Goal: Task Accomplishment & Management: Use online tool/utility

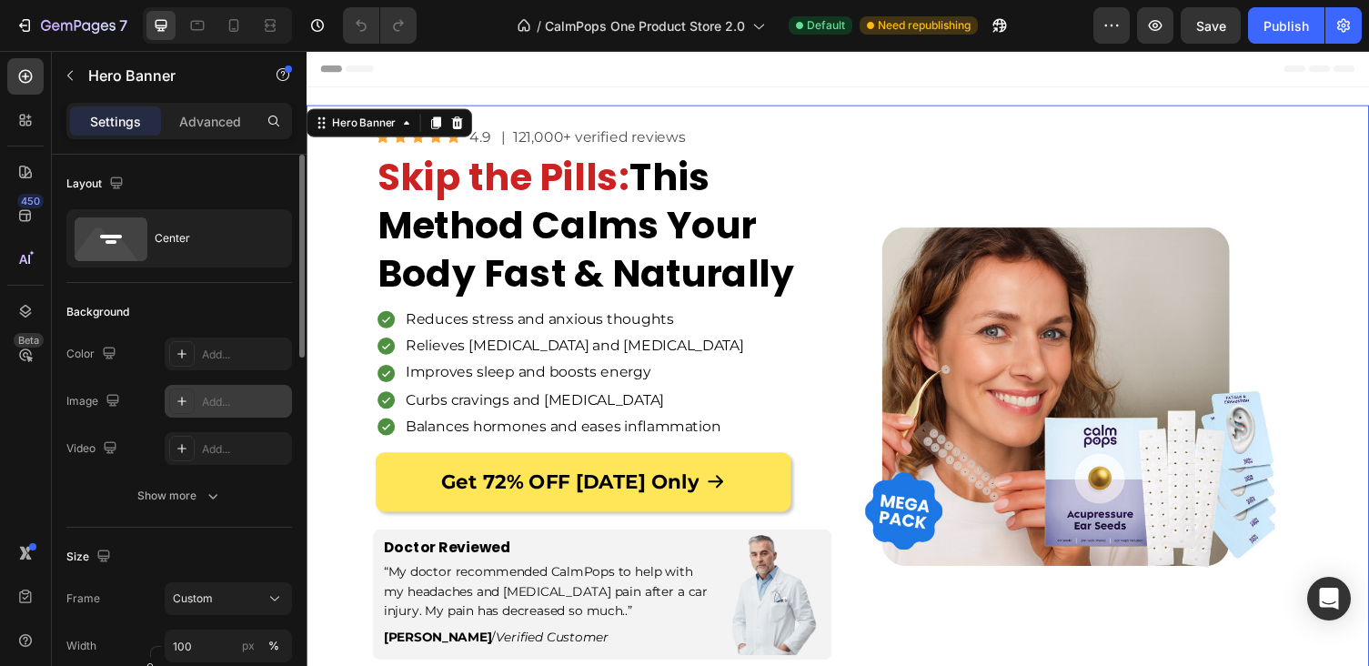
click at [196, 396] on div "Add..." at bounding box center [228, 401] width 127 height 33
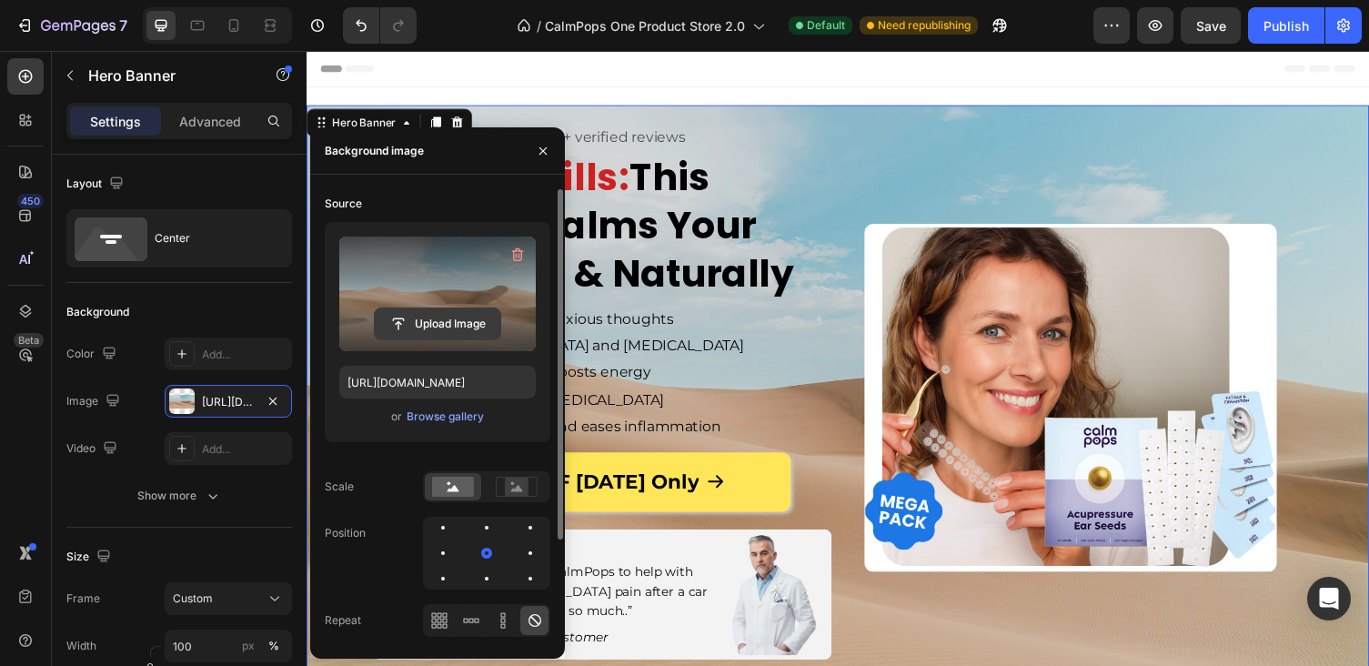
click at [430, 332] on input "file" at bounding box center [438, 323] width 126 height 31
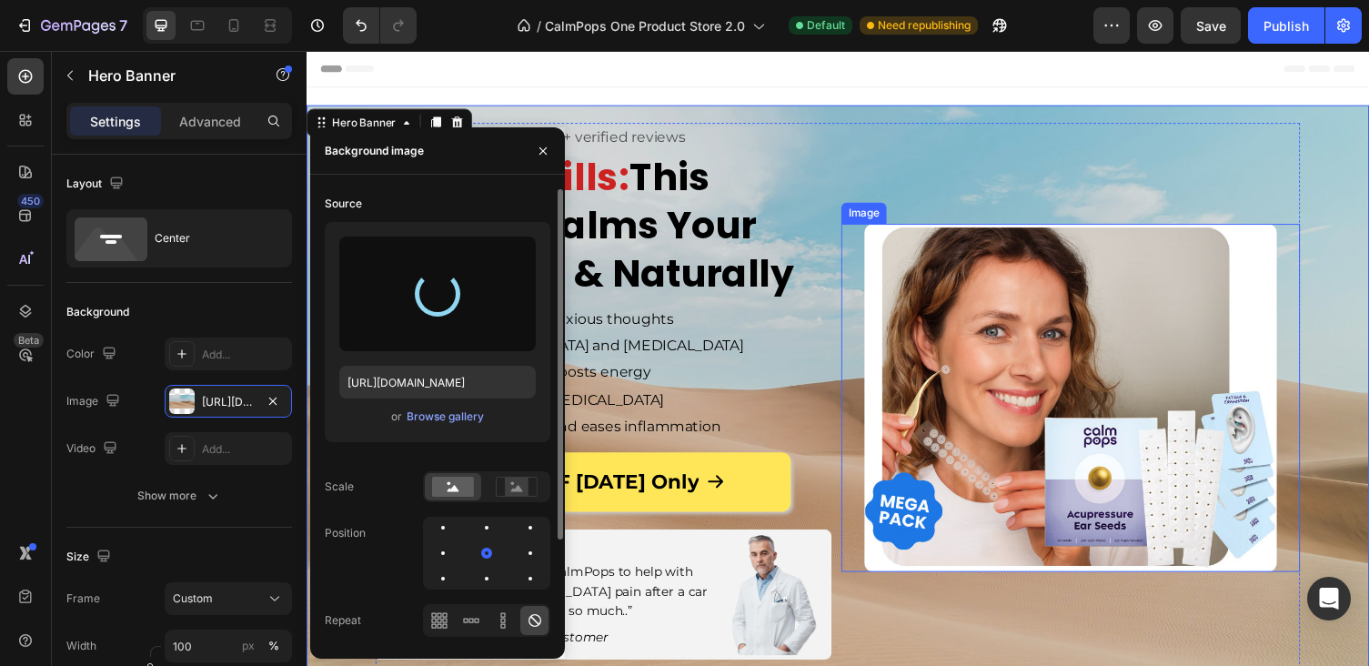
type input "https://cdn.shopify.com/s/files/1/0886/6965/1210/files/gempages_572776854180594…"
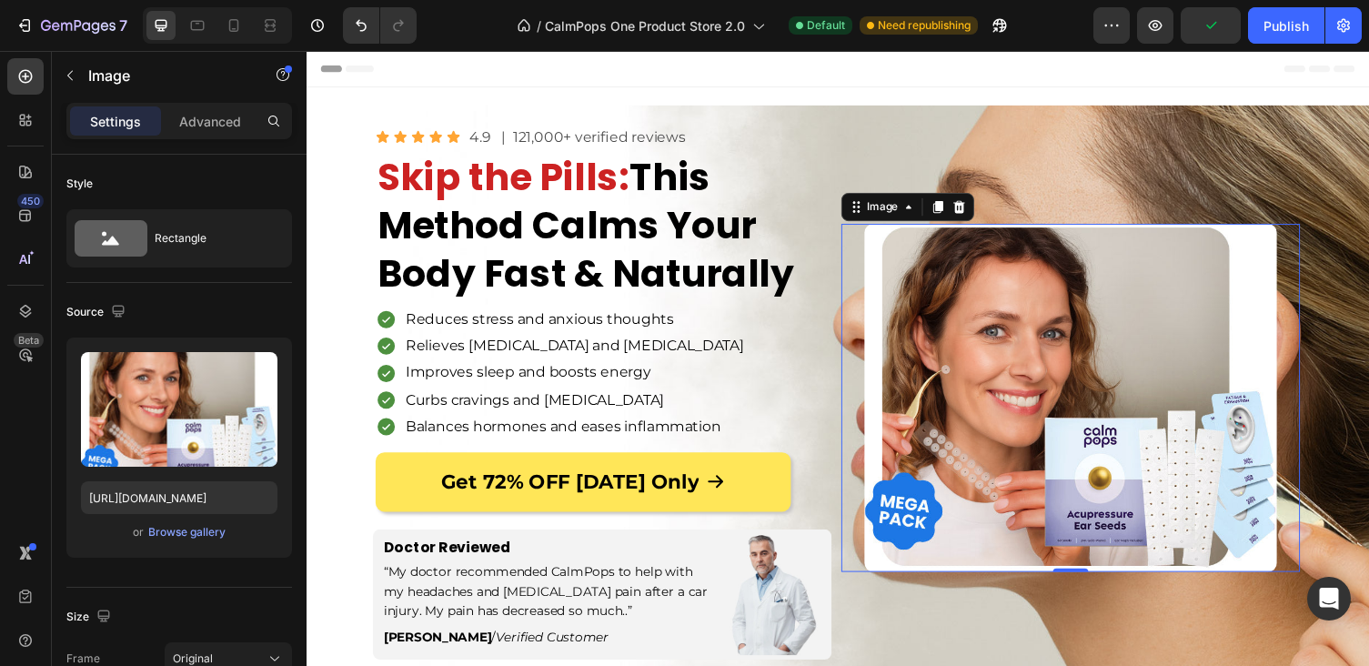
click at [1020, 363] on img at bounding box center [1091, 407] width 424 height 358
click at [976, 207] on icon at bounding box center [977, 211] width 15 height 15
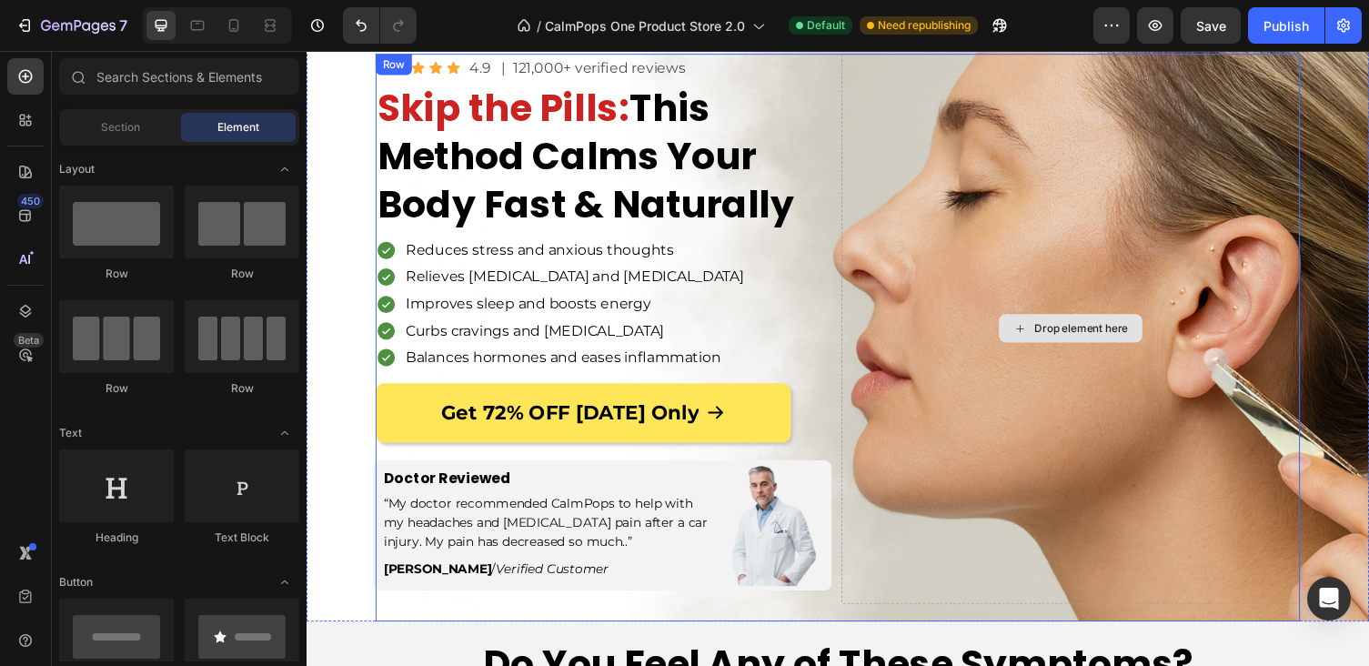
scroll to position [59, 0]
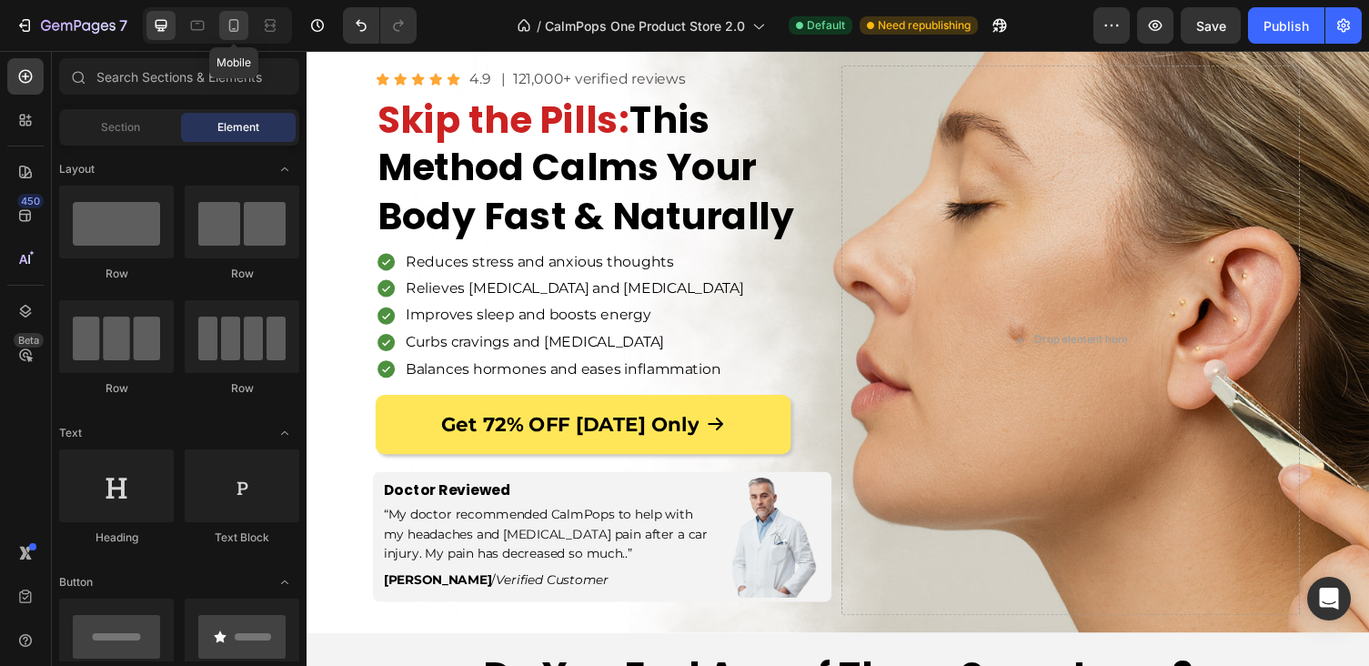
click at [236, 24] on icon at bounding box center [234, 25] width 18 height 18
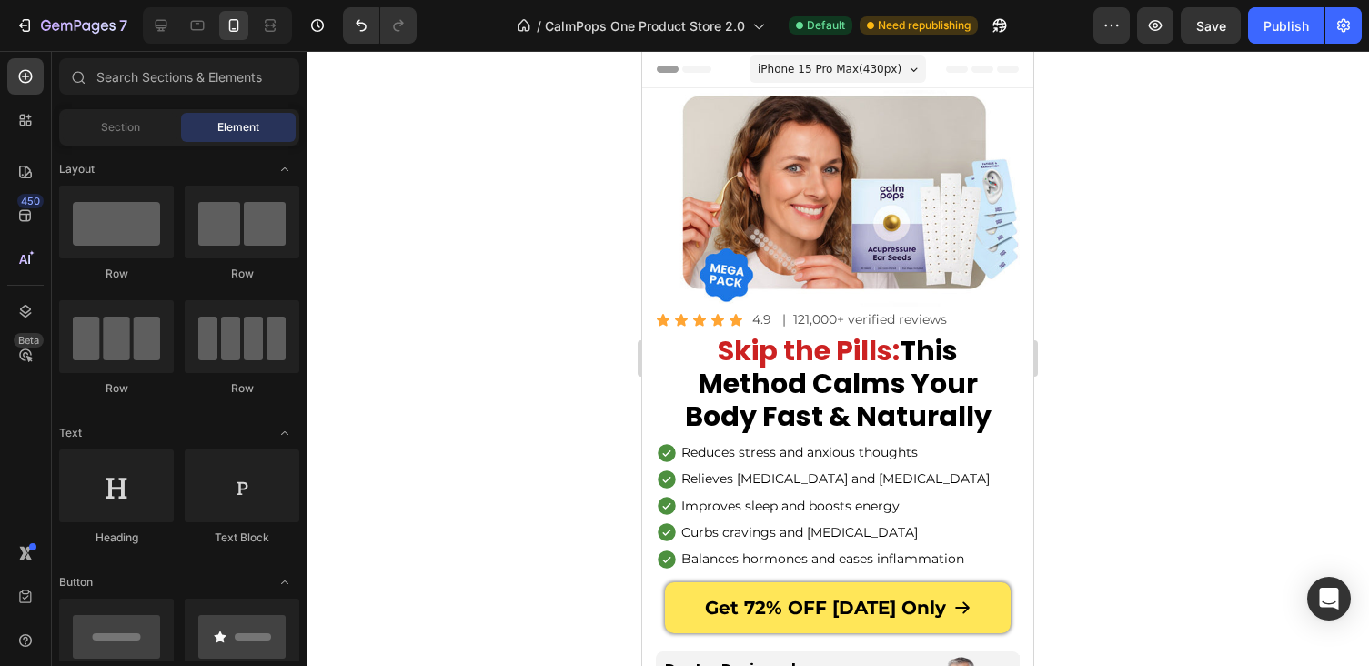
click at [1016, 1] on div "7 Version history / CalmPops One Product Store 2.0 Default Need republishing Pr…" at bounding box center [684, 26] width 1369 height 52
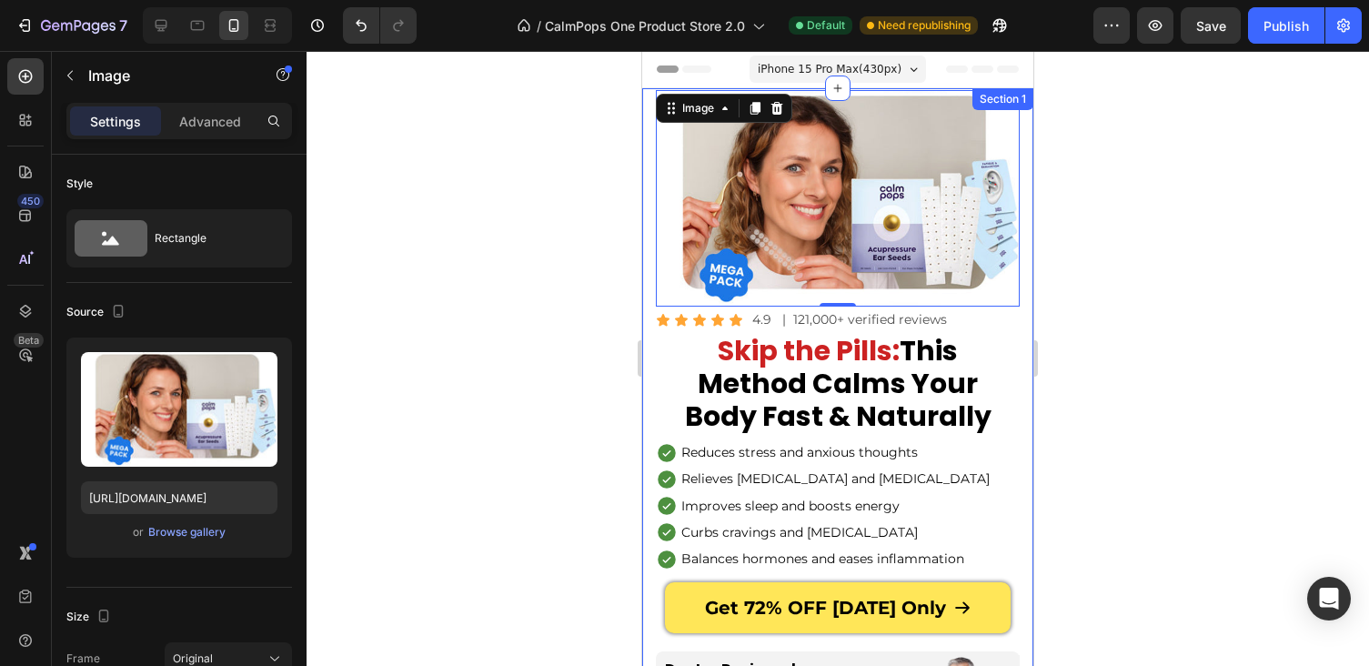
click at [650, 317] on div "Image 0 Icon Icon Icon Icon Icon Icon List 4.9 Text Block | 121,000+ verified r…" at bounding box center [837, 478] width 391 height 781
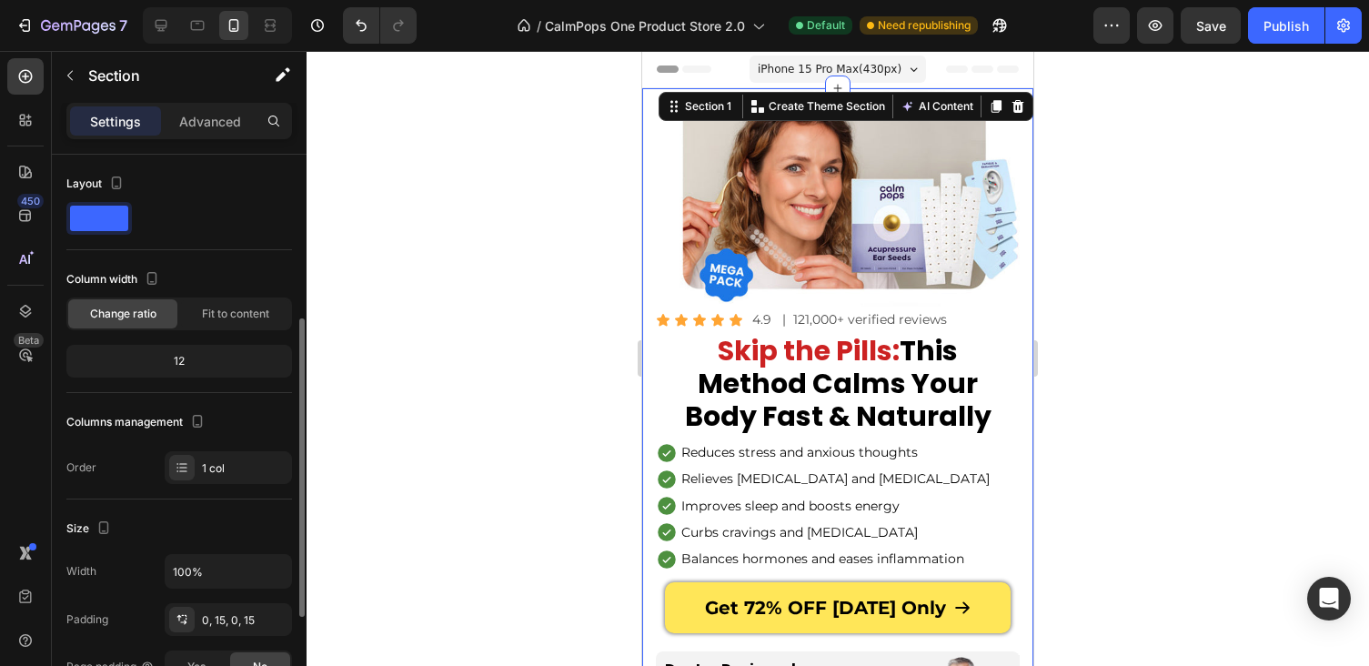
scroll to position [499, 0]
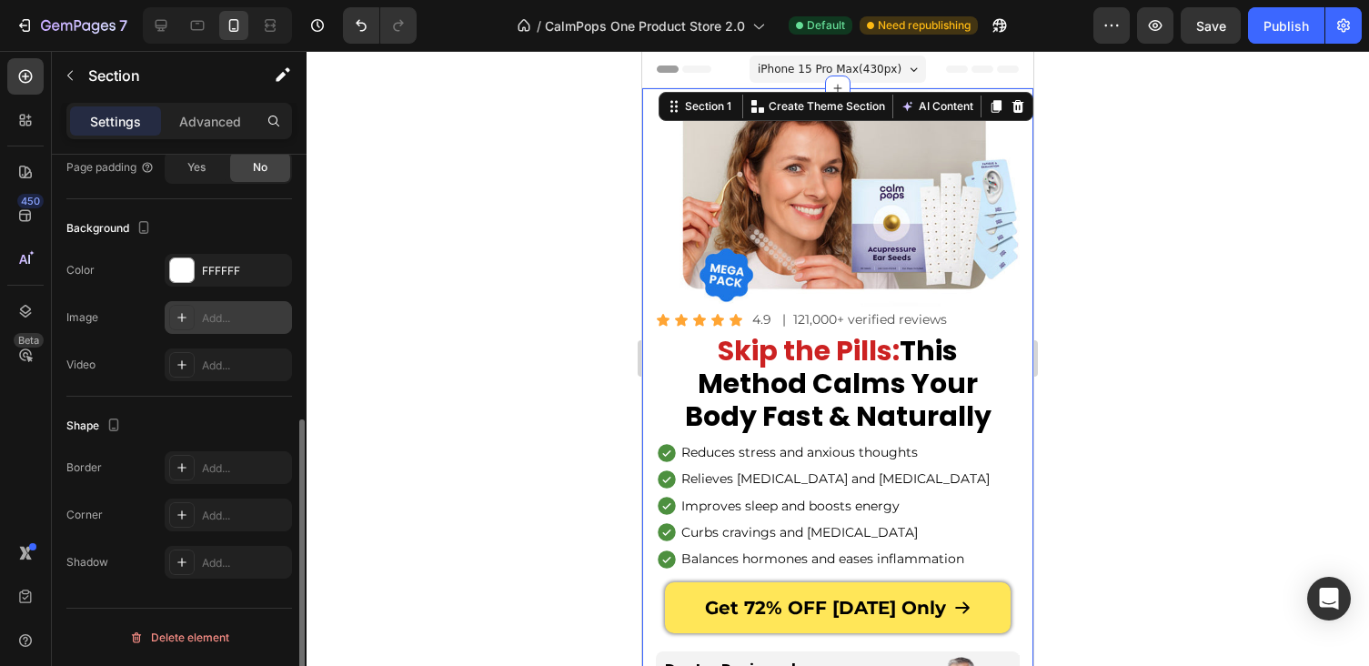
click at [238, 325] on div "Add..." at bounding box center [244, 318] width 85 height 16
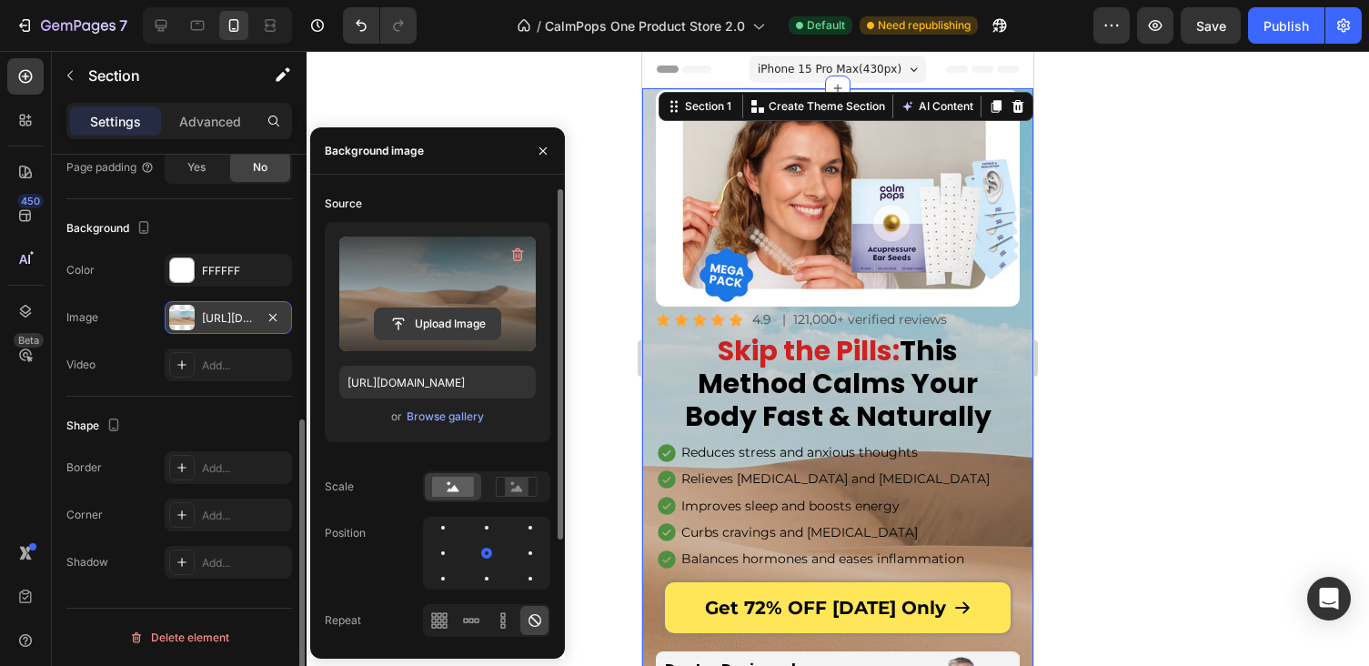
click at [437, 322] on input "file" at bounding box center [438, 323] width 126 height 31
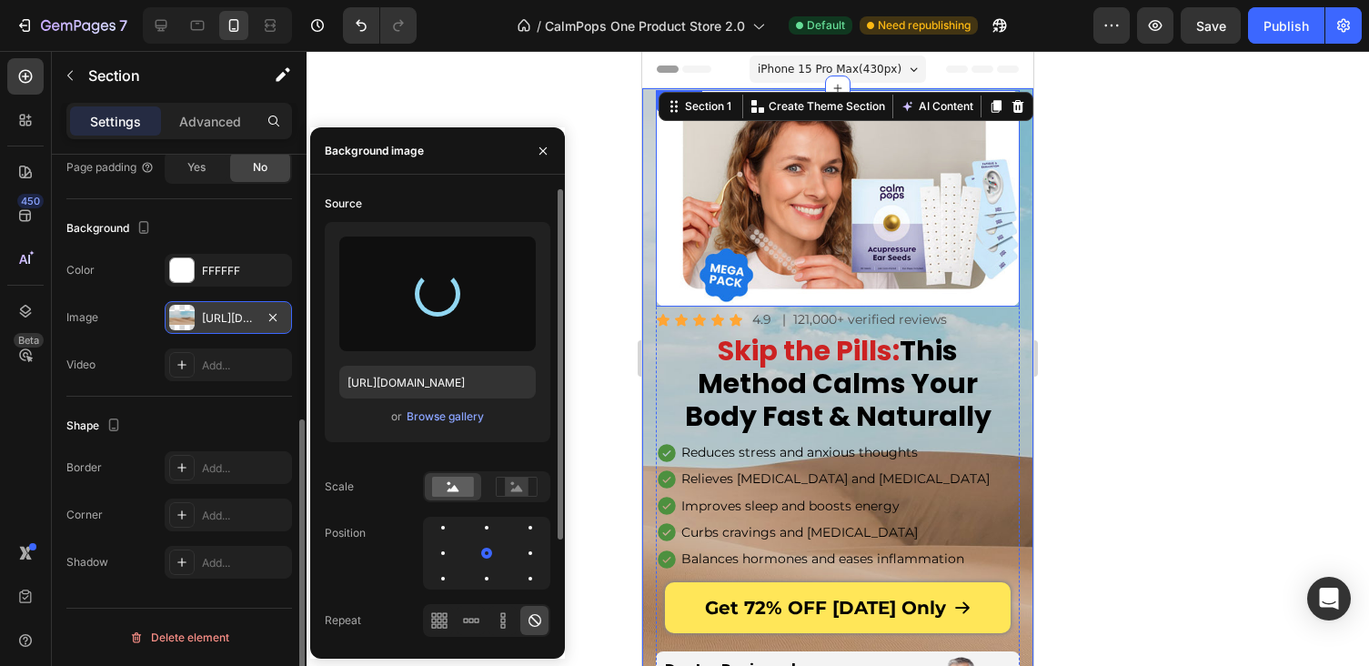
type input "https://cdn.shopify.com/s/files/1/0886/6965/1210/files/gempages_572776854180594…"
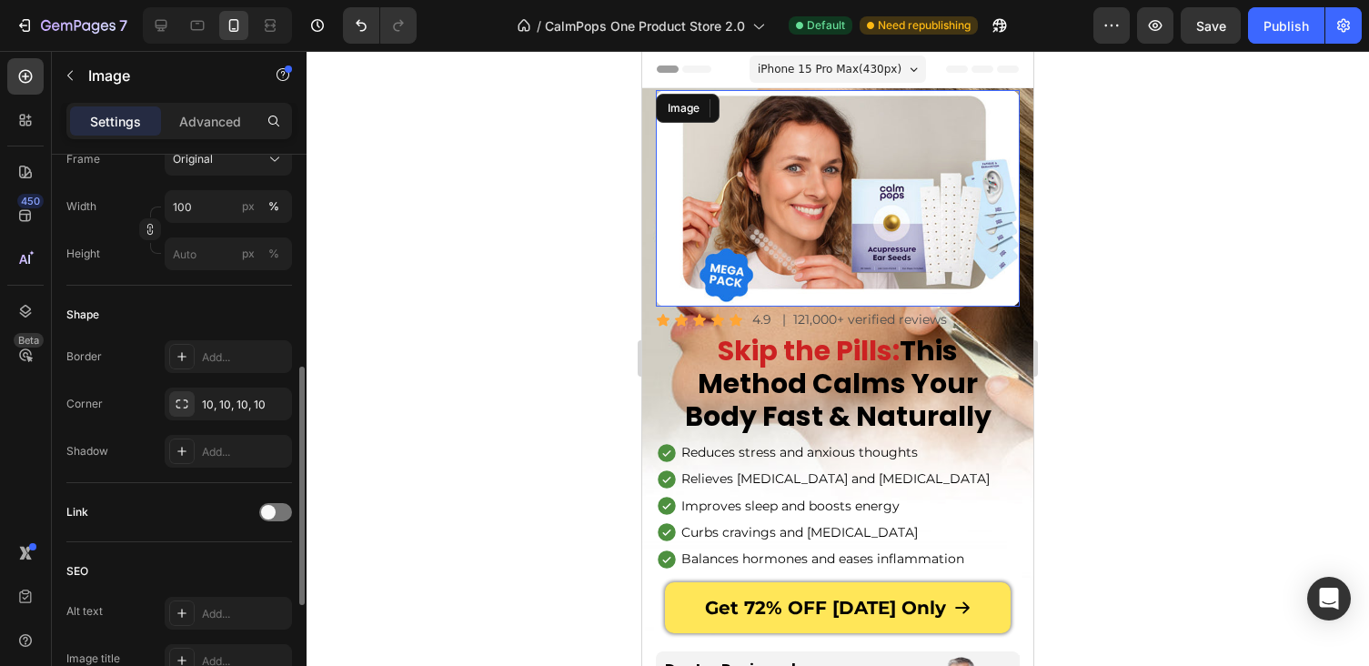
click at [757, 212] on img at bounding box center [838, 198] width 364 height 216
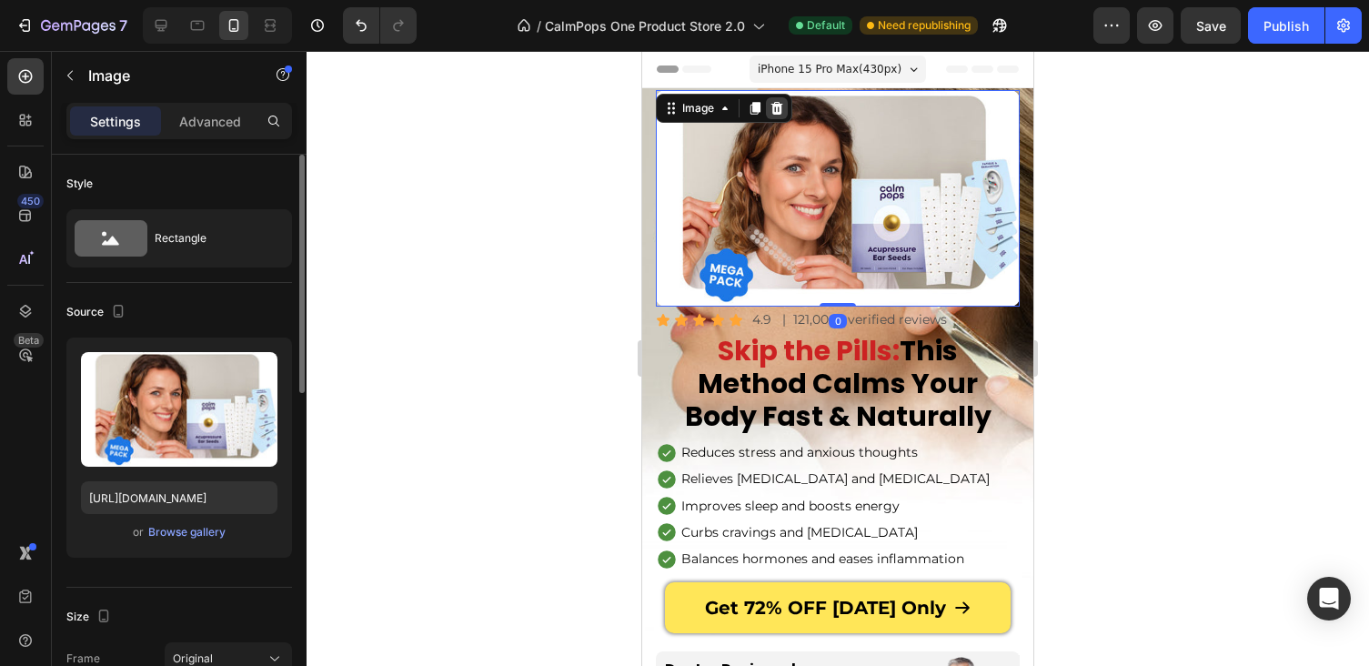
click at [779, 106] on icon at bounding box center [777, 108] width 12 height 13
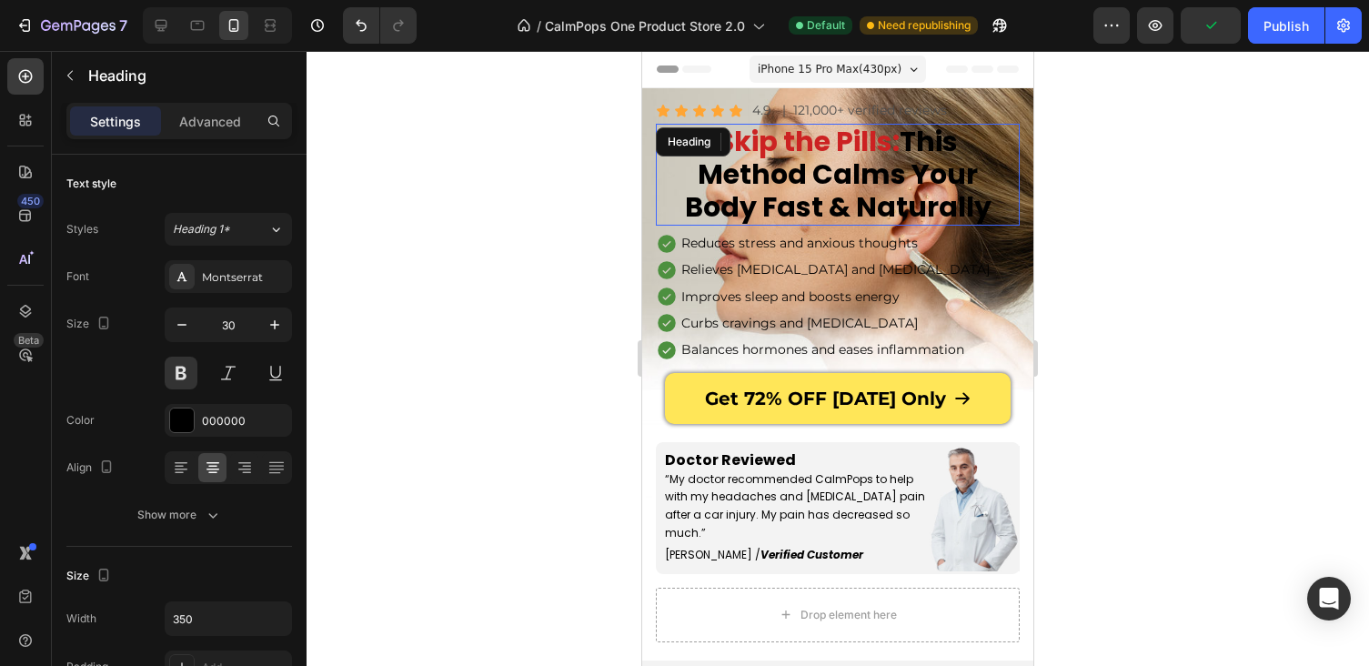
click at [865, 175] on h1 "Skip the Pills: This Method Calms Your Body Fast & Naturally" at bounding box center [837, 175] width 318 height 102
click at [803, 114] on p "| 121,000+ verified reviews" at bounding box center [864, 110] width 165 height 23
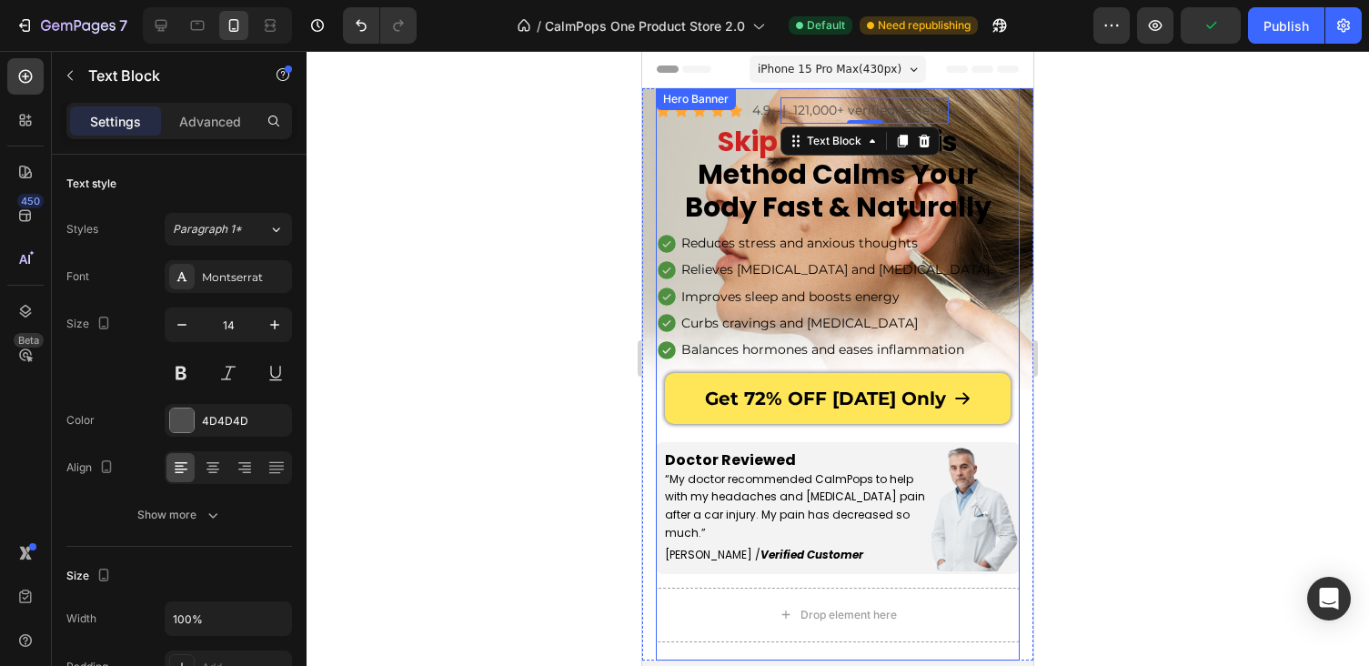
click at [739, 93] on div "Icon Icon Icon Icon Icon Icon List 4.9 Text Block | 121,000+ verified reviews T…" at bounding box center [838, 374] width 364 height 572
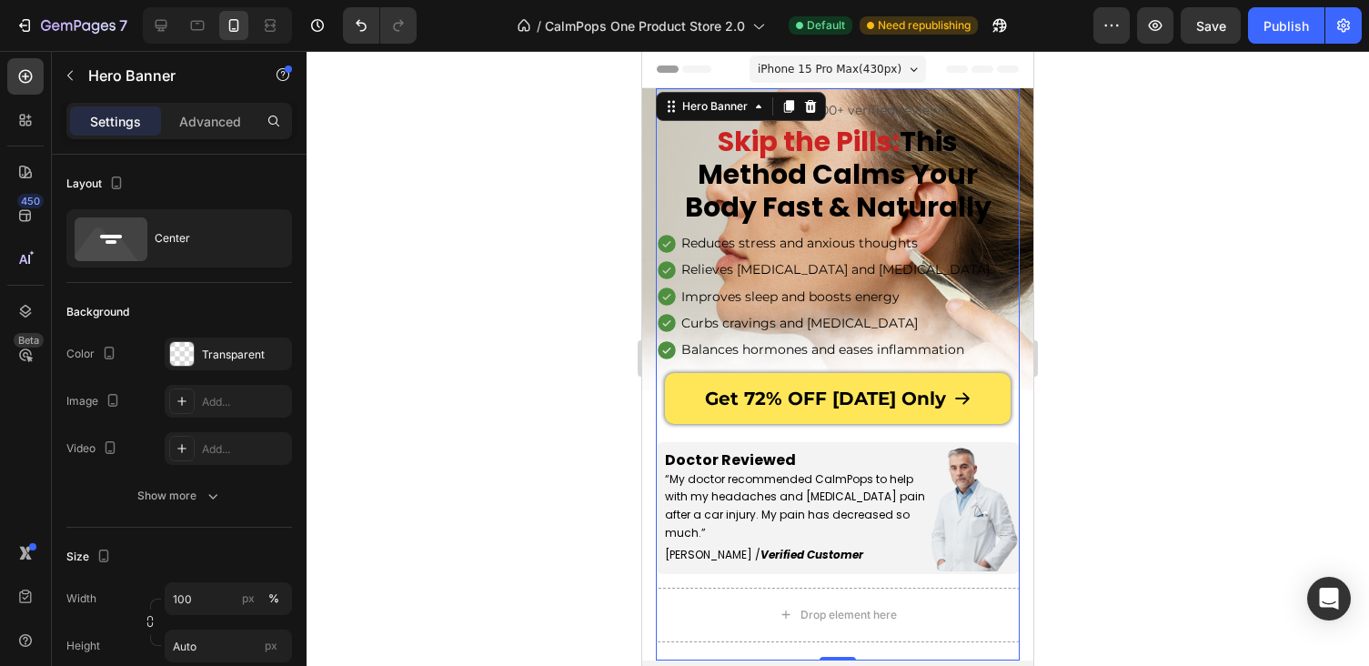
click at [850, 96] on div "Icon Icon Icon Icon Icon Icon List 4.9 Text Block | 121,000+ verified reviews T…" at bounding box center [838, 374] width 364 height 572
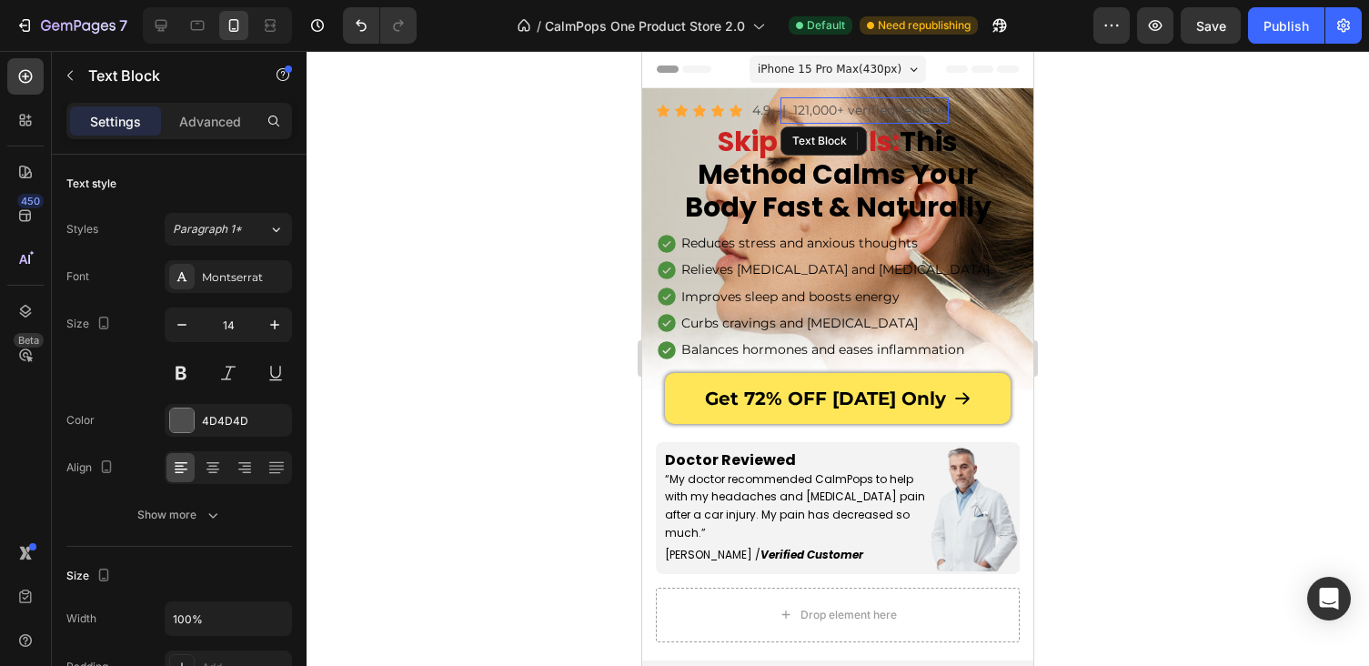
click at [855, 111] on p "| 121,000+ verified reviews" at bounding box center [864, 110] width 165 height 23
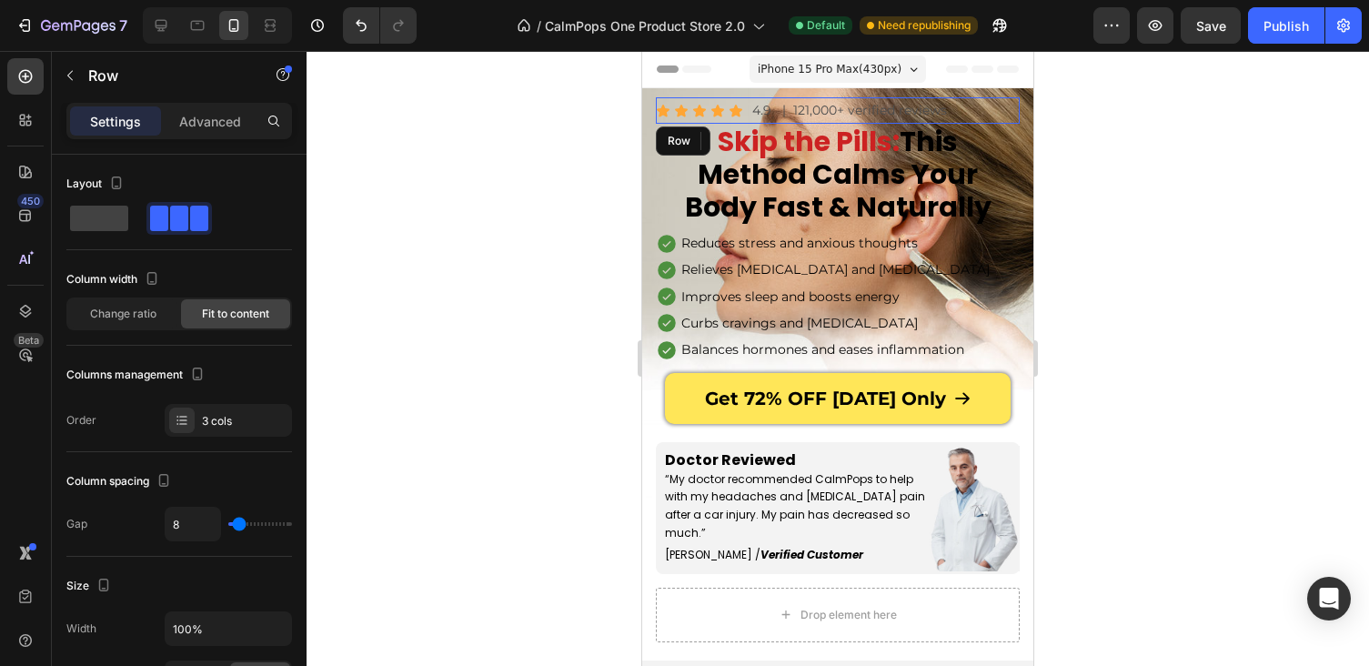
click at [740, 100] on div "Icon Icon Icon Icon Icon Icon List" at bounding box center [699, 110] width 87 height 26
click at [220, 115] on p "Advanced" at bounding box center [210, 121] width 62 height 19
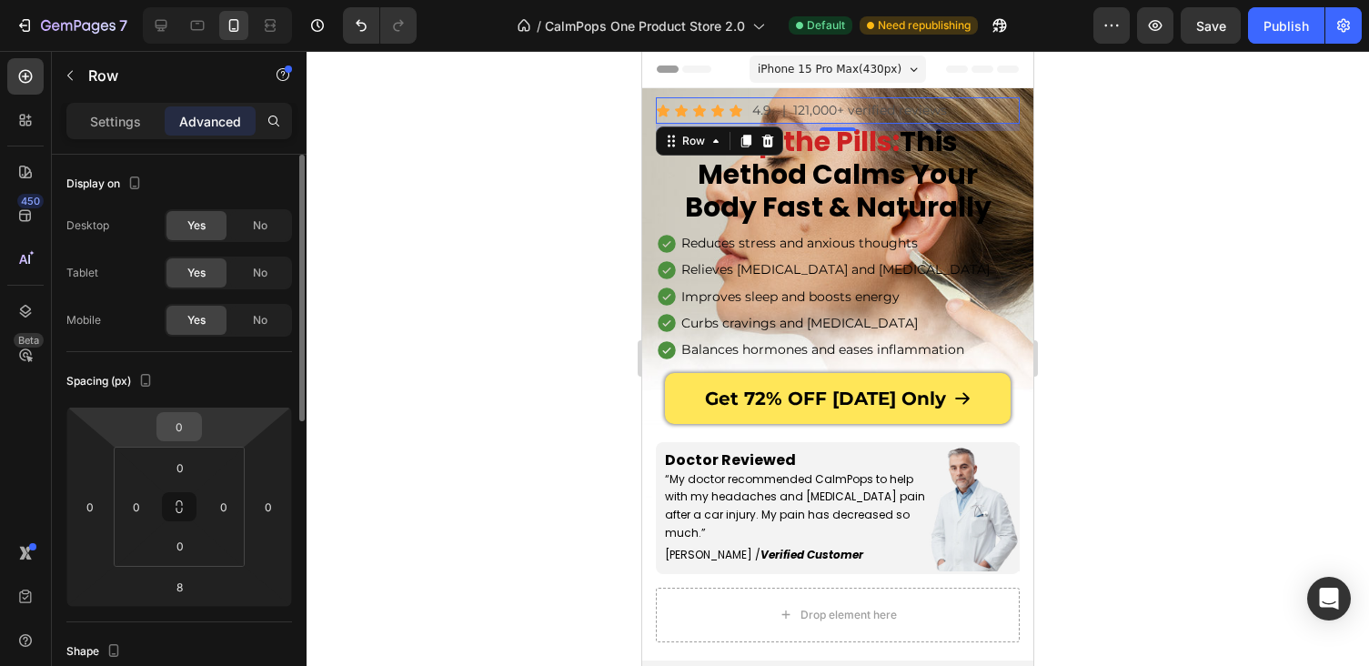
click at [177, 430] on input "0" at bounding box center [179, 426] width 36 height 27
click at [150, 0] on html "7 Version history / CalmPops One Product Store 2.0 Default Need republishing Pr…" at bounding box center [684, 0] width 1369 height 0
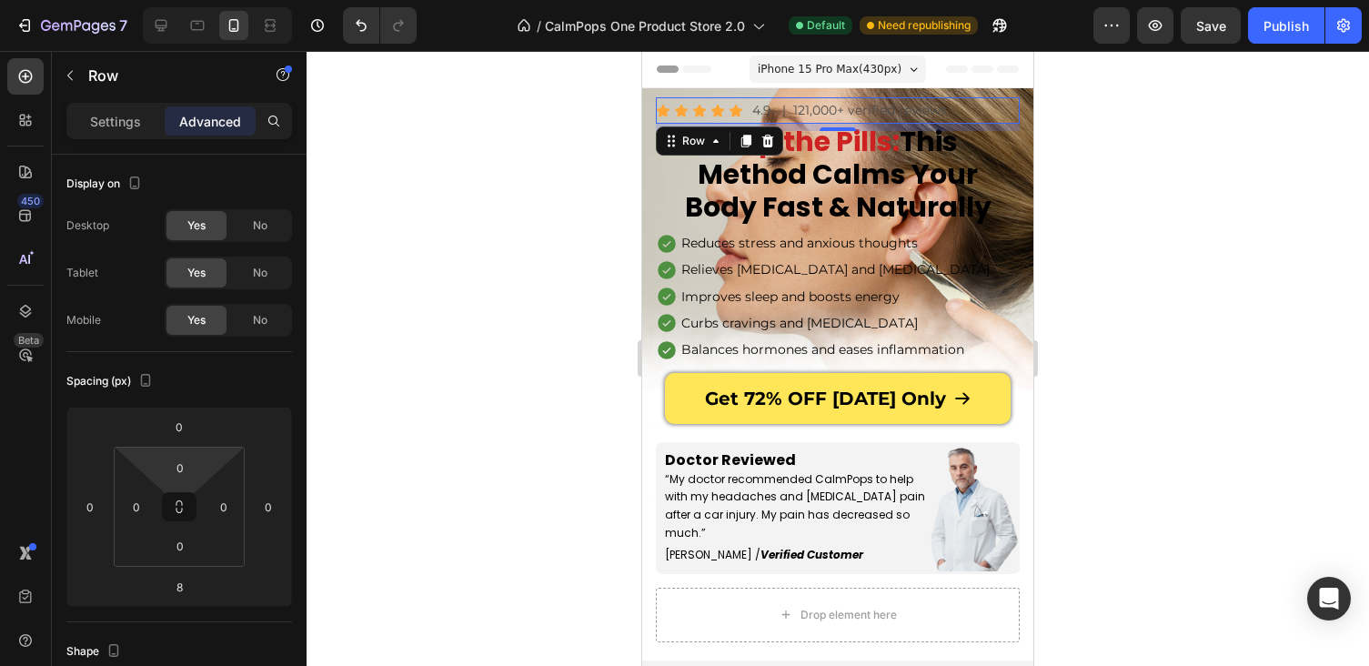
click at [153, 0] on html "7 Version history / CalmPops One Product Store 2.0 Default Need republishing Pr…" at bounding box center [684, 0] width 1369 height 0
click at [171, 468] on input "0" at bounding box center [180, 467] width 36 height 27
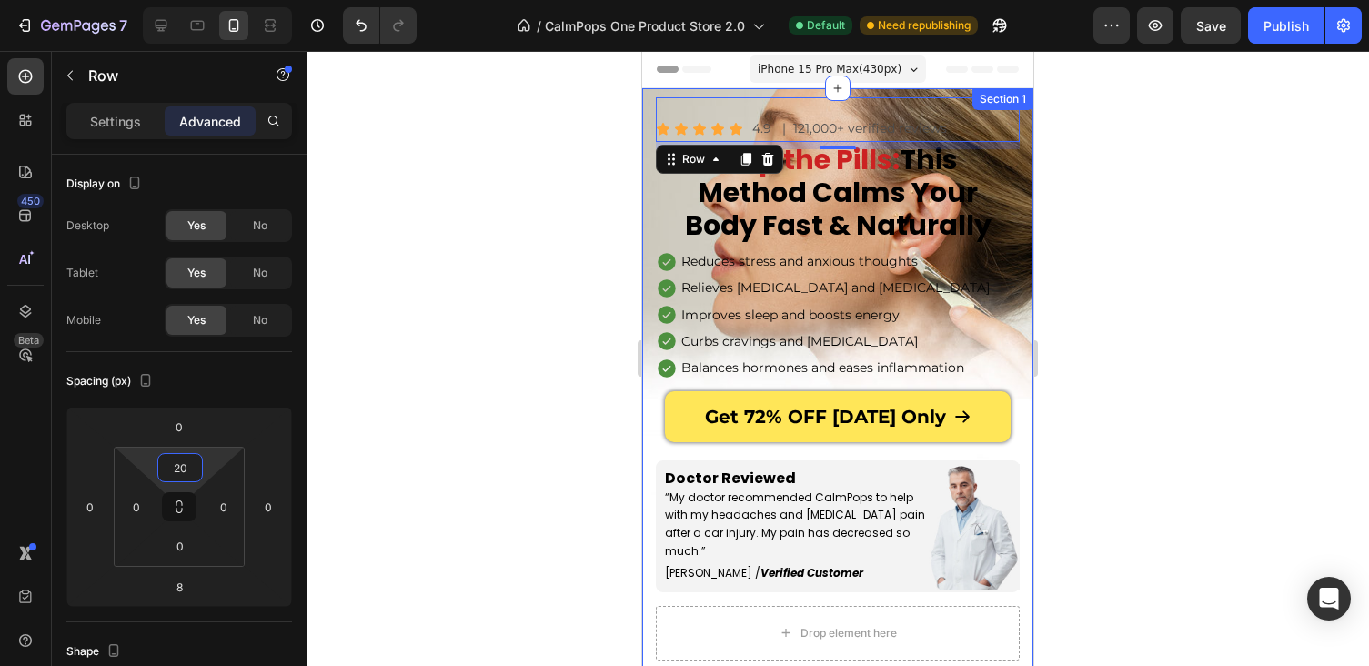
type input "0"
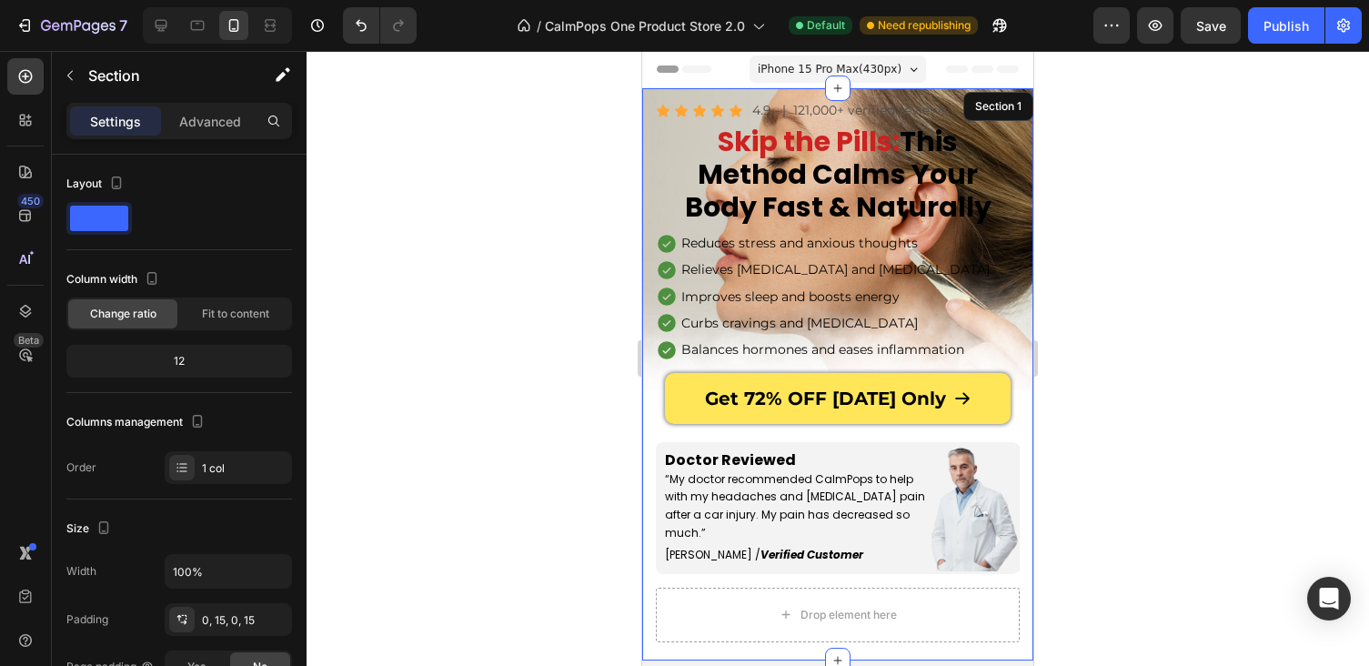
click at [1032, 219] on div "Icon Icon Icon Icon Icon Icon List 4.9 Text Block | 121,000+ verified reviews T…" at bounding box center [837, 374] width 391 height 572
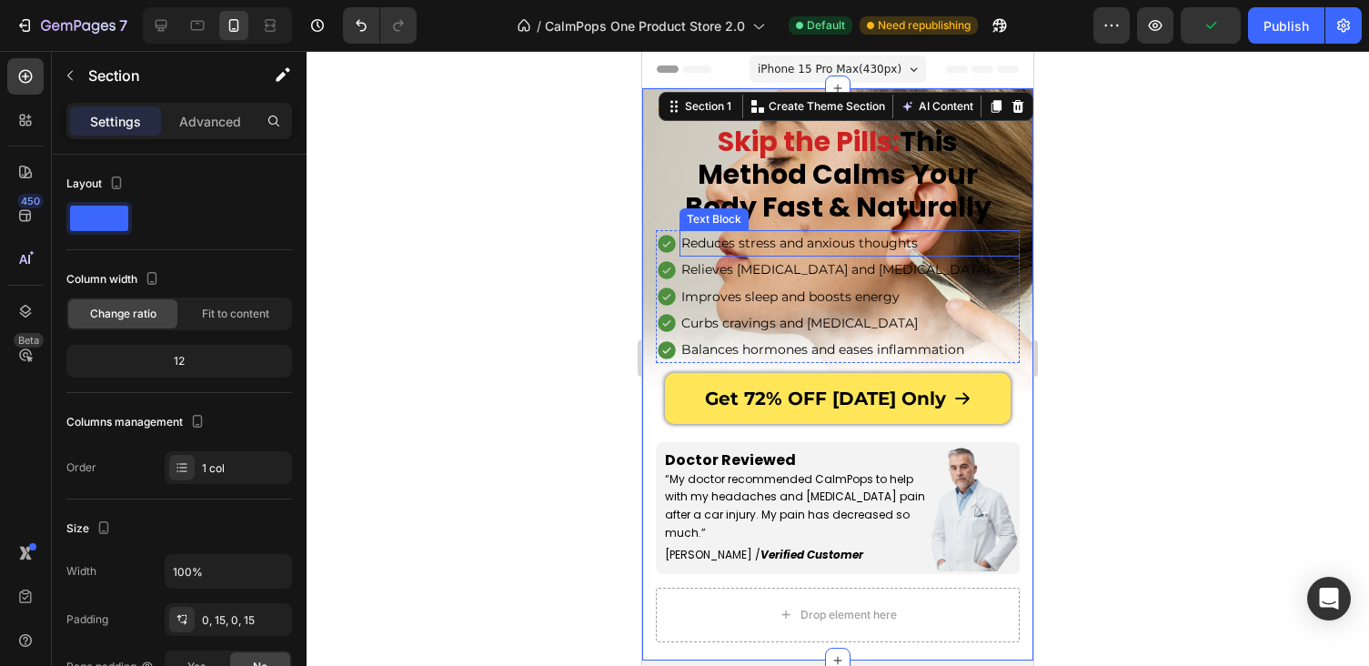
click at [912, 230] on div "Reduces stress and anxious thoughts" at bounding box center [861, 243] width 364 height 26
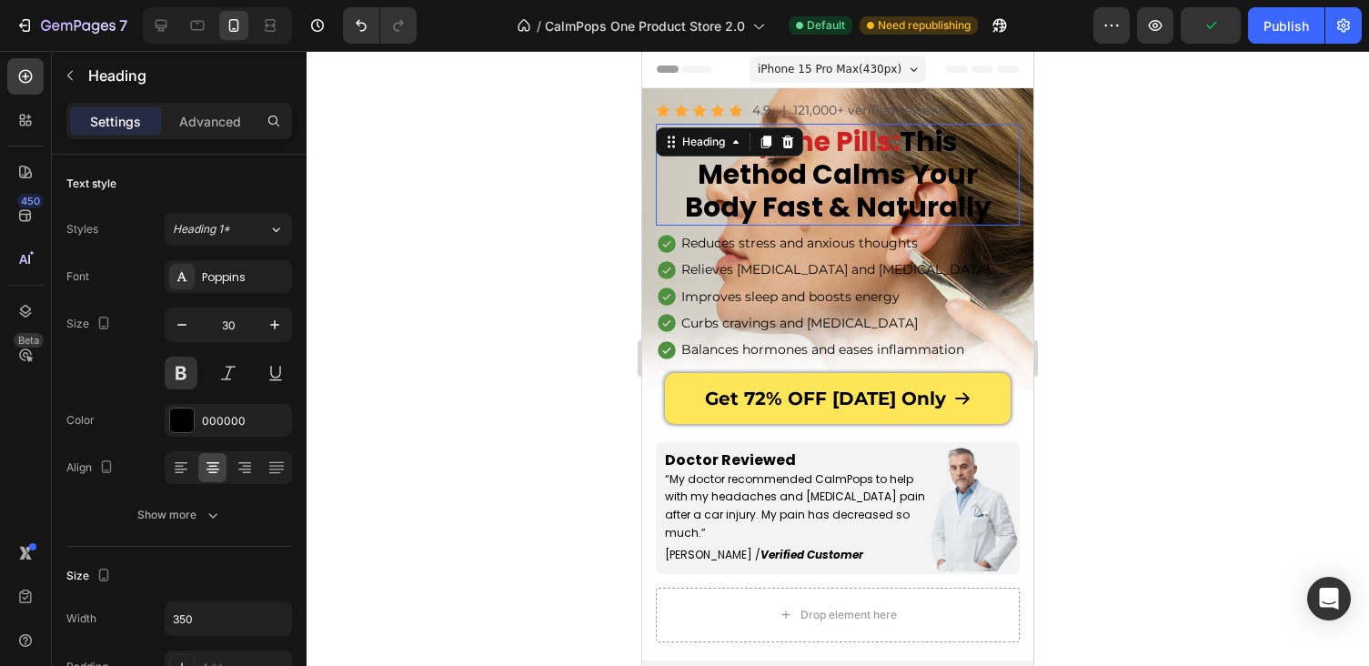
click at [911, 182] on h1 "Skip the Pills: This Method Calms Your Body Fast & Naturally" at bounding box center [837, 175] width 318 height 102
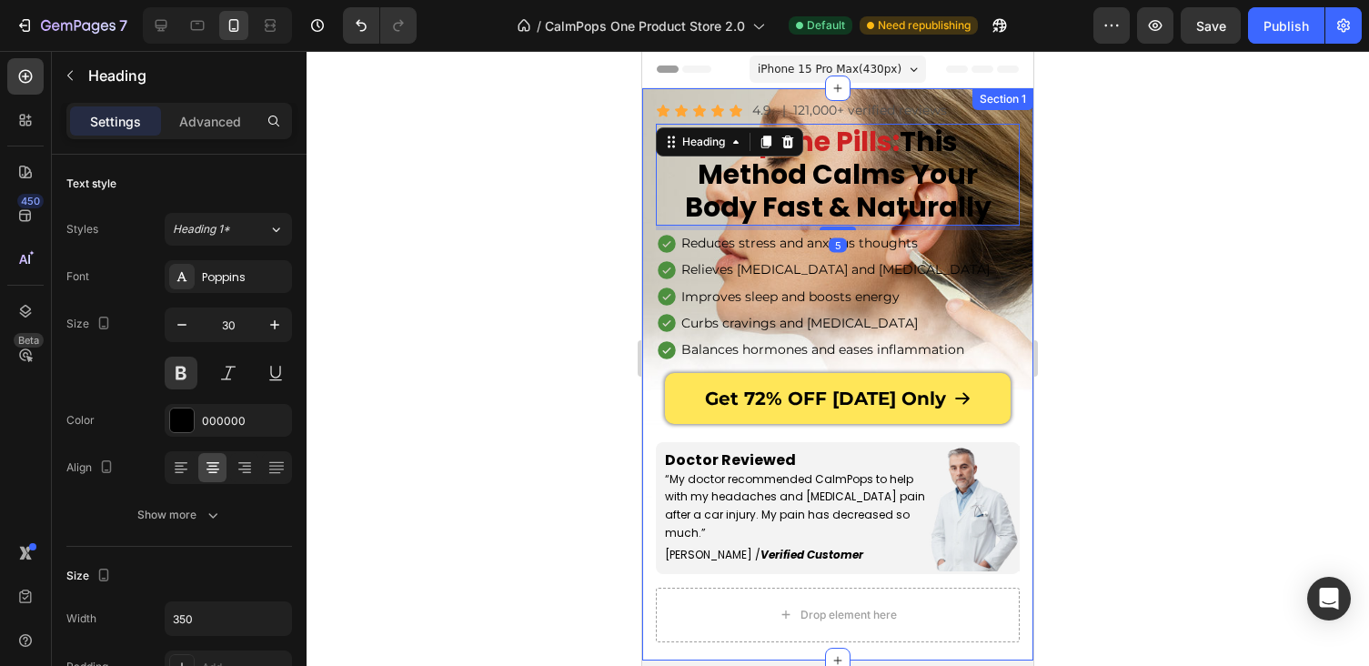
click at [653, 228] on div "Icon Icon Icon Icon Icon Icon List 4.9 Text Block | 121,000+ verified reviews T…" at bounding box center [837, 374] width 391 height 572
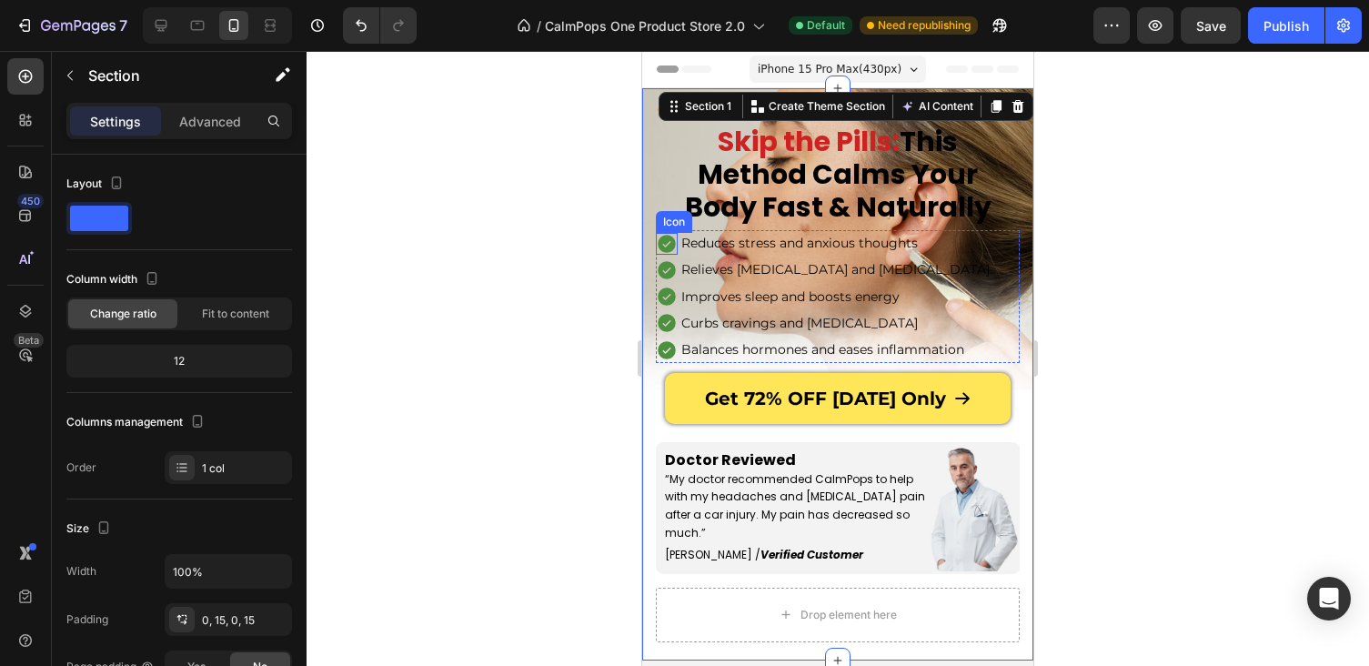
click at [658, 234] on icon at bounding box center [667, 244] width 22 height 22
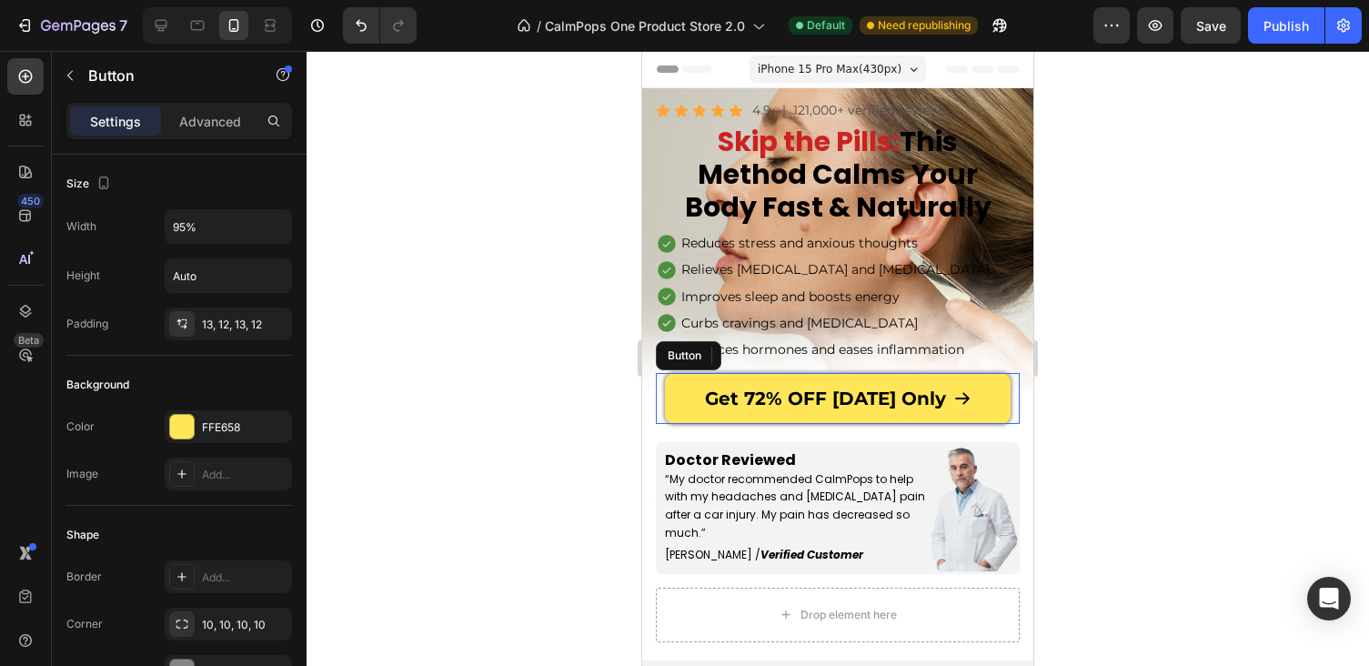
click at [658, 413] on div "Get 72% OFF Today Only Button" at bounding box center [838, 398] width 364 height 51
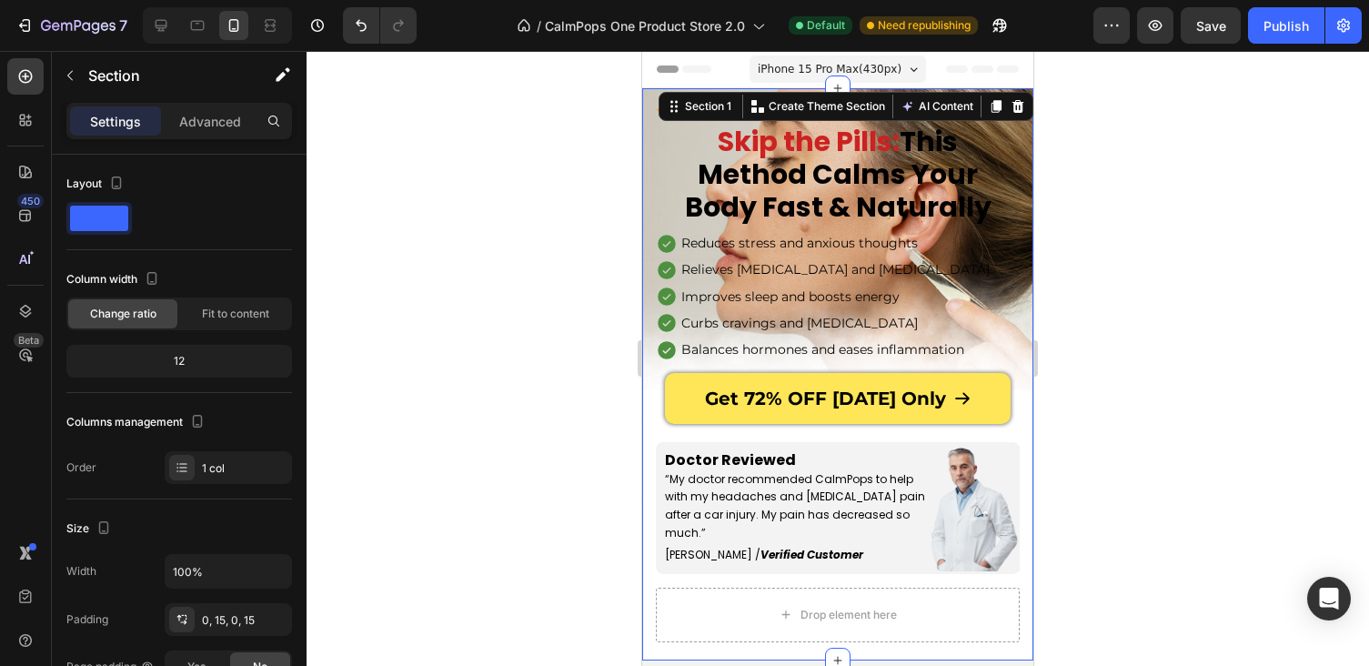
click at [654, 439] on div "Icon Icon Icon Icon Icon Icon List 4.9 Text Block | 121,000+ verified reviews T…" at bounding box center [837, 374] width 391 height 572
click at [658, 439] on div "Icon Icon Icon Icon Icon Icon List 4.9 Text Block | 121,000+ verified reviews T…" at bounding box center [838, 342] width 364 height 490
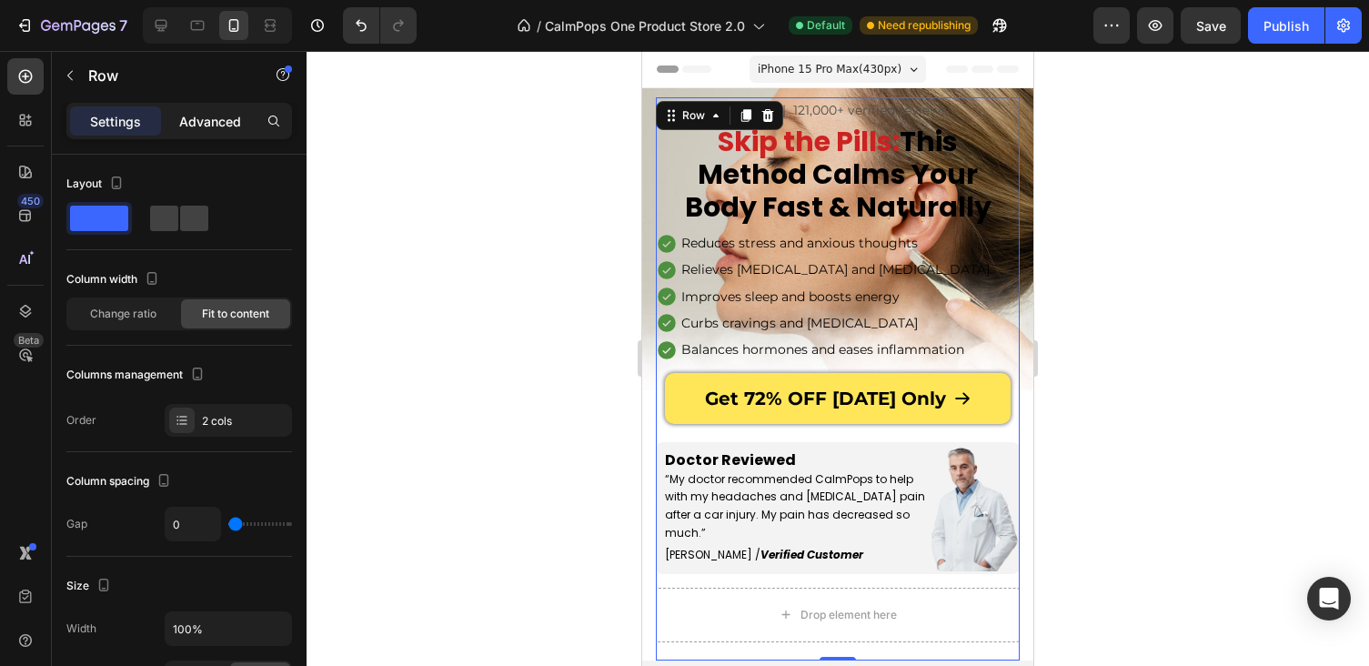
click at [234, 112] on p "Advanced" at bounding box center [210, 121] width 62 height 19
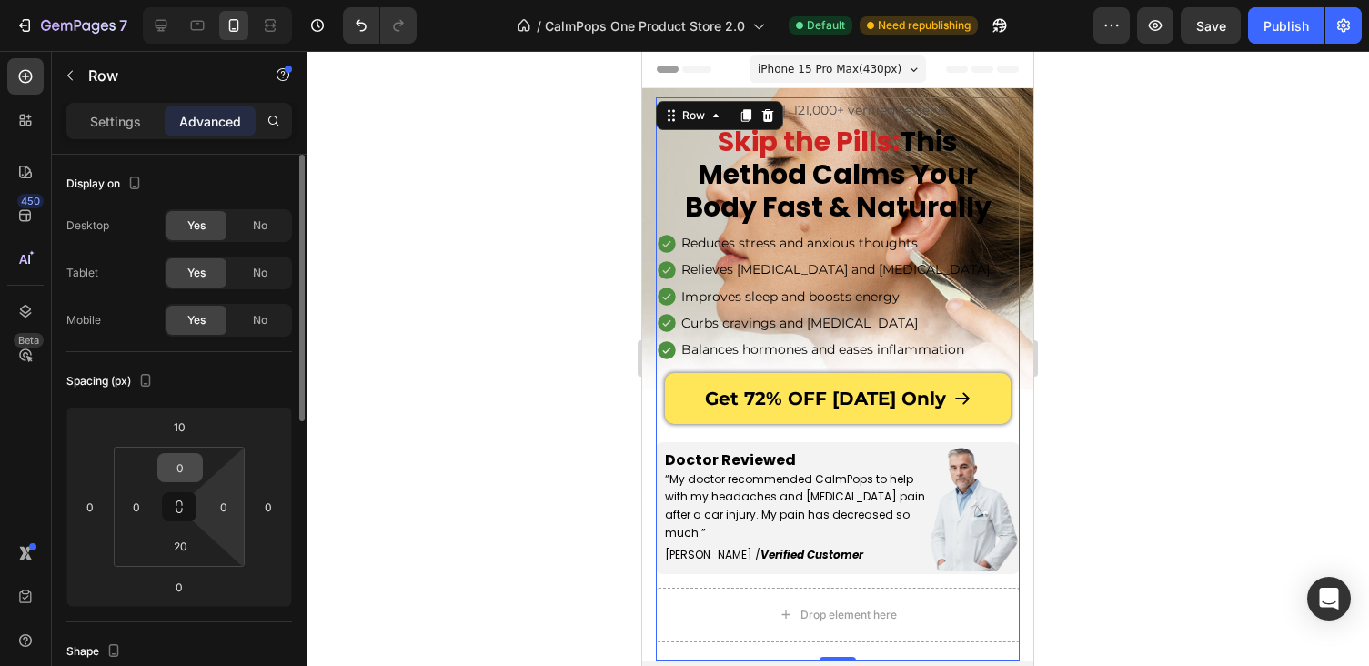
click at [186, 474] on input "0" at bounding box center [180, 467] width 36 height 27
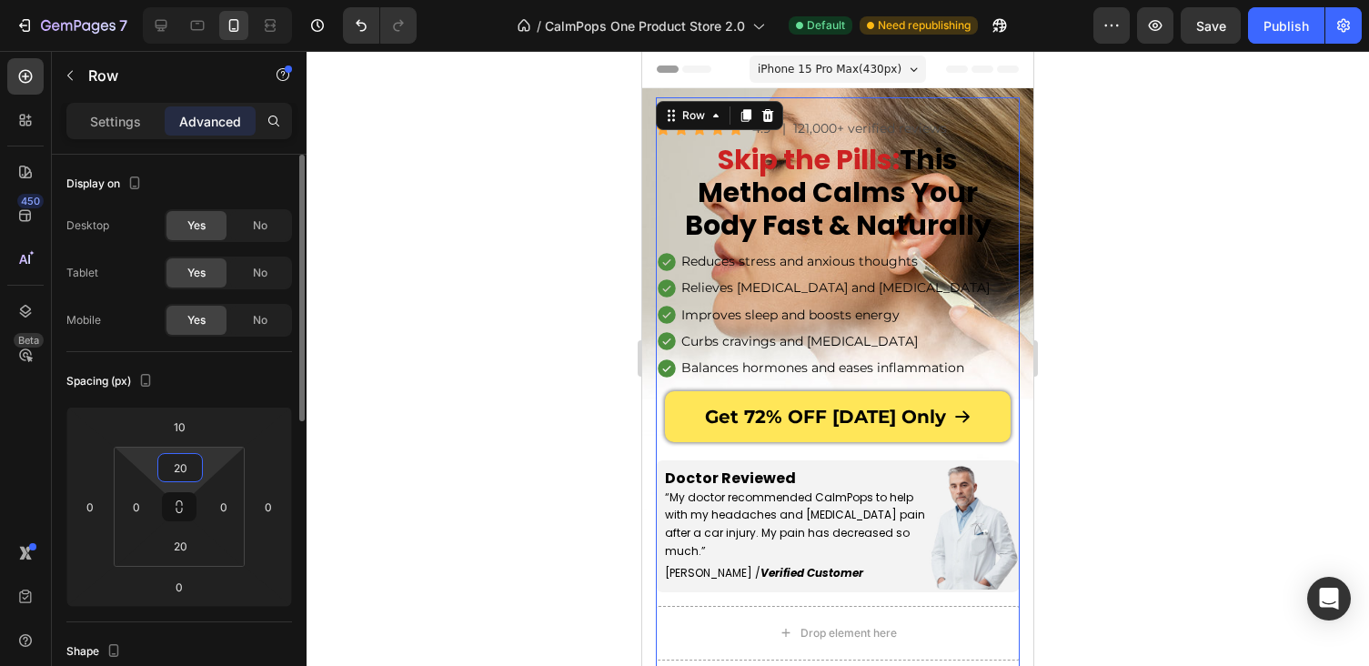
type input "2"
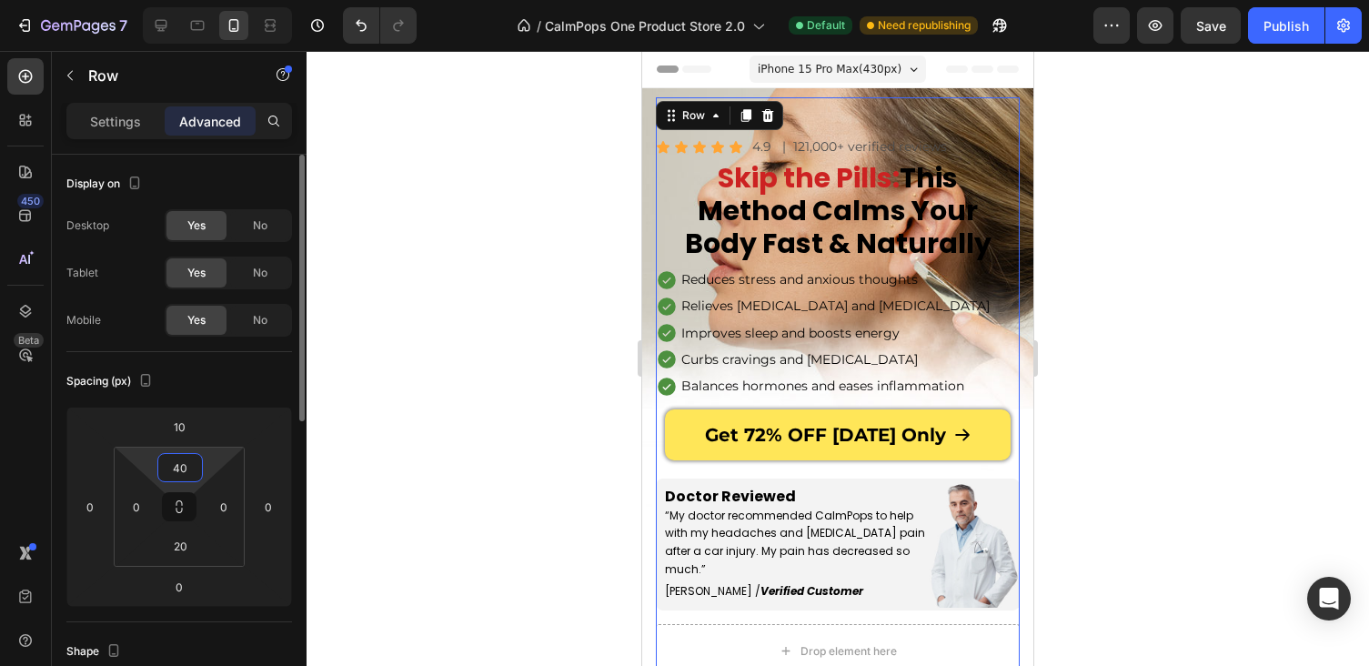
type input "4"
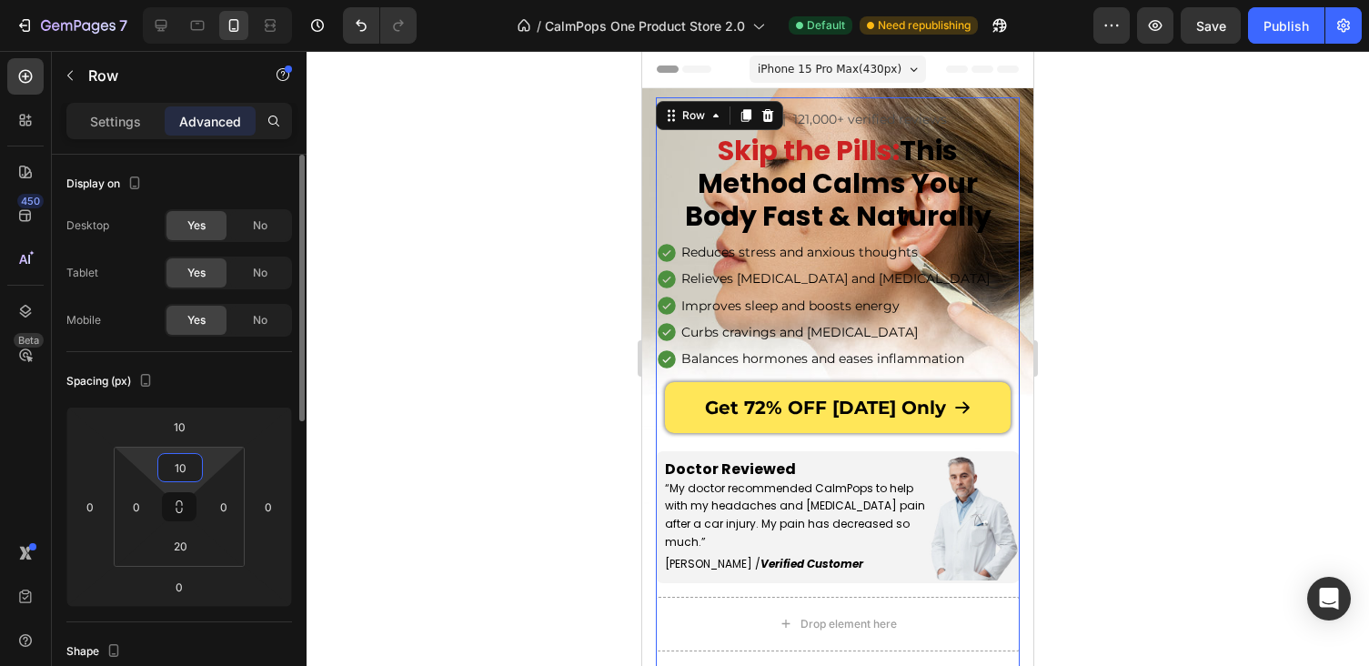
type input "1"
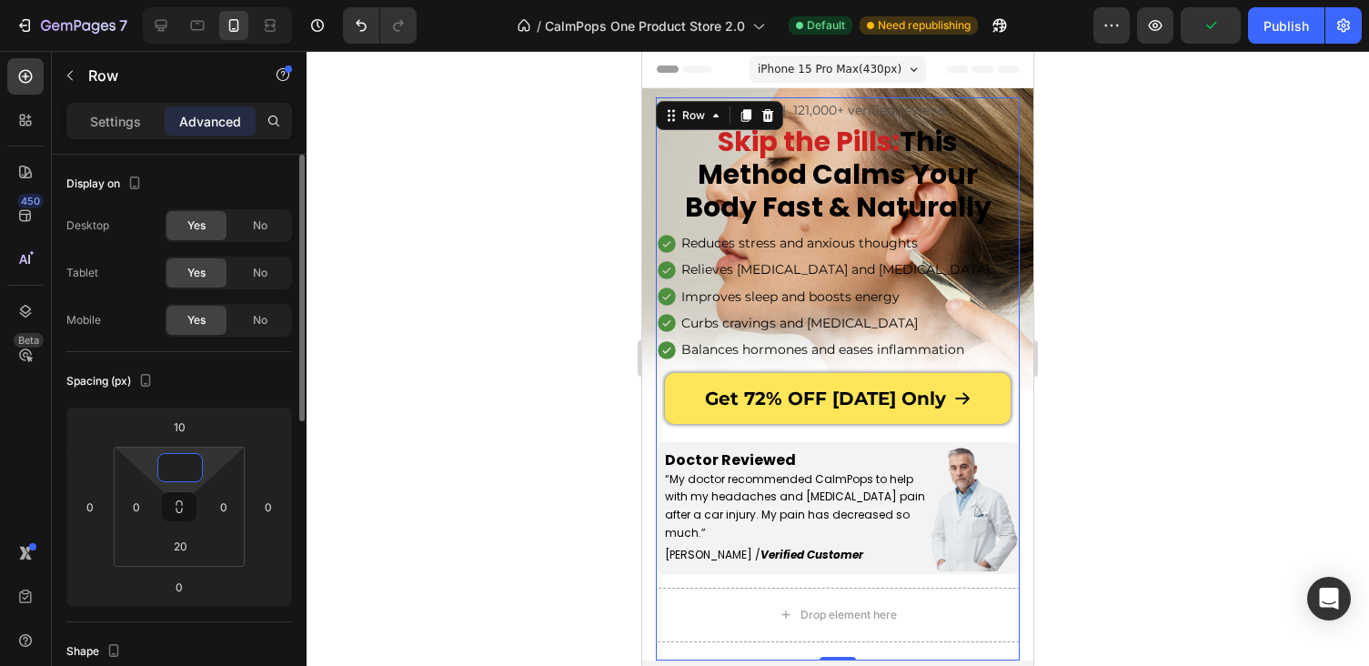
type input "0"
click at [1201, 281] on div at bounding box center [838, 358] width 1062 height 615
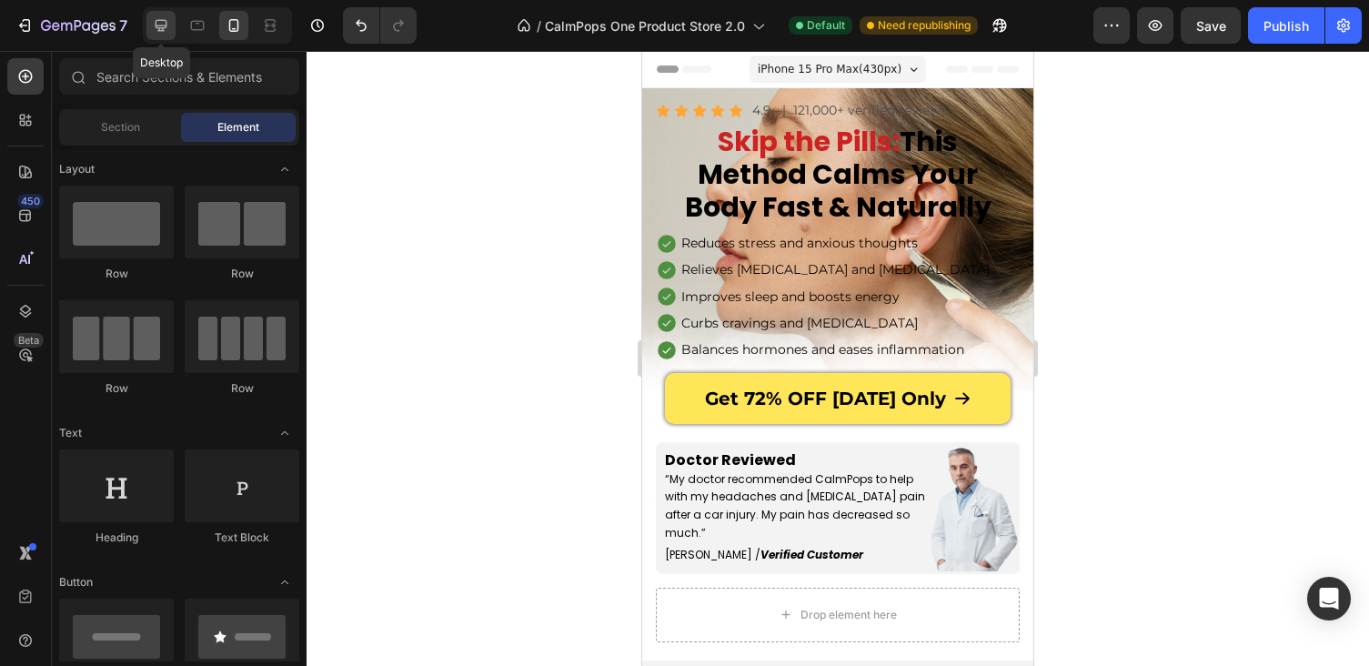
click at [156, 27] on icon at bounding box center [162, 26] width 12 height 12
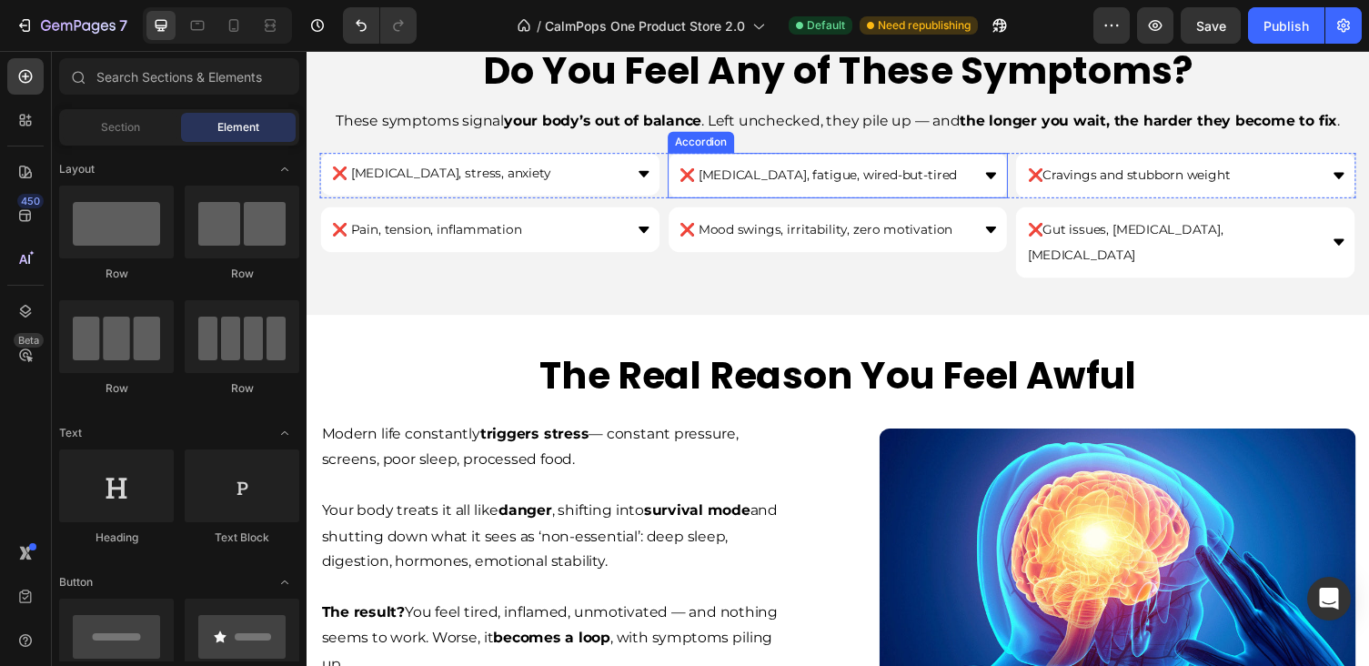
scroll to position [811, 0]
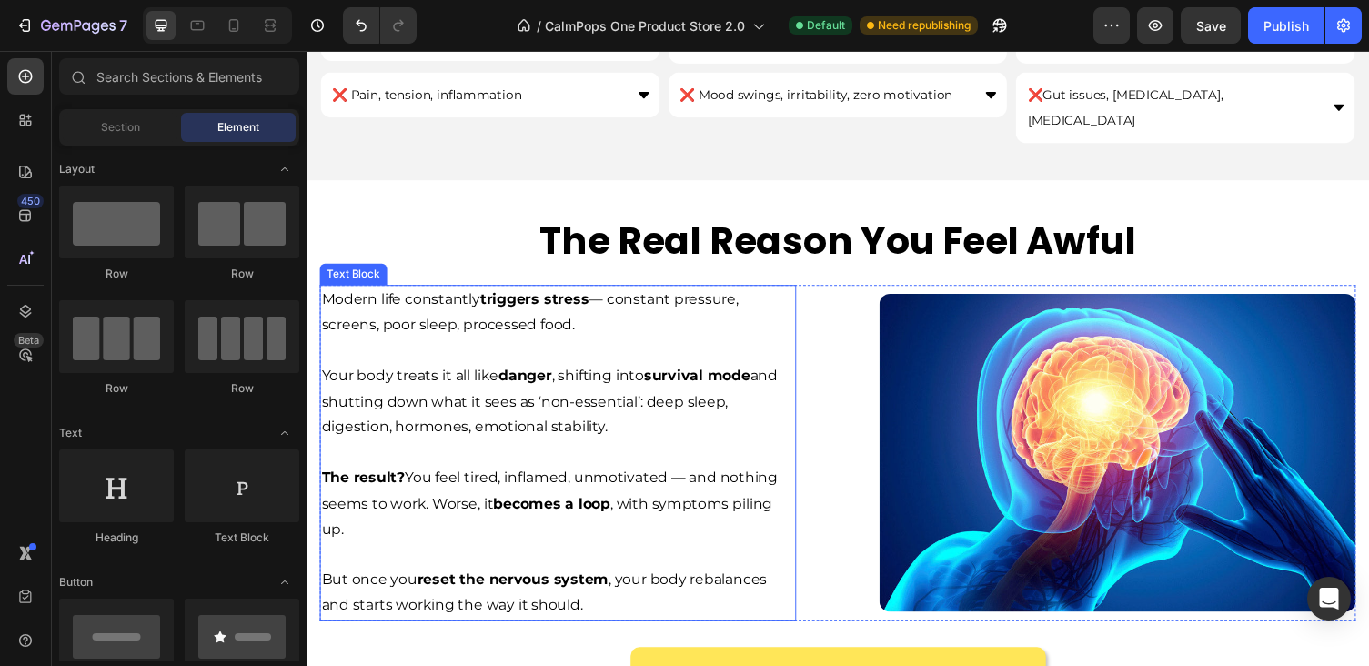
click at [701, 293] on p "Modern life constantly triggers stress — constant pressure, screens, poor sleep…" at bounding box center [565, 319] width 486 height 53
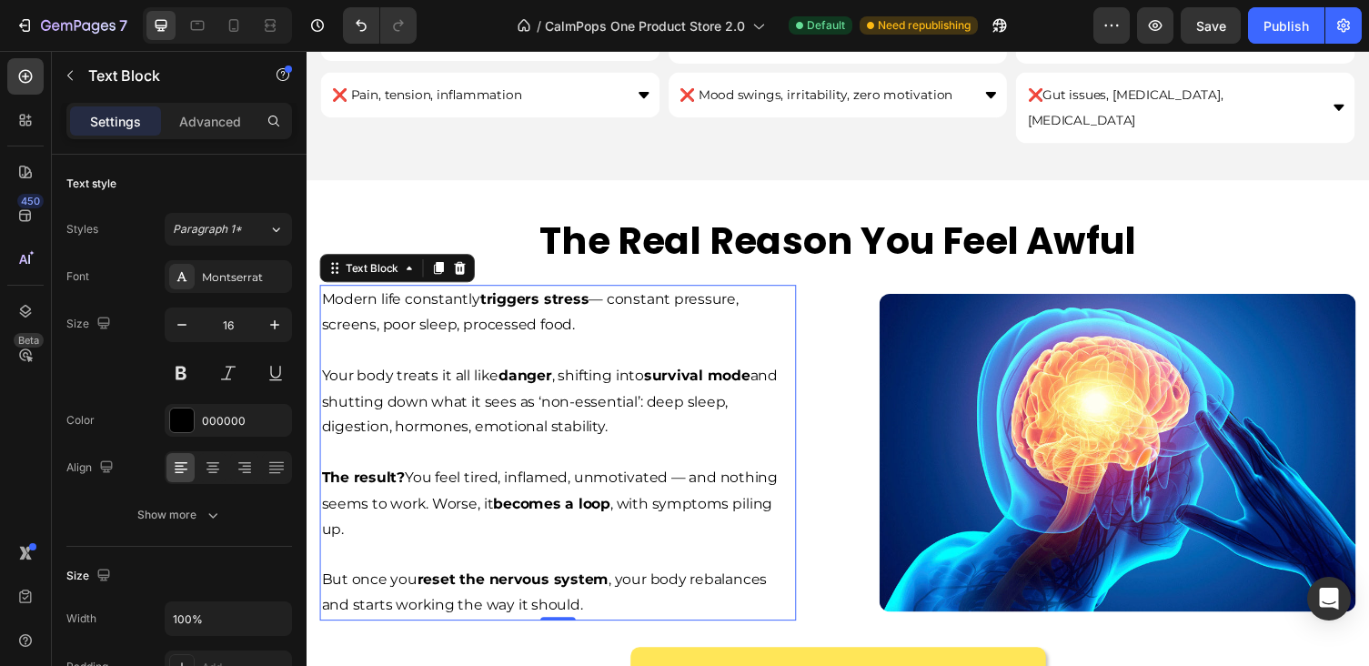
click at [645, 376] on span "Your body treats it all like danger , shifting into survival mode and shutting …" at bounding box center [556, 411] width 468 height 70
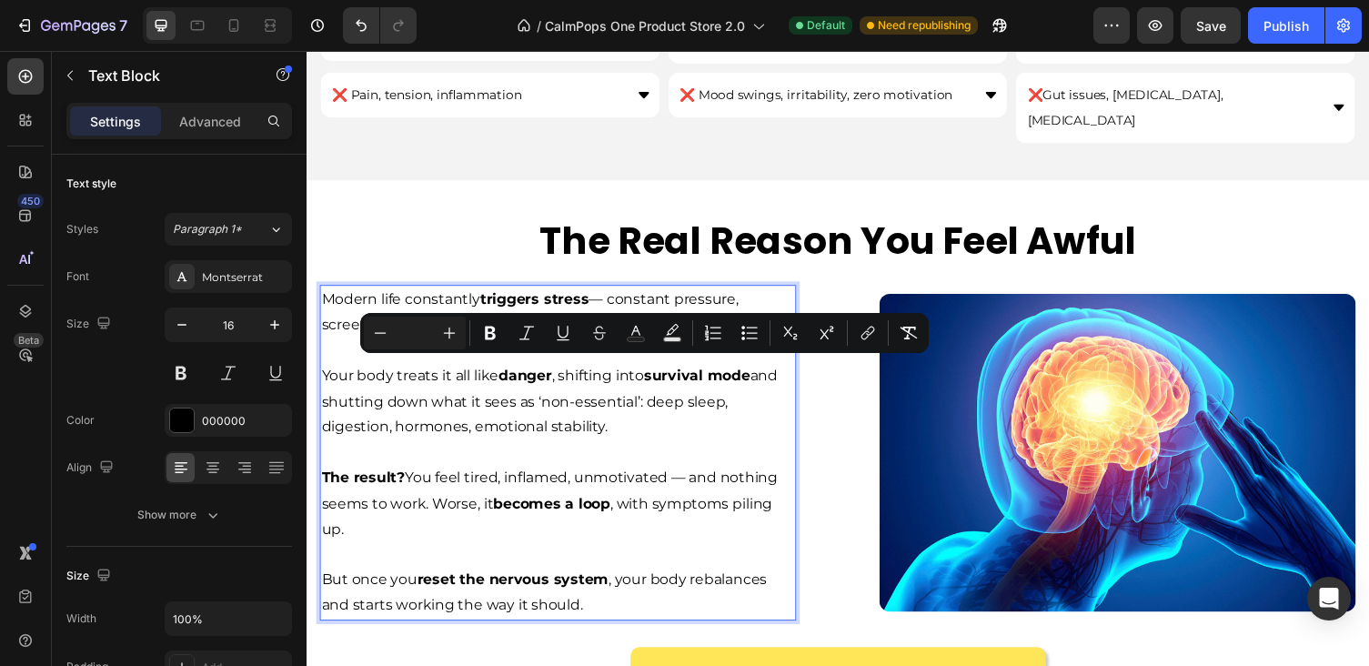
click at [602, 397] on span "Your body treats it all like danger , shifting into survival mode and shutting …" at bounding box center [556, 411] width 468 height 70
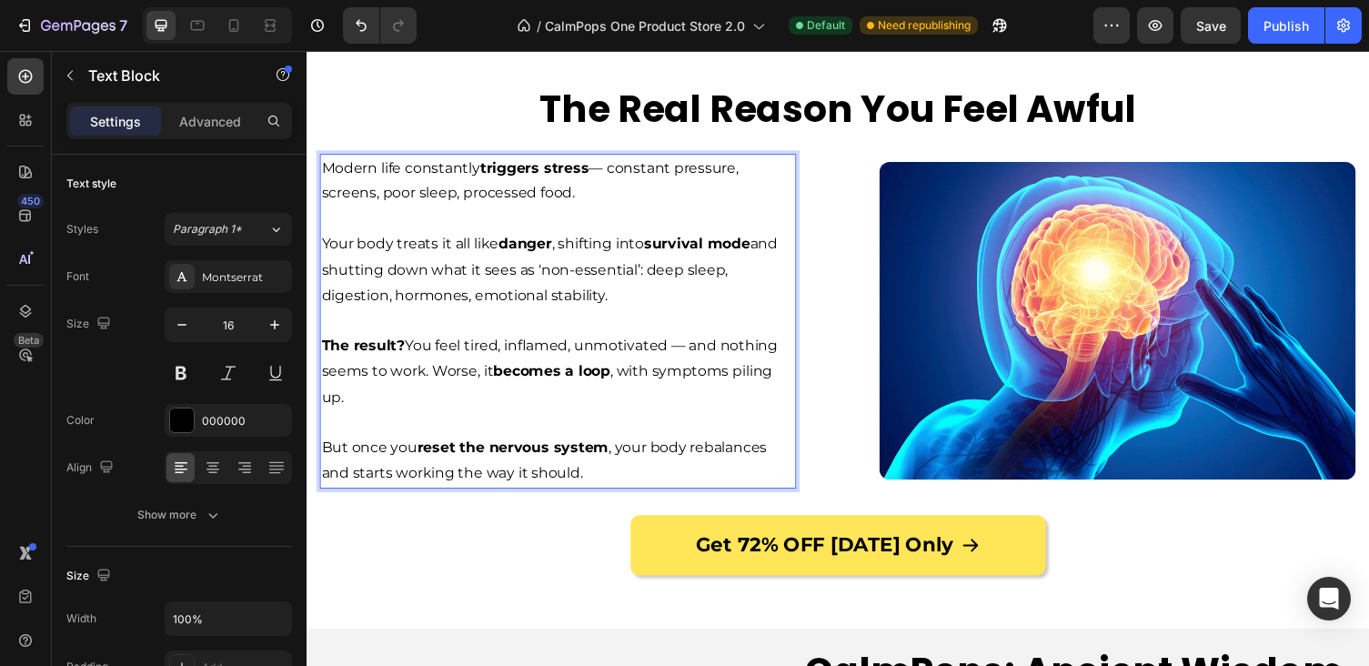
scroll to position [916, 0]
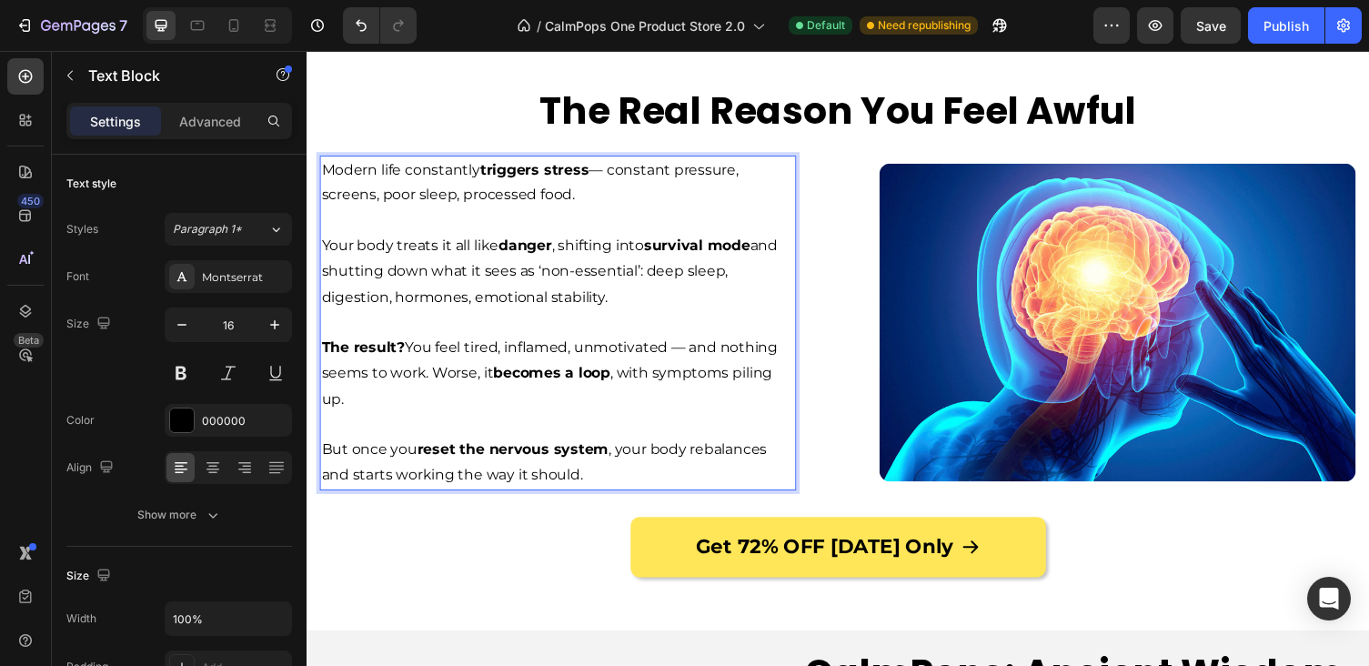
click at [558, 373] on strong "becomes a loop" at bounding box center [558, 381] width 120 height 17
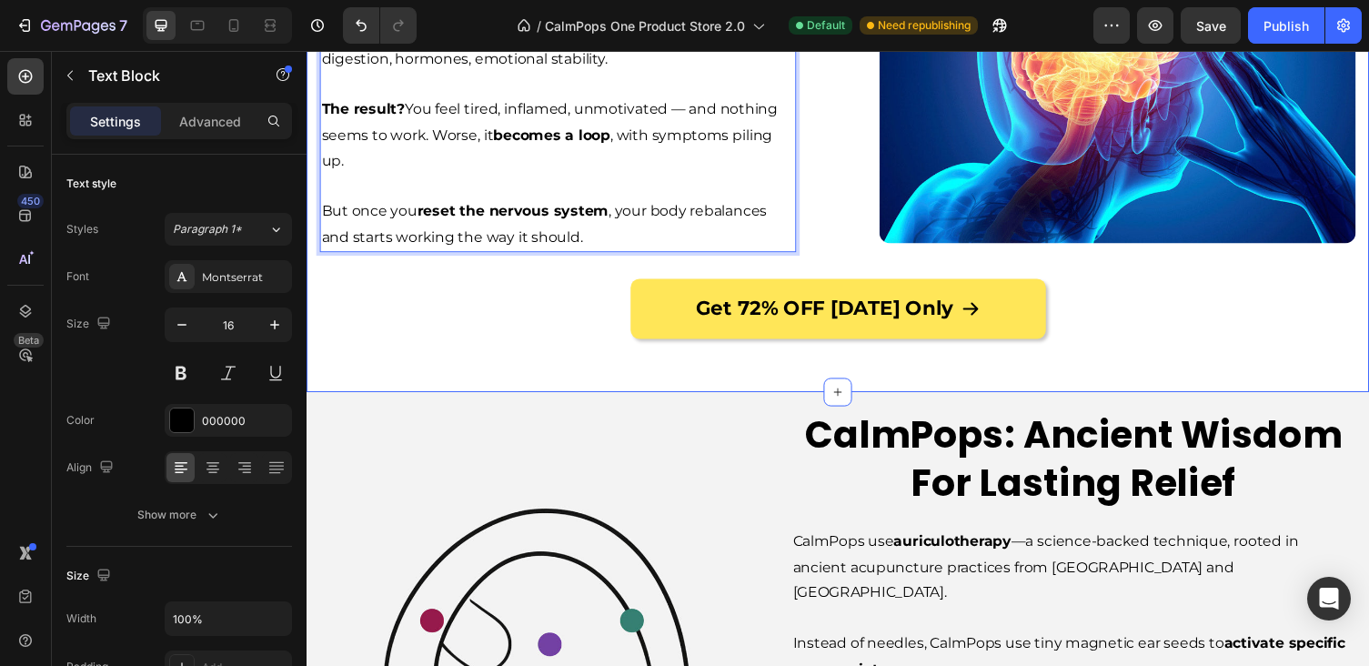
scroll to position [1291, 0]
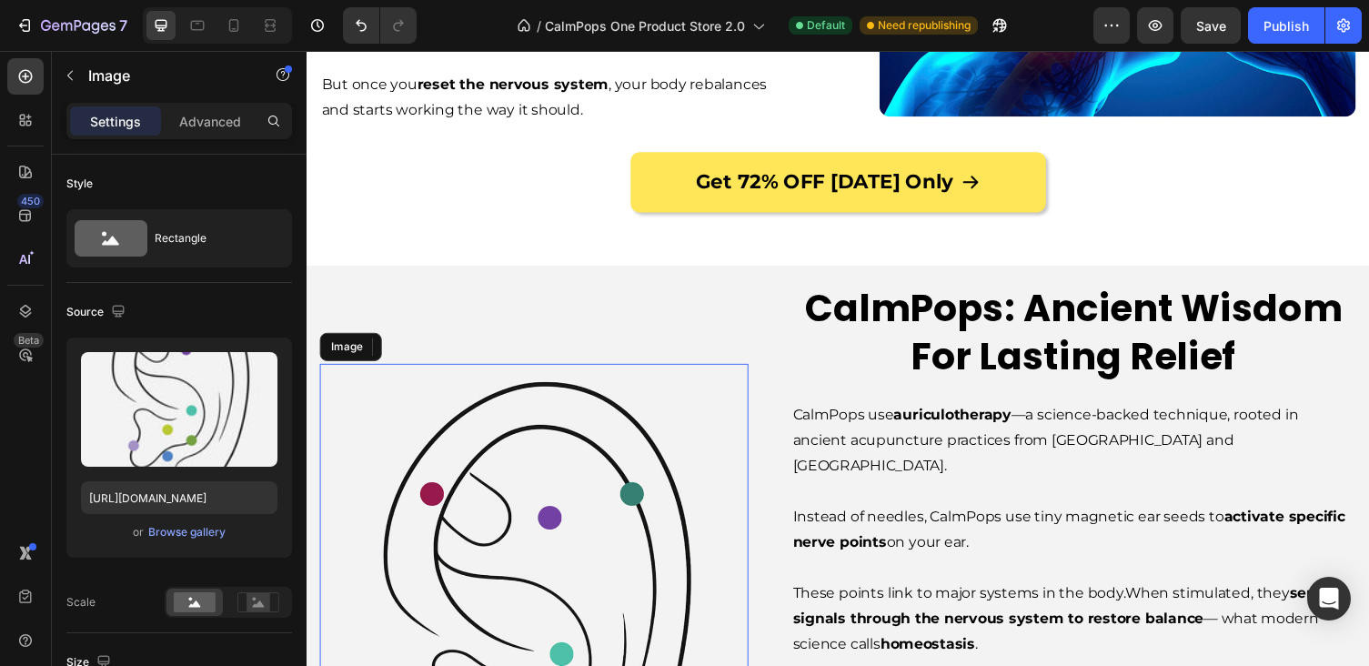
click at [558, 372] on img at bounding box center [540, 667] width 440 height 591
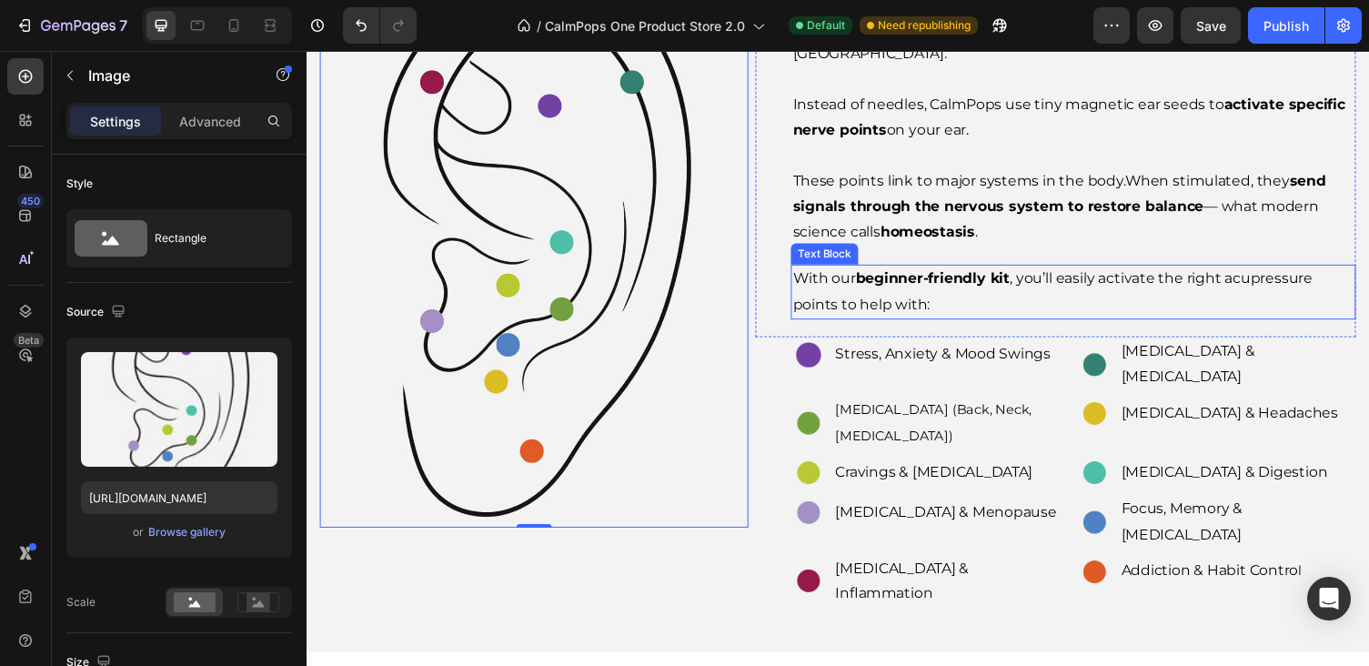
scroll to position [2174, 0]
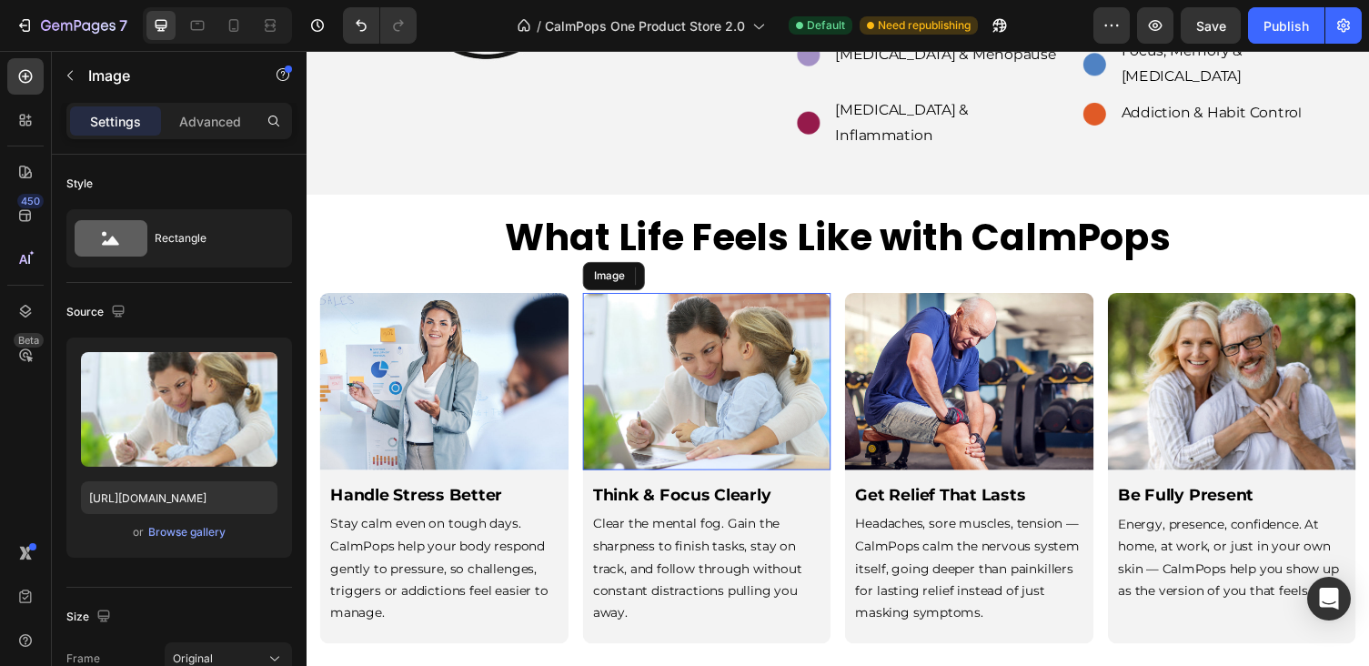
click at [834, 299] on img at bounding box center [718, 390] width 256 height 182
click at [240, 17] on icon at bounding box center [234, 25] width 18 height 18
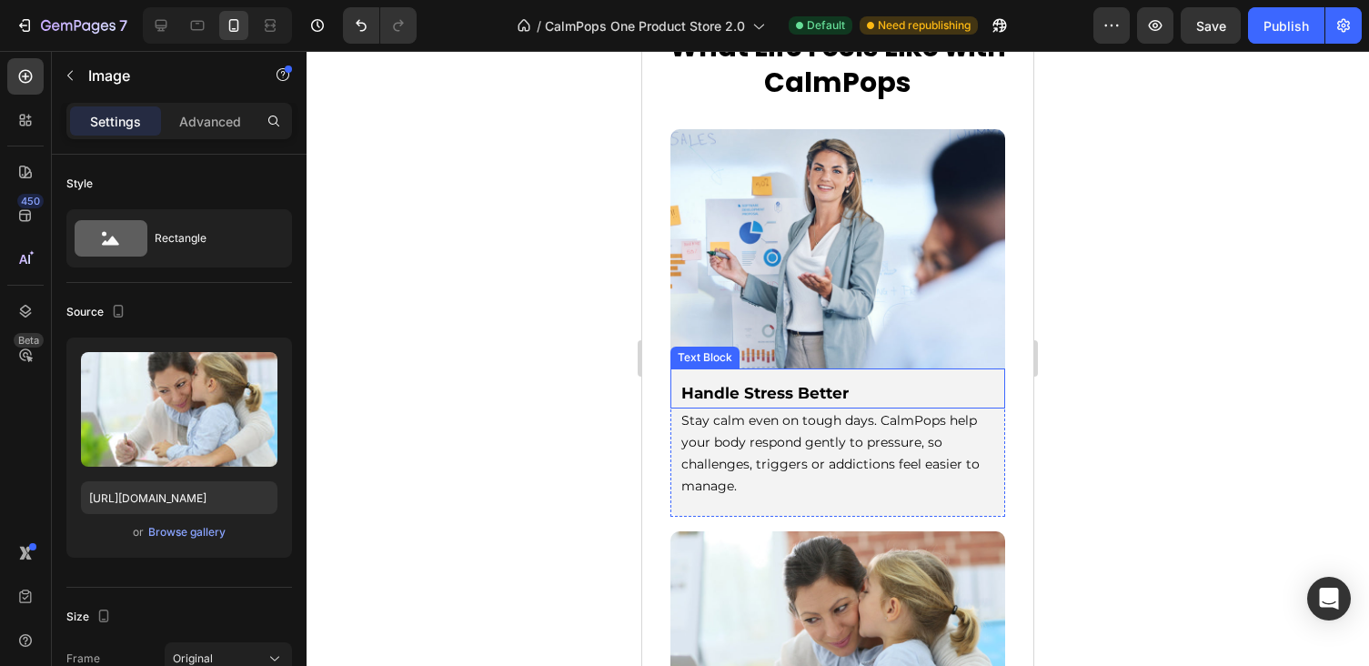
scroll to position [2446, 0]
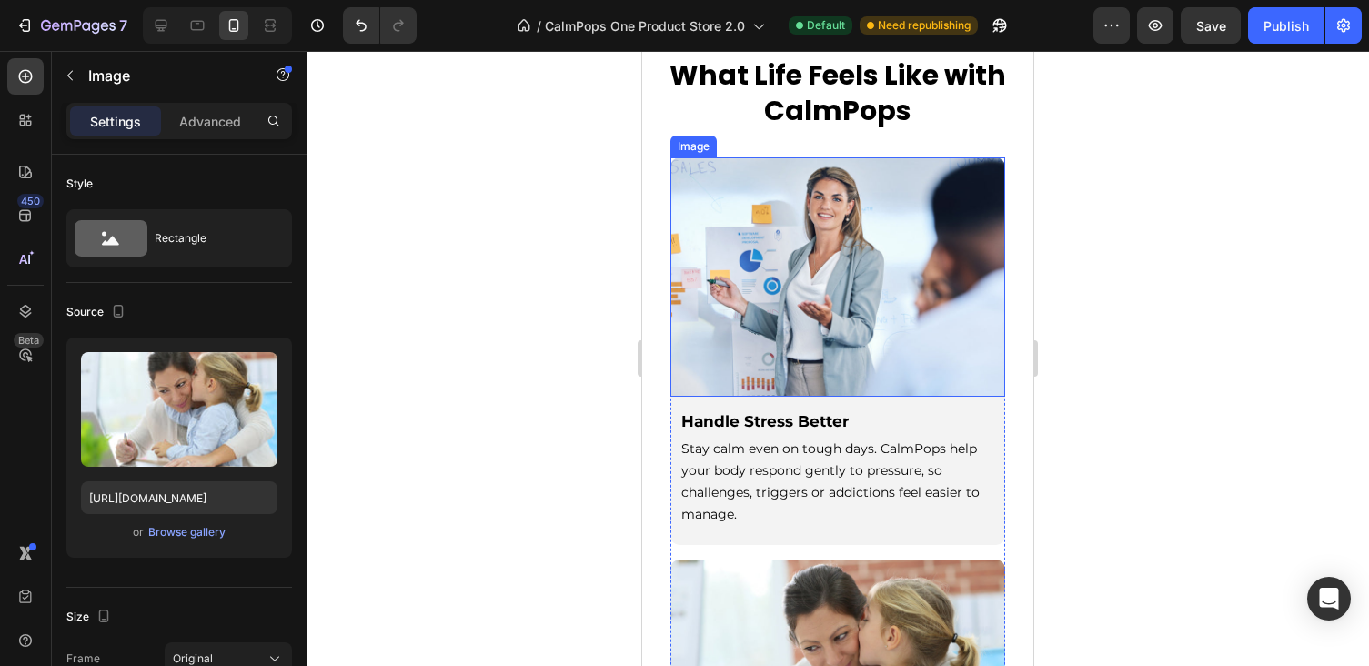
click at [876, 299] on img at bounding box center [837, 276] width 335 height 239
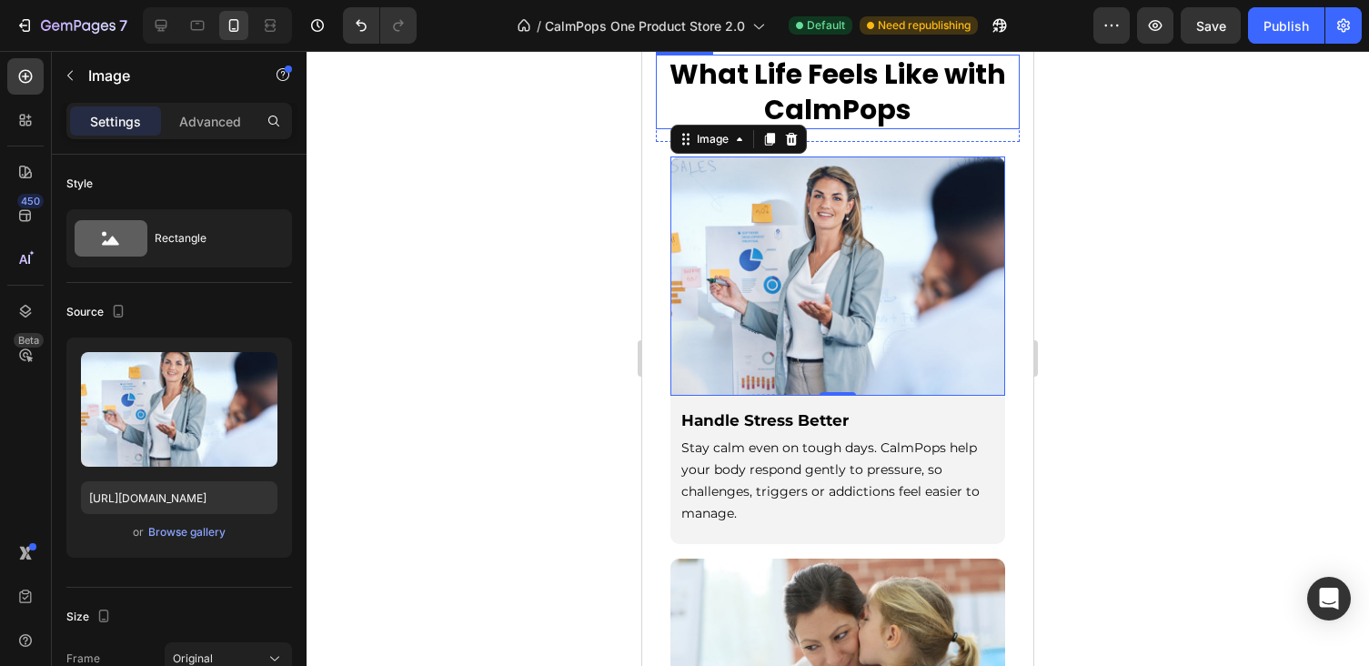
scroll to position [2441, 0]
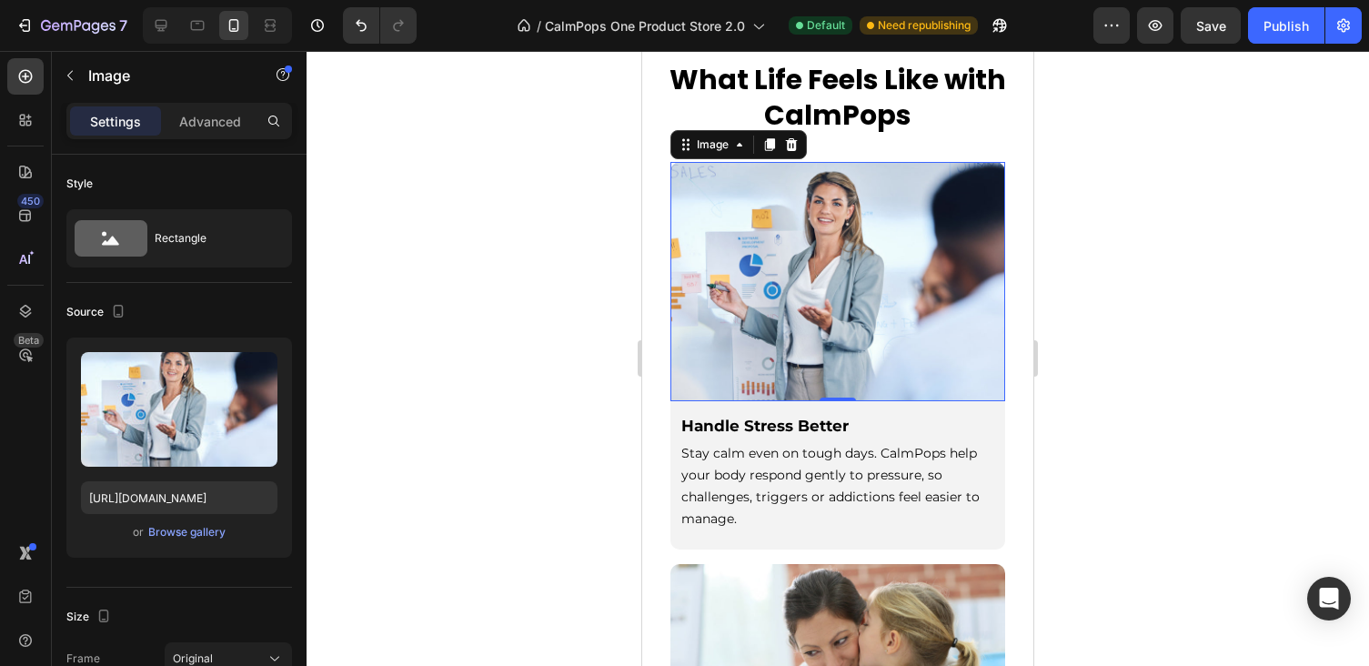
click at [737, 221] on img at bounding box center [837, 281] width 335 height 239
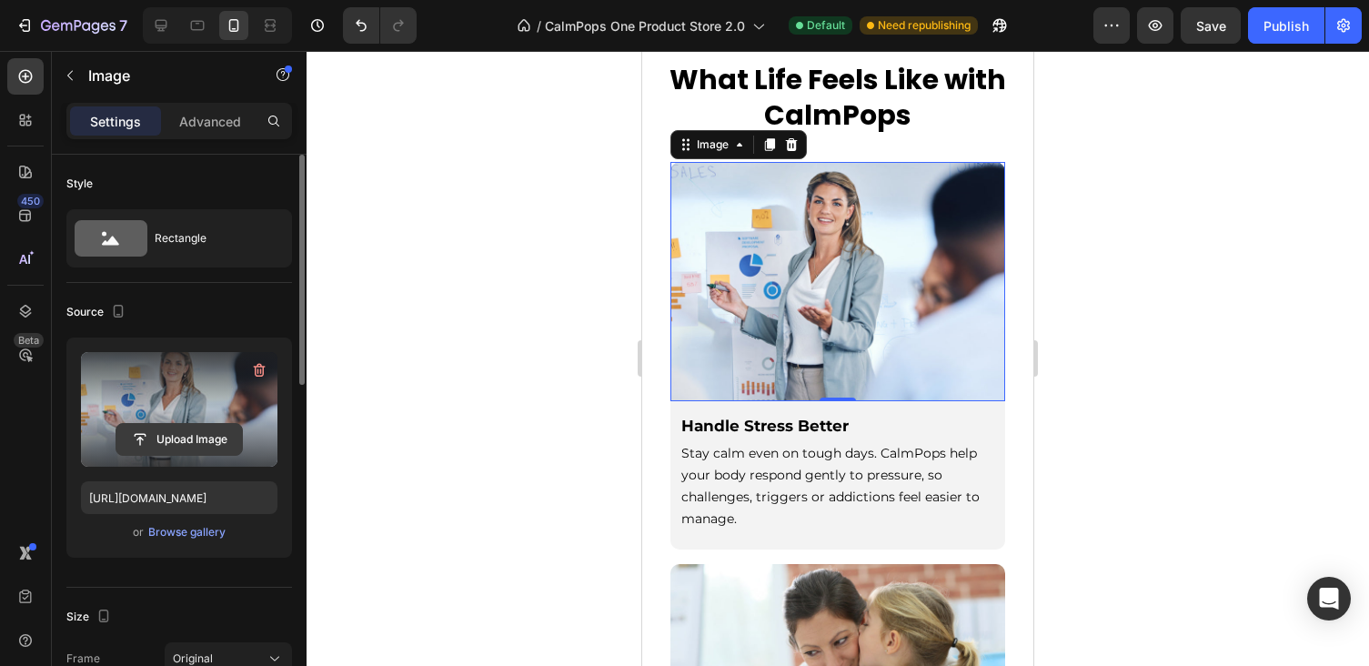
click at [186, 431] on input "file" at bounding box center [179, 439] width 126 height 31
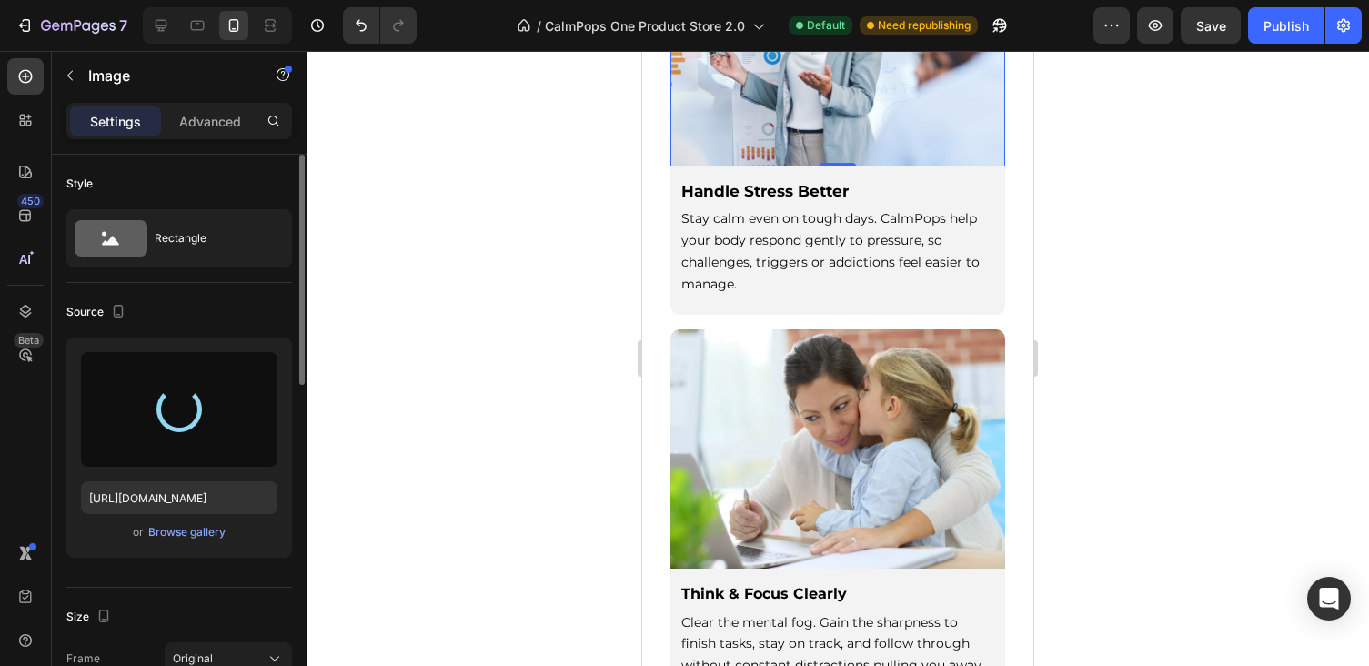
scroll to position [2677, 0]
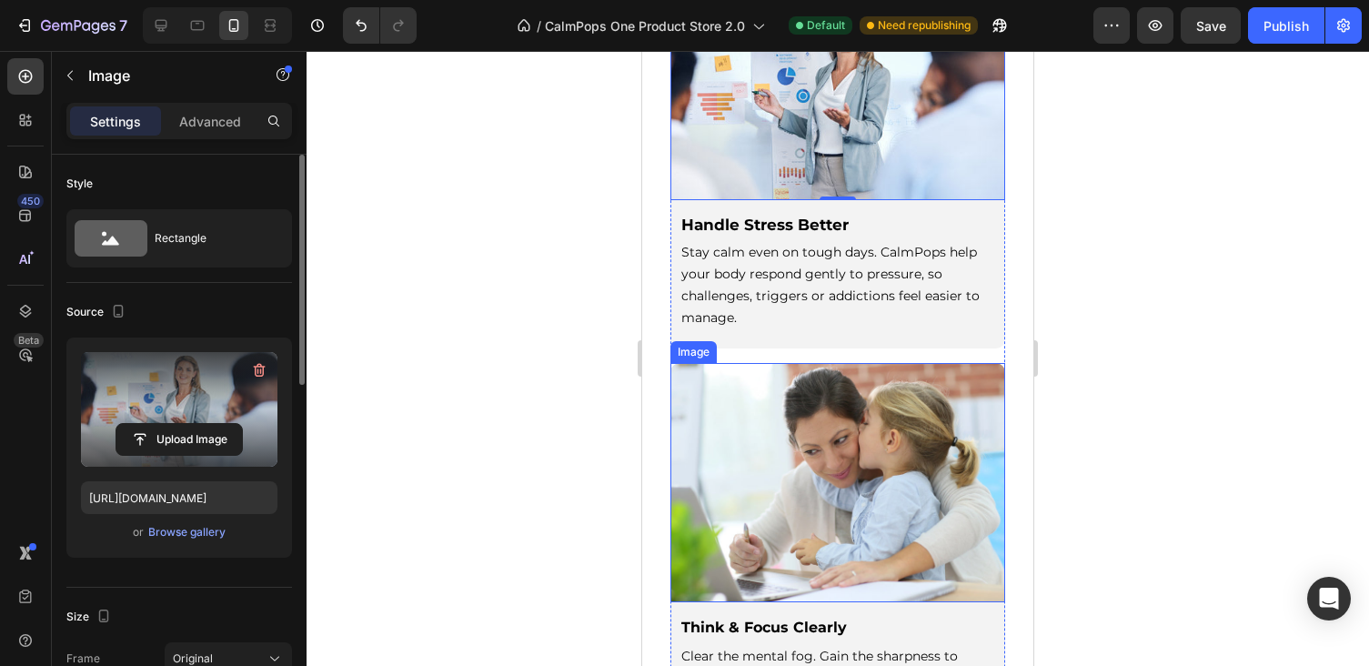
type input "https://cdn.shopify.com/s/files/1/0886/6965/1210/files/gempages_572776854180594…"
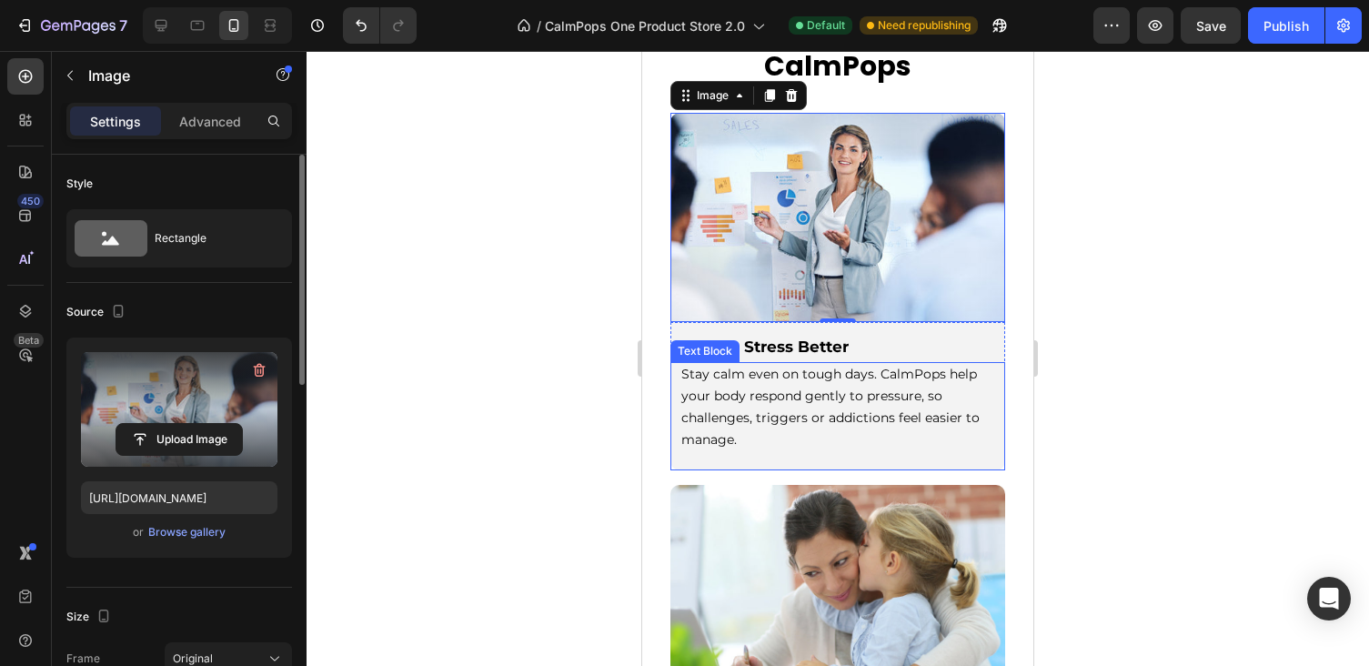
scroll to position [2492, 0]
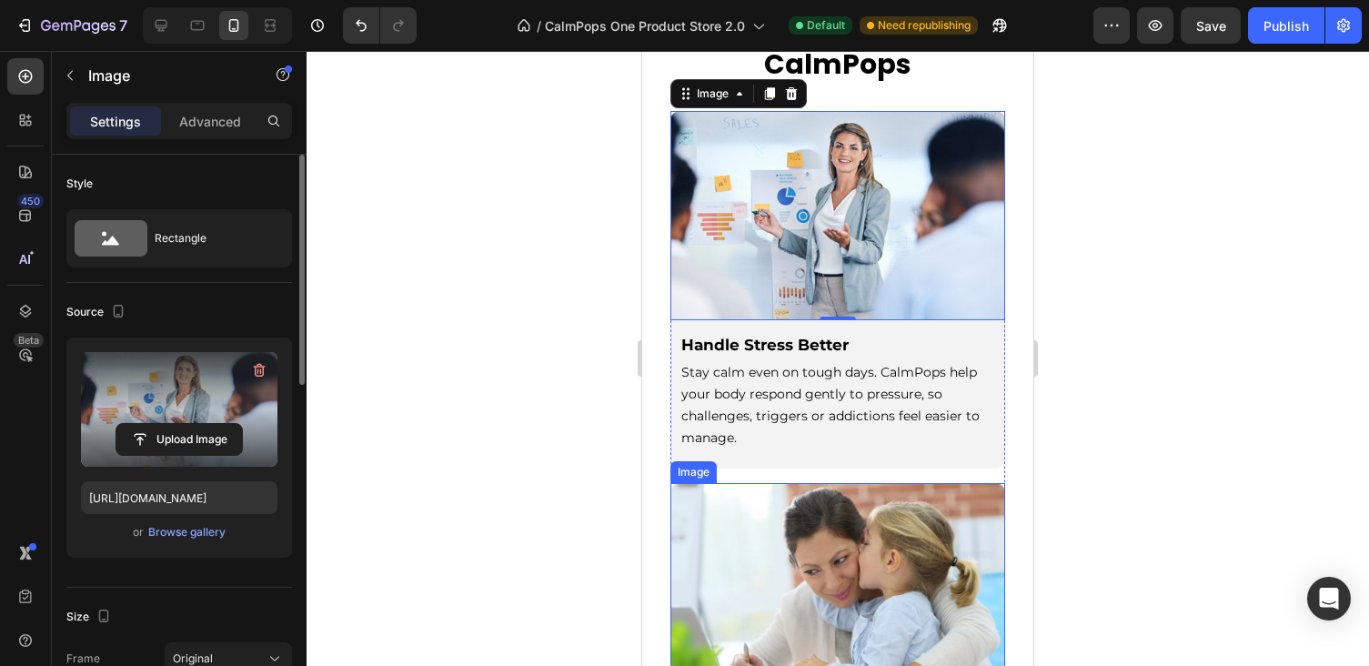
click at [778, 601] on img at bounding box center [837, 602] width 335 height 239
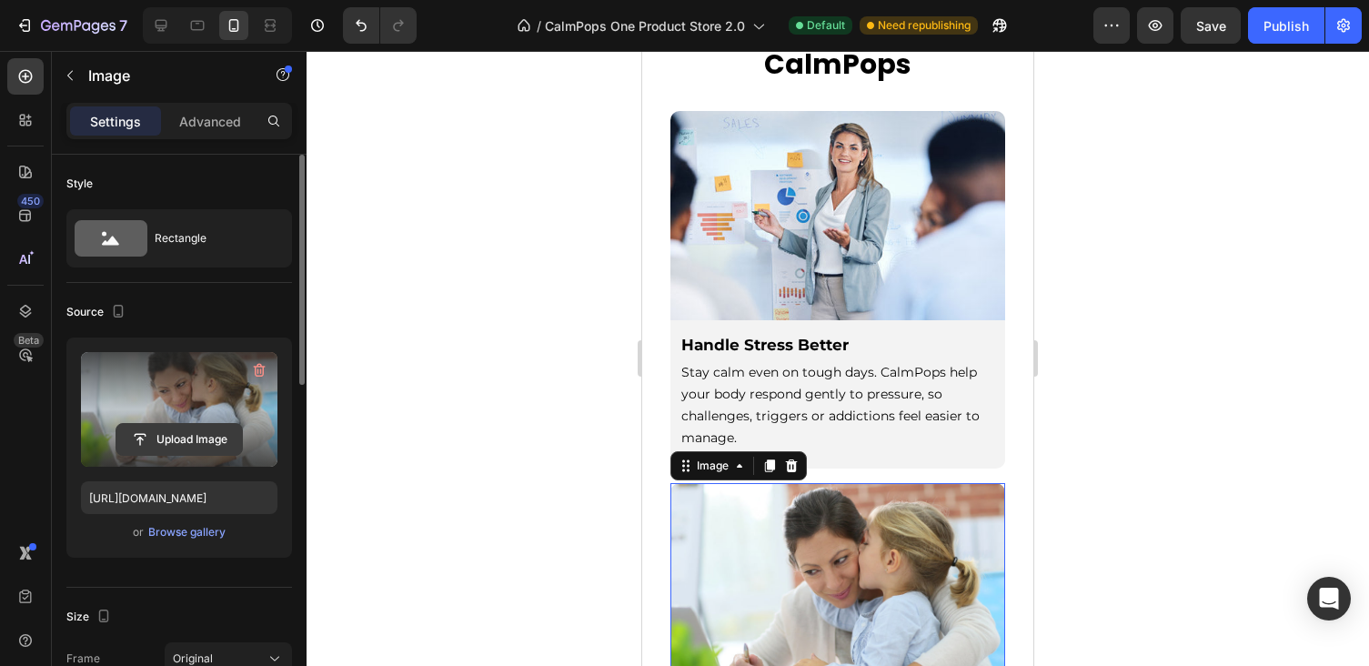
click at [193, 430] on input "file" at bounding box center [179, 439] width 126 height 31
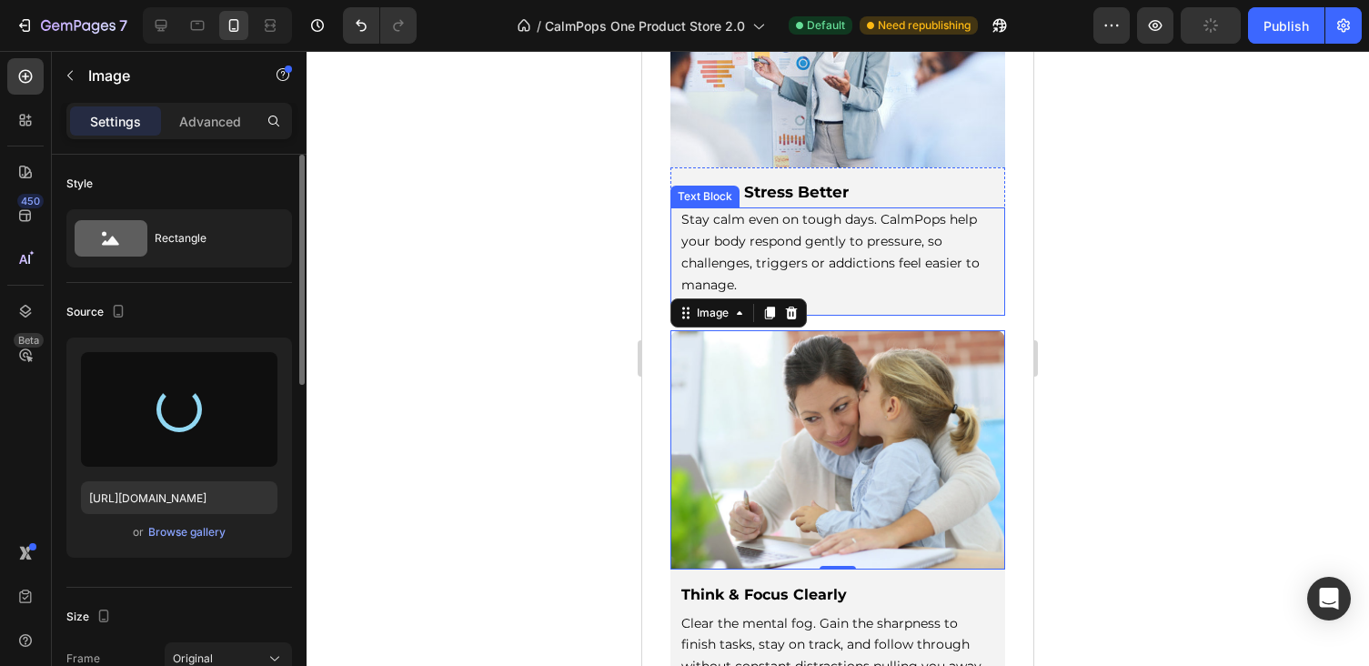
scroll to position [2753, 0]
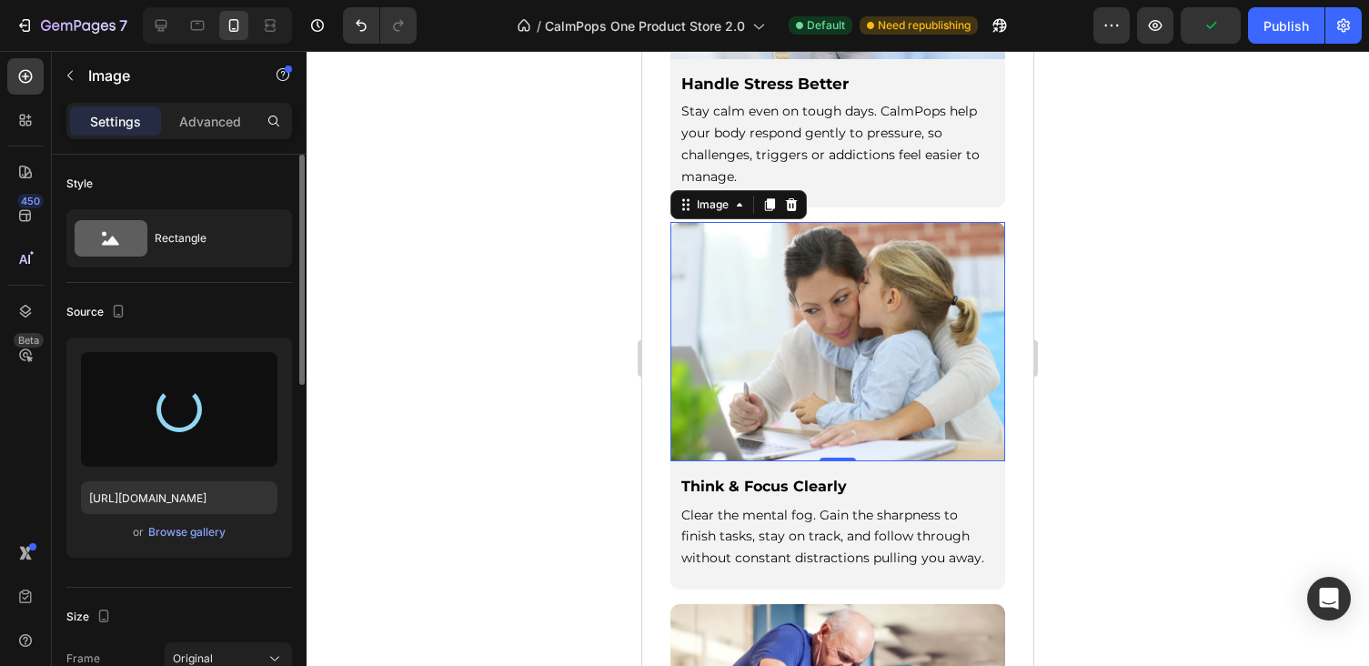
type input "https://cdn.shopify.com/s/files/1/0886/6965/1210/files/gempages_572776854180594…"
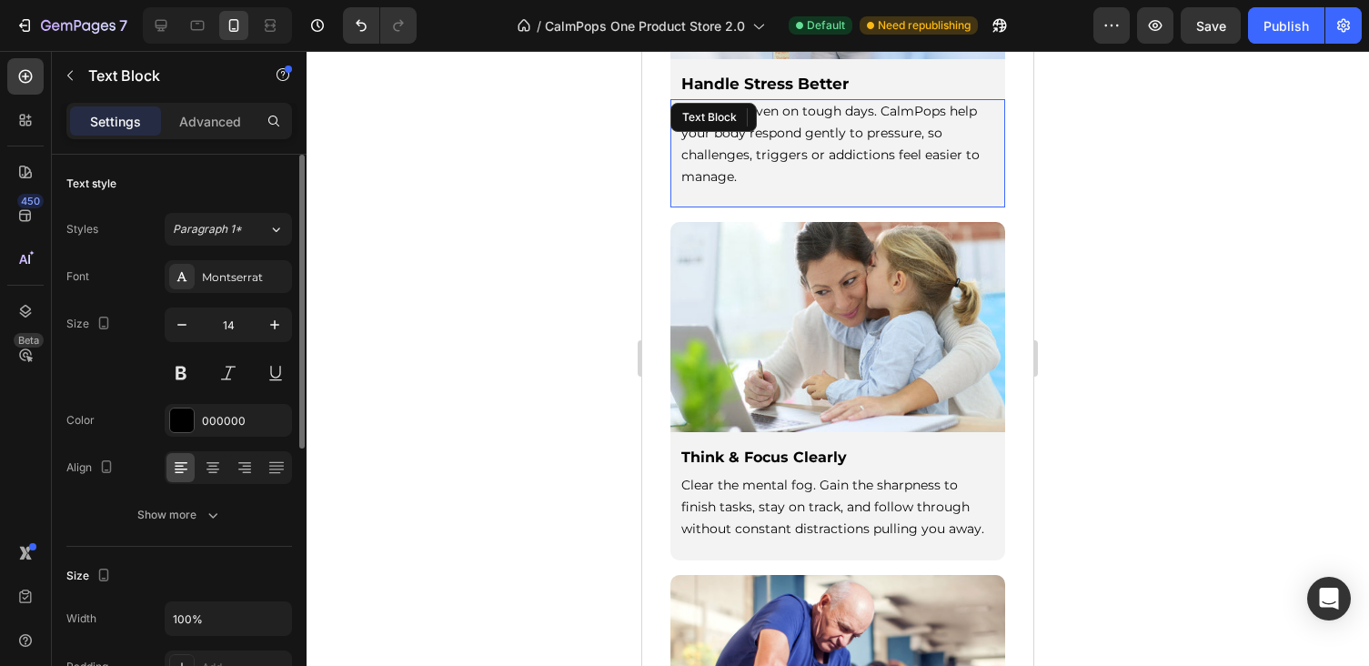
click at [911, 185] on div "Stay calm even on tough days. CalmPops help your body respond gently to pressur…" at bounding box center [837, 144] width 317 height 90
drag, startPoint x: 841, startPoint y: 202, endPoint x: 840, endPoint y: 181, distance: 20.9
click at [840, 181] on div "Stay calm even on tough days. CalmPops help your body respond gently to pressur…" at bounding box center [837, 153] width 335 height 108
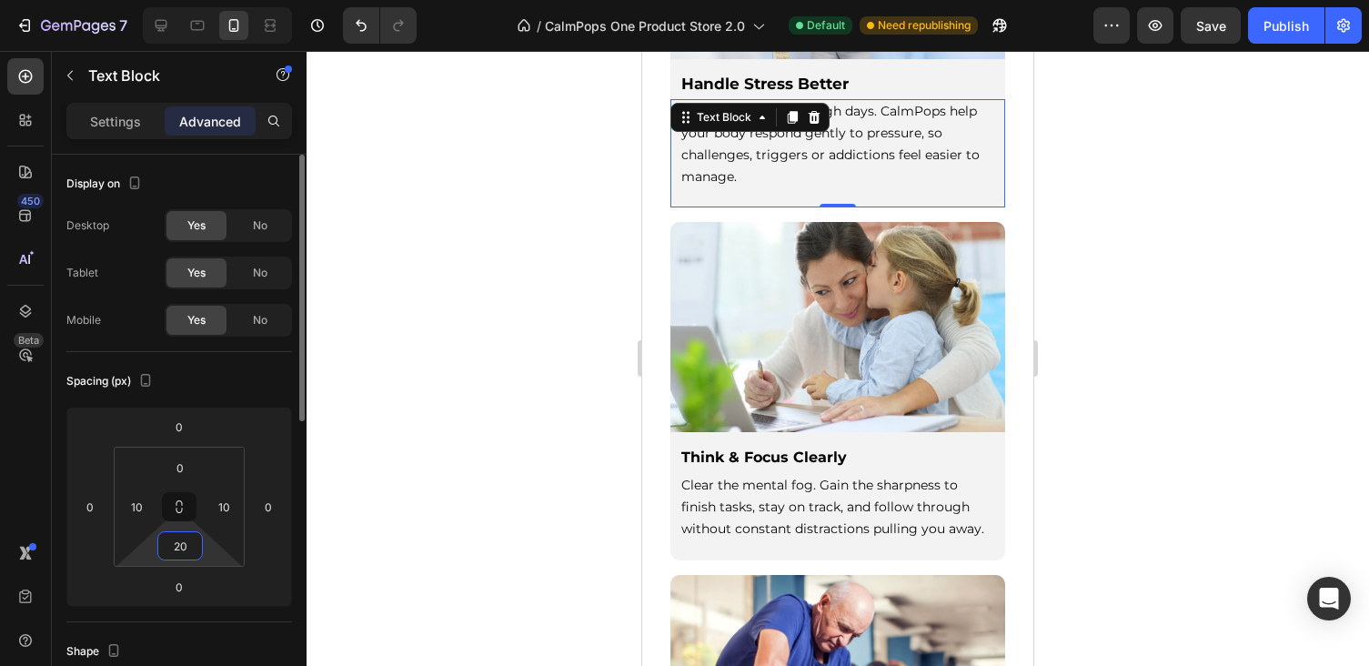
click at [178, 546] on input "20" at bounding box center [180, 545] width 36 height 27
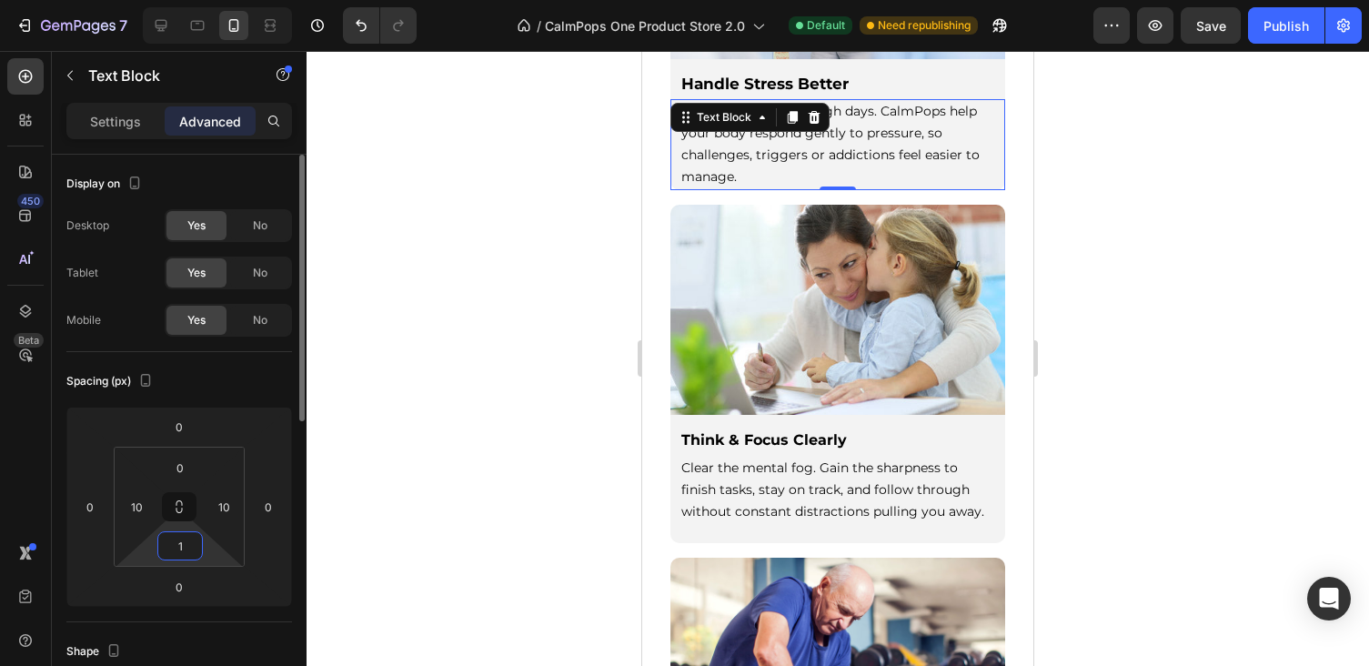
type input "10"
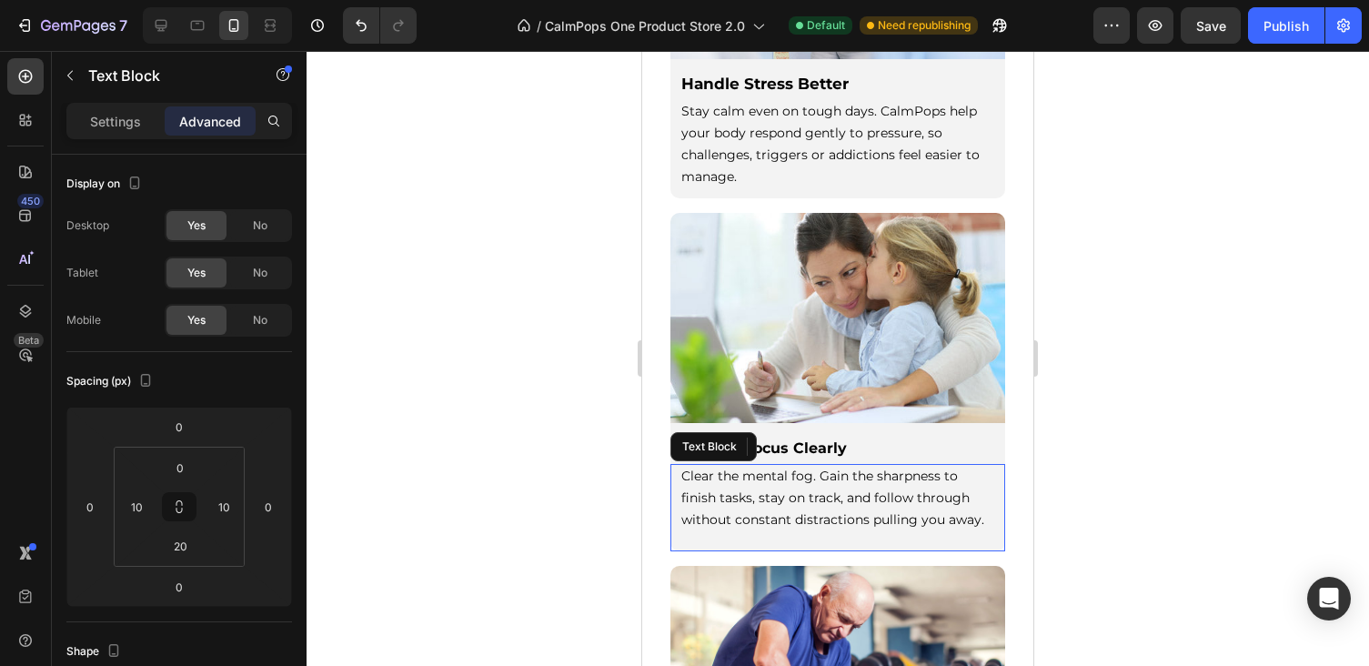
click at [769, 507] on p "Clear the mental fog. Gain the sharpness to finish tasks, stay on track, and fo…" at bounding box center [837, 498] width 313 height 65
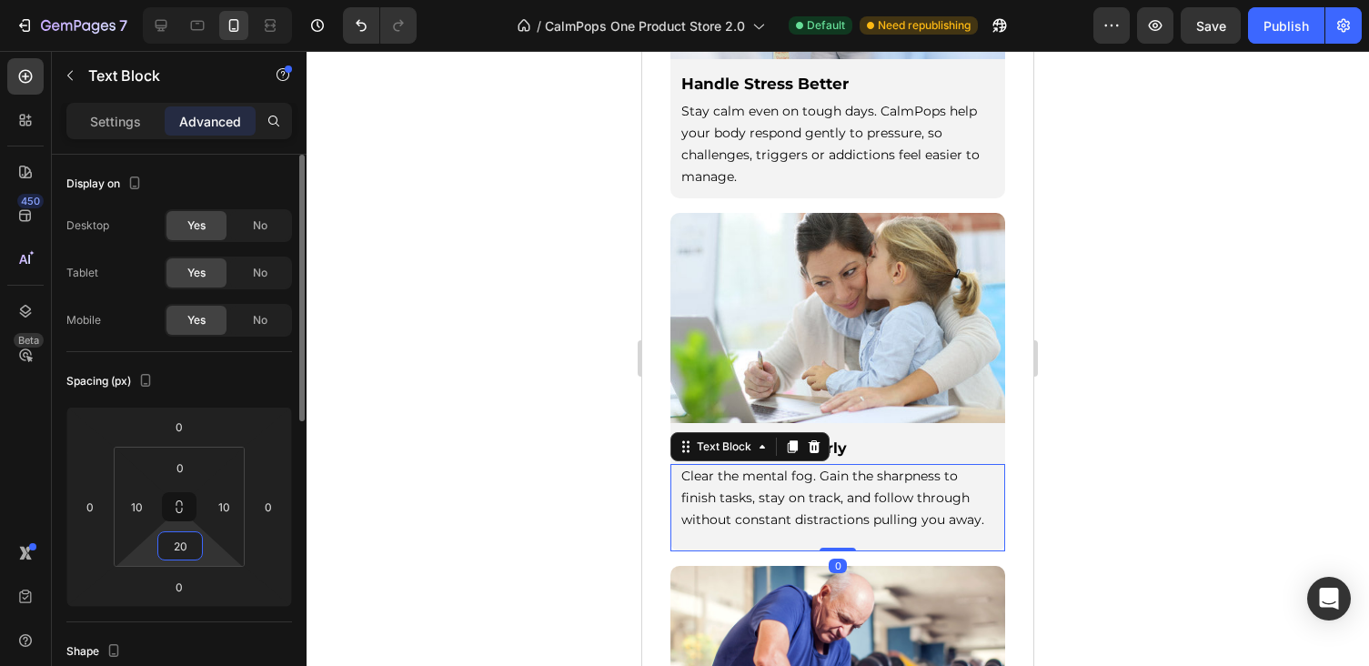
click at [182, 548] on input "20" at bounding box center [180, 545] width 36 height 27
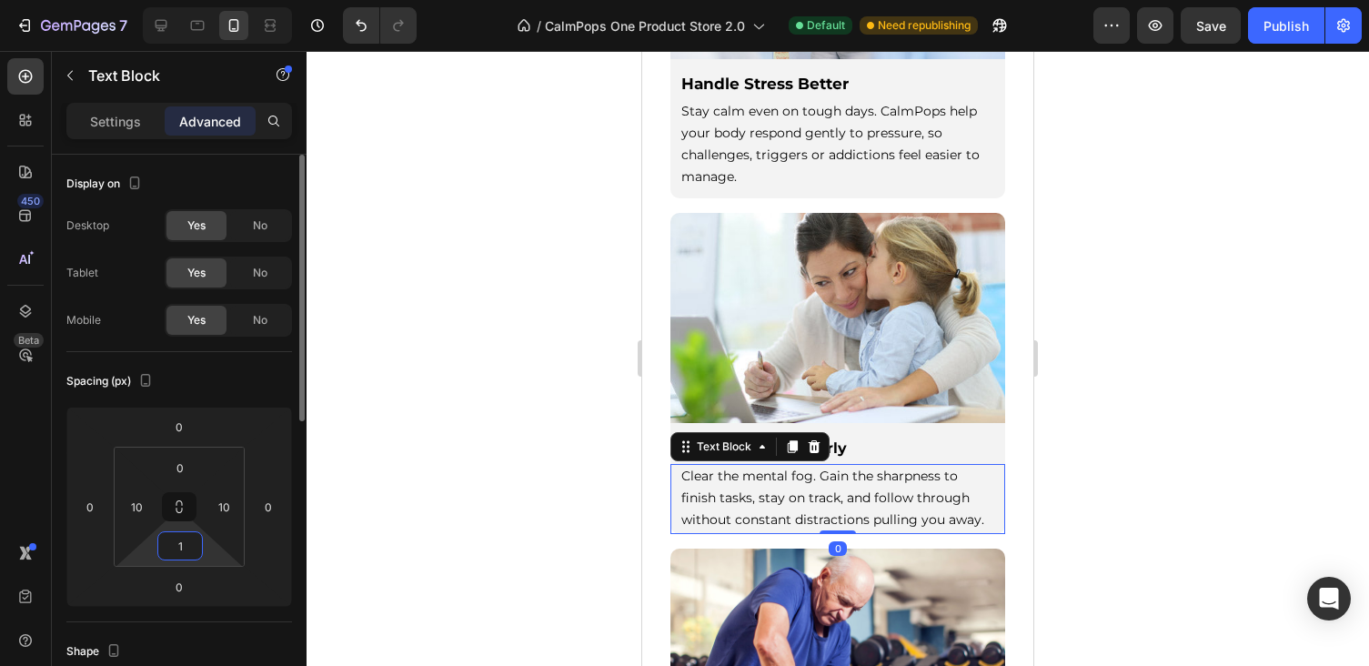
type input "10"
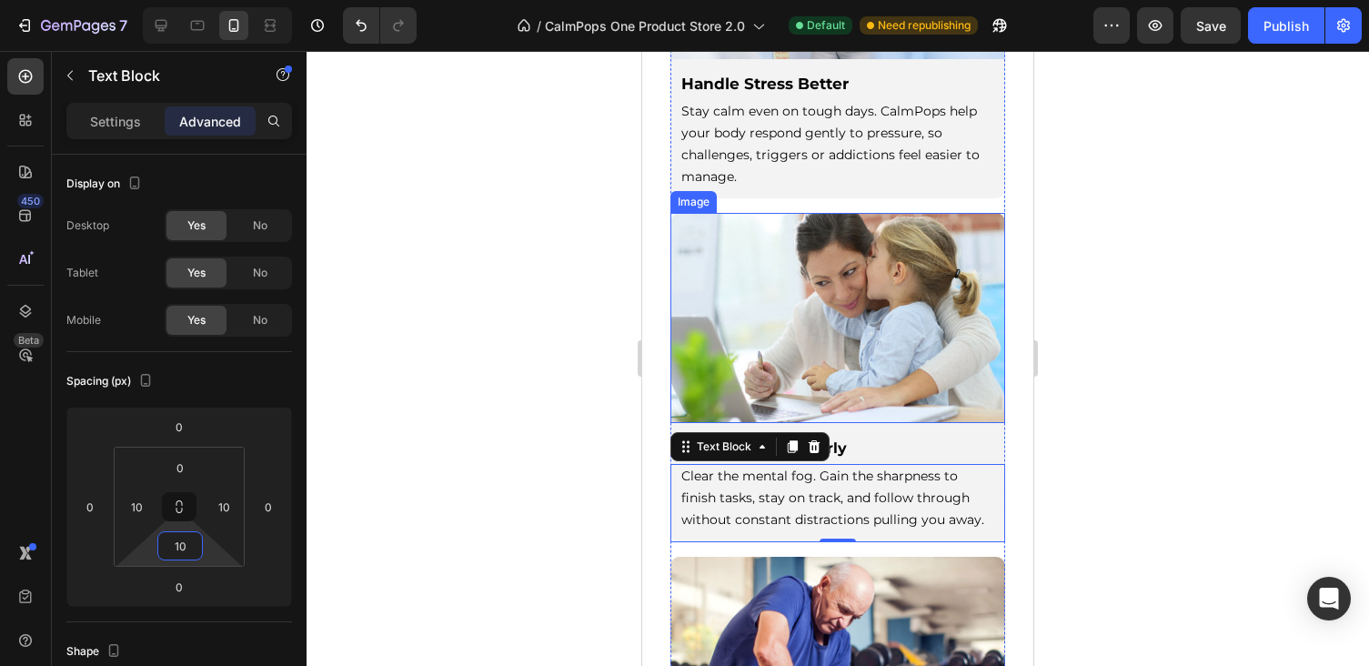
click at [900, 263] on img at bounding box center [837, 317] width 335 height 209
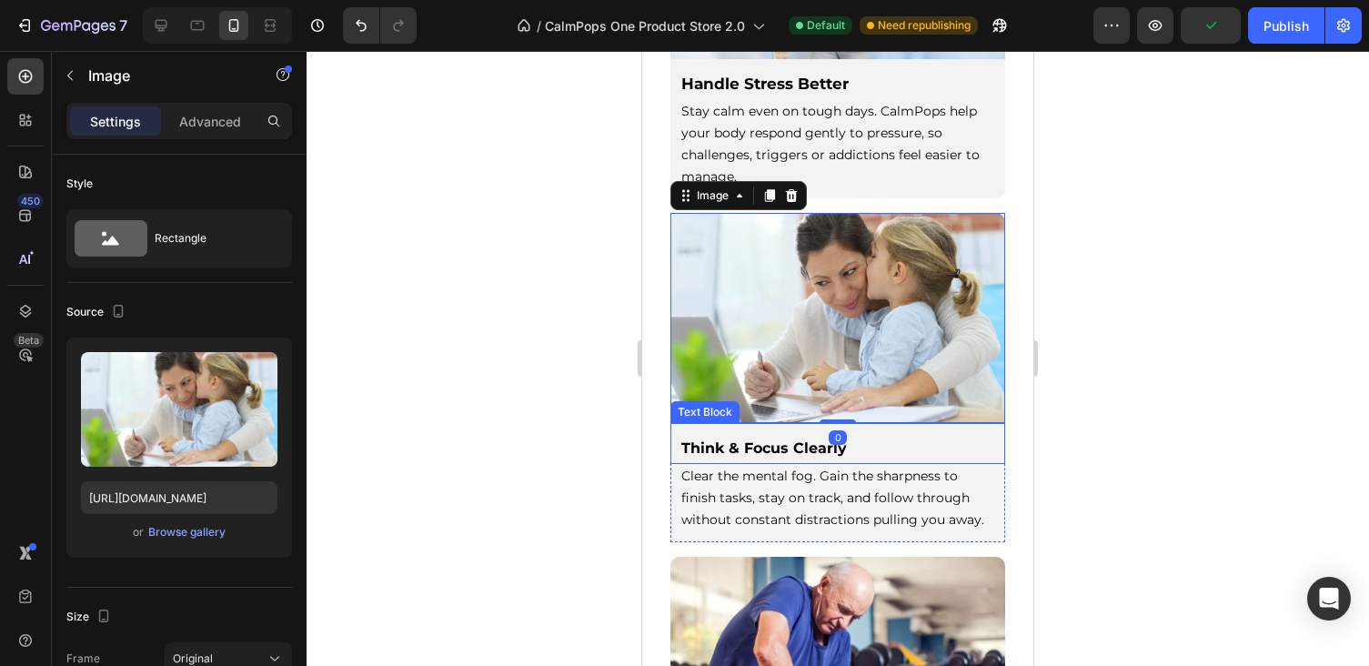
click at [908, 458] on div "Think & Focus Clearly" at bounding box center [837, 448] width 317 height 33
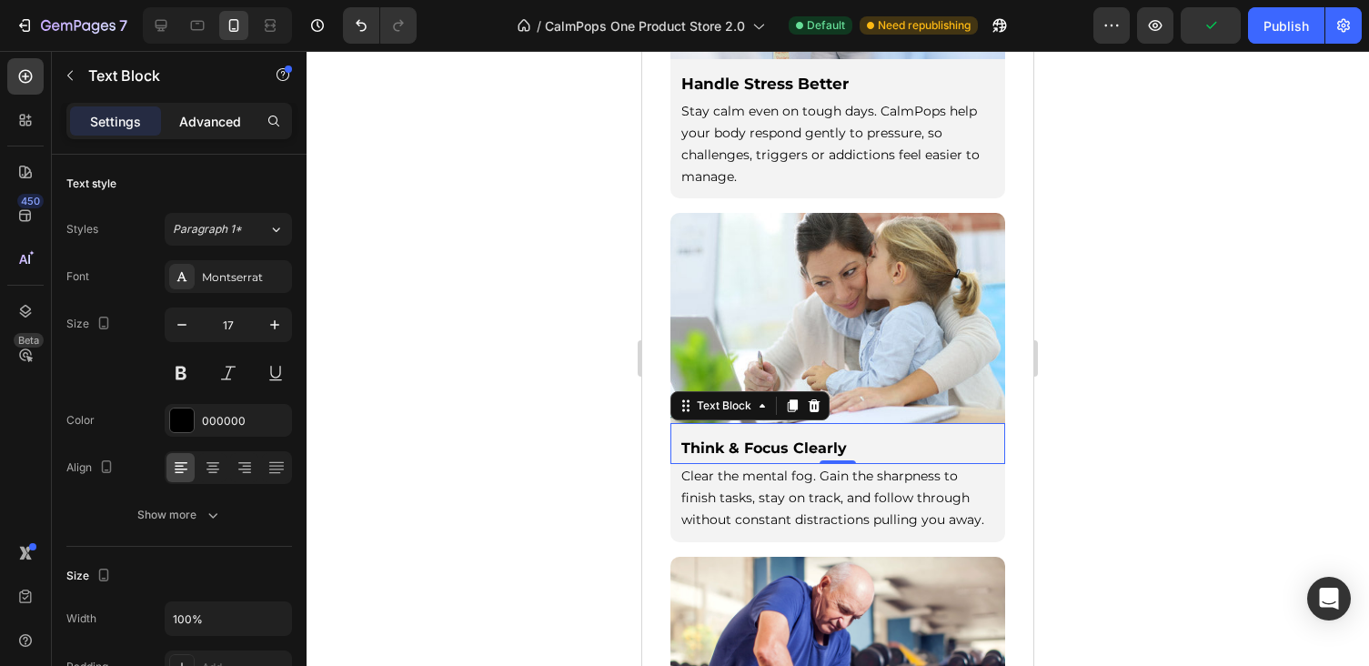
click at [196, 128] on p "Advanced" at bounding box center [210, 121] width 62 height 19
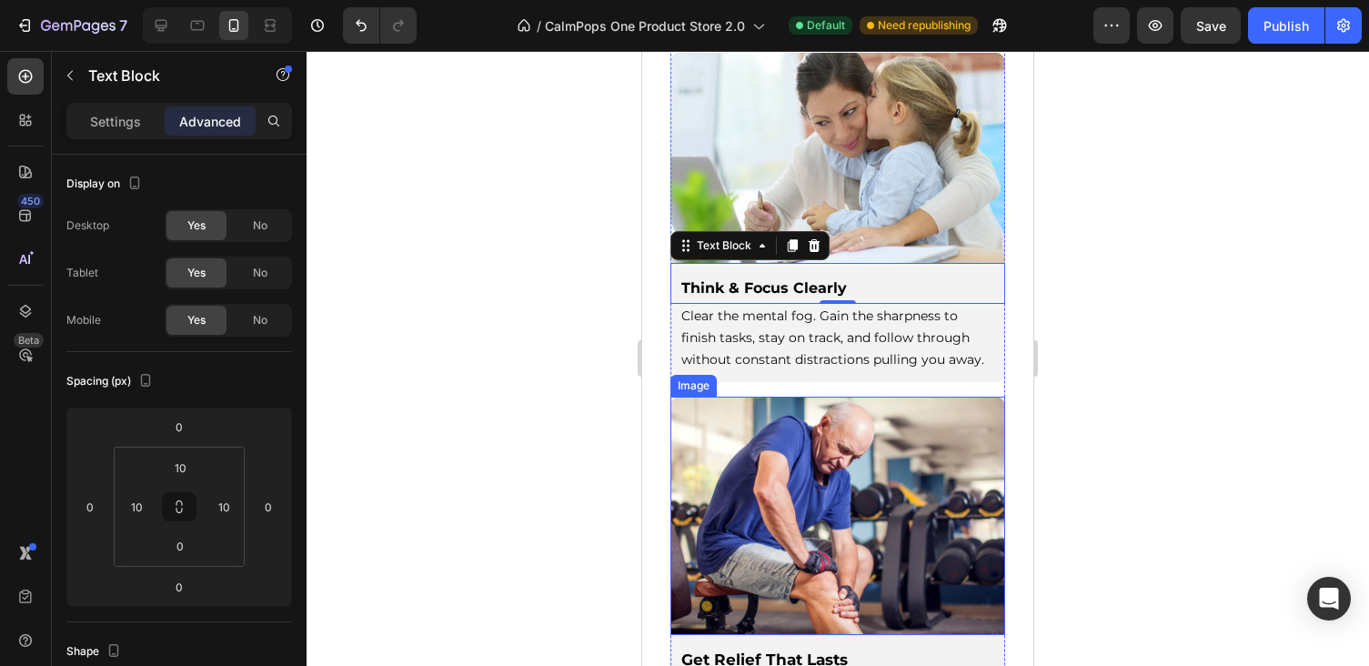
scroll to position [2923, 0]
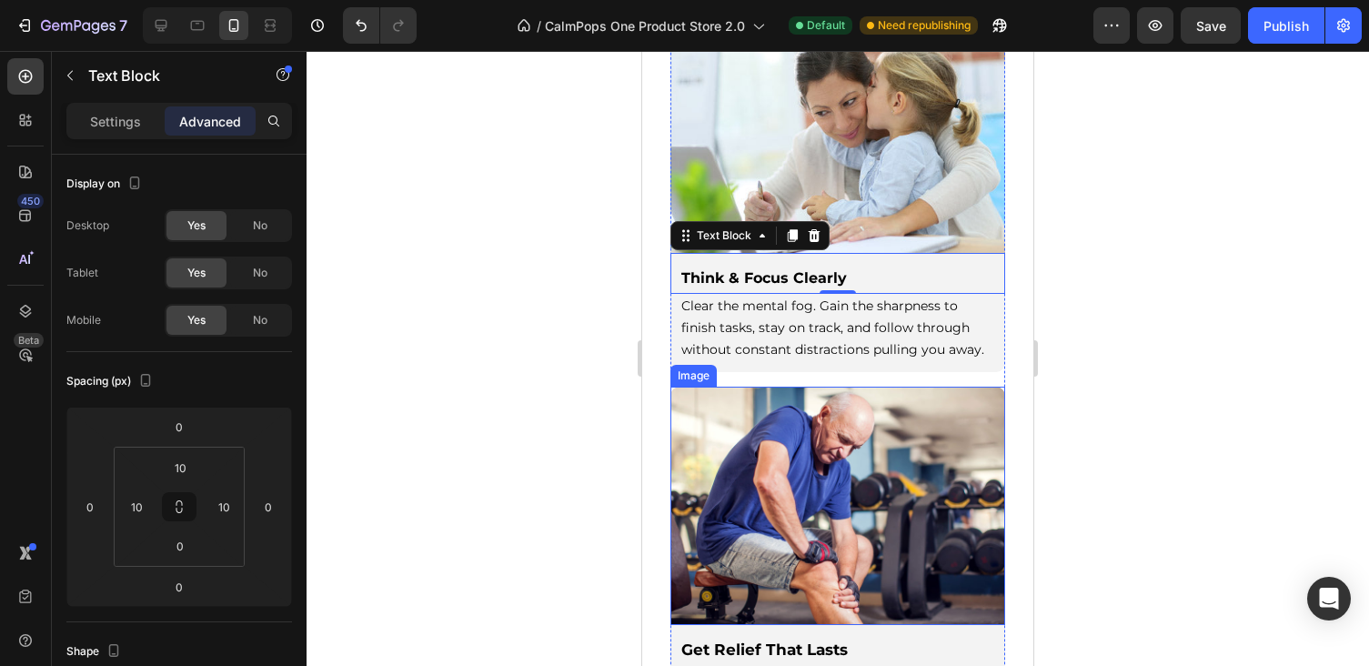
click at [797, 457] on img at bounding box center [837, 506] width 335 height 239
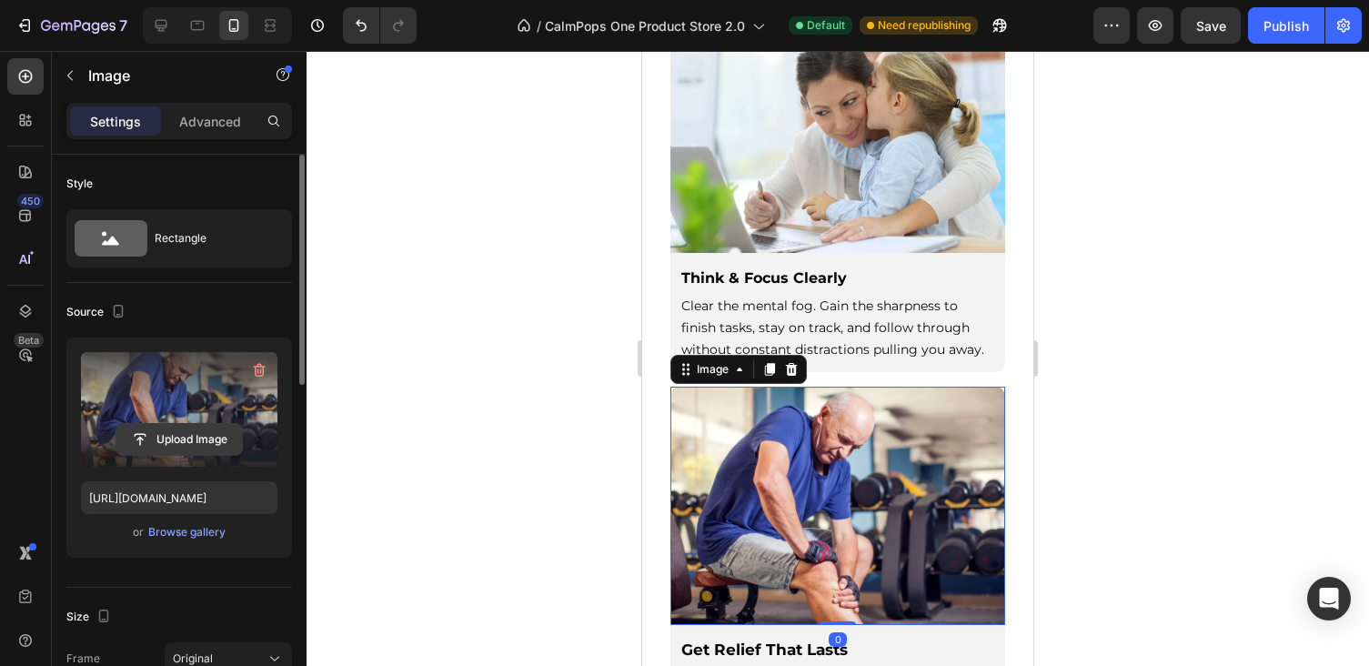
click at [170, 430] on input "file" at bounding box center [179, 439] width 126 height 31
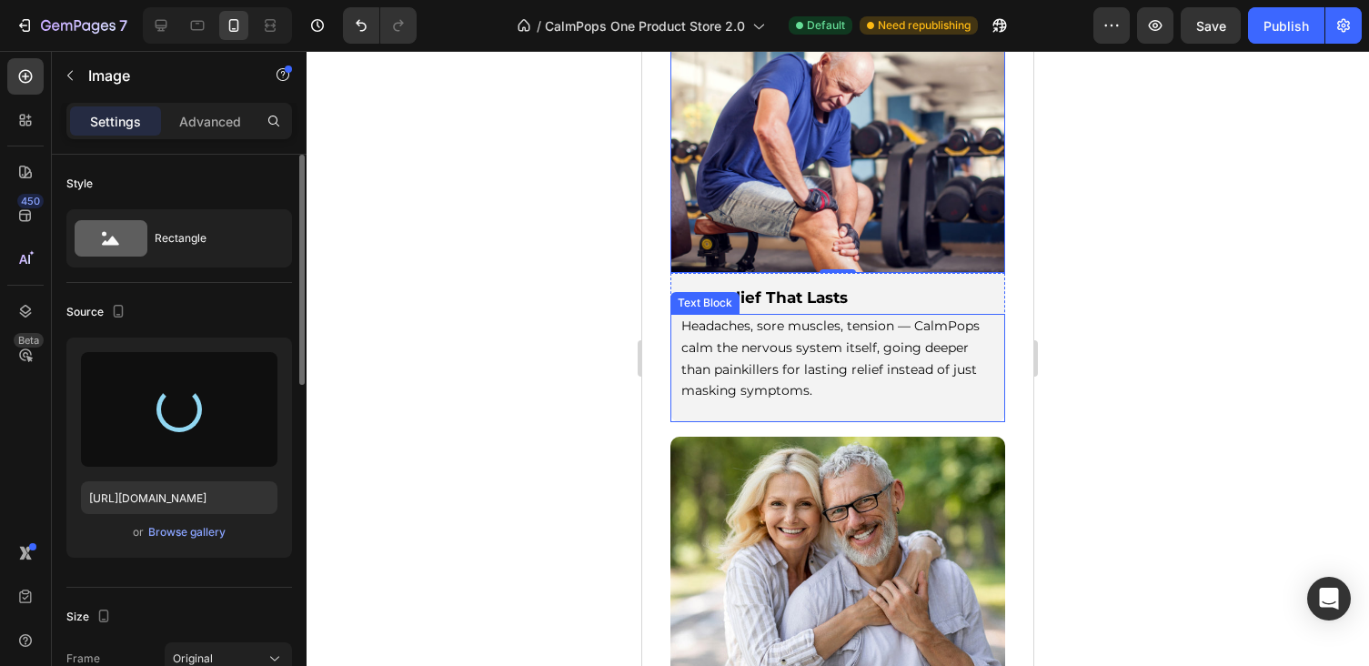
scroll to position [3175, 0]
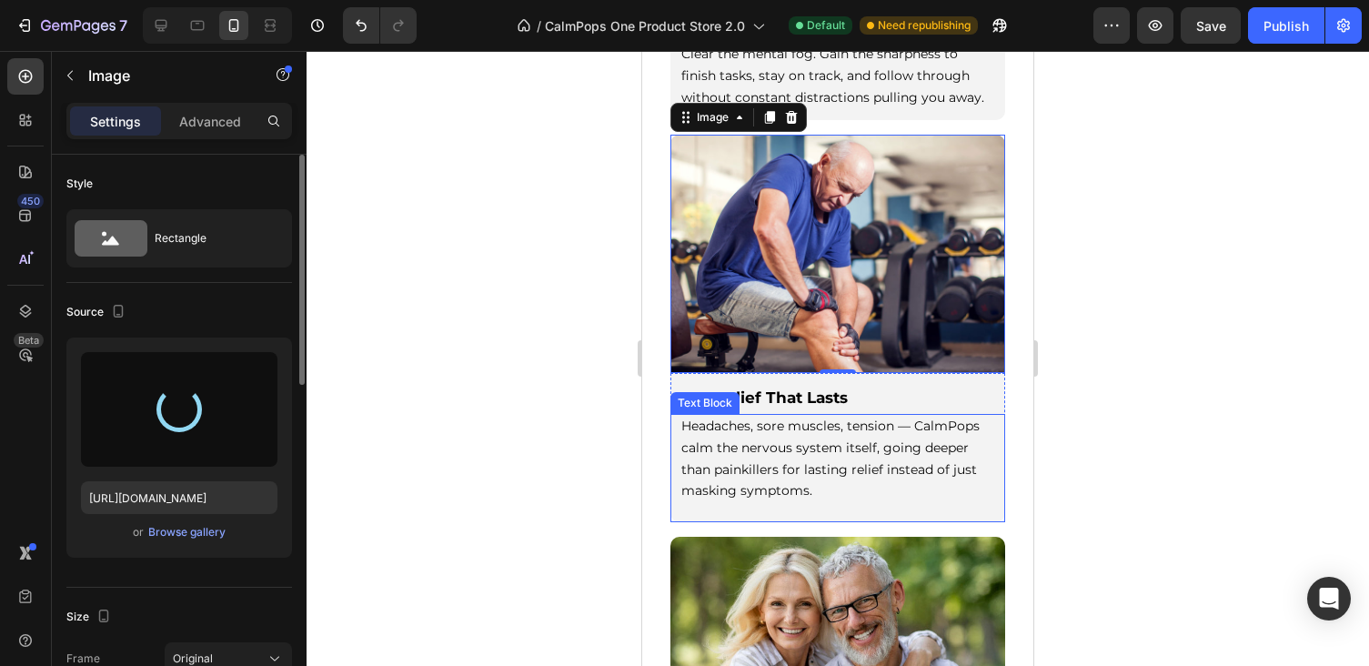
type input "https://cdn.shopify.com/s/files/1/0886/6965/1210/files/gempages_572776854180594…"
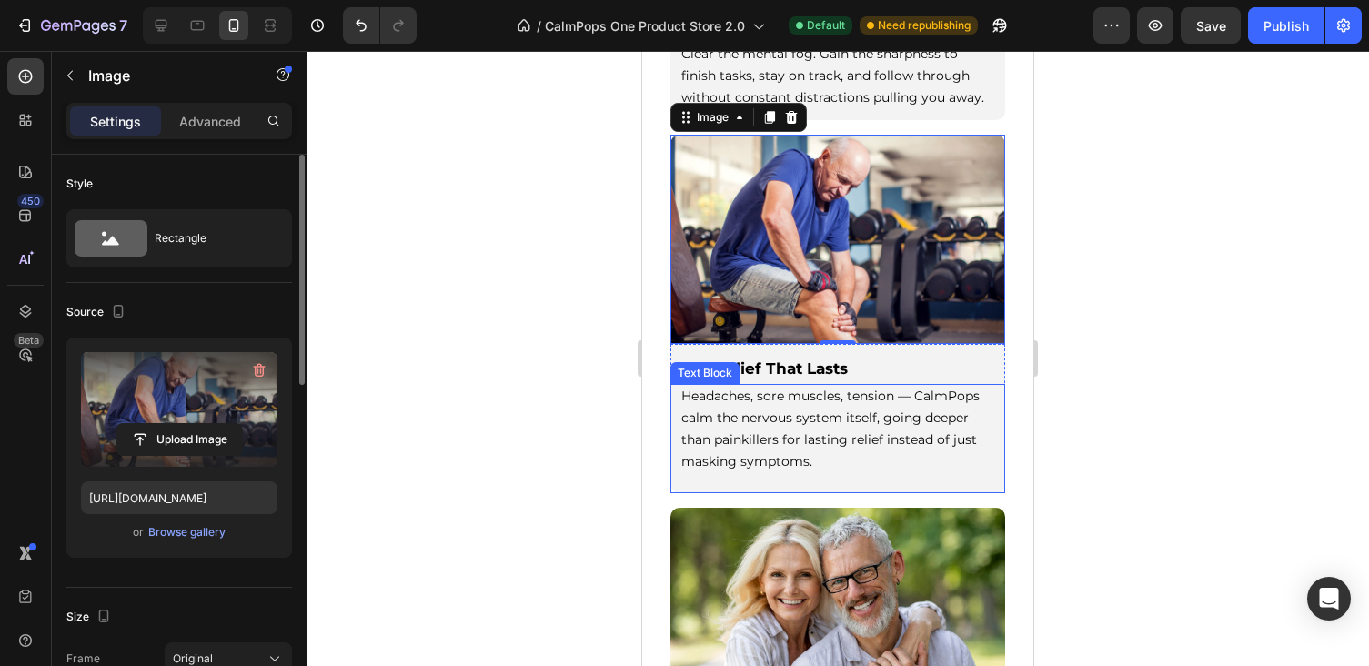
click at [808, 421] on p "Headaches, sore muscles, tension — CalmPops calm the nervous system itself, goi…" at bounding box center [837, 429] width 313 height 86
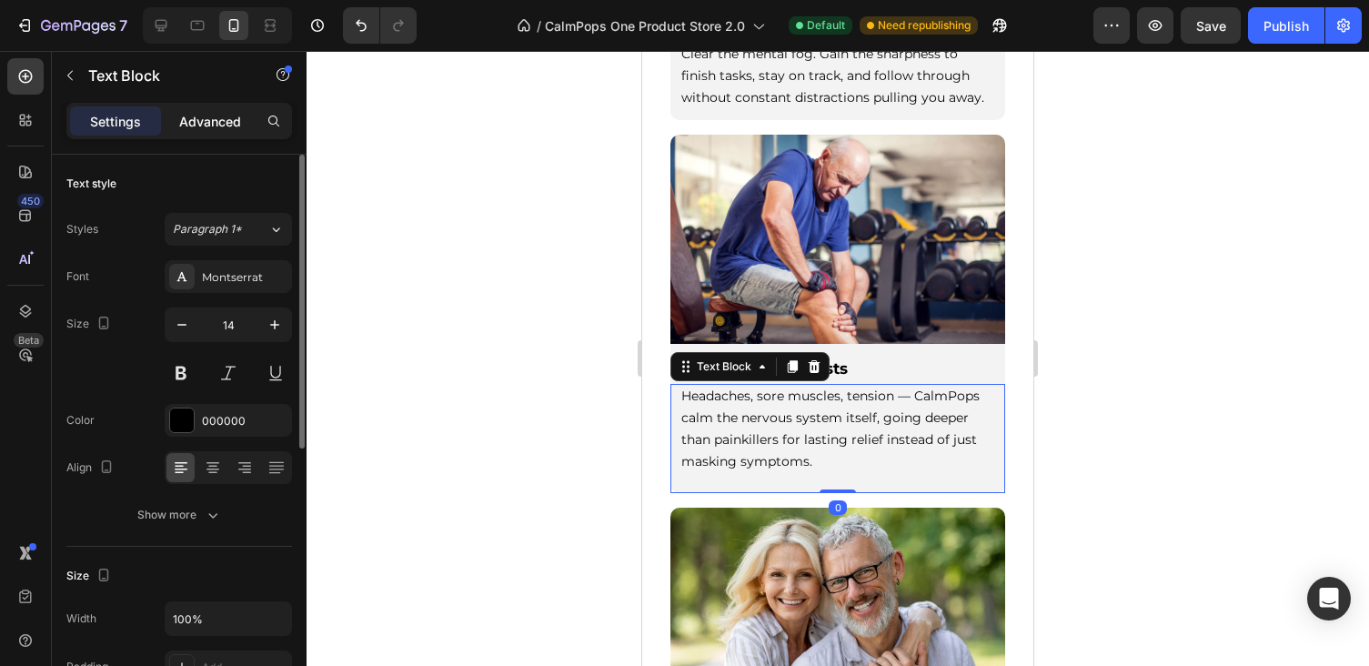
click at [201, 116] on p "Advanced" at bounding box center [210, 121] width 62 height 19
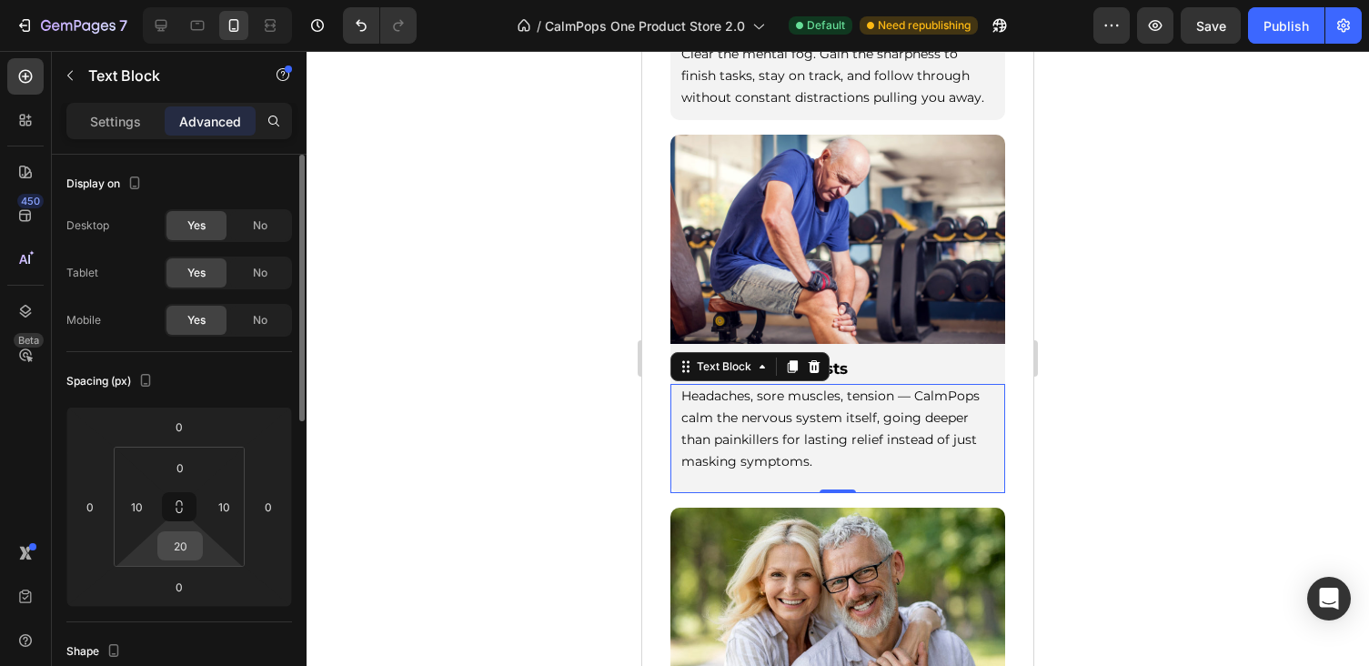
click at [180, 547] on input "20" at bounding box center [180, 545] width 36 height 27
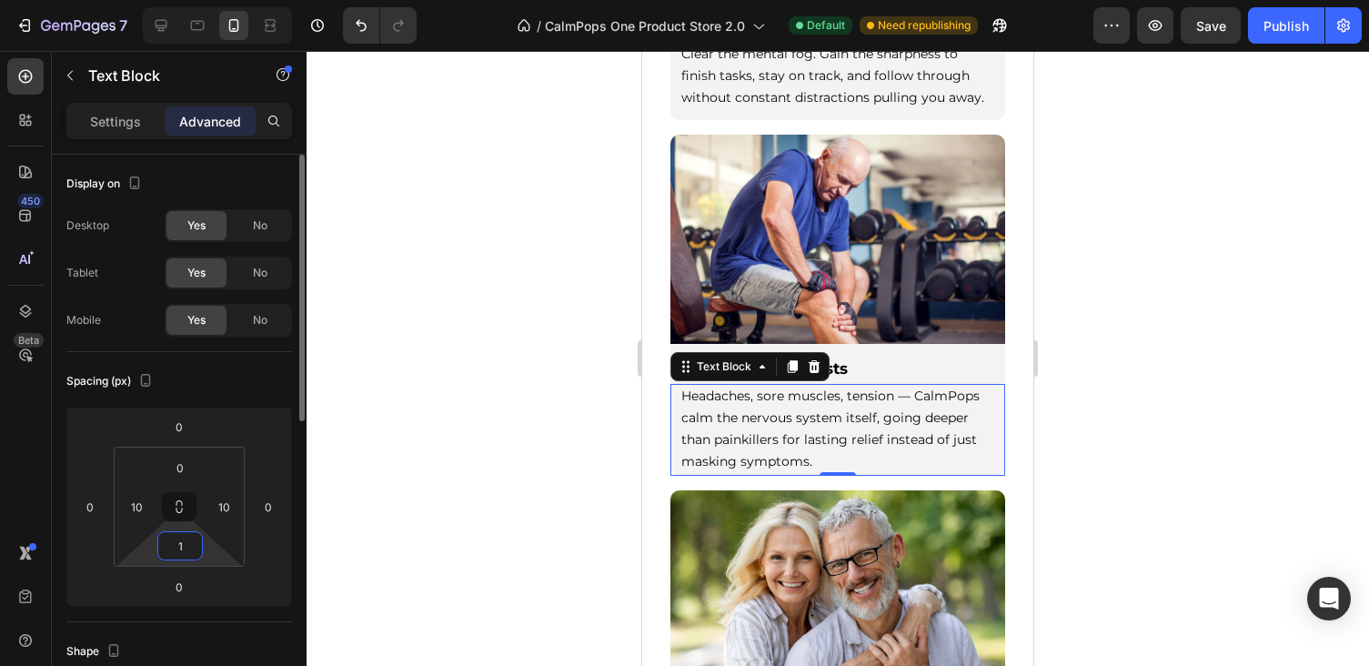
type input "10"
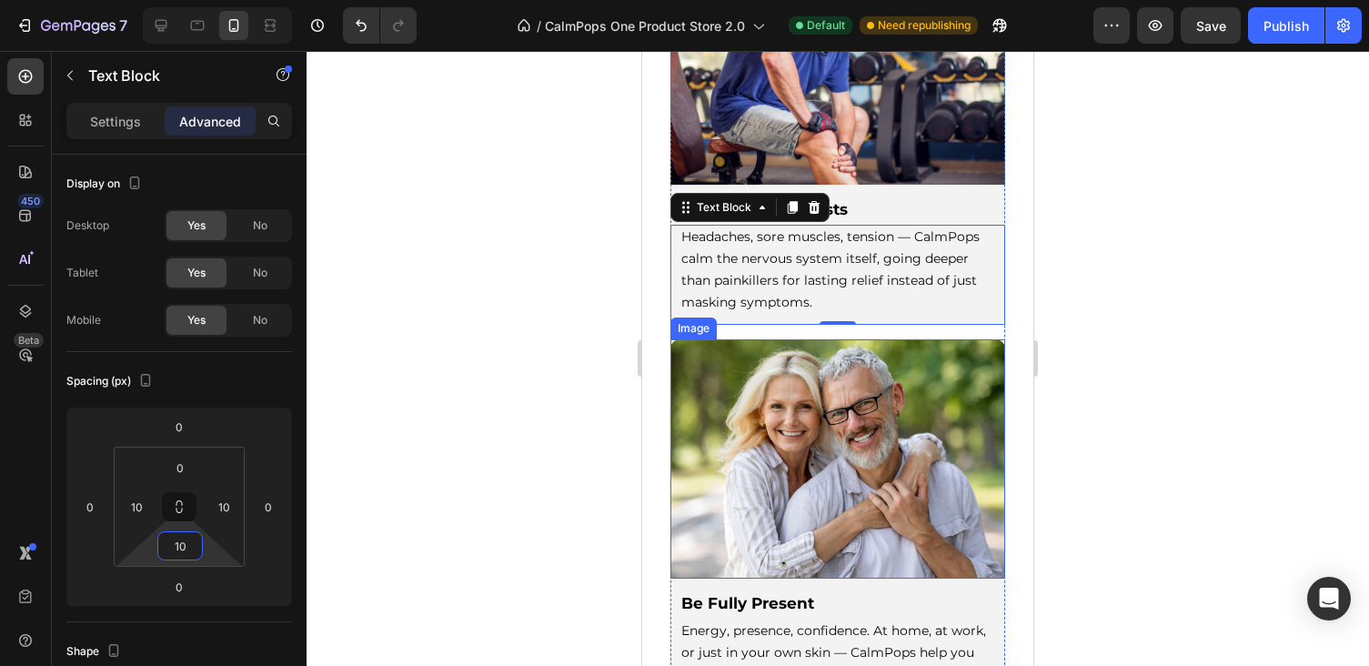
scroll to position [3614, 0]
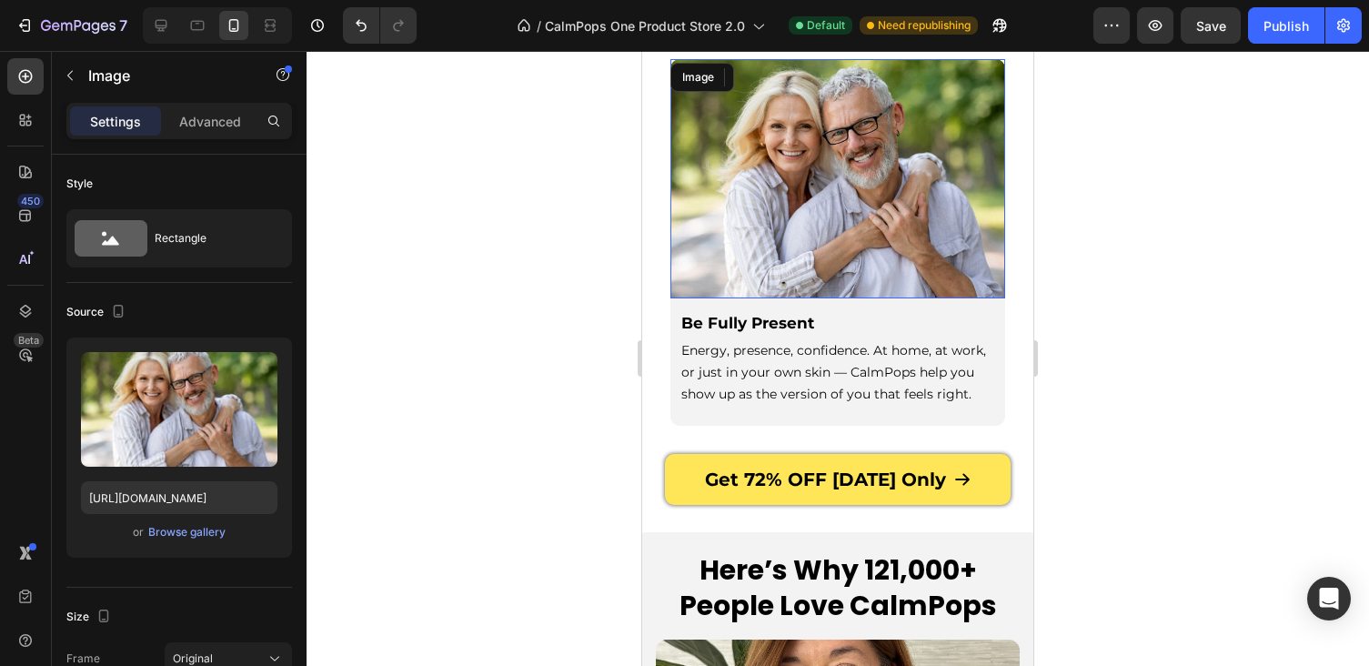
click at [842, 233] on img at bounding box center [837, 178] width 335 height 239
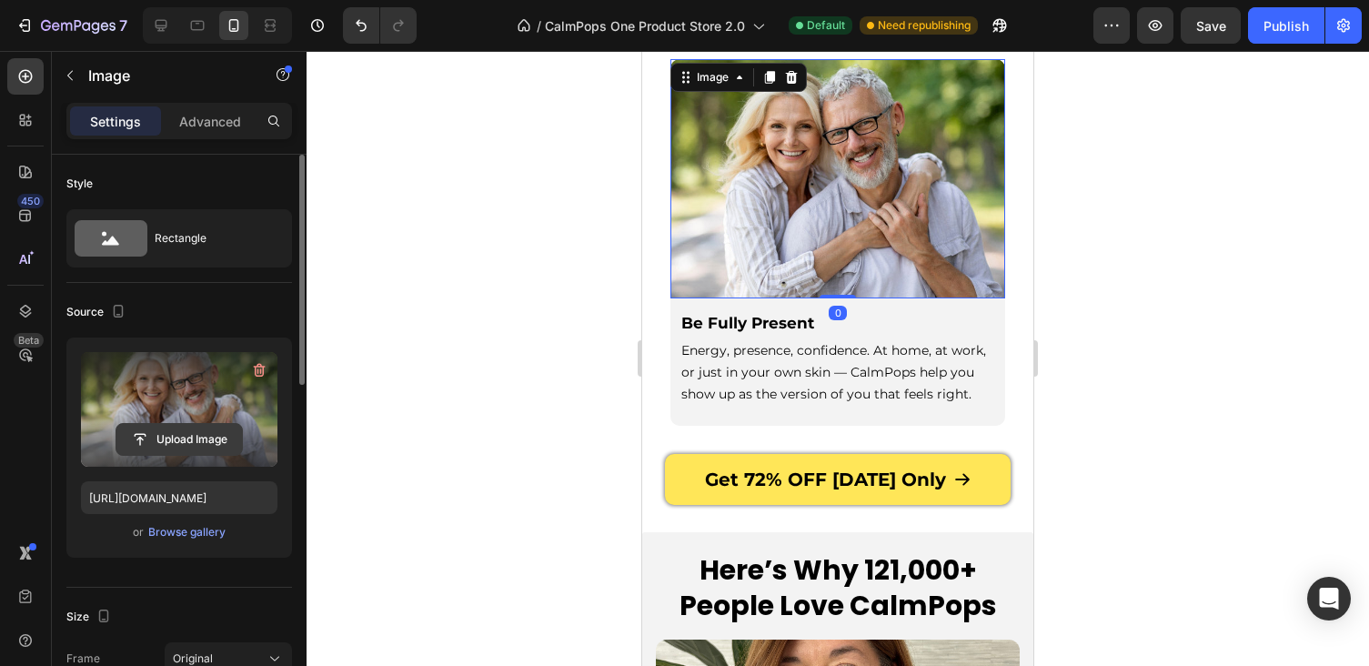
click at [185, 449] on input "file" at bounding box center [179, 439] width 126 height 31
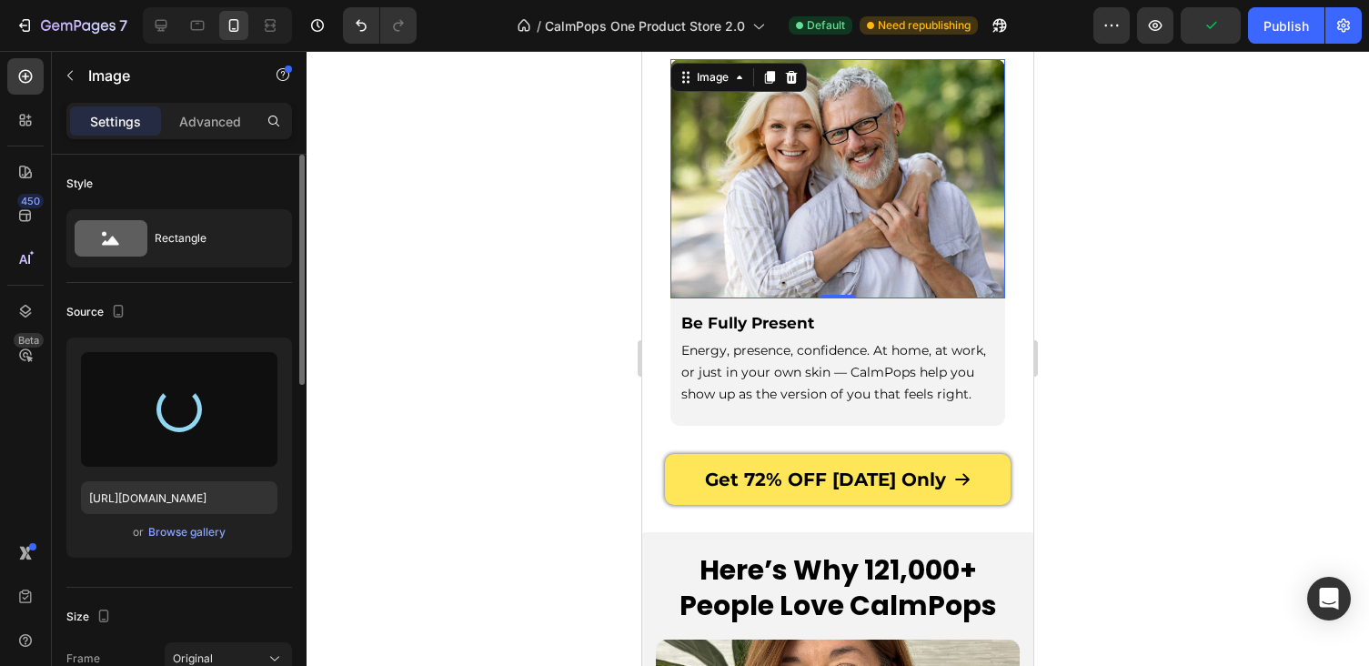
type input "https://cdn.shopify.com/s/files/1/0886/6965/1210/files/gempages_572776854180594…"
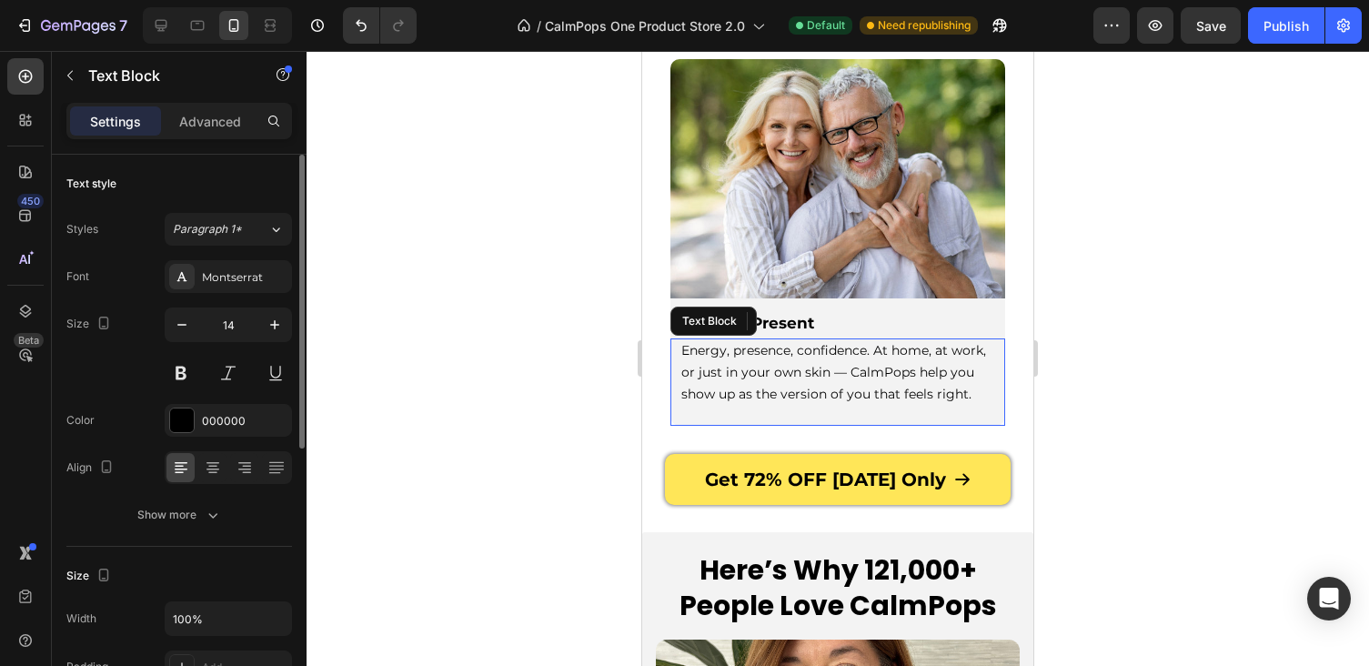
drag, startPoint x: 752, startPoint y: 349, endPoint x: 1234, endPoint y: 393, distance: 484.0
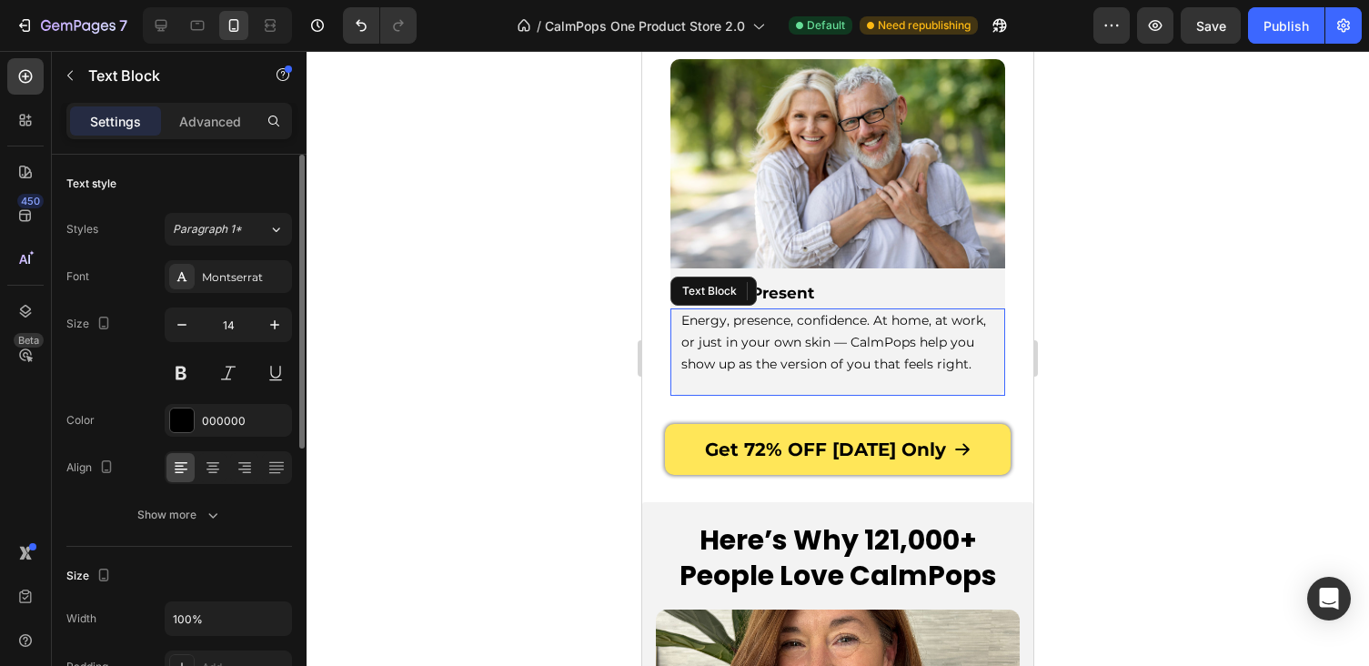
click at [752, 349] on p "Energy, presence, confidence. At home, at work, or just in your own skin — Calm…" at bounding box center [837, 342] width 313 height 65
click at [214, 118] on p "Advanced" at bounding box center [210, 121] width 62 height 19
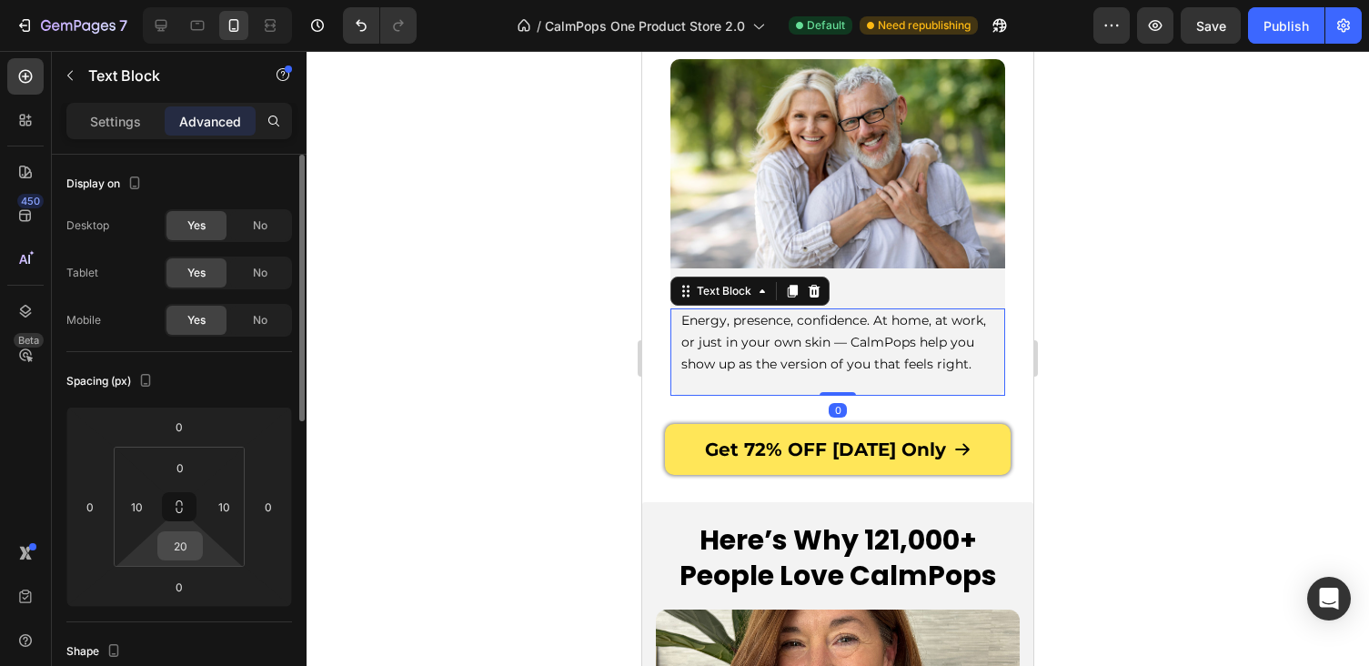
click at [189, 547] on input "20" at bounding box center [180, 545] width 36 height 27
type input "10"
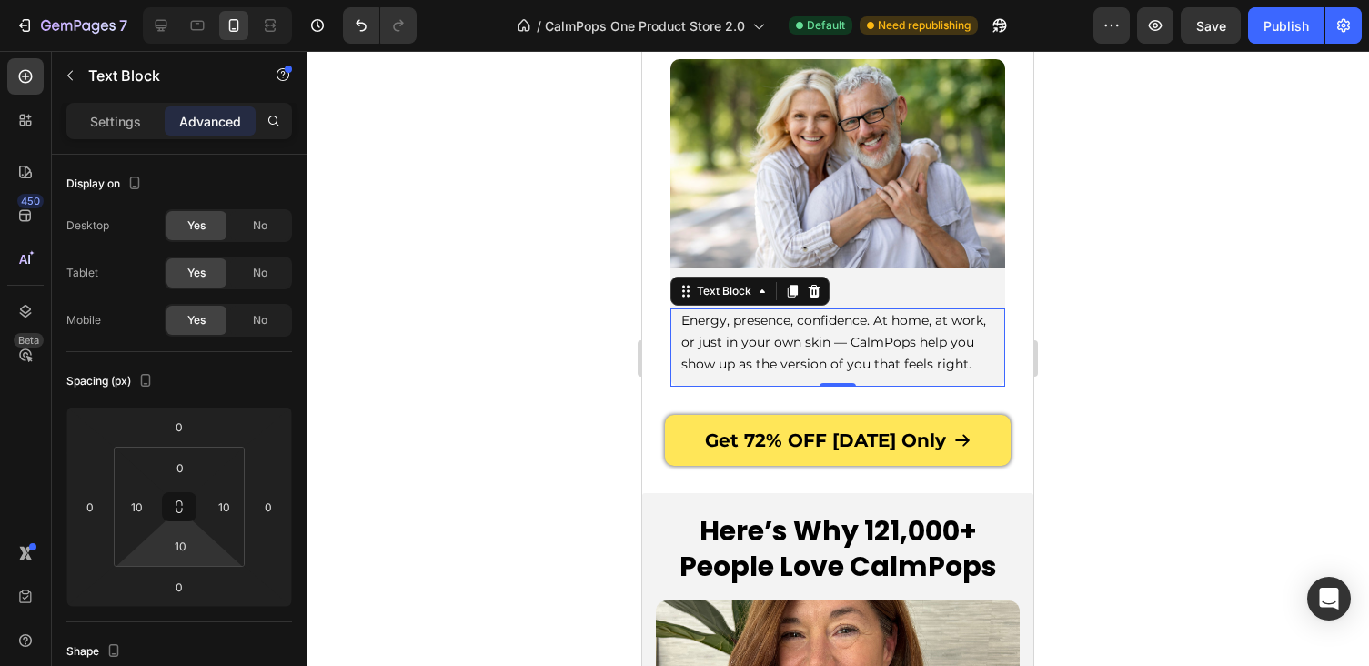
click at [1182, 380] on div at bounding box center [838, 358] width 1062 height 615
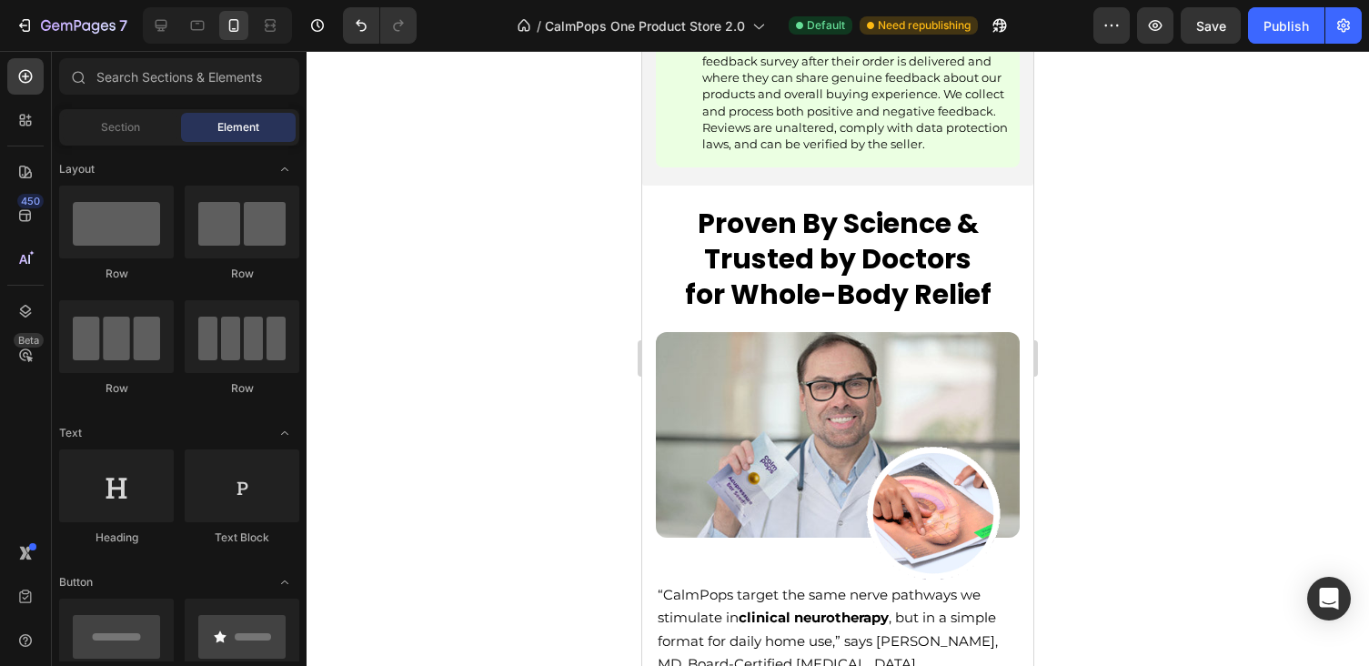
scroll to position [5543, 0]
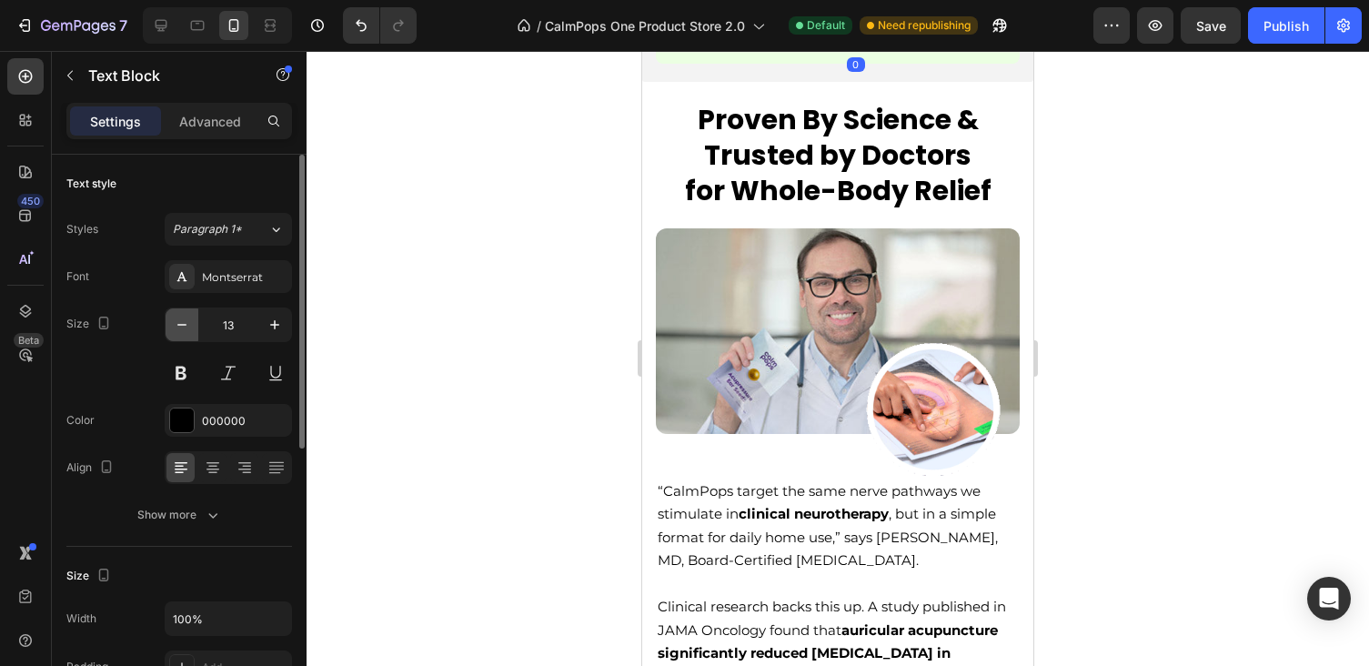
click at [186, 324] on icon "button" at bounding box center [182, 325] width 18 height 18
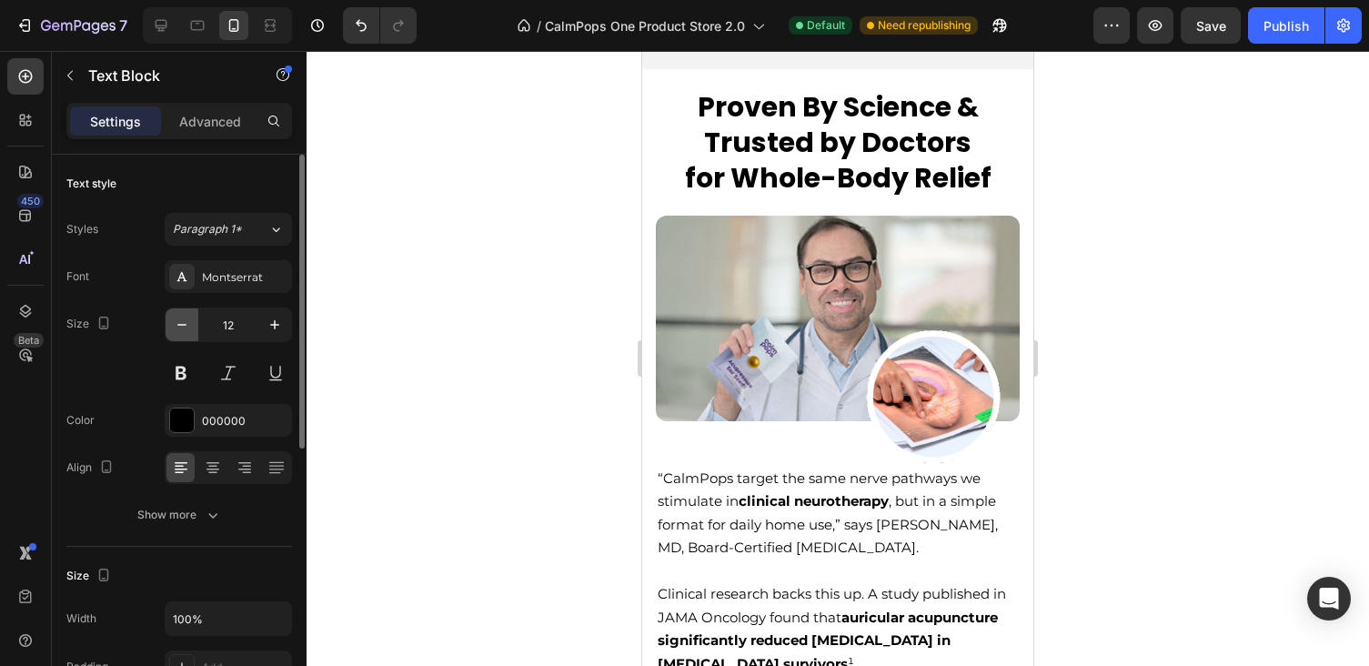
click at [186, 324] on icon "button" at bounding box center [182, 325] width 18 height 18
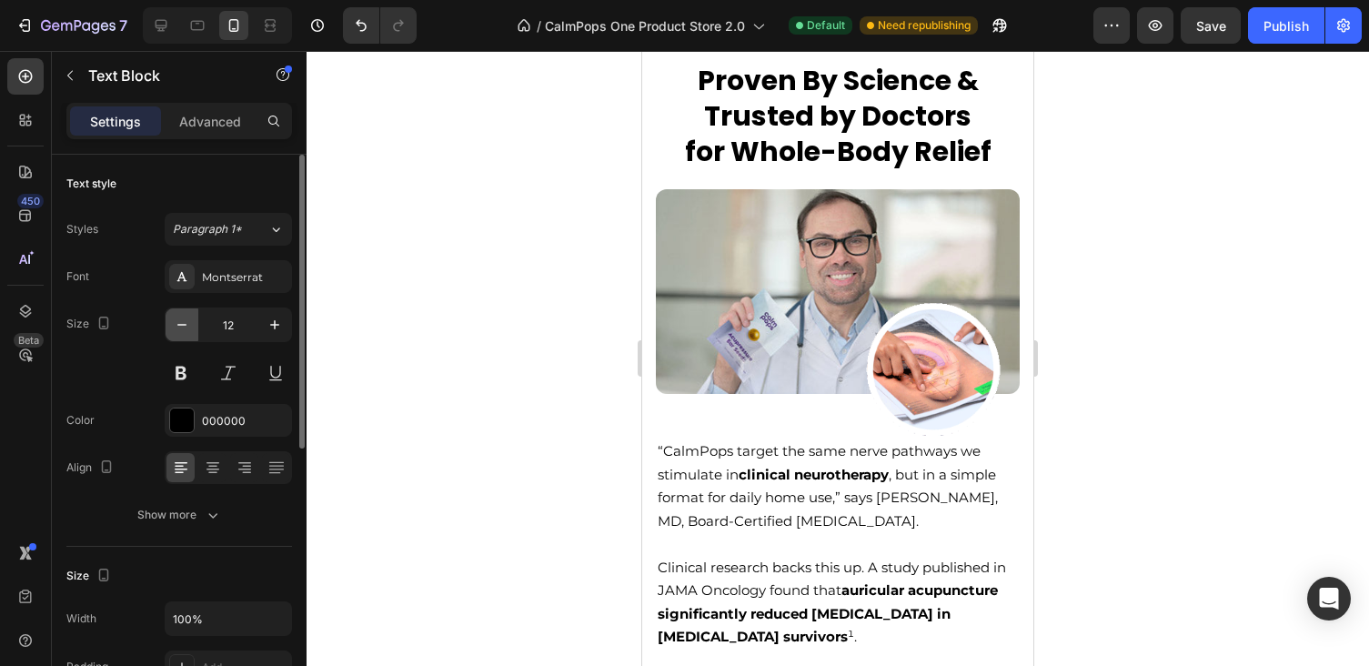
type input "11"
click at [1141, 397] on div at bounding box center [838, 358] width 1062 height 615
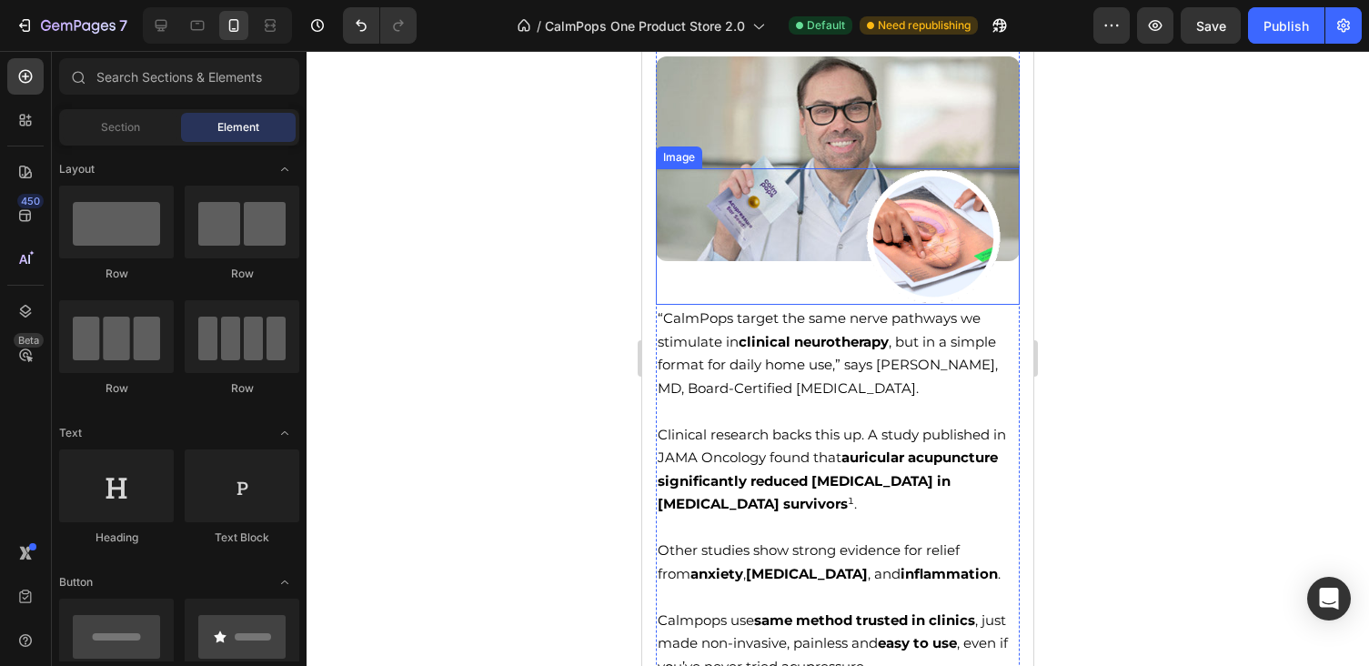
scroll to position [5612, 0]
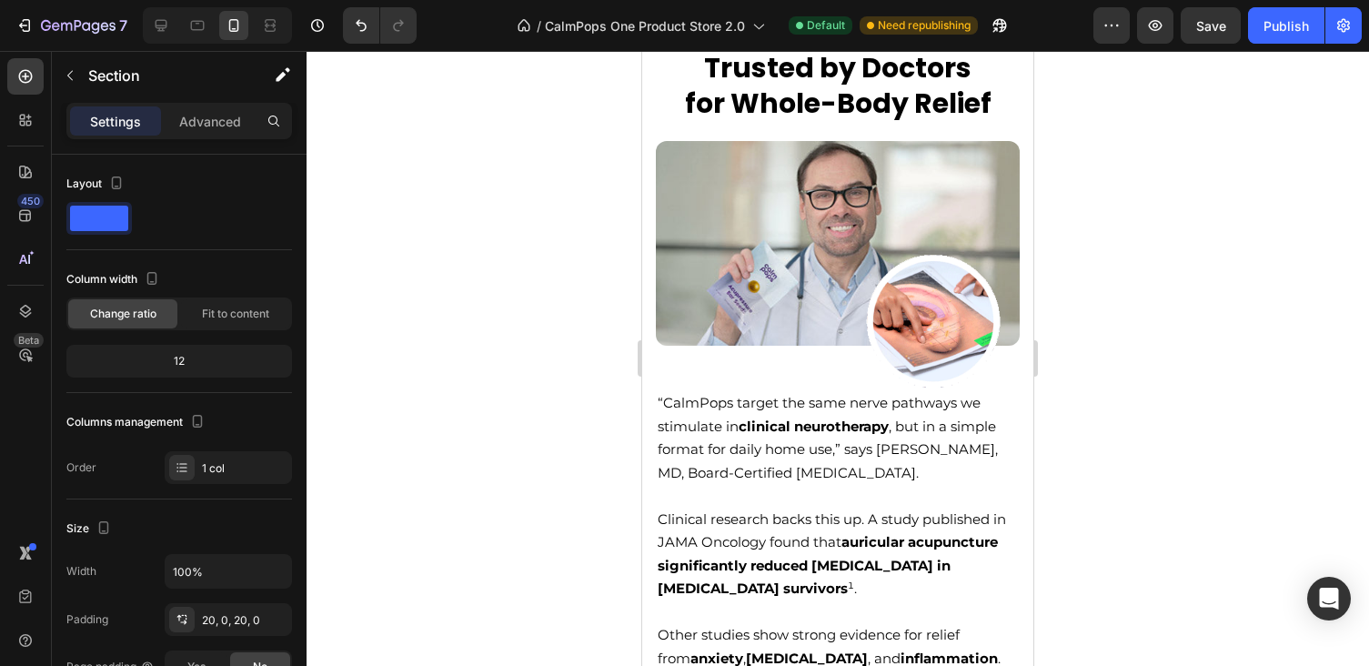
click at [226, 126] on p "Advanced" at bounding box center [210, 121] width 62 height 19
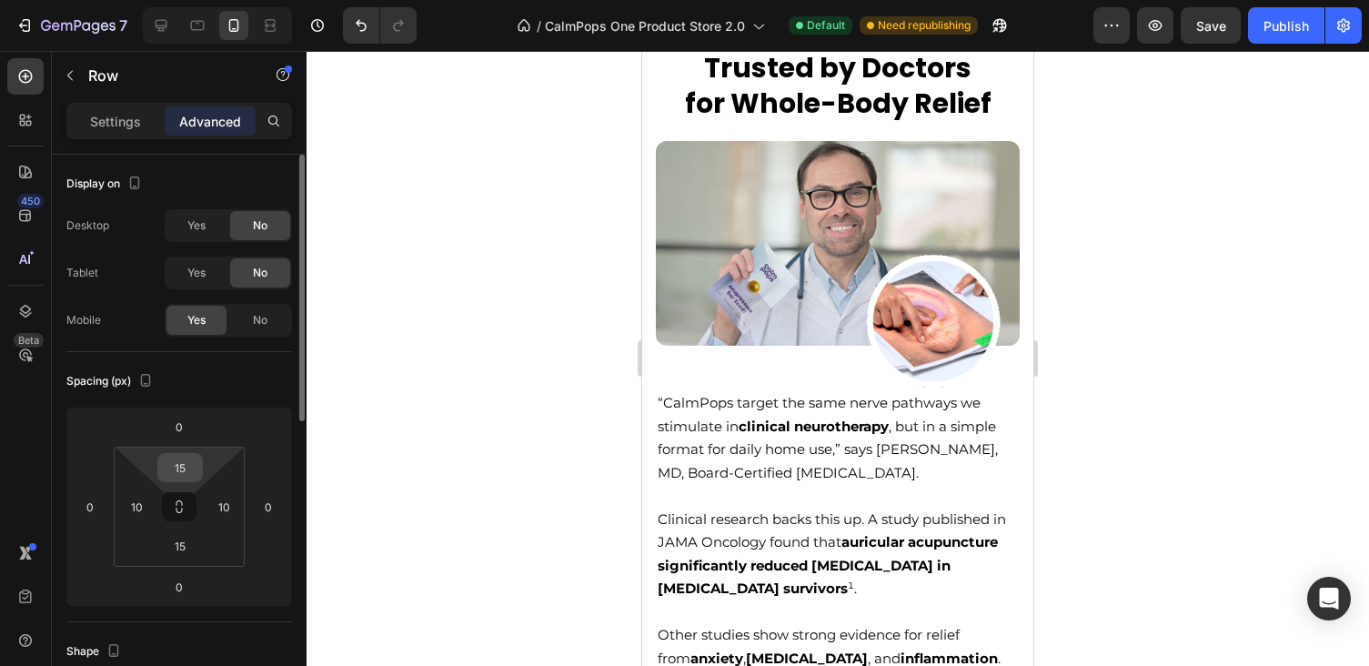
click at [186, 0] on html "7 Version history / CalmPops One Product Store 2.0 Default Need republishing Pr…" at bounding box center [684, 0] width 1369 height 0
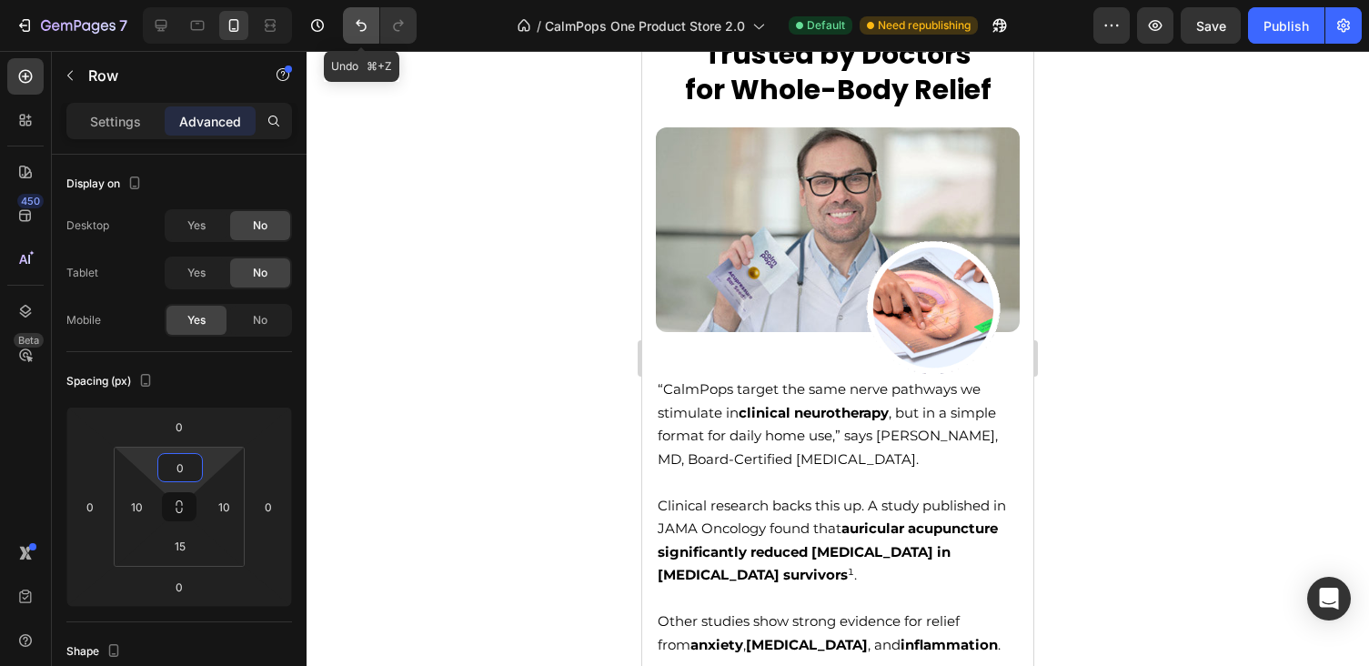
click at [352, 25] on icon "Undo/Redo" at bounding box center [361, 25] width 18 height 18
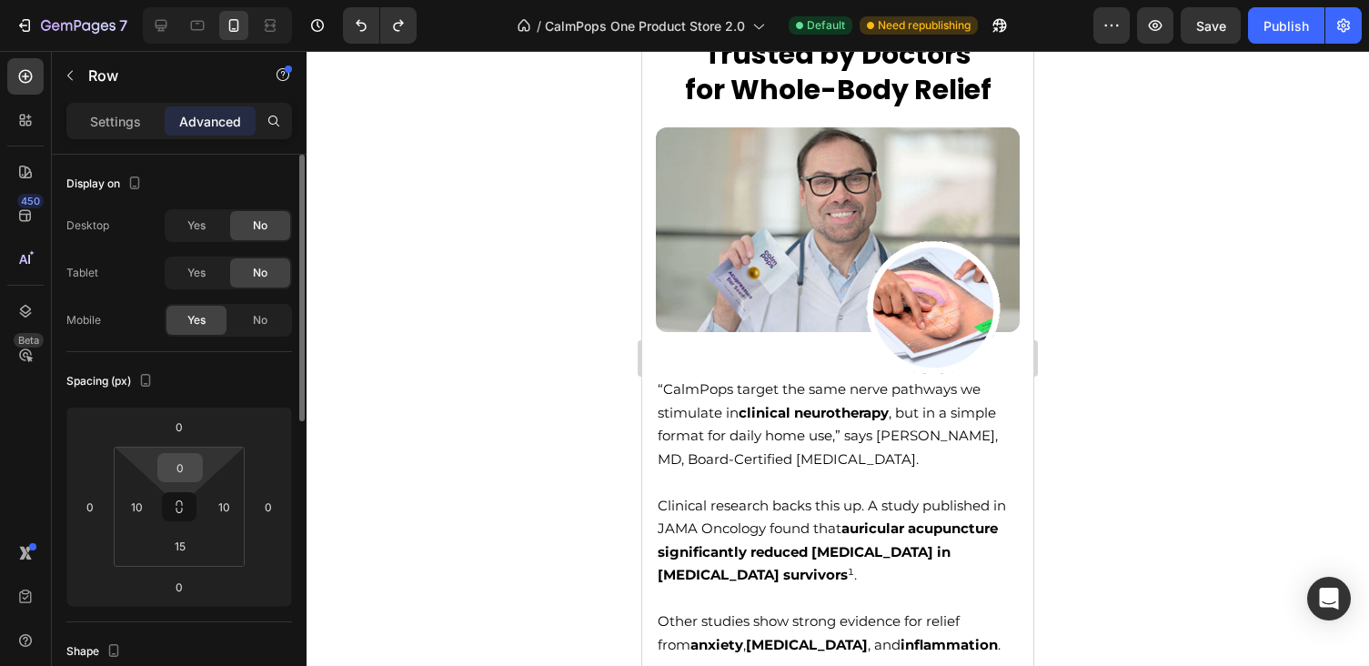
click at [161, 474] on div "0" at bounding box center [179, 467] width 45 height 29
click at [171, 474] on input "0" at bounding box center [180, 467] width 36 height 27
type input "15"
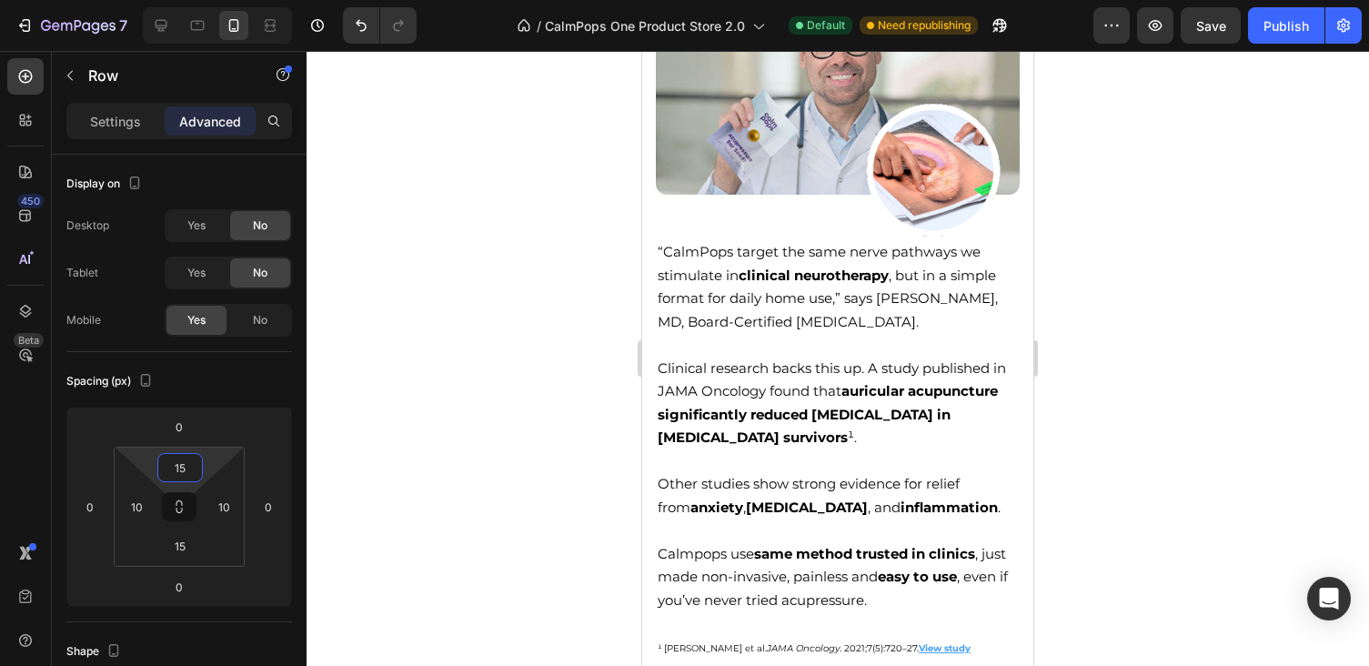
scroll to position [6028, 0]
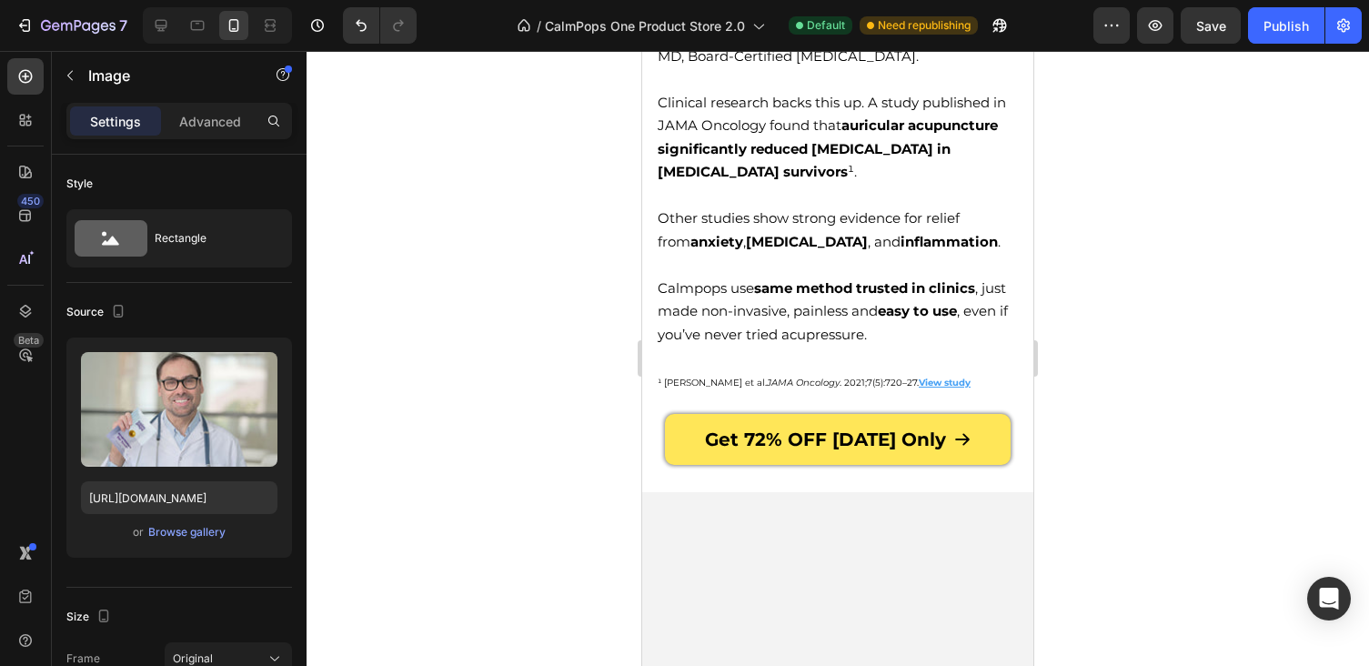
scroll to position [6251, 0]
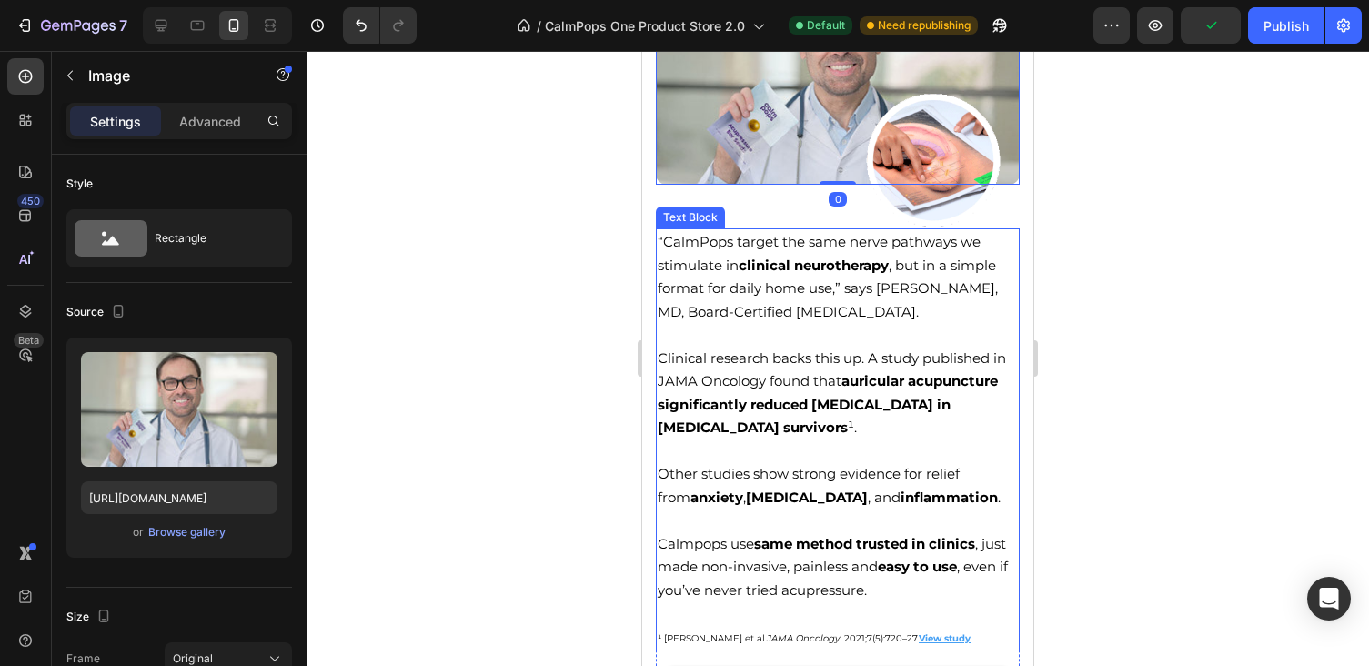
click at [780, 285] on span "“CalmPops target the same nerve pathways we stimulate in clinical neurotherapy …" at bounding box center [828, 276] width 340 height 87
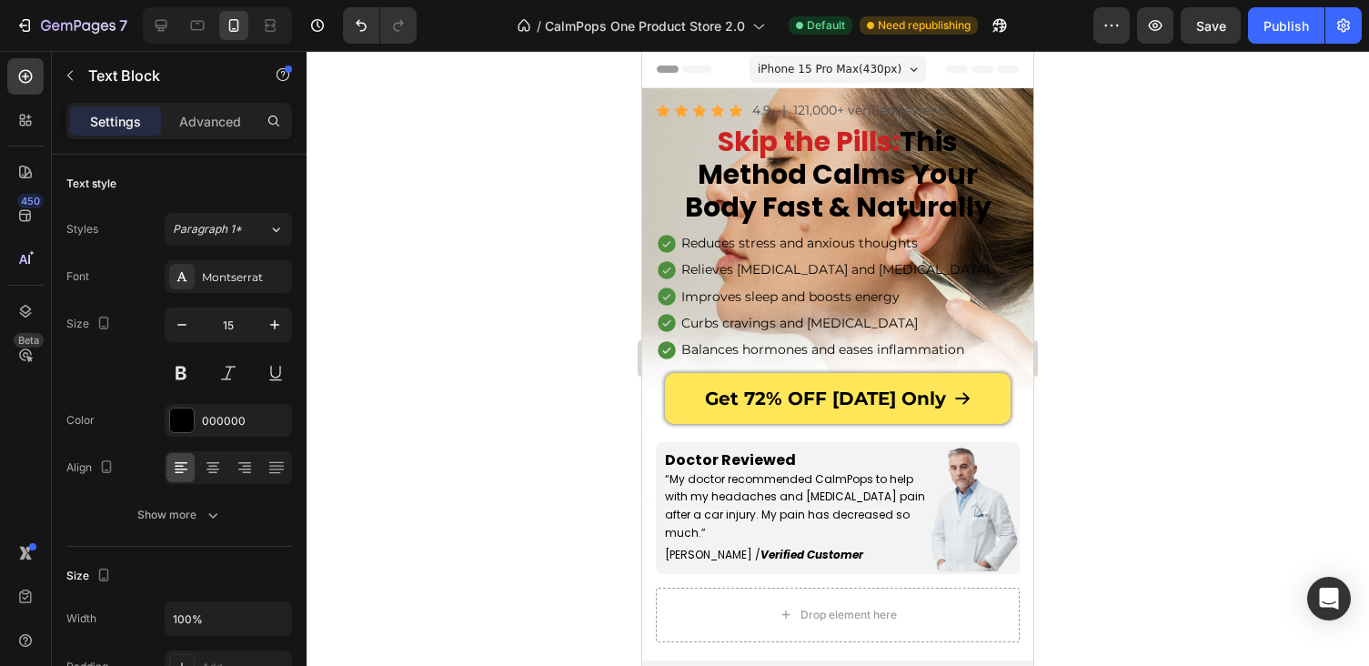
scroll to position [0, 0]
click at [163, 23] on icon at bounding box center [161, 25] width 18 height 18
type input "16"
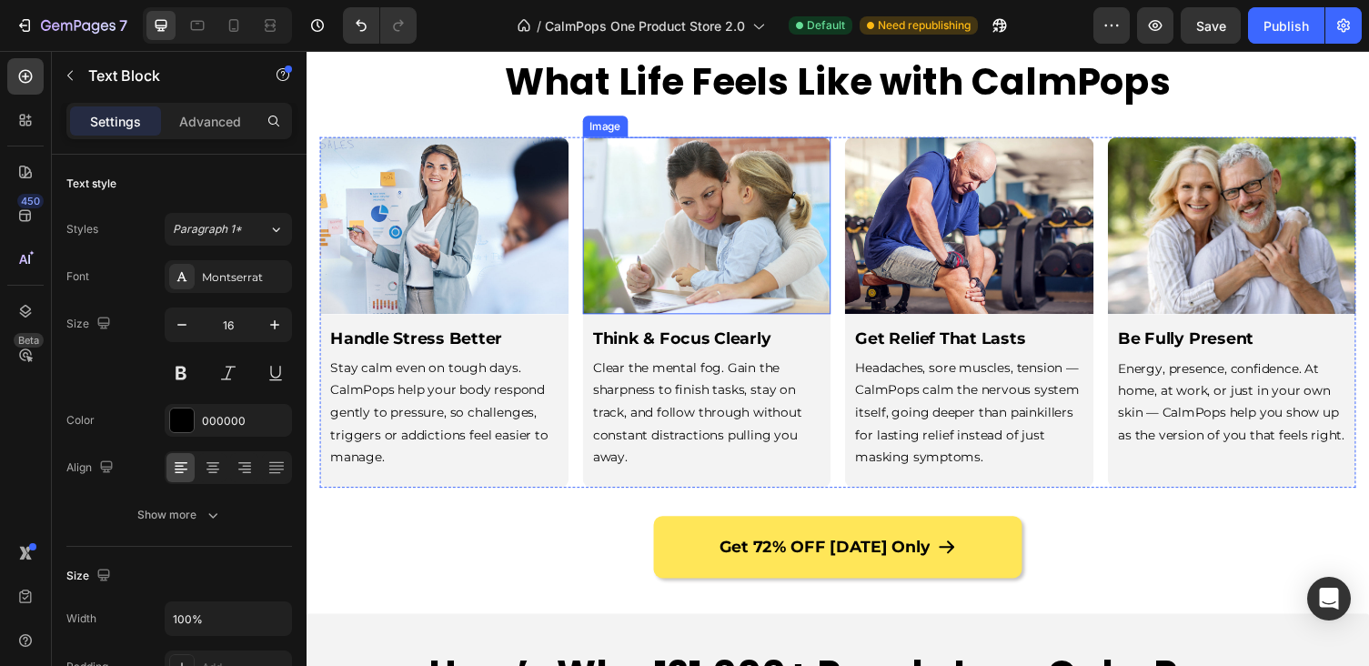
scroll to position [2236, 0]
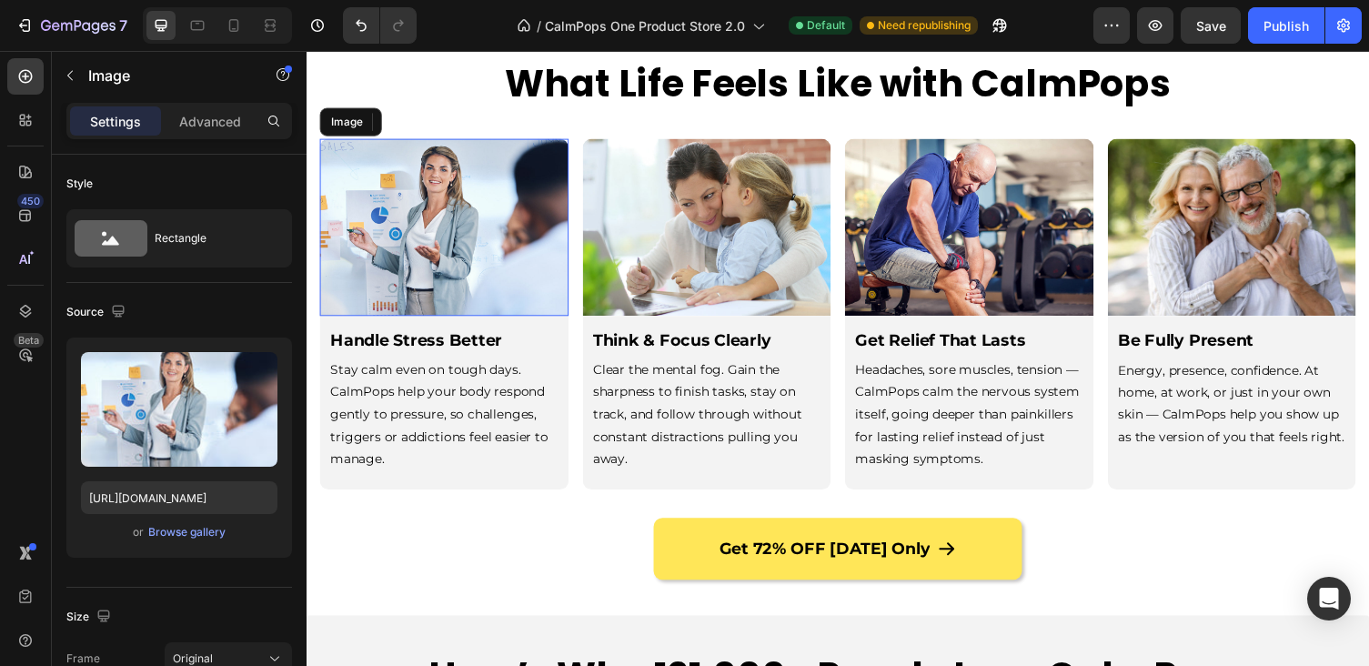
click at [538, 251] on img at bounding box center [448, 232] width 256 height 182
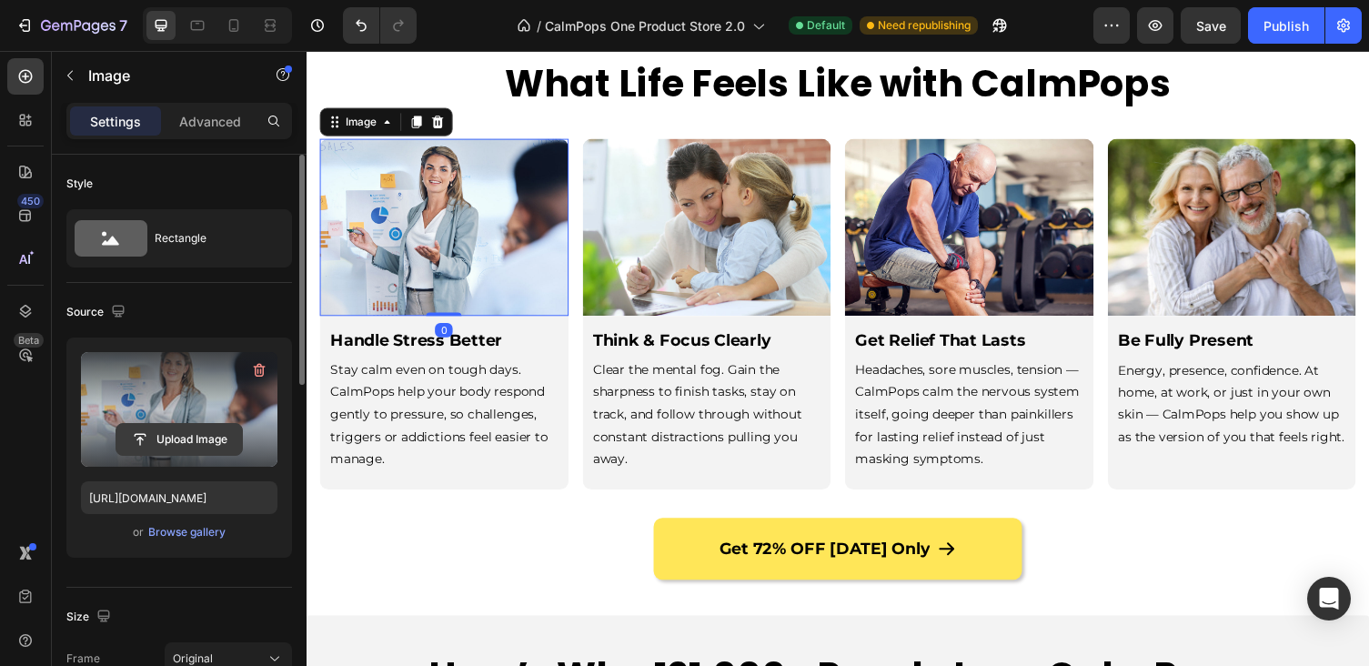
click at [196, 427] on input "file" at bounding box center [179, 439] width 126 height 31
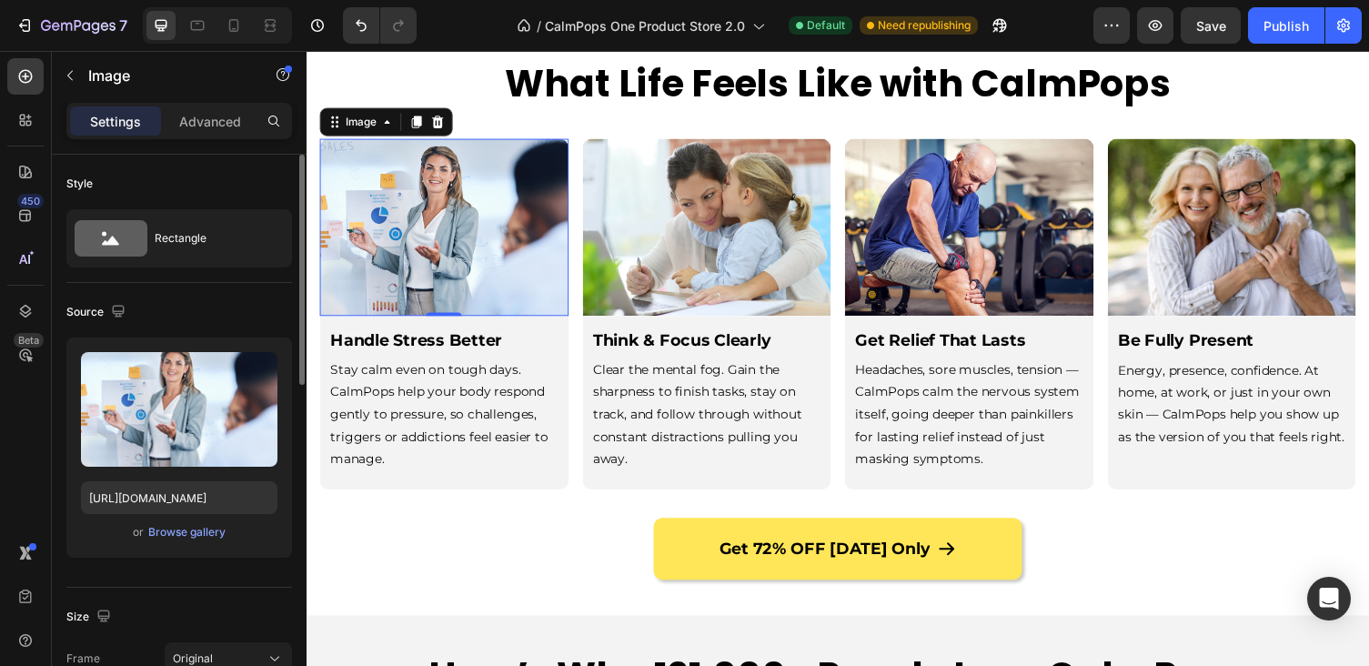
click at [198, 543] on div "Upload Image https://cdn.shopify.com/s/files/1/0886/6965/1210/files/gempages_57…" at bounding box center [179, 447] width 226 height 220
click at [198, 536] on div "Browse gallery" at bounding box center [186, 532] width 77 height 16
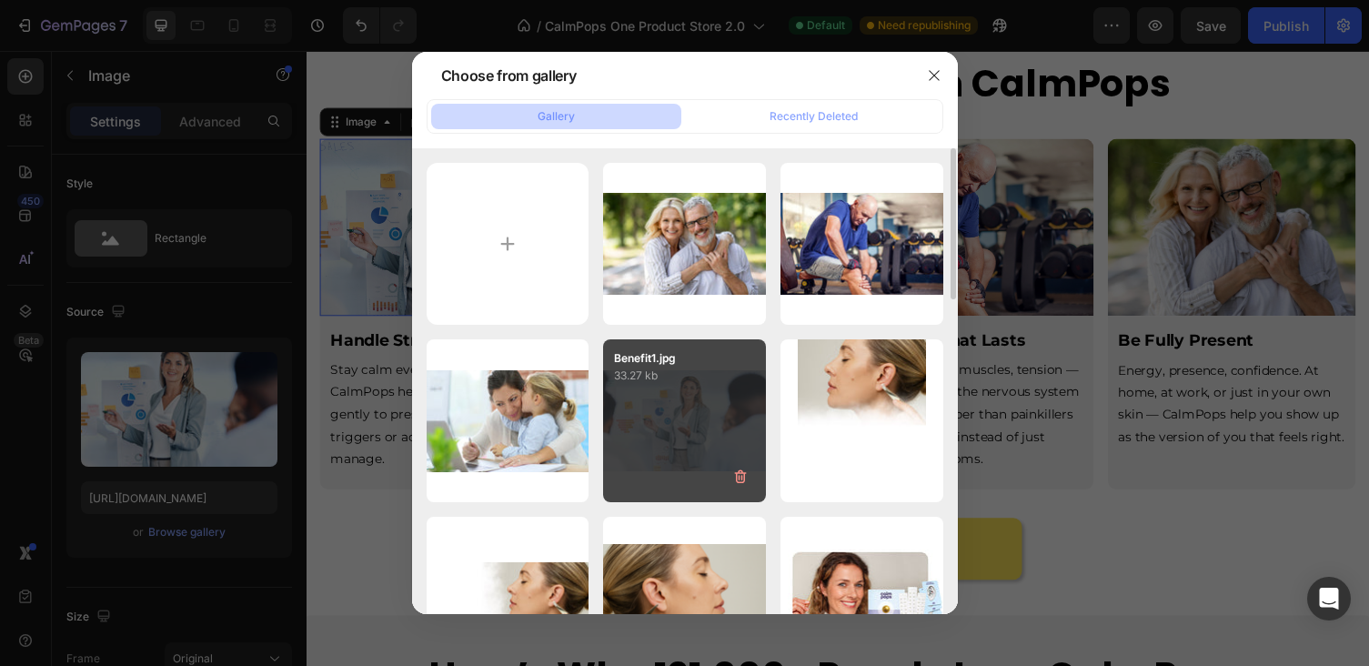
click at [631, 383] on p "33.27 kb" at bounding box center [684, 376] width 141 height 18
type input "https://cdn.shopify.com/s/files/1/0886/6965/1210/files/gempages_572776854180594…"
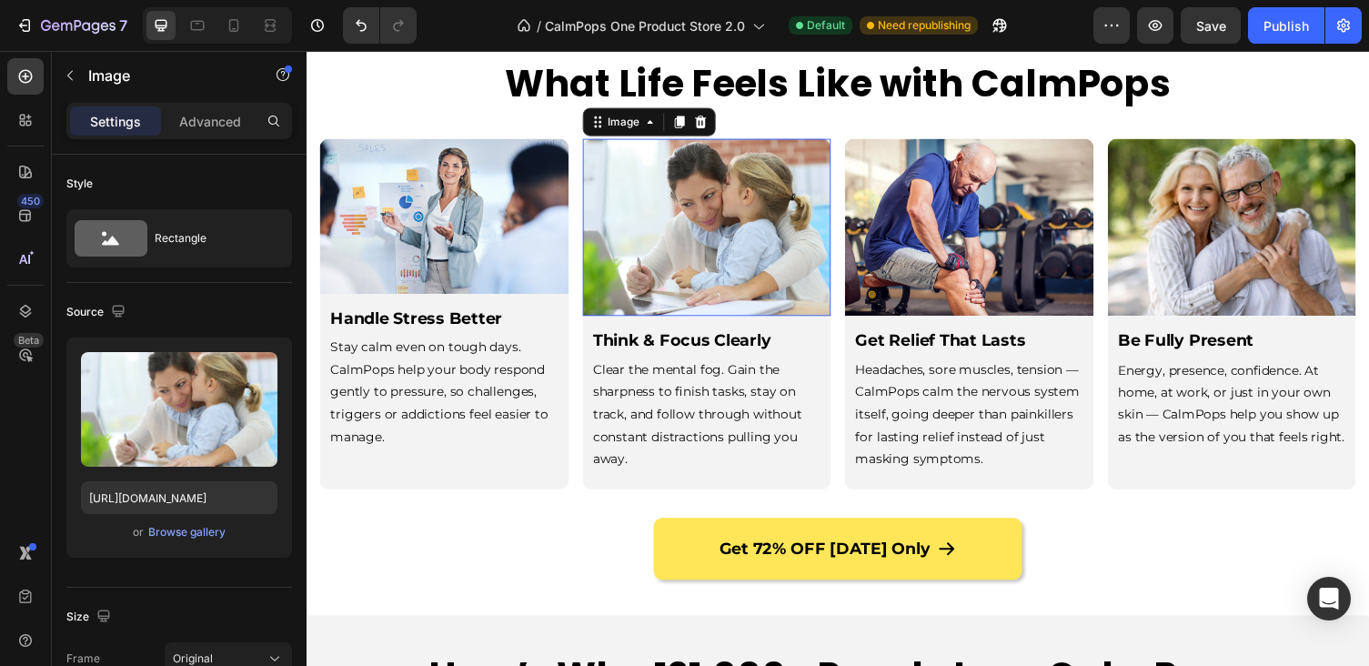
click at [782, 200] on img at bounding box center [718, 232] width 256 height 182
click at [183, 533] on div "Browse gallery" at bounding box center [186, 532] width 77 height 16
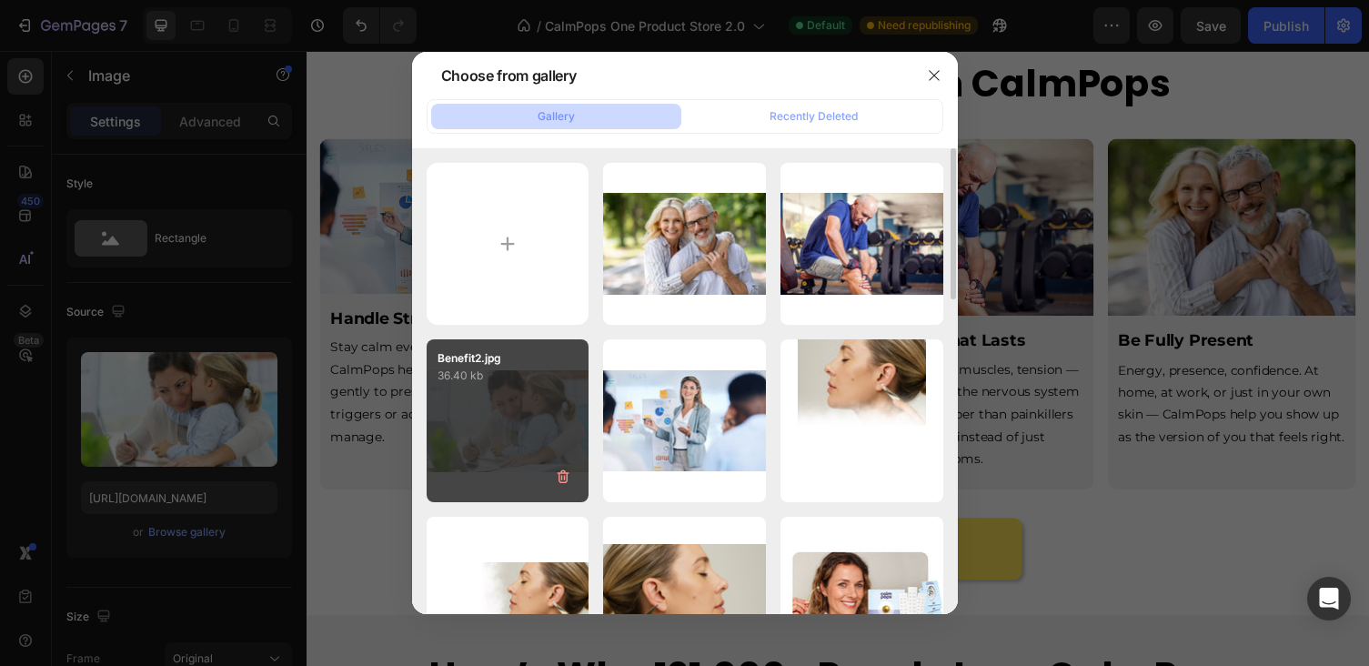
click at [537, 416] on div "Benefit2.jpg 36.40 kb" at bounding box center [508, 420] width 163 height 163
type input "https://cdn.shopify.com/s/files/1/0886/6965/1210/files/gempages_572776854180594…"
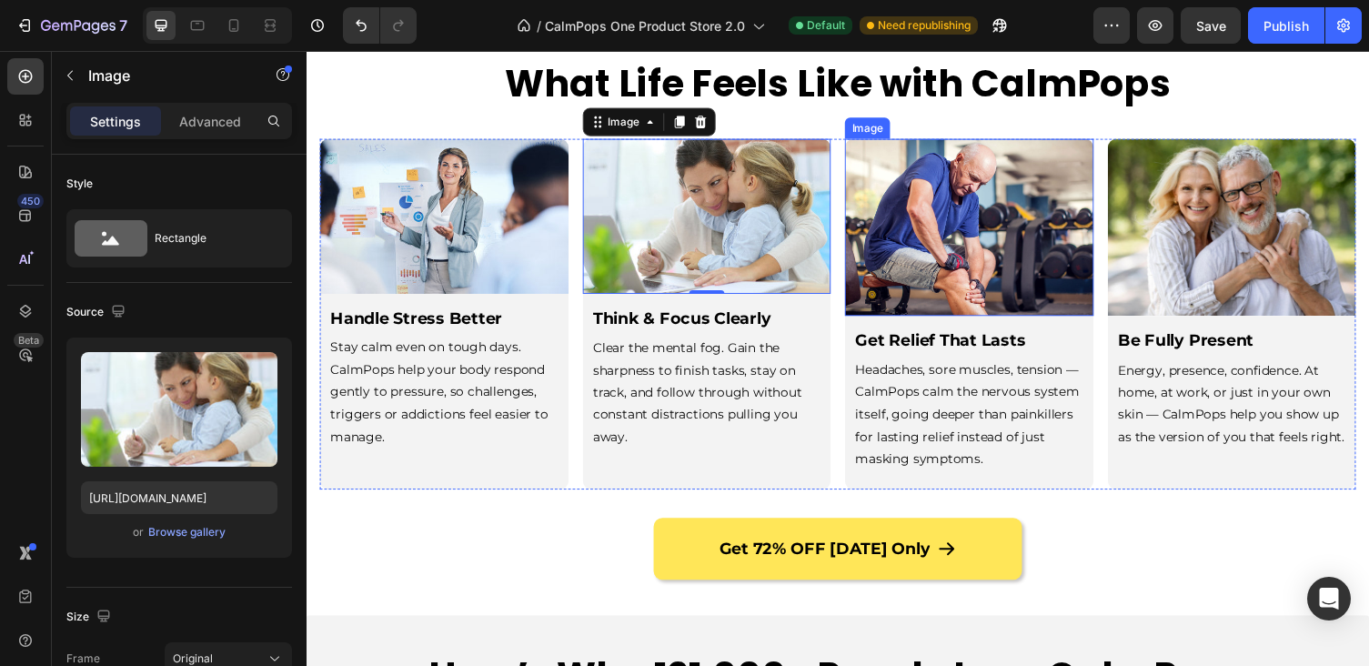
click at [953, 272] on img at bounding box center [987, 232] width 256 height 182
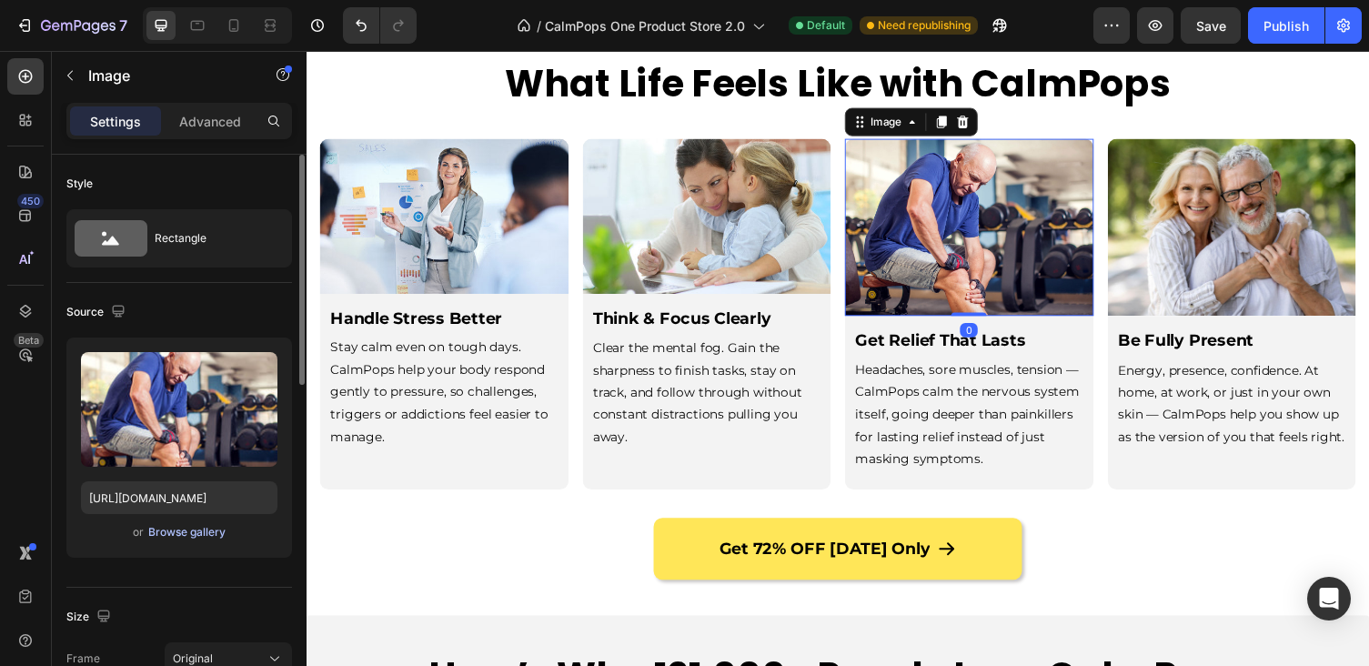
click at [176, 532] on div "Browse gallery" at bounding box center [186, 532] width 77 height 16
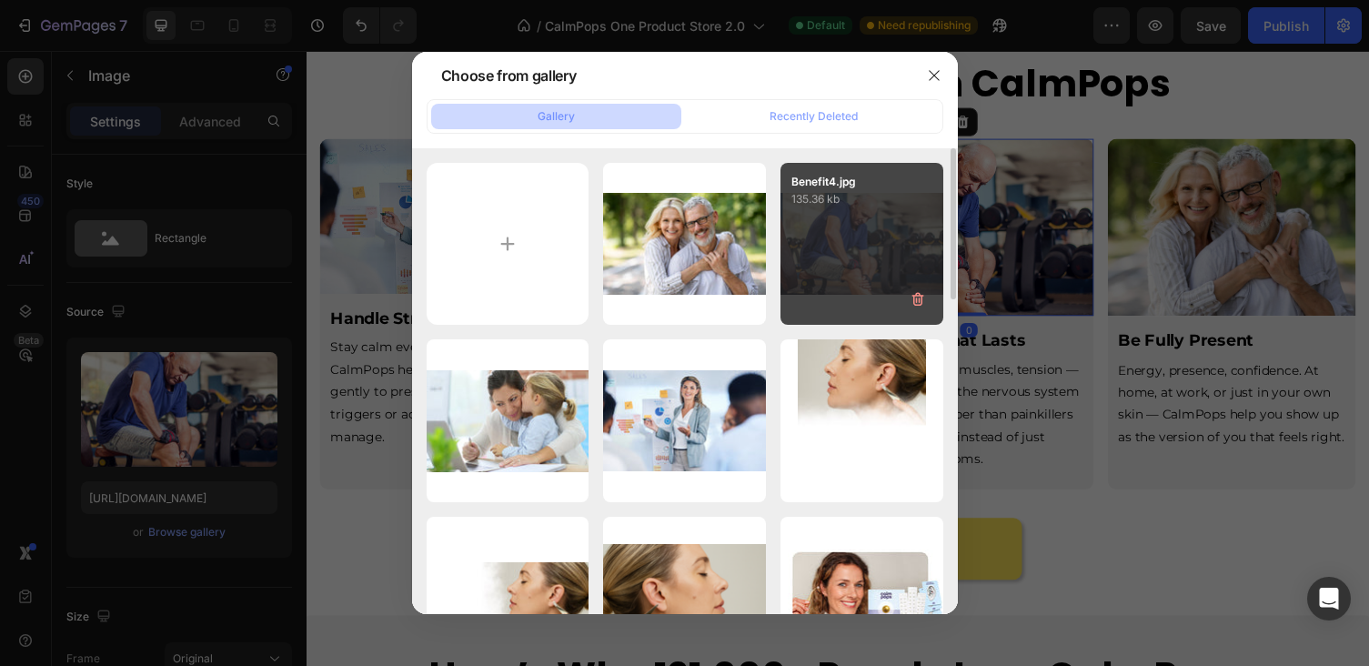
click at [823, 240] on div "Benefit4.jpg 135.36 kb" at bounding box center [861, 244] width 163 height 163
type input "https://cdn.shopify.com/s/files/1/0886/6965/1210/files/gempages_572776854180594…"
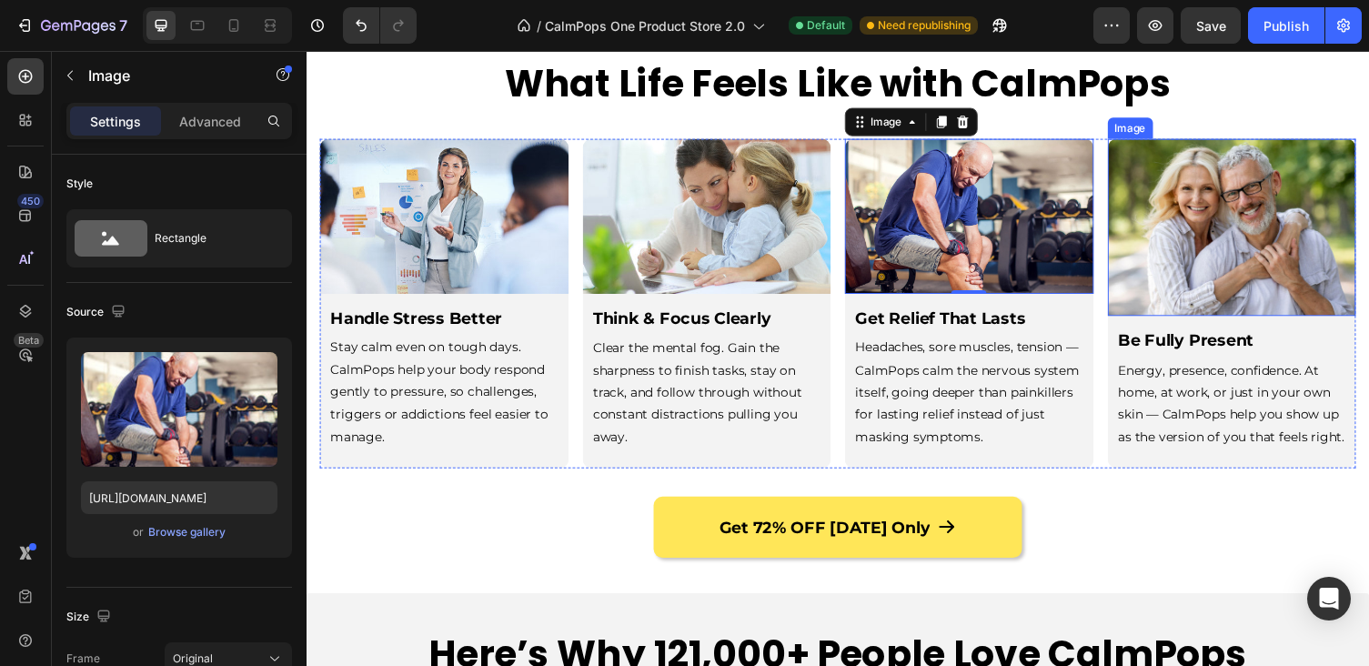
click at [1238, 278] on img at bounding box center [1258, 232] width 256 height 183
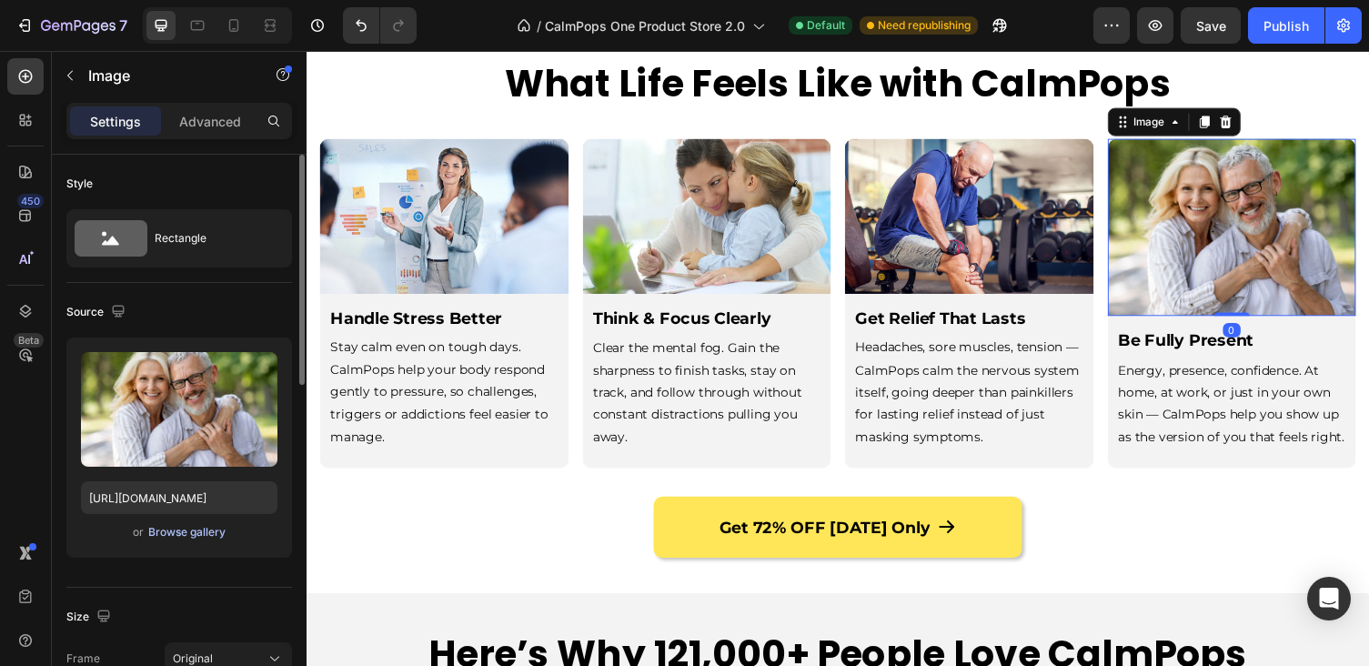
click at [200, 531] on div "Browse gallery" at bounding box center [186, 532] width 77 height 16
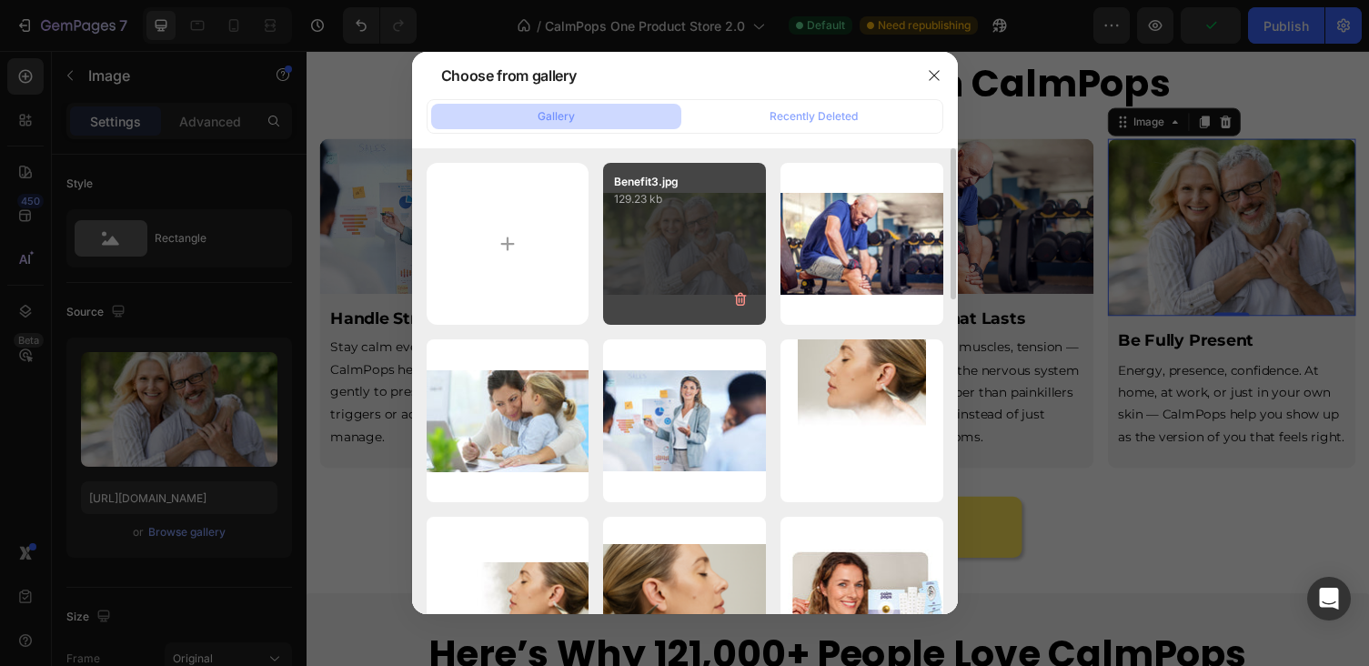
click at [653, 255] on div "Benefit3.jpg 129.23 kb" at bounding box center [684, 244] width 163 height 163
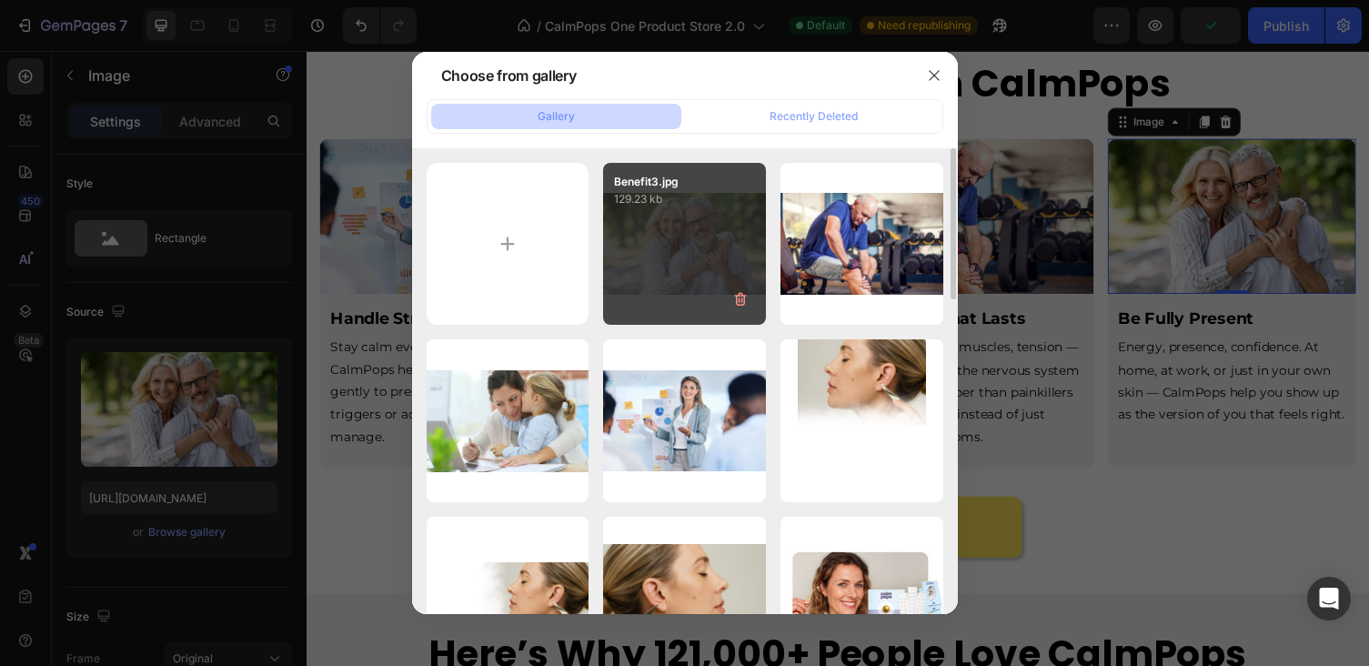
type input "https://cdn.shopify.com/s/files/1/0886/6965/1210/files/gempages_572776854180594…"
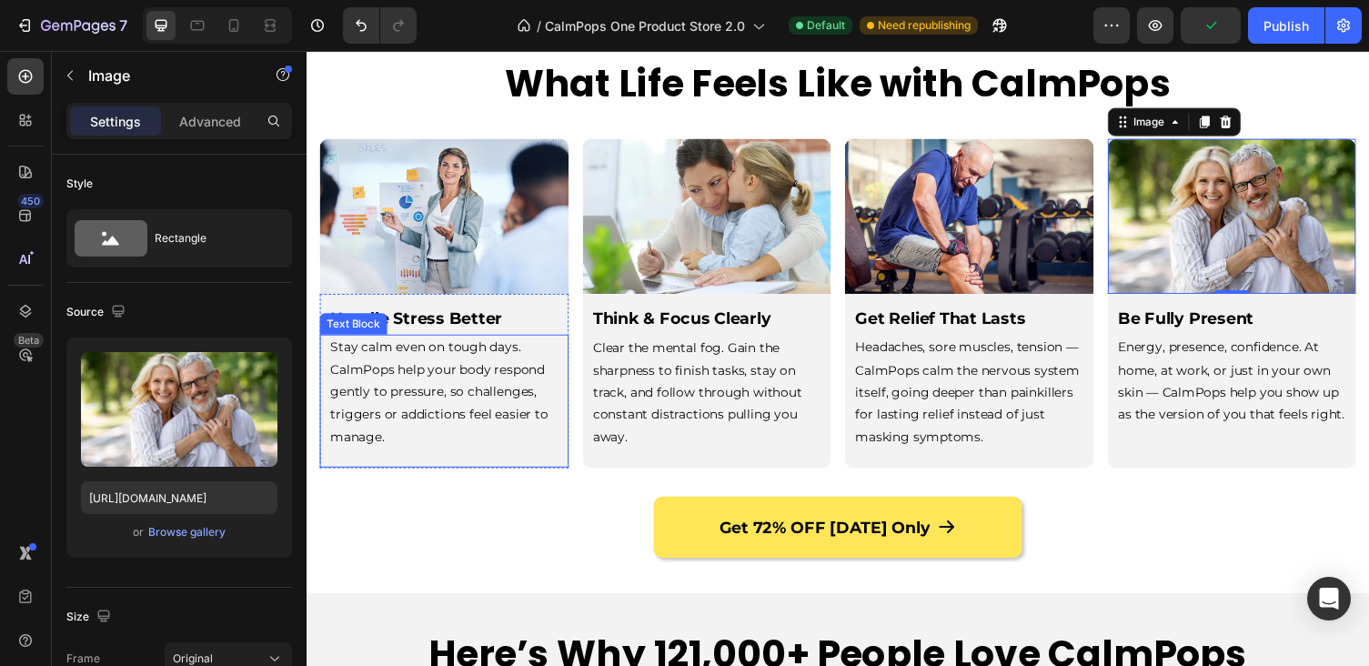
click at [441, 397] on p "Stay calm even on tough days. CalmPops help your body respond gently to pressur…" at bounding box center [448, 401] width 234 height 115
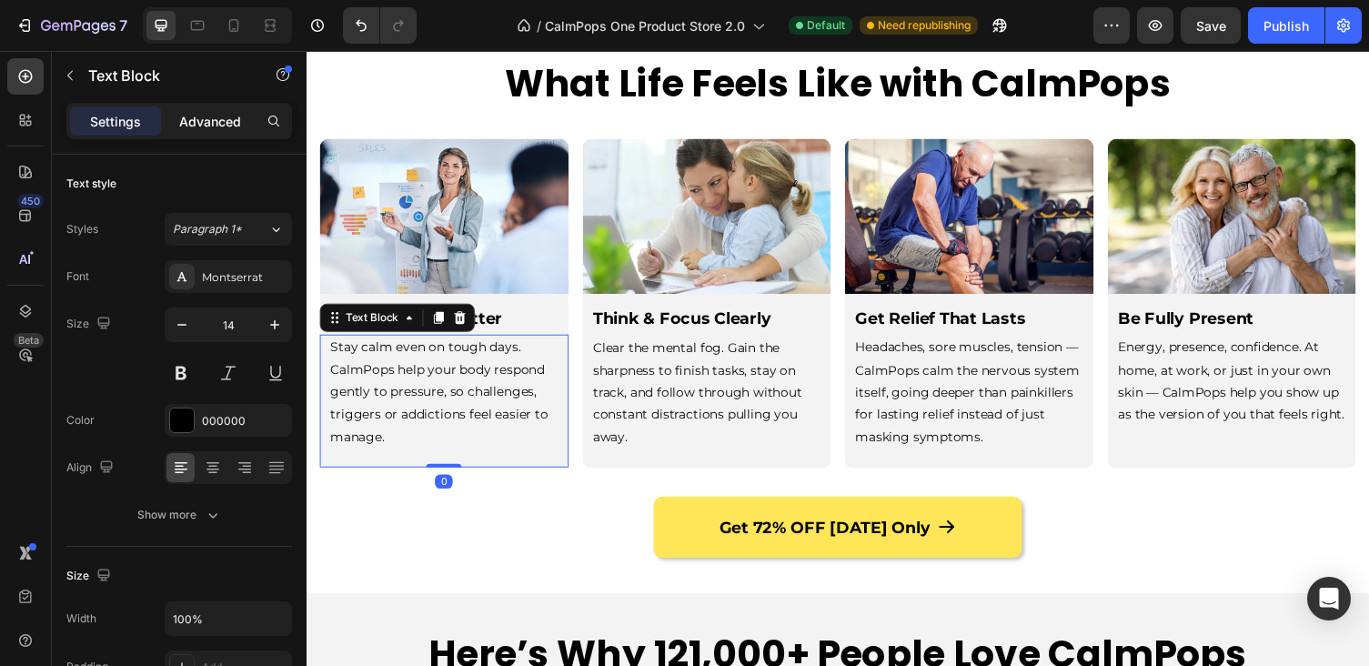
click at [225, 130] on p "Advanced" at bounding box center [210, 121] width 62 height 19
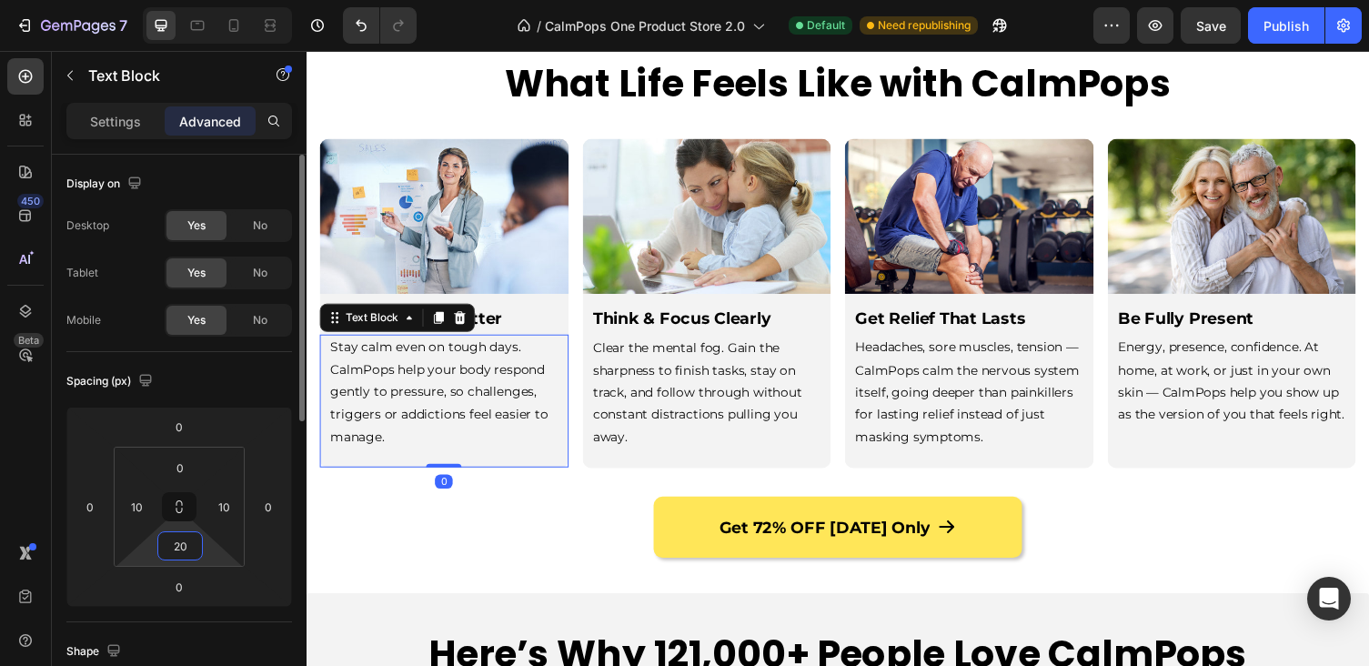
click at [187, 552] on input "20" at bounding box center [180, 545] width 36 height 27
type input "10"
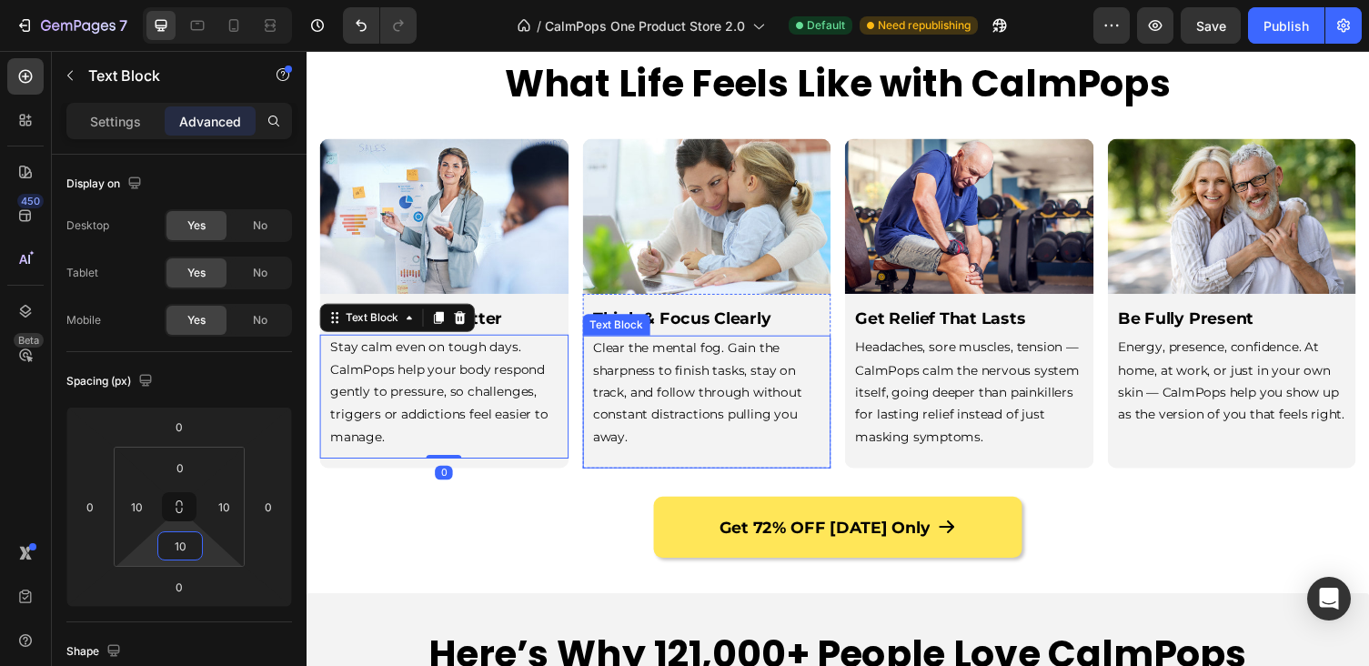
click at [768, 387] on p "Clear the mental fog. Gain the sharpness to finish tasks, stay on track, and fo…" at bounding box center [718, 402] width 234 height 115
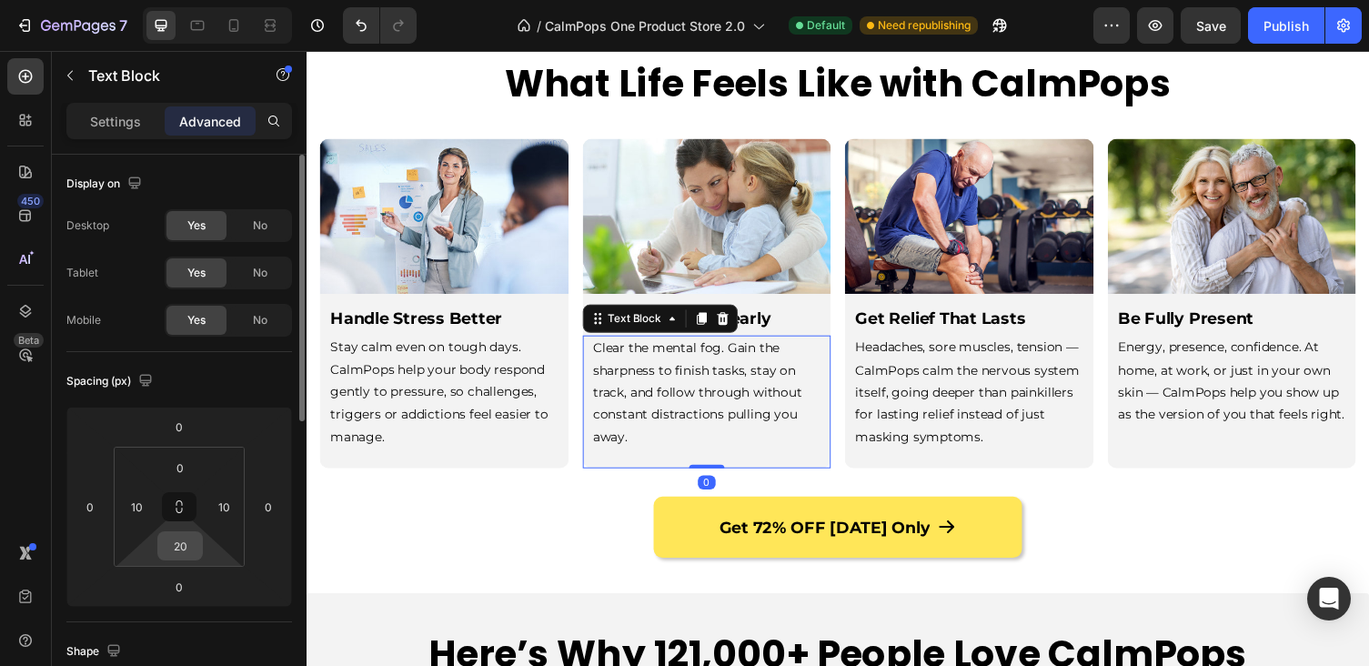
click at [180, 546] on input "20" at bounding box center [180, 545] width 36 height 27
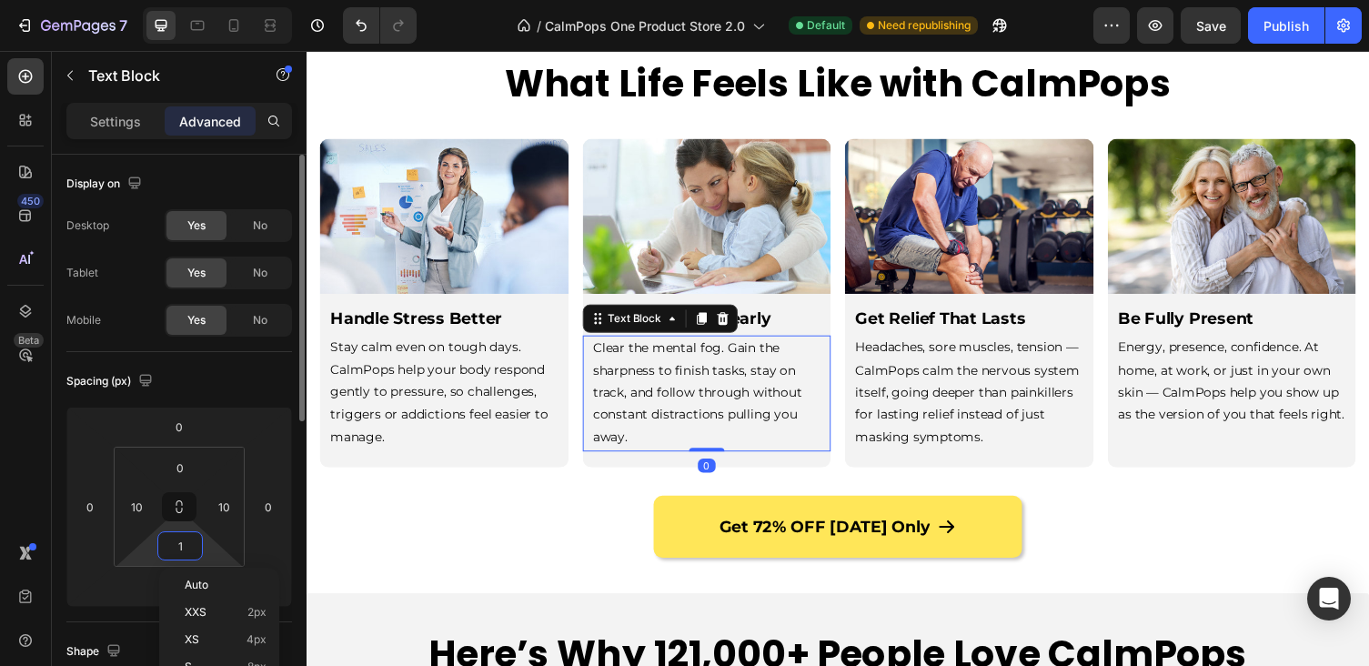
type input "10"
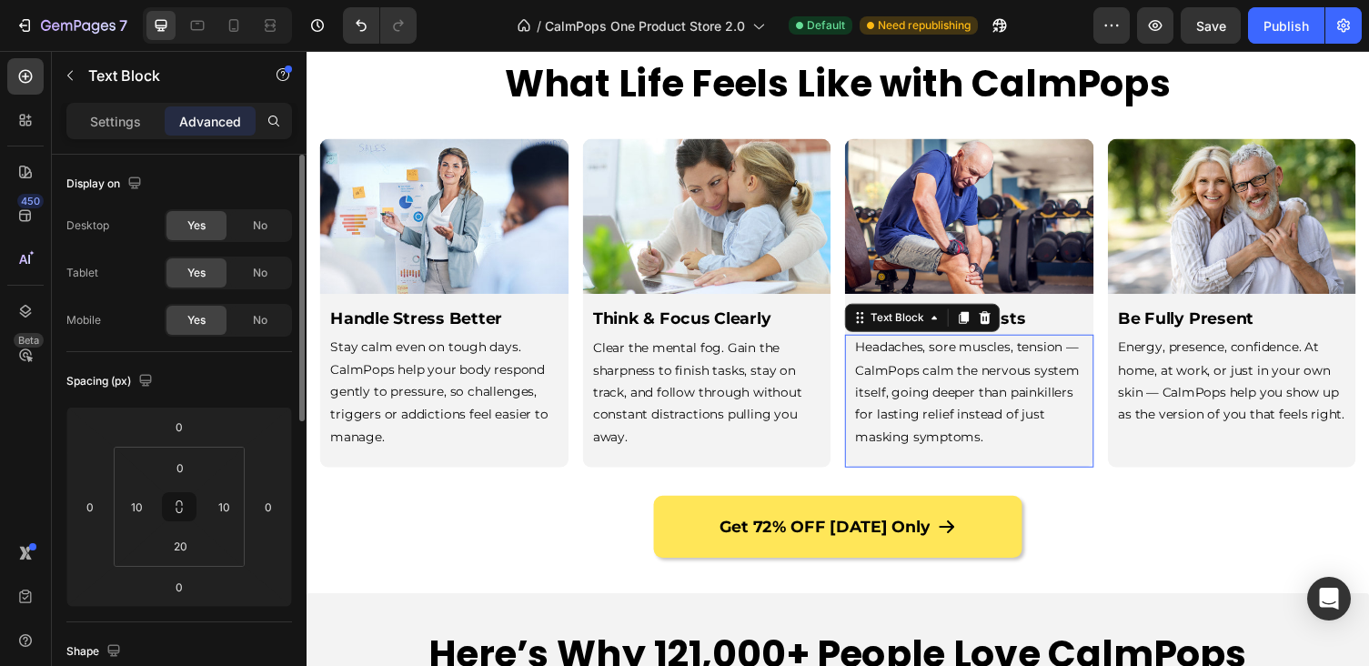
drag, startPoint x: 924, startPoint y: 407, endPoint x: 564, endPoint y: 508, distance: 374.3
click at [924, 407] on p "Headaches, sore muscles, tension — CalmPops calm the nervous system itself, goi…" at bounding box center [987, 401] width 234 height 115
click at [181, 549] on input "20" at bounding box center [180, 545] width 36 height 27
type input "10"
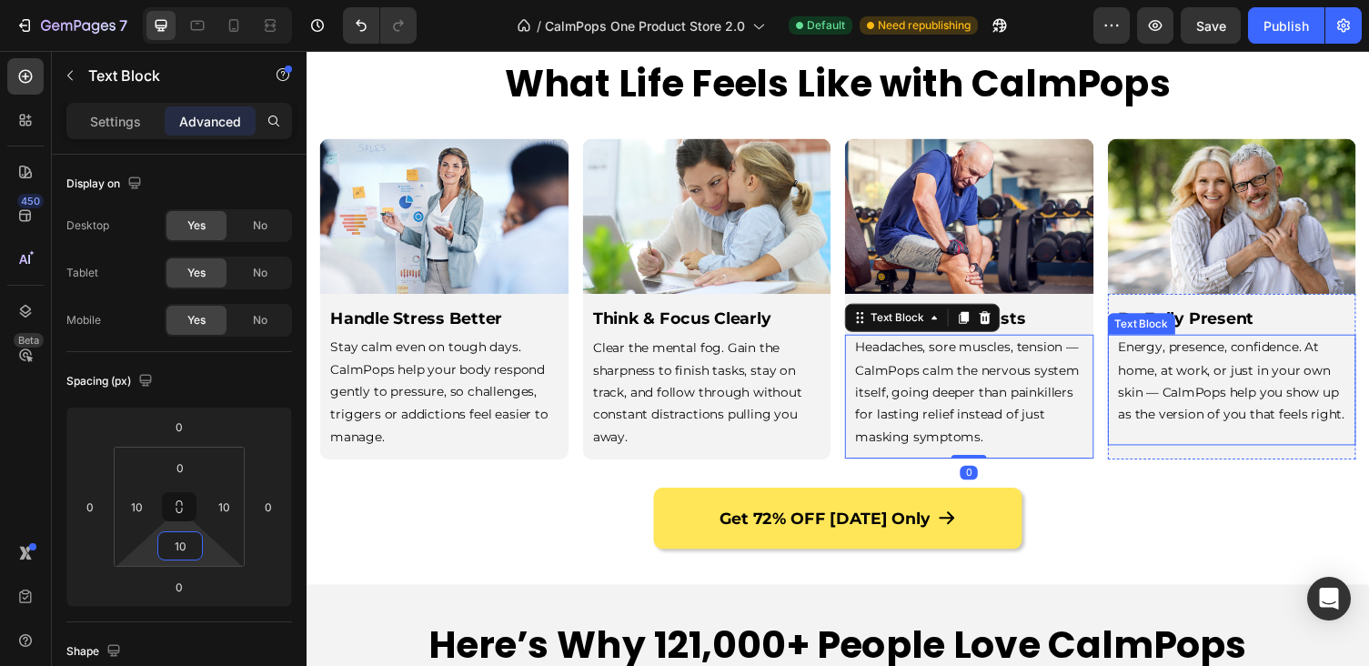
click at [1190, 445] on div "Energy, presence, confidence. At home, at work, or just in your own skin — Calm…" at bounding box center [1258, 399] width 256 height 114
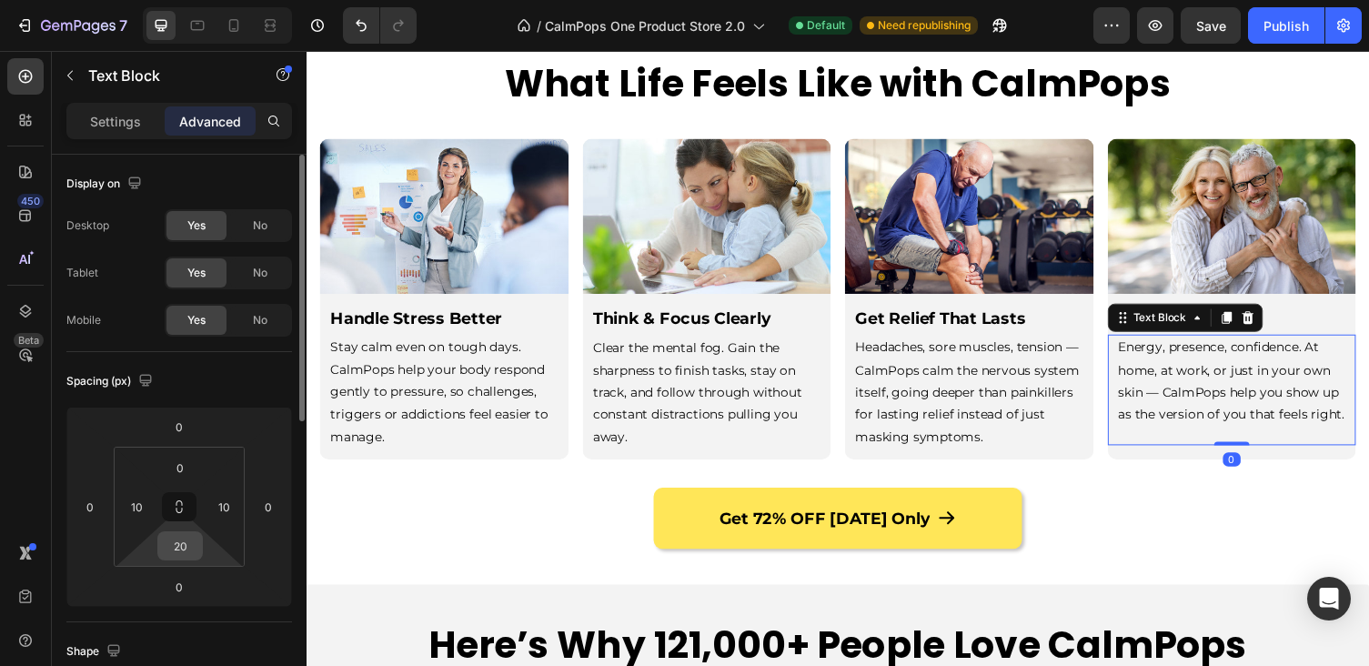
click at [201, 540] on div "20" at bounding box center [179, 545] width 45 height 29
click at [185, 539] on input "20" at bounding box center [180, 545] width 36 height 27
type input "10"
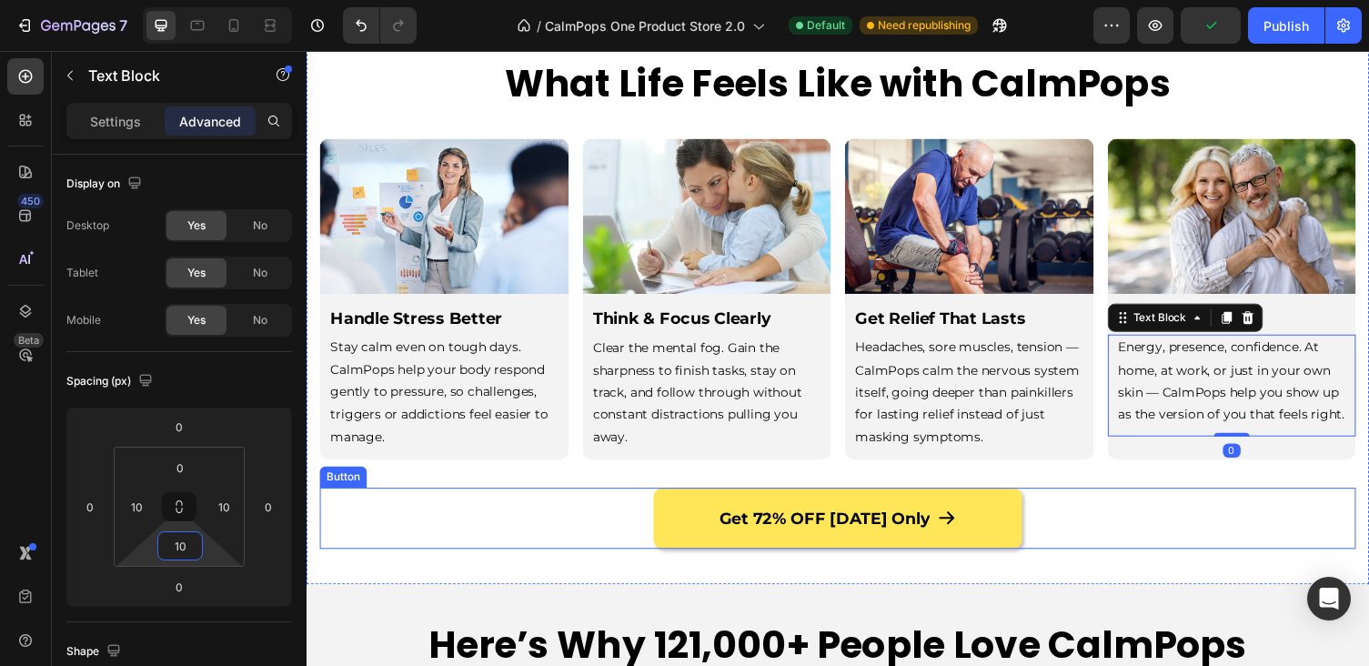
click at [476, 513] on div "Get 72% OFF Today Only Button" at bounding box center [852, 531] width 1064 height 64
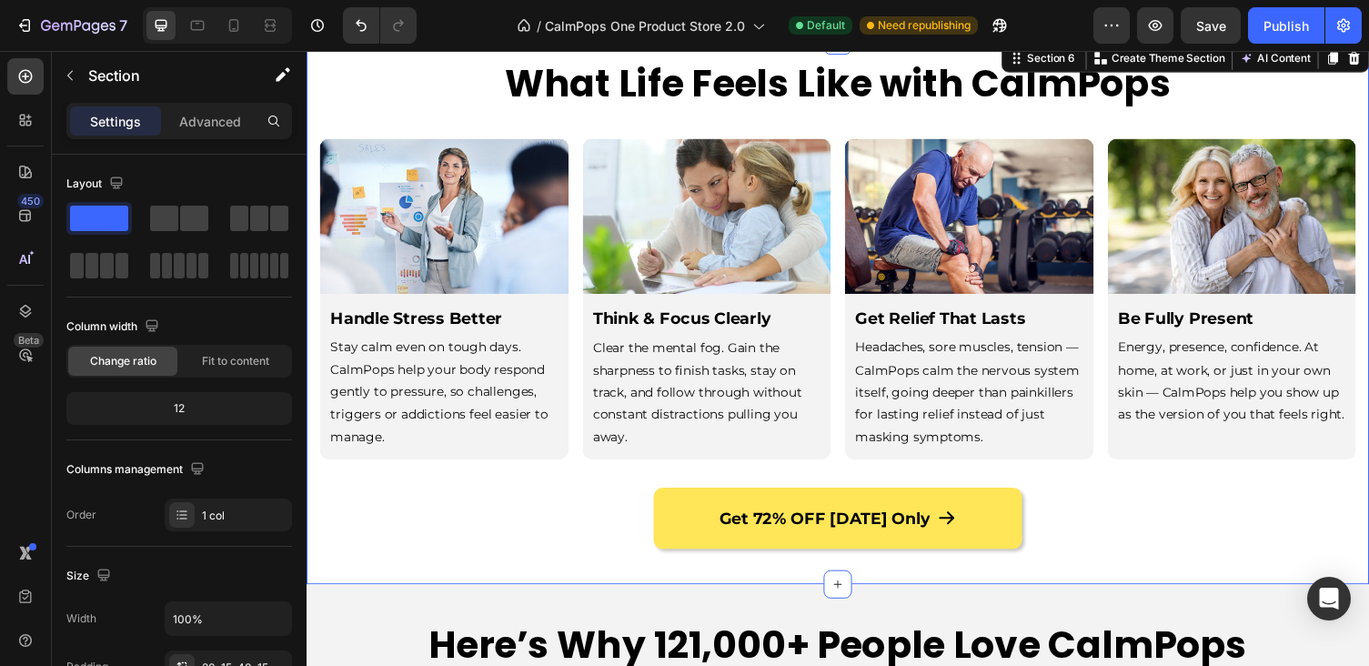
click at [868, 477] on div "What Life Feels Like with CalmPops Heading Row Image Handle Stress Better Text …" at bounding box center [852, 310] width 1064 height 504
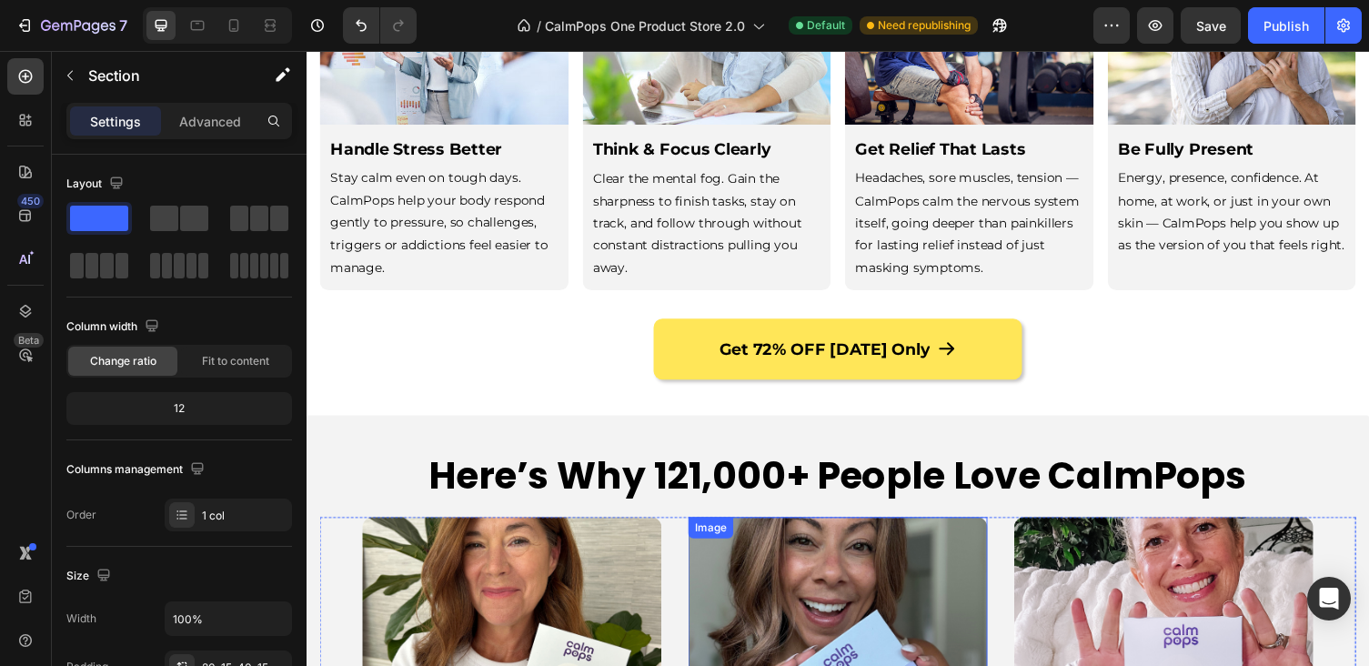
scroll to position [2390, 0]
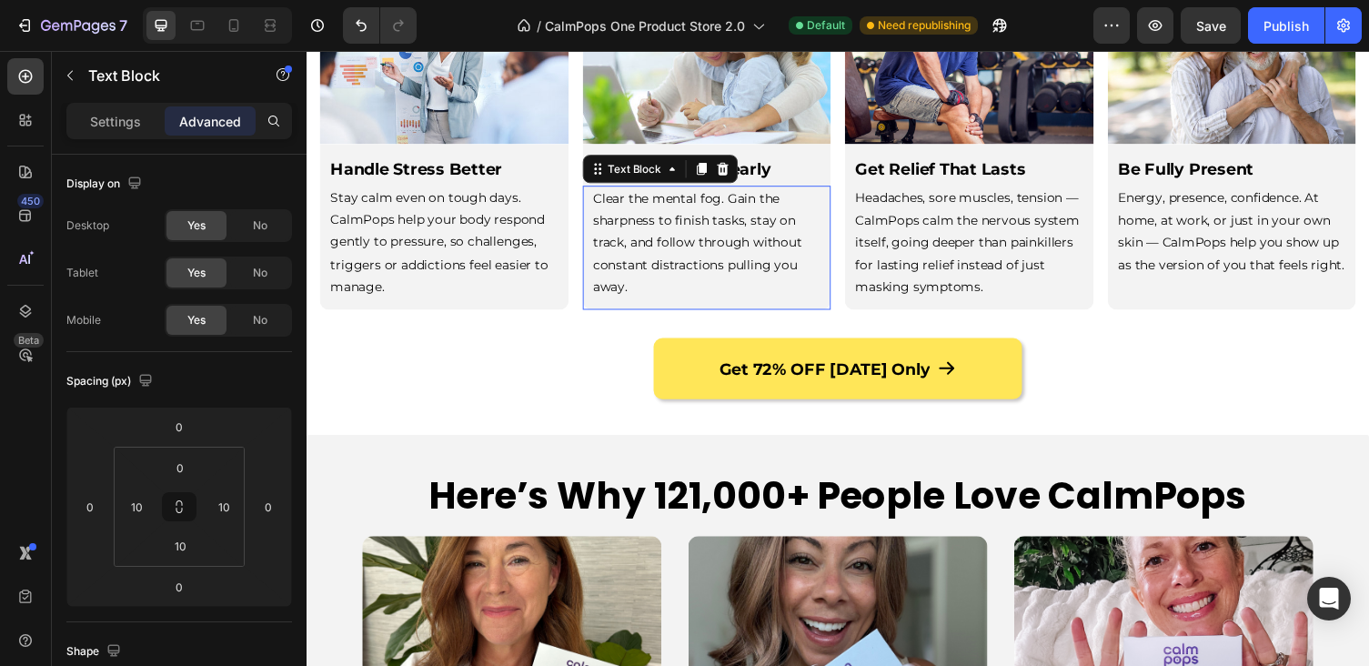
click at [748, 224] on p "Clear the mental fog. Gain the sharpness to finish tasks, stay on track, and fo…" at bounding box center [718, 248] width 234 height 115
click at [106, 115] on p "Settings" at bounding box center [115, 121] width 51 height 19
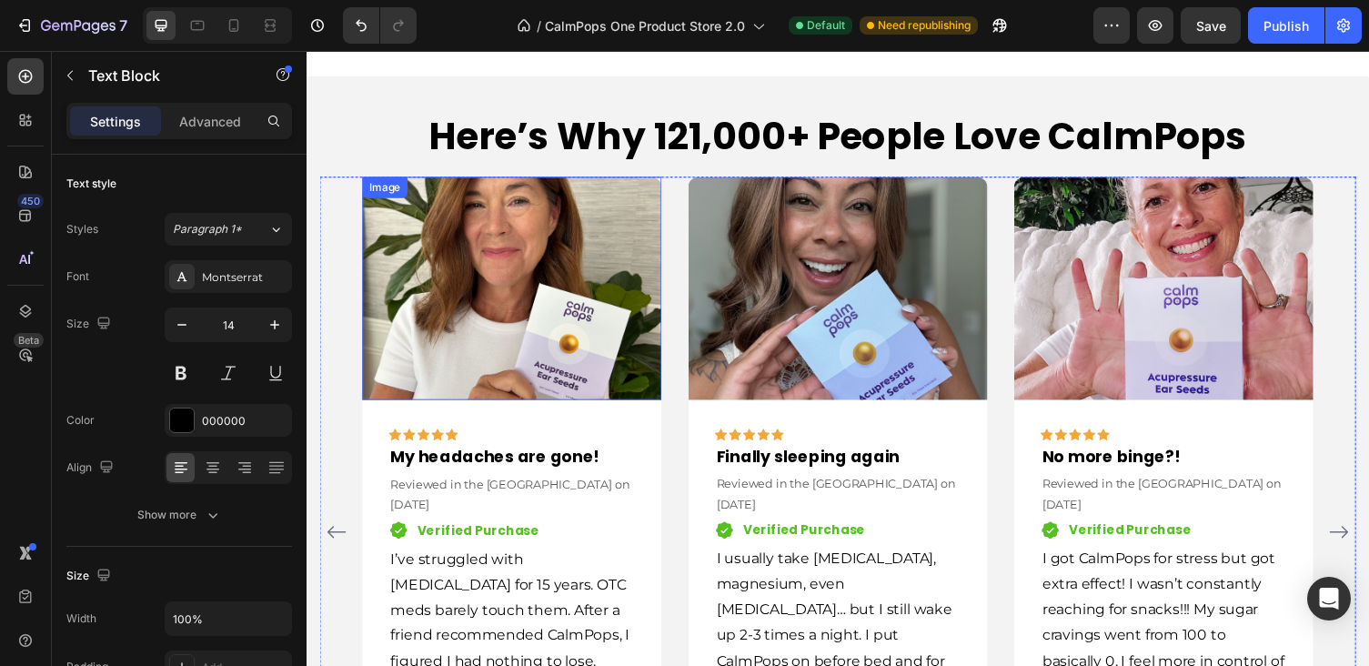
scroll to position [2833, 0]
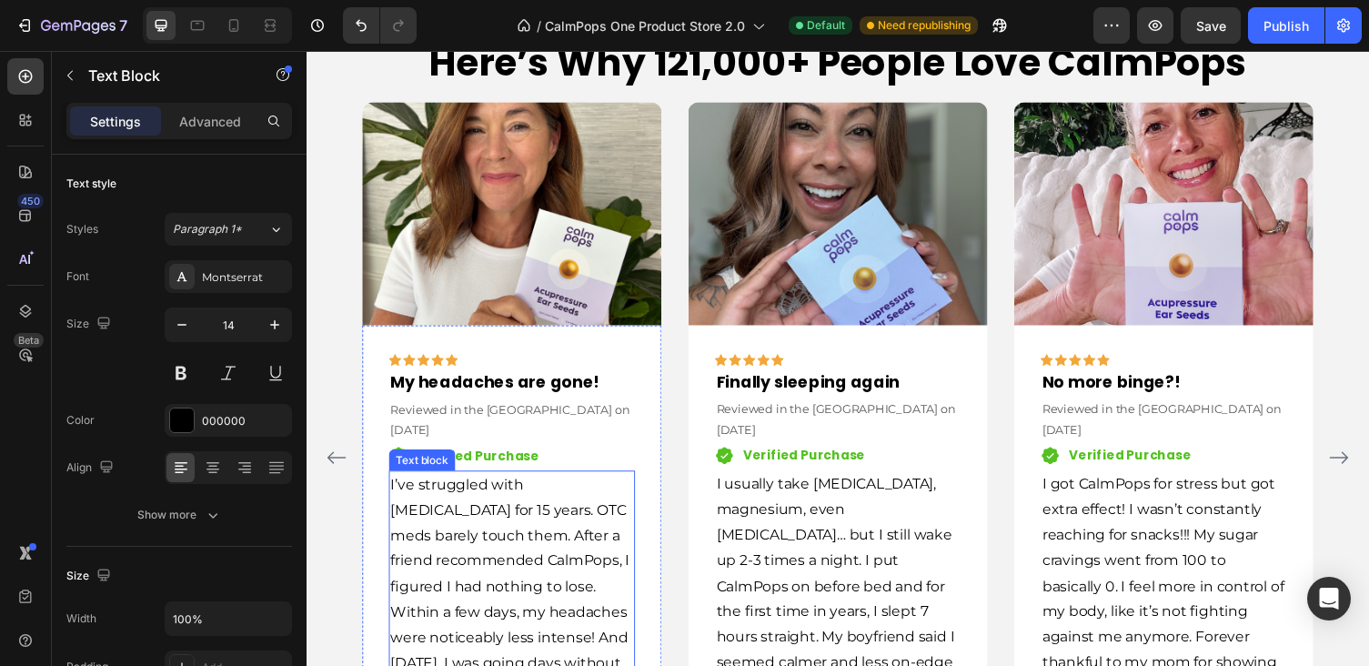
click at [486, 524] on p "I’ve struggled with [MEDICAL_DATA] for 15 years. OTC meds barely touch them. Af…" at bounding box center [517, 615] width 249 height 262
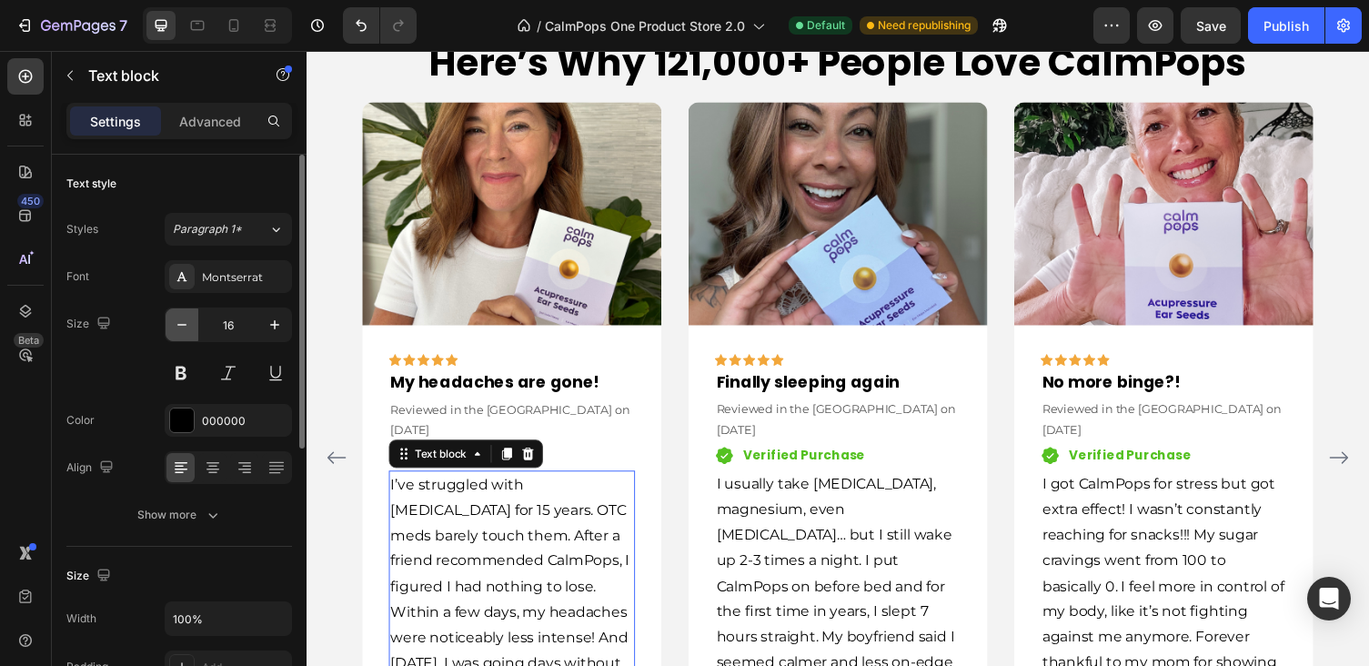
click at [184, 324] on icon "button" at bounding box center [182, 325] width 18 height 18
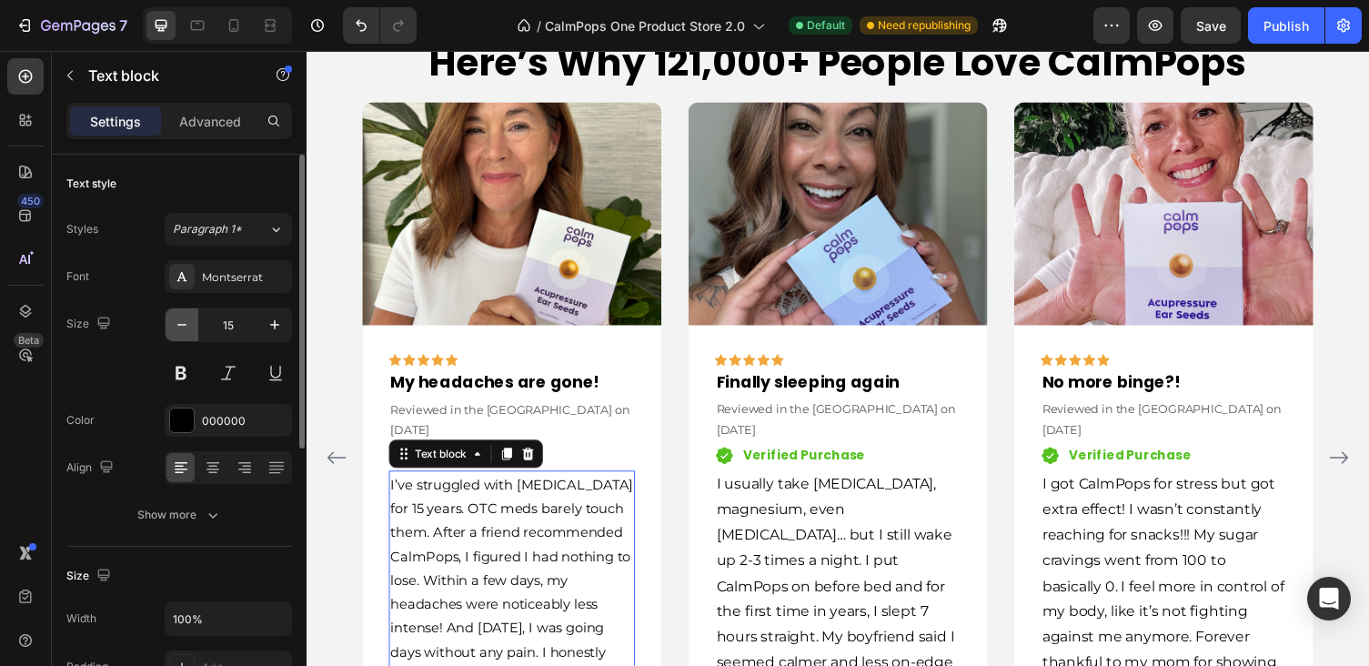
click at [184, 324] on icon "button" at bounding box center [182, 325] width 18 height 18
type input "14"
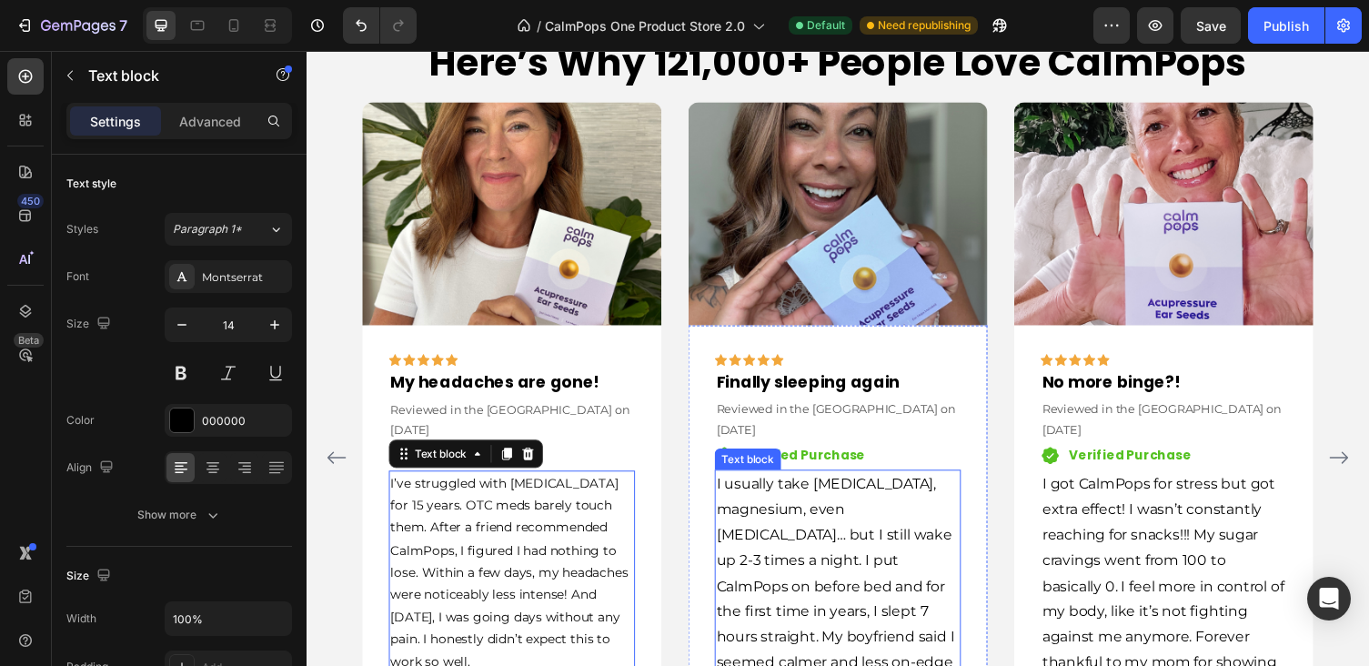
click at [825, 520] on p "I usually take [MEDICAL_DATA], magnesium, even [MEDICAL_DATA]… but I still wake…" at bounding box center [852, 614] width 249 height 262
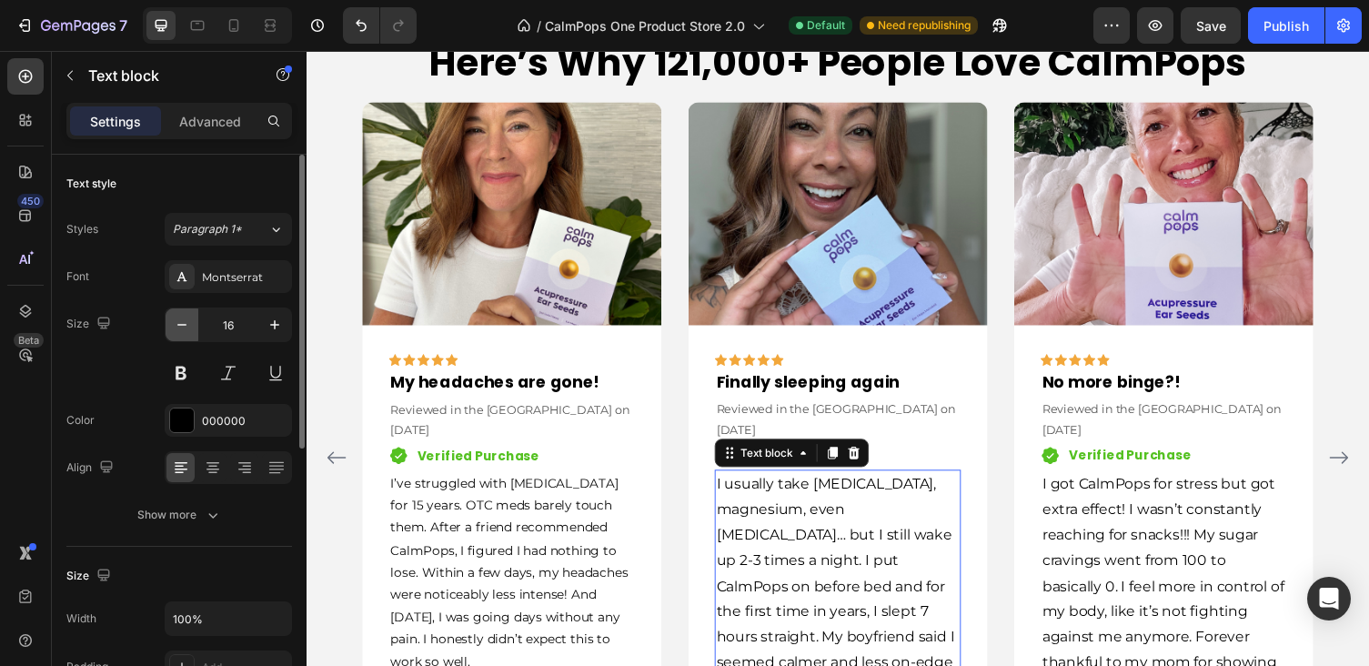
click at [175, 324] on icon "button" at bounding box center [182, 325] width 18 height 18
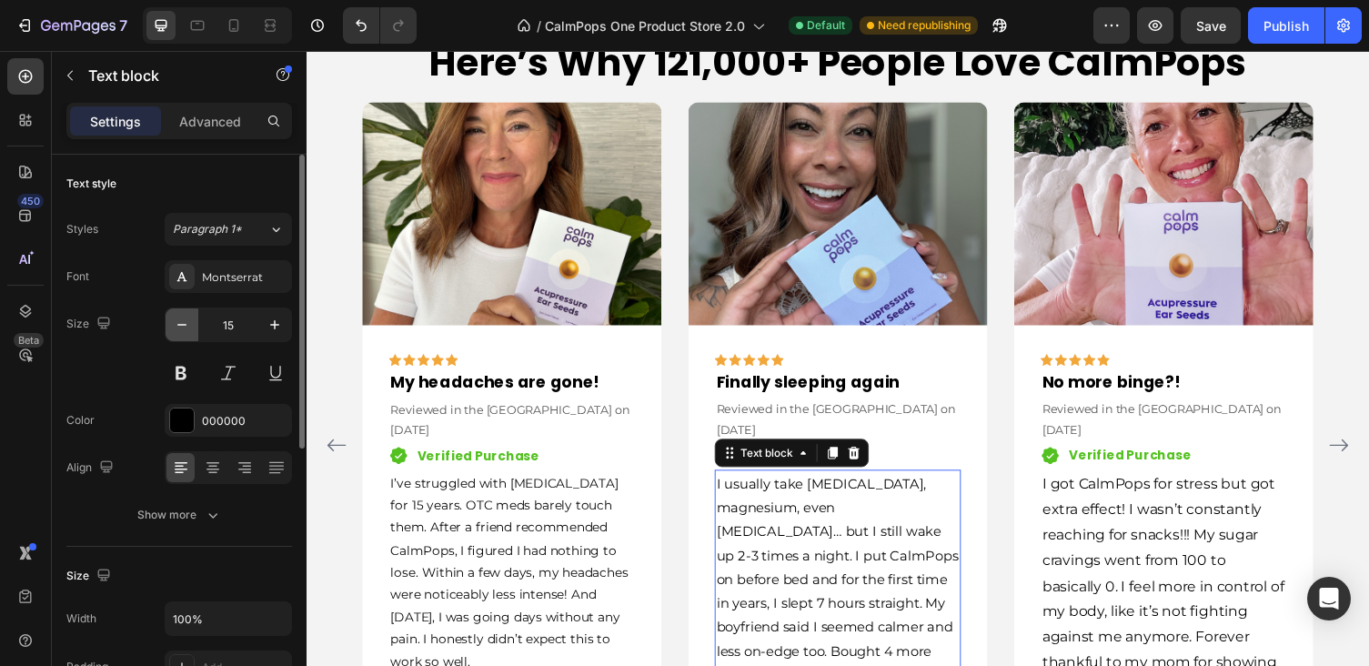
type input "14"
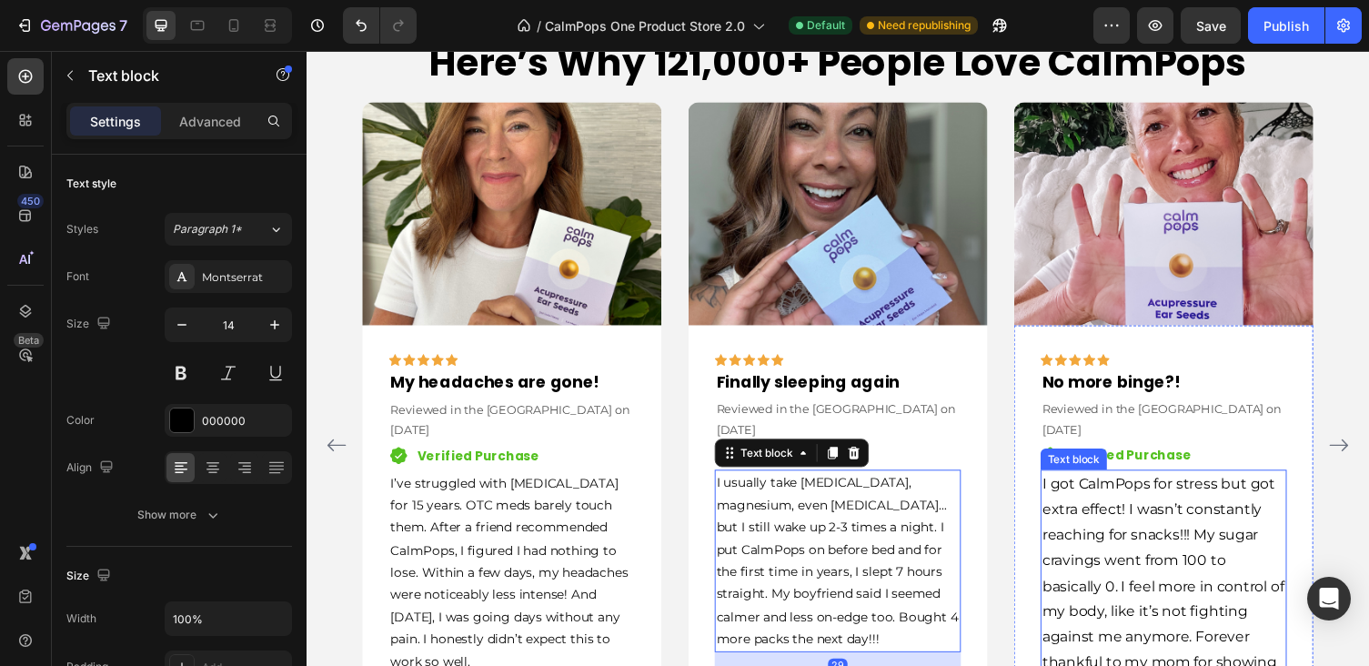
drag, startPoint x: 1191, startPoint y: 588, endPoint x: 626, endPoint y: 463, distance: 578.4
click at [1191, 588] on p "I got CalmPops for stress but got extra effect! I wasn’t constantly reaching fo…" at bounding box center [1186, 601] width 249 height 236
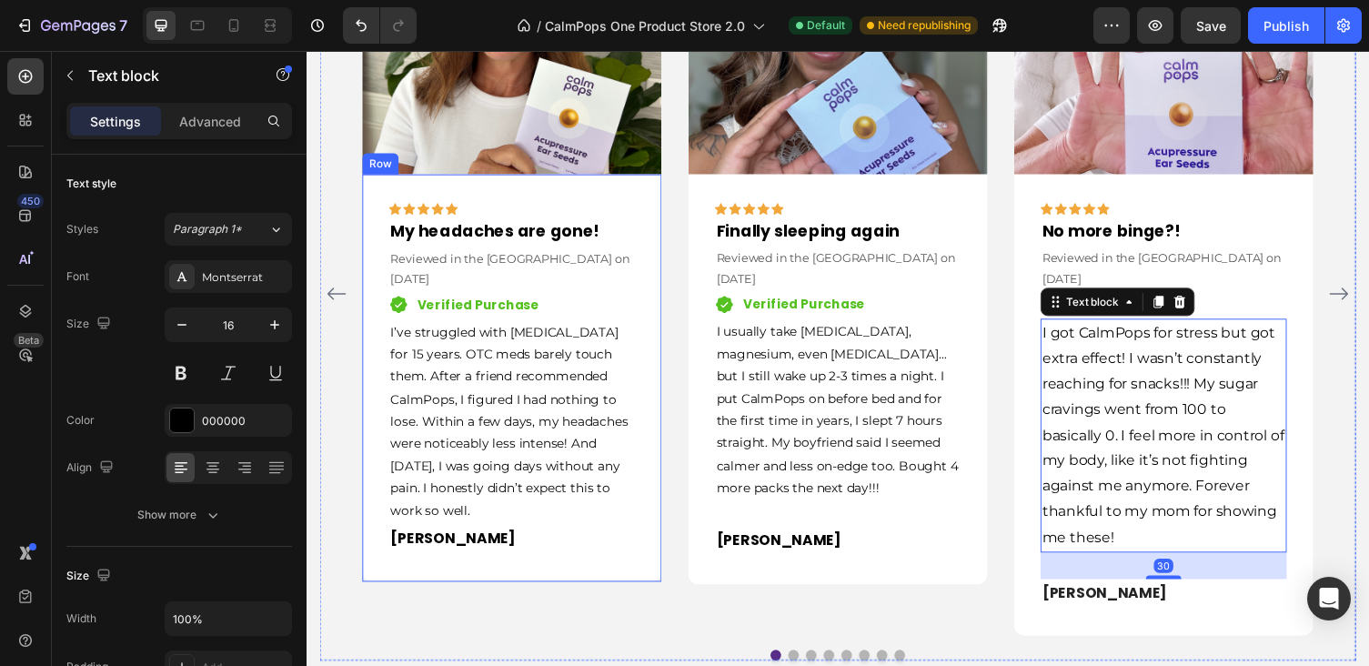
scroll to position [2990, 0]
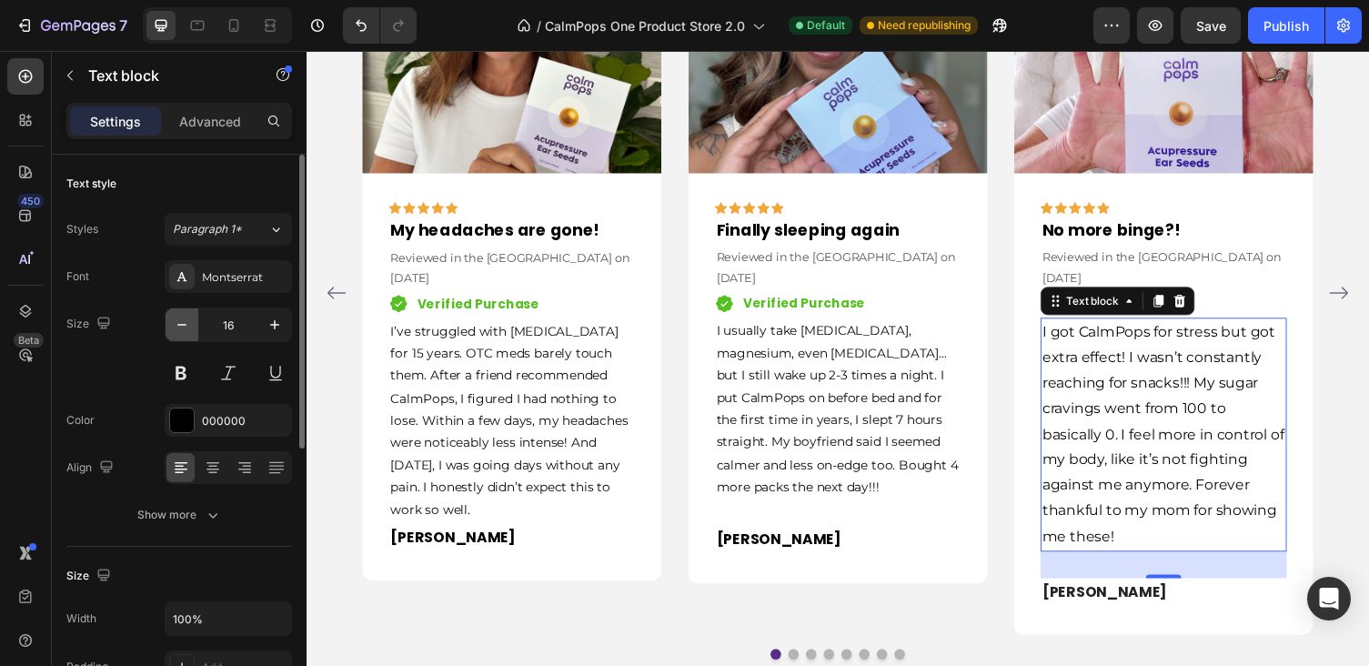
click at [184, 324] on icon "button" at bounding box center [182, 325] width 18 height 18
type input "14"
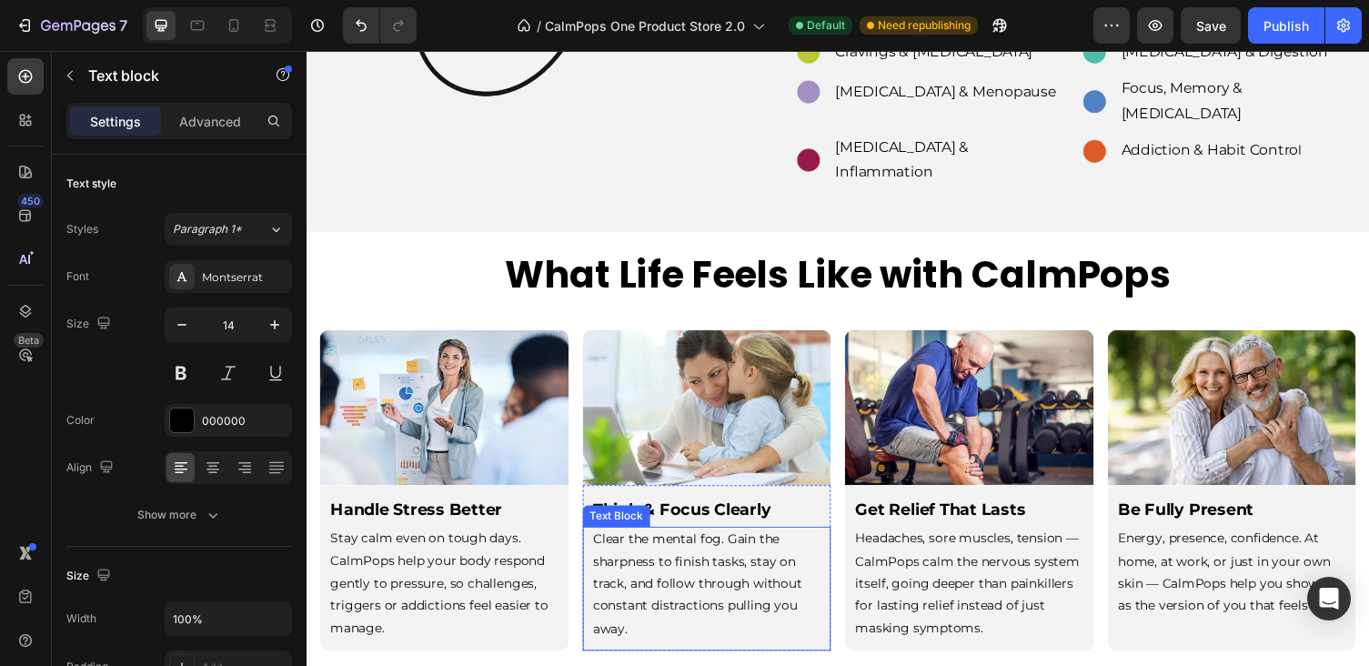
scroll to position [3375, 0]
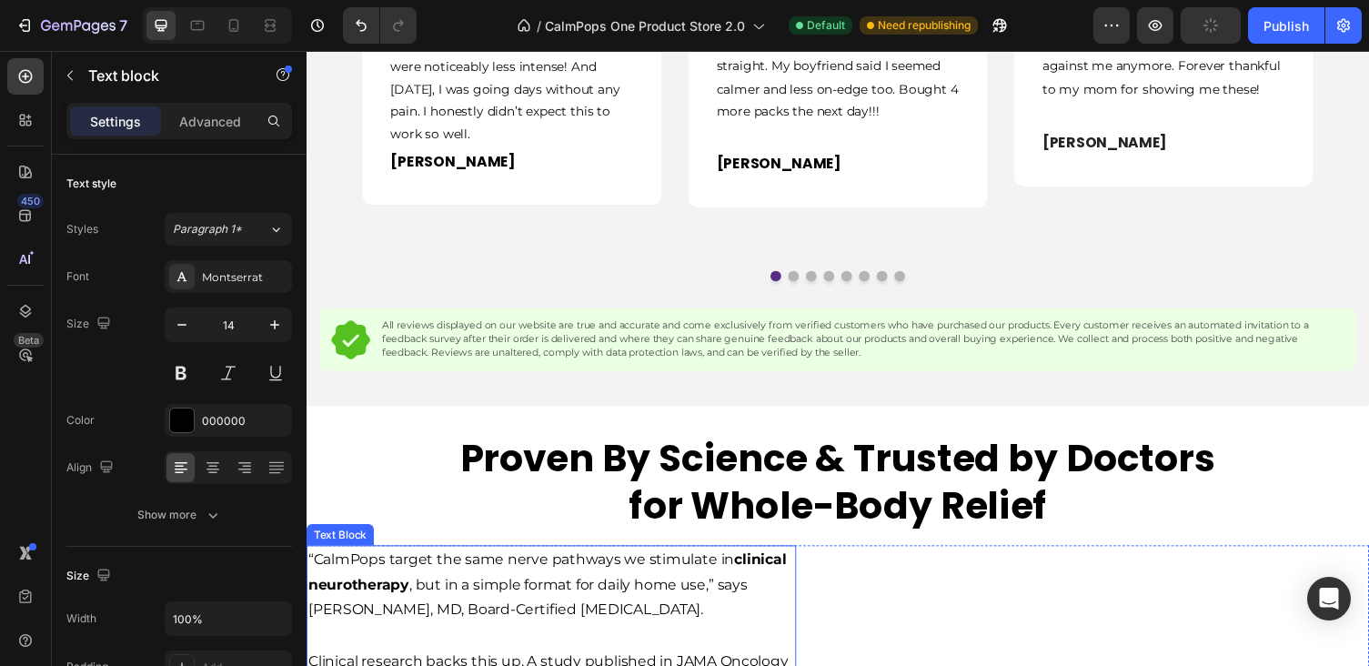
click at [660, 560] on p "“CalmPops target the same nerve pathways we stimulate in clinical neurotherapy …" at bounding box center [557, 599] width 499 height 78
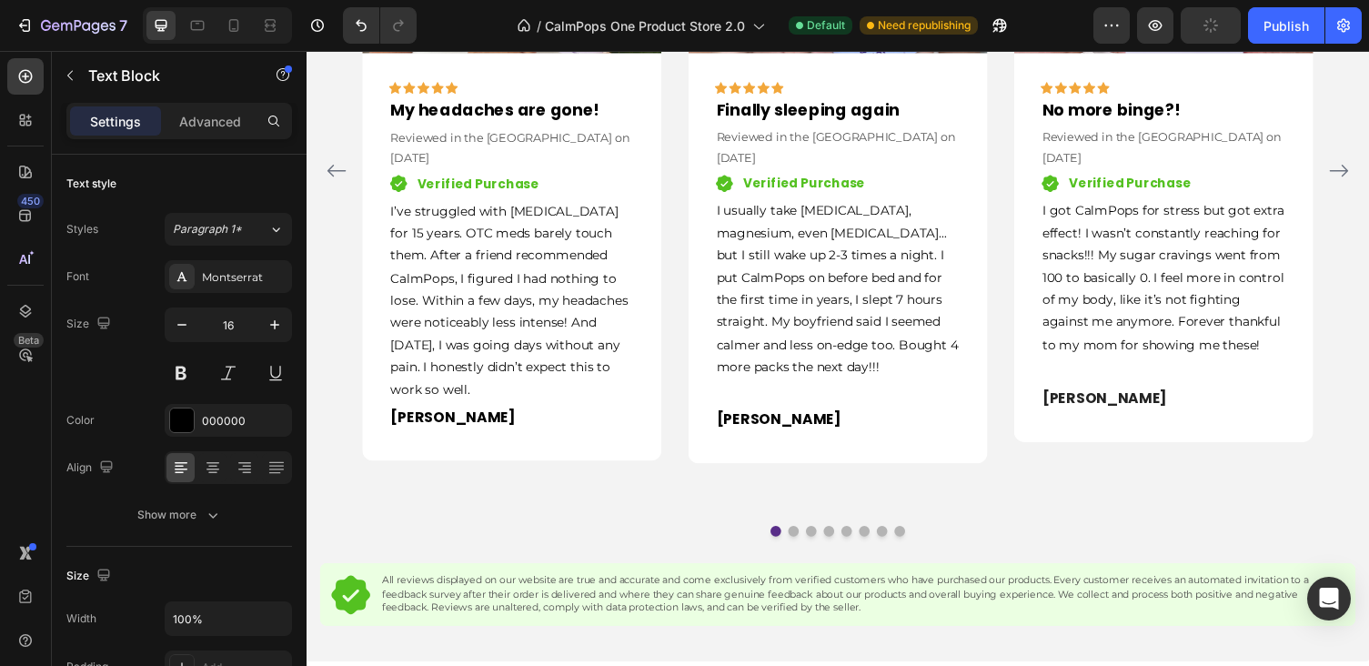
scroll to position [3105, 0]
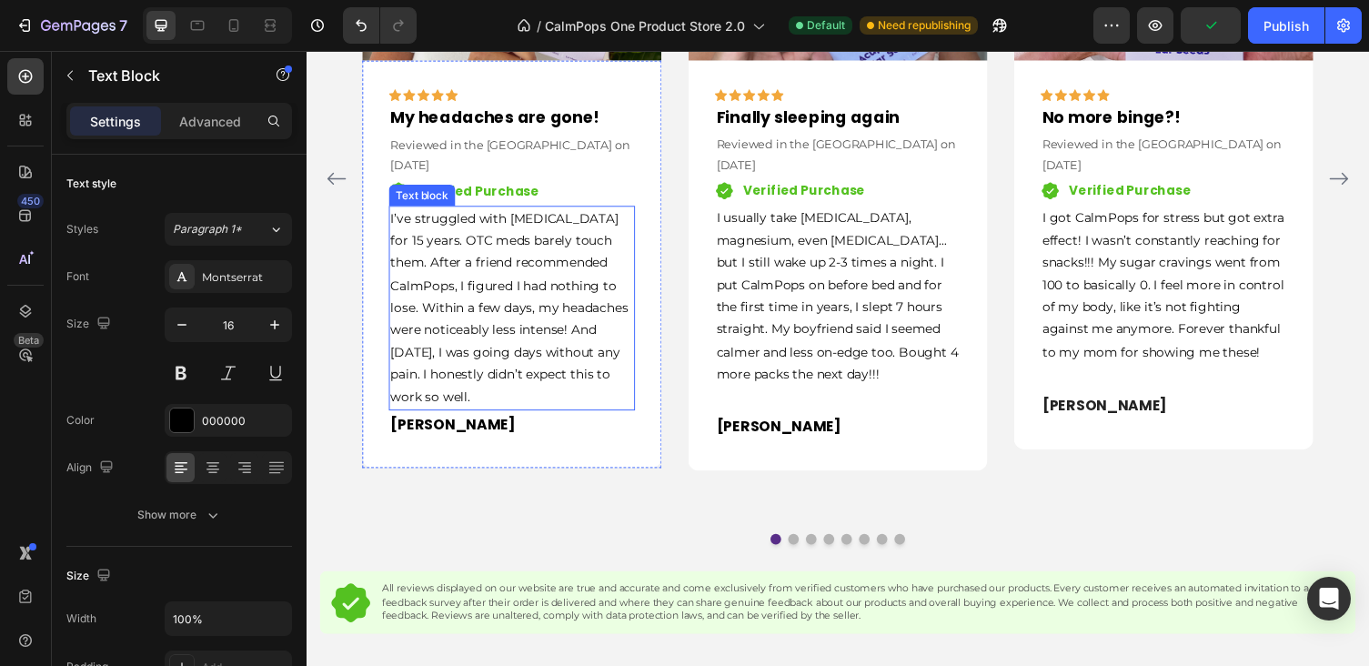
click at [593, 259] on p "I’ve struggled with [MEDICAL_DATA] for 15 years. OTC meds barely touch them. Af…" at bounding box center [517, 315] width 249 height 206
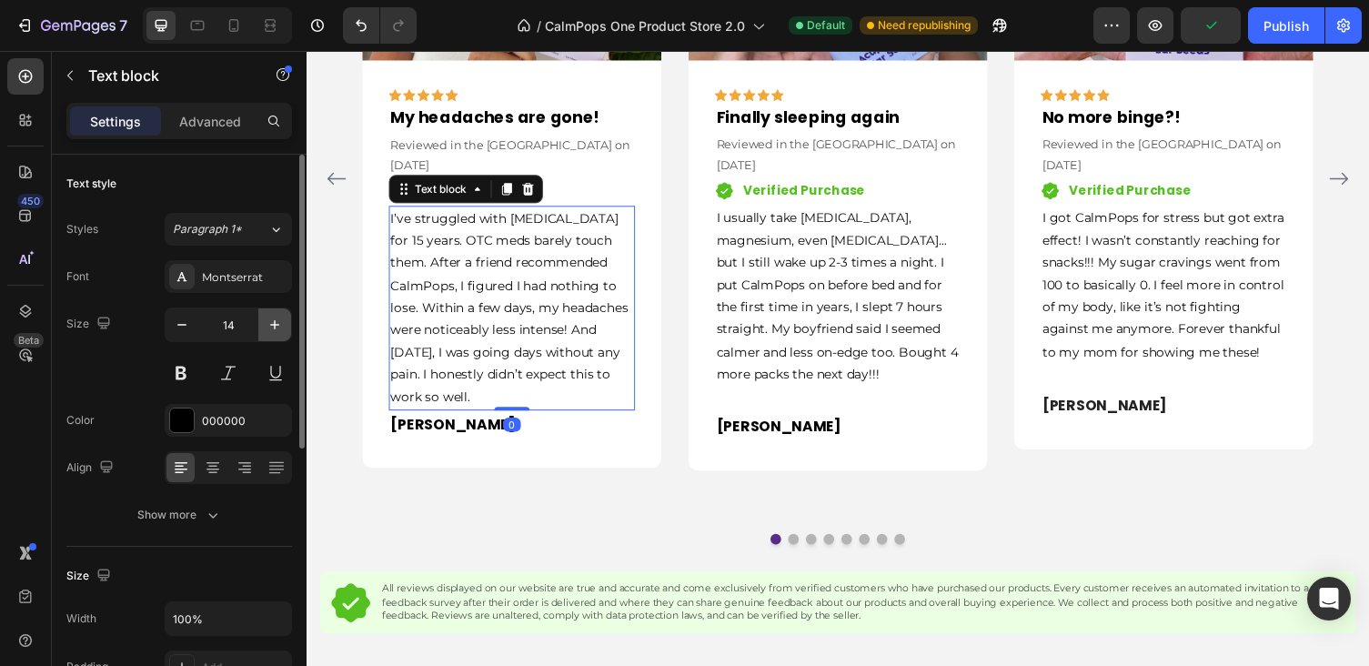
click at [273, 317] on icon "button" at bounding box center [275, 325] width 18 height 18
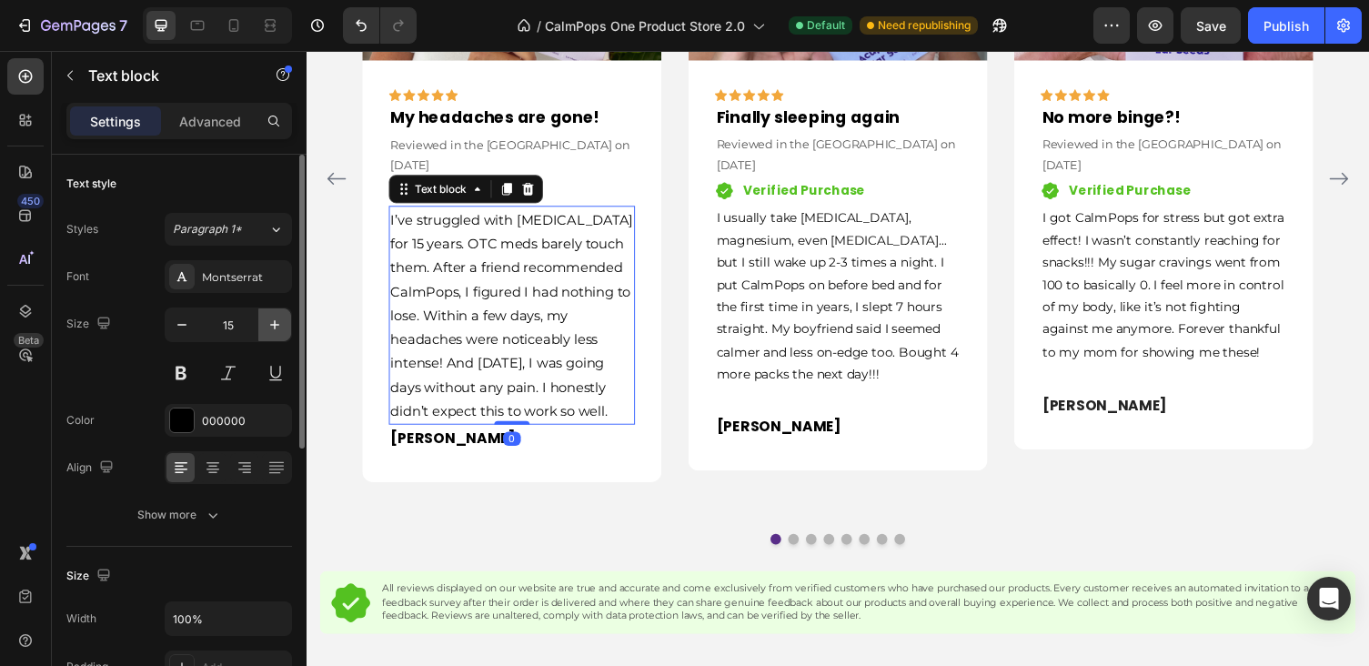
click at [282, 315] on button "button" at bounding box center [274, 324] width 33 height 33
type input "16"
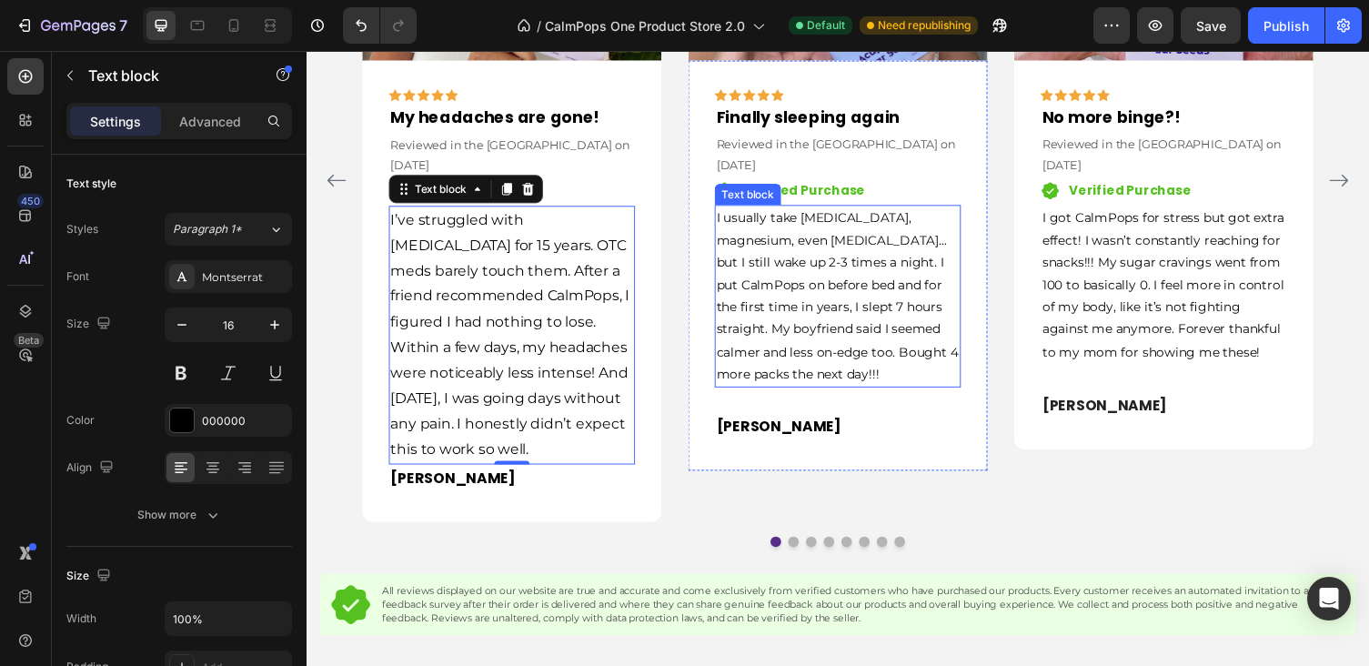
click at [800, 302] on p "I usually take [MEDICAL_DATA], magnesium, even [MEDICAL_DATA]… but I still wake…" at bounding box center [852, 303] width 249 height 184
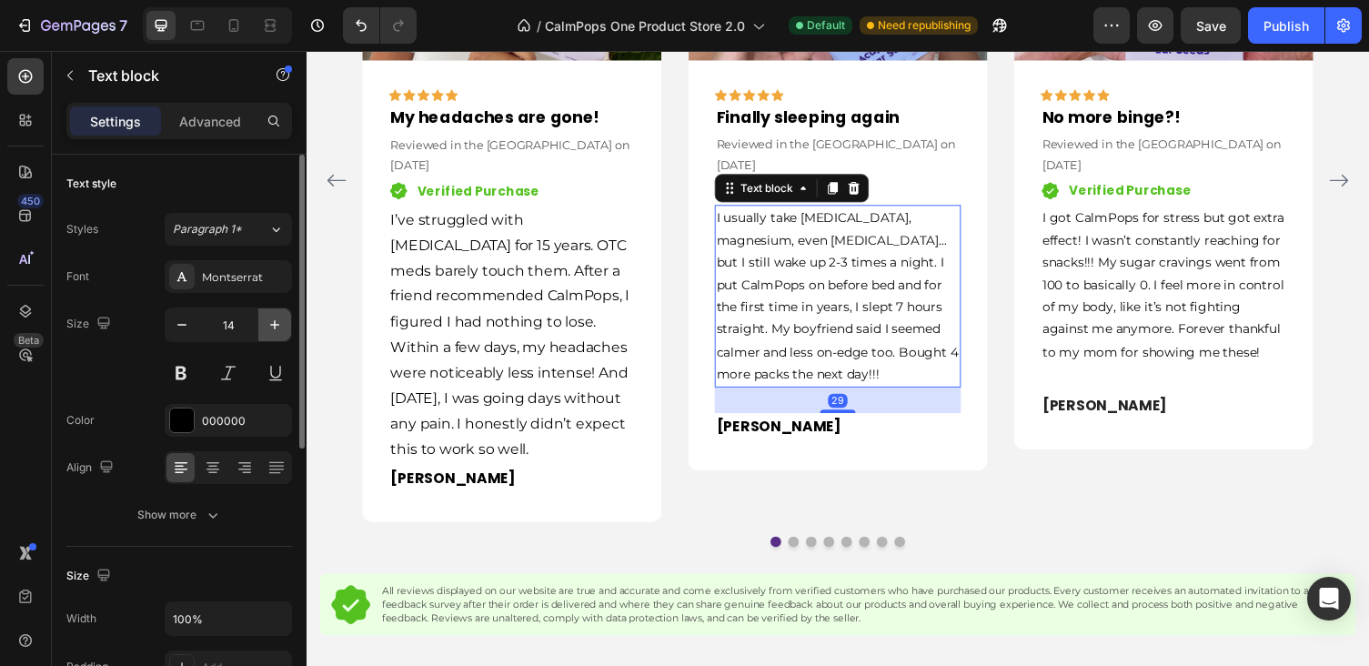
click at [277, 319] on icon "button" at bounding box center [275, 325] width 18 height 18
type input "16"
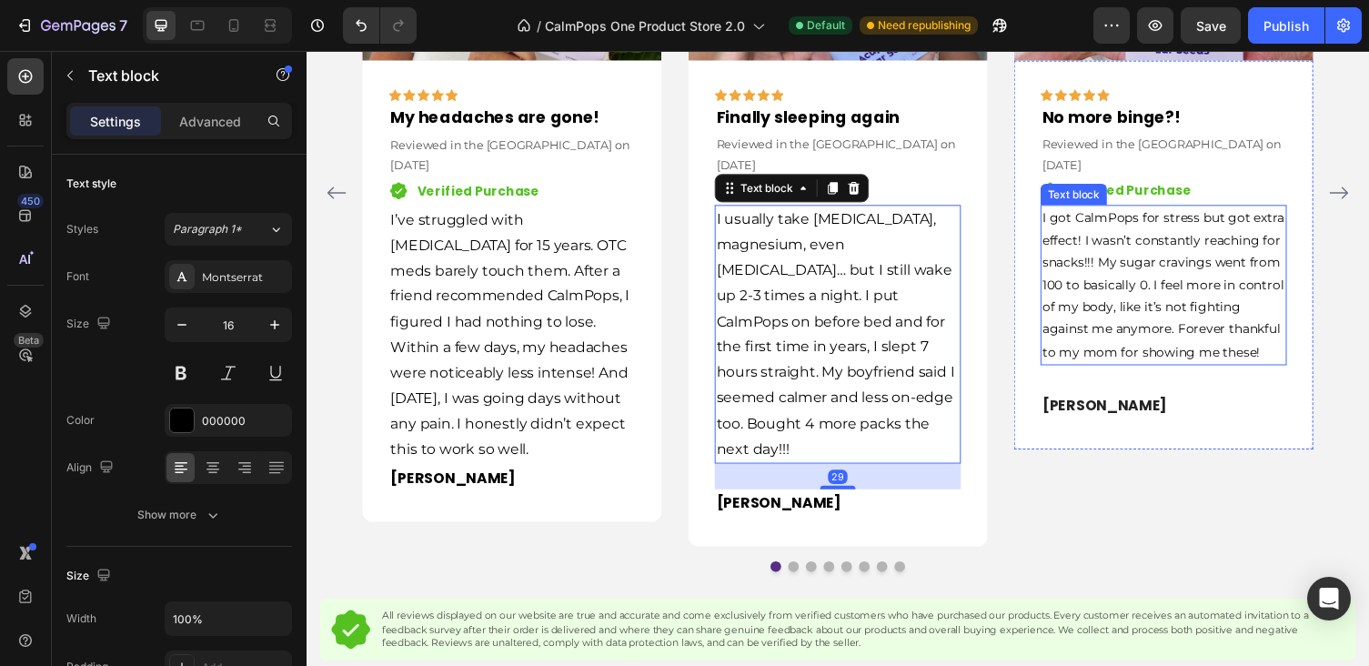
click at [1158, 295] on p "I got CalmPops for stress but got extra effect! I wasn’t constantly reaching fo…" at bounding box center [1186, 291] width 249 height 160
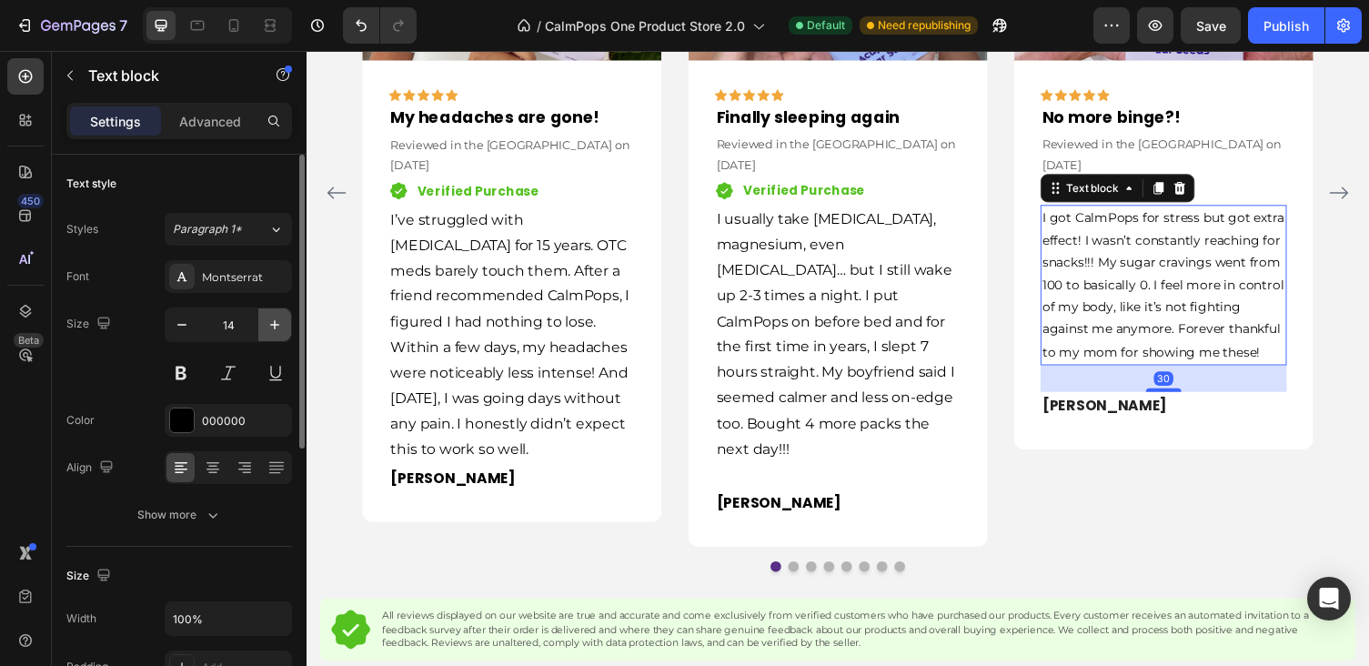
click at [273, 316] on button "button" at bounding box center [274, 324] width 33 height 33
click at [273, 316] on icon "button" at bounding box center [275, 325] width 18 height 18
type input "16"
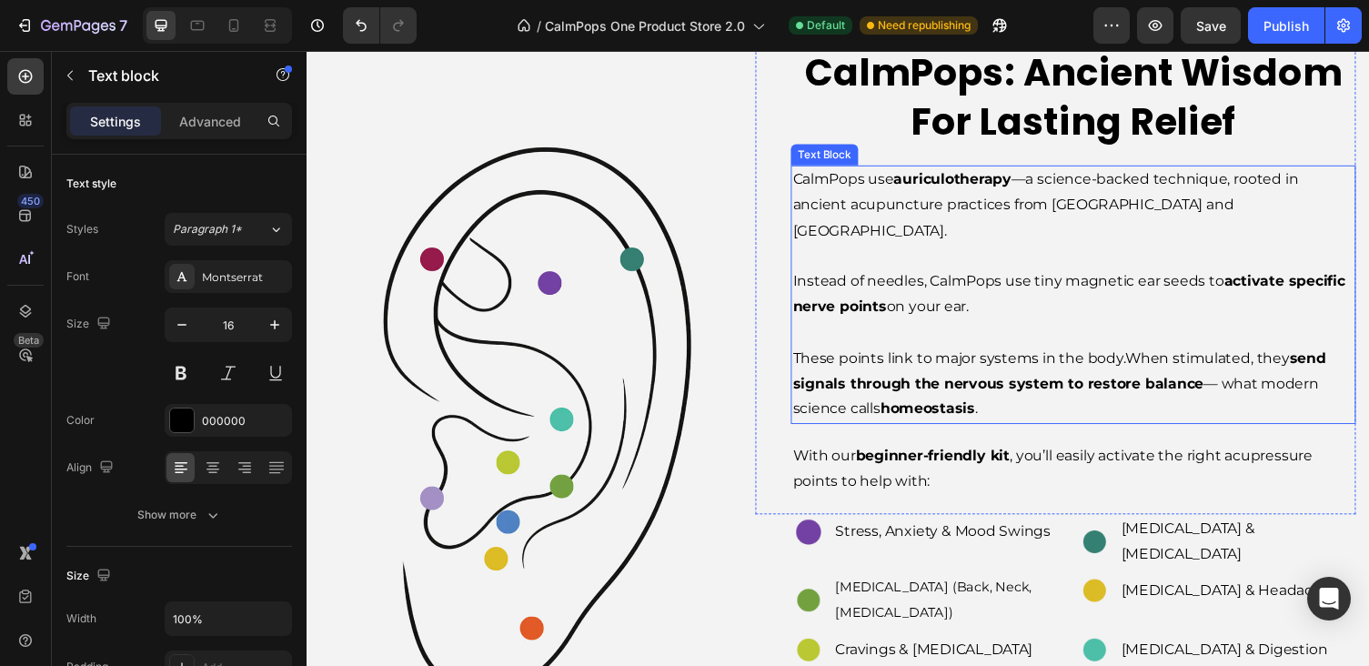
click at [937, 295] on p "Instead of needles, CalmPops use tiny magnetic ear seeds to activate specific n…" at bounding box center [1094, 301] width 577 height 53
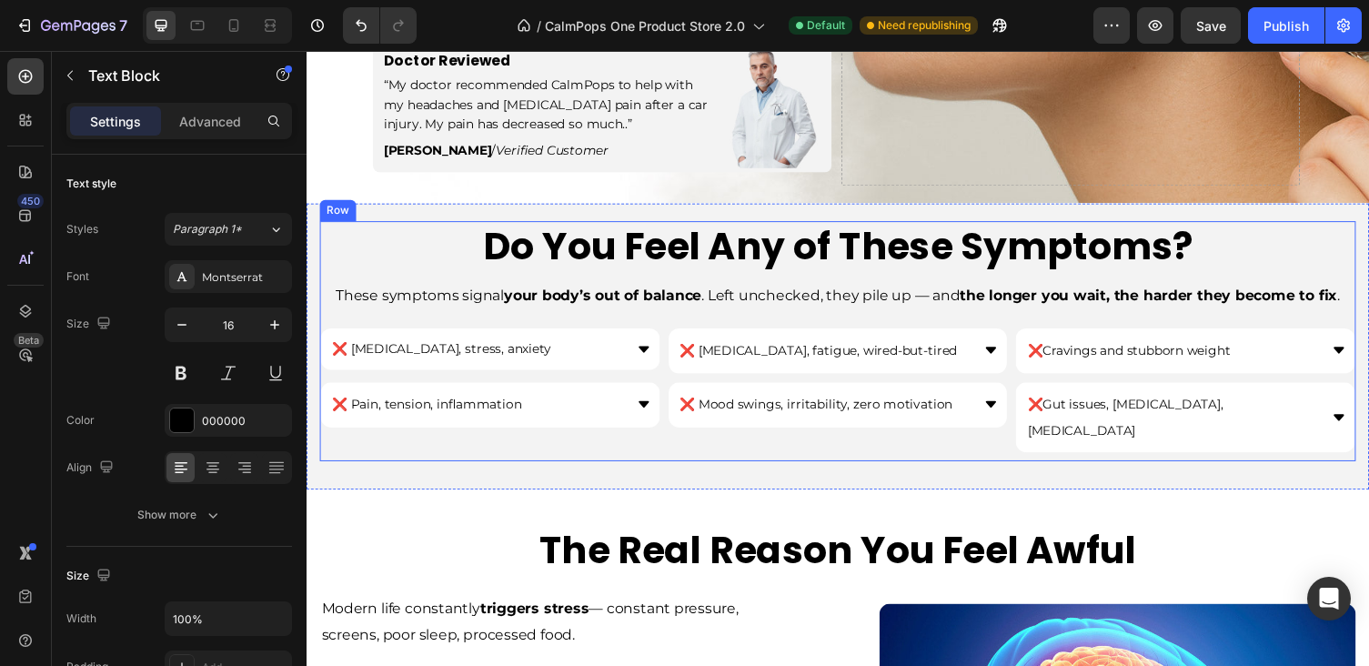
scroll to position [487, 0]
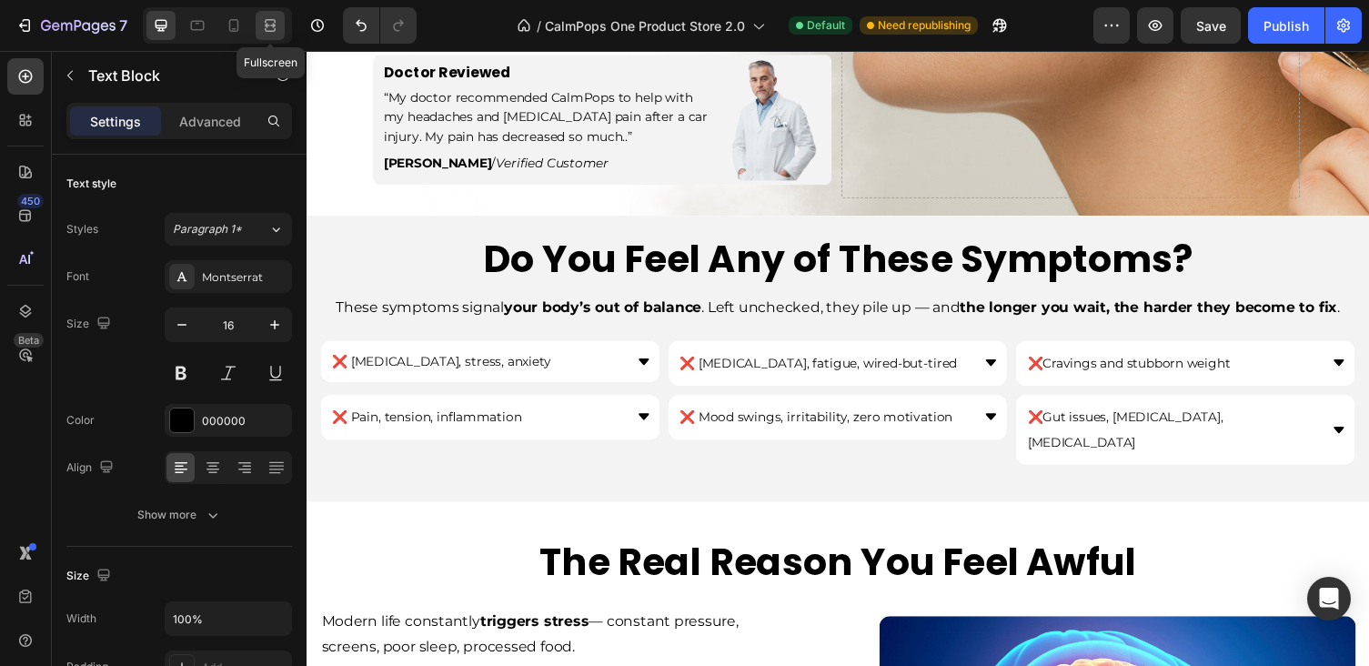
click at [268, 27] on icon at bounding box center [267, 25] width 5 height 5
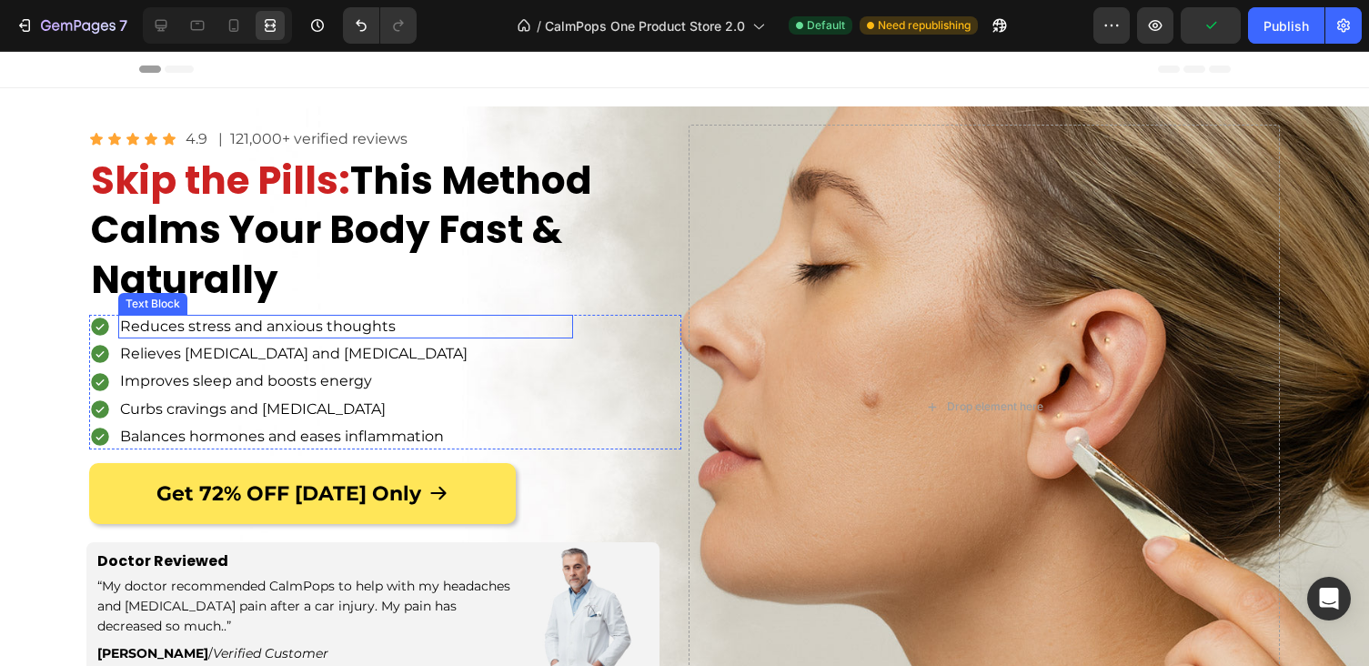
click at [342, 336] on ul "Icon Reduces stress and anxious thoughts Text Block Icon Relieves migraines and…" at bounding box center [331, 382] width 484 height 135
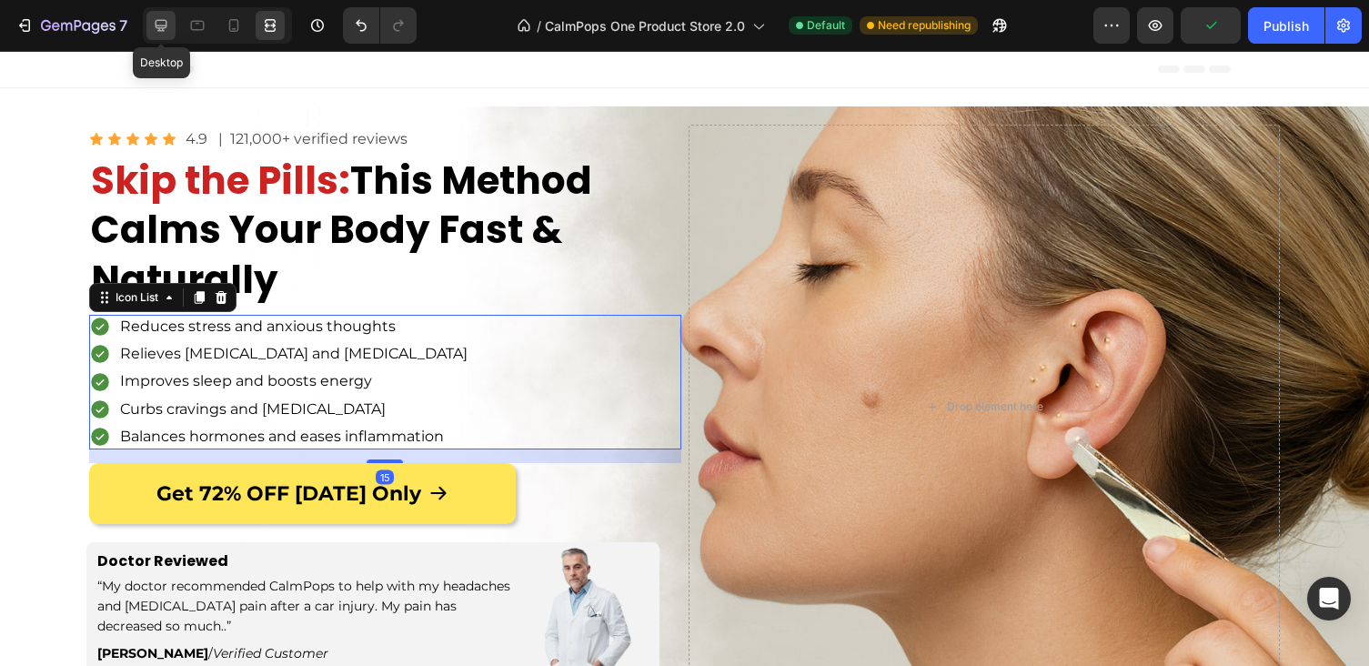
click at [166, 23] on icon at bounding box center [162, 26] width 12 height 12
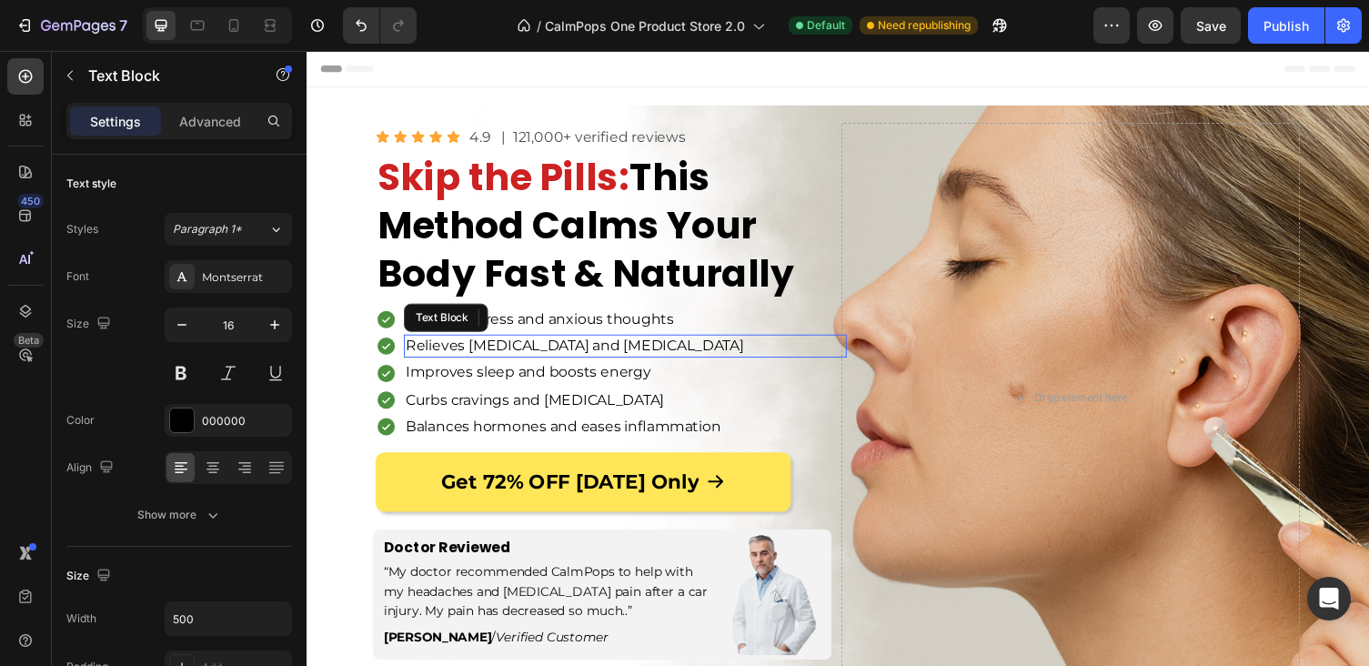
click at [493, 345] on p "Relieves [MEDICAL_DATA] and [MEDICAL_DATA]" at bounding box center [633, 354] width 451 height 20
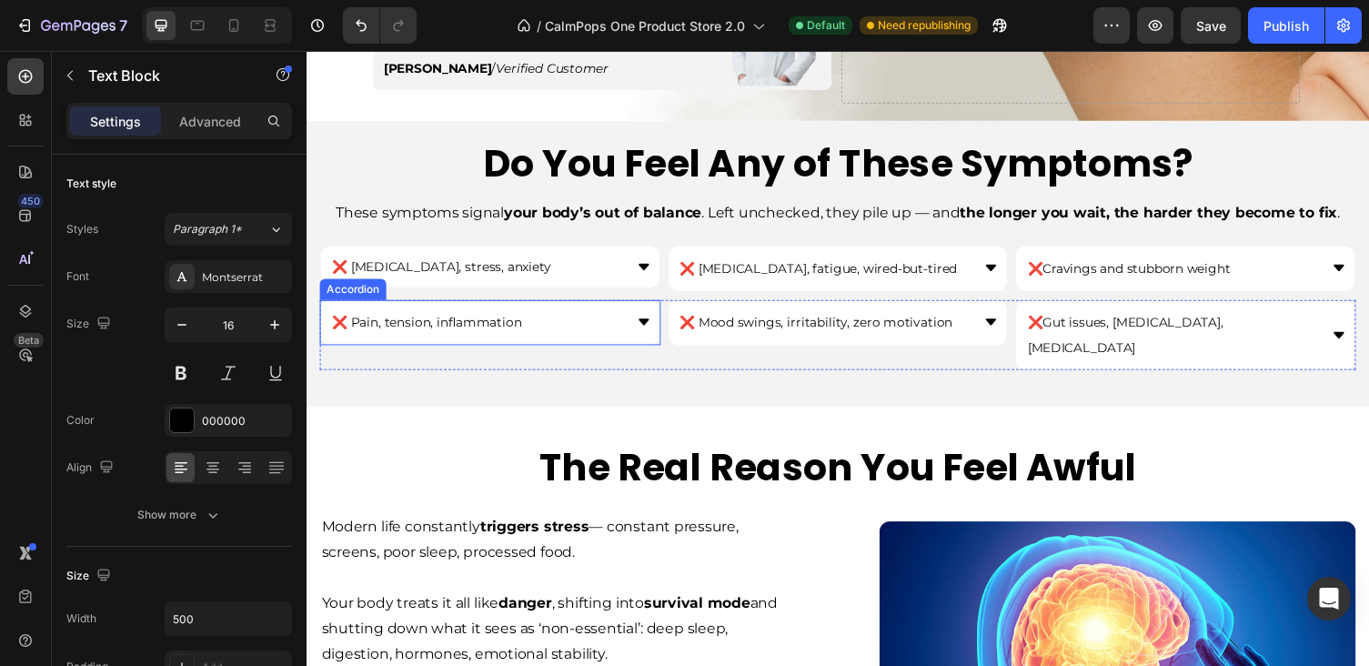
scroll to position [591, 0]
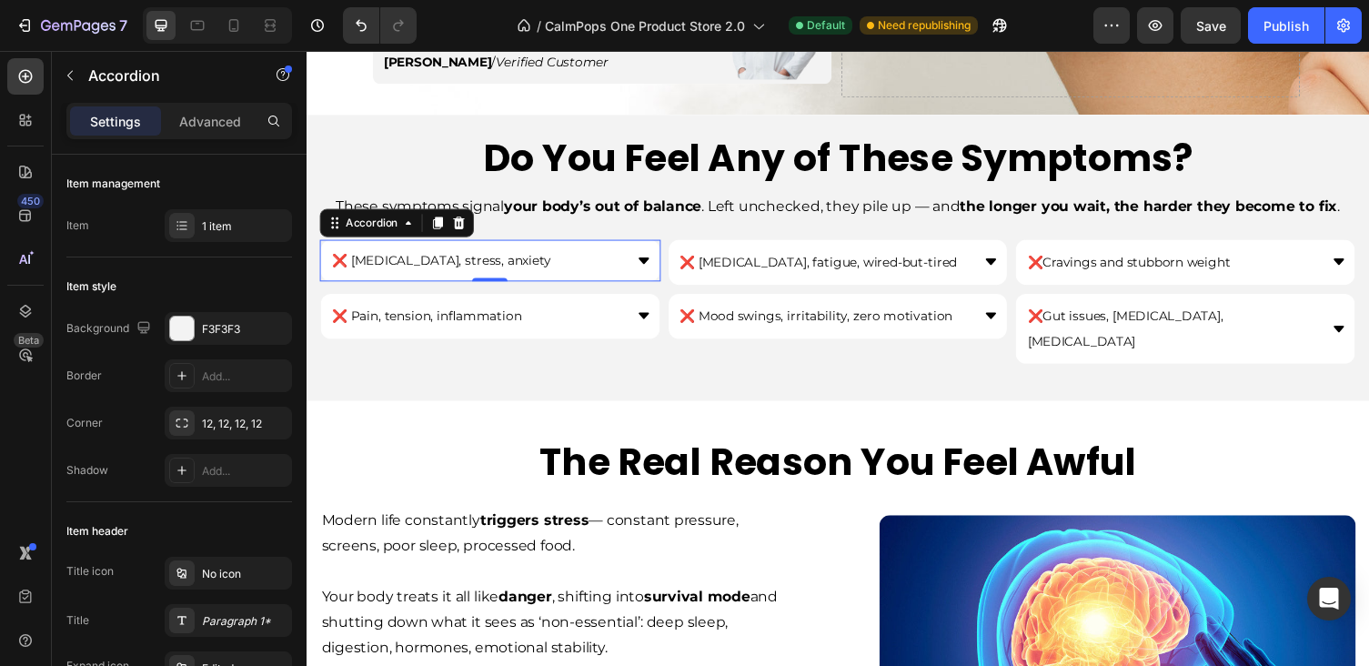
click at [475, 257] on span "❌ [MEDICAL_DATA], stress, anxiety" at bounding box center [445, 265] width 225 height 16
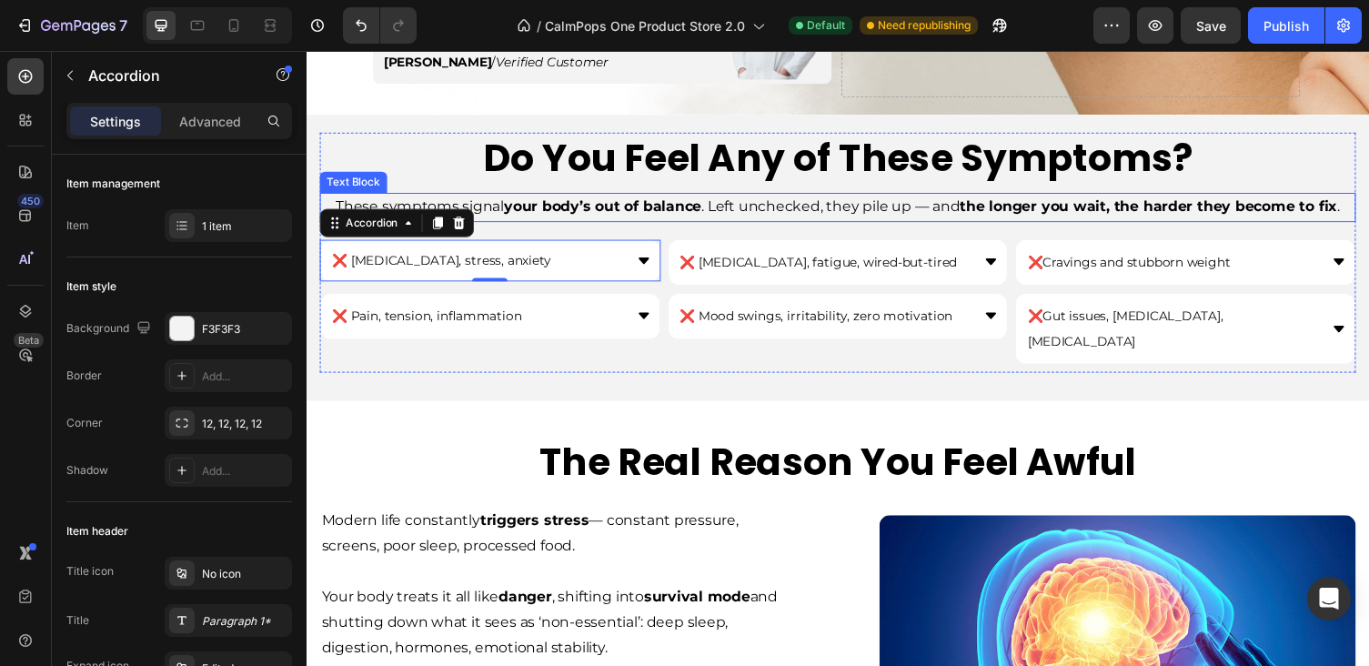
click at [634, 204] on strong "your body’s out of balance" at bounding box center [610, 210] width 203 height 17
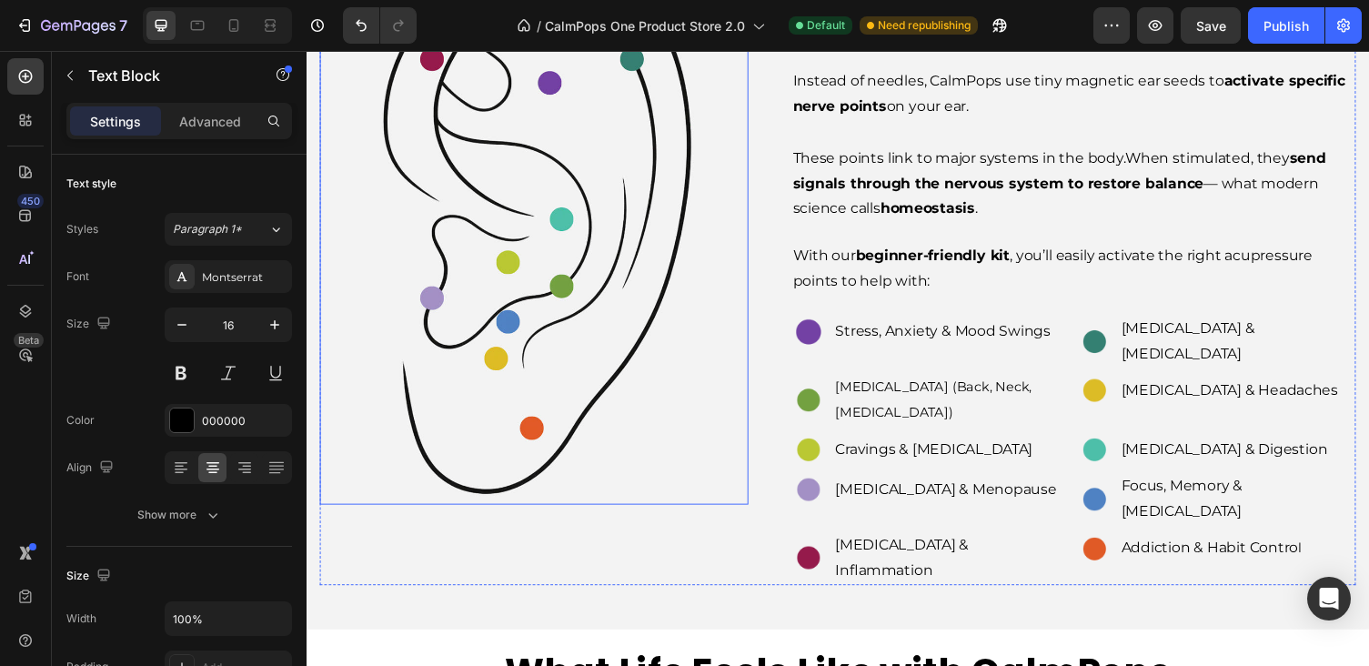
scroll to position [2121, 0]
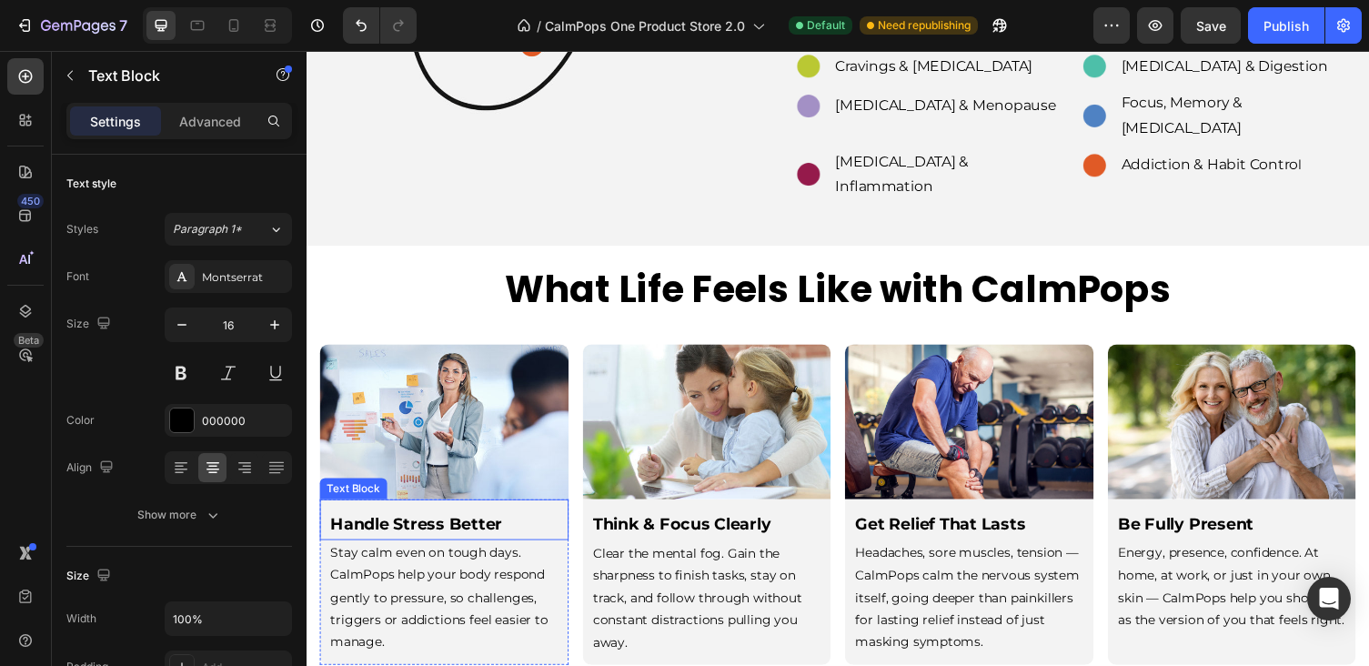
click at [463, 555] on p "Stay calm even on tough days. CalmPops help your body respond gently to pressur…" at bounding box center [448, 612] width 234 height 115
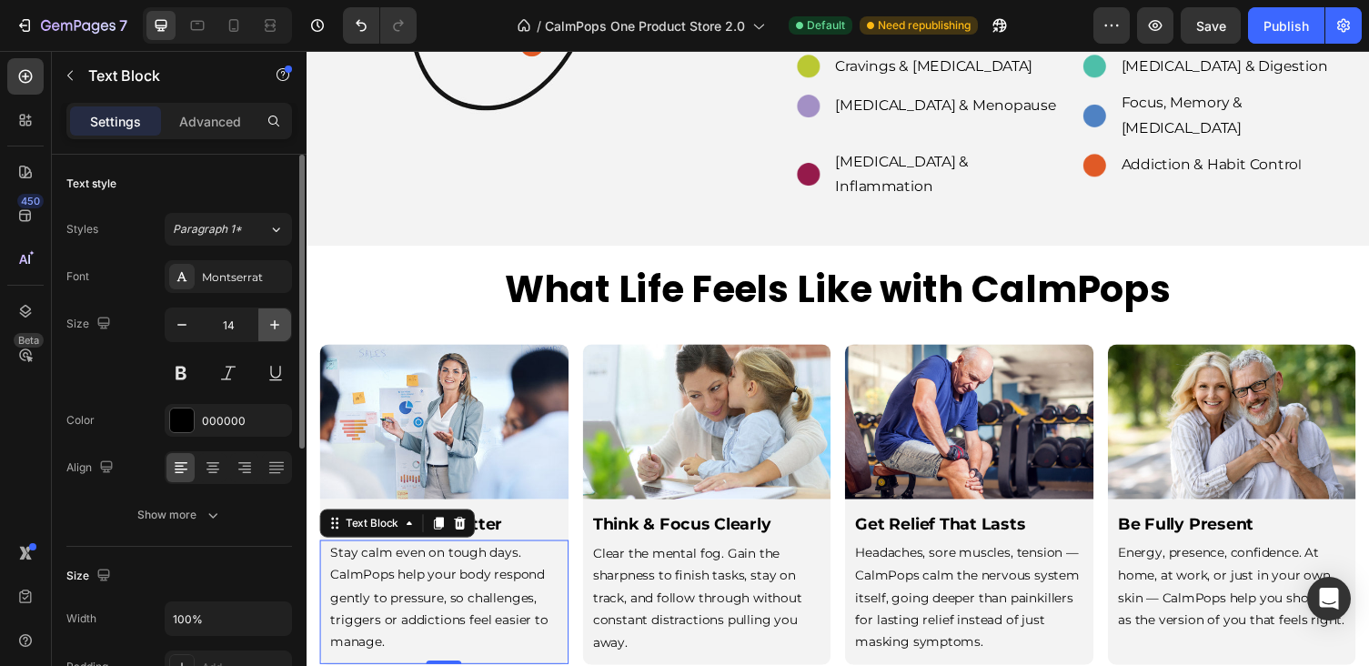
click at [283, 327] on icon "button" at bounding box center [275, 325] width 18 height 18
type input "16"
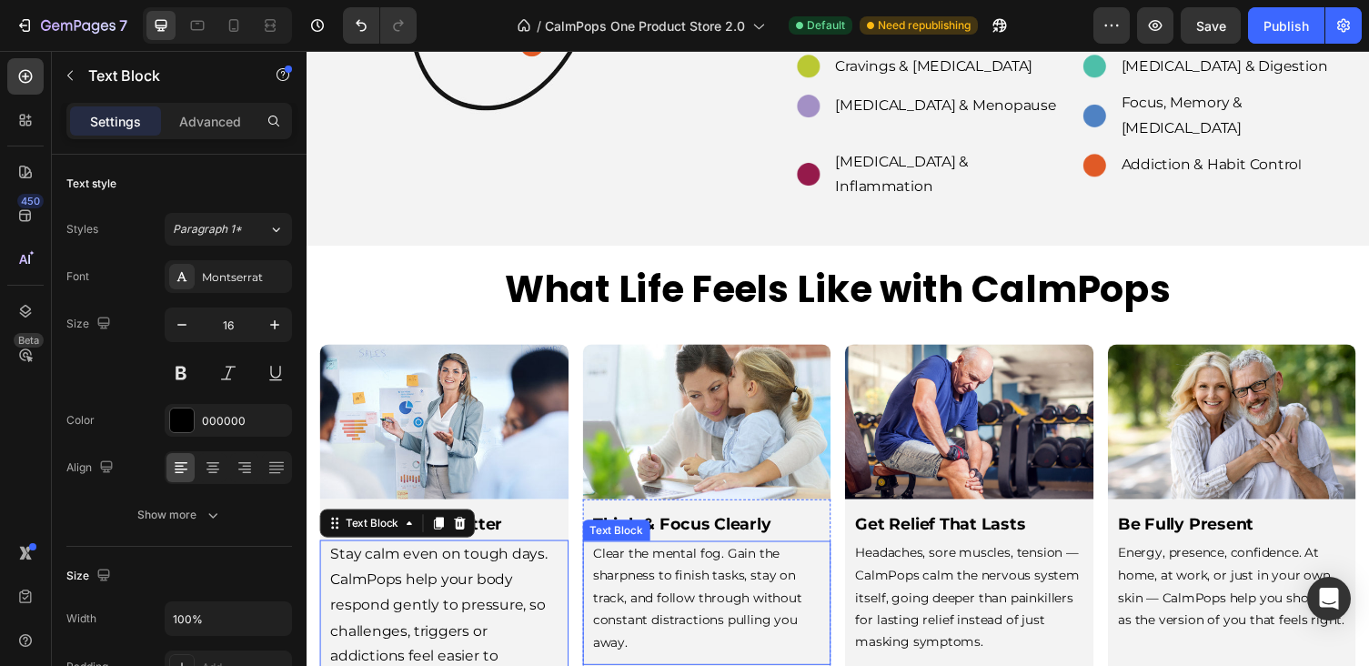
click at [667, 556] on p "Clear the mental fog. Gain the sharpness to finish tasks, stay on track, and fo…" at bounding box center [718, 613] width 234 height 115
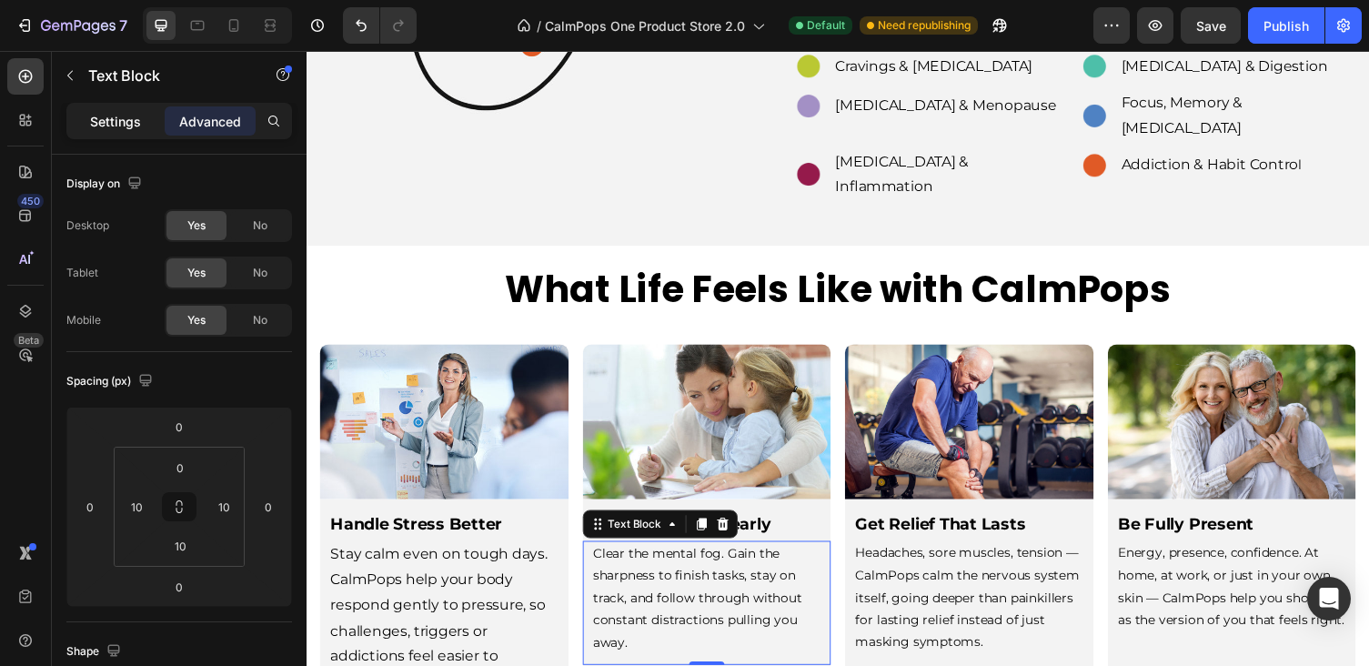
click at [115, 130] on p "Settings" at bounding box center [115, 121] width 51 height 19
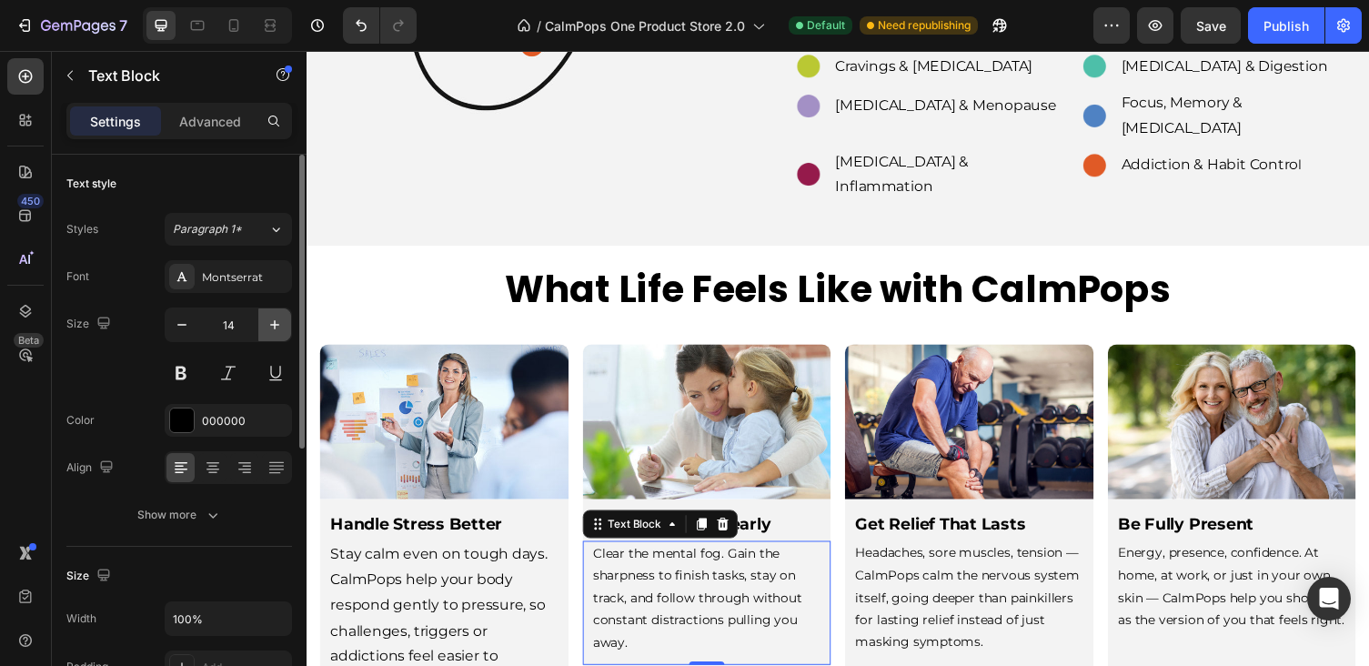
click at [269, 321] on icon "button" at bounding box center [275, 325] width 18 height 18
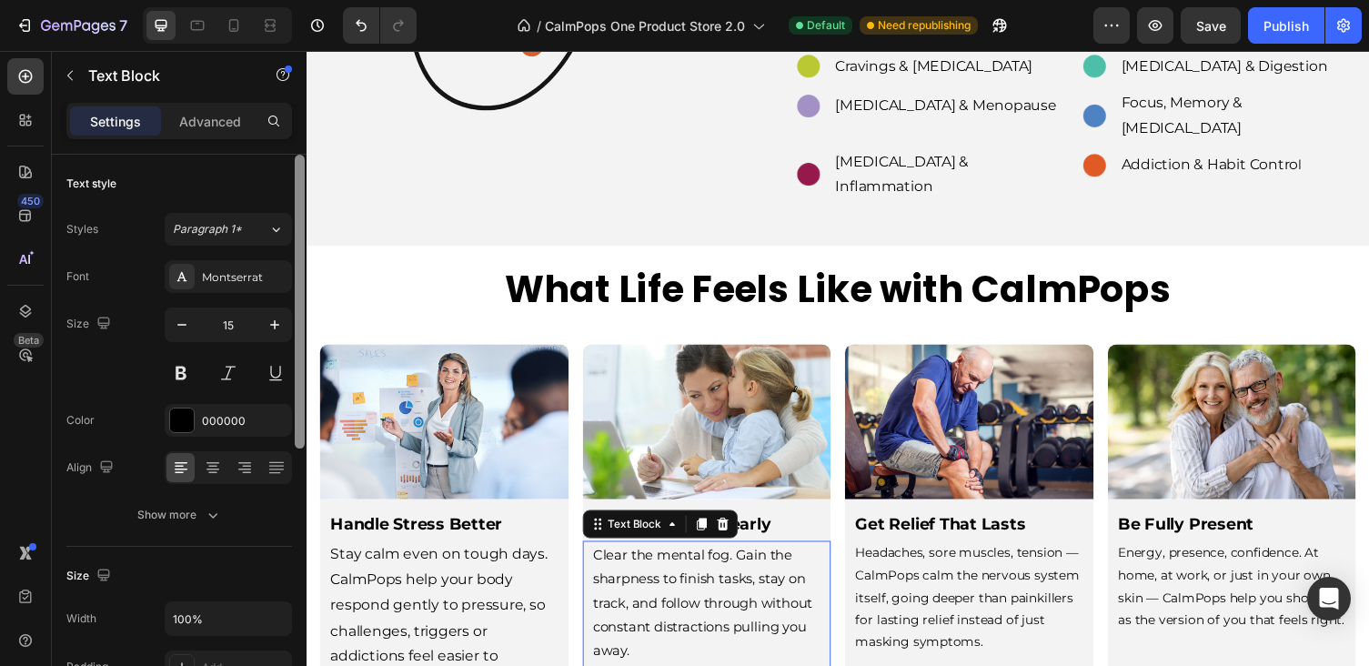
type input "16"
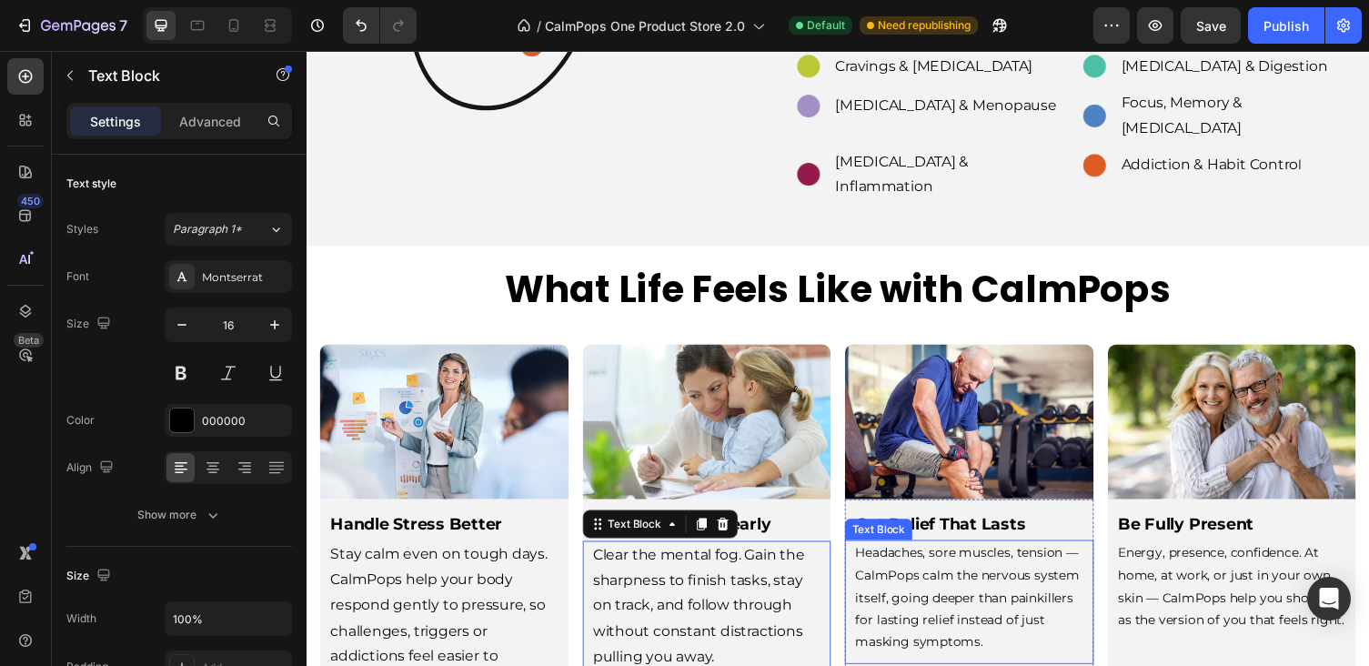
click at [1036, 555] on p "Headaches, sore muscles, tension — CalmPops calm the nervous system itself, goi…" at bounding box center [987, 612] width 234 height 115
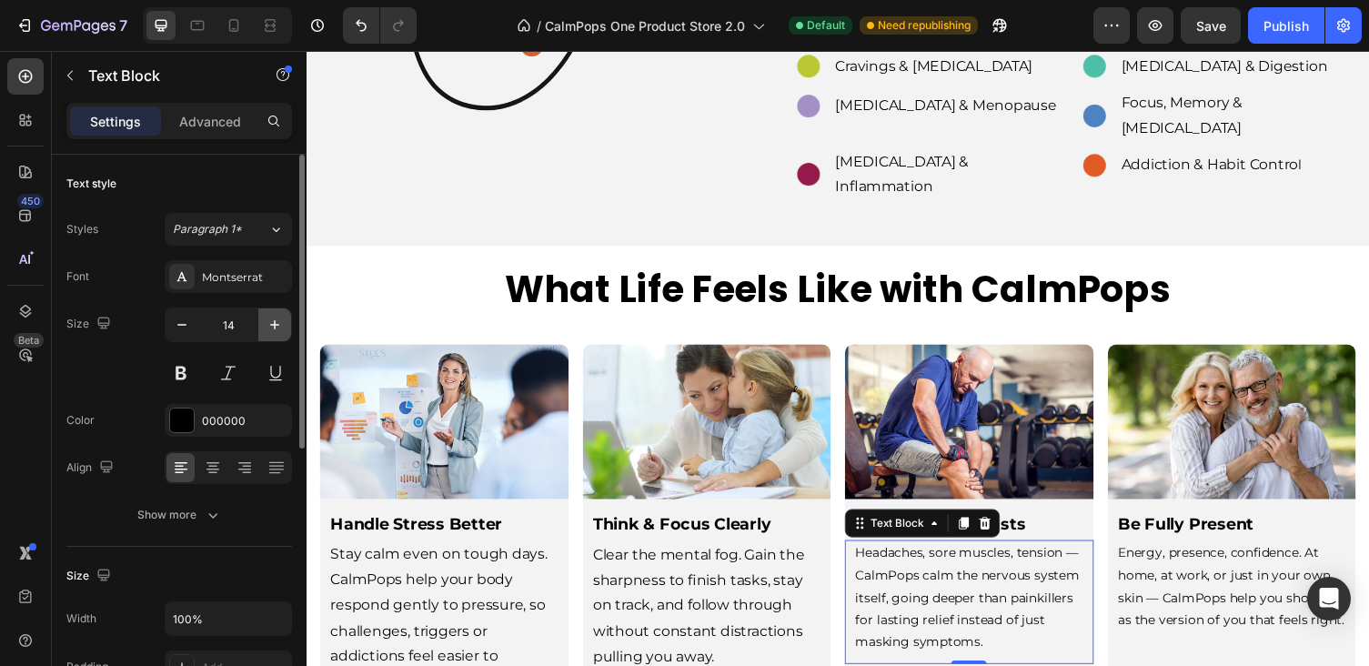
click at [279, 319] on icon "button" at bounding box center [275, 325] width 18 height 18
type input "16"
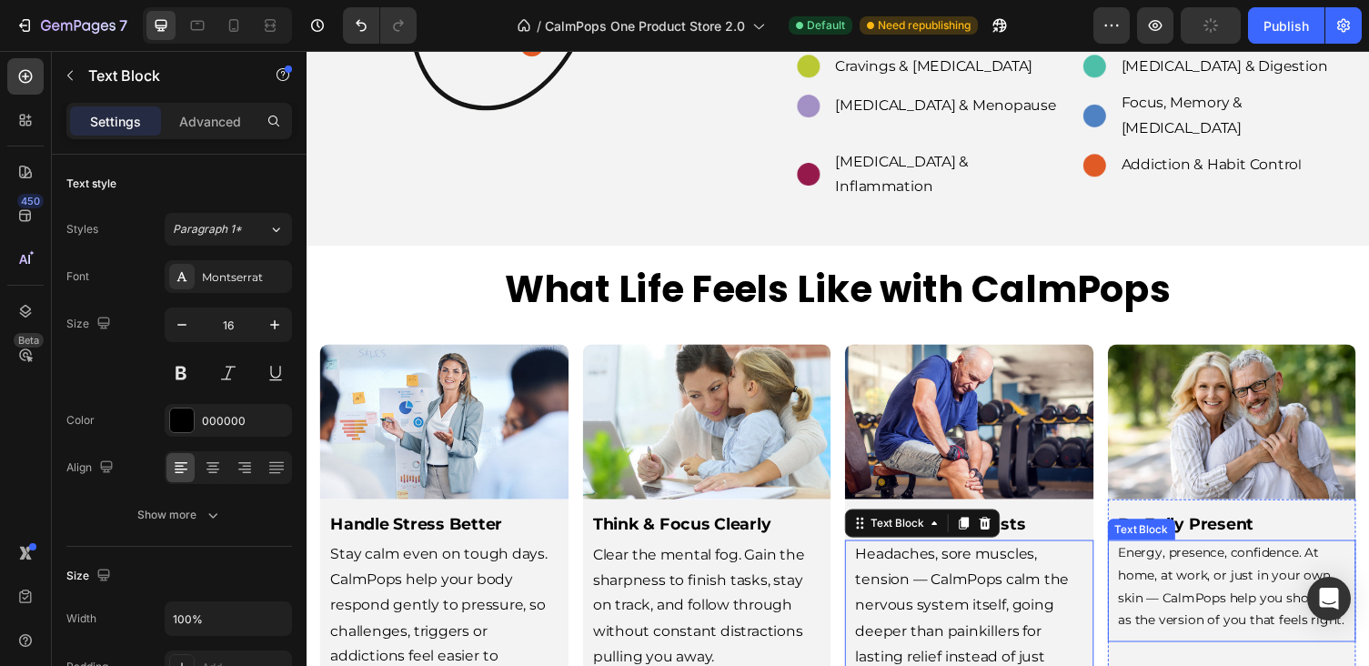
click at [1238, 555] on p "Energy, presence, confidence. At home, at work, or just in your own skin — Calm…" at bounding box center [1258, 601] width 234 height 92
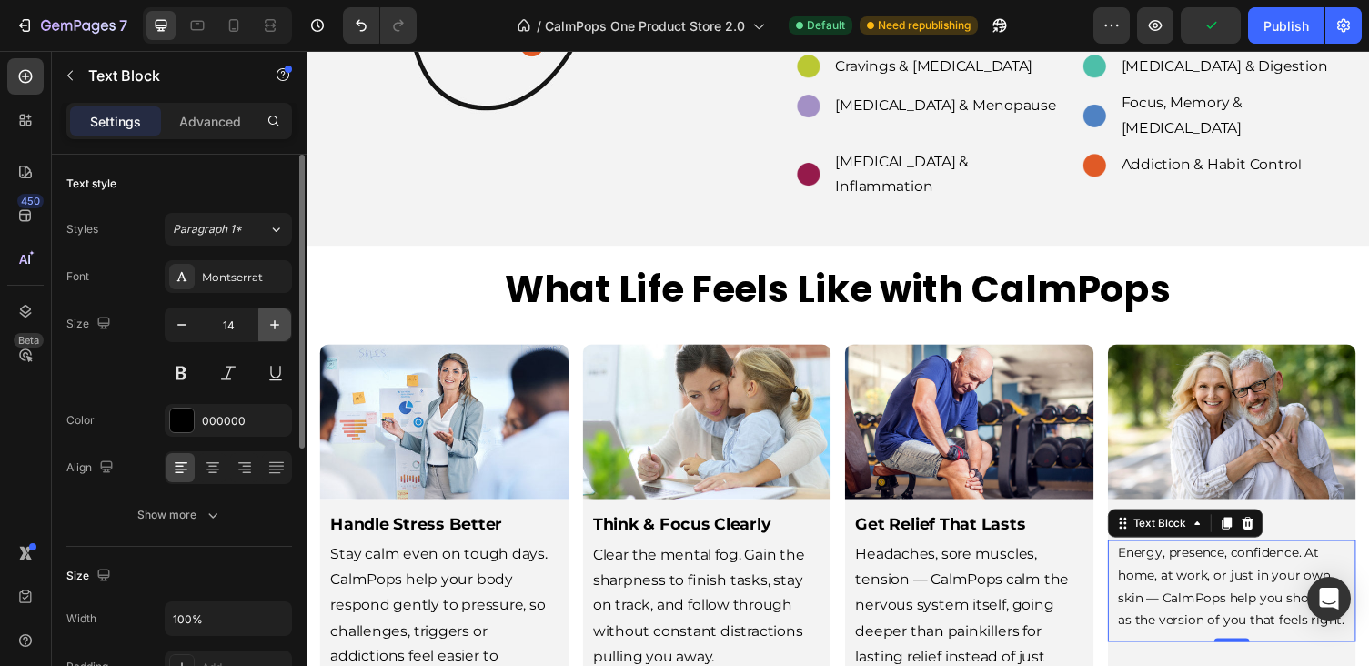
click at [275, 328] on icon "button" at bounding box center [274, 324] width 9 height 9
type input "16"
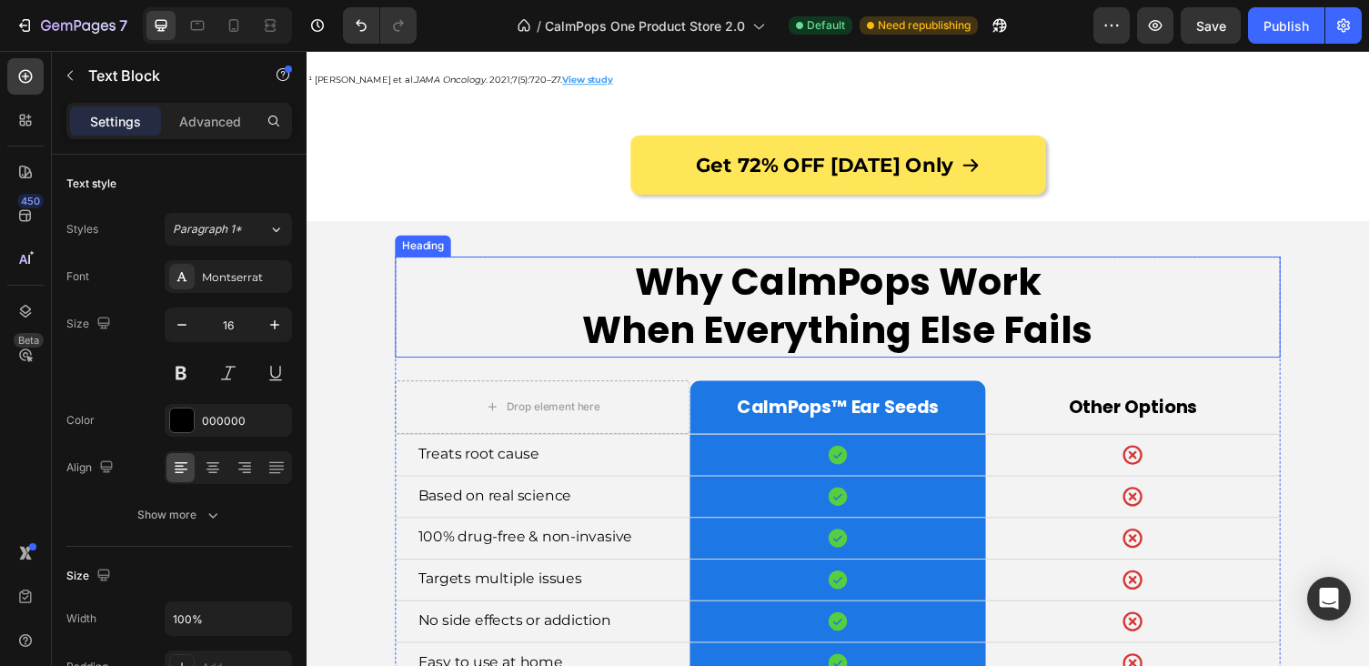
scroll to position [4835, 0]
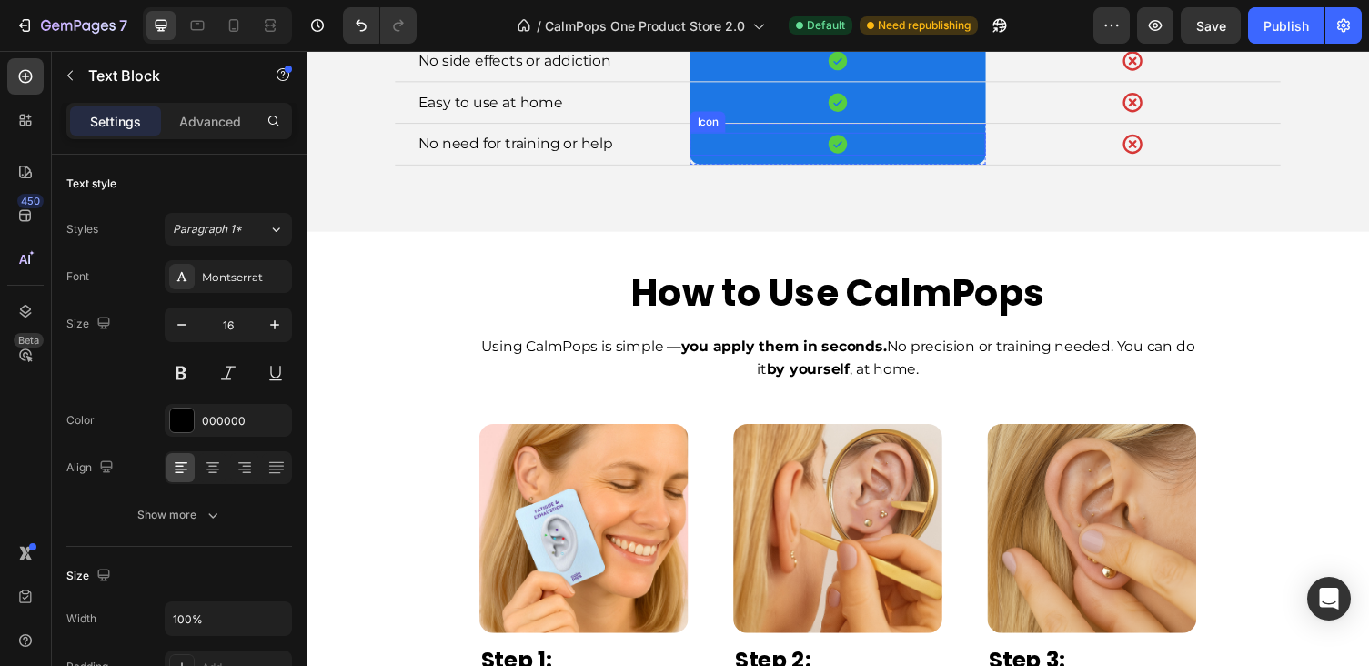
click at [788, 150] on div "Icon" at bounding box center [851, 147] width 303 height 24
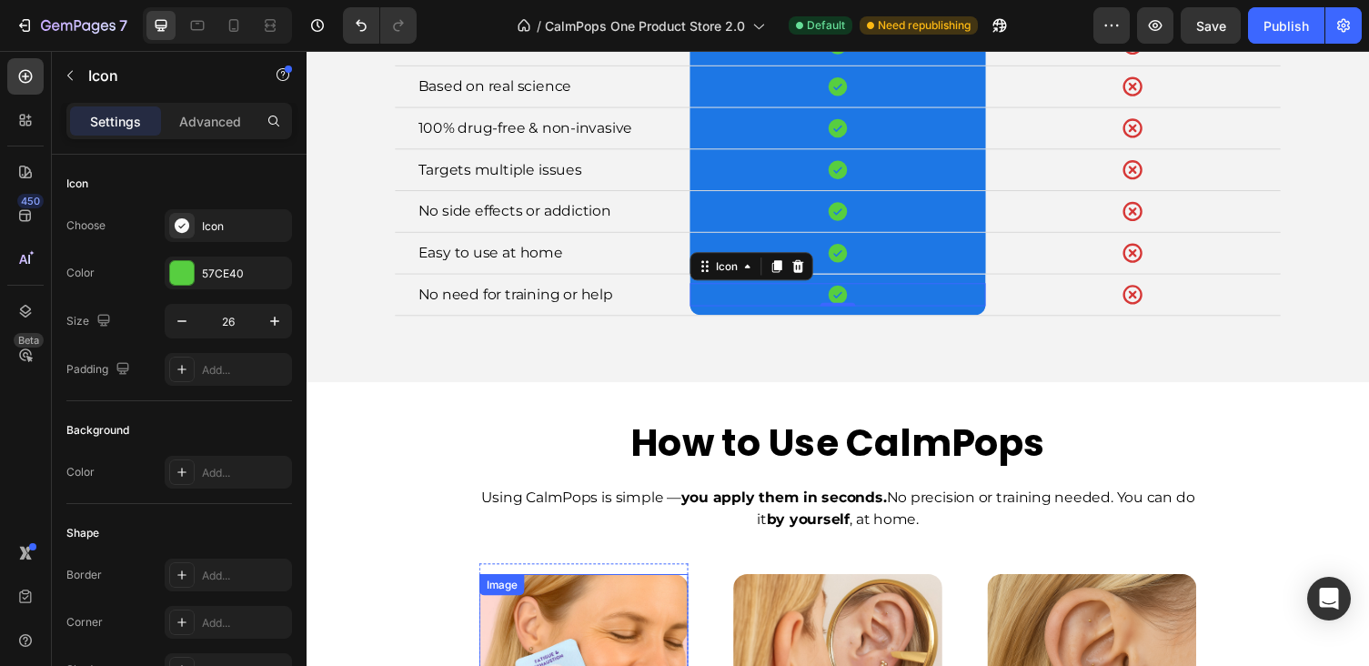
scroll to position [4499, 0]
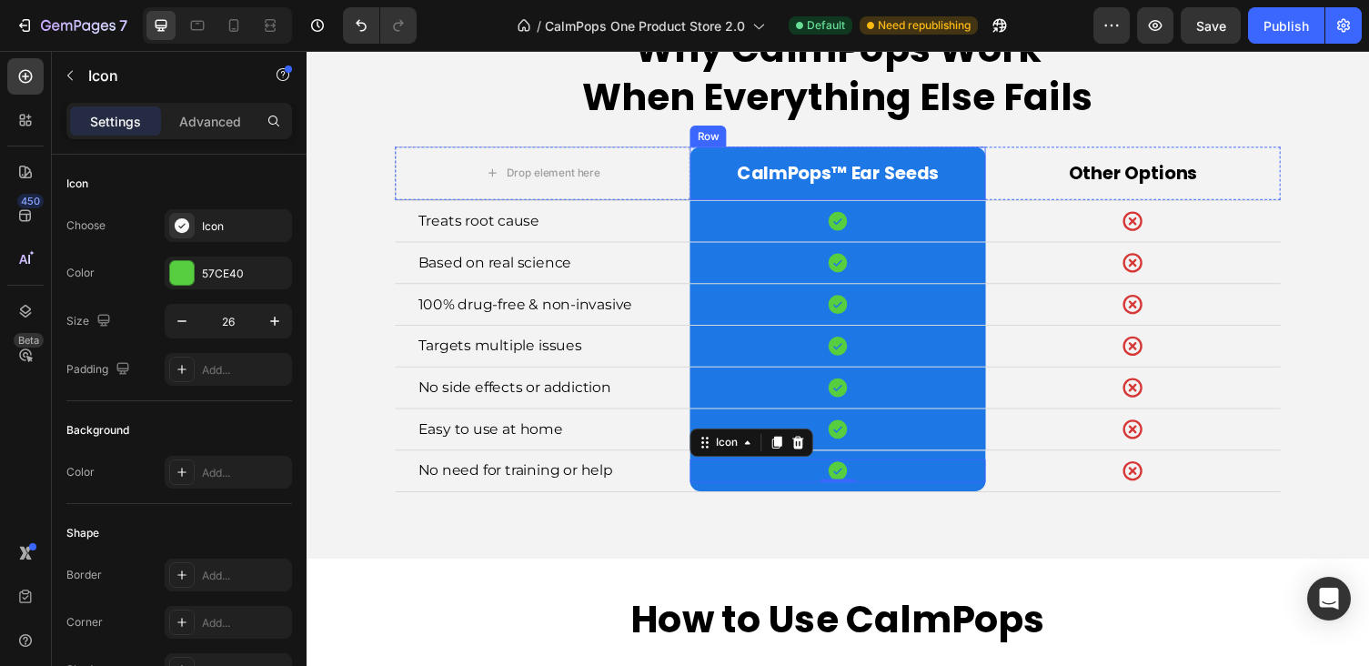
click at [819, 156] on div "CalmPops™ Ear Seeds Text Block Row" at bounding box center [851, 176] width 303 height 55
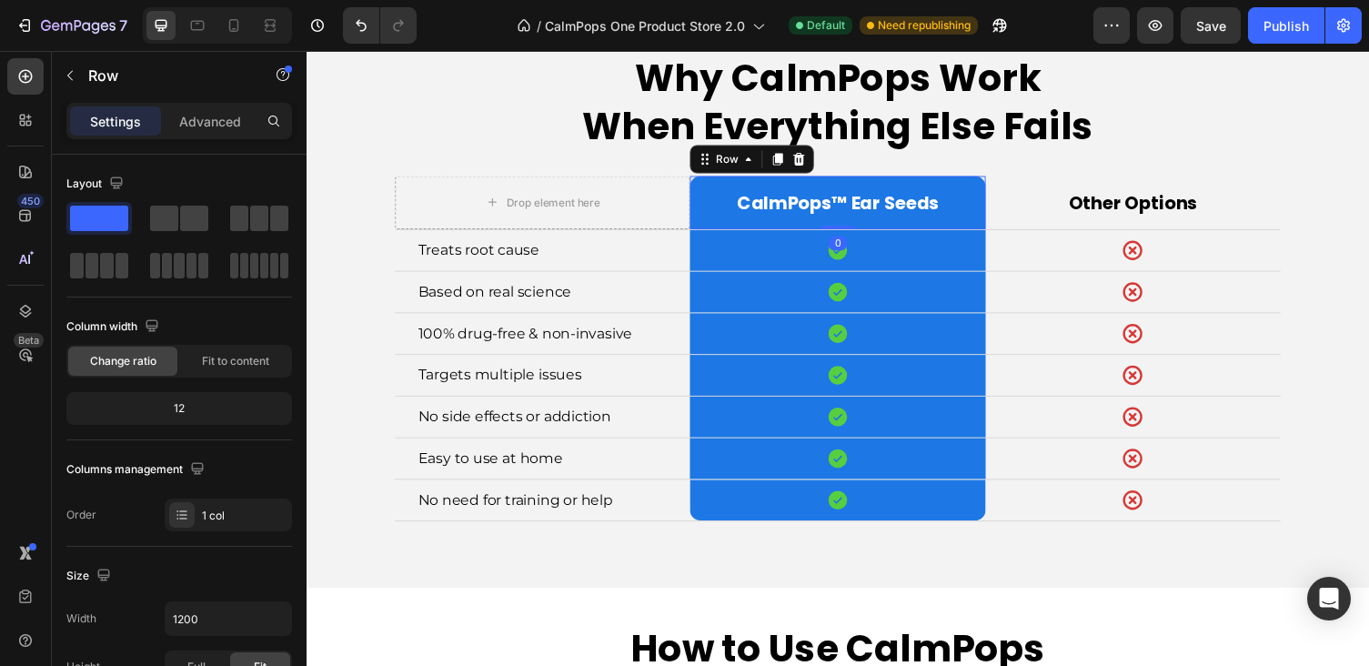
scroll to position [4470, 0]
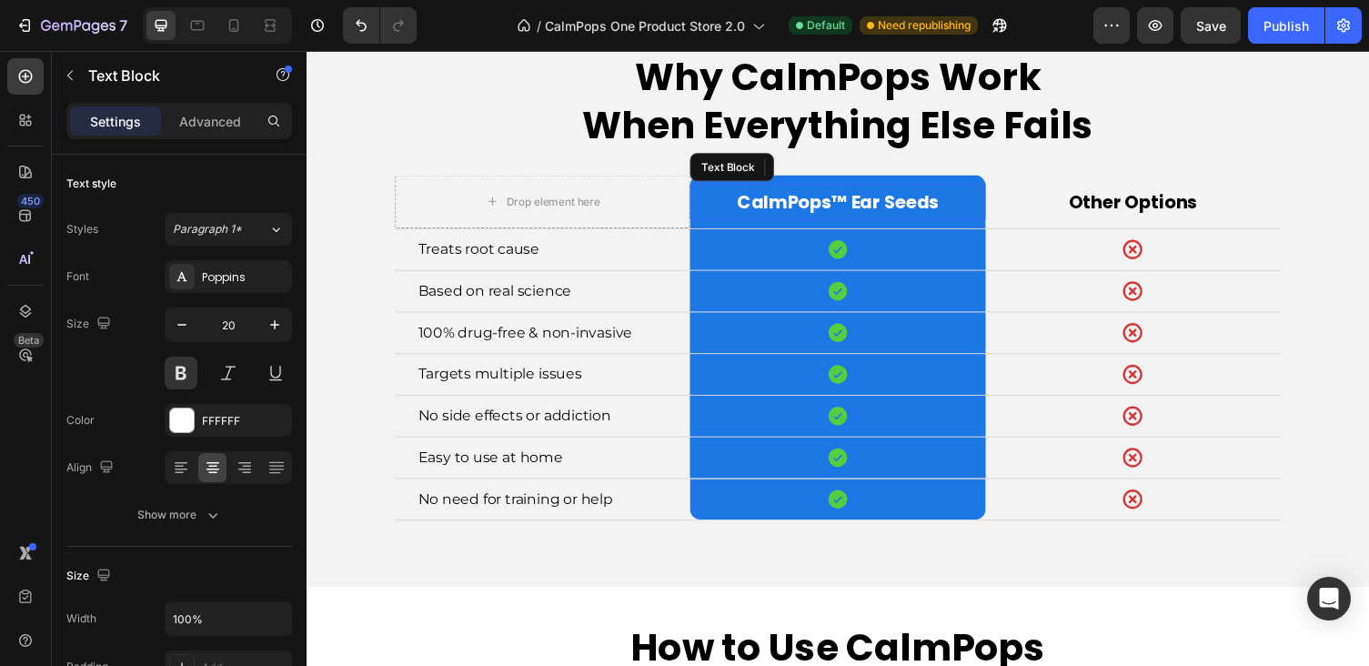
click at [722, 187] on div "CalmPops™ Ear Seeds" at bounding box center [851, 205] width 303 height 36
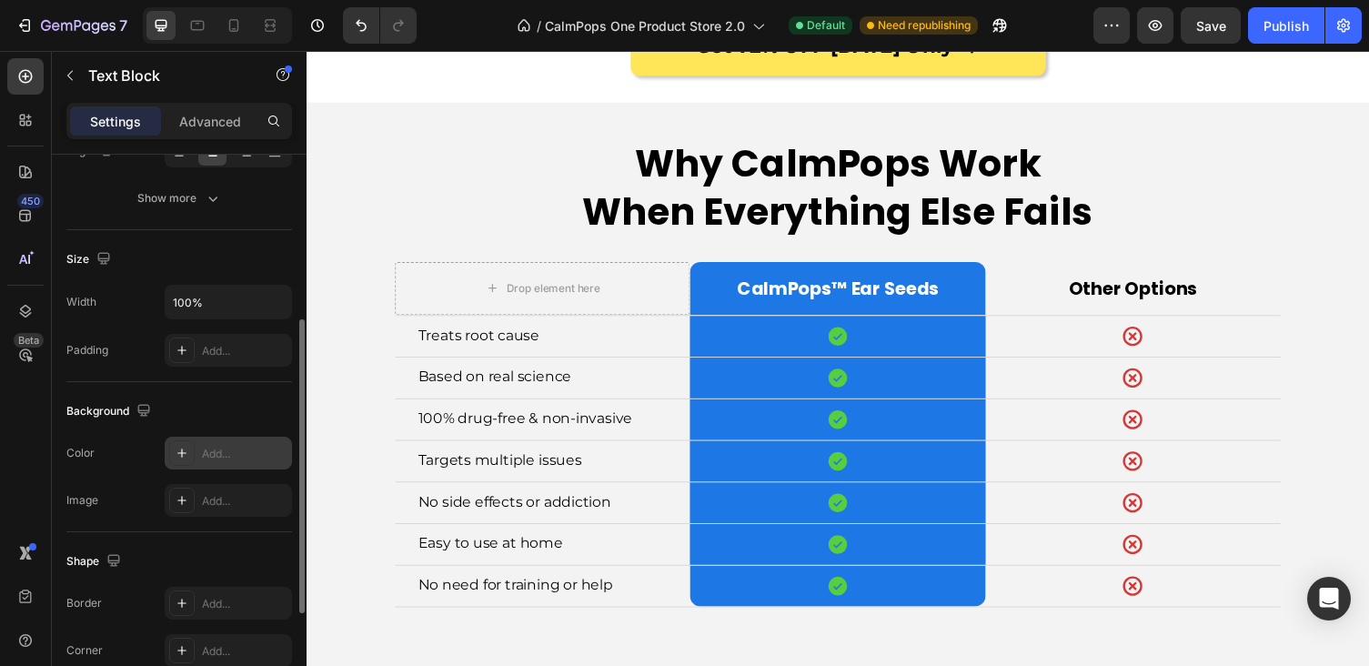
scroll to position [515, 0]
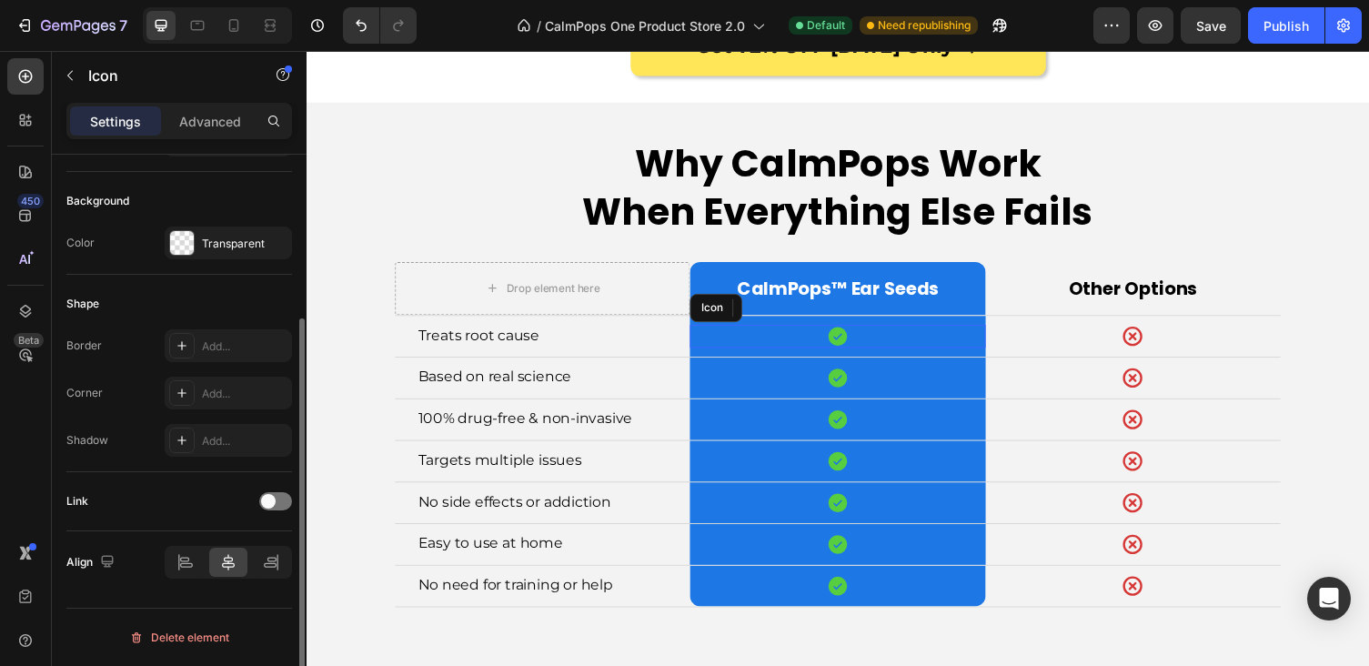
click at [746, 332] on div "Icon" at bounding box center [851, 344] width 303 height 24
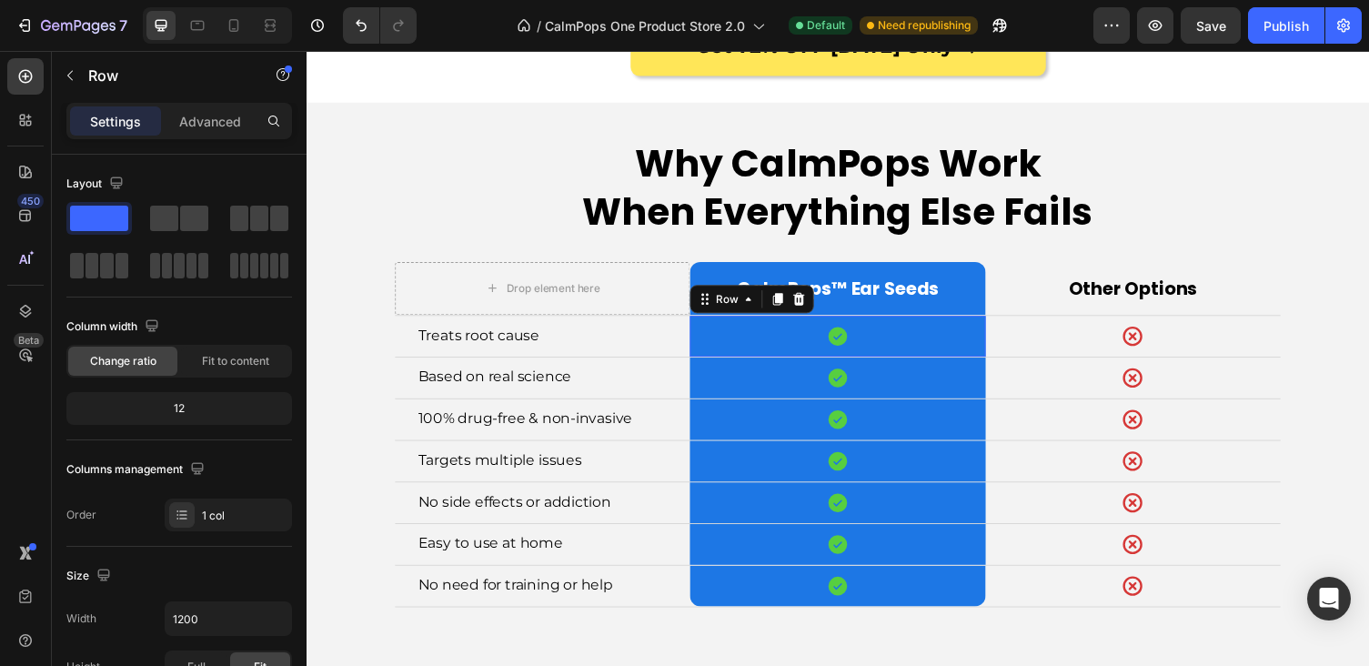
click at [717, 349] on div "Icon Row 0" at bounding box center [851, 344] width 303 height 42
click at [729, 258] on div "Text Block" at bounding box center [734, 266] width 69 height 22
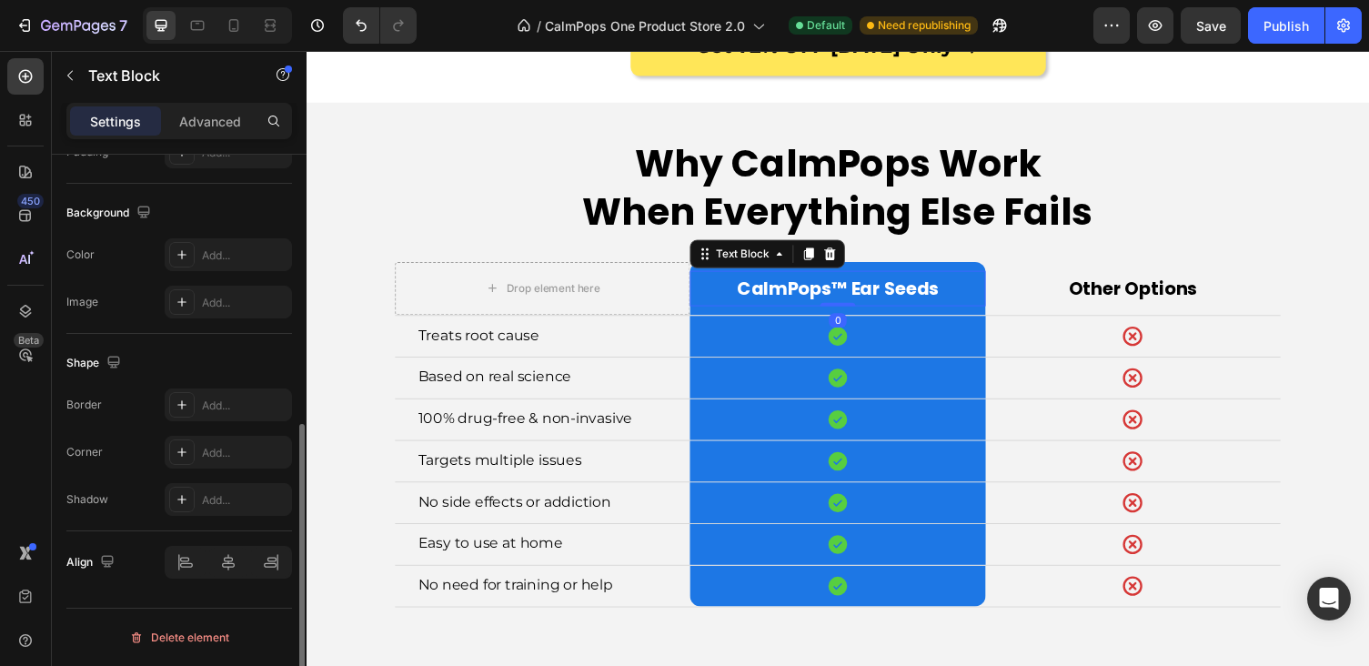
scroll to position [503, 0]
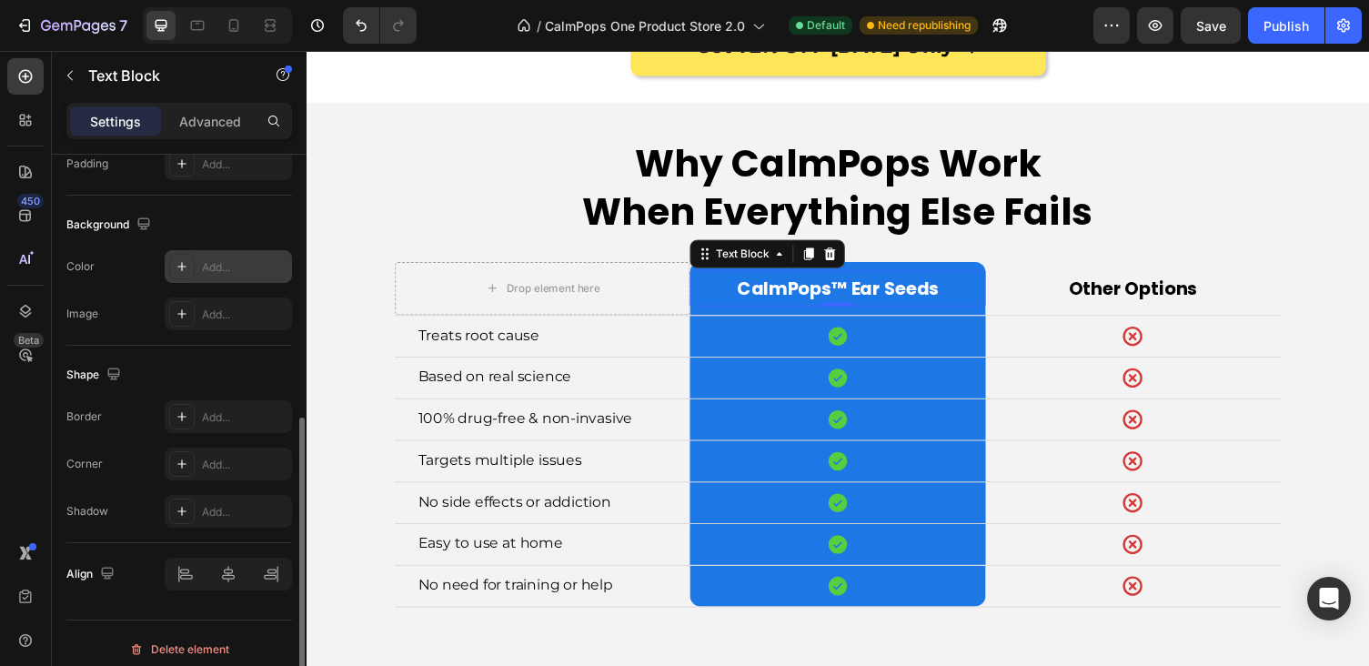
click at [189, 264] on div at bounding box center [181, 266] width 25 height 25
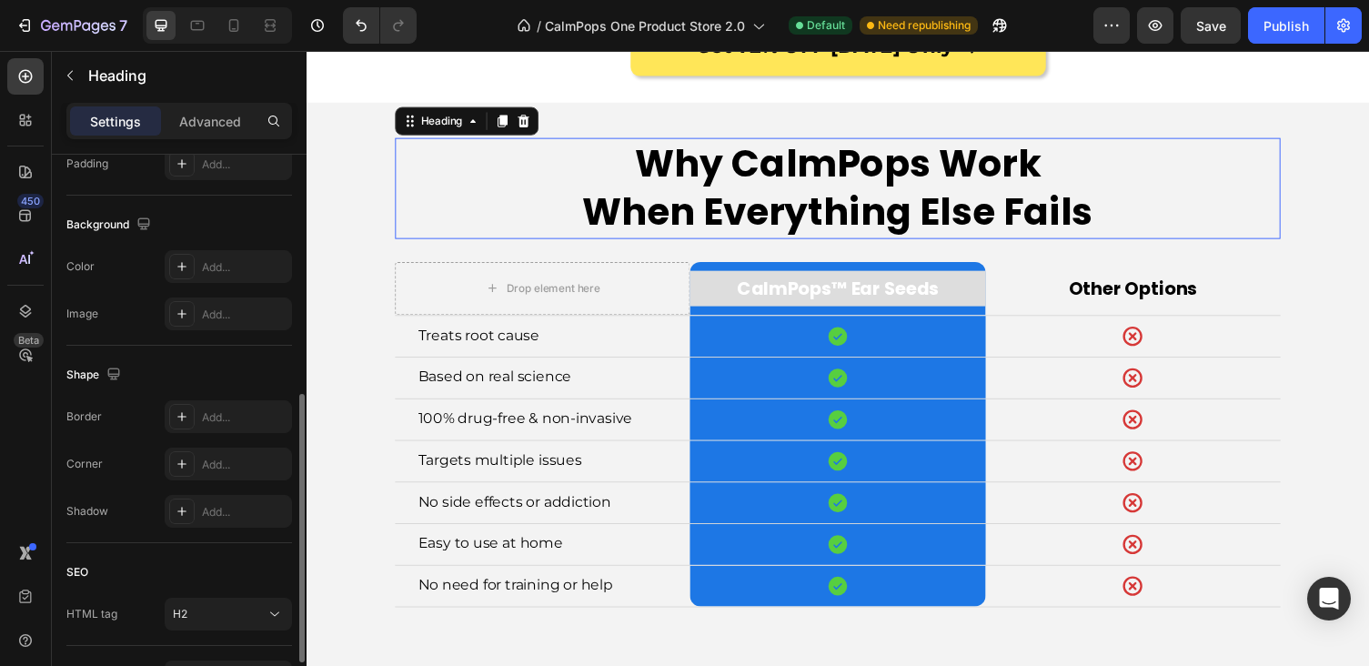
click at [817, 170] on h2 "Why CalmPops Work When Everything Else Fails" at bounding box center [852, 191] width 910 height 103
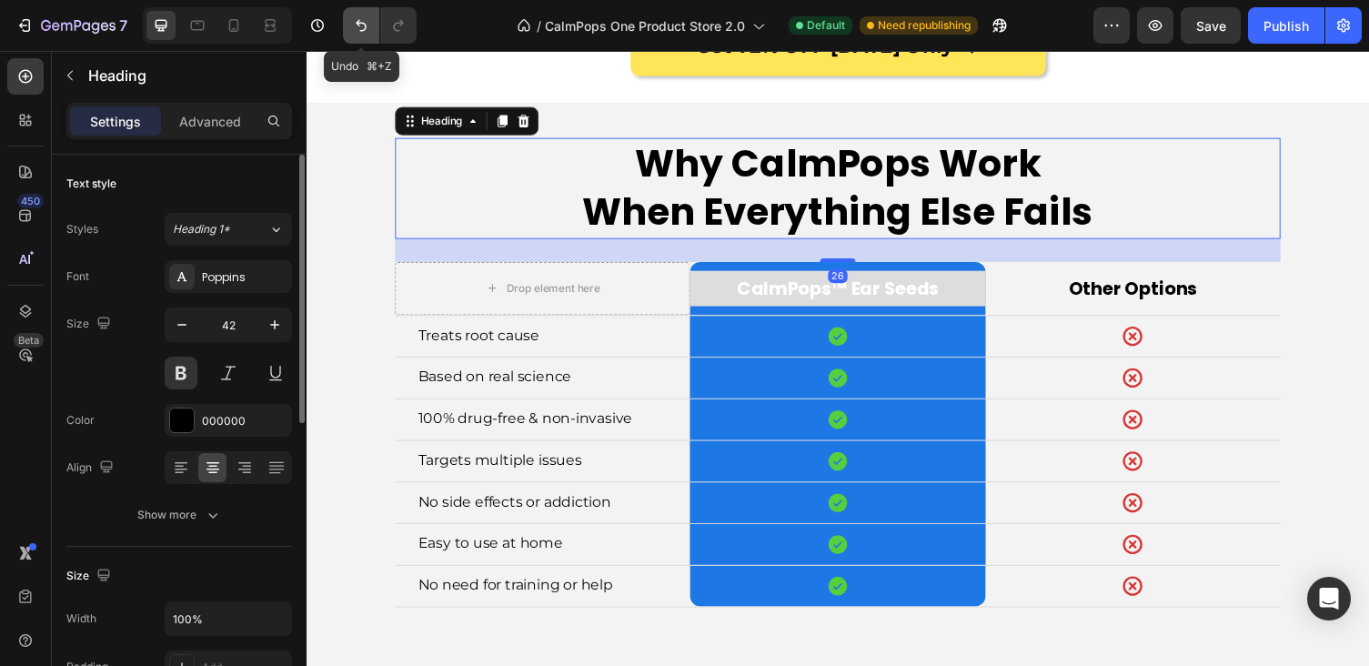
click at [358, 29] on icon "Undo/Redo" at bounding box center [361, 25] width 18 height 18
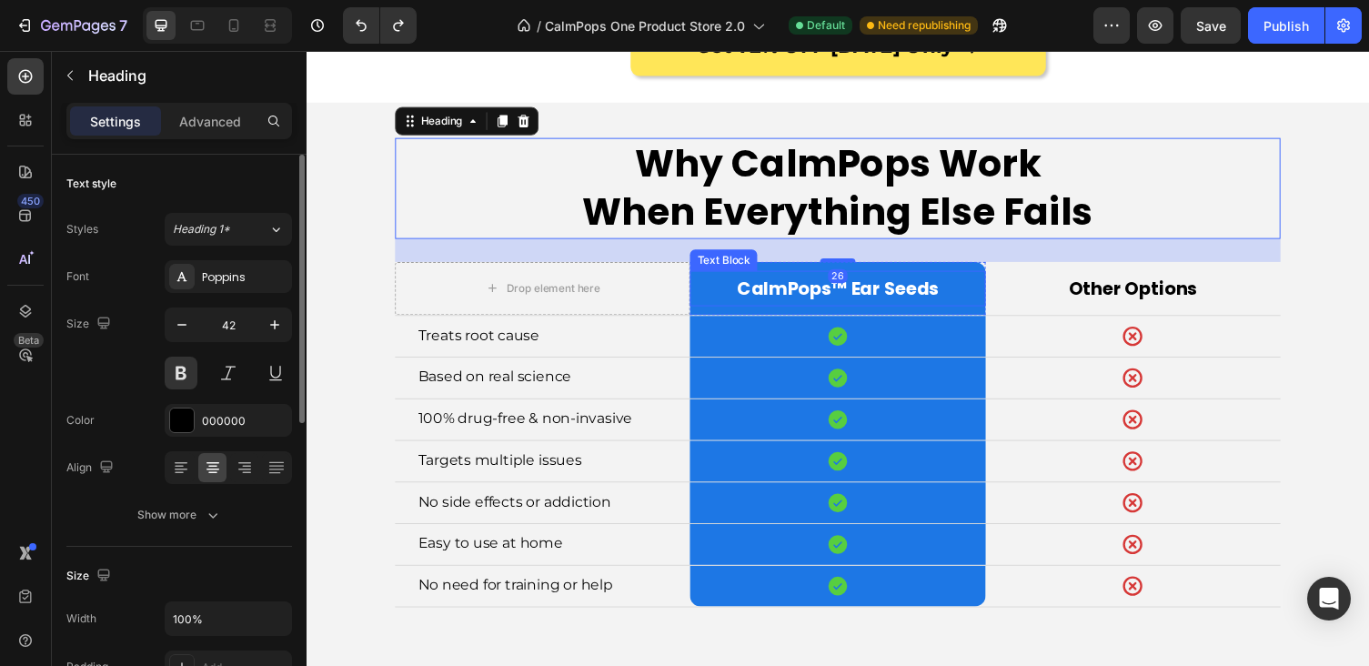
click at [986, 267] on div "CalmPops™ Ear Seeds Text Block Row" at bounding box center [851, 294] width 303 height 55
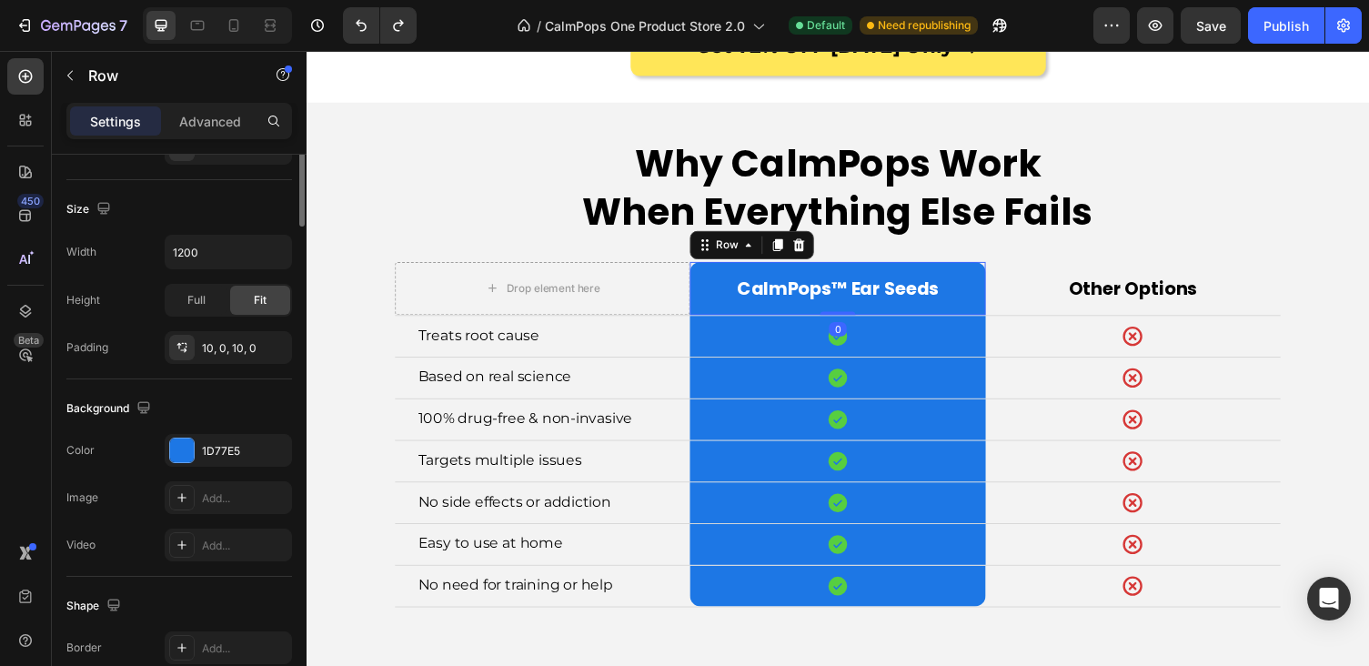
scroll to position [509, 0]
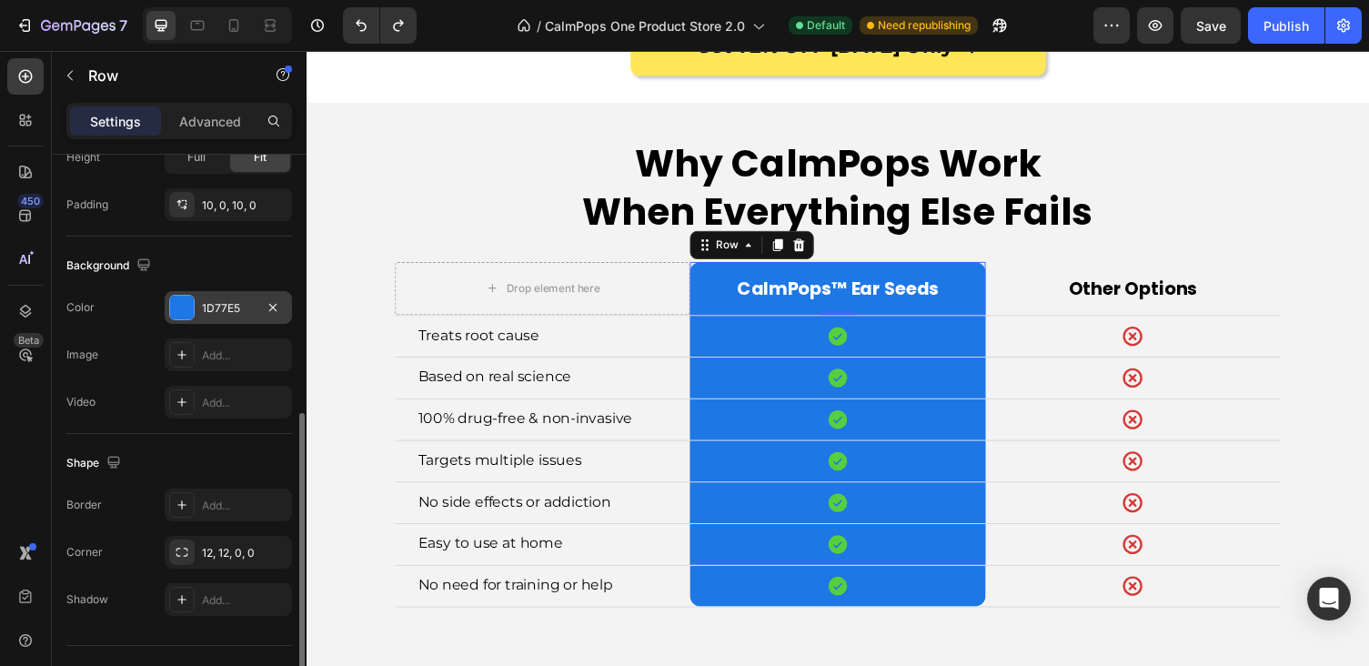
click at [202, 300] on div "1D77E5" at bounding box center [228, 308] width 53 height 16
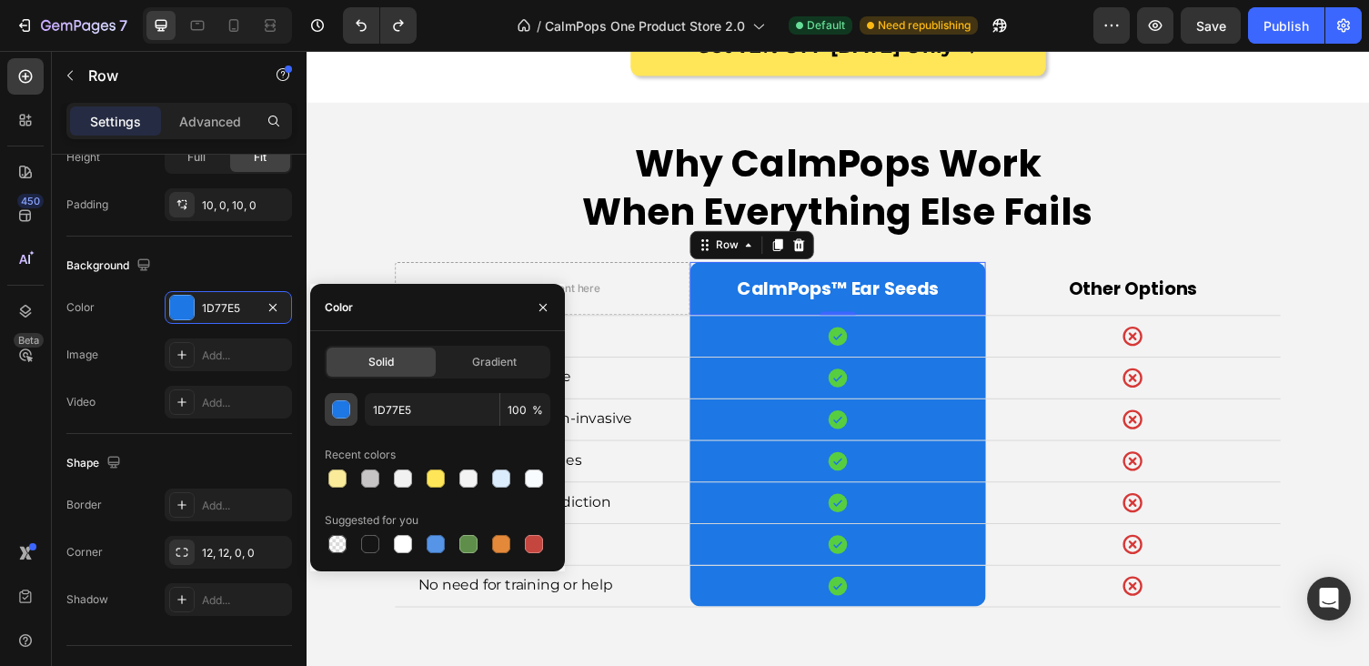
click at [347, 405] on div "button" at bounding box center [342, 410] width 18 height 18
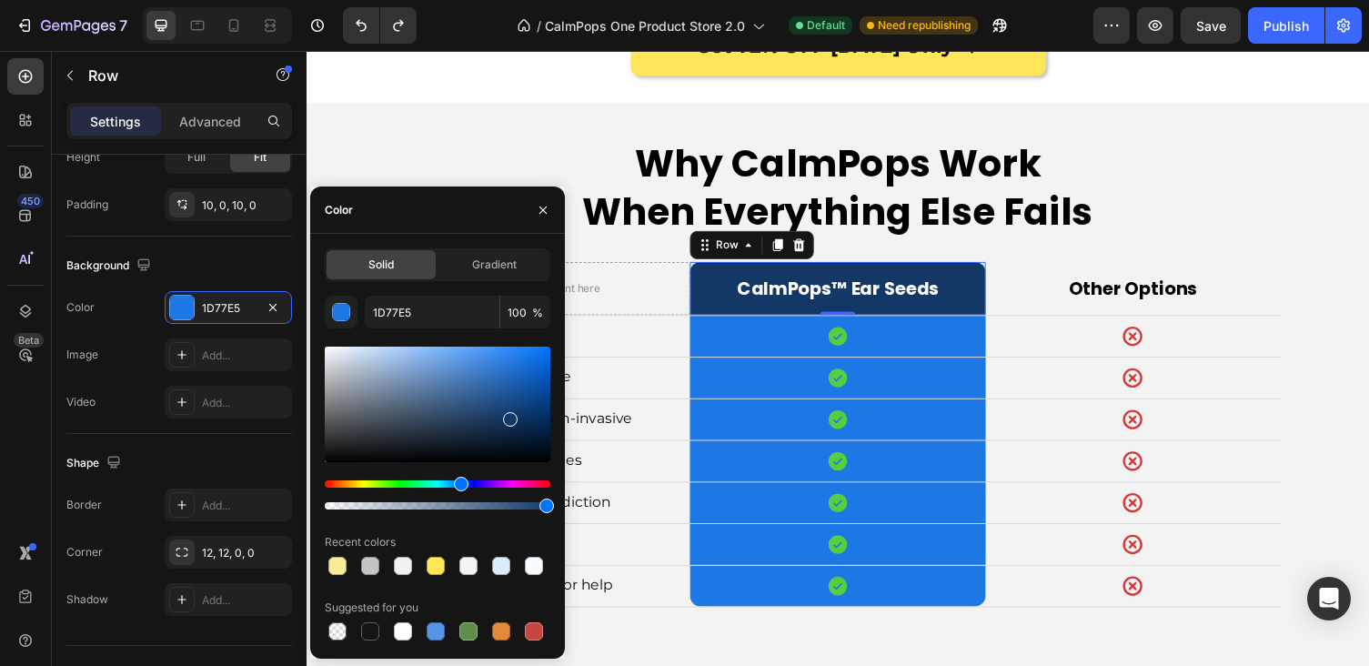
click at [508, 415] on div at bounding box center [438, 405] width 226 height 116
drag, startPoint x: 429, startPoint y: 309, endPoint x: 337, endPoint y: 294, distance: 93.2
click at [337, 294] on div "Solid Gradient 133866 100 % Recent colors Suggested for you" at bounding box center [438, 446] width 226 height 396
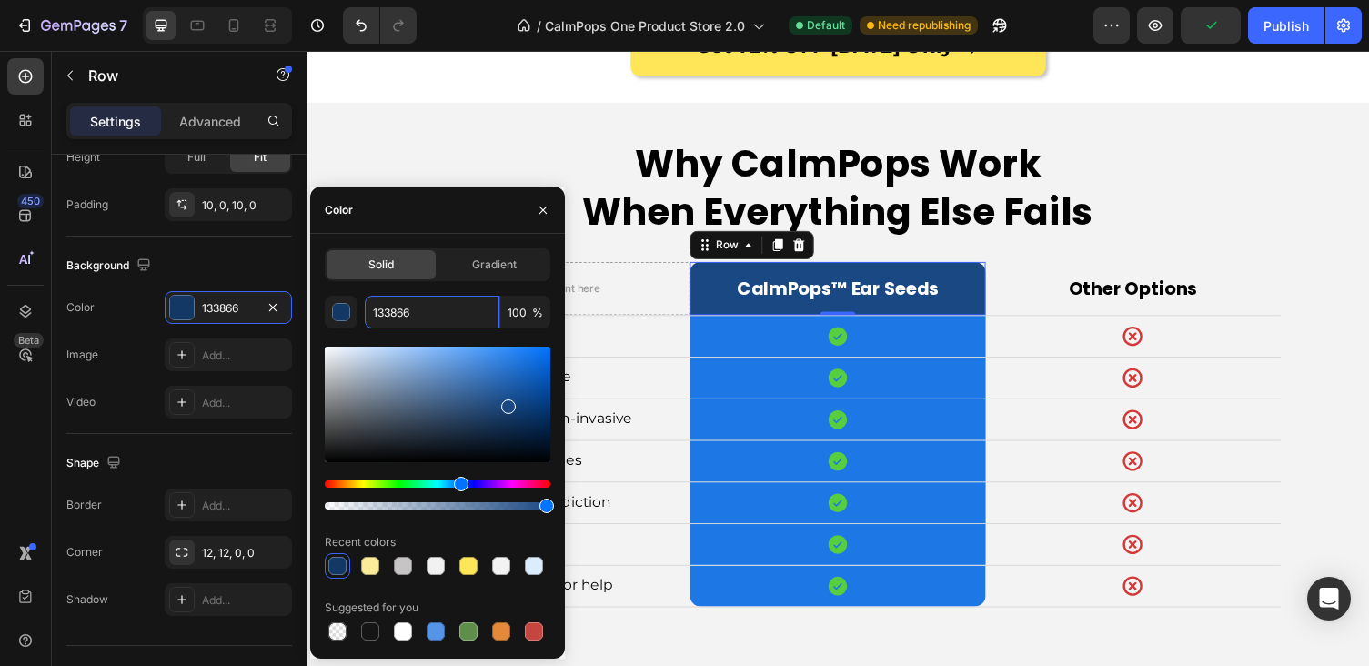
click at [507, 403] on div at bounding box center [438, 405] width 226 height 116
type input "1A4882"
drag, startPoint x: 423, startPoint y: 311, endPoint x: 335, endPoint y: 310, distance: 88.2
click at [336, 310] on div "1A4882 100 %" at bounding box center [438, 312] width 226 height 33
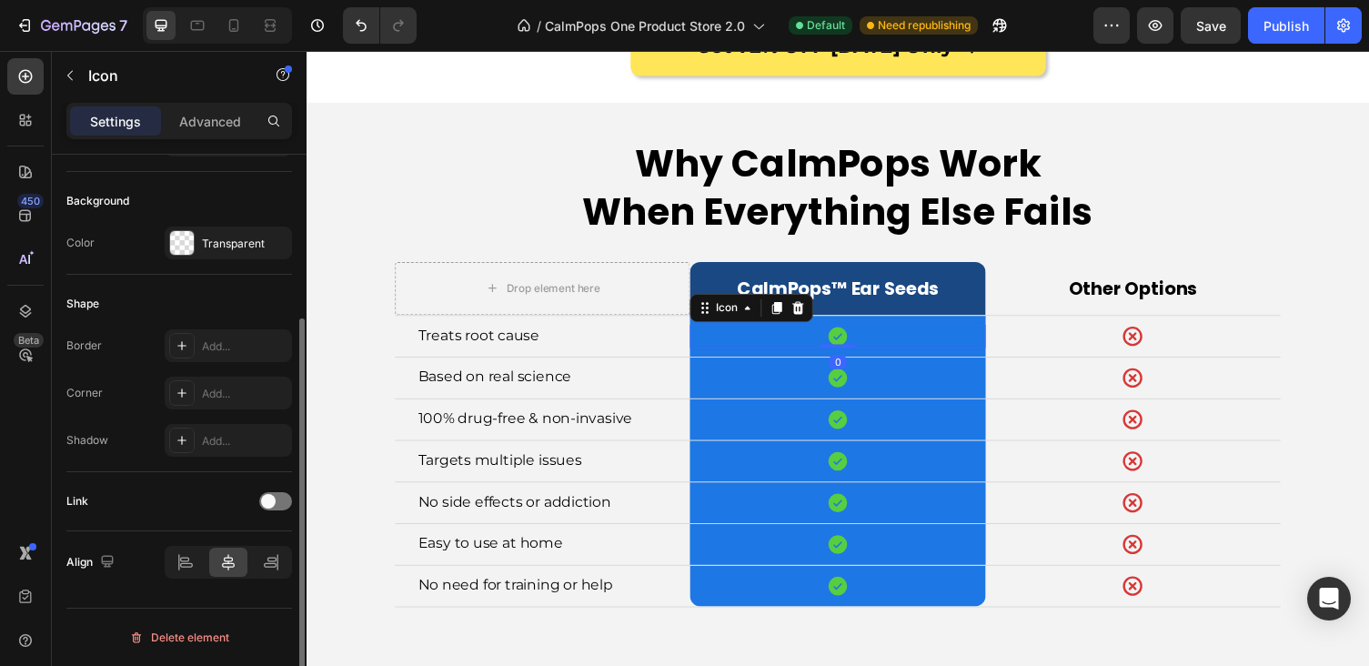
scroll to position [0, 0]
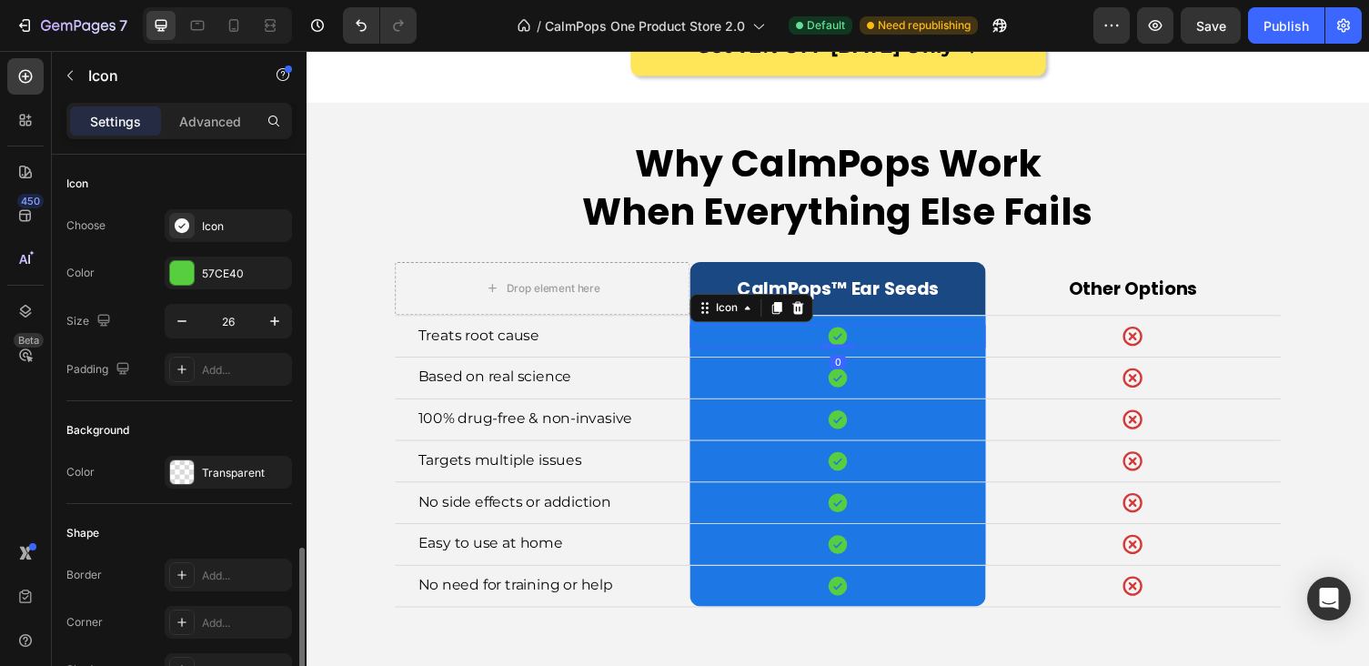
click at [739, 332] on div "Icon 0" at bounding box center [851, 344] width 303 height 24
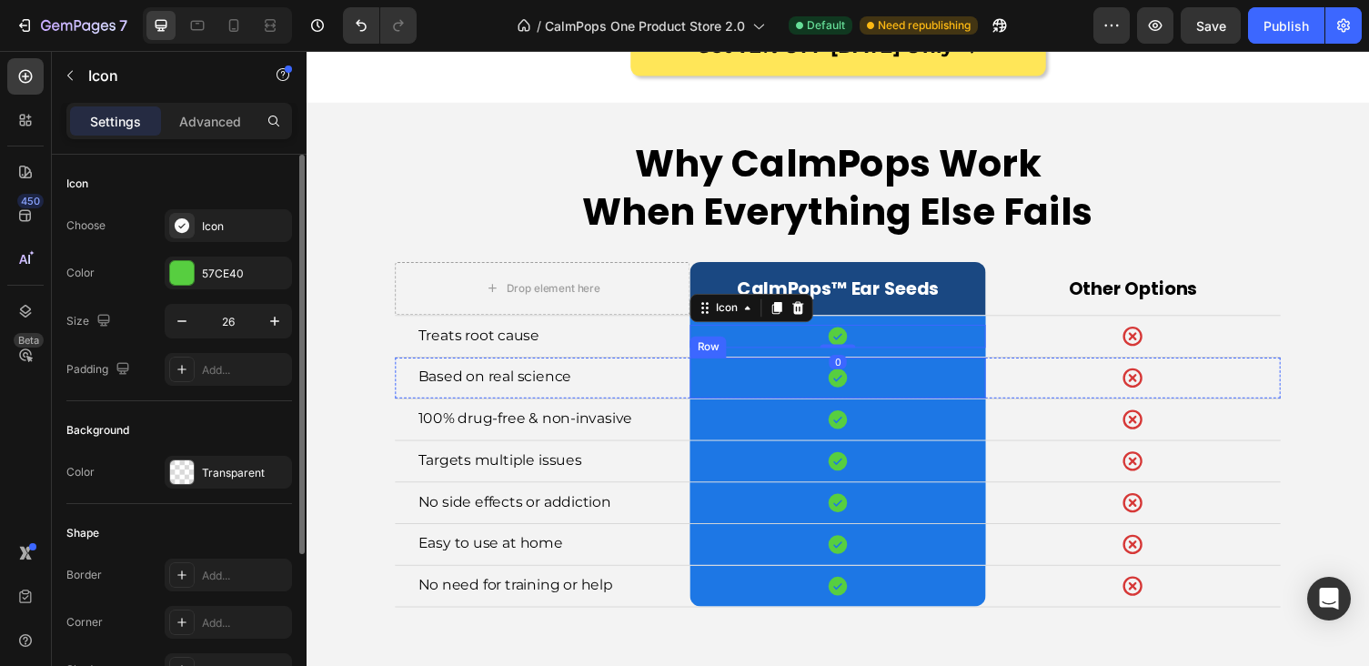
click at [724, 347] on div "Row" at bounding box center [718, 355] width 37 height 22
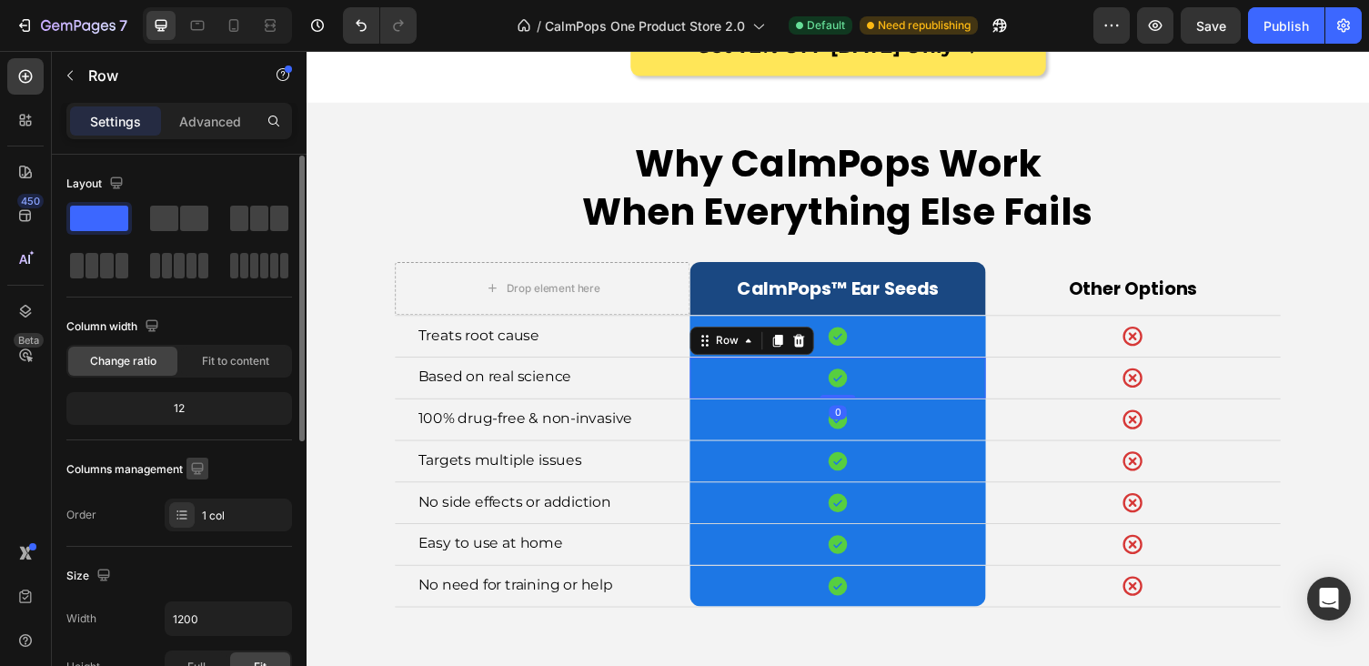
scroll to position [417, 0]
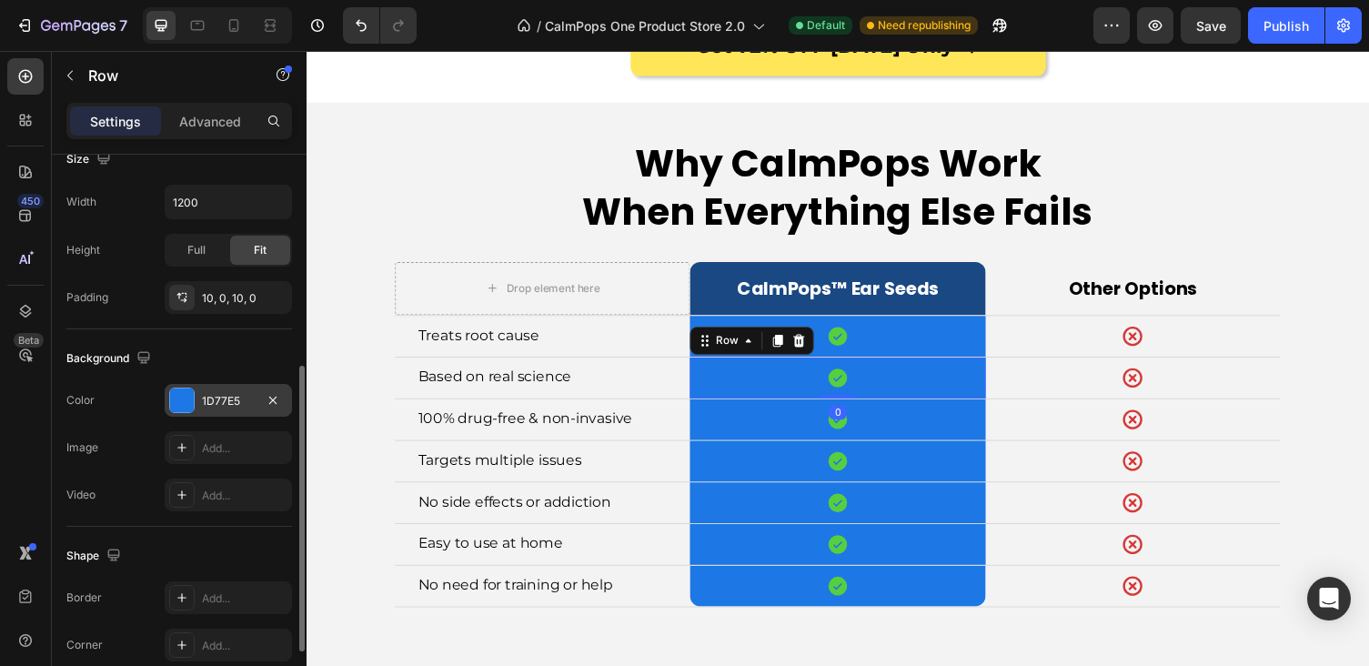
click at [210, 394] on div "1D77E5" at bounding box center [228, 401] width 53 height 16
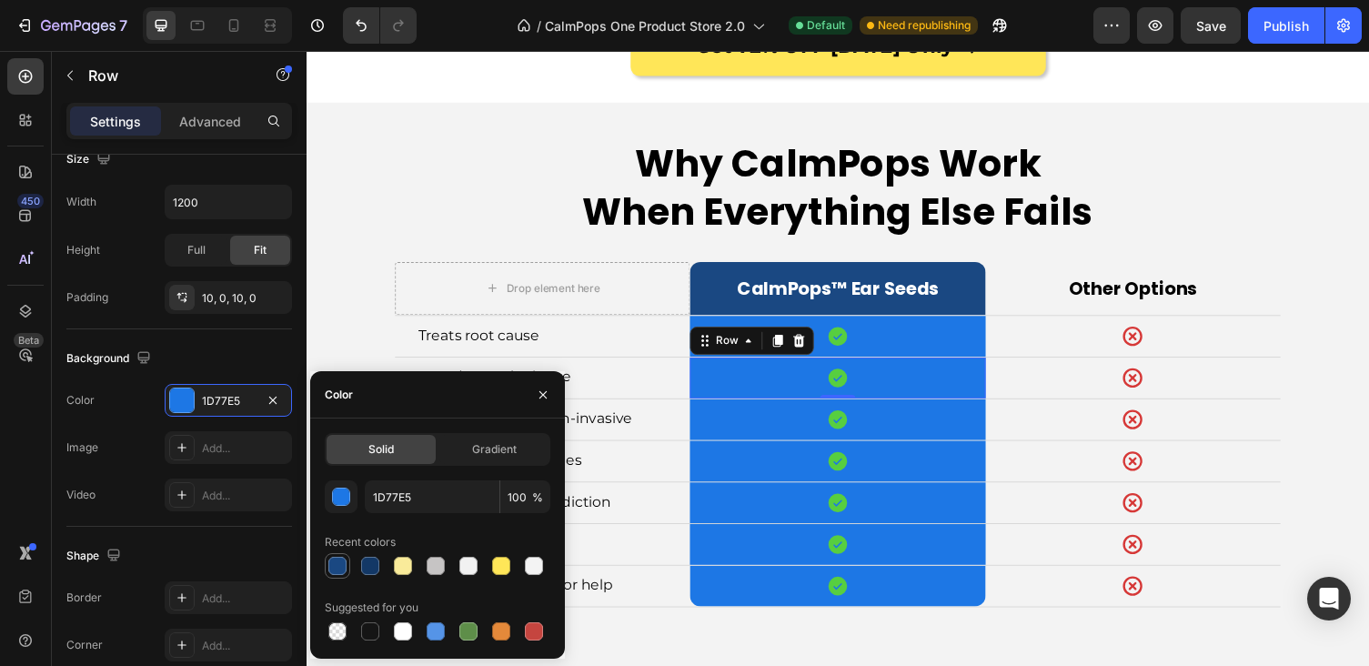
click at [338, 559] on div at bounding box center [337, 566] width 18 height 18
type input "1A4882"
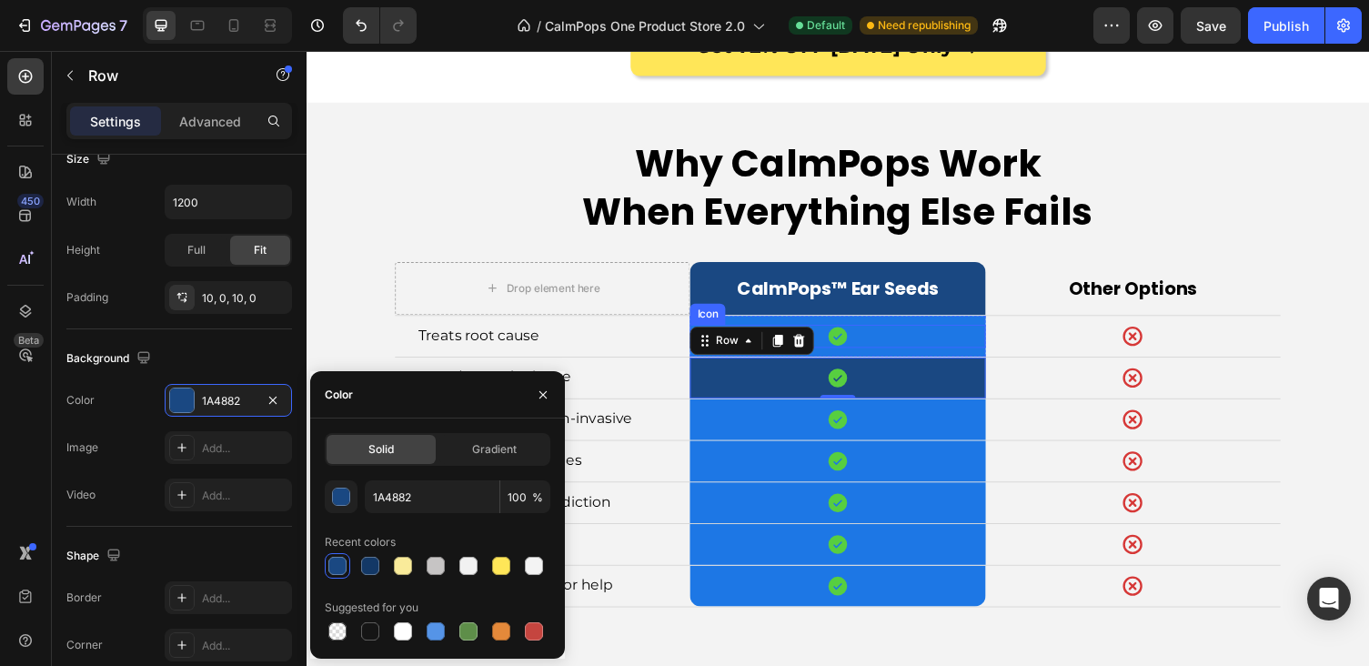
click at [920, 332] on div "Icon" at bounding box center [851, 344] width 303 height 24
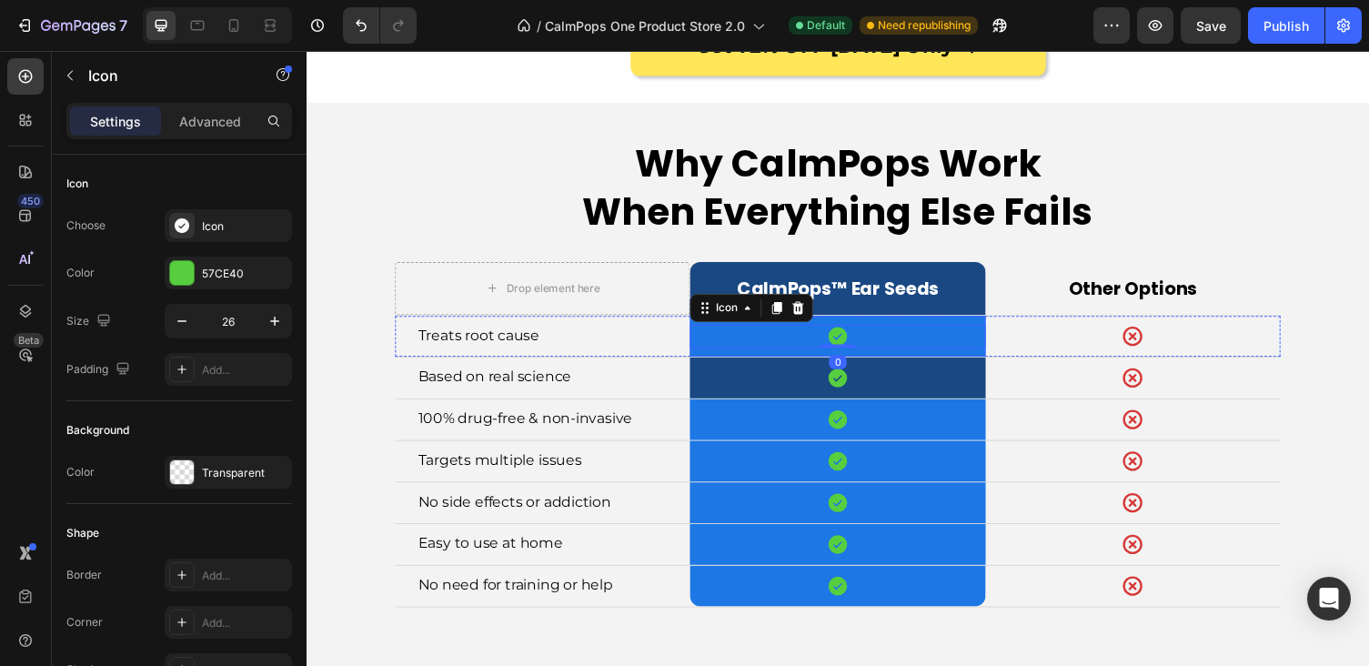
click at [918, 323] on div "Icon 0 Row" at bounding box center [851, 344] width 303 height 42
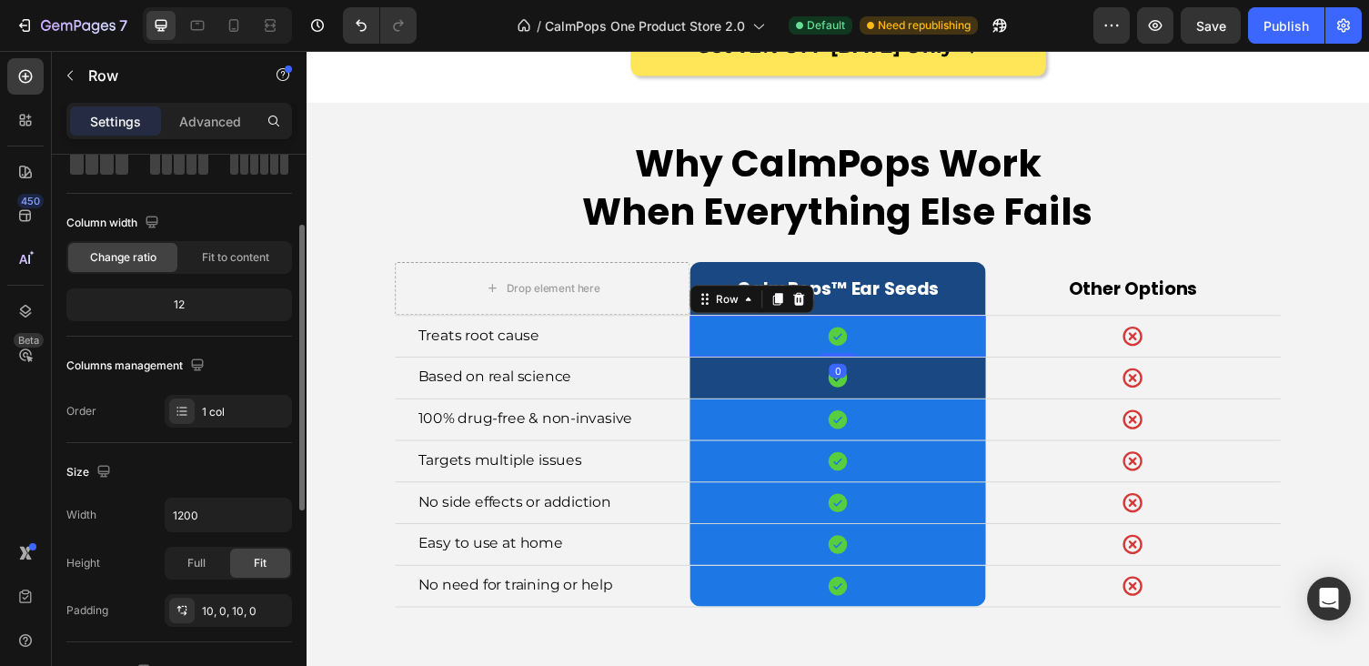
scroll to position [340, 0]
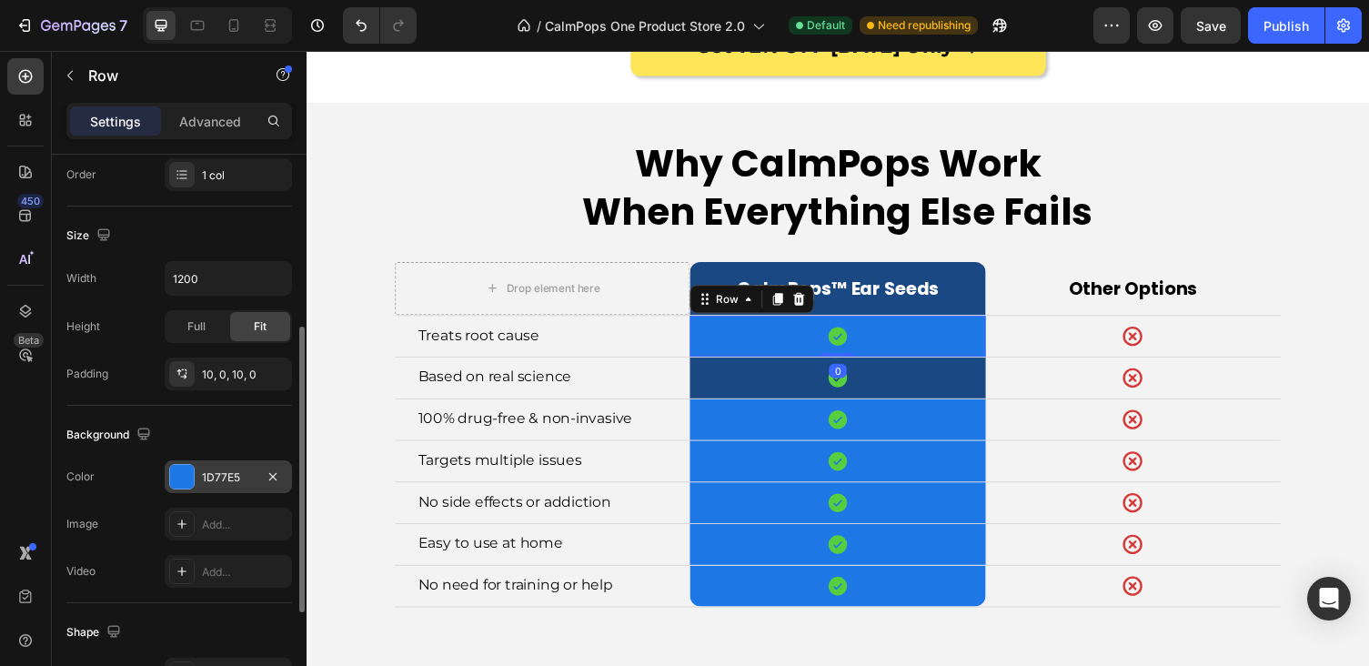
click at [176, 491] on div "1D77E5" at bounding box center [228, 476] width 127 height 33
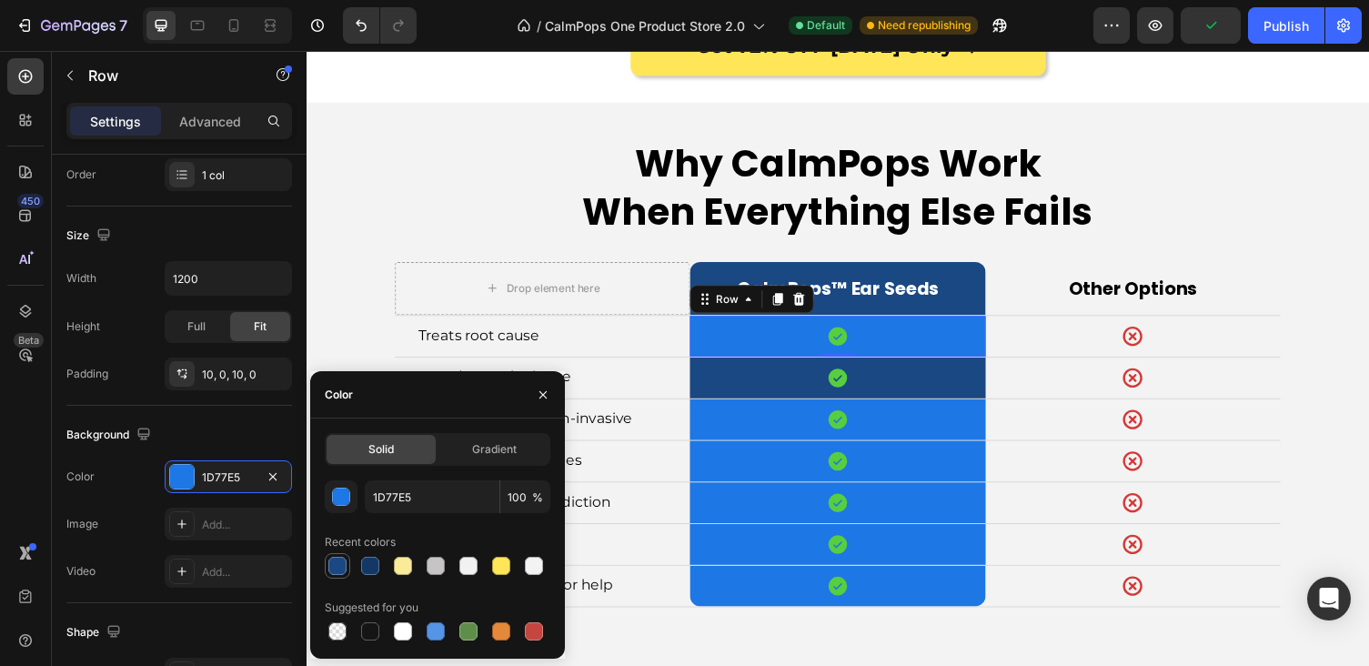
click at [339, 564] on div at bounding box center [337, 566] width 18 height 18
type input "1A4882"
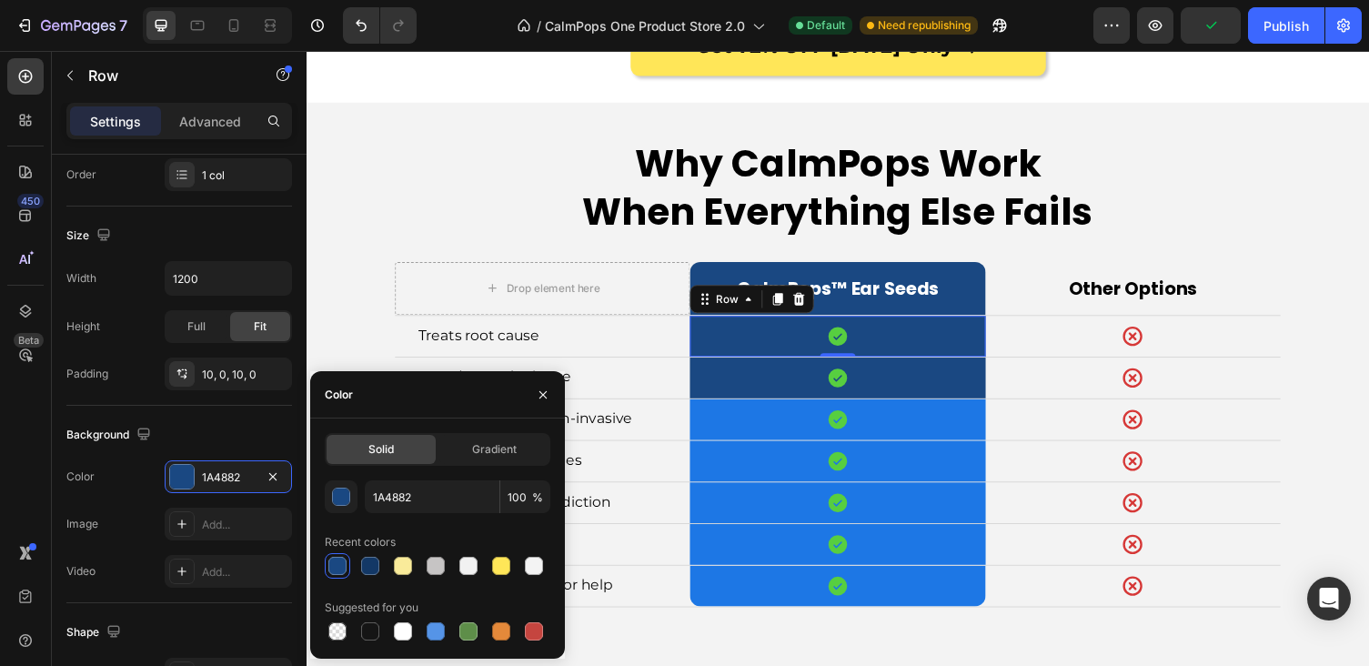
click at [335, 569] on div at bounding box center [337, 566] width 18 height 18
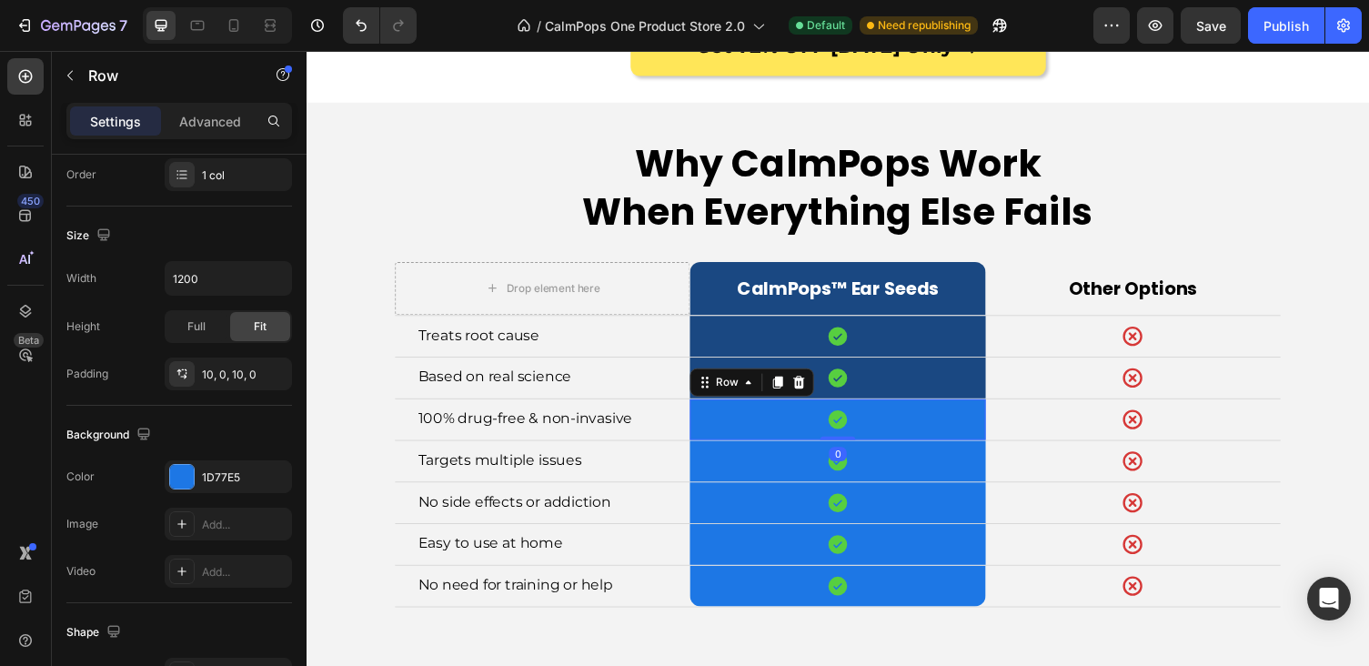
click at [706, 428] on div "Icon Row 0" at bounding box center [851, 429] width 303 height 42
click at [206, 476] on div "1D77E5" at bounding box center [228, 477] width 53 height 16
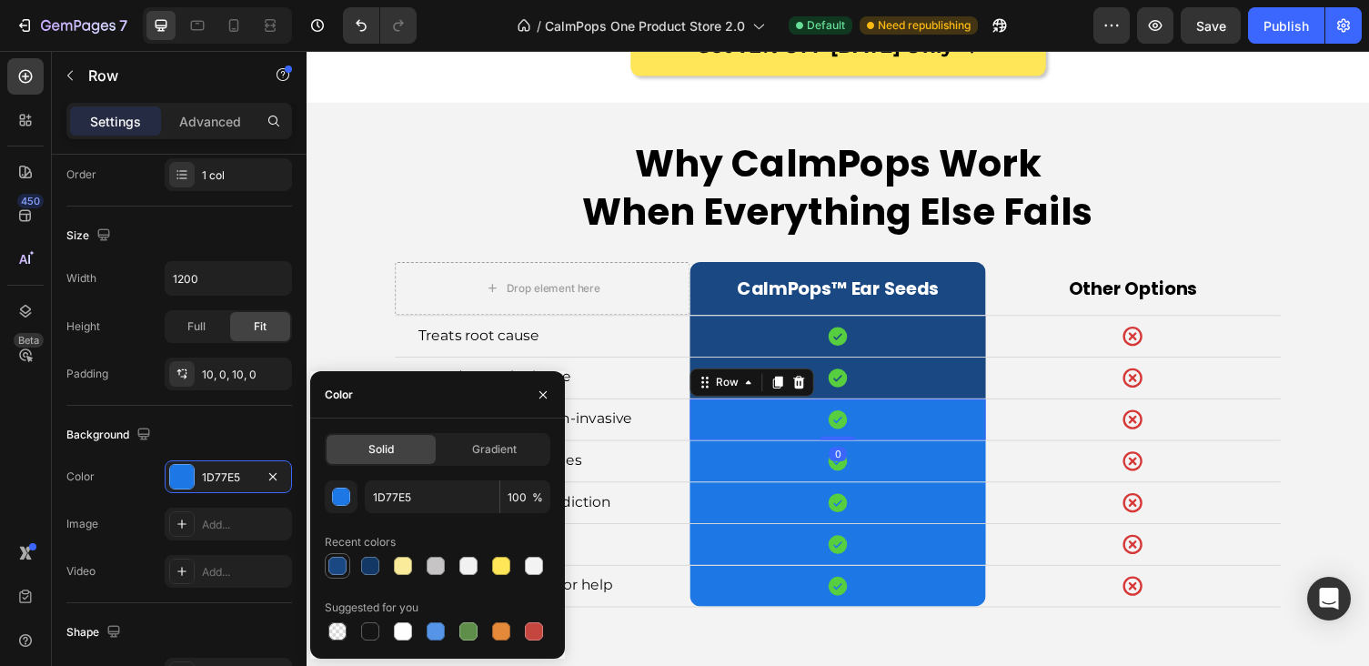
click at [341, 570] on div at bounding box center [337, 566] width 18 height 18
type input "1A4882"
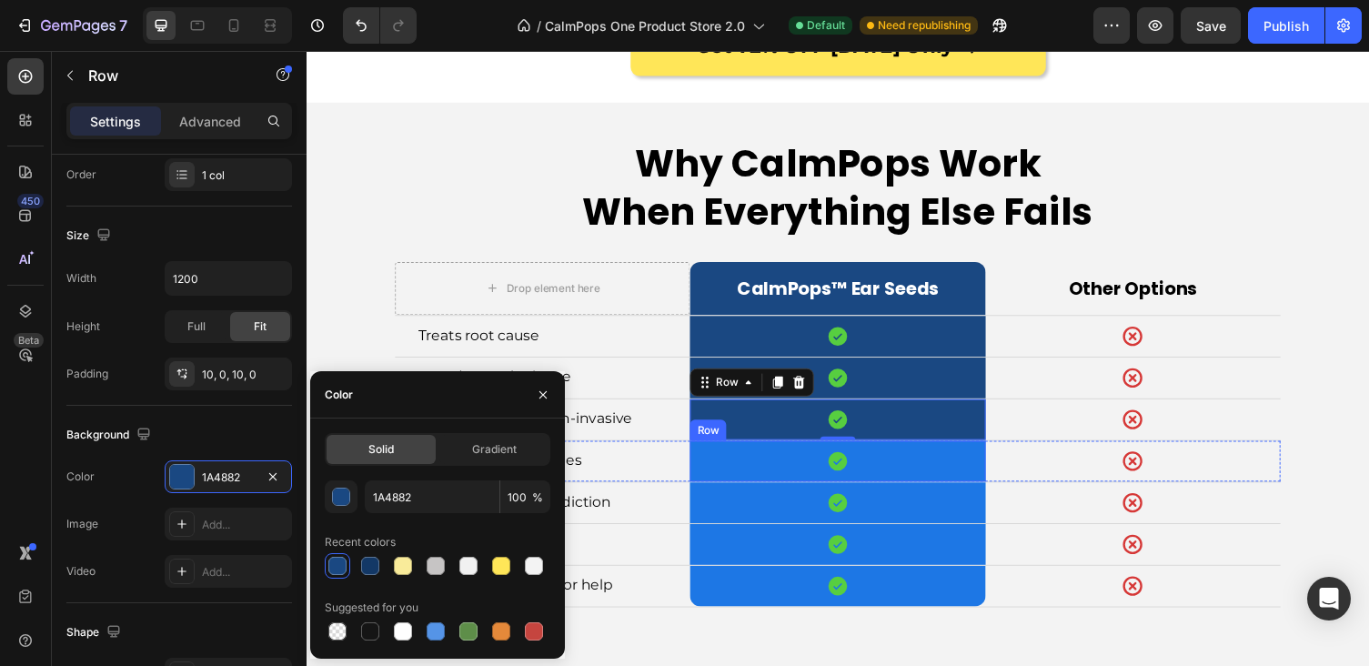
click at [716, 475] on div "Icon Row" at bounding box center [851, 472] width 303 height 42
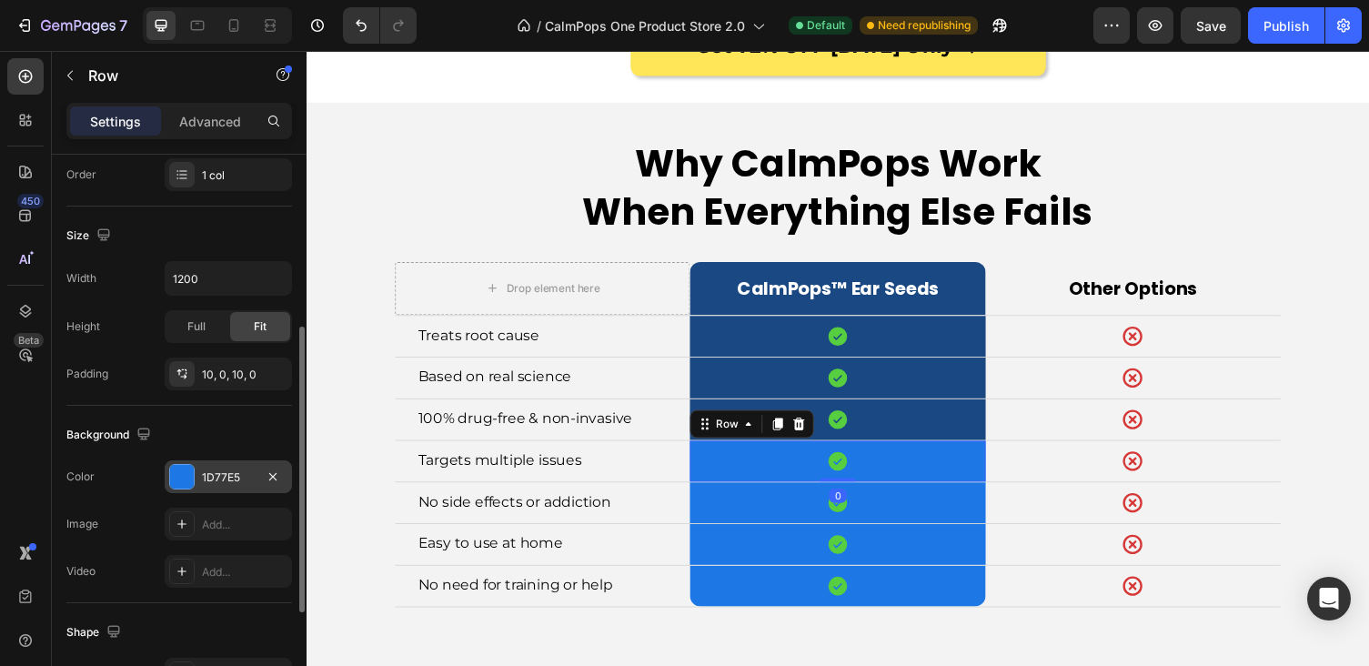
click at [209, 480] on div "1D77E5" at bounding box center [228, 477] width 53 height 16
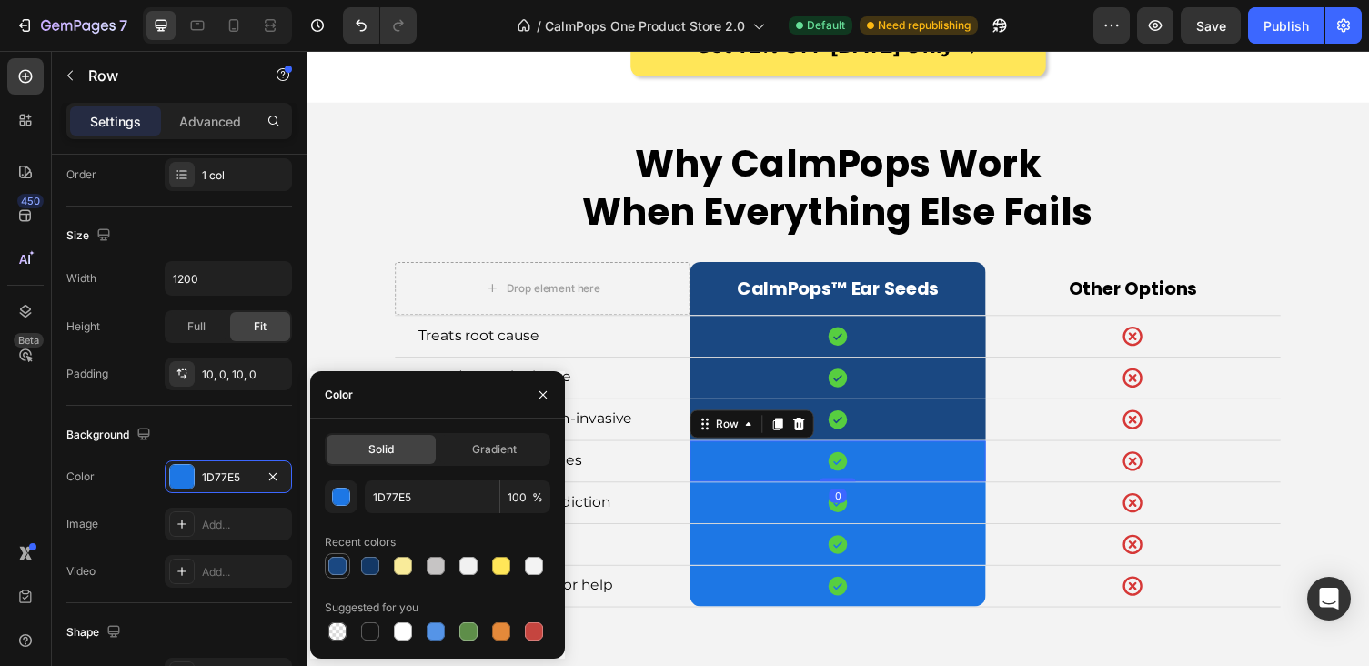
click at [340, 568] on div at bounding box center [337, 566] width 18 height 18
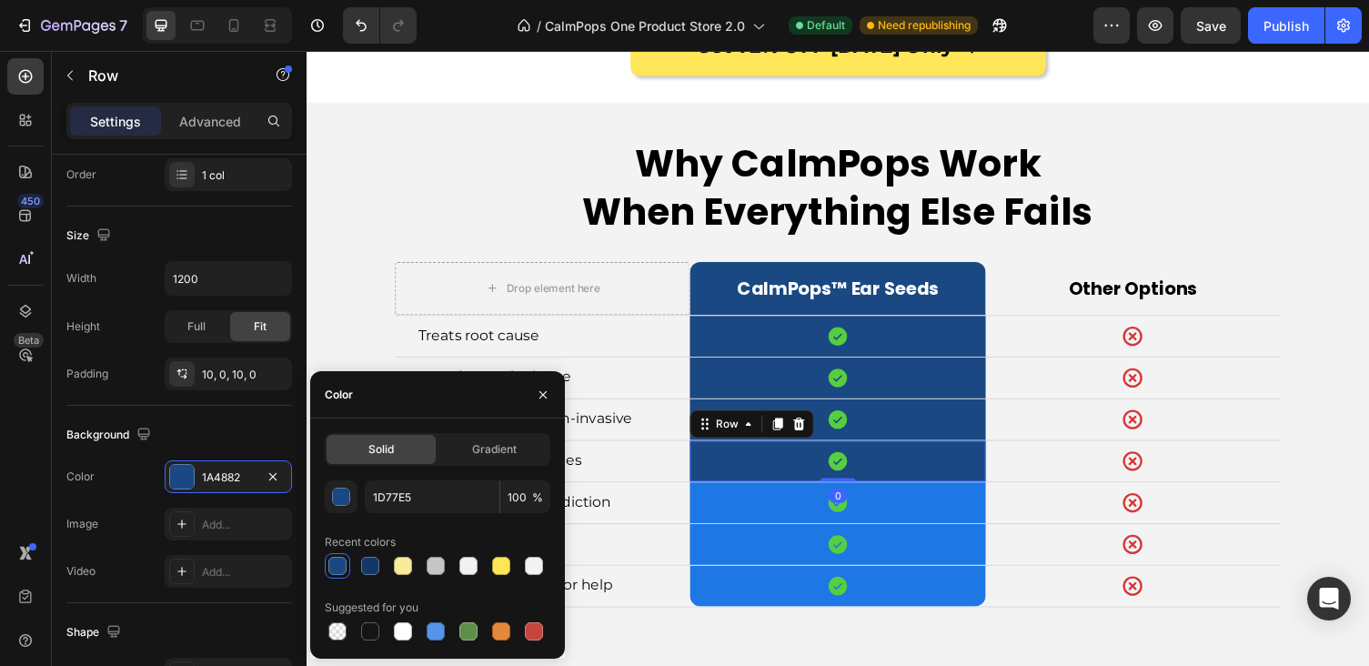
type input "1A4882"
click at [759, 508] on div "Icon" at bounding box center [851, 515] width 303 height 24
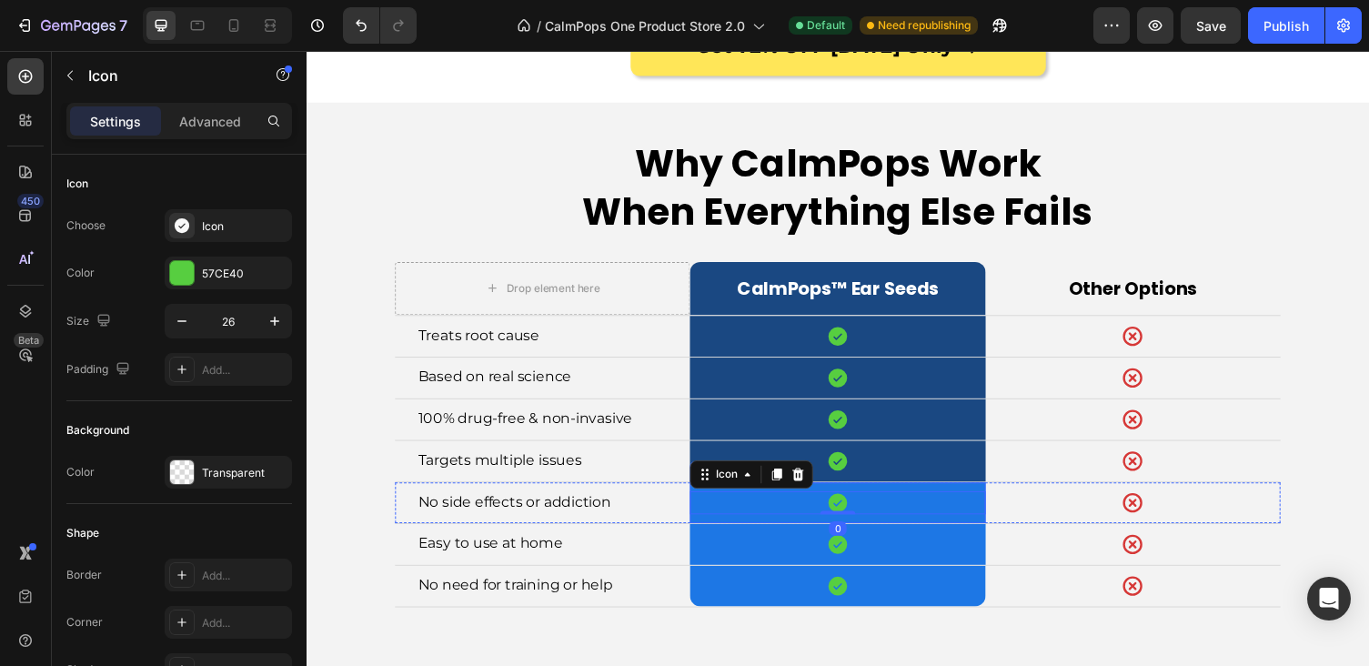
click at [717, 516] on div "Icon 0 Row" at bounding box center [851, 515] width 303 height 42
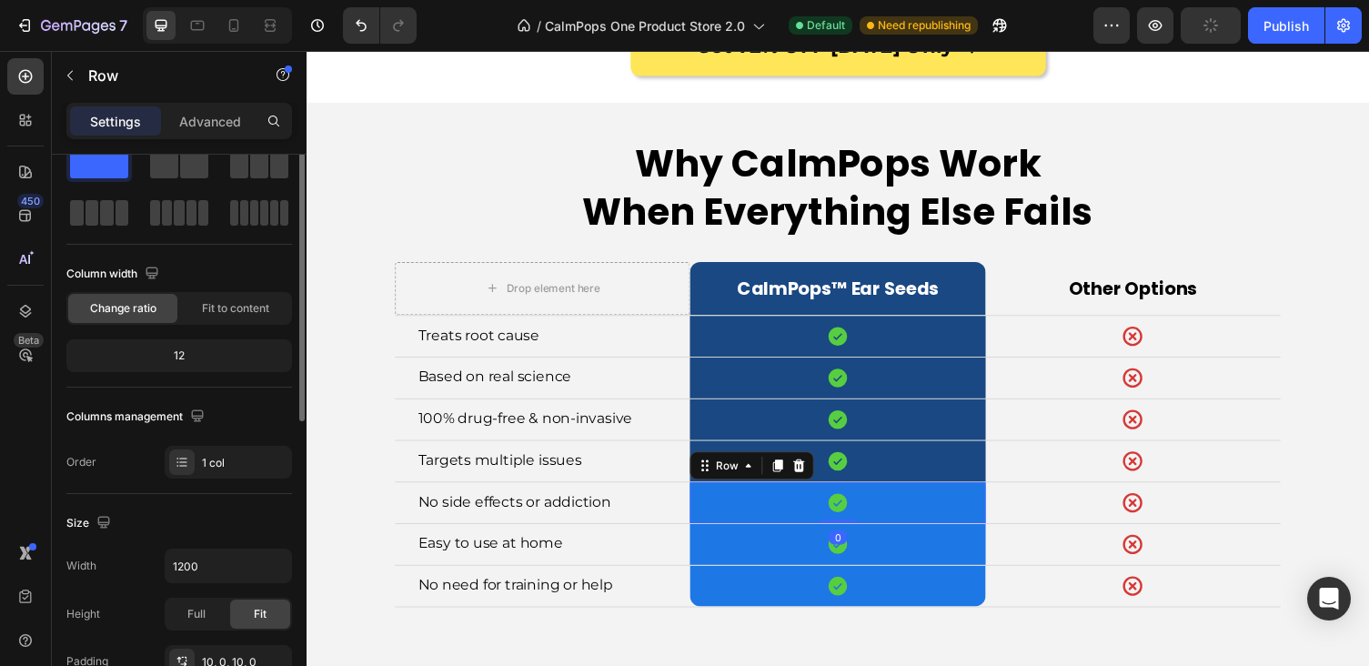
scroll to position [160, 0]
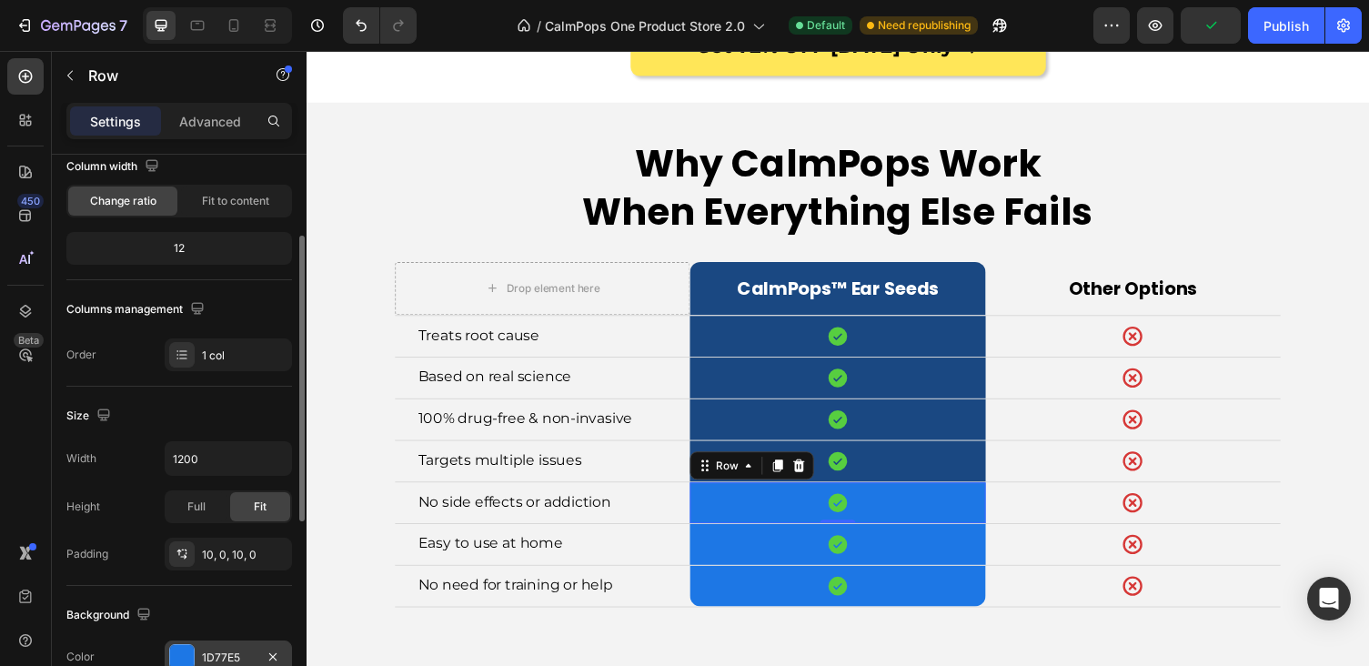
click at [198, 655] on div "1D77E5" at bounding box center [228, 656] width 127 height 33
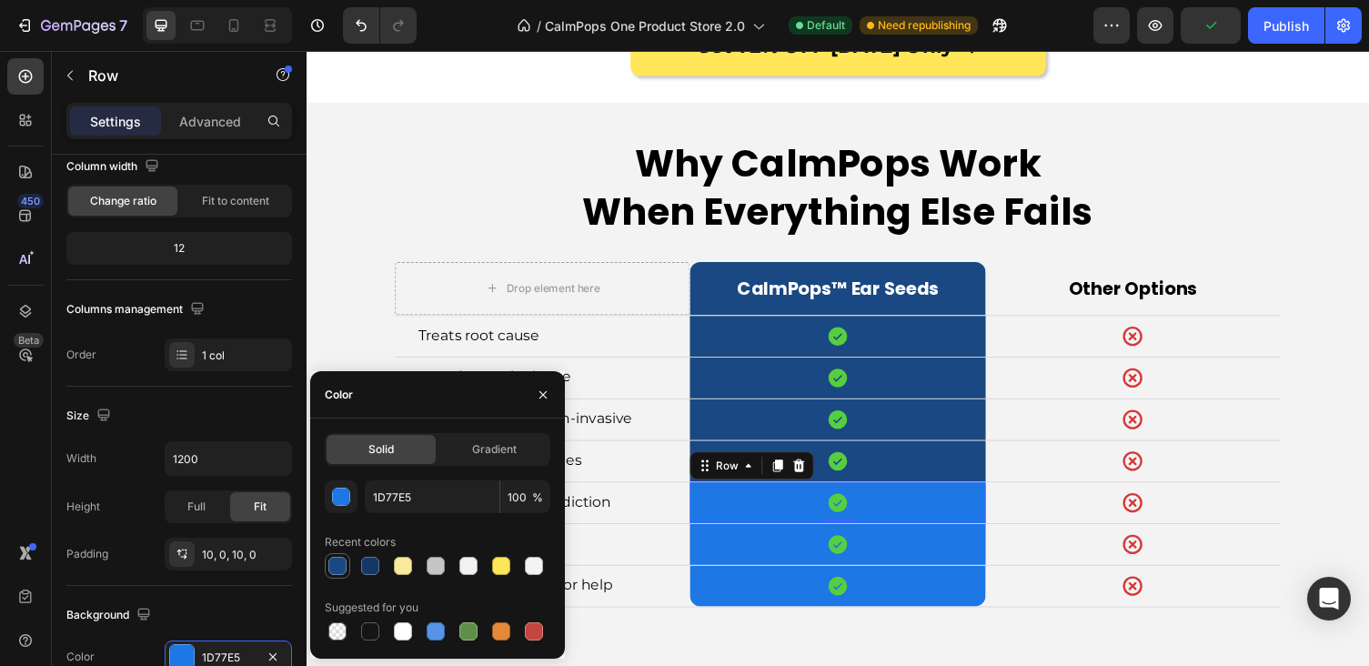
click at [342, 566] on div at bounding box center [337, 566] width 18 height 18
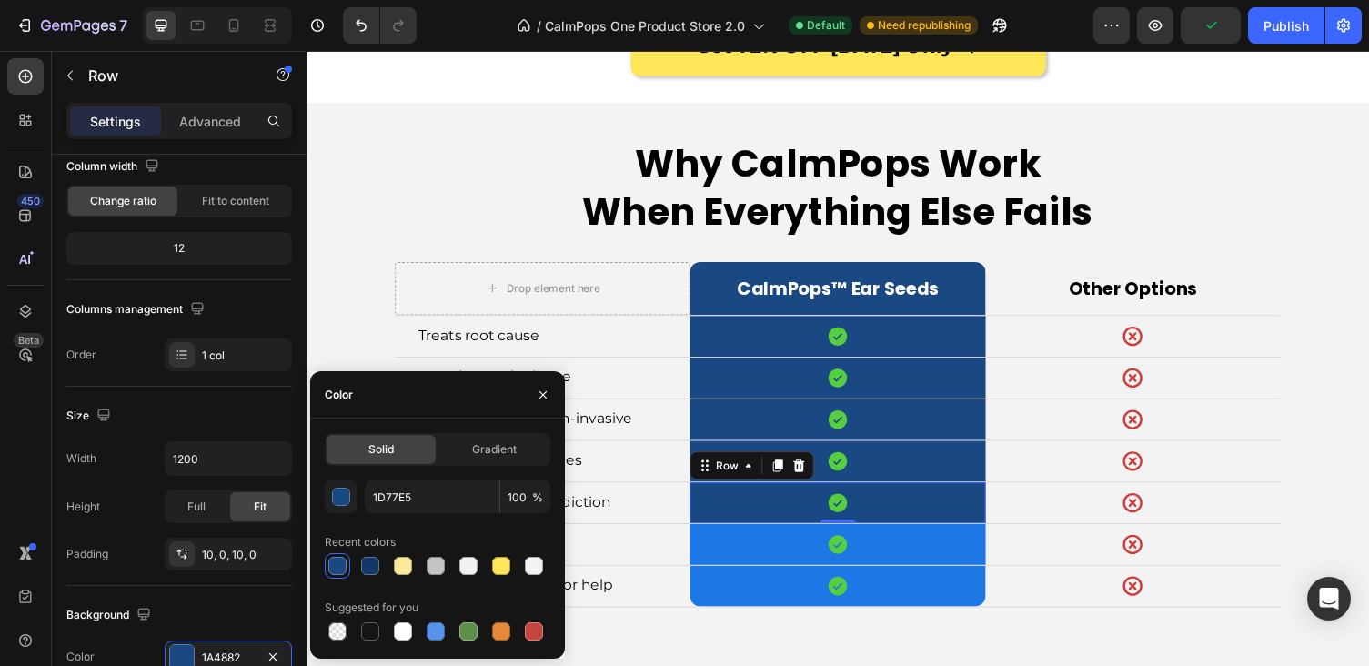
type input "1A4882"
click at [718, 557] on div "Icon Row" at bounding box center [851, 558] width 303 height 42
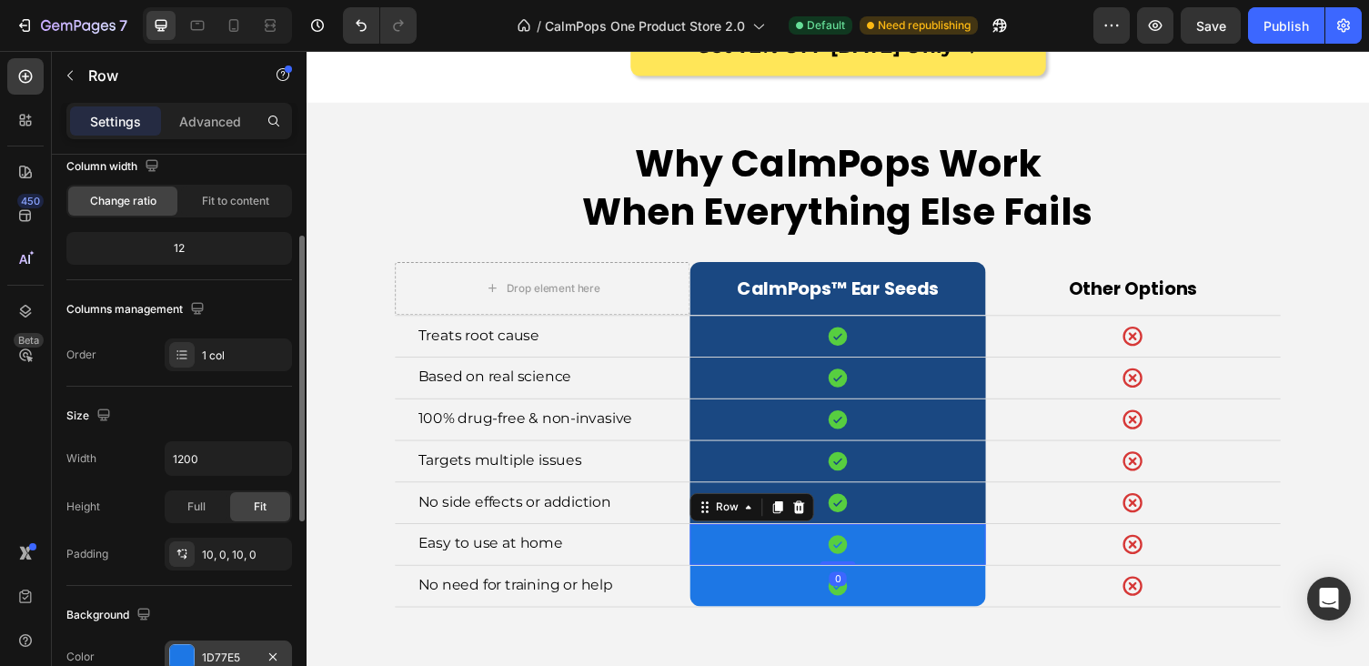
click at [206, 650] on div "1D77E5" at bounding box center [228, 657] width 53 height 16
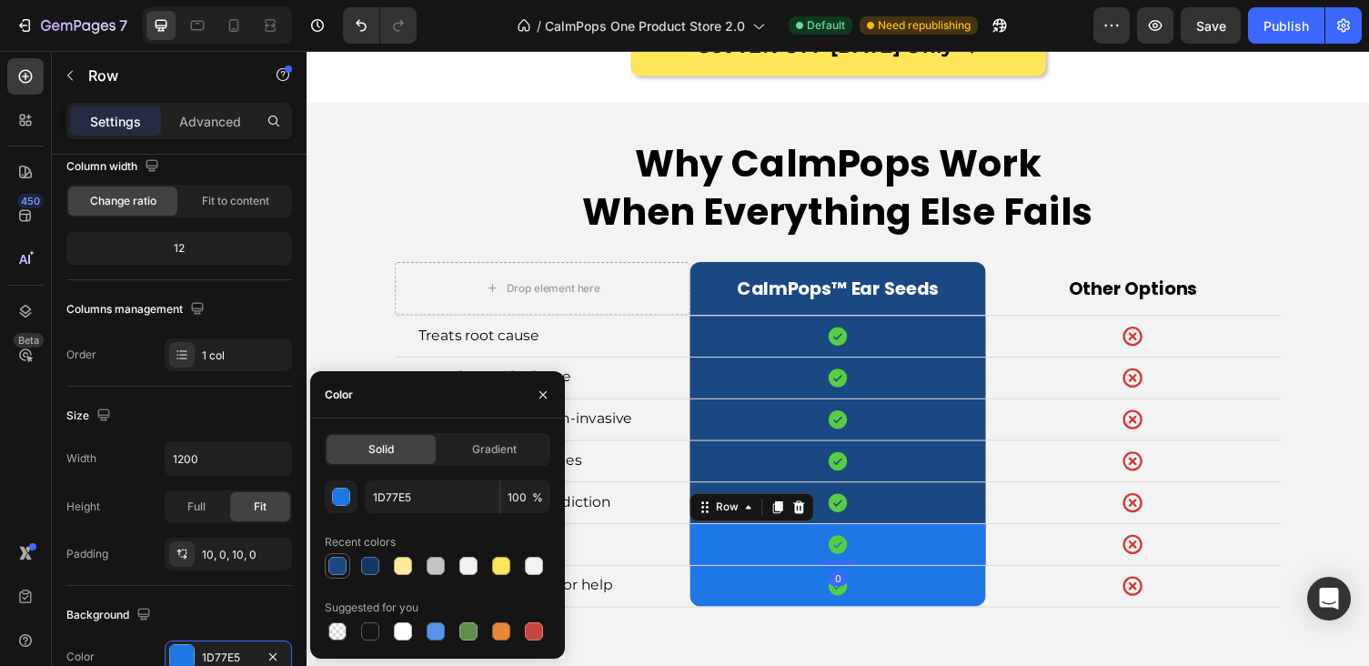
click at [336, 569] on div at bounding box center [337, 566] width 18 height 18
type input "1A4882"
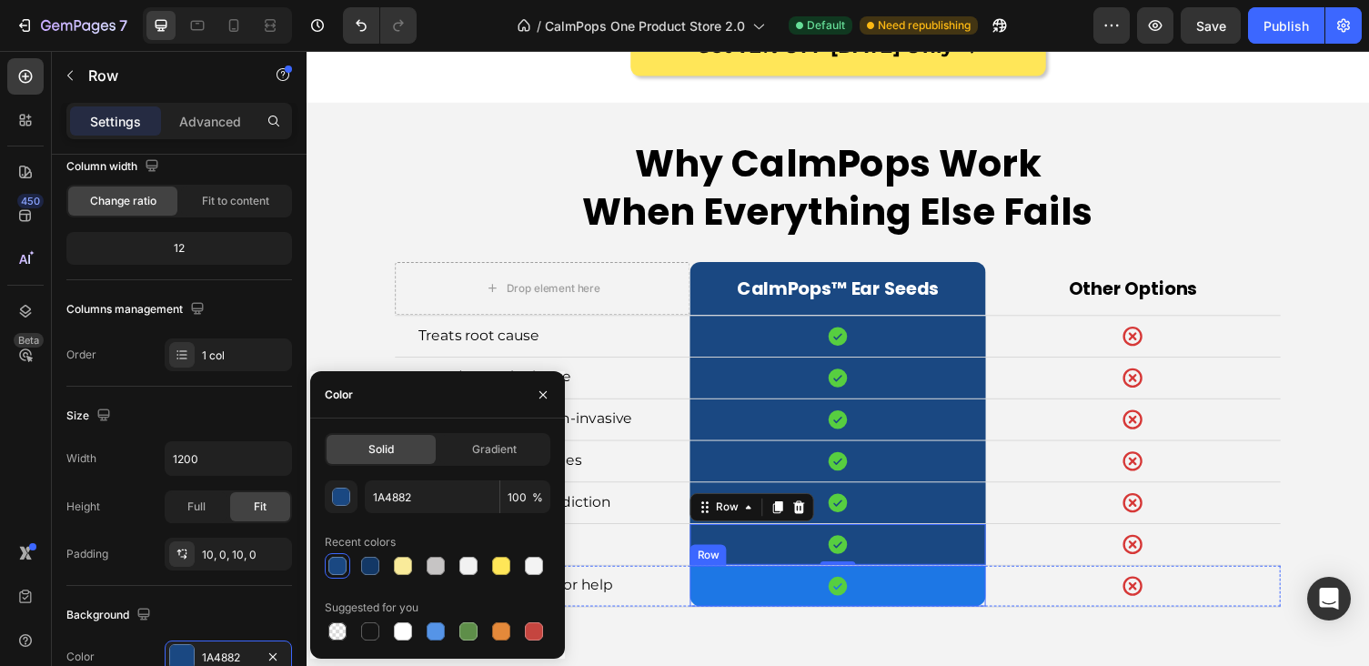
click at [717, 599] on div "Icon Row" at bounding box center [851, 600] width 303 height 42
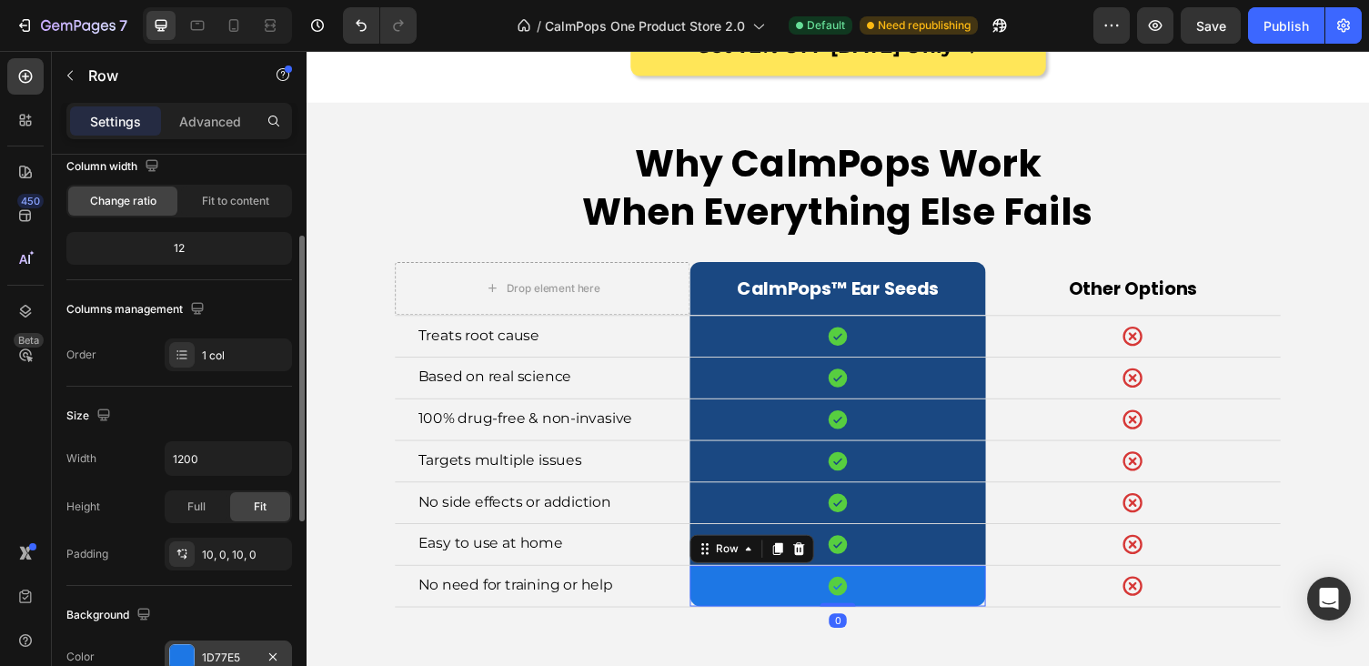
click at [215, 652] on div "1D77E5" at bounding box center [228, 657] width 53 height 16
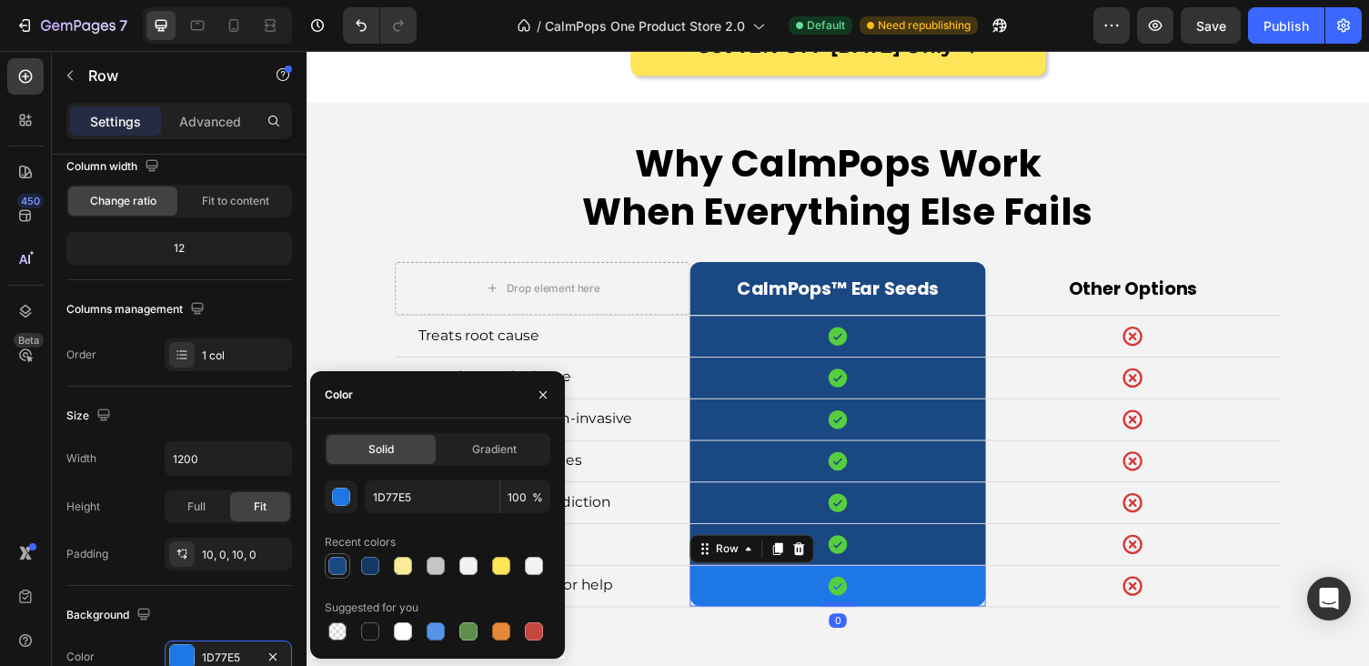
click at [332, 567] on div at bounding box center [337, 566] width 18 height 18
type input "1A4882"
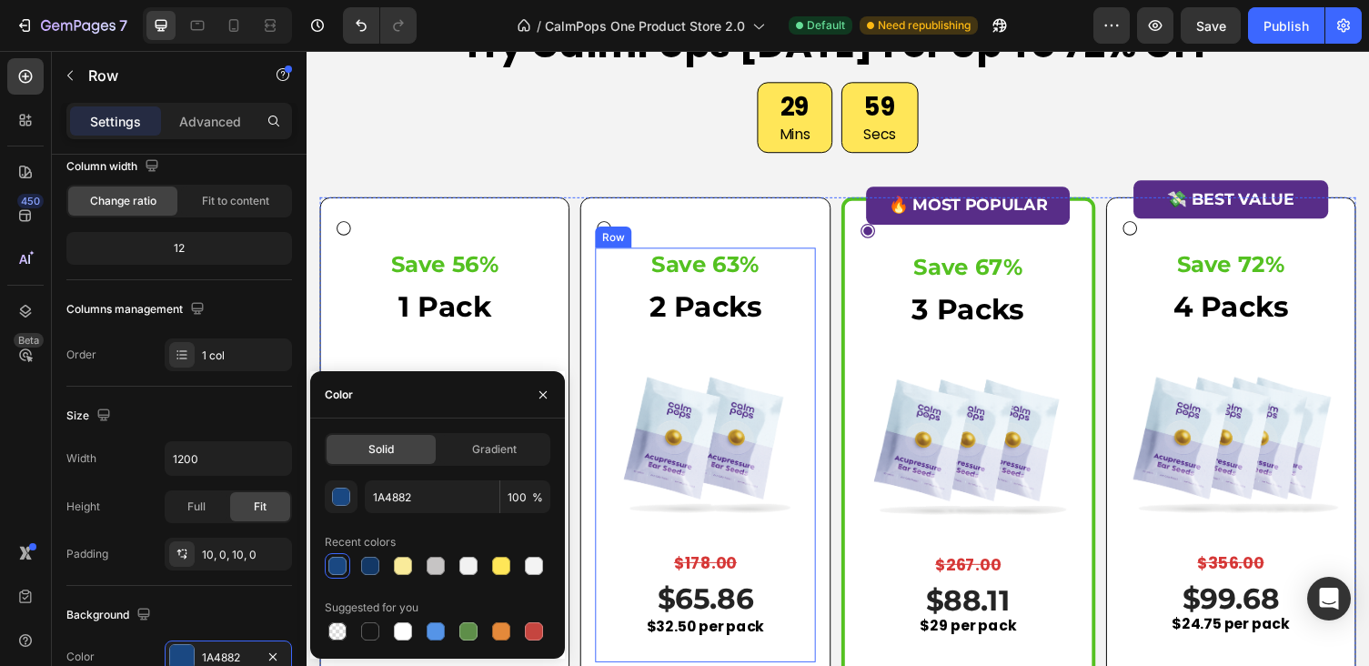
scroll to position [5744, 0]
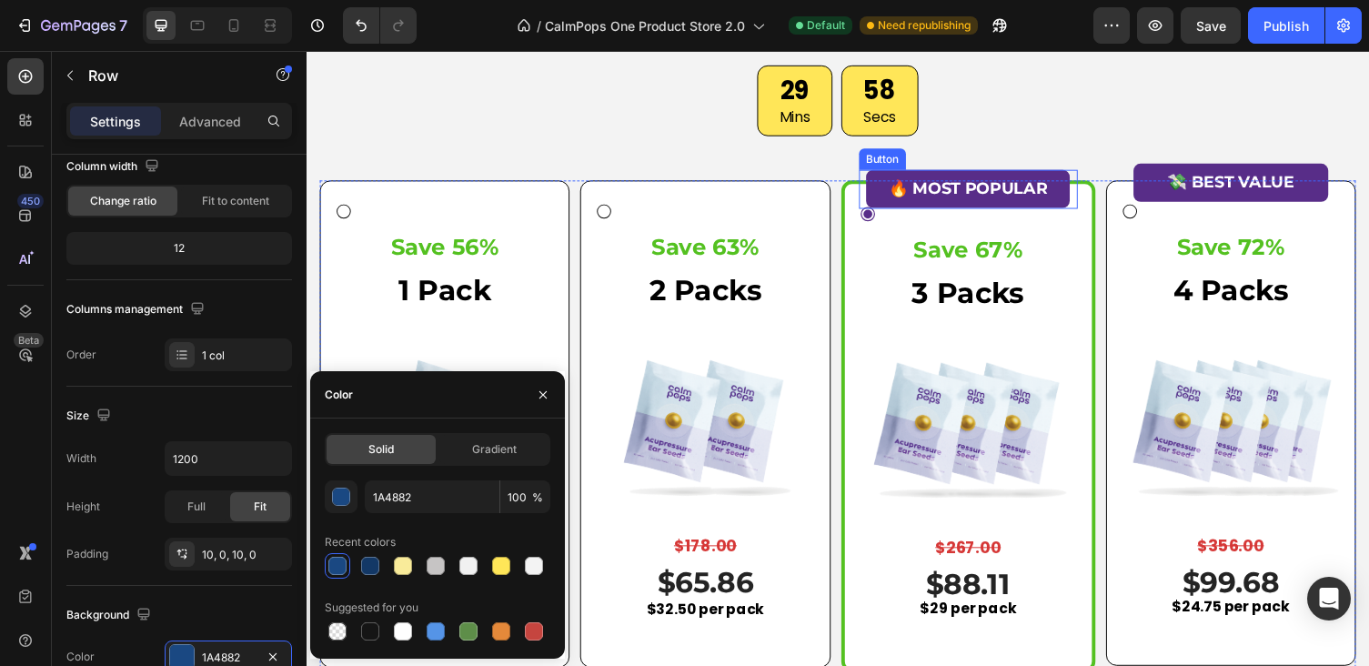
click at [898, 173] on button "🔥 MOST POPULAR" at bounding box center [985, 192] width 209 height 39
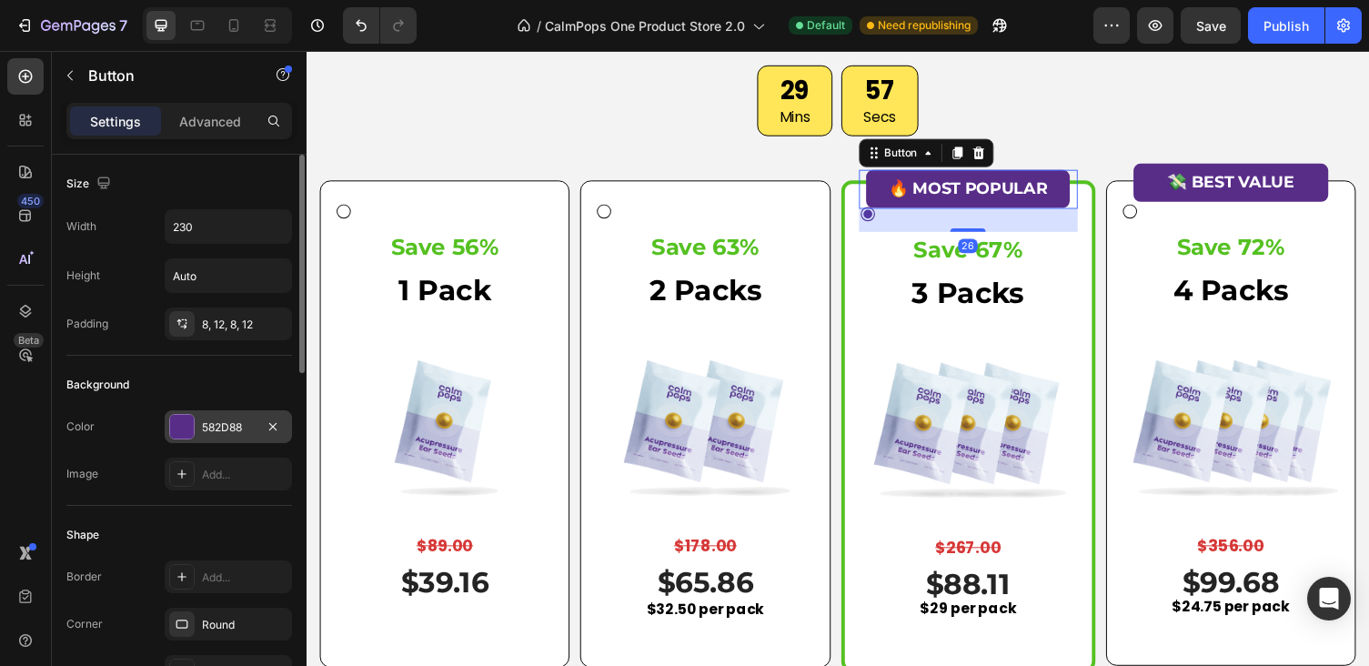
click at [187, 428] on div at bounding box center [182, 427] width 24 height 24
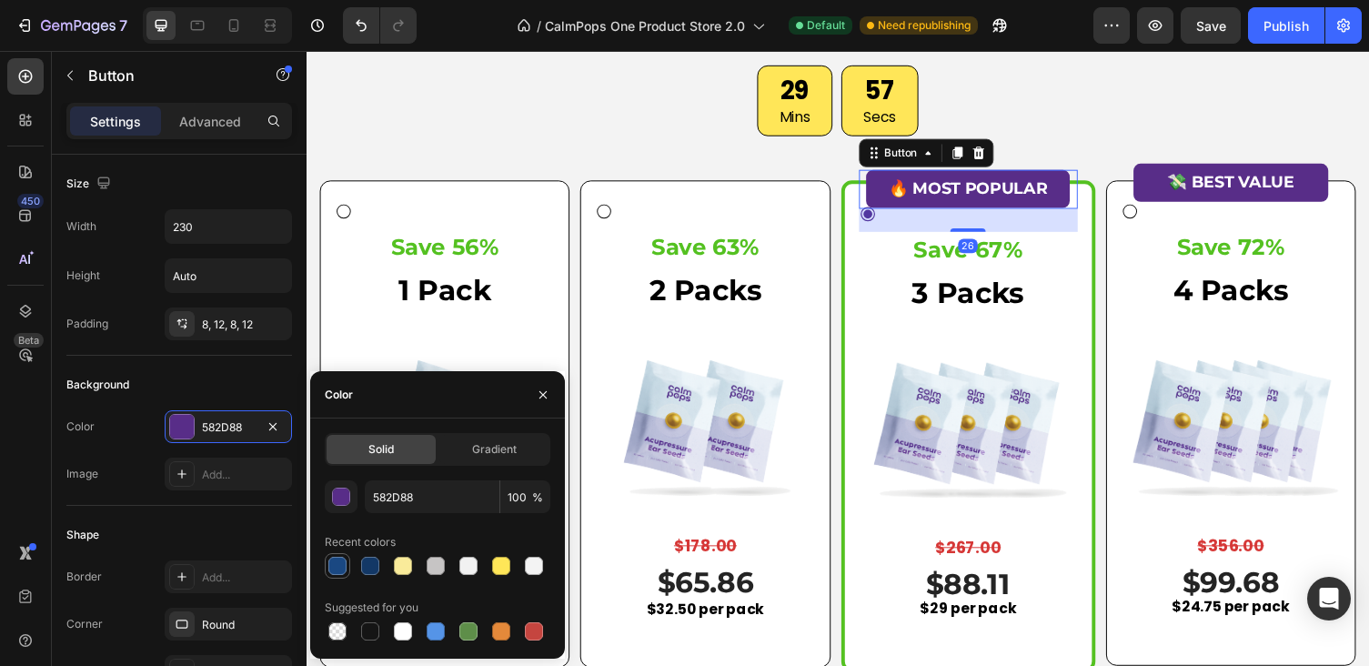
click at [343, 564] on div at bounding box center [337, 566] width 18 height 18
type input "1A4882"
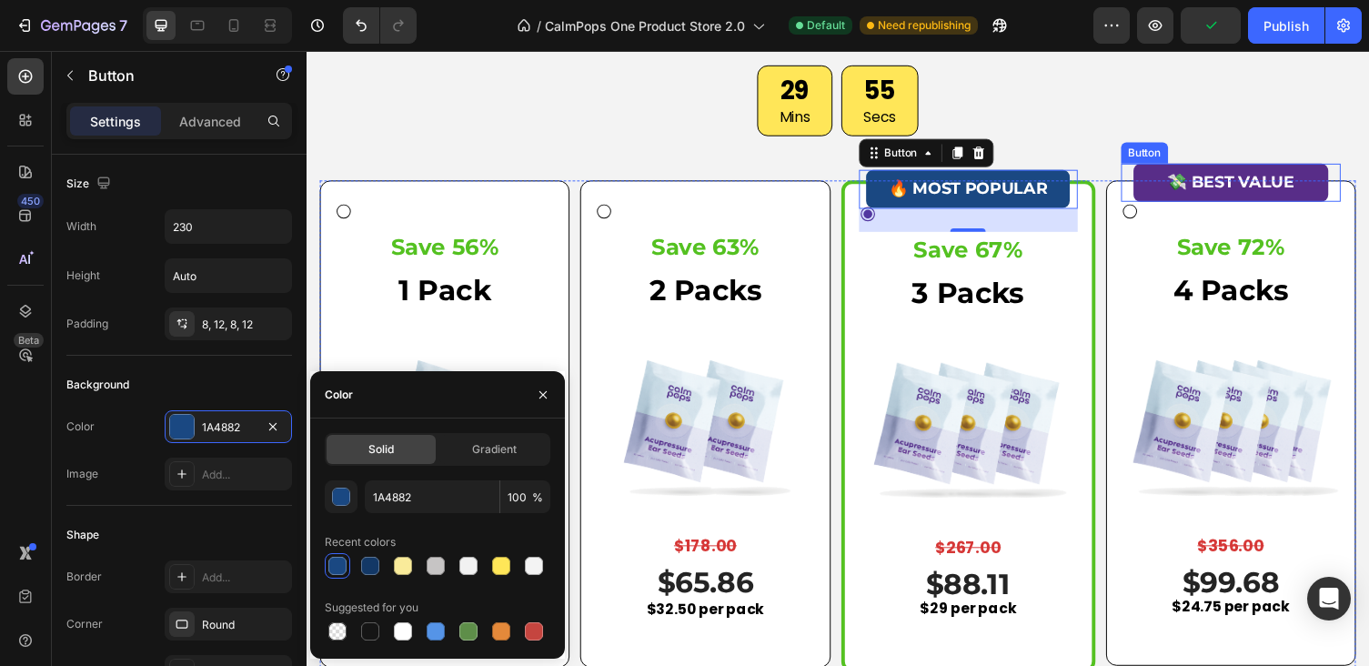
click at [1174, 169] on button "💸 BEST VALUE" at bounding box center [1256, 185] width 200 height 39
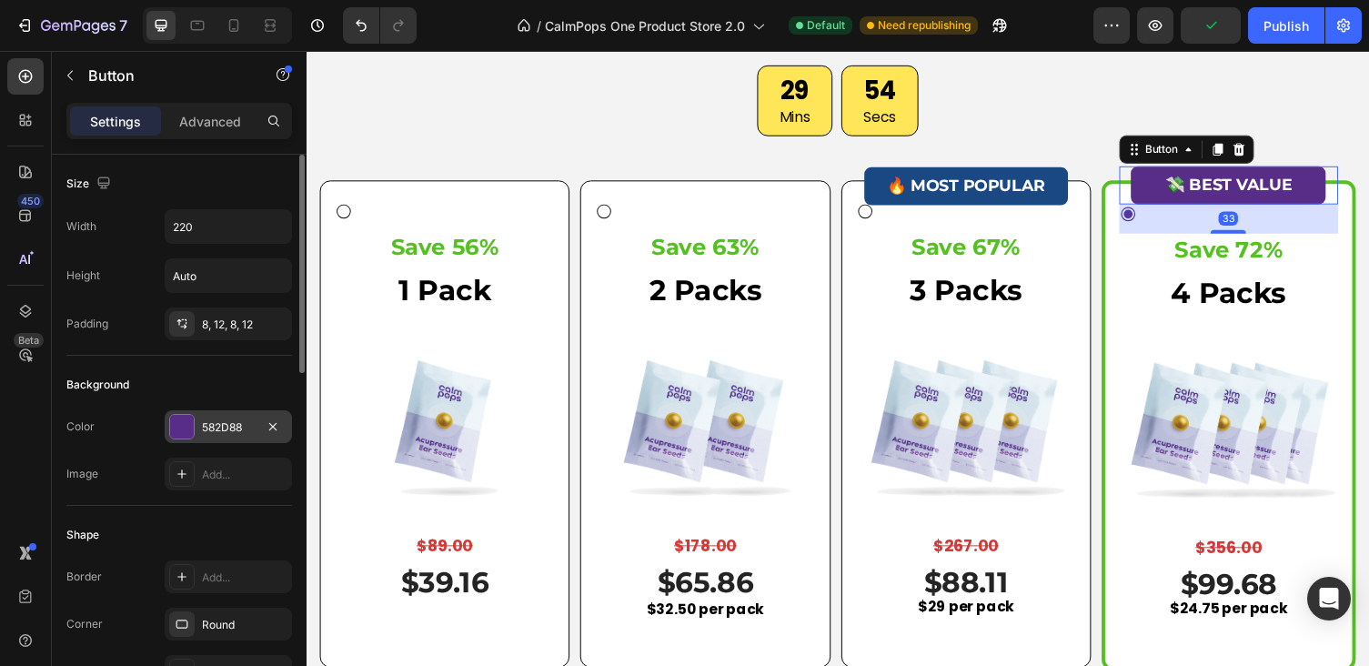
click at [182, 430] on div at bounding box center [182, 427] width 24 height 24
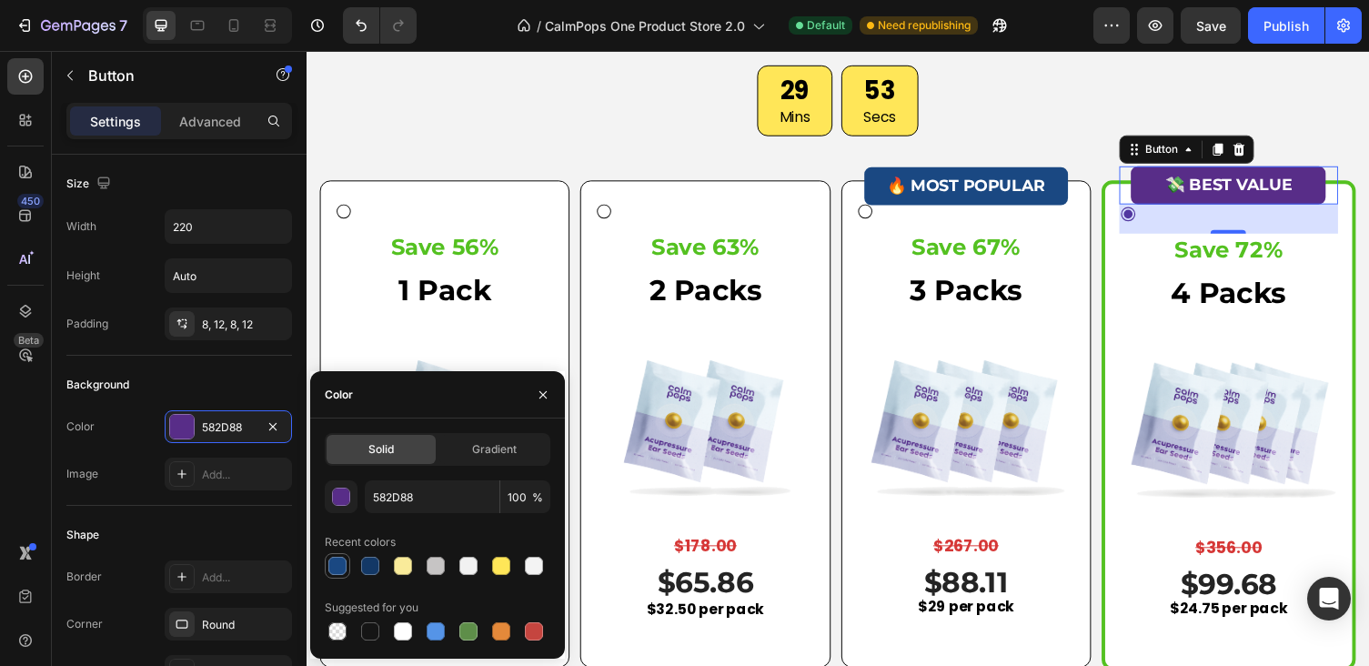
click at [343, 564] on div at bounding box center [337, 566] width 18 height 18
type input "1A4882"
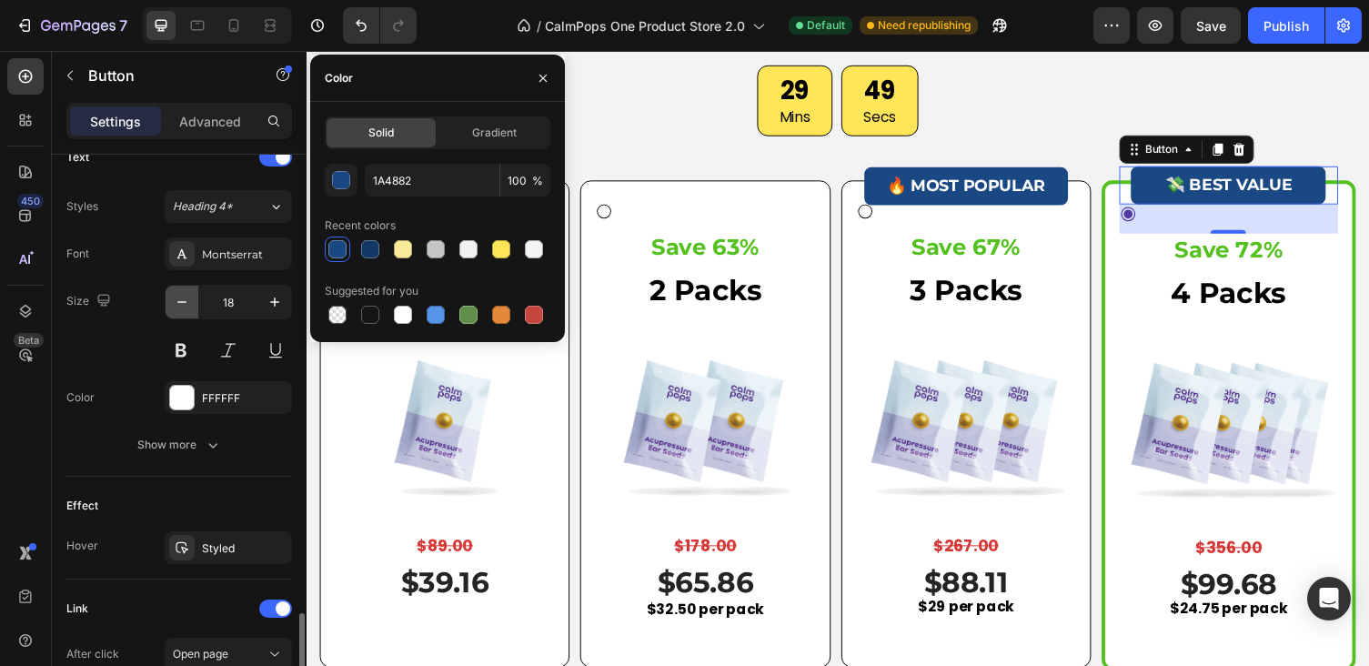
scroll to position [883, 0]
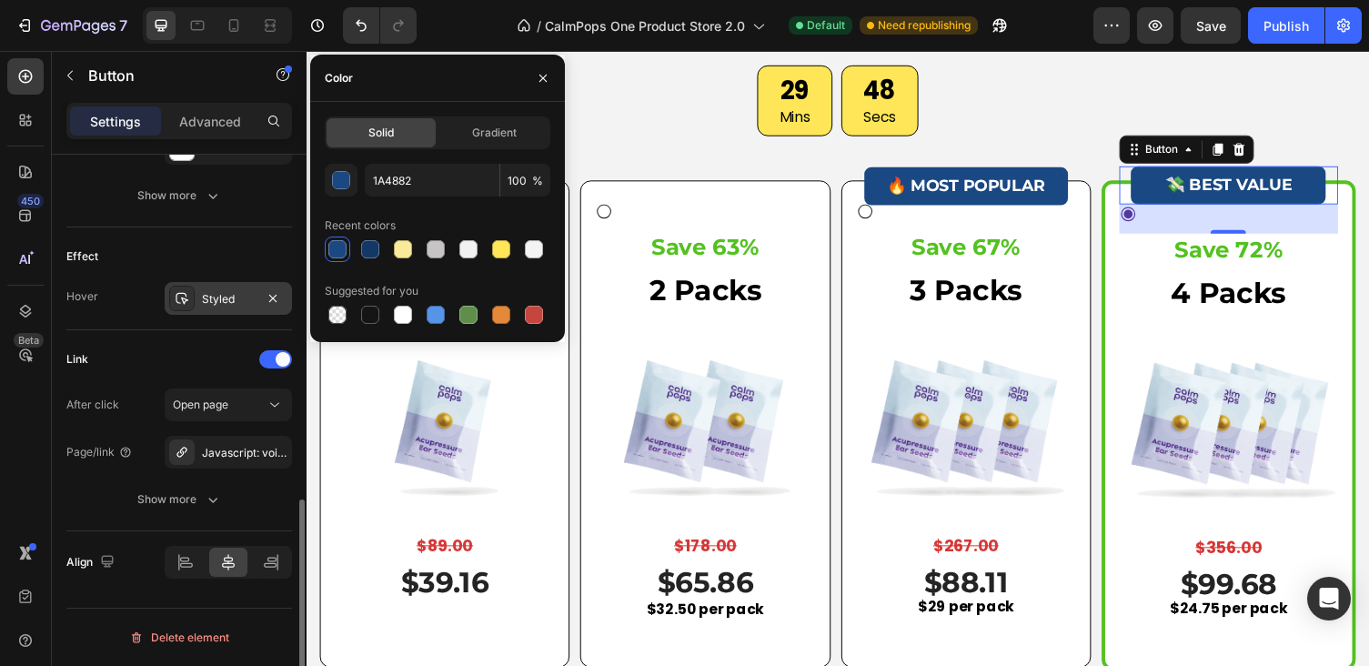
click at [226, 305] on div "Styled" at bounding box center [228, 299] width 53 height 16
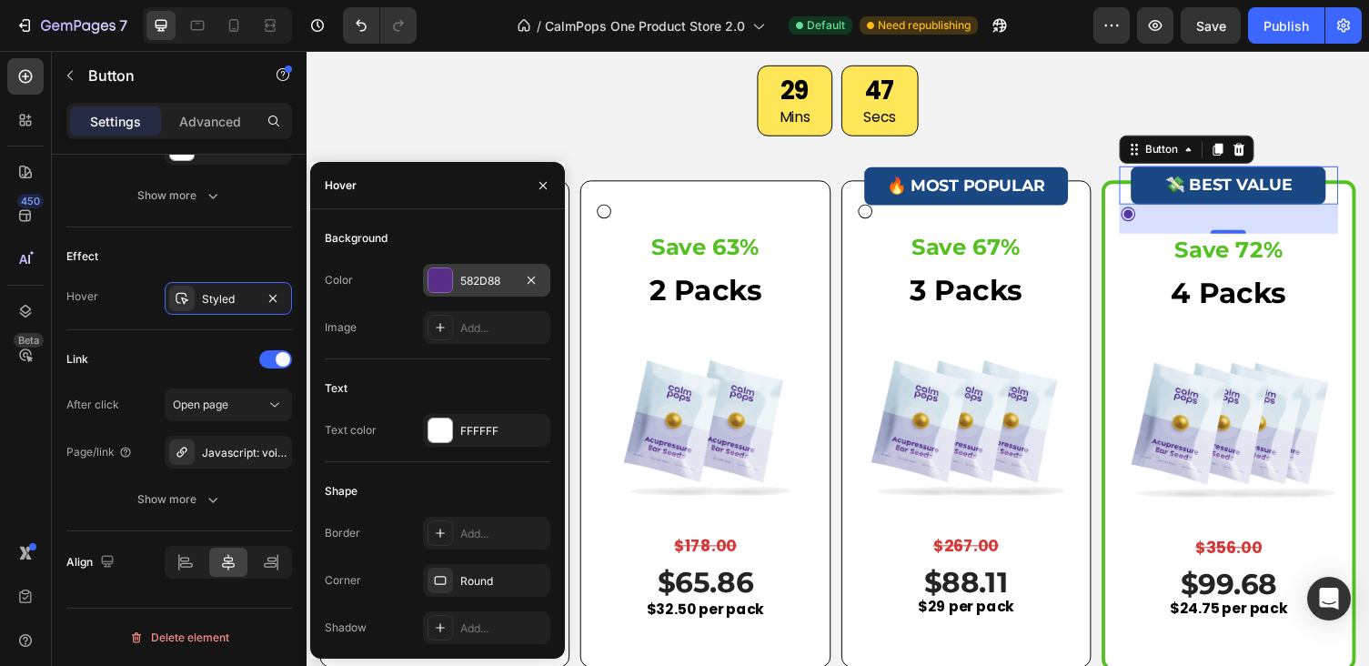
click at [449, 275] on div at bounding box center [440, 280] width 24 height 24
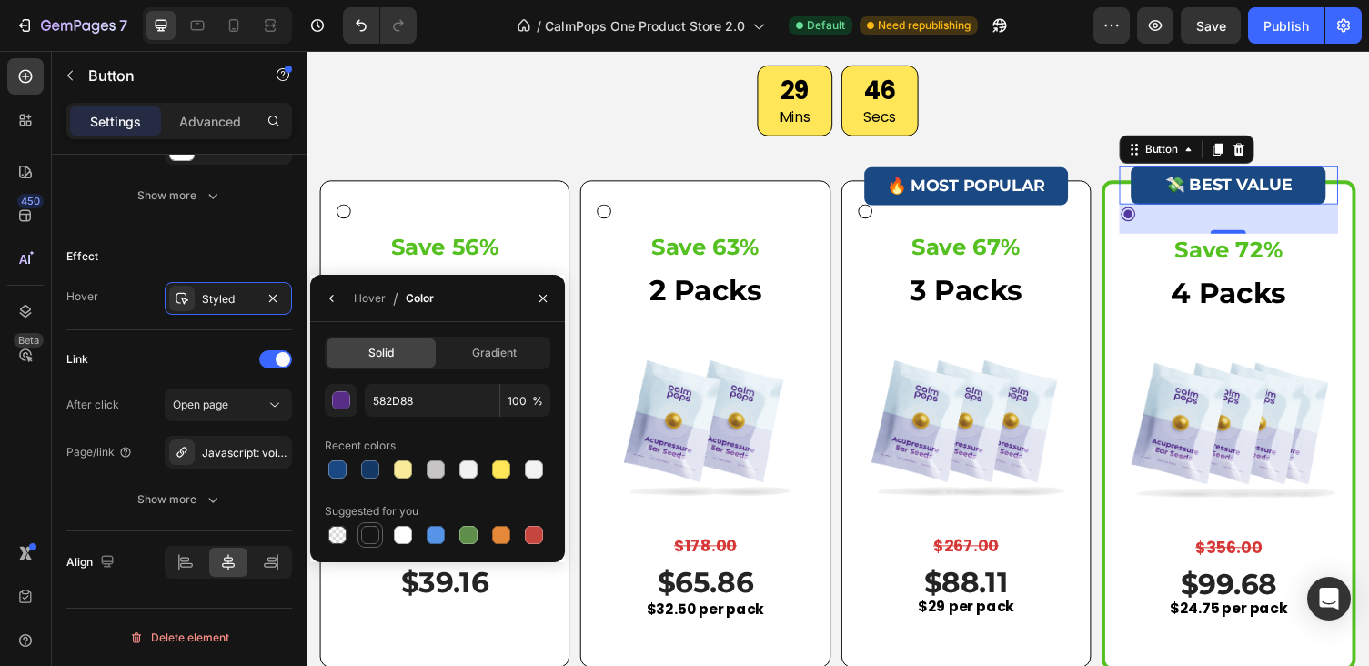
click at [374, 538] on div at bounding box center [370, 535] width 18 height 18
type input "151515"
click at [368, 537] on div at bounding box center [370, 535] width 18 height 18
click at [656, 164] on div "Limited Time Offer: Try CalmPops Today For Up To 72% OFF Heading 29 Mins 41 Sec…" at bounding box center [852, 333] width 1064 height 763
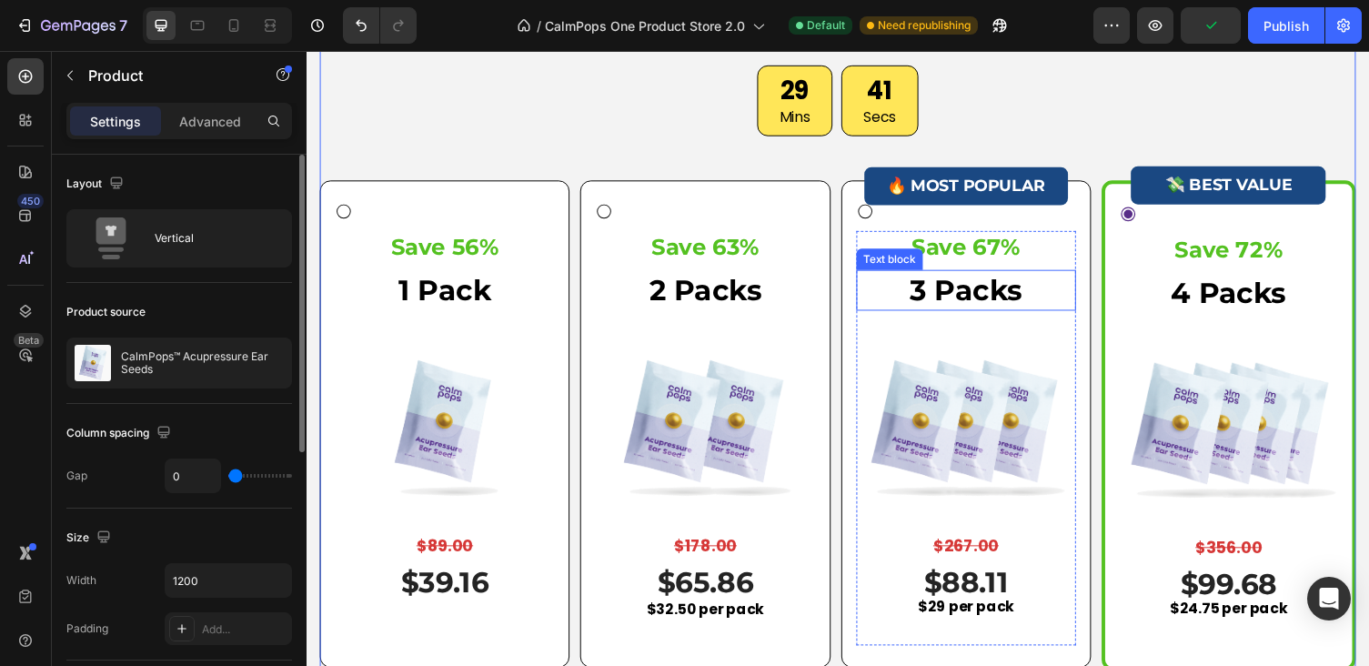
click at [983, 290] on p "3 Packs" at bounding box center [984, 296] width 222 height 38
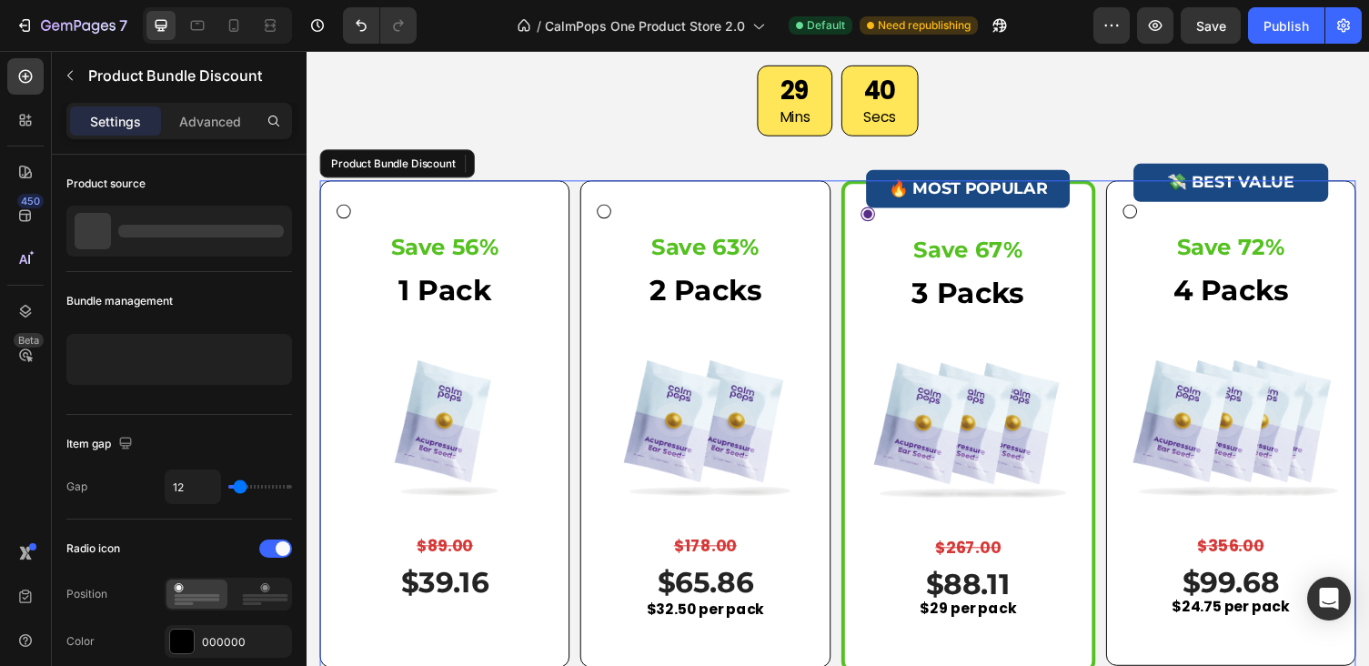
click at [891, 222] on icon at bounding box center [883, 218] width 18 height 18
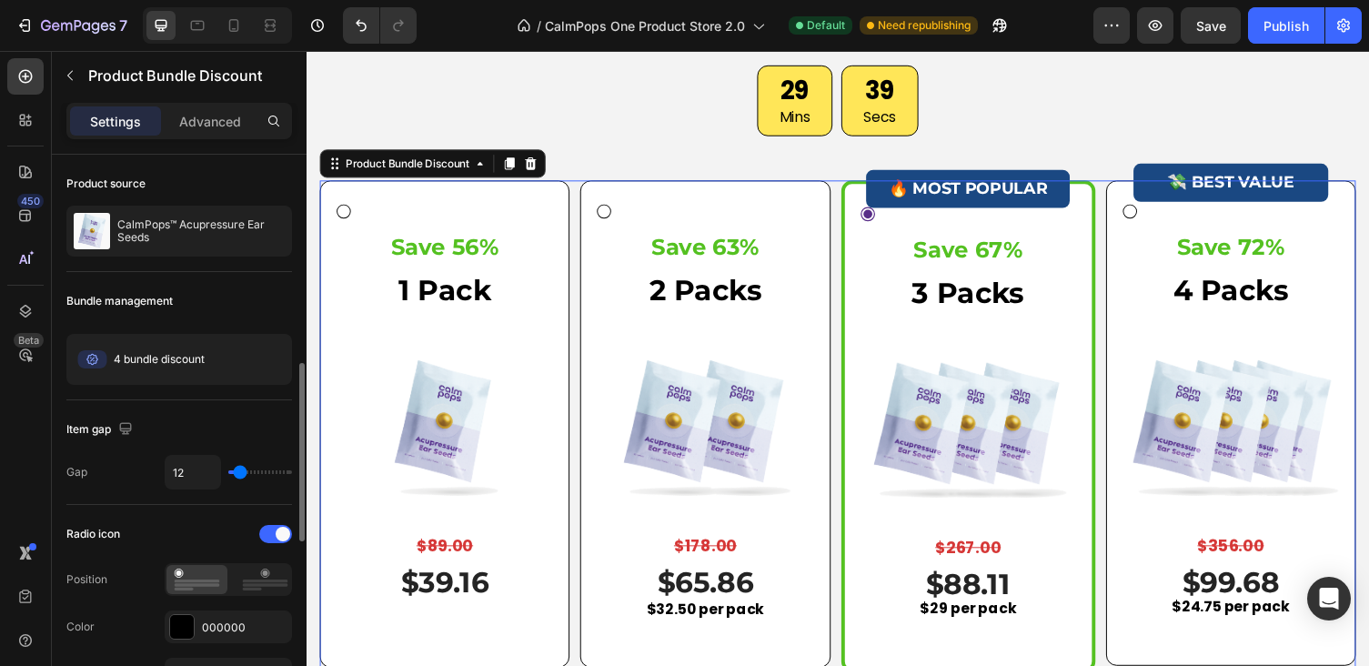
scroll to position [703, 0]
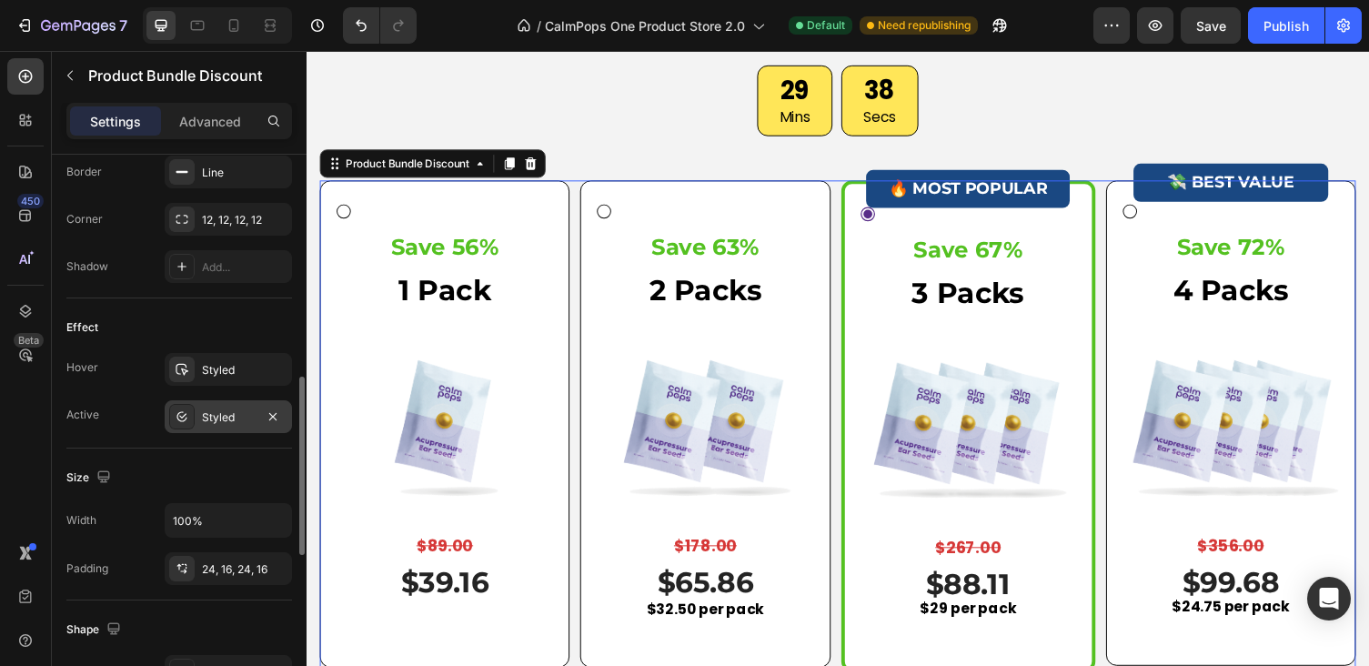
click at [217, 427] on div "Styled" at bounding box center [228, 416] width 127 height 33
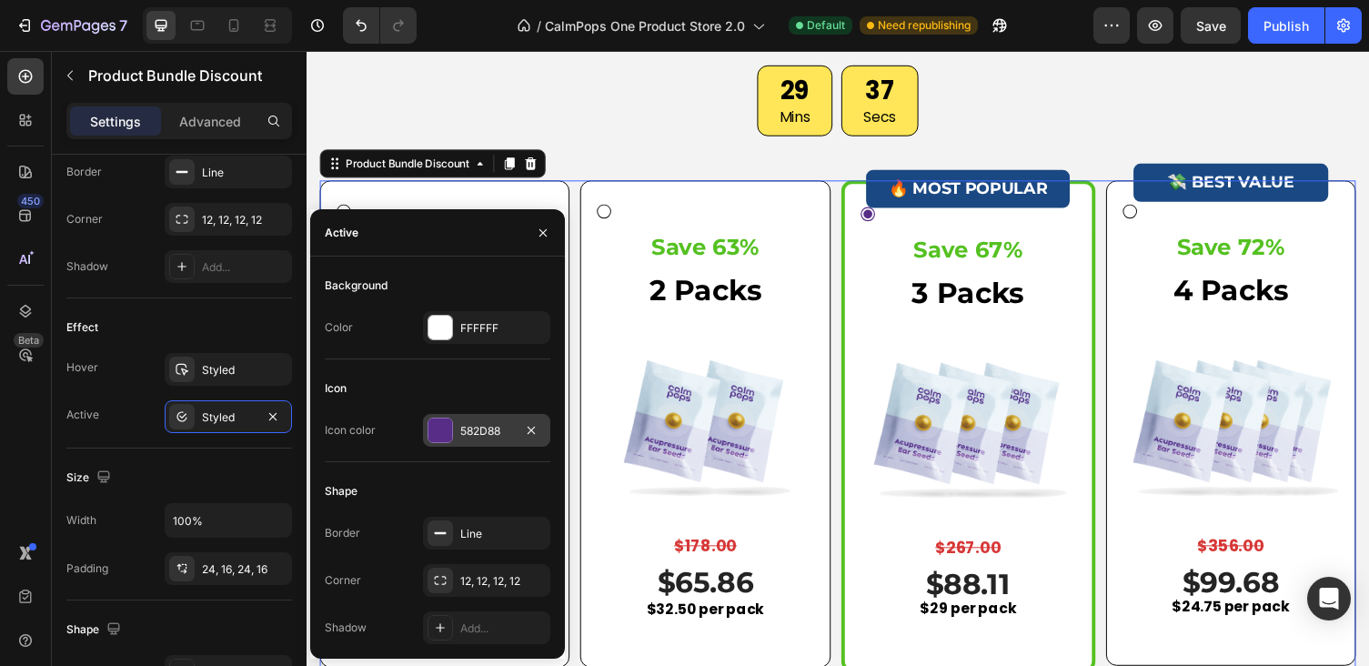
click at [471, 437] on div "582D88" at bounding box center [486, 431] width 53 height 16
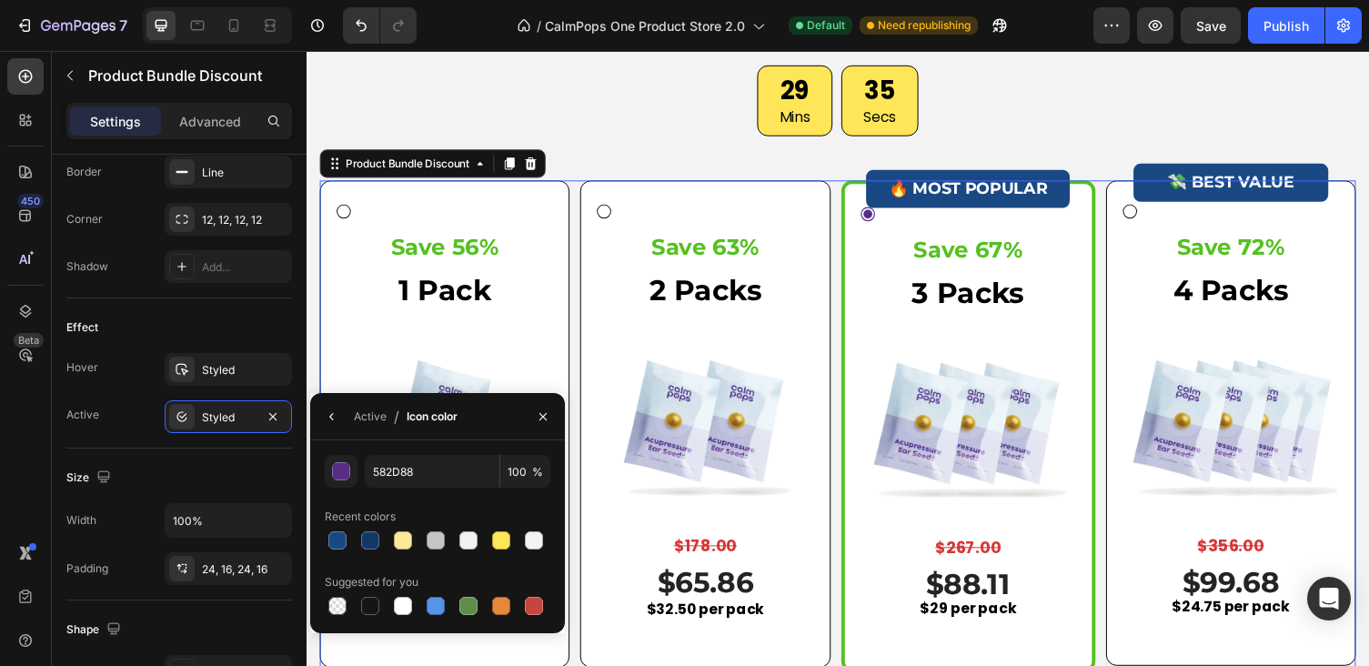
click at [373, 618] on div "582D88 100 % Recent colors Suggested for you" at bounding box center [437, 536] width 255 height 193
click at [372, 612] on div at bounding box center [370, 606] width 18 height 18
type input "151515"
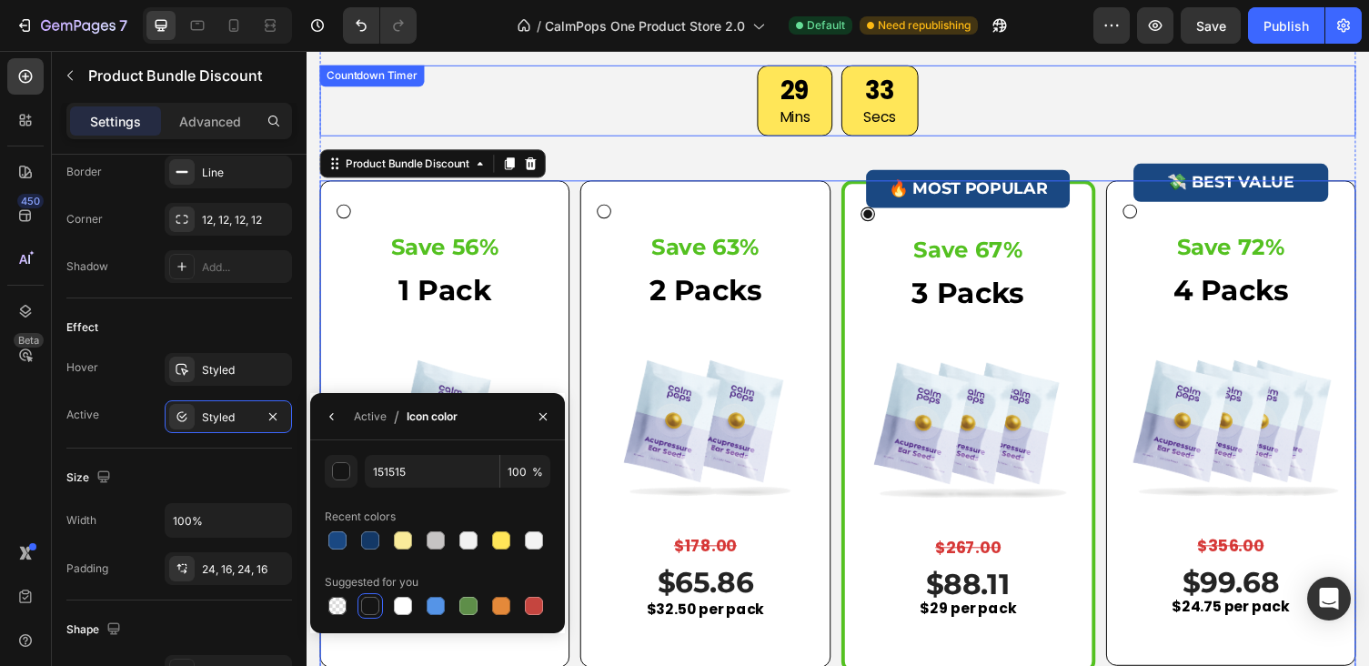
click at [686, 107] on div "29 Mins 33 Secs" at bounding box center [852, 101] width 1064 height 73
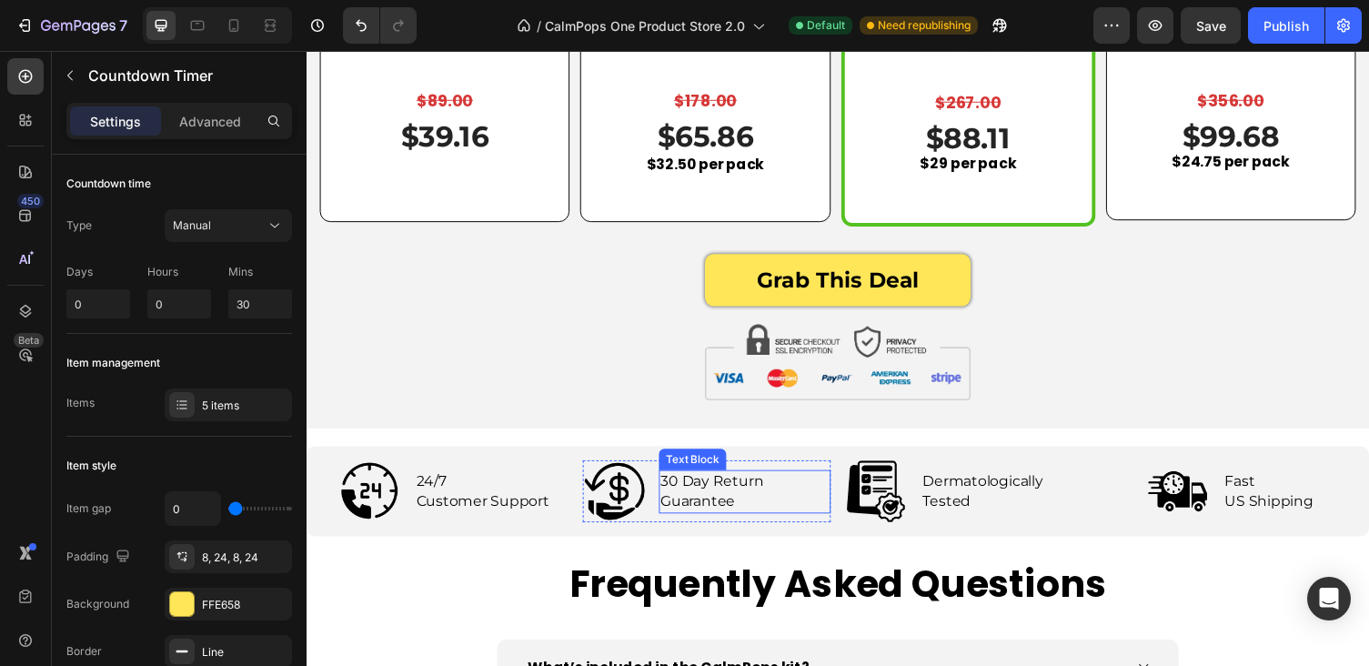
scroll to position [5807, 0]
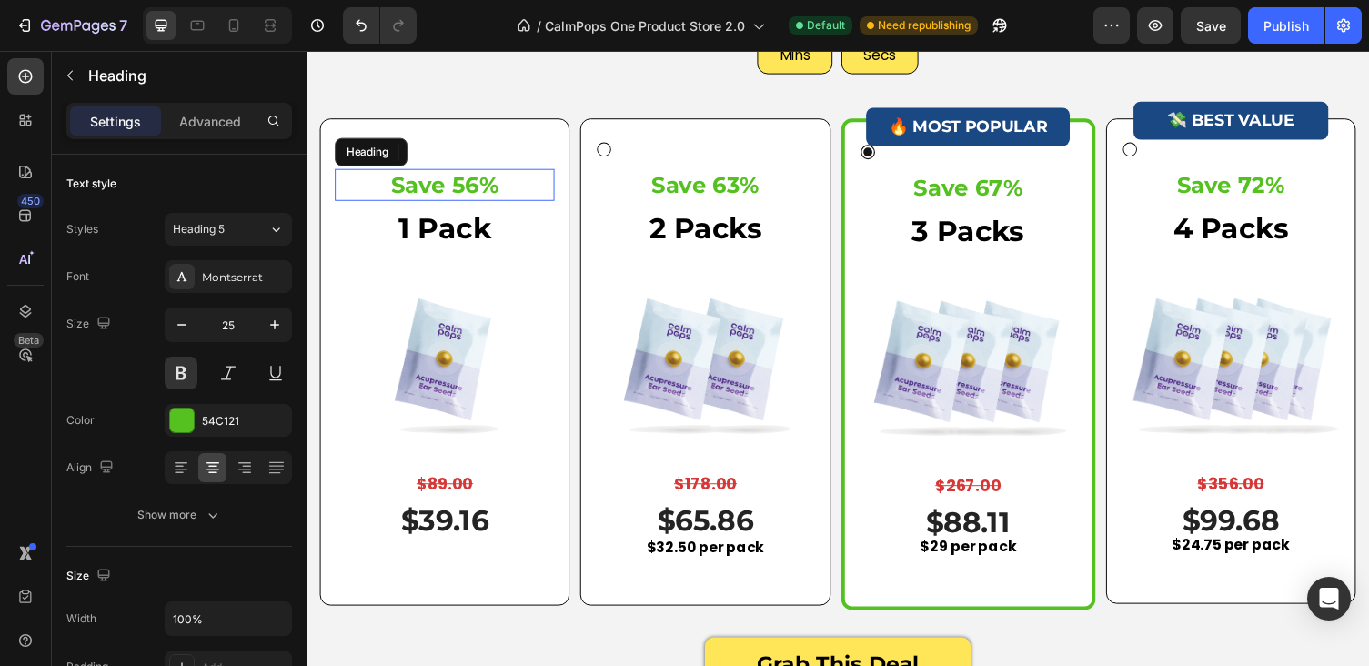
click at [499, 187] on h3 "Save 56%" at bounding box center [449, 189] width 226 height 34
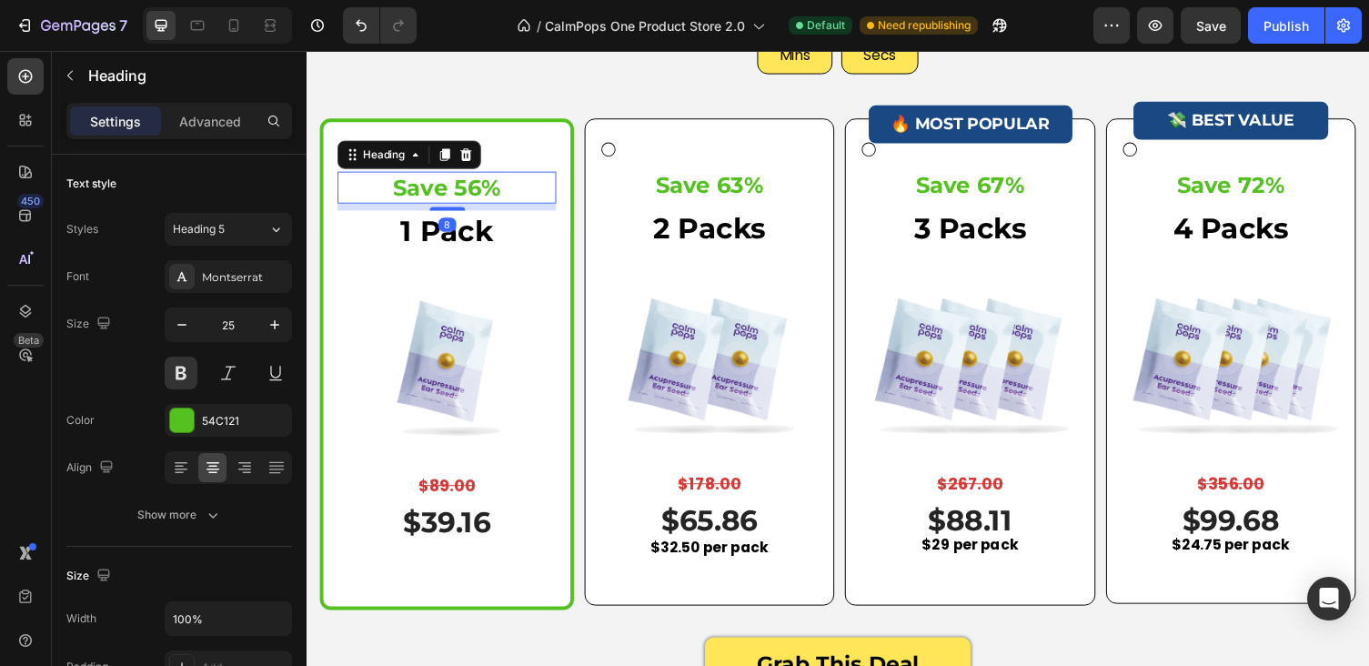
click at [516, 190] on h3 "Save 56%" at bounding box center [450, 192] width 225 height 34
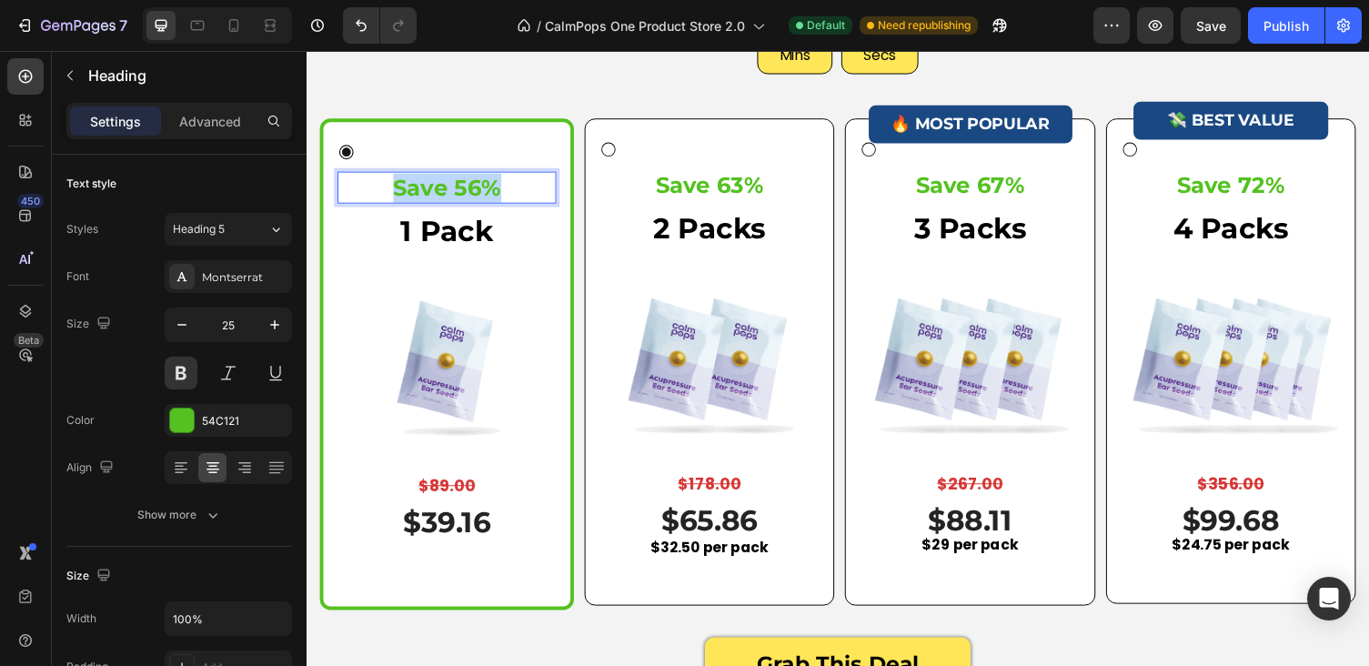
drag, startPoint x: 515, startPoint y: 190, endPoint x: 369, endPoint y: 190, distance: 145.5
click at [369, 190] on p "Save 56%" at bounding box center [450, 191] width 221 height 30
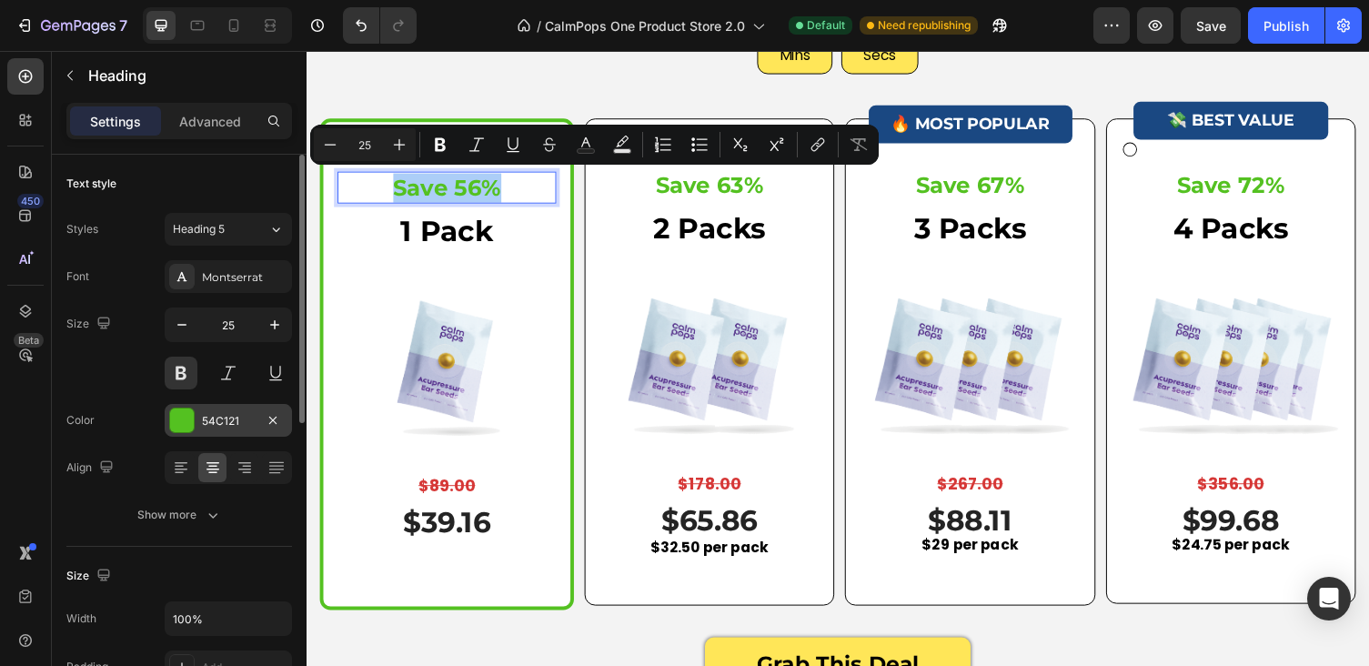
click at [184, 425] on div at bounding box center [182, 420] width 24 height 24
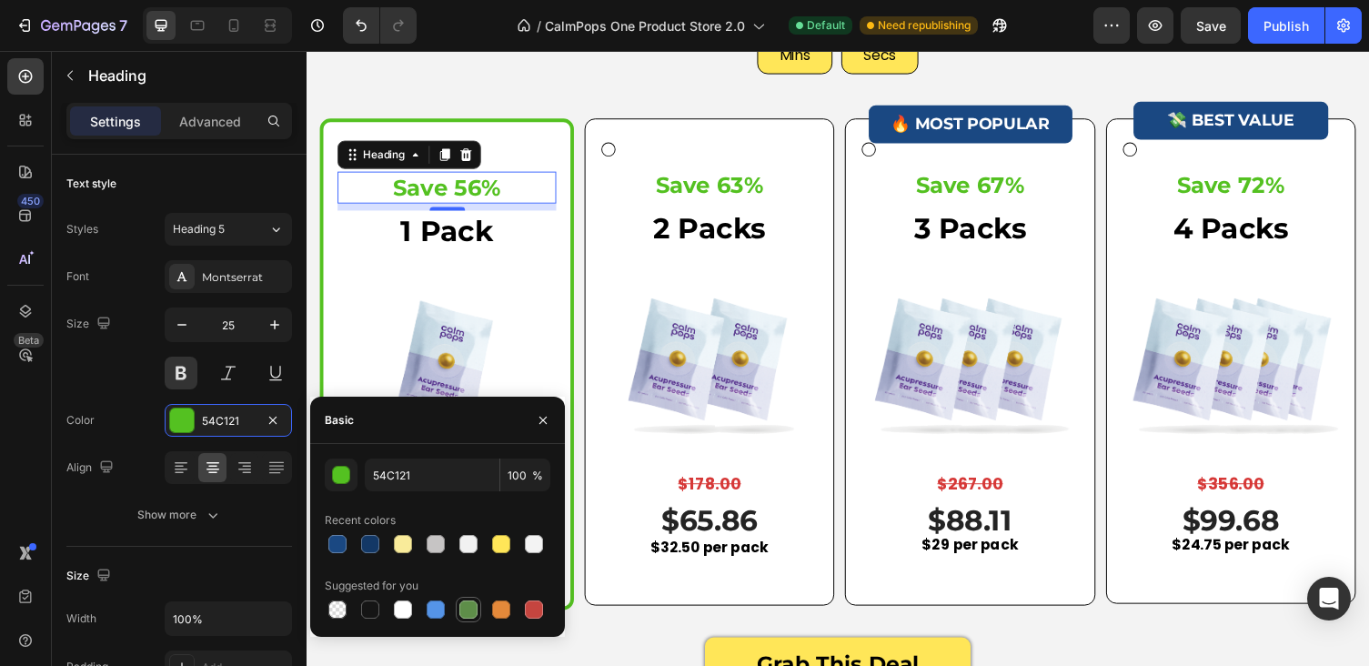
click at [465, 604] on div at bounding box center [468, 609] width 18 height 18
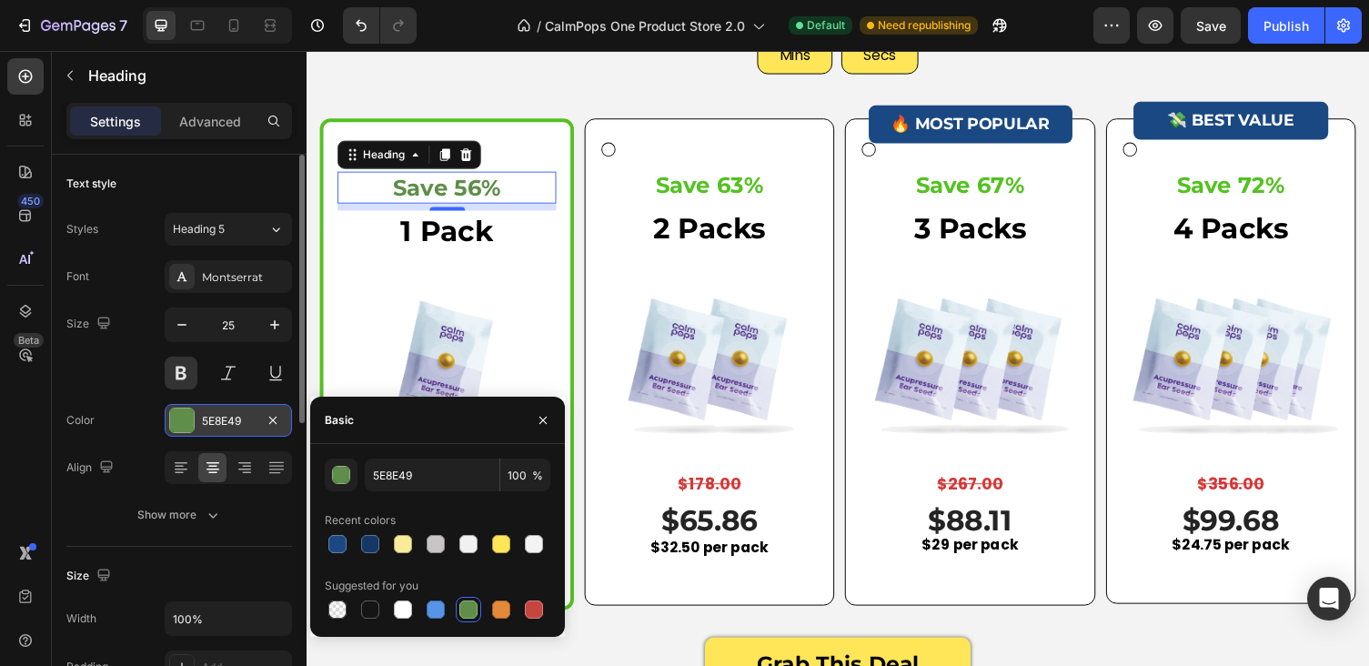
click at [187, 413] on div at bounding box center [182, 420] width 24 height 24
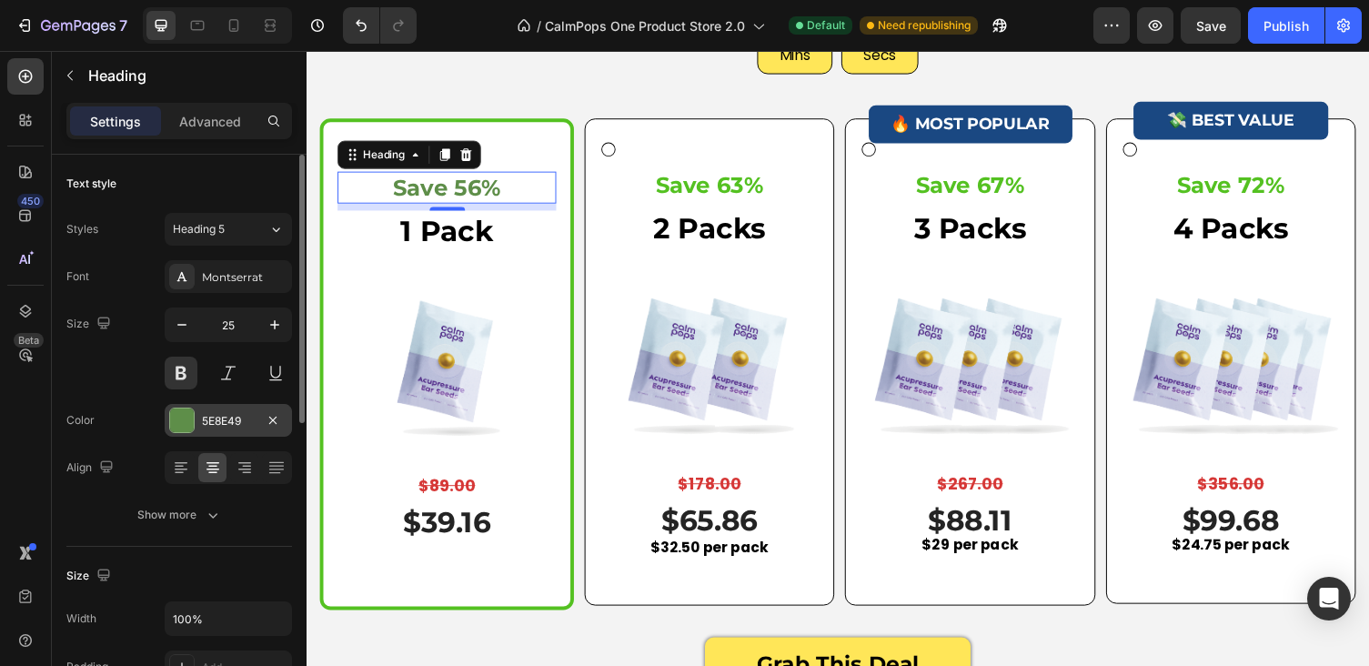
click at [196, 424] on div "5E8E49" at bounding box center [228, 420] width 127 height 33
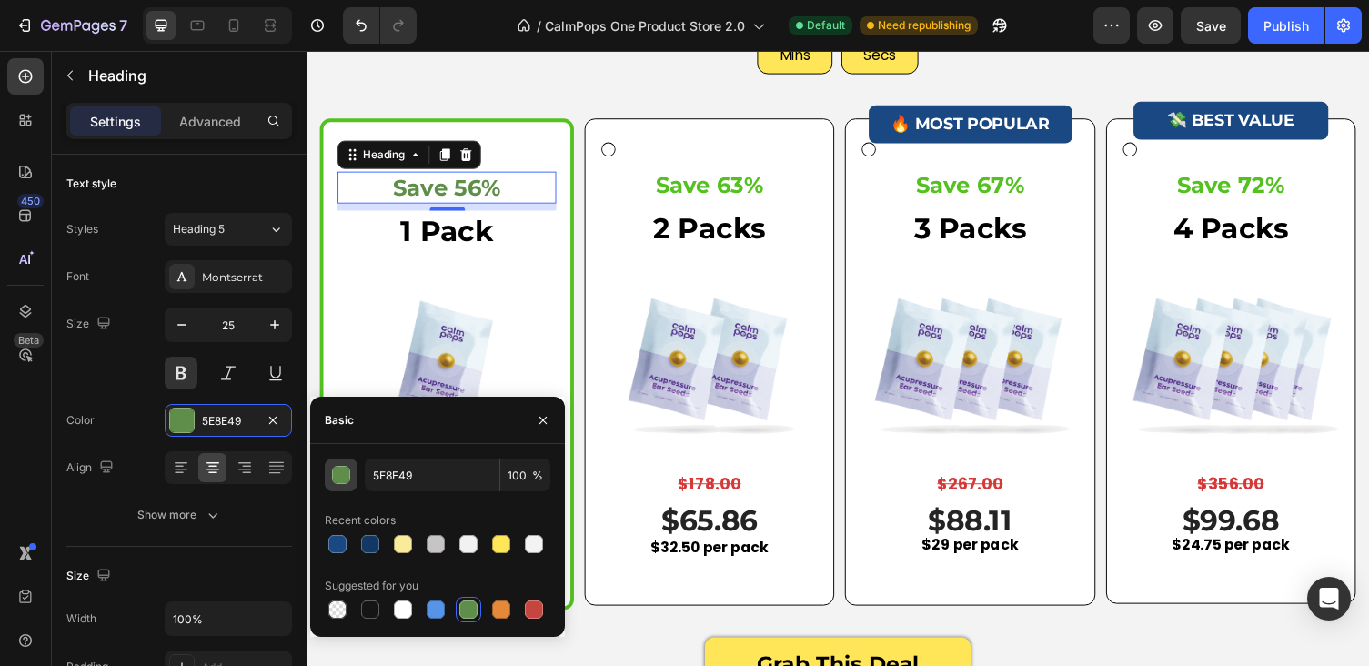
click at [344, 475] on div "button" at bounding box center [342, 476] width 18 height 18
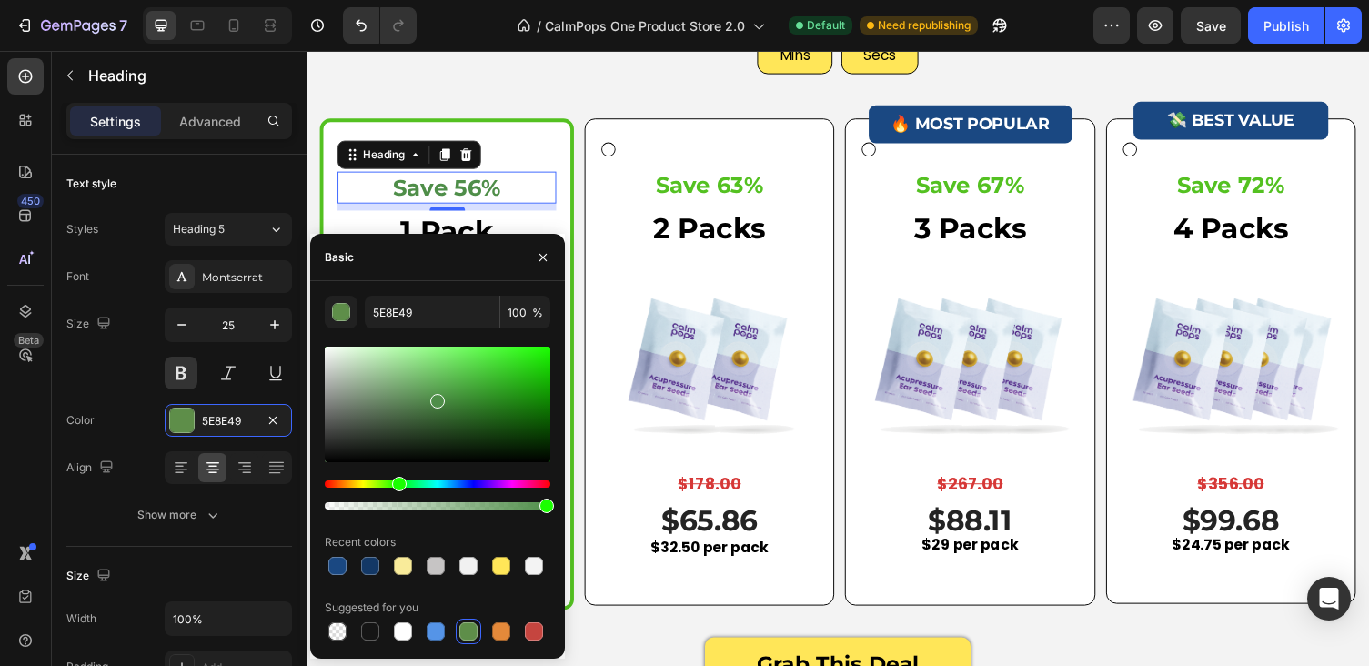
drag, startPoint x: 393, startPoint y: 486, endPoint x: 403, endPoint y: 488, distance: 10.4
click at [403, 488] on div "Hue" at bounding box center [399, 484] width 15 height 15
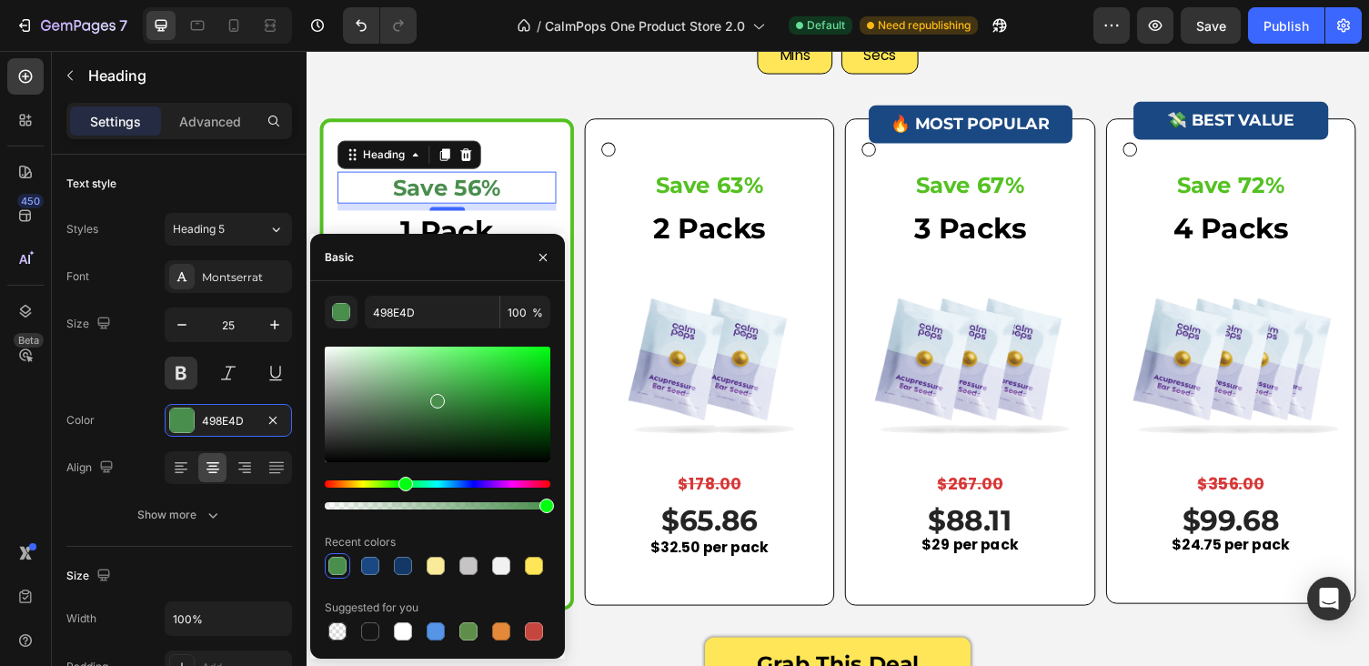
click at [487, 416] on div at bounding box center [438, 405] width 226 height 116
click at [501, 403] on div at bounding box center [438, 405] width 226 height 116
drag, startPoint x: 501, startPoint y: 403, endPoint x: 486, endPoint y: 388, distance: 21.2
click at [486, 388] on div at bounding box center [488, 392] width 15 height 15
click at [482, 398] on div at bounding box center [485, 403] width 15 height 15
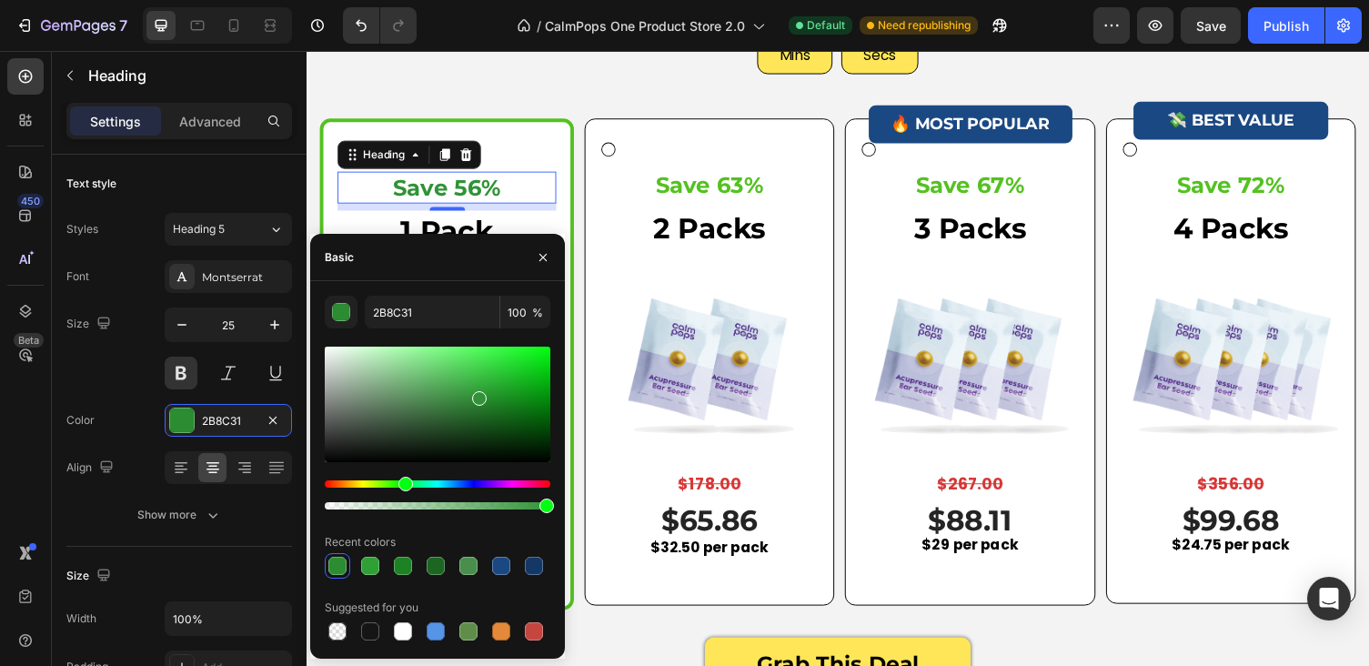
click at [477, 394] on div at bounding box center [479, 398] width 15 height 15
type input "319638"
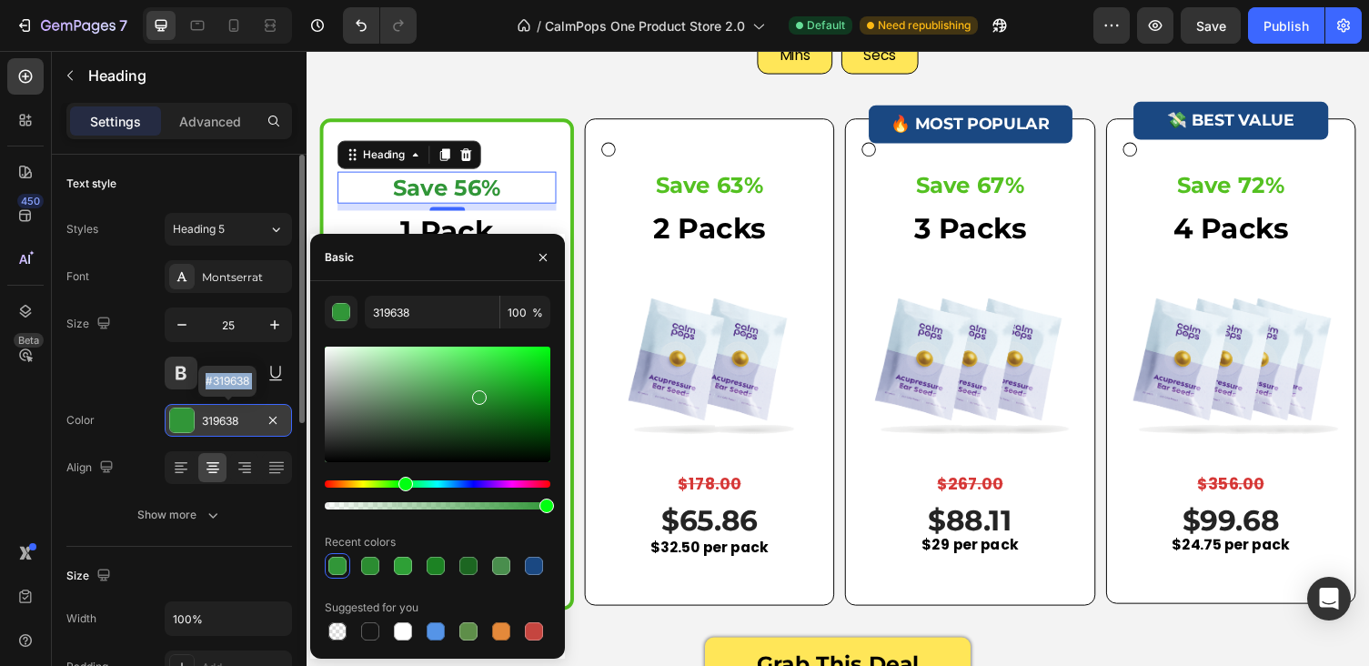
click at [233, 417] on div "319638" at bounding box center [228, 421] width 53 height 16
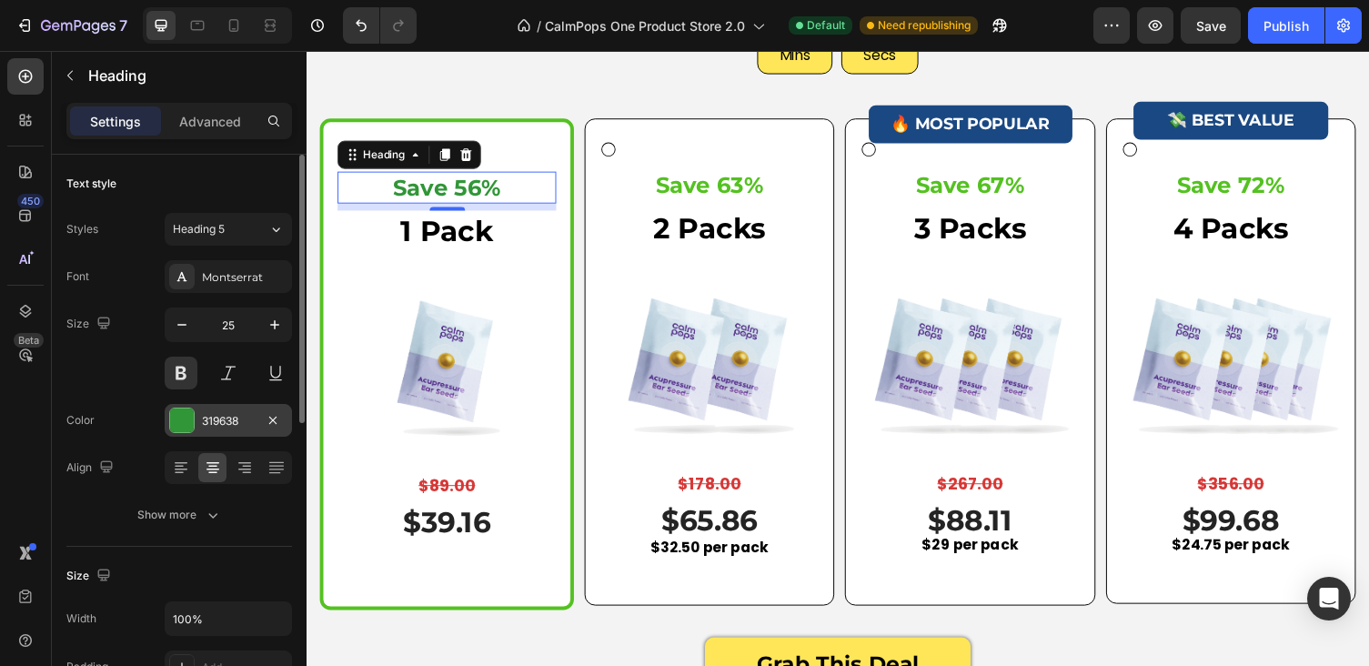
click at [233, 427] on div "319638" at bounding box center [228, 421] width 53 height 16
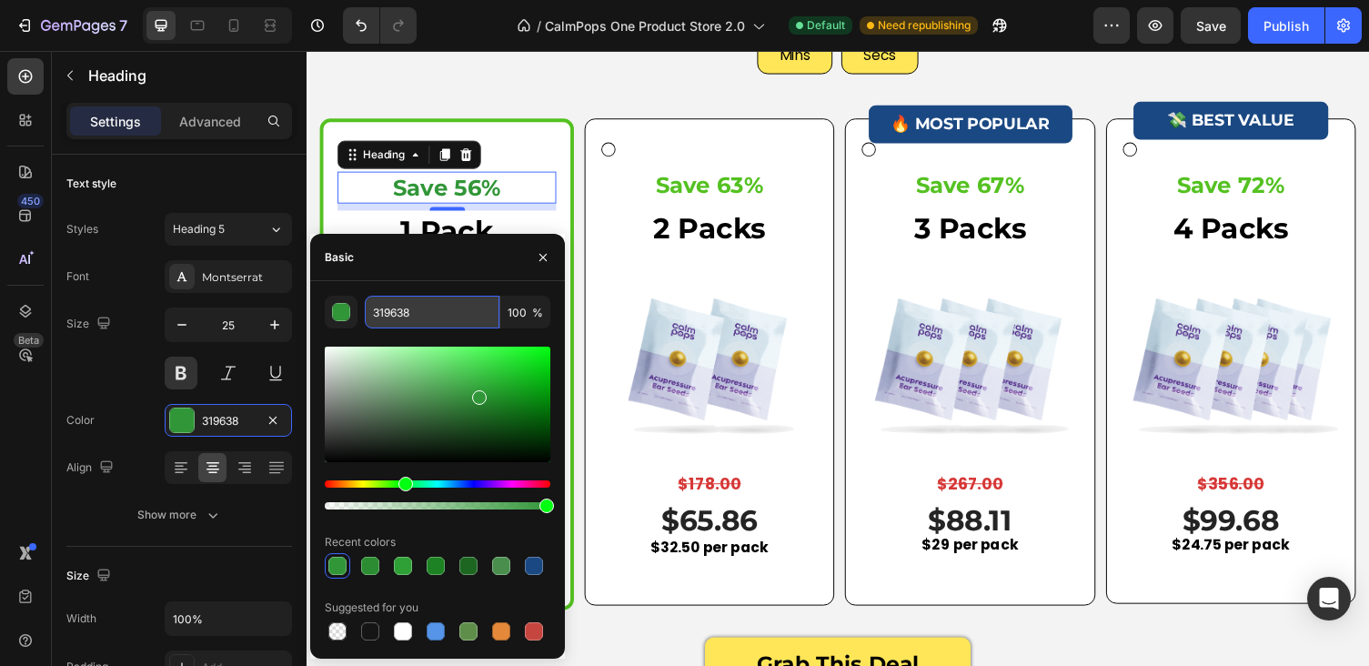
drag, startPoint x: 428, startPoint y: 321, endPoint x: 370, endPoint y: 305, distance: 60.5
click at [370, 305] on input "319638" at bounding box center [432, 312] width 135 height 33
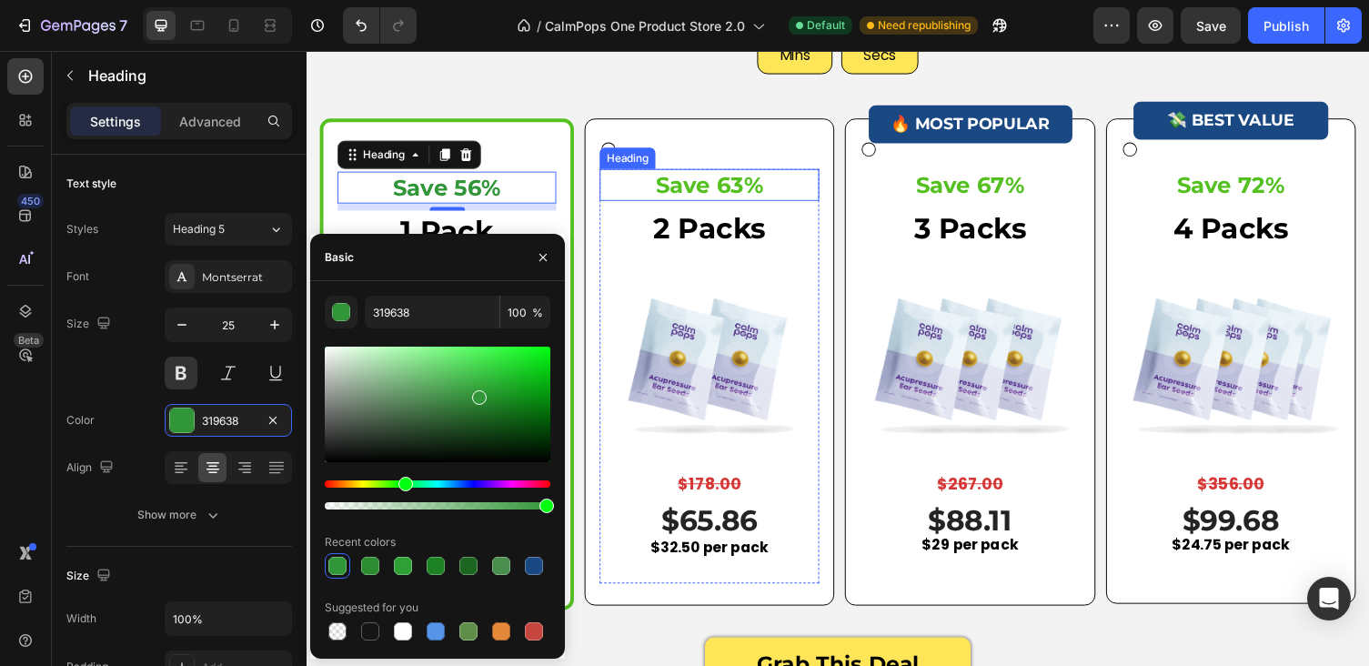
click at [766, 198] on h3 "Save 63%" at bounding box center [721, 189] width 226 height 34
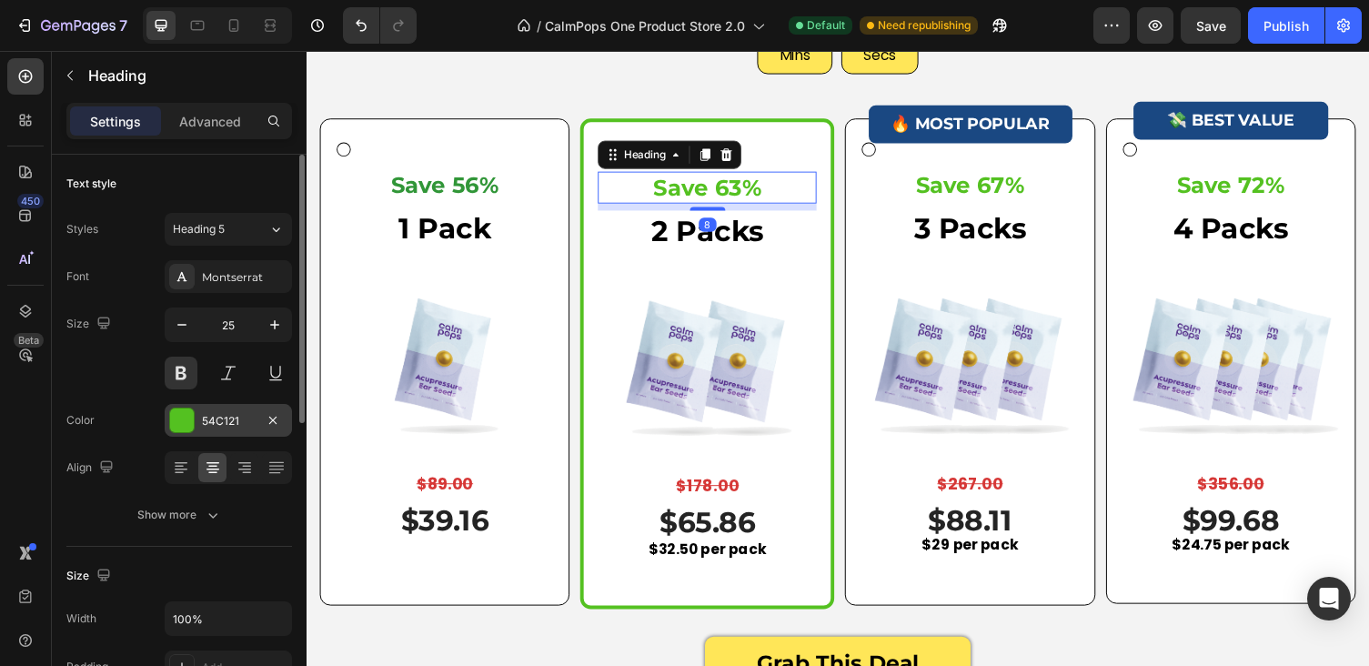
click at [210, 424] on div "54C121" at bounding box center [228, 421] width 53 height 16
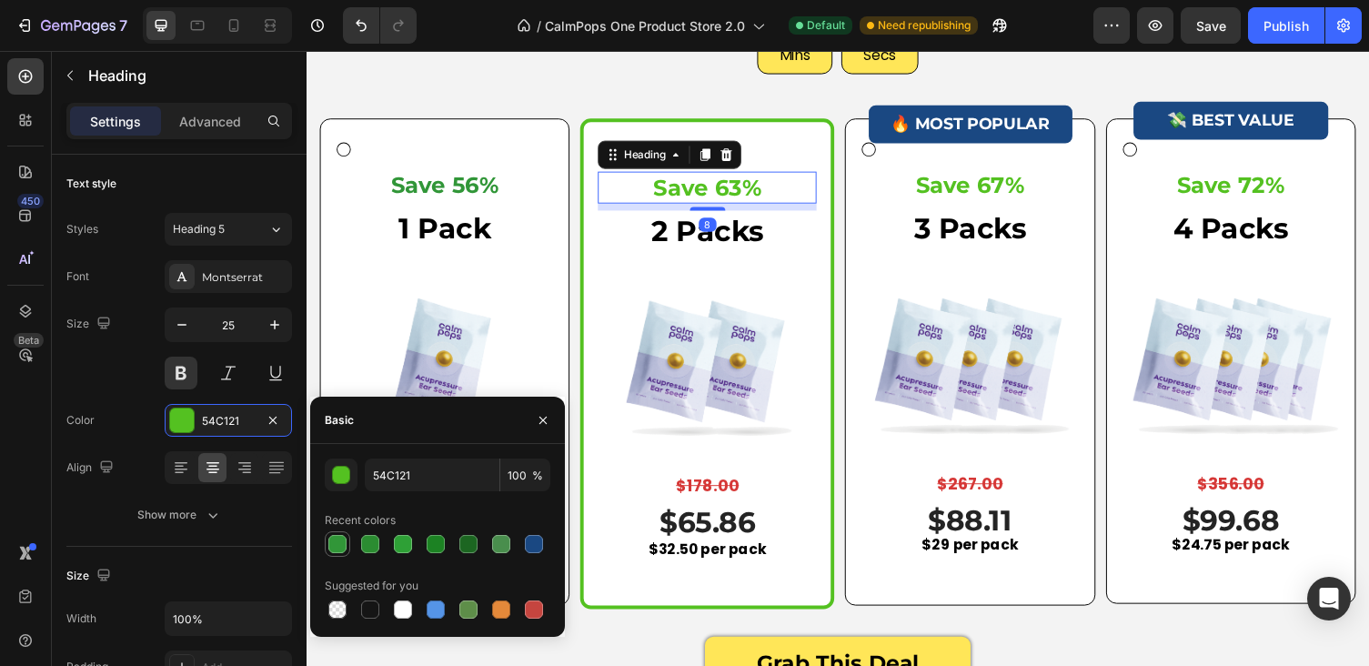
click at [336, 539] on div at bounding box center [337, 544] width 18 height 18
type input "319638"
click at [992, 187] on h3 "Save 67%" at bounding box center [988, 189] width 226 height 34
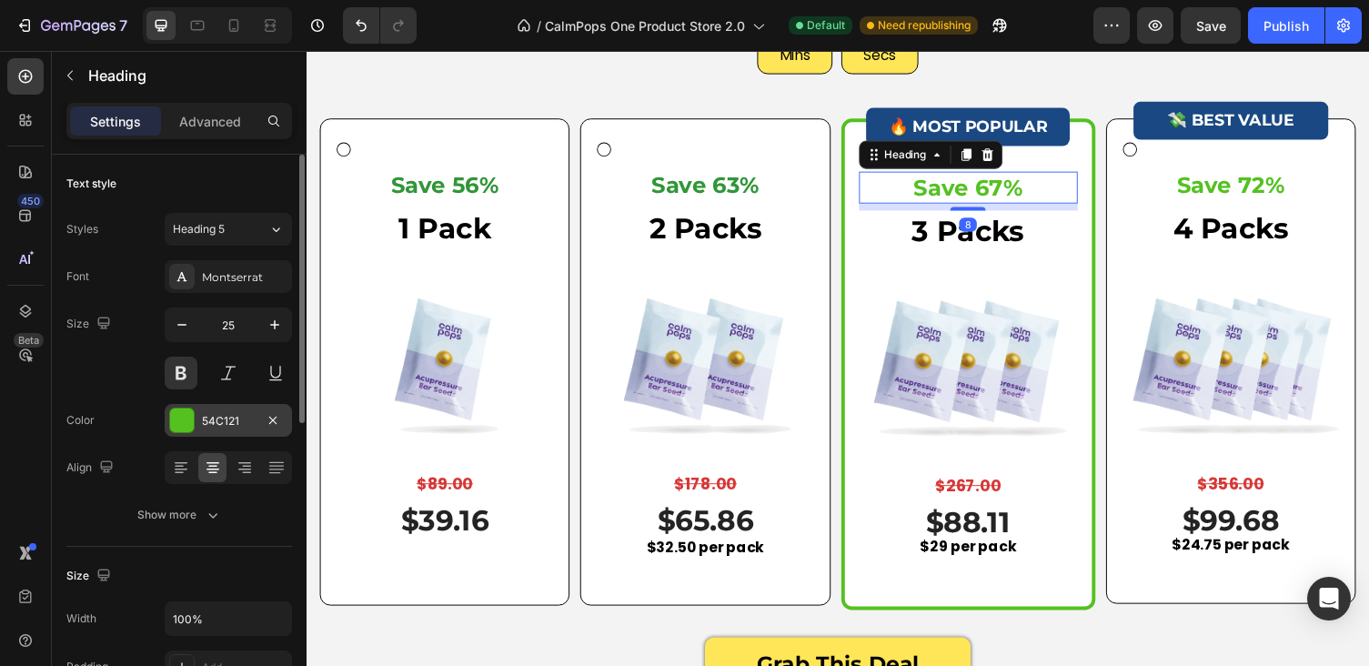
click at [188, 425] on div at bounding box center [182, 420] width 24 height 24
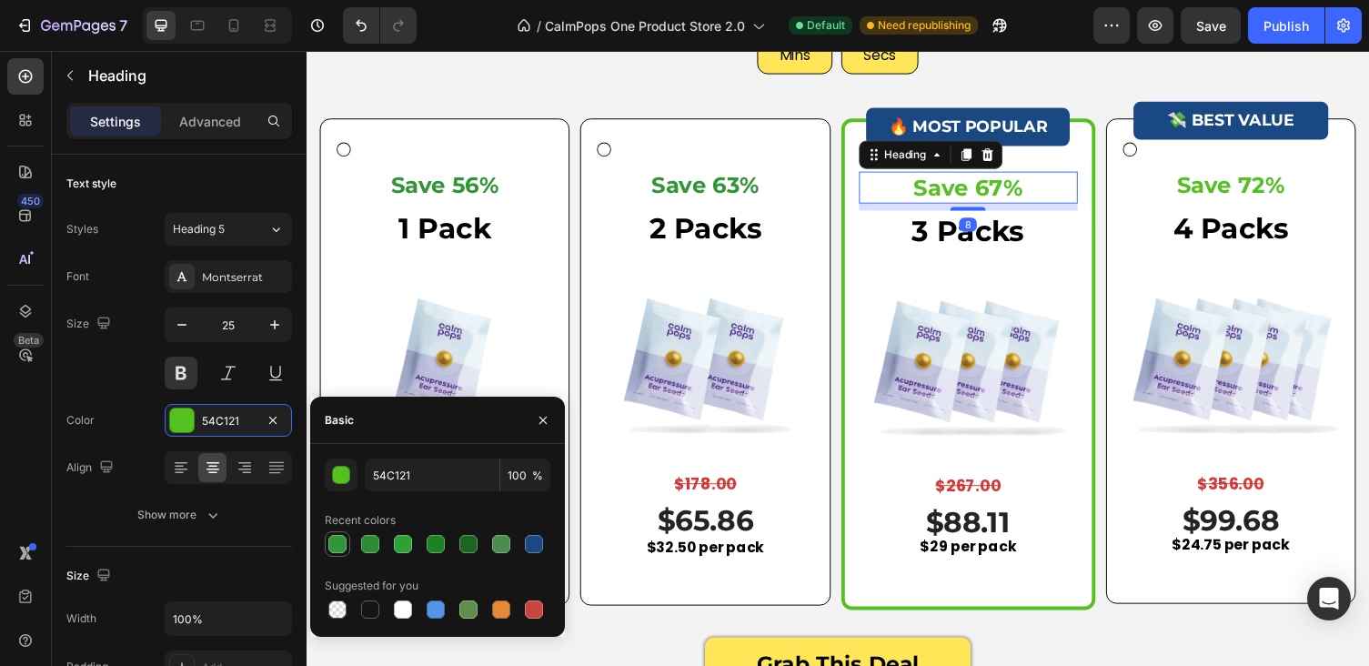
click at [345, 542] on div at bounding box center [337, 544] width 18 height 18
type input "319638"
click at [1236, 186] on h3 "Save 72%" at bounding box center [1256, 189] width 226 height 34
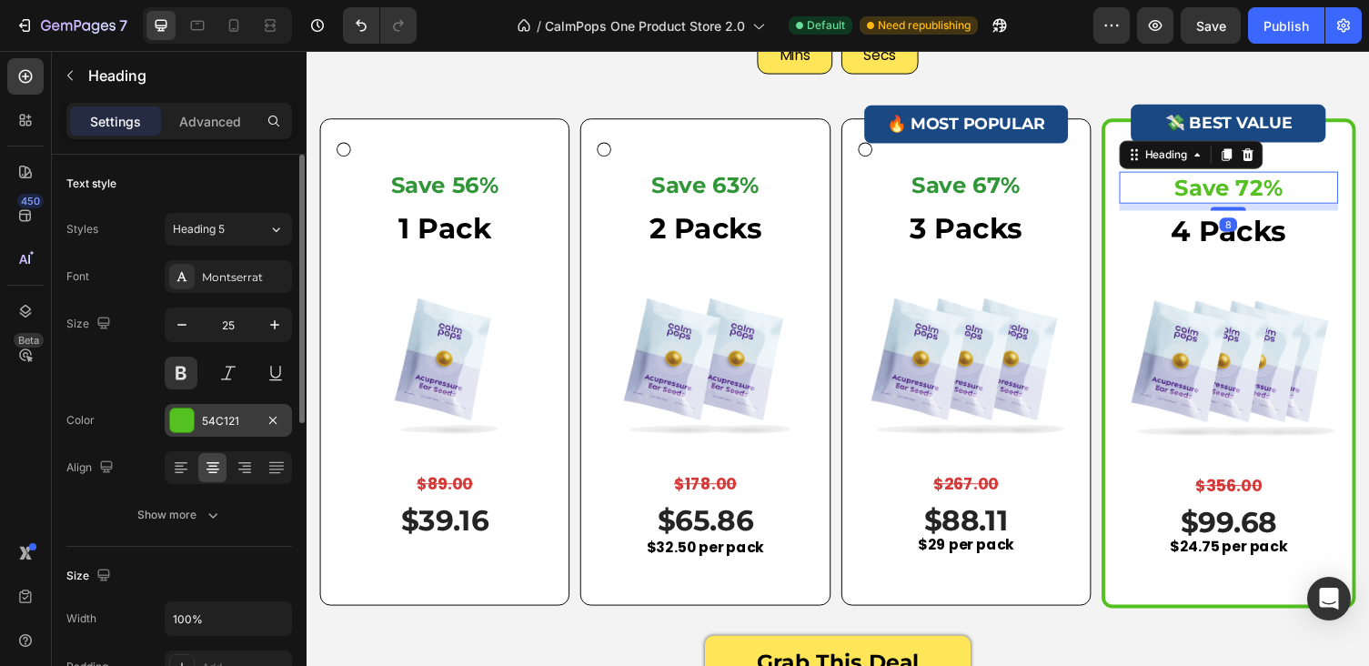
click at [180, 427] on div at bounding box center [182, 420] width 24 height 24
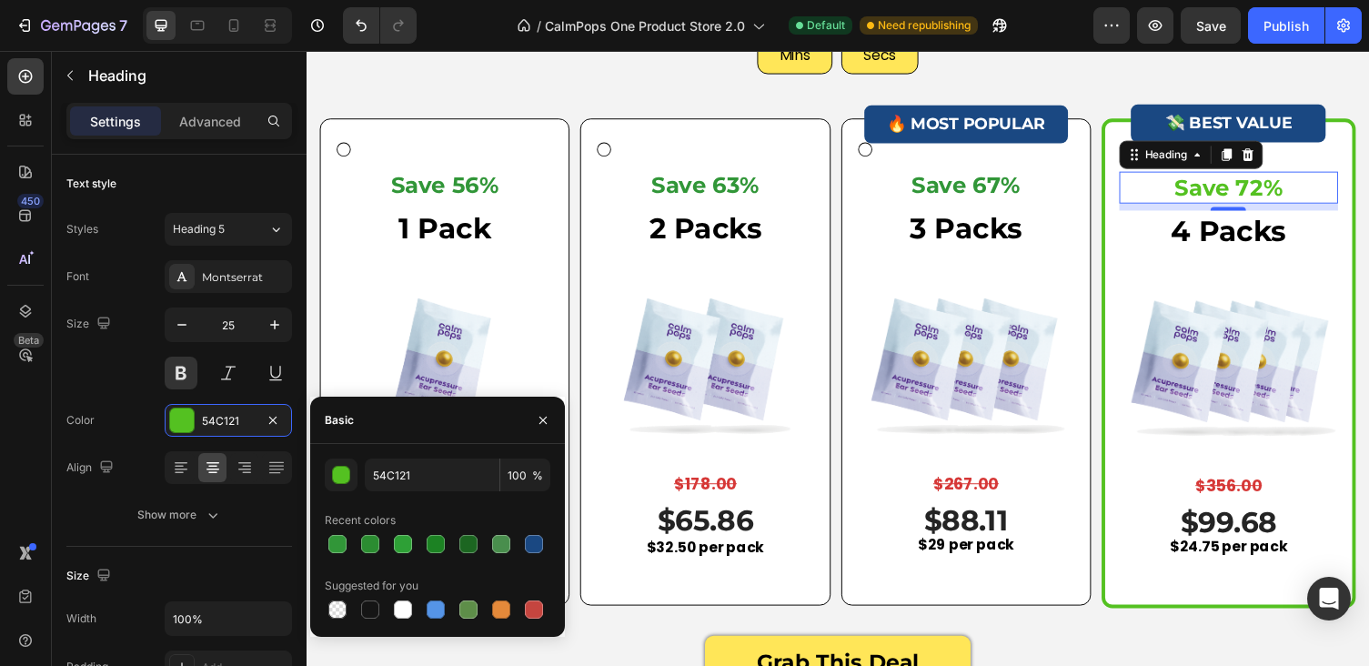
click at [350, 543] on div at bounding box center [438, 543] width 226 height 25
click at [342, 544] on div at bounding box center [337, 544] width 18 height 18
type input "319638"
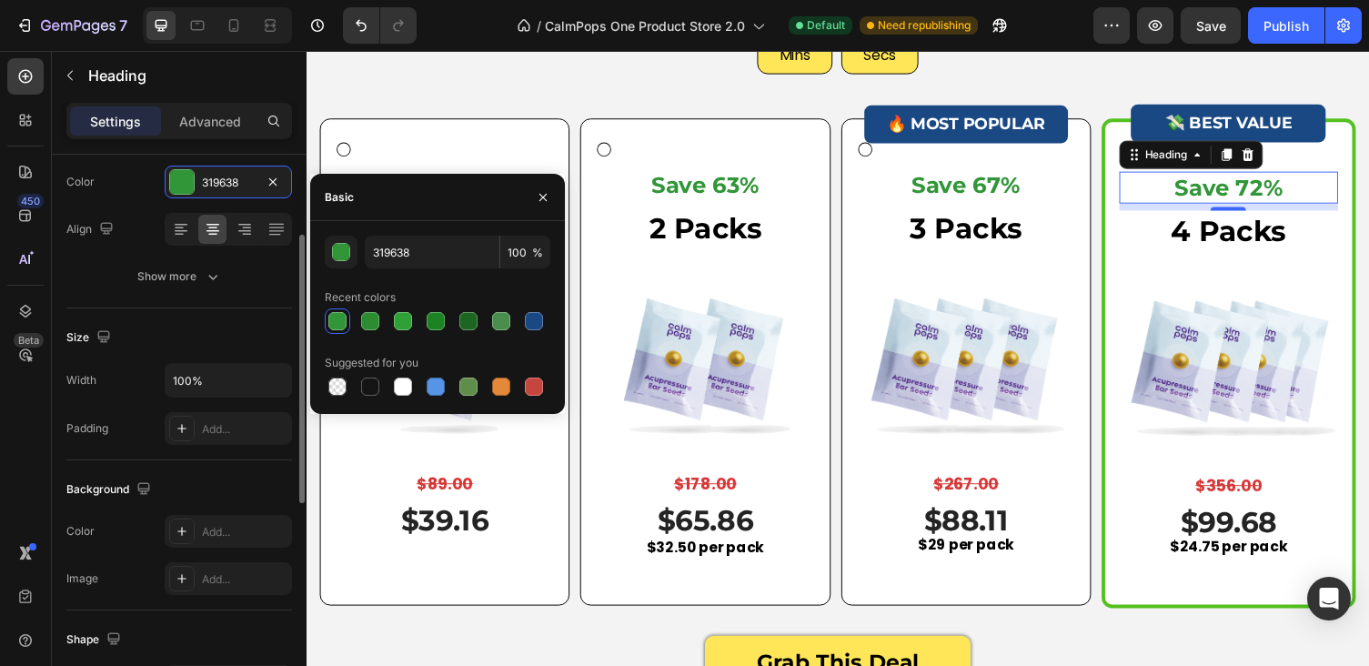
scroll to position [137, 0]
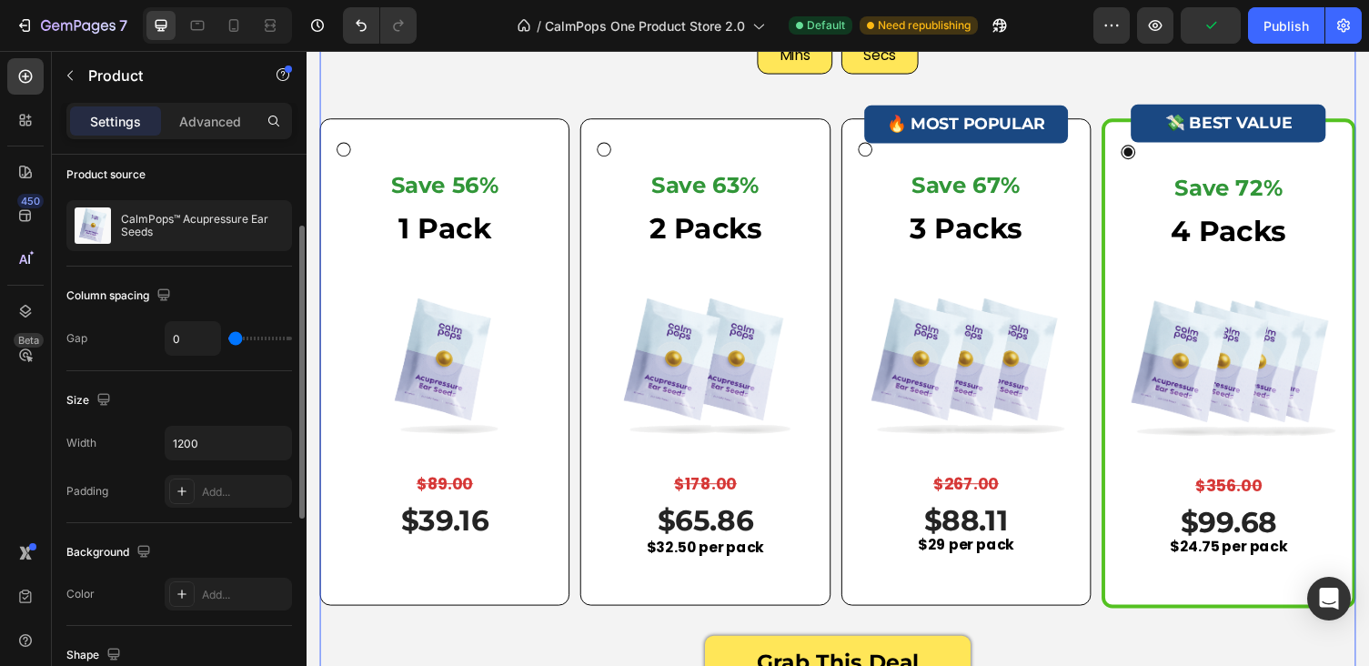
click at [803, 115] on div "Limited Time Offer: Try CalmPops Today For Up To 72% OFF Heading 28 Mins 28 Sec…" at bounding box center [852, 269] width 1064 height 763
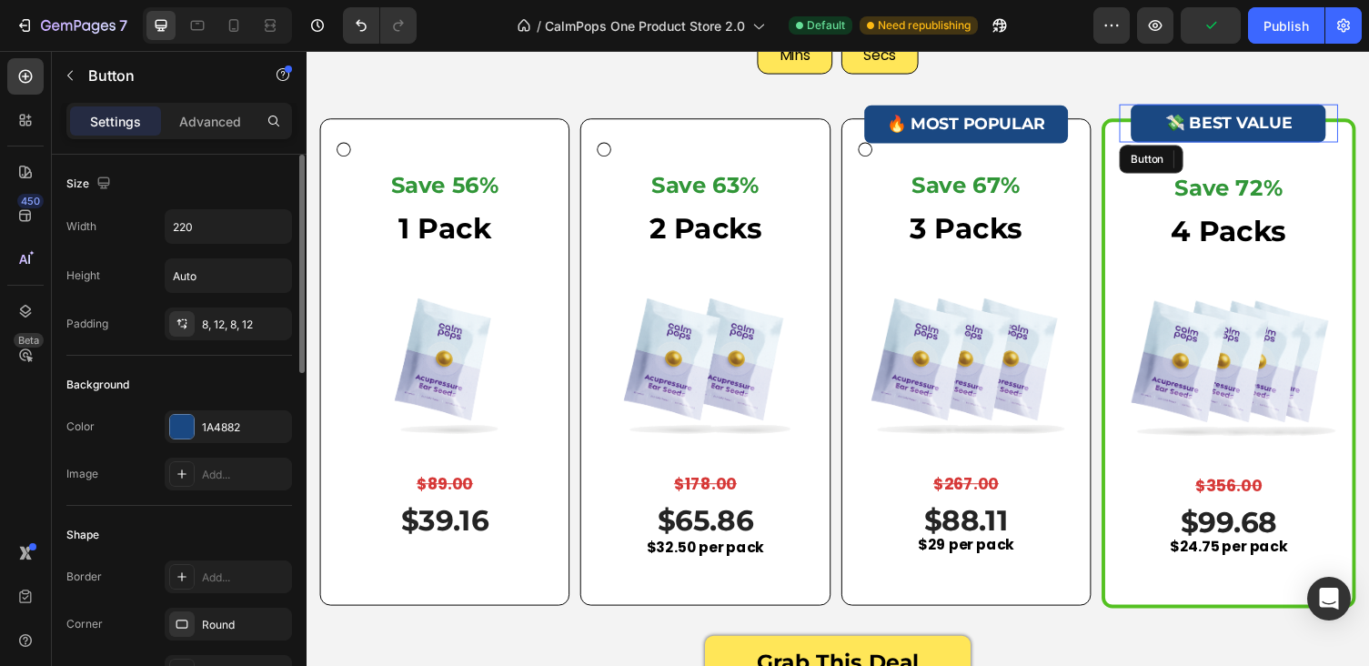
click at [1146, 125] on div "💸 BEST VALUE Button" at bounding box center [1253, 125] width 225 height 39
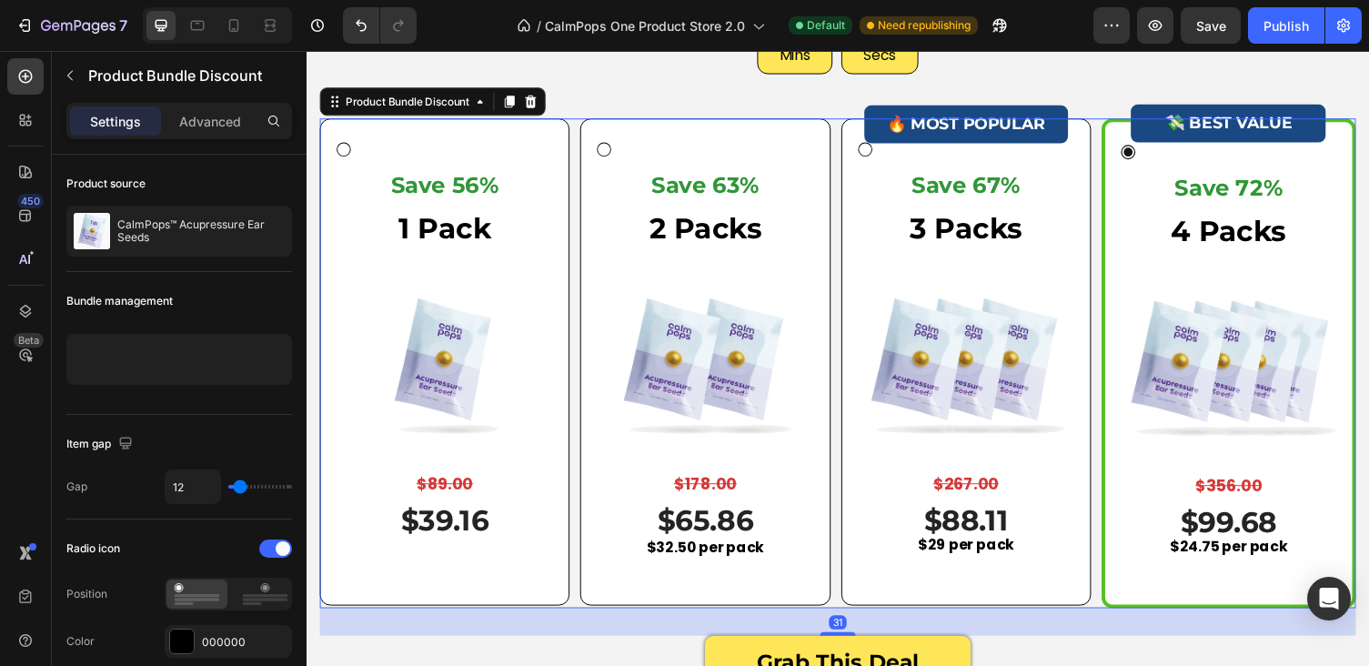
click at [1131, 131] on div "💸 BEST VALUE Button Save 72% Heading 4 Packs Text block Image $356.00 Product P…" at bounding box center [1253, 372] width 261 height 504
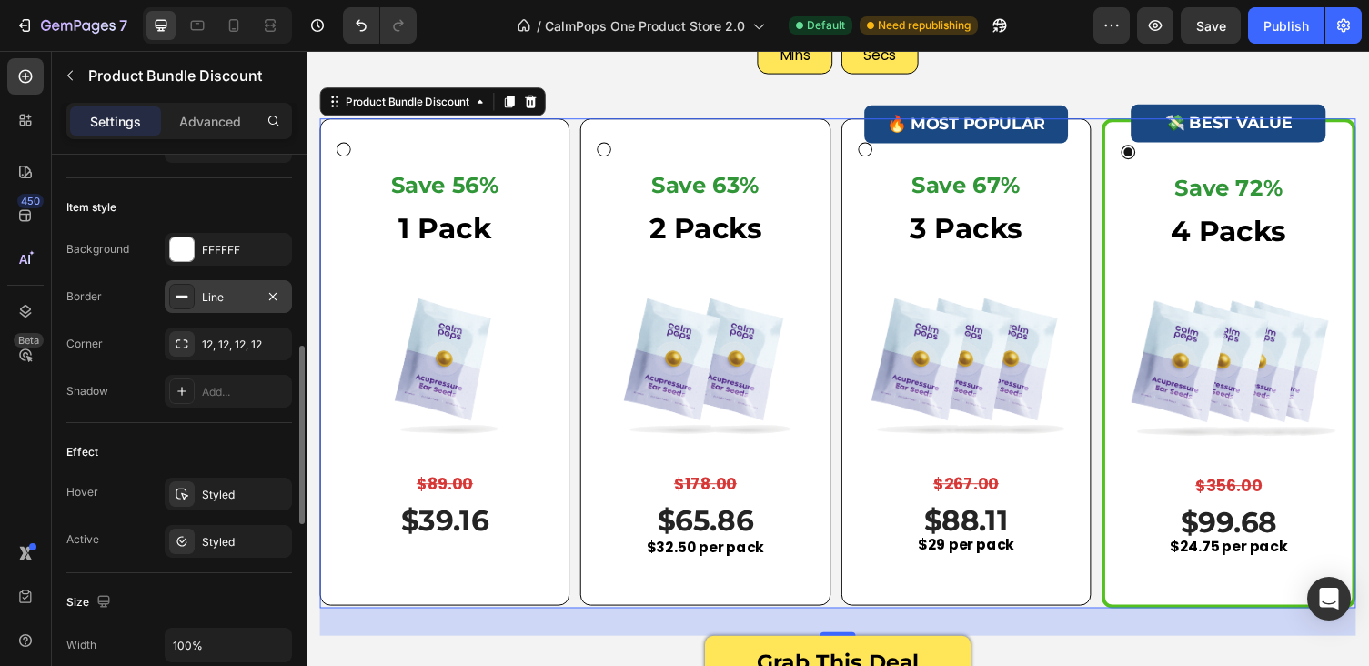
scroll to position [585, 0]
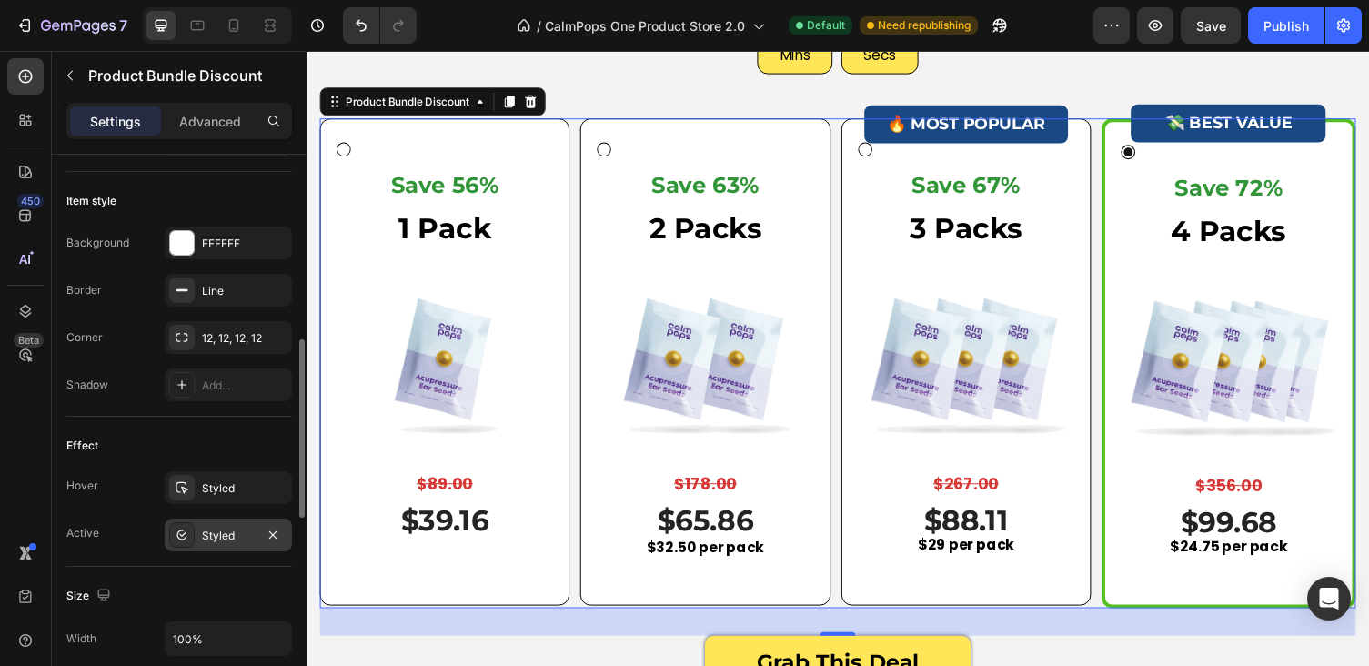
click at [184, 538] on icon at bounding box center [182, 535] width 15 height 15
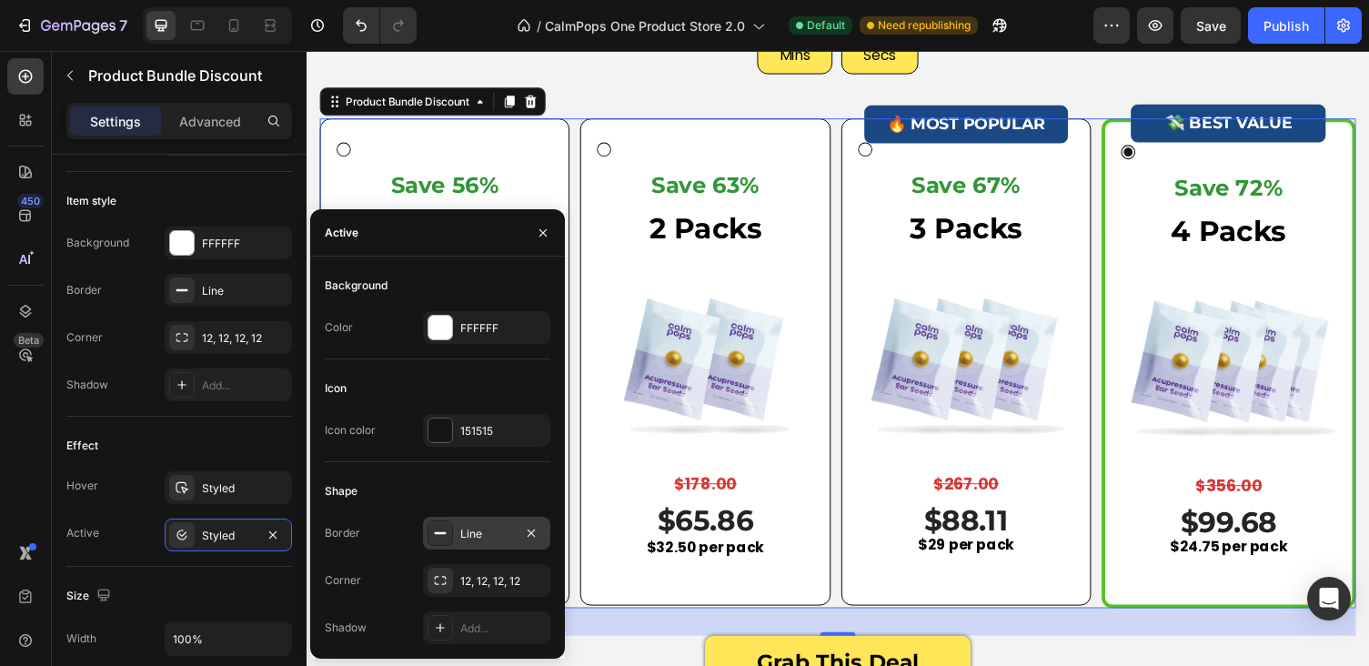
click at [457, 534] on div "Line" at bounding box center [486, 533] width 127 height 33
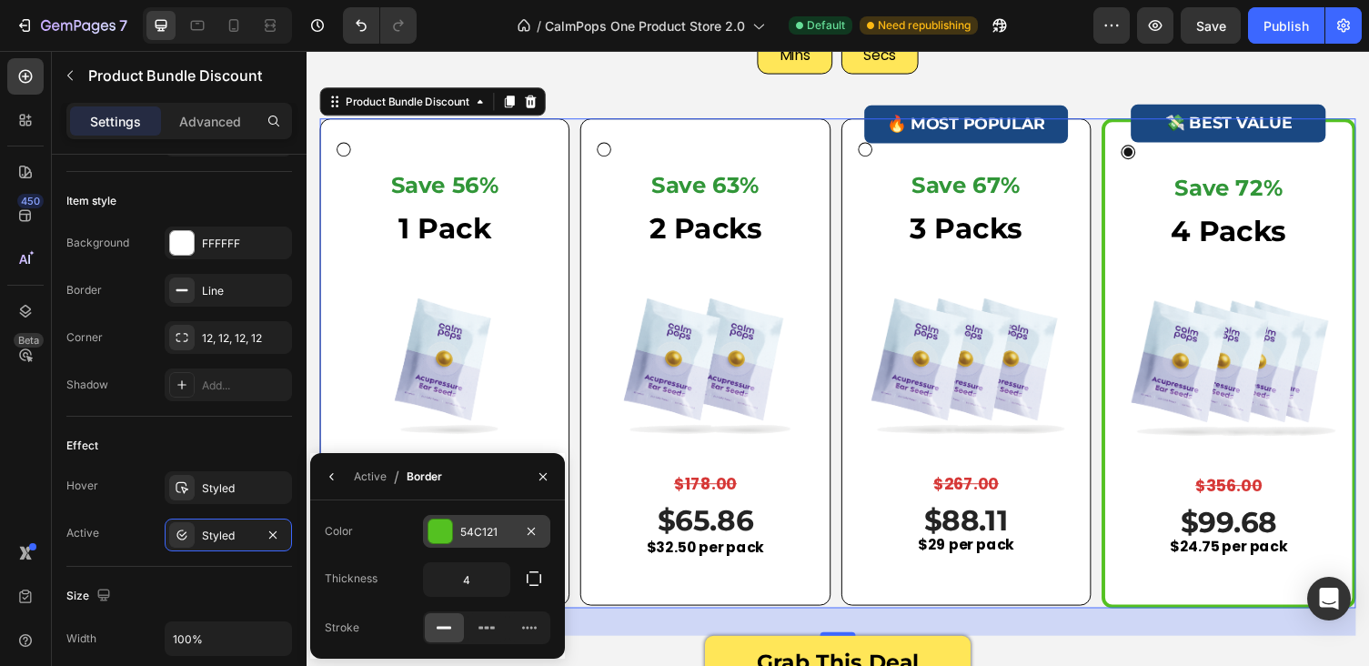
click at [439, 535] on div at bounding box center [440, 531] width 24 height 24
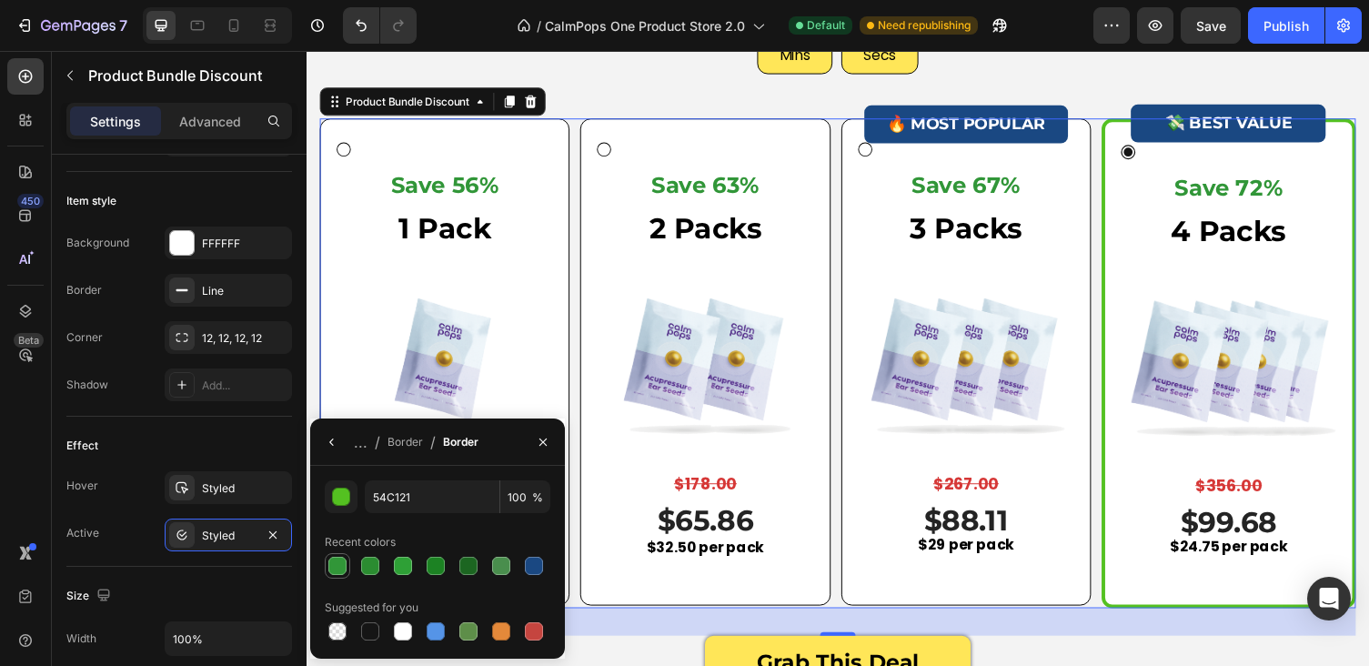
click at [342, 569] on div at bounding box center [337, 566] width 18 height 18
type input "319638"
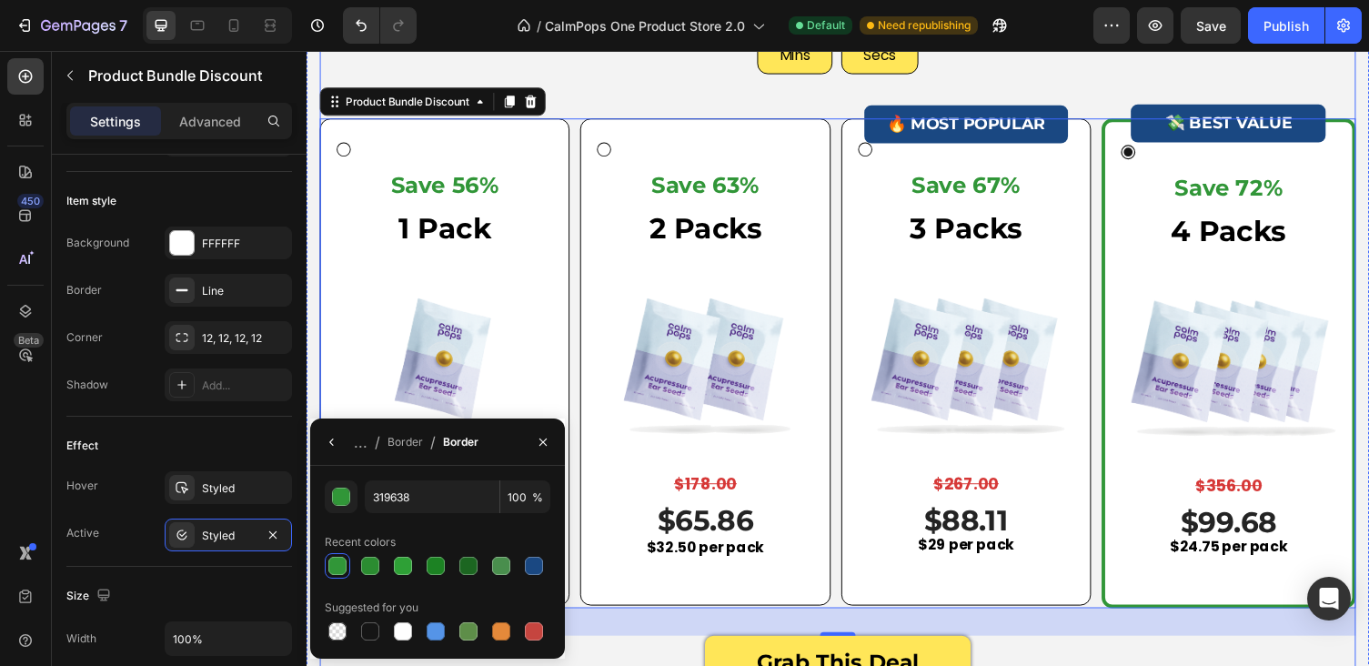
click at [608, 101] on div "Limited Time Offer: Try CalmPops Today For Up To 72% OFF Heading 28 Mins 17 Sec…" at bounding box center [852, 269] width 1064 height 763
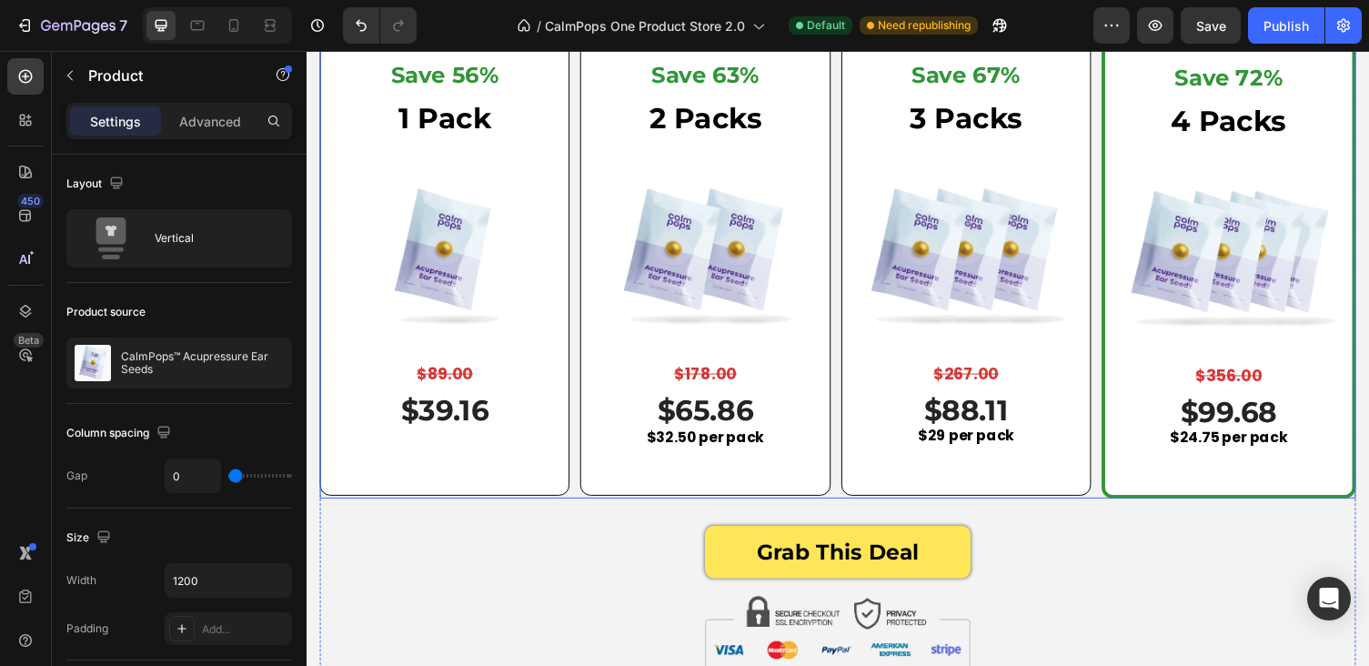
scroll to position [5921, 0]
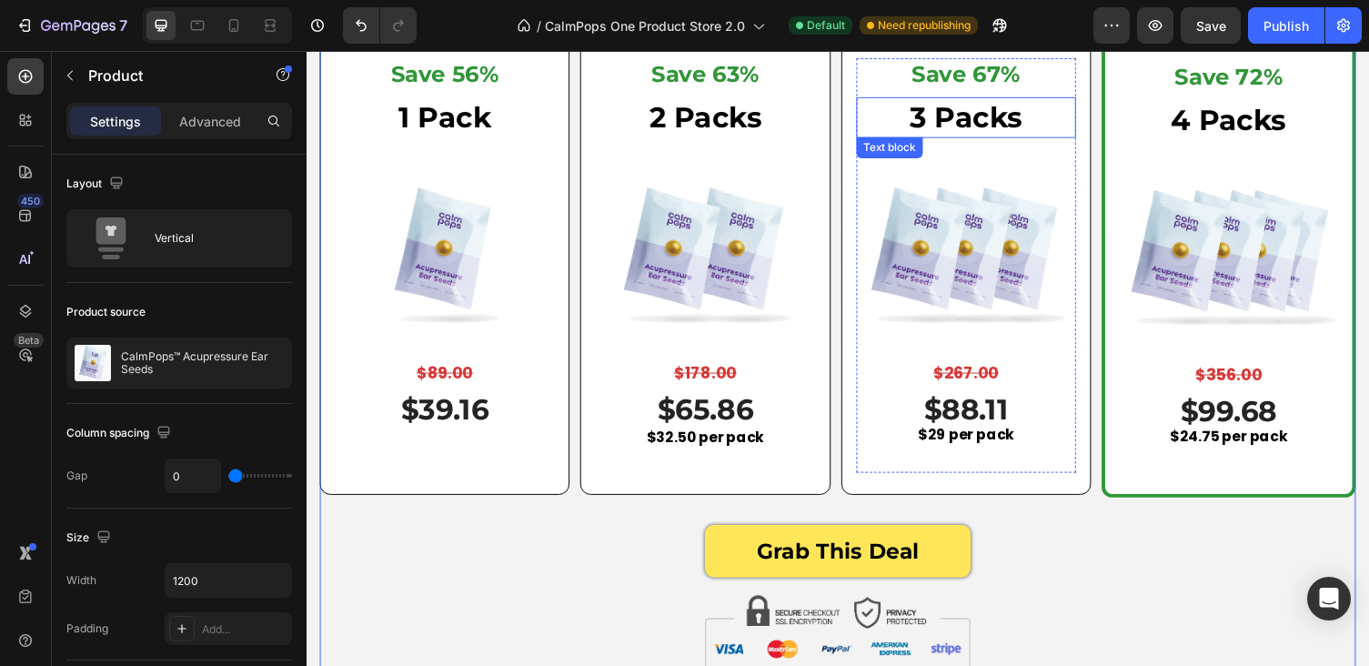
click at [1021, 122] on p "3 Packs" at bounding box center [984, 119] width 222 height 38
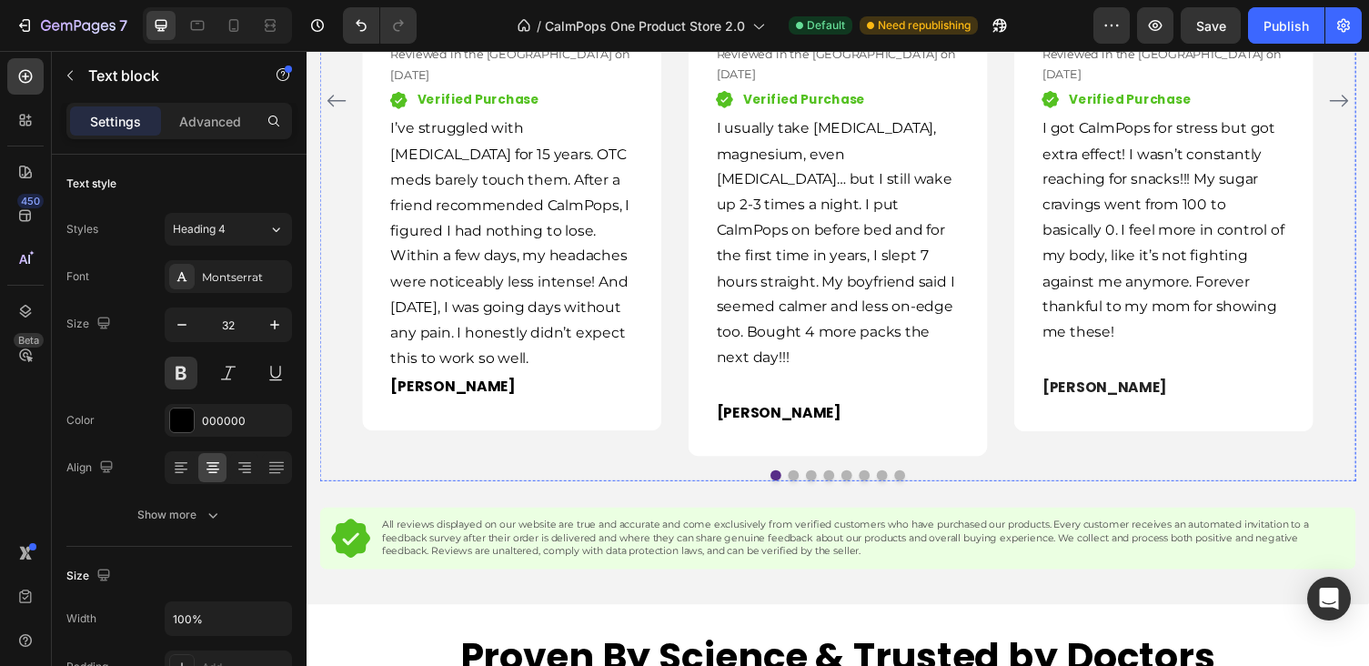
scroll to position [3237, 0]
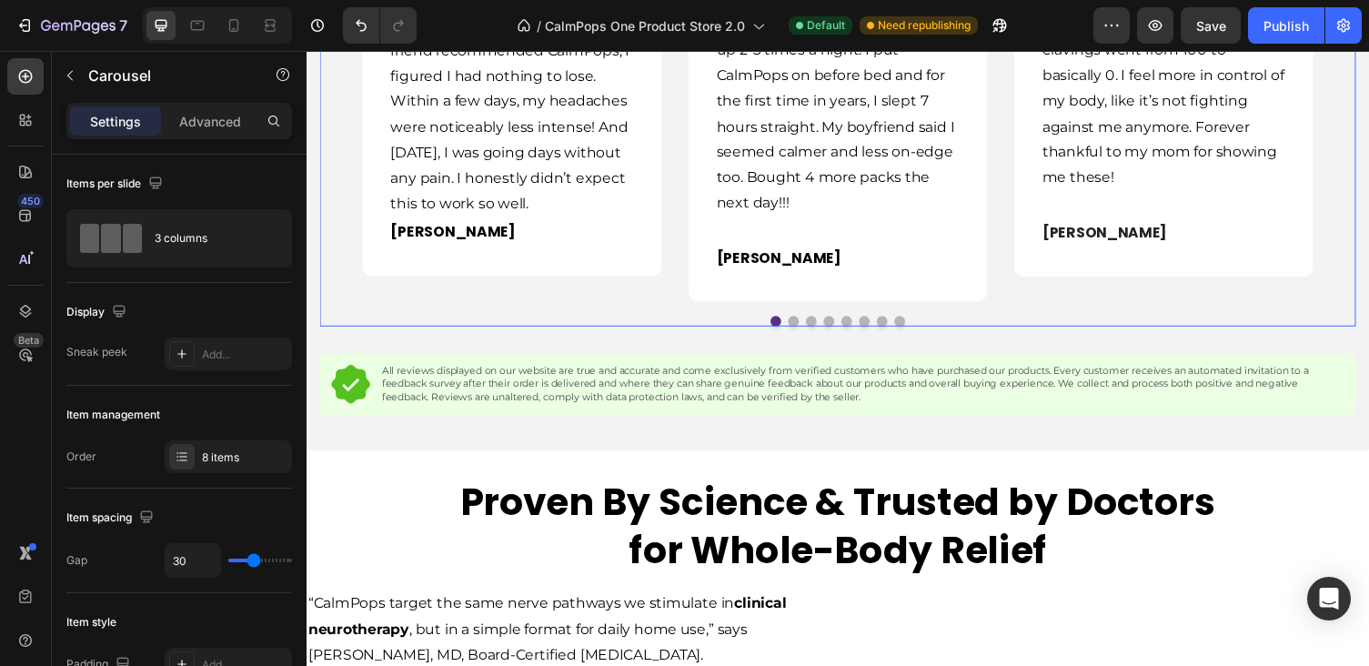
click at [788, 323] on button "Dot" at bounding box center [788, 328] width 11 height 11
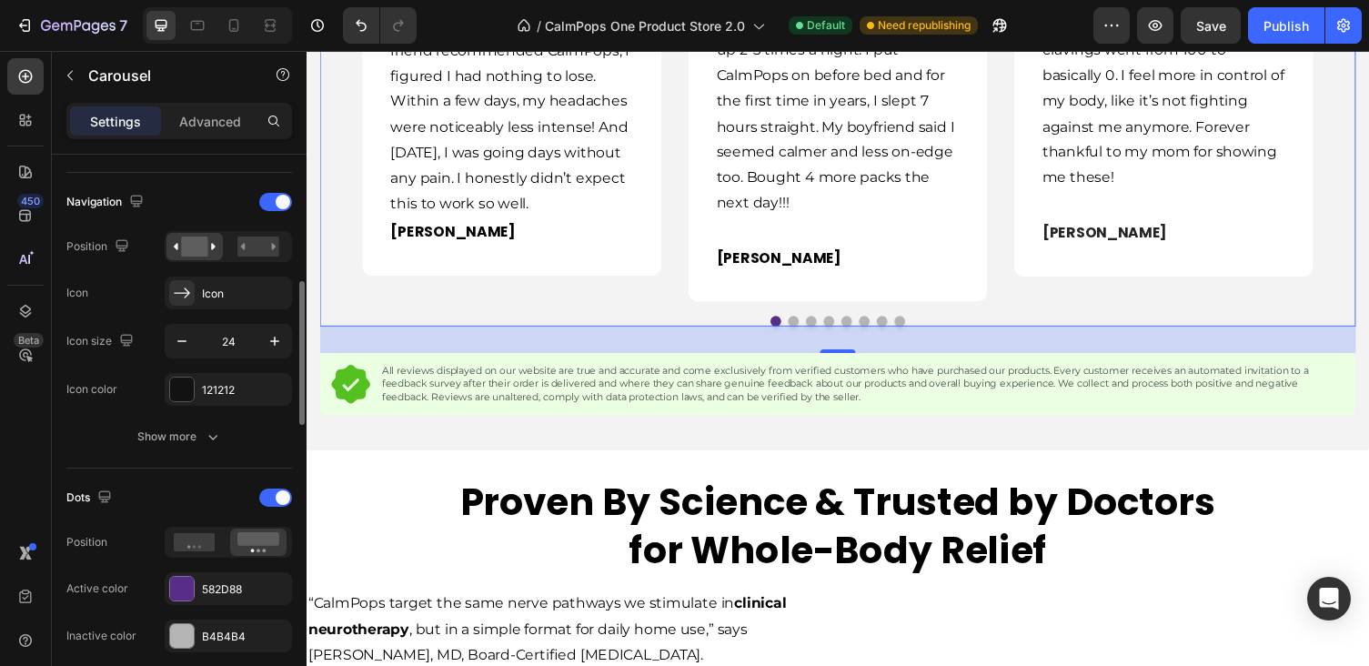
scroll to position [624, 0]
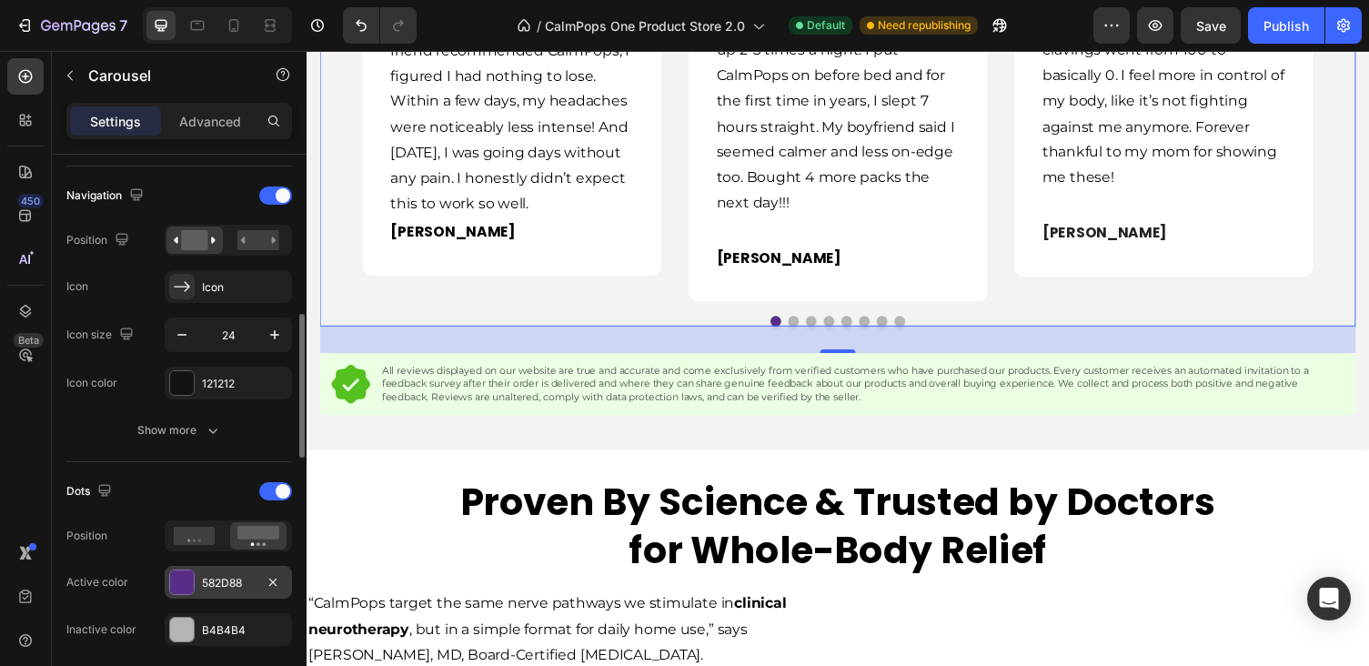
click at [182, 589] on div at bounding box center [182, 582] width 24 height 24
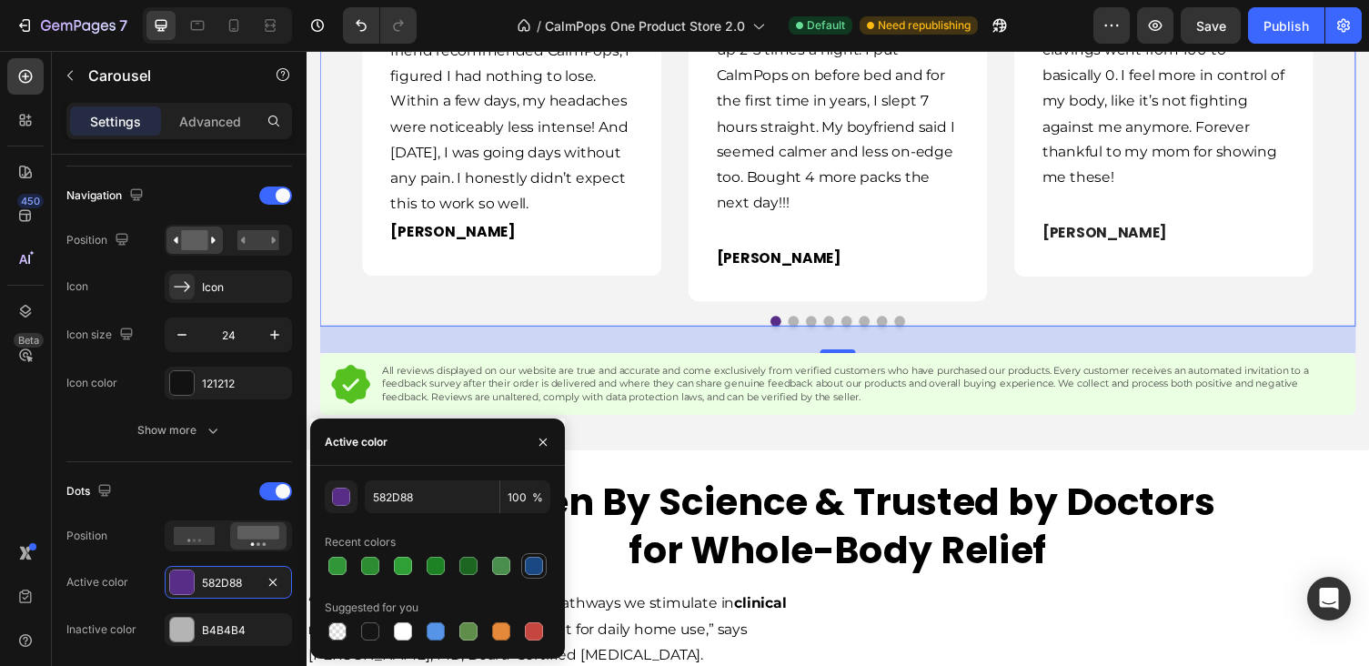
click at [528, 570] on div at bounding box center [534, 566] width 18 height 18
type input "1A4882"
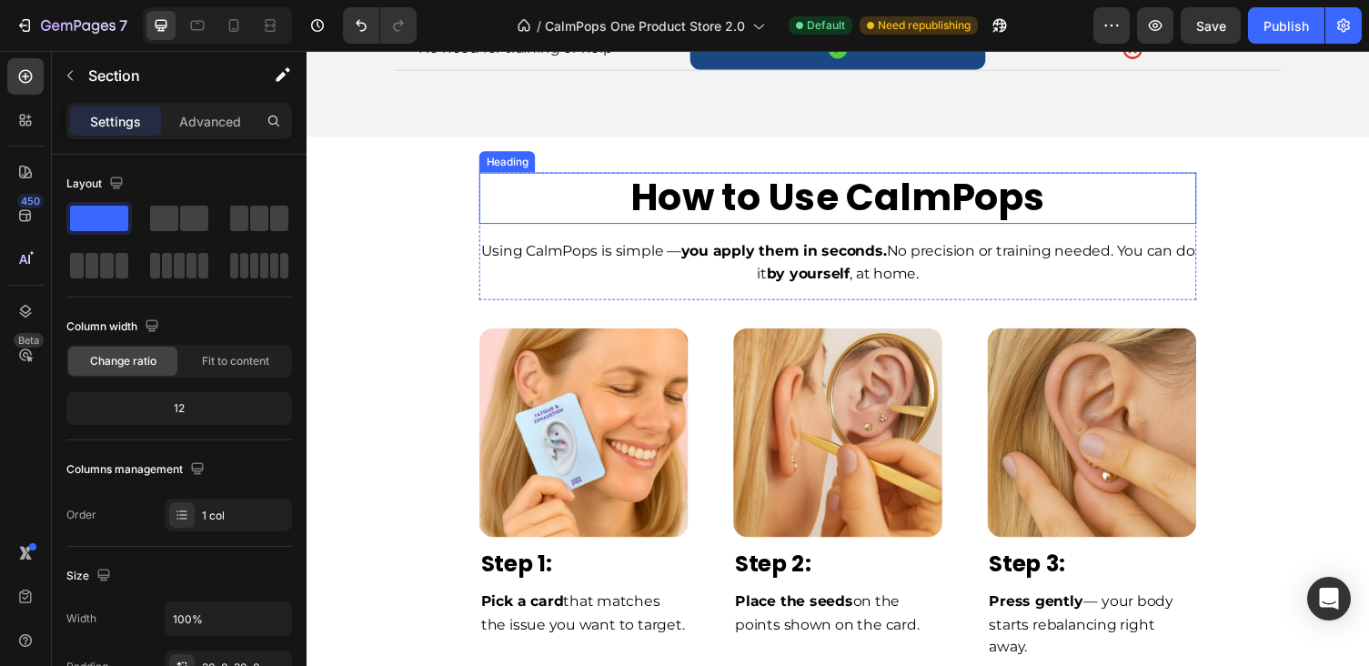
scroll to position [4805, 0]
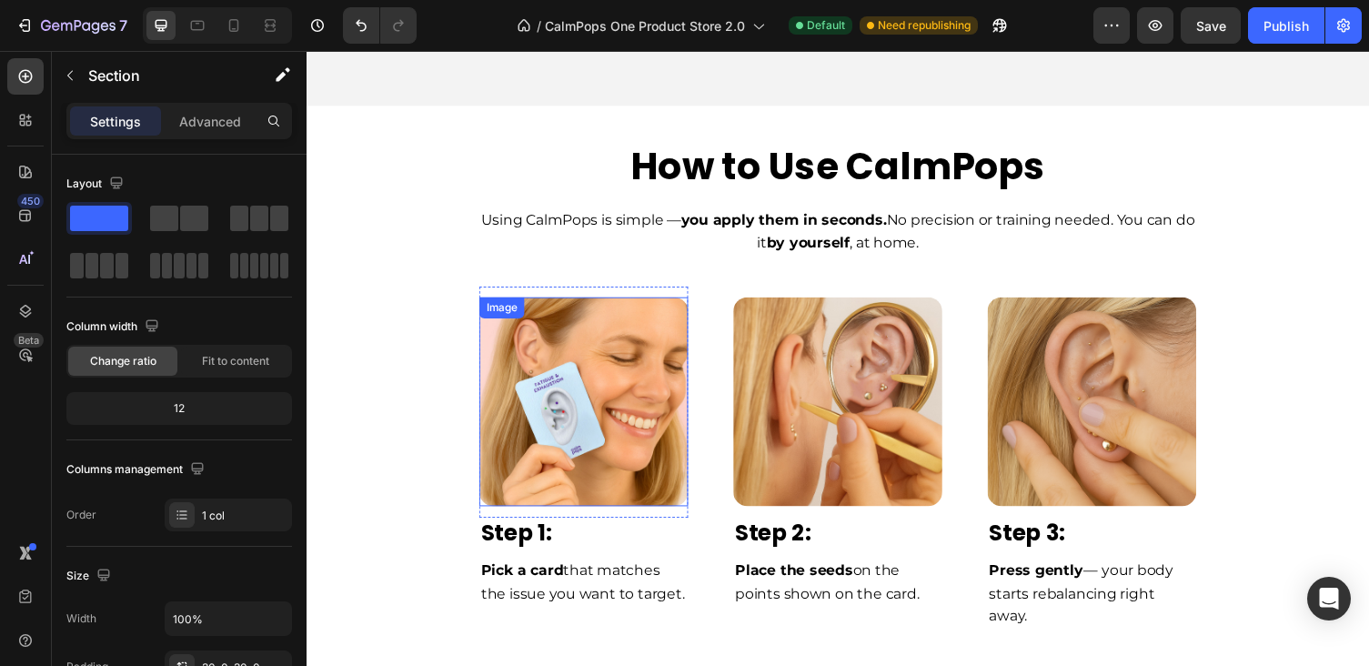
click at [621, 387] on img at bounding box center [591, 411] width 215 height 215
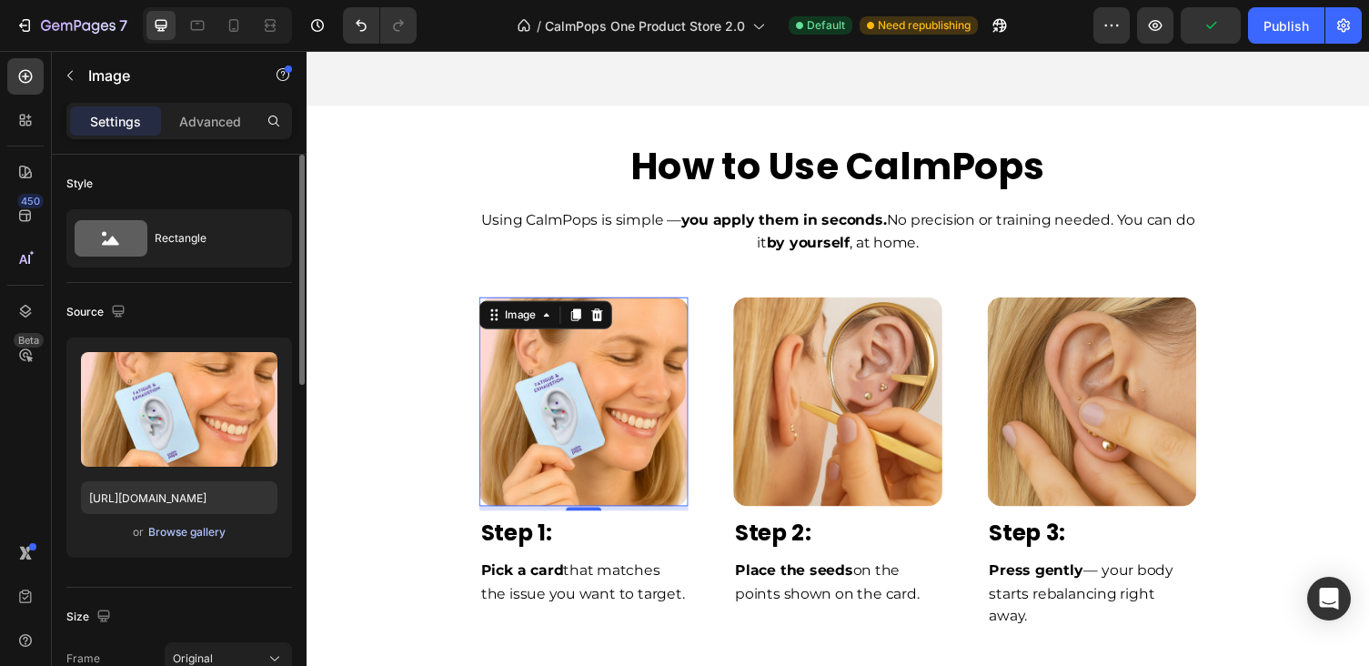
click at [196, 536] on div "Browse gallery" at bounding box center [186, 532] width 77 height 16
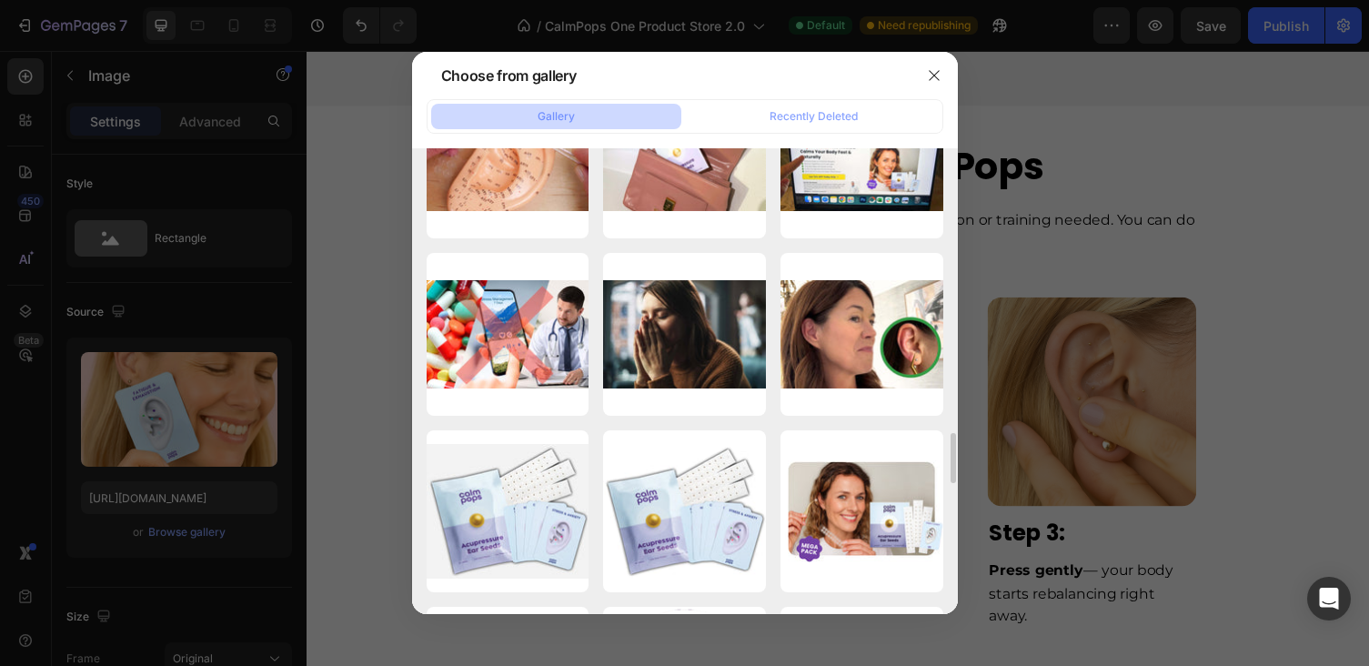
scroll to position [1719, 0]
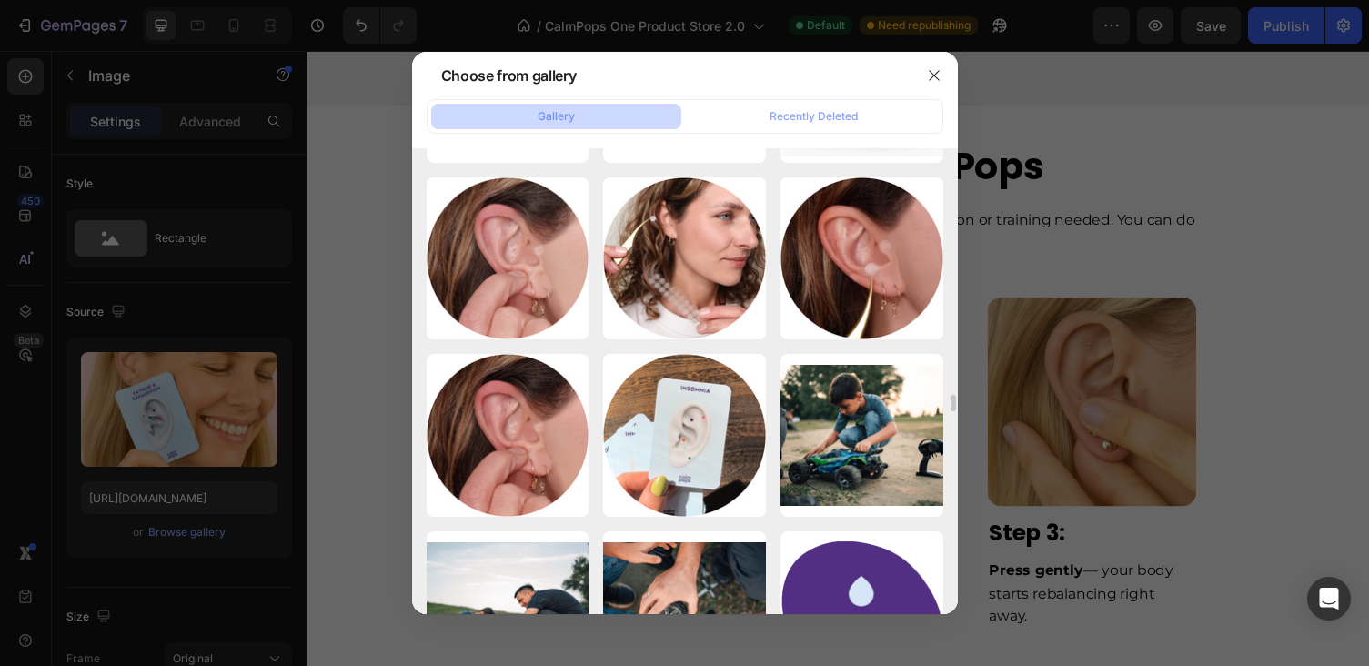
scroll to position [11850, 0]
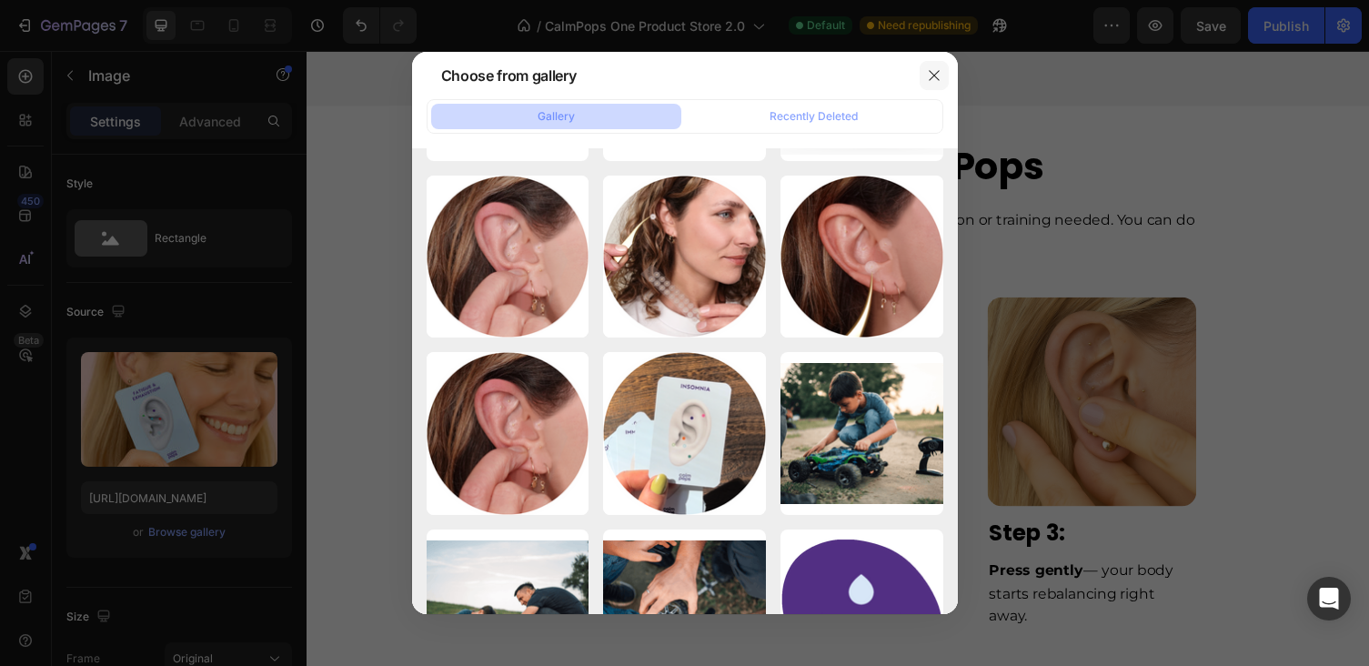
click at [941, 76] on button "button" at bounding box center [934, 75] width 29 height 29
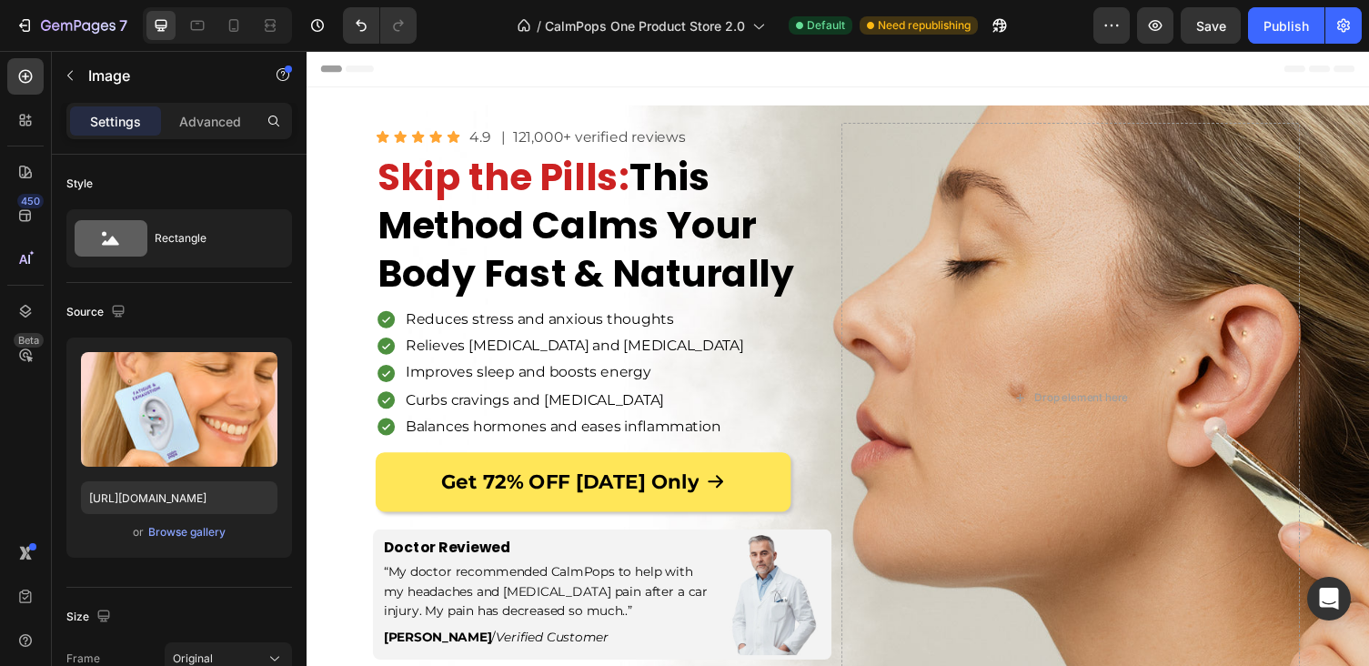
scroll to position [0, 0]
click at [226, 31] on icon at bounding box center [234, 25] width 18 height 18
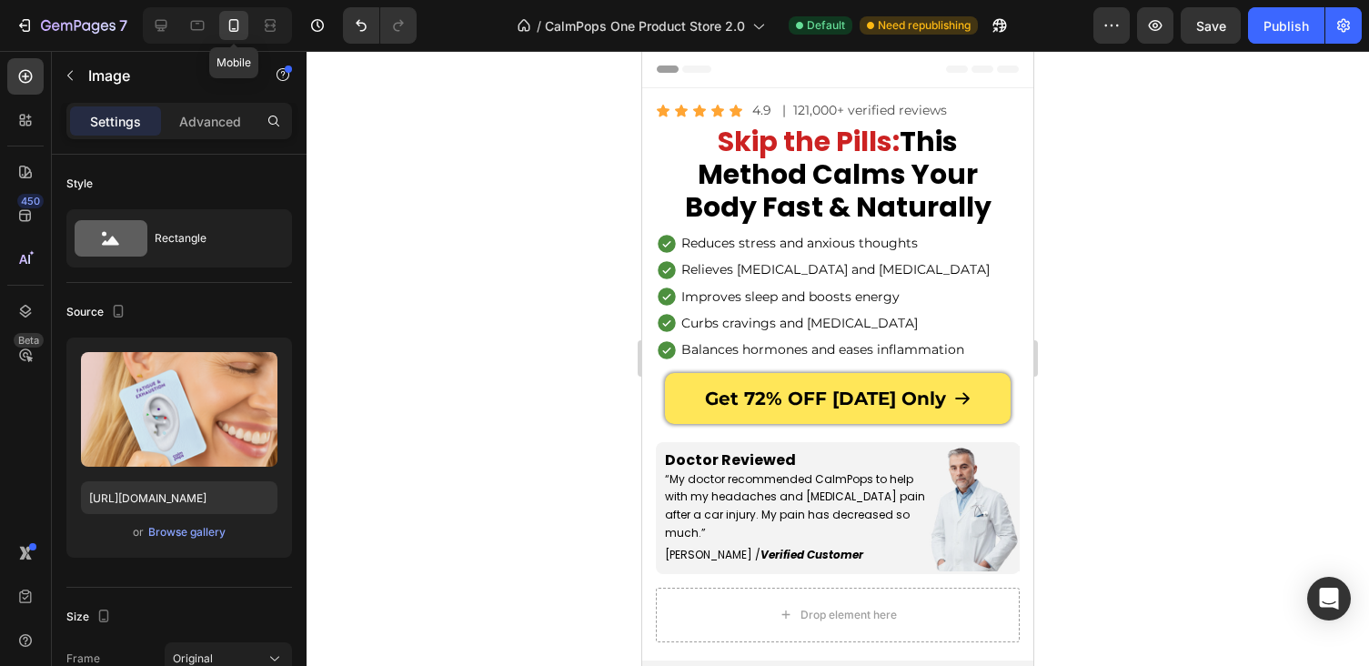
type input "[URL][DOMAIN_NAME]"
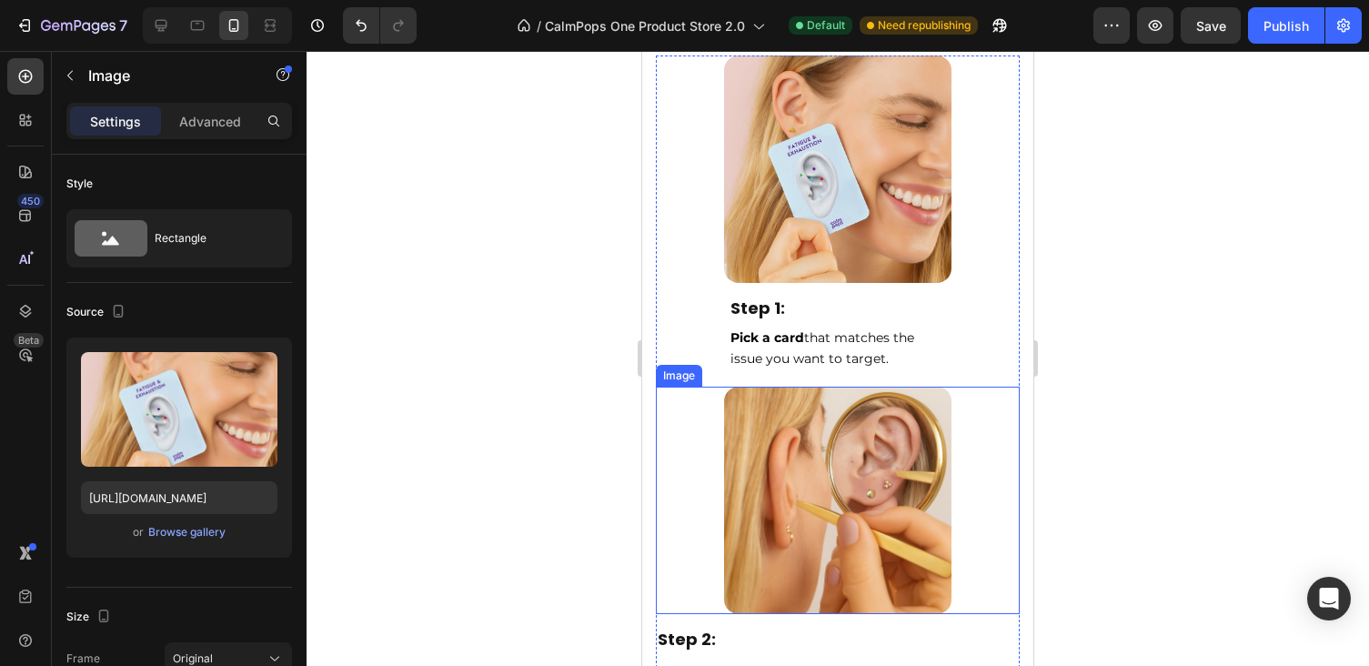
scroll to position [8526, 0]
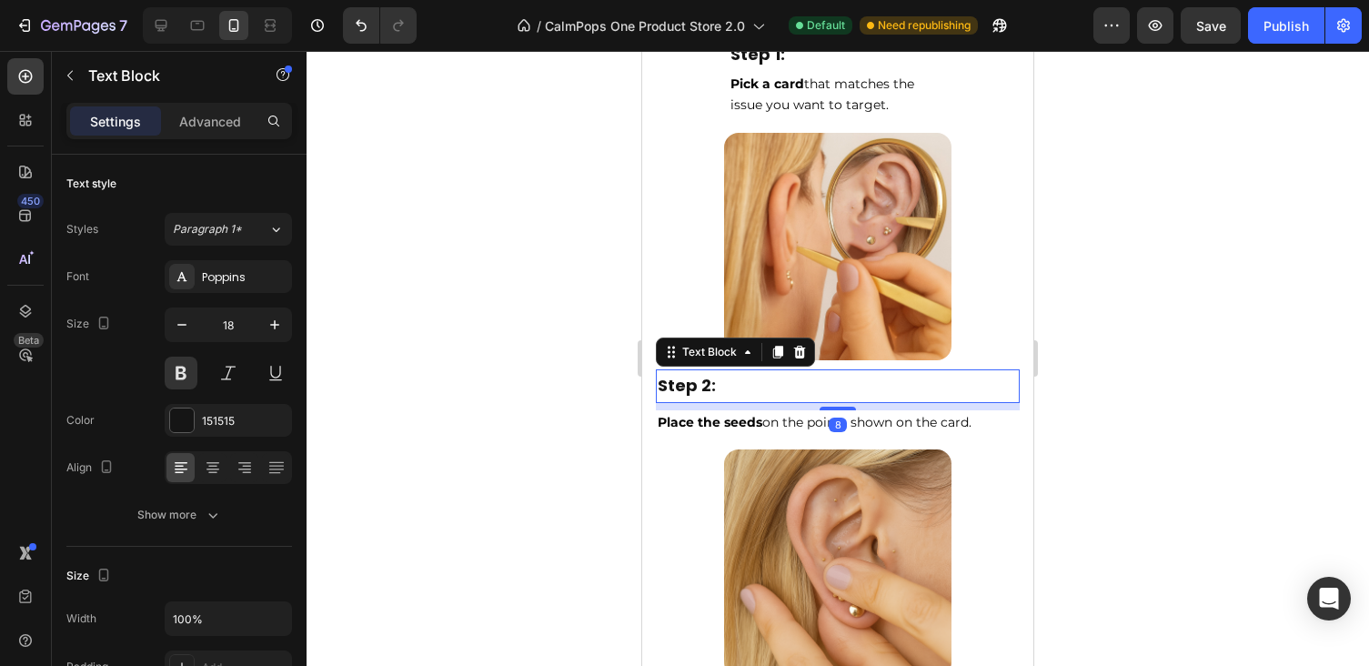
click at [735, 378] on p "Step 2:" at bounding box center [838, 385] width 360 height 29
click at [819, 98] on span "Pick a card that matches the issue you want to target." at bounding box center [822, 94] width 184 height 38
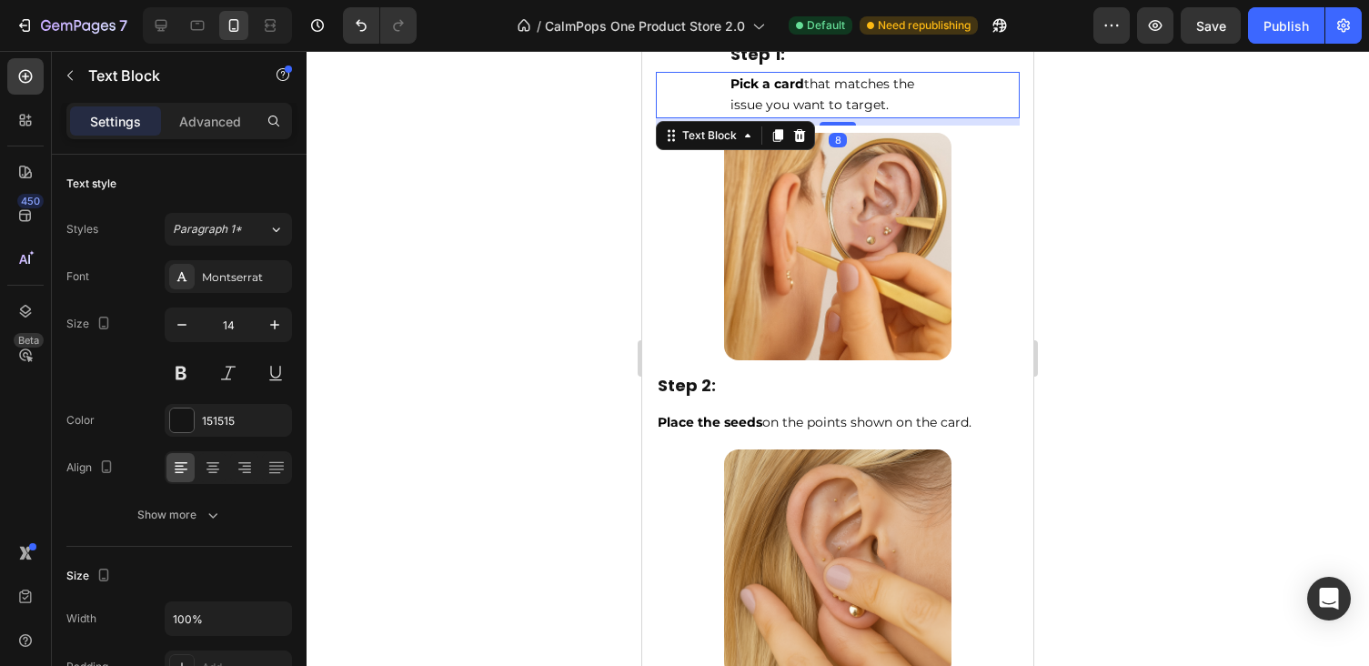
scroll to position [8450, 0]
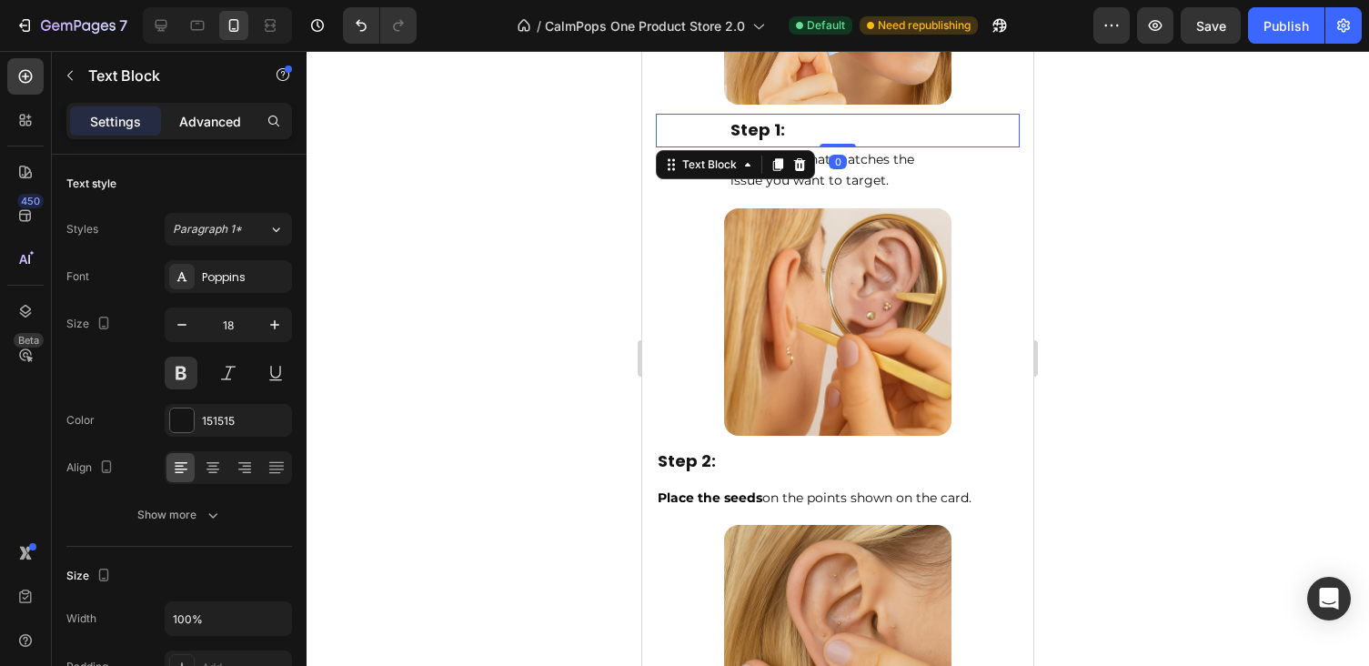
click at [203, 127] on p "Advanced" at bounding box center [210, 121] width 62 height 19
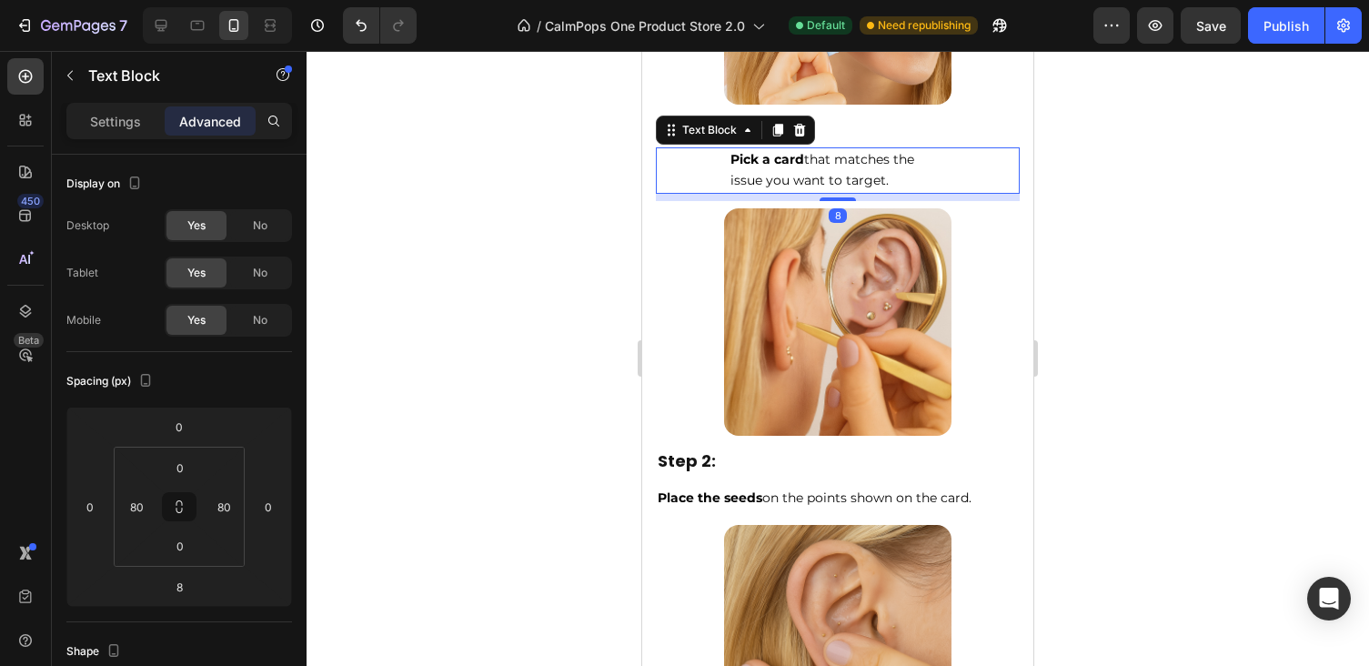
click at [873, 173] on span "Pick a card that matches the issue you want to target." at bounding box center [822, 170] width 184 height 38
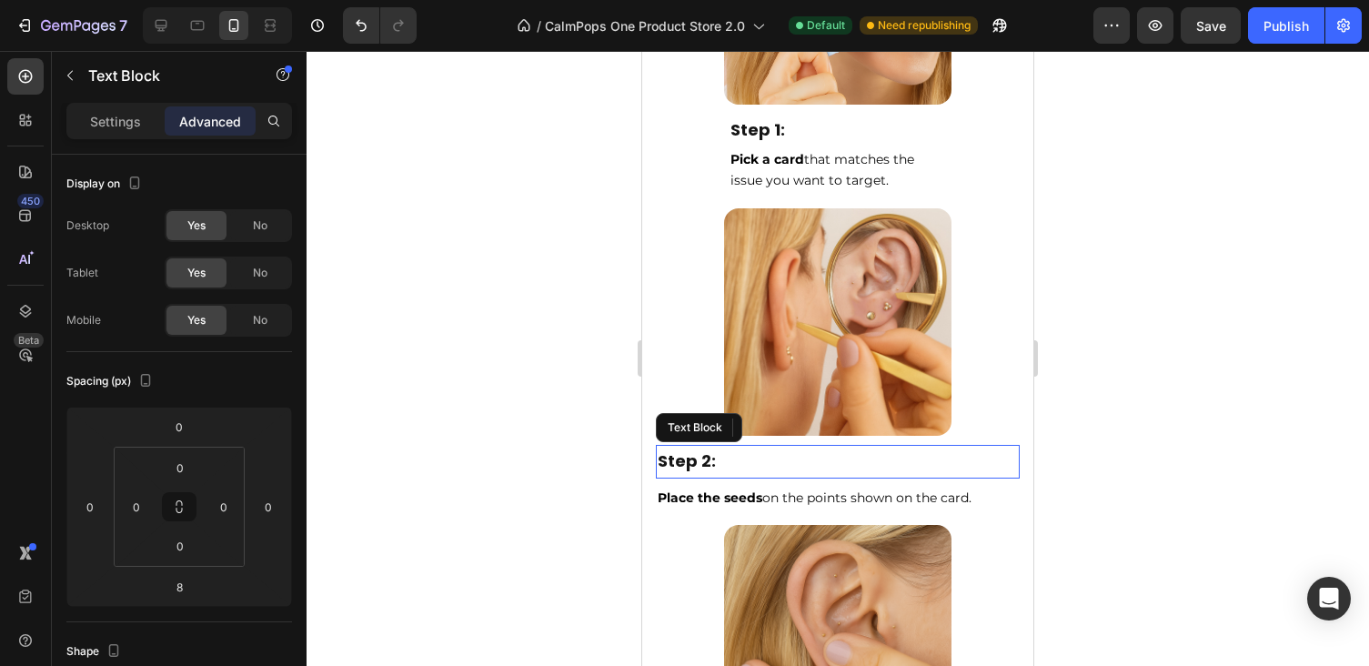
click at [691, 463] on p "Step 2:" at bounding box center [838, 461] width 360 height 29
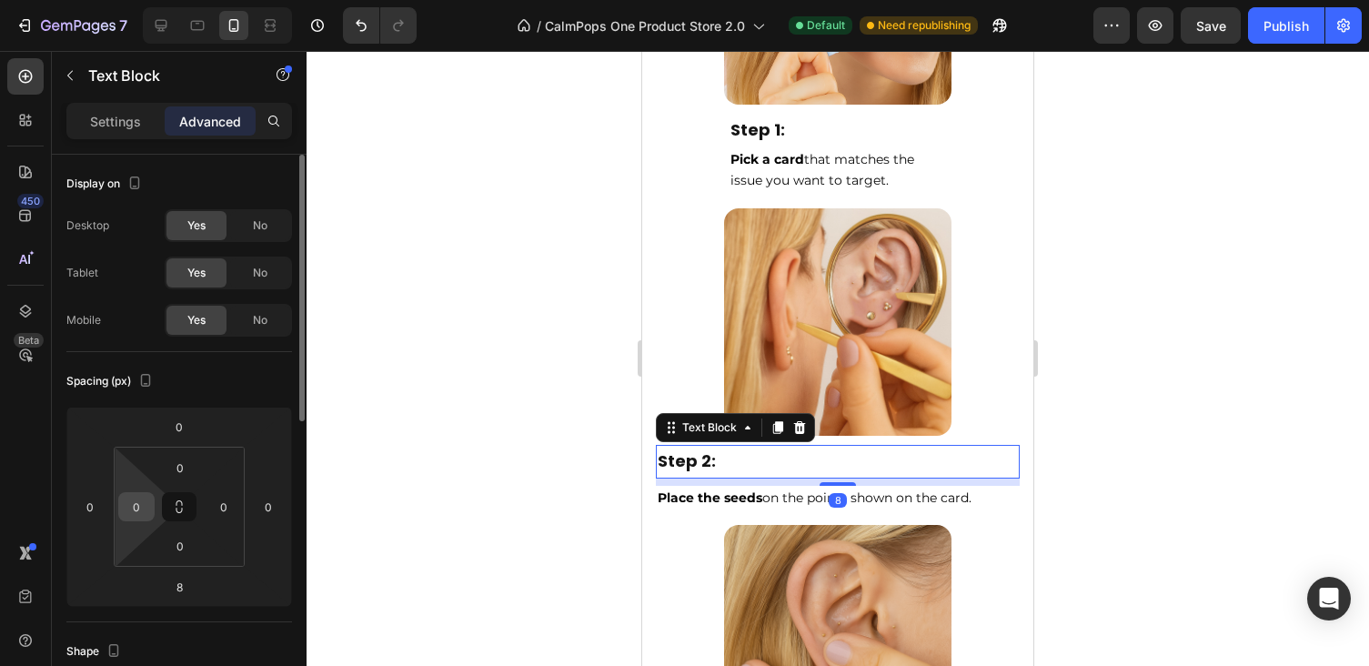
click at [139, 515] on input "0" at bounding box center [136, 506] width 27 height 27
type input "ū"
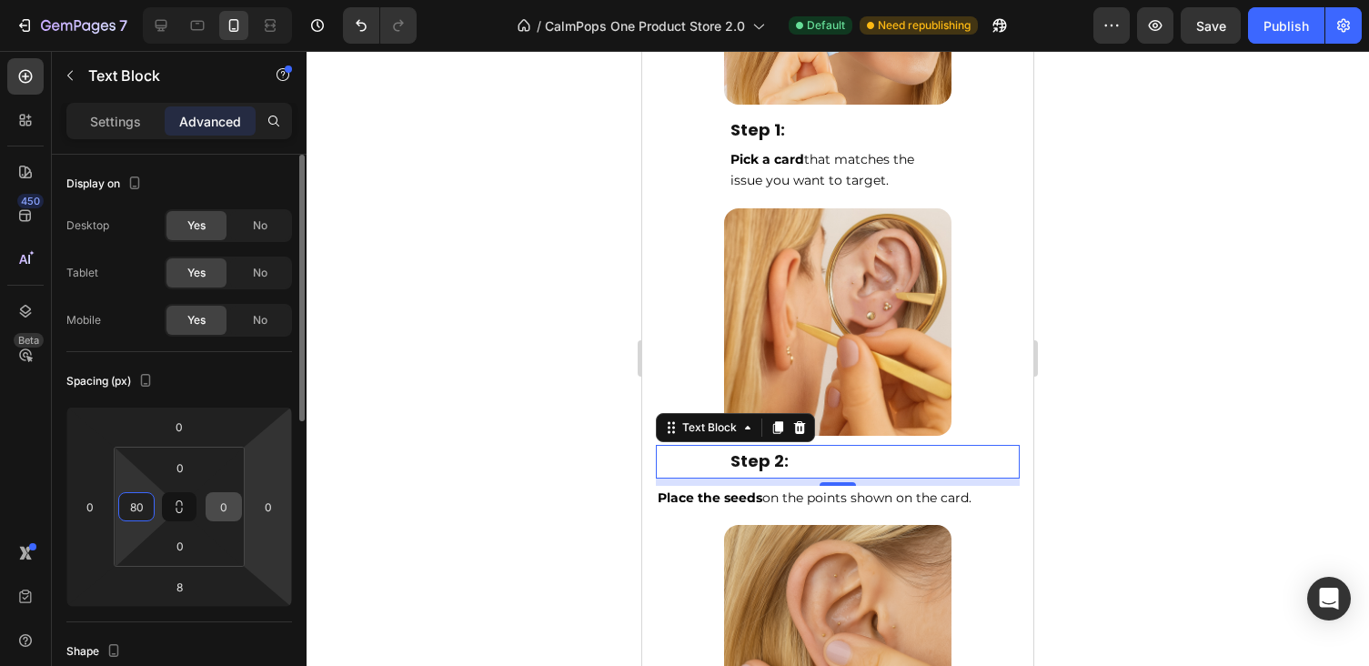
type input "80"
click at [226, 511] on input "0" at bounding box center [223, 506] width 27 height 27
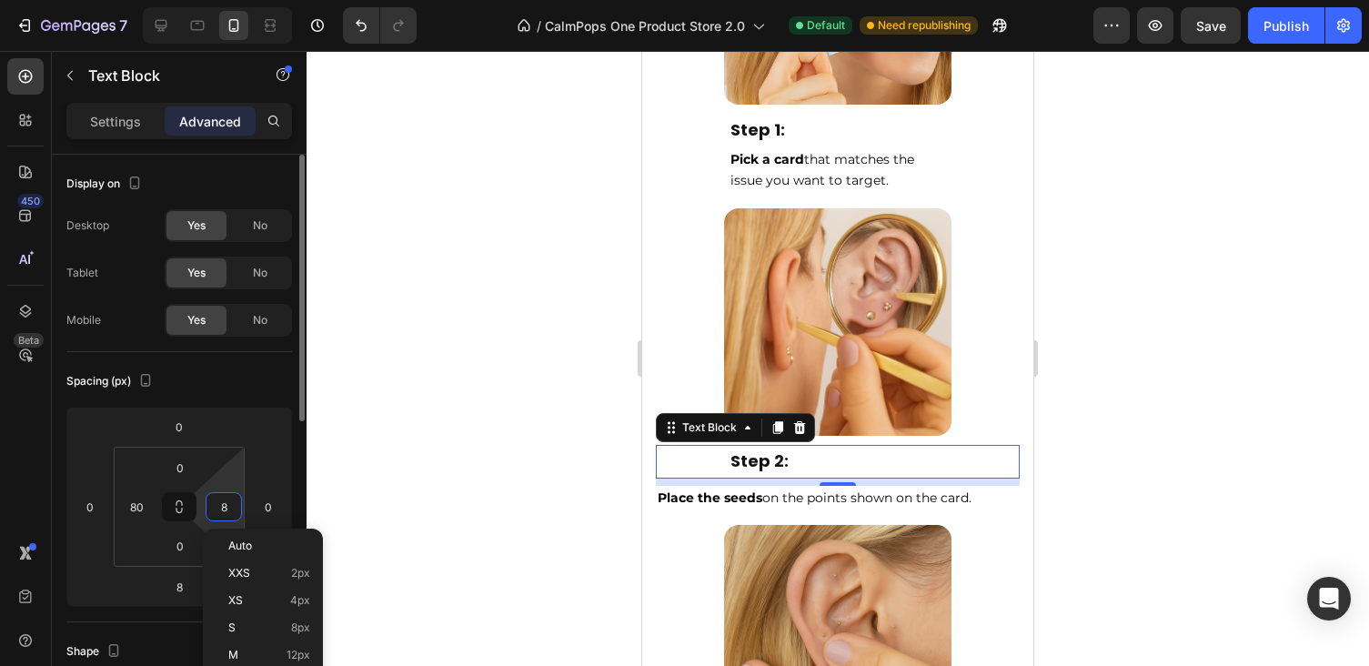
type input "80"
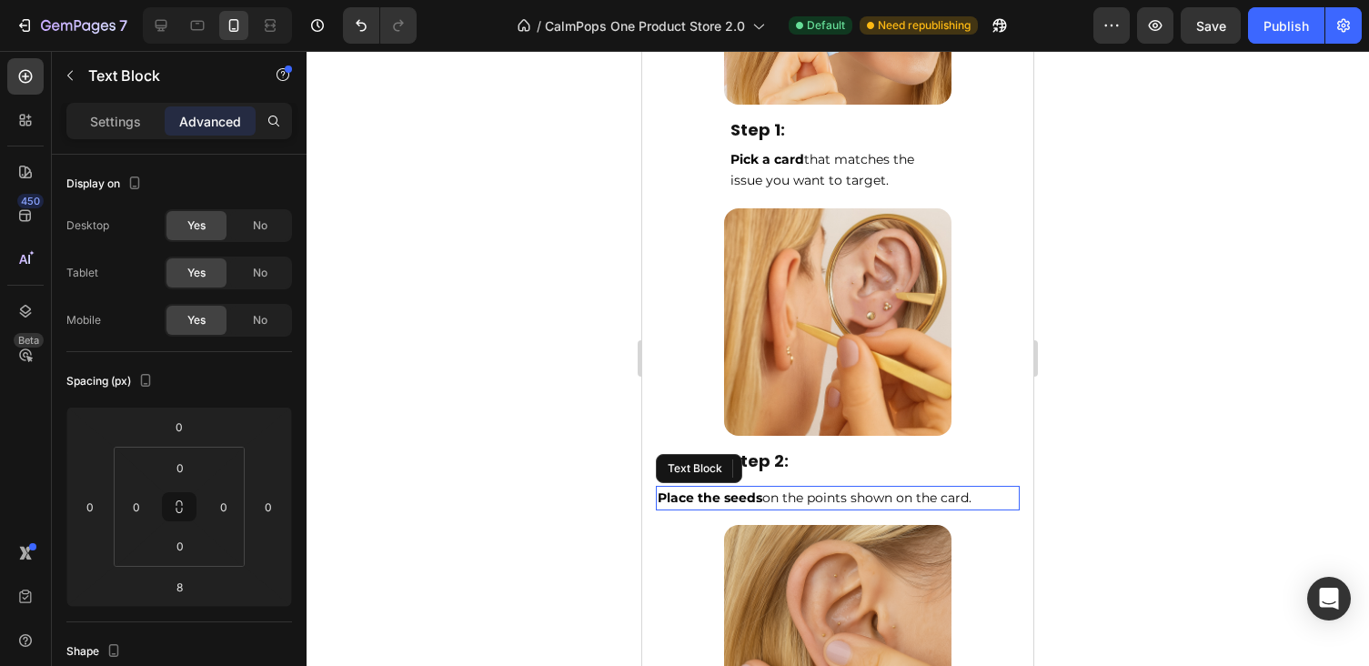
click at [688, 489] on strong "Place the seeds" at bounding box center [710, 497] width 105 height 16
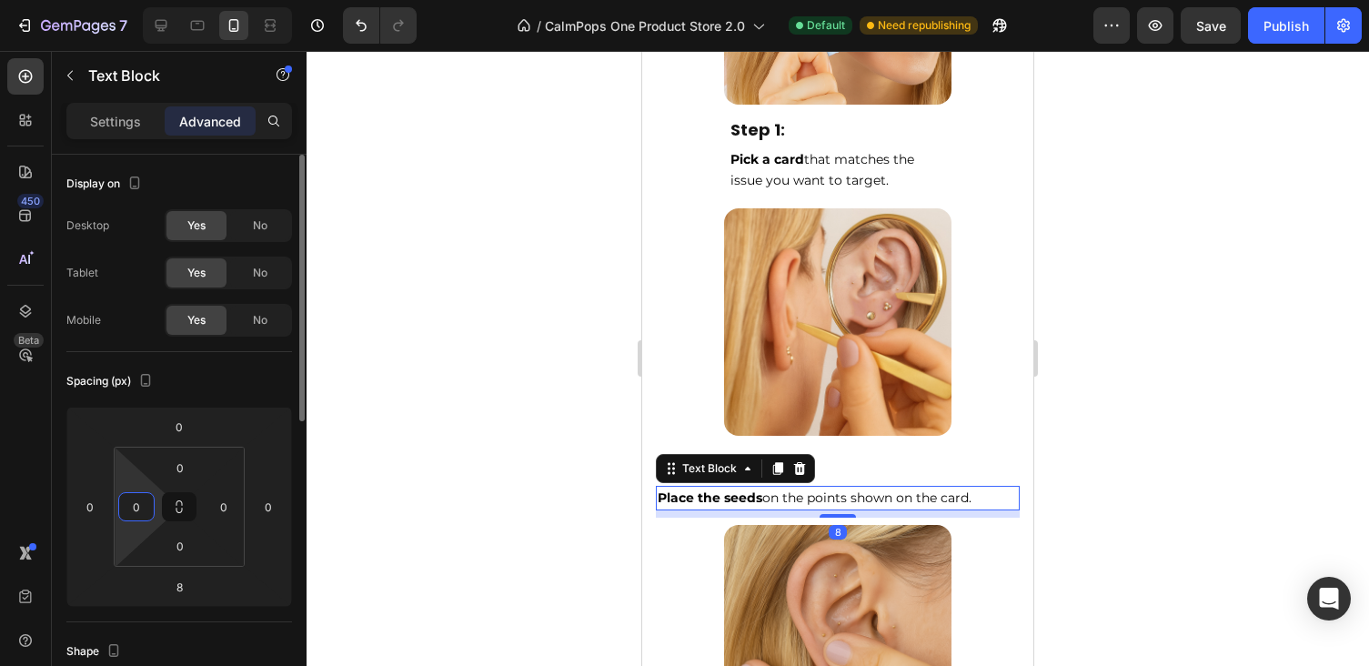
click at [146, 511] on input "0" at bounding box center [136, 506] width 27 height 27
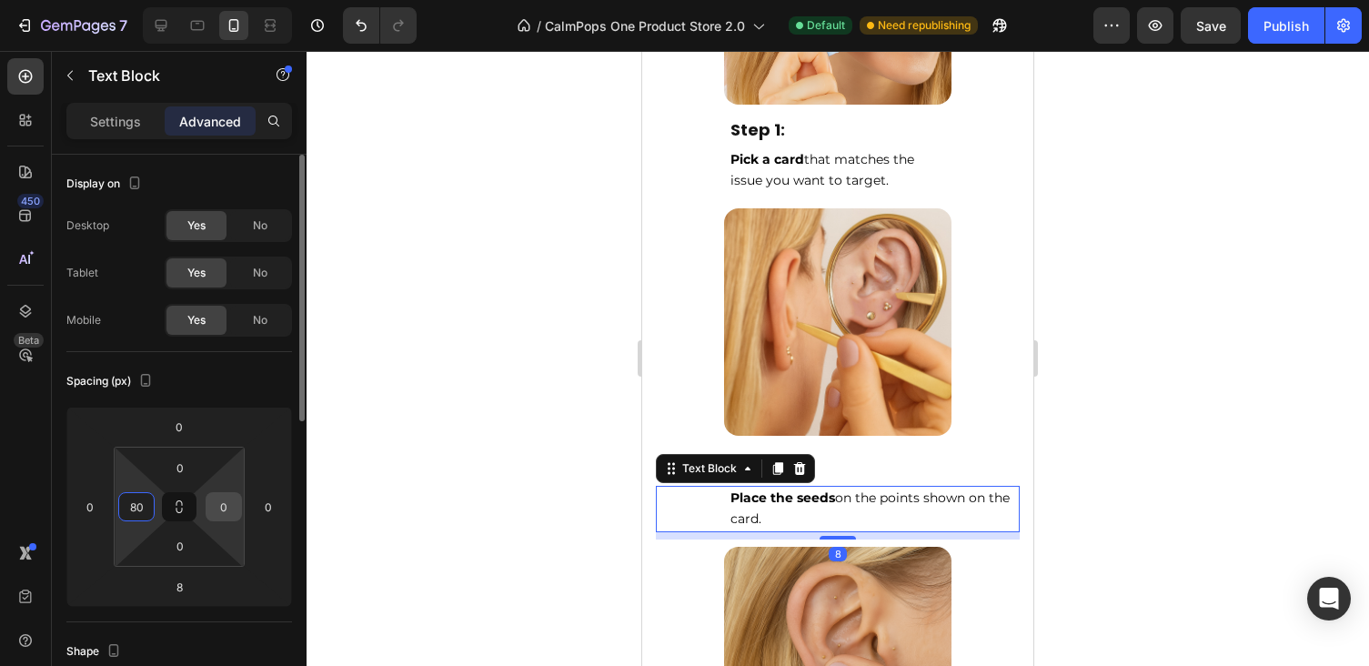
type input "80"
click at [225, 516] on input "0" at bounding box center [223, 506] width 27 height 27
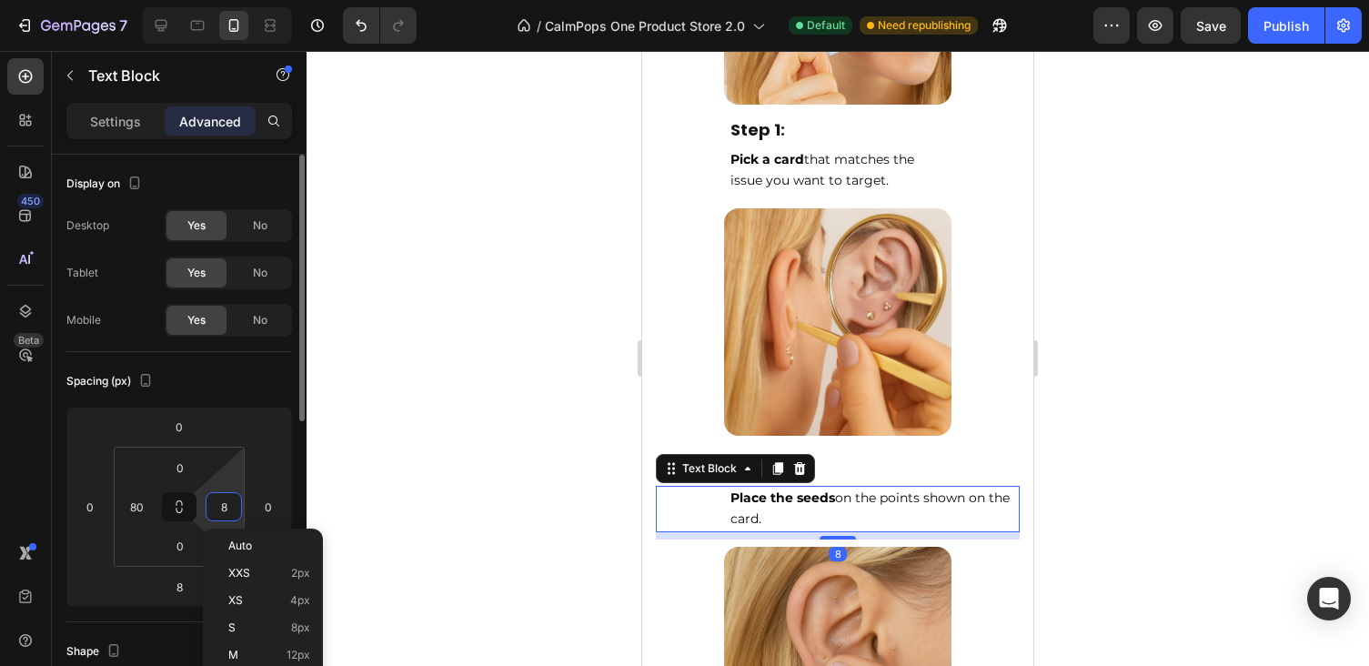
type input "80"
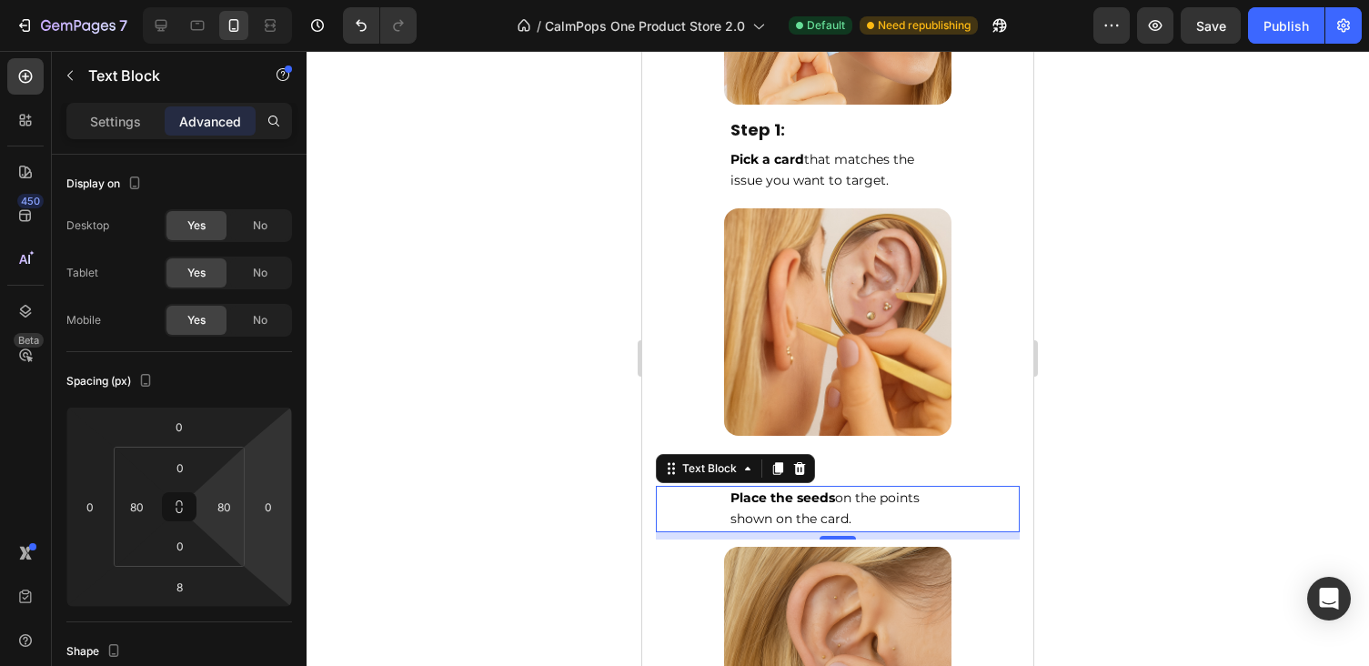
click at [1110, 455] on div at bounding box center [838, 358] width 1062 height 615
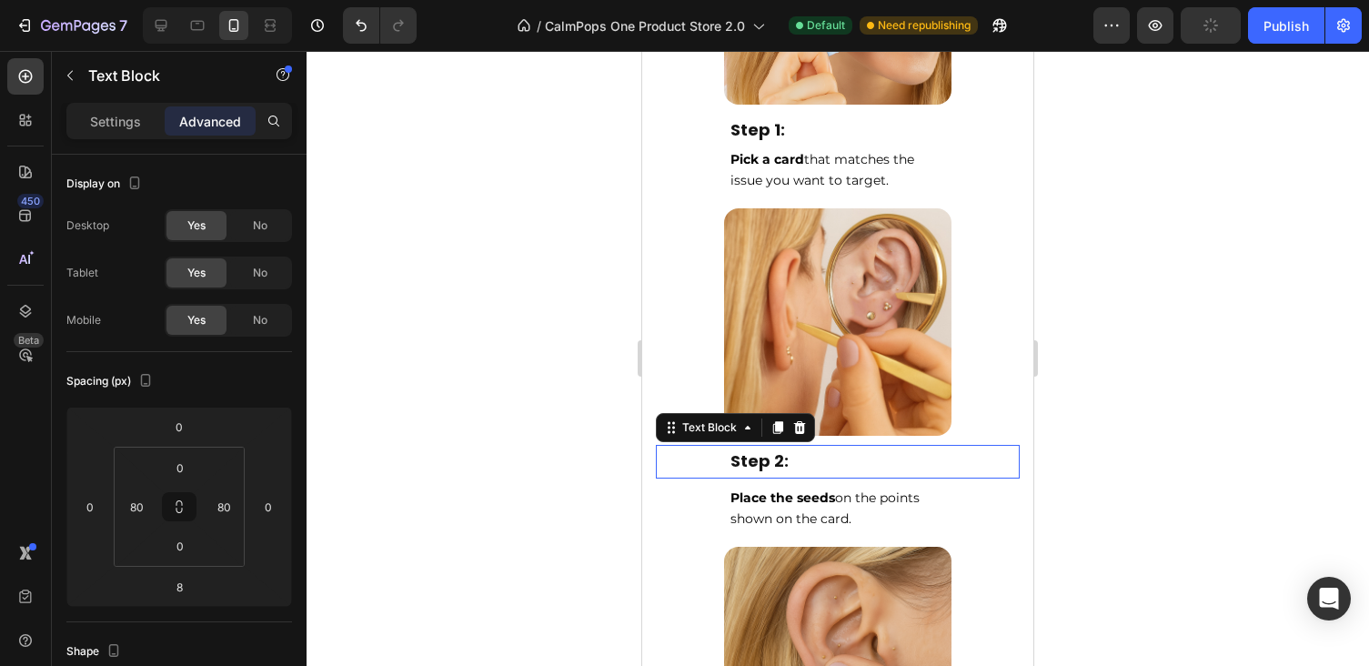
click at [829, 463] on p "Step 2:" at bounding box center [837, 461] width 215 height 29
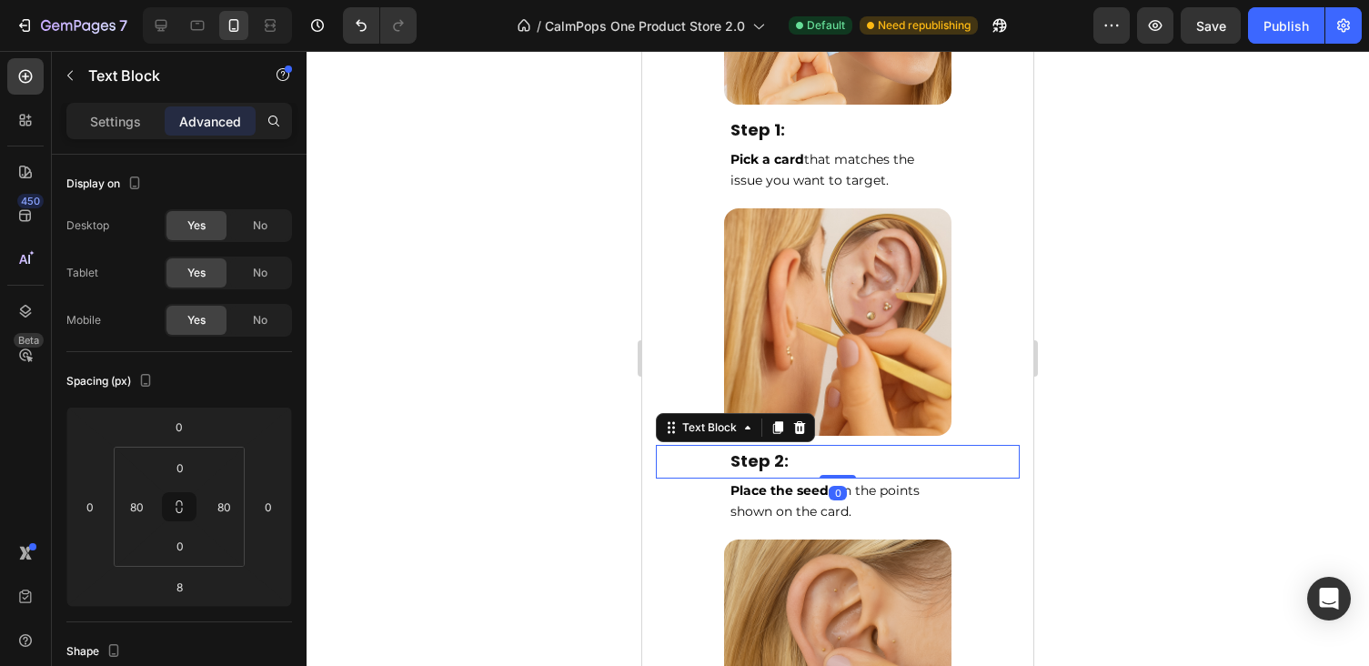
drag, startPoint x: 848, startPoint y: 479, endPoint x: 846, endPoint y: 456, distance: 23.7
click at [846, 457] on div "Step 2: Text Block 0" at bounding box center [838, 461] width 364 height 33
type input "0"
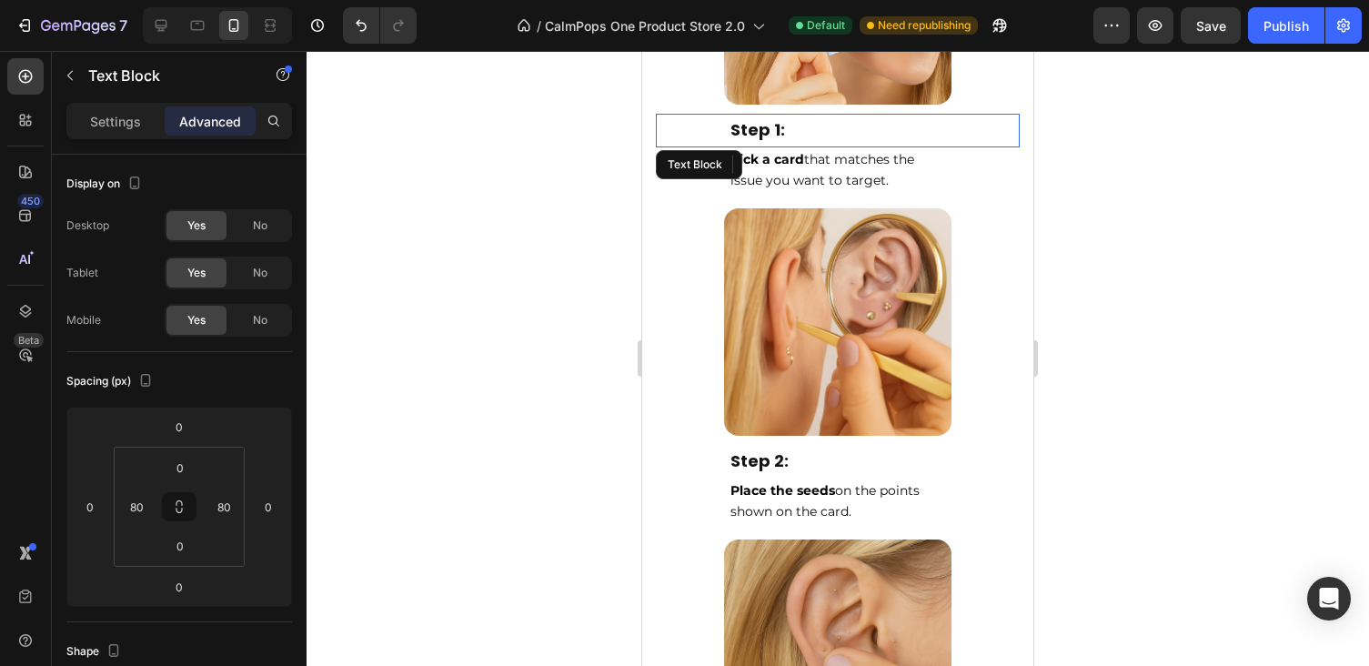
click at [802, 140] on p "Step 1:" at bounding box center [837, 130] width 215 height 29
click at [844, 162] on div "0" at bounding box center [838, 162] width 18 height 15
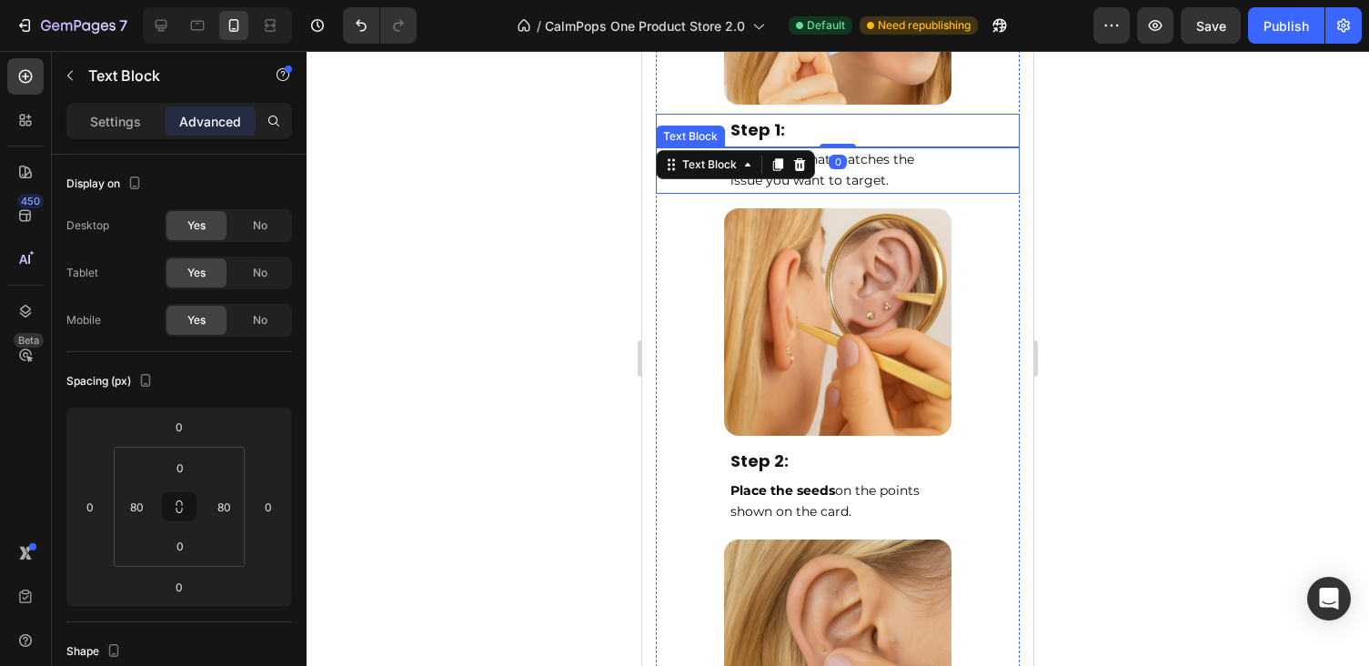
click at [882, 172] on span "Pick a card that matches the issue you want to target." at bounding box center [822, 170] width 184 height 38
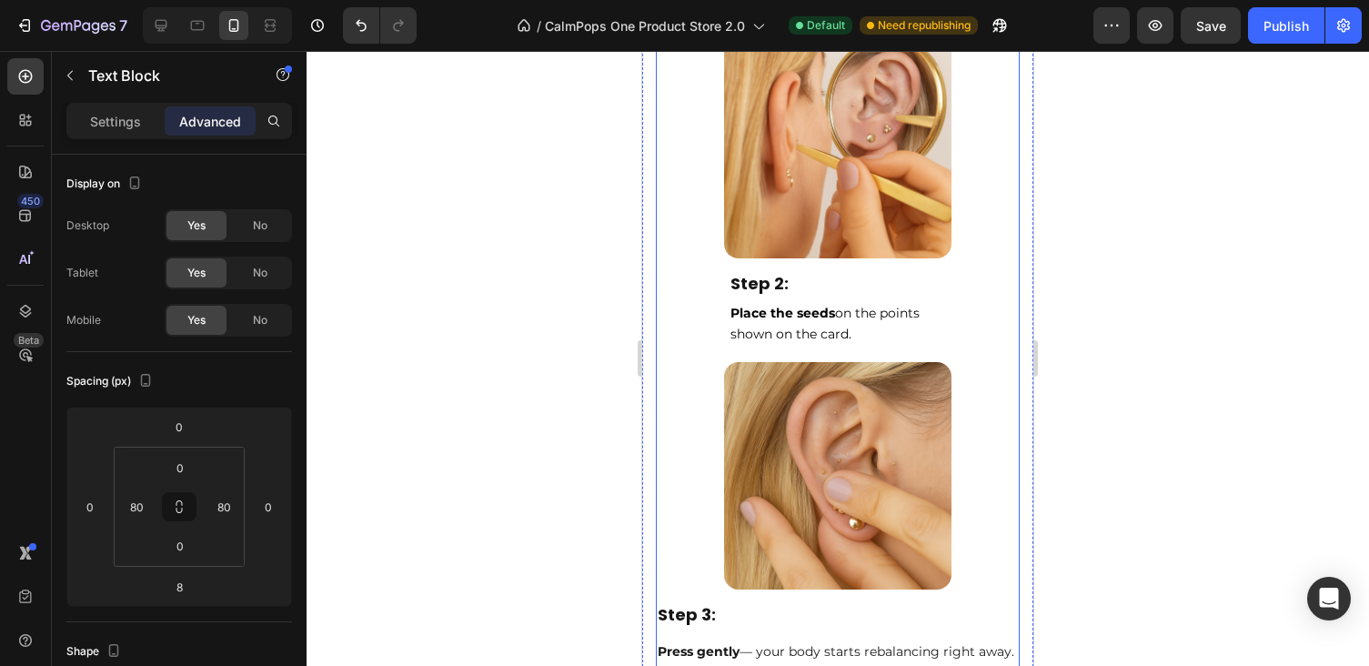
scroll to position [9003, 0]
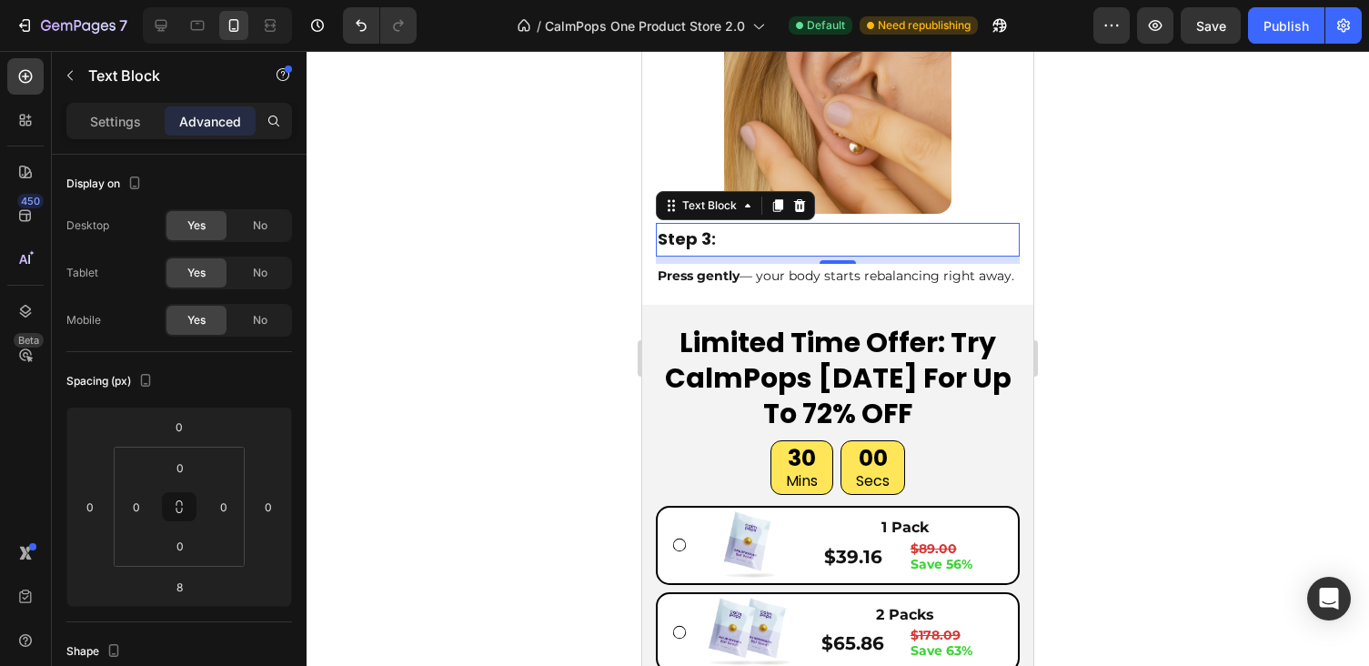
click at [762, 233] on p "Step 3:" at bounding box center [838, 239] width 360 height 29
click at [137, 513] on input "0" at bounding box center [136, 506] width 27 height 27
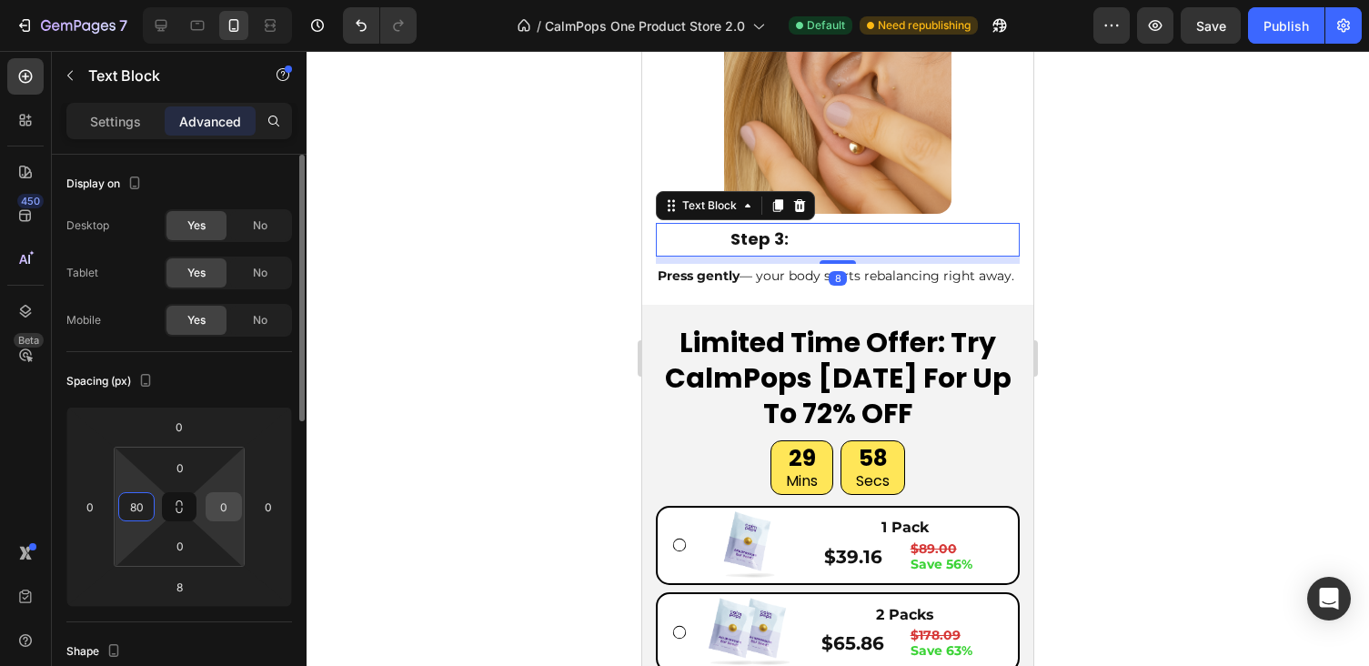
type input "80"
drag, startPoint x: 221, startPoint y: 508, endPoint x: 232, endPoint y: 501, distance: 12.6
click at [221, 508] on input "0" at bounding box center [223, 506] width 27 height 27
type input "80"
click at [830, 258] on div at bounding box center [837, 260] width 36 height 5
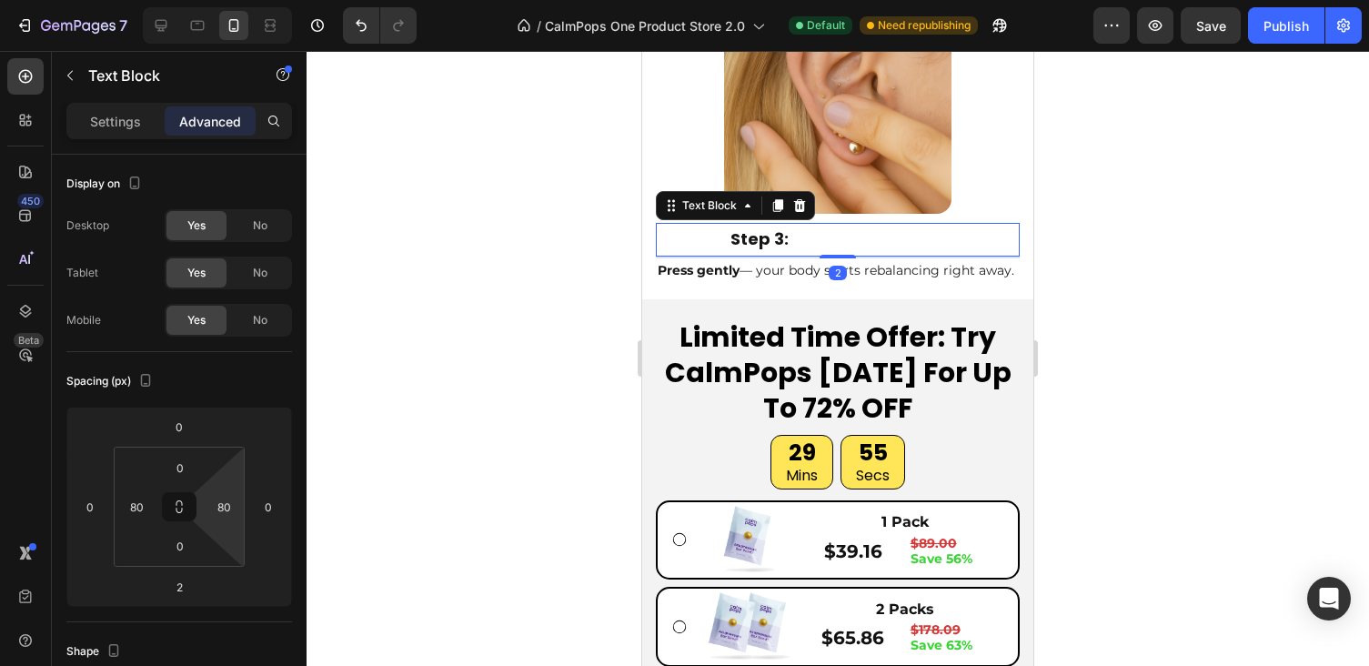
drag, startPoint x: 837, startPoint y: 247, endPoint x: 837, endPoint y: 221, distance: 26.4
click at [837, 223] on div "Step 3: Text Block 2" at bounding box center [838, 239] width 364 height 33
type input "0"
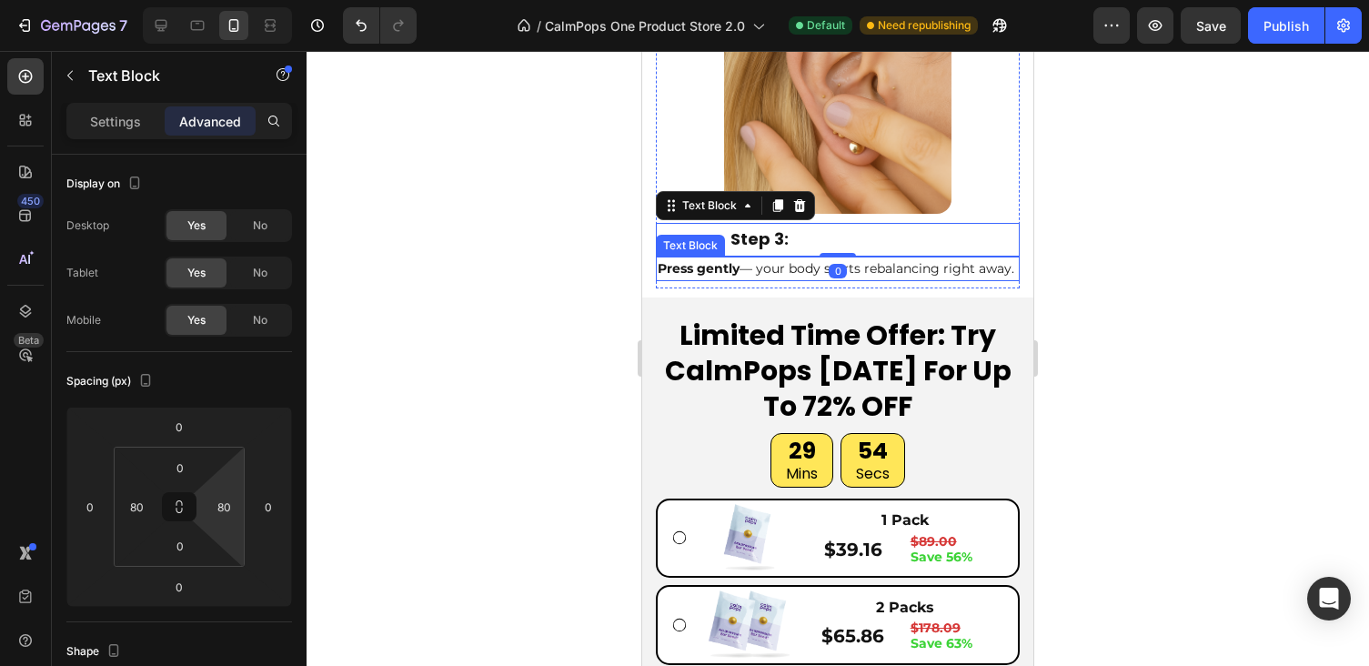
click at [799, 258] on p "Press gently — your body starts rebalancing right away." at bounding box center [838, 269] width 360 height 22
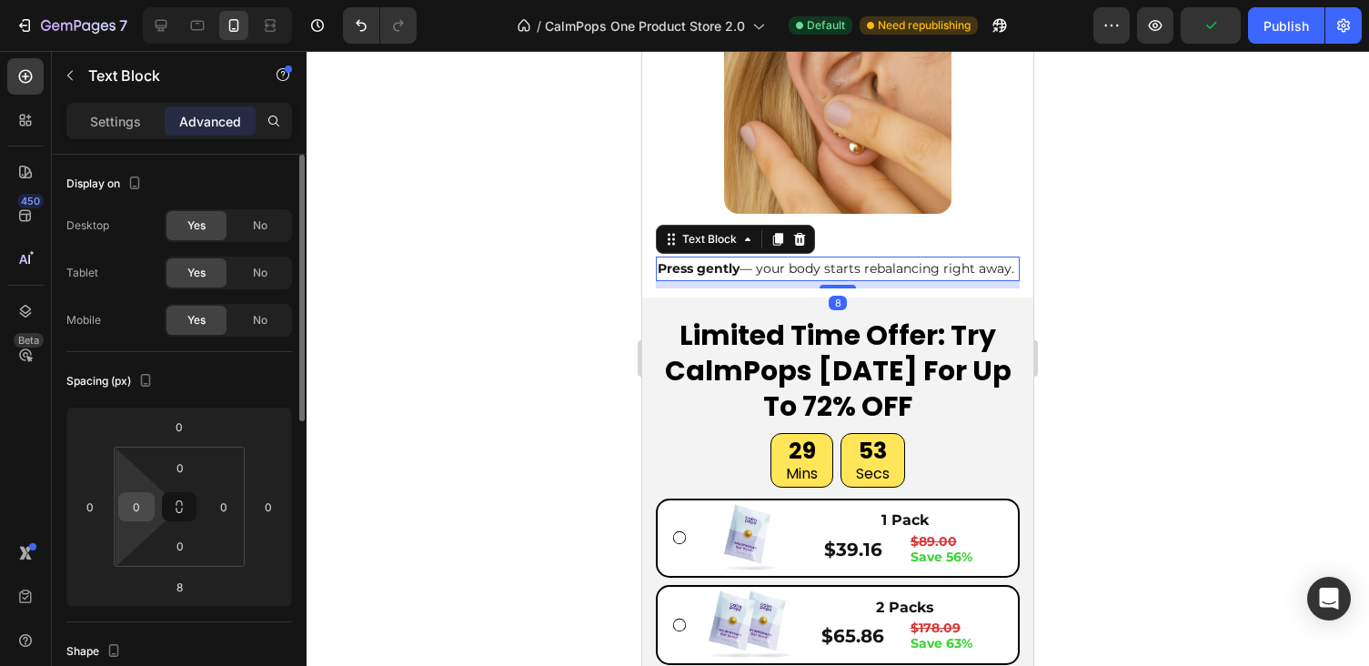
click at [139, 512] on input "0" at bounding box center [136, 506] width 27 height 27
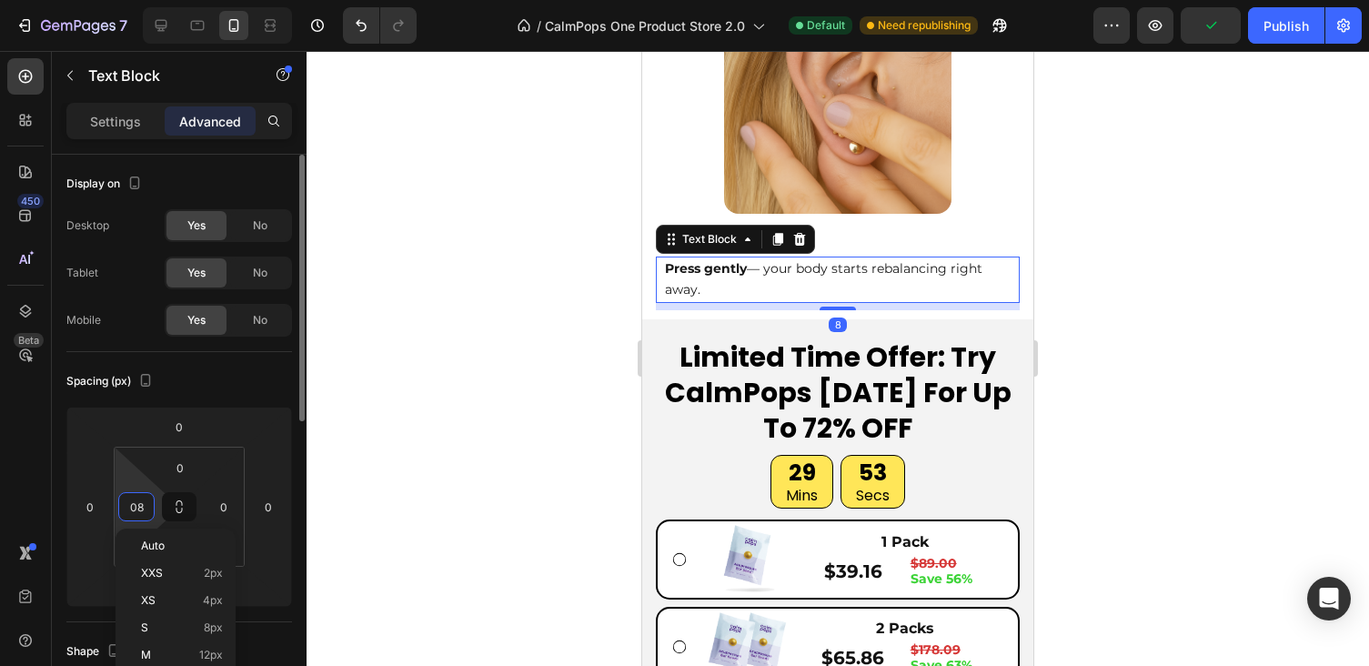
type input "-"
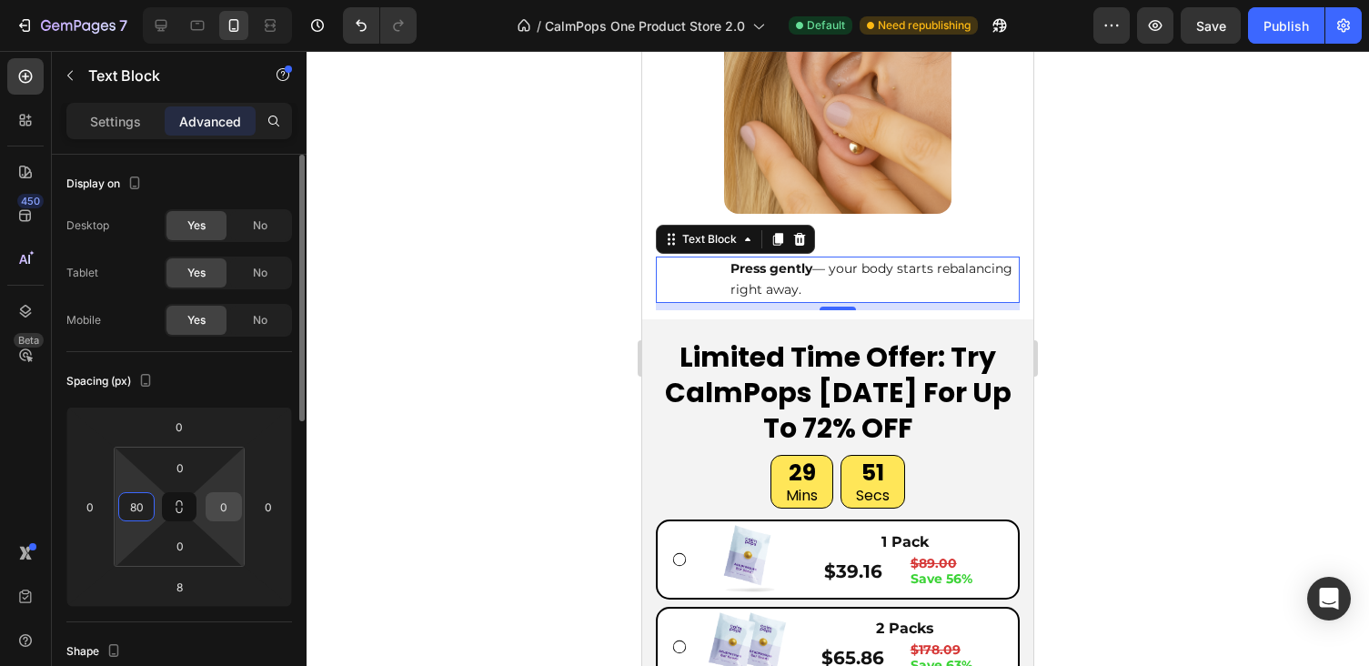
type input "80"
click at [216, 509] on input "0" at bounding box center [223, 506] width 27 height 27
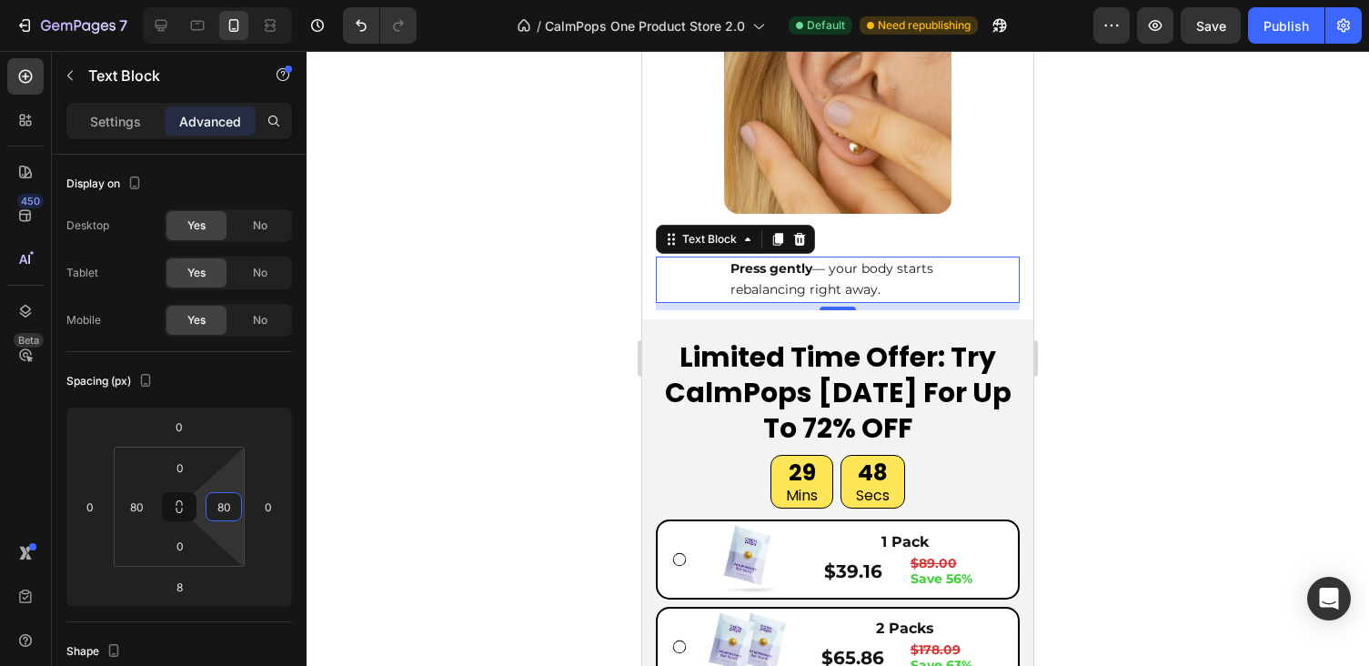
type input "80"
click at [1209, 317] on div at bounding box center [838, 358] width 1062 height 615
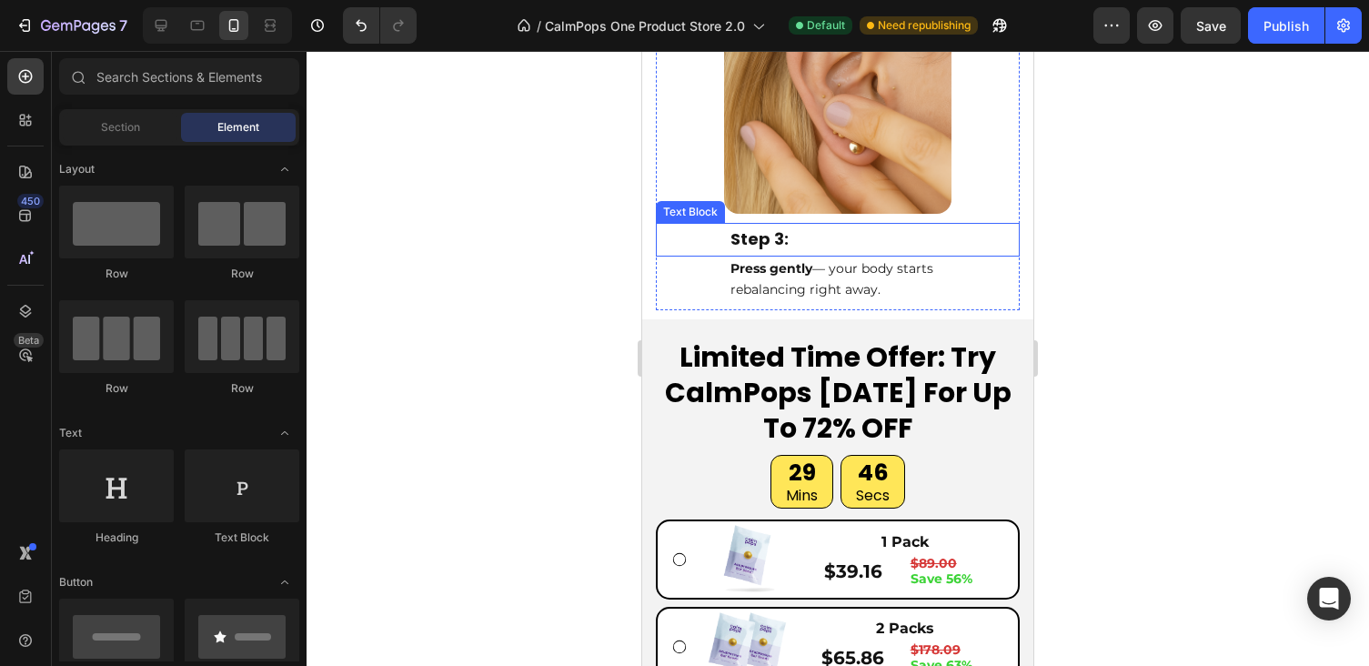
click at [873, 236] on p "Step 3:" at bounding box center [837, 239] width 215 height 29
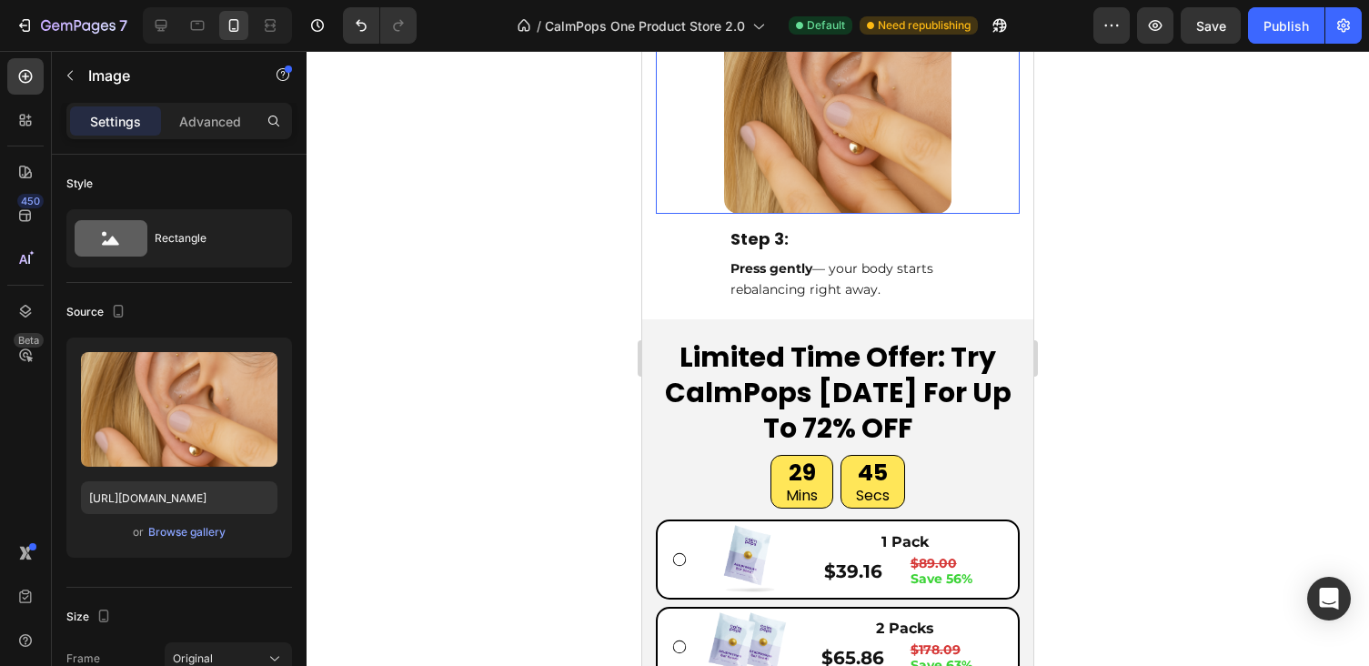
click at [881, 192] on img at bounding box center [837, 99] width 227 height 227
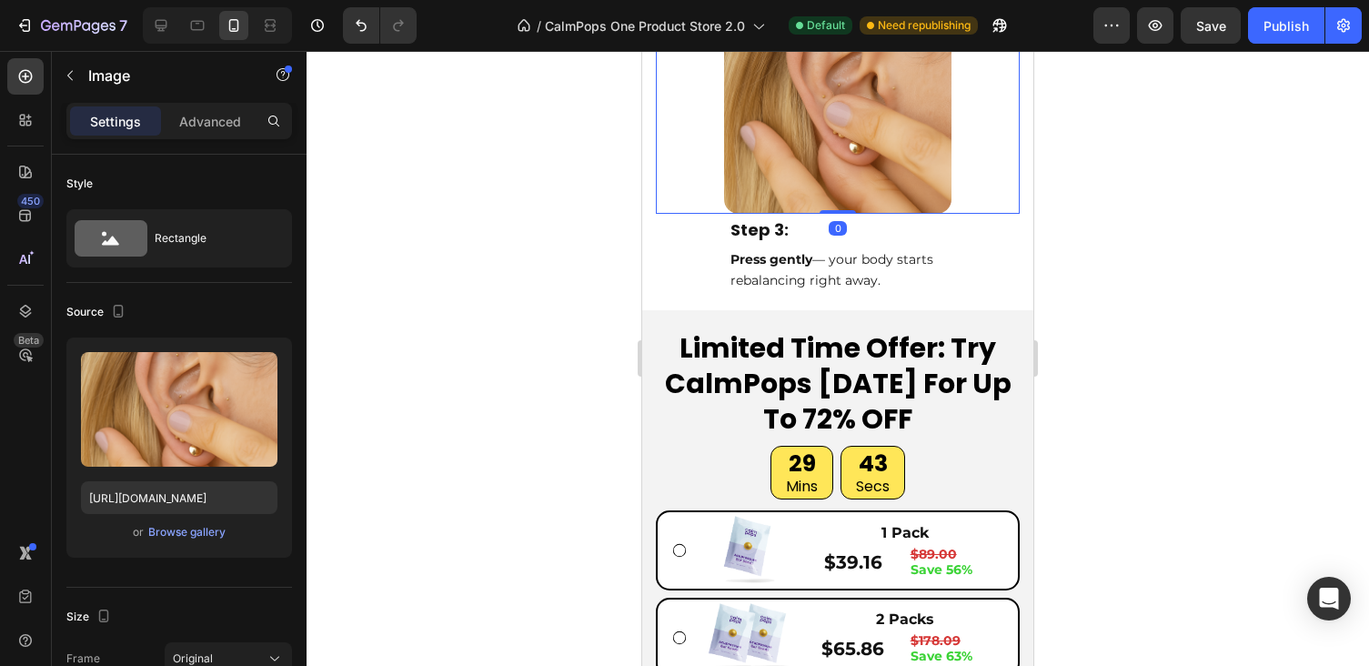
drag, startPoint x: 849, startPoint y: 213, endPoint x: 849, endPoint y: 164, distance: 49.1
click at [849, 164] on div "Image 0" at bounding box center [838, 99] width 364 height 227
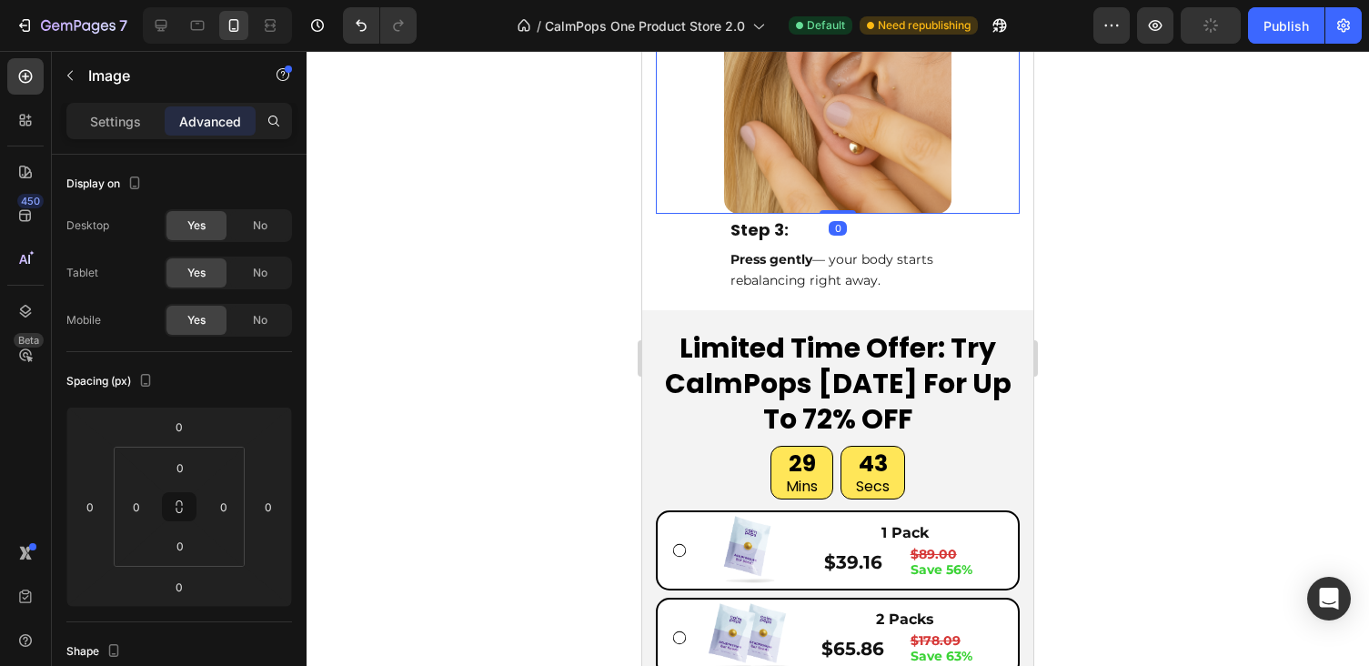
click at [1136, 228] on div at bounding box center [838, 358] width 1062 height 615
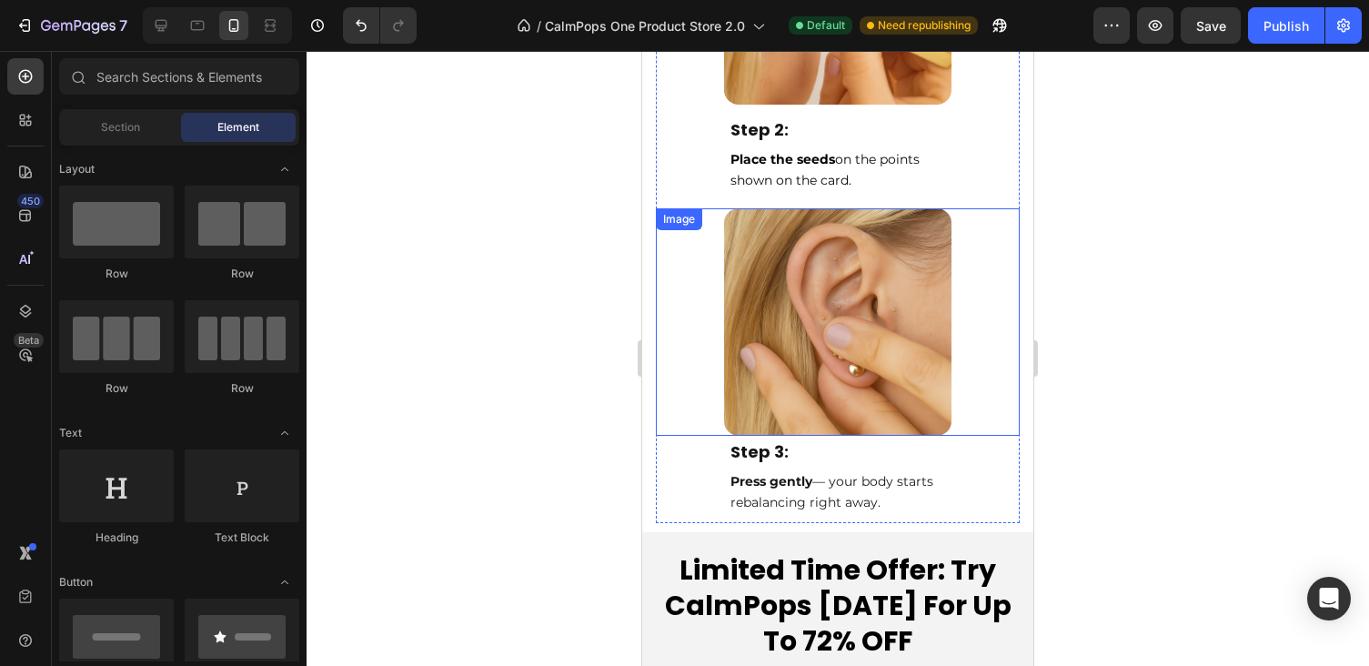
scroll to position [8683, 0]
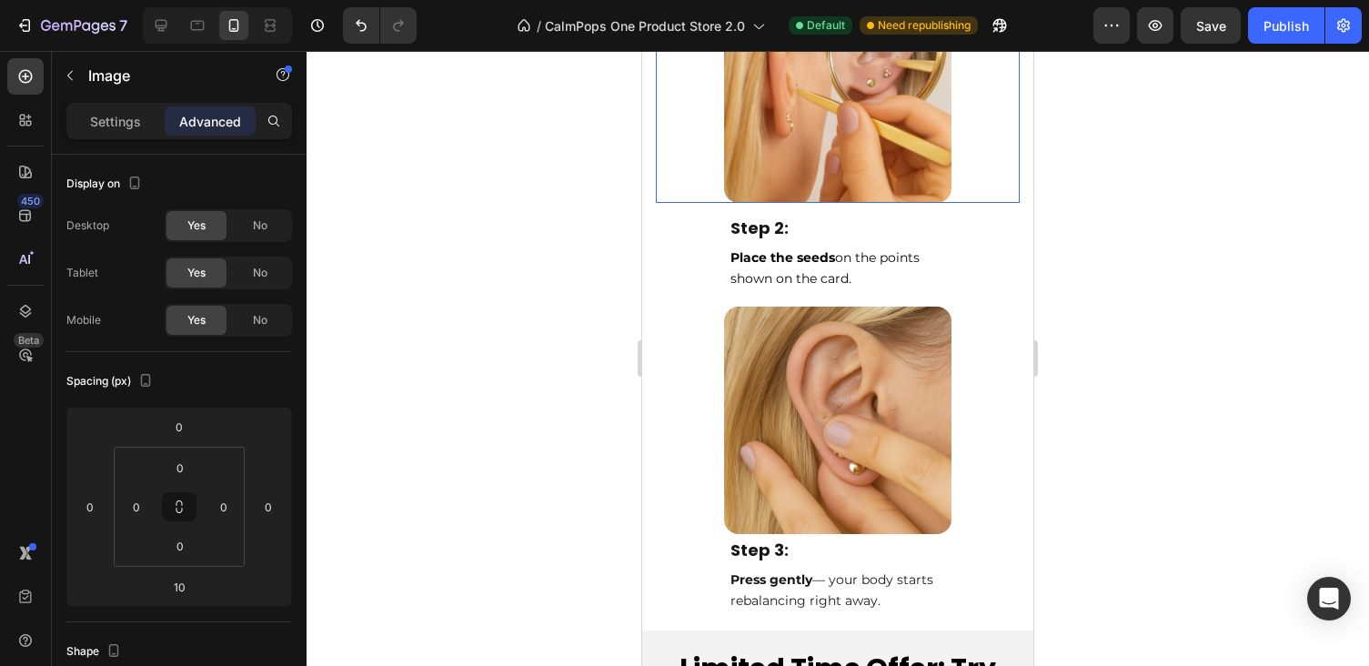
click at [857, 183] on img at bounding box center [837, 88] width 227 height 227
drag, startPoint x: 849, startPoint y: 206, endPoint x: 849, endPoint y: 175, distance: 31.8
click at [849, 175] on div "Image 10" at bounding box center [838, 88] width 364 height 227
type input "0"
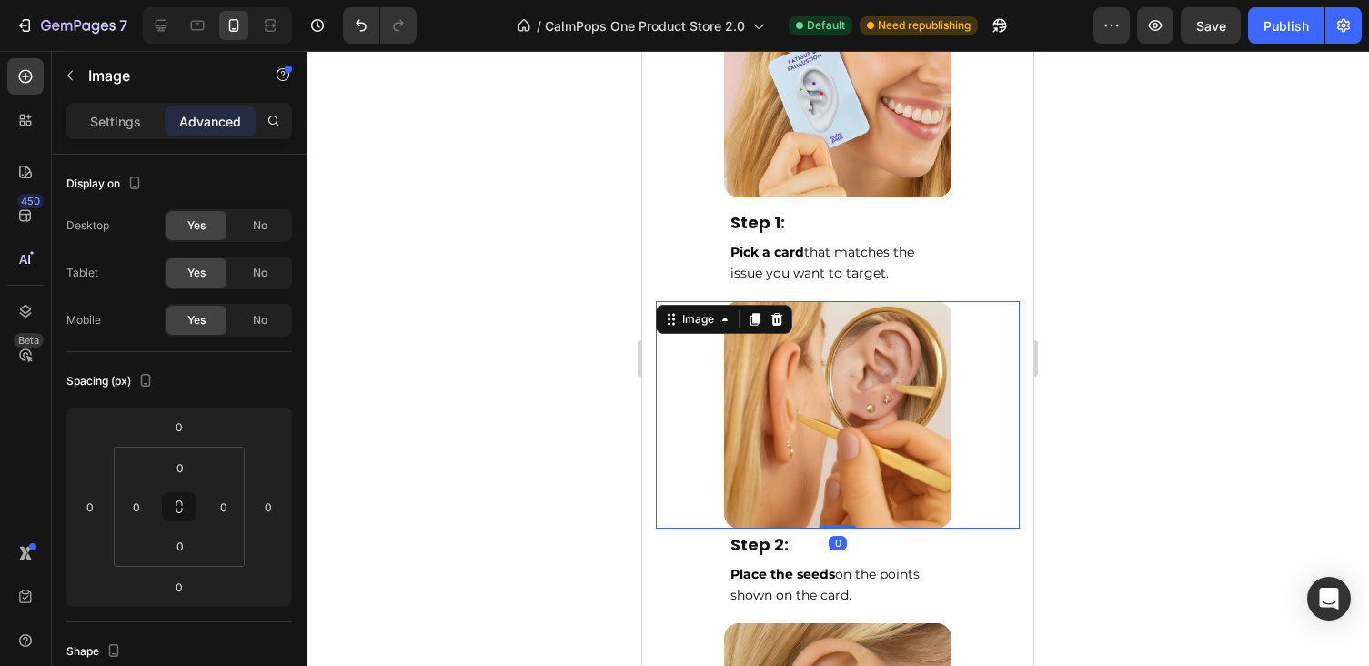
scroll to position [8348, 0]
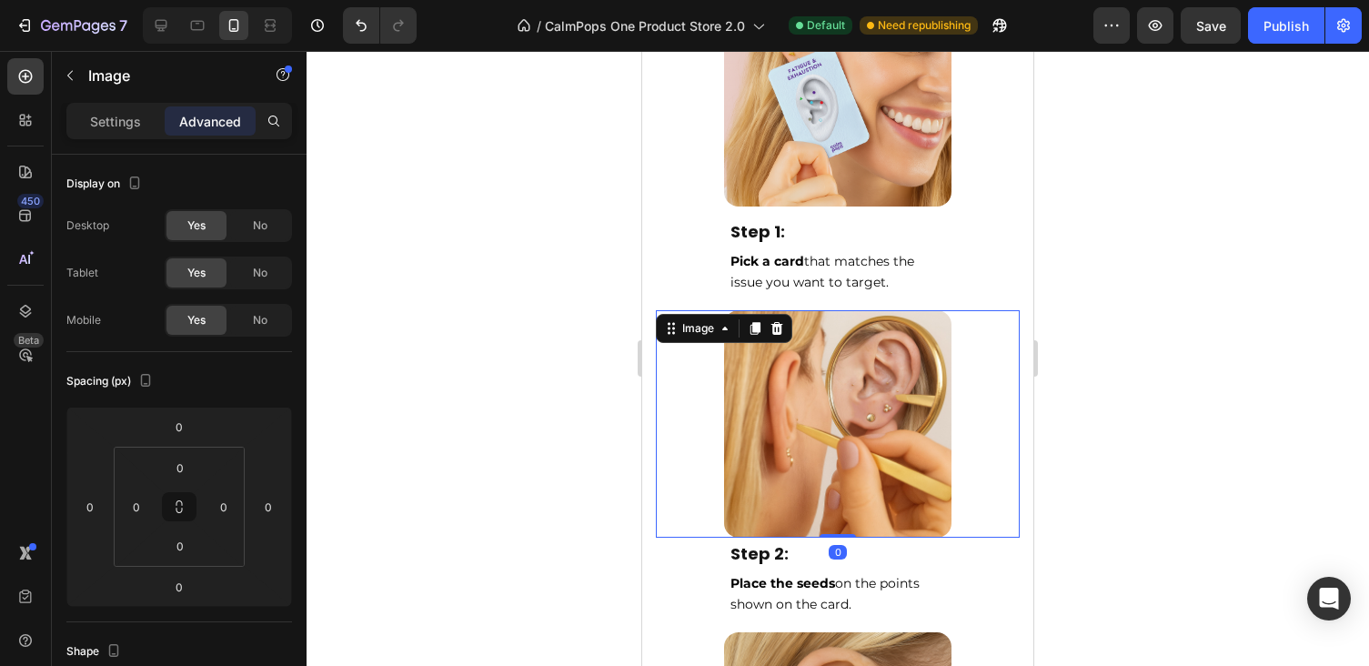
click at [849, 172] on img at bounding box center [837, 92] width 227 height 227
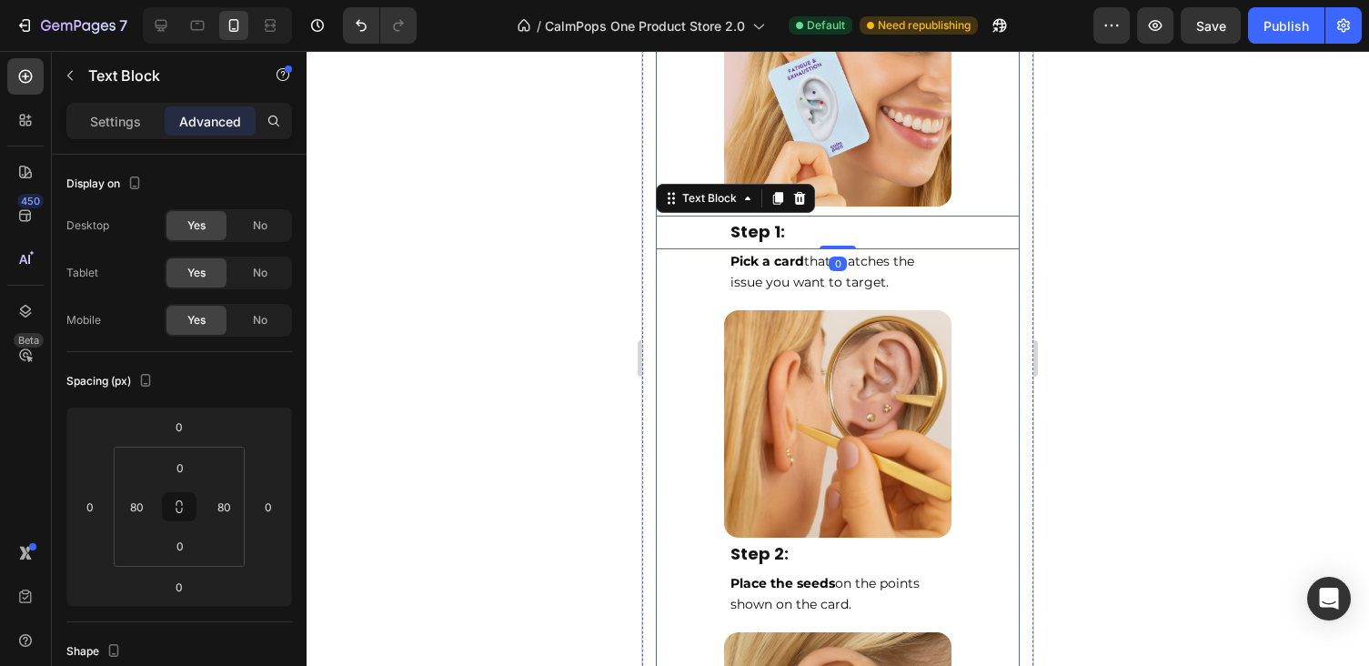
click at [839, 180] on img at bounding box center [837, 92] width 227 height 227
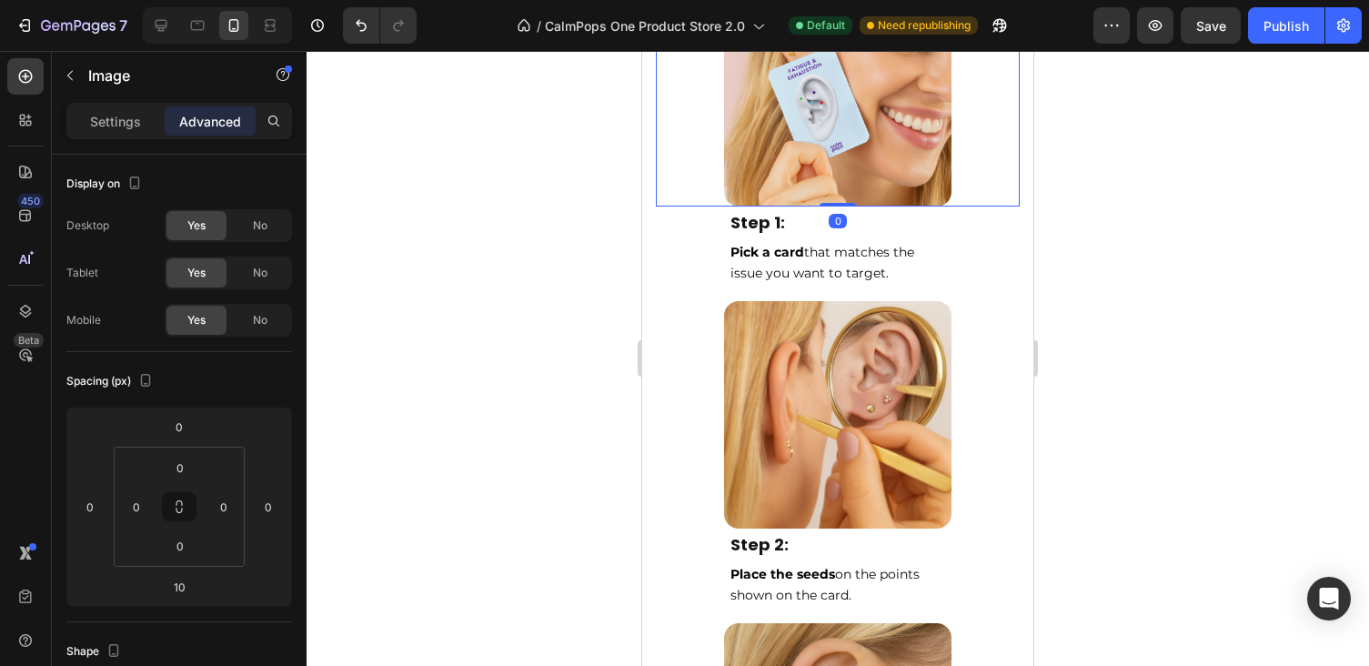
drag, startPoint x: 839, startPoint y: 211, endPoint x: 832, endPoint y: 165, distance: 47.0
click at [832, 165] on div "Image 0" at bounding box center [838, 92] width 364 height 227
type input "0"
click at [809, 226] on p "Step 1:" at bounding box center [837, 222] width 215 height 29
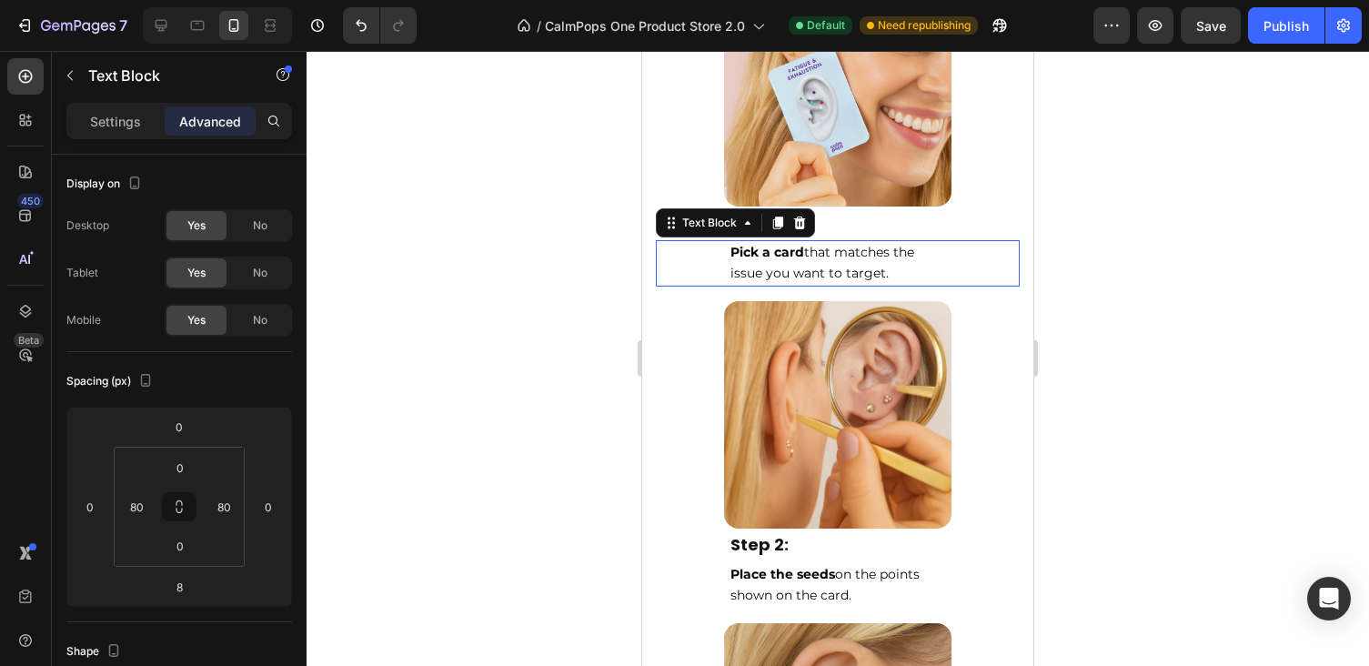
click at [789, 256] on strong "Pick a card" at bounding box center [767, 252] width 74 height 16
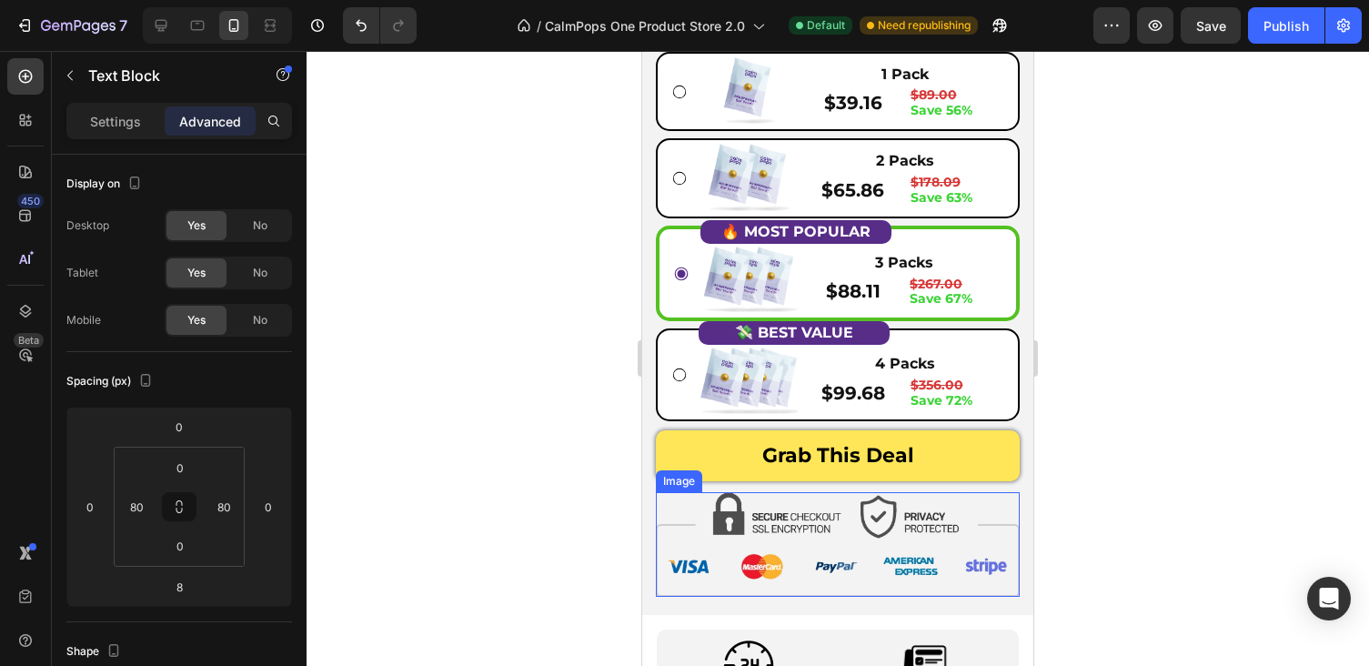
scroll to position [9435, 0]
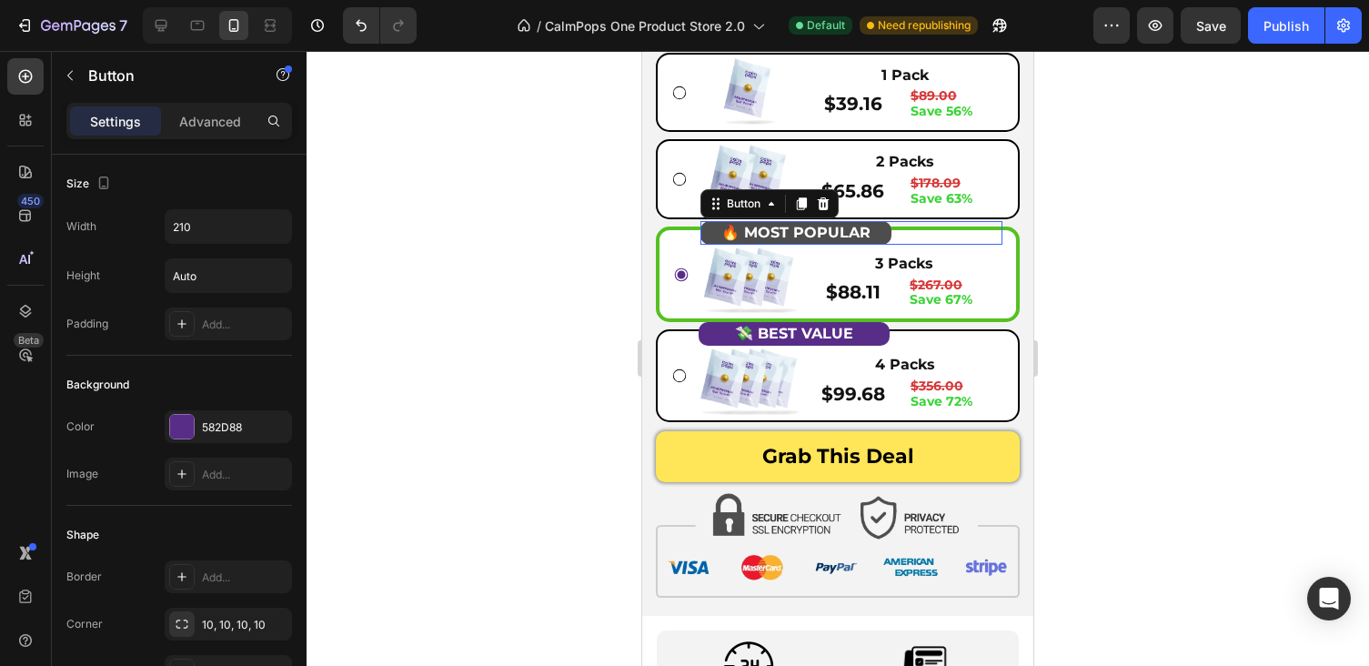
click at [879, 228] on button "🔥 MOST POPULAR" at bounding box center [795, 233] width 191 height 24
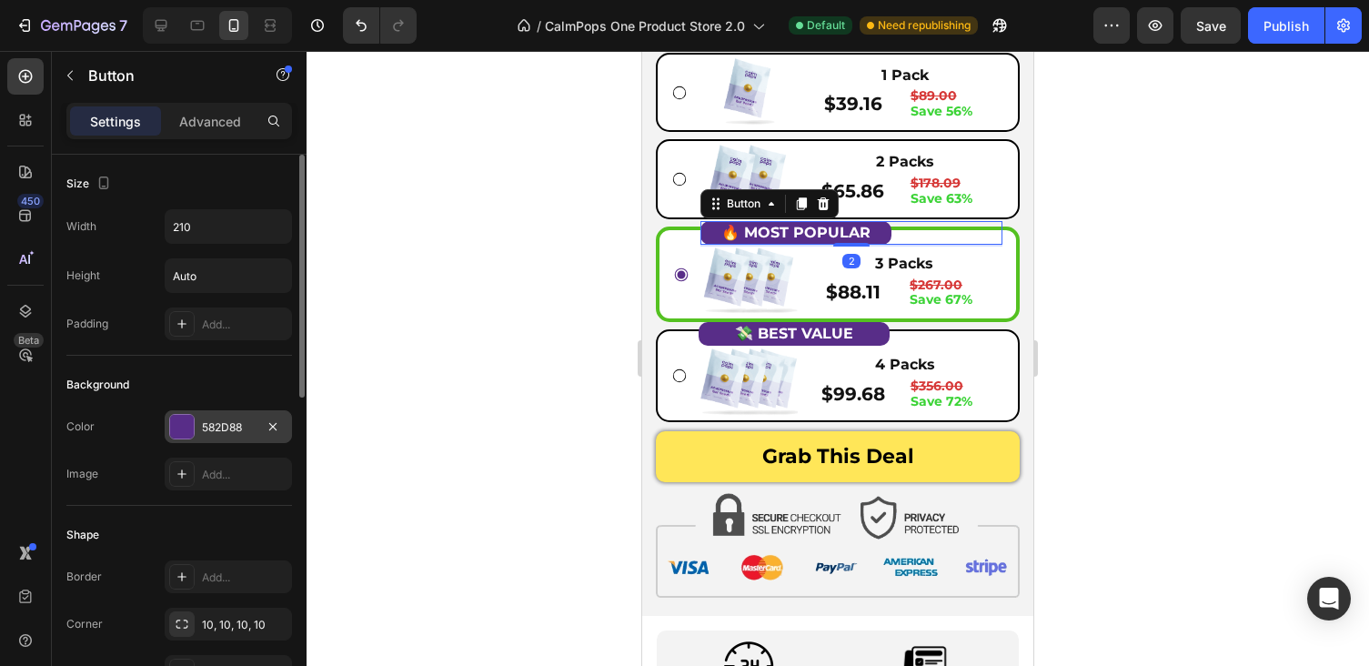
click at [219, 431] on div "582D88" at bounding box center [228, 427] width 53 height 16
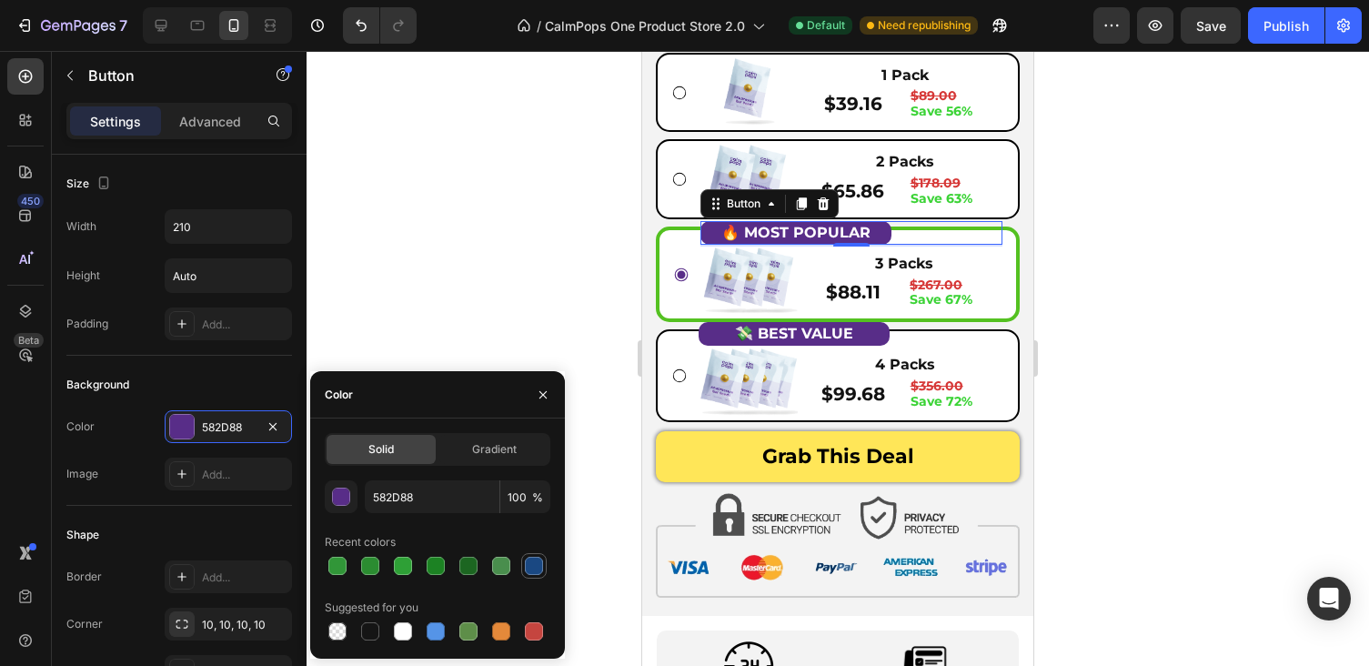
click at [537, 568] on div at bounding box center [534, 566] width 18 height 18
type input "1A4882"
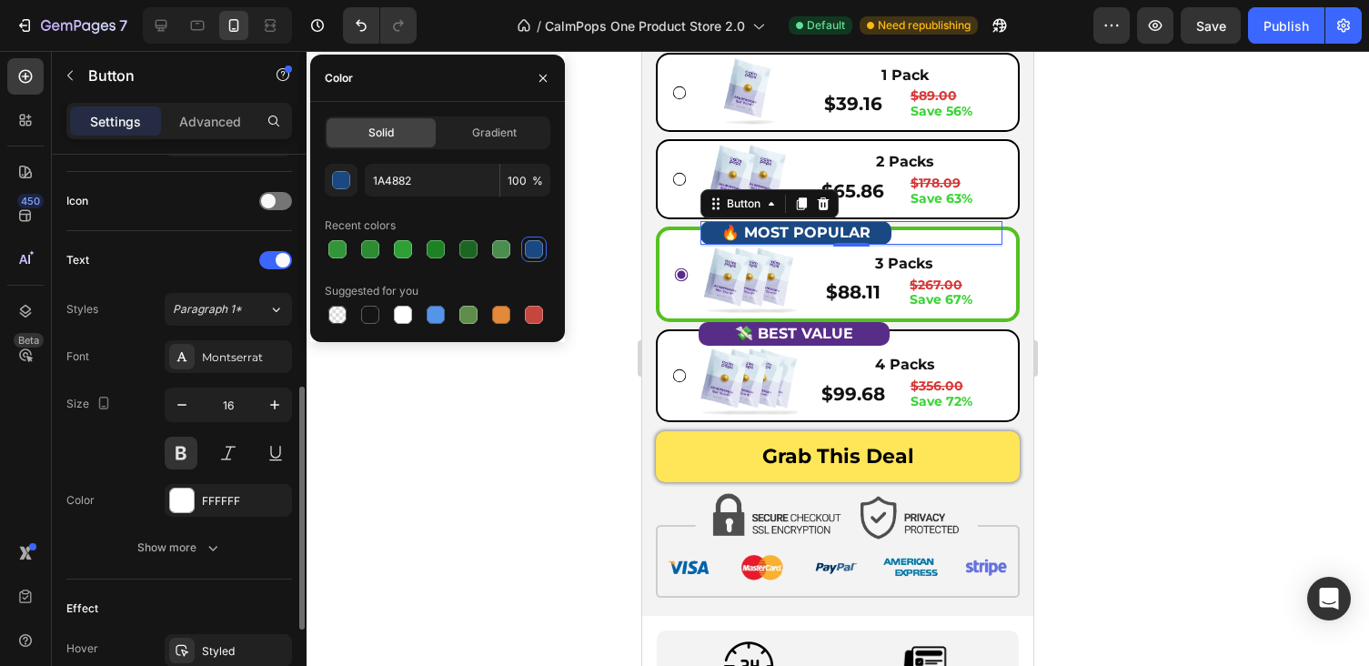
scroll to position [546, 0]
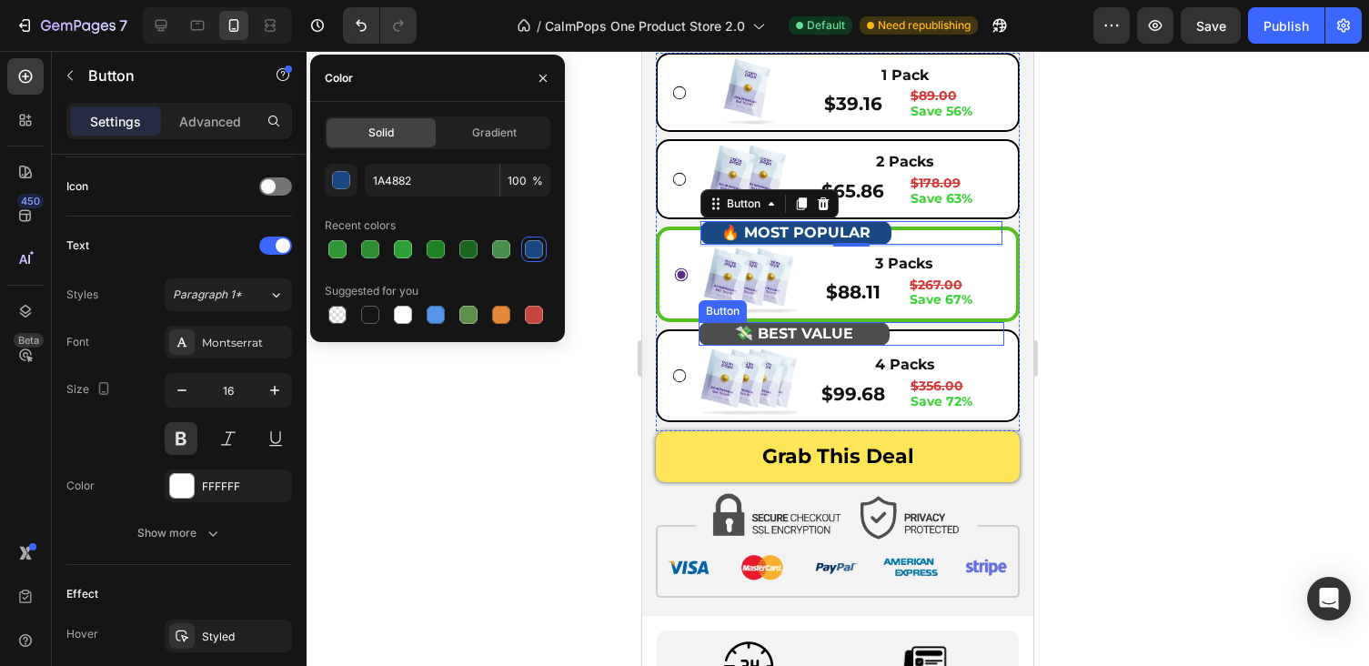
click at [879, 331] on button "💸 BEST VALUE" at bounding box center [794, 334] width 191 height 24
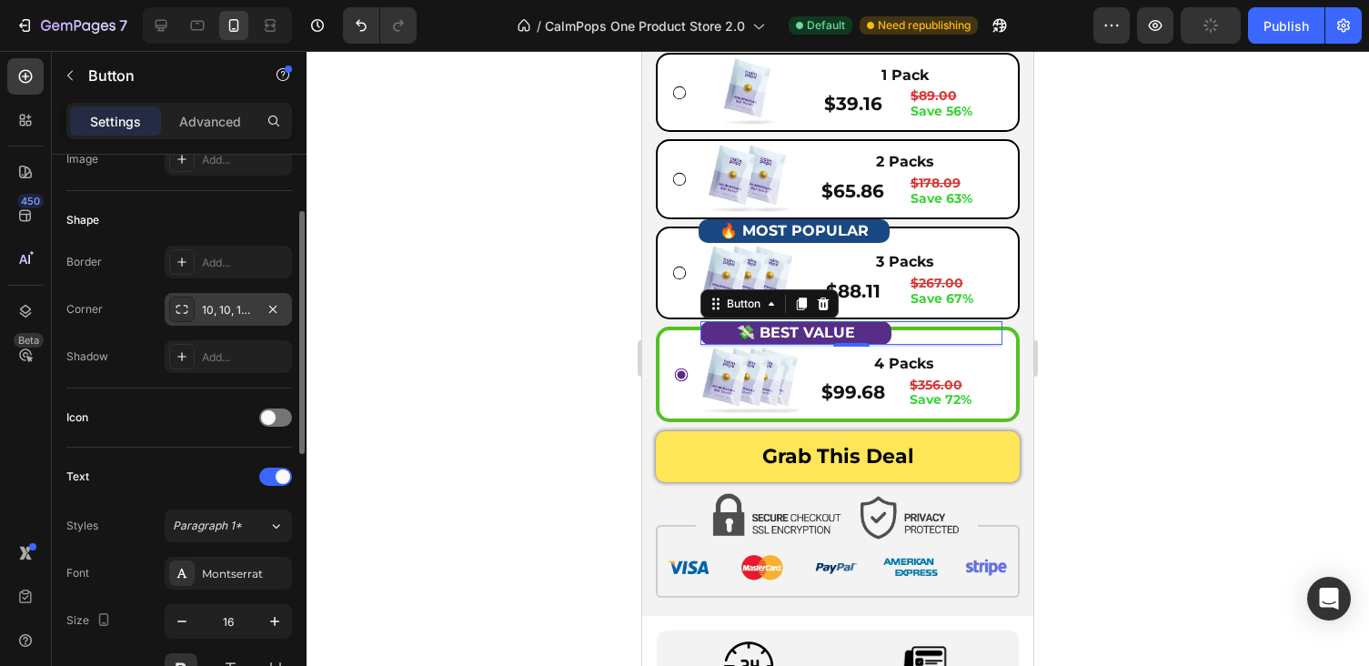
scroll to position [52, 0]
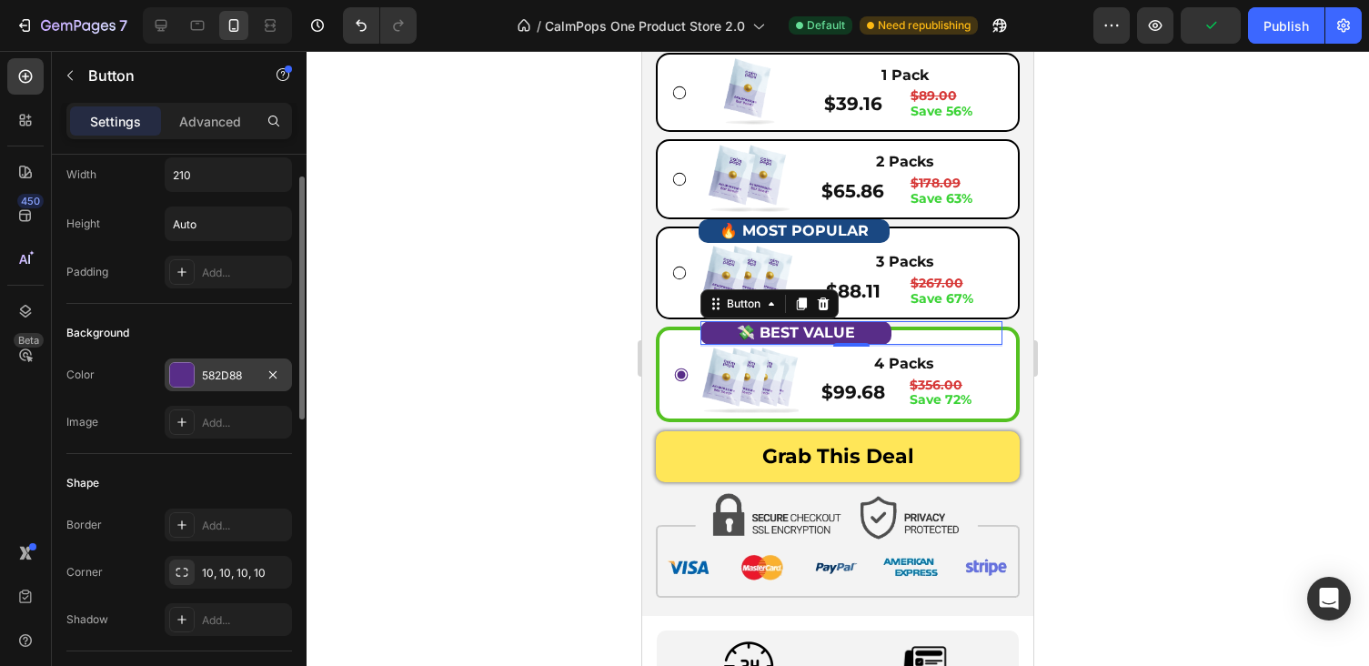
click at [185, 381] on div at bounding box center [182, 375] width 24 height 24
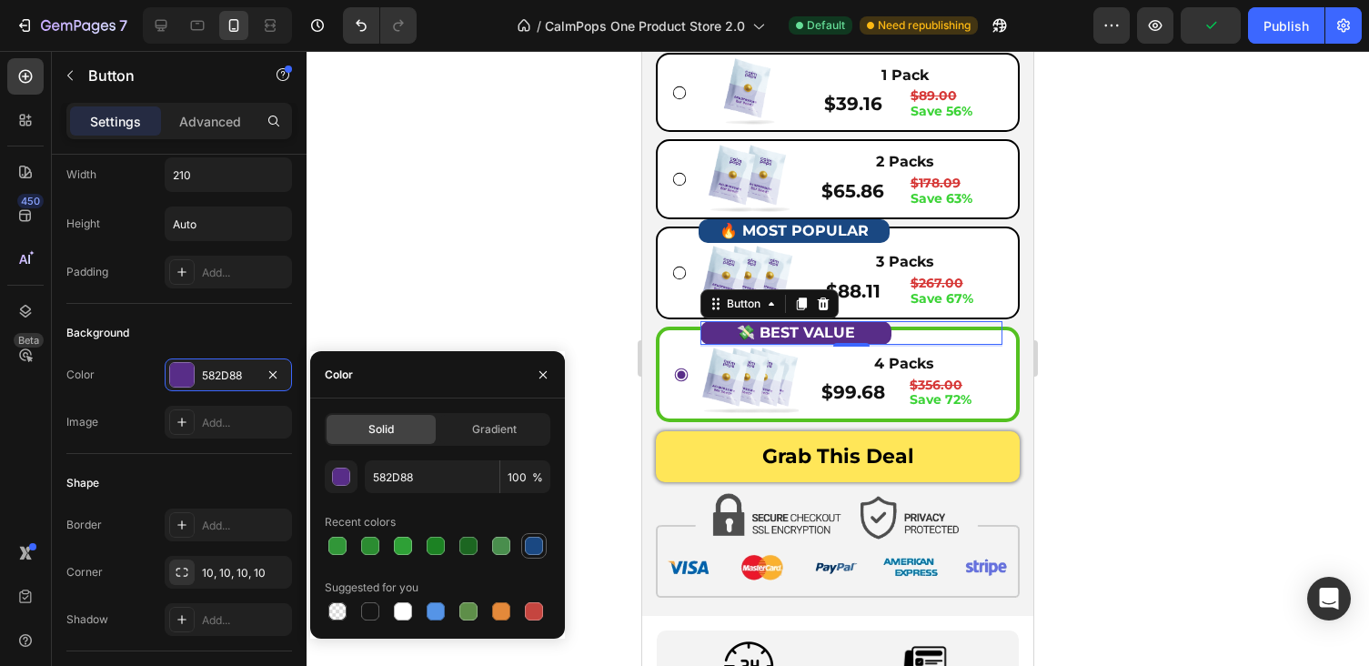
click at [545, 542] on div at bounding box center [533, 545] width 25 height 25
type input "1A4882"
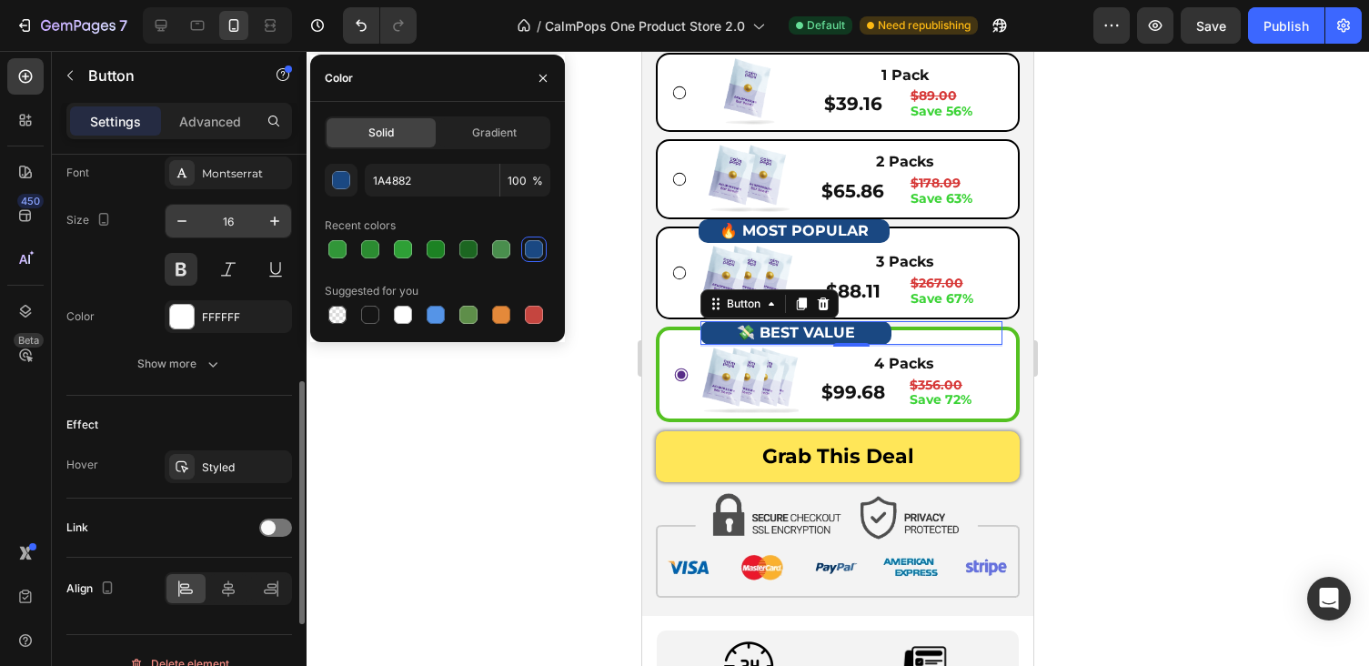
scroll to position [741, 0]
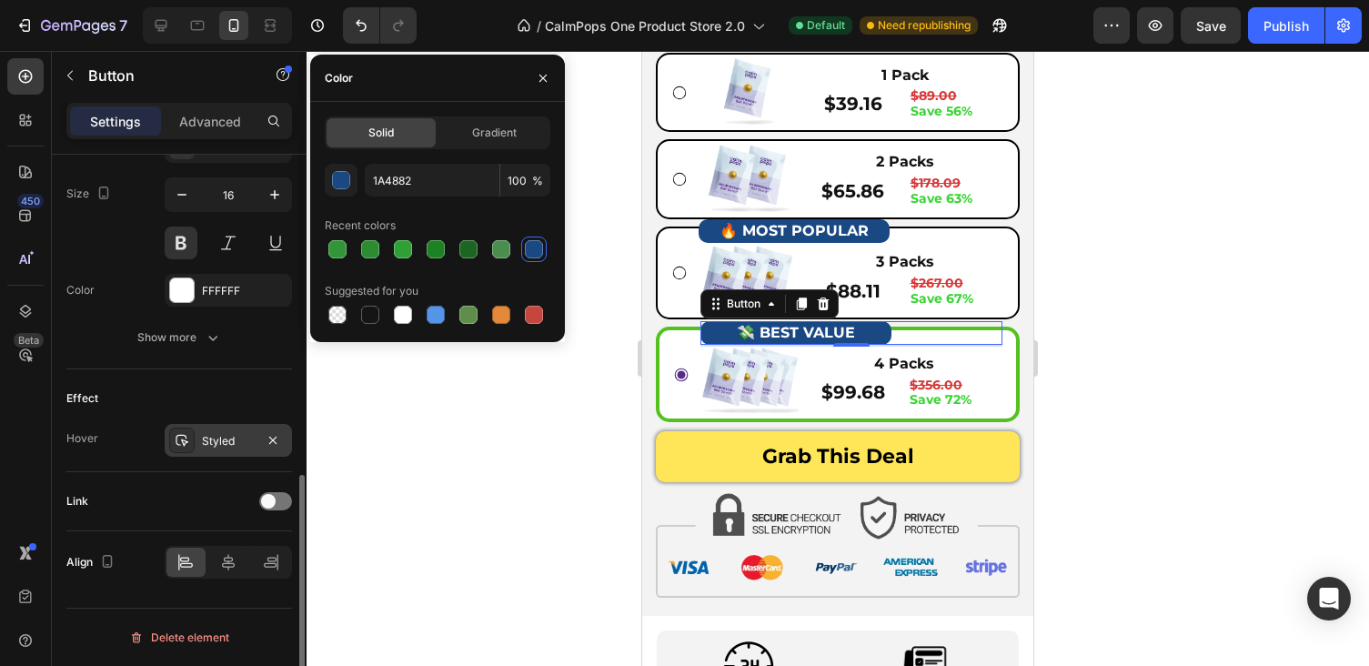
click at [236, 435] on div "Styled" at bounding box center [228, 441] width 53 height 16
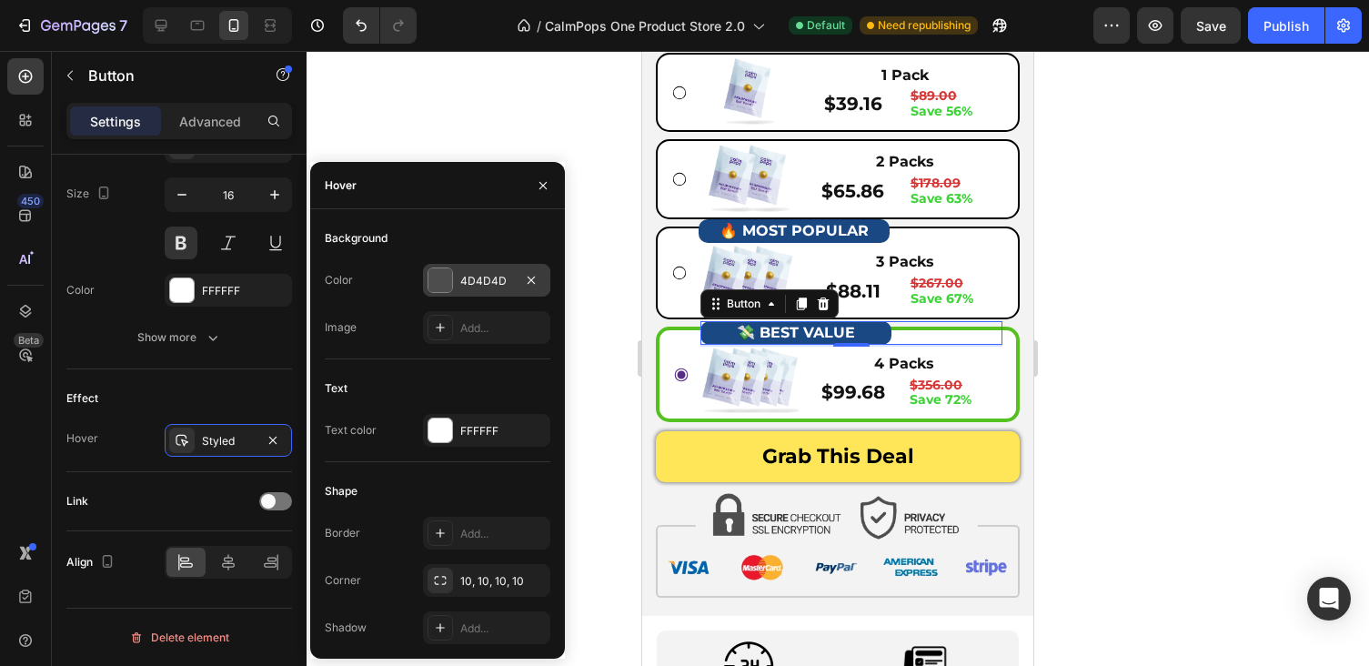
click at [461, 269] on div "4D4D4D" at bounding box center [486, 280] width 127 height 33
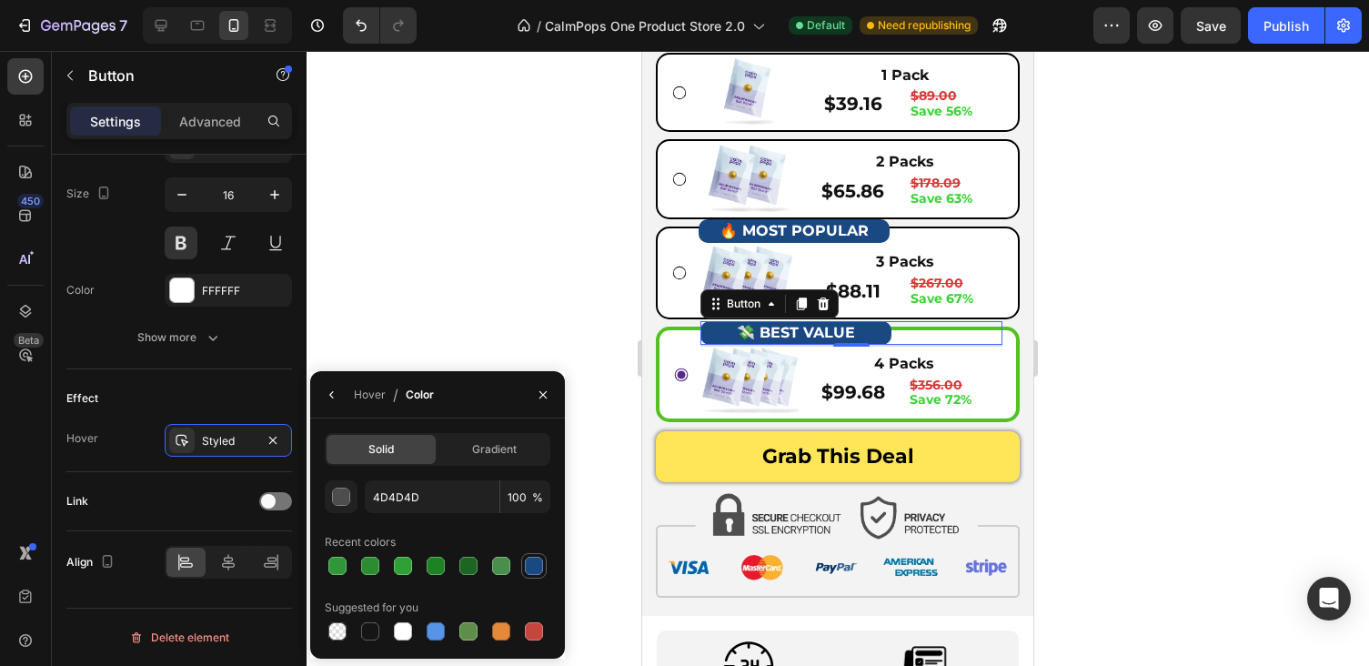
click at [540, 561] on div at bounding box center [534, 566] width 18 height 18
type input "1A4882"
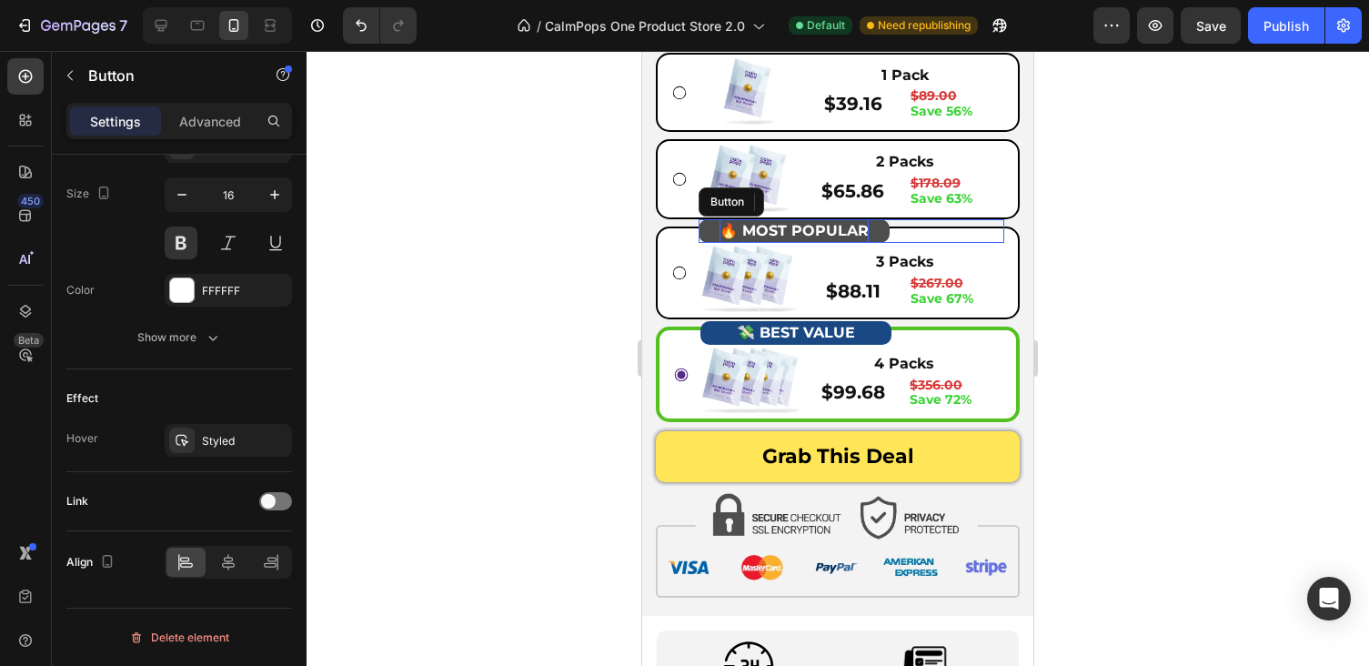
click at [757, 222] on p "🔥 MOST POPULAR" at bounding box center [793, 231] width 149 height 24
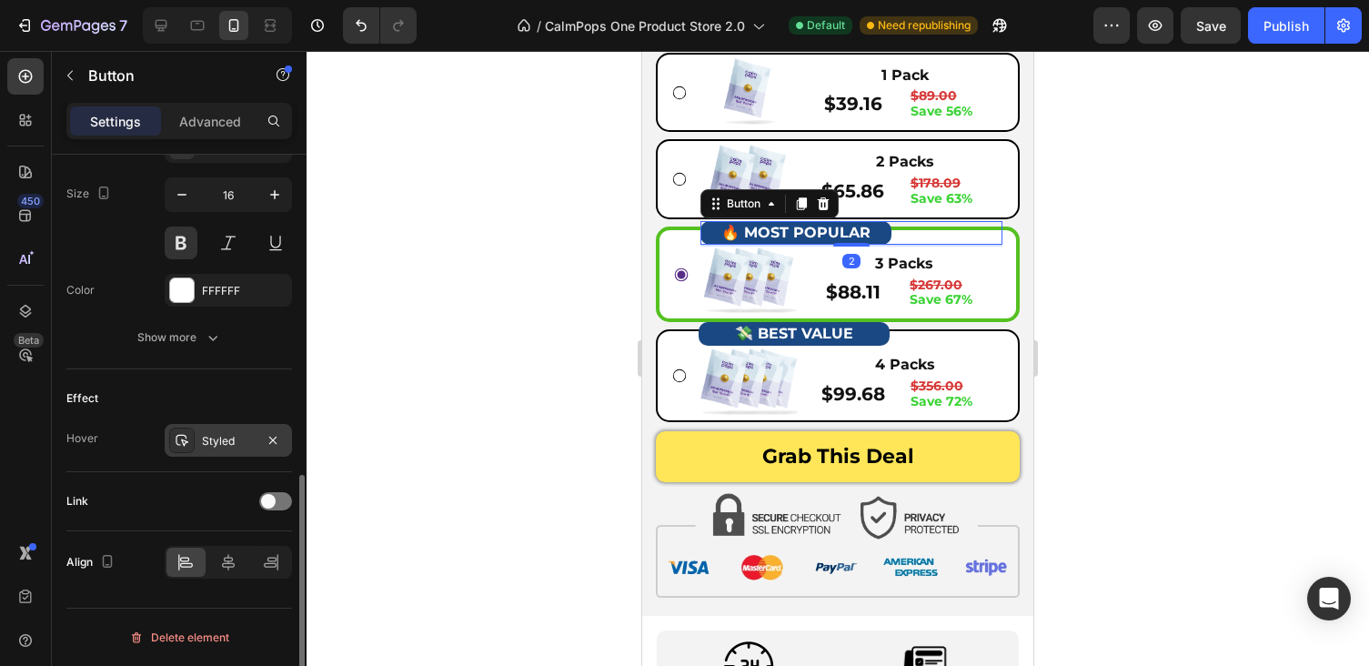
click at [229, 434] on div "Styled" at bounding box center [228, 441] width 53 height 16
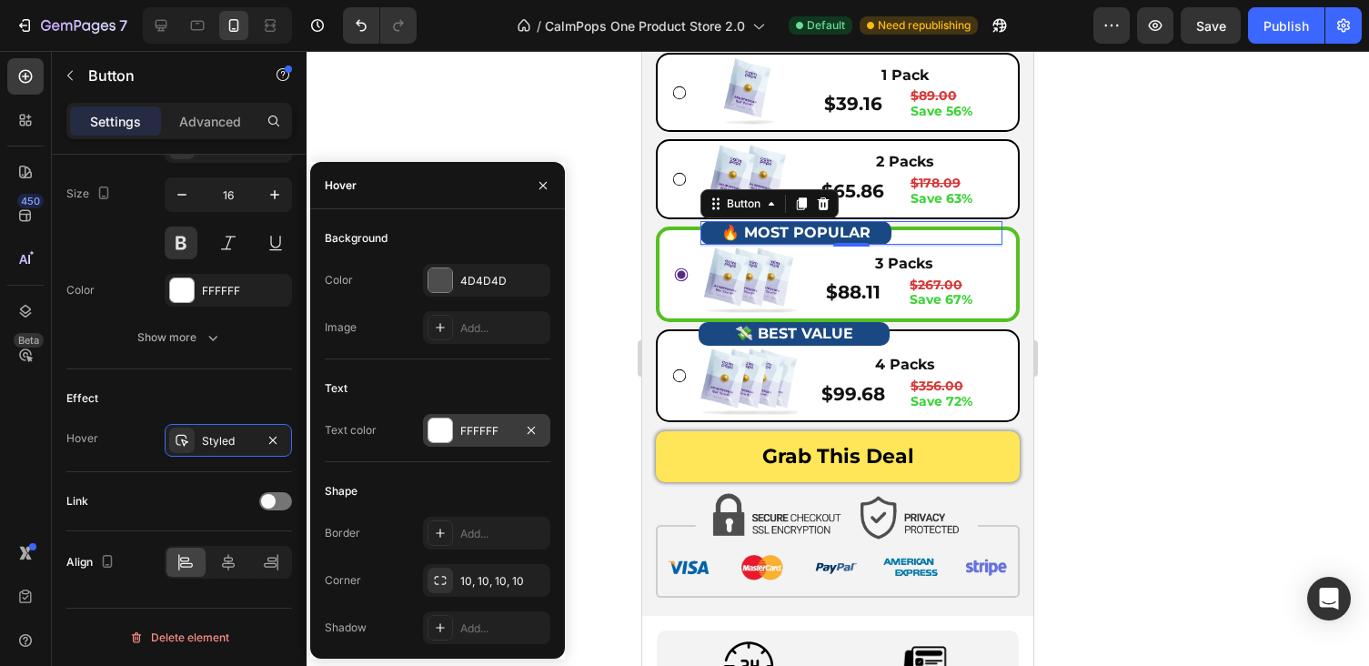
click at [450, 442] on div "FFFFFF" at bounding box center [486, 430] width 127 height 33
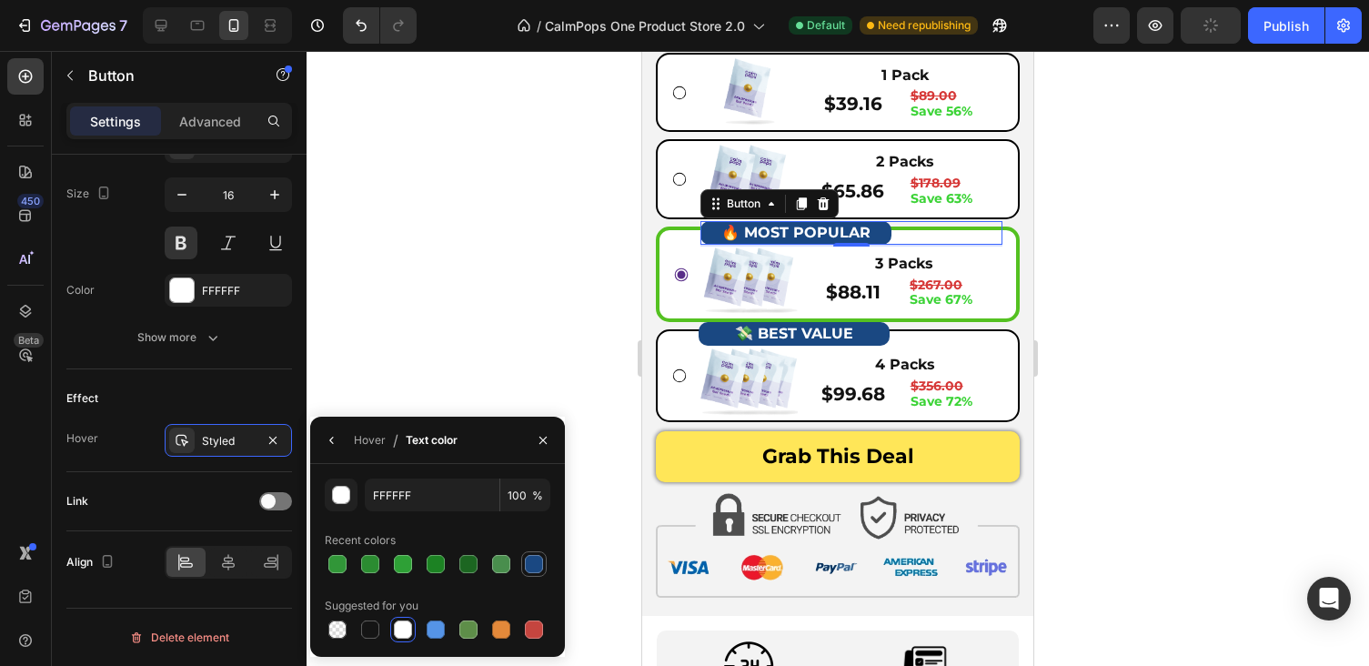
click at [536, 567] on div at bounding box center [534, 564] width 18 height 18
type input "1A4882"
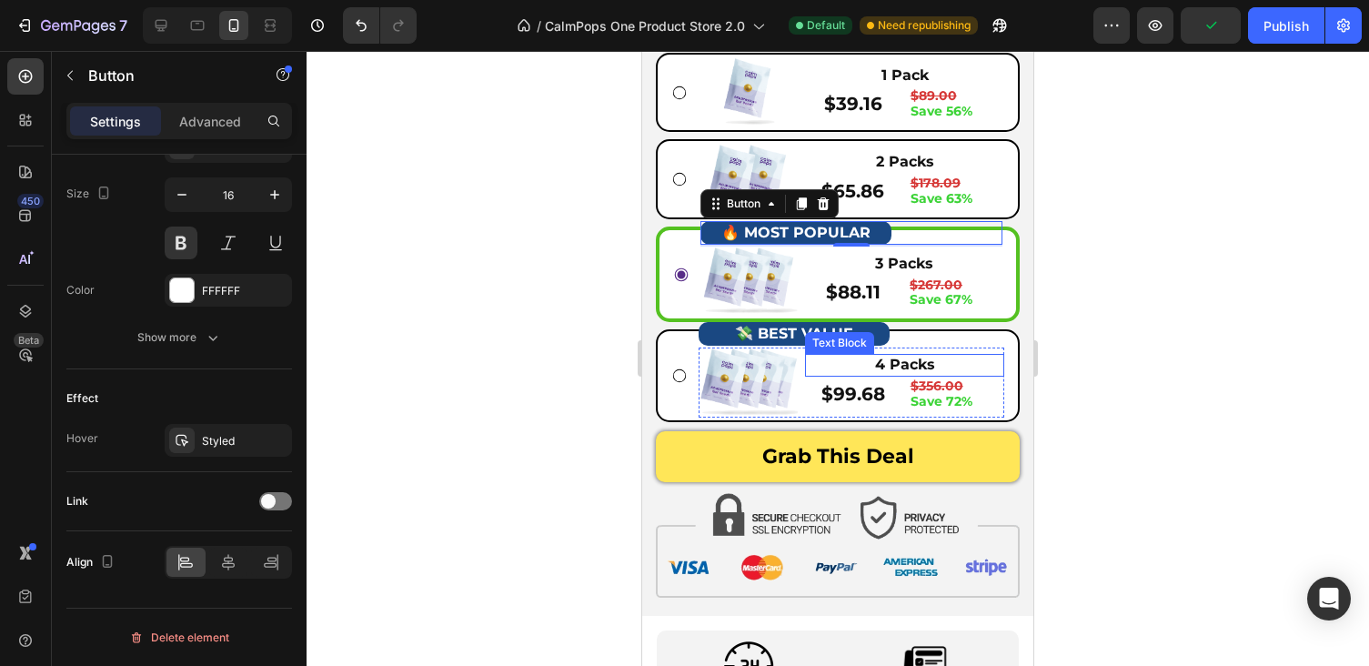
click at [1158, 363] on div at bounding box center [838, 358] width 1062 height 615
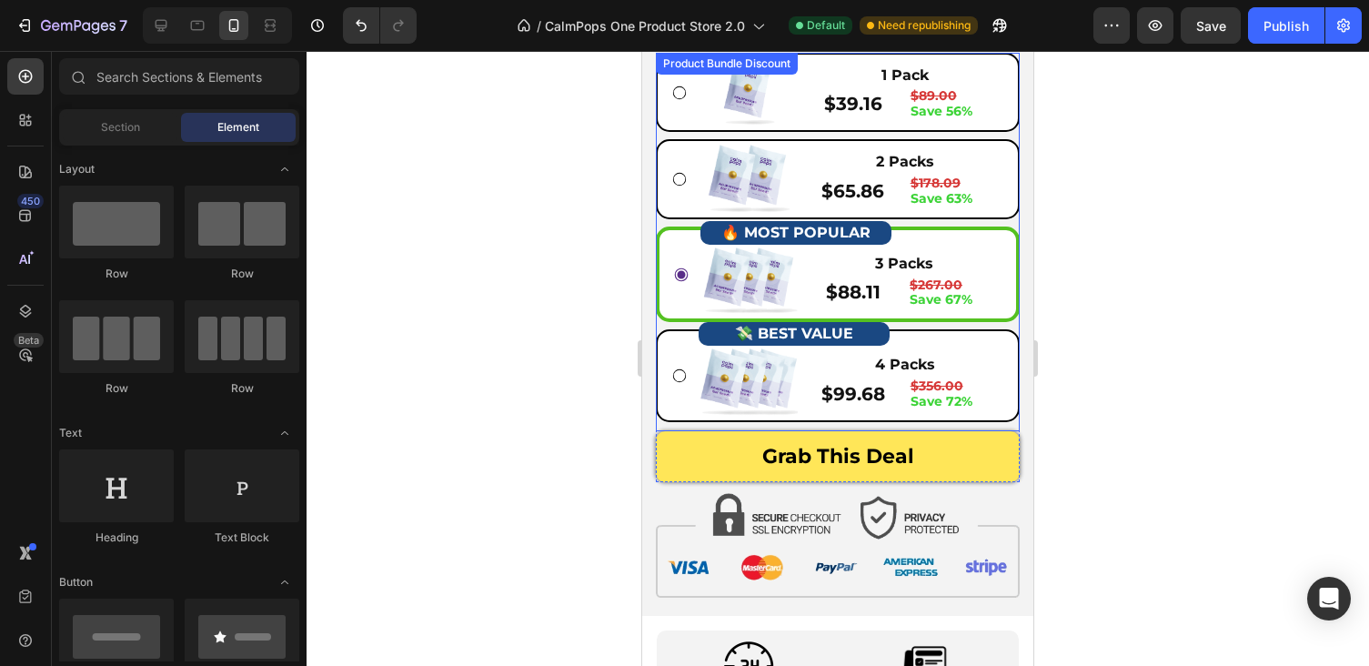
click at [678, 273] on icon at bounding box center [682, 274] width 14 height 14
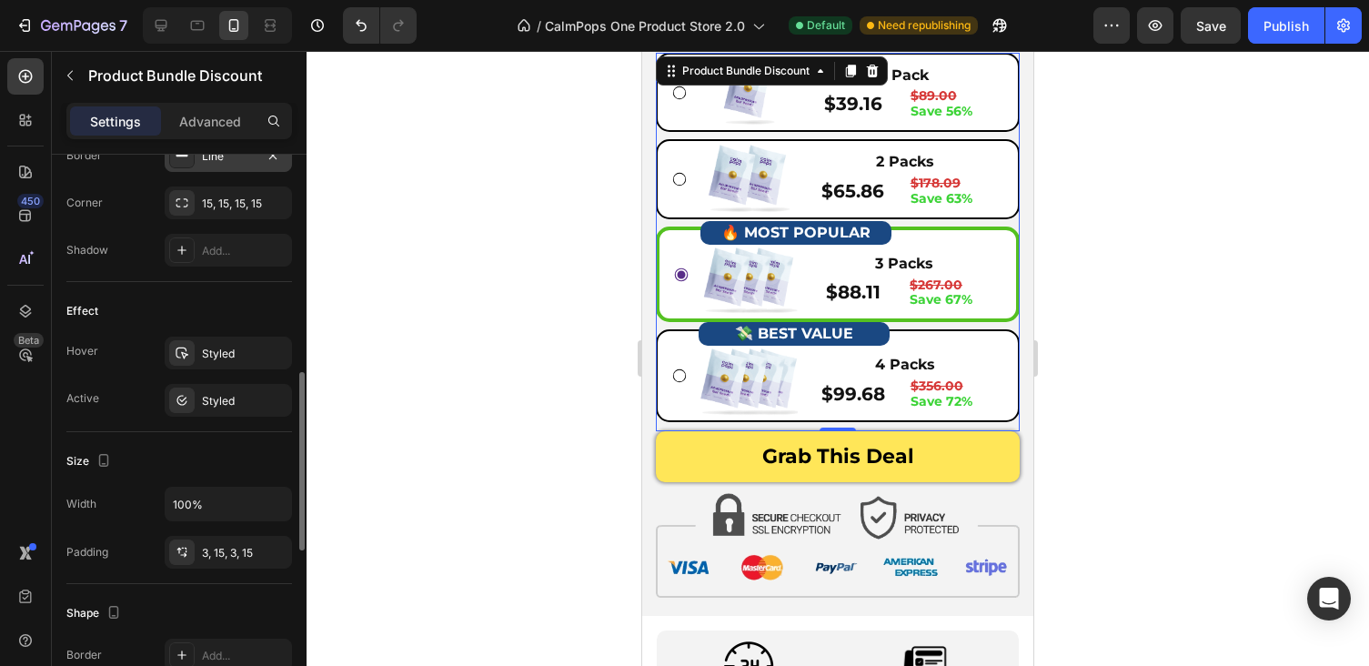
scroll to position [718, 0]
click at [219, 349] on div "Styled" at bounding box center [228, 352] width 53 height 16
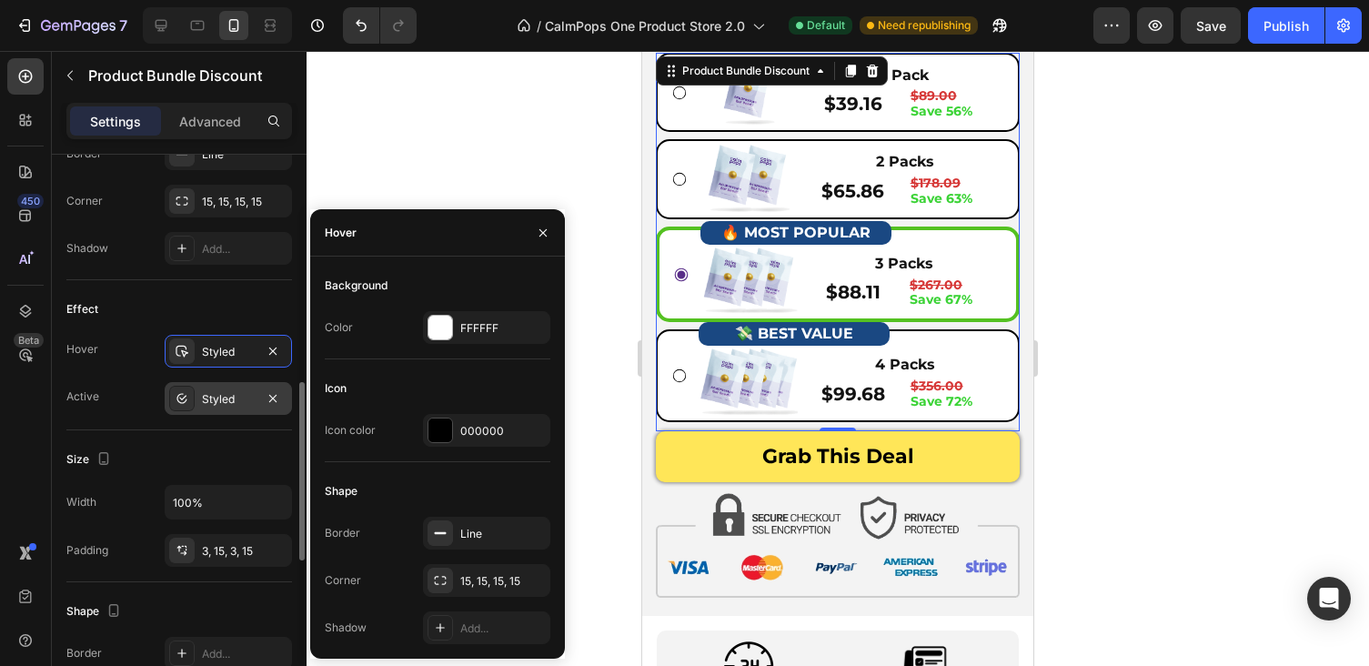
click at [217, 404] on div "Styled" at bounding box center [228, 399] width 53 height 16
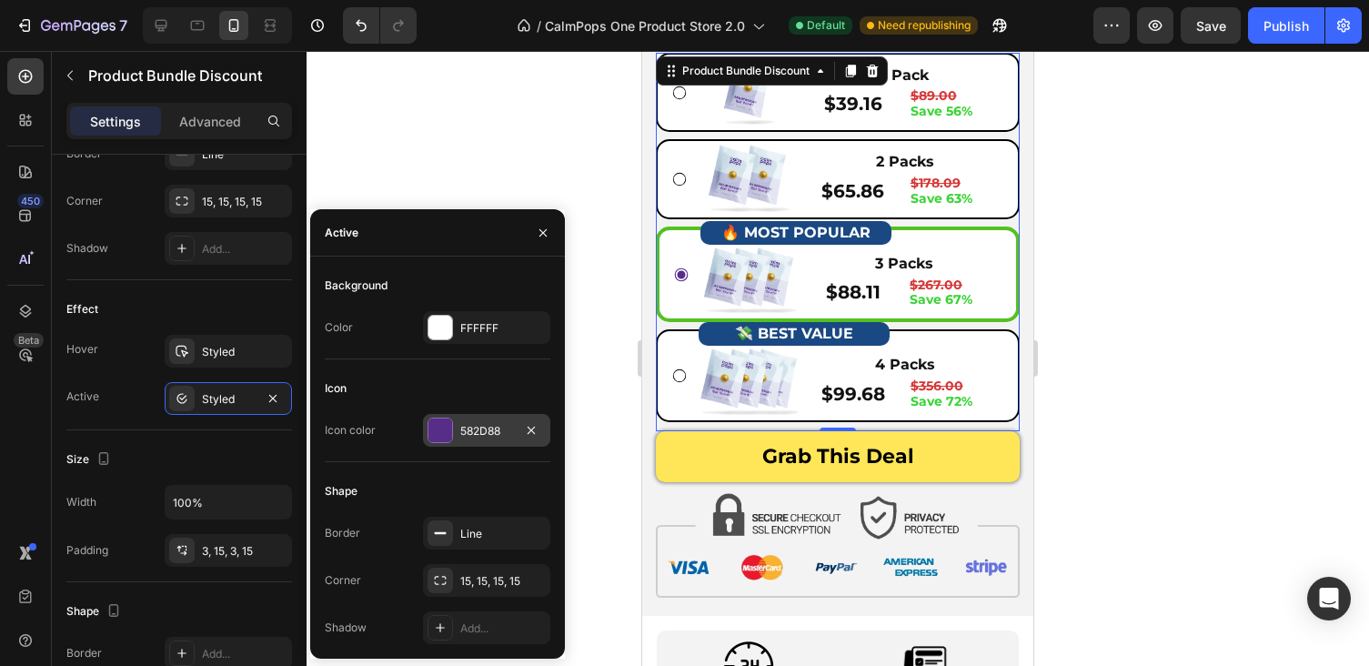
click at [478, 437] on div "582D88" at bounding box center [486, 431] width 53 height 16
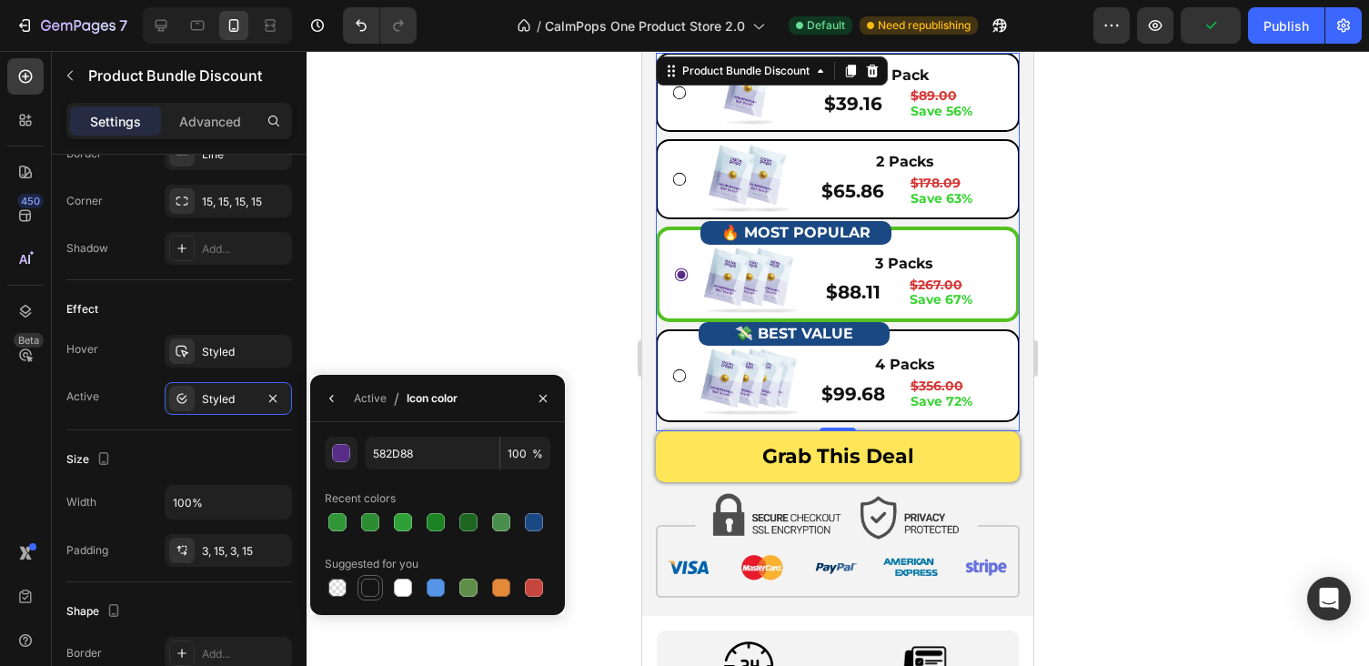
click at [370, 590] on div at bounding box center [370, 587] width 18 height 18
type input "151515"
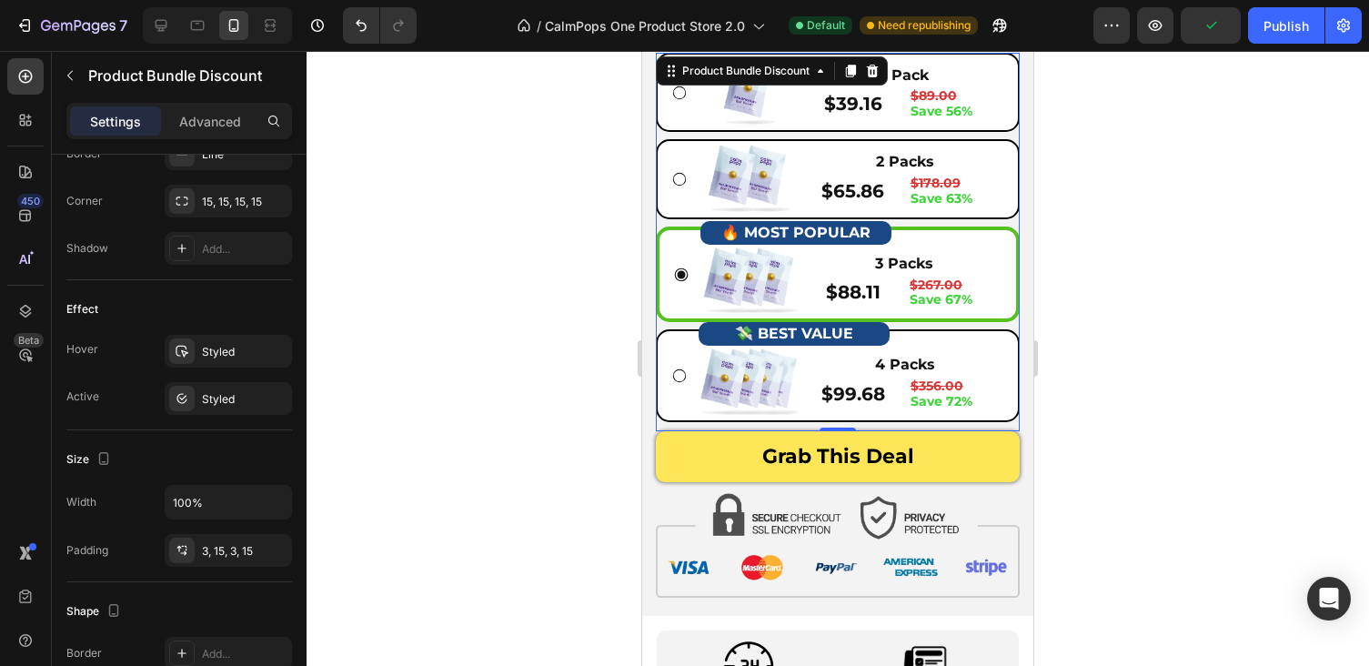
click at [1141, 302] on div at bounding box center [838, 358] width 1062 height 615
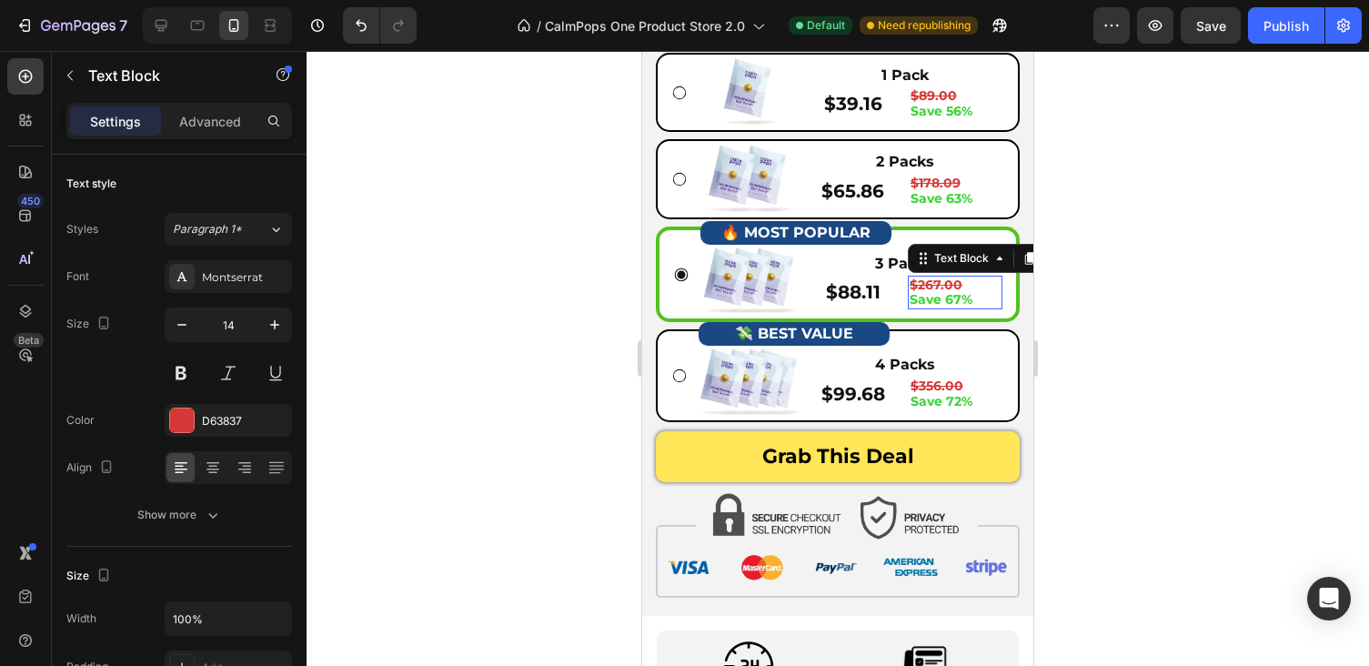
click at [960, 300] on strong "Save 67%" at bounding box center [941, 299] width 63 height 16
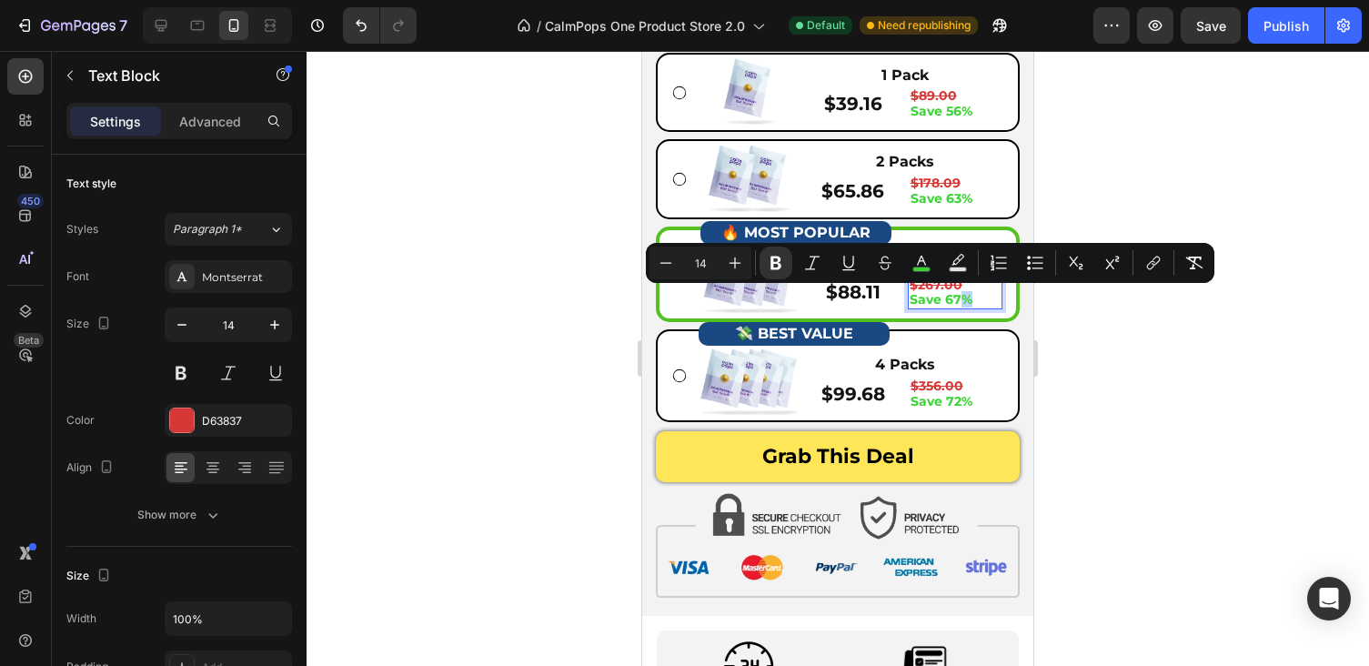
click at [979, 299] on p "Save 67%" at bounding box center [955, 299] width 91 height 15
drag, startPoint x: 979, startPoint y: 299, endPoint x: 904, endPoint y: 301, distance: 74.6
click at [904, 301] on div "$88.11 Product Price Product Price $267.00 Save 67% Text Block 0 Row" at bounding box center [904, 293] width 196 height 35
click at [922, 267] on rect "Editor contextual toolbar" at bounding box center [921, 269] width 17 height 5
type input "3BD336"
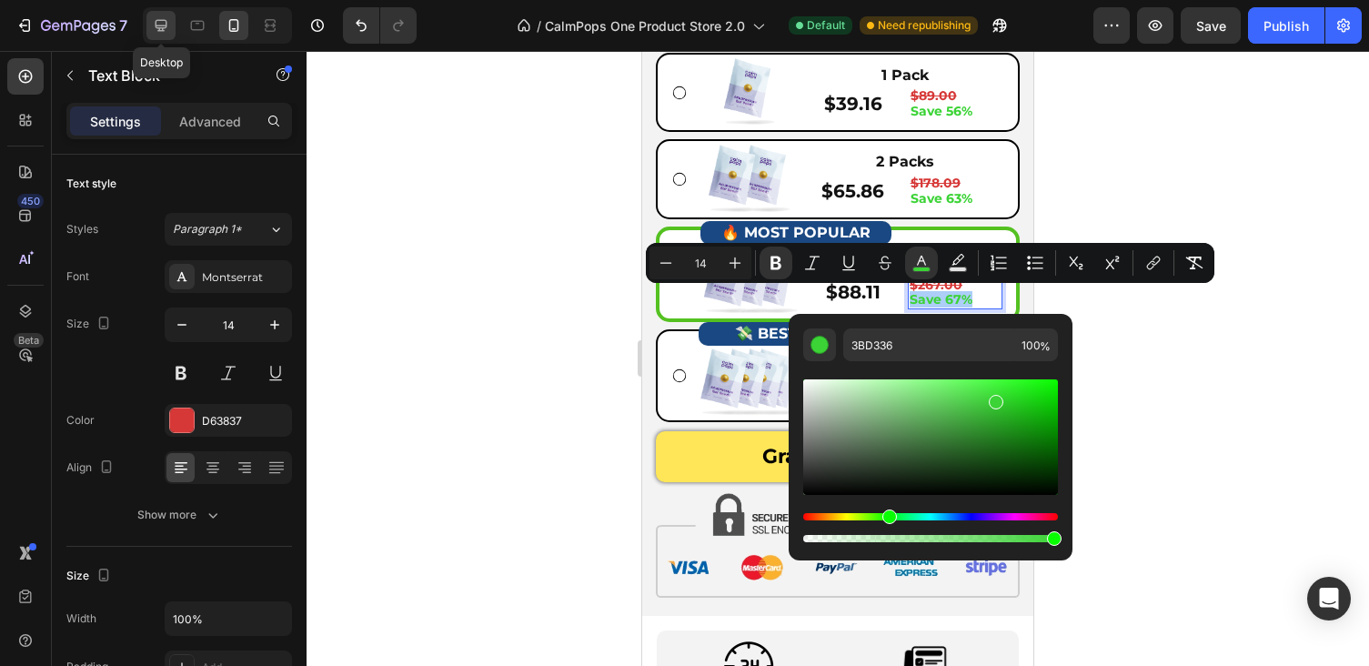
click at [158, 36] on div at bounding box center [160, 25] width 29 height 29
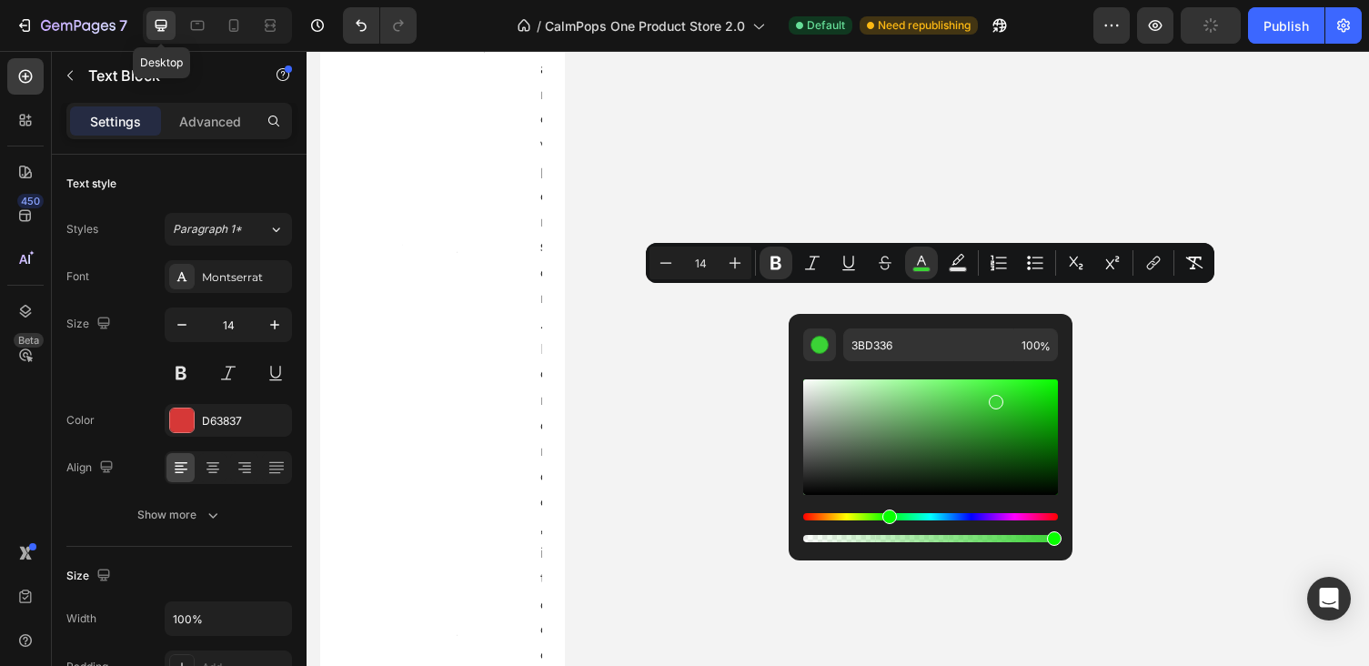
type input "16"
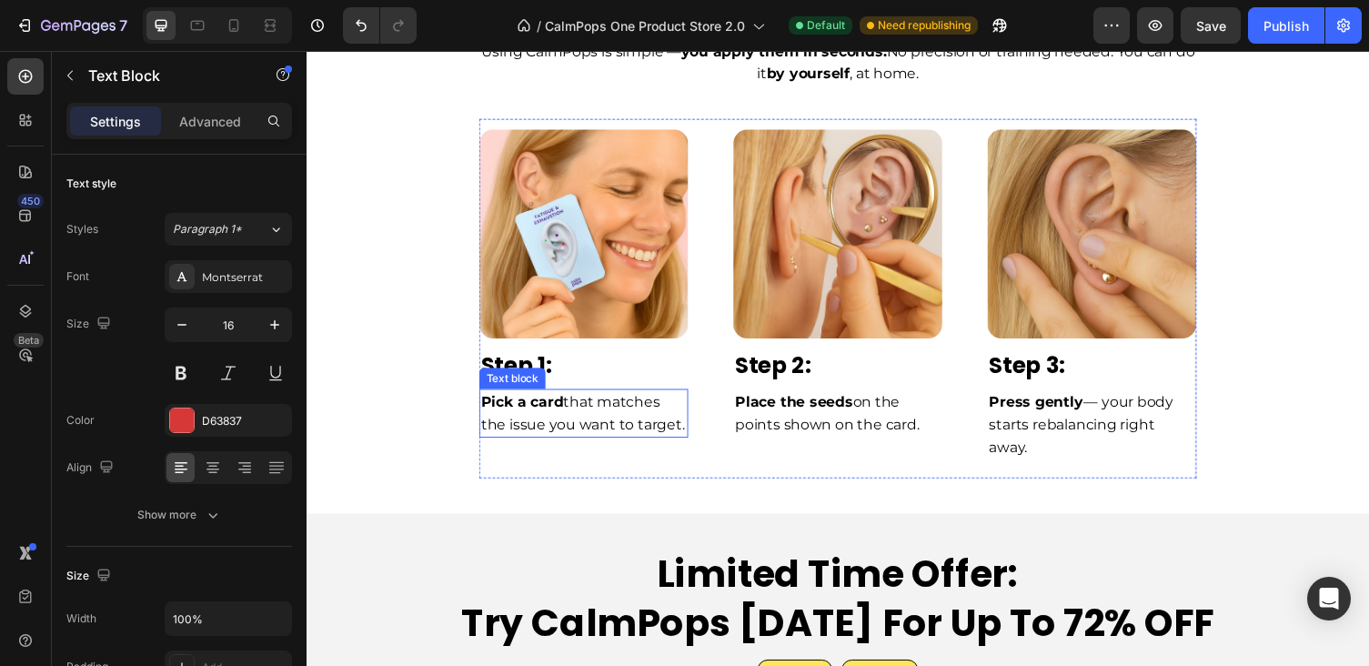
scroll to position [6454, 0]
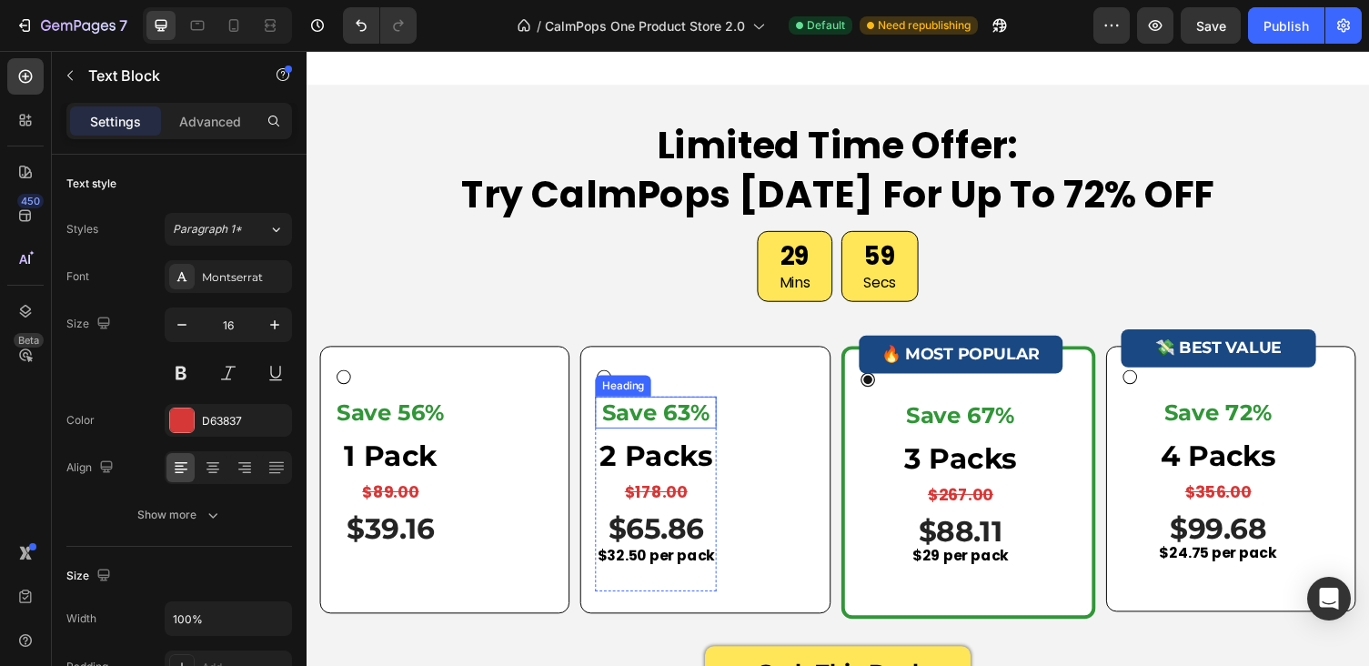
click at [680, 428] on h3 "Save 63%" at bounding box center [716, 423] width 226 height 34
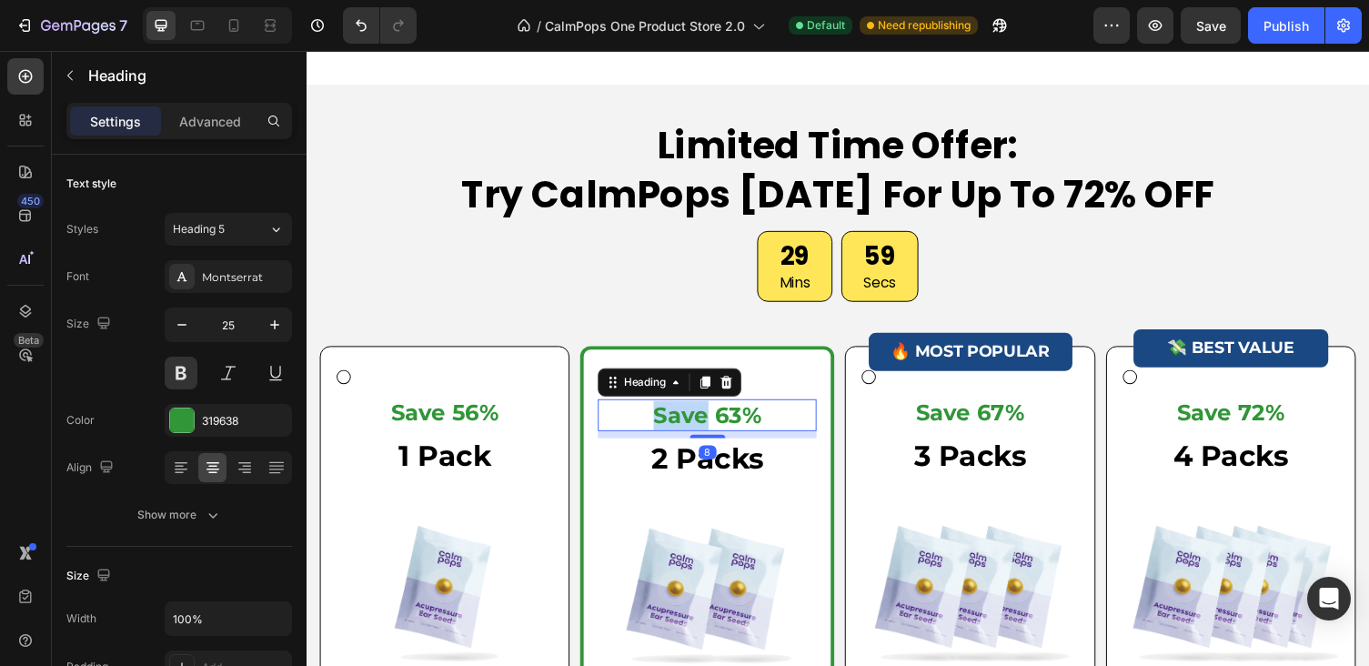
click at [707, 413] on p "Save 63%" at bounding box center [718, 425] width 221 height 30
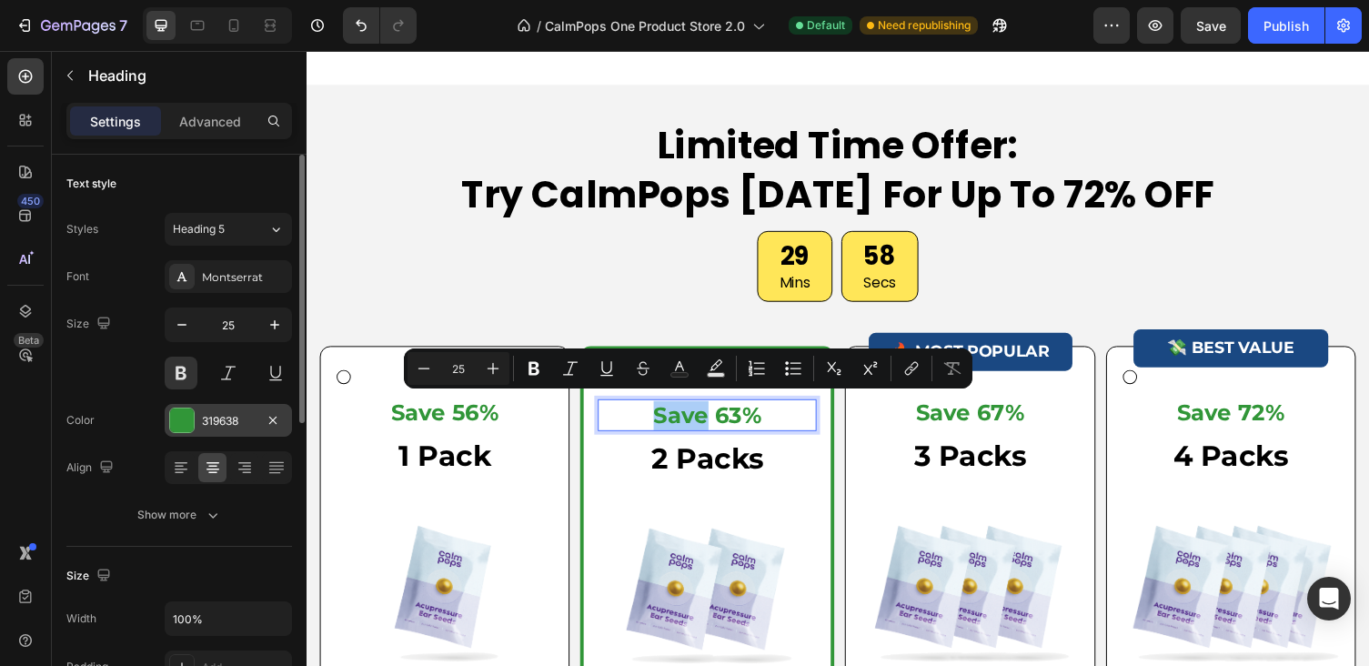
click at [240, 422] on div "319638" at bounding box center [228, 421] width 53 height 16
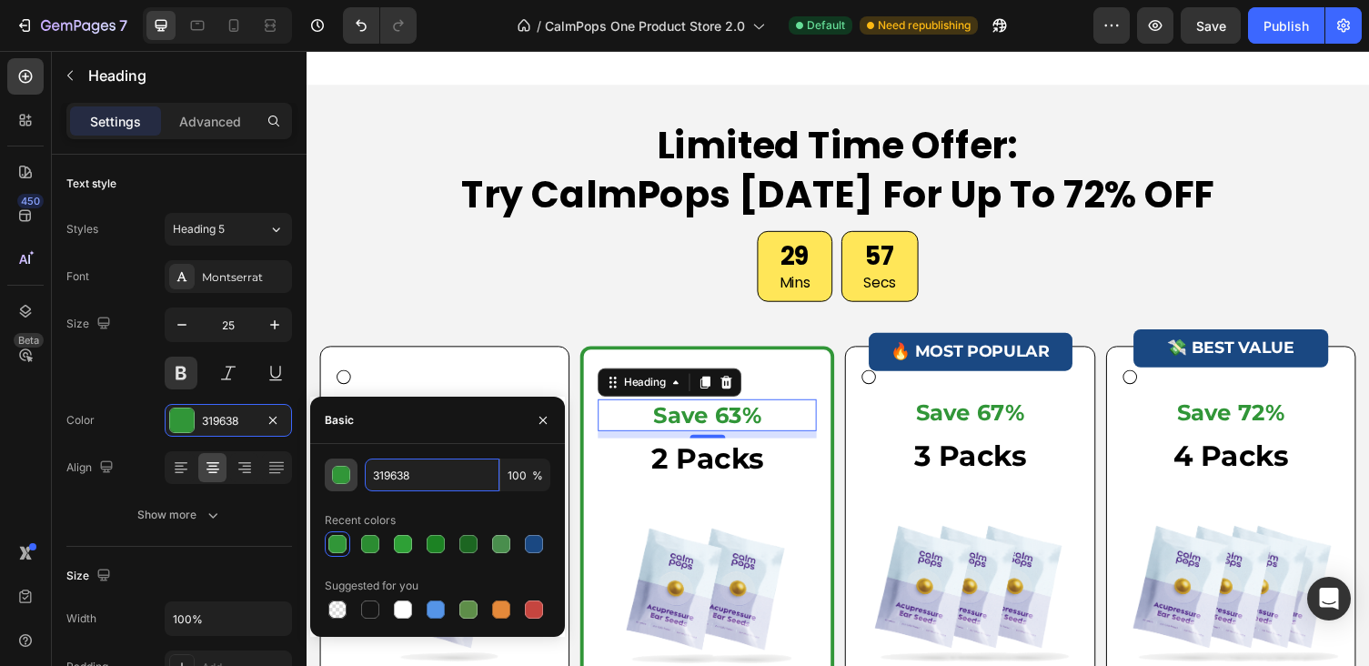
drag, startPoint x: 437, startPoint y: 473, endPoint x: 337, endPoint y: 473, distance: 101.0
click at [342, 473] on div "319638 100 %" at bounding box center [438, 474] width 226 height 33
click at [224, 33] on div at bounding box center [233, 25] width 29 height 29
type input "23"
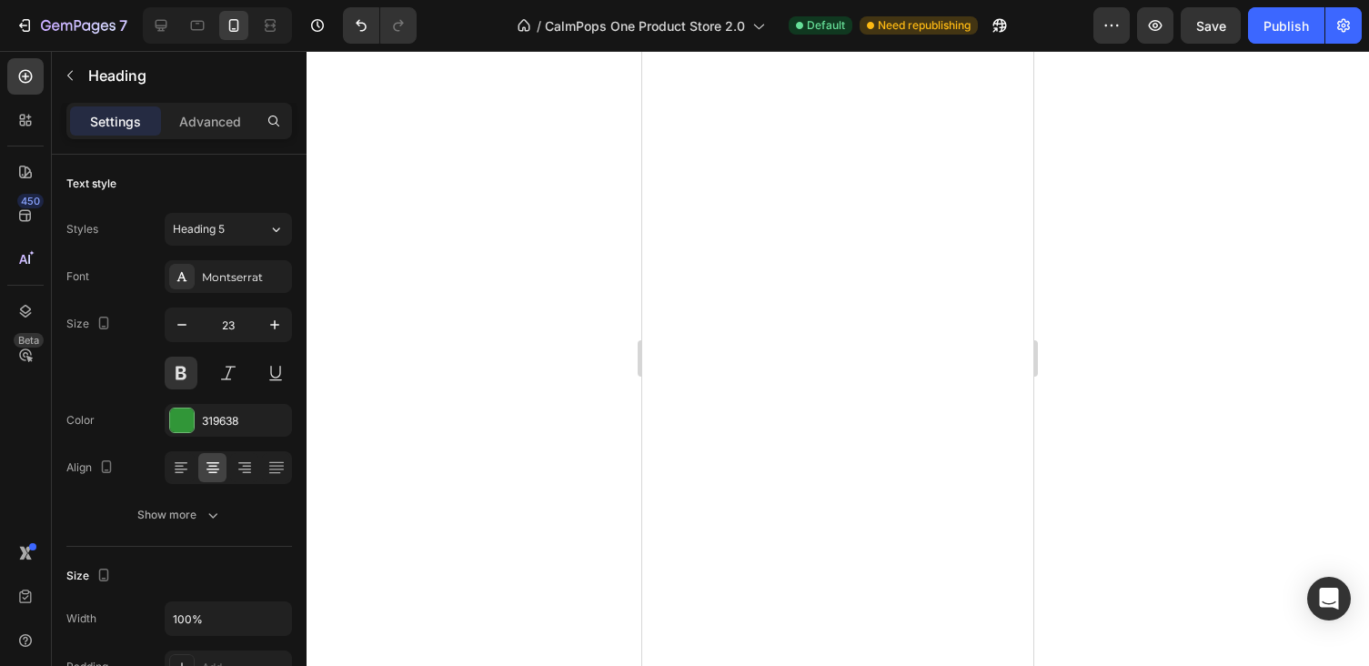
scroll to position [8311, 0]
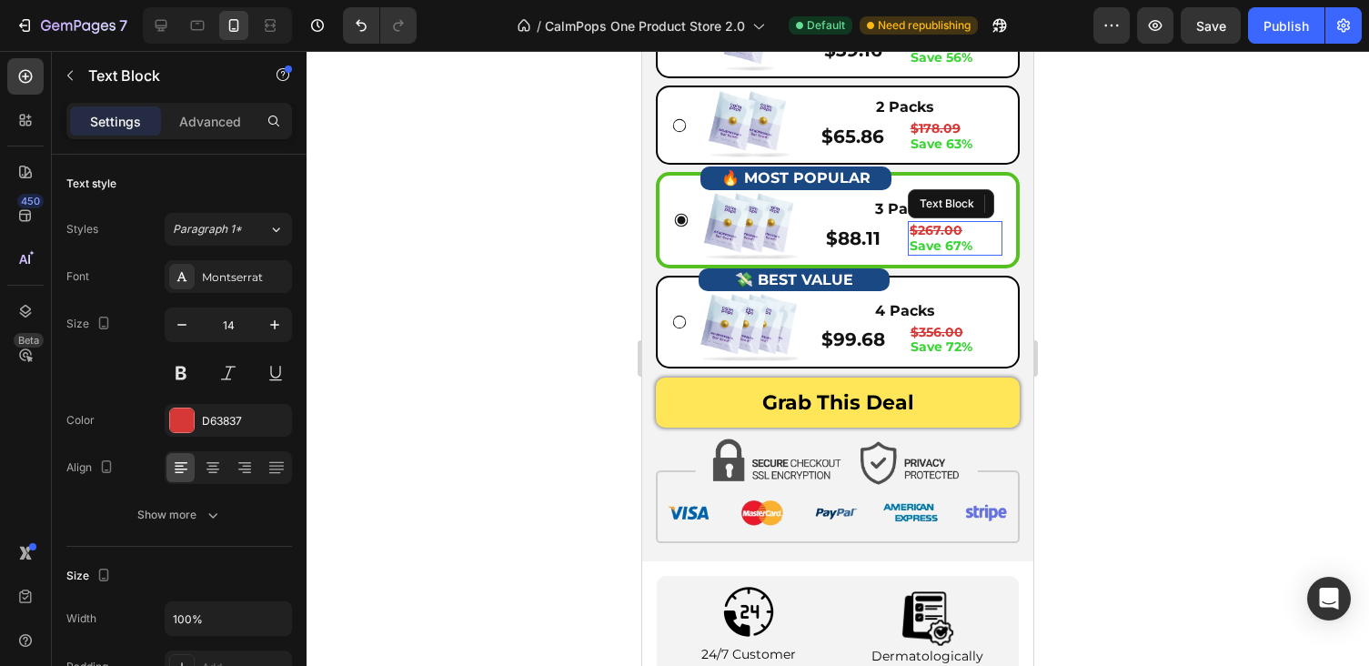
click at [979, 239] on p "Save 67%" at bounding box center [955, 245] width 91 height 15
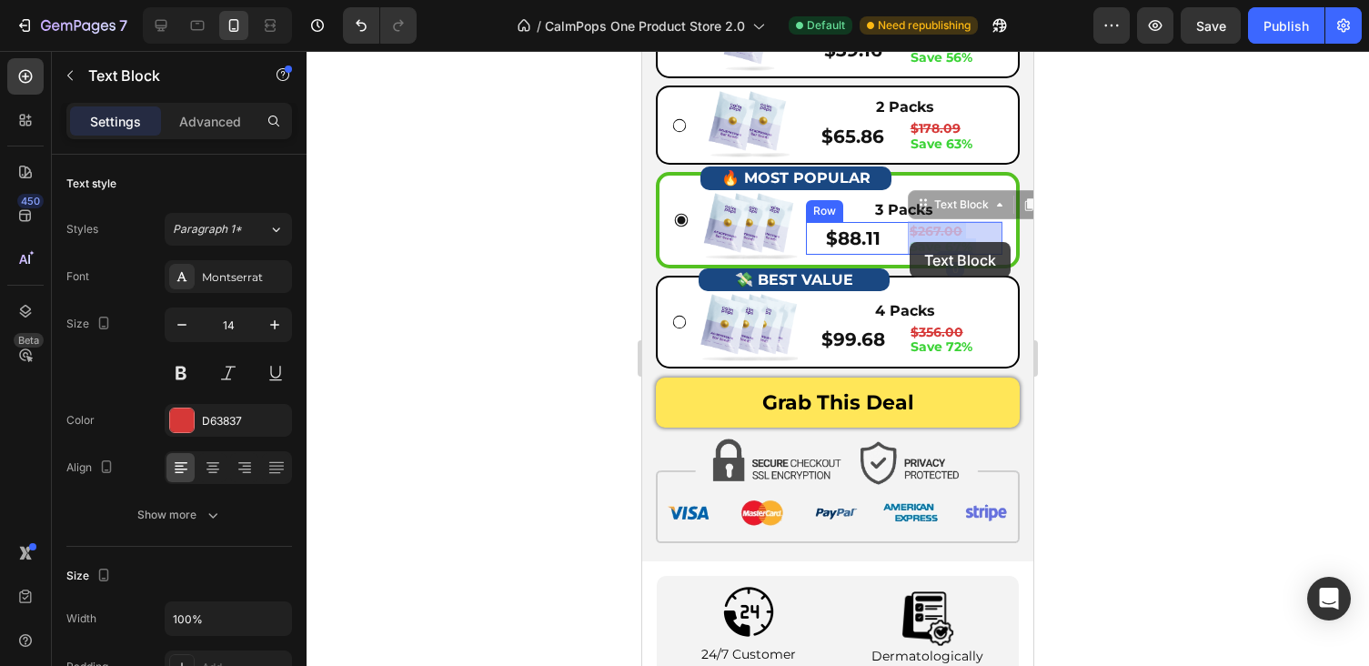
drag, startPoint x: 979, startPoint y: 239, endPoint x: 910, endPoint y: 241, distance: 68.2
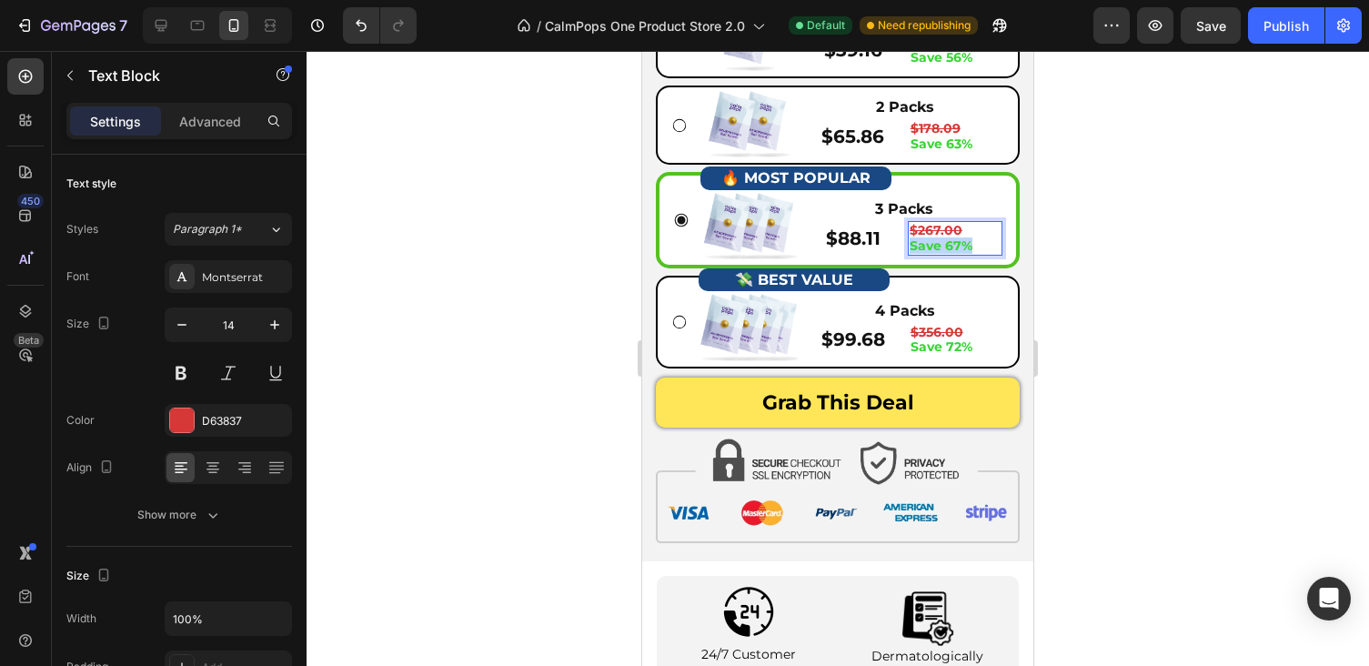
drag, startPoint x: 976, startPoint y: 243, endPoint x: 913, endPoint y: 244, distance: 62.8
click at [913, 244] on p "Save 67%" at bounding box center [955, 245] width 91 height 15
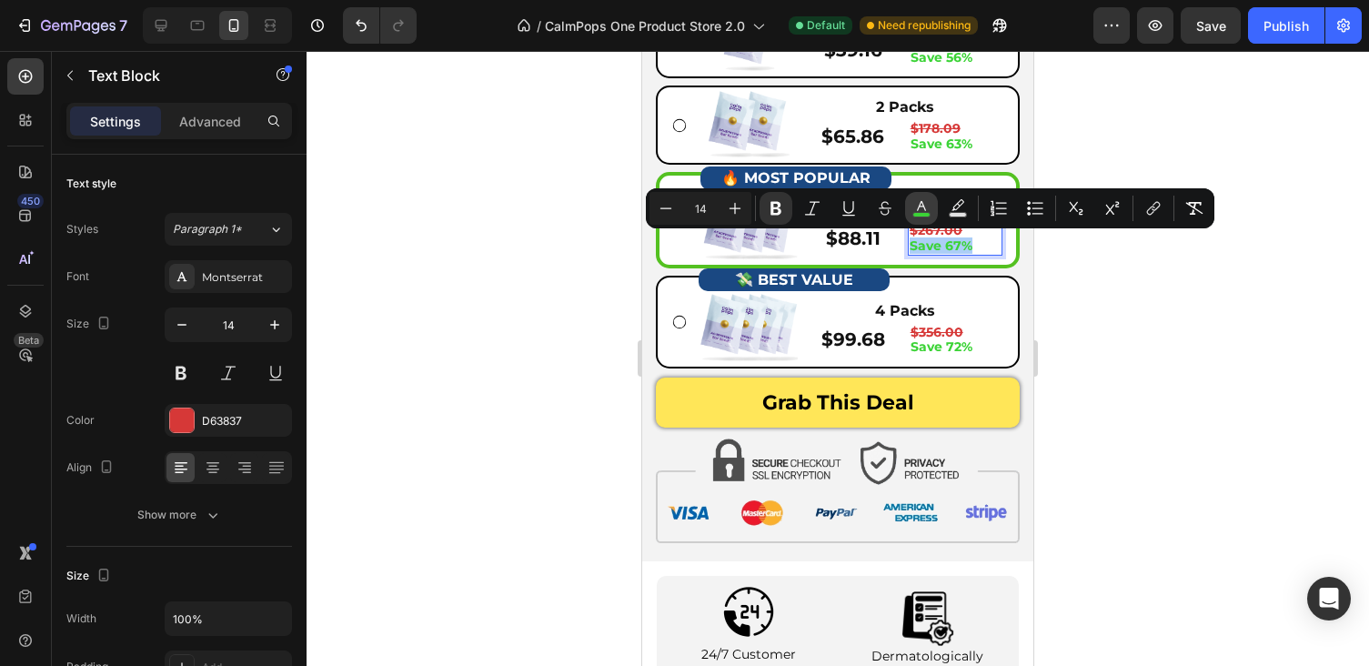
click at [922, 214] on rect "Editor contextual toolbar" at bounding box center [921, 215] width 17 height 5
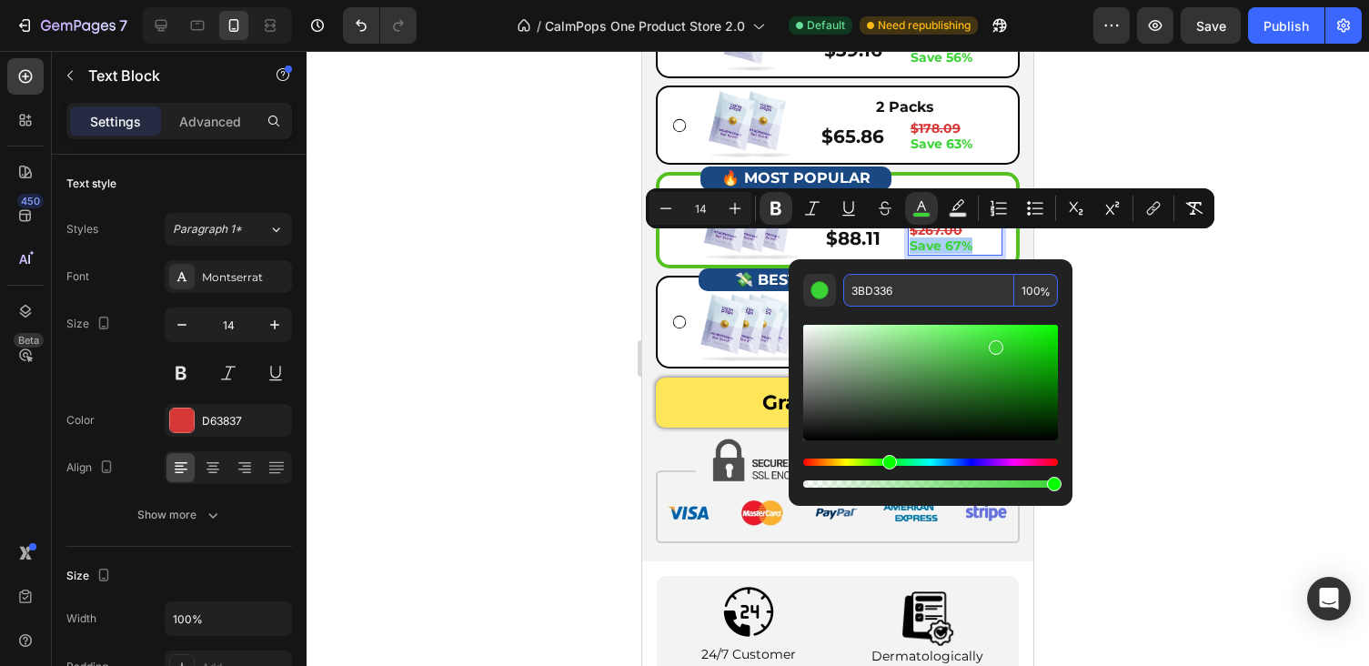
drag, startPoint x: 870, startPoint y: 291, endPoint x: 851, endPoint y: 289, distance: 19.2
click at [853, 289] on input "3BD336" at bounding box center [928, 290] width 171 height 33
paste input "19638"
type input "319638"
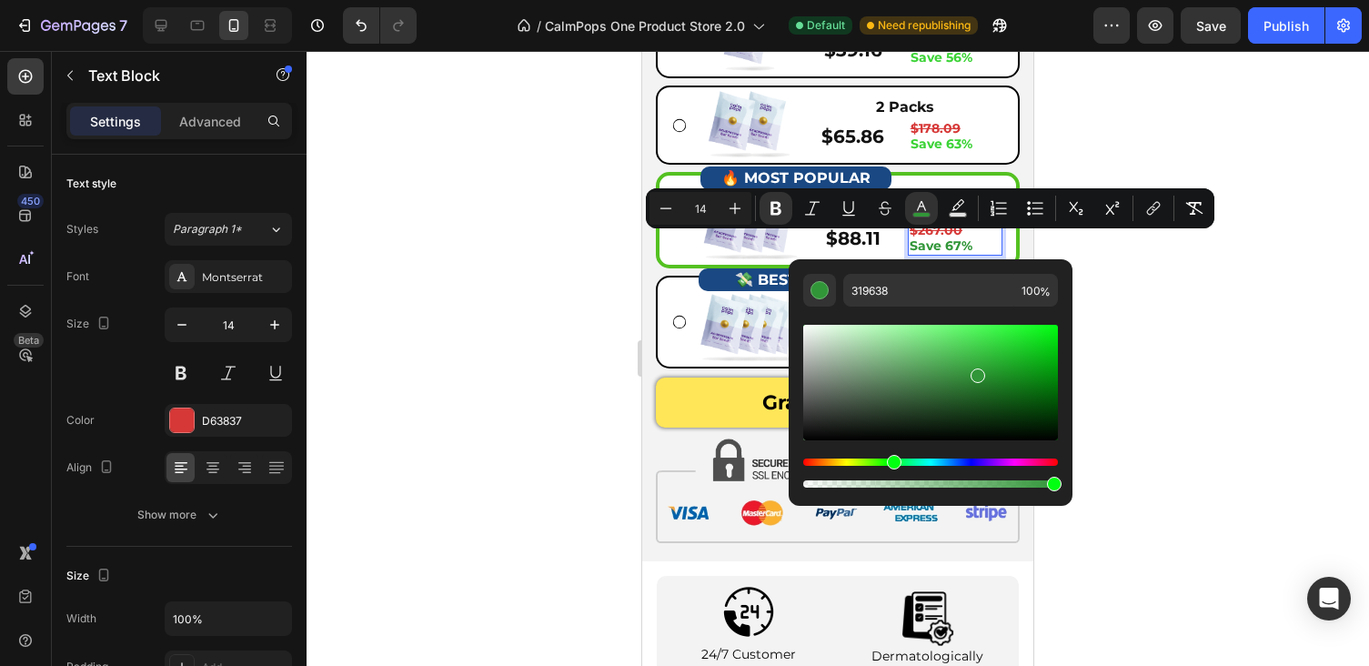
click at [1138, 300] on div at bounding box center [838, 358] width 1062 height 615
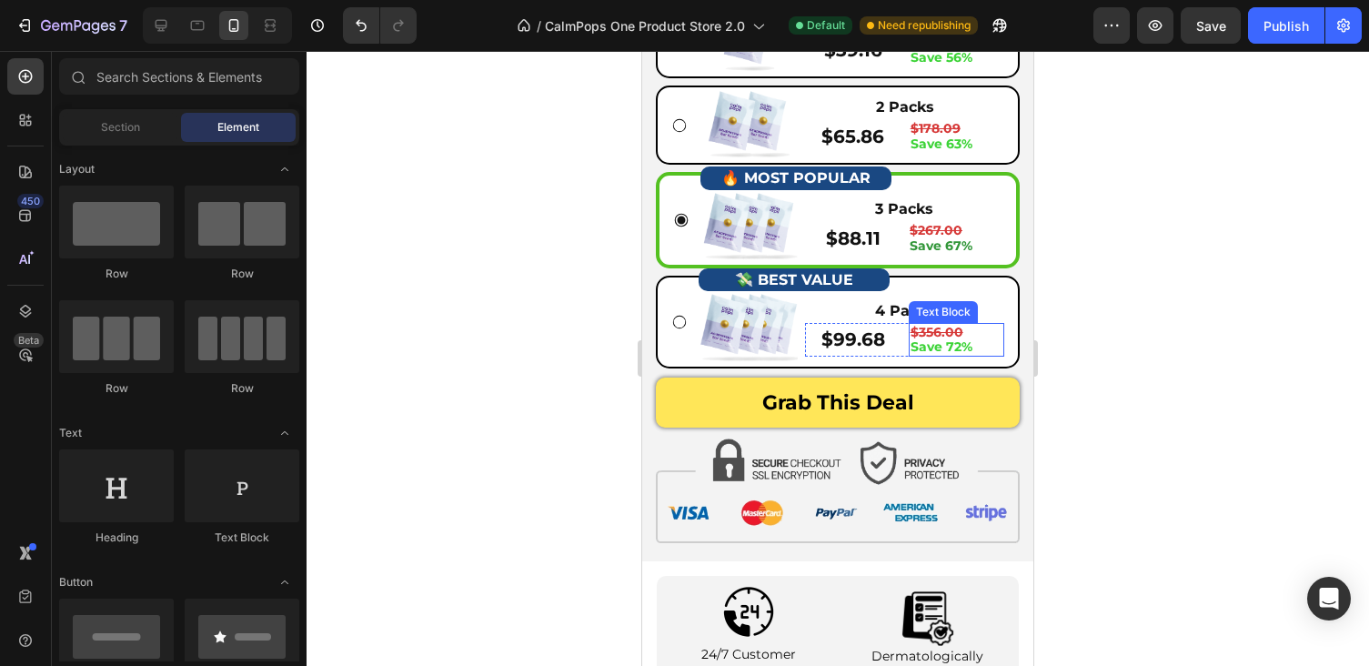
click at [955, 341] on strong "Save 72%" at bounding box center [941, 346] width 62 height 16
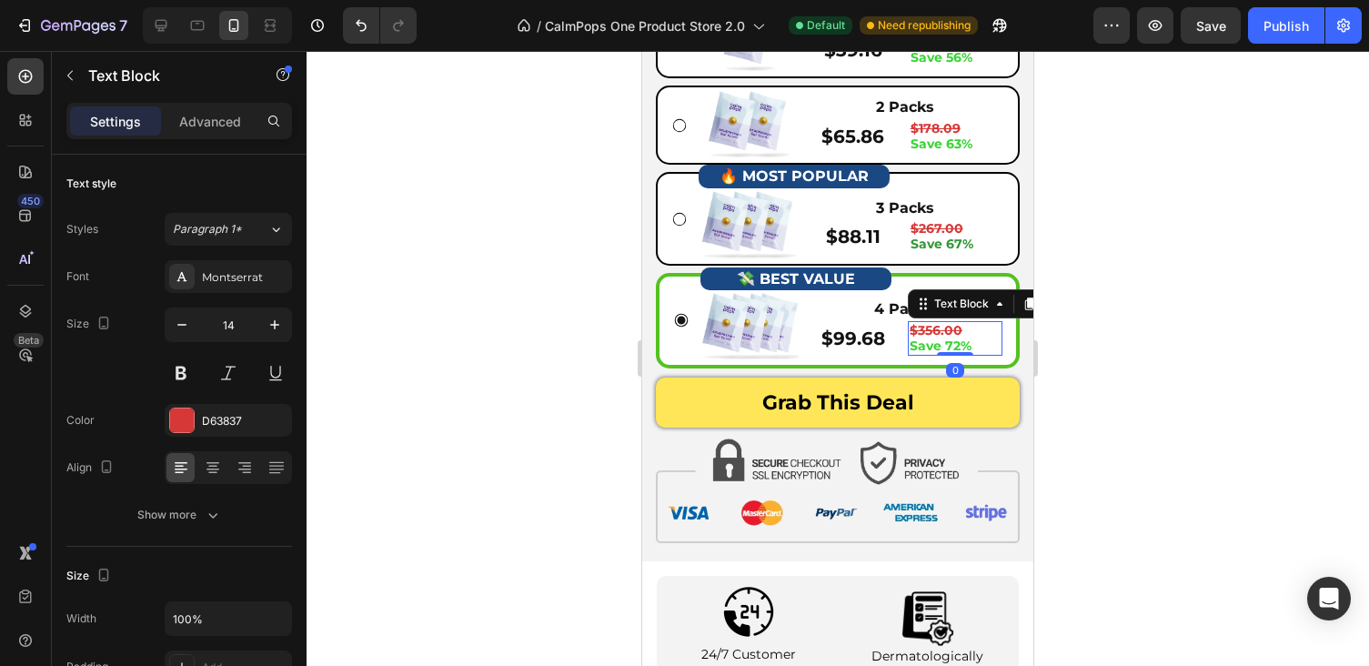
click at [955, 341] on strong "Save 72%" at bounding box center [941, 345] width 62 height 16
drag, startPoint x: 984, startPoint y: 347, endPoint x: 910, endPoint y: 345, distance: 73.7
click at [910, 345] on p "Save 72%" at bounding box center [955, 345] width 91 height 15
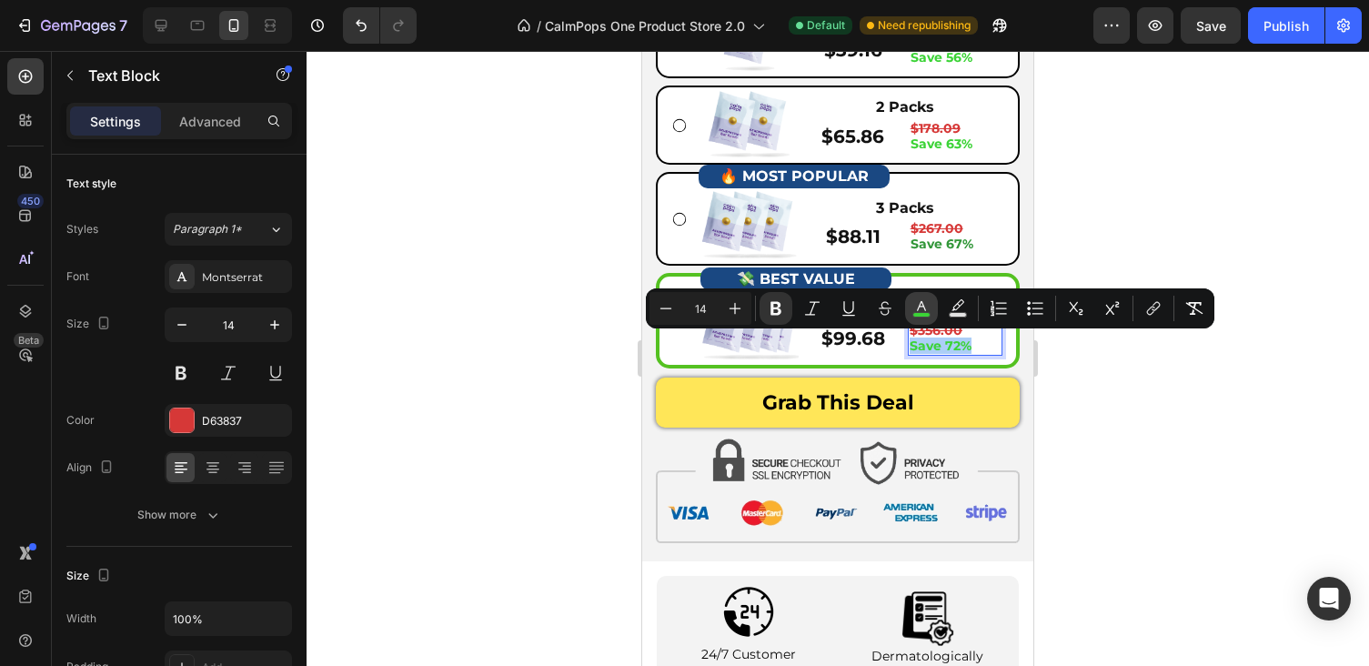
click at [912, 294] on button "color" at bounding box center [921, 308] width 33 height 33
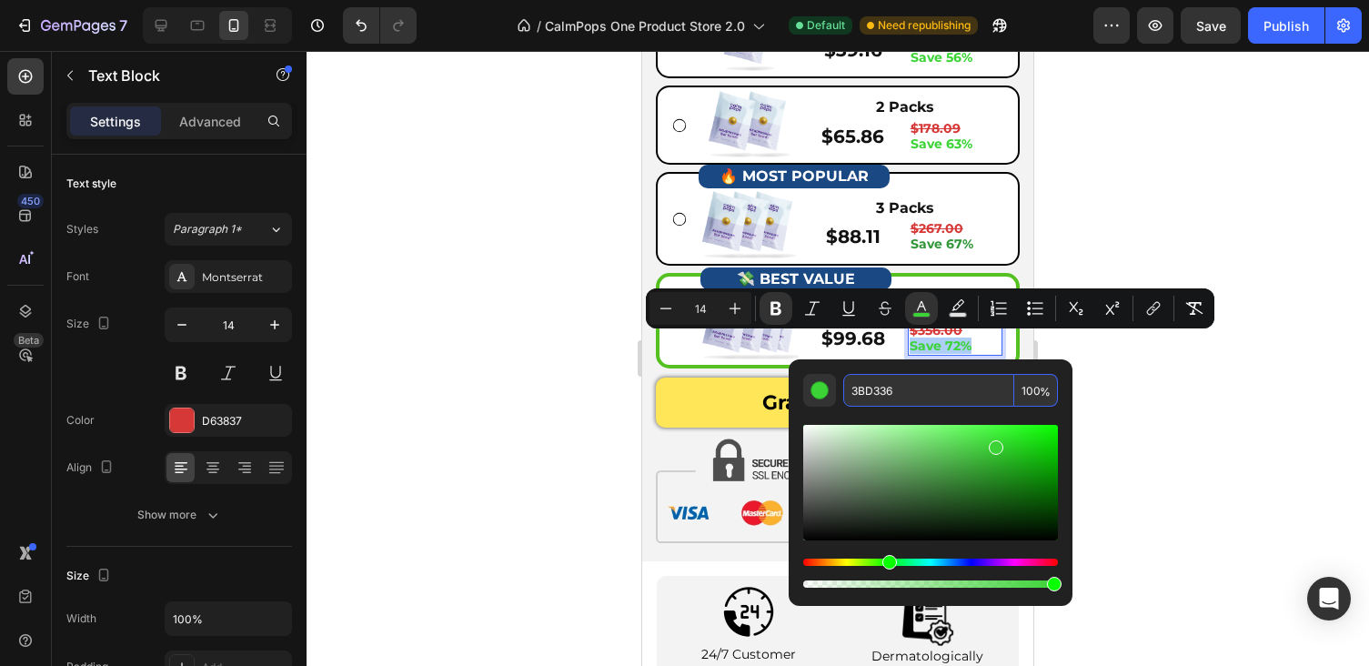
drag, startPoint x: 887, startPoint y: 397, endPoint x: 839, endPoint y: 390, distance: 47.7
click at [841, 390] on div "3BD336 100 %" at bounding box center [930, 390] width 255 height 33
paste input "19638"
type input "319638"
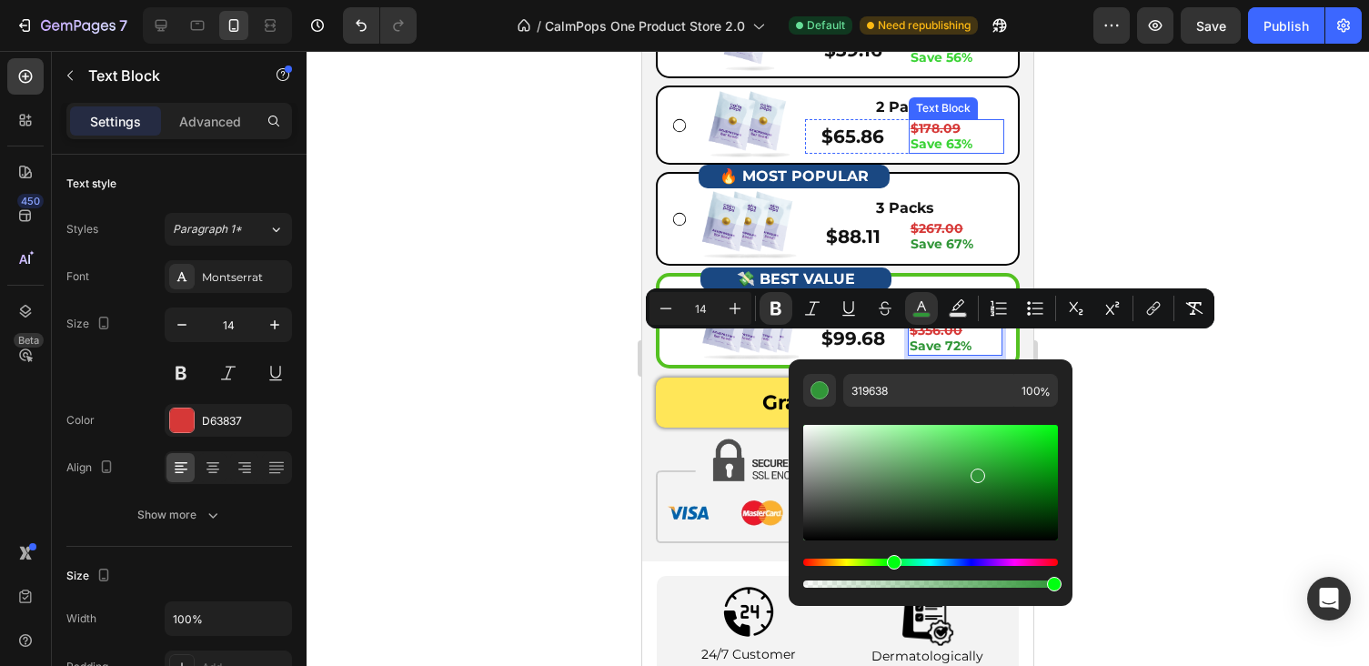
click at [948, 149] on div "$178.09 Save 63% Text Block" at bounding box center [956, 136] width 95 height 35
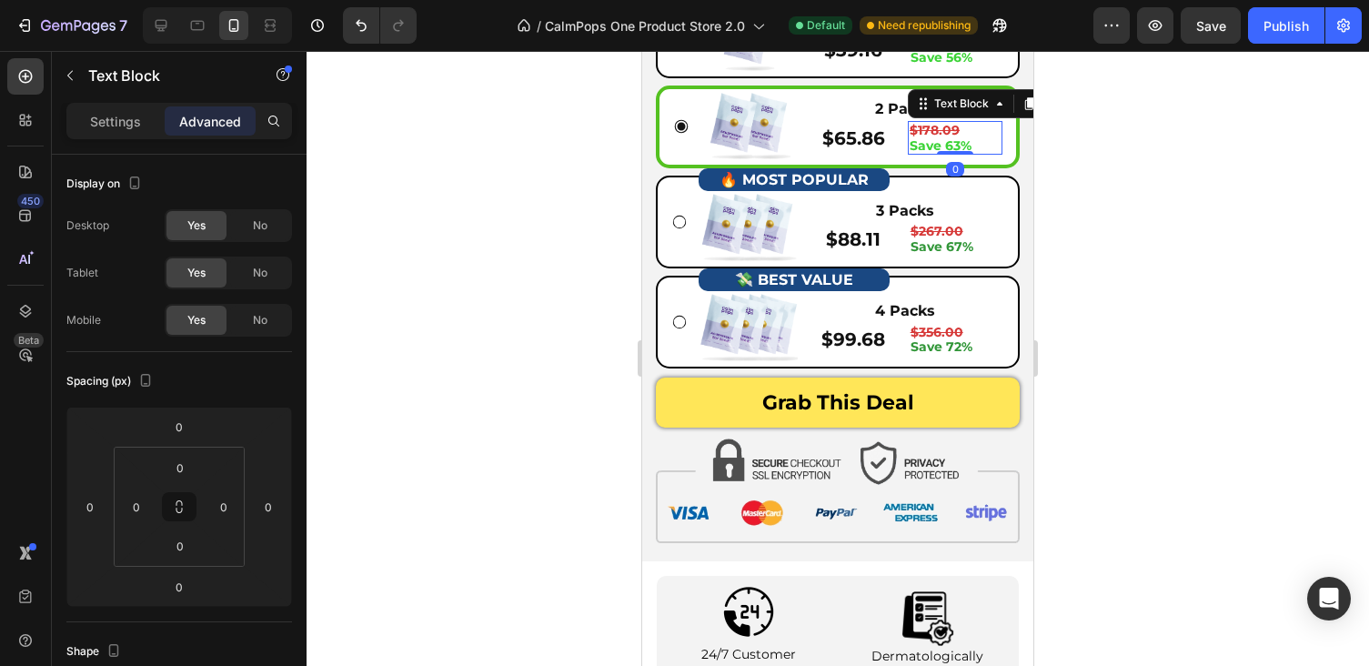
scroll to position [515, 0]
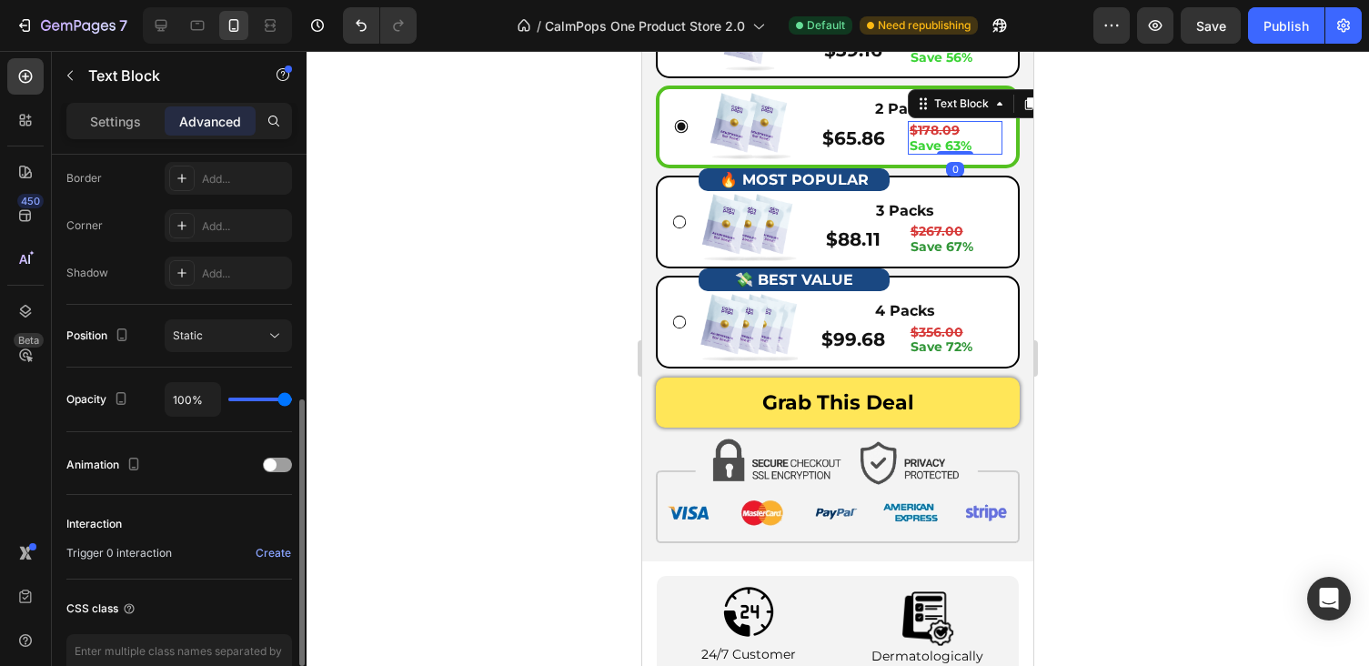
click at [948, 149] on strong "Save 63%" at bounding box center [941, 145] width 62 height 16
drag, startPoint x: 976, startPoint y: 143, endPoint x: 927, endPoint y: 143, distance: 49.1
click at [934, 143] on p "Save 63%" at bounding box center [955, 145] width 91 height 15
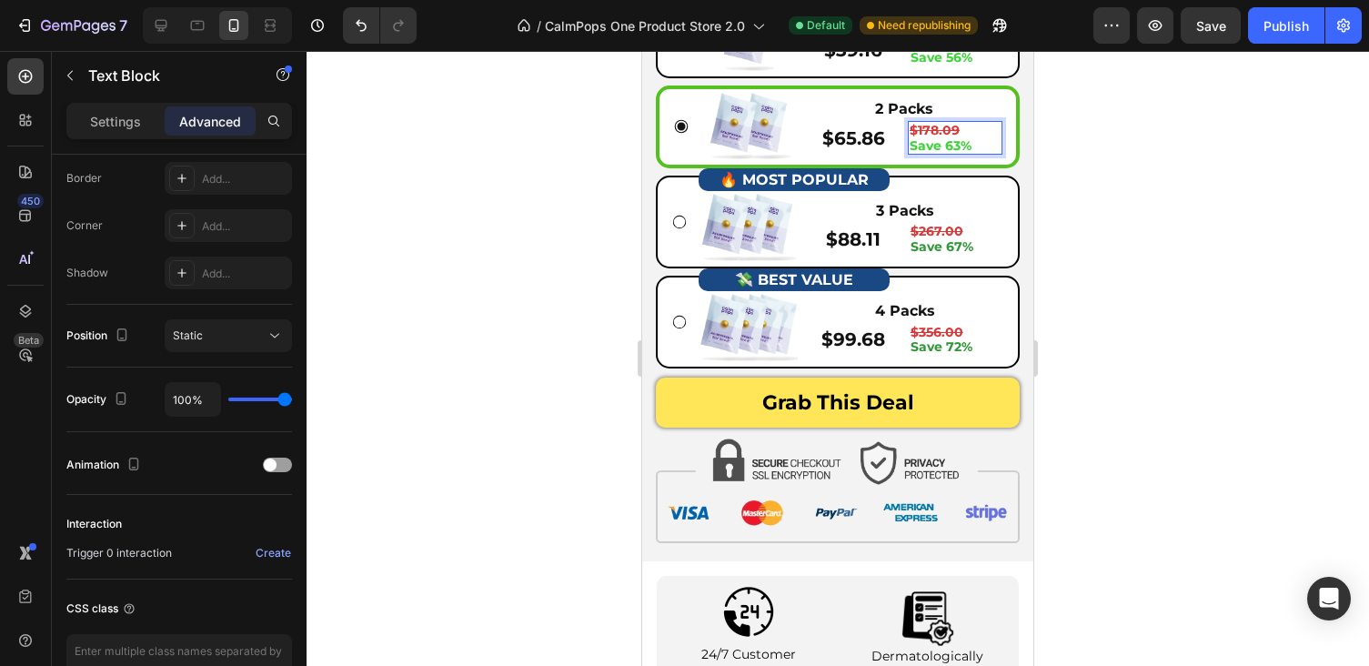
drag, startPoint x: 910, startPoint y: 142, endPoint x: 980, endPoint y: 141, distance: 70.0
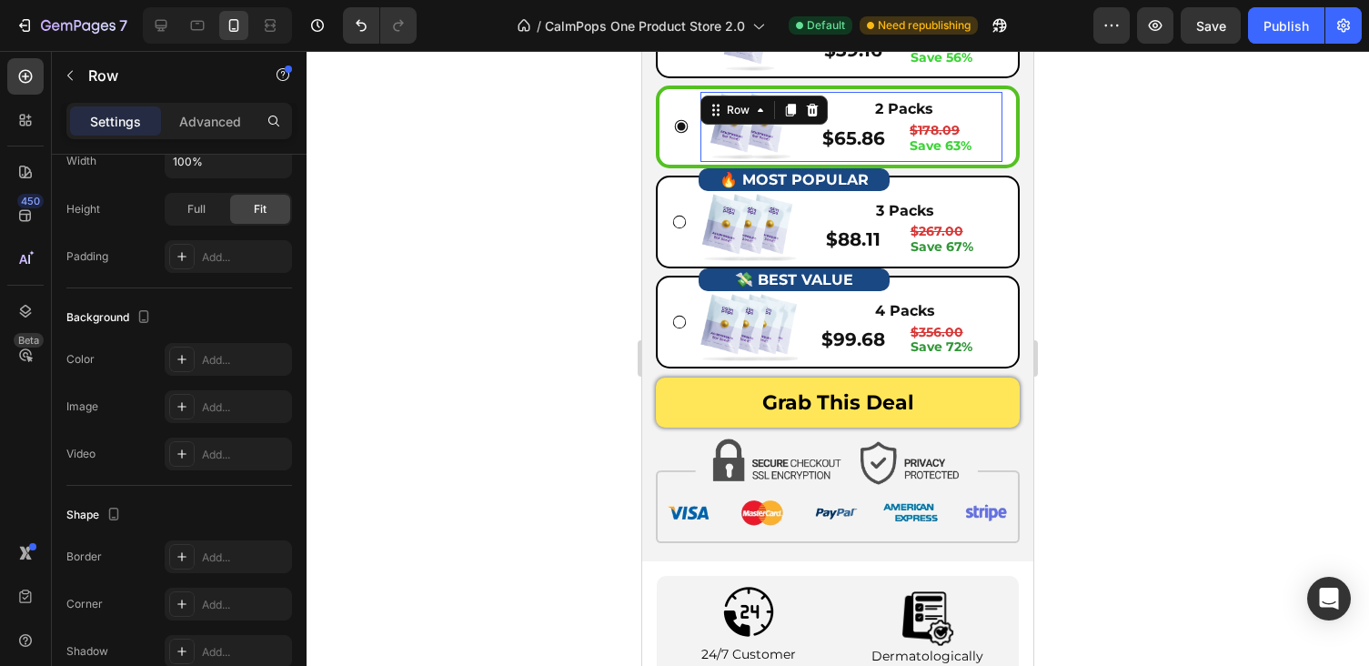
click at [972, 156] on div "2 Packs Text Block $65.86 Product Price Product Price $178.09 Save 63% Text Blo…" at bounding box center [904, 127] width 196 height 70
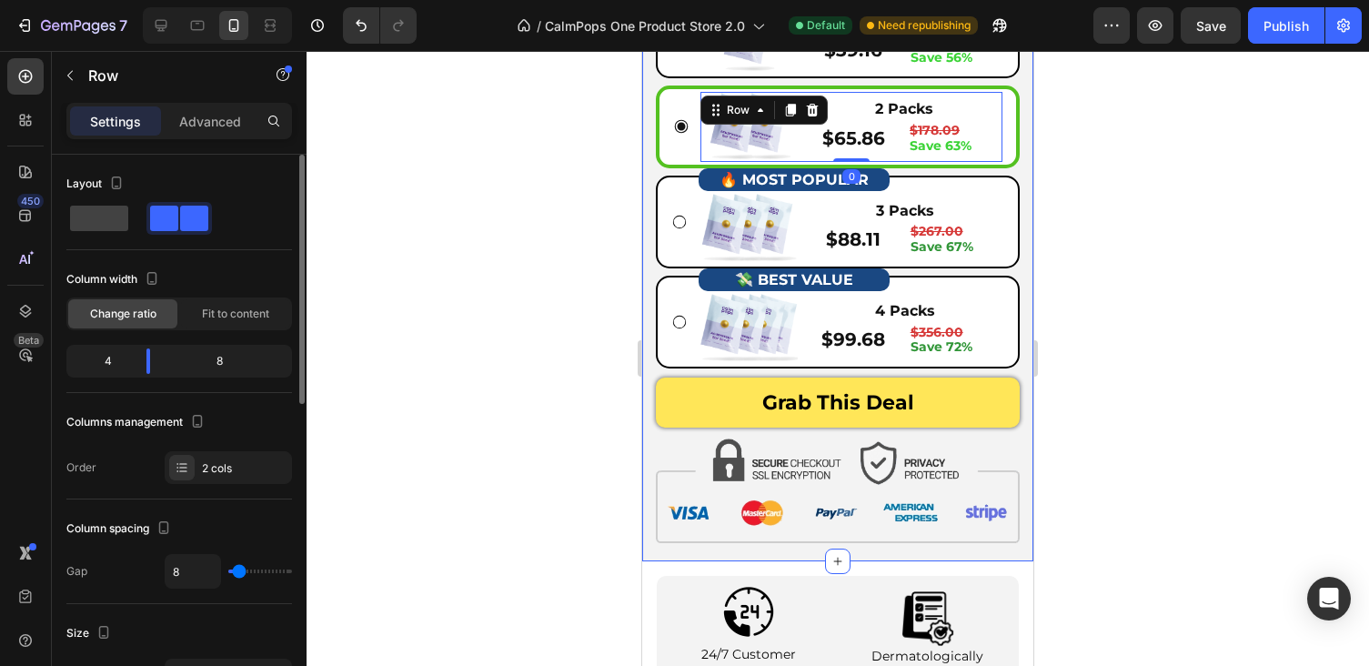
click at [1084, 156] on div at bounding box center [838, 358] width 1062 height 615
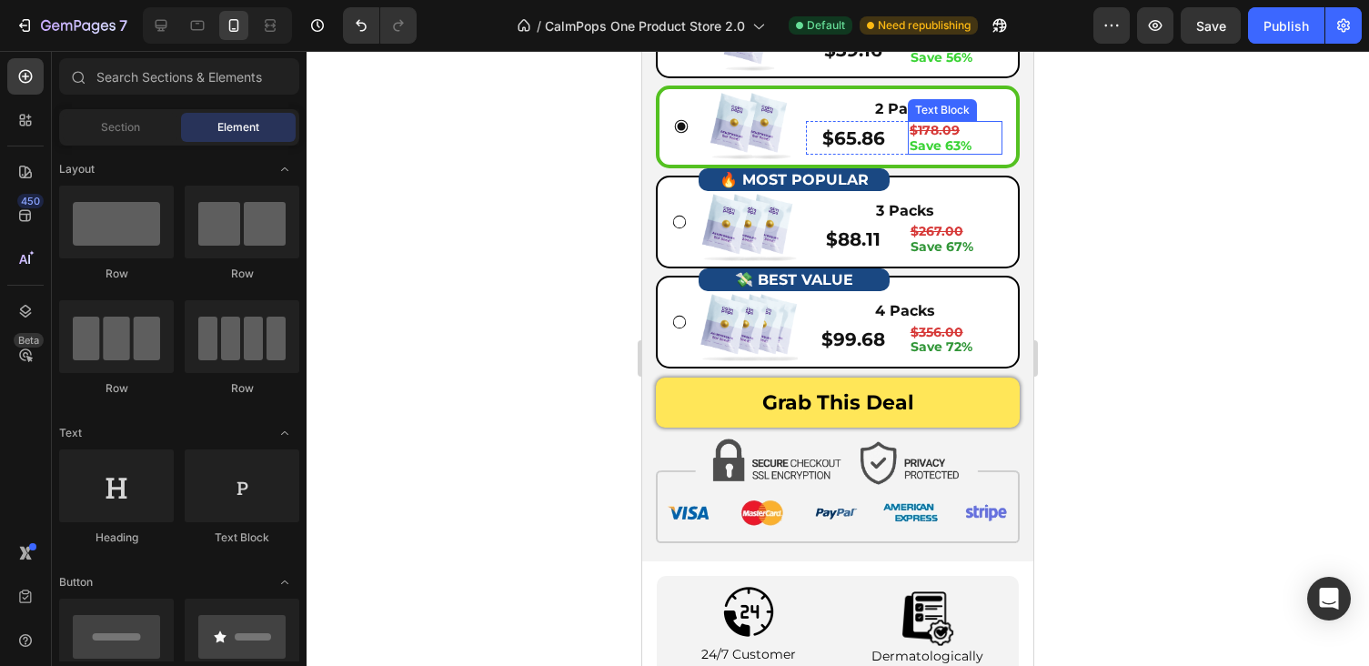
click at [971, 152] on div "$178.09 Save 63%" at bounding box center [955, 138] width 95 height 35
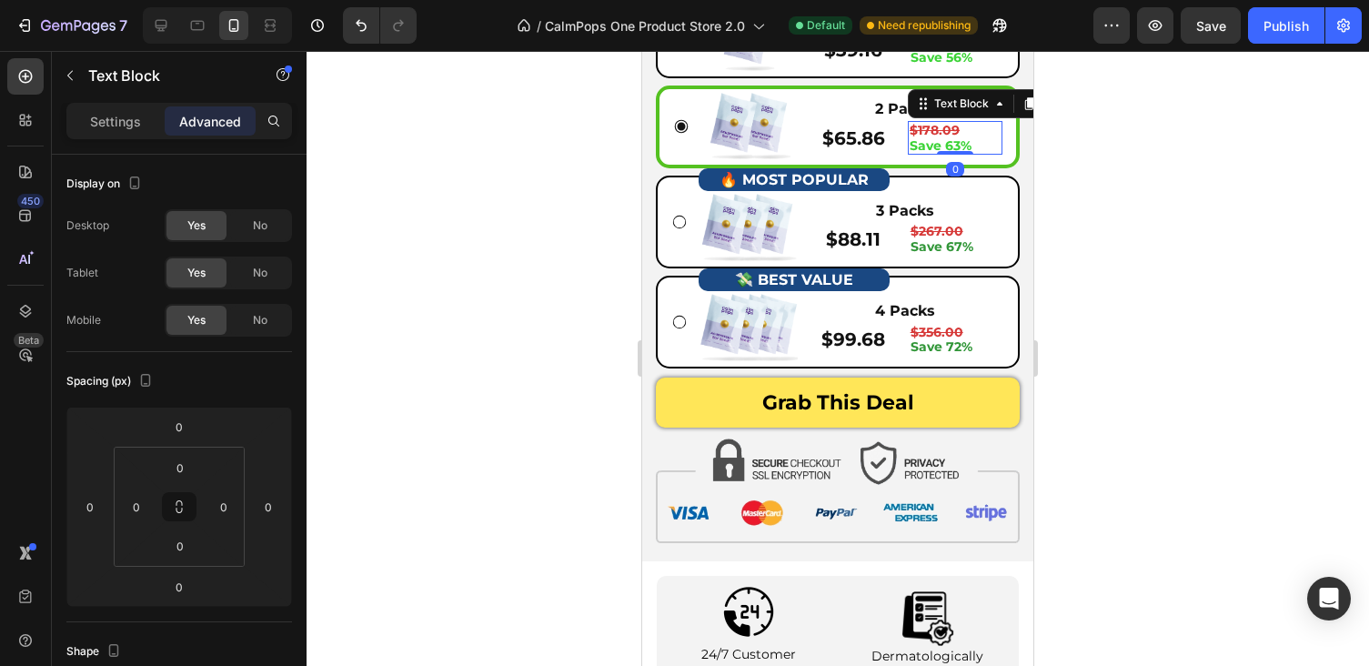
click at [971, 152] on div at bounding box center [955, 153] width 36 height 4
drag, startPoint x: 981, startPoint y: 149, endPoint x: 911, endPoint y: 147, distance: 70.1
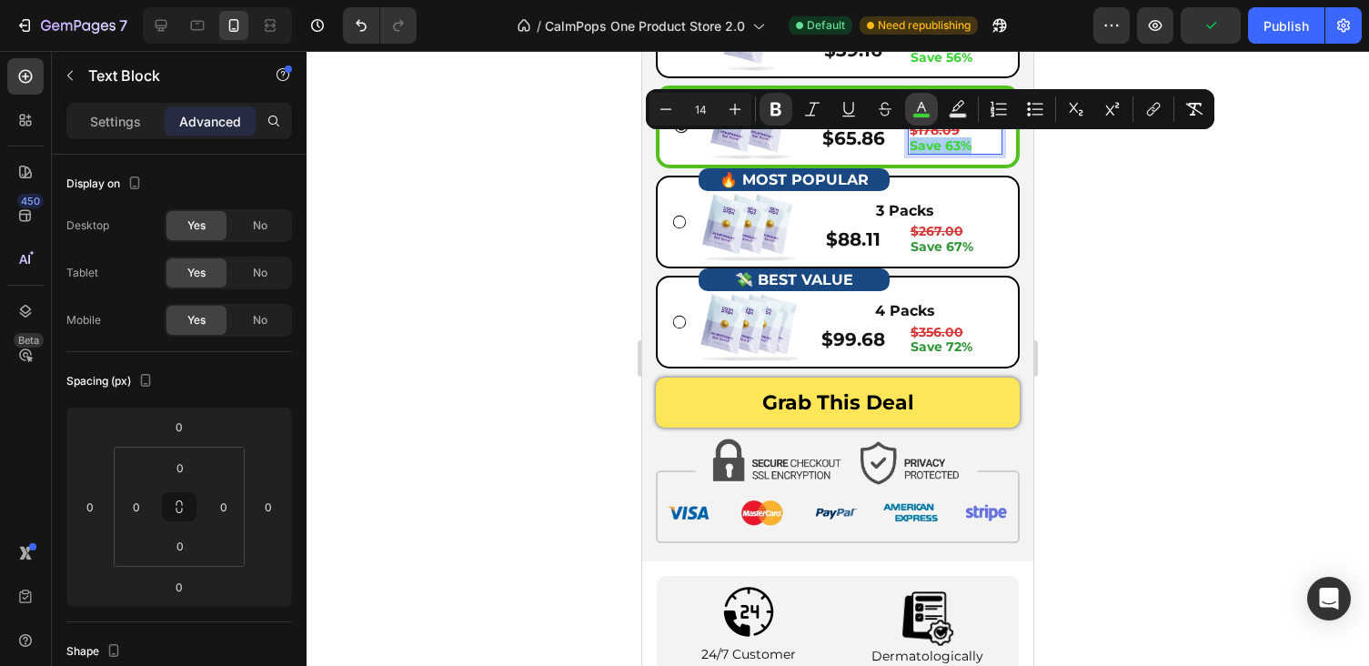
click at [921, 105] on icon "Editor contextual toolbar" at bounding box center [921, 109] width 18 height 18
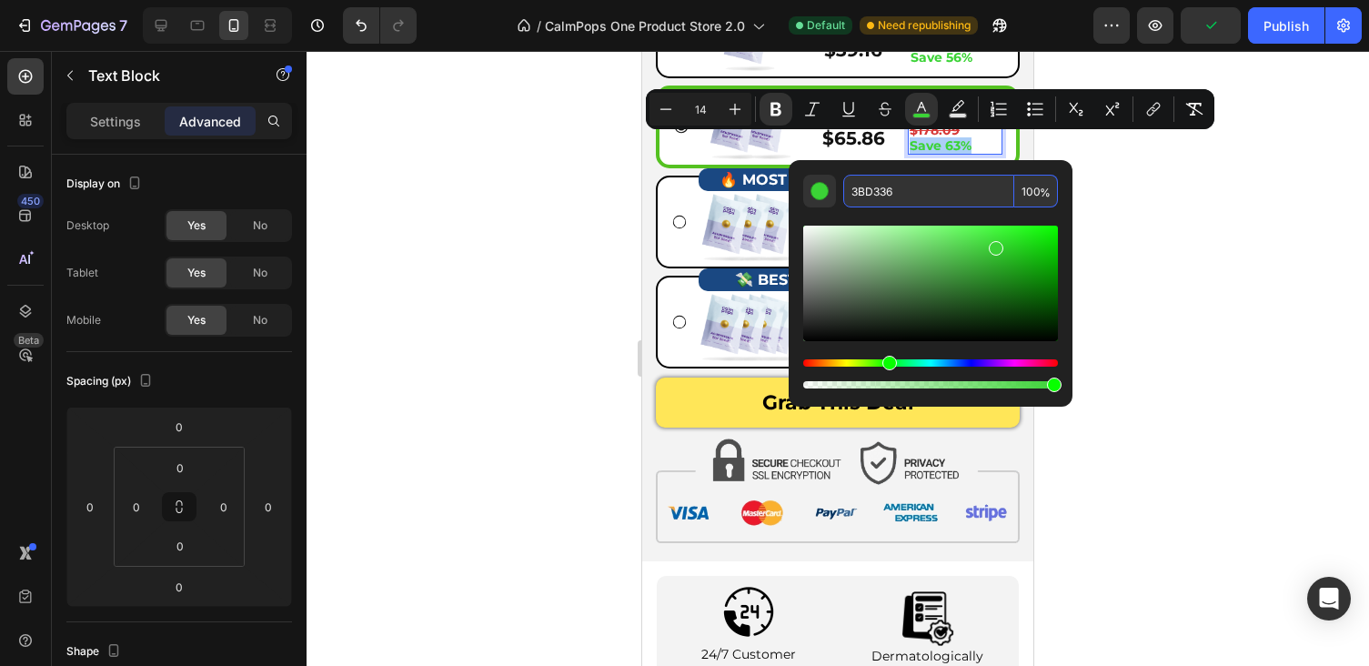
drag, startPoint x: 910, startPoint y: 189, endPoint x: 836, endPoint y: 182, distance: 74.9
click at [836, 182] on div "3BD336 100 %" at bounding box center [930, 191] width 255 height 33
paste input "19638"
type input "319638"
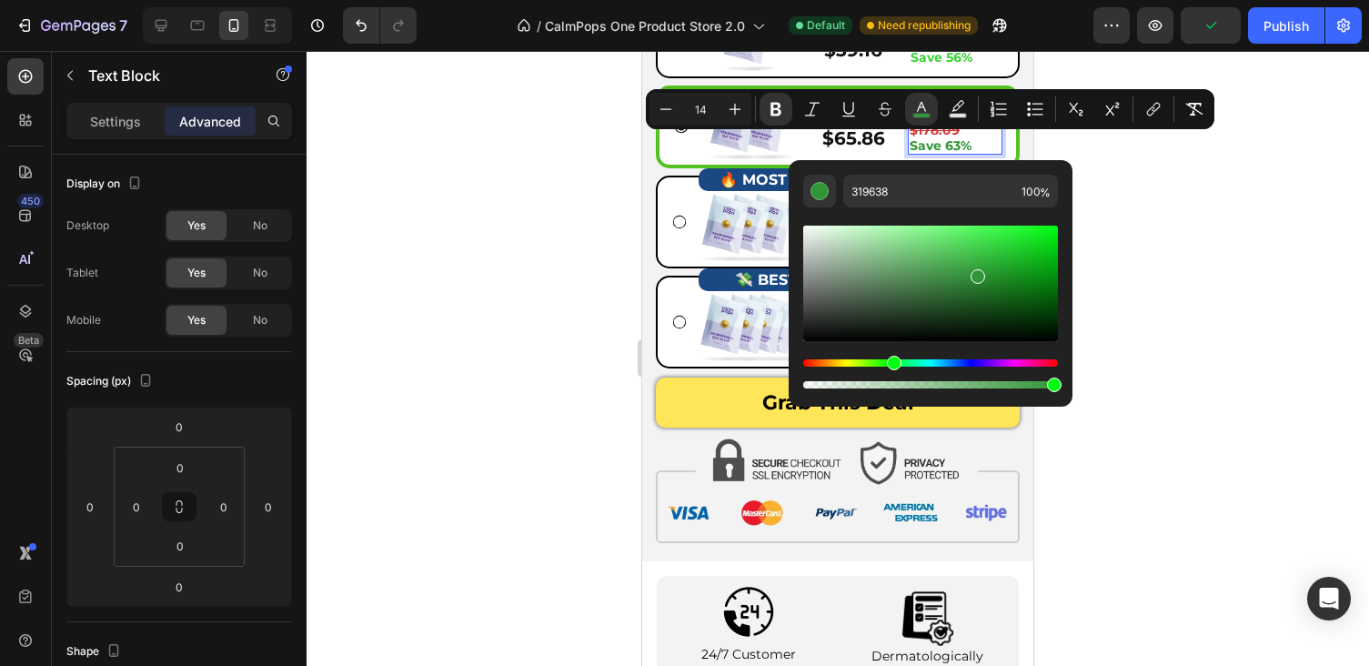
click at [1161, 221] on div at bounding box center [838, 358] width 1062 height 615
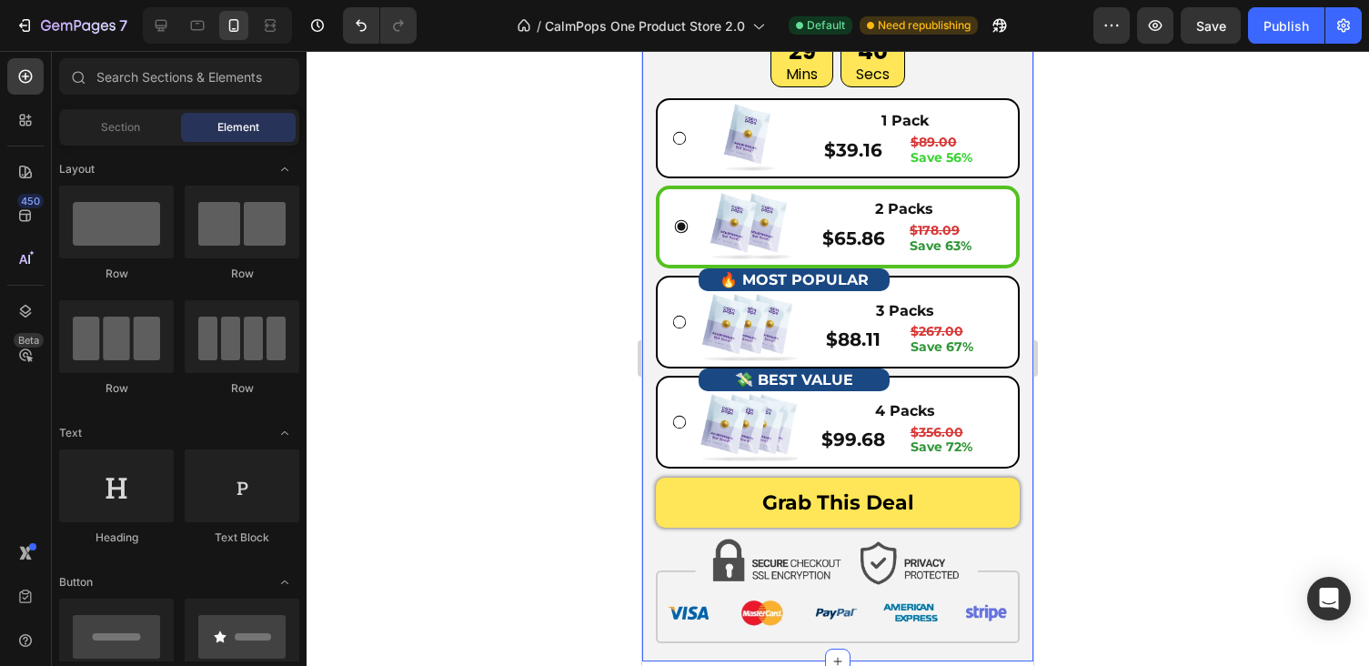
scroll to position [8195, 0]
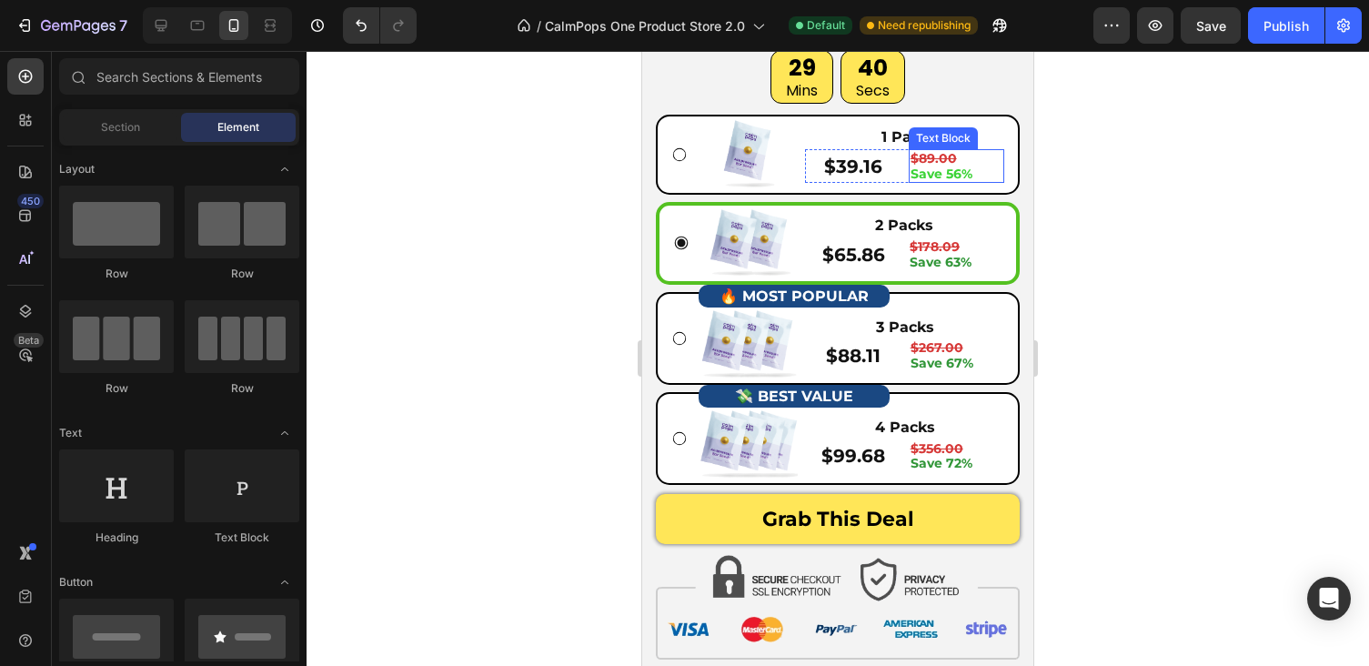
click at [932, 171] on strong "Save 56%" at bounding box center [941, 174] width 62 height 16
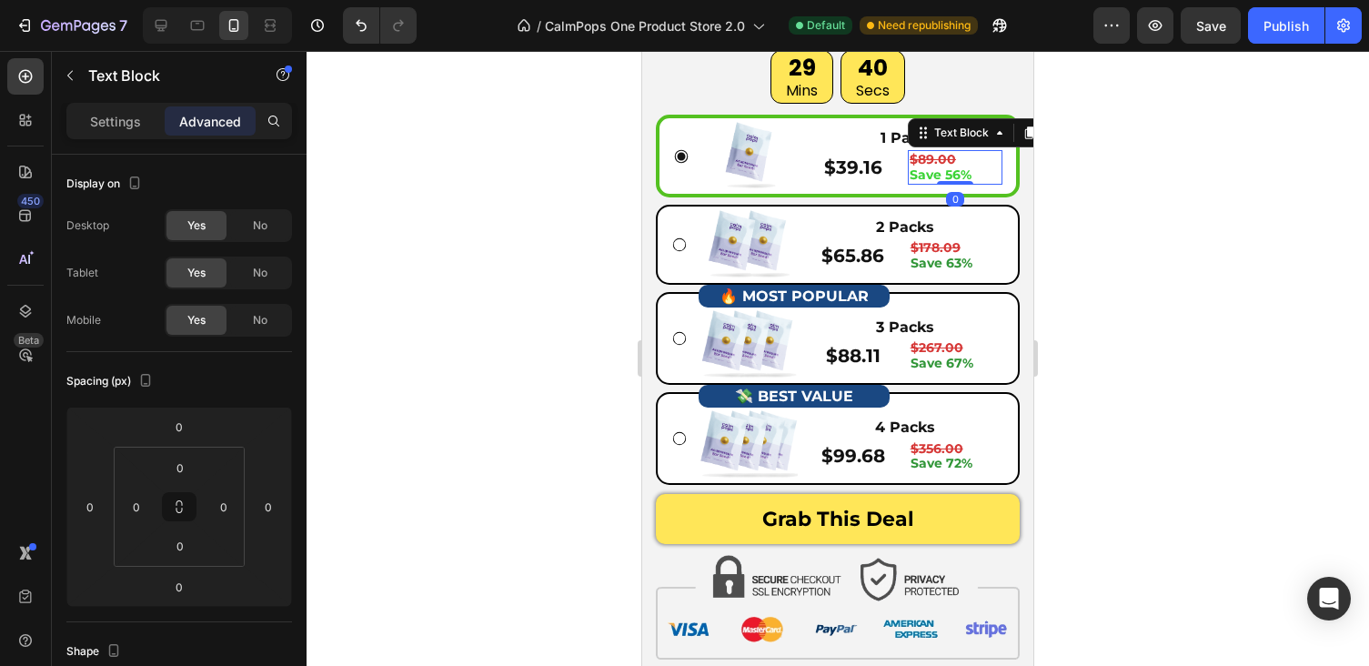
click at [932, 171] on strong "Save 56%" at bounding box center [941, 174] width 62 height 16
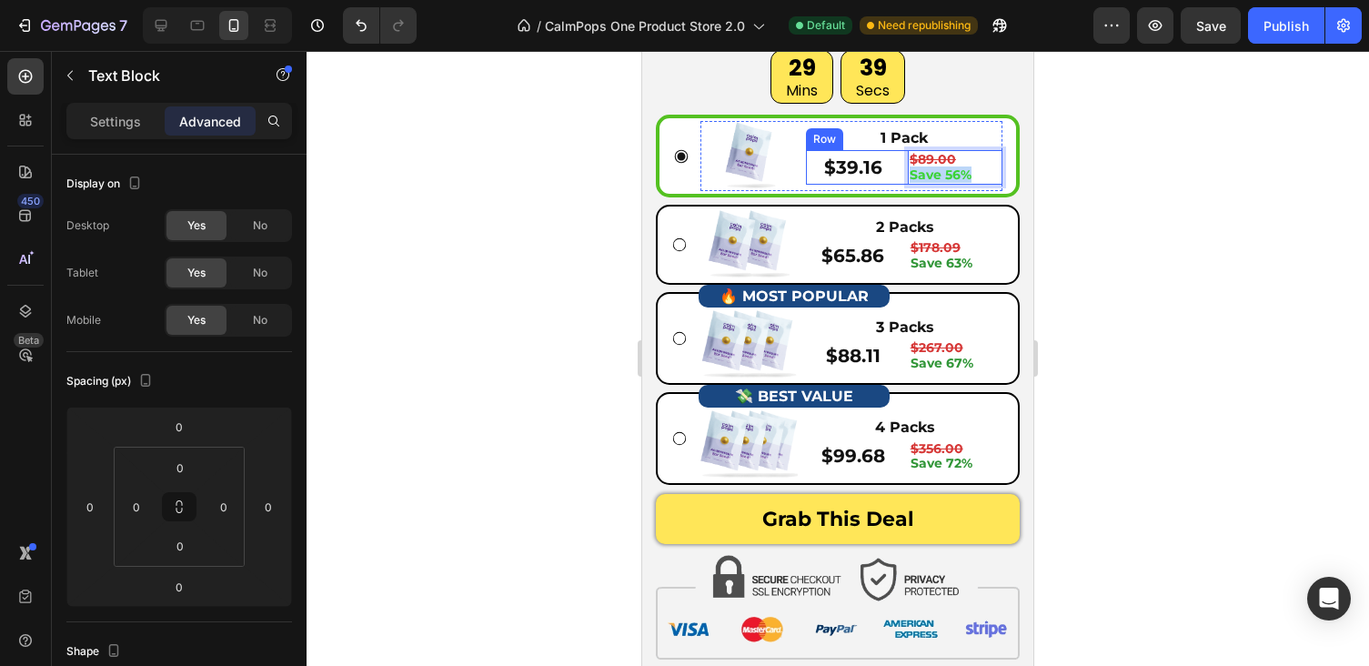
drag, startPoint x: 980, startPoint y: 171, endPoint x: 906, endPoint y: 171, distance: 74.6
click at [906, 171] on div "$39.16 Product Price Product Price $89.00 Save 56% Text Block 0 Row" at bounding box center [904, 167] width 196 height 35
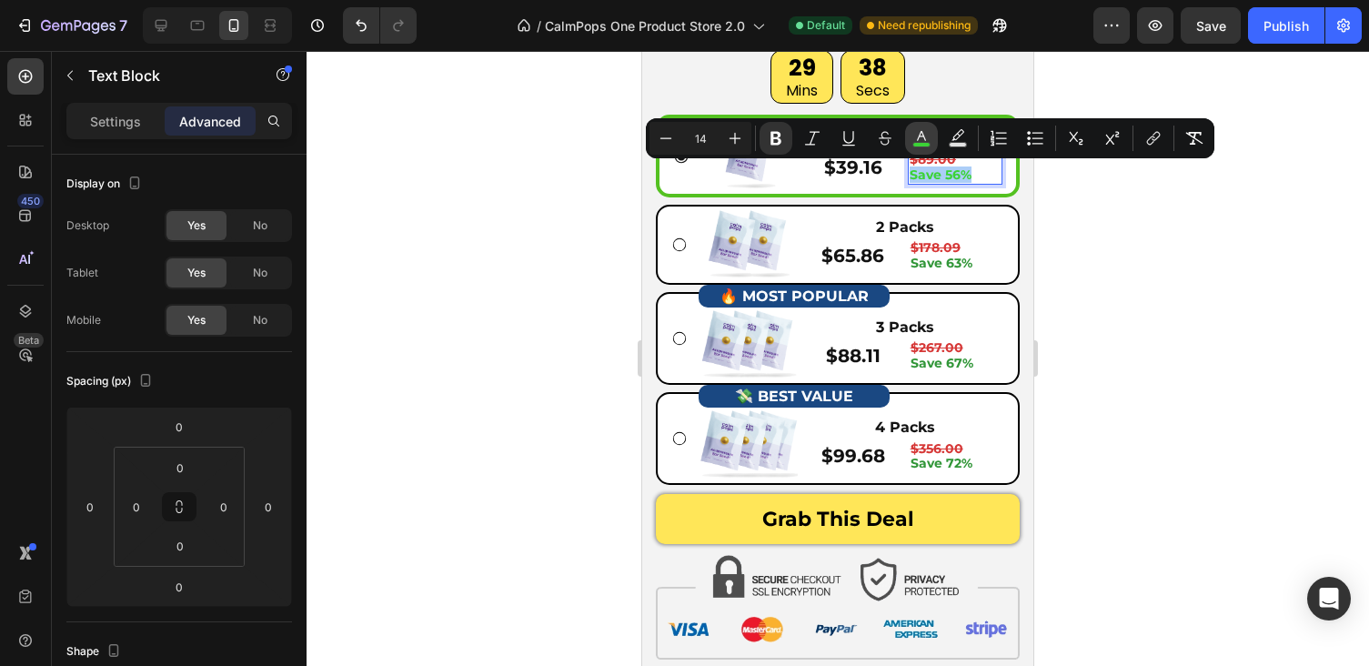
click at [926, 134] on icon "Editor contextual toolbar" at bounding box center [921, 138] width 18 height 18
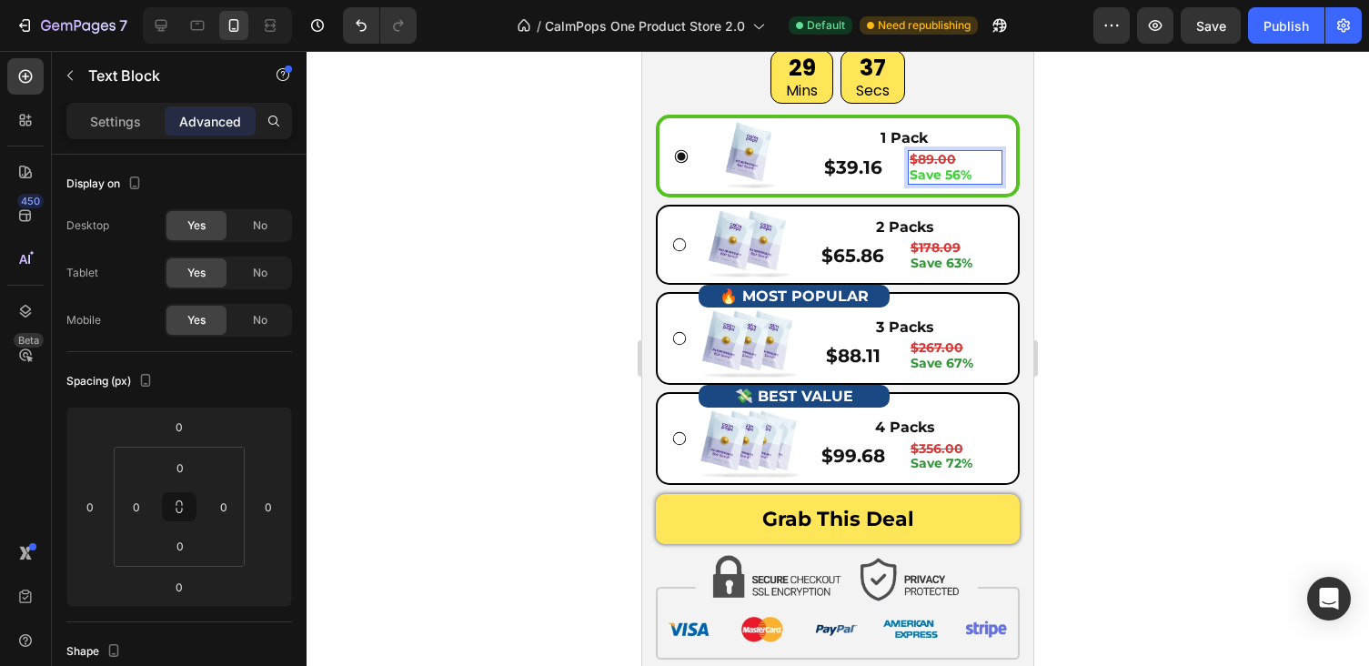
click at [981, 173] on p "Save 56%" at bounding box center [955, 174] width 91 height 15
drag, startPoint x: 981, startPoint y: 173, endPoint x: 917, endPoint y: 173, distance: 64.6
click at [917, 173] on p "Save 56%" at bounding box center [955, 174] width 91 height 15
drag, startPoint x: 910, startPoint y: 175, endPoint x: 967, endPoint y: 175, distance: 57.3
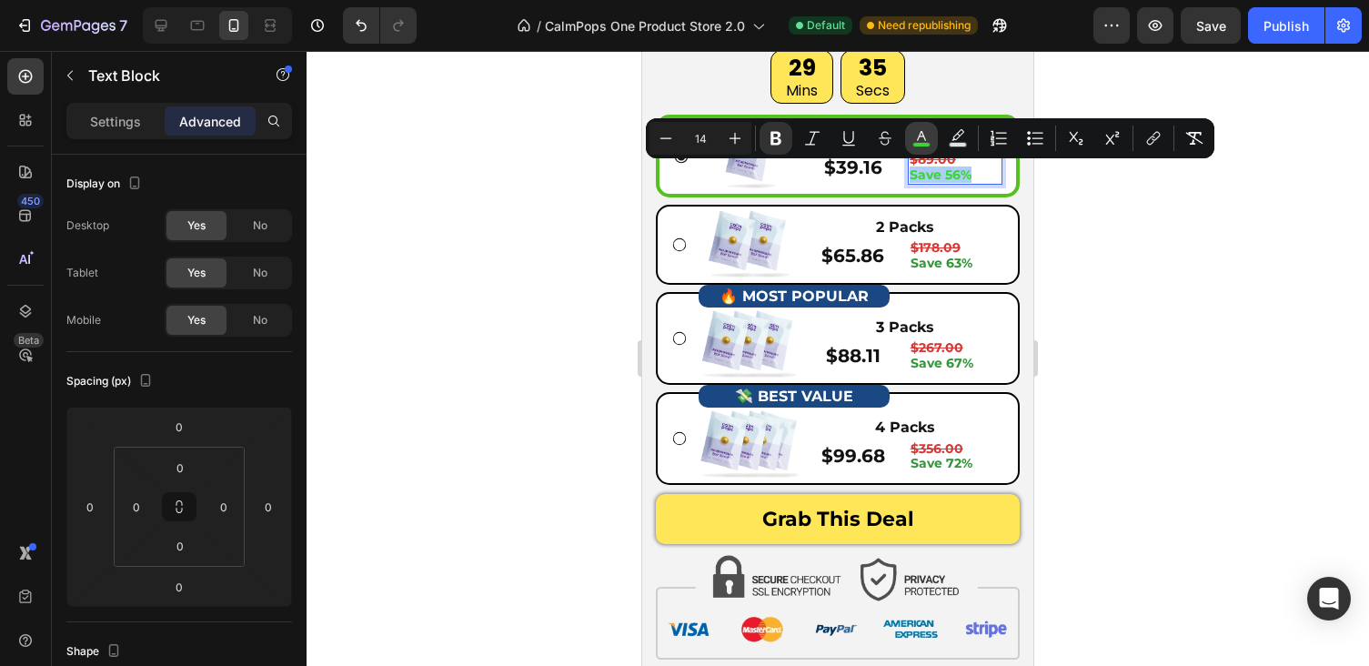
click at [920, 144] on rect "Editor contextual toolbar" at bounding box center [921, 145] width 17 height 5
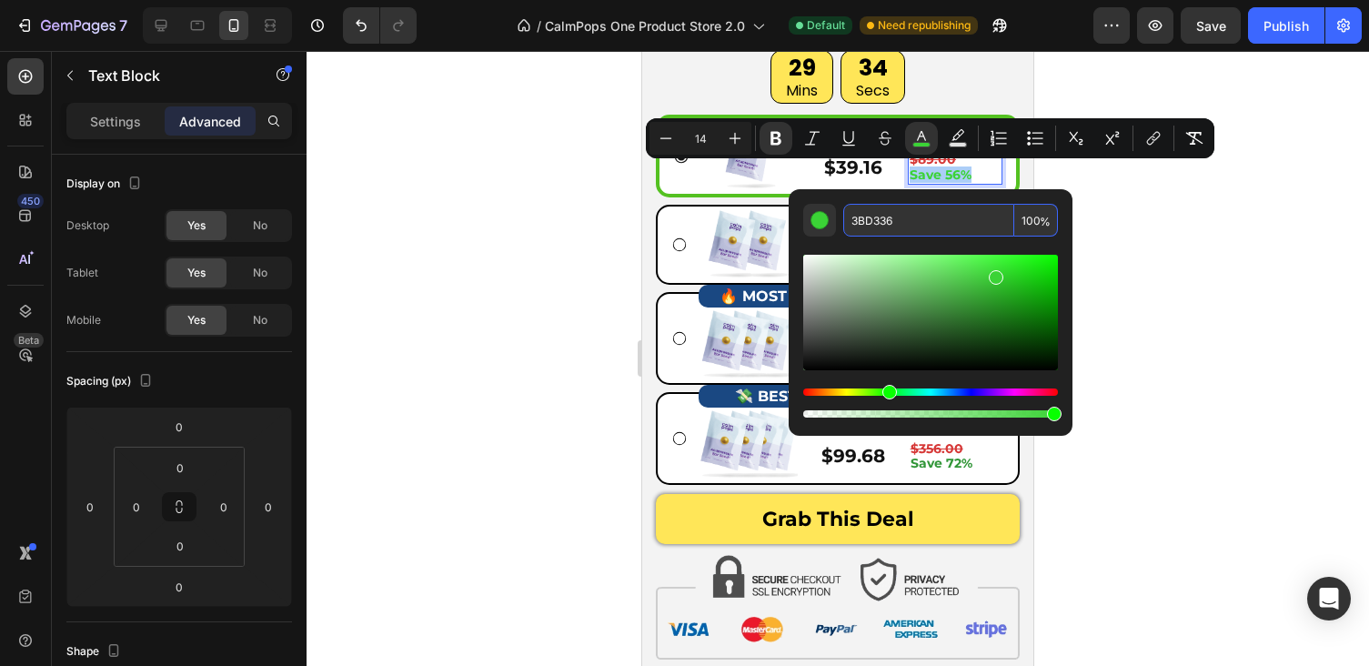
drag, startPoint x: 933, startPoint y: 226, endPoint x: 851, endPoint y: 212, distance: 83.1
click at [857, 212] on input "3BD336" at bounding box center [928, 220] width 171 height 33
paste input "19638"
type input "319638"
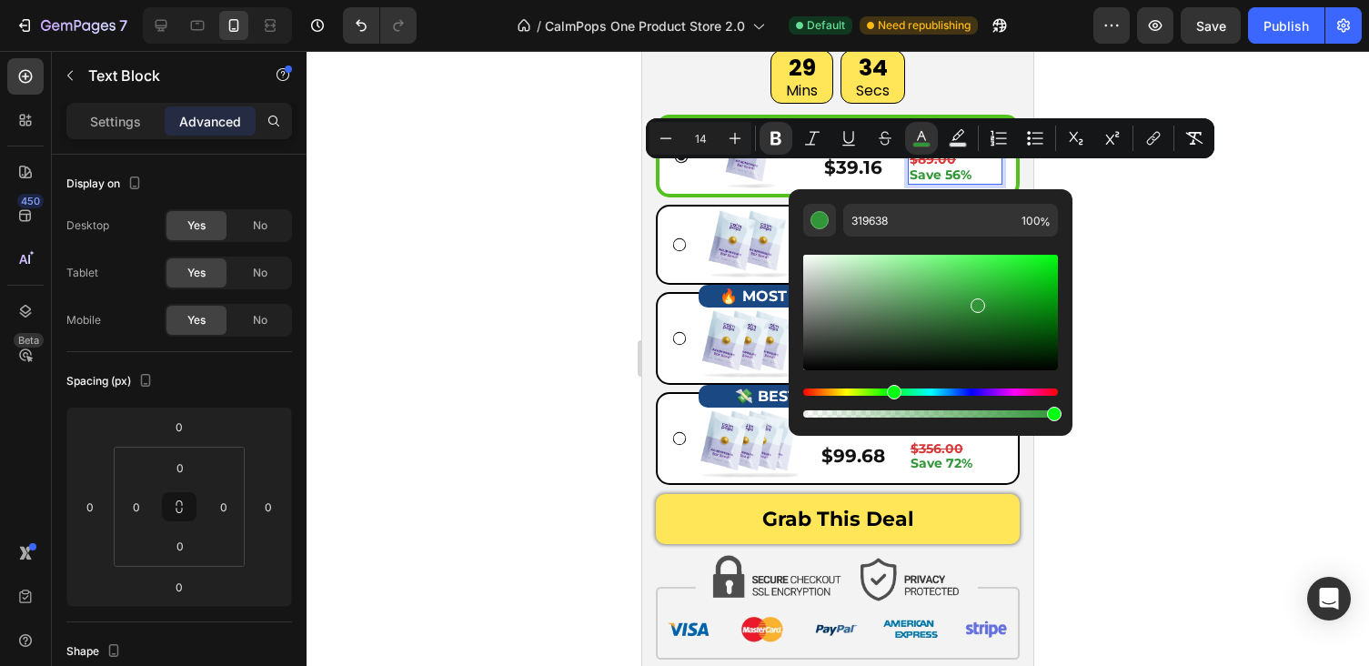
click at [1167, 258] on div at bounding box center [838, 358] width 1062 height 615
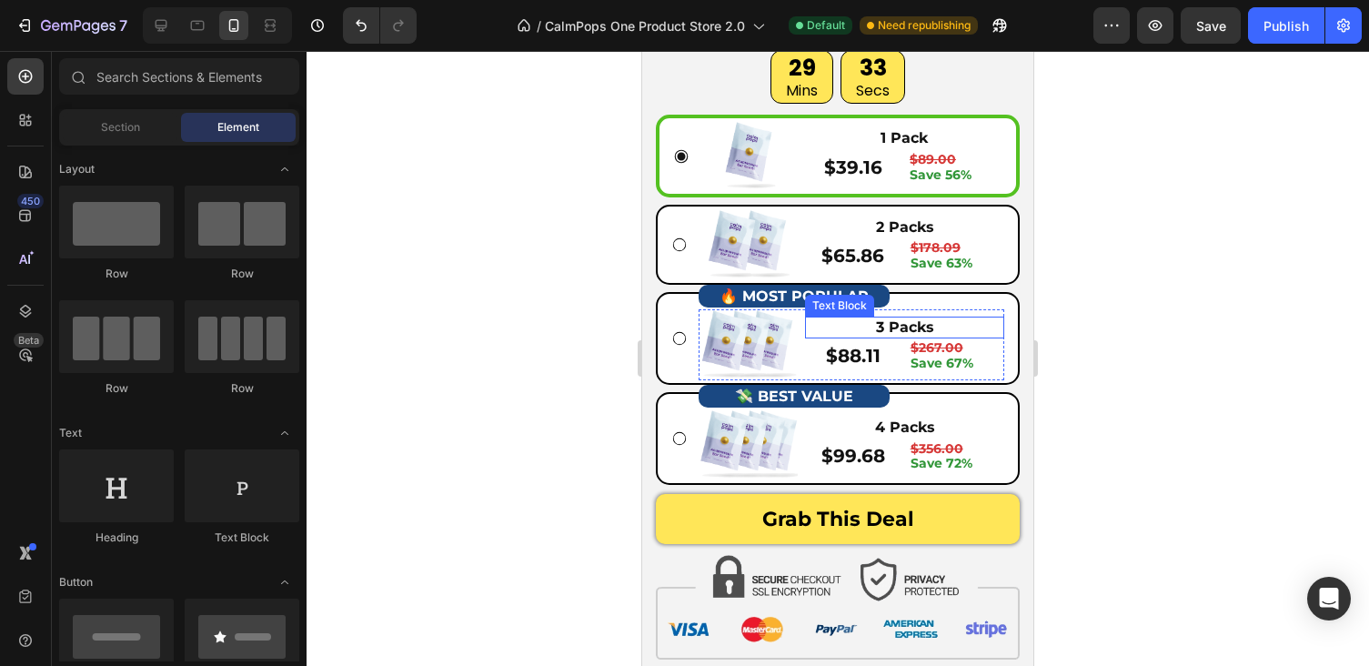
click at [998, 331] on p "3 Packs" at bounding box center [905, 327] width 196 height 19
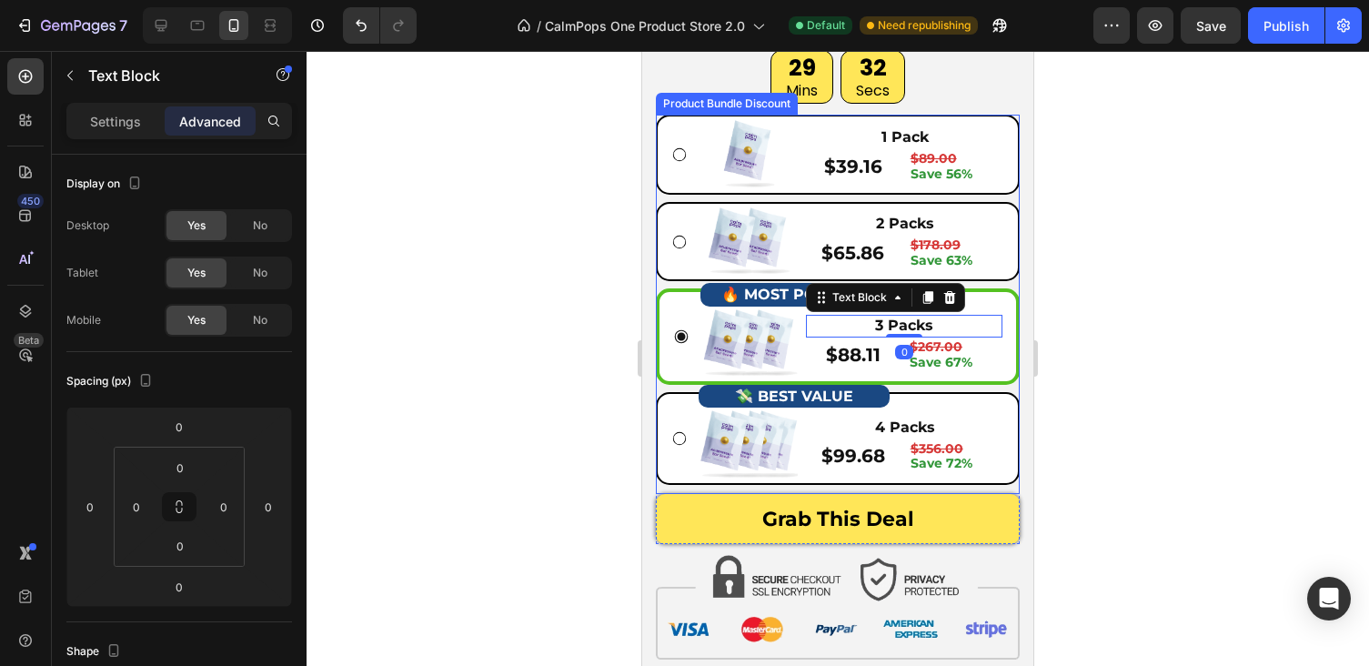
click at [668, 306] on div "🔥 MOST POPULAR Button Image 3 Packs Text Block 0 $88.11 Product Price Product P…" at bounding box center [838, 335] width 364 height 95
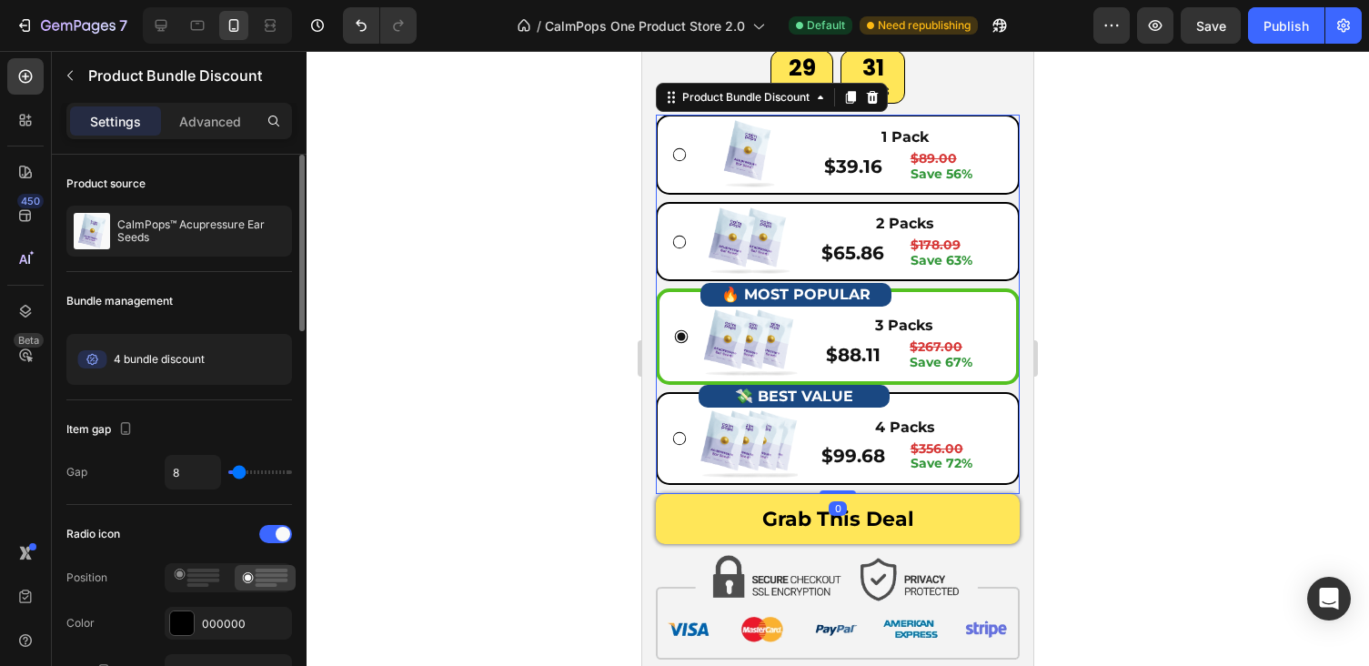
scroll to position [462, 0]
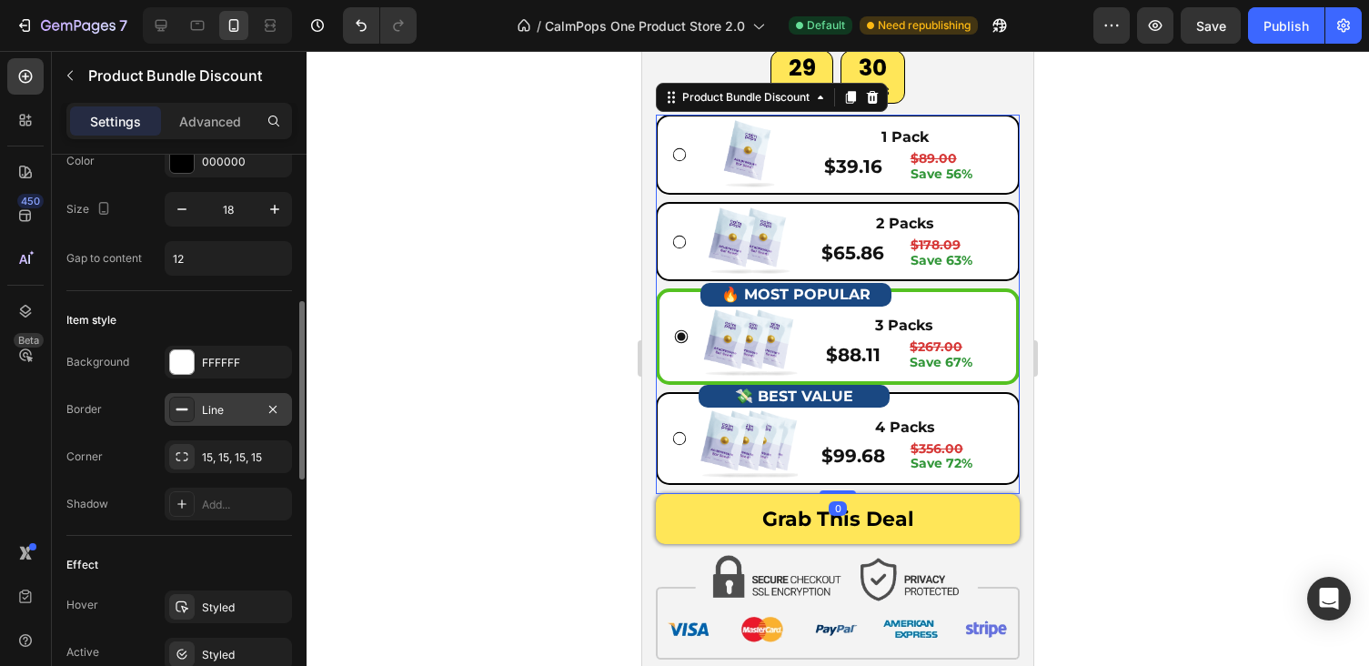
click at [214, 404] on div "Line" at bounding box center [228, 410] width 53 height 16
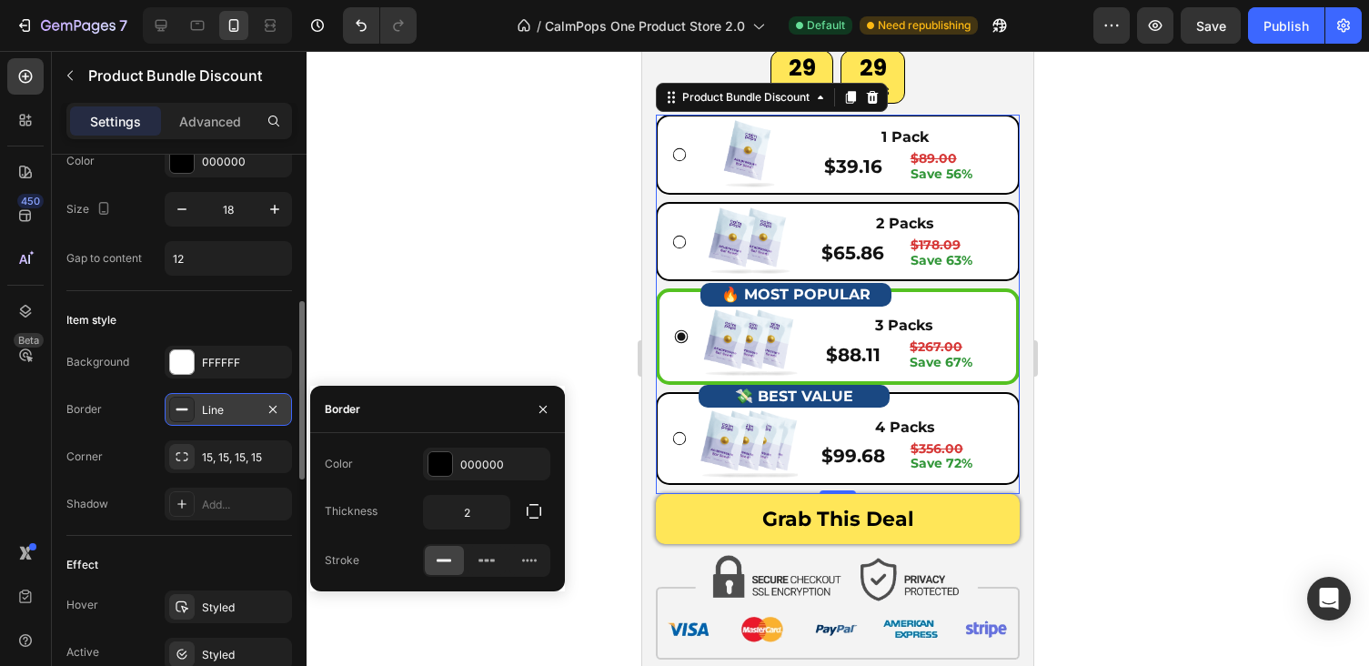
click at [214, 404] on div "Line" at bounding box center [228, 410] width 53 height 16
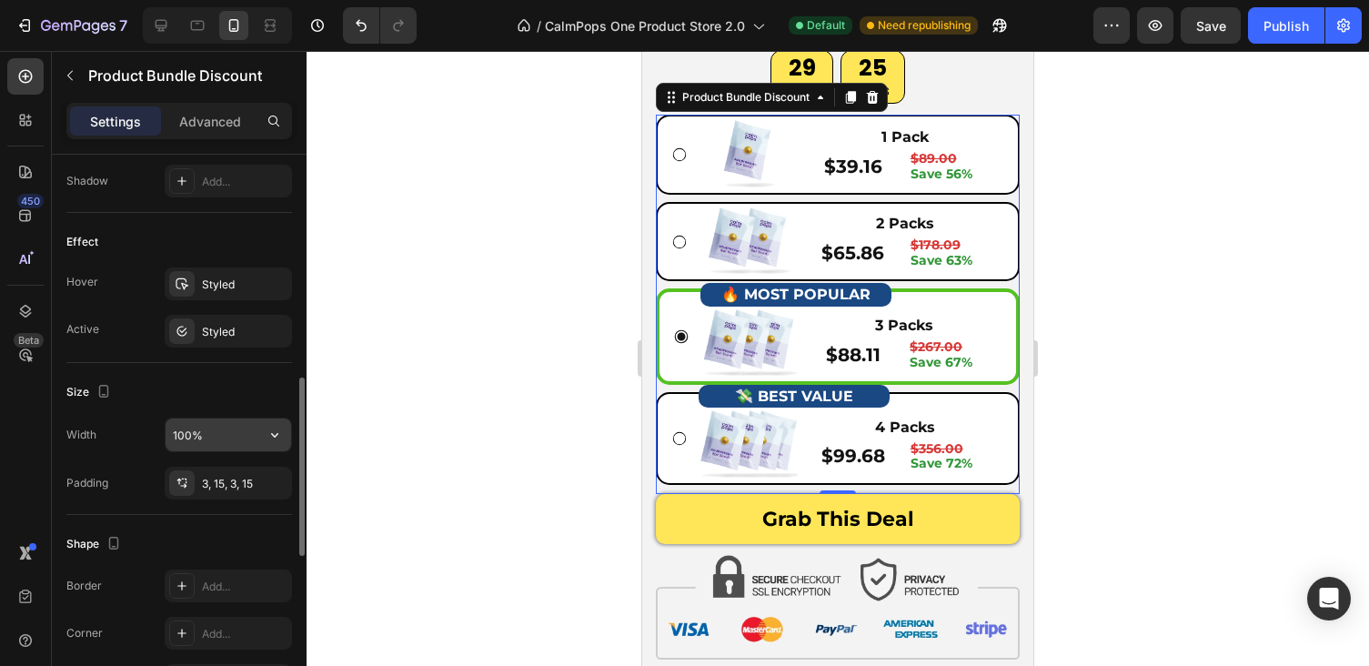
scroll to position [739, 0]
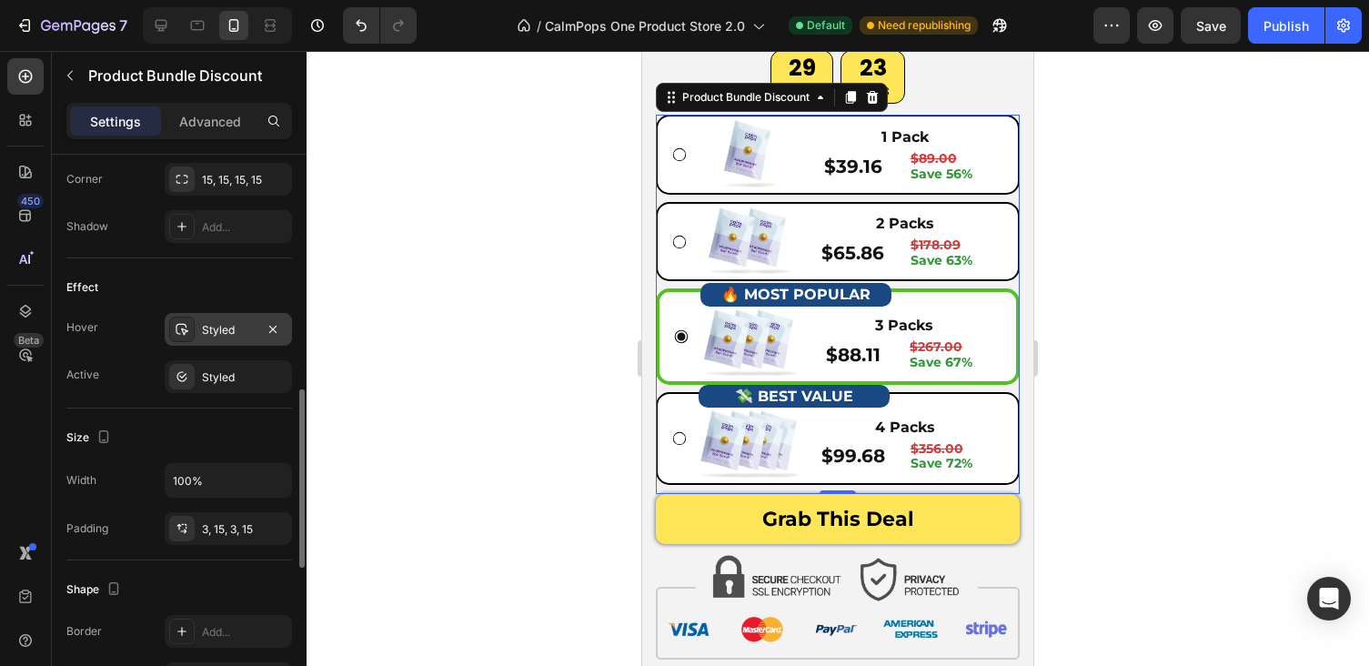
click at [253, 329] on div "Styled" at bounding box center [228, 330] width 53 height 16
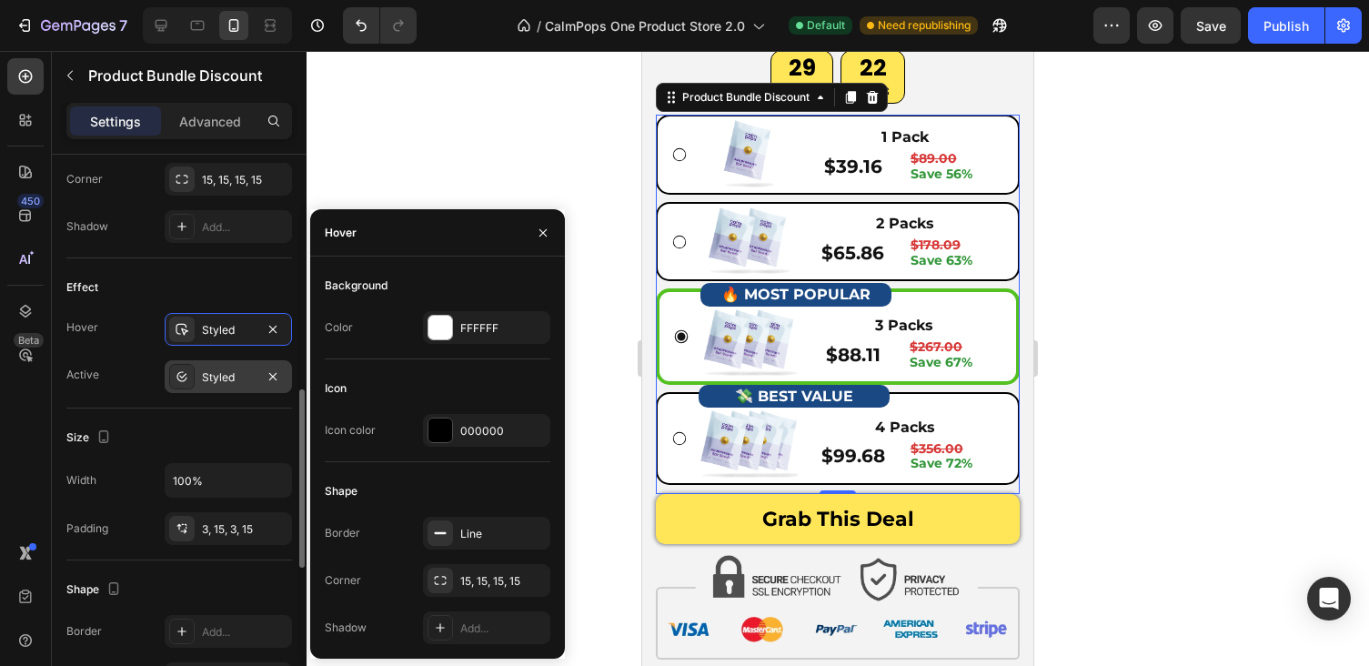
click at [226, 378] on div "Styled" at bounding box center [228, 377] width 53 height 16
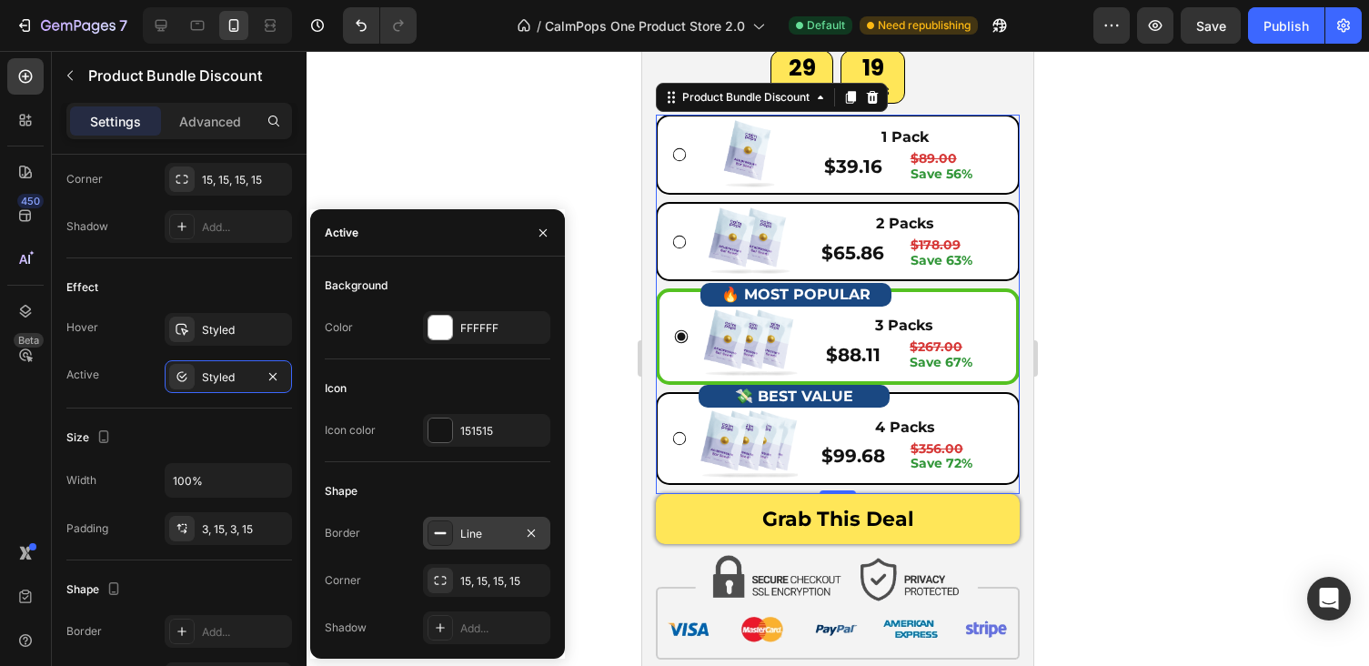
click at [454, 543] on div "Line" at bounding box center [486, 533] width 127 height 33
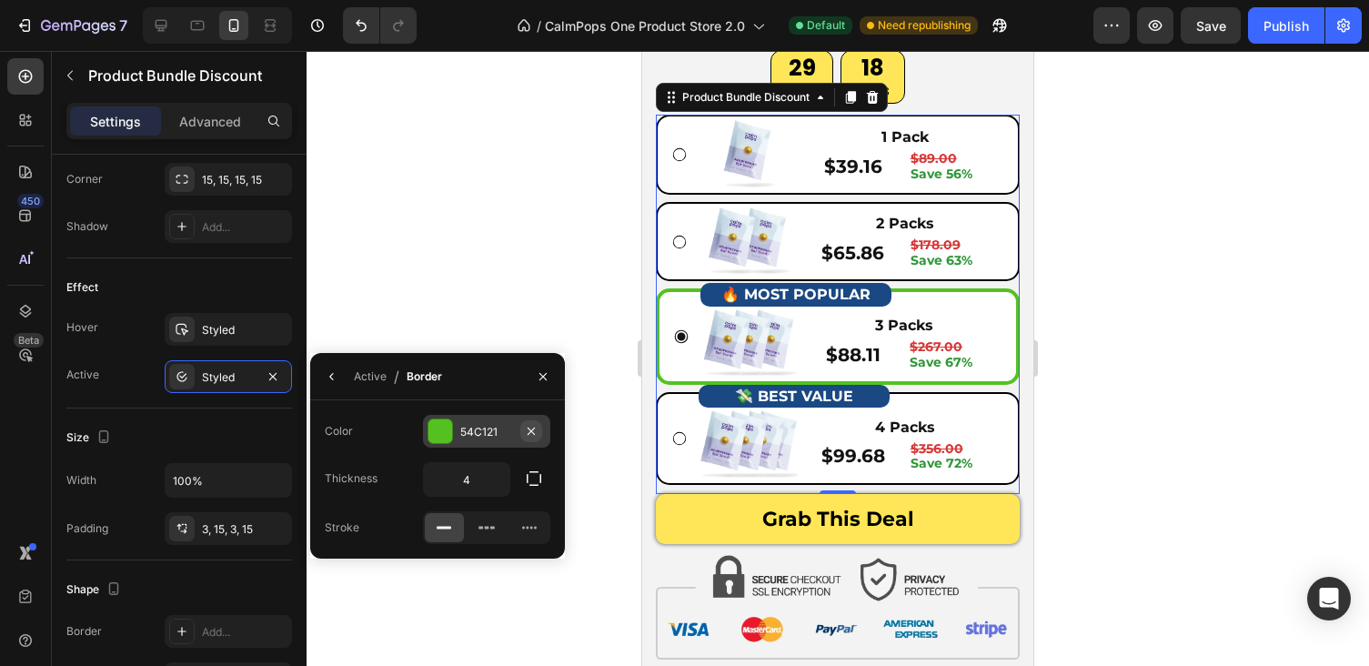
click at [521, 428] on button "button" at bounding box center [531, 431] width 22 height 22
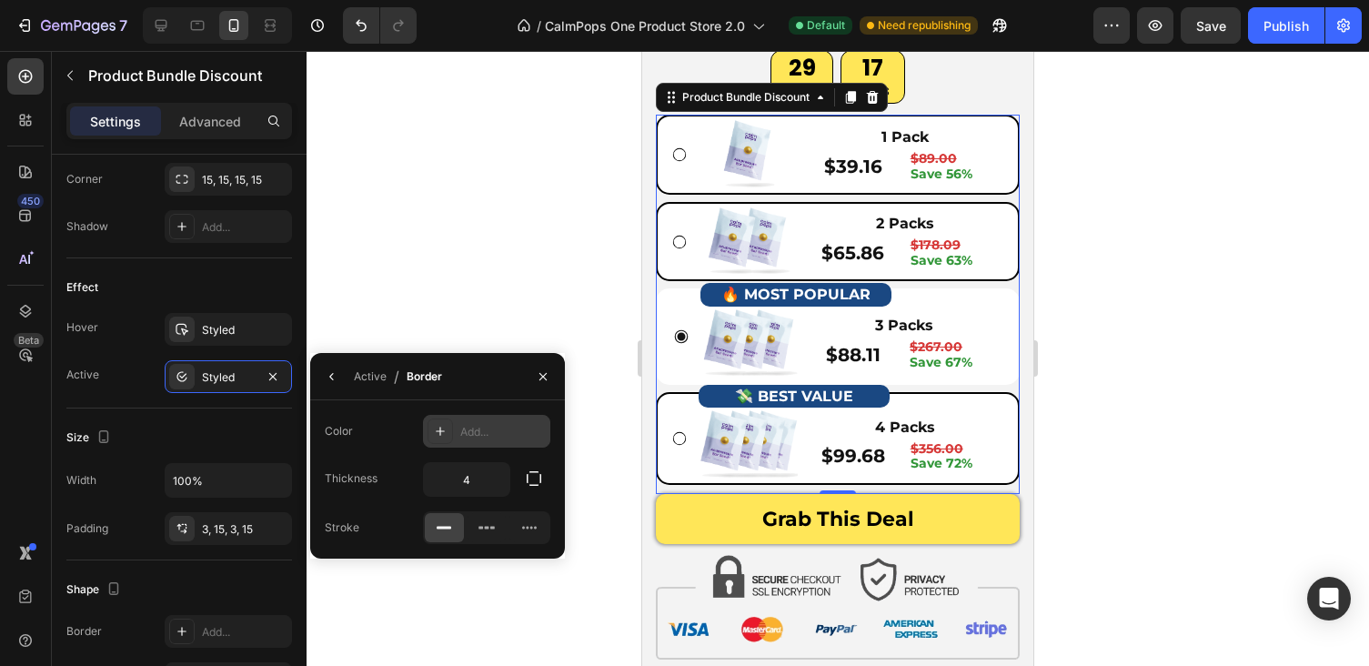
click at [500, 431] on div "Add..." at bounding box center [502, 432] width 85 height 16
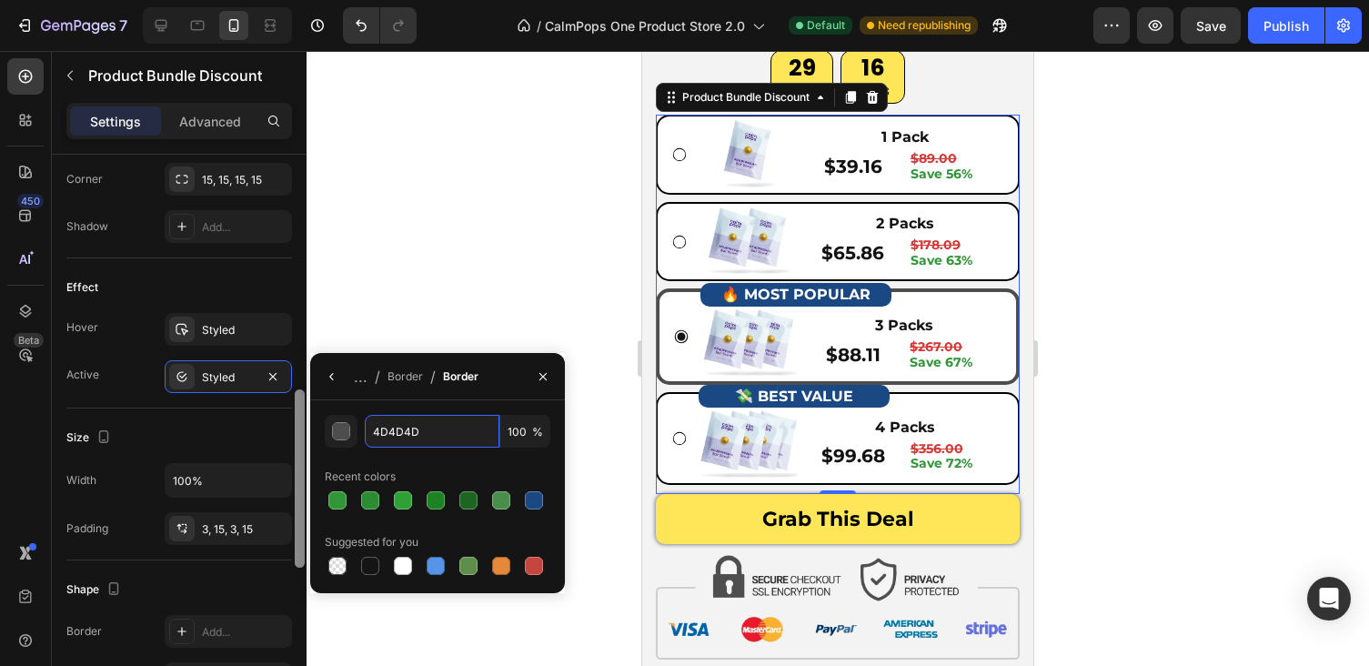
drag, startPoint x: 449, startPoint y: 431, endPoint x: 302, endPoint y: 419, distance: 147.8
click at [302, 419] on div "450 Beta Sections(18) Elements(83) Section Element Hero Section Product Detail …" at bounding box center [153, 358] width 307 height 615
paste input "319638"
type input "319638"
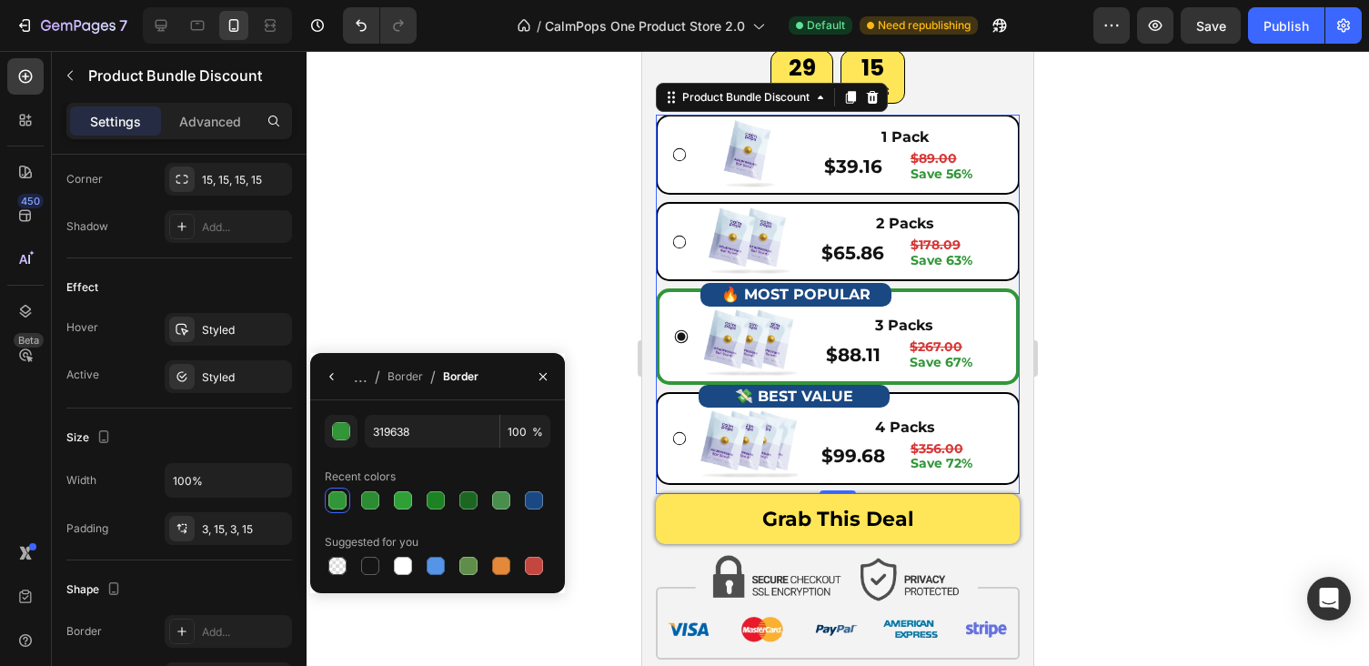
click at [536, 277] on div at bounding box center [838, 358] width 1062 height 615
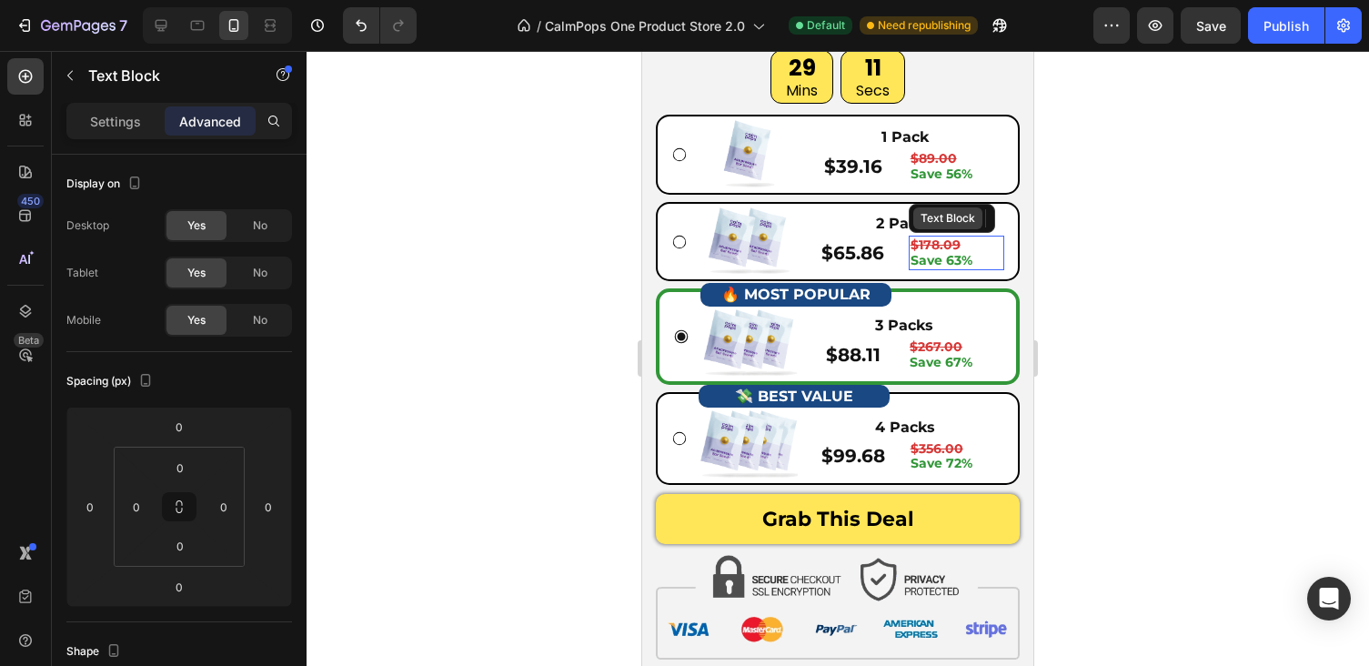
click at [930, 228] on div "Text Block" at bounding box center [947, 218] width 69 height 22
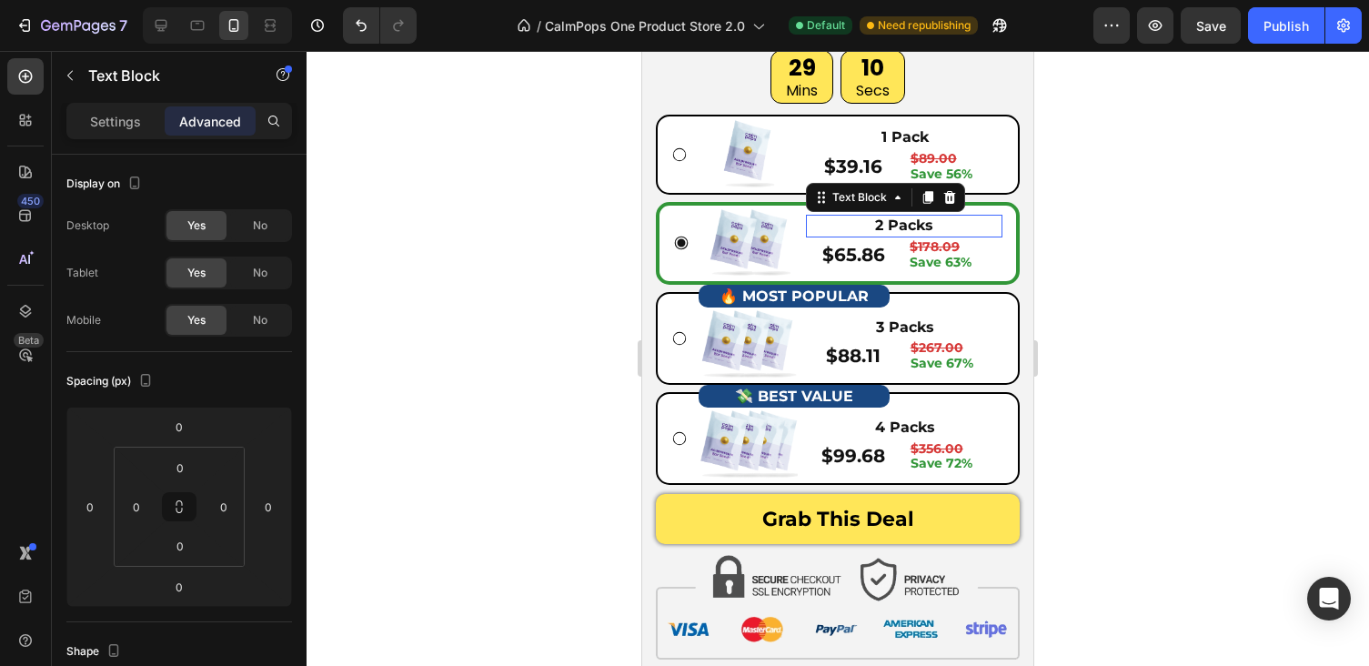
click at [887, 229] on p "2 Packs" at bounding box center [904, 225] width 193 height 19
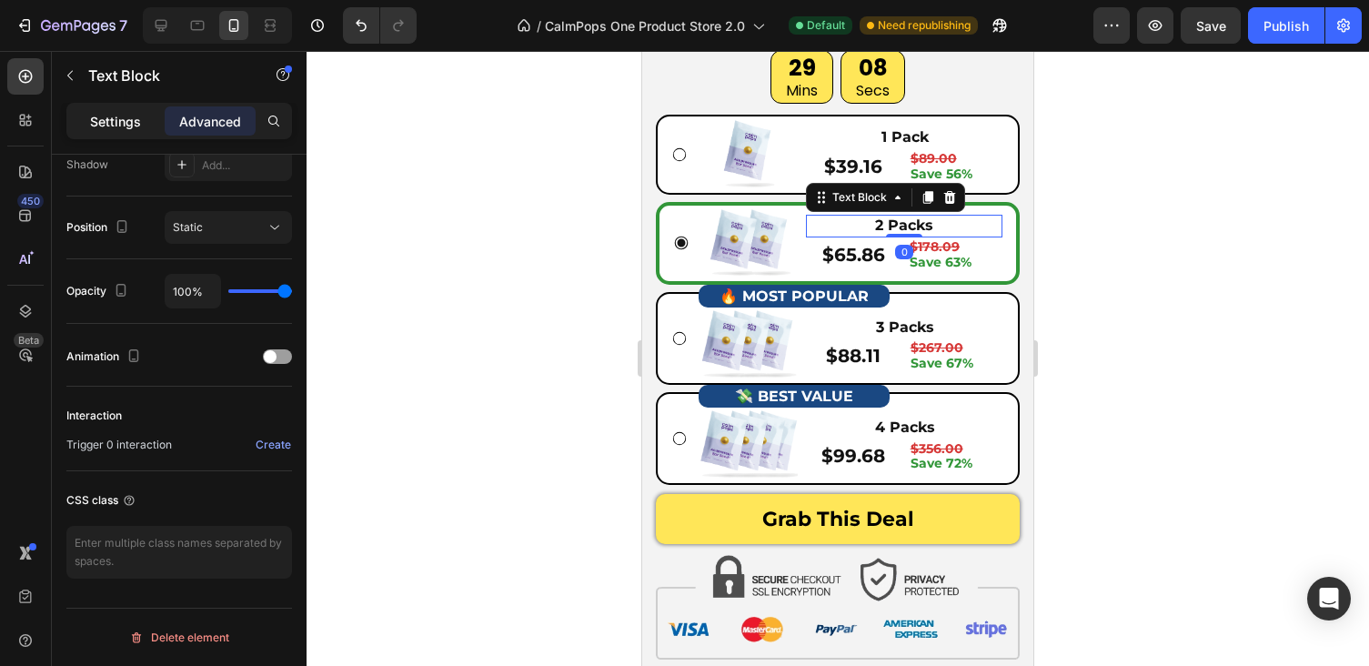
click at [135, 117] on p "Settings" at bounding box center [115, 121] width 51 height 19
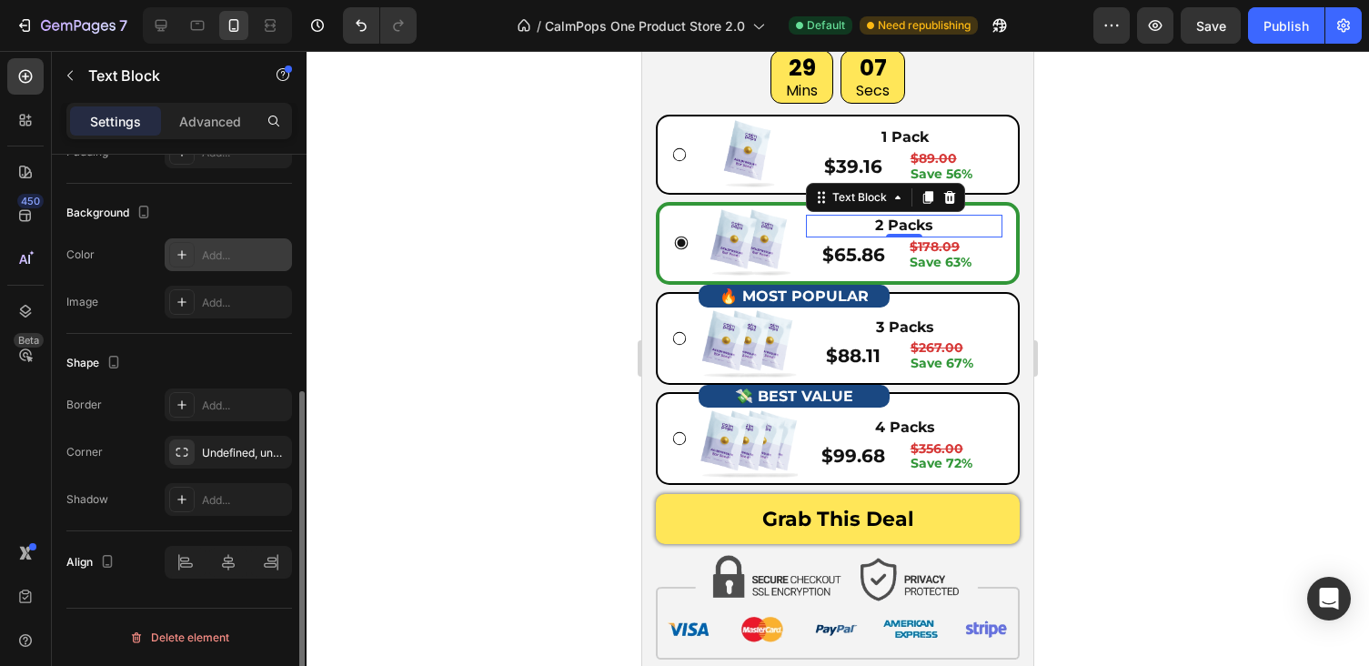
scroll to position [0, 0]
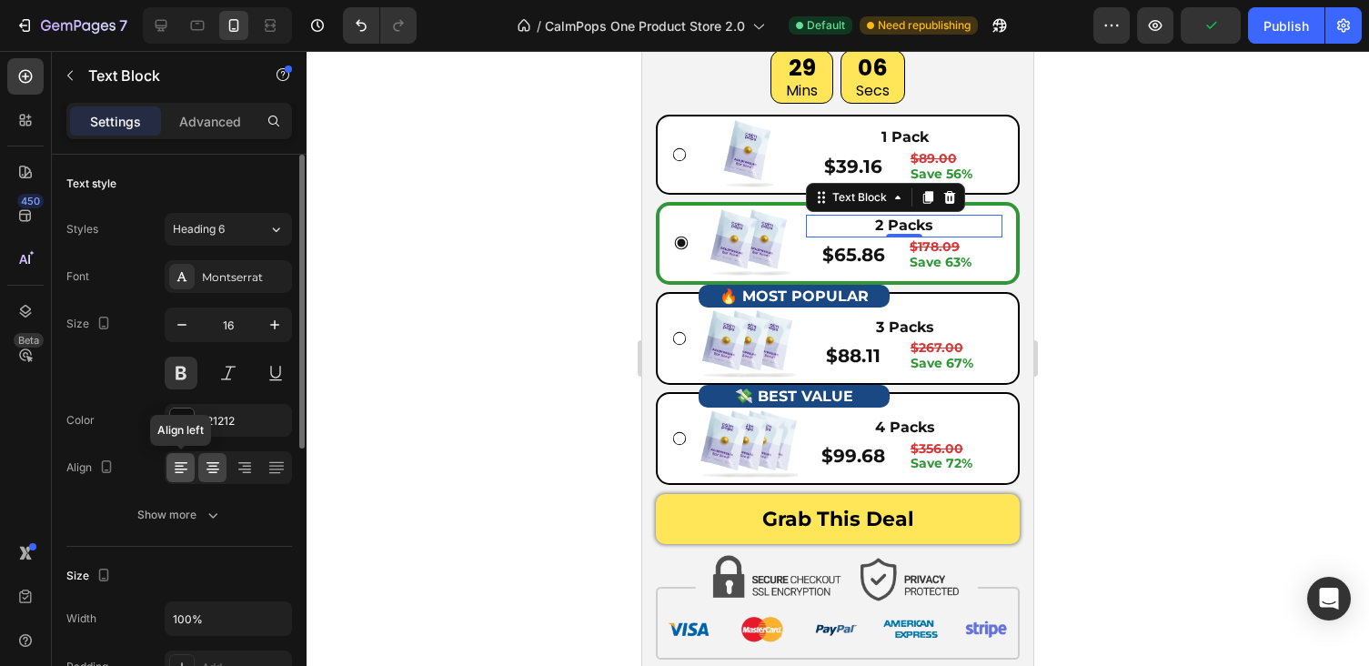
click at [180, 467] on icon at bounding box center [181, 467] width 18 height 18
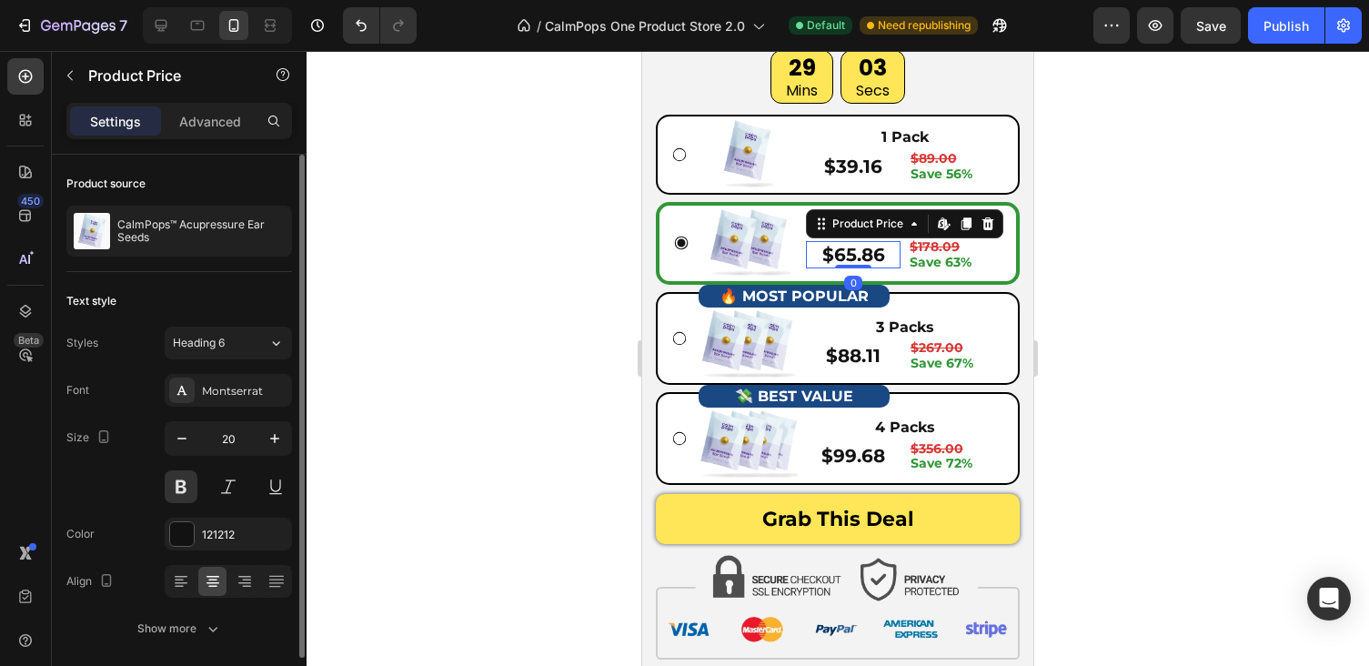
click at [837, 256] on div "$65.86" at bounding box center [853, 254] width 95 height 27
click at [779, 230] on img at bounding box center [749, 243] width 98 height 70
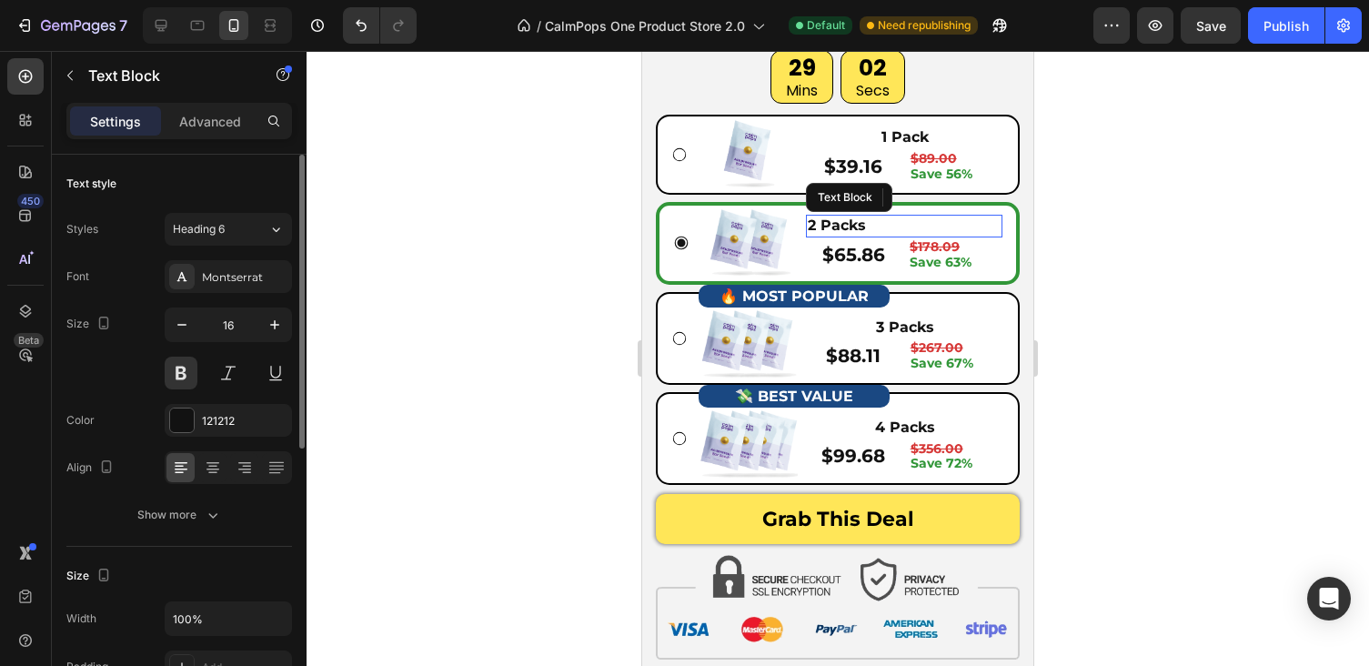
click at [839, 231] on p "2 Packs" at bounding box center [904, 225] width 193 height 19
click at [237, 116] on p "Advanced" at bounding box center [210, 121] width 62 height 19
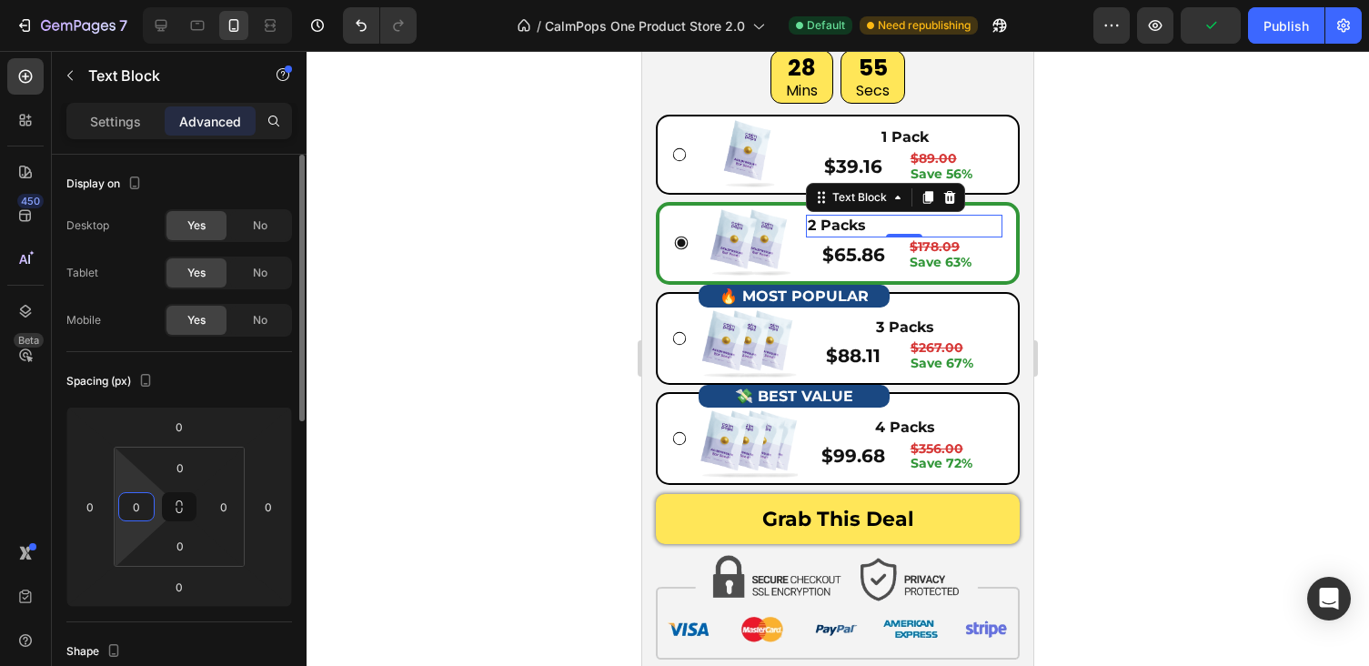
click at [140, 517] on input "0" at bounding box center [136, 506] width 27 height 27
type input "3"
type input "2"
type input "15"
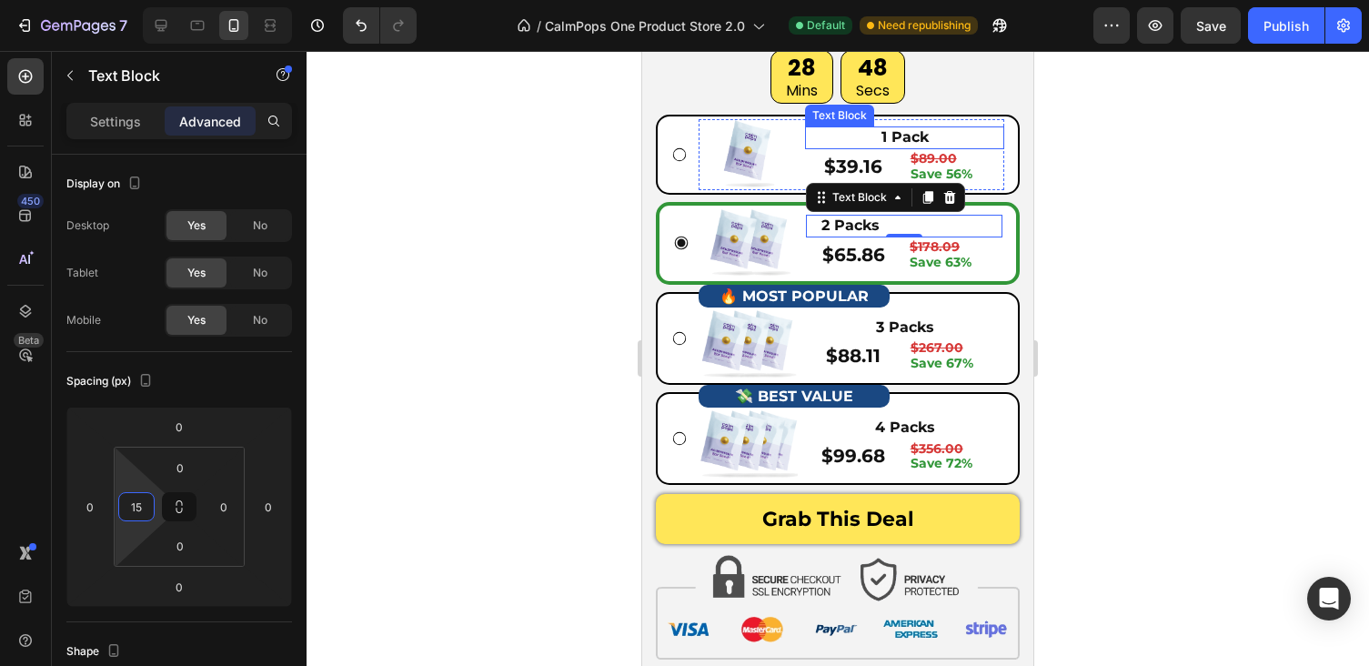
click at [902, 136] on span "1 Pack" at bounding box center [904, 136] width 47 height 17
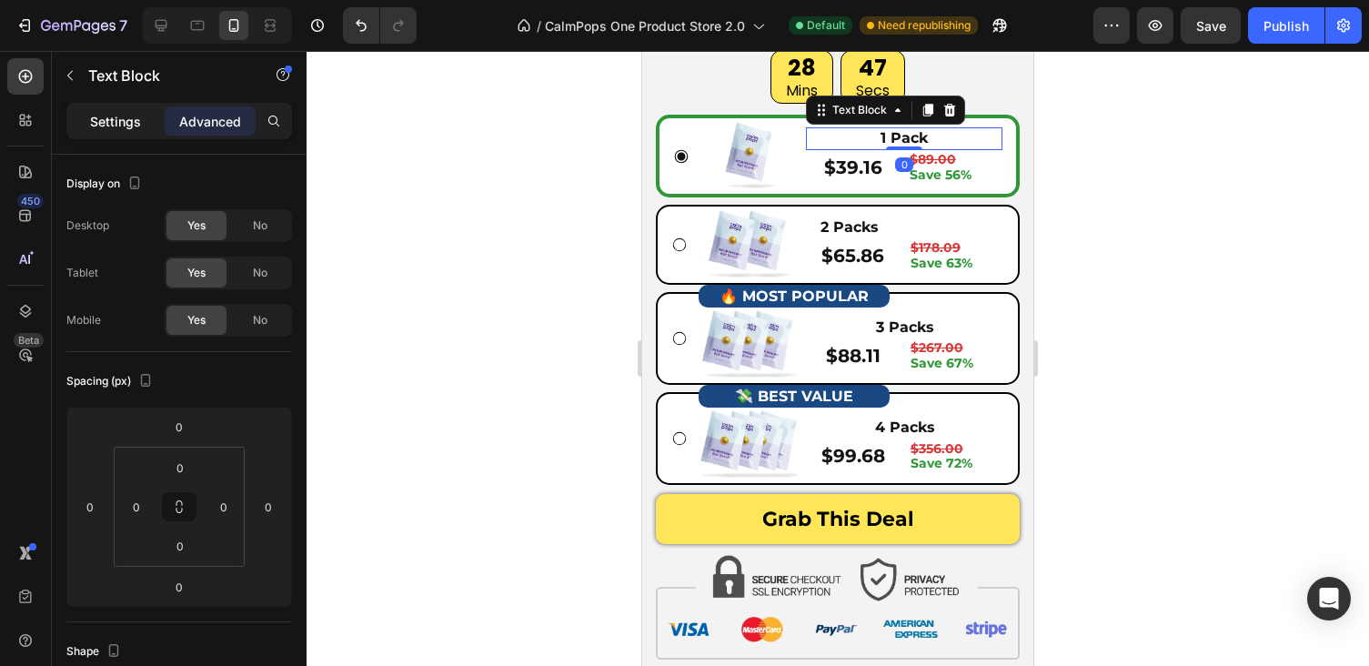
click at [115, 121] on p "Settings" at bounding box center [115, 121] width 51 height 19
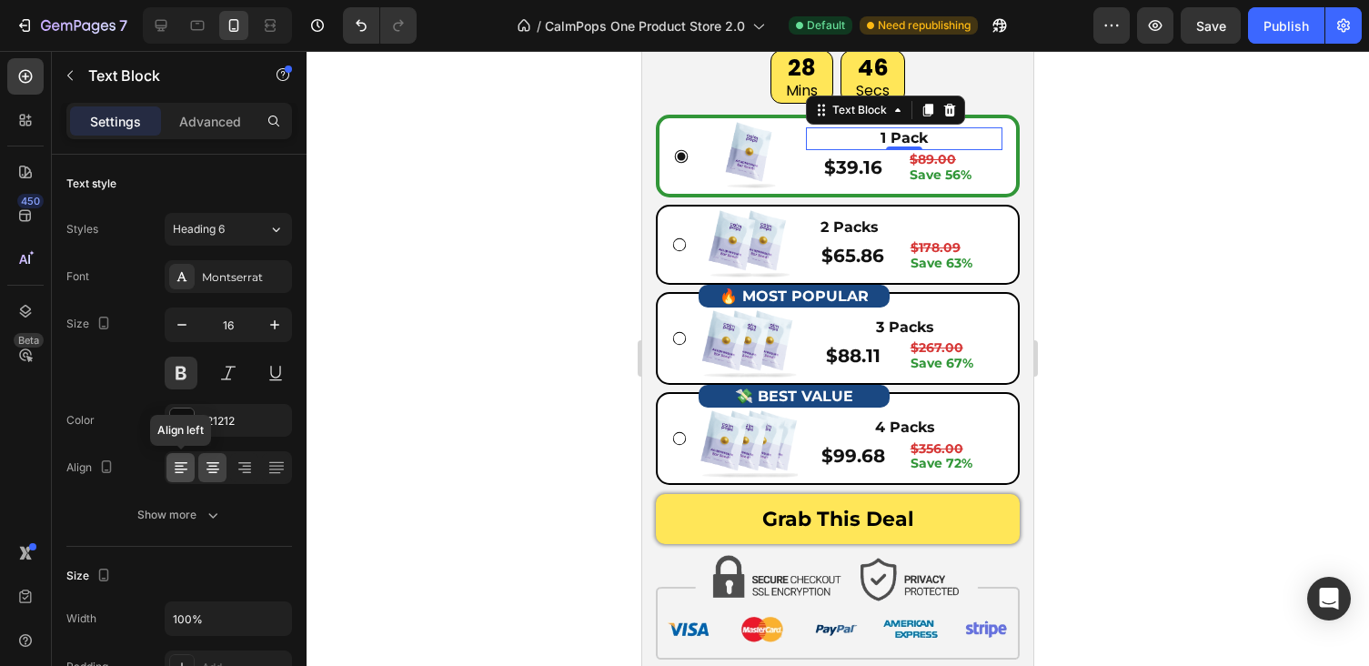
click at [182, 467] on icon at bounding box center [181, 467] width 18 height 18
click at [205, 125] on p "Advanced" at bounding box center [210, 121] width 62 height 19
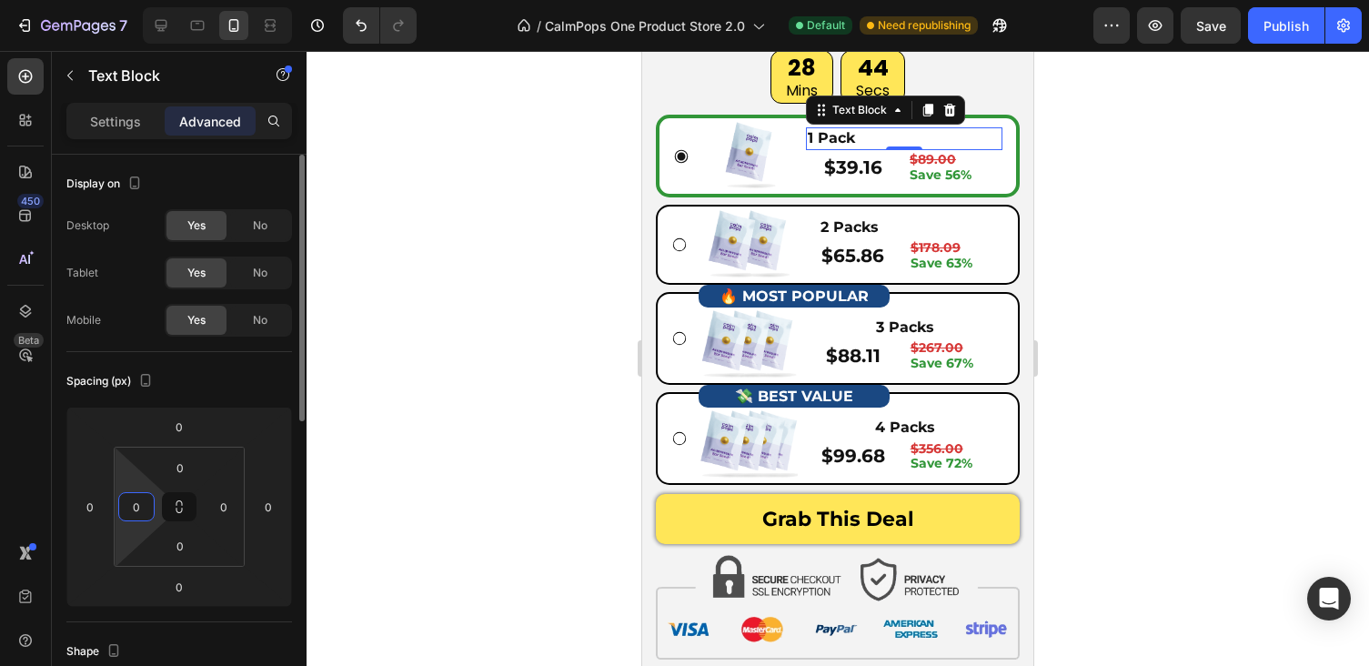
click at [146, 506] on input "0" at bounding box center [136, 506] width 27 height 27
type input "15"
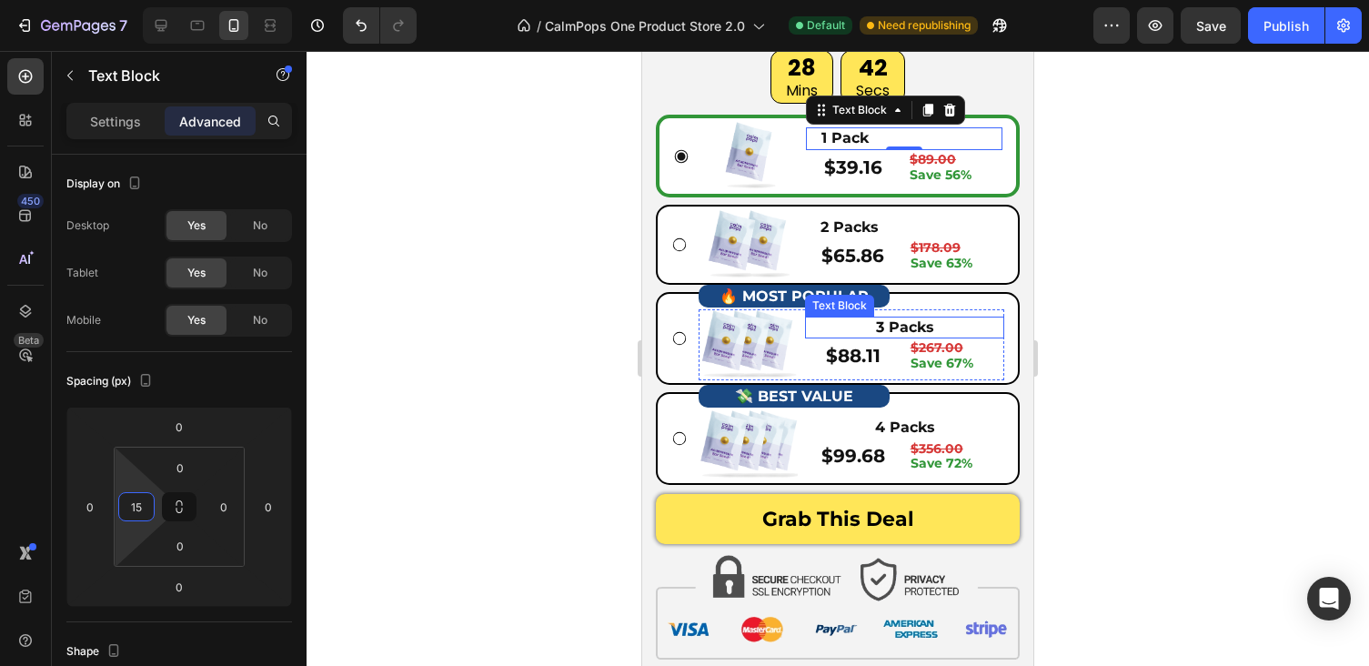
click at [895, 324] on p "3 Packs" at bounding box center [905, 327] width 196 height 19
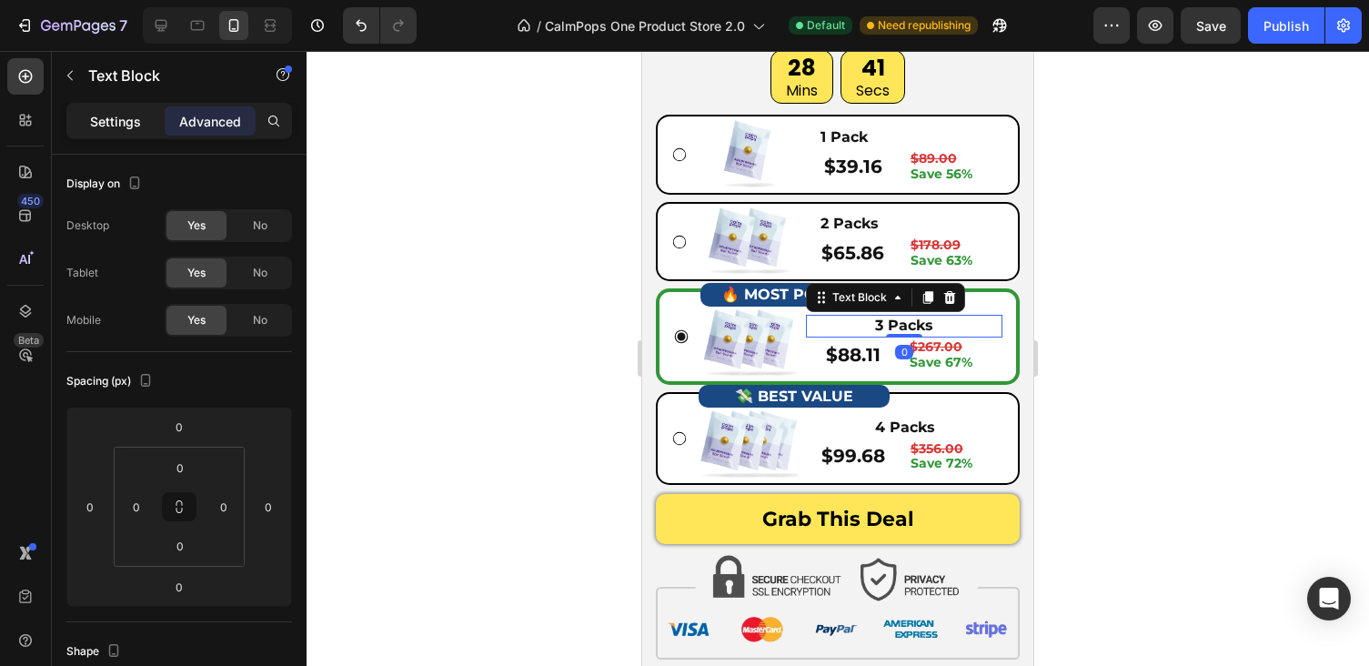
click at [129, 135] on div "Settings" at bounding box center [115, 120] width 91 height 29
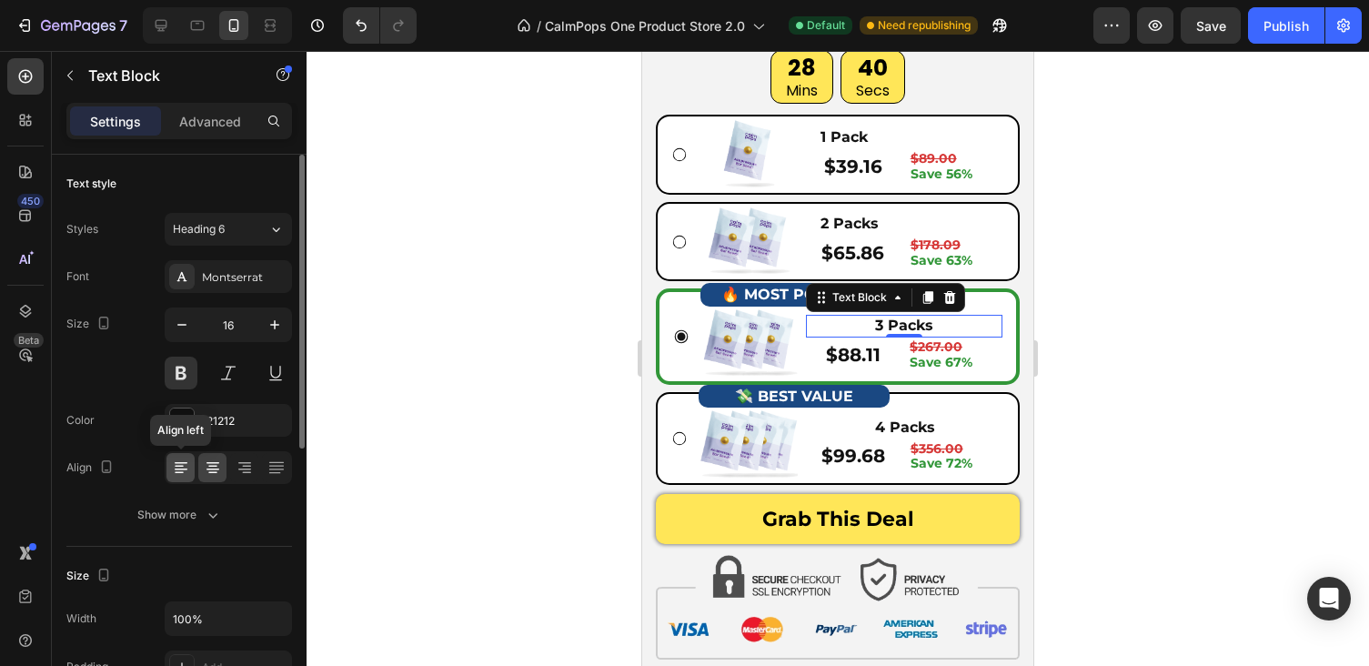
click at [183, 474] on icon at bounding box center [181, 467] width 18 height 18
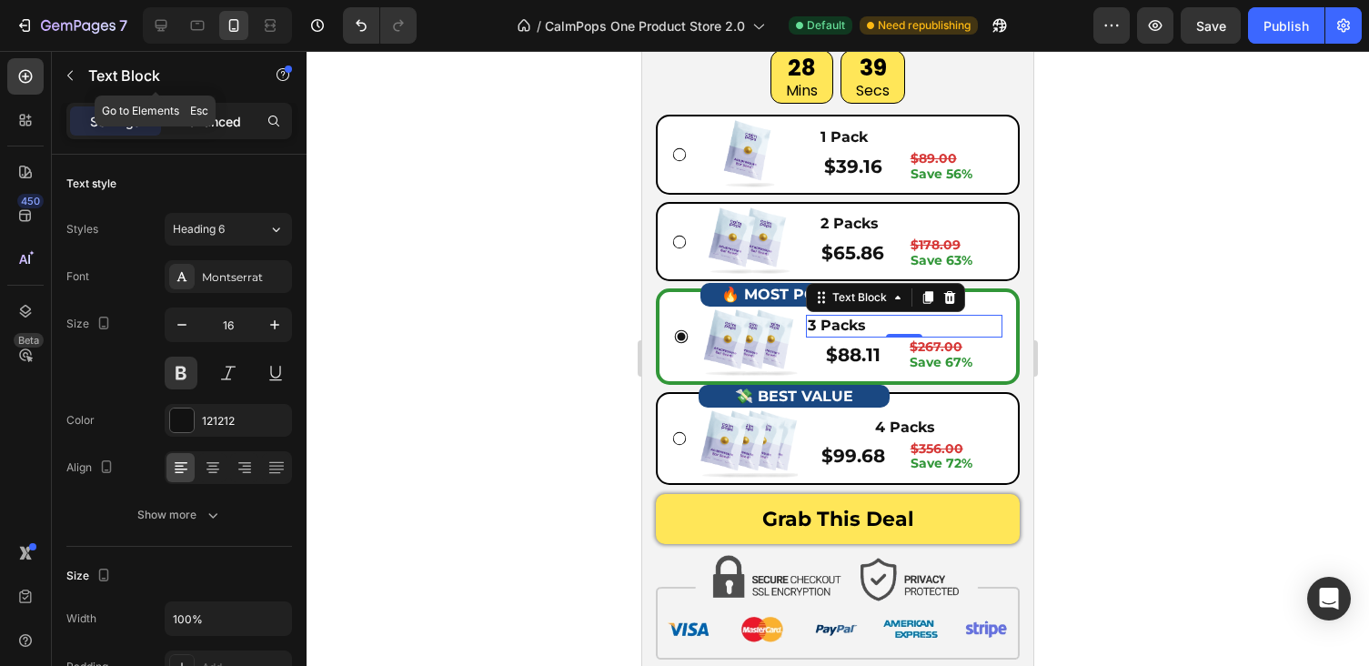
click at [205, 109] on div "Advanced" at bounding box center [210, 120] width 91 height 29
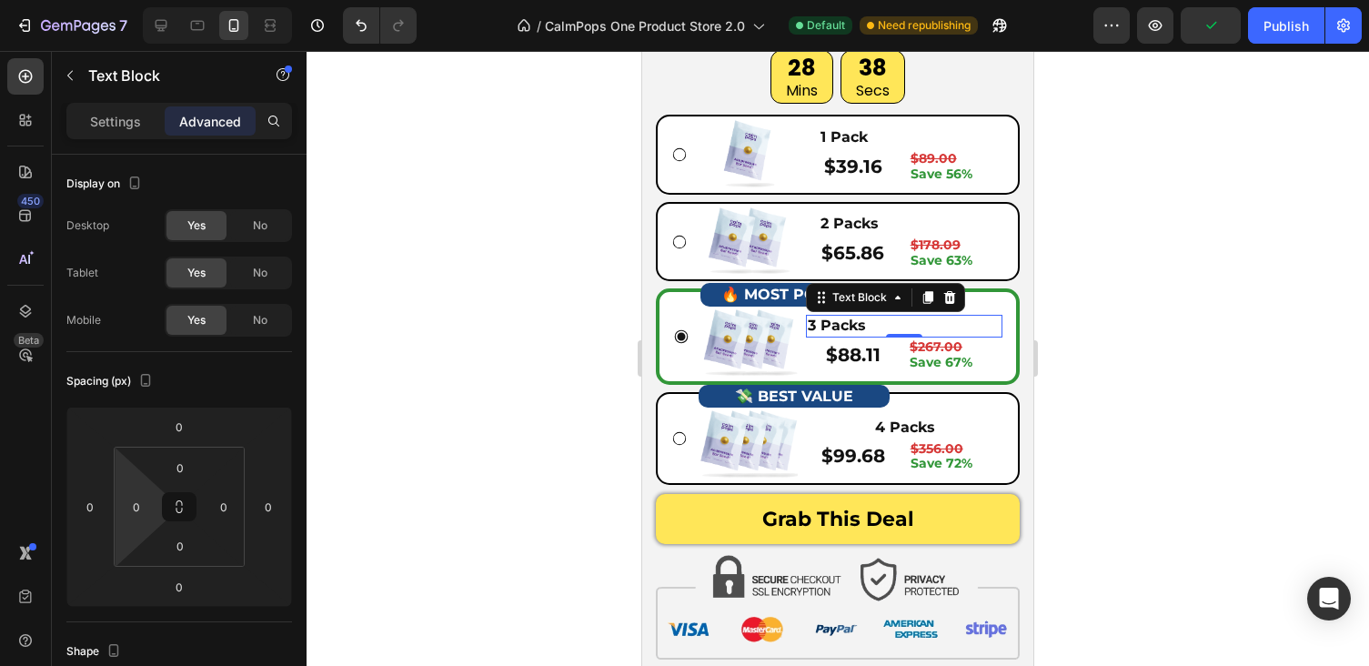
click at [129, 0] on html "7 Version history / CalmPops One Product Store 2.0 Default Need republishing Pr…" at bounding box center [684, 0] width 1369 height 0
click at [136, 518] on input "0" at bounding box center [136, 506] width 27 height 27
type input "015"
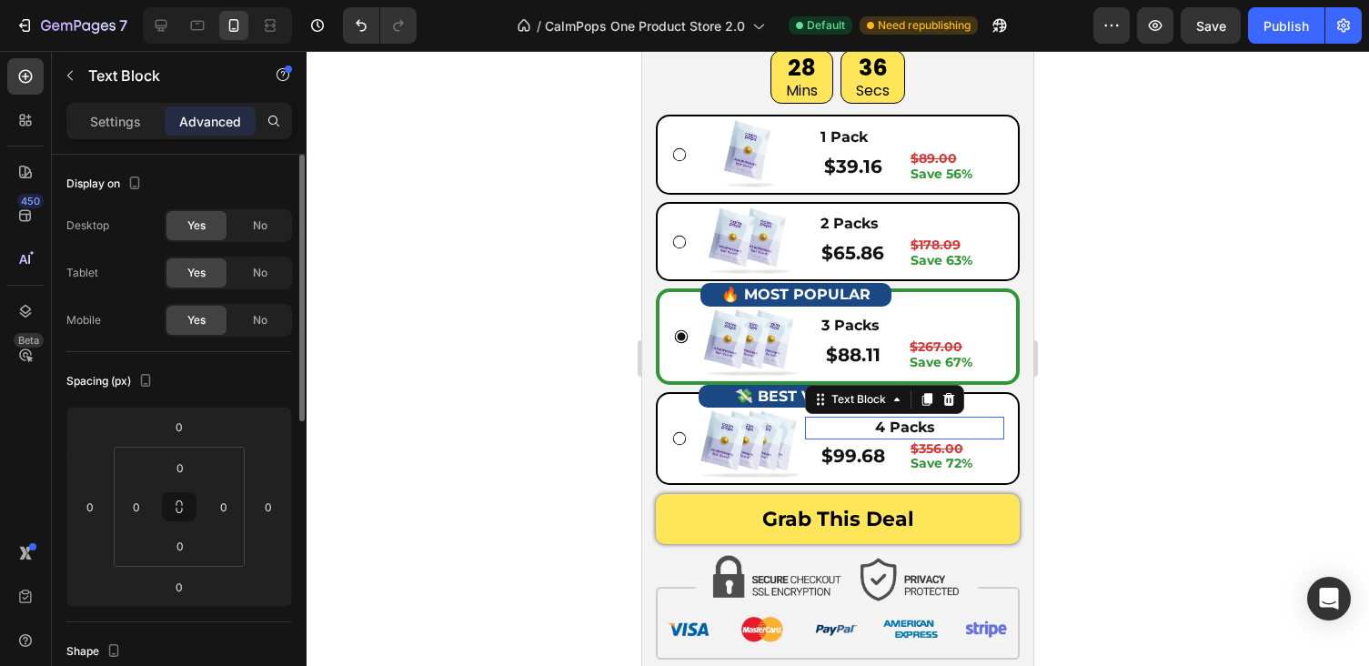
click at [903, 420] on p "4 Packs" at bounding box center [905, 427] width 196 height 19
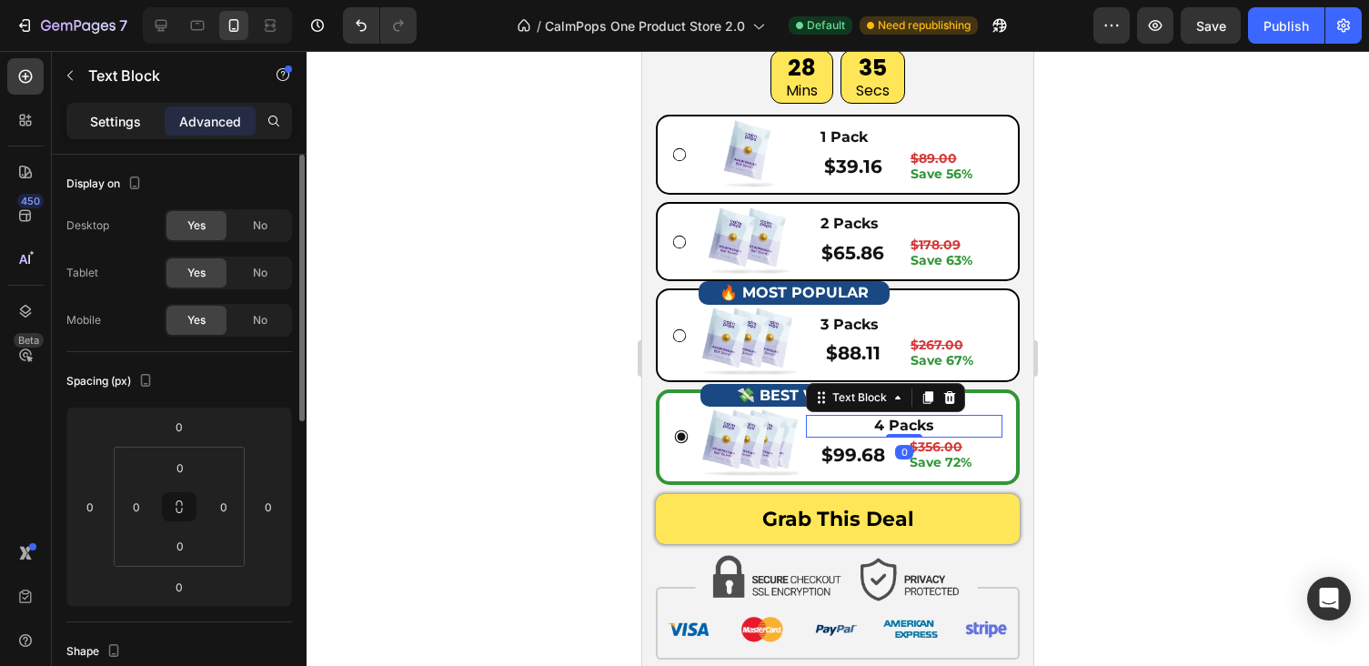
drag, startPoint x: 106, startPoint y: 118, endPoint x: 116, endPoint y: 126, distance: 12.2
click at [107, 118] on p "Settings" at bounding box center [115, 121] width 51 height 19
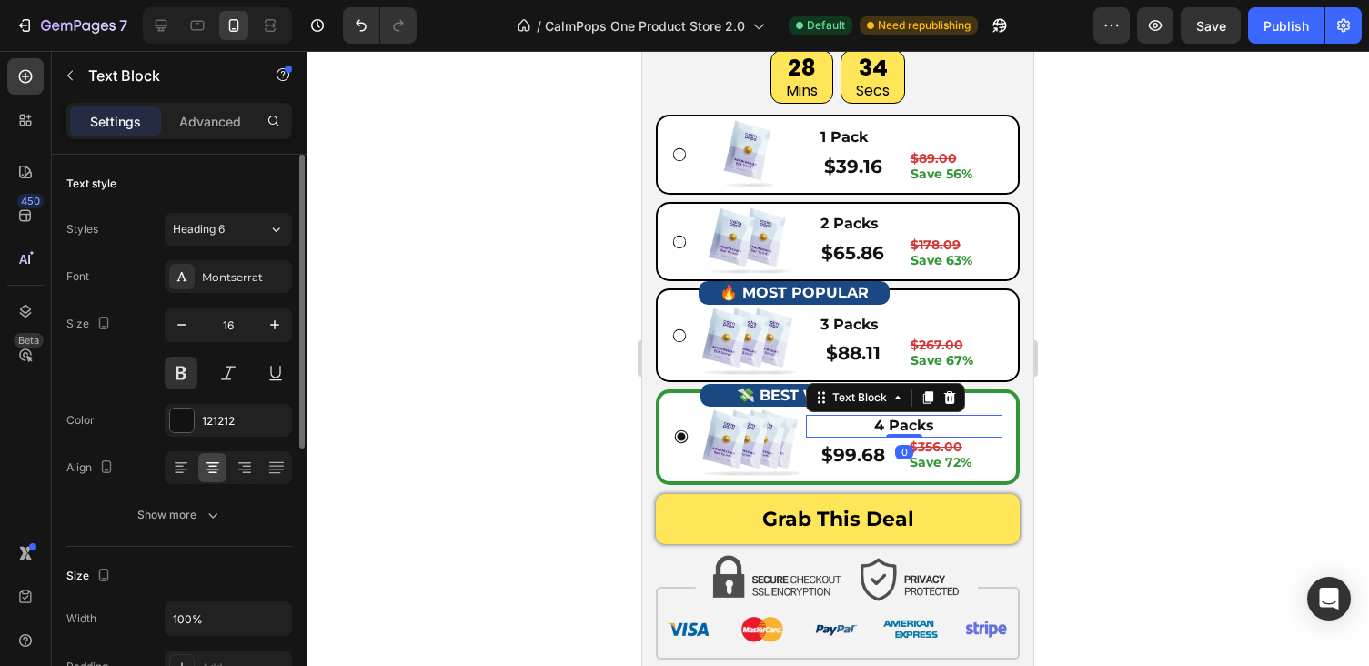
click at [166, 468] on div at bounding box center [228, 467] width 127 height 33
click at [174, 468] on icon at bounding box center [181, 467] width 18 height 18
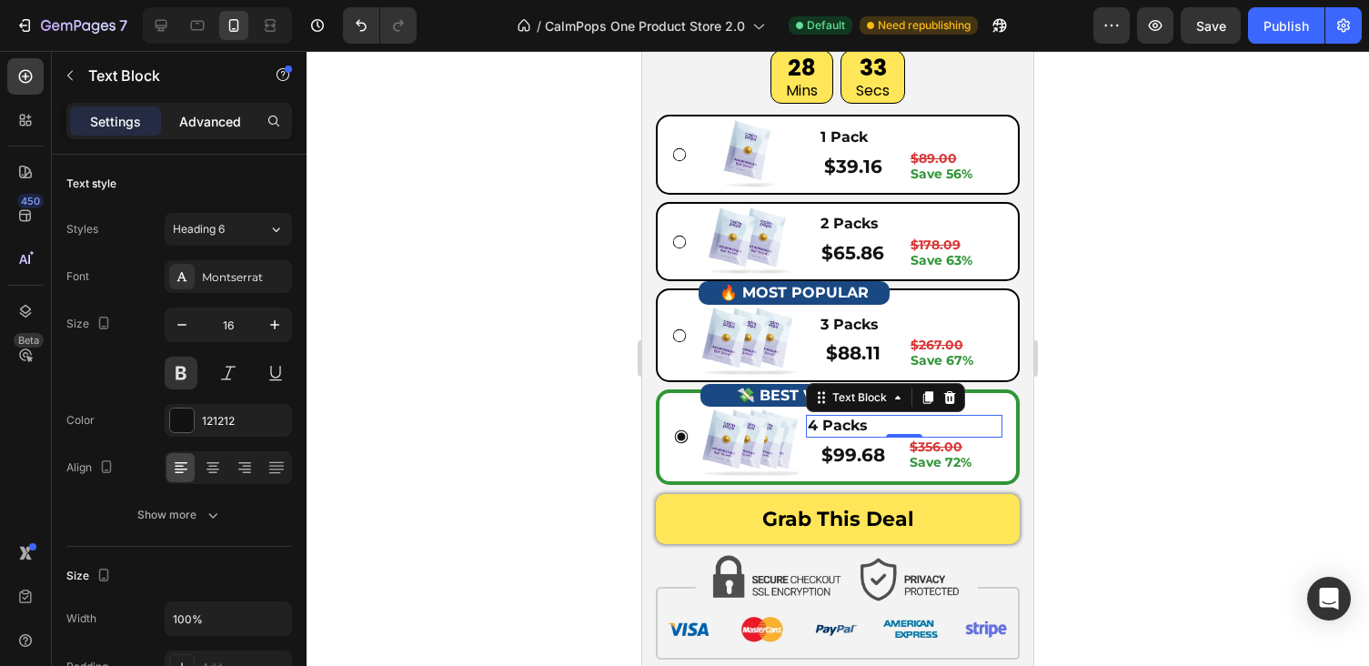
click at [230, 110] on div "Advanced" at bounding box center [210, 120] width 91 height 29
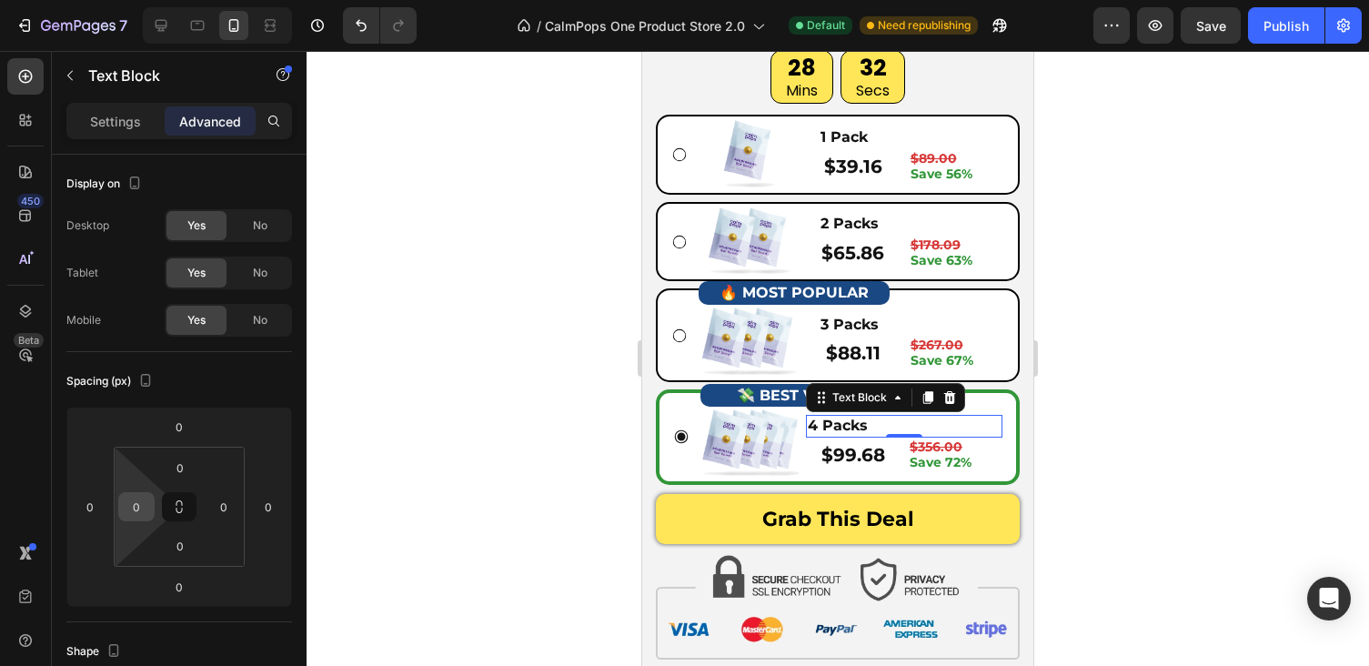
click at [142, 515] on input "0" at bounding box center [136, 506] width 27 height 27
type input "15"
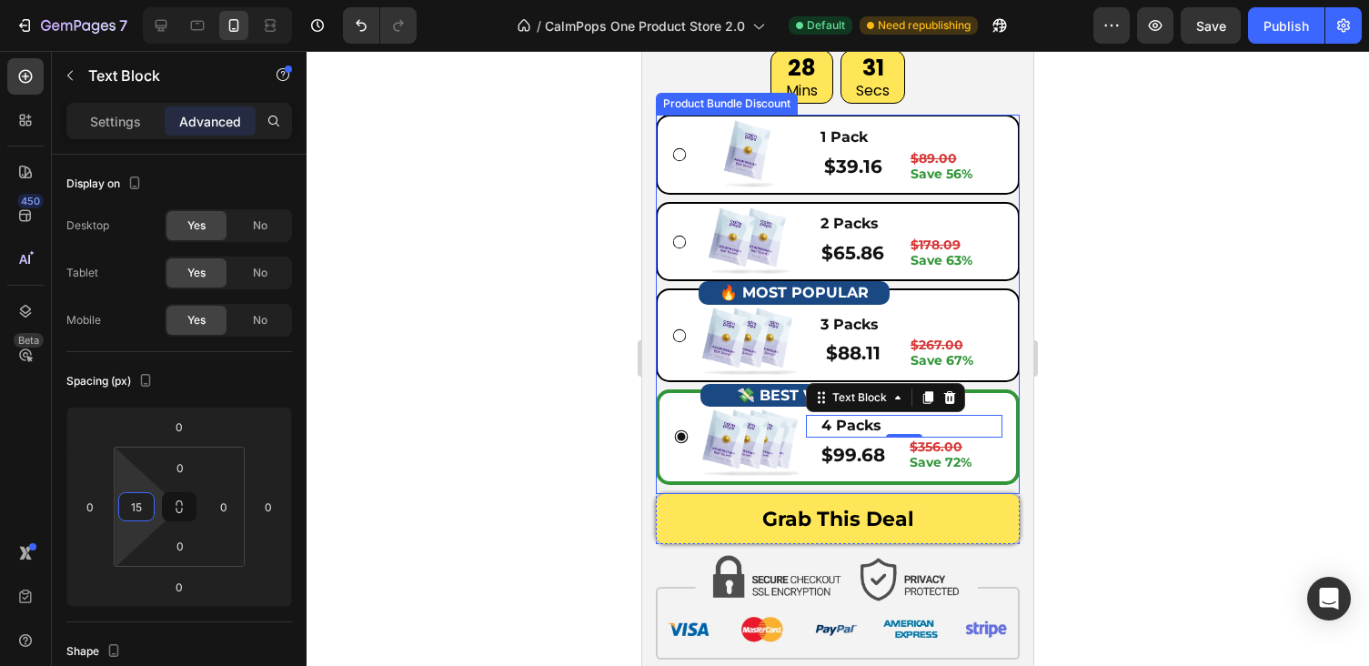
click at [1094, 391] on div at bounding box center [838, 358] width 1062 height 615
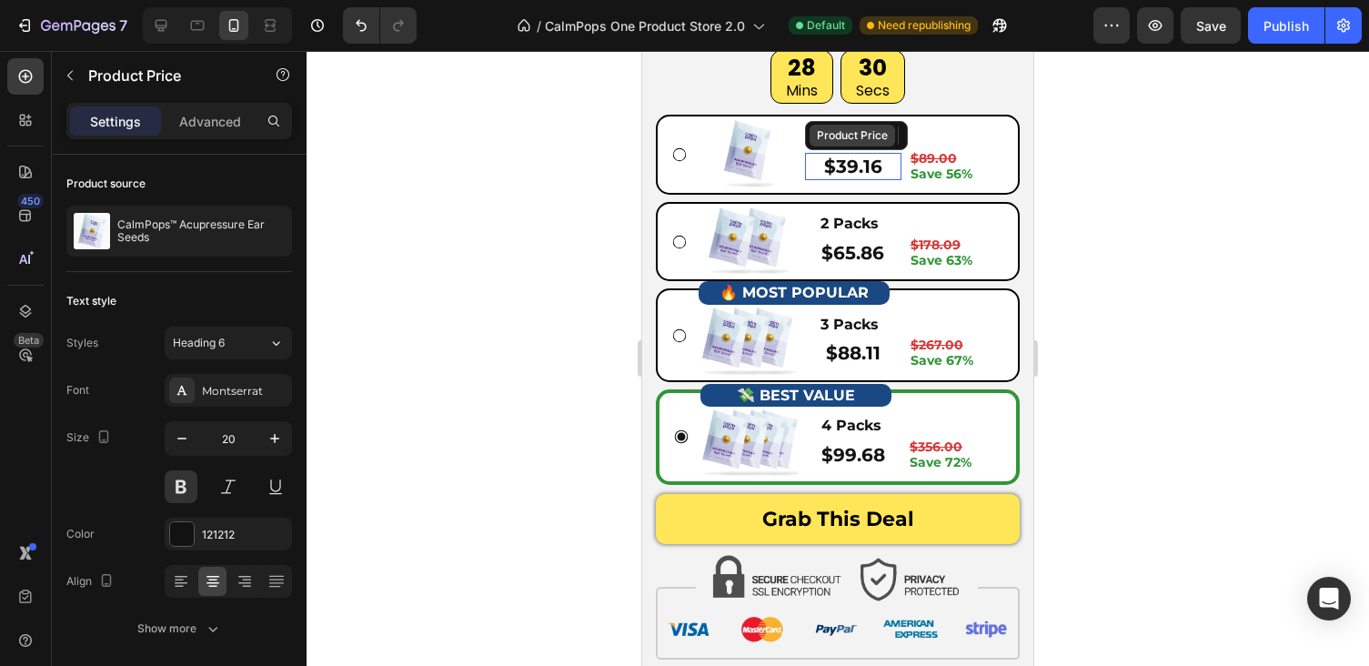
click at [849, 137] on div "Product Price" at bounding box center [852, 135] width 78 height 16
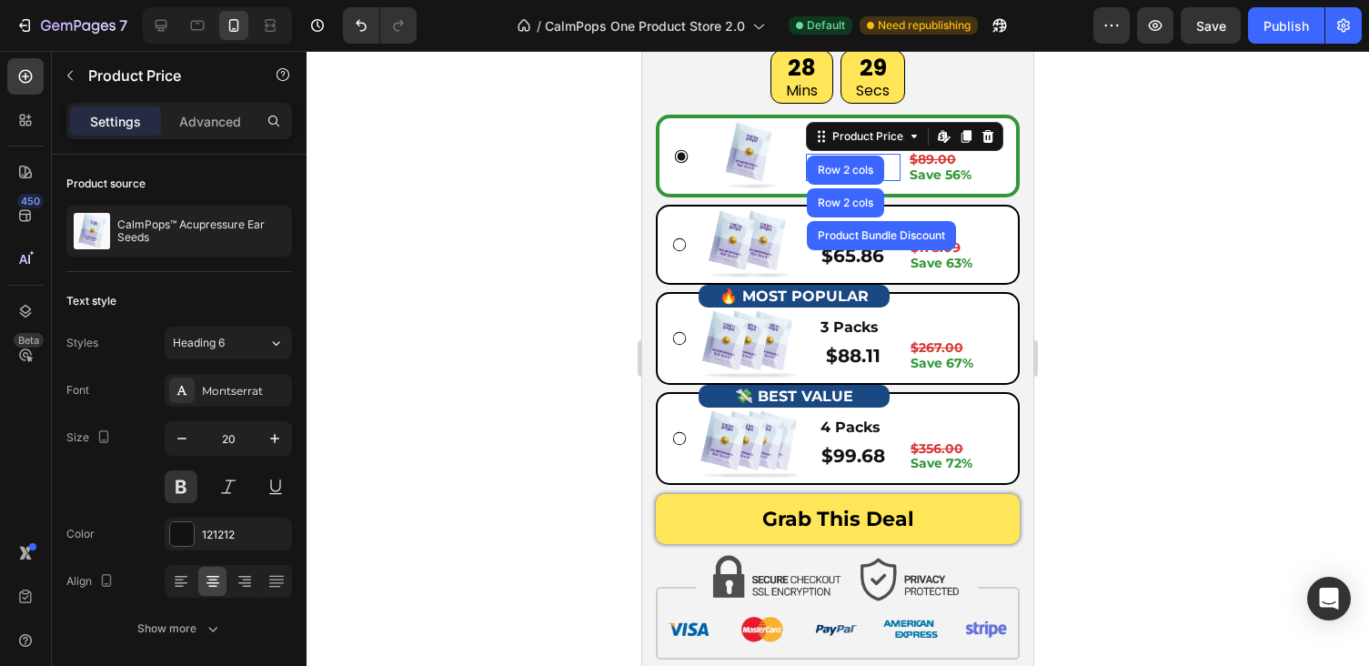
click at [1184, 216] on div at bounding box center [838, 358] width 1062 height 615
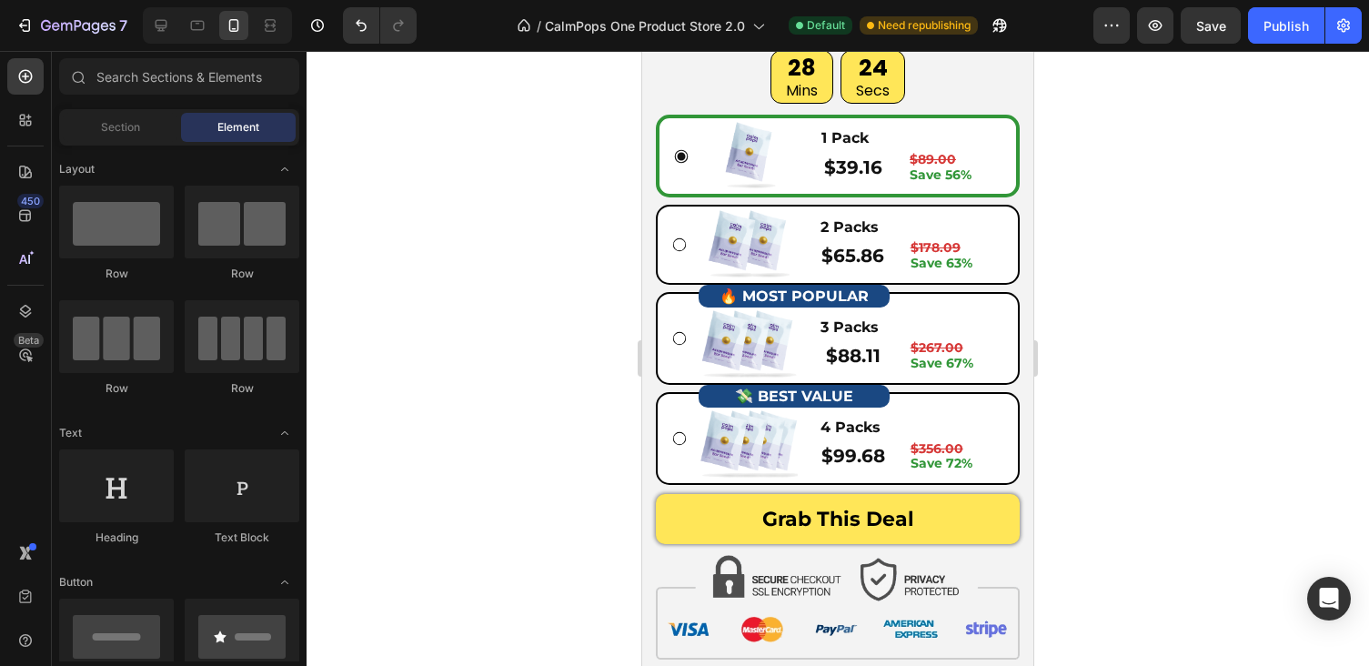
click at [1184, 216] on div at bounding box center [838, 358] width 1062 height 615
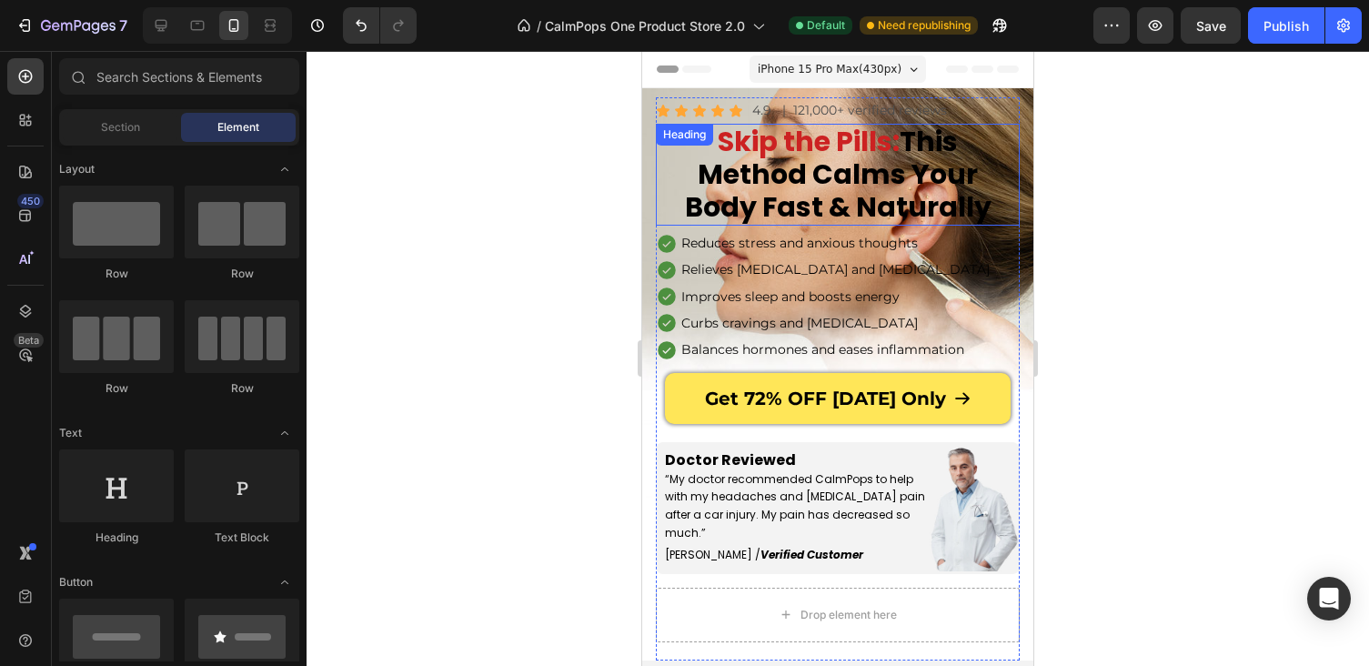
click at [795, 136] on div "Skip the Pills: This Method Calms Your Body Fast & Naturally Heading" at bounding box center [838, 175] width 364 height 102
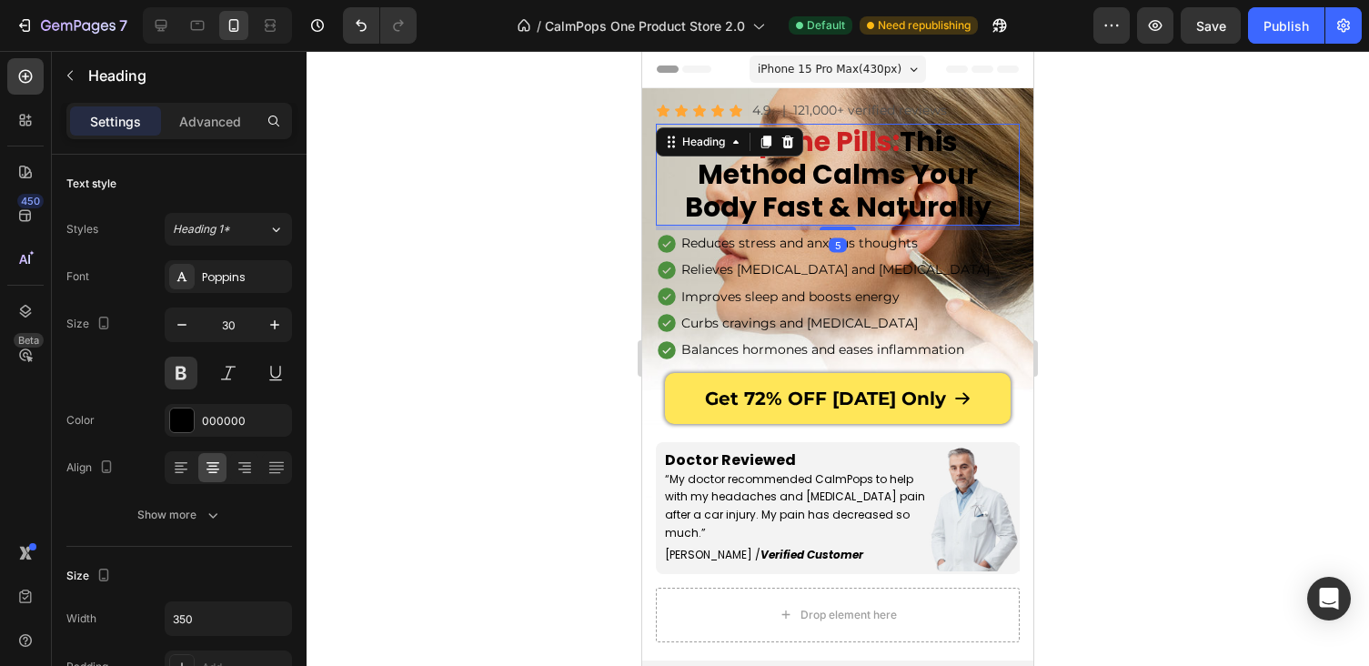
click at [795, 136] on icon at bounding box center [787, 142] width 15 height 15
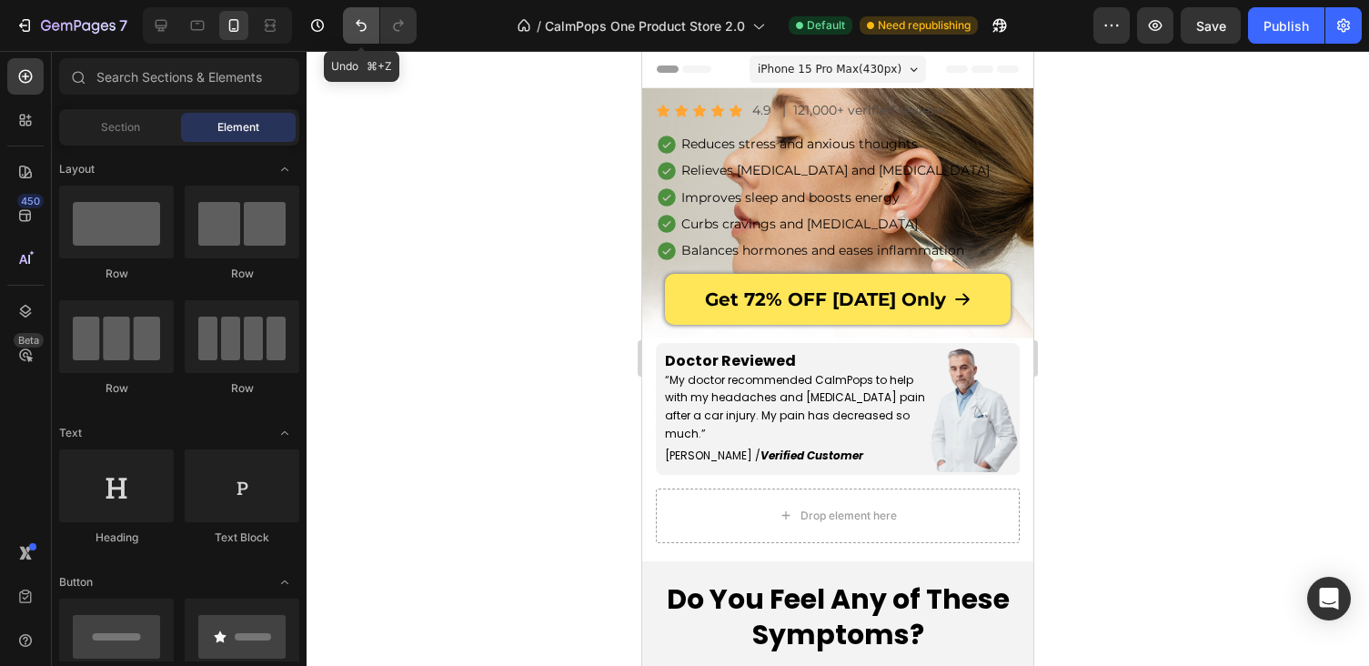
click at [355, 24] on icon "Undo/Redo" at bounding box center [361, 25] width 18 height 18
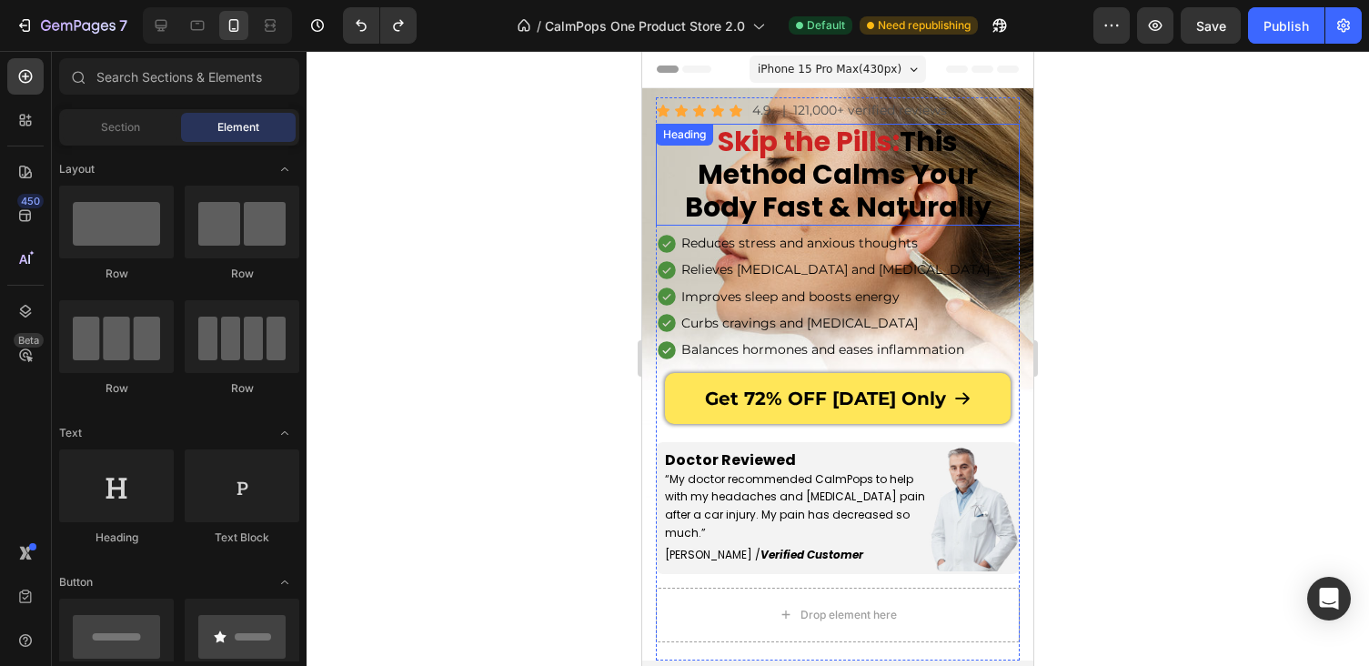
click at [786, 139] on div "Skip the Pills: This Method Calms Your Body Fast & Naturally Heading" at bounding box center [838, 175] width 364 height 102
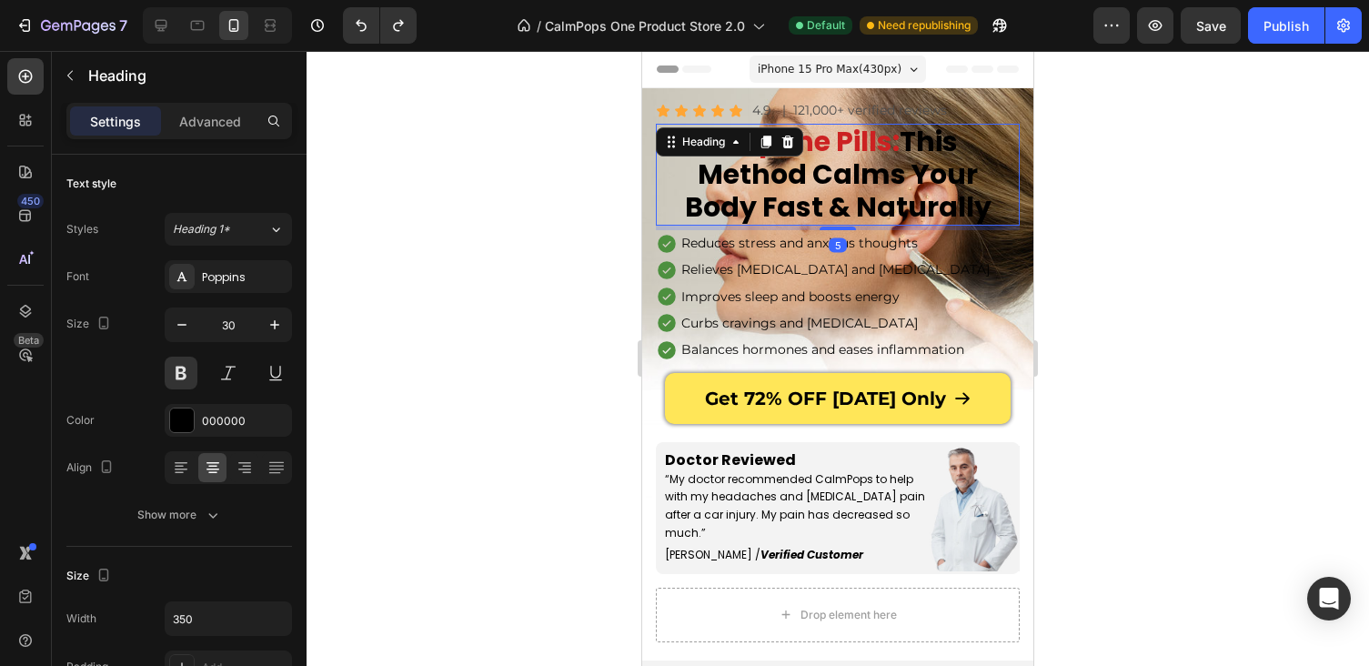
click at [786, 139] on icon at bounding box center [788, 142] width 12 height 13
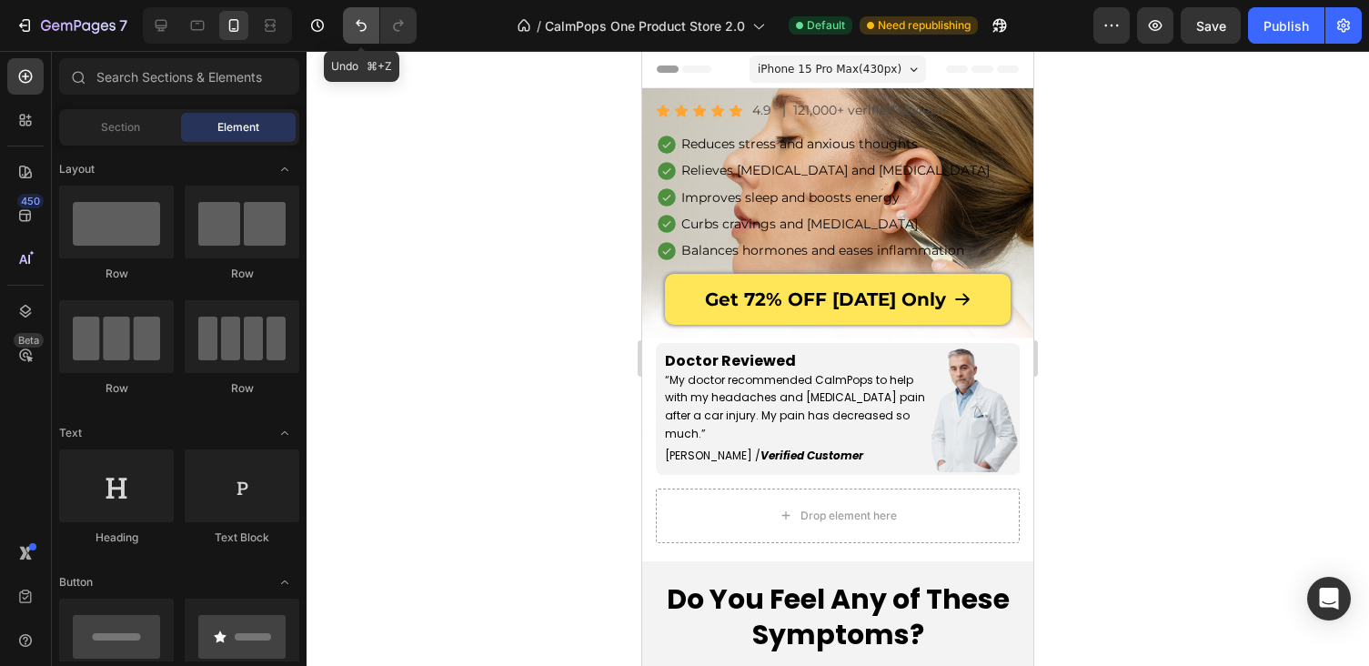
drag, startPoint x: 356, startPoint y: 29, endPoint x: 136, endPoint y: 17, distance: 219.5
click at [356, 29] on icon "Undo/Redo" at bounding box center [361, 25] width 18 height 18
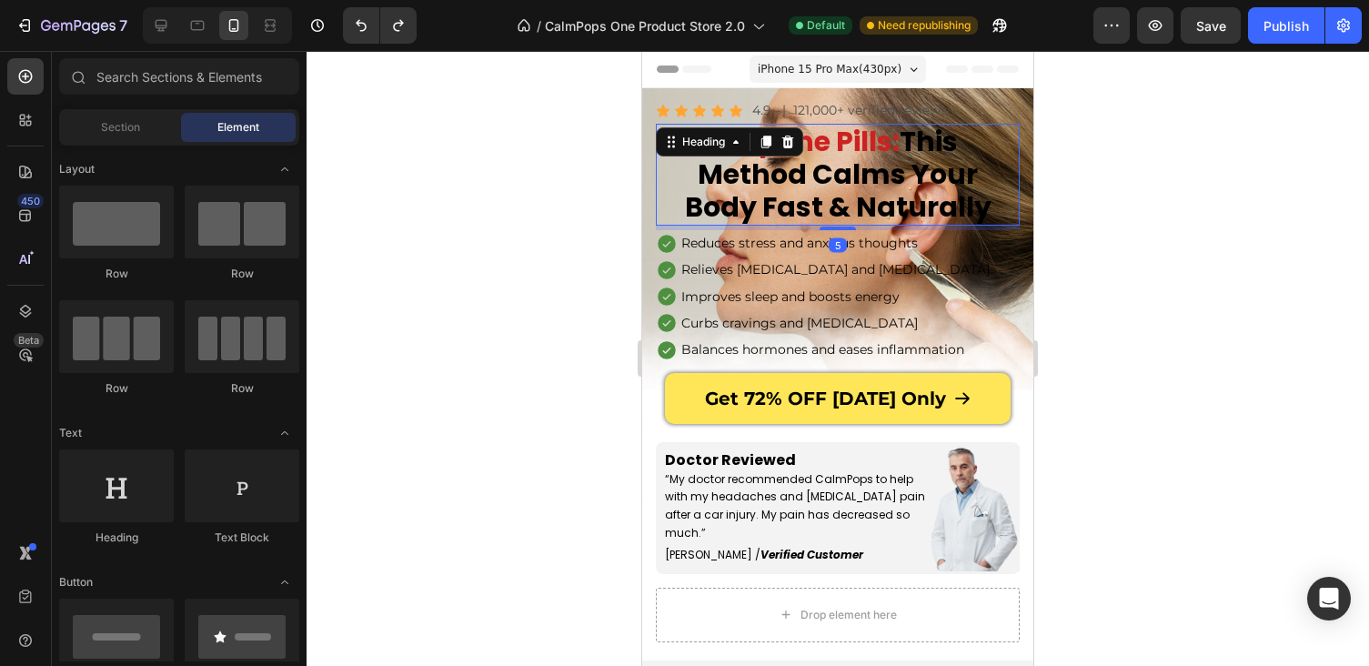
click at [849, 145] on span "Skip the Pills:" at bounding box center [809, 141] width 182 height 39
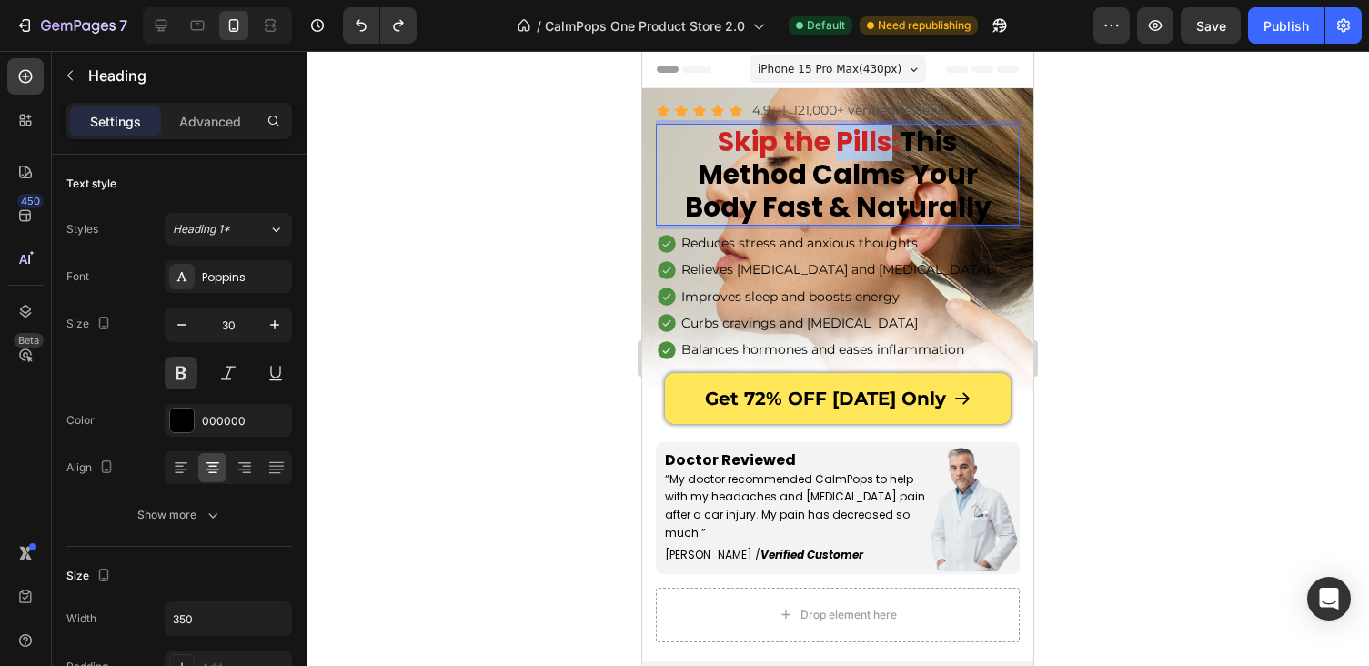
click at [878, 146] on span "Skip the Pills:" at bounding box center [809, 141] width 182 height 39
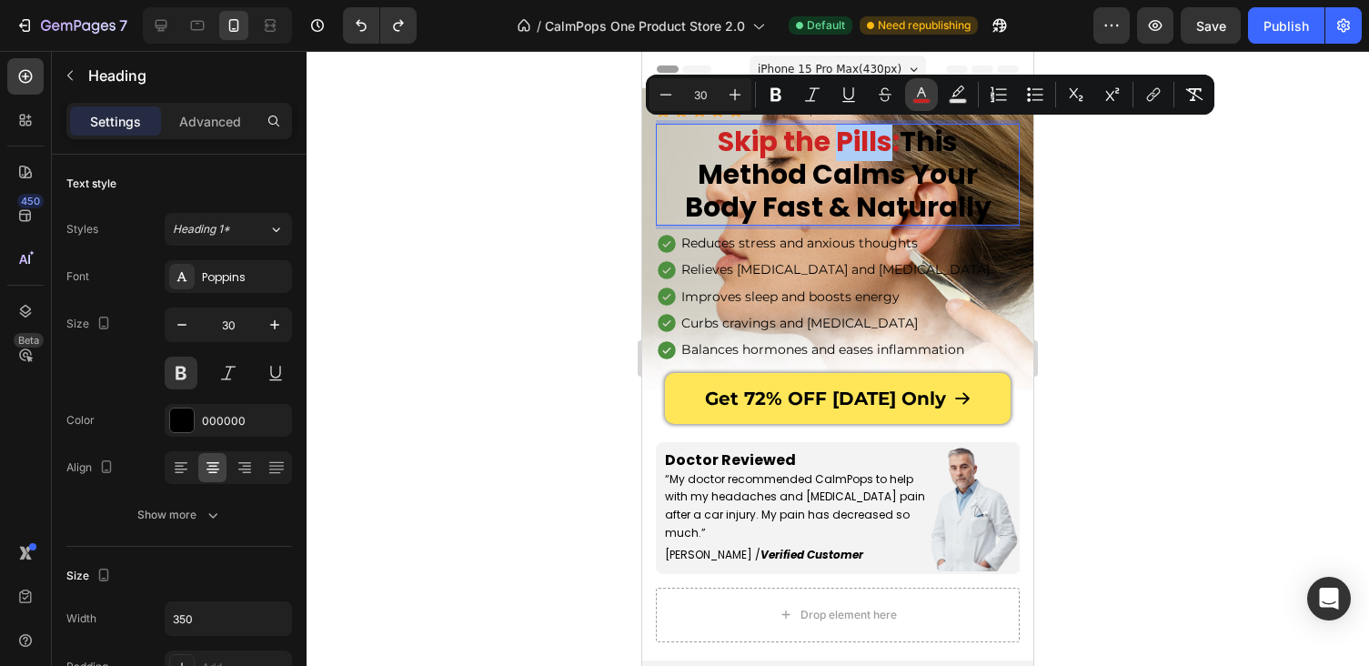
click at [917, 95] on icon "Editor contextual toolbar" at bounding box center [921, 94] width 18 height 18
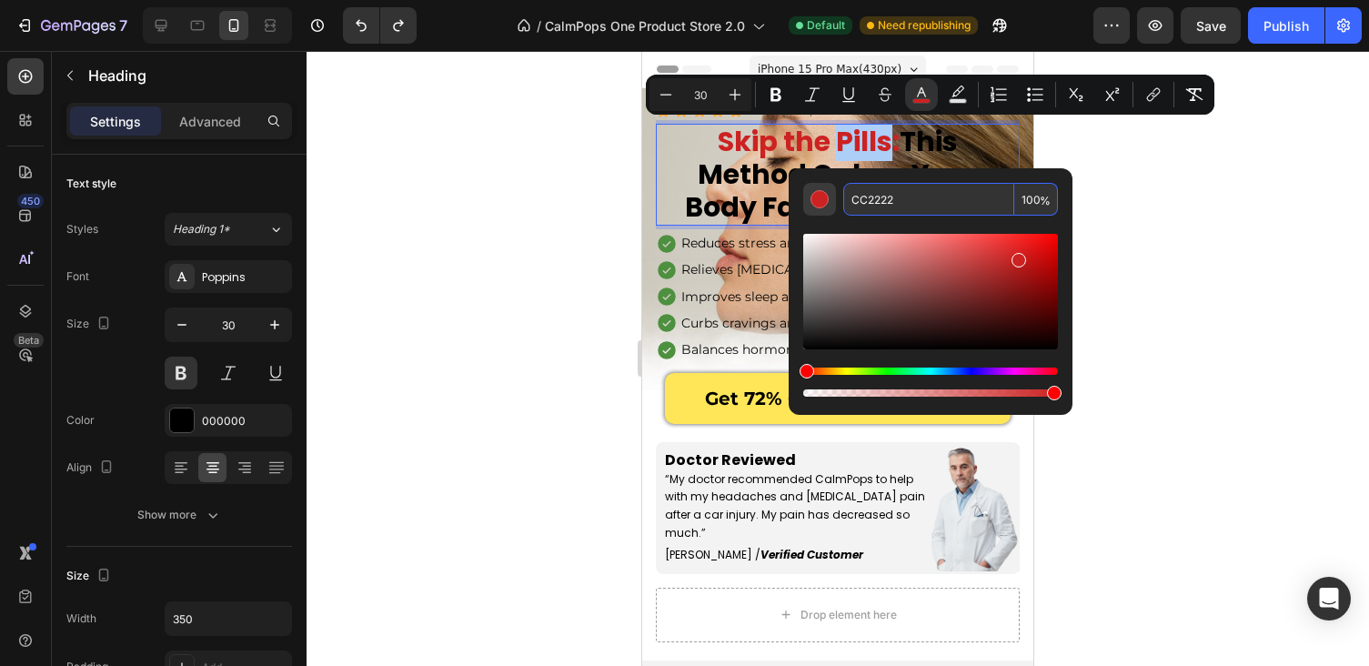
drag, startPoint x: 927, startPoint y: 197, endPoint x: 831, endPoint y: 191, distance: 95.7
click at [831, 191] on div "CC2222 100 %" at bounding box center [930, 199] width 255 height 33
click at [1201, 296] on div at bounding box center [838, 358] width 1062 height 615
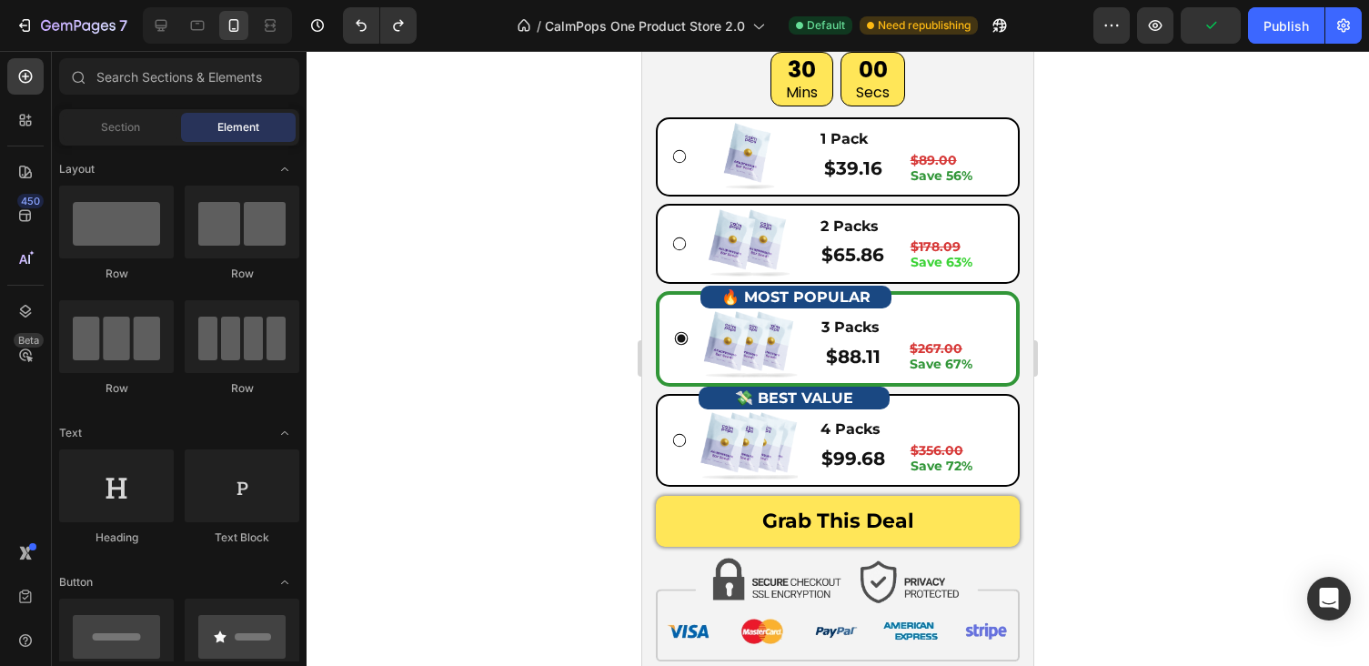
scroll to position [6695, 0]
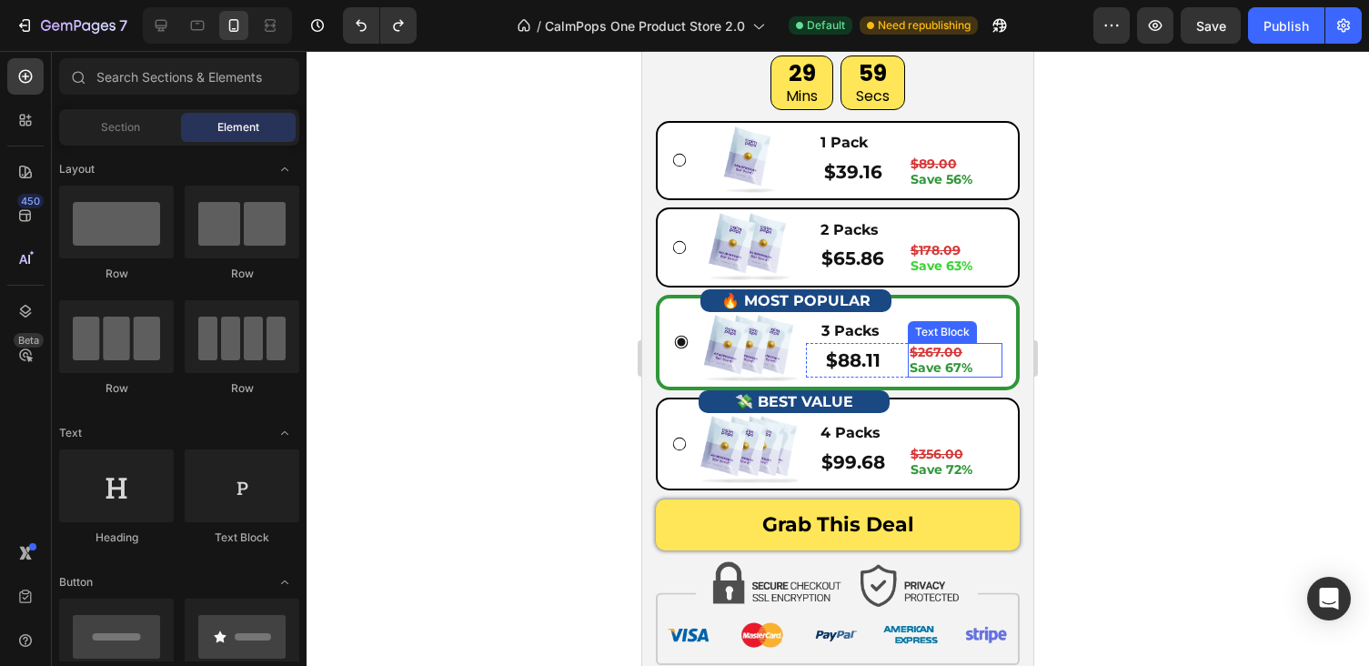
click at [935, 357] on strong "$267.00" at bounding box center [936, 352] width 53 height 16
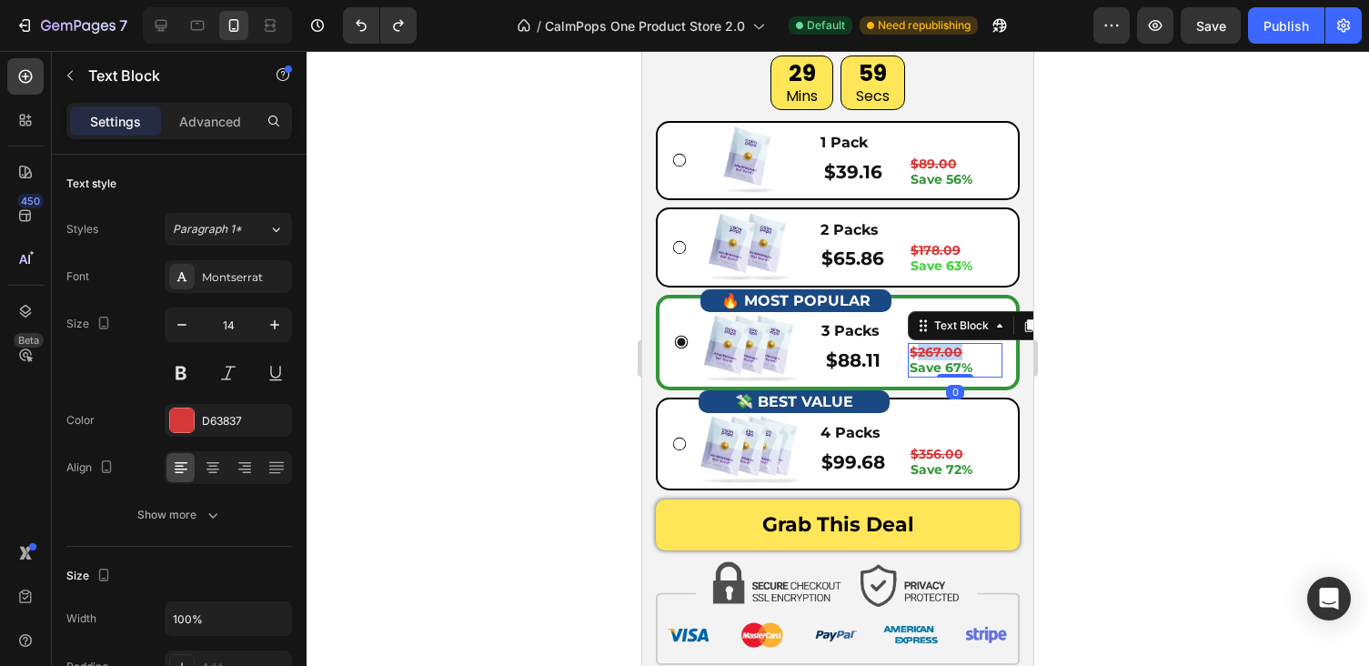
click at [935, 357] on strong "$267.00" at bounding box center [936, 352] width 53 height 16
drag, startPoint x: 970, startPoint y: 355, endPoint x: 906, endPoint y: 355, distance: 63.7
click at [906, 355] on div "$88.11 Product Price Product Price $267.00 Save 67% Text Block 0 Row" at bounding box center [904, 360] width 196 height 35
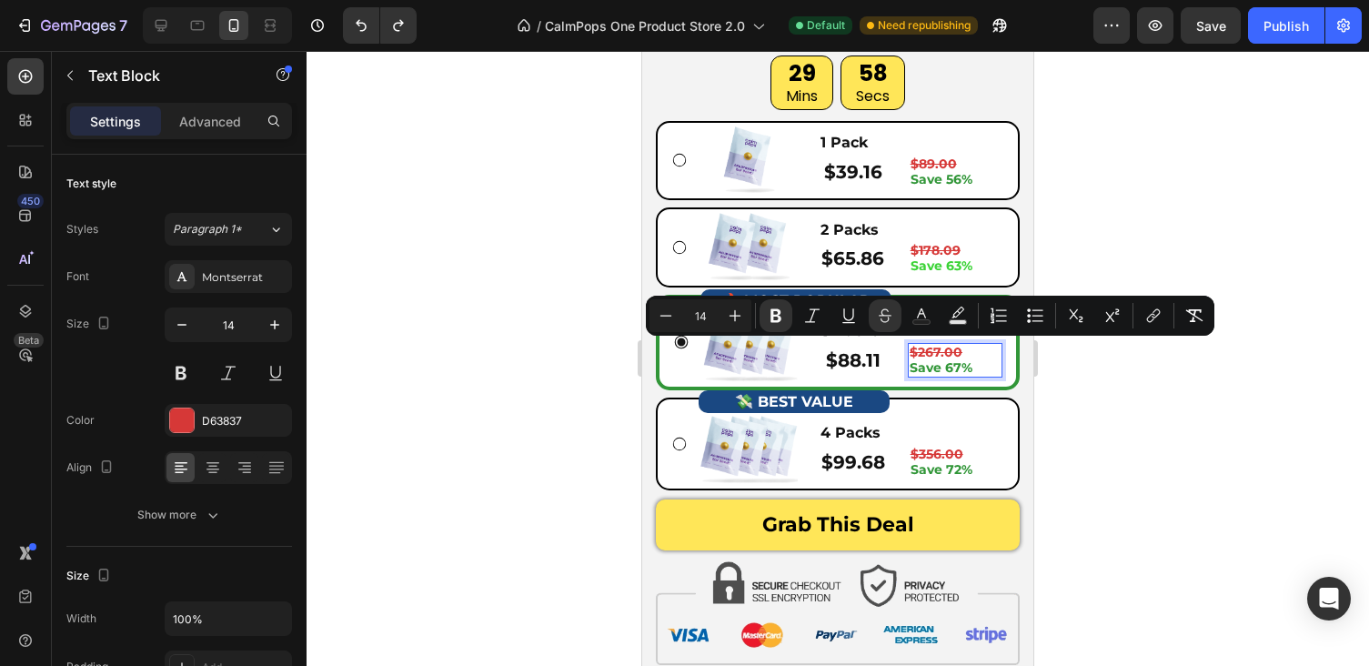
click at [941, 354] on strong "$267.00" at bounding box center [936, 352] width 53 height 16
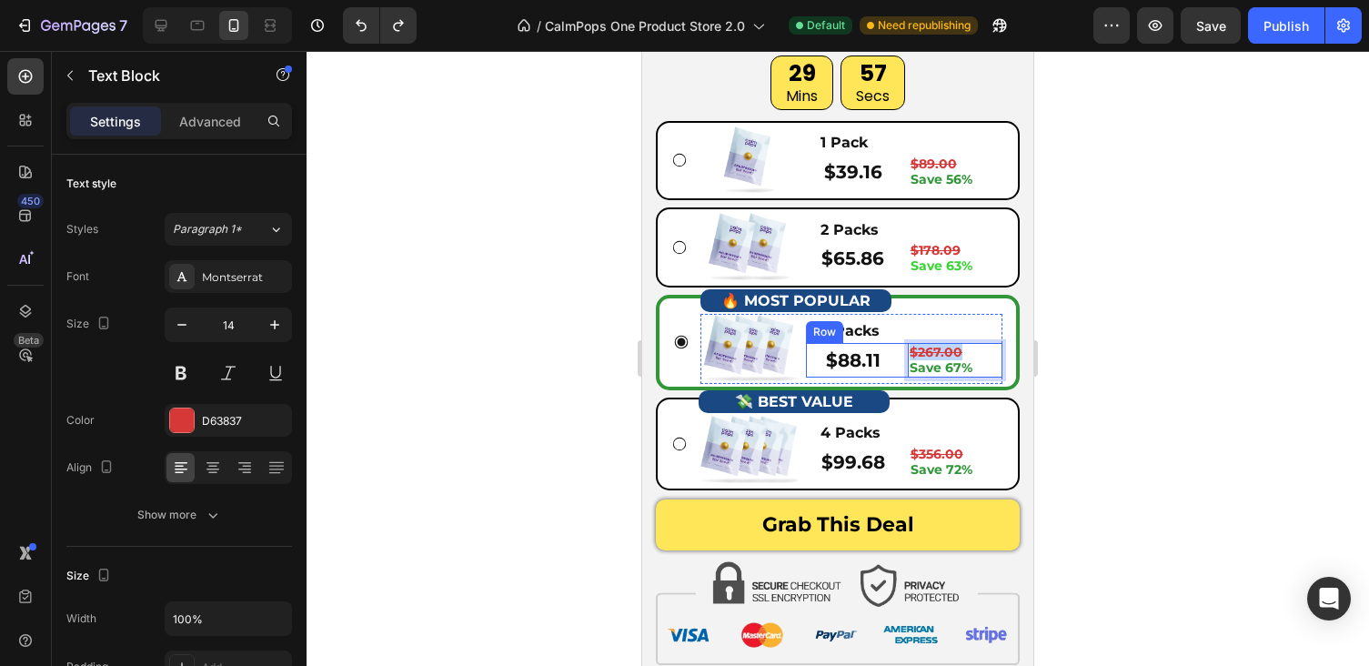
drag, startPoint x: 960, startPoint y: 354, endPoint x: 906, endPoint y: 354, distance: 53.7
click at [906, 354] on div "$88.11 Product Price Product Price $267.00 Save 67% Text Block 0 Row" at bounding box center [904, 360] width 196 height 35
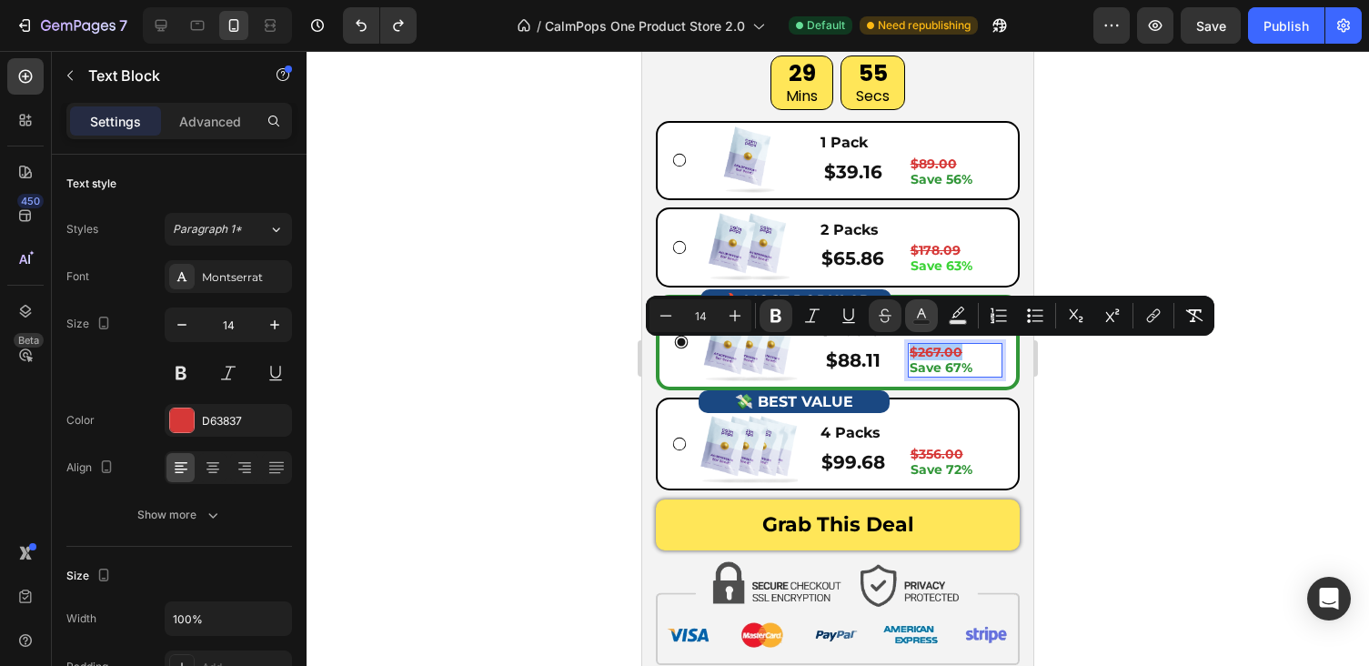
click at [928, 325] on button "Text Color" at bounding box center [921, 315] width 33 height 33
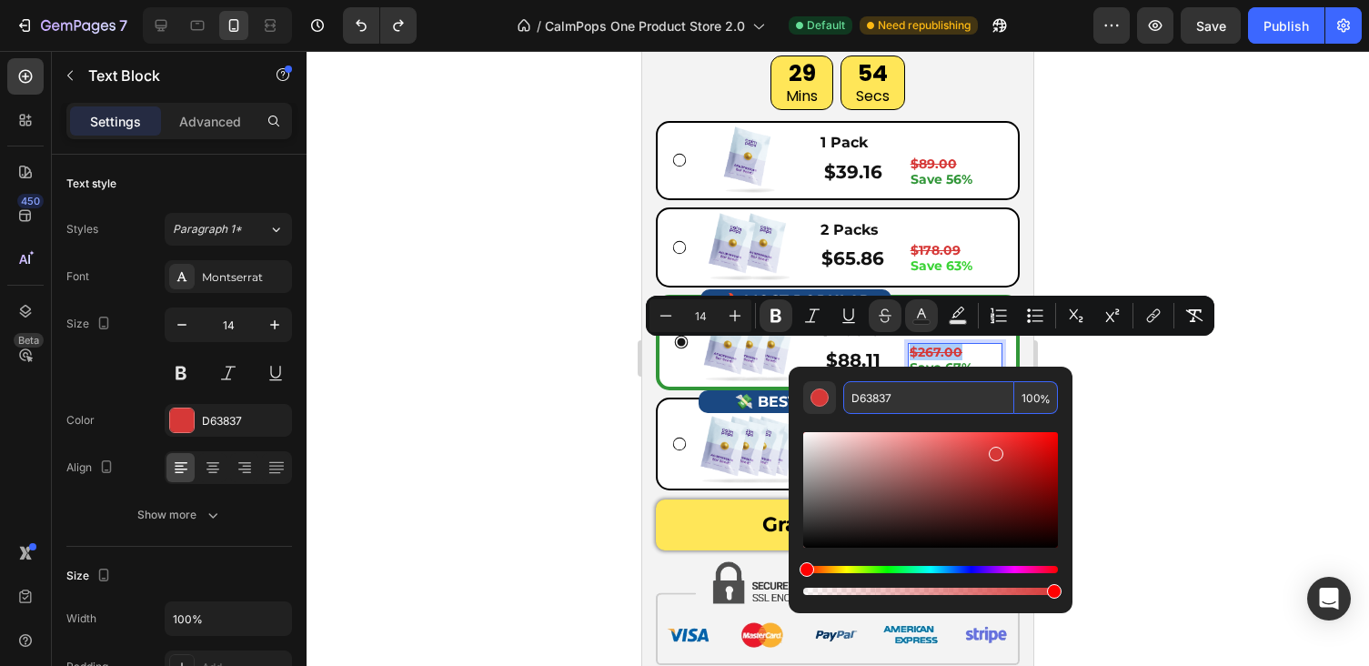
drag, startPoint x: 910, startPoint y: 399, endPoint x: 837, endPoint y: 399, distance: 72.8
click at [837, 399] on div "D63837 100 %" at bounding box center [930, 397] width 255 height 33
paste input "CC2222"
type input "CC2222"
click at [1154, 371] on div at bounding box center [838, 358] width 1062 height 615
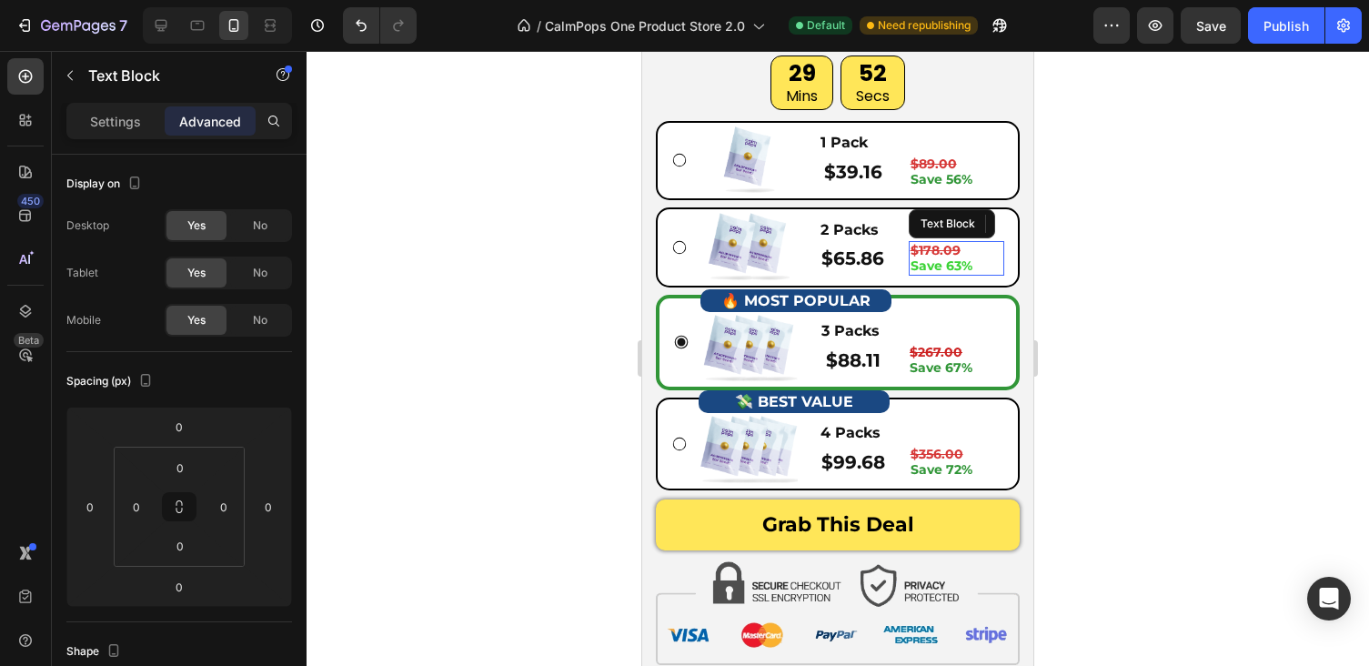
click at [958, 250] on strong "$178.09" at bounding box center [935, 250] width 50 height 16
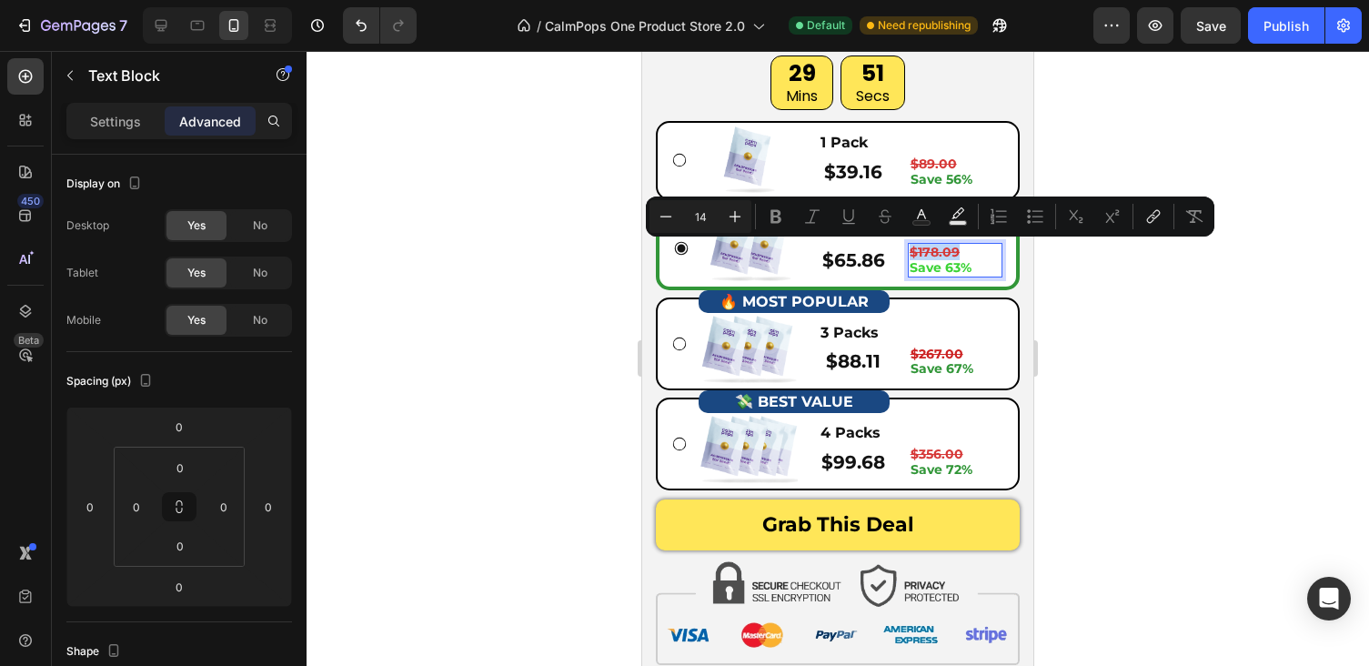
drag, startPoint x: 963, startPoint y: 253, endPoint x: 910, endPoint y: 254, distance: 53.7
click at [910, 254] on p "$178.09" at bounding box center [955, 252] width 91 height 15
click at [927, 213] on icon "Editor contextual toolbar" at bounding box center [921, 216] width 18 height 18
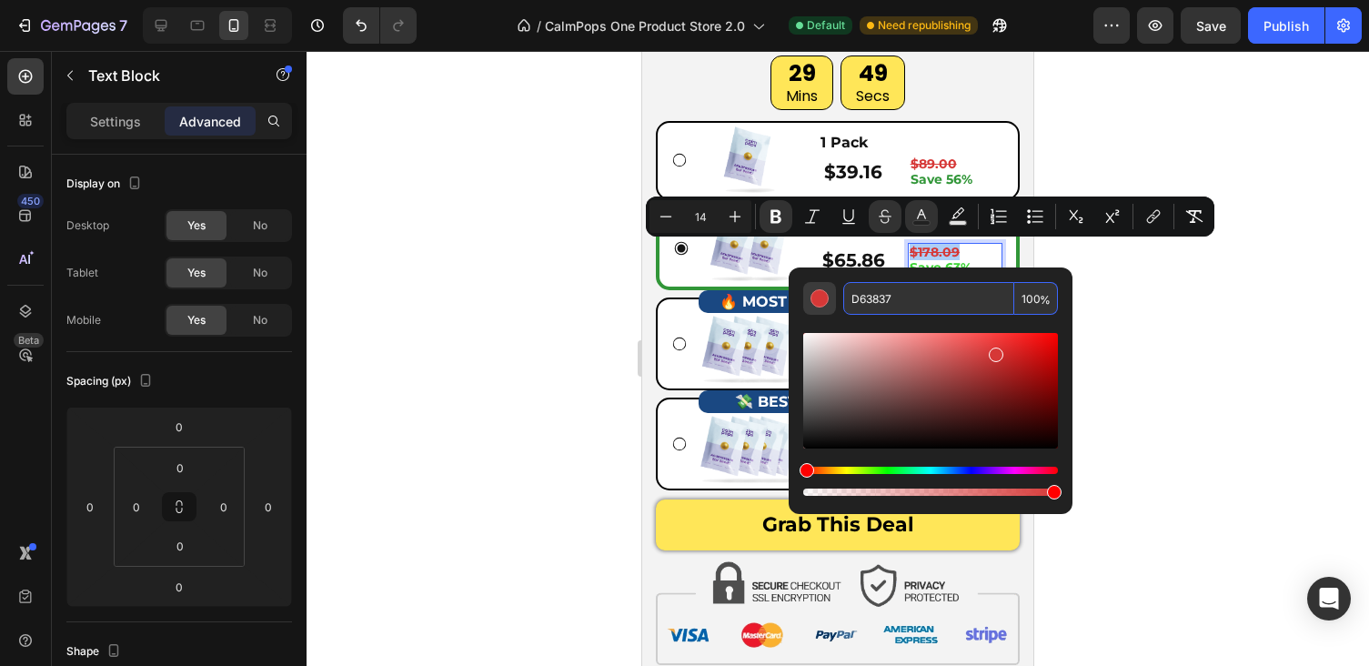
drag, startPoint x: 919, startPoint y: 303, endPoint x: 833, endPoint y: 299, distance: 85.6
click at [833, 299] on div "D63837 100 %" at bounding box center [930, 298] width 255 height 33
paste input "CC2222"
type input "CC2222"
click at [1179, 133] on div at bounding box center [838, 358] width 1062 height 615
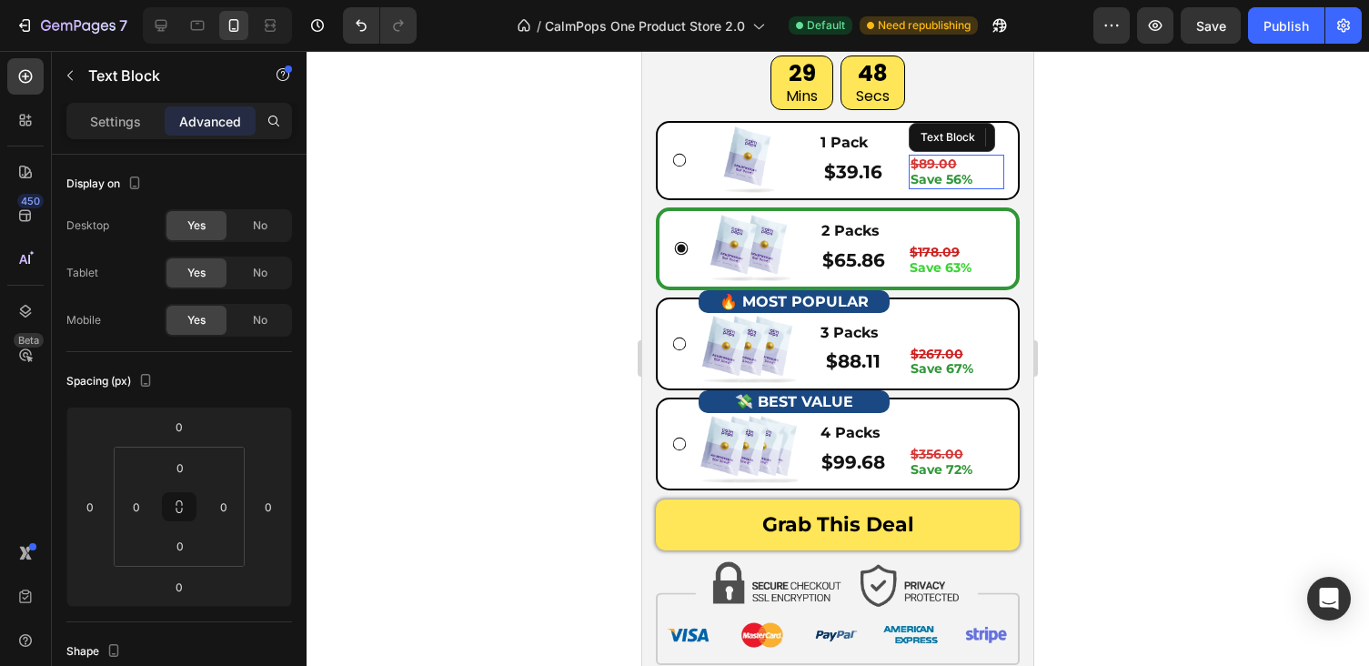
click at [928, 162] on strong "$89.00" at bounding box center [933, 164] width 46 height 16
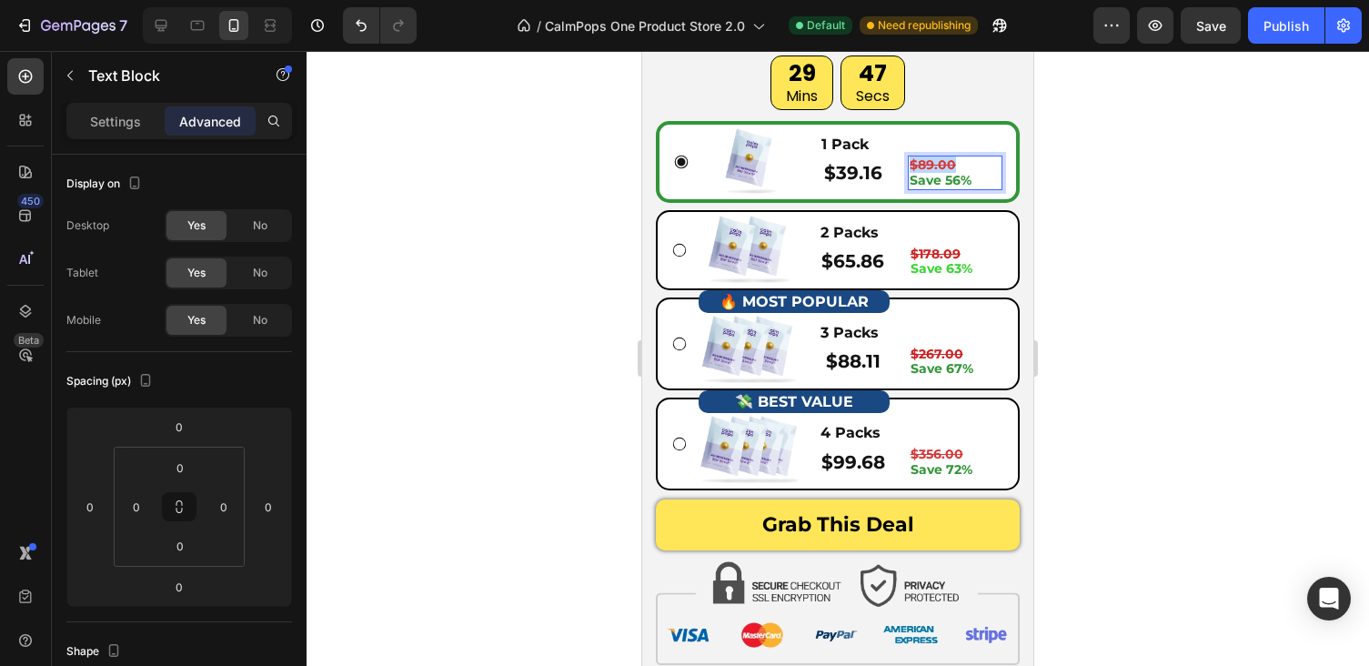
drag, startPoint x: 960, startPoint y: 162, endPoint x: 910, endPoint y: 160, distance: 50.1
click at [910, 160] on p "$89.00" at bounding box center [955, 164] width 91 height 15
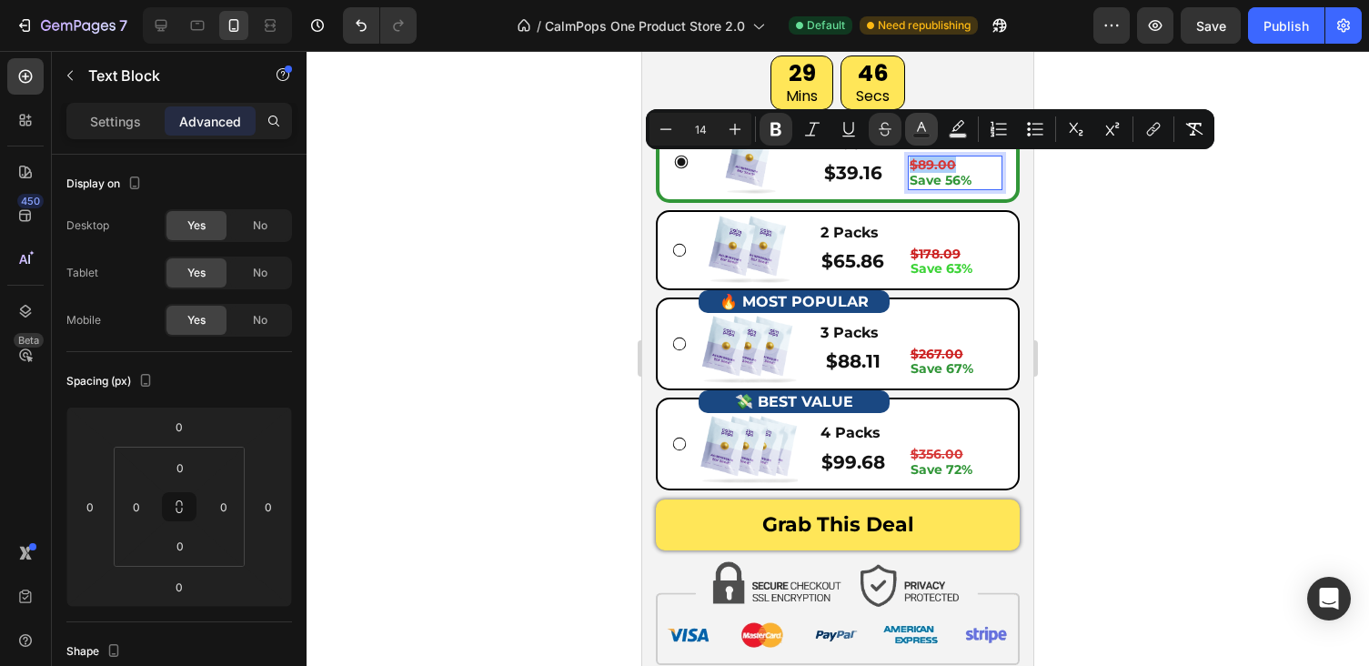
click at [918, 127] on icon "Editor contextual toolbar" at bounding box center [921, 129] width 18 height 18
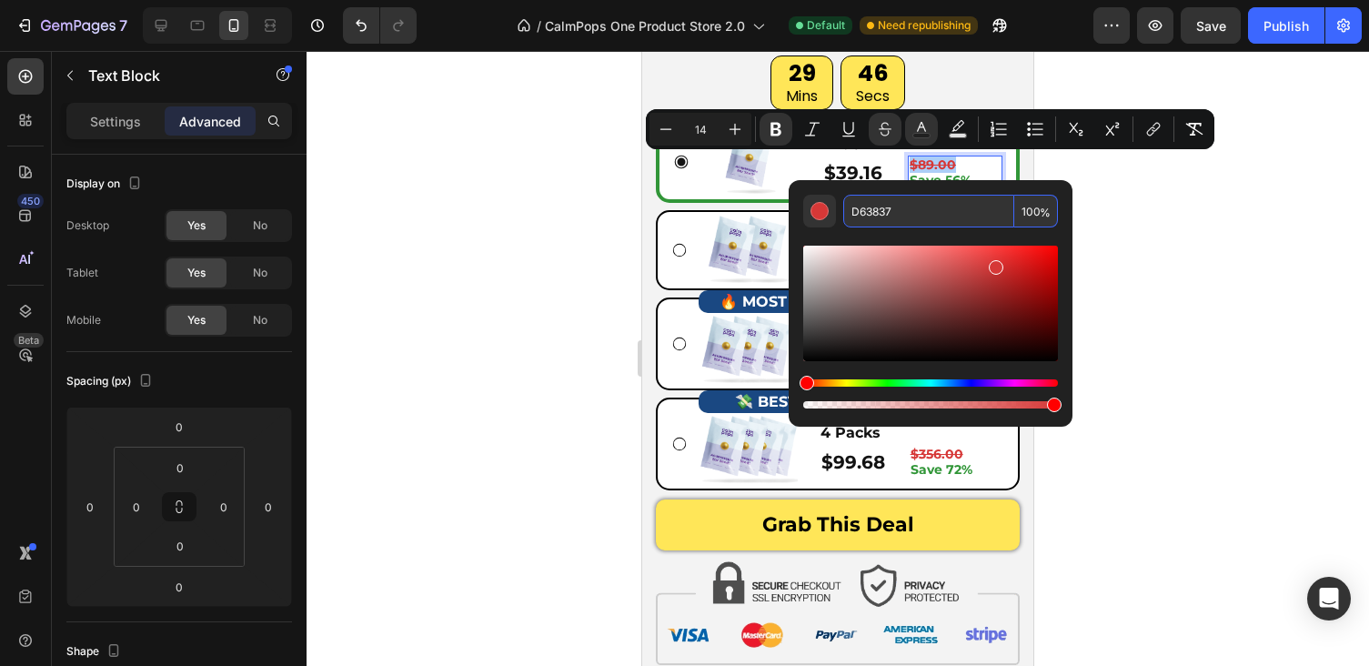
drag, startPoint x: 914, startPoint y: 216, endPoint x: 846, endPoint y: 208, distance: 68.6
click at [848, 208] on input "D63837" at bounding box center [928, 211] width 171 height 33
paste input "CC2222"
type input "CC2222"
click at [1183, 226] on div at bounding box center [838, 358] width 1062 height 615
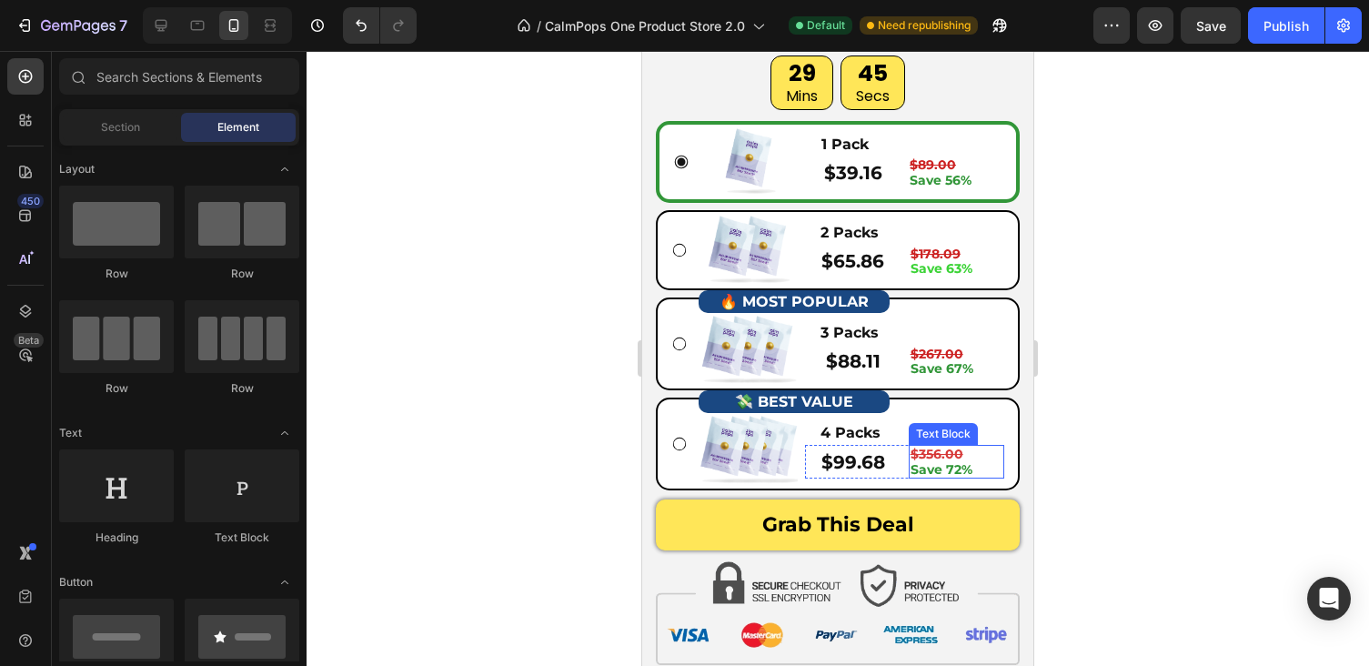
click at [932, 449] on strong "$356.00" at bounding box center [936, 454] width 53 height 16
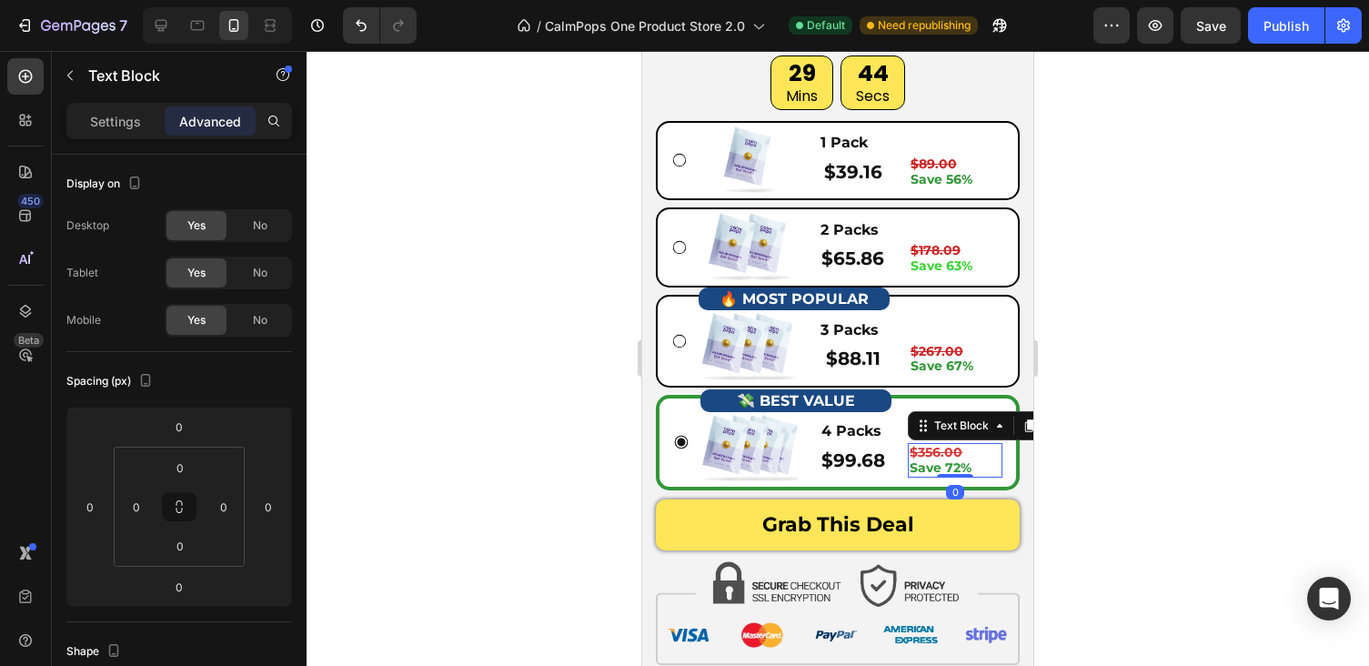
click at [932, 449] on strong "$356.00" at bounding box center [936, 452] width 53 height 16
drag, startPoint x: 975, startPoint y: 453, endPoint x: 912, endPoint y: 453, distance: 62.8
click at [912, 453] on p "$356.00" at bounding box center [955, 452] width 91 height 15
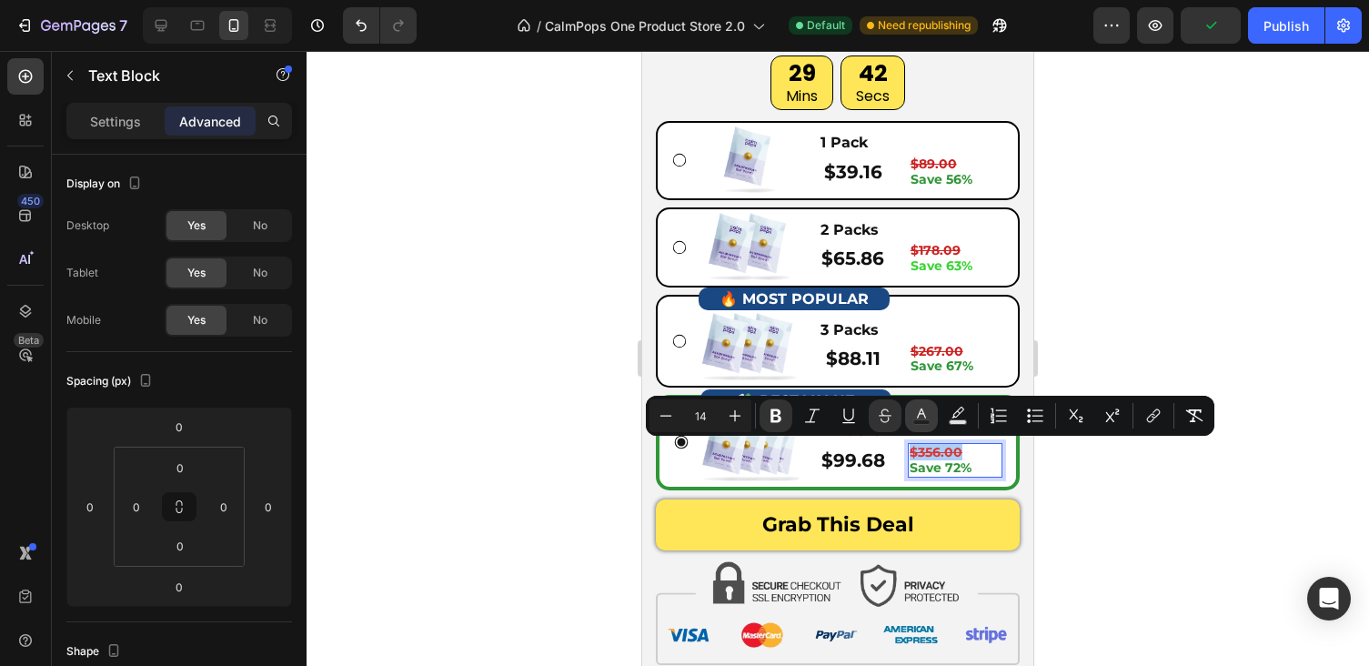
click at [920, 407] on icon "Editor contextual toolbar" at bounding box center [921, 416] width 18 height 18
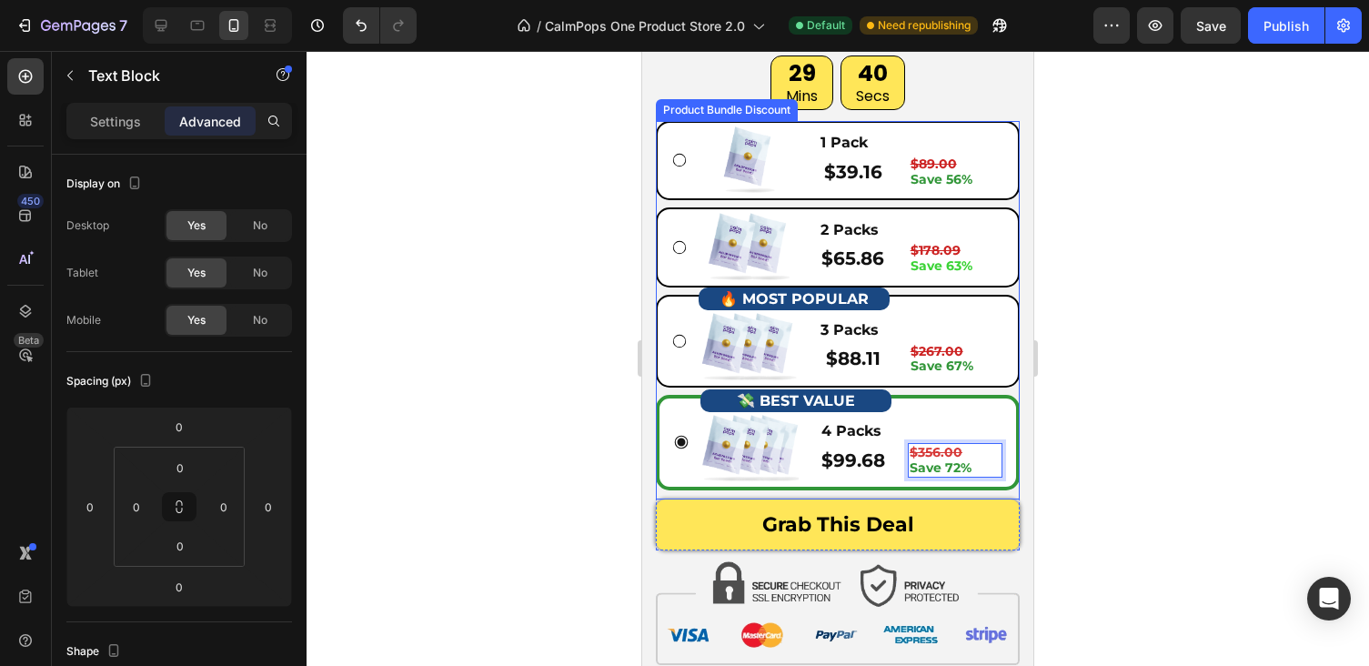
click at [1085, 422] on div at bounding box center [838, 358] width 1062 height 615
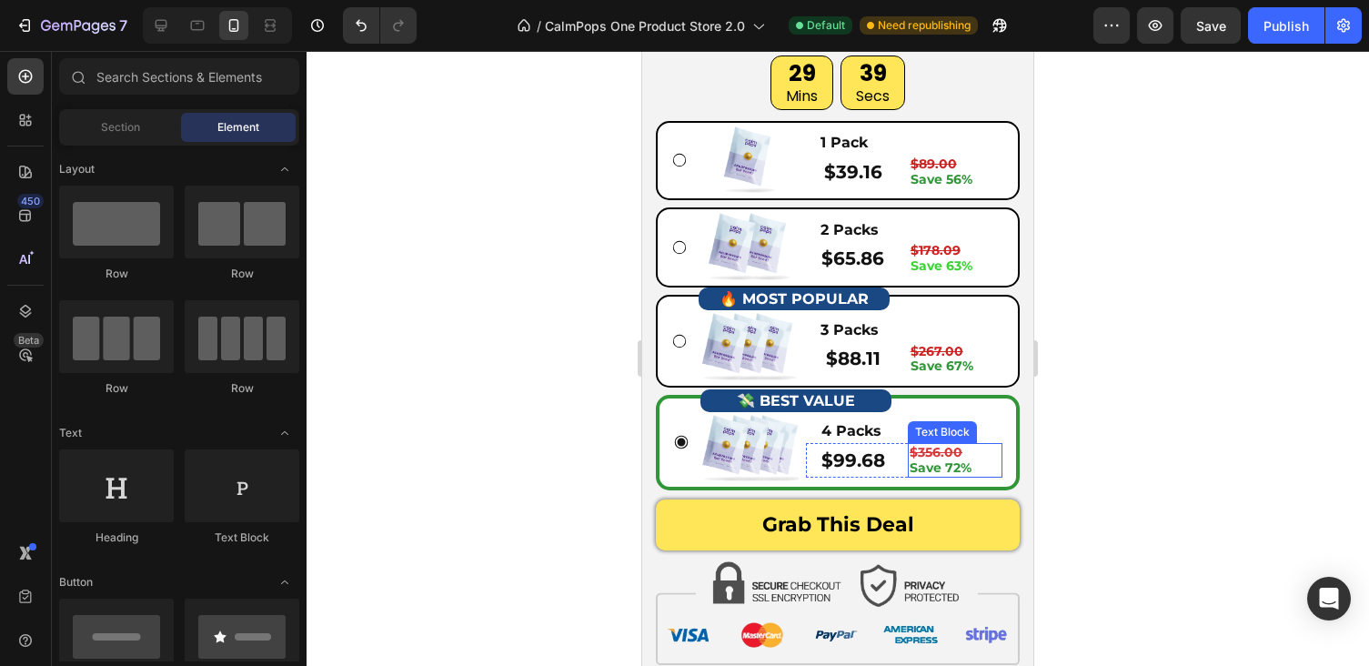
click at [962, 445] on p "$356.00" at bounding box center [955, 452] width 91 height 15
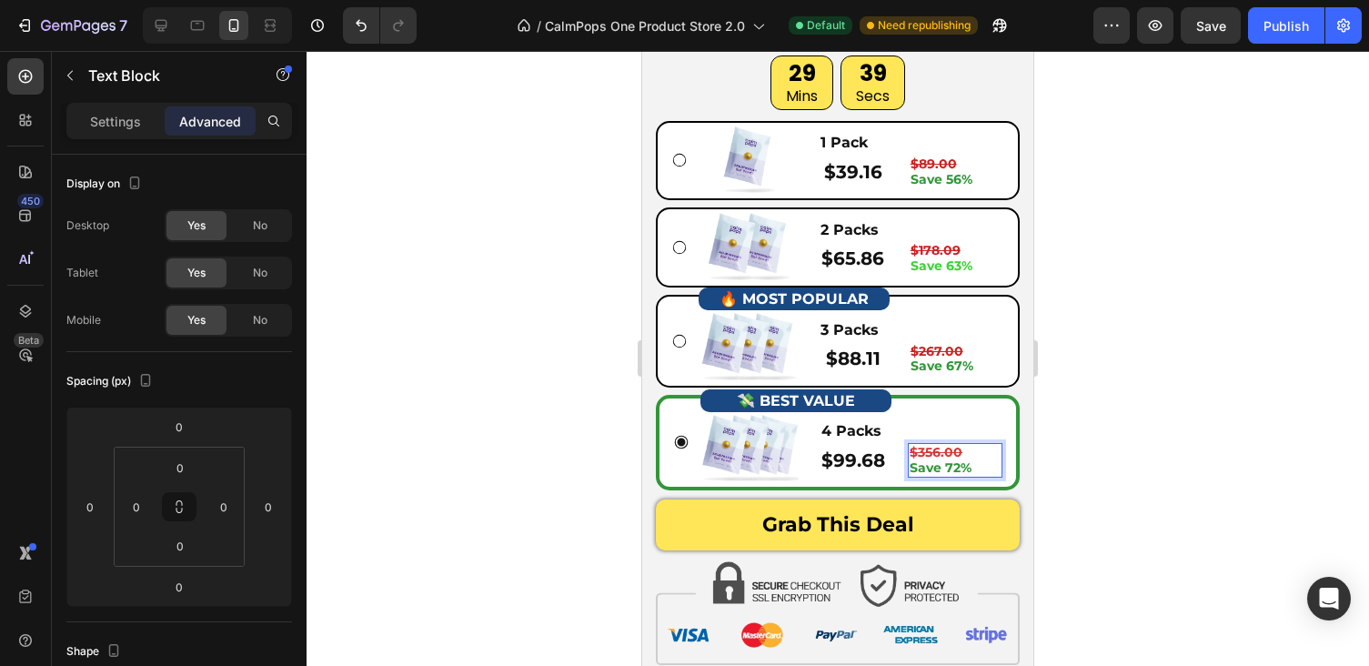
click at [970, 451] on p "$356.00" at bounding box center [955, 452] width 91 height 15
drag, startPoint x: 970, startPoint y: 451, endPoint x: 910, endPoint y: 452, distance: 60.0
click at [910, 452] on p "$356.00" at bounding box center [955, 452] width 91 height 15
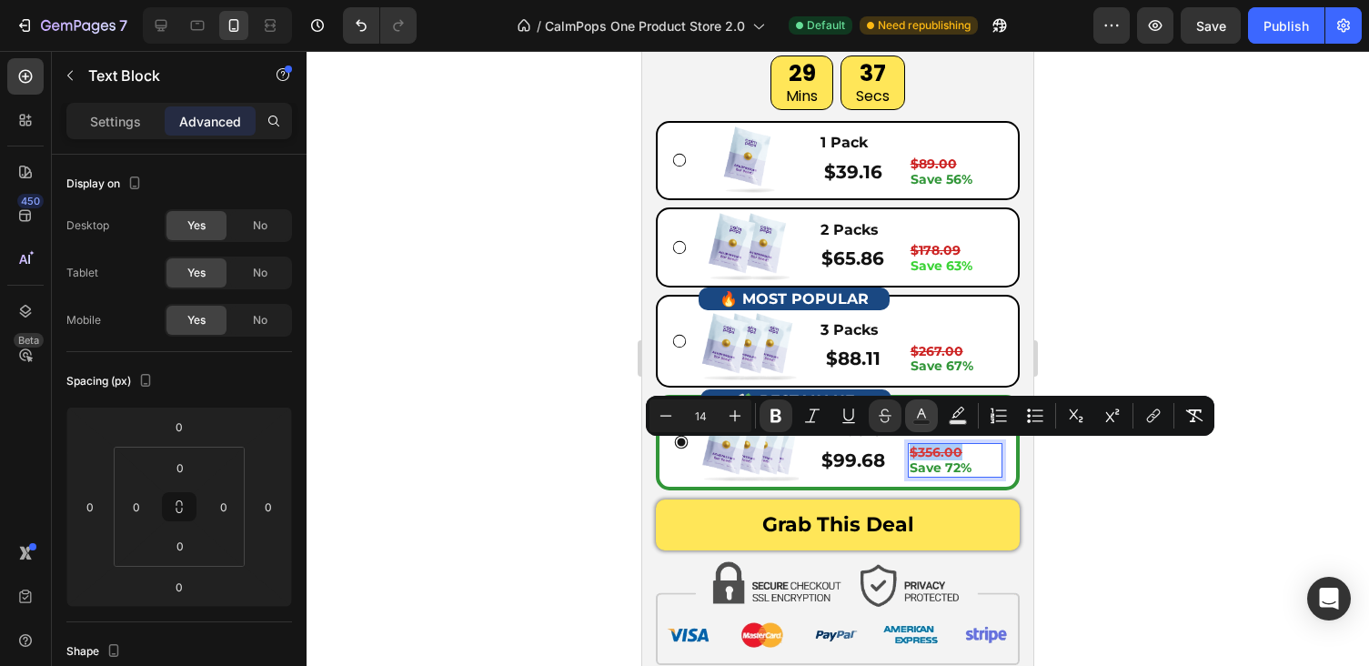
click at [914, 417] on icon "Editor contextual toolbar" at bounding box center [921, 416] width 18 height 18
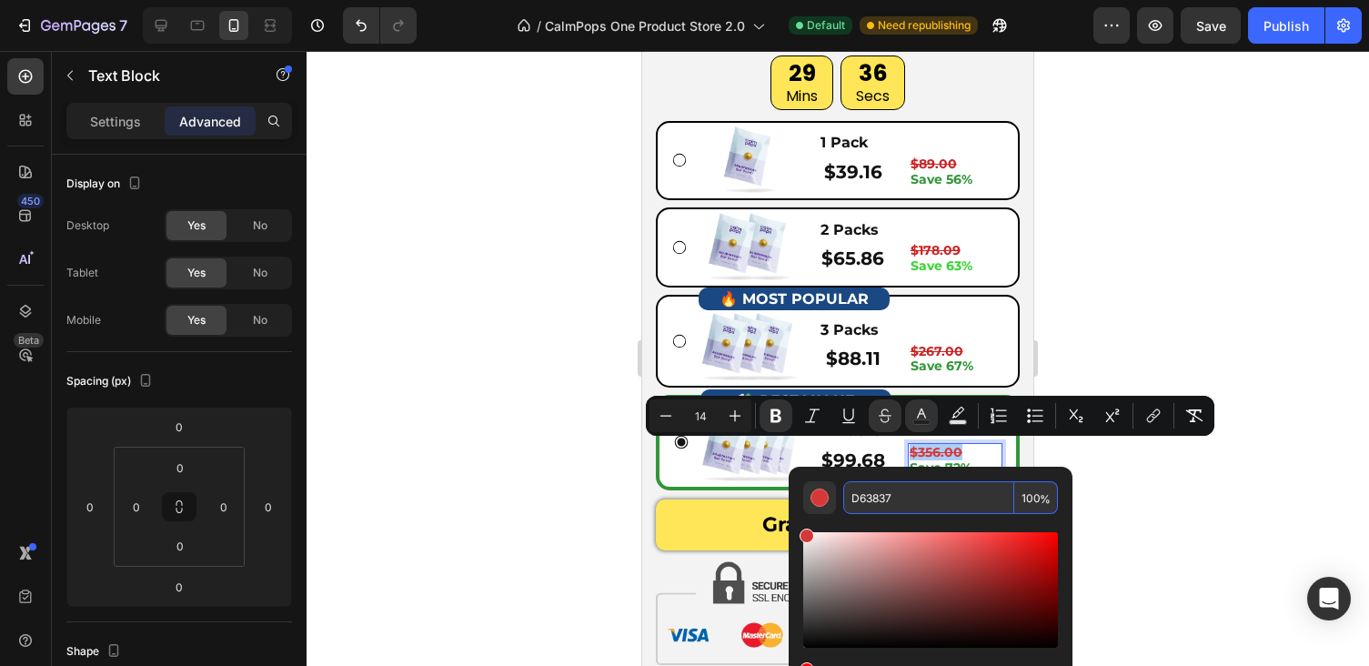
drag, startPoint x: 901, startPoint y: 501, endPoint x: 840, endPoint y: 501, distance: 60.9
click at [843, 501] on input "D63837" at bounding box center [928, 497] width 171 height 33
paste input "CC2222"
type input "CC2222"
click at [1175, 469] on div at bounding box center [838, 358] width 1062 height 615
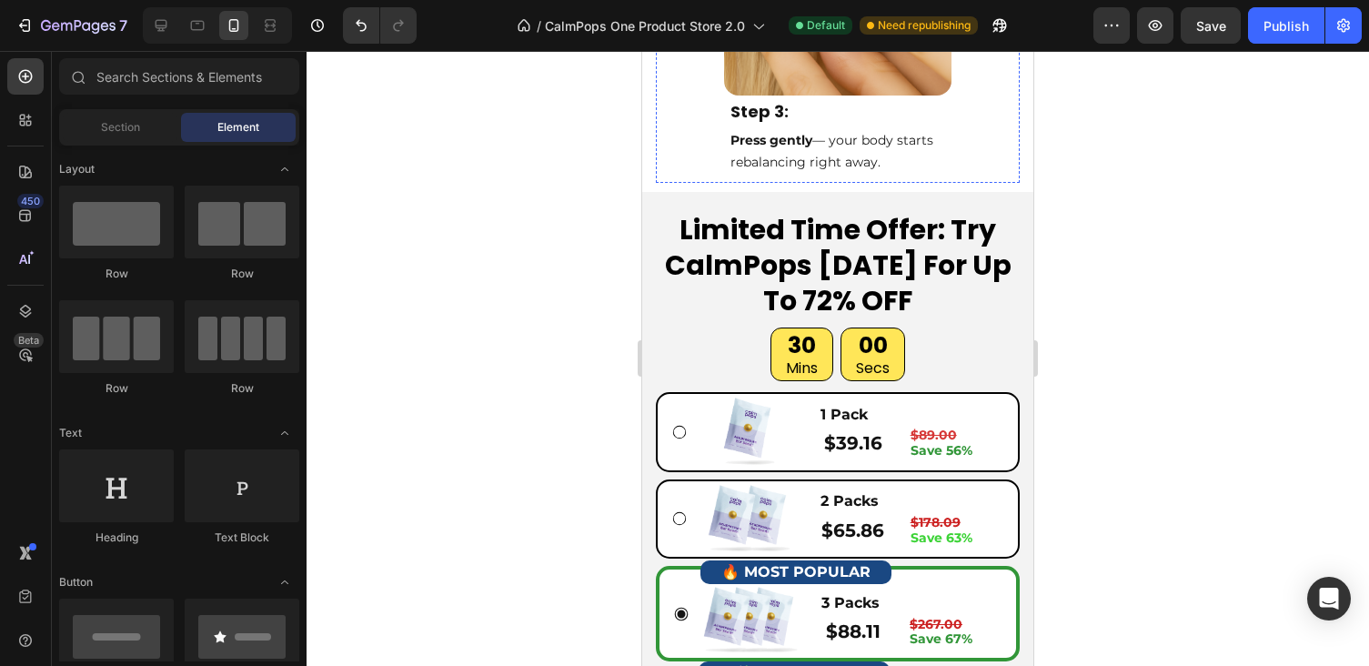
scroll to position [7110, 0]
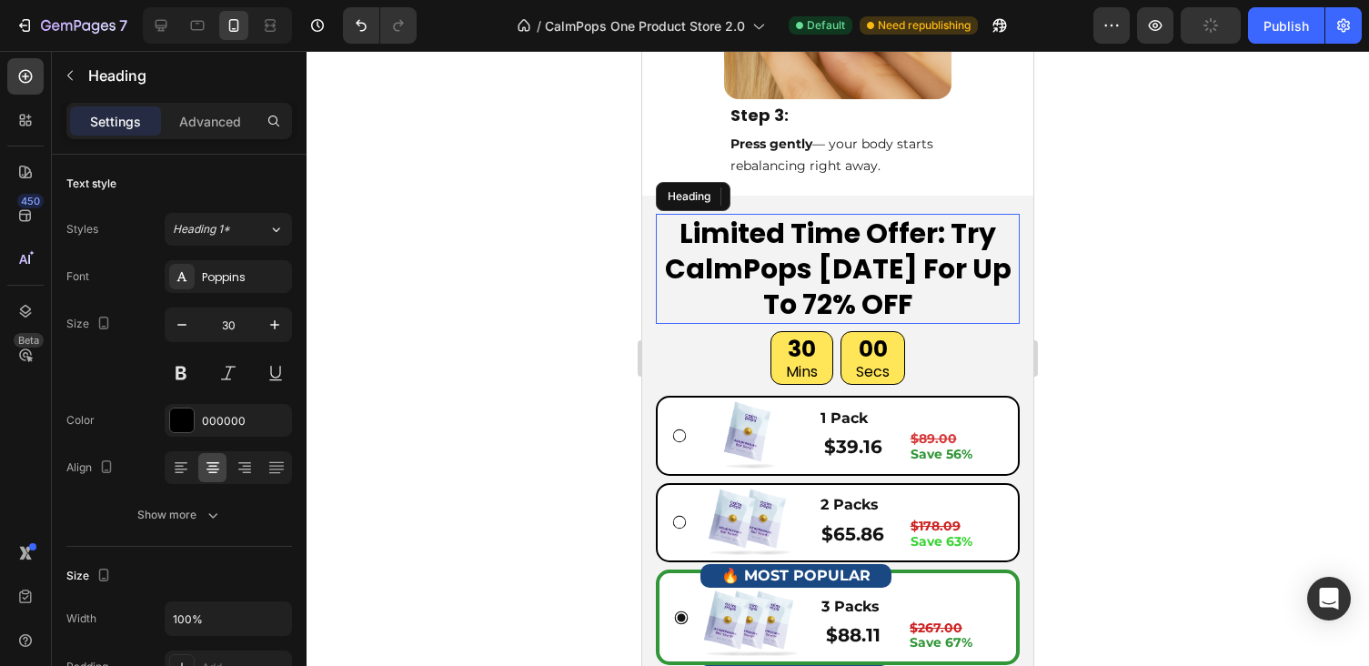
click at [902, 296] on strong "Limited Time Offer: Try CalmPops [DATE] For Up To 72% OFF" at bounding box center [838, 269] width 347 height 110
click at [923, 296] on p "Limited Time Offer: Try CalmPops [DATE] For Up To 72% OFF" at bounding box center [838, 269] width 360 height 106
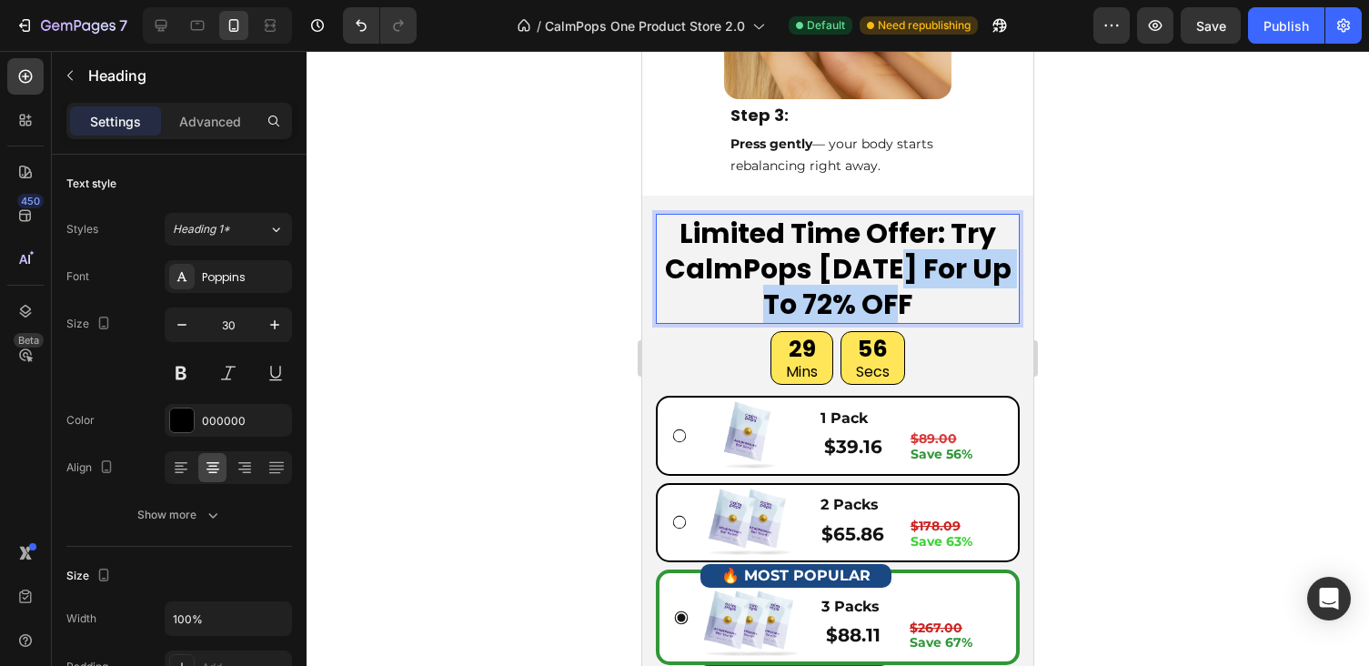
drag, startPoint x: 907, startPoint y: 261, endPoint x: 936, endPoint y: 300, distance: 48.8
click at [937, 300] on p "Limited Time Offer: Try CalmPops [DATE] For Up To 72% OFF" at bounding box center [838, 269] width 360 height 106
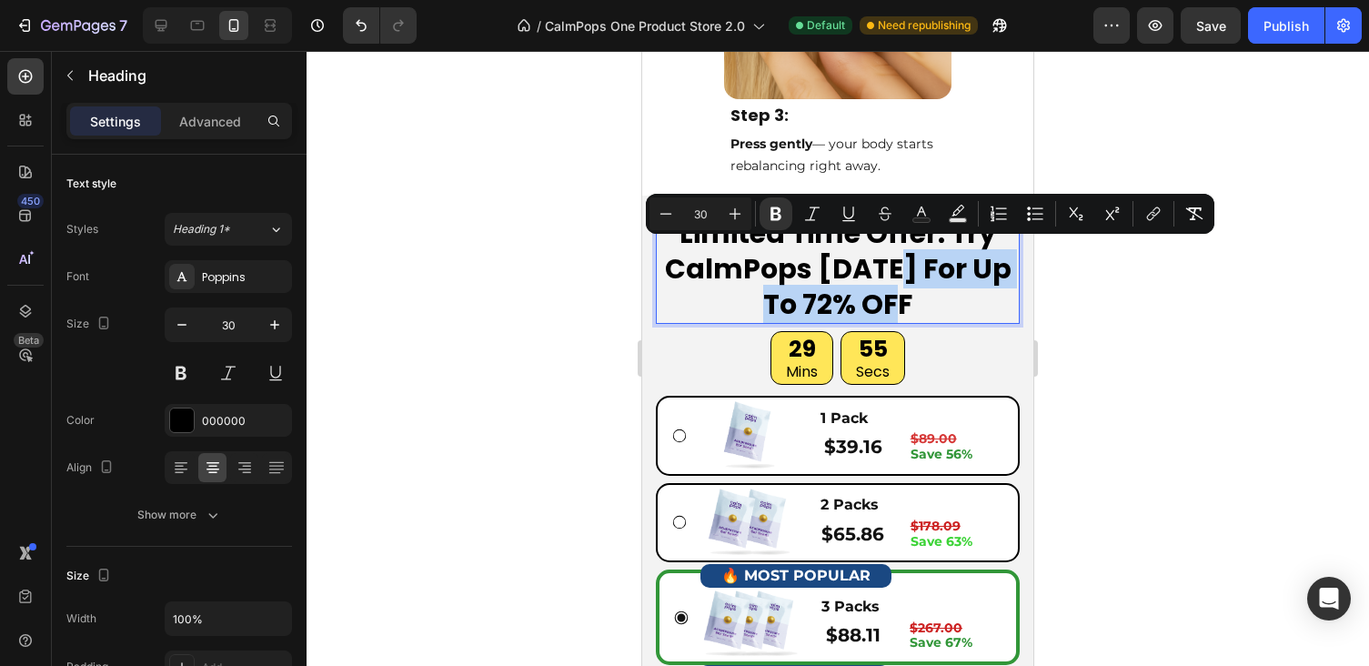
click at [936, 300] on p "Limited Time Offer: Try CalmPops [DATE] For Up To 72% OFF" at bounding box center [838, 269] width 360 height 106
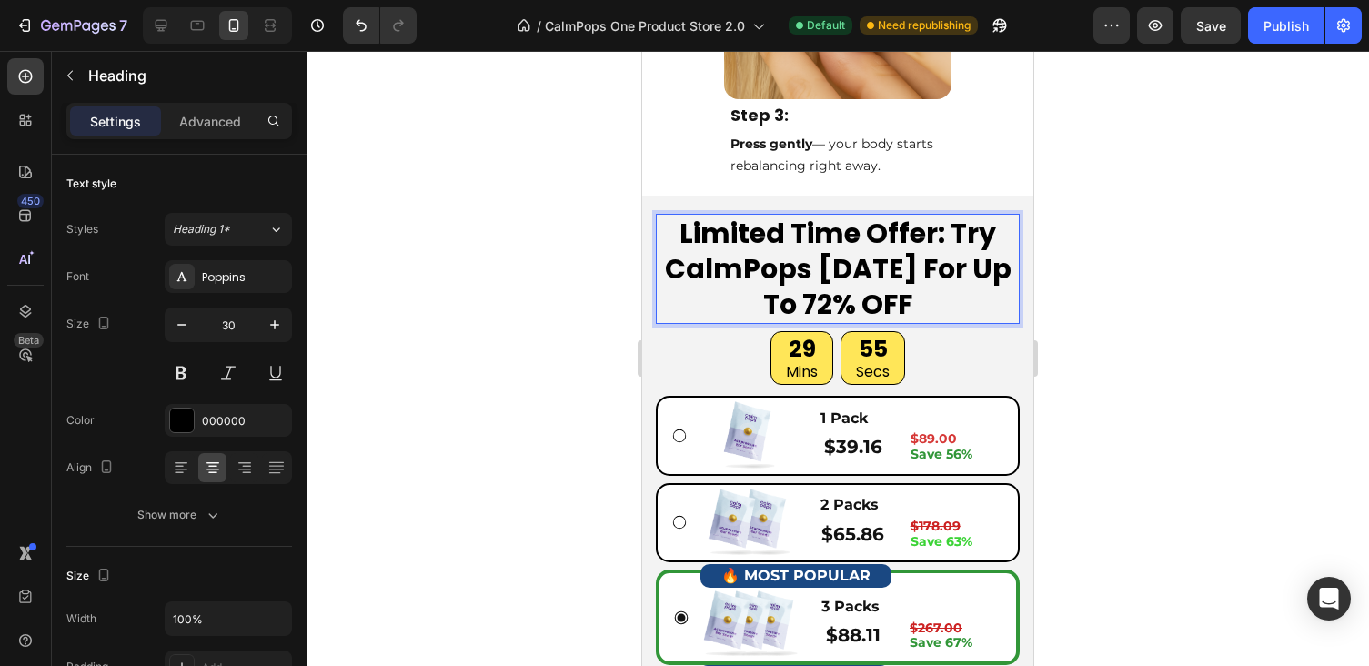
drag, startPoint x: 937, startPoint y: 299, endPoint x: 933, endPoint y: 276, distance: 23.0
click at [937, 299] on p "Limited Time Offer: Try CalmPops [DATE] For Up To 72% OFF" at bounding box center [838, 269] width 360 height 106
click at [933, 276] on strong "Limited Time Offer: Try CalmPops [DATE] For Up To 72% OFF" at bounding box center [838, 269] width 347 height 110
drag, startPoint x: 912, startPoint y: 263, endPoint x: 937, endPoint y: 297, distance: 41.7
click at [937, 297] on p "Limited Time Offer: Try CalmPops [DATE] For Up To 72% OFF" at bounding box center [838, 269] width 360 height 106
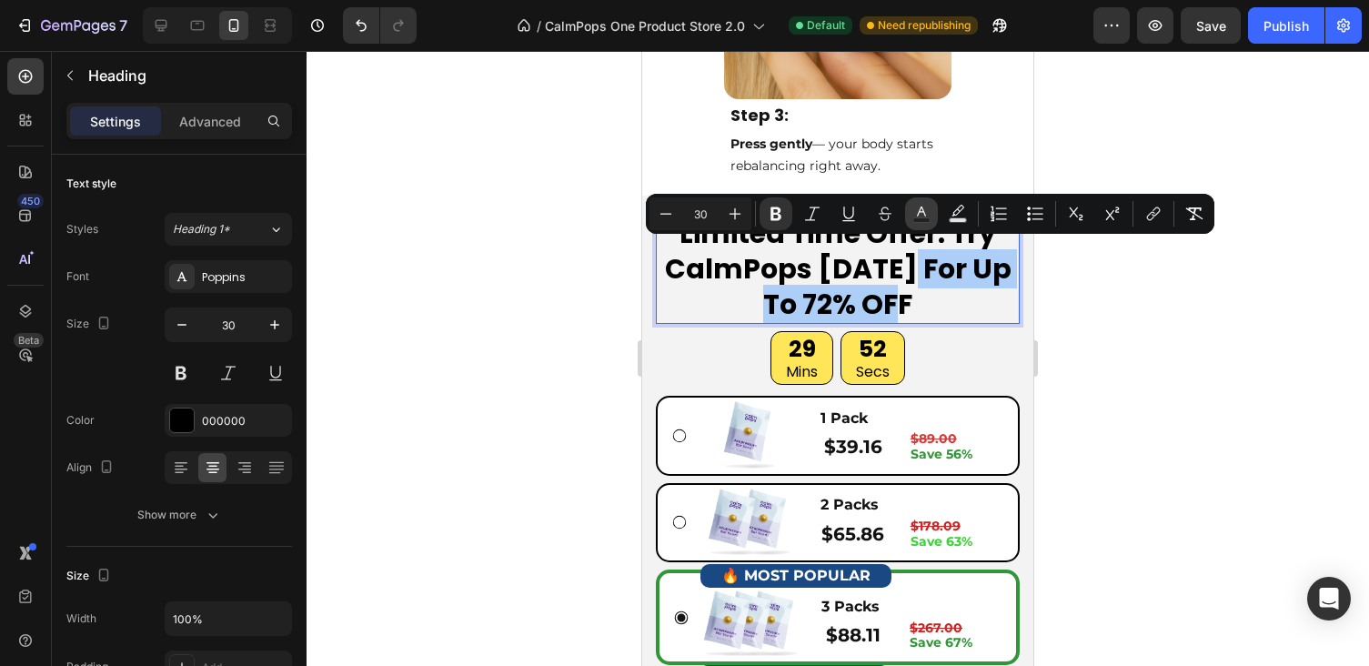
click at [932, 212] on button "Text Color" at bounding box center [921, 213] width 33 height 33
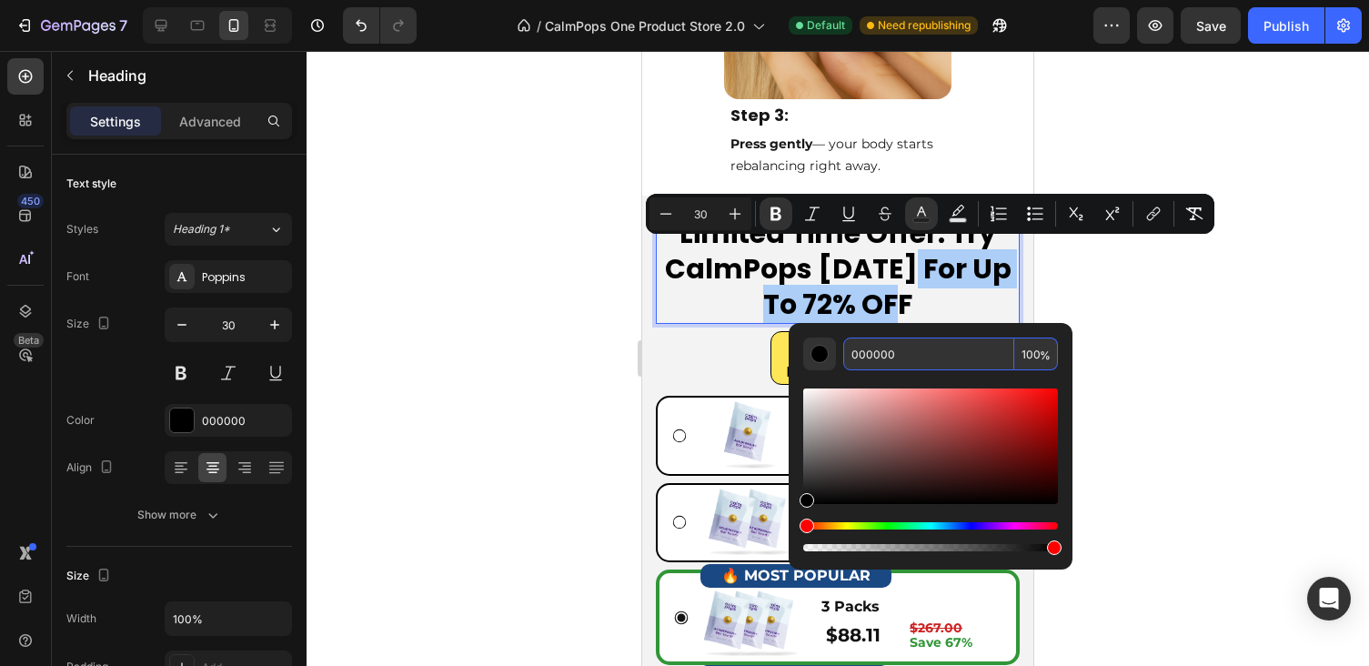
drag, startPoint x: 919, startPoint y: 353, endPoint x: 847, endPoint y: 352, distance: 71.9
click at [847, 352] on input "000000" at bounding box center [928, 353] width 171 height 33
paste input "CC2222"
type input "CC2222"
click at [1183, 328] on div at bounding box center [838, 358] width 1062 height 615
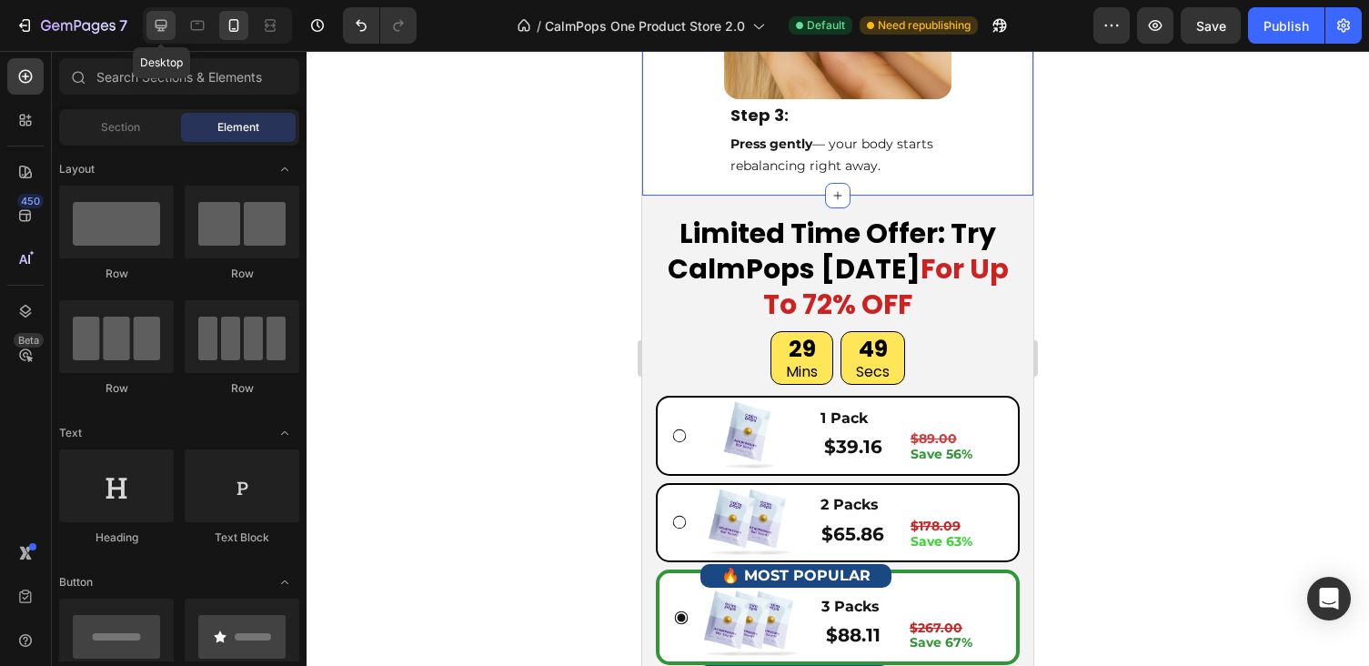
click at [152, 35] on div at bounding box center [160, 25] width 29 height 29
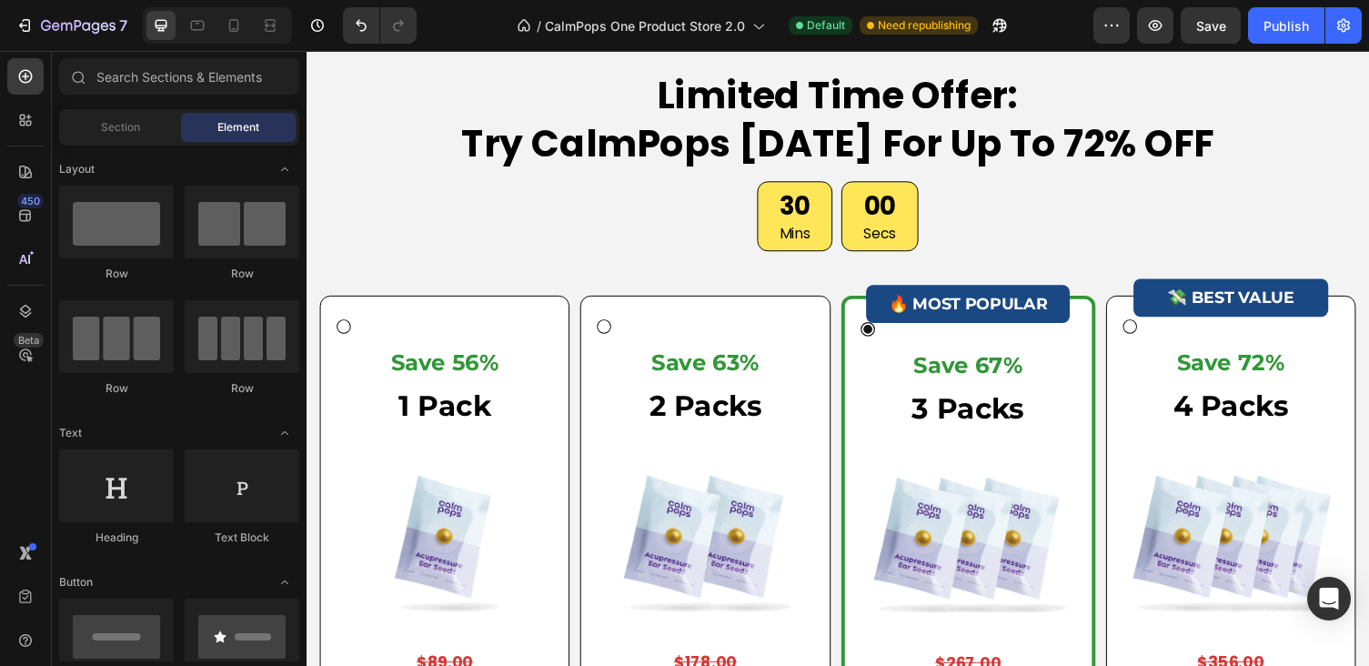
scroll to position [5754, 0]
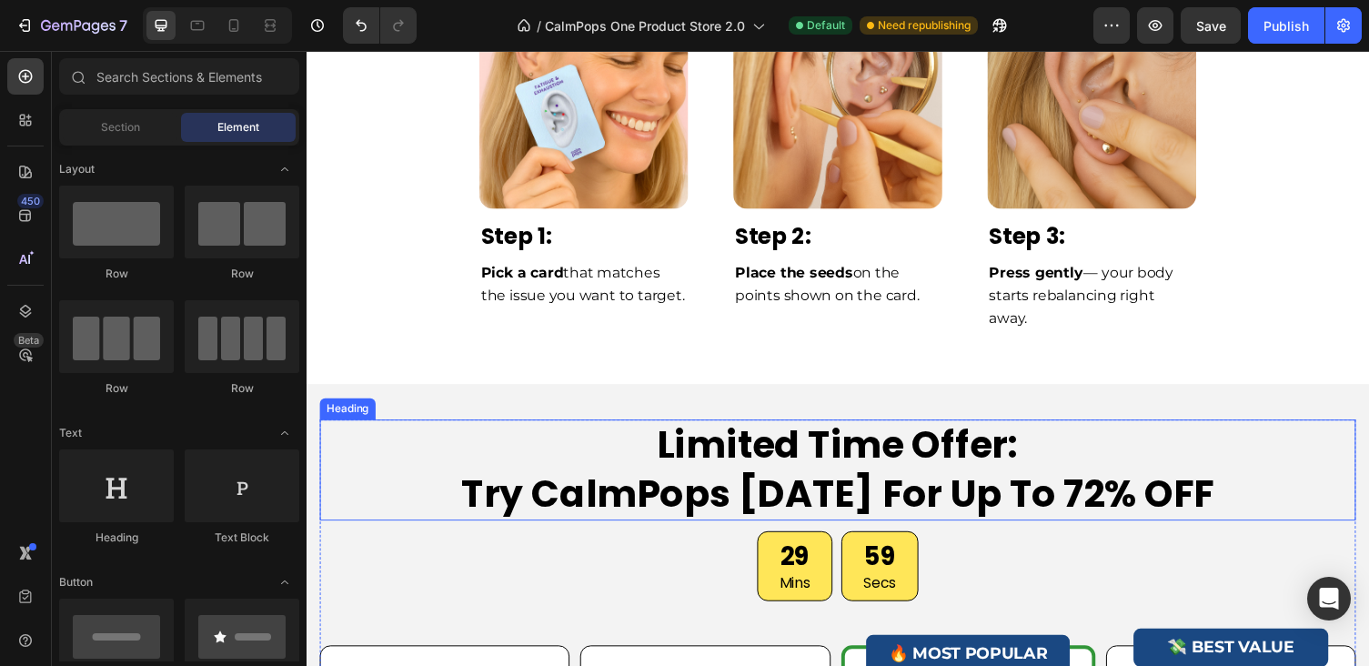
click at [917, 454] on h2 "Limited Time Offer: Try CalmPops [DATE] For Up To 72% OFF" at bounding box center [852, 480] width 1064 height 103
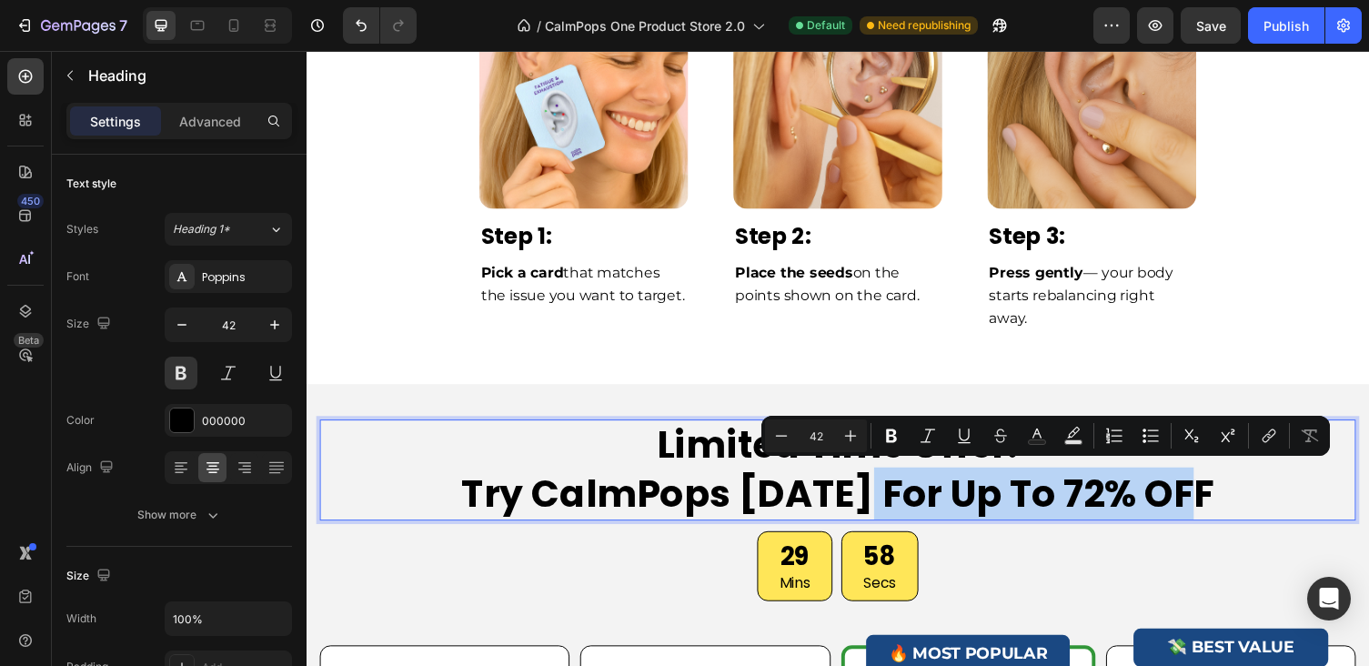
drag, startPoint x: 891, startPoint y: 495, endPoint x: 1319, endPoint y: 500, distance: 427.5
click at [1319, 500] on p "Limited Time Offer: Try CalmPops [DATE] For Up To 72% OFF" at bounding box center [852, 480] width 1060 height 99
click at [1035, 431] on icon "Editor contextual toolbar" at bounding box center [1037, 436] width 18 height 18
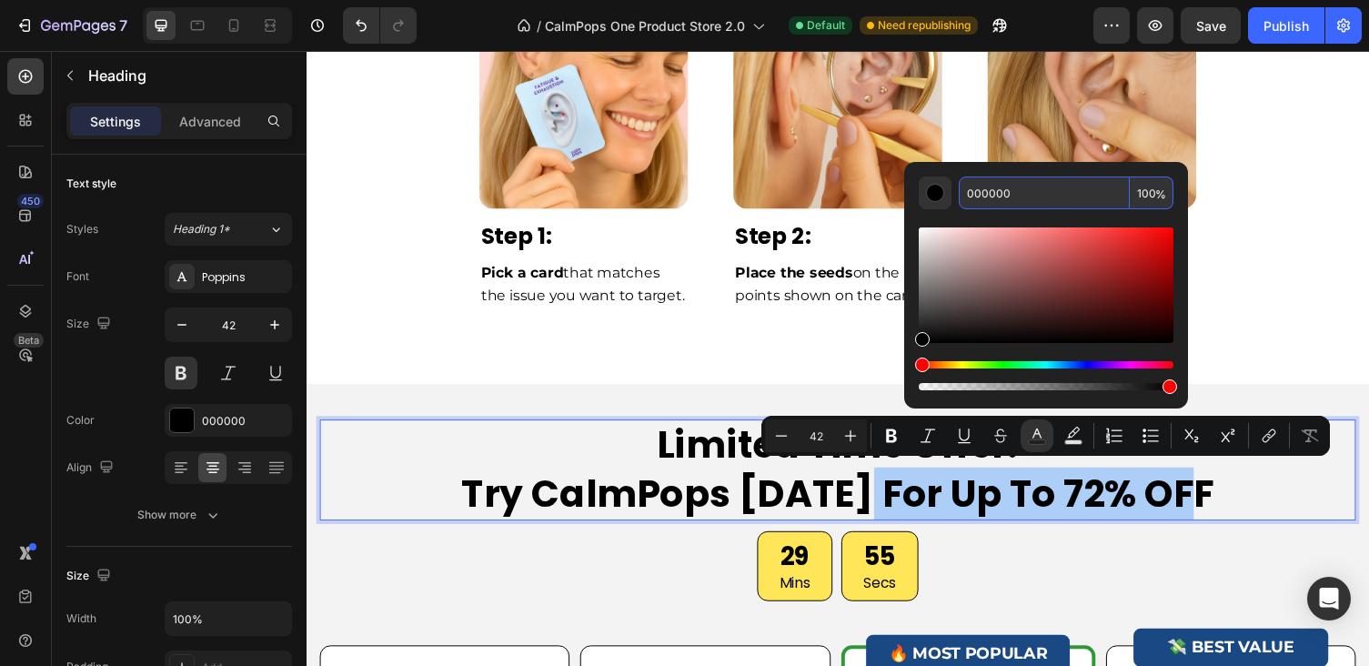
drag, startPoint x: 1018, startPoint y: 203, endPoint x: 970, endPoint y: 195, distance: 48.0
click at [970, 195] on input "000000" at bounding box center [1044, 192] width 171 height 33
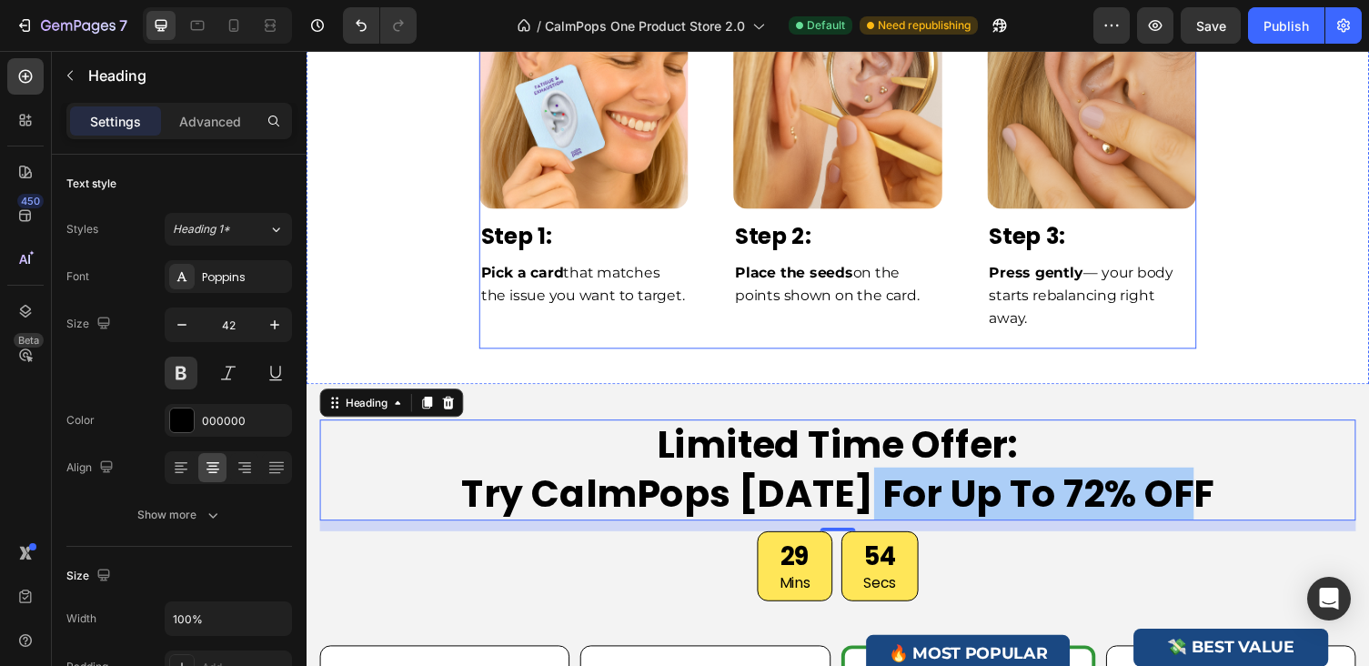
drag, startPoint x: 1265, startPoint y: 244, endPoint x: 995, endPoint y: 197, distance: 274.1
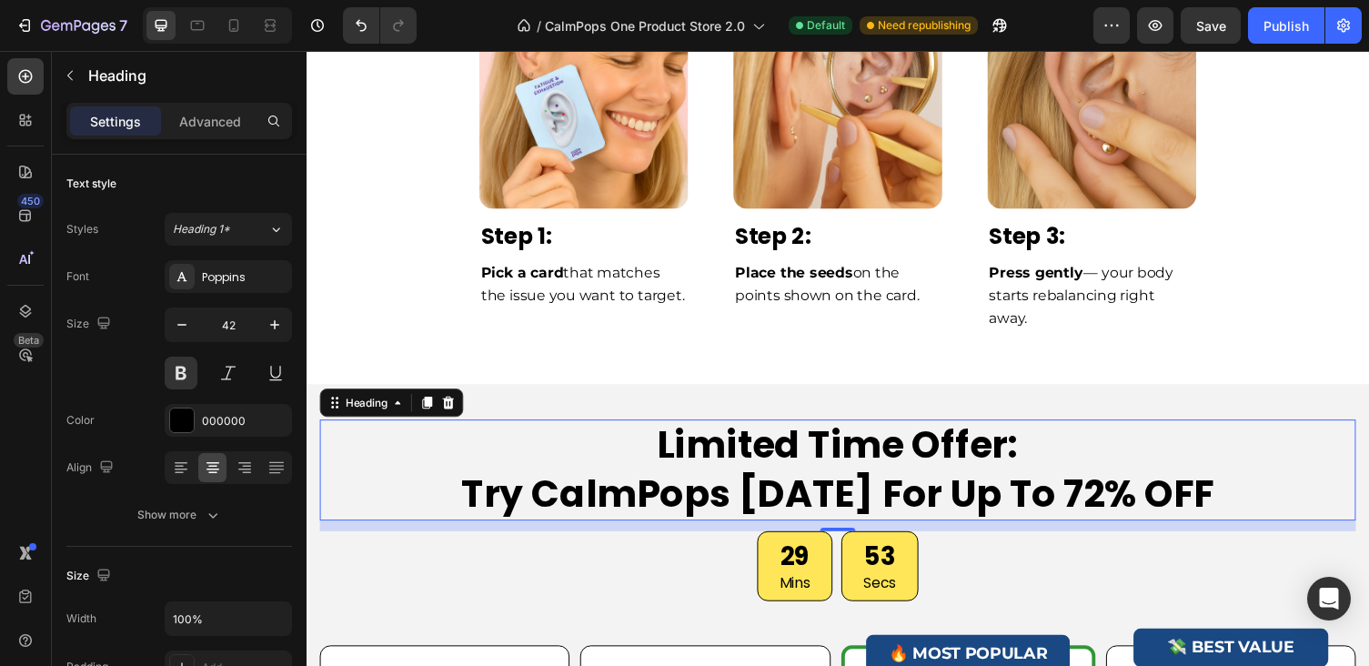
click at [936, 498] on p "Limited Time Offer: Try CalmPops [DATE] For Up To 72% OFF" at bounding box center [852, 480] width 1060 height 99
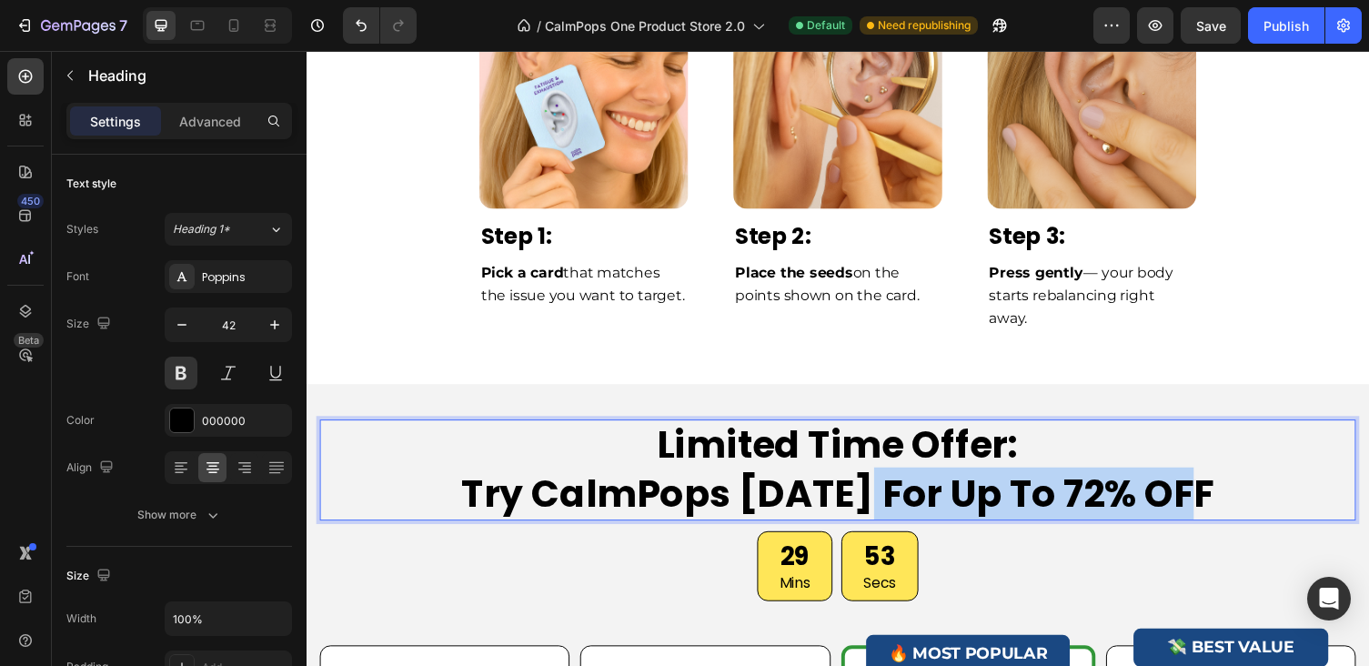
drag, startPoint x: 892, startPoint y: 494, endPoint x: 1253, endPoint y: 507, distance: 361.3
click at [1253, 507] on p "Limited Time Offer: Try CalmPops [DATE] For Up To 72% OFF" at bounding box center [852, 480] width 1060 height 99
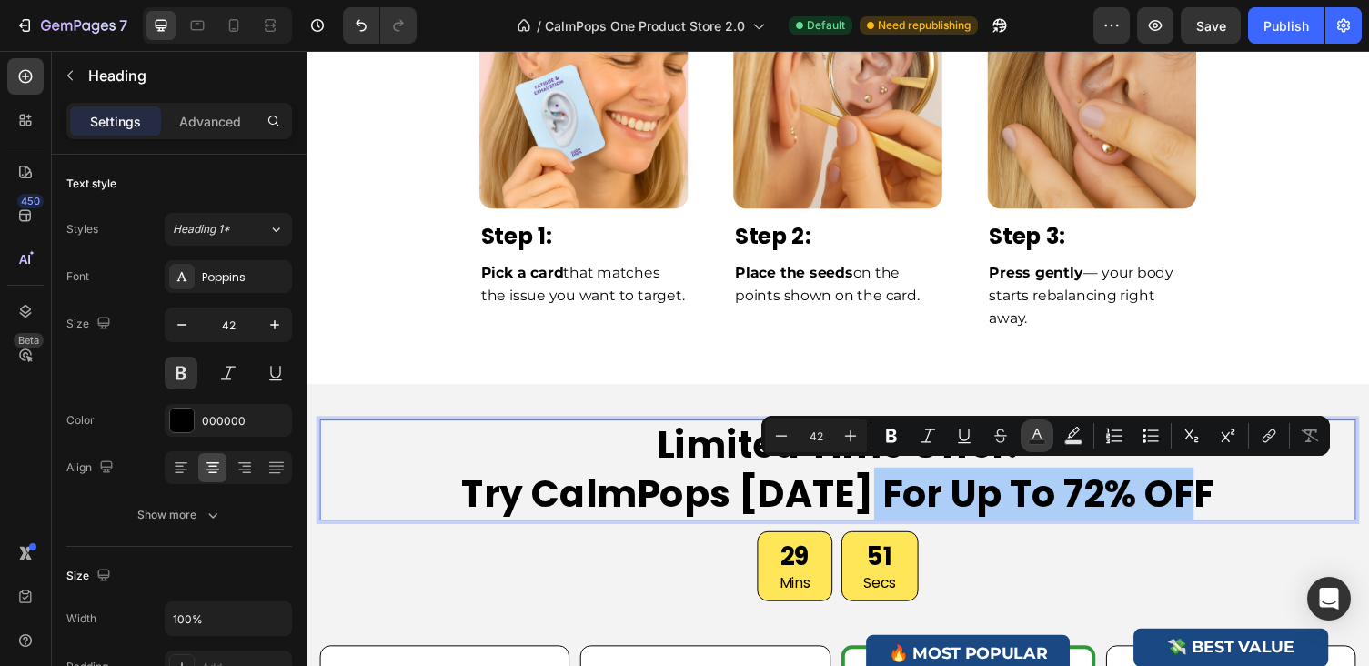
click at [1037, 430] on icon "Editor contextual toolbar" at bounding box center [1037, 436] width 18 height 18
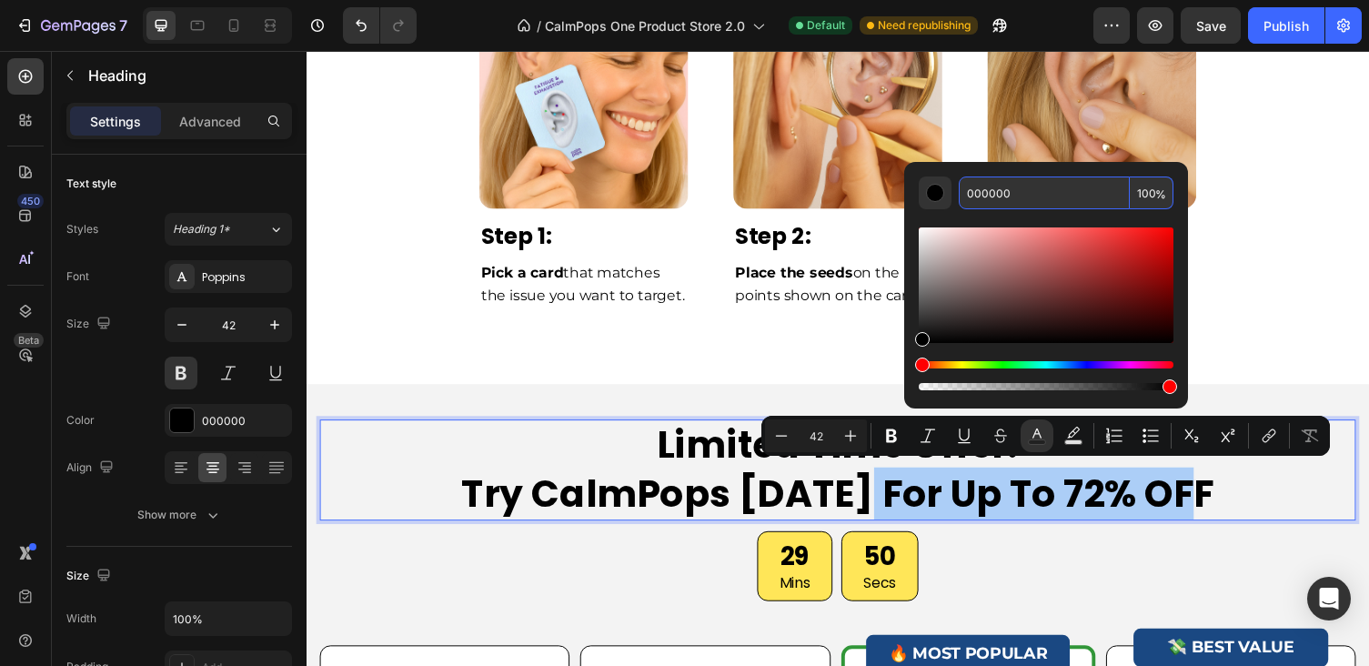
drag, startPoint x: 1020, startPoint y: 198, endPoint x: 962, endPoint y: 195, distance: 57.4
click at [962, 195] on input "000000" at bounding box center [1044, 192] width 171 height 33
paste input "CC2222"
type input "CC2222"
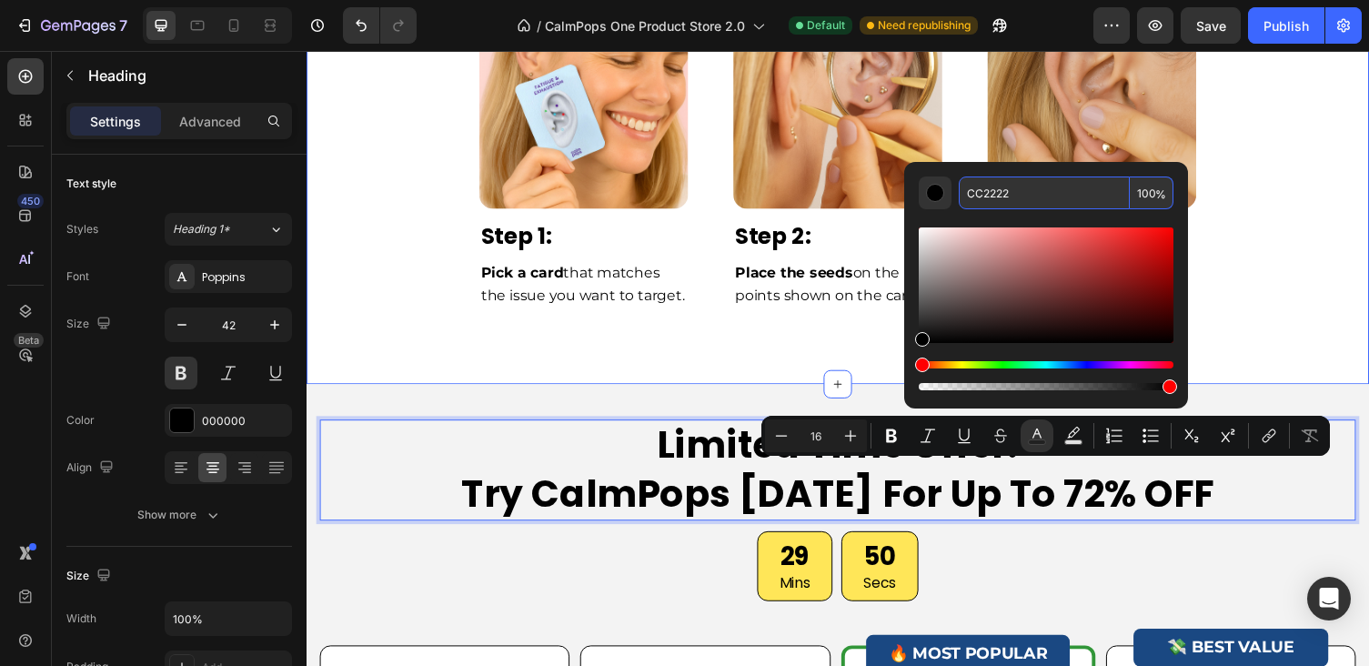
click at [1308, 282] on div "Image Row Step 1: Text Block Pick a card that matches the issue you want to tar…" at bounding box center [852, 172] width 1064 height 406
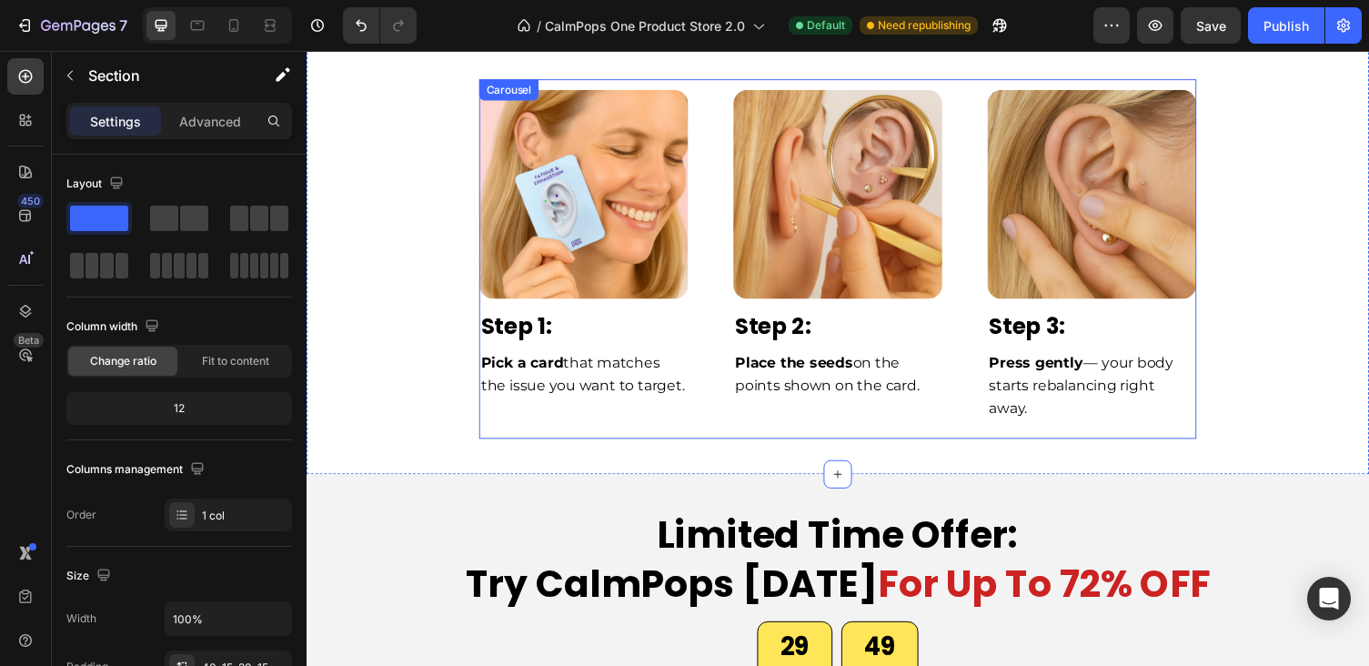
scroll to position [5642, 0]
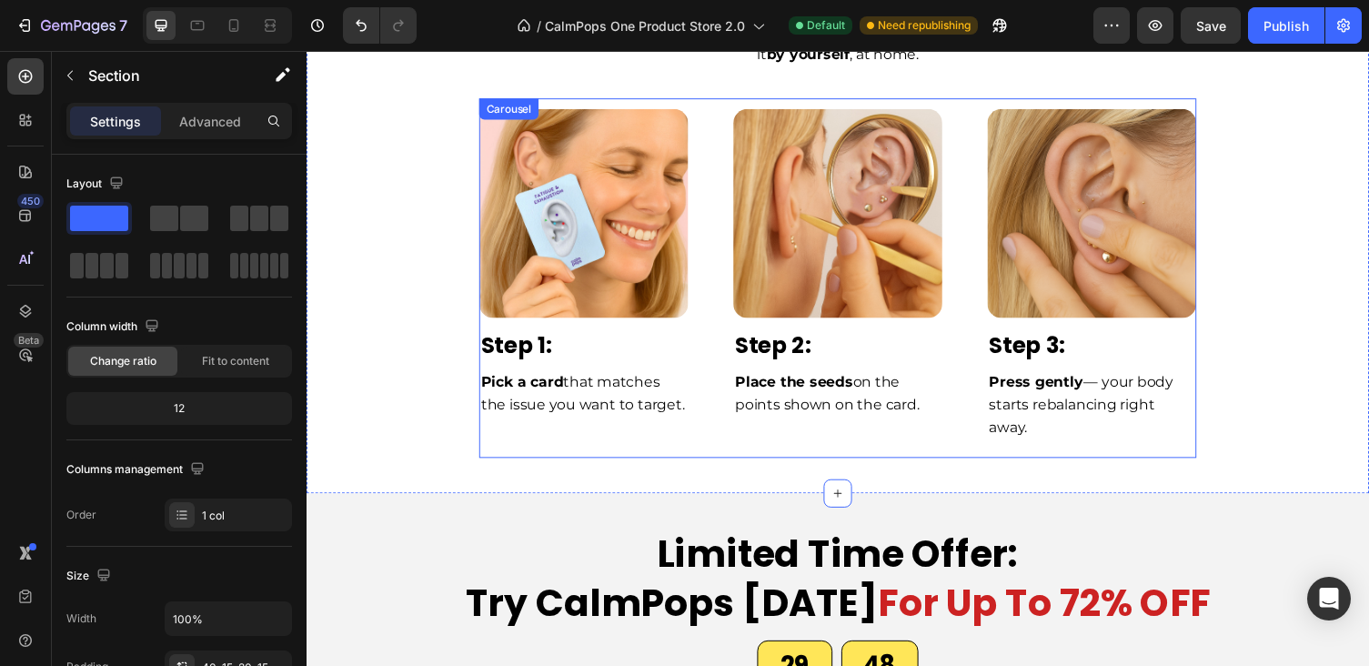
click at [688, 402] on p "Pick a card that matches the issue you want to target." at bounding box center [591, 402] width 211 height 46
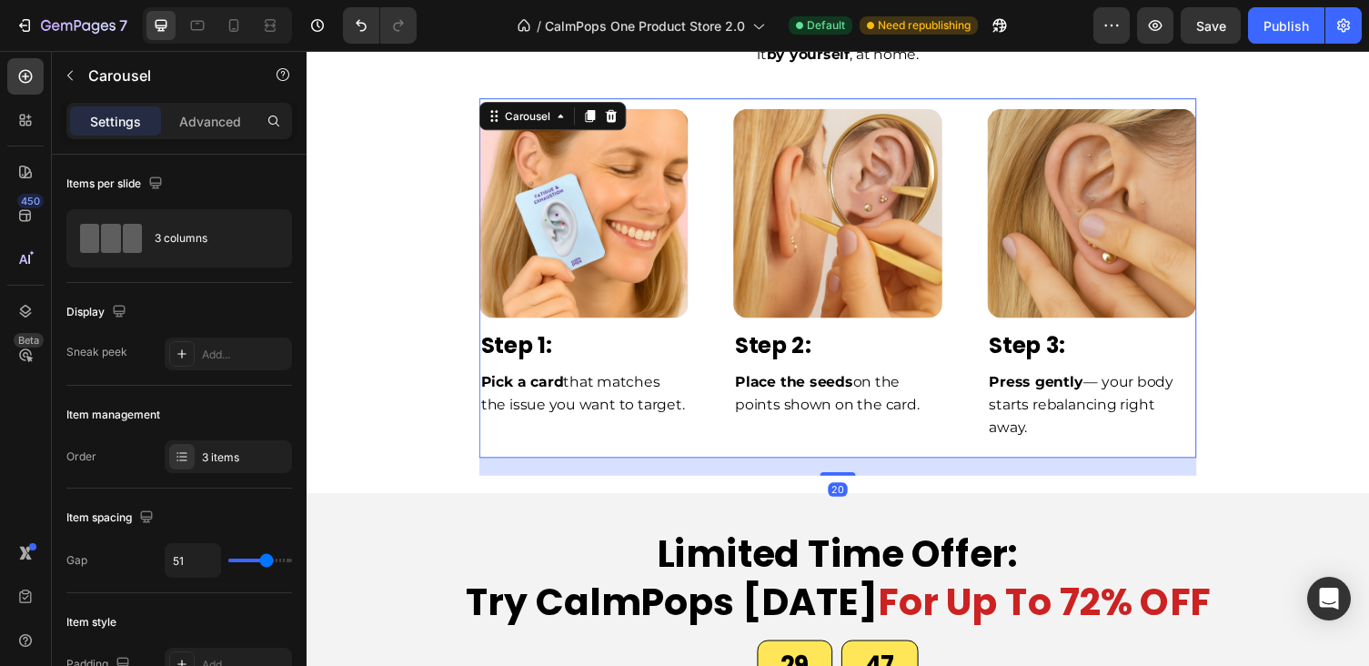
click at [709, 362] on div "Image Row Step 1: Text Block Pick a card that matches the issue you want to tar…" at bounding box center [852, 283] width 737 height 369
click at [233, 22] on icon at bounding box center [234, 25] width 18 height 18
type input "90%"
type input "21"
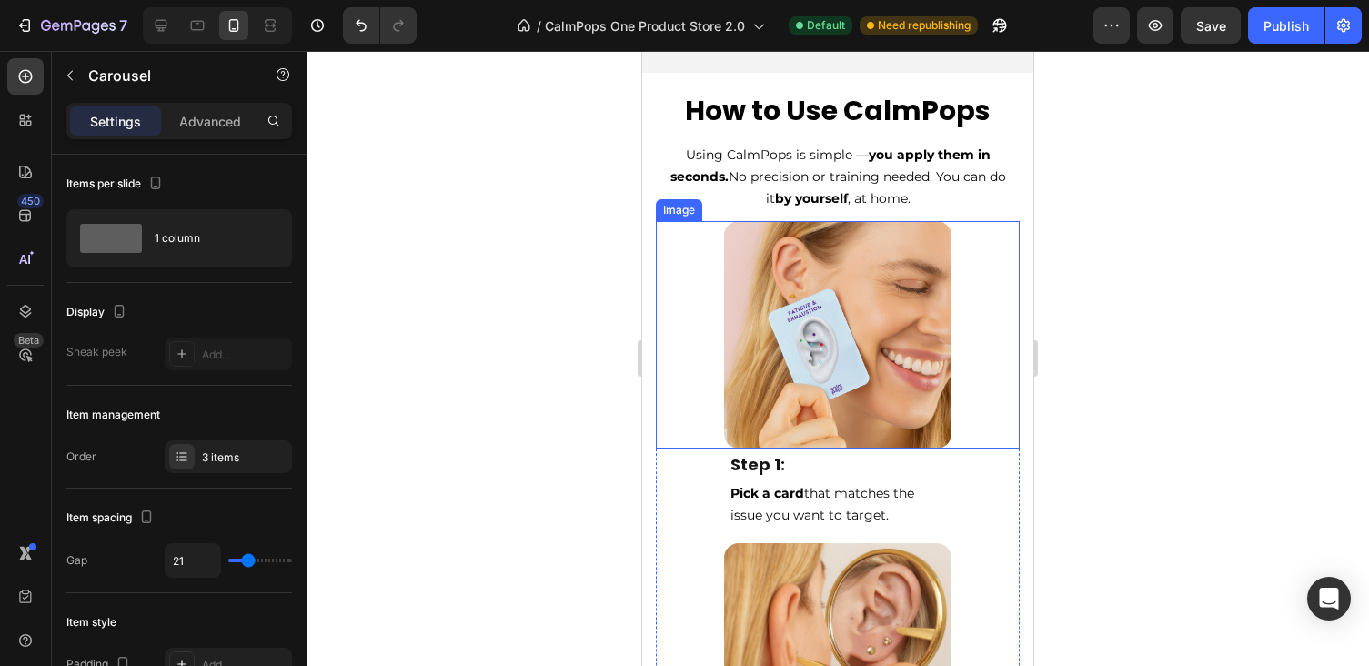
scroll to position [6112, 0]
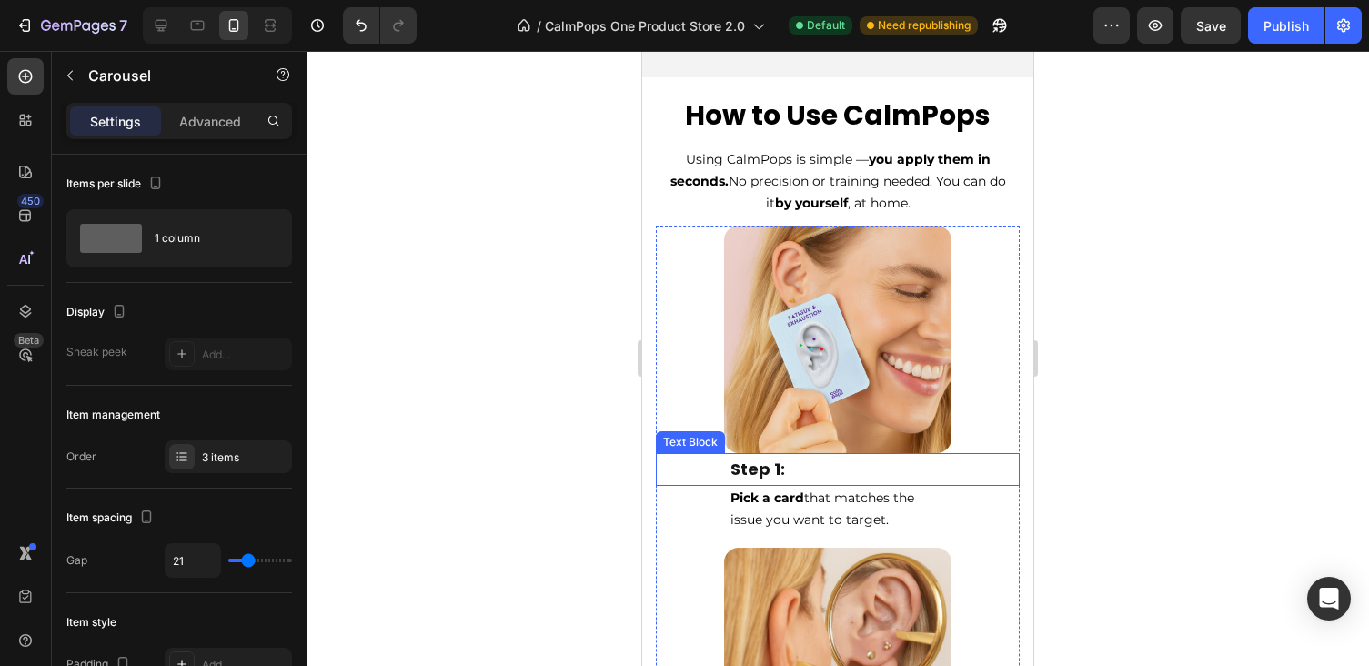
click at [876, 481] on p "Step 1:" at bounding box center [837, 469] width 215 height 29
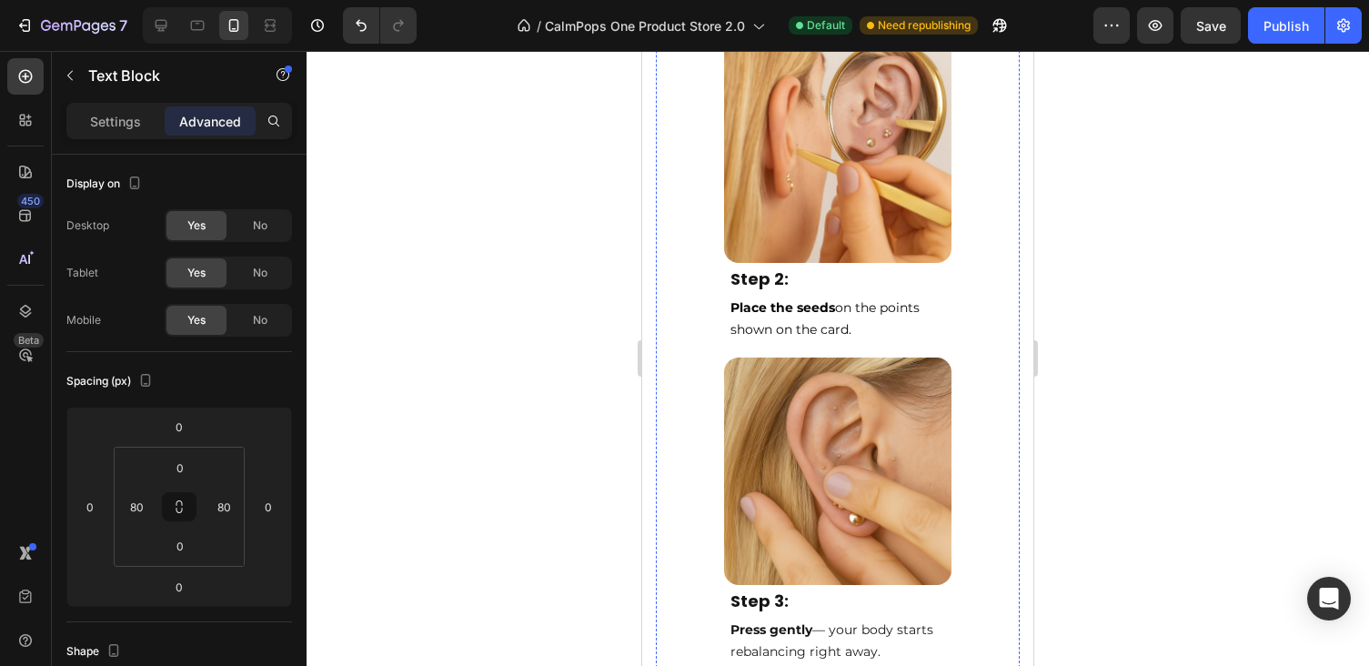
scroll to position [6627, 0]
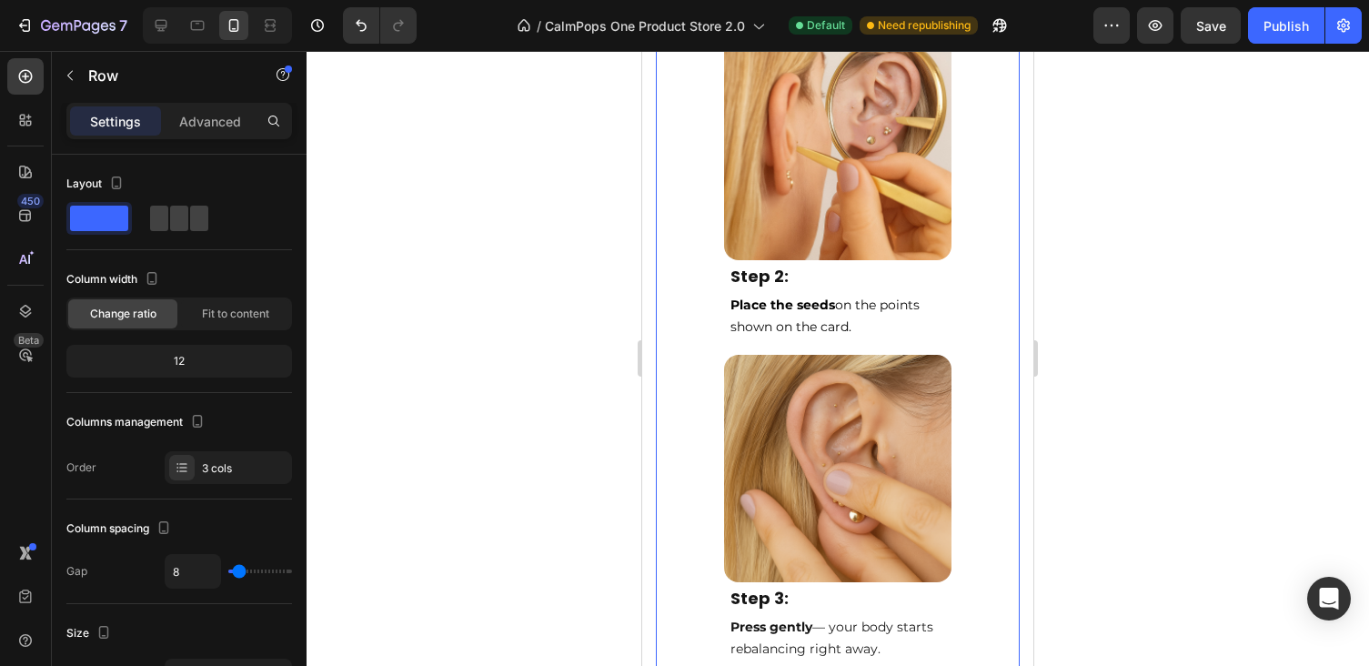
click at [903, 335] on div "Image Step 2: Text Block Place the seeds on the points shown on the card. Text …" at bounding box center [838, 190] width 364 height 315
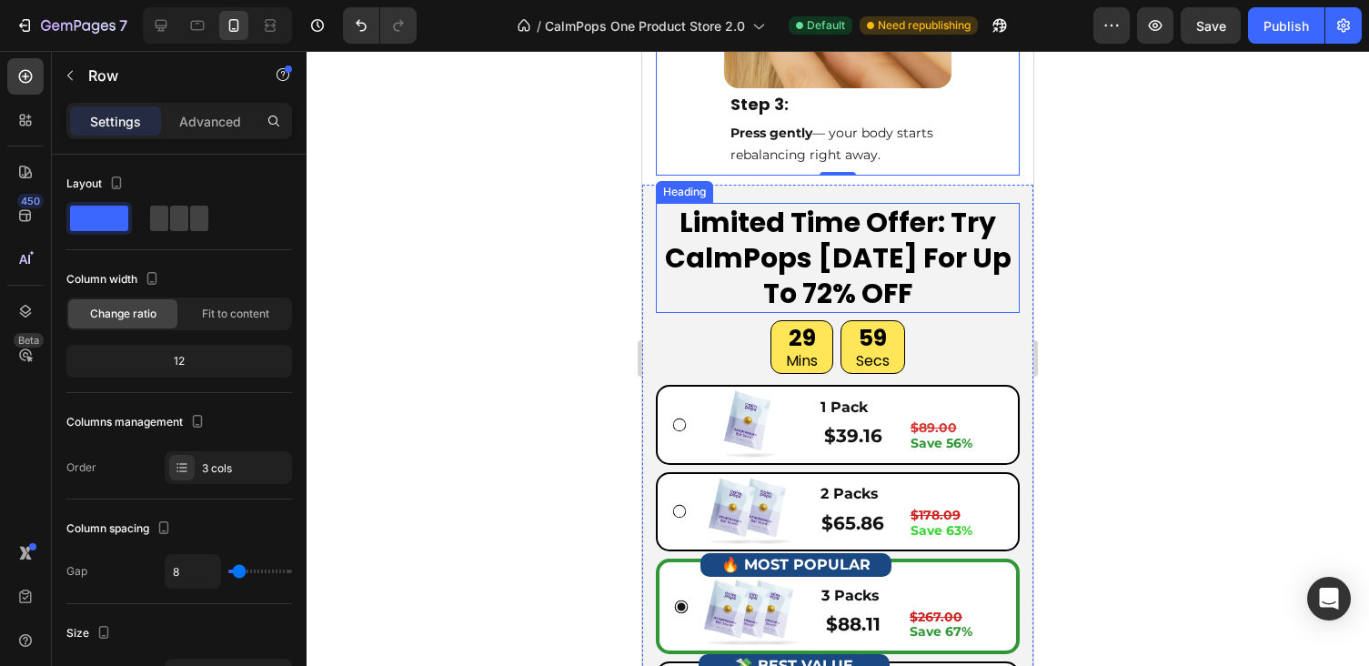
scroll to position [7129, 0]
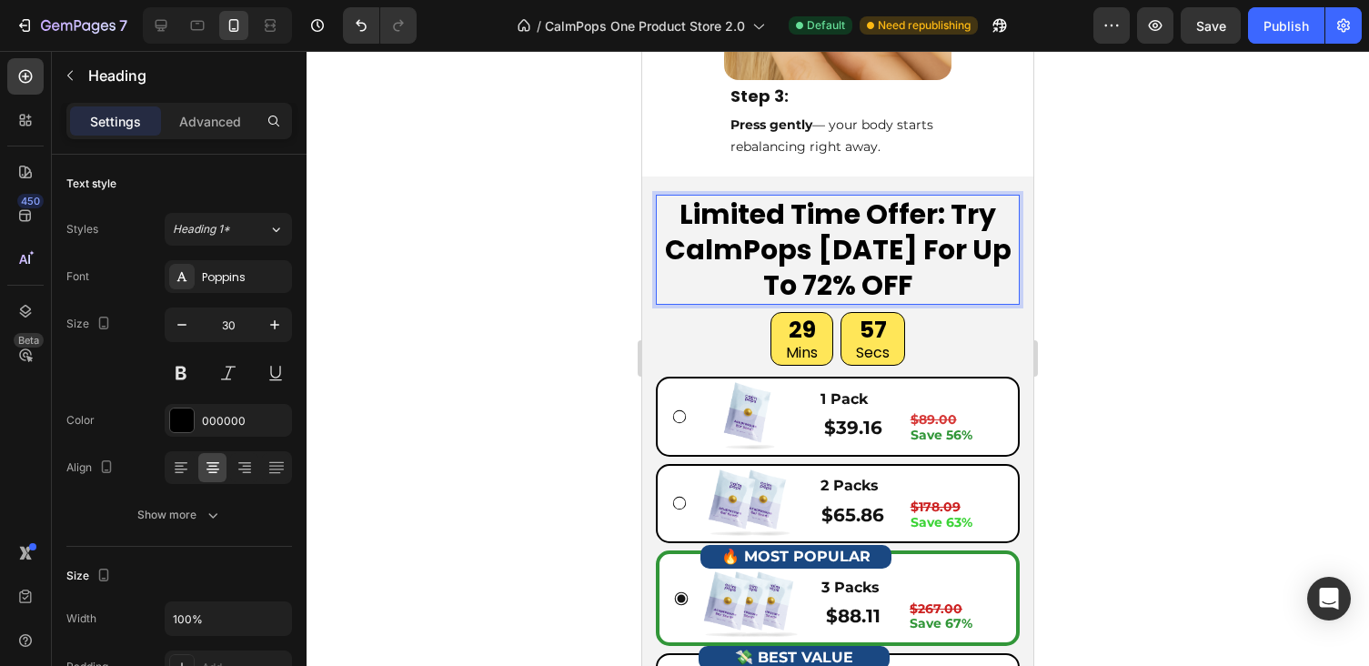
click at [920, 267] on p "Limited Time Offer: Try CalmPops [DATE] For Up To 72% OFF" at bounding box center [838, 249] width 360 height 106
drag, startPoint x: 915, startPoint y: 246, endPoint x: 933, endPoint y: 288, distance: 46.5
click at [933, 289] on p "Limited Time Offer: Try CalmPops [DATE] For Up To 72% OFF" at bounding box center [838, 249] width 360 height 106
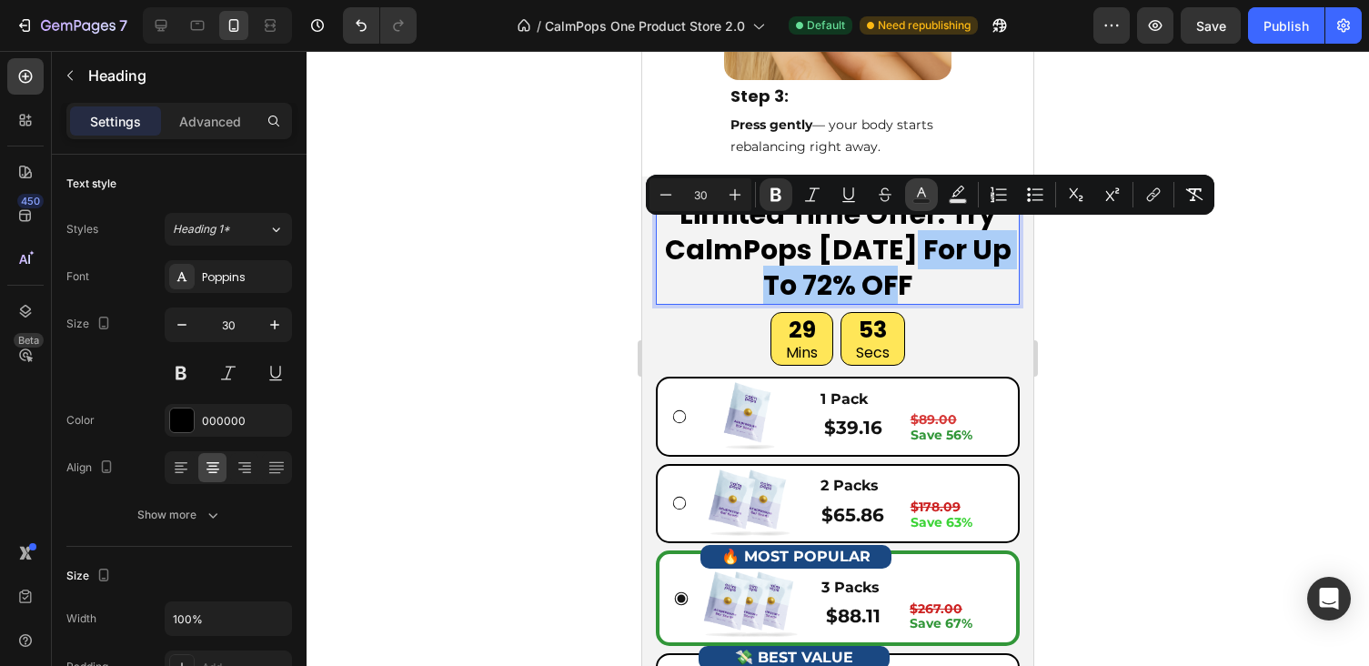
click at [935, 192] on button "Text Color" at bounding box center [921, 194] width 33 height 33
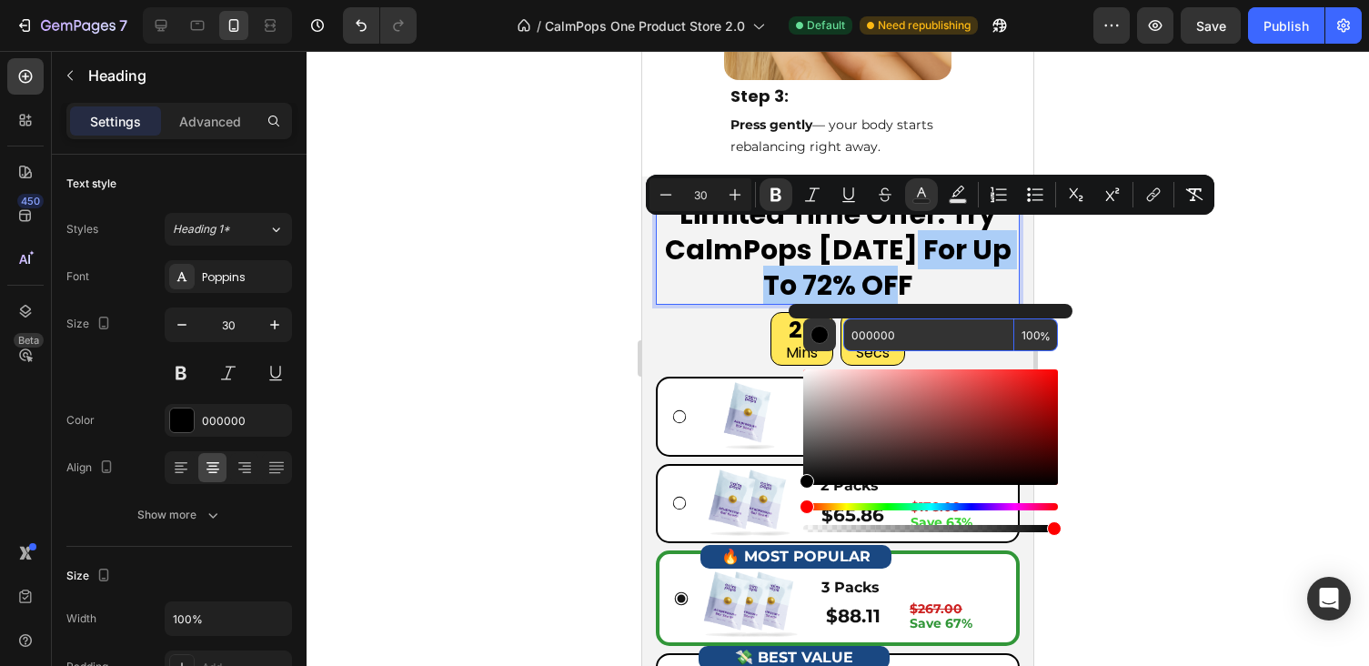
drag, startPoint x: 910, startPoint y: 334, endPoint x: 875, endPoint y: 334, distance: 35.5
click at [875, 334] on input "000000" at bounding box center [928, 334] width 171 height 33
click at [919, 339] on input "000000" at bounding box center [928, 334] width 171 height 33
drag, startPoint x: 919, startPoint y: 339, endPoint x: 849, endPoint y: 339, distance: 69.1
click at [849, 339] on input "000000" at bounding box center [928, 334] width 171 height 33
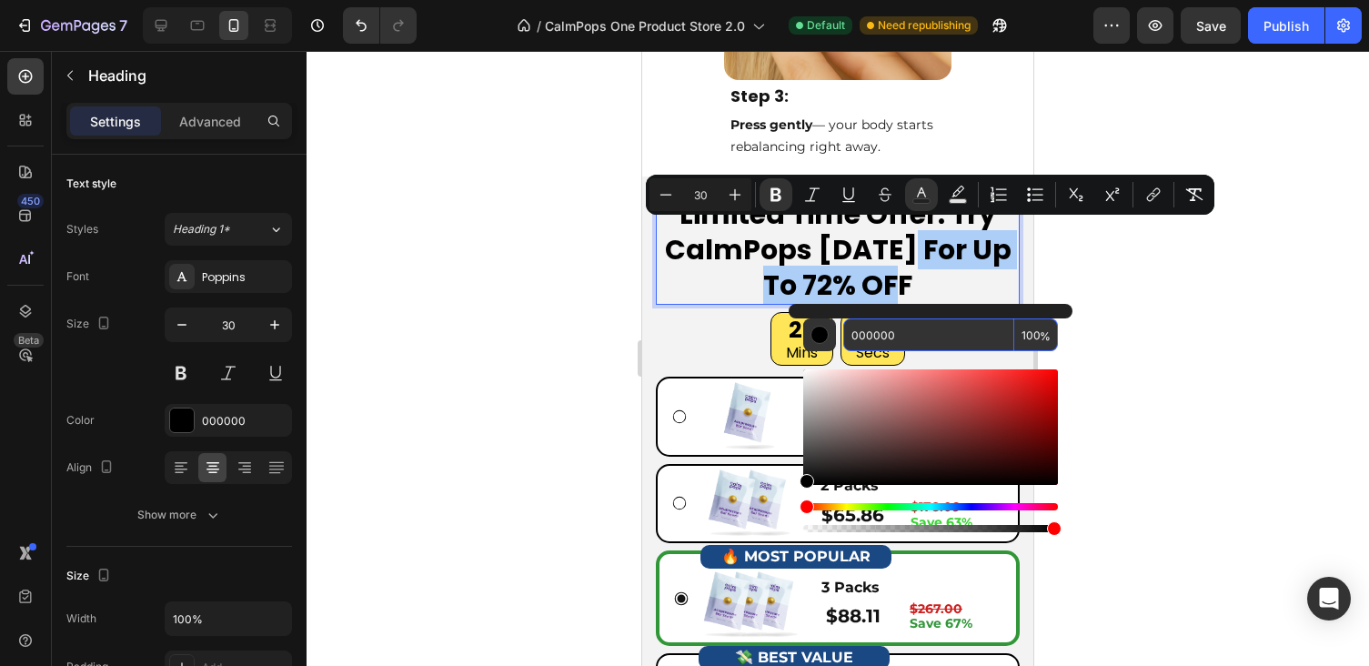
paste input "CC2222"
type input "CC2222"
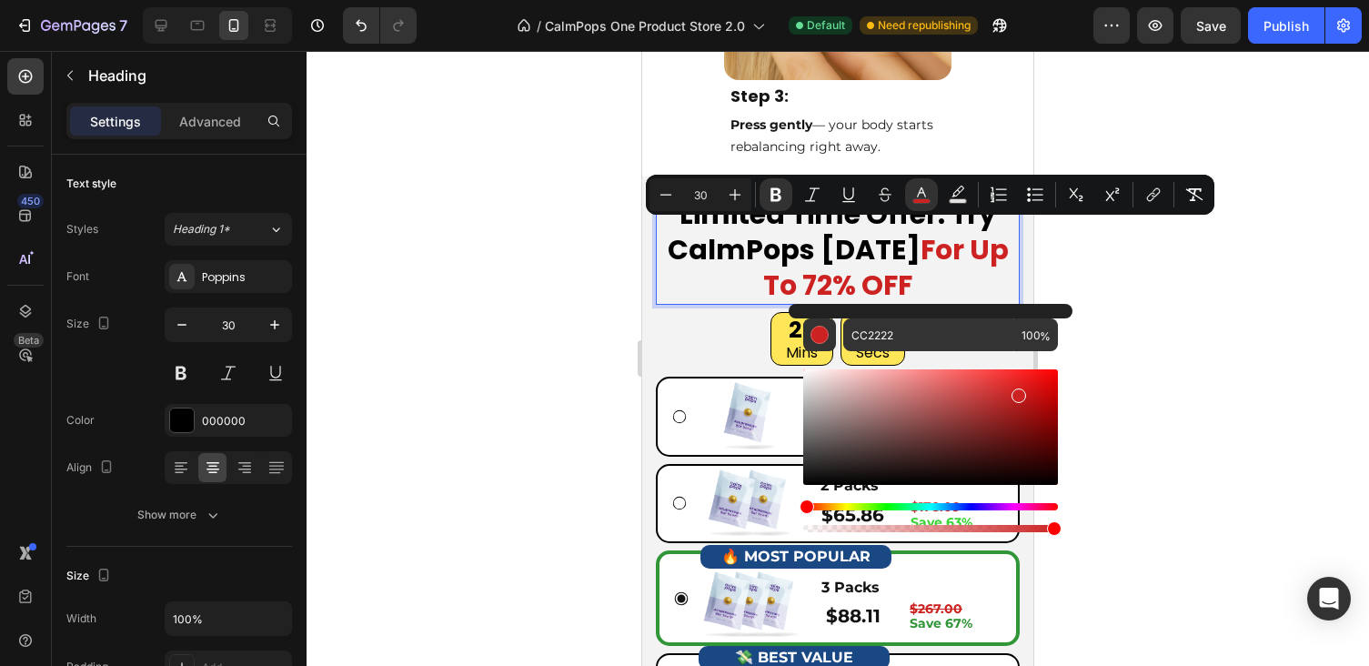
click at [1112, 309] on div at bounding box center [838, 358] width 1062 height 615
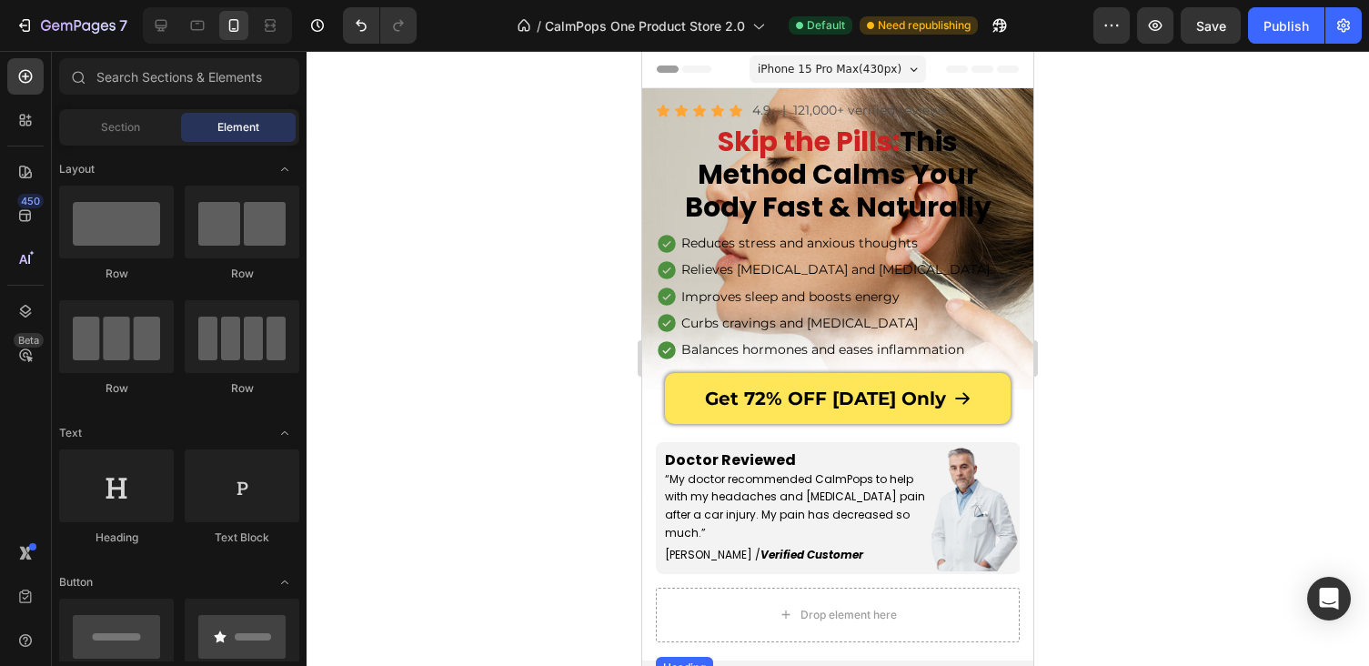
scroll to position [0, 0]
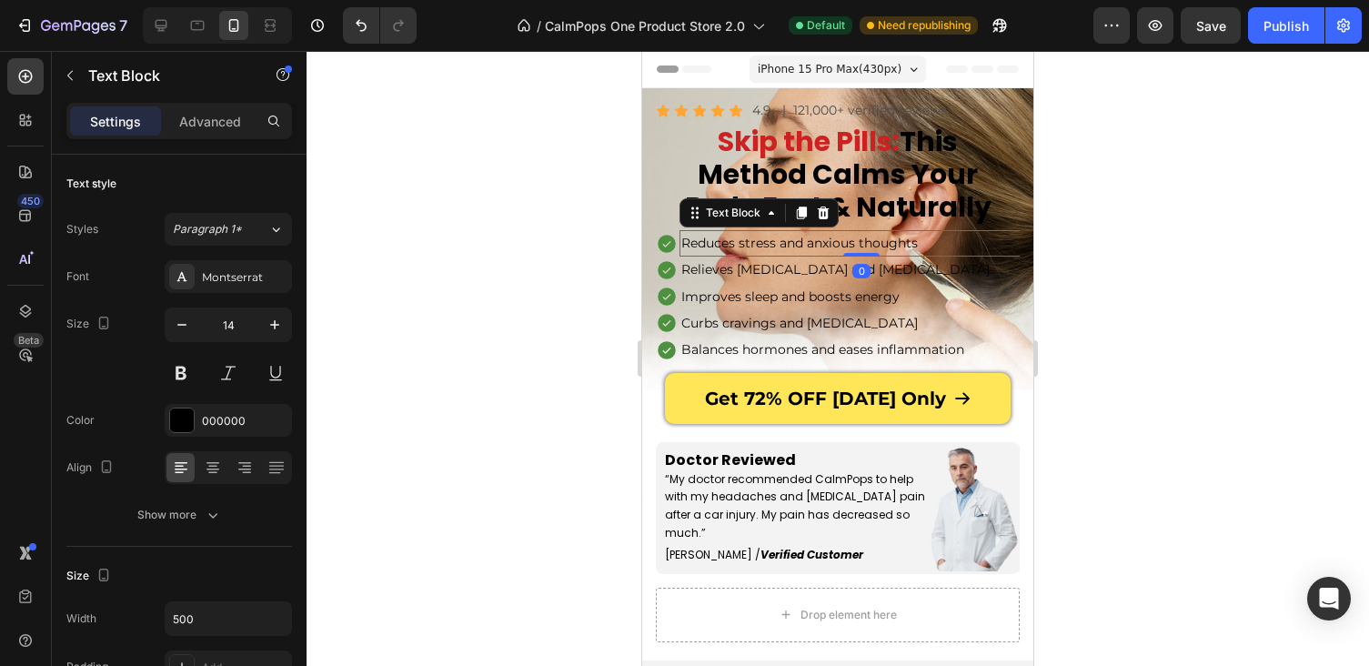
click at [1124, 251] on div at bounding box center [838, 358] width 1062 height 615
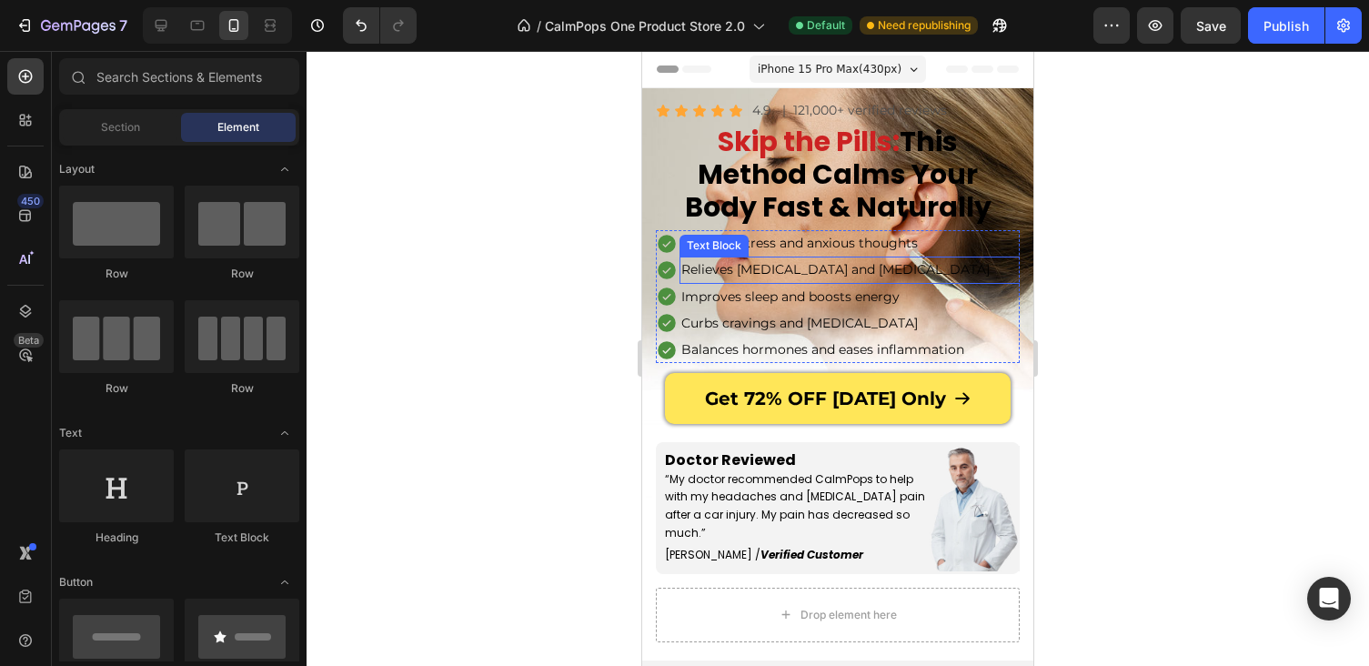
scroll to position [215, 0]
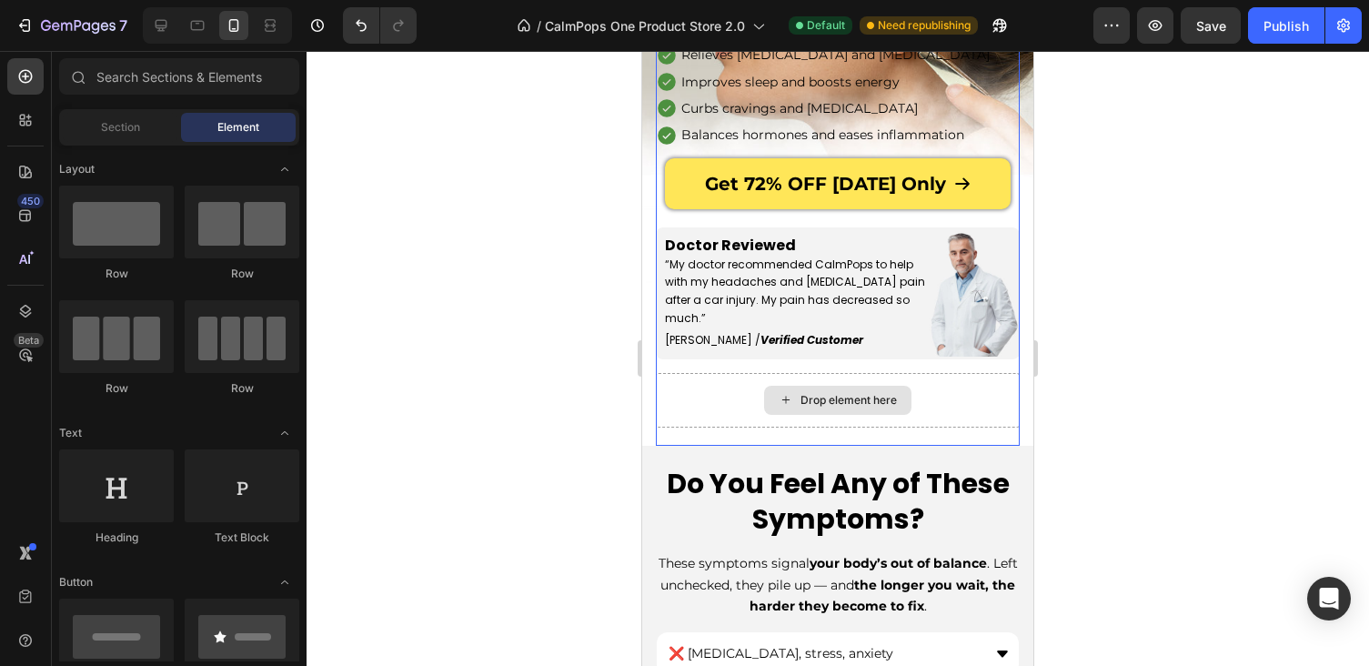
click at [961, 386] on div "Drop element here" at bounding box center [838, 400] width 364 height 55
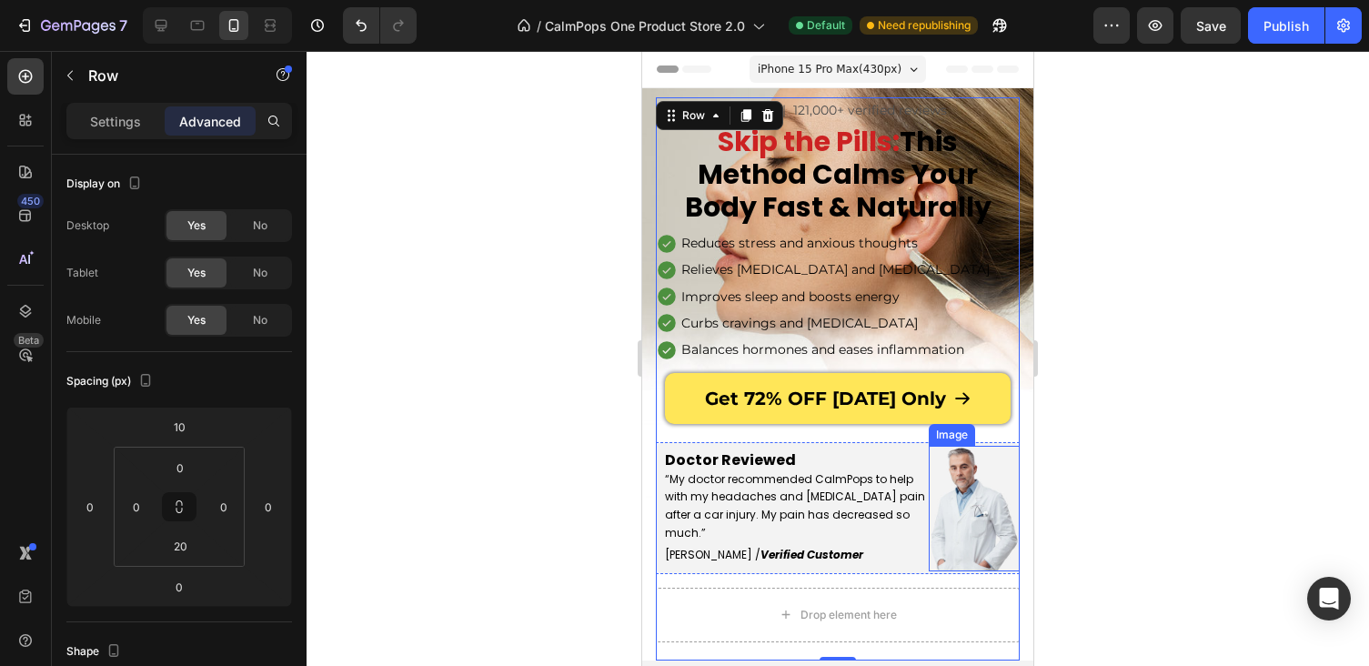
scroll to position [0, 0]
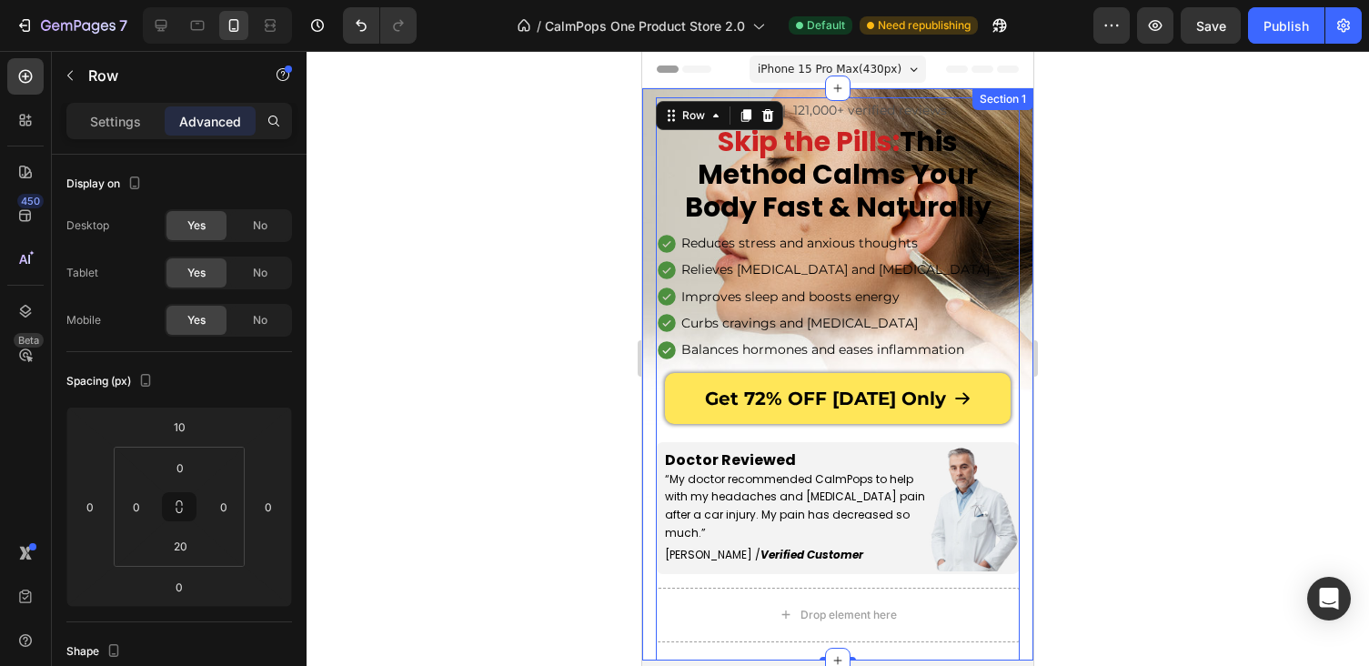
click at [644, 108] on div "Icon Icon Icon Icon Icon Icon List 4.9 Text Block | 121,000+ verified reviews T…" at bounding box center [837, 374] width 391 height 572
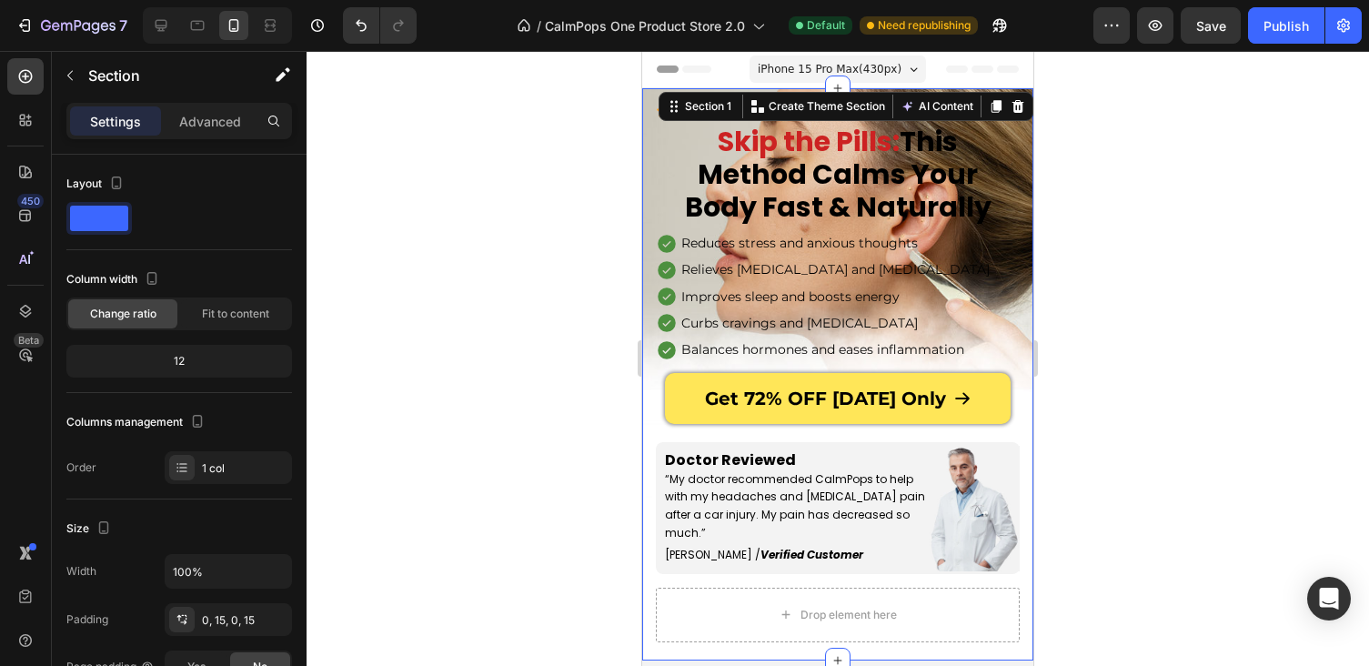
click at [1083, 238] on div at bounding box center [838, 358] width 1062 height 615
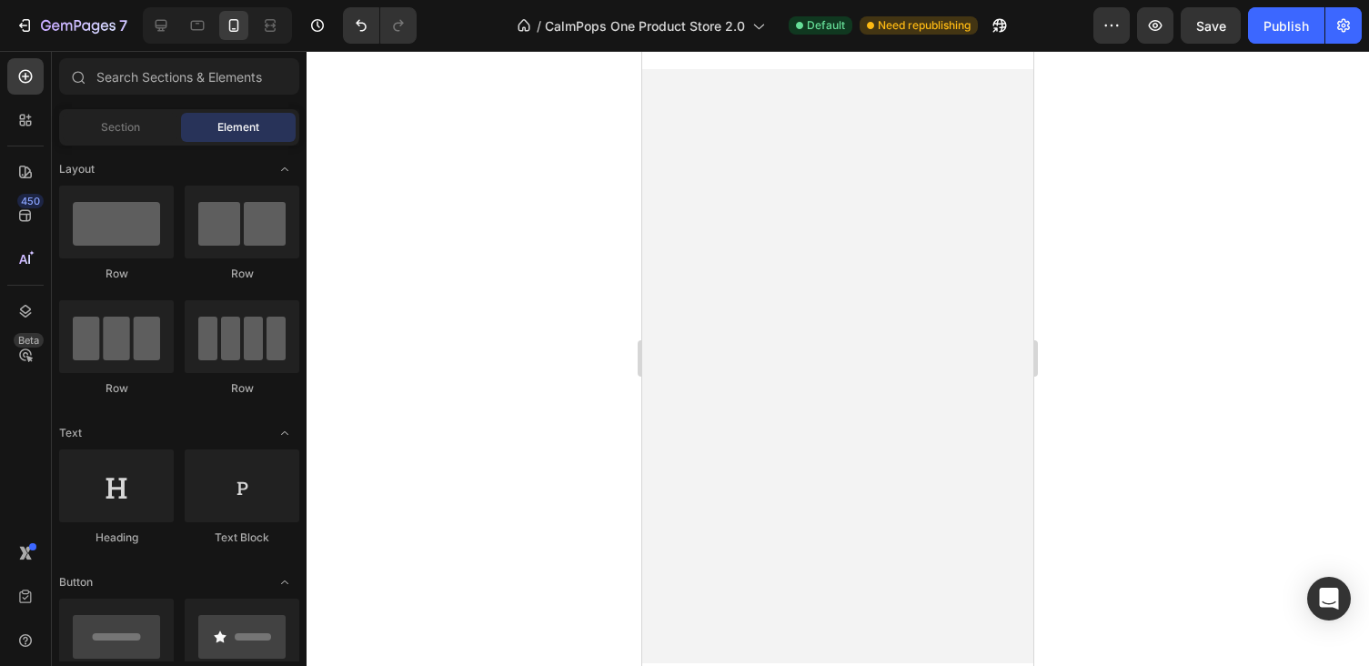
scroll to position [5089, 0]
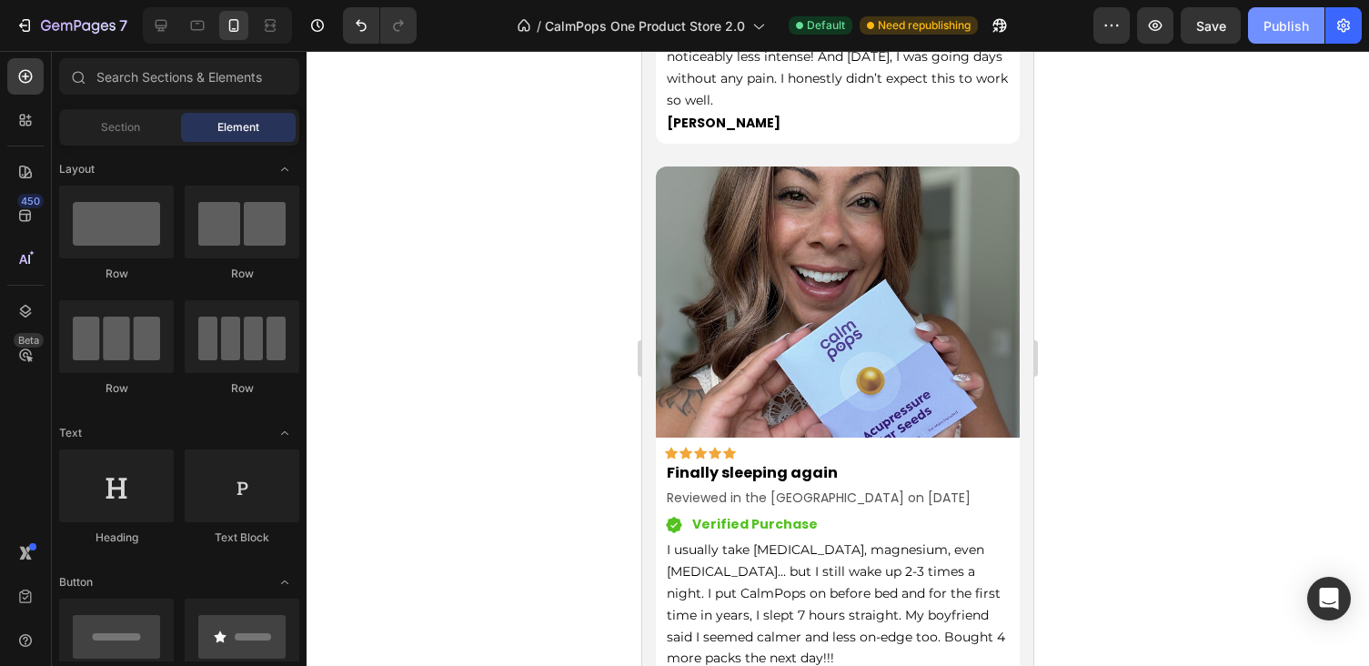
click at [1283, 37] on button "Publish" at bounding box center [1286, 25] width 76 height 36
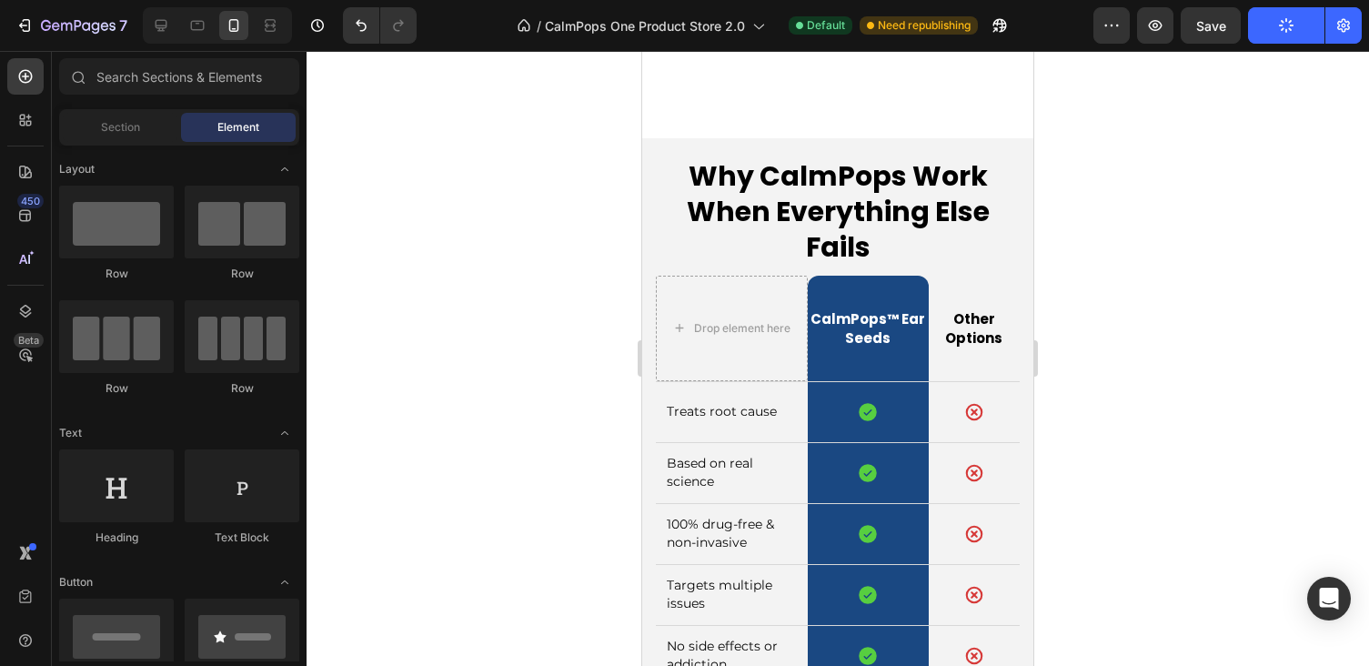
scroll to position [7763, 0]
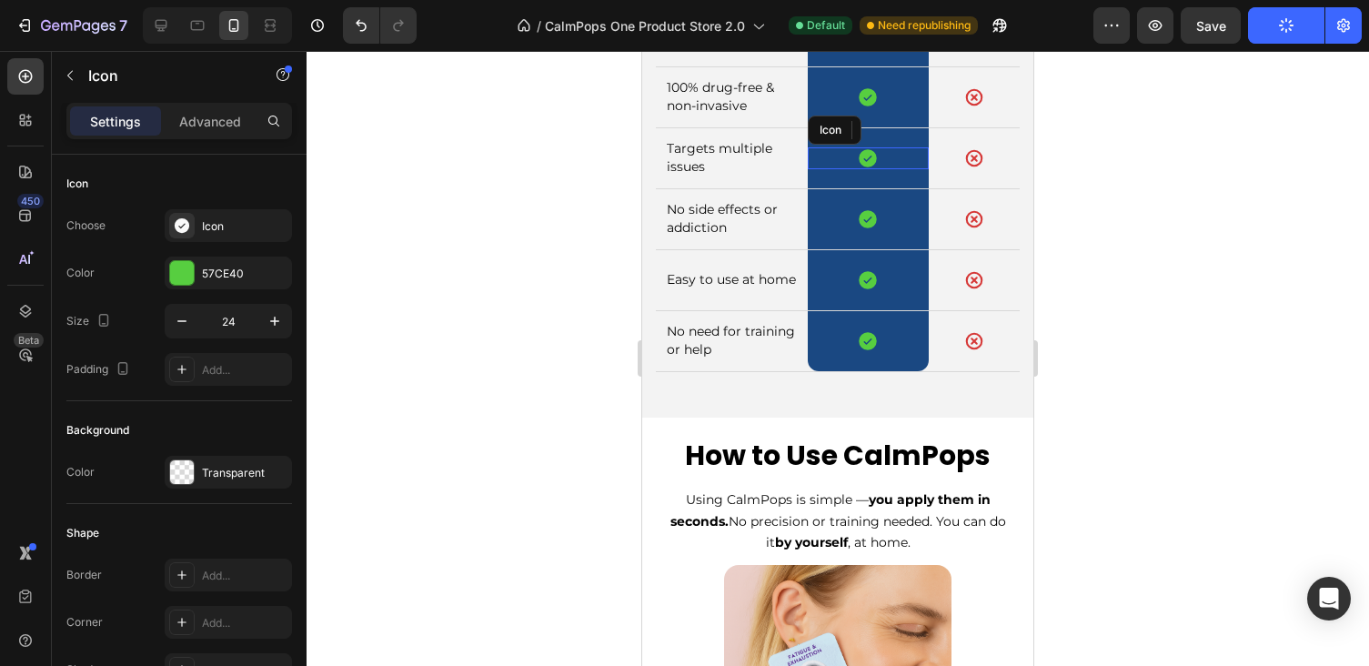
click at [832, 159] on div "Icon" at bounding box center [868, 158] width 121 height 22
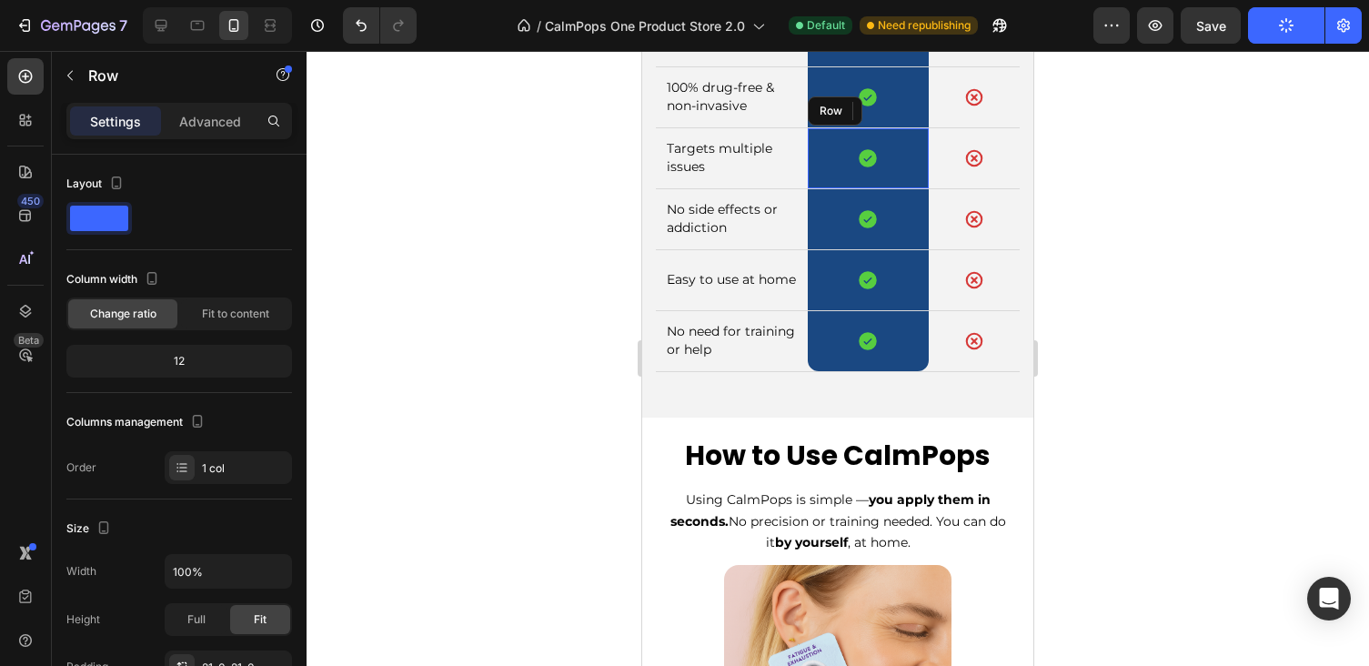
click at [814, 179] on div "Icon 0 Row" at bounding box center [868, 158] width 121 height 60
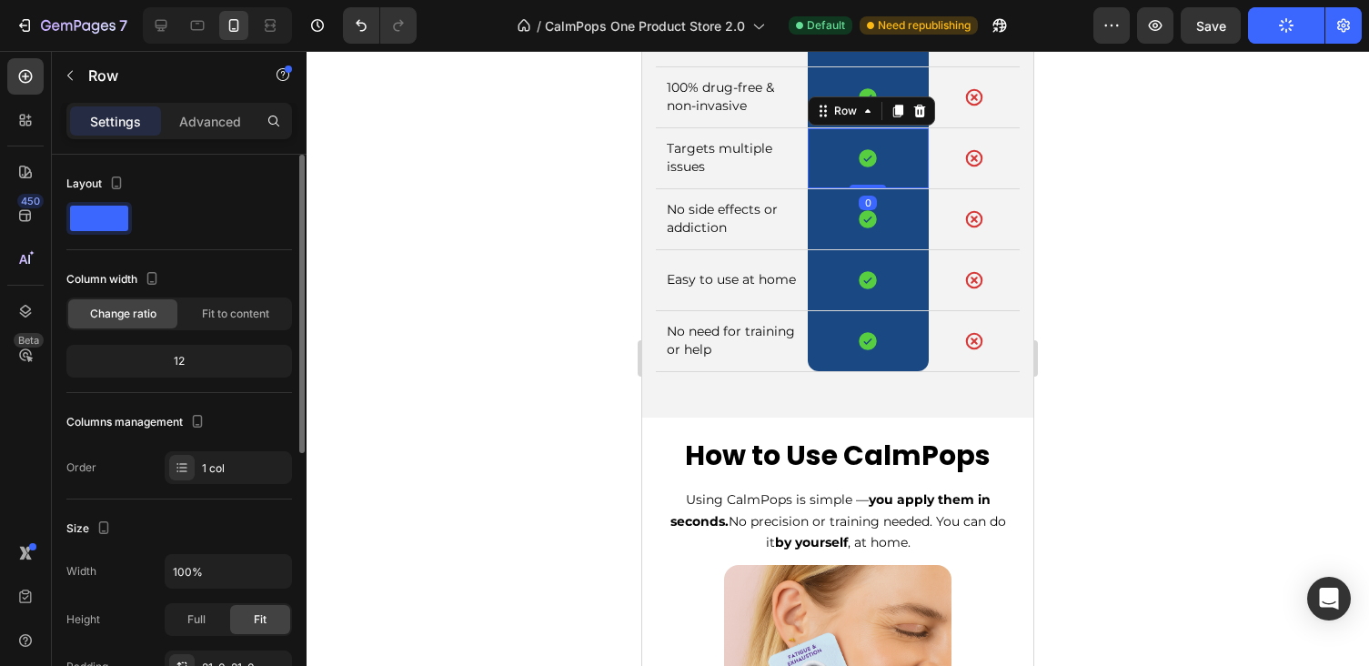
scroll to position [258, 0]
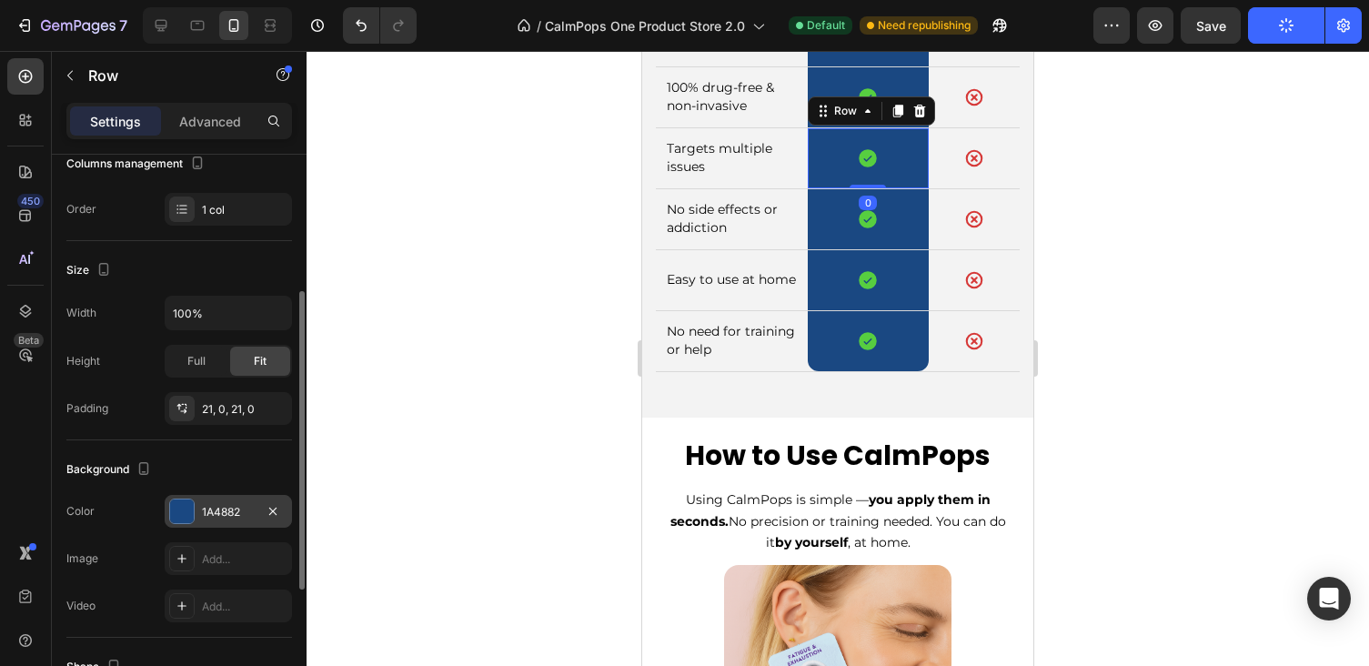
click at [208, 503] on div "1A4882" at bounding box center [228, 511] width 127 height 33
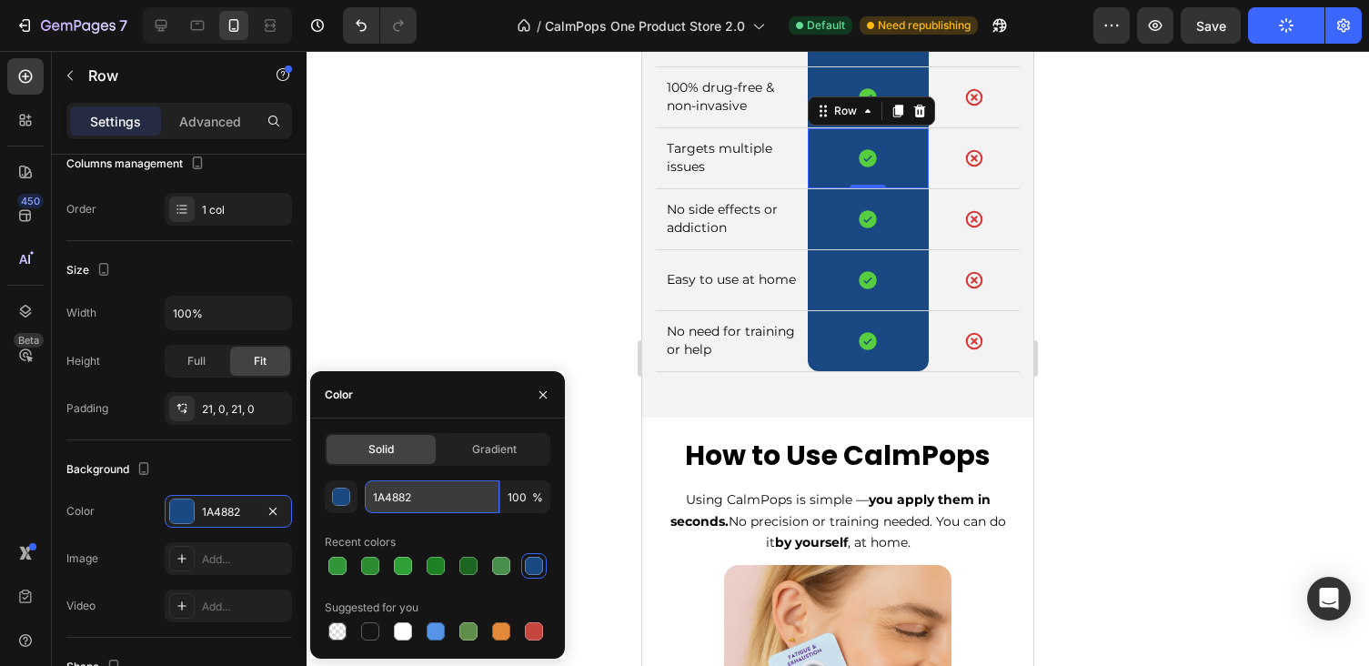
drag, startPoint x: 395, startPoint y: 494, endPoint x: 371, endPoint y: 494, distance: 23.6
click at [371, 494] on input "1A4882" at bounding box center [432, 496] width 135 height 33
click at [468, 269] on div at bounding box center [838, 358] width 1062 height 615
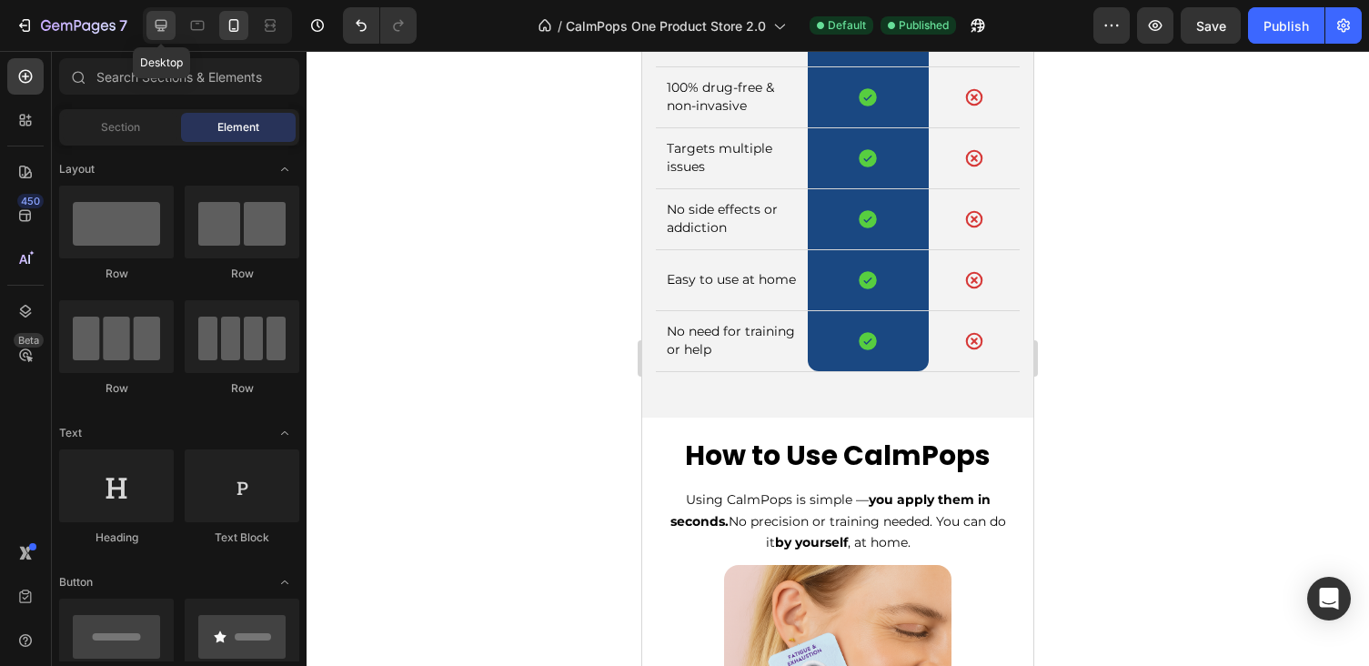
click at [152, 23] on icon at bounding box center [161, 25] width 18 height 18
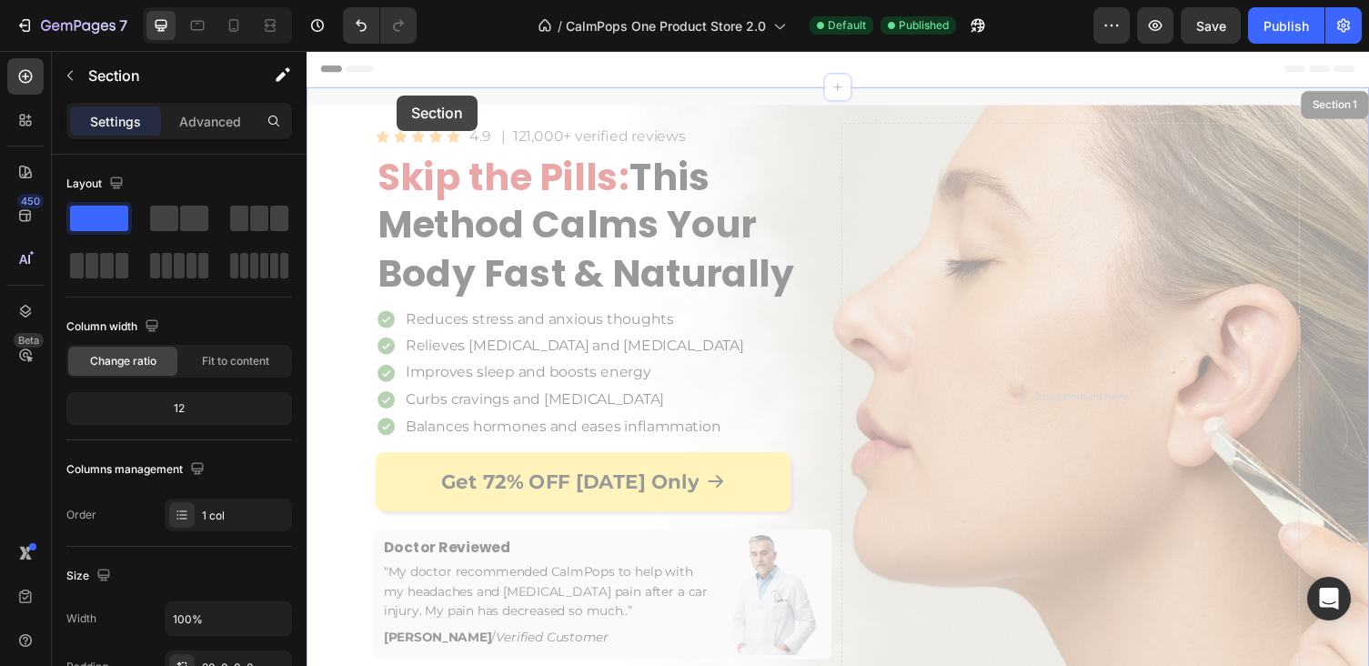
drag, startPoint x: 399, startPoint y: 96, endPoint x: 530, endPoint y: 171, distance: 150.7
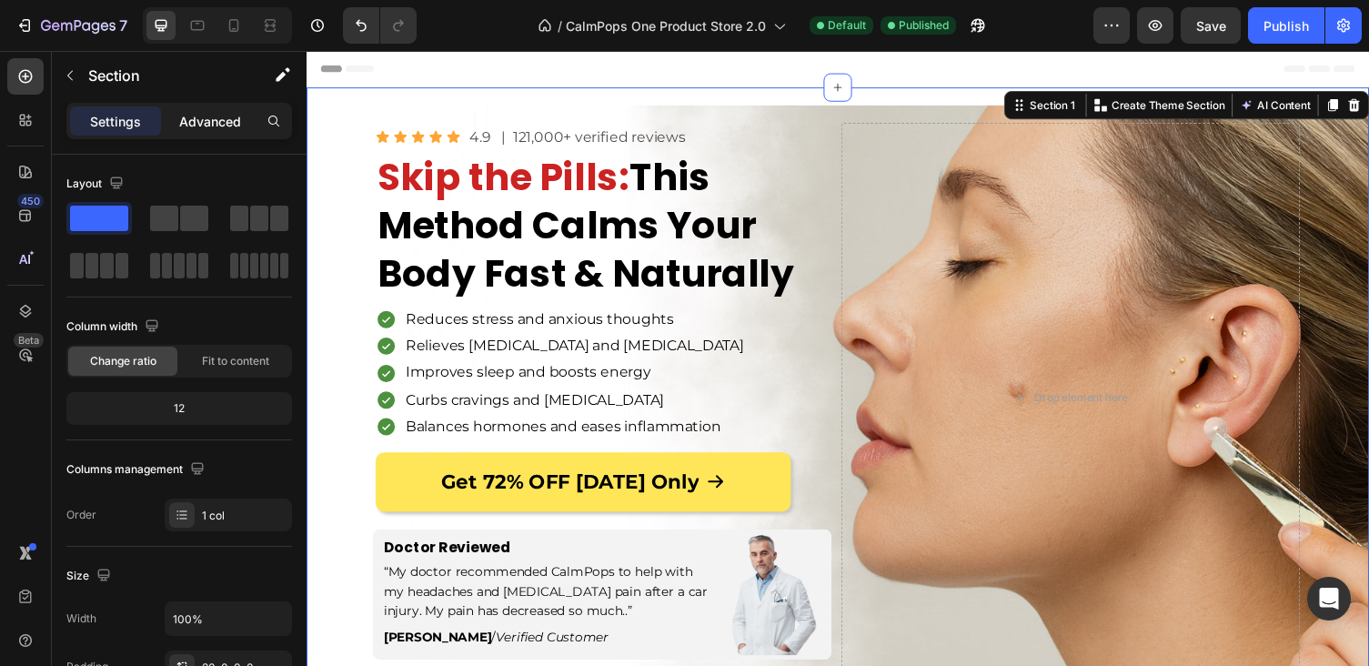
click at [217, 126] on p "Advanced" at bounding box center [210, 121] width 62 height 19
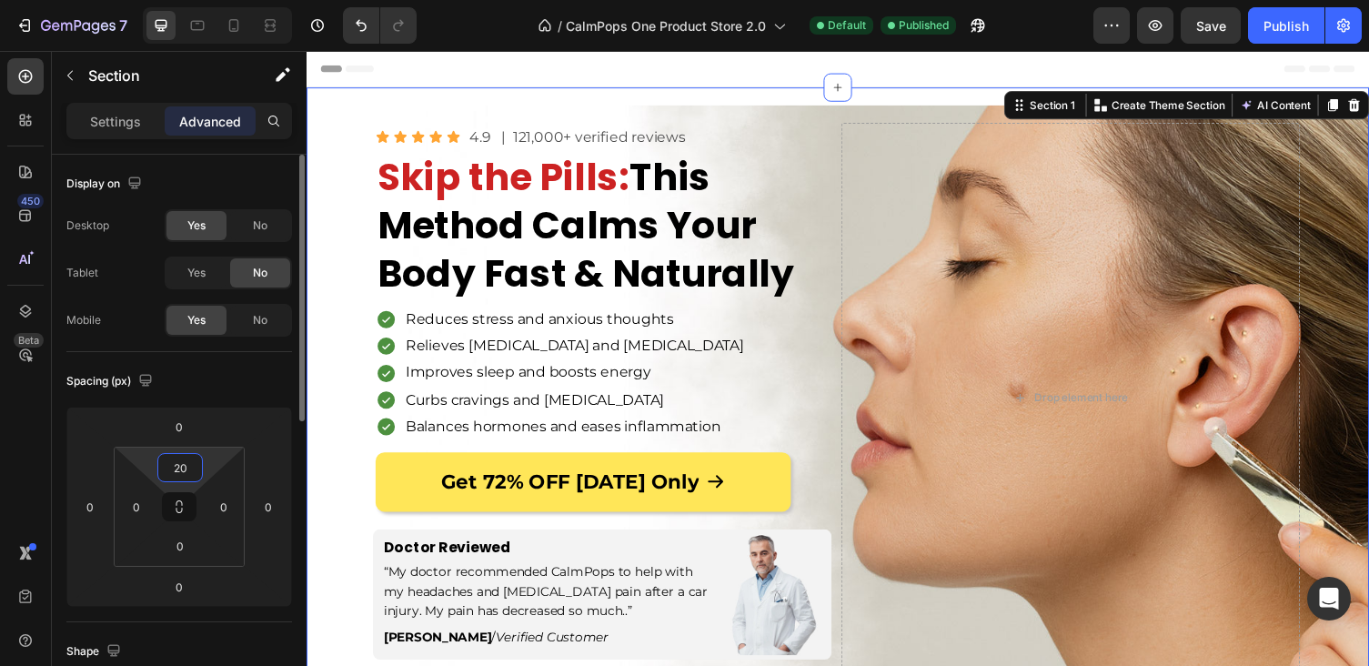
click at [179, 473] on input "20" at bounding box center [180, 467] width 36 height 27
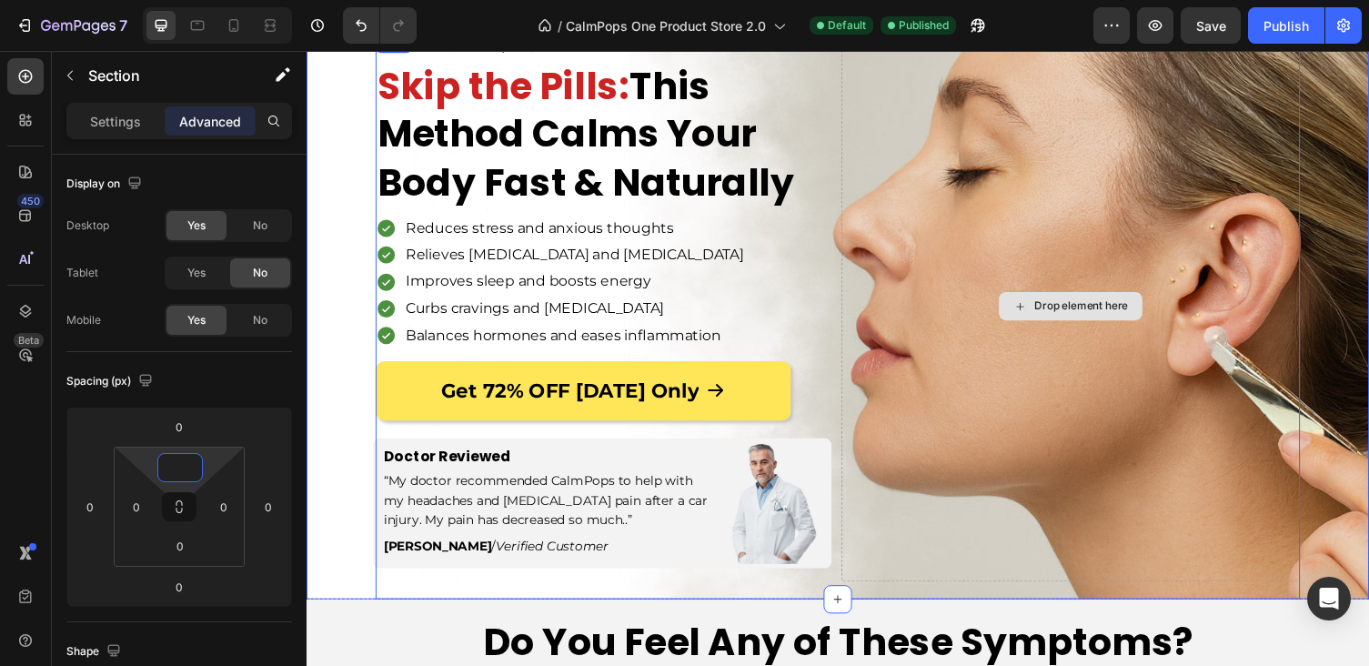
scroll to position [69, 0]
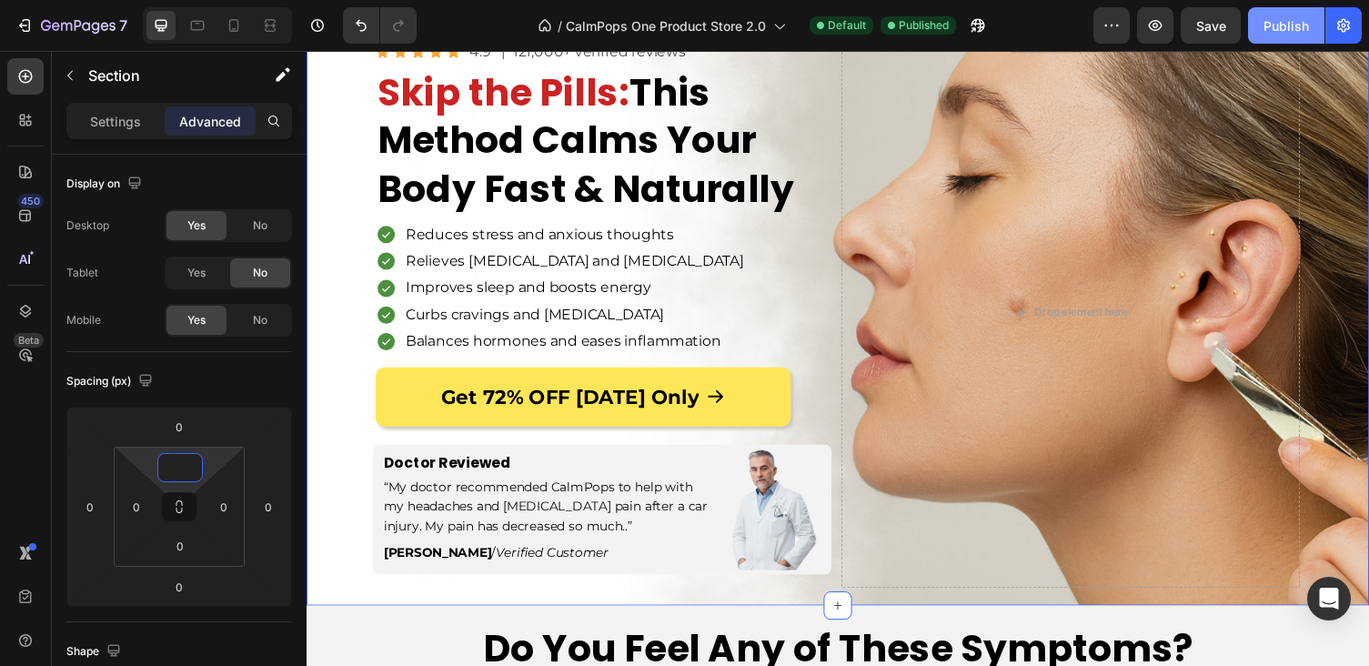
click at [1271, 20] on div "Publish" at bounding box center [1285, 25] width 45 height 19
type input "0"
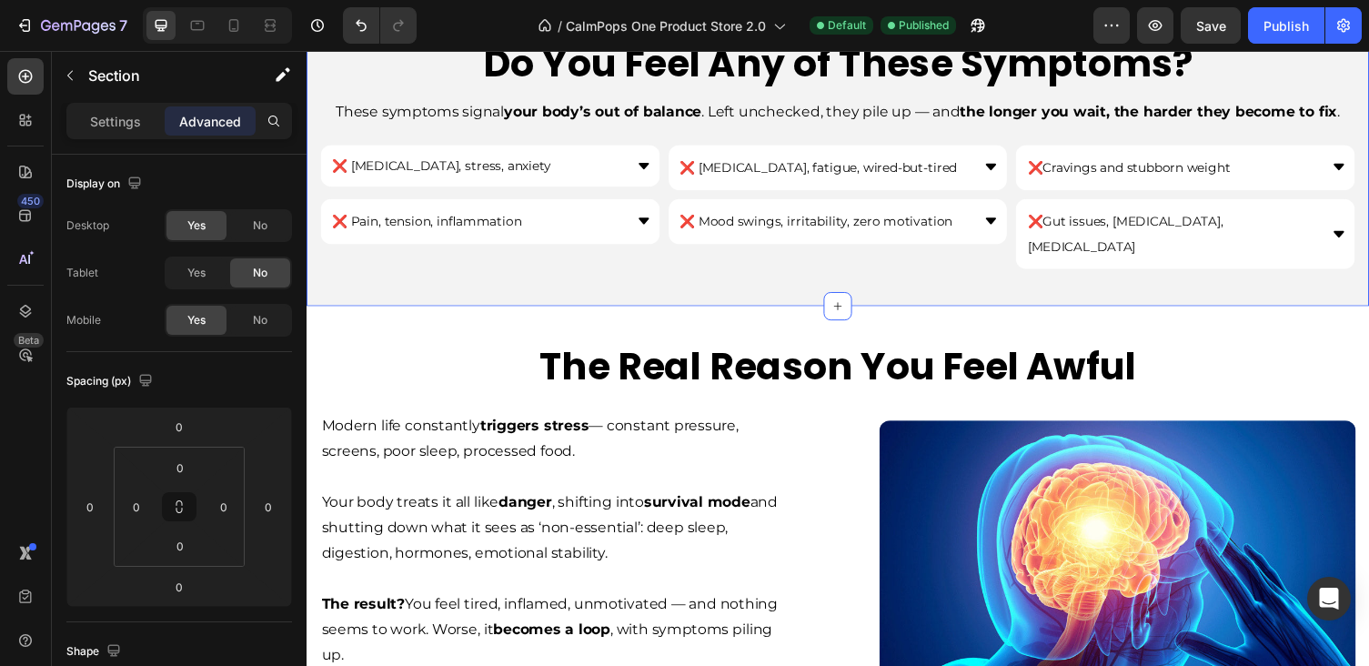
scroll to position [483, 0]
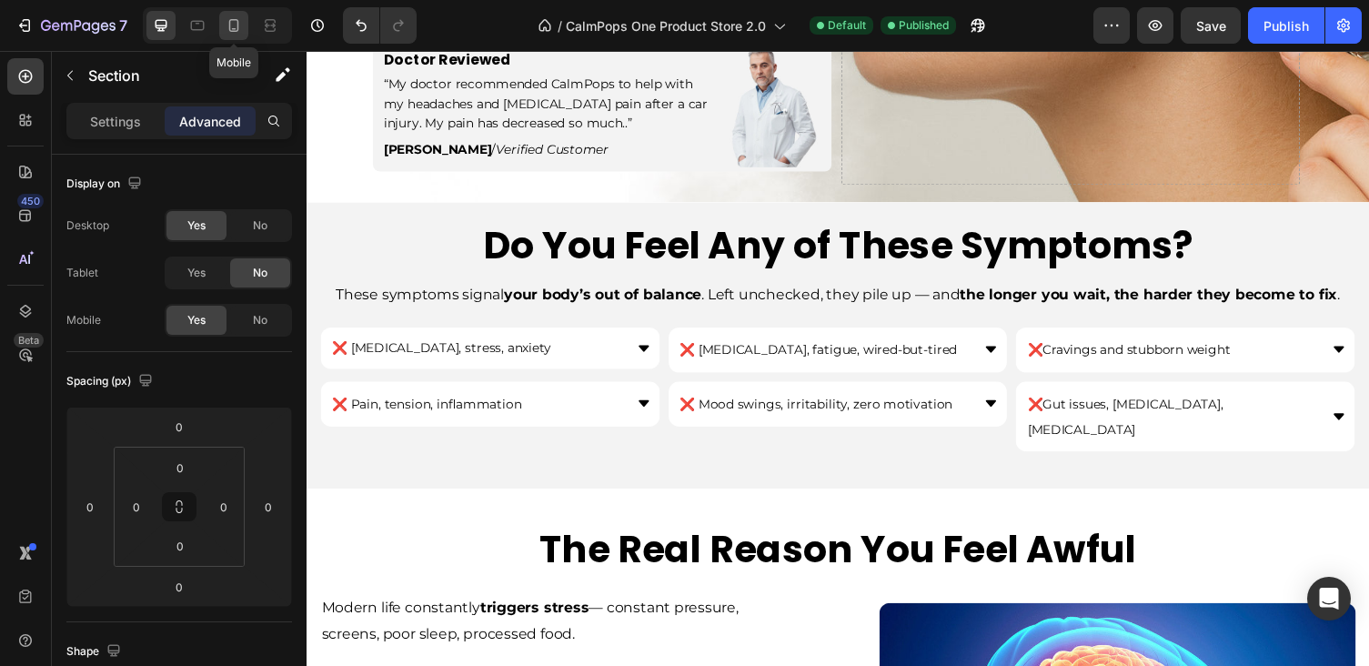
click at [232, 33] on icon at bounding box center [234, 25] width 18 height 18
type input "15"
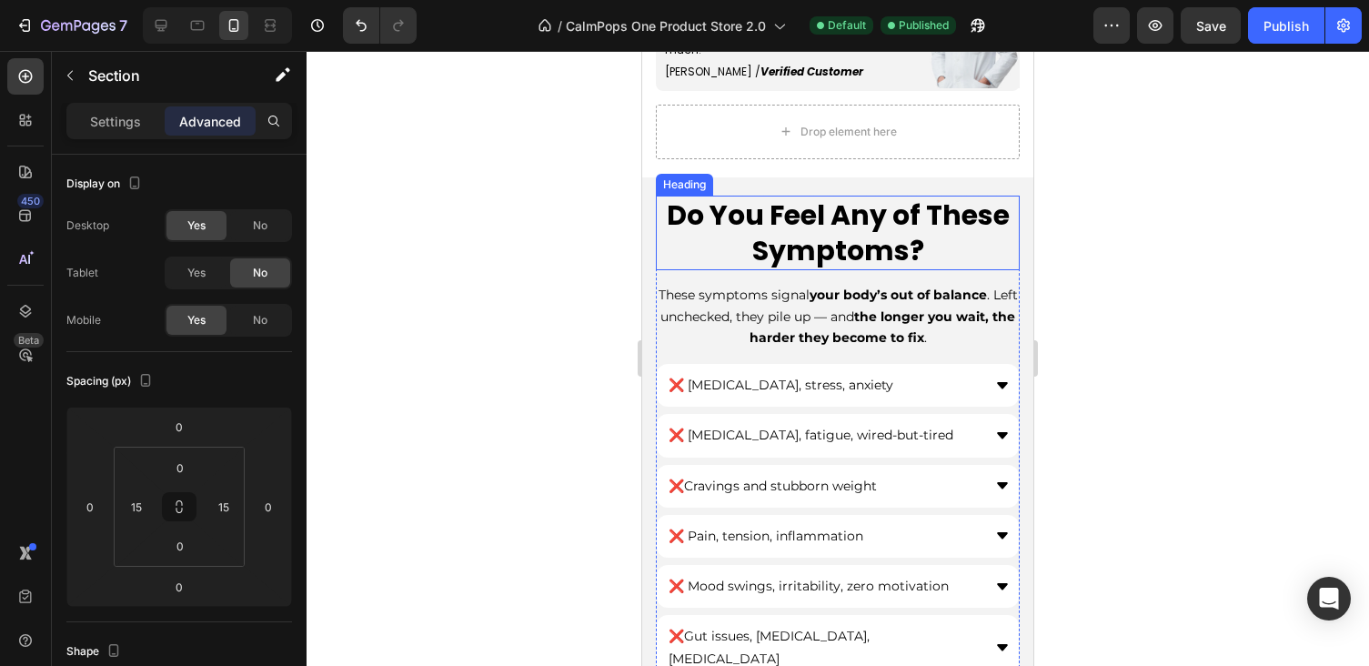
click at [904, 255] on h2 "Do You Feel Any of These Symptoms?" at bounding box center [838, 233] width 364 height 75
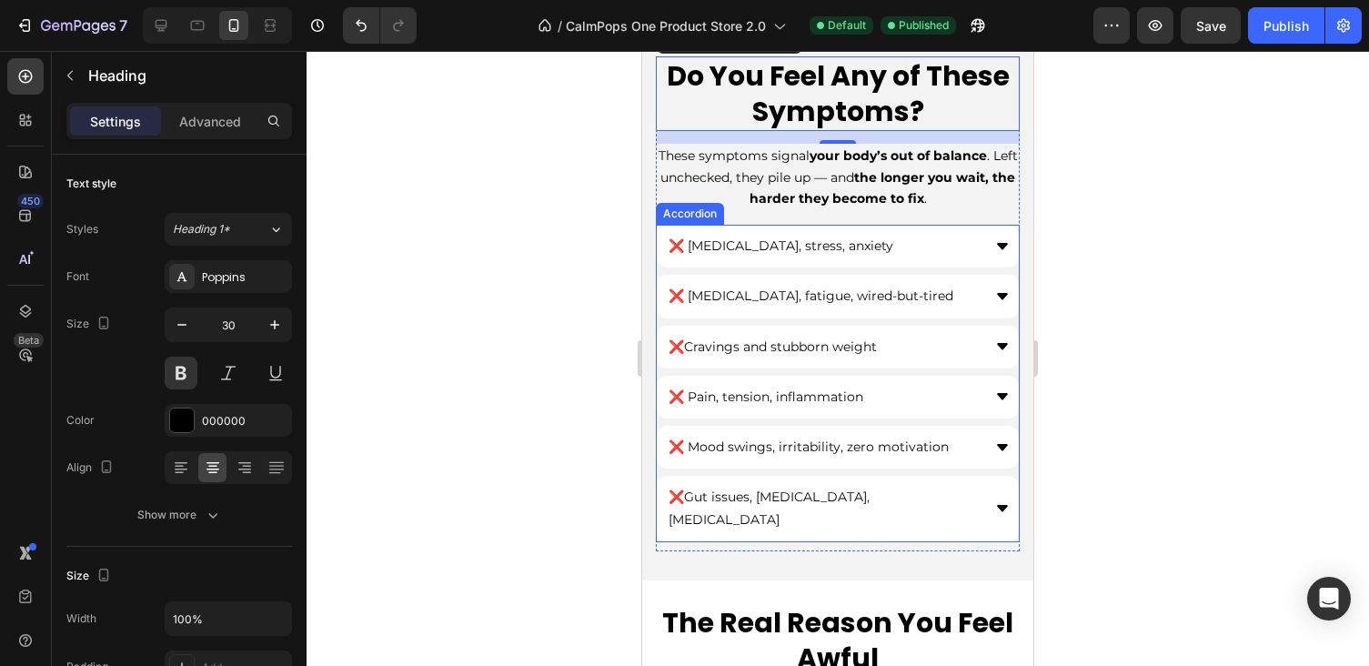
scroll to position [536, 0]
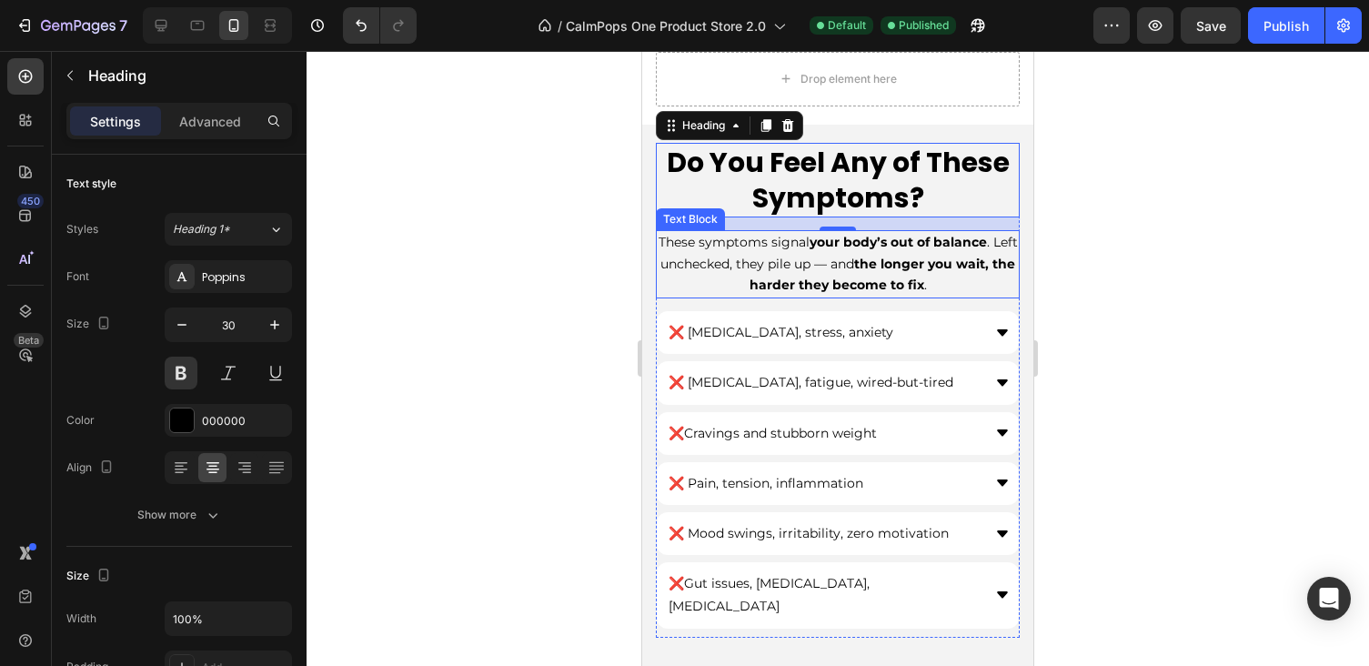
click at [801, 244] on p "These symptoms signal your body’s out of balance . Left unchecked, they pile up…" at bounding box center [838, 264] width 360 height 65
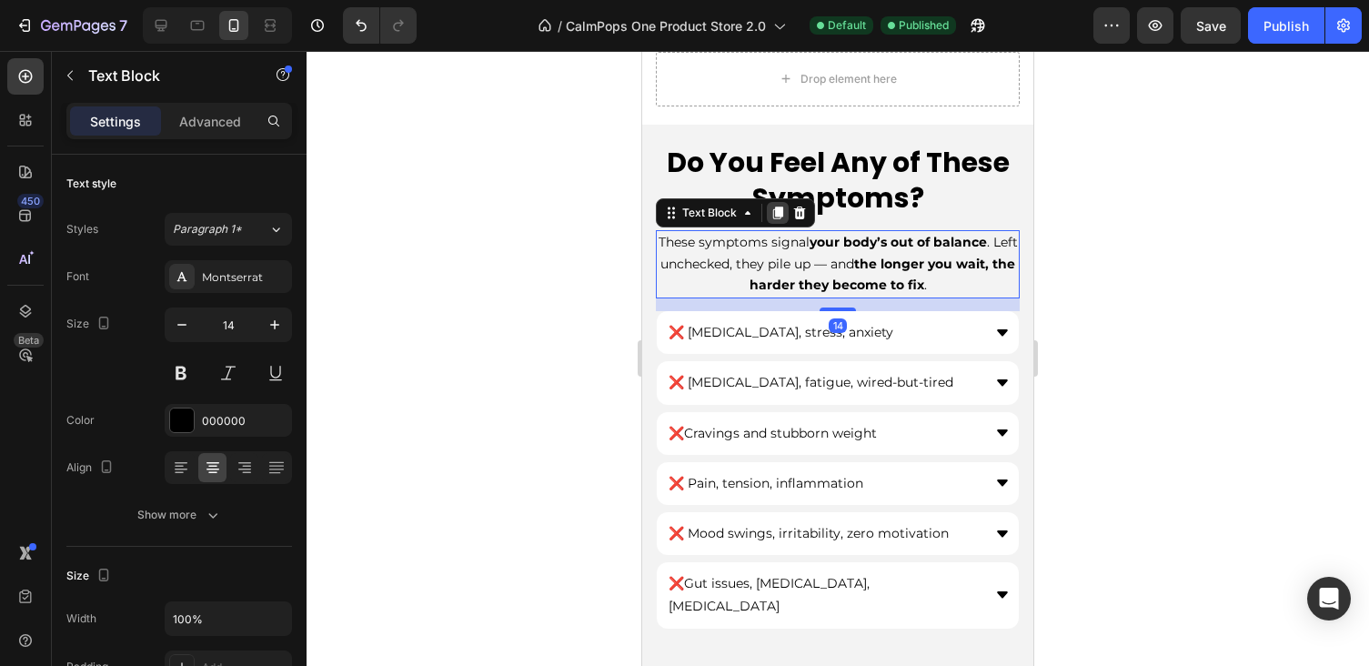
click at [782, 202] on div at bounding box center [778, 213] width 22 height 22
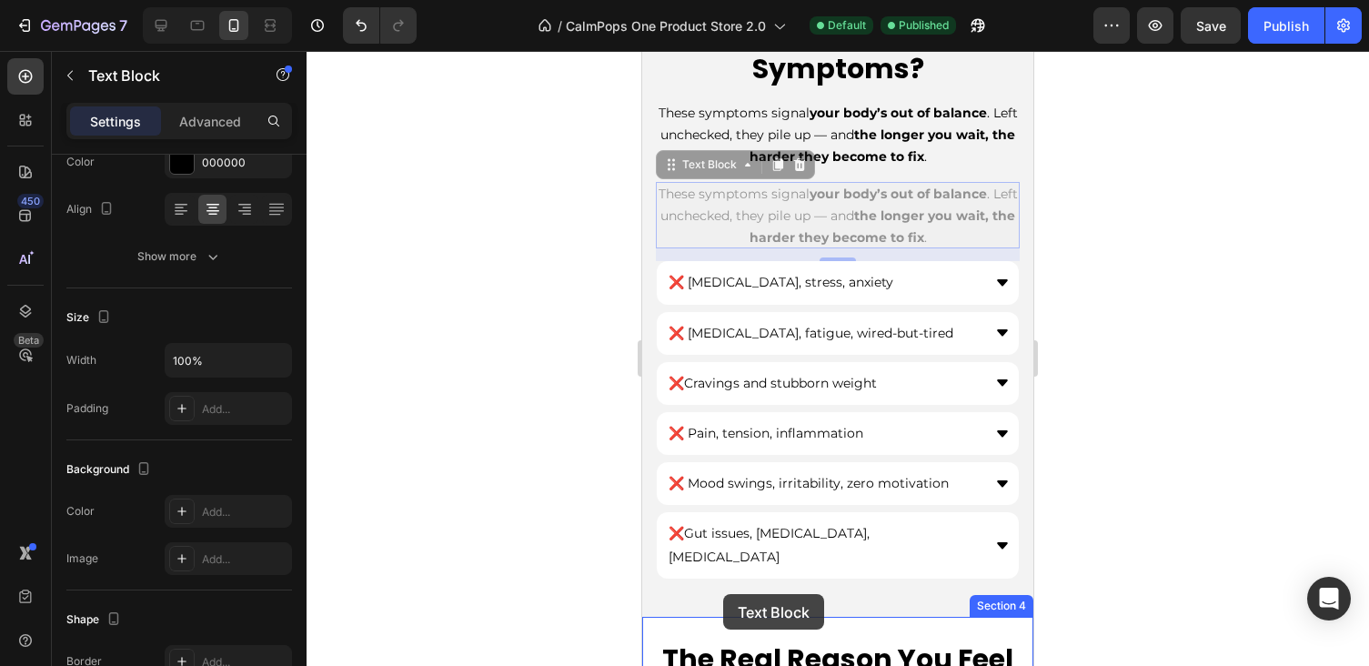
scroll to position [729, 0]
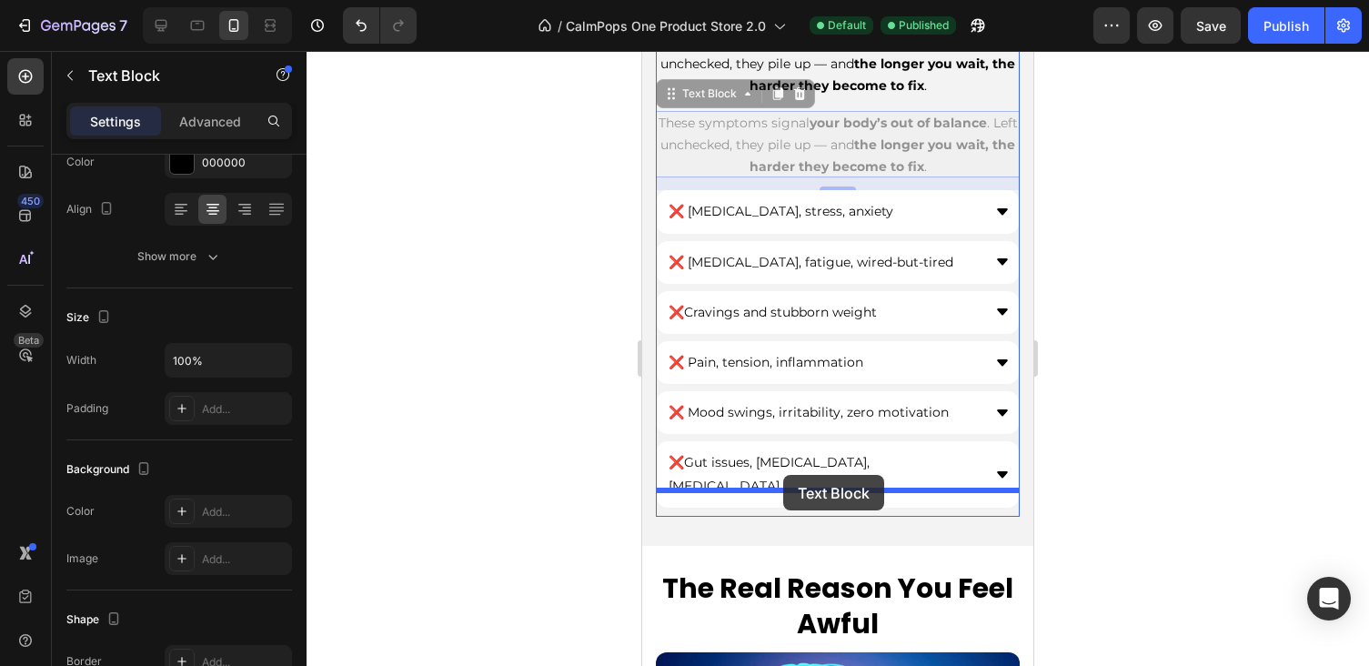
drag, startPoint x: 670, startPoint y: 286, endPoint x: 784, endPoint y: 476, distance: 220.7
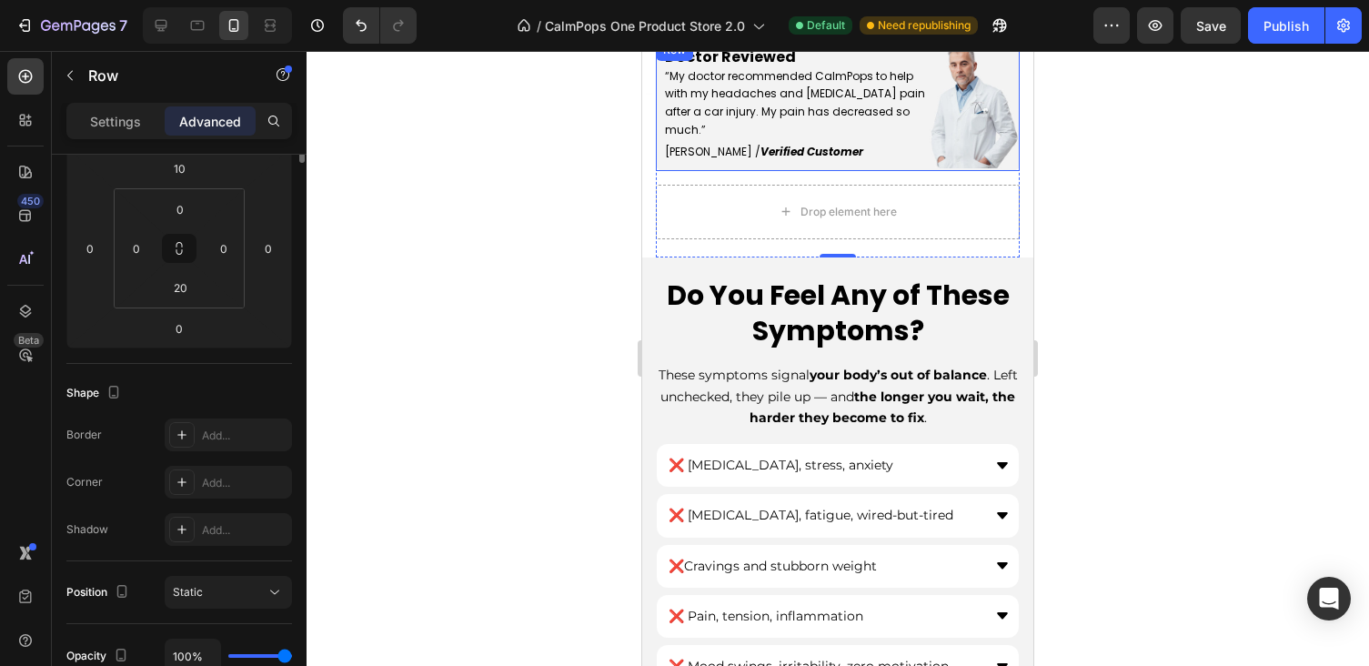
scroll to position [0, 0]
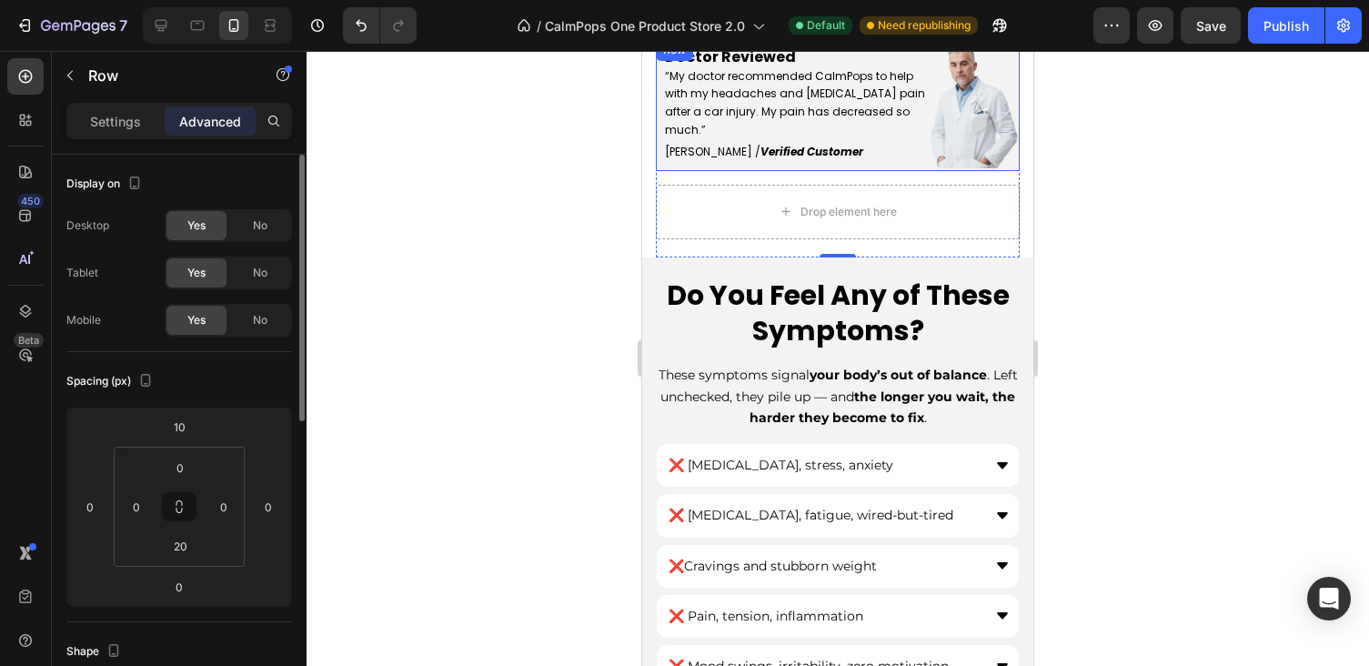
click at [689, 159] on div "Doctor Reviewed “My doctor recommended CalmPops to help with my headaches and s…" at bounding box center [792, 105] width 273 height 132
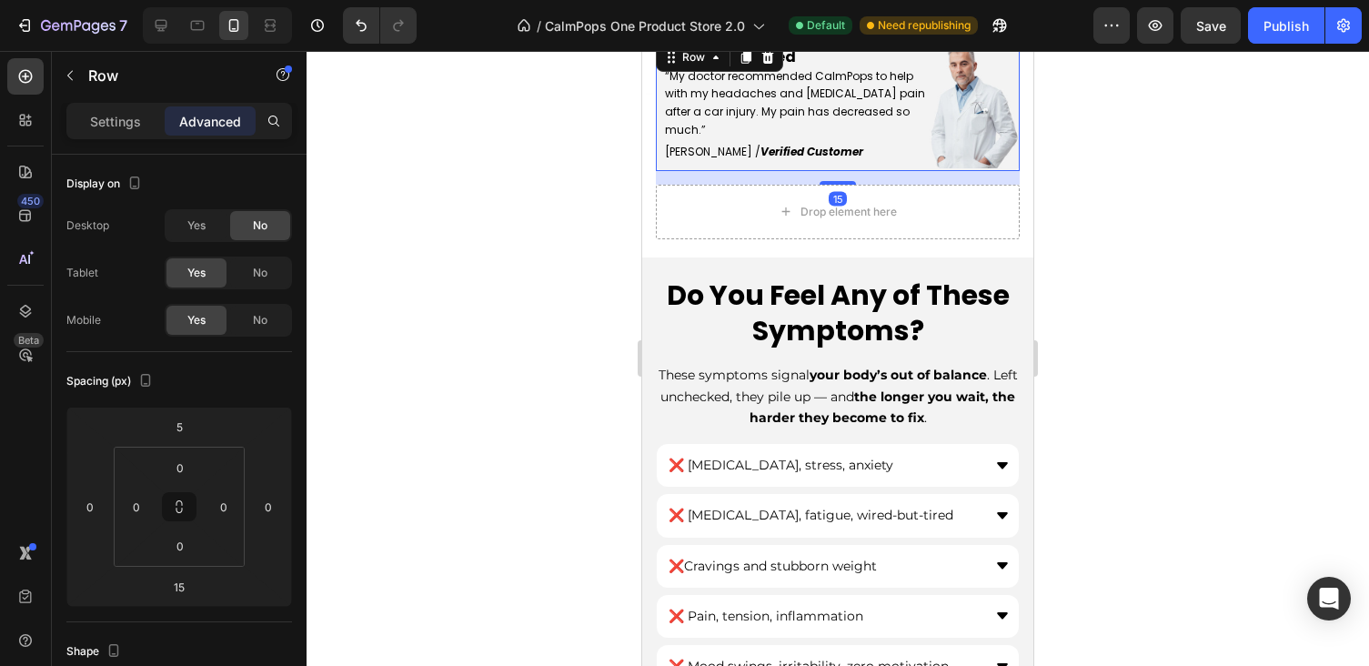
click at [709, 159] on div "Doctor Reviewed “My doctor recommended CalmPops to help with my headaches and s…" at bounding box center [792, 105] width 273 height 132
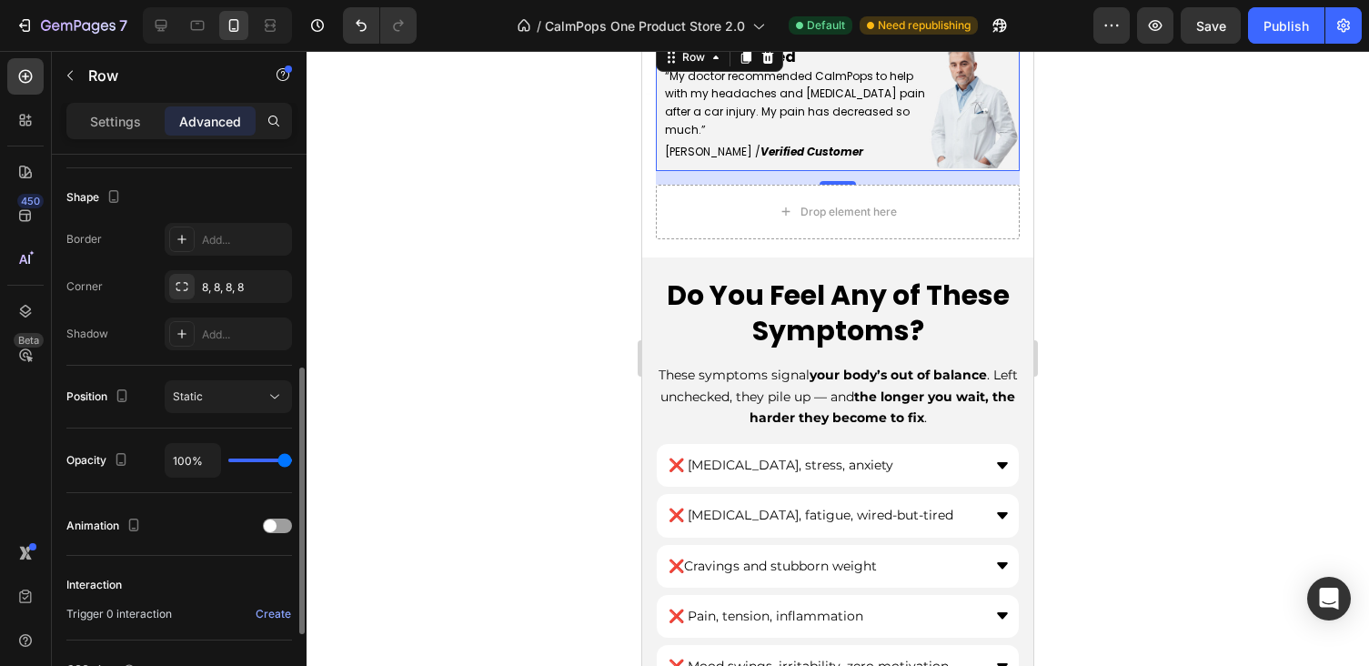
scroll to position [452, 0]
click at [227, 245] on div "Add..." at bounding box center [244, 242] width 85 height 16
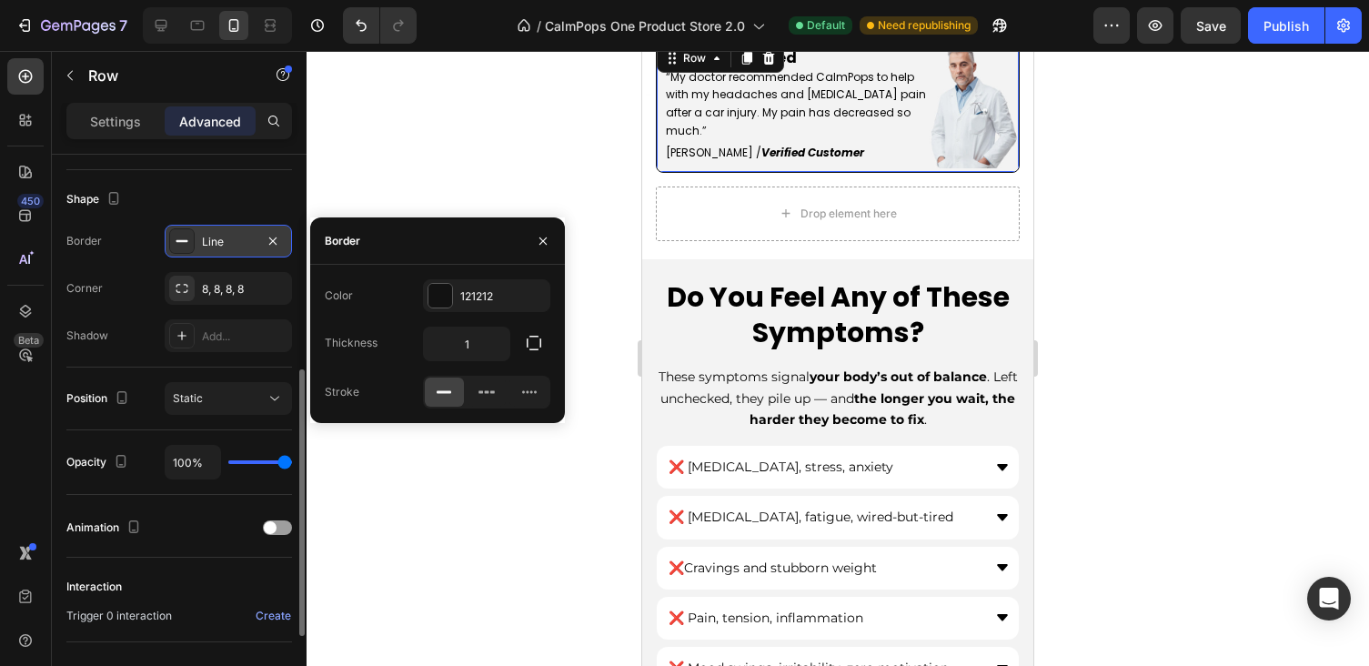
click at [1120, 254] on div at bounding box center [838, 358] width 1062 height 615
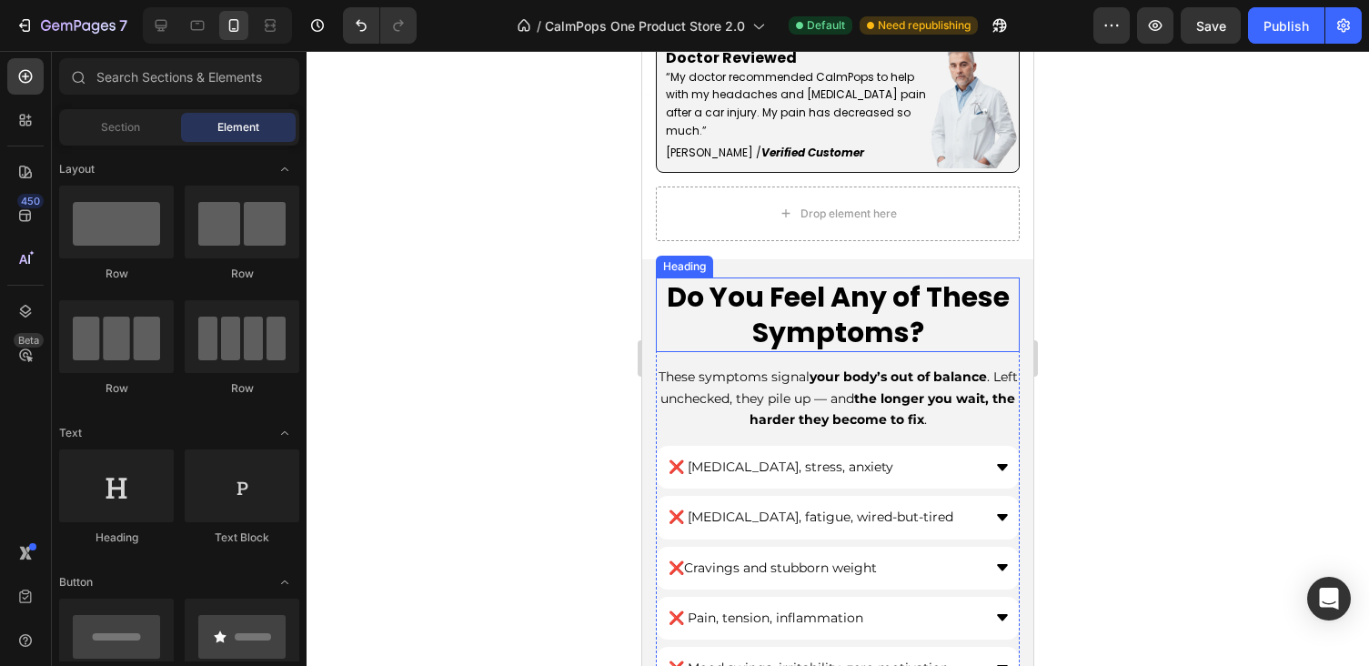
scroll to position [83, 0]
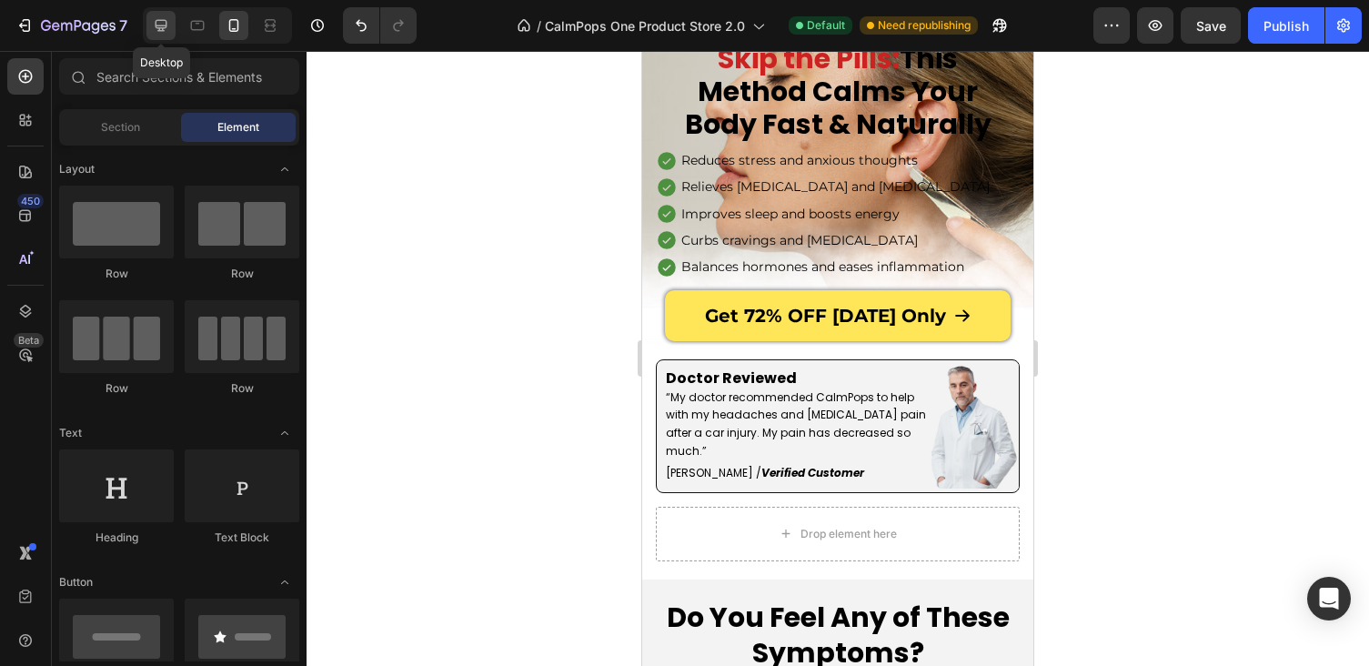
click at [163, 29] on icon at bounding box center [162, 26] width 12 height 12
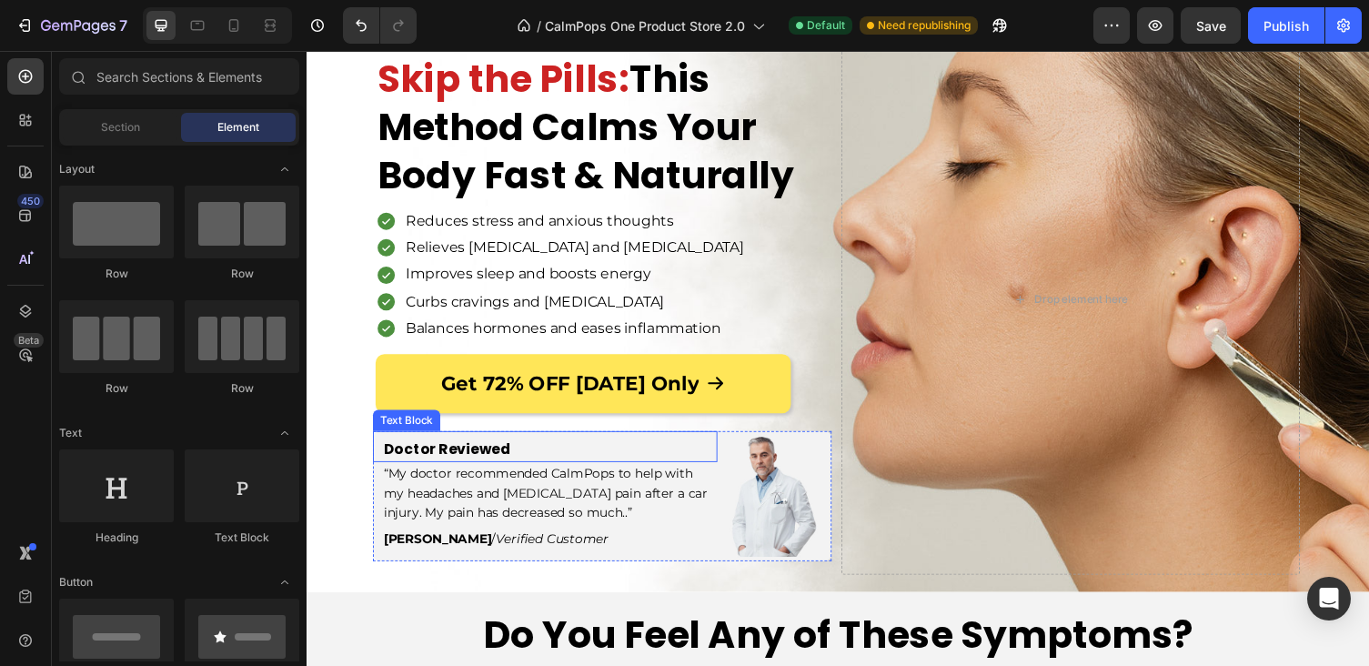
click at [668, 450] on p "Doctor Reviewed" at bounding box center [556, 460] width 341 height 20
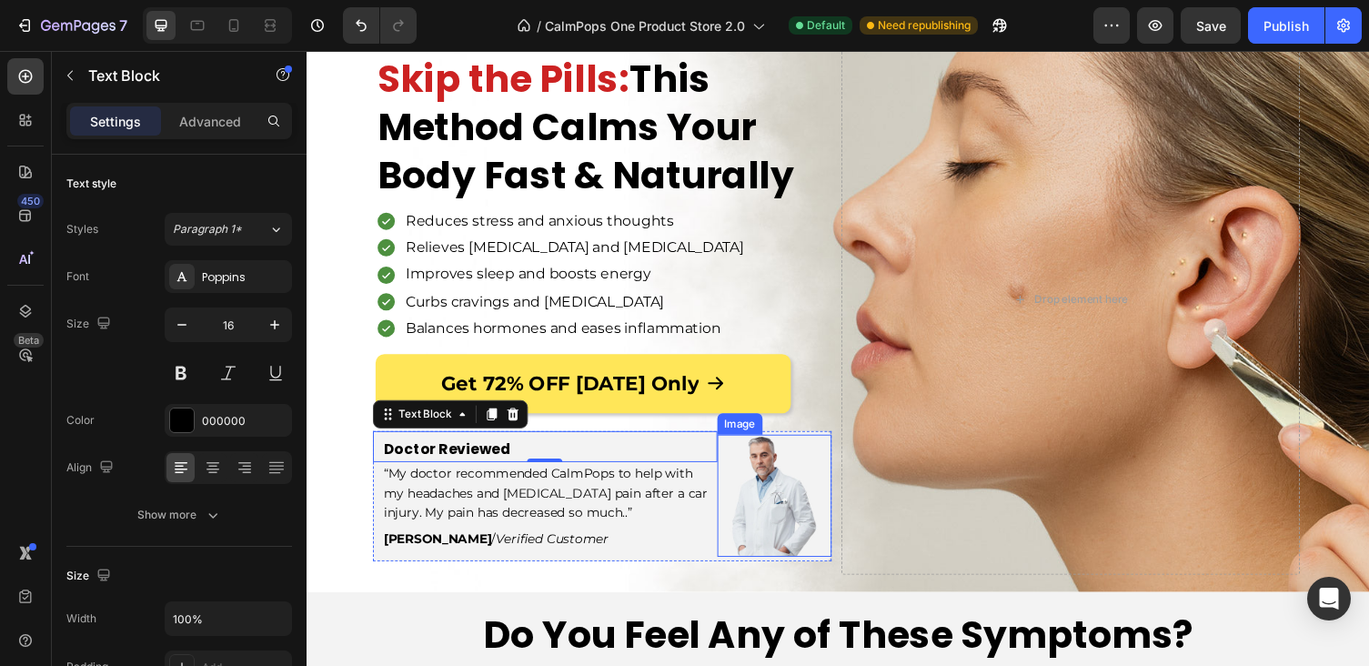
click at [844, 457] on div at bounding box center [788, 508] width 118 height 126
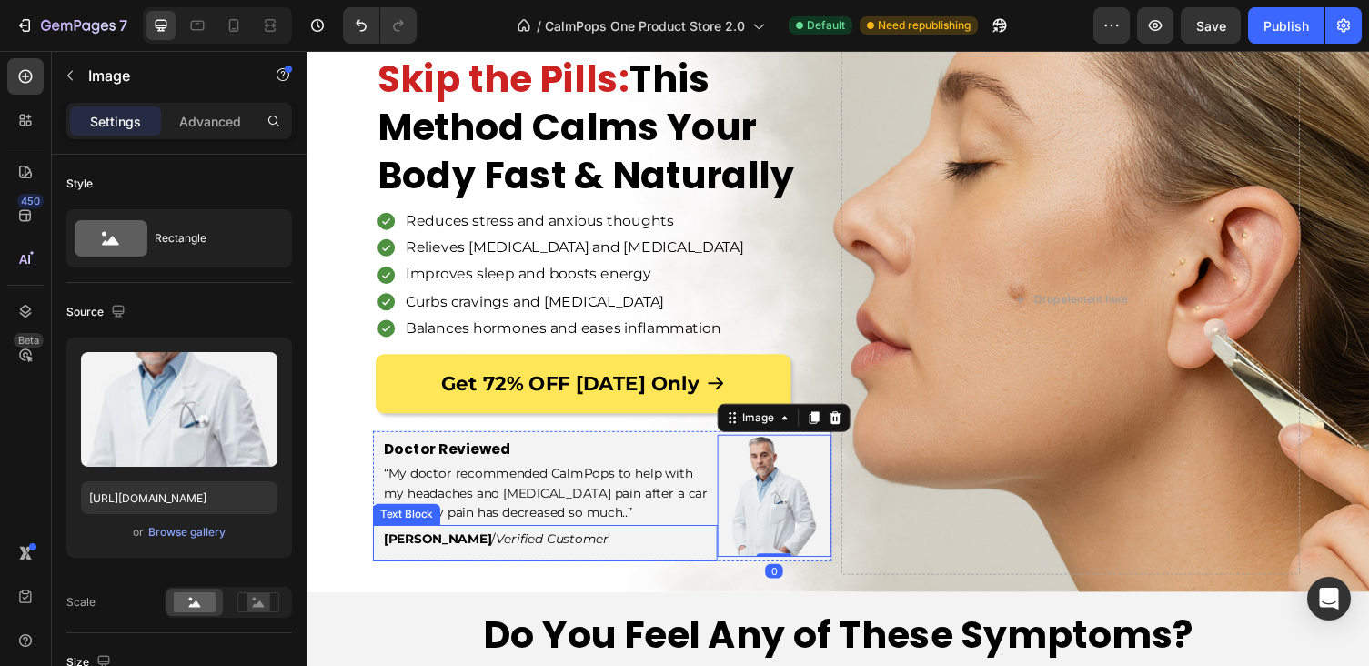
click at [677, 564] on div "Betty A. / Verified Customer Text Block" at bounding box center [552, 556] width 354 height 37
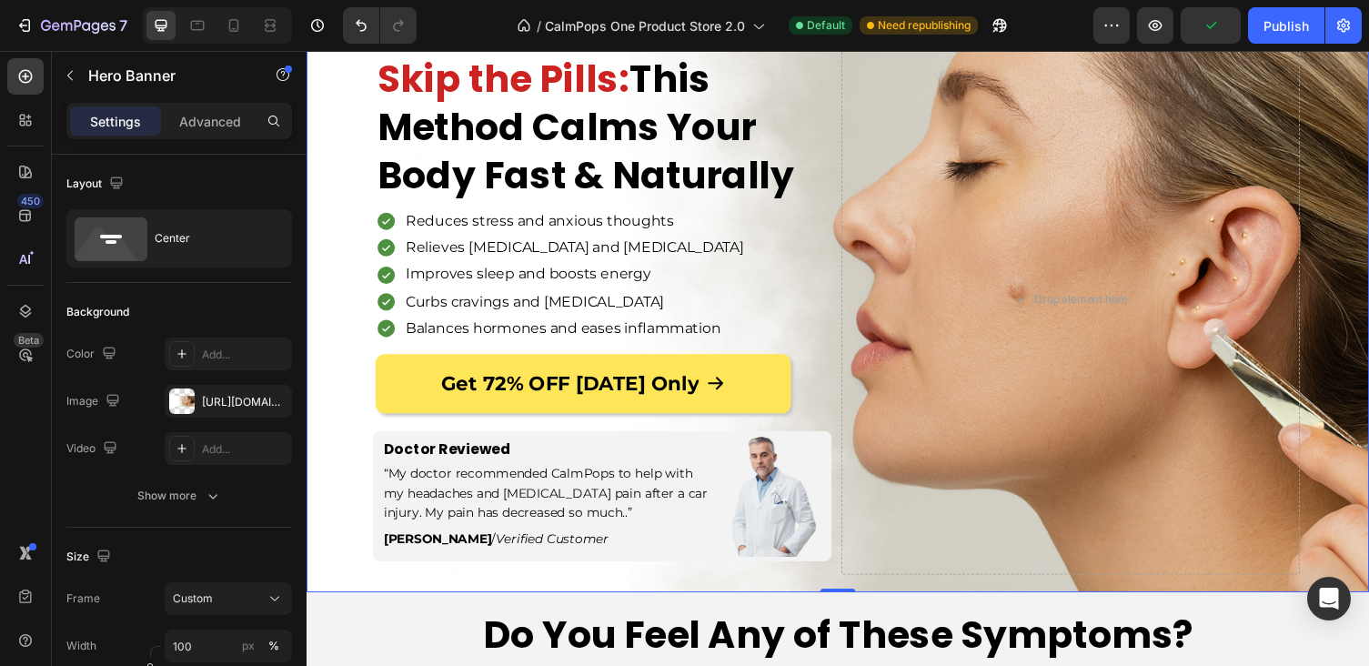
click at [373, 484] on div "Overlay" at bounding box center [852, 305] width 1091 height 601
click at [379, 481] on div "“My doctor recommended CalmPops to help with my headaches and spinal nerve pain…" at bounding box center [552, 505] width 354 height 65
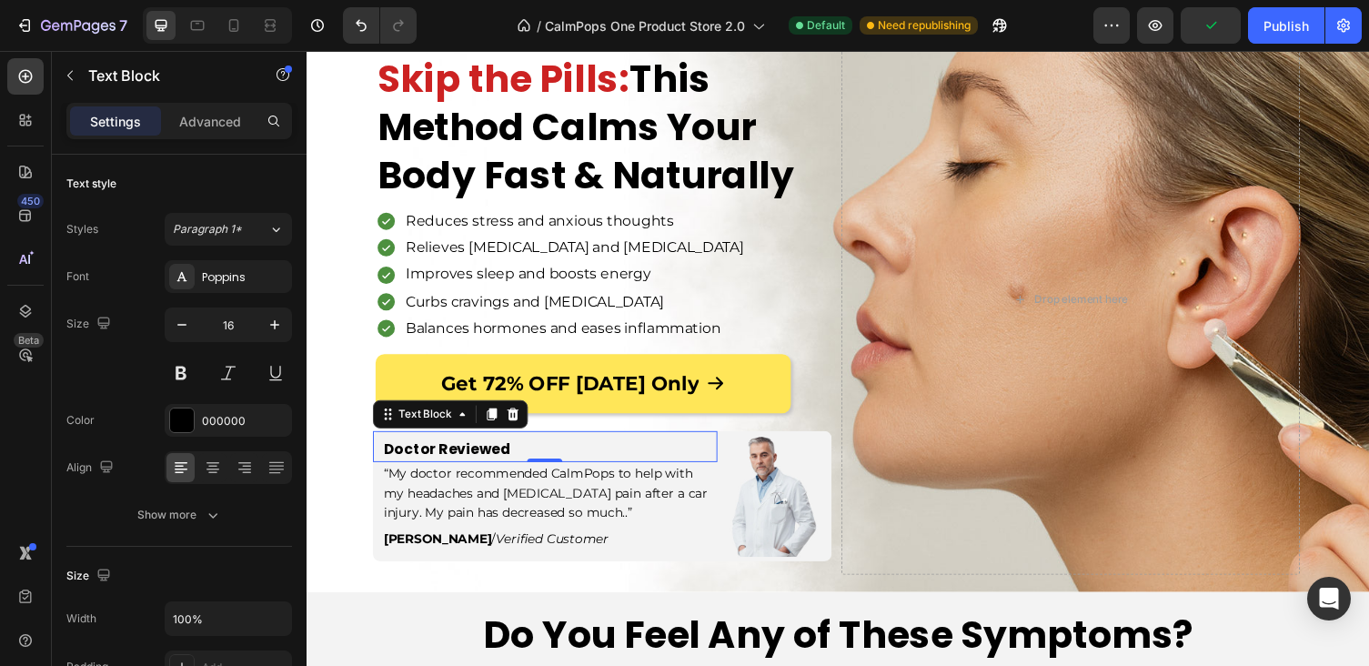
click at [375, 462] on div "Doctor Reviewed Text Block 0" at bounding box center [552, 456] width 354 height 31
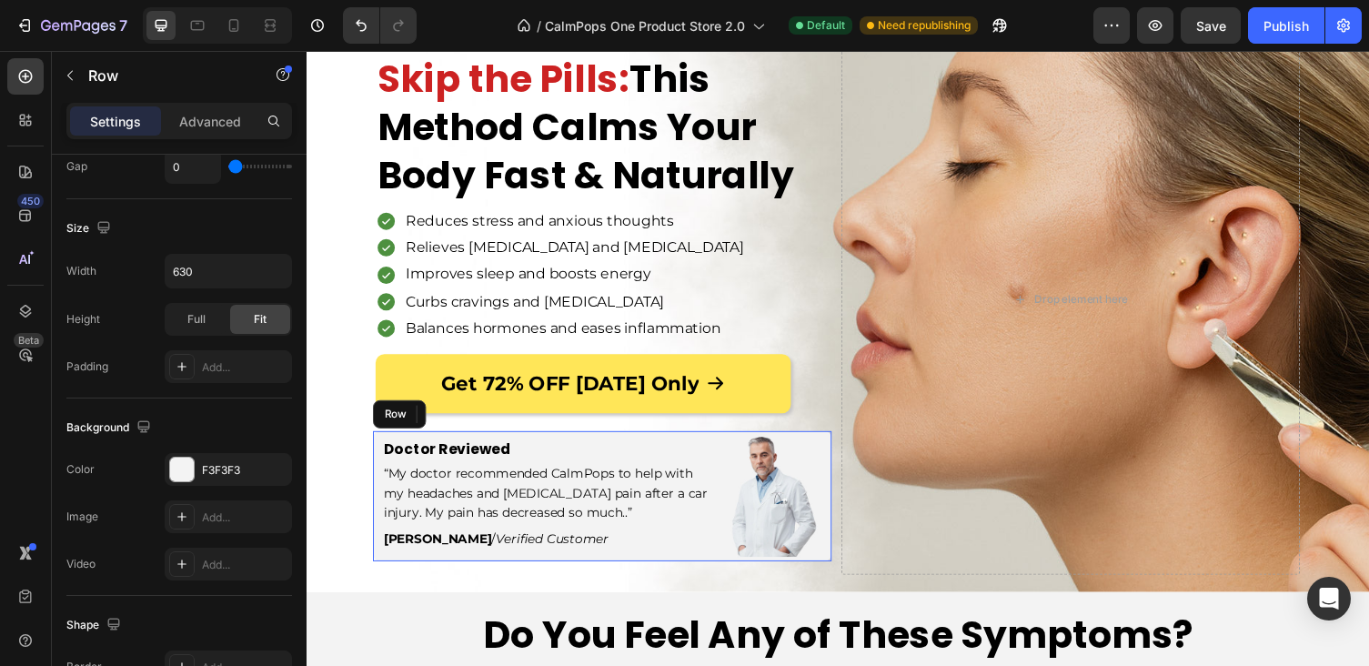
click at [837, 441] on div "Image" at bounding box center [788, 507] width 118 height 133
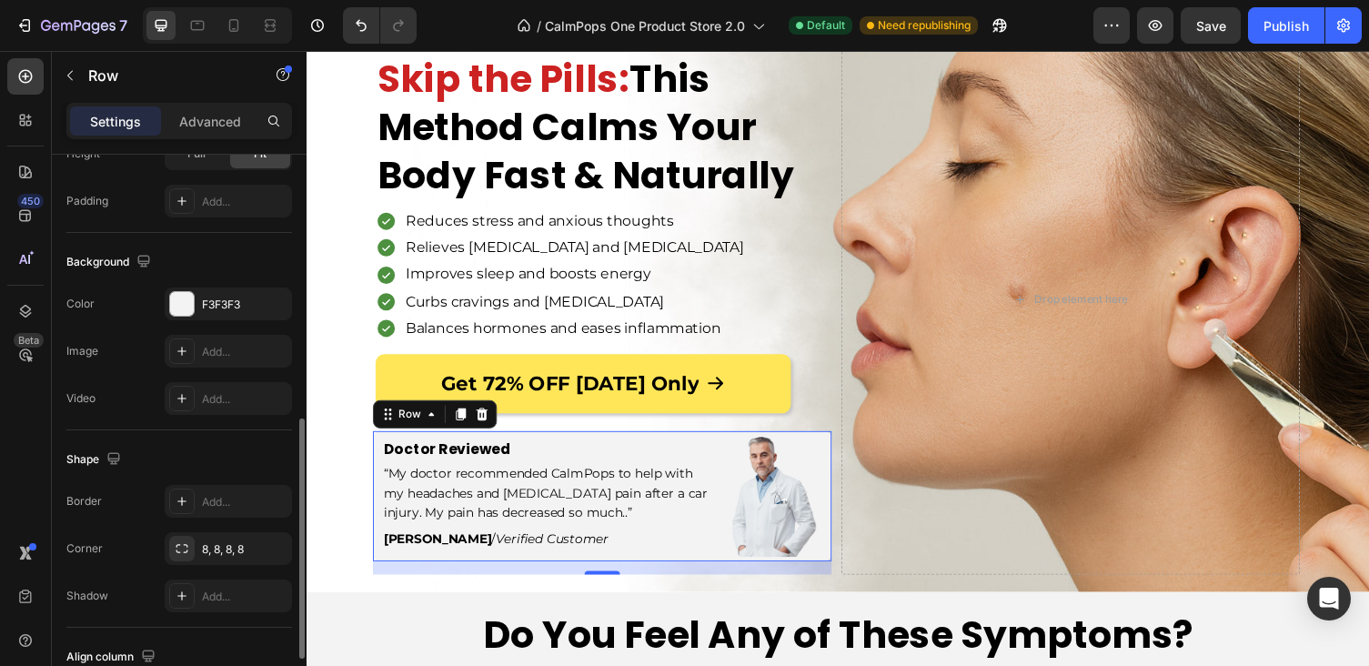
scroll to position [636, 0]
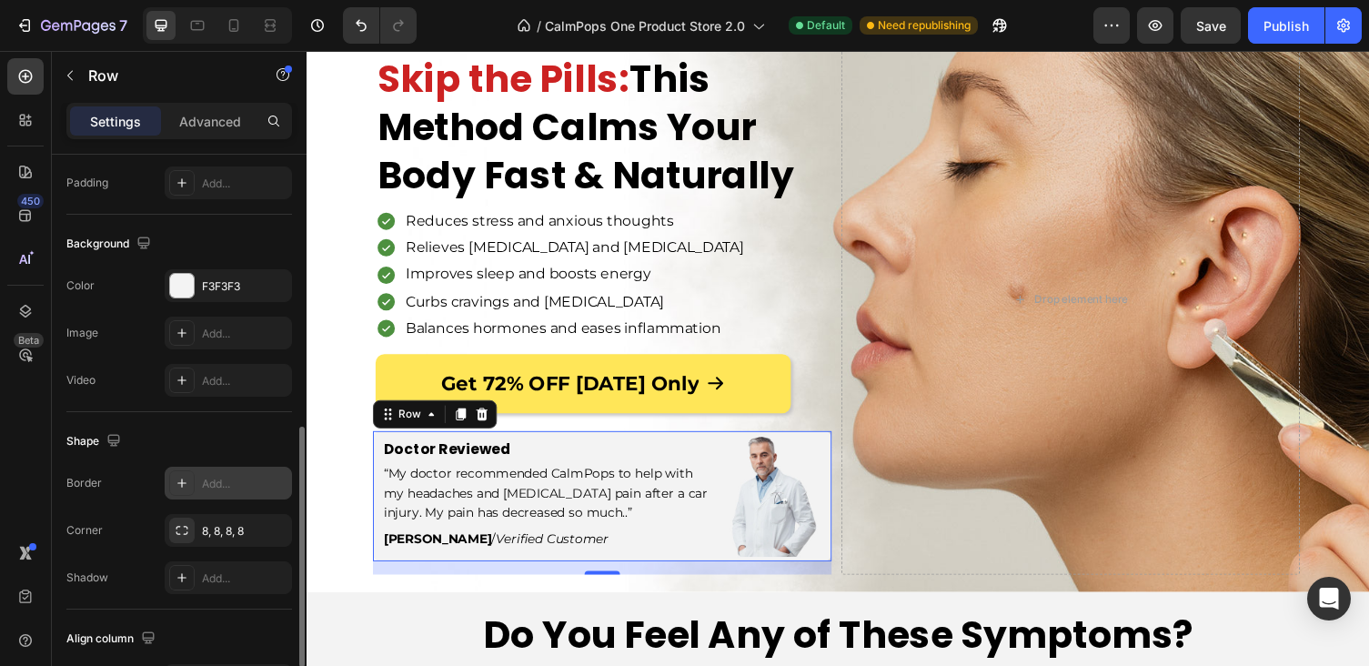
click at [206, 483] on div "Add..." at bounding box center [244, 484] width 85 height 16
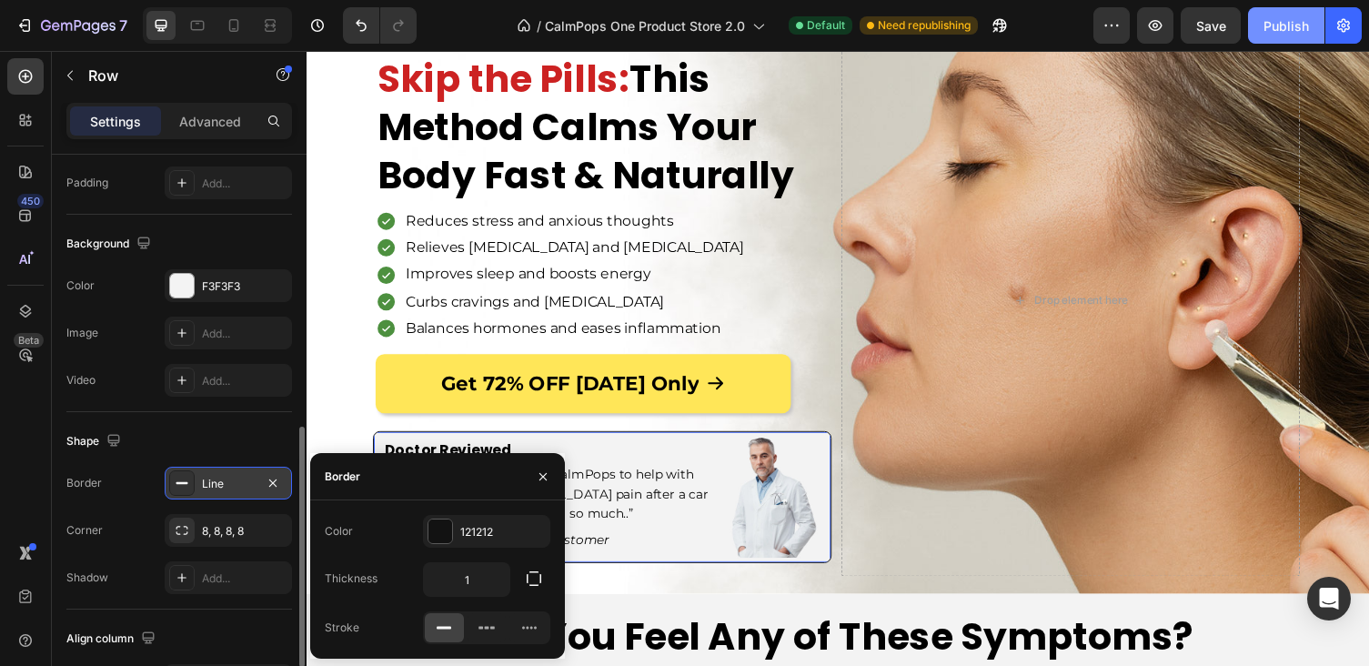
click at [1271, 24] on div "Publish" at bounding box center [1285, 25] width 45 height 19
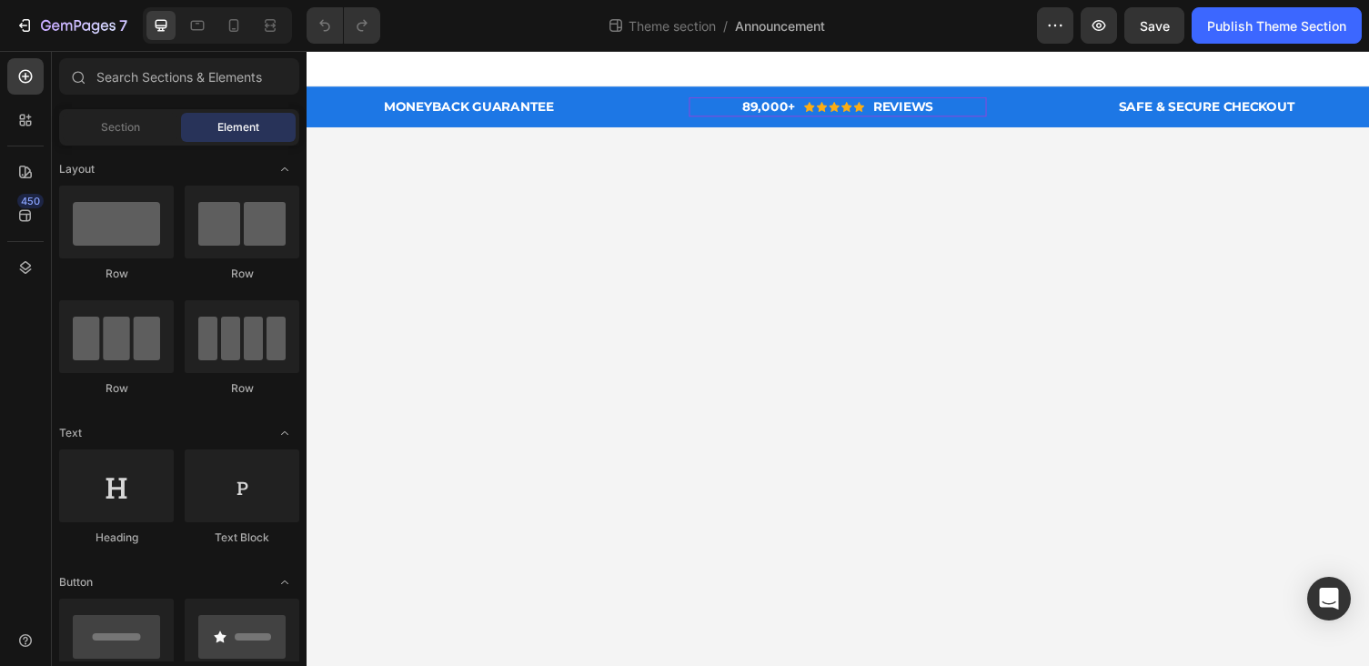
click at [707, 113] on div "89,000+ Heading Icon Icon Icon Icon Icon Icon List Hoz REVIEWS Heading Row Row" at bounding box center [852, 108] width 307 height 20
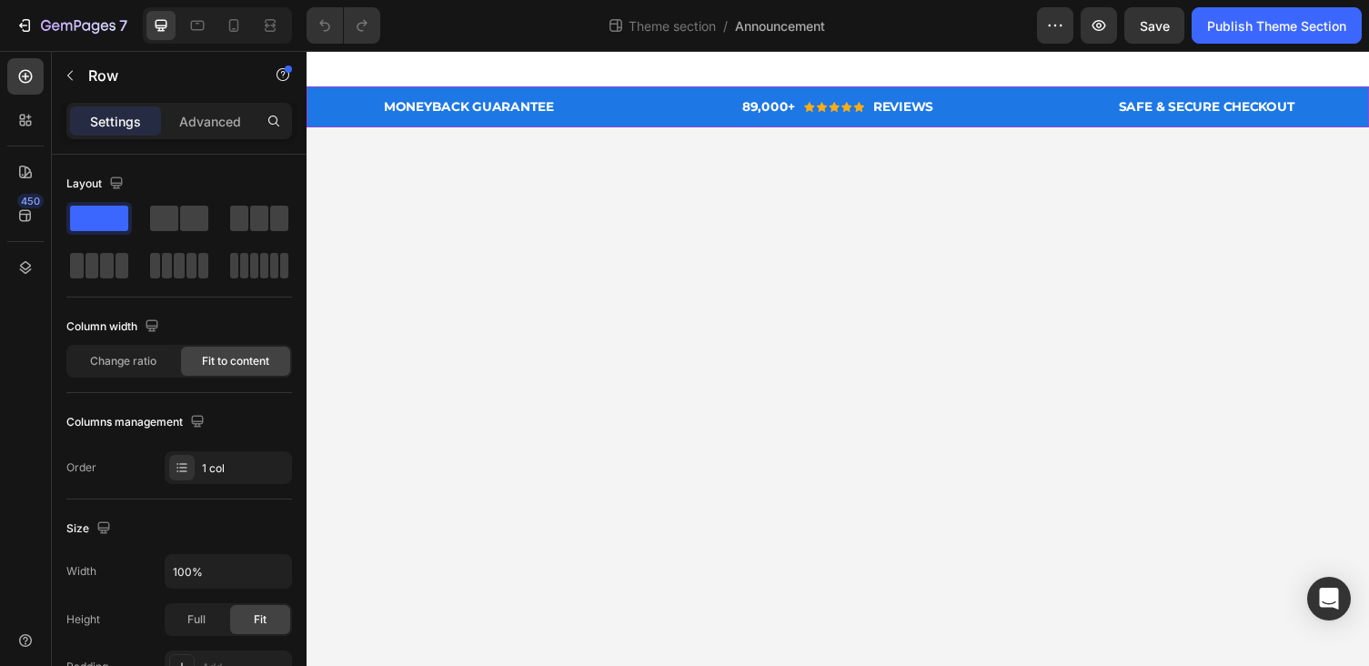
click at [667, 125] on div "MONEY BACK GUARANTEE Heading Row 89,000+ Heading Icon Icon Icon Icon Icon Icon …" at bounding box center [852, 108] width 1091 height 42
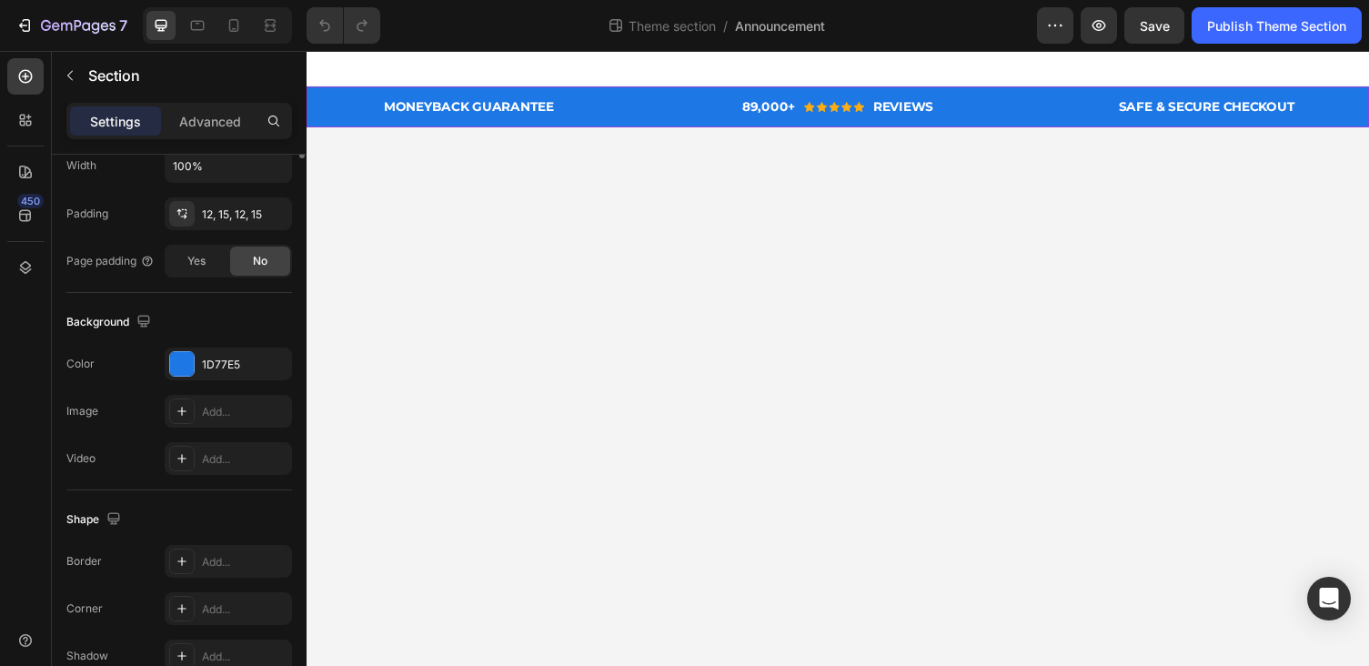
scroll to position [474, 0]
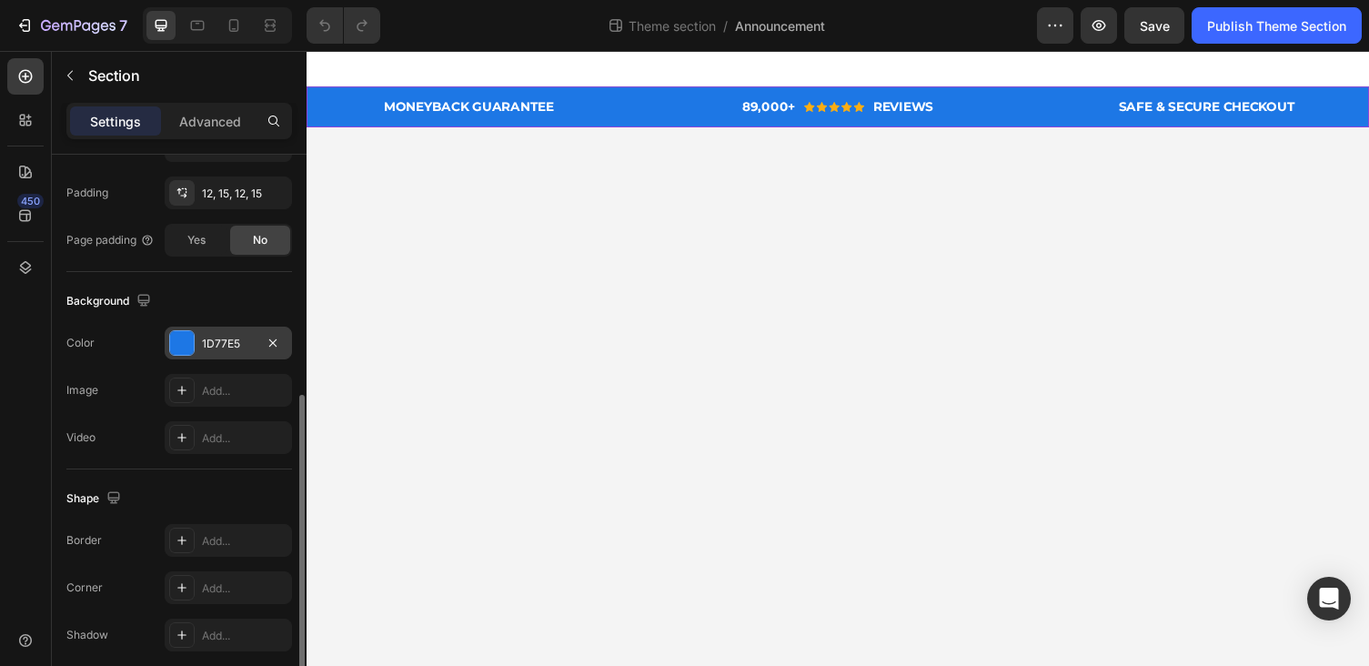
click at [183, 341] on div at bounding box center [182, 343] width 24 height 24
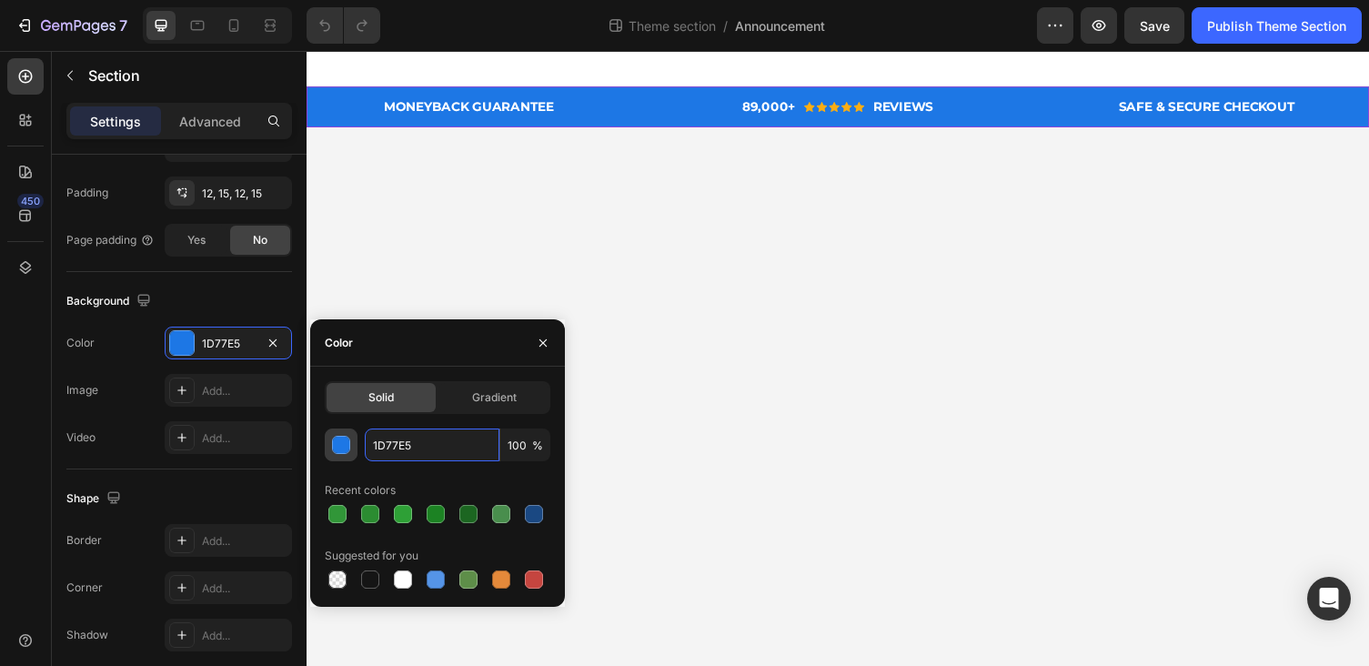
drag, startPoint x: 374, startPoint y: 449, endPoint x: 352, endPoint y: 448, distance: 21.8
click at [352, 448] on div "1D77E5 100 %" at bounding box center [438, 444] width 226 height 33
paste input "A4882"
type input "1A4882"
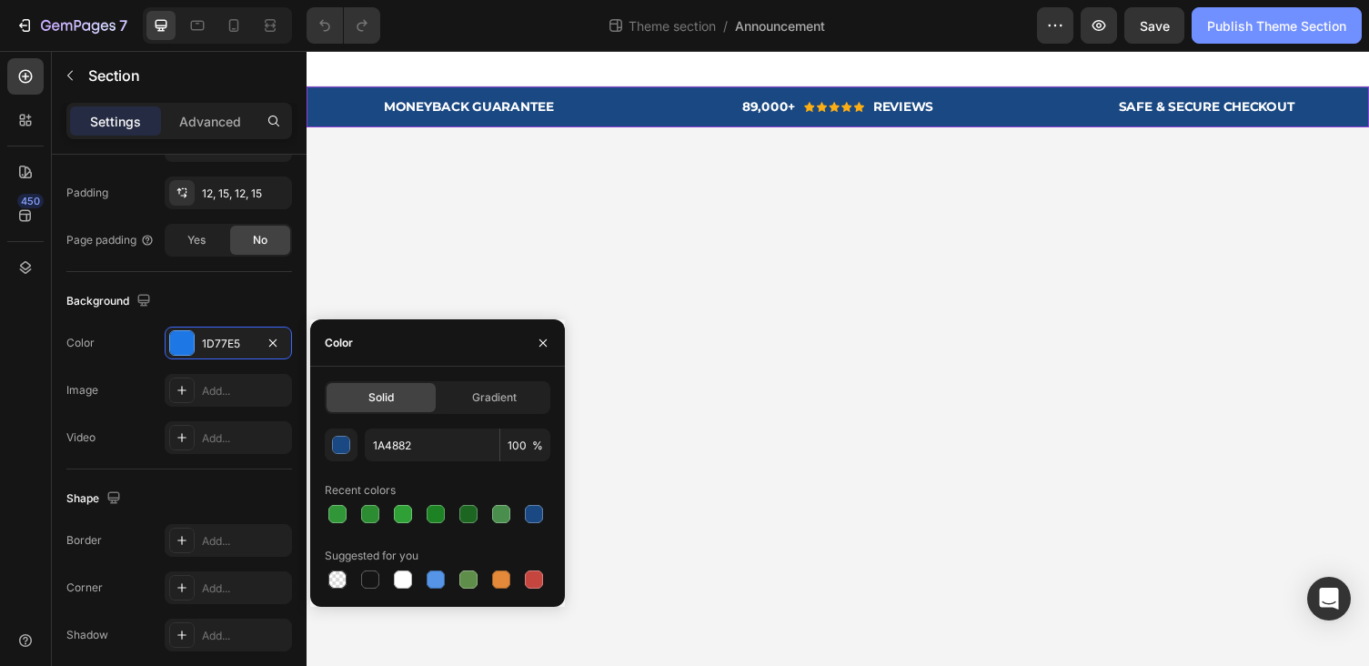
click at [1294, 25] on div "Publish Theme Section" at bounding box center [1276, 25] width 139 height 19
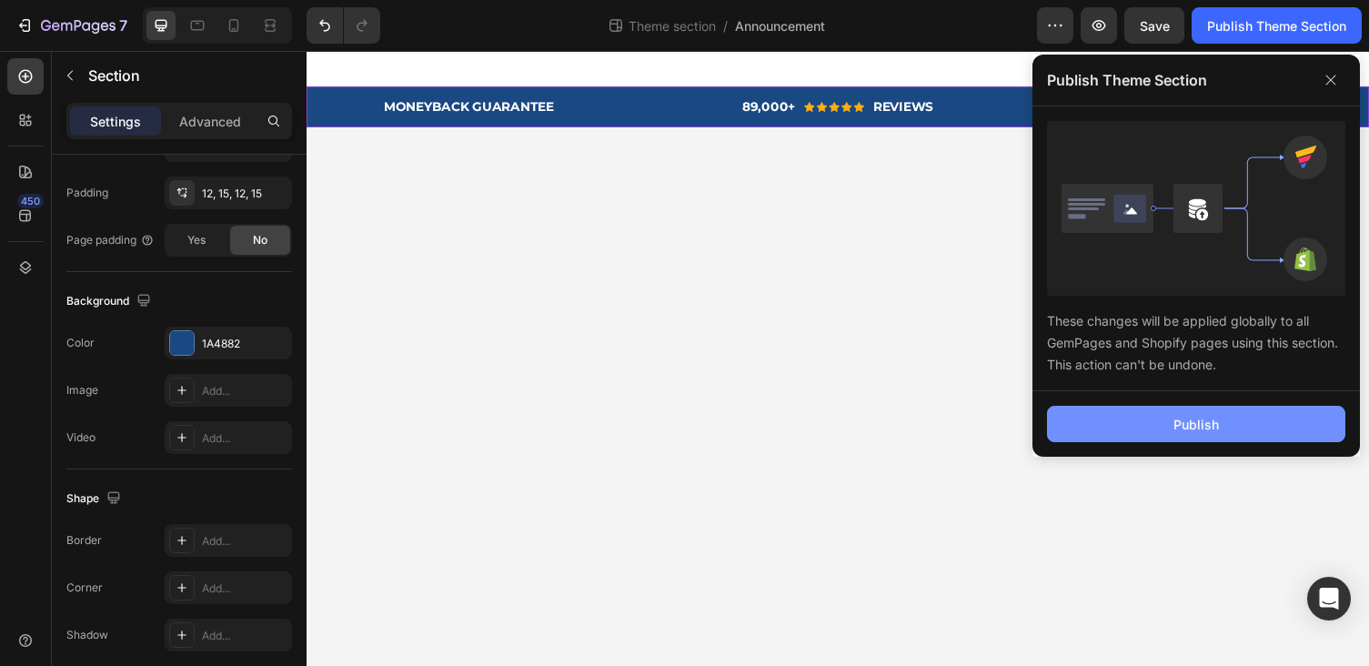
click at [1122, 425] on button "Publish" at bounding box center [1196, 424] width 298 height 36
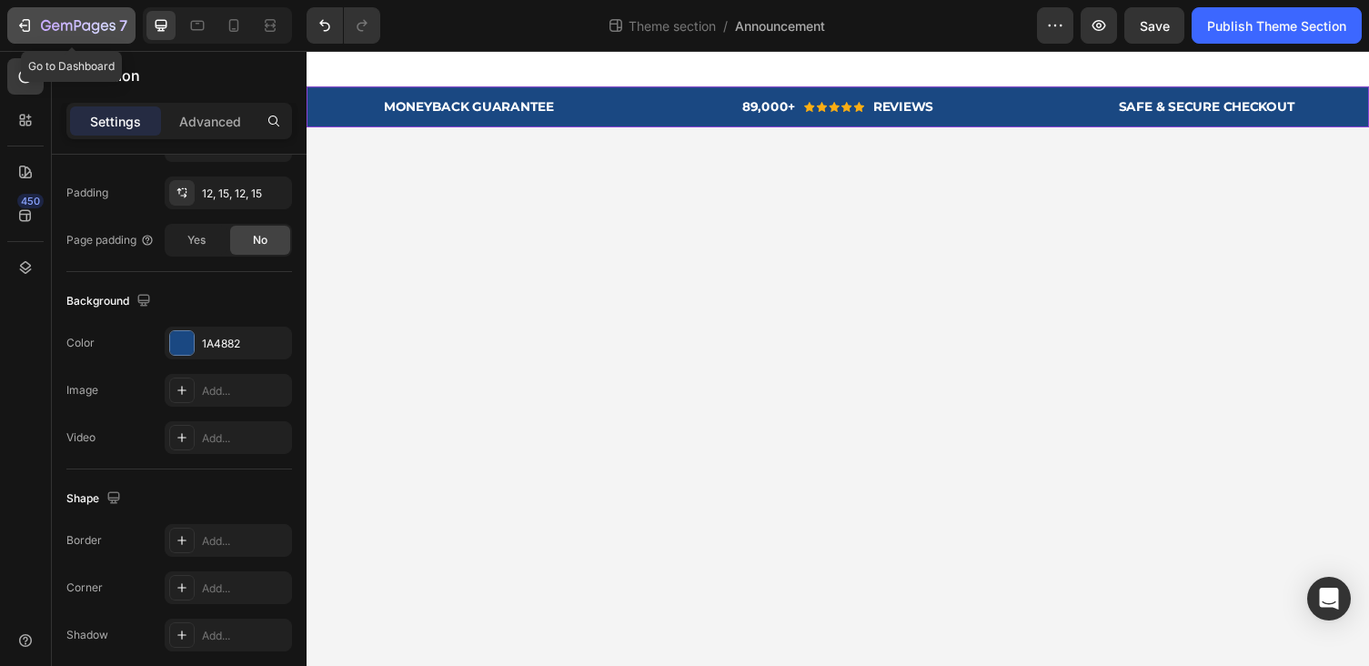
click at [36, 31] on div "7" at bounding box center [71, 26] width 112 height 22
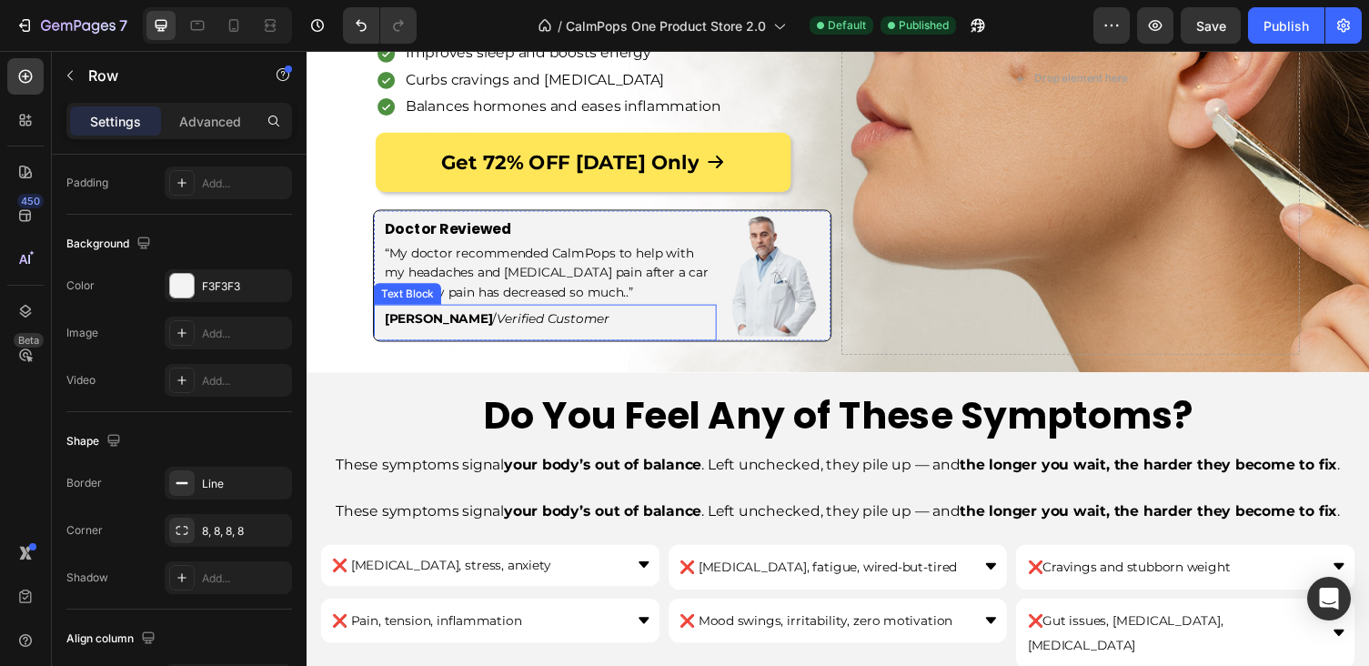
scroll to position [739, 0]
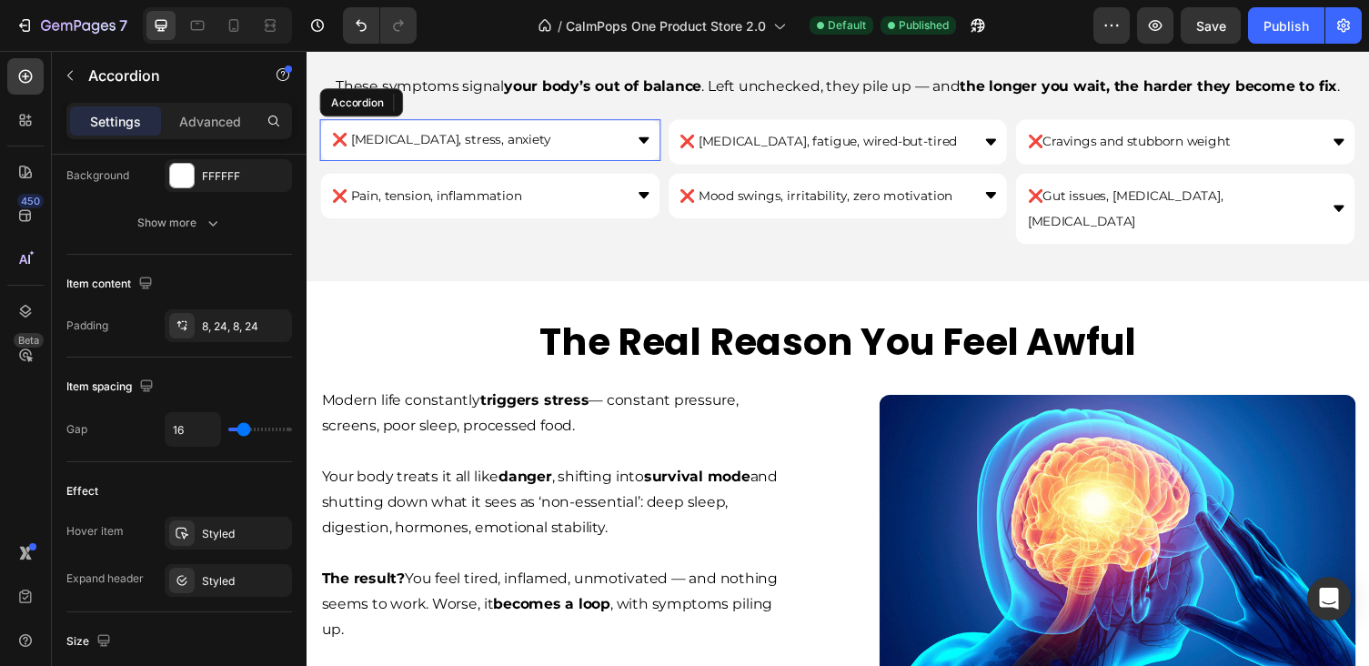
click at [508, 132] on div "❌ [MEDICAL_DATA], stress, anxiety" at bounding box center [480, 142] width 301 height 28
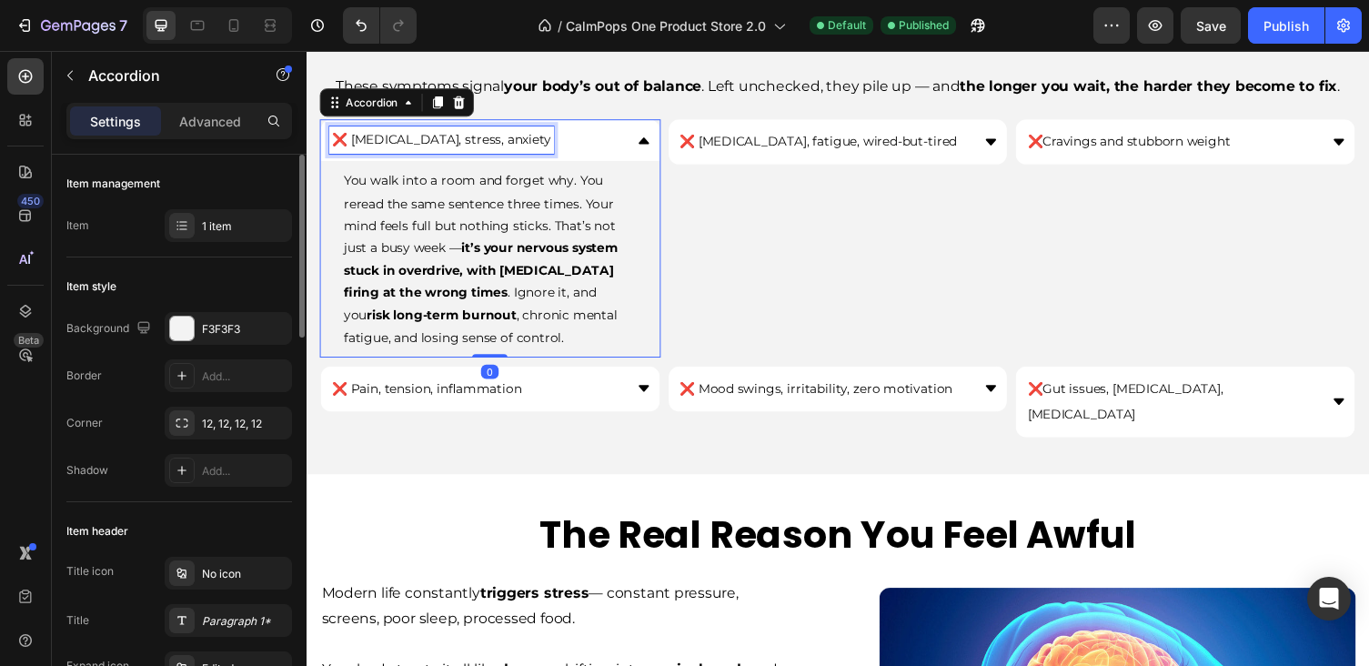
click at [508, 140] on div "❌ [MEDICAL_DATA], stress, anxiety" at bounding box center [445, 142] width 230 height 28
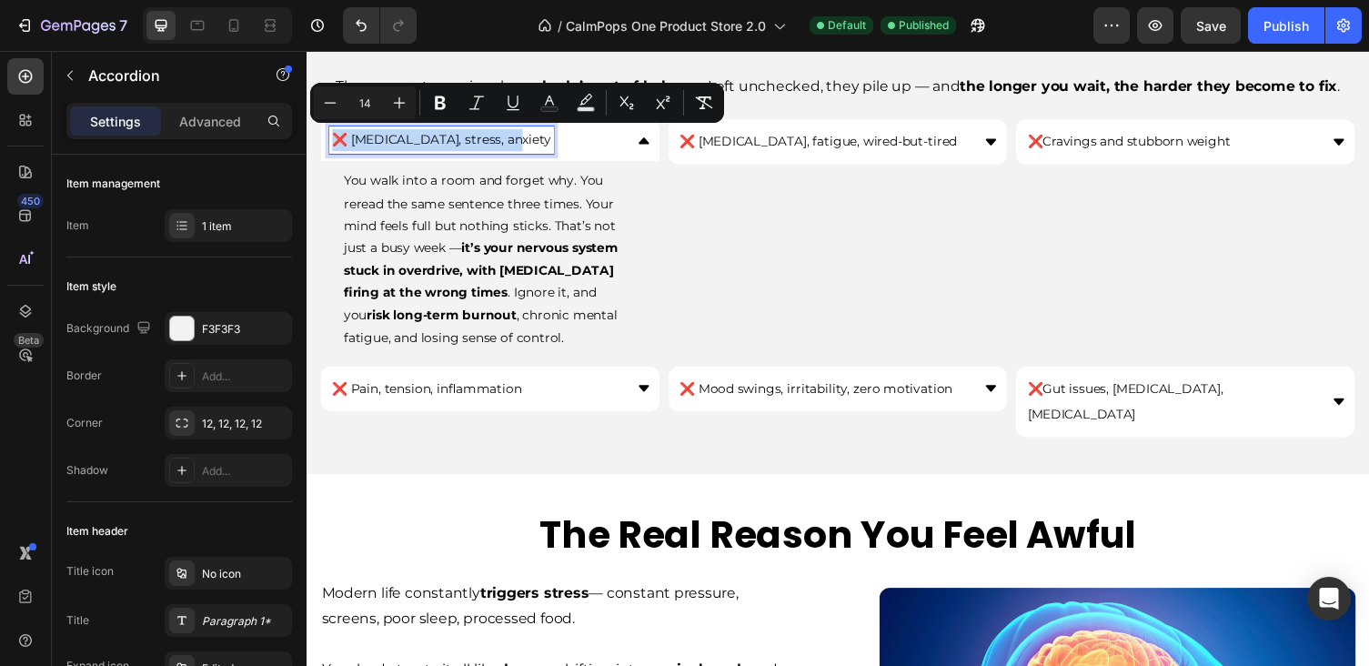
drag, startPoint x: 508, startPoint y: 140, endPoint x: 377, endPoint y: 137, distance: 131.0
click at [377, 137] on div "❌ [MEDICAL_DATA], stress, anxiety" at bounding box center [445, 142] width 230 height 28
click at [366, 95] on input "14" at bounding box center [365, 103] width 36 height 22
click at [360, 106] on input "14" at bounding box center [365, 103] width 36 height 22
click at [376, 105] on input "14" at bounding box center [365, 103] width 36 height 22
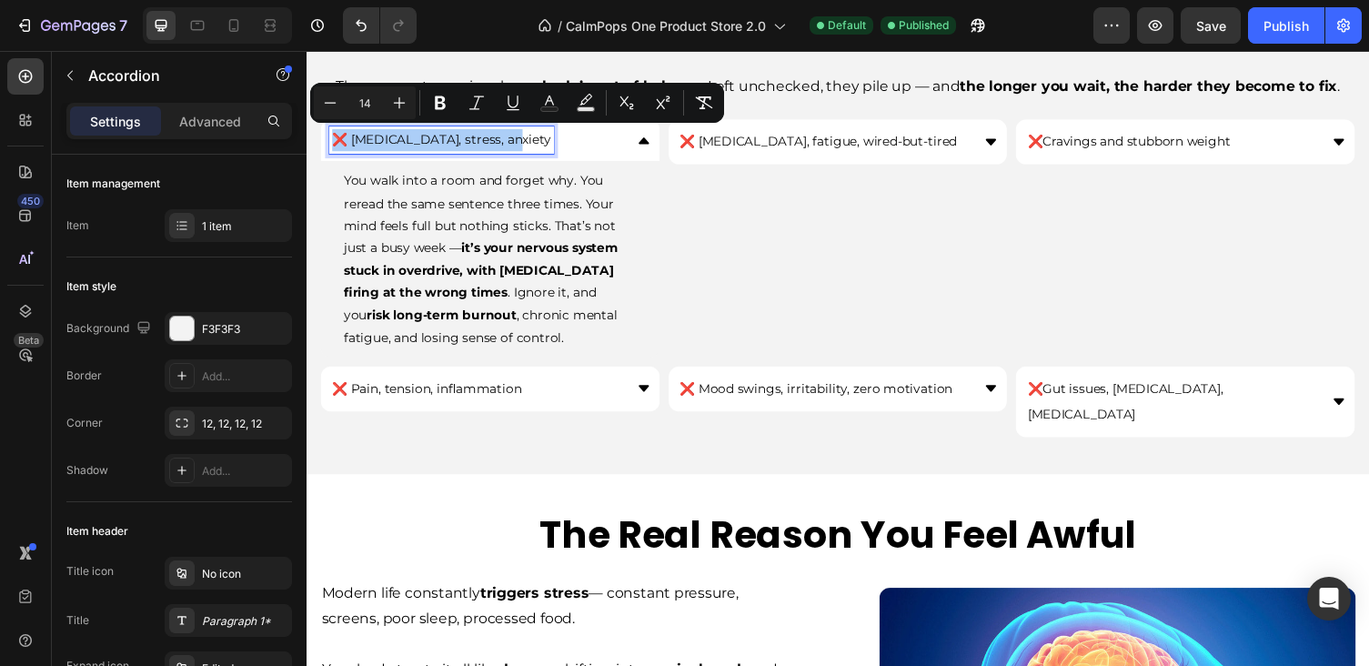
type input "1"
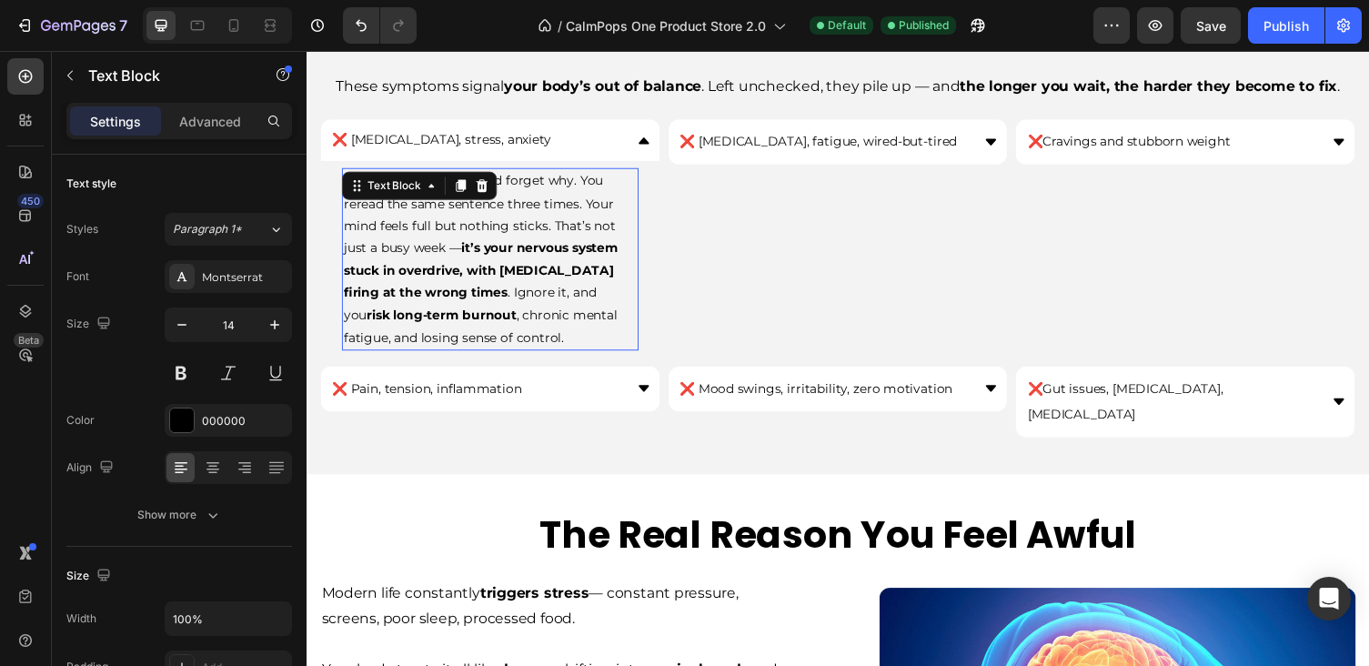
click at [571, 194] on p "You walk into a room and forget why. You reread the same sentence three times. …" at bounding box center [495, 265] width 301 height 184
click at [804, 150] on p "❌ [MEDICAL_DATA], fatigue, wired-but-tired" at bounding box center [832, 144] width 285 height 26
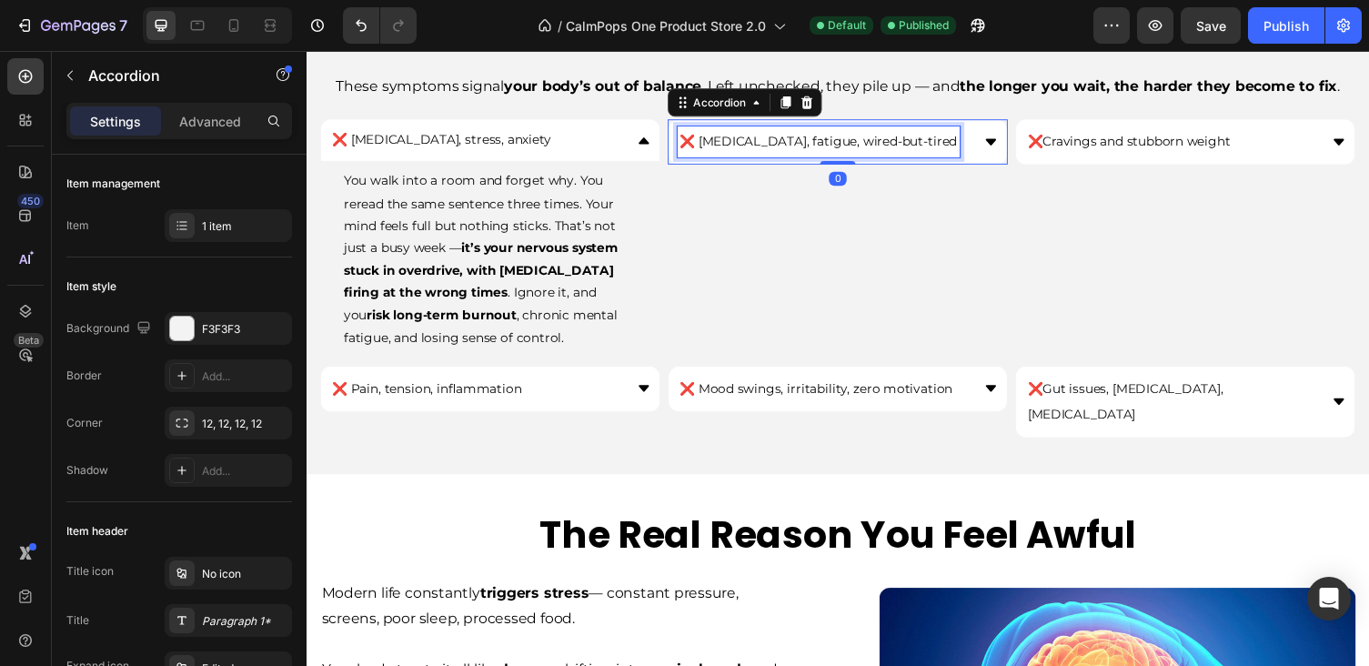
click at [804, 150] on p "❌ [MEDICAL_DATA], fatigue, wired-but-tired" at bounding box center [832, 144] width 285 height 26
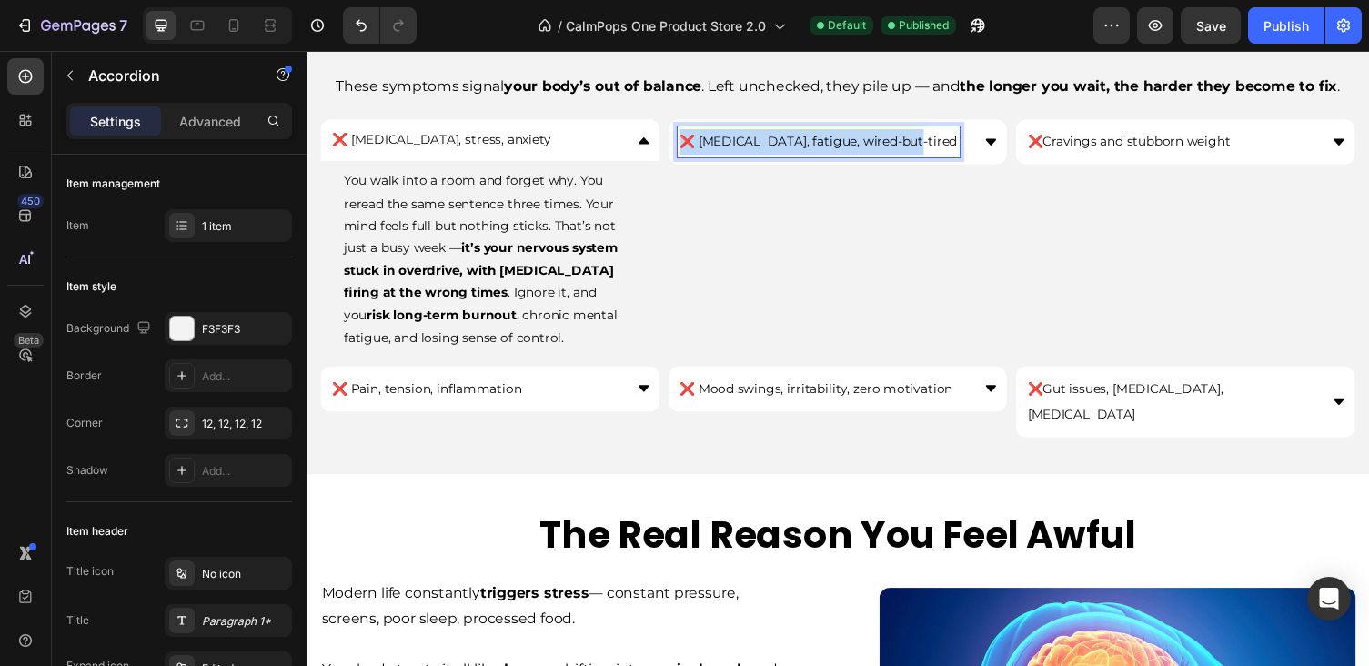
drag, startPoint x: 923, startPoint y: 138, endPoint x: 678, endPoint y: 136, distance: 245.6
click at [678, 136] on div "❌ [MEDICAL_DATA], fatigue, wired-but-tired" at bounding box center [852, 144] width 348 height 46
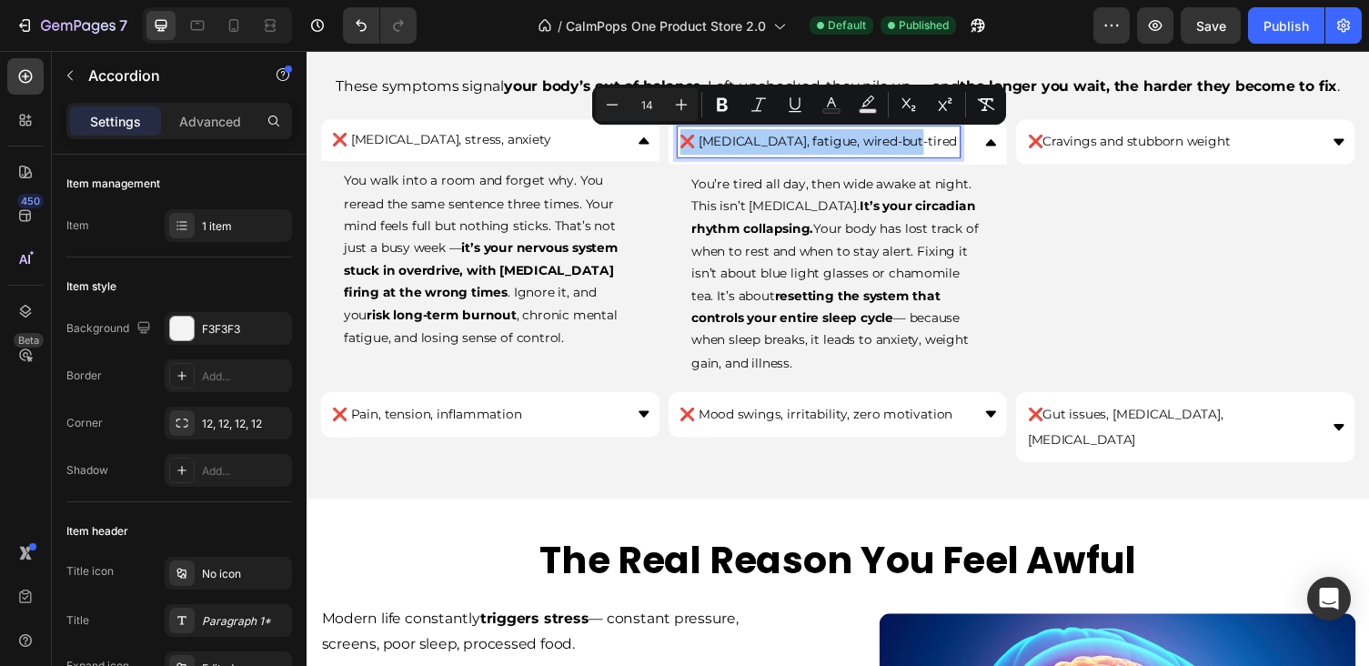
click at [652, 103] on input "14" at bounding box center [646, 105] width 36 height 22
type input "1"
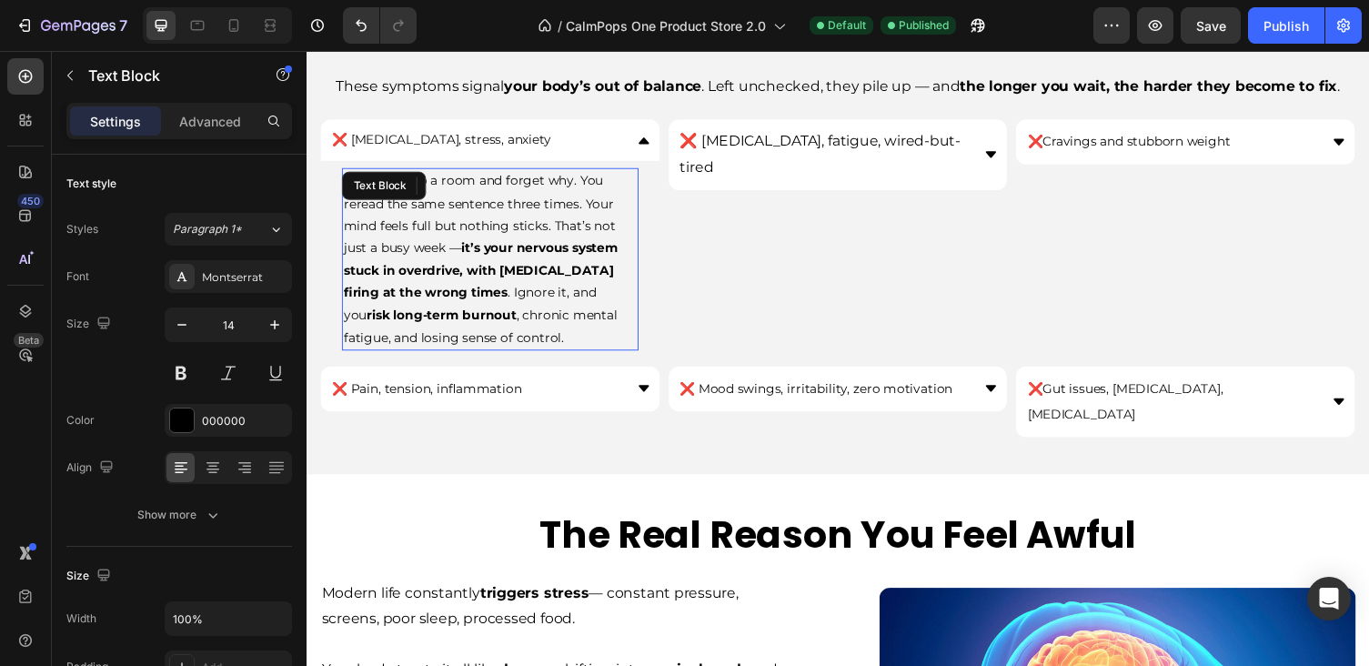
click at [585, 200] on p "You walk into a room and forget why. You reread the same sentence three times. …" at bounding box center [495, 265] width 301 height 184
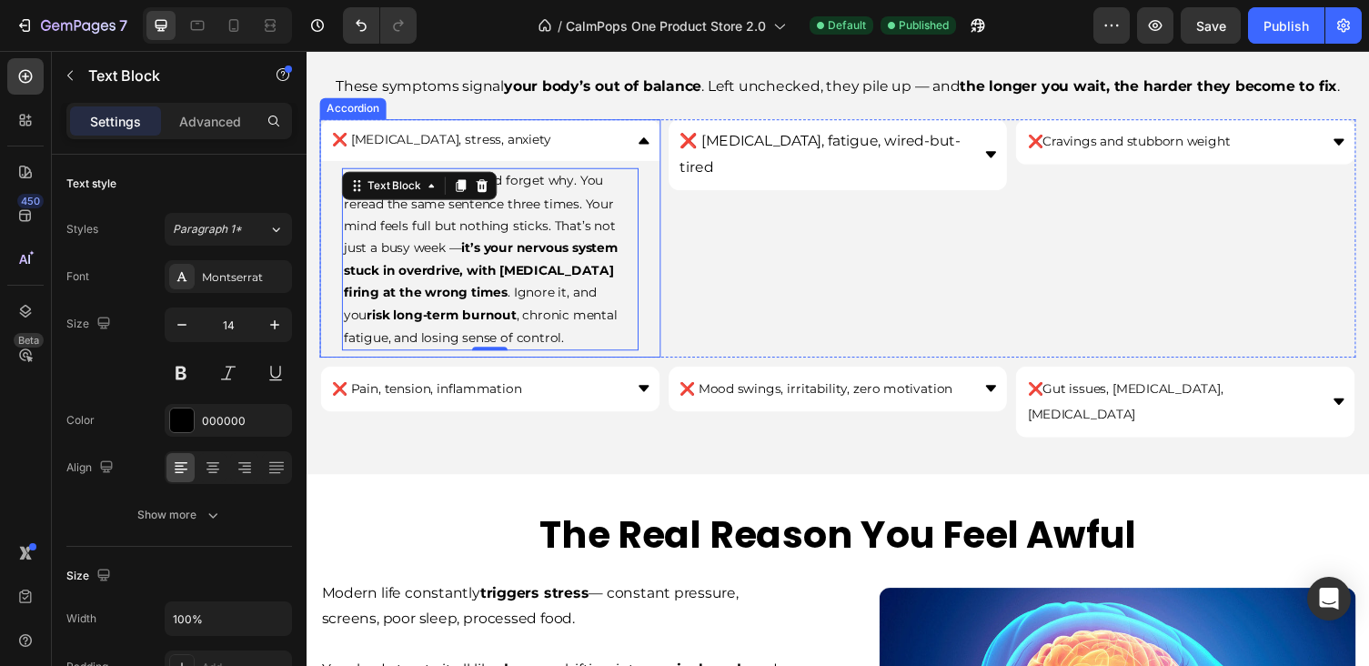
click at [482, 140] on span "❌ [MEDICAL_DATA], stress, anxiety" at bounding box center [445, 142] width 225 height 16
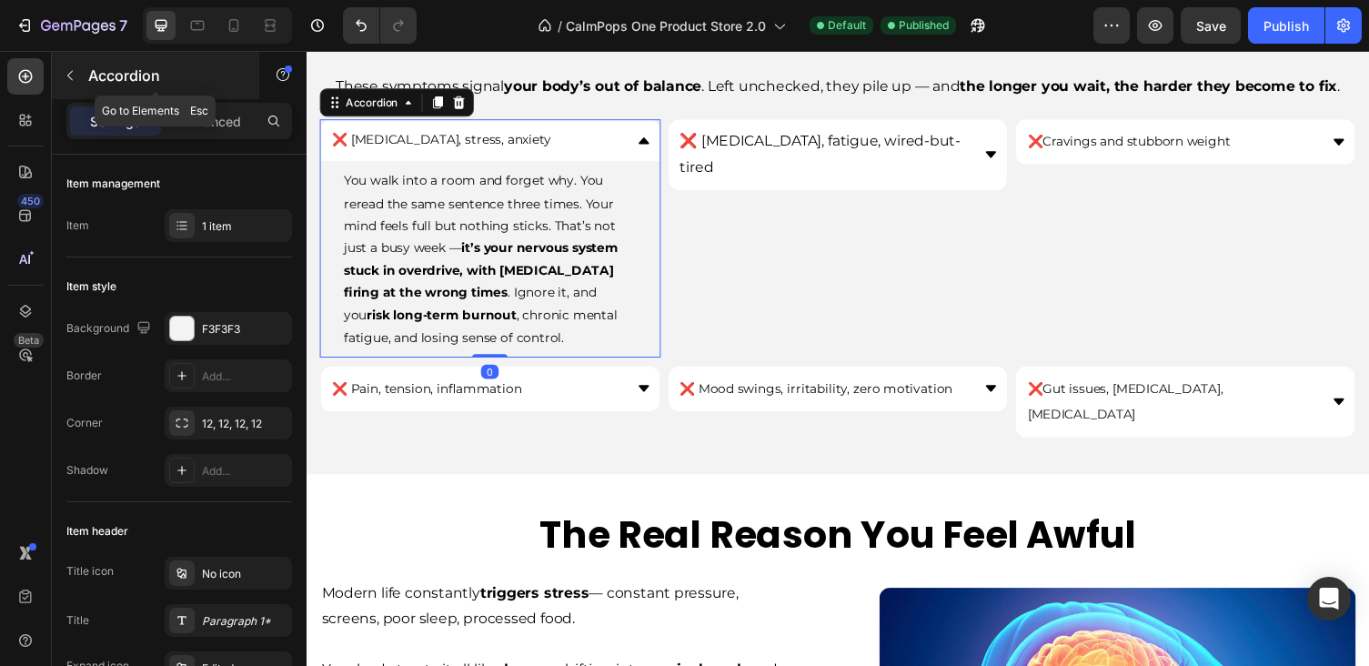
click at [65, 74] on icon "button" at bounding box center [70, 75] width 15 height 15
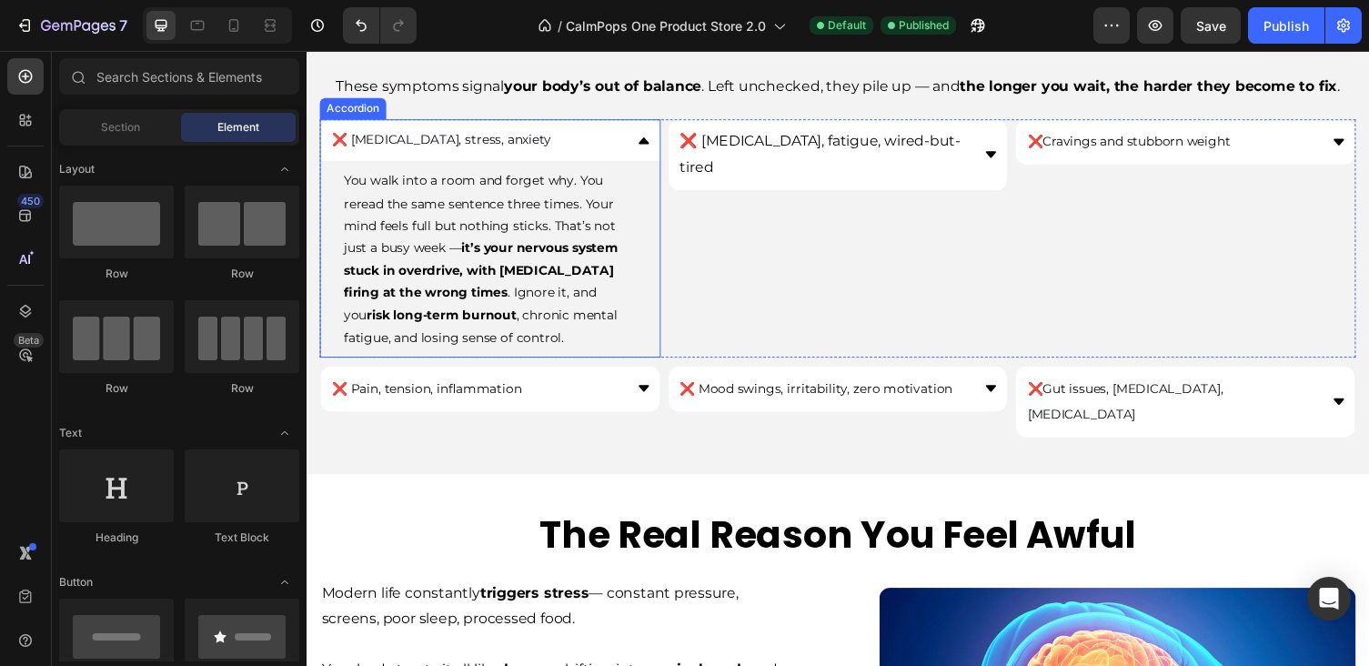
click at [401, 131] on p "❌ [MEDICAL_DATA], stress, anxiety" at bounding box center [445, 142] width 225 height 23
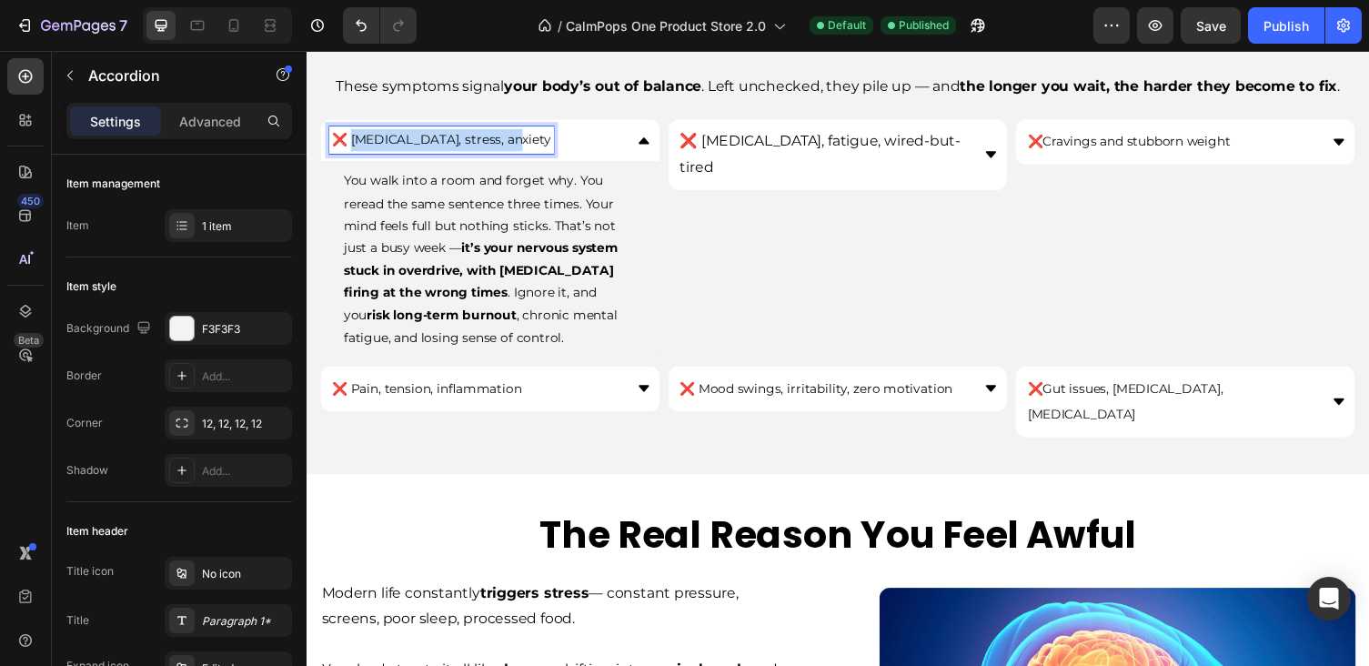
drag, startPoint x: 358, startPoint y: 138, endPoint x: 508, endPoint y: 153, distance: 149.9
click at [508, 153] on div "❌ [MEDICAL_DATA], stress, anxiety" at bounding box center [445, 142] width 230 height 28
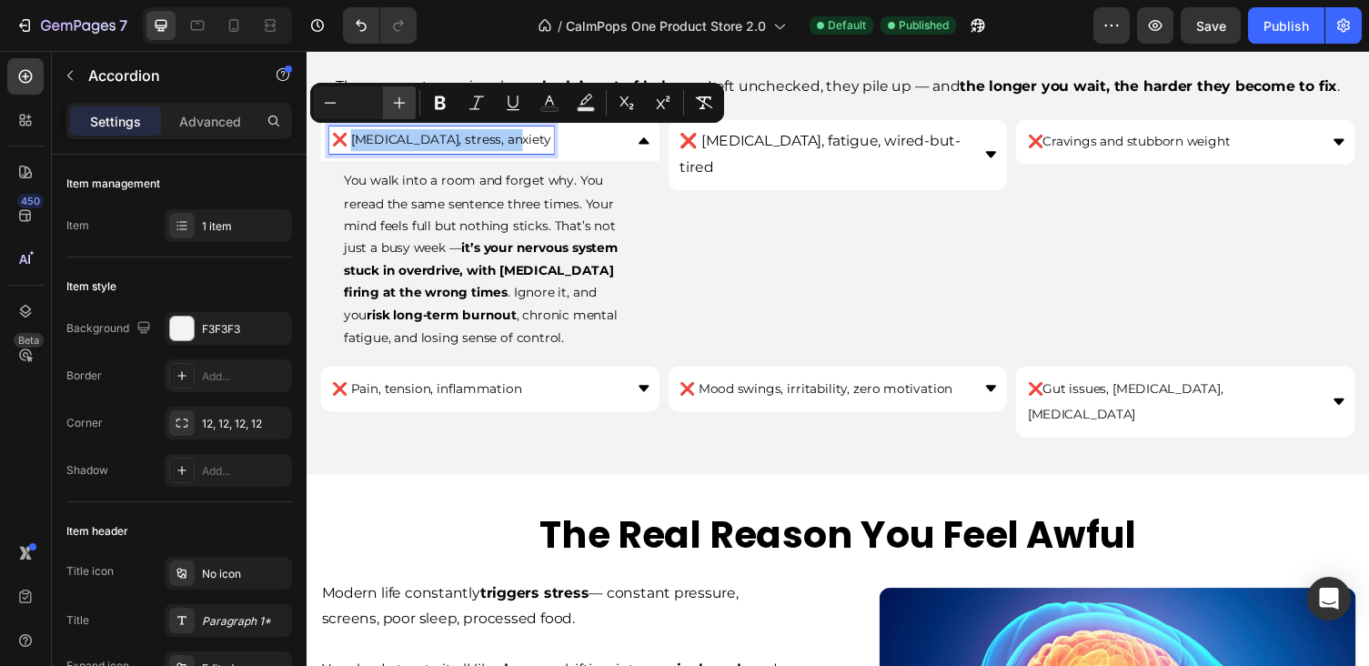
click at [401, 105] on icon "Editor contextual toolbar" at bounding box center [399, 103] width 18 height 18
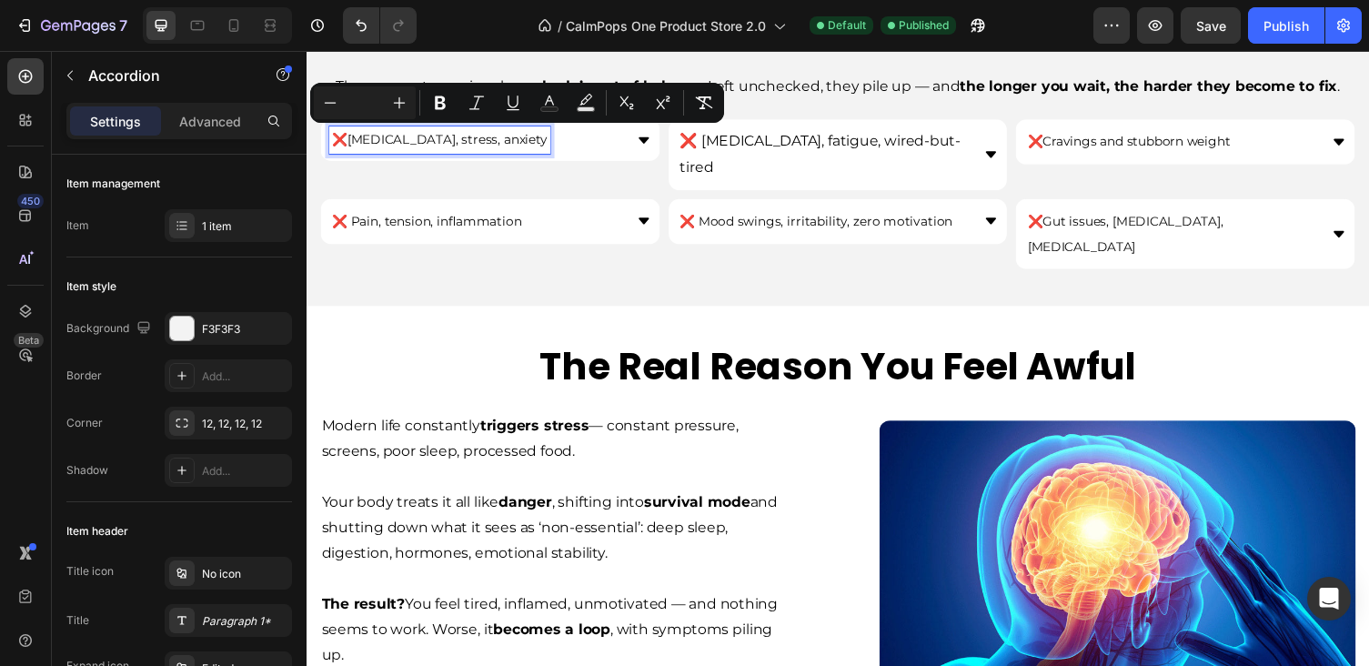
click at [363, 106] on input "Editor contextual toolbar" at bounding box center [365, 103] width 36 height 22
type input "16"
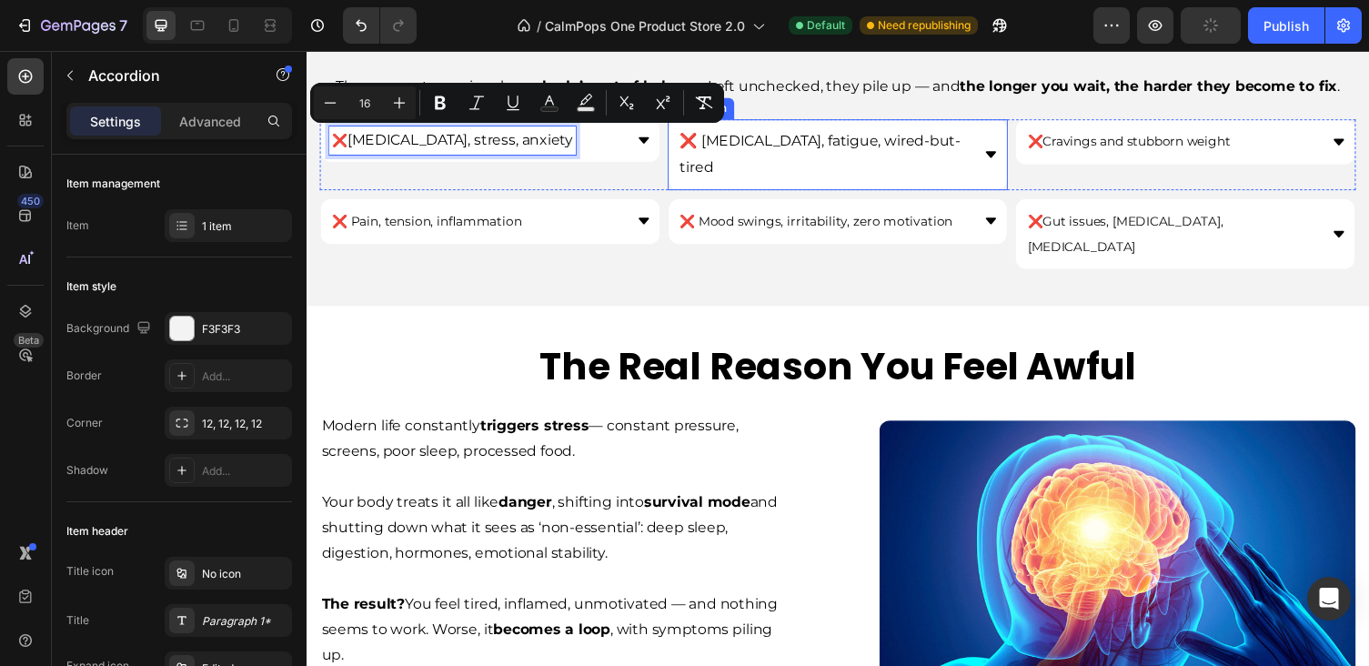
click at [890, 144] on span "❌ [MEDICAL_DATA], fatigue, wired-but-tired" at bounding box center [834, 157] width 288 height 44
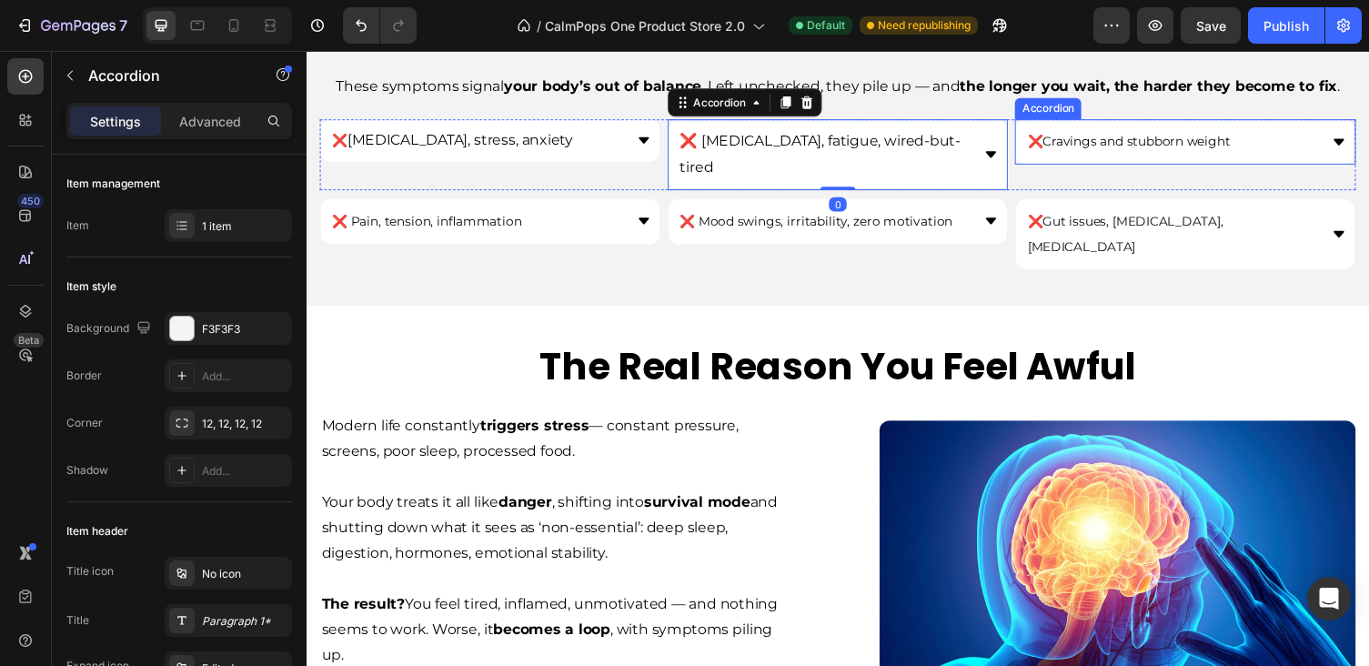
click at [1126, 140] on span "❌ Cravings and stubborn weight" at bounding box center [1151, 144] width 208 height 16
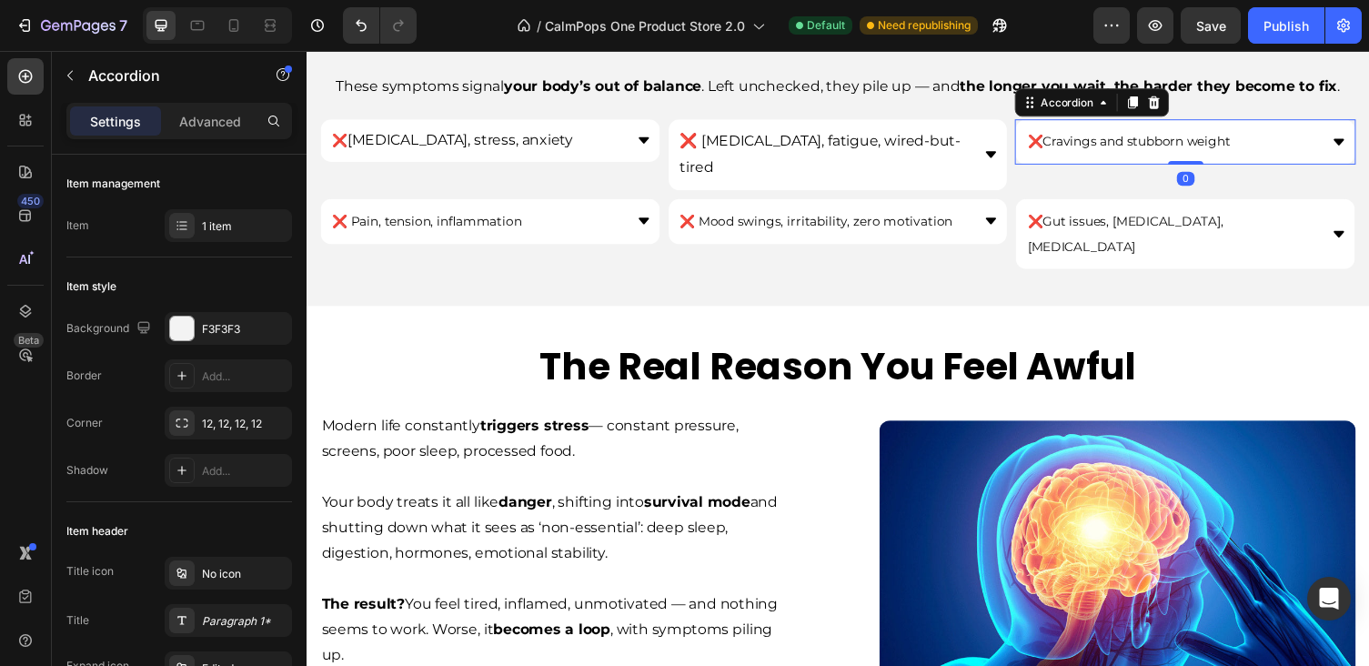
click at [1126, 140] on span "❌ Cravings and stubborn weight" at bounding box center [1151, 144] width 208 height 16
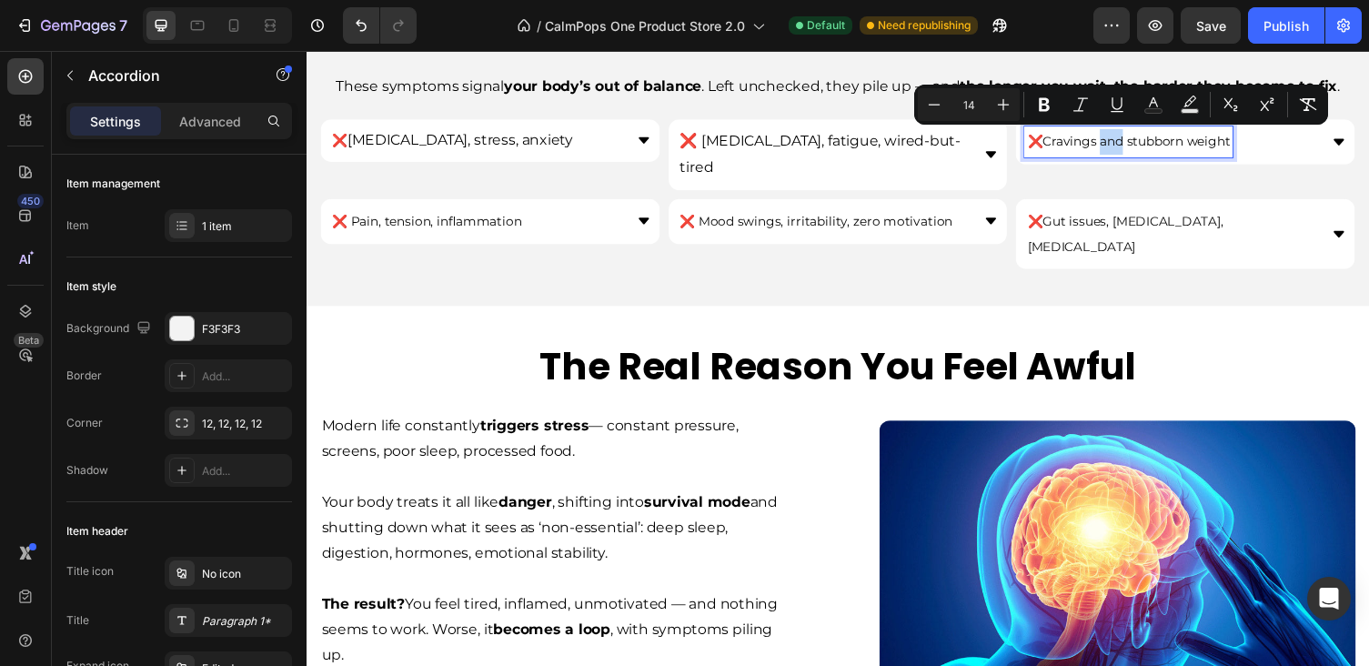
click at [1318, 168] on div "Do You Feel Any of These Symptoms? Heading These symptoms signal your body’s ou…" at bounding box center [852, 123] width 1064 height 321
click at [1001, 95] on input "14" at bounding box center [994, 105] width 36 height 22
type input "1"
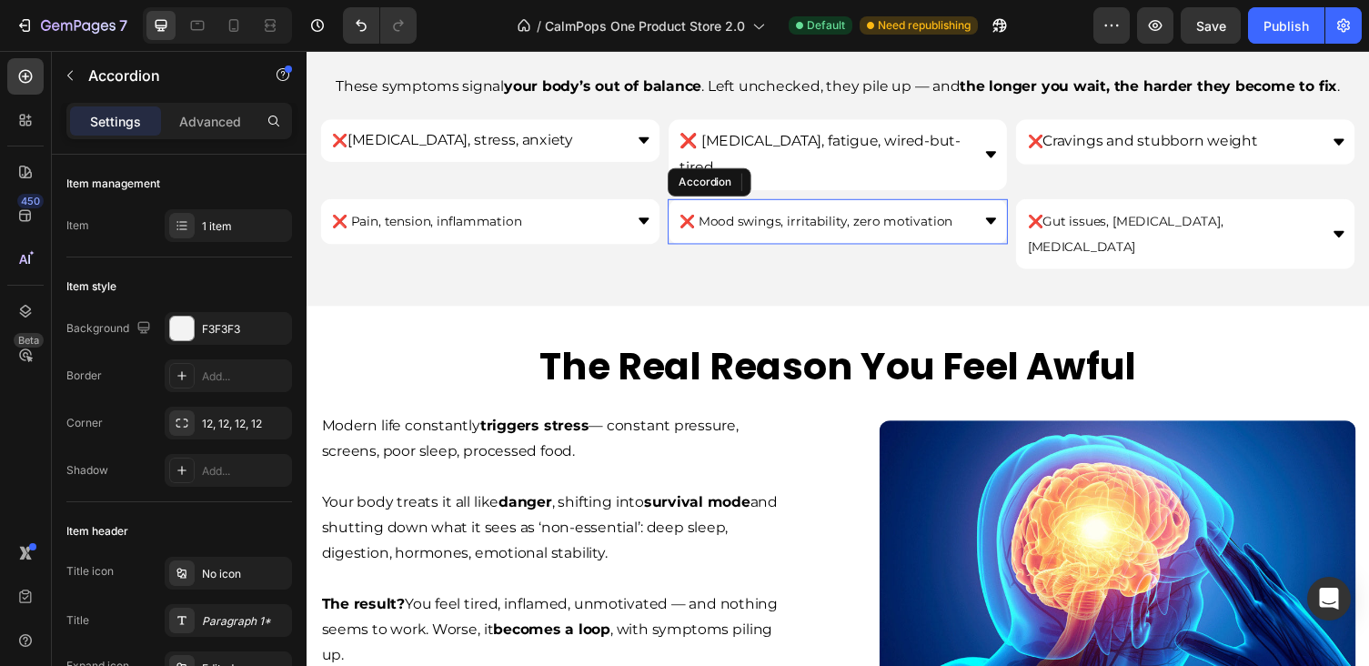
click at [783, 217] on span "❌ Mood swings, irritability, zero motivation" at bounding box center [830, 225] width 280 height 16
click at [715, 217] on span "❌ Mood swings, irritability, zero motivation" at bounding box center [830, 225] width 280 height 16
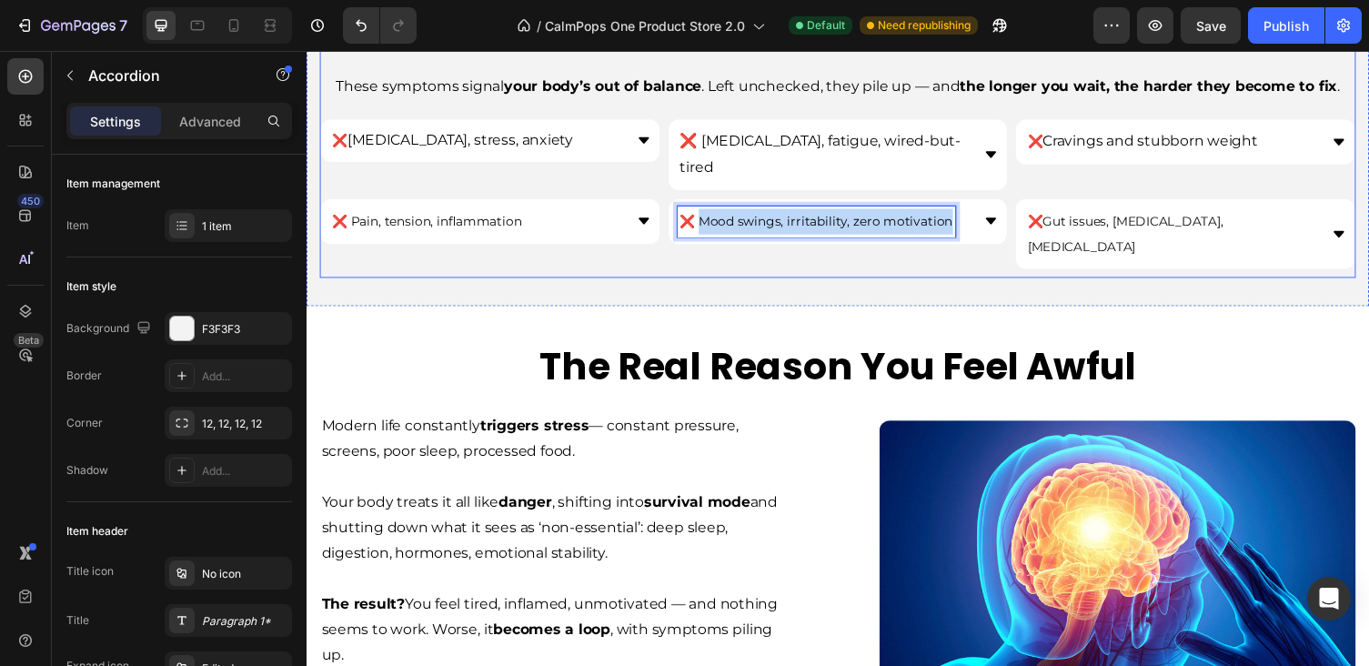
drag, startPoint x: 715, startPoint y: 197, endPoint x: 1035, endPoint y: 224, distance: 321.2
click at [1035, 224] on div "Do You Feel Any of These Symptoms? Heading These symptoms signal your body’s ou…" at bounding box center [852, 123] width 1064 height 321
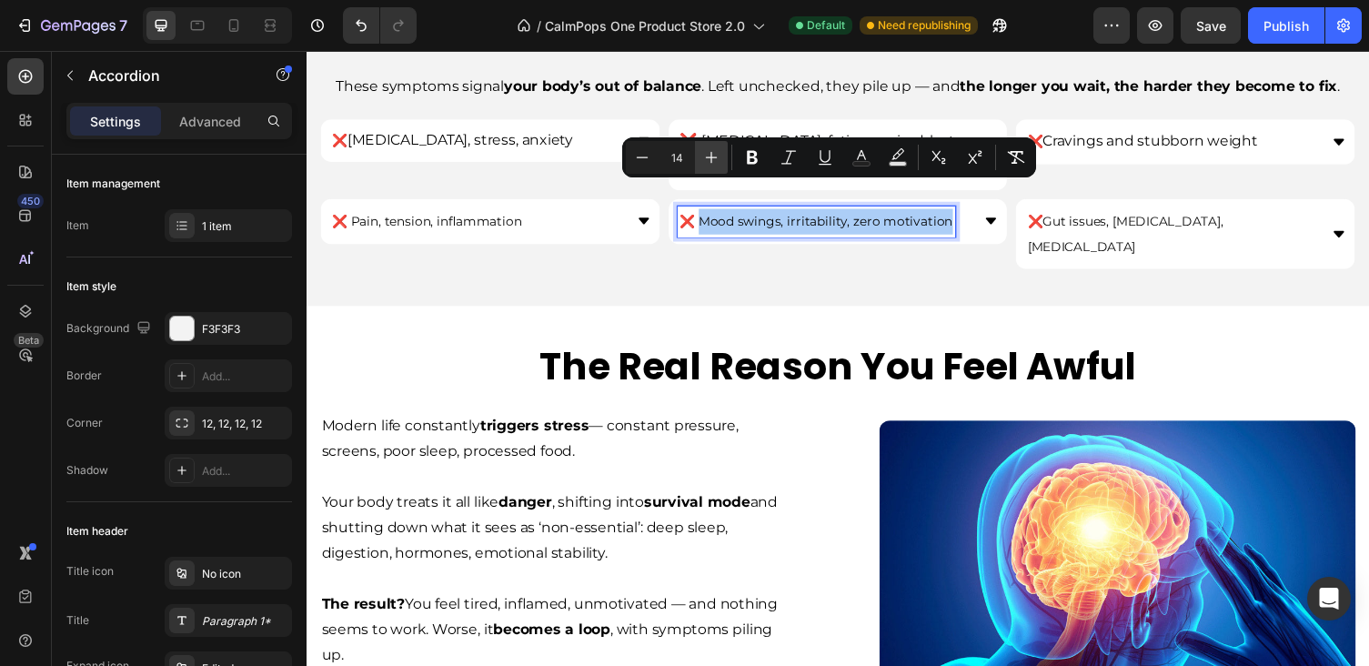
click at [695, 157] on button "Plus" at bounding box center [711, 157] width 33 height 33
click at [686, 155] on input "15" at bounding box center [676, 157] width 36 height 22
type input "1"
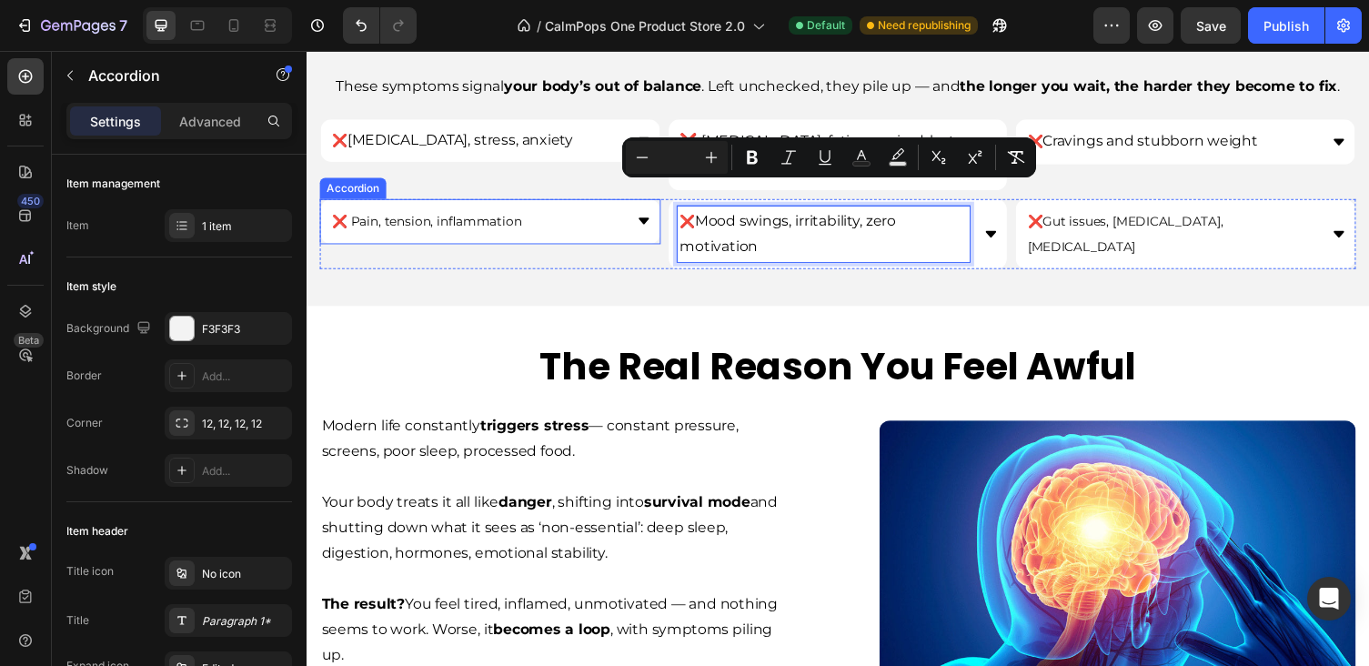
click at [482, 217] on span "❌ Pain, tension, inflammation" at bounding box center [430, 225] width 195 height 16
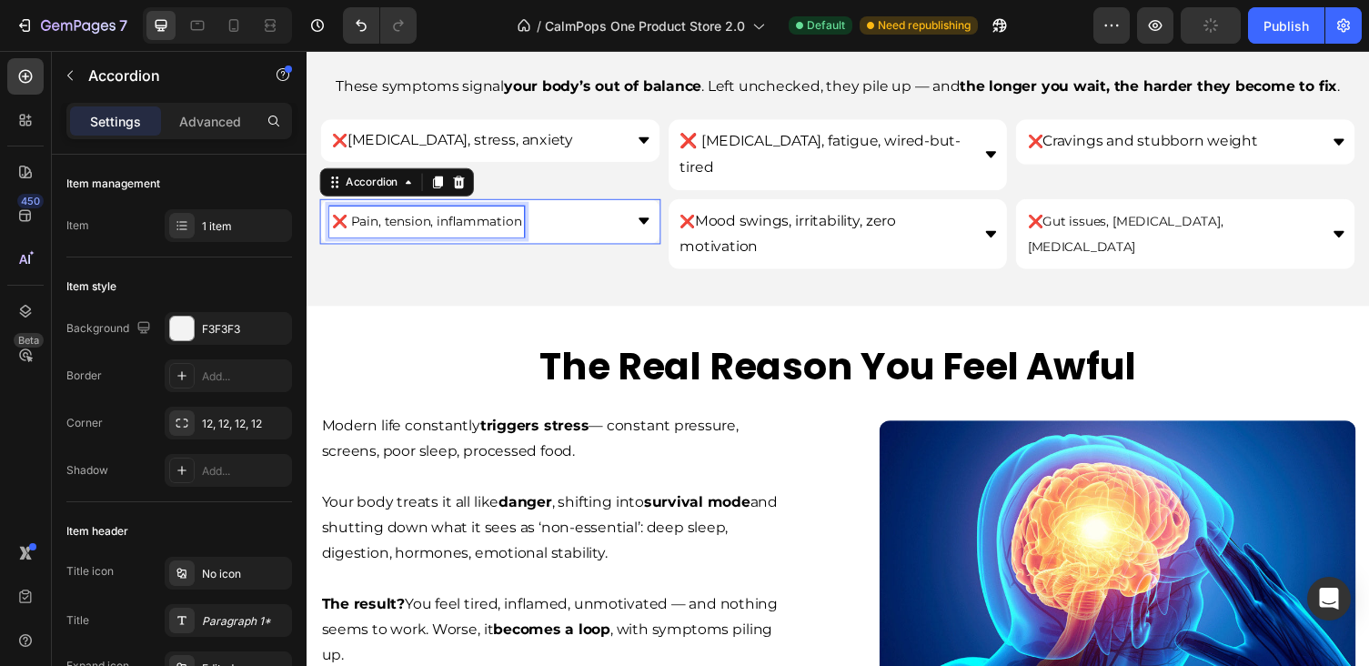
click at [482, 217] on span "❌ Pain, tension, inflammation" at bounding box center [430, 225] width 195 height 16
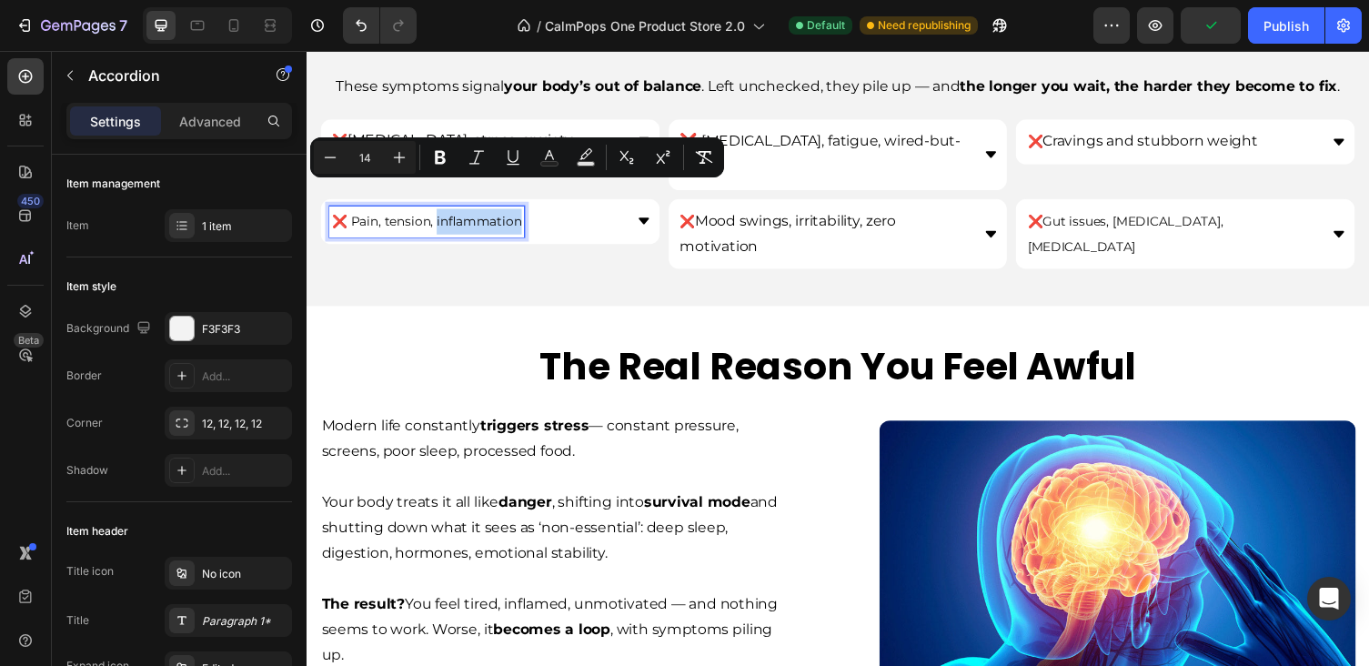
click at [504, 217] on span "❌ Pain, tension, inflammation" at bounding box center [430, 225] width 195 height 16
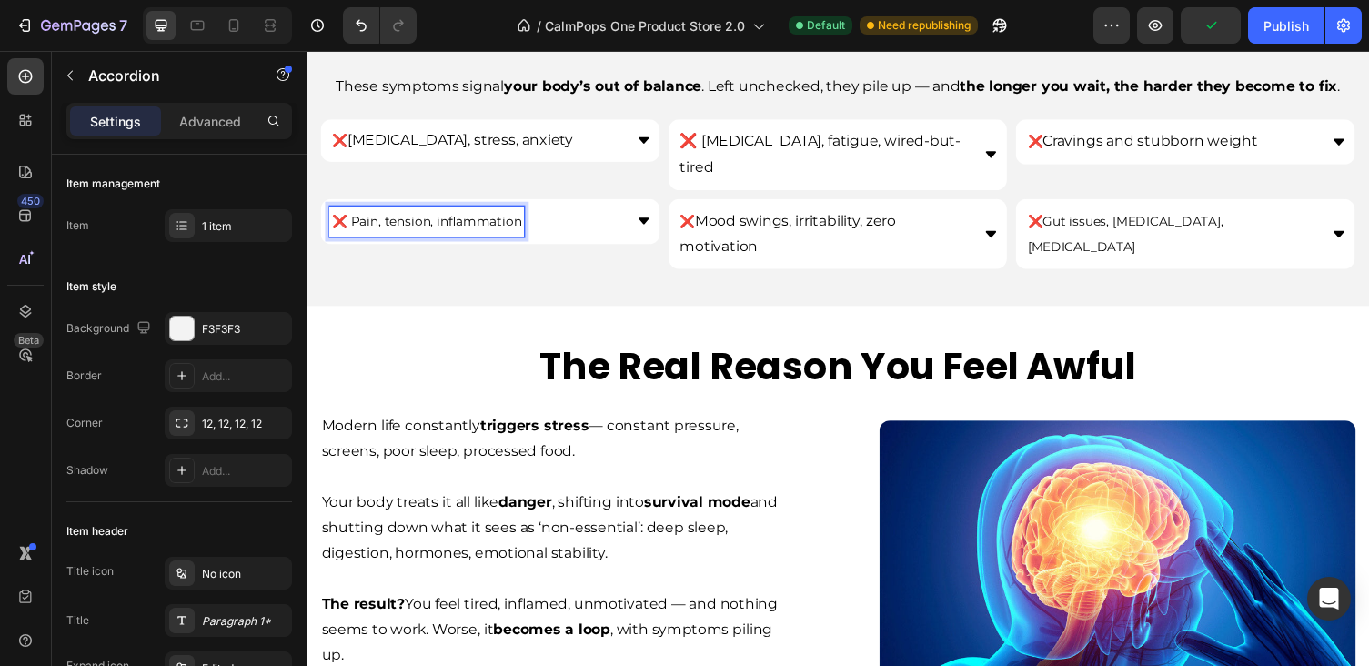
click at [352, 217] on span "❌ Pain, tension, inflammation" at bounding box center [430, 225] width 195 height 16
drag, startPoint x: 352, startPoint y: 196, endPoint x: 587, endPoint y: 209, distance: 235.0
click at [587, 210] on div "❌ Pain, tension, inflammation" at bounding box center [480, 226] width 301 height 32
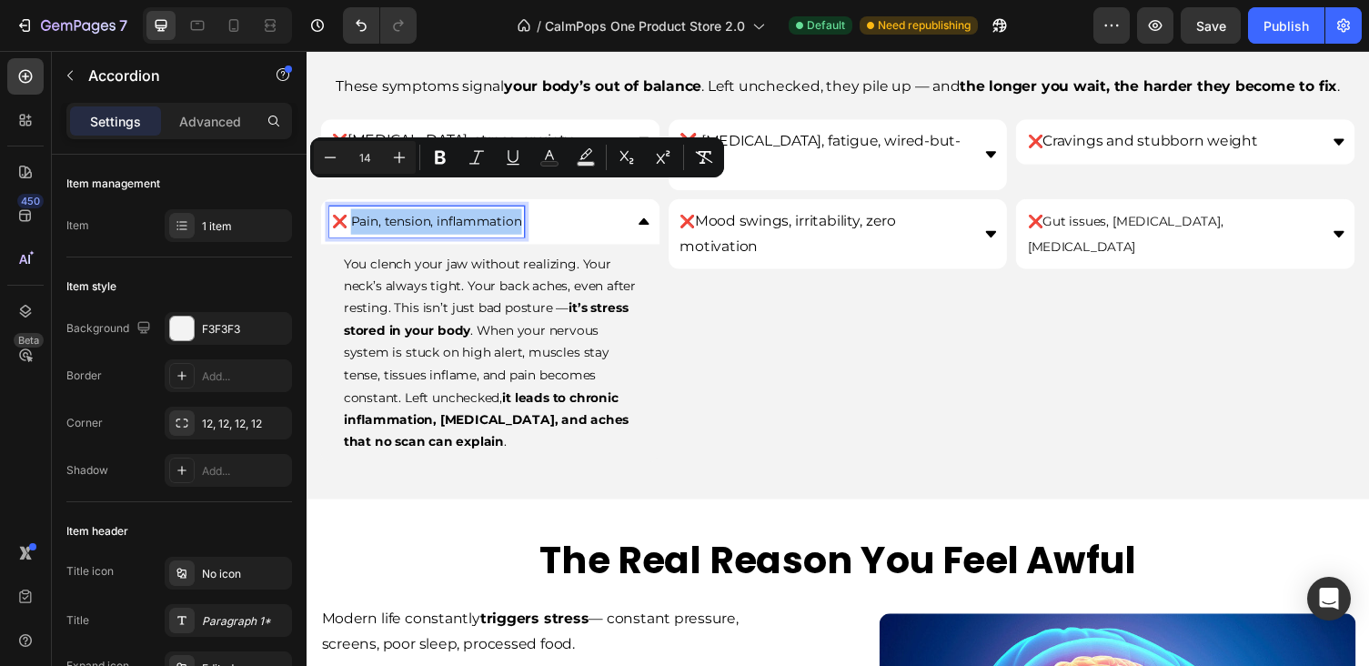
click at [366, 158] on input "14" at bounding box center [365, 157] width 36 height 22
click at [367, 162] on input "14" at bounding box center [365, 157] width 36 height 22
type input "1"
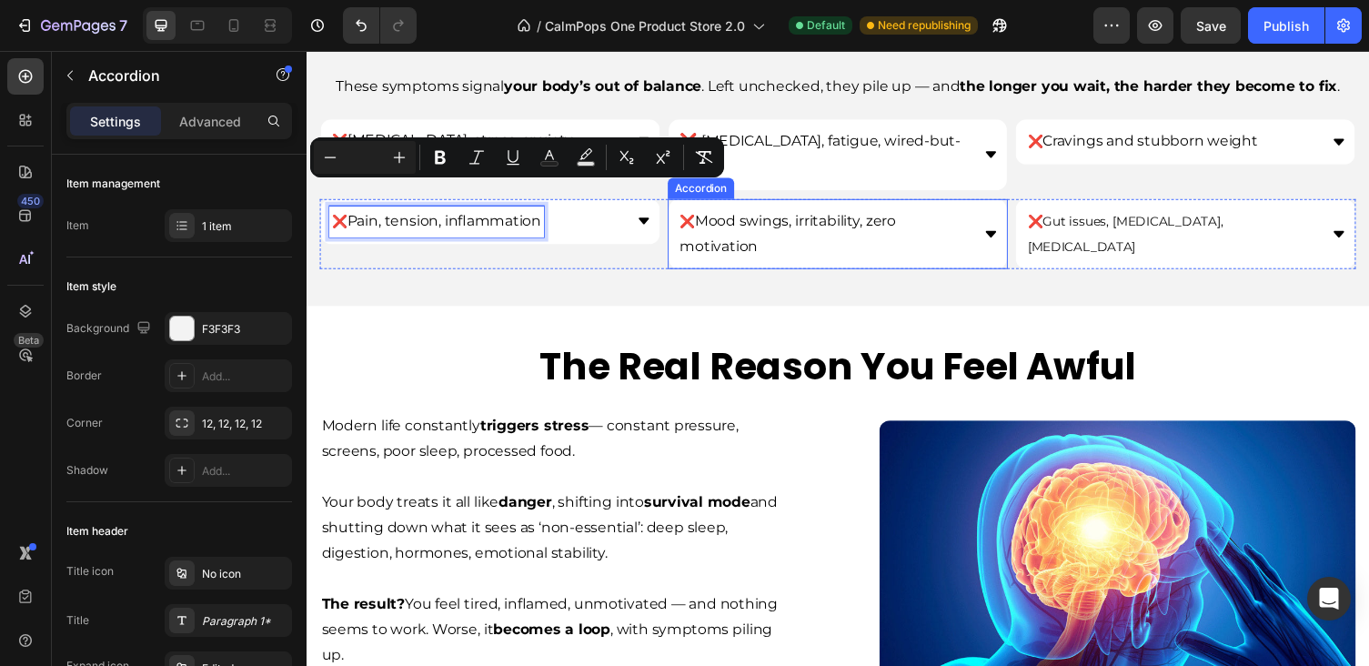
click at [912, 213] on p "❌ Mood swings, irritability, zero motivation" at bounding box center [838, 239] width 296 height 53
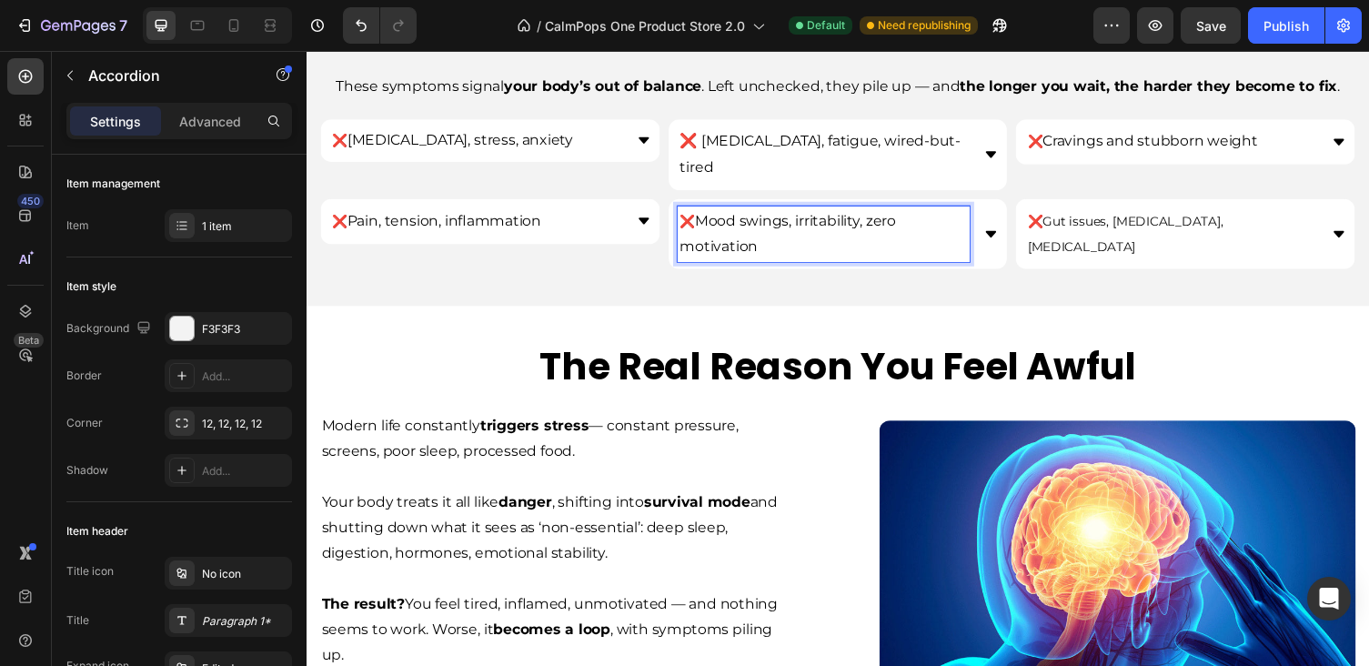
click at [917, 213] on p "❌ Mood swings, irritability, zero motivation" at bounding box center [838, 239] width 296 height 53
drag, startPoint x: 917, startPoint y: 196, endPoint x: 890, endPoint y: 196, distance: 26.4
click at [890, 216] on span "Mood swings, irritability, zero motivation" at bounding box center [801, 238] width 222 height 44
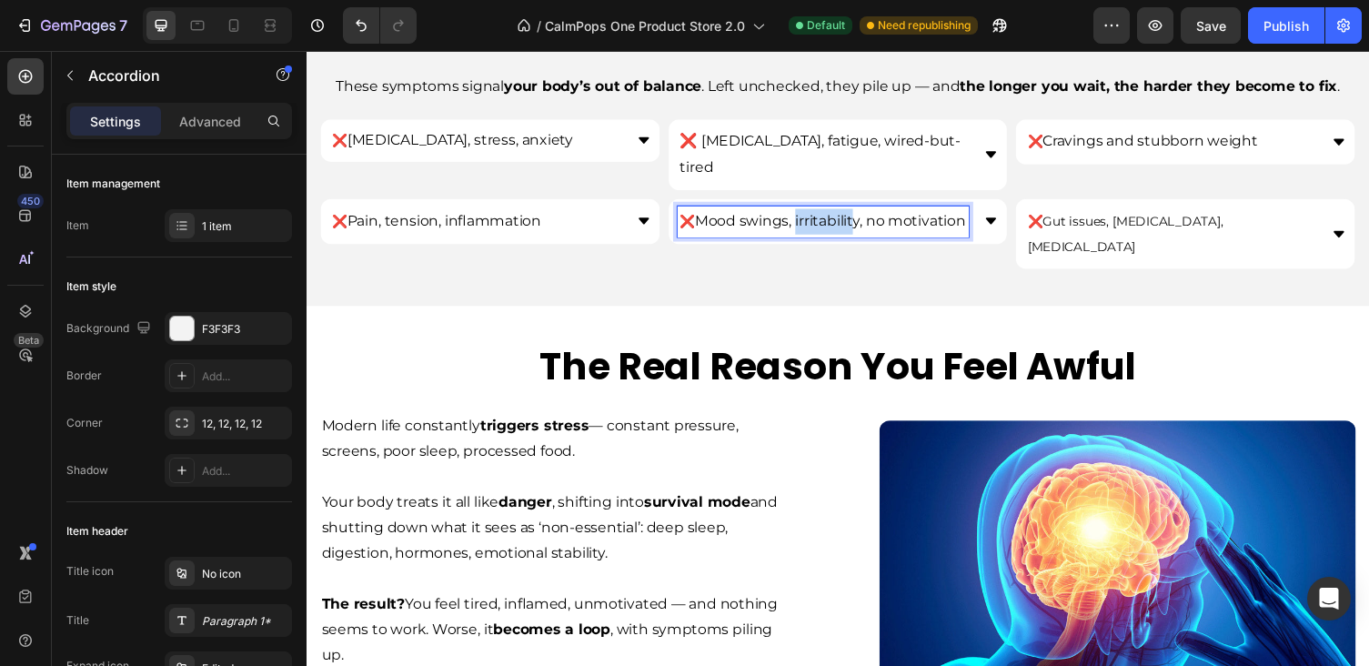
drag, startPoint x: 876, startPoint y: 199, endPoint x: 812, endPoint y: 199, distance: 63.7
click at [812, 216] on span "Mood swings, irritability, no motivation" at bounding box center [845, 224] width 278 height 17
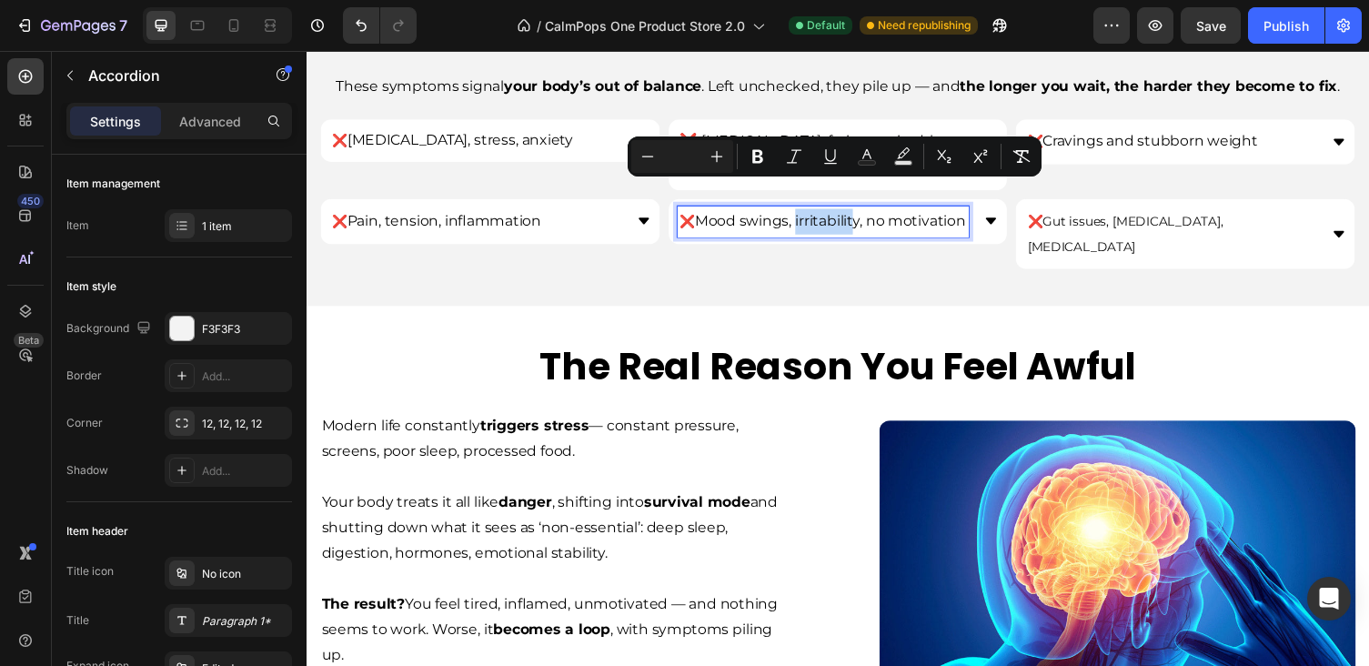
copy span "irritabilit"
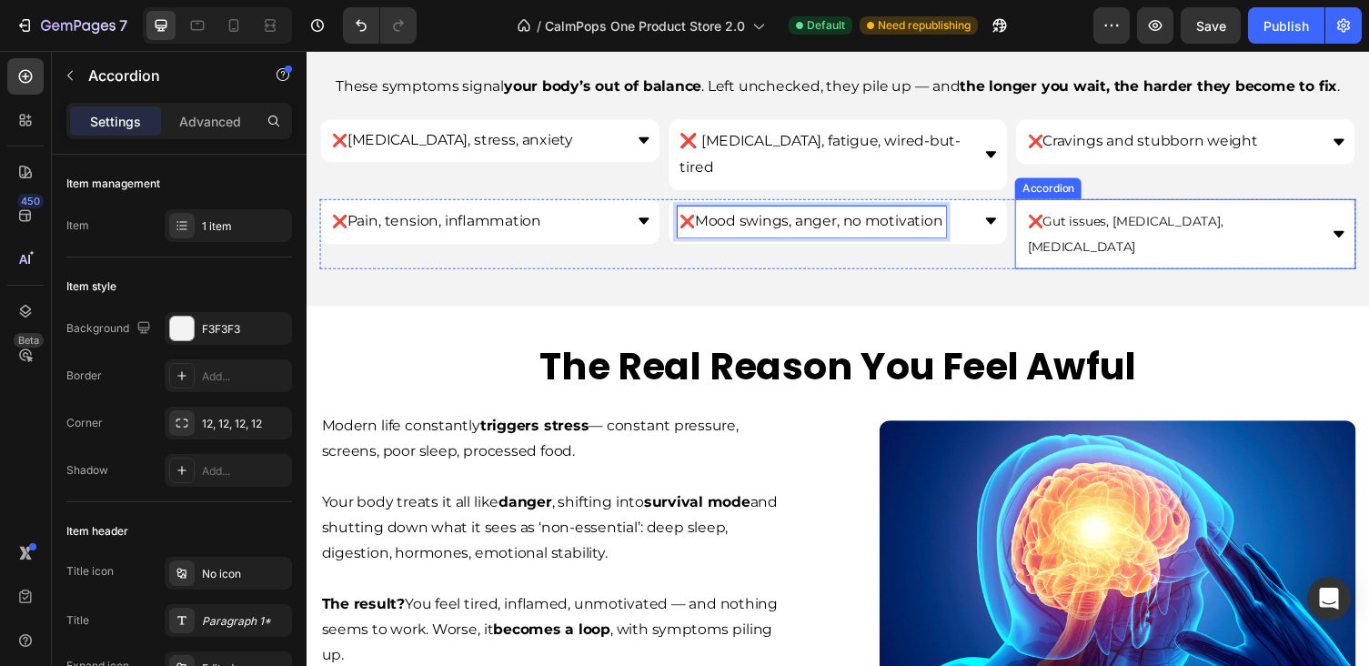
click at [1231, 217] on span "❌ Gut issues, allergies, bloating" at bounding box center [1147, 238] width 201 height 43
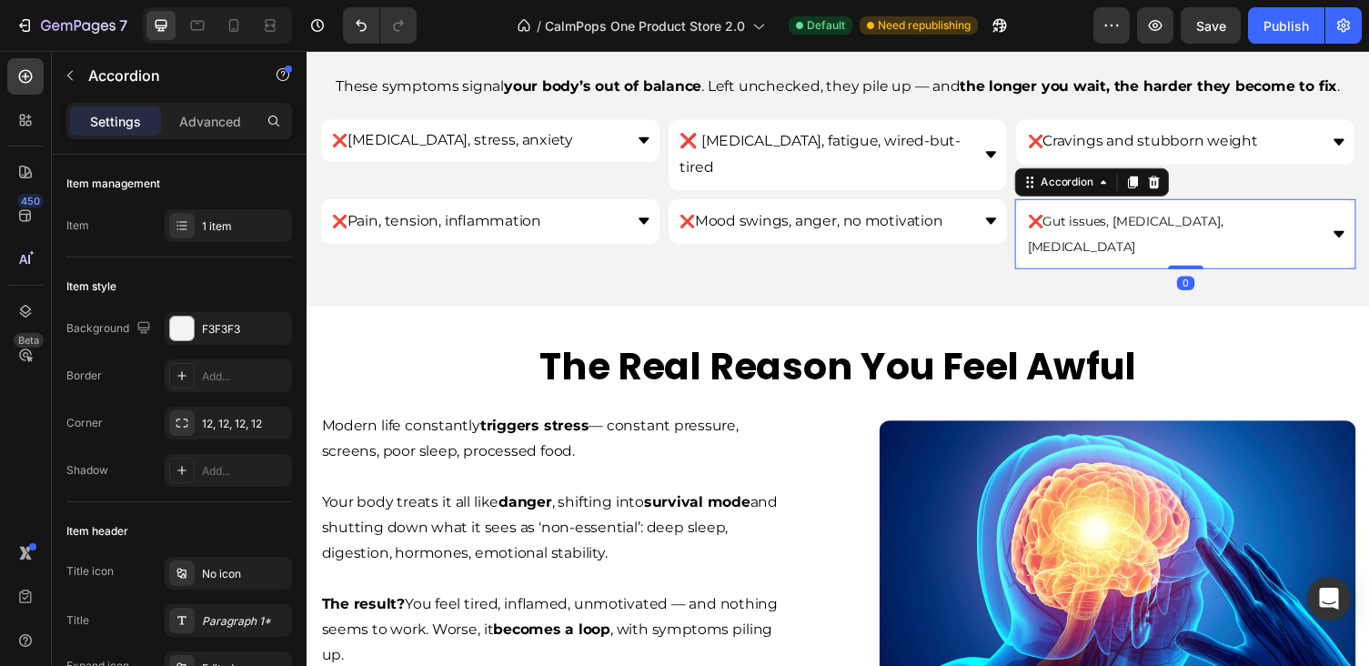
click at [1062, 217] on strong "❌" at bounding box center [1054, 225] width 15 height 16
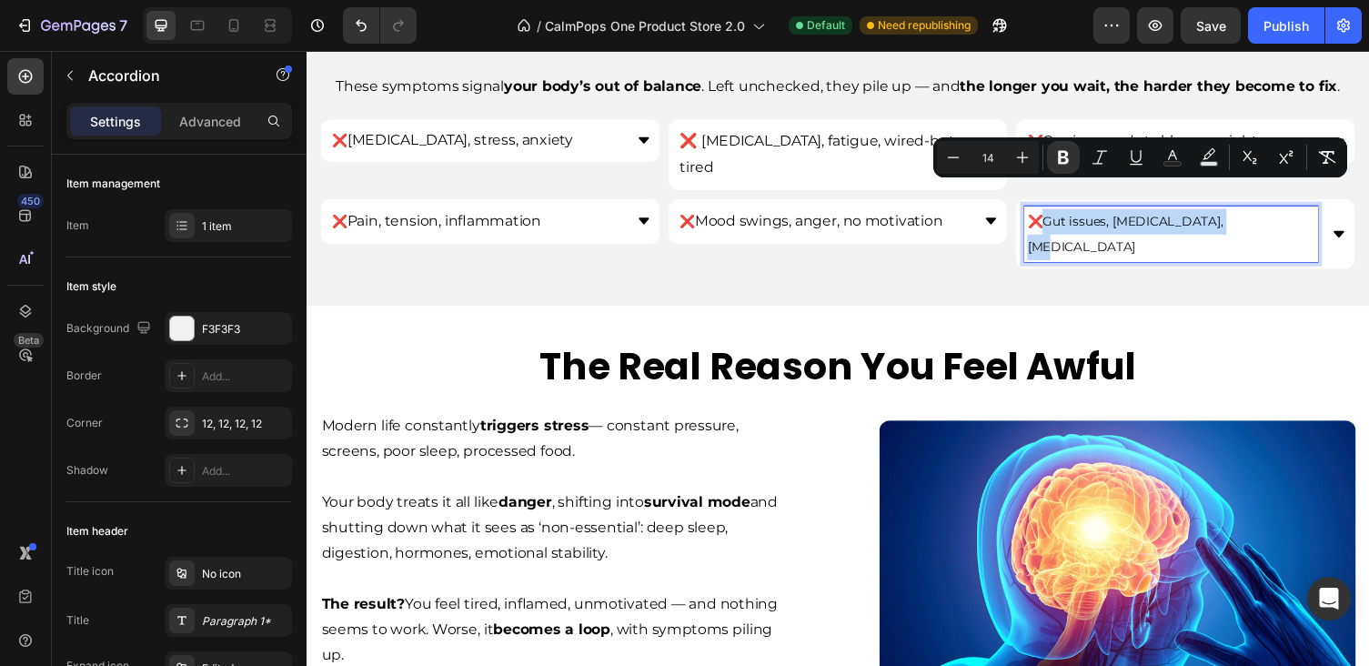
drag, startPoint x: 1064, startPoint y: 200, endPoint x: 1255, endPoint y: 195, distance: 191.1
click at [1255, 210] on div "❌ Gut issues, allergies, bloating" at bounding box center [1194, 239] width 301 height 58
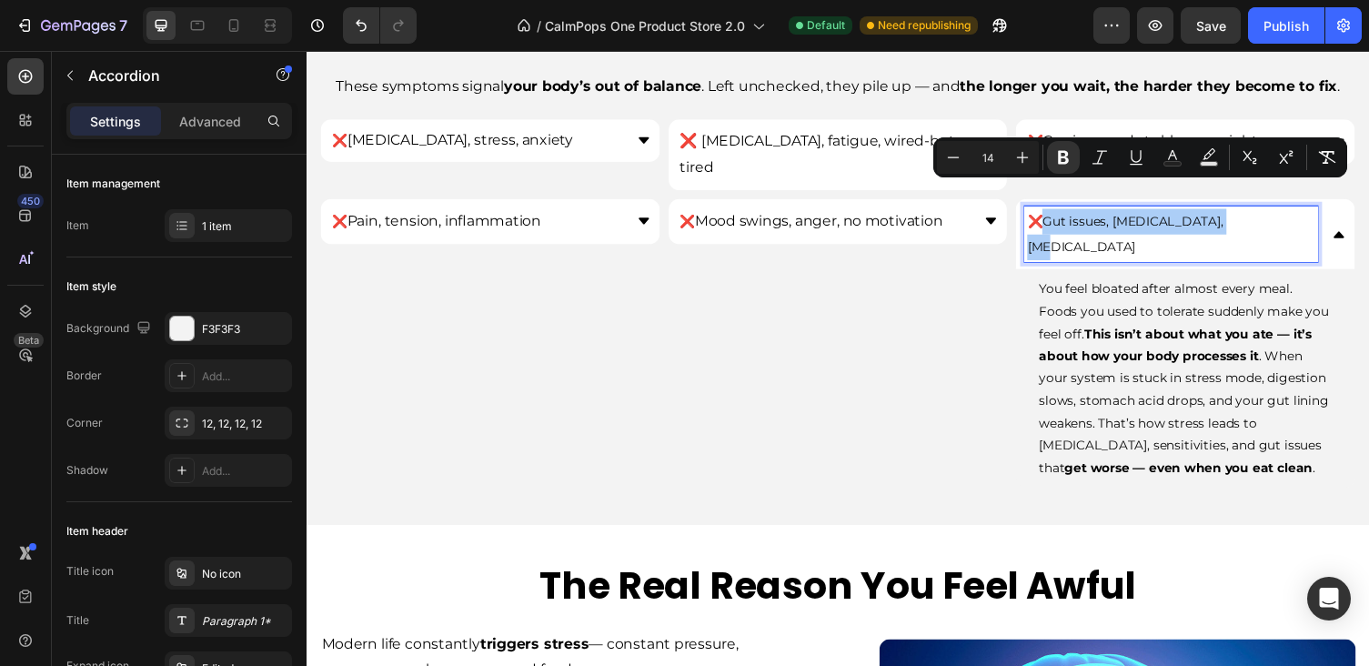
click at [999, 155] on input "14" at bounding box center [988, 157] width 36 height 22
type input "1"
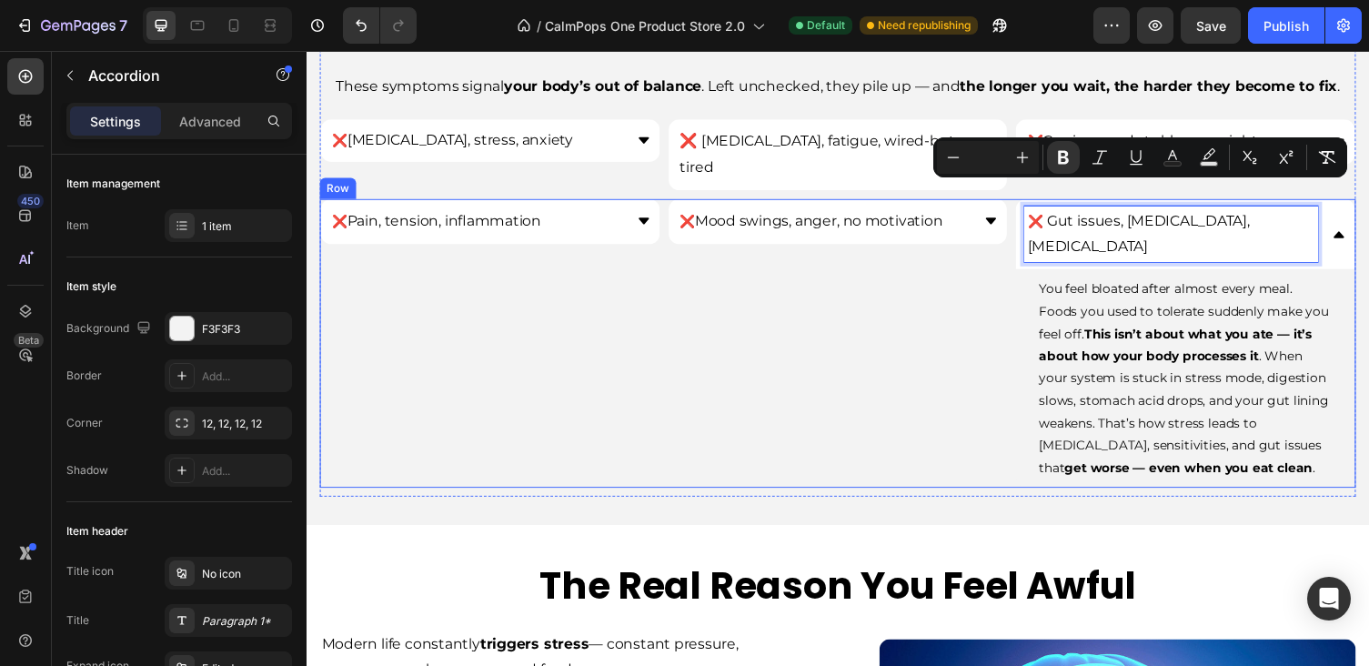
click at [940, 290] on div "❌ Mood swings, anger, no motivation Accordion" at bounding box center [853, 351] width 350 height 297
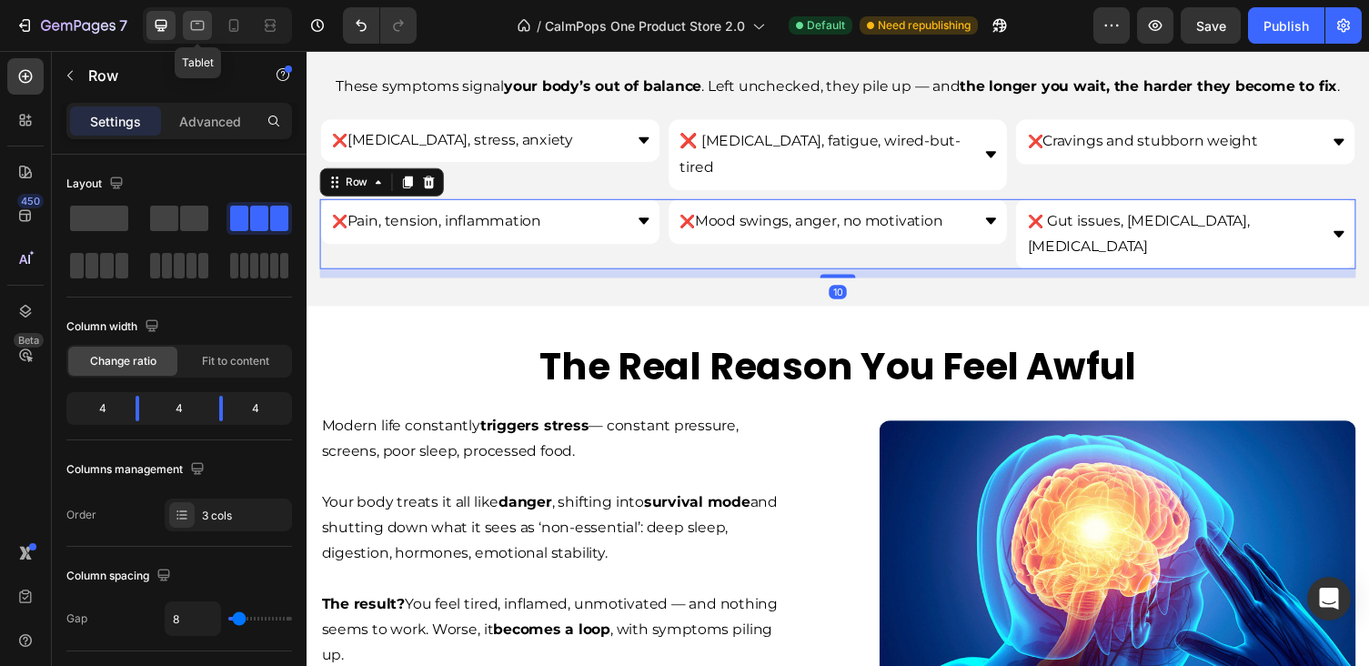
click at [199, 24] on icon at bounding box center [198, 26] width 14 height 10
type input "100%"
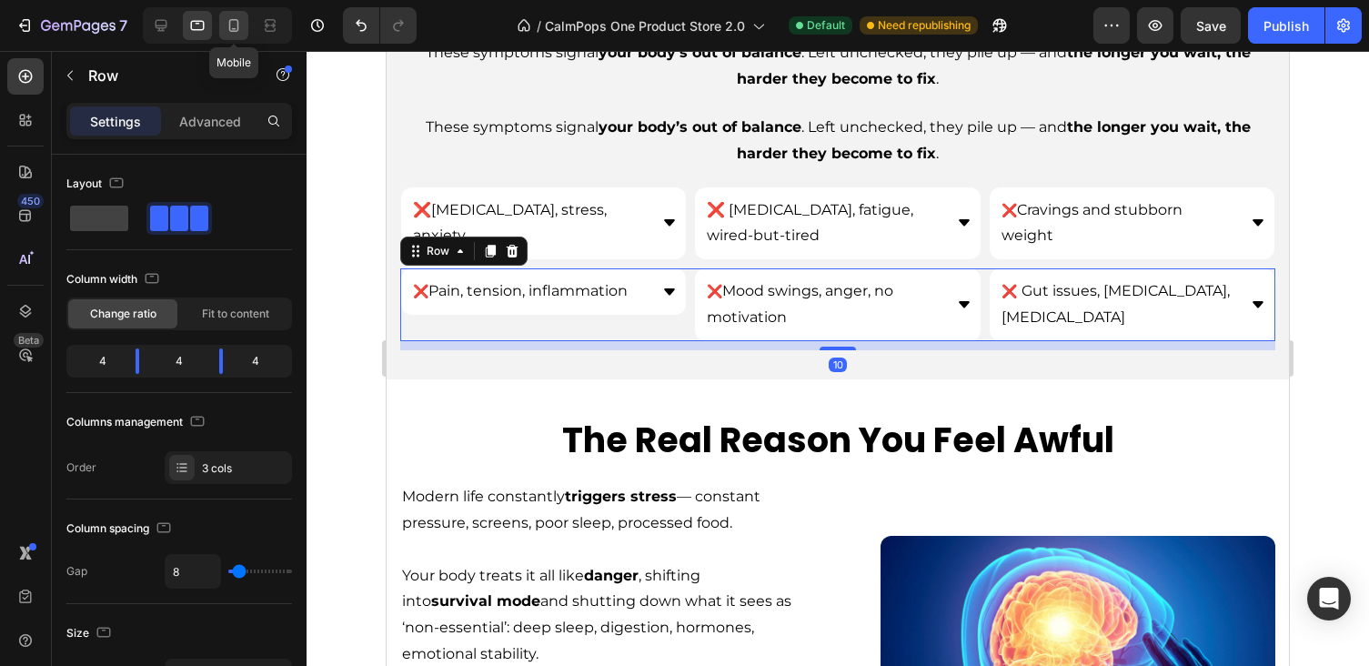
click at [233, 25] on icon at bounding box center [234, 25] width 18 height 18
type input "0"
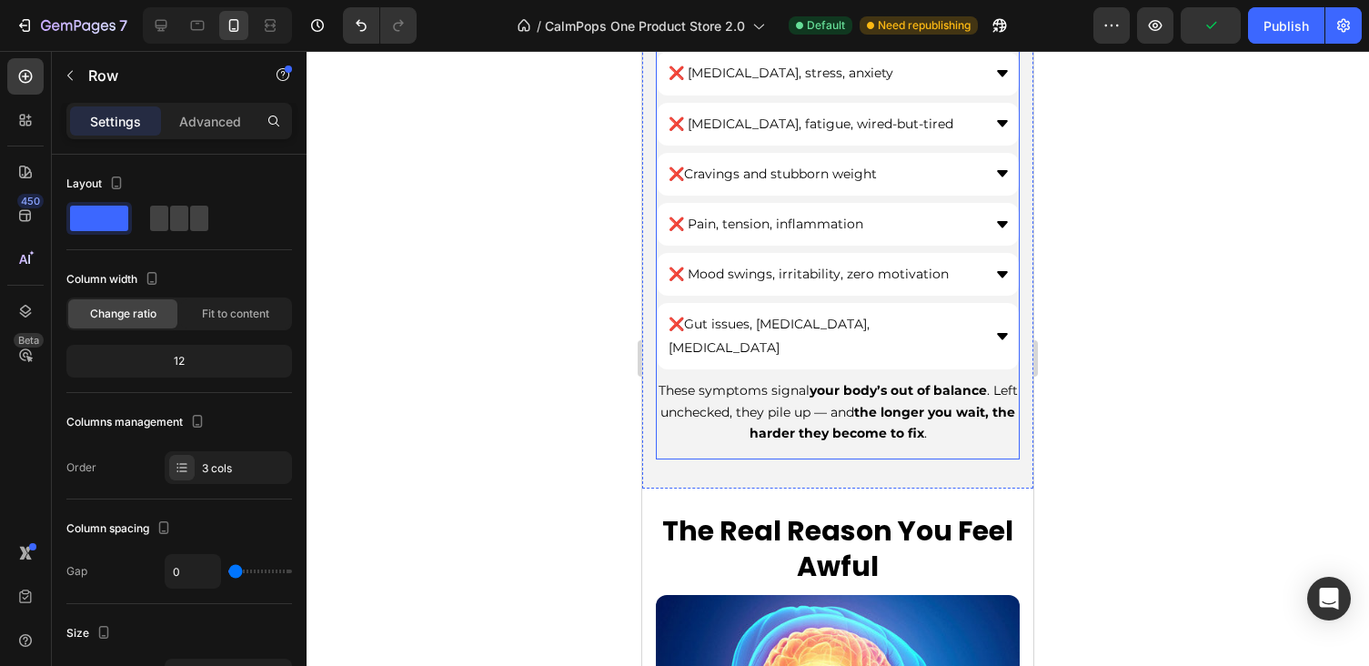
scroll to position [739, 0]
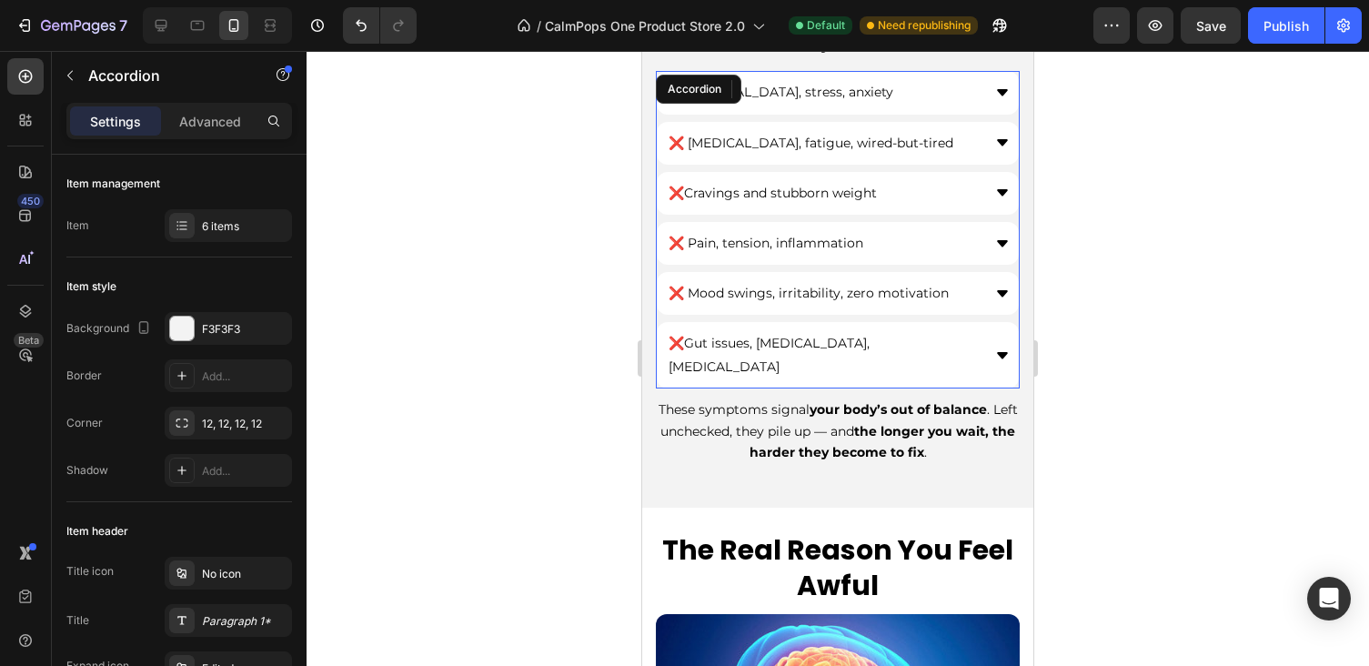
click at [862, 287] on span "❌ Mood swings, irritability, zero motivation" at bounding box center [808, 293] width 280 height 16
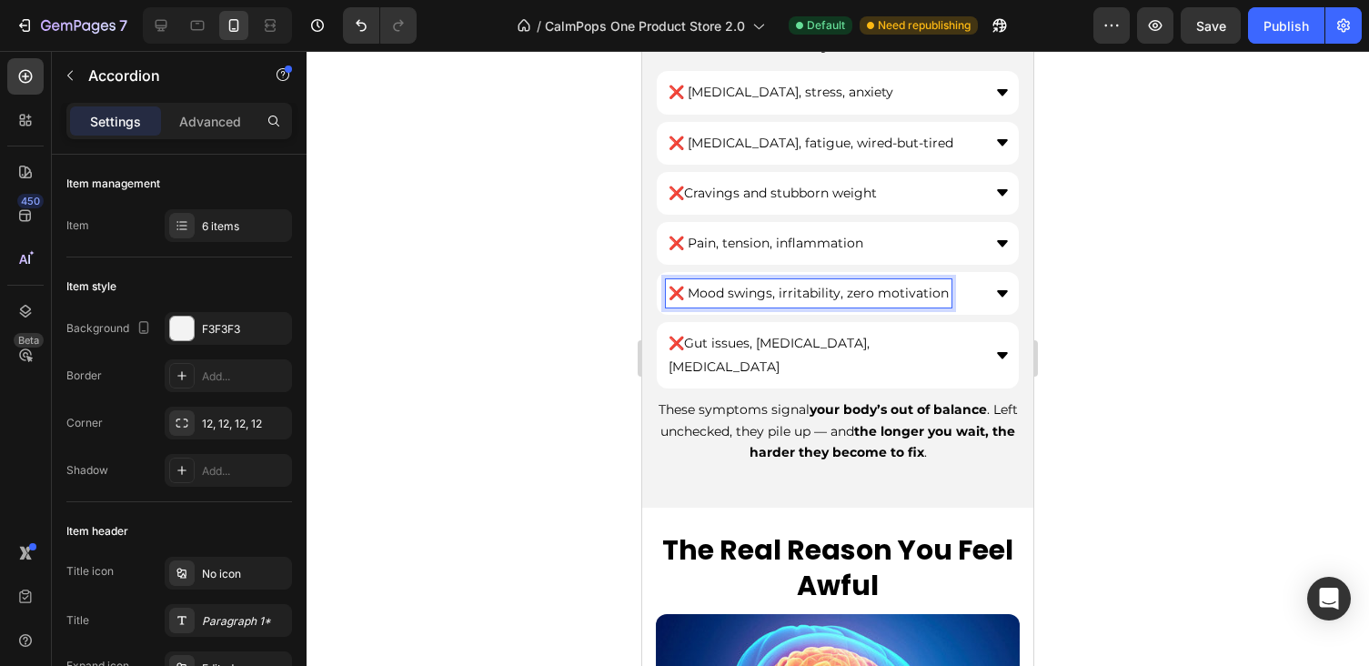
click at [835, 288] on span "❌ Mood swings, irritability, zero motivation" at bounding box center [808, 293] width 280 height 16
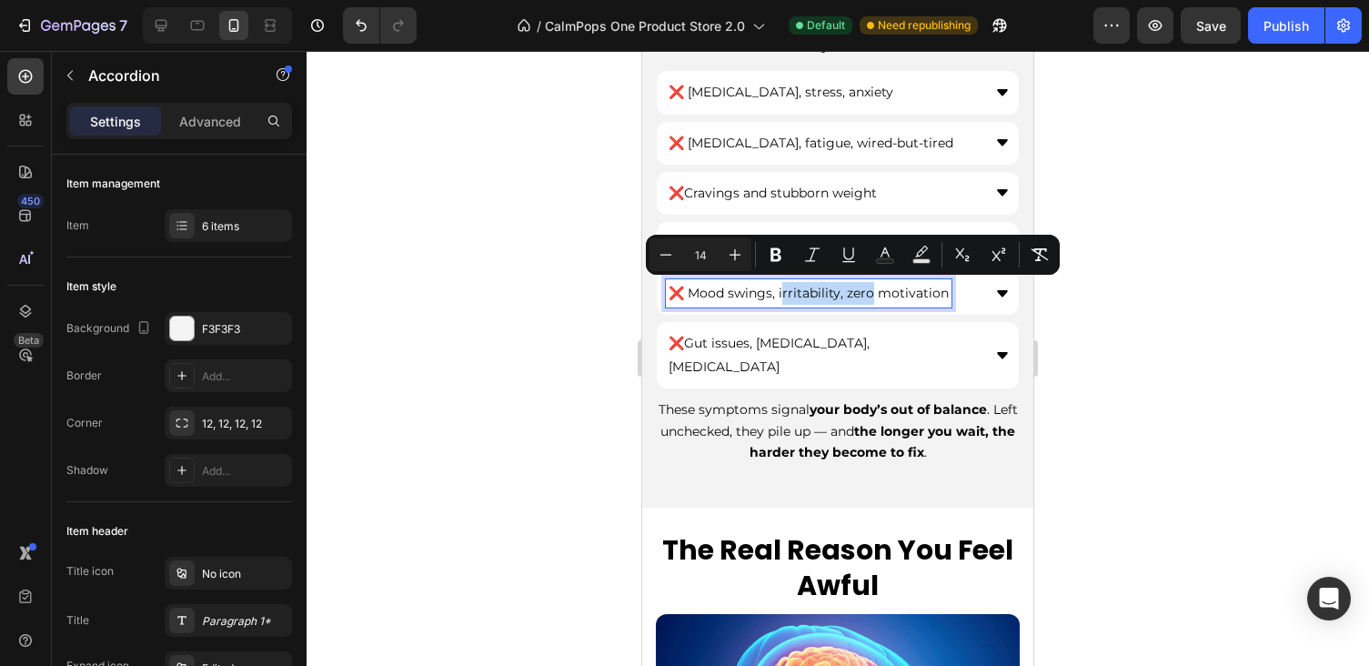
drag, startPoint x: 868, startPoint y: 292, endPoint x: 782, endPoint y: 292, distance: 85.5
click at [782, 292] on span "❌ Mood swings, irritability, zero motivation" at bounding box center [808, 293] width 280 height 16
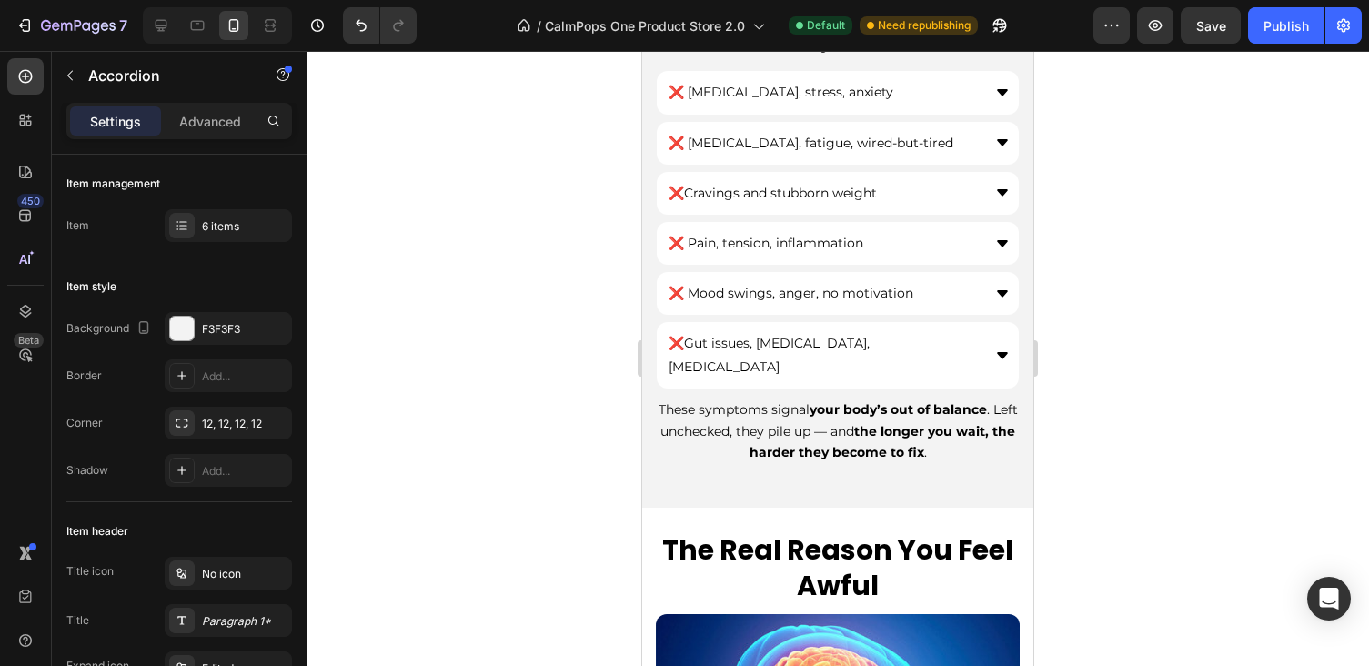
click at [1121, 357] on div at bounding box center [838, 358] width 1062 height 615
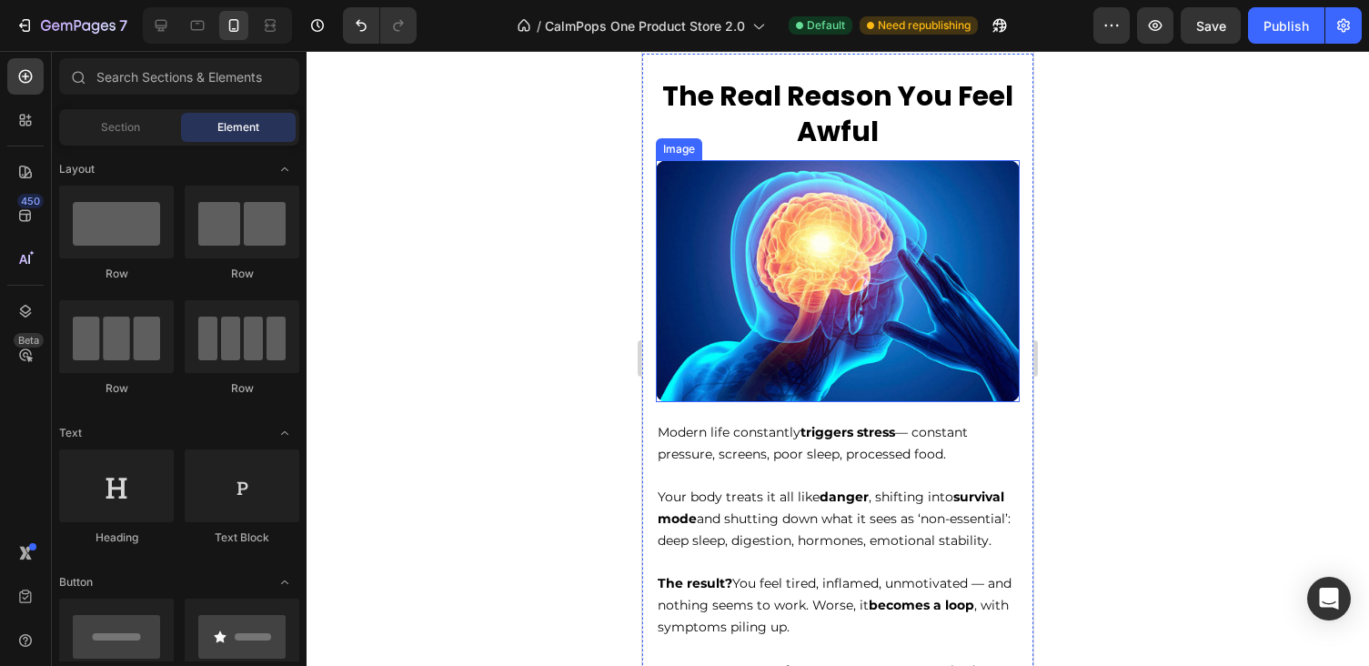
scroll to position [1244, 0]
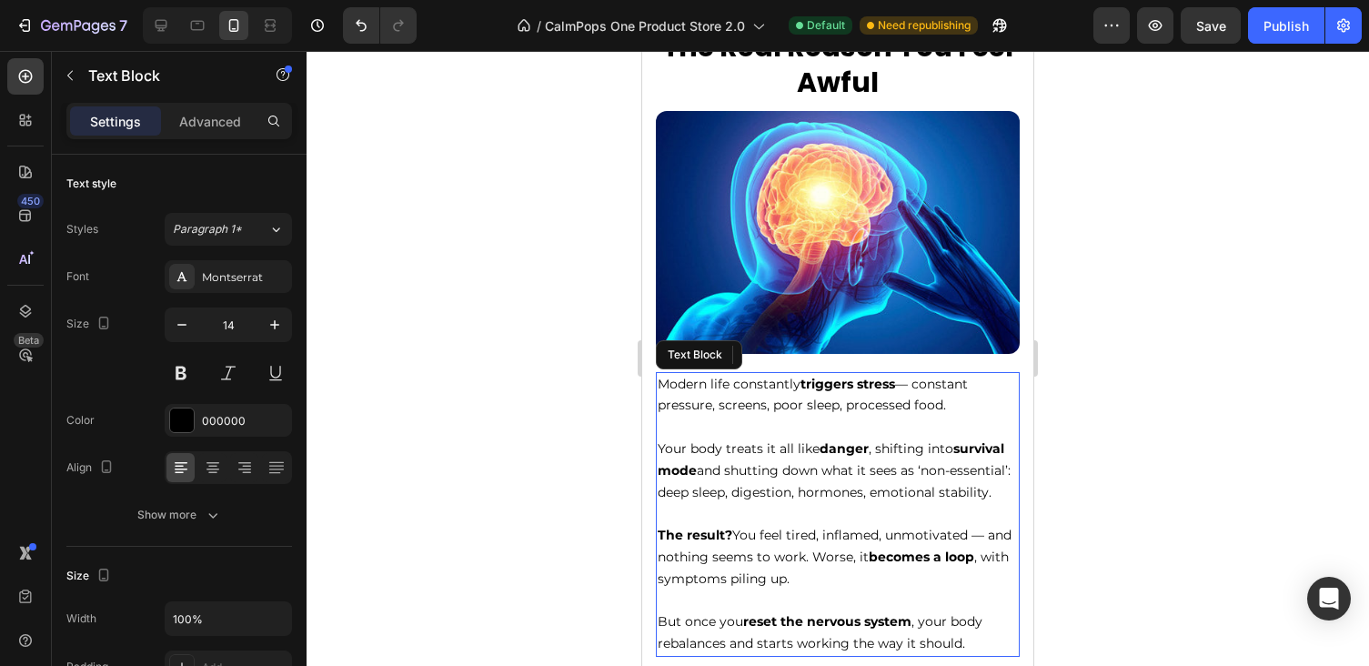
click at [818, 578] on p "The result? You feel tired, inflamed, unmotivated — and nothing seems to work. …" at bounding box center [838, 557] width 360 height 65
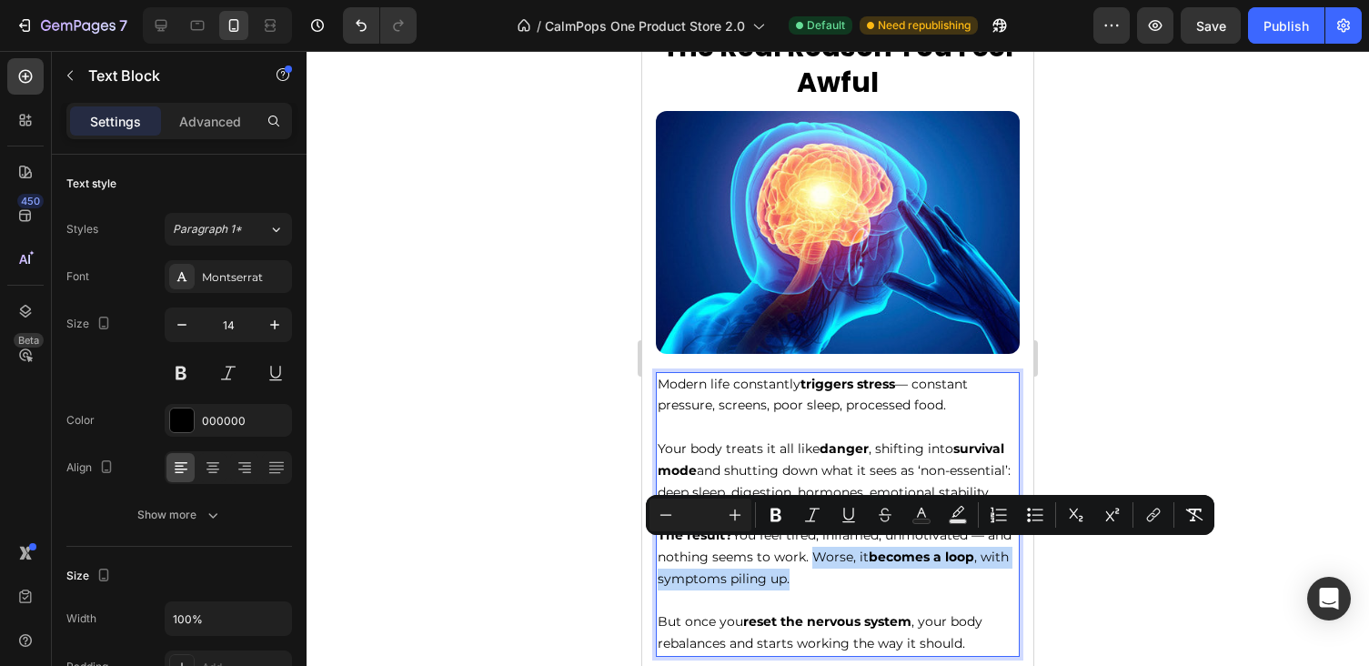
drag, startPoint x: 809, startPoint y: 542, endPoint x: 833, endPoint y: 578, distance: 43.1
click at [833, 578] on p "The result? You feel tired, inflamed, unmotivated — and nothing seems to work. …" at bounding box center [838, 557] width 360 height 65
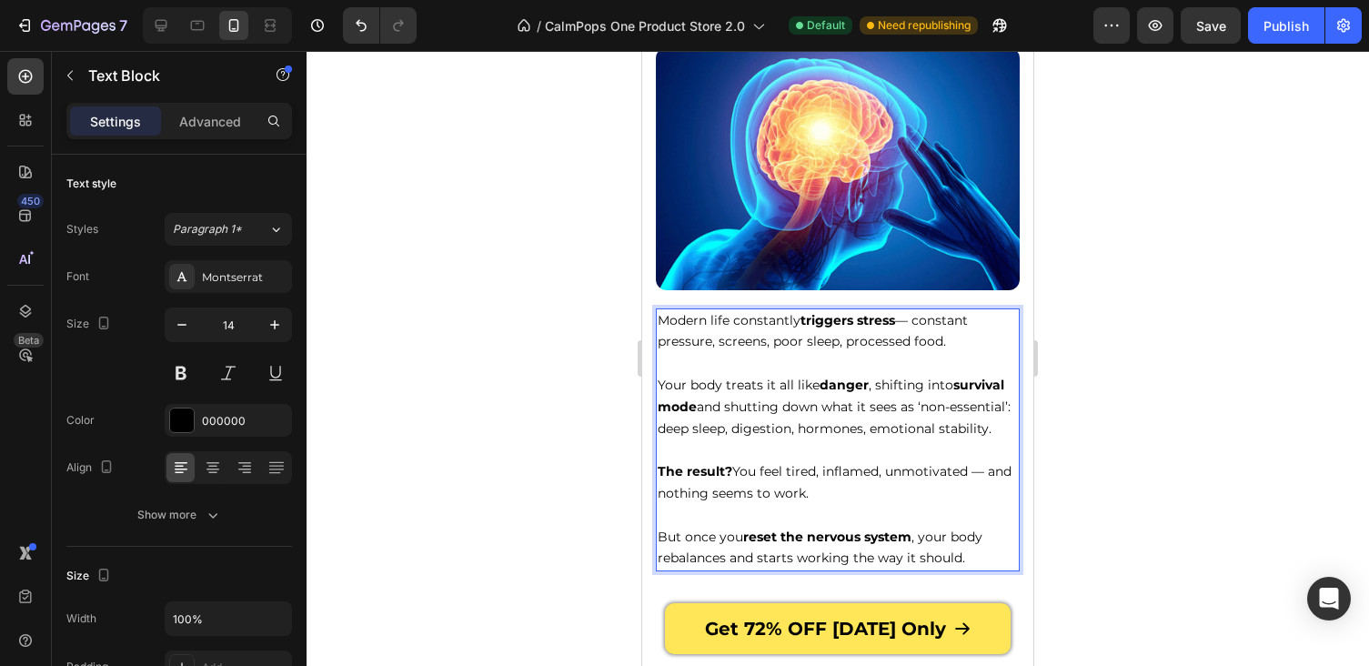
scroll to position [1307, 0]
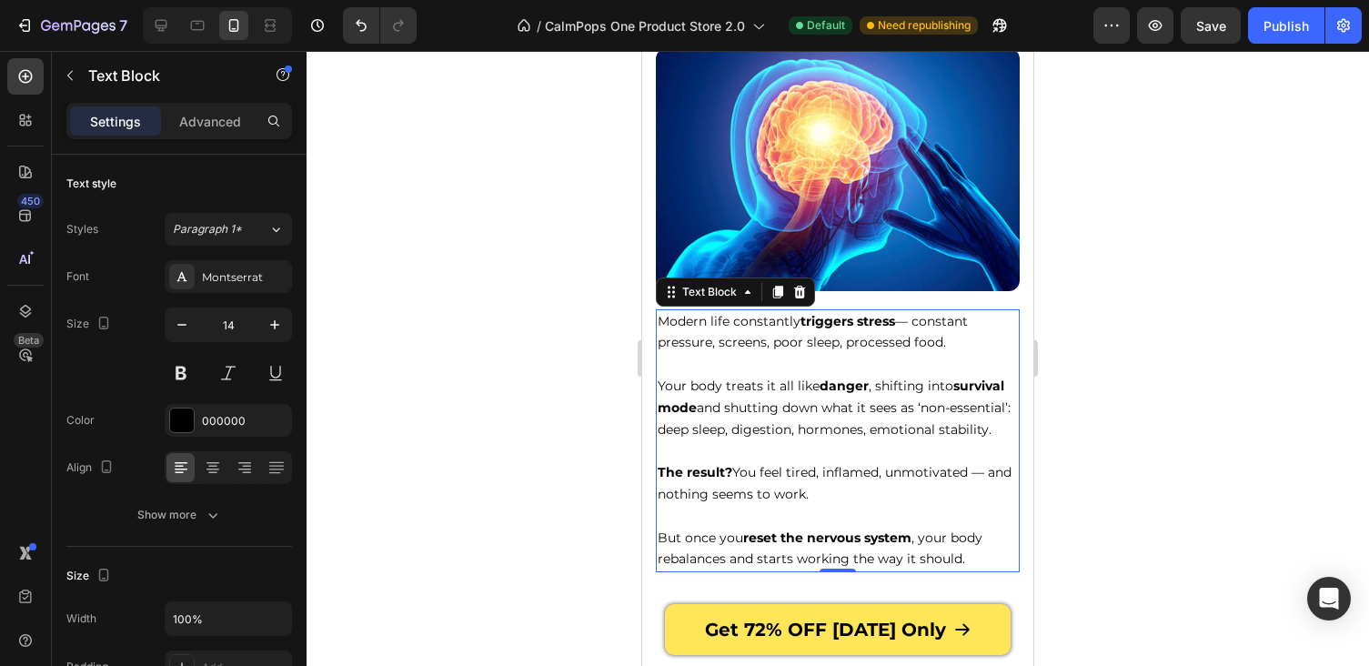
click at [1148, 411] on div at bounding box center [838, 358] width 1062 height 615
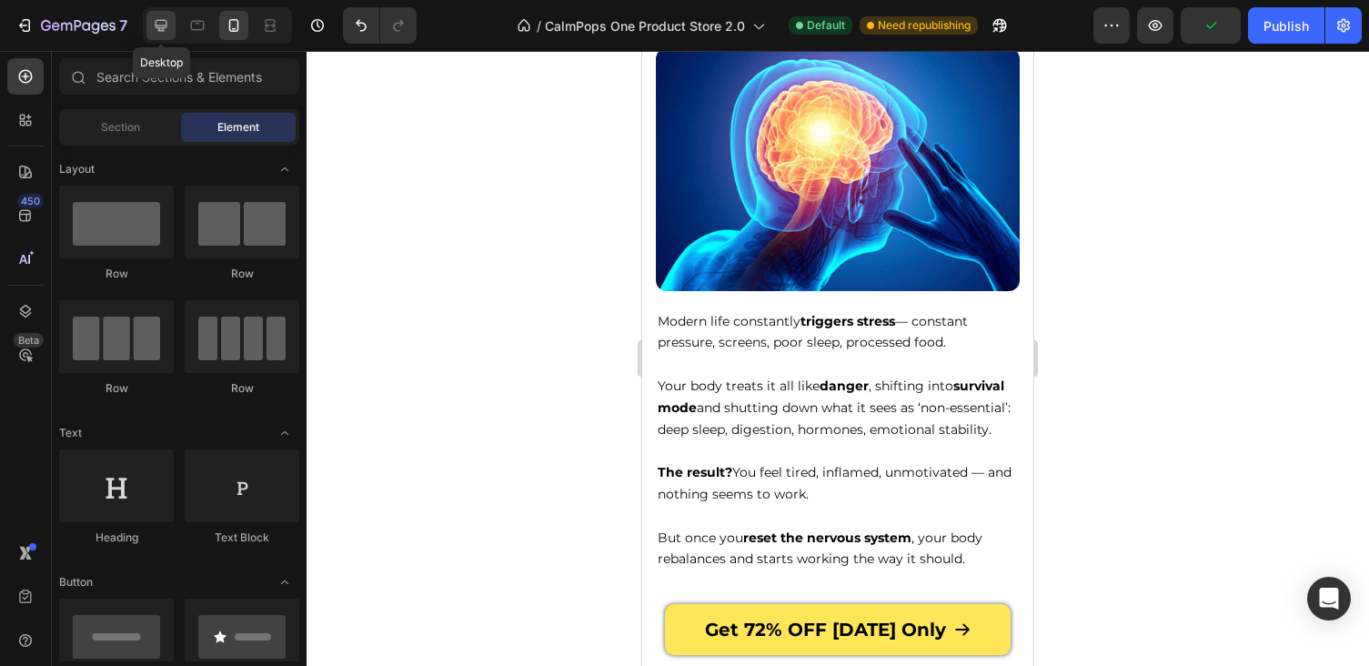
click at [171, 28] on div at bounding box center [160, 25] width 29 height 29
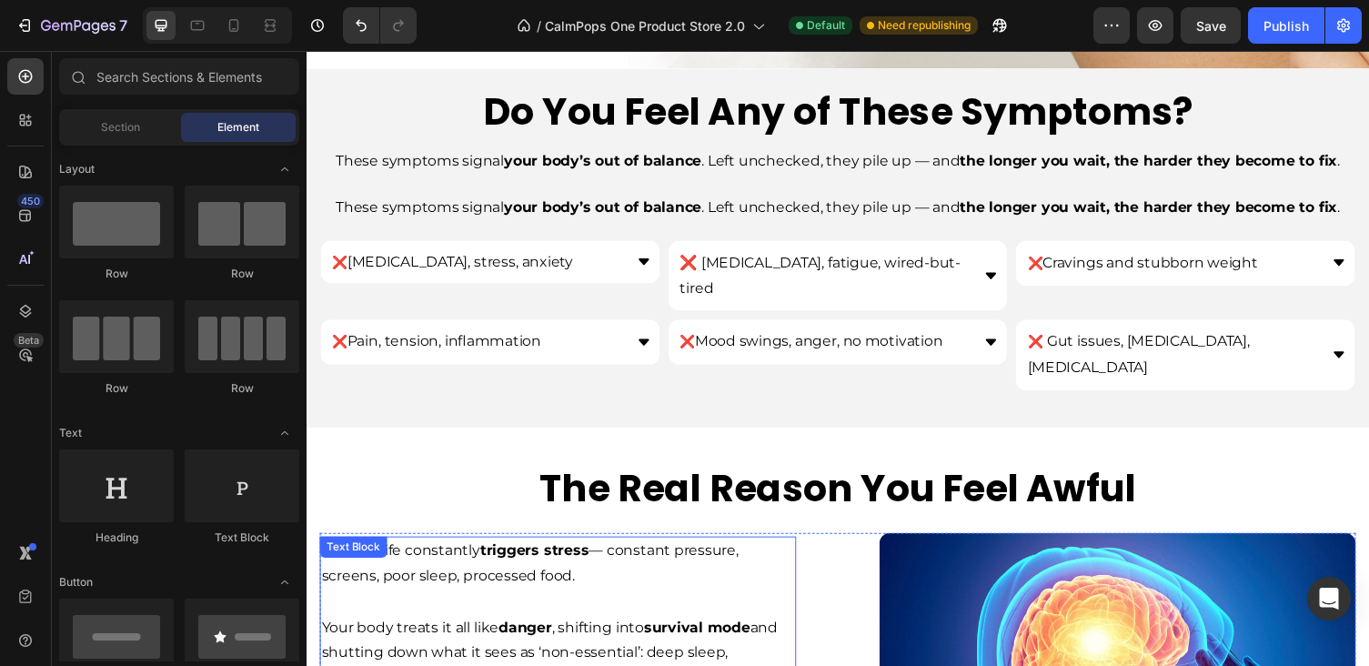
scroll to position [559, 0]
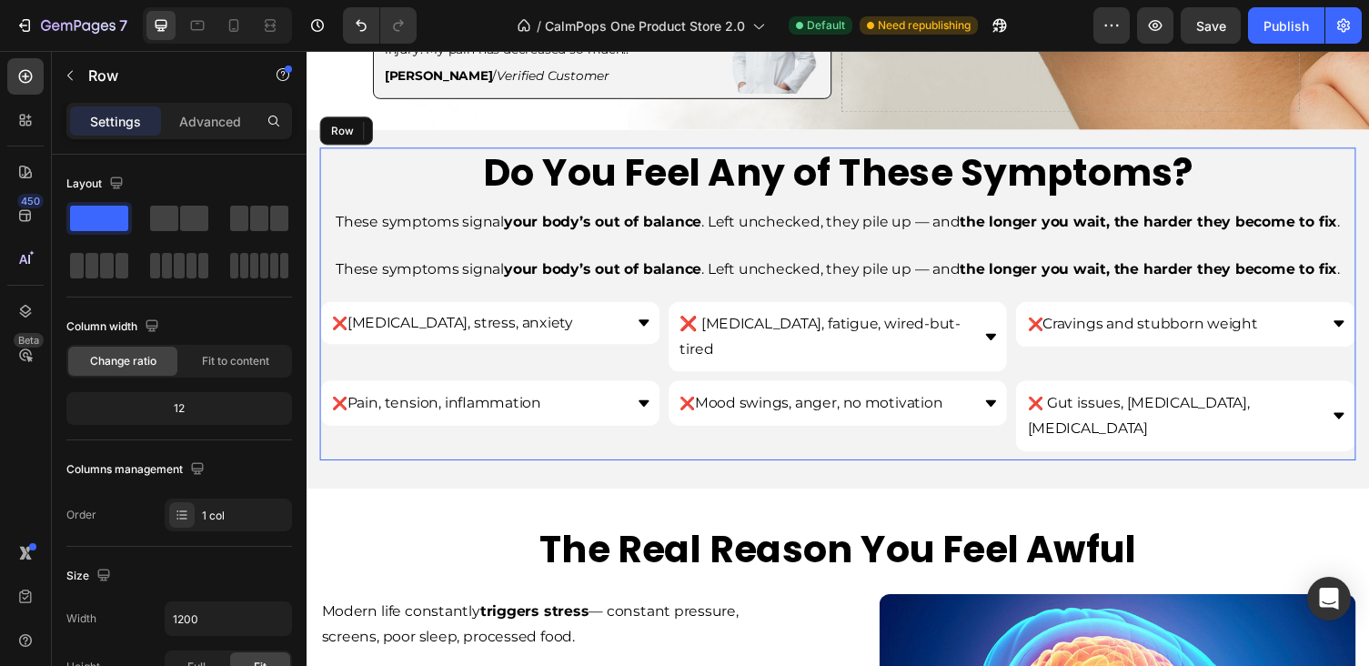
click at [673, 236] on div "Do You Feel Any of These Symptoms? Heading These symptoms signal your body’s ou…" at bounding box center [852, 310] width 1064 height 321
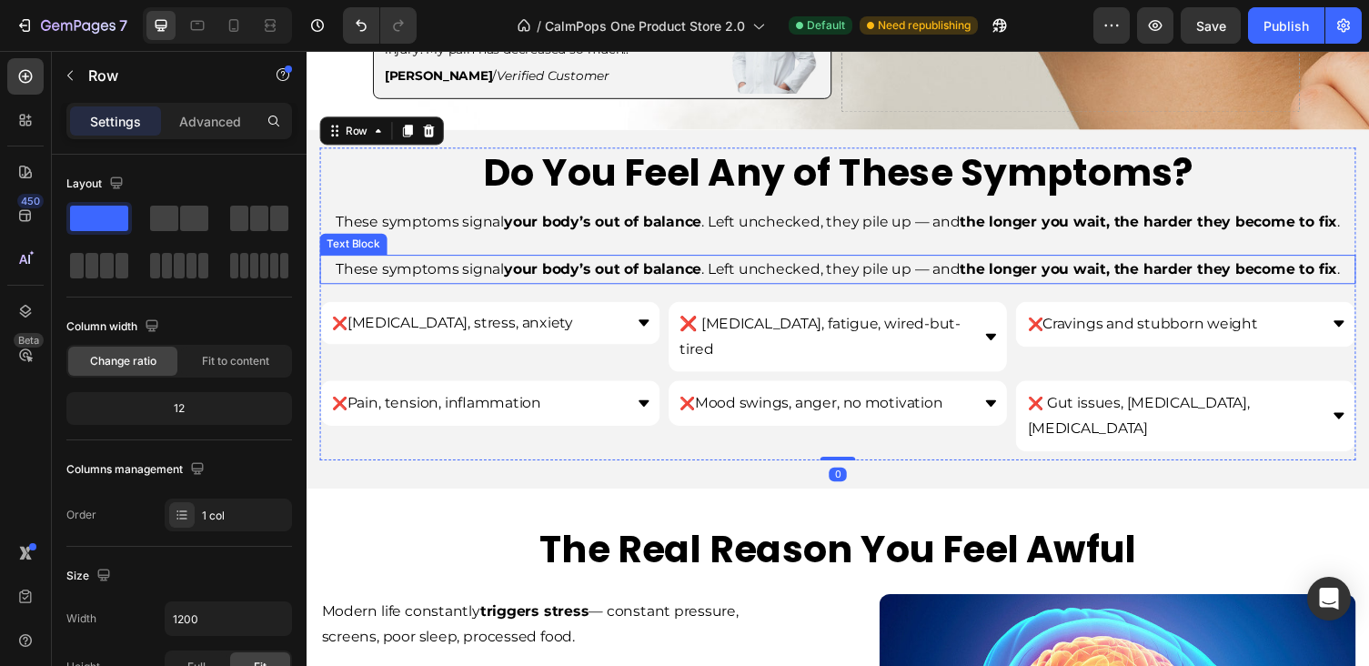
click at [688, 266] on strong "your body’s out of balance" at bounding box center [610, 274] width 203 height 17
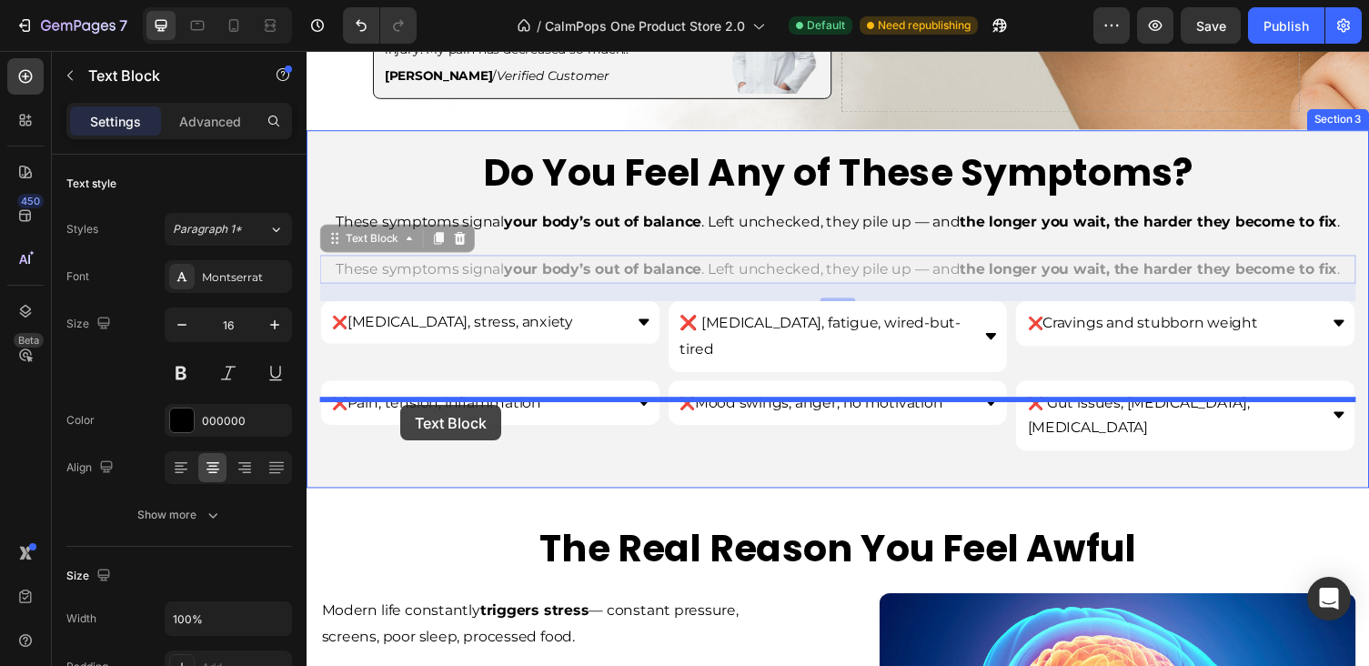
drag, startPoint x: 332, startPoint y: 232, endPoint x: 403, endPoint y: 414, distance: 195.2
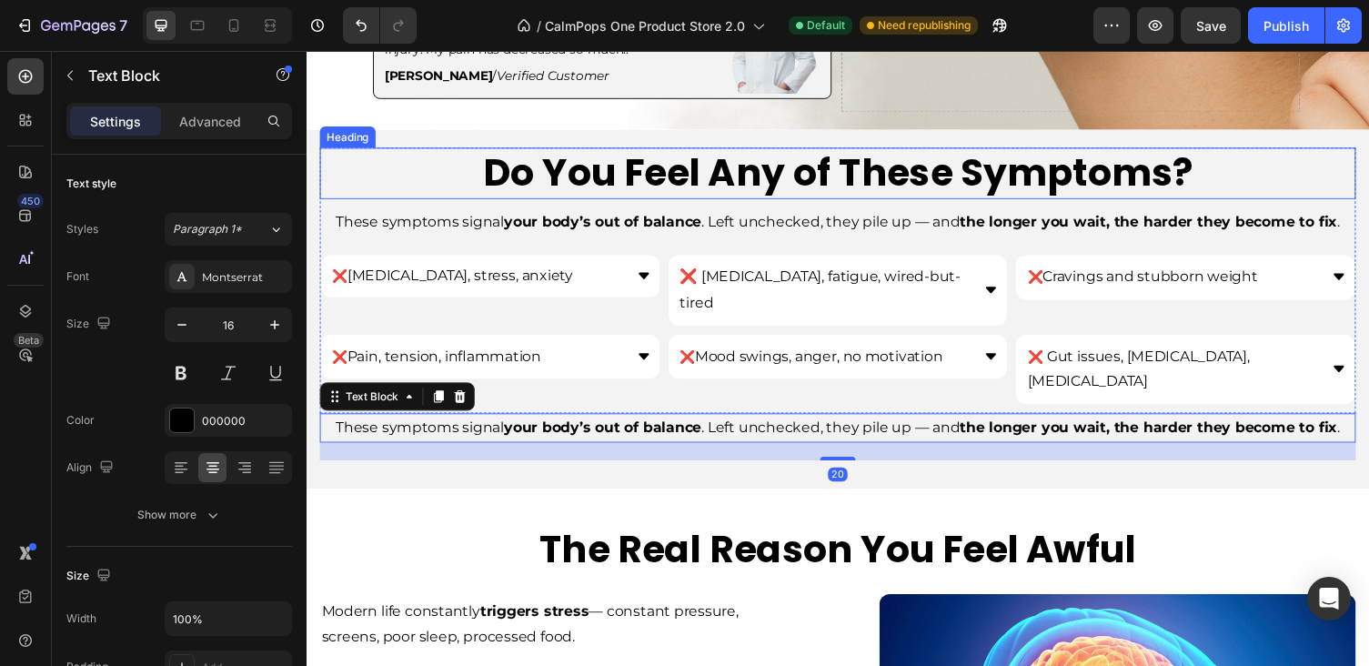
click at [438, 172] on h2 "Do You Feel Any of These Symptoms?" at bounding box center [852, 177] width 1064 height 54
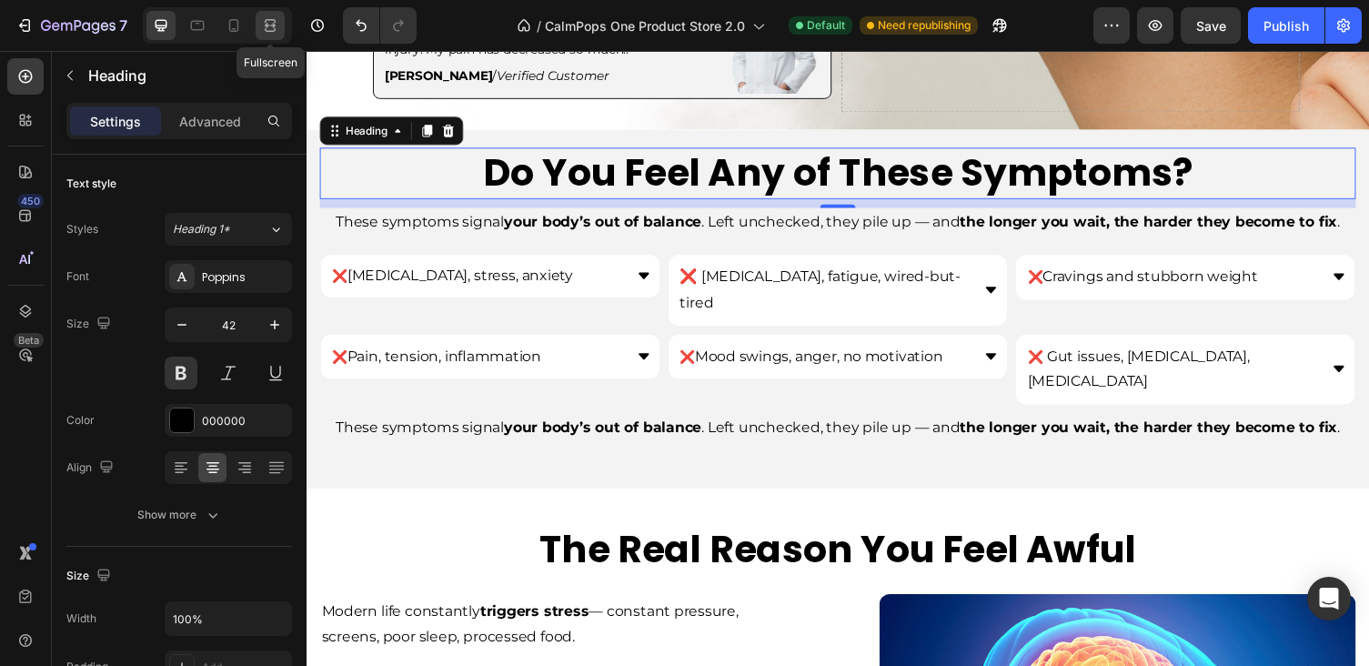
click at [274, 28] on icon at bounding box center [270, 25] width 18 height 18
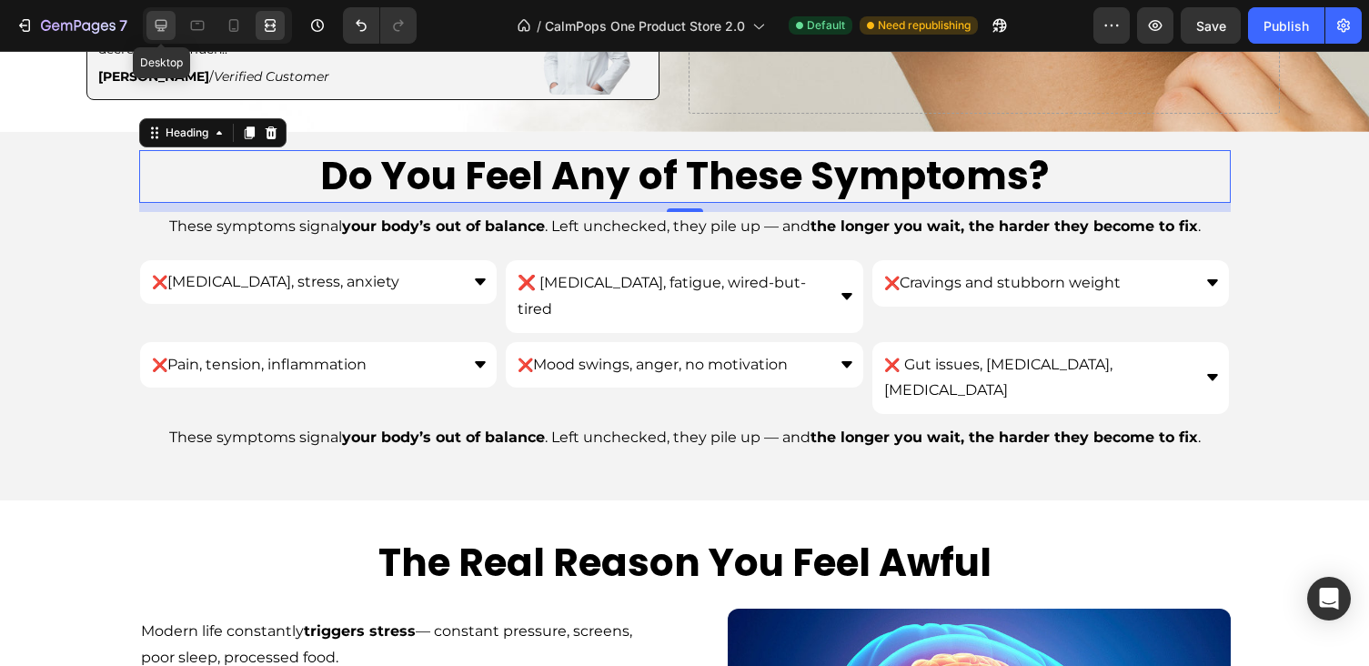
click at [165, 22] on icon at bounding box center [161, 25] width 18 height 18
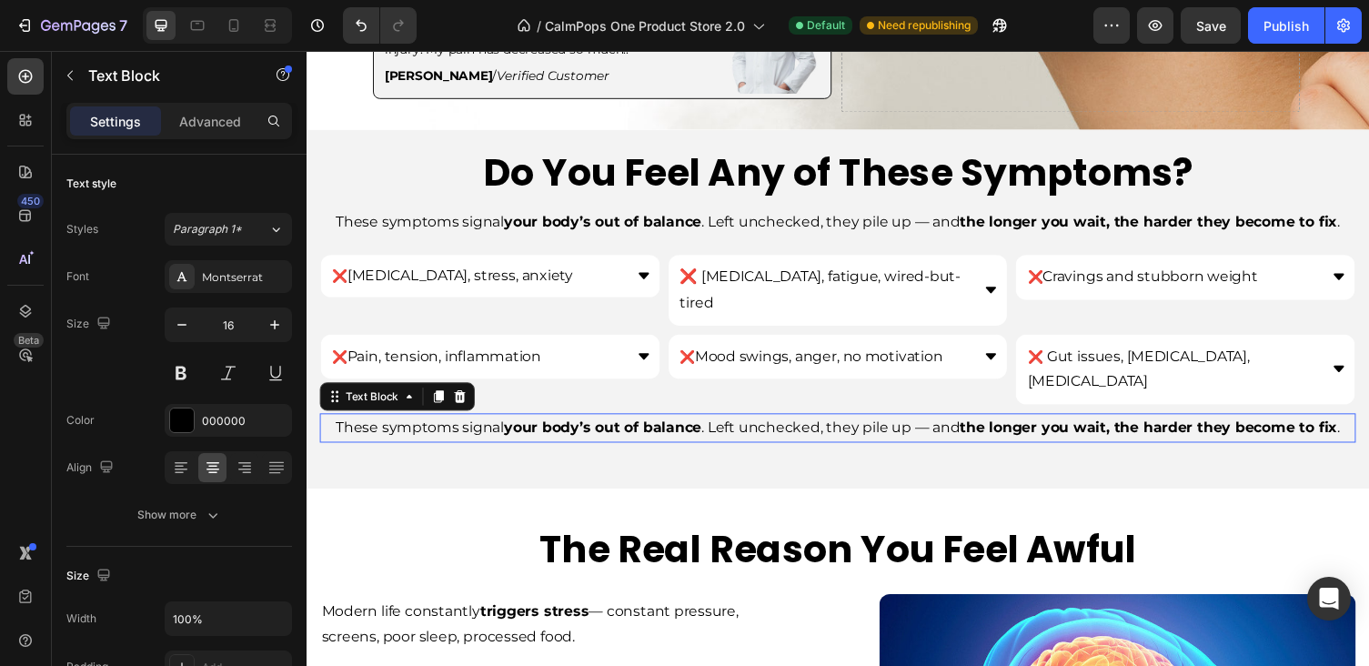
click at [500, 428] on span "These symptoms signal your body’s out of balance . Left unchecked, they pile up…" at bounding box center [852, 436] width 1031 height 17
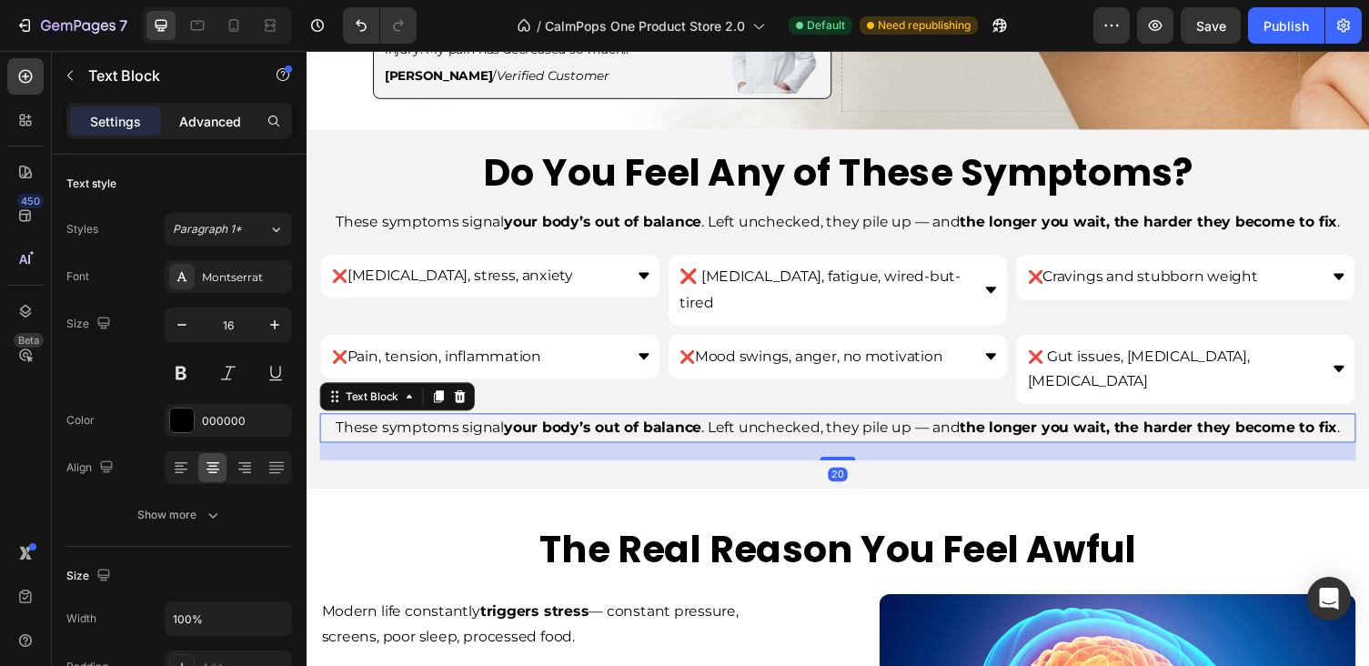
click at [221, 134] on div "Advanced" at bounding box center [210, 120] width 91 height 29
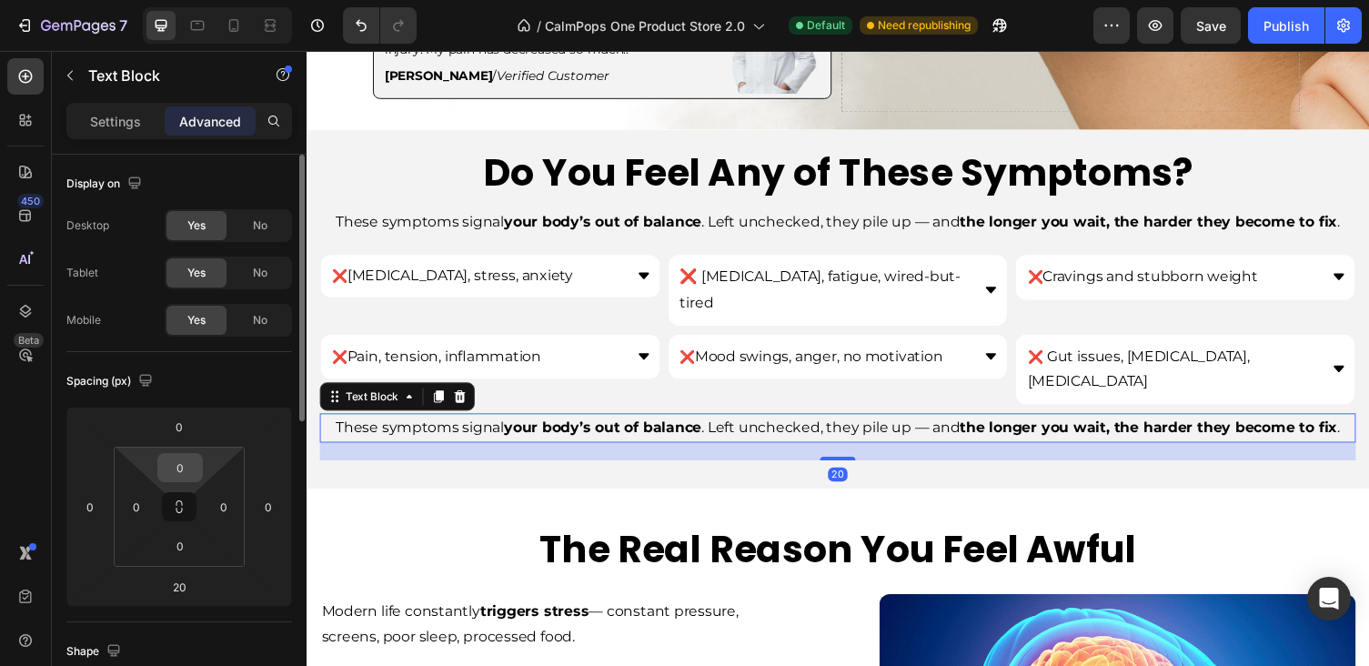
click at [183, 470] on input "0" at bounding box center [180, 467] width 36 height 27
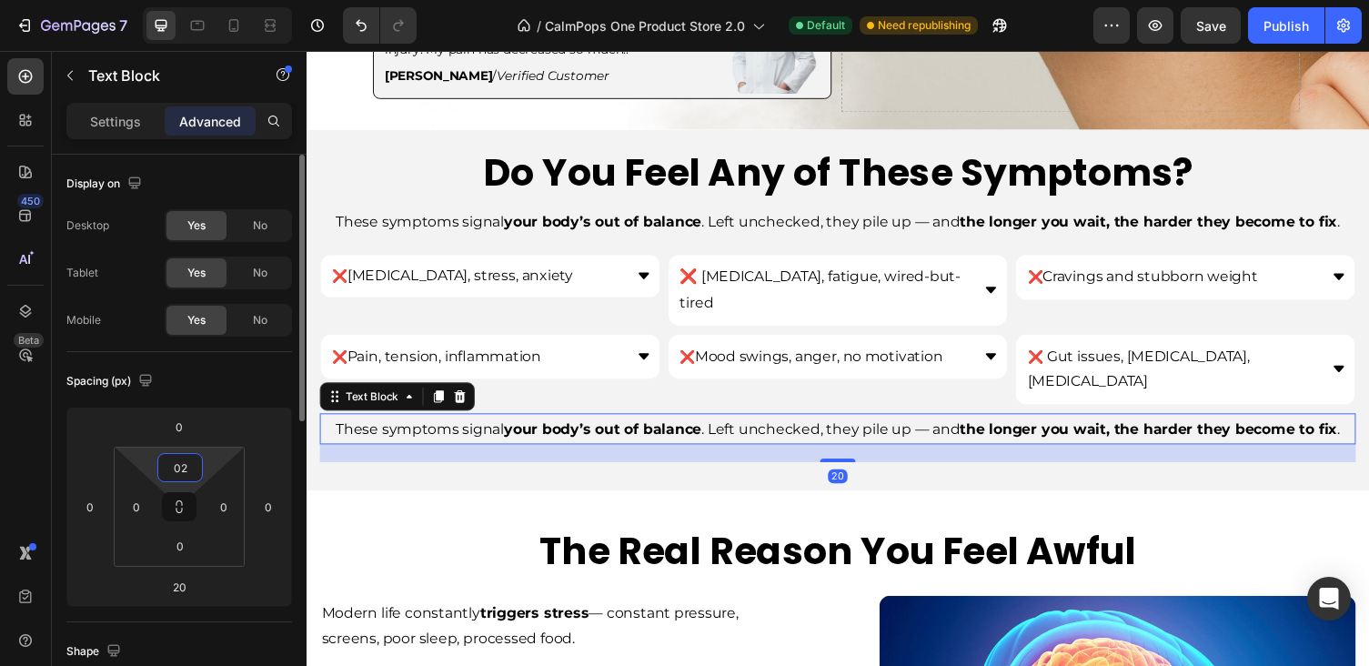
type input "0"
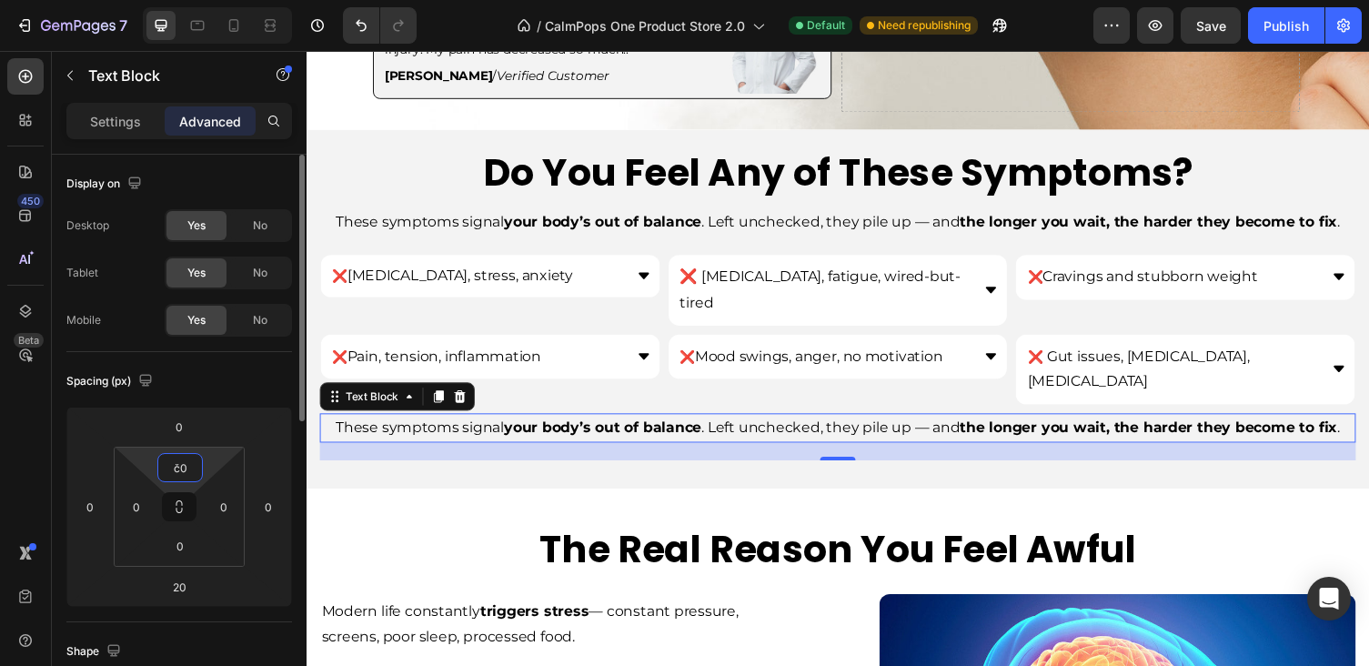
type input "č"
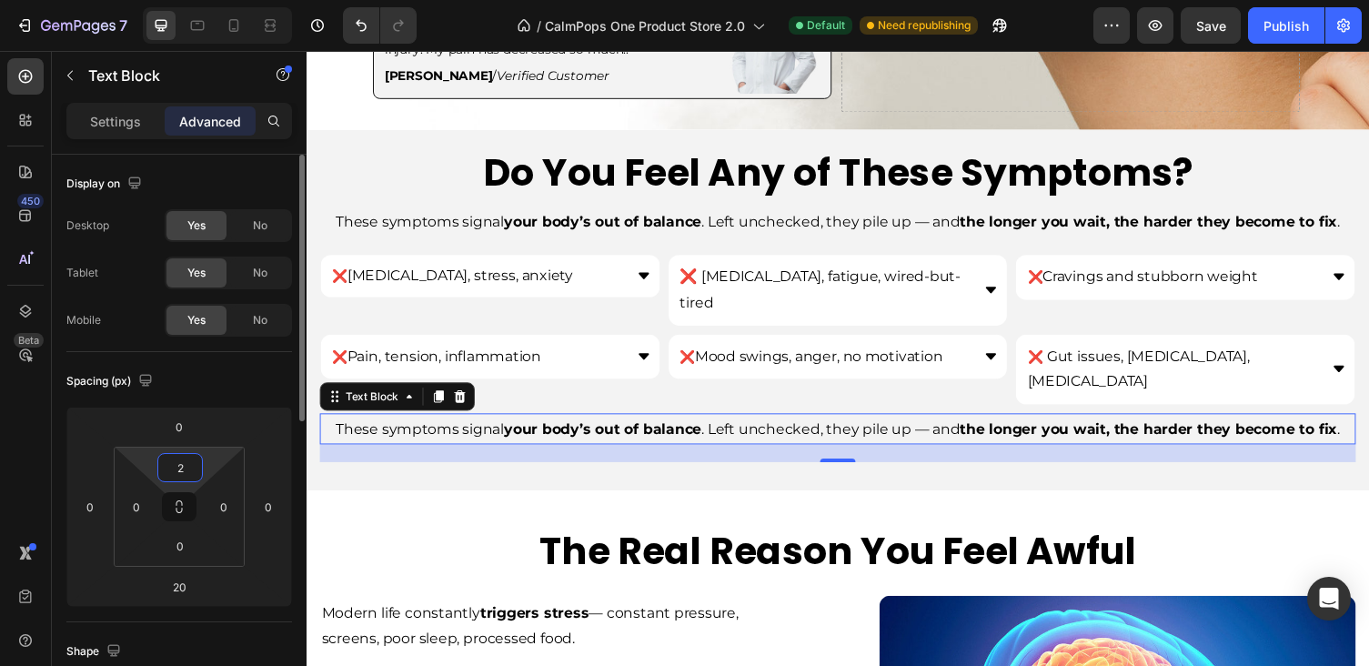
type input "20"
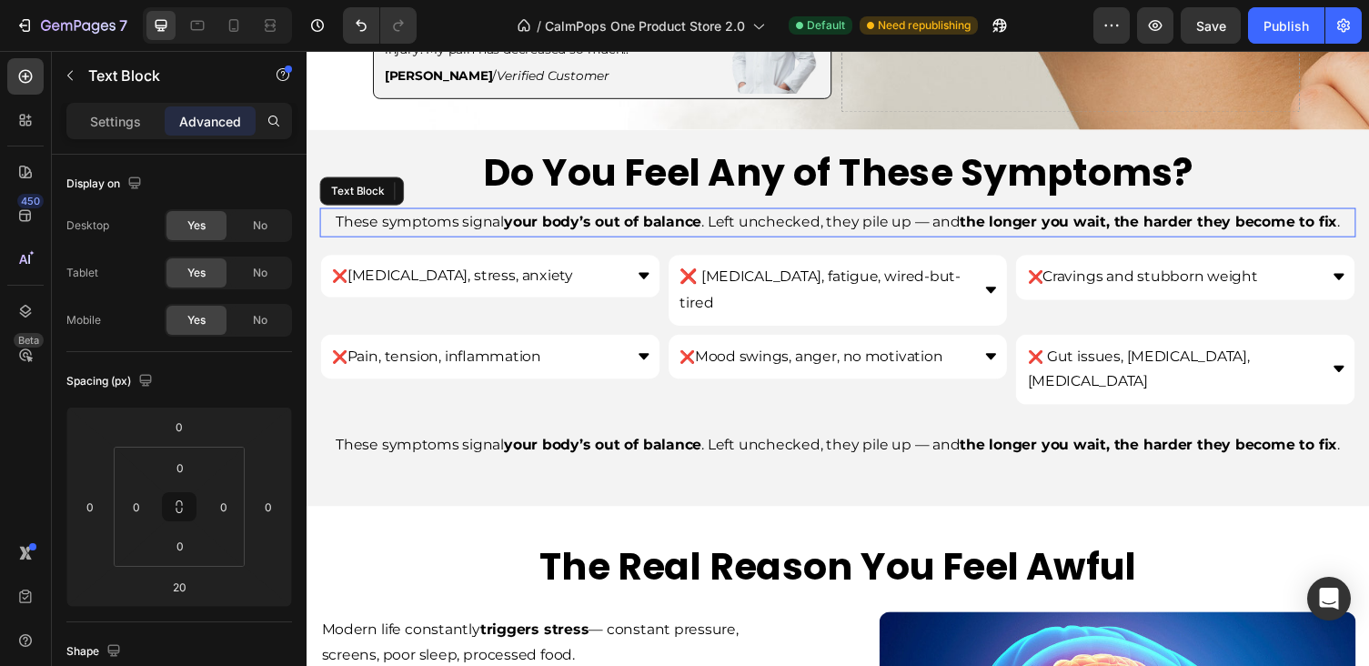
click at [727, 220] on span "These symptoms signal your body’s out of balance . Left unchecked, they pile up…" at bounding box center [852, 225] width 1031 height 17
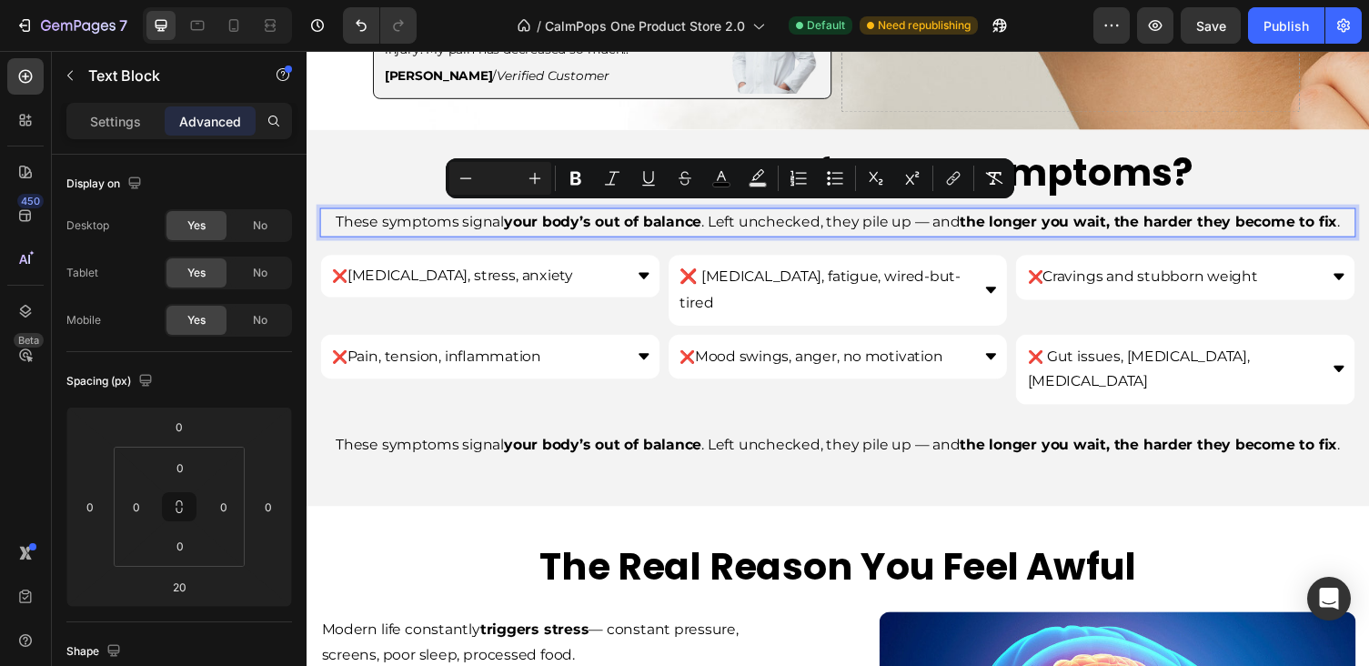
click at [717, 217] on span "These symptoms signal your body’s out of balance . Left unchecked, they pile up…" at bounding box center [852, 225] width 1031 height 17
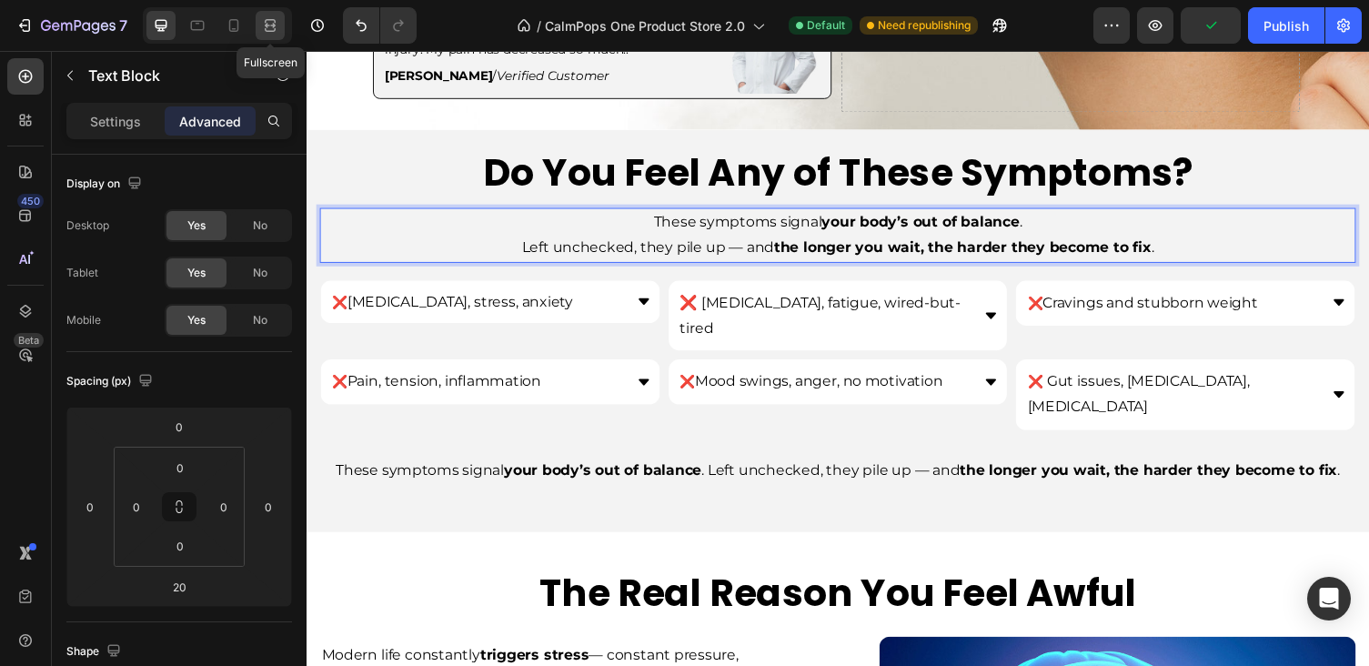
click at [266, 19] on icon at bounding box center [270, 25] width 18 height 18
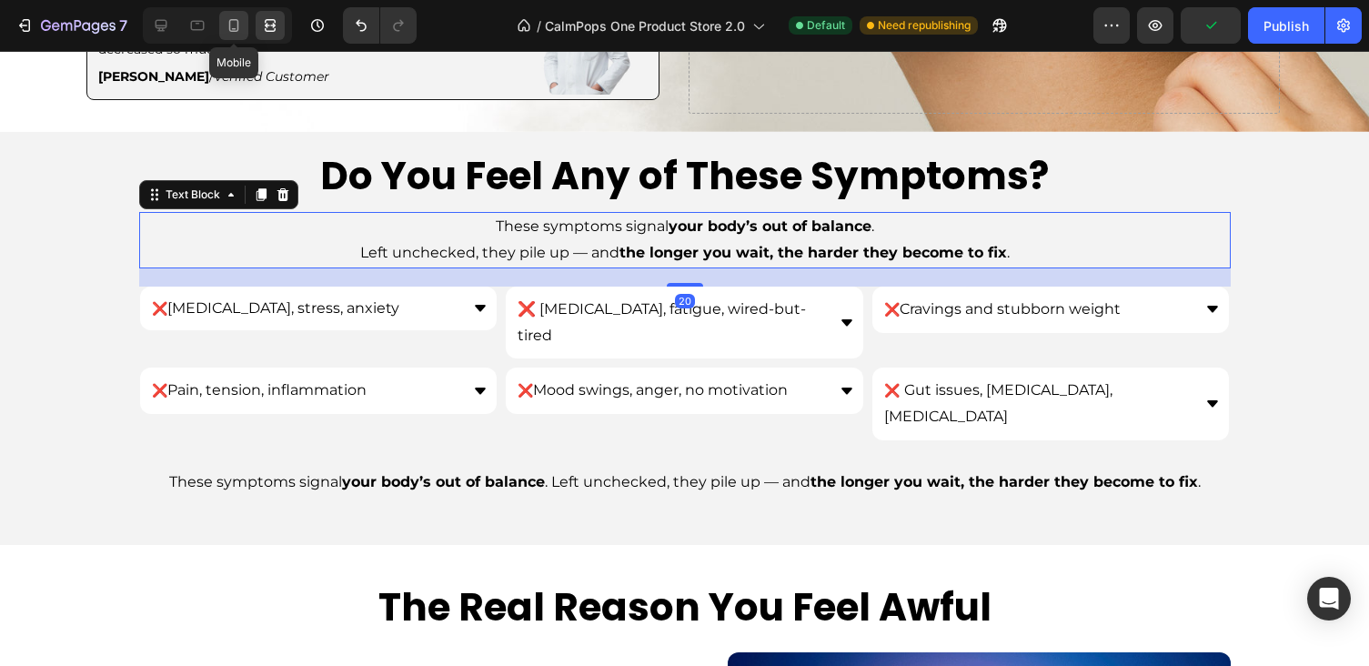
click at [234, 25] on icon at bounding box center [234, 25] width 18 height 18
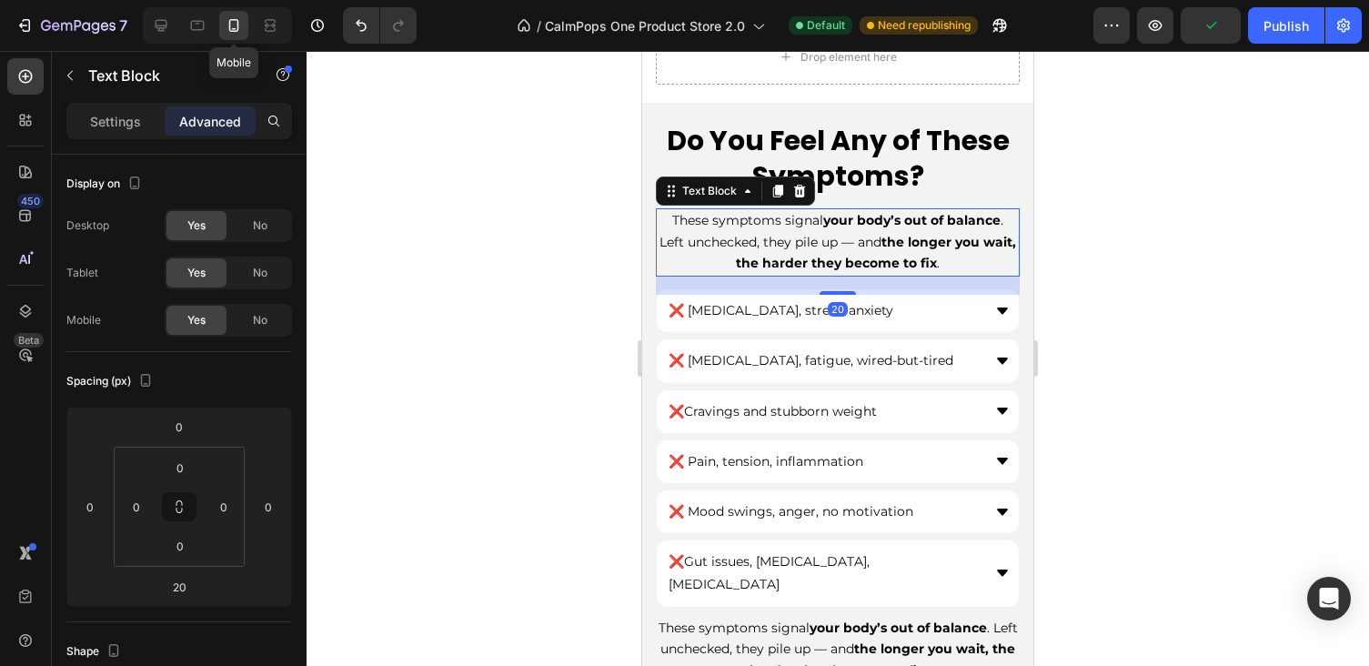
type input "14"
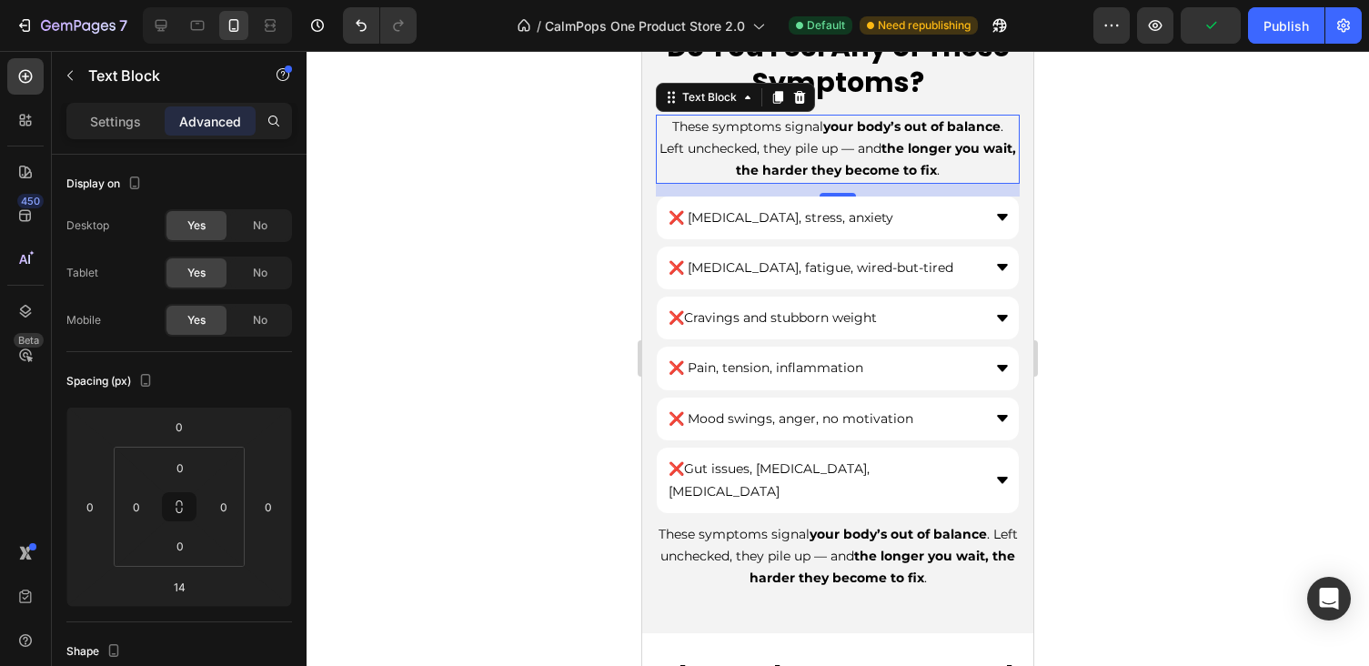
click at [1086, 155] on div at bounding box center [838, 358] width 1062 height 615
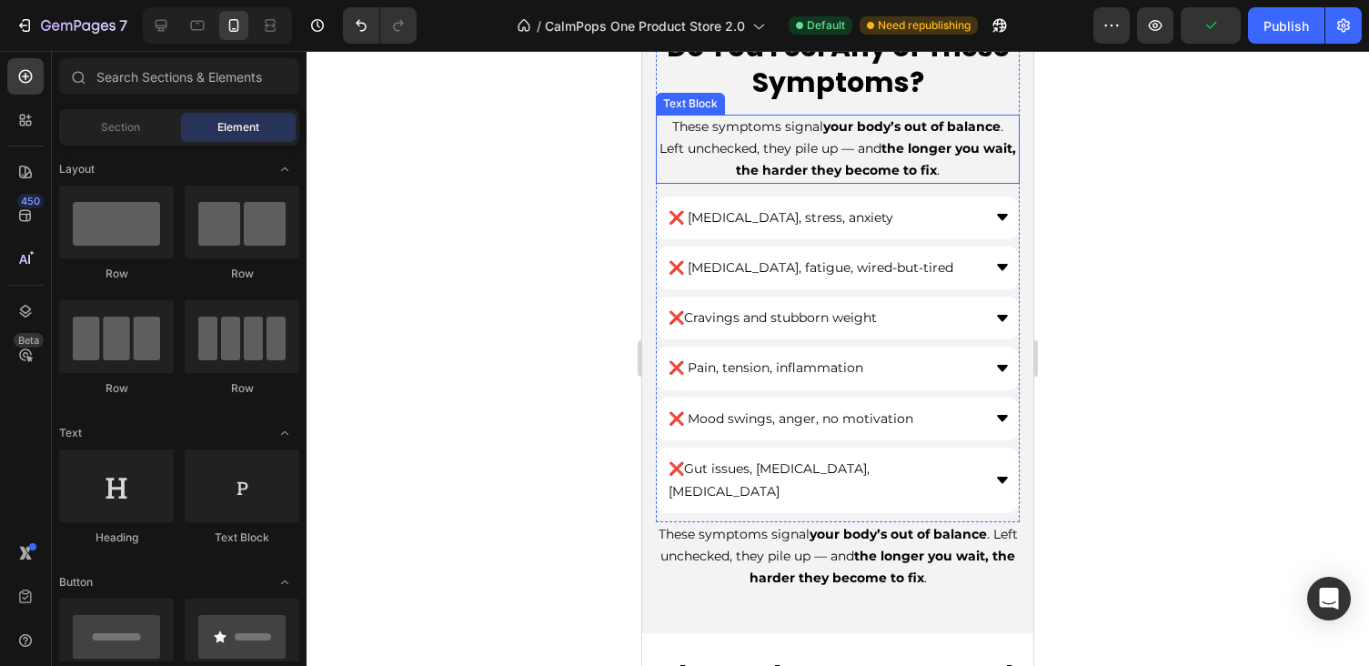
scroll to position [607, 0]
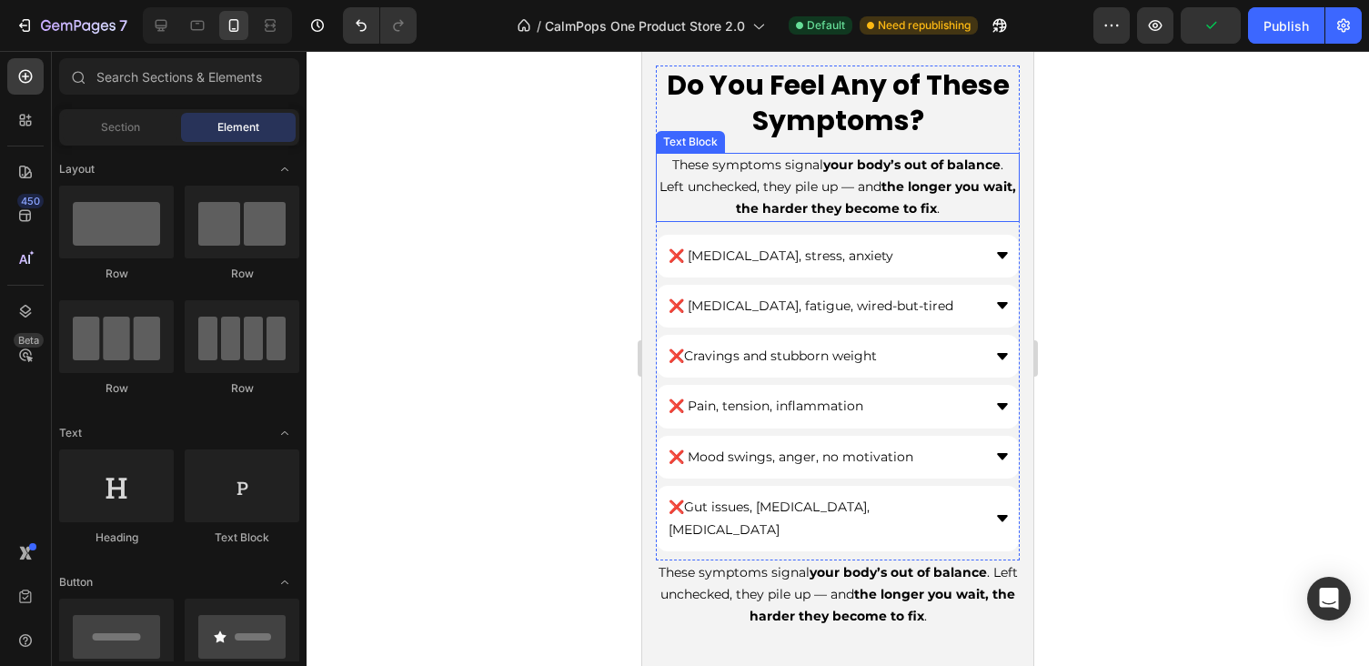
click at [992, 166] on strong "your body’s out of balance" at bounding box center [911, 164] width 177 height 16
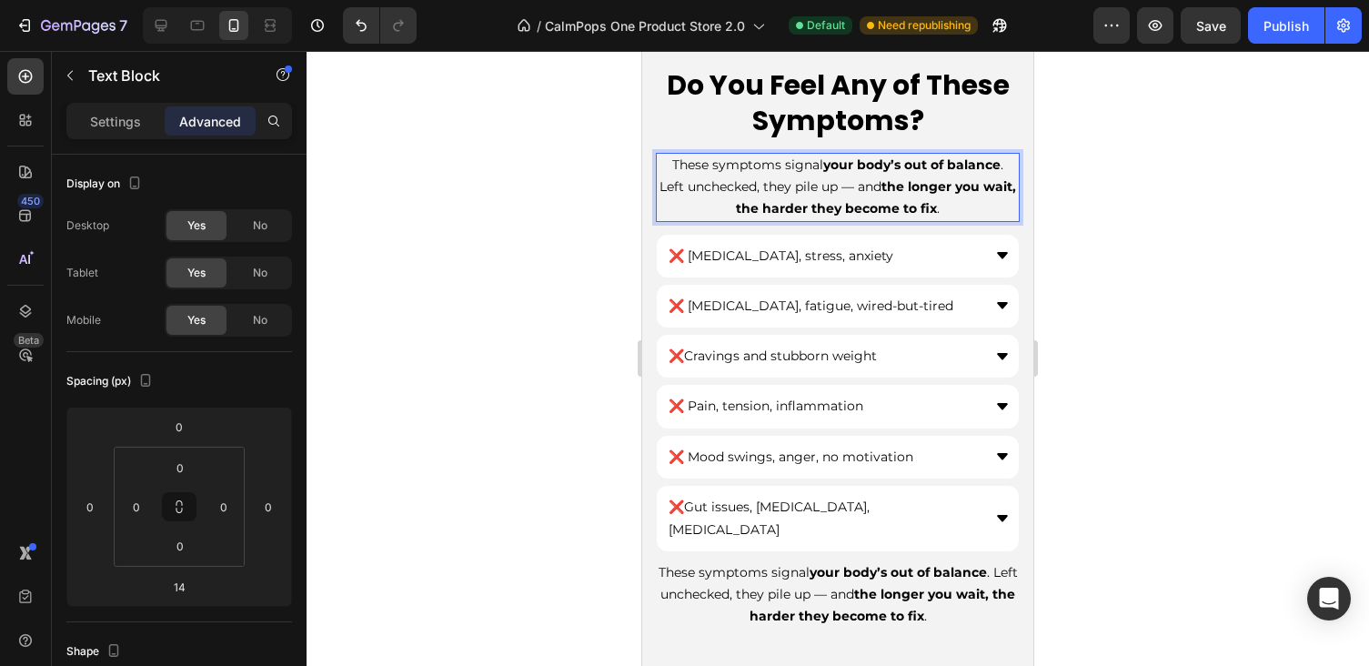
click at [1006, 166] on p "These symptoms signal your body’s out of balance ." at bounding box center [838, 166] width 360 height 22
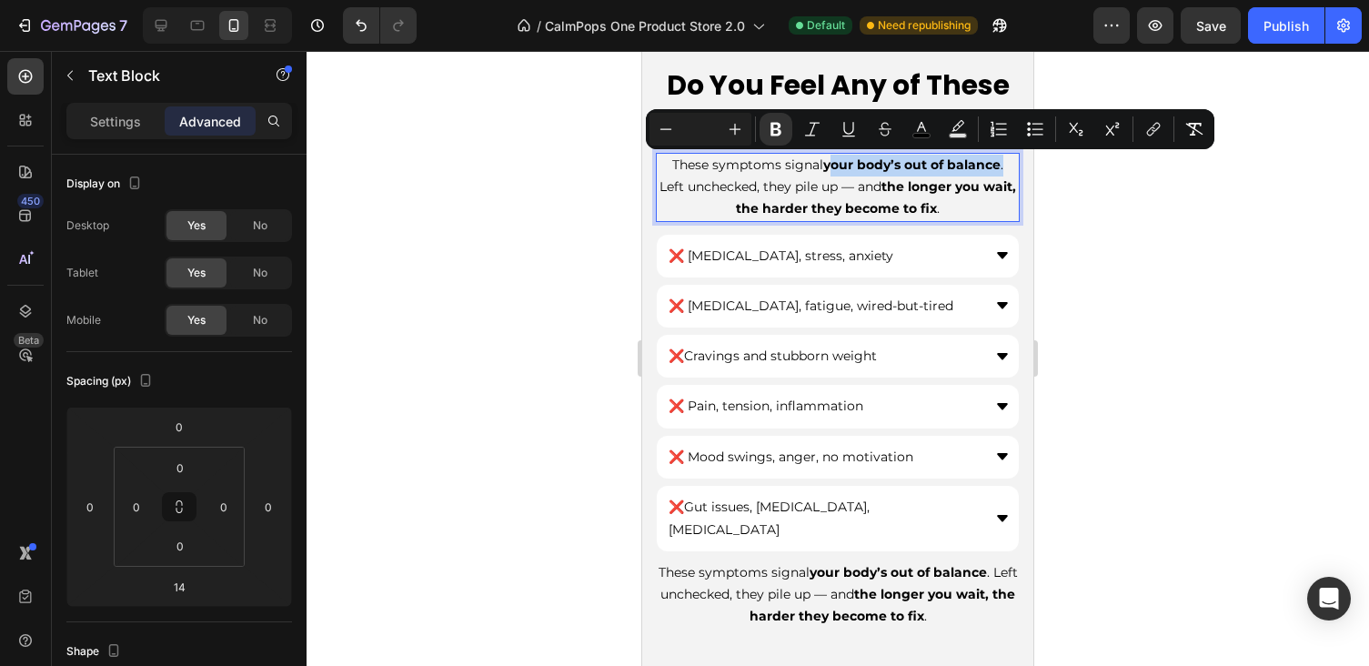
drag, startPoint x: 1006, startPoint y: 166, endPoint x: 832, endPoint y: 166, distance: 173.7
click at [832, 166] on p "These symptoms signal your body’s out of balance ." at bounding box center [838, 166] width 360 height 22
click at [779, 126] on icon "Editor contextual toolbar" at bounding box center [775, 130] width 11 height 14
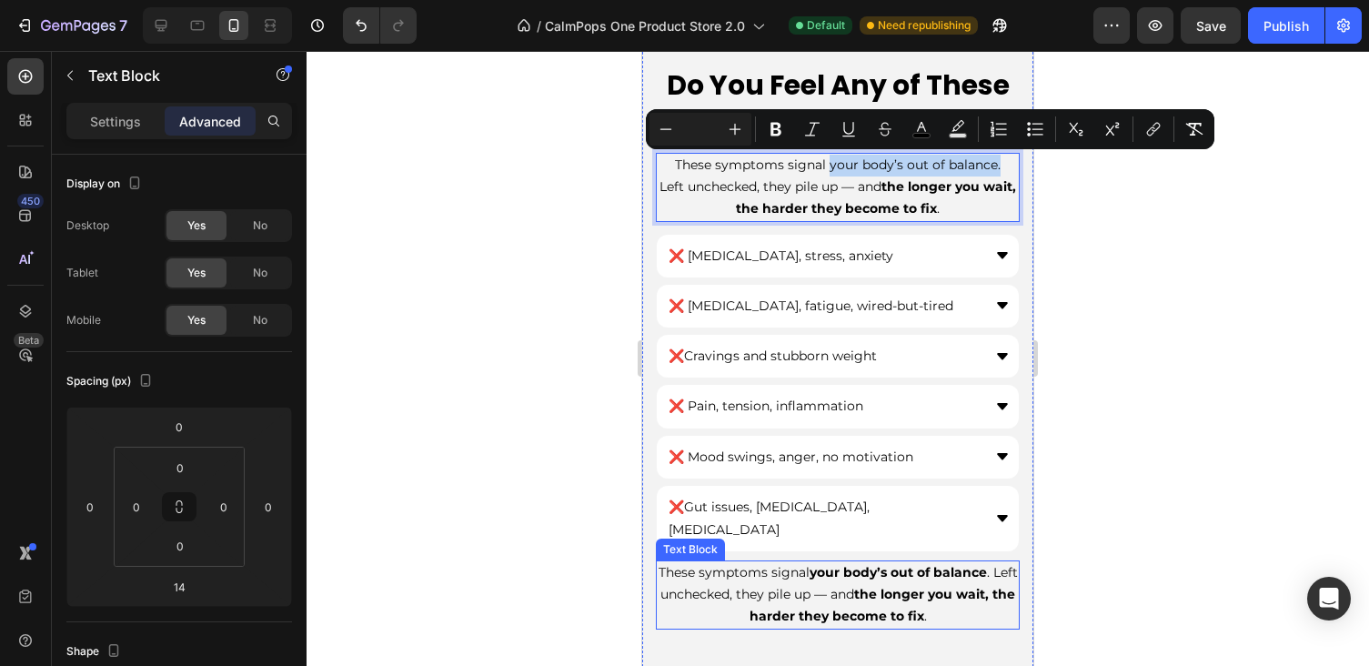
click at [831, 562] on p "These symptoms signal your body’s out of balance . Left unchecked, they pile up…" at bounding box center [838, 594] width 360 height 65
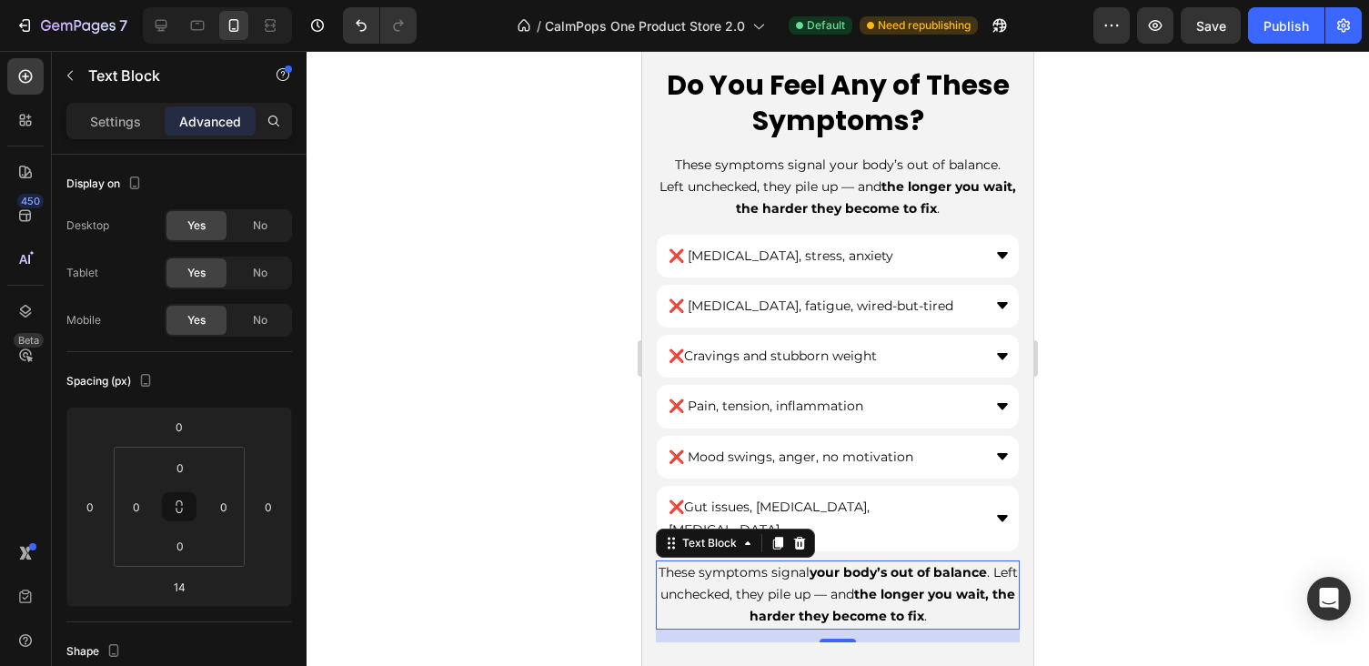
click at [831, 562] on p "These symptoms signal your body’s out of balance . Left unchecked, they pile up…" at bounding box center [838, 594] width 360 height 65
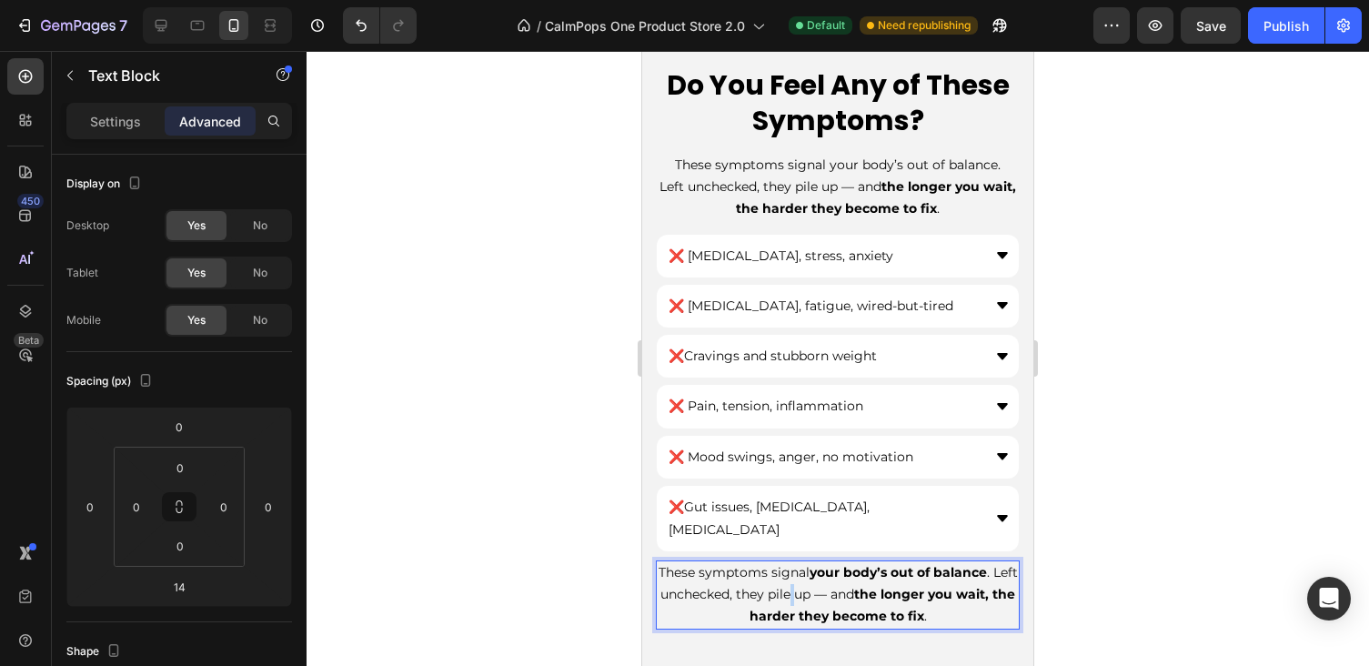
click at [975, 593] on p "These symptoms signal your body’s out of balance . Left unchecked, they pile up…" at bounding box center [838, 594] width 360 height 65
click at [978, 591] on p "These symptoms signal your body’s out of balance . Left unchecked, they pile up…" at bounding box center [838, 594] width 360 height 65
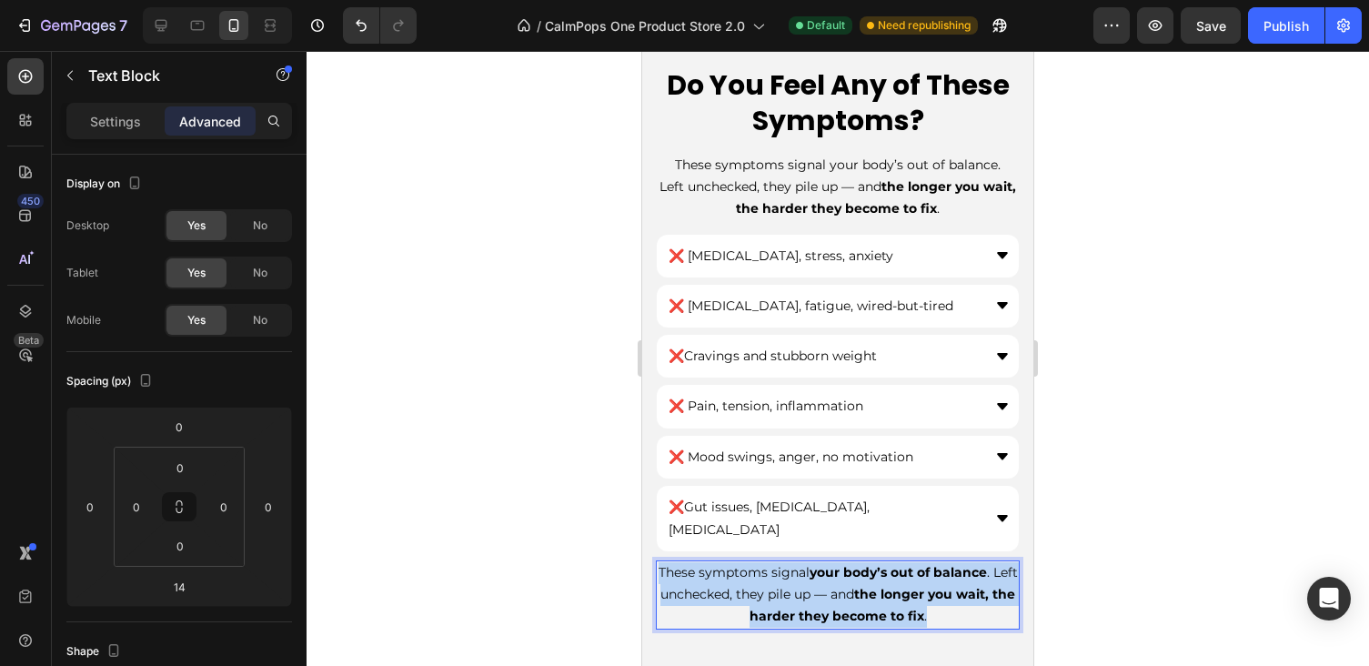
drag, startPoint x: 978, startPoint y: 591, endPoint x: 663, endPoint y: 545, distance: 318.1
click at [663, 562] on p "These symptoms signal your body’s out of balance . Left unchecked, they pile up…" at bounding box center [838, 594] width 360 height 65
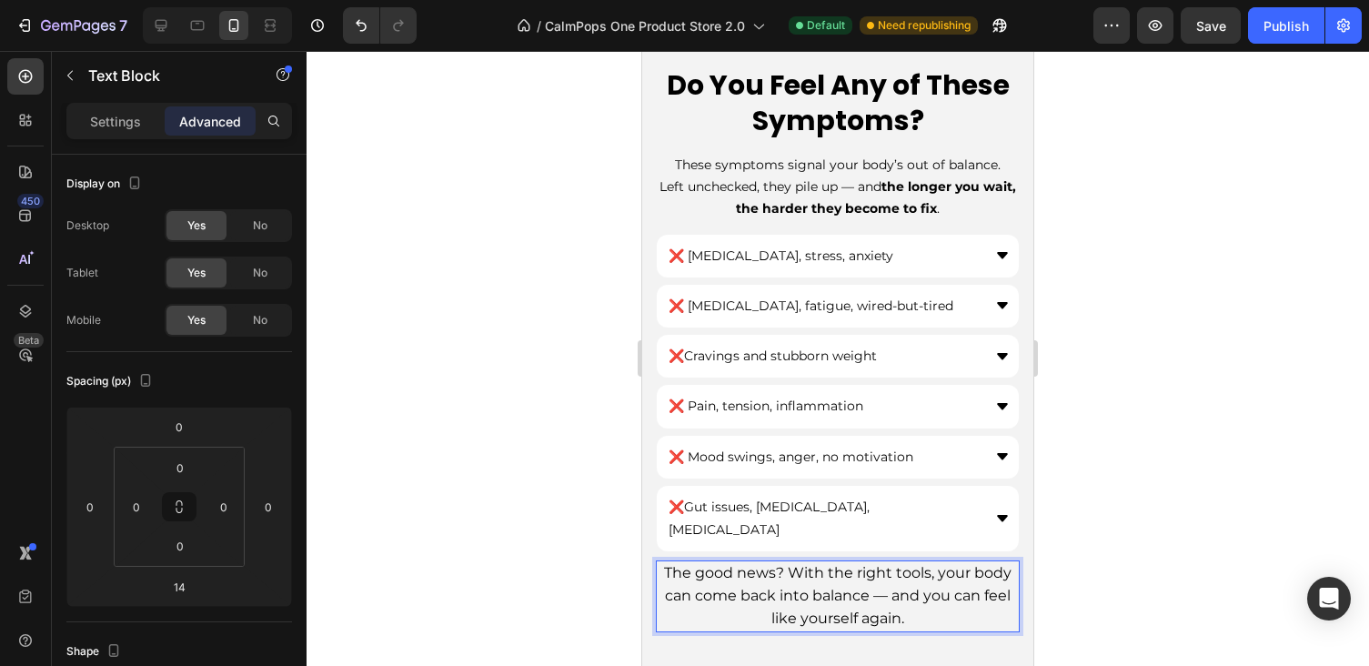
click at [1101, 522] on div at bounding box center [838, 358] width 1062 height 615
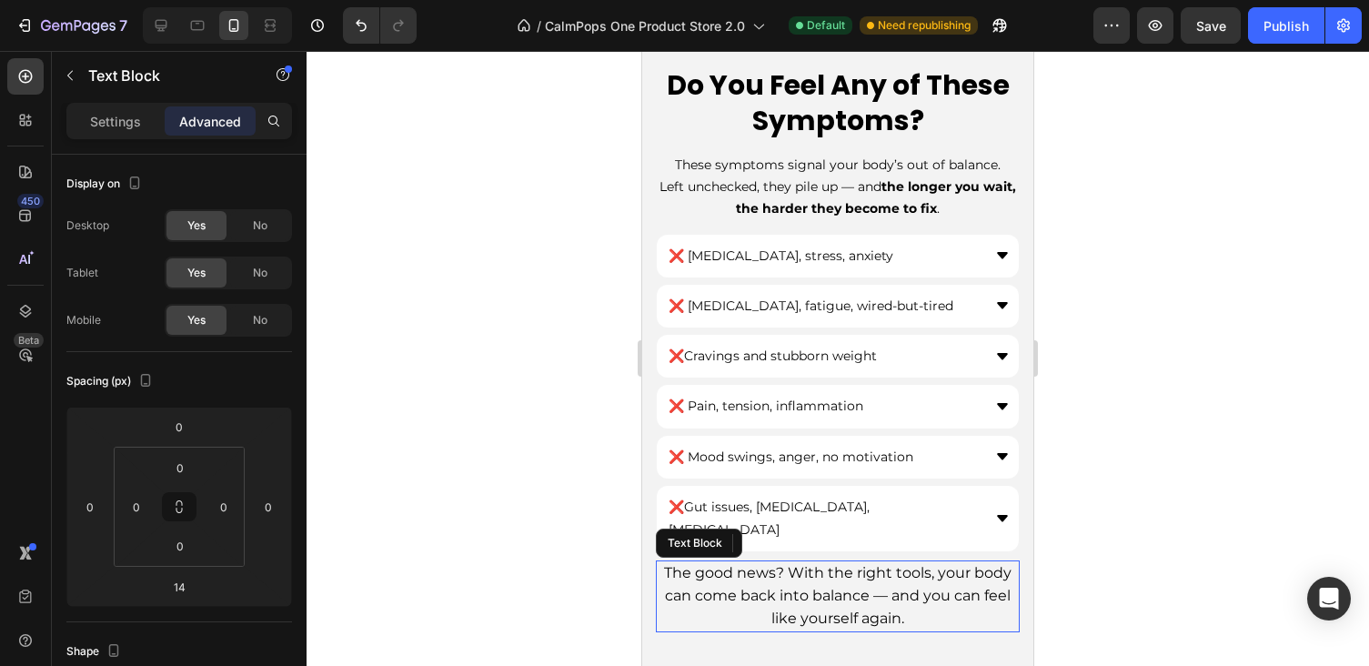
click at [936, 570] on span "The good news? With the right tools, your body can come back into balance — and…" at bounding box center [837, 595] width 347 height 63
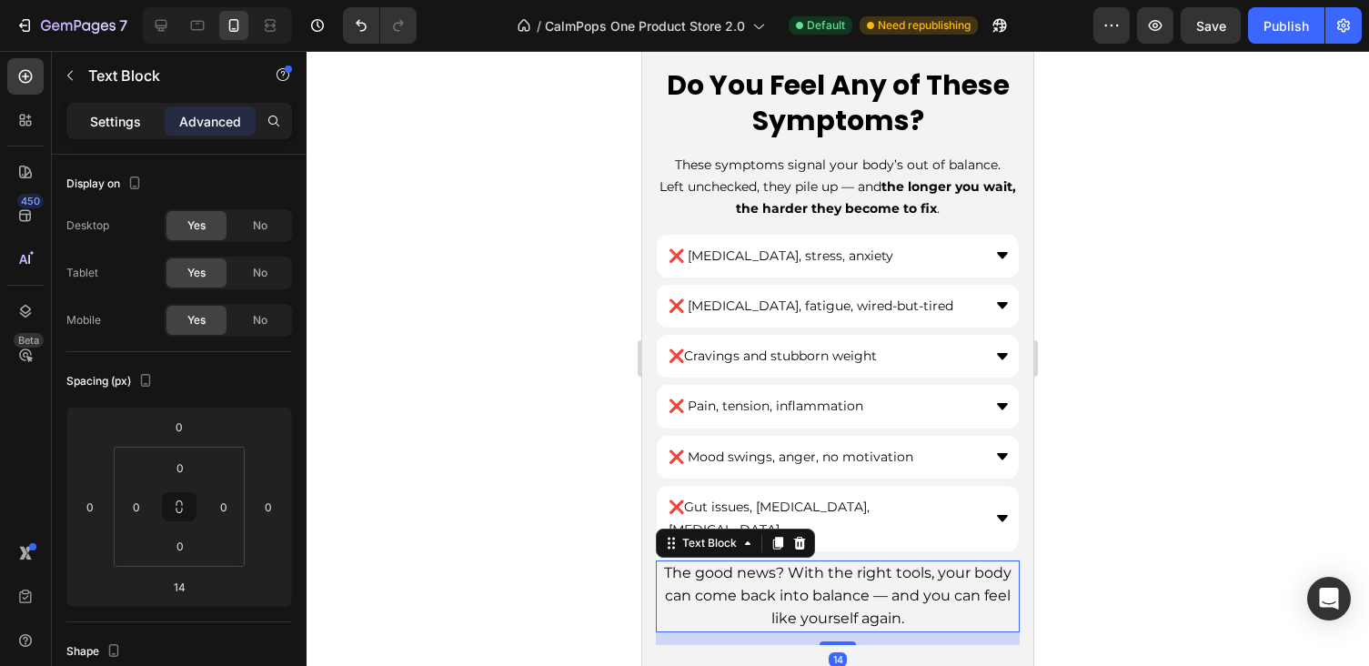
click at [136, 123] on p "Settings" at bounding box center [115, 121] width 51 height 19
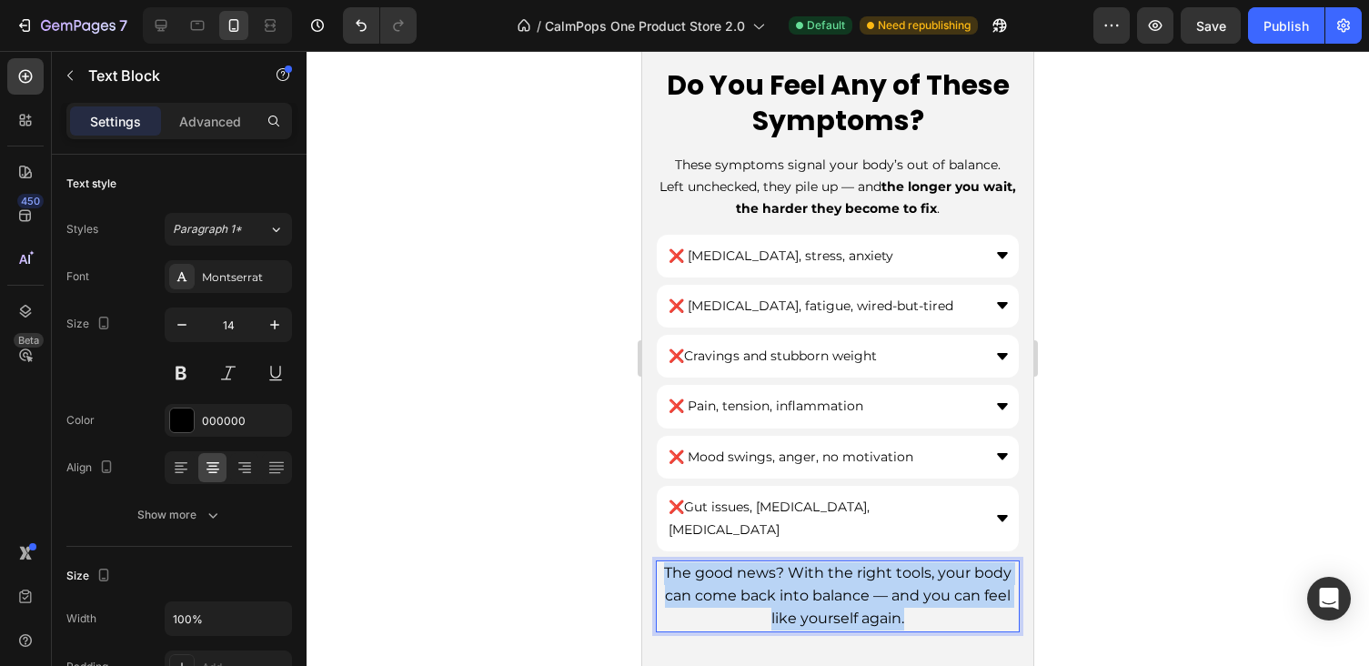
drag, startPoint x: 927, startPoint y: 584, endPoint x: 630, endPoint y: 538, distance: 300.1
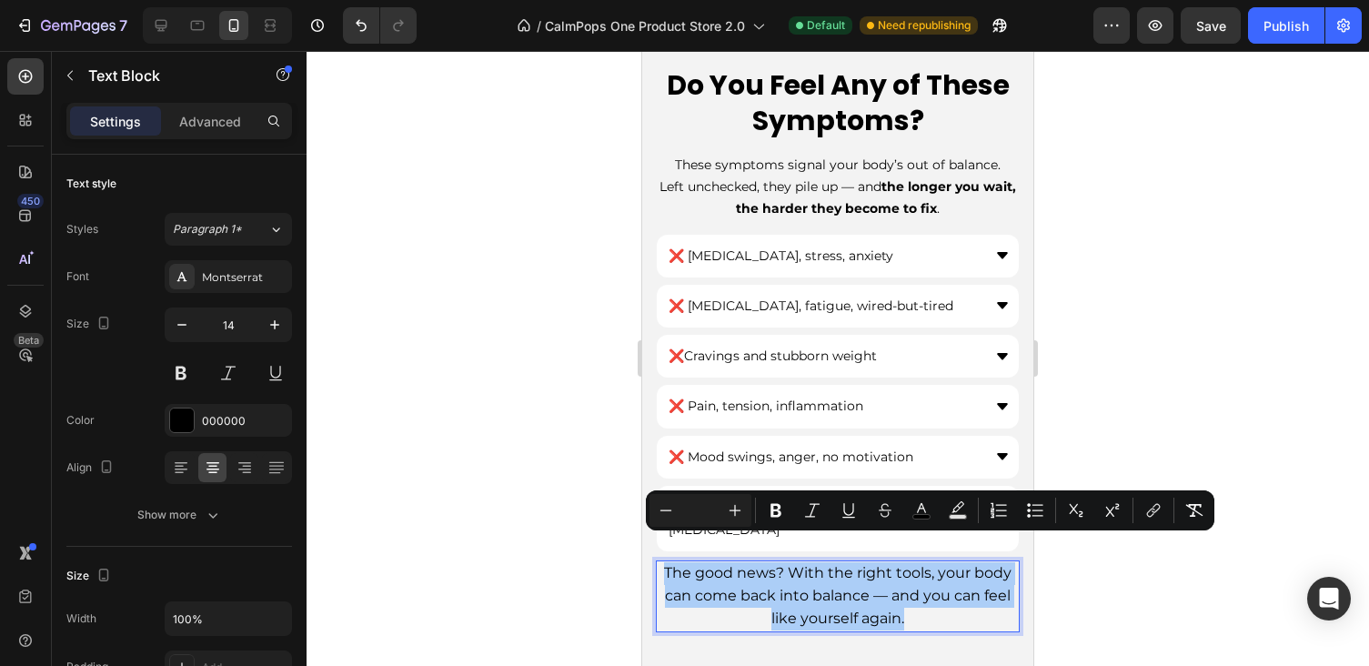
click at [708, 508] on input "Editor contextual toolbar" at bounding box center [700, 510] width 36 height 22
click at [669, 514] on icon "Editor contextual toolbar" at bounding box center [666, 510] width 18 height 18
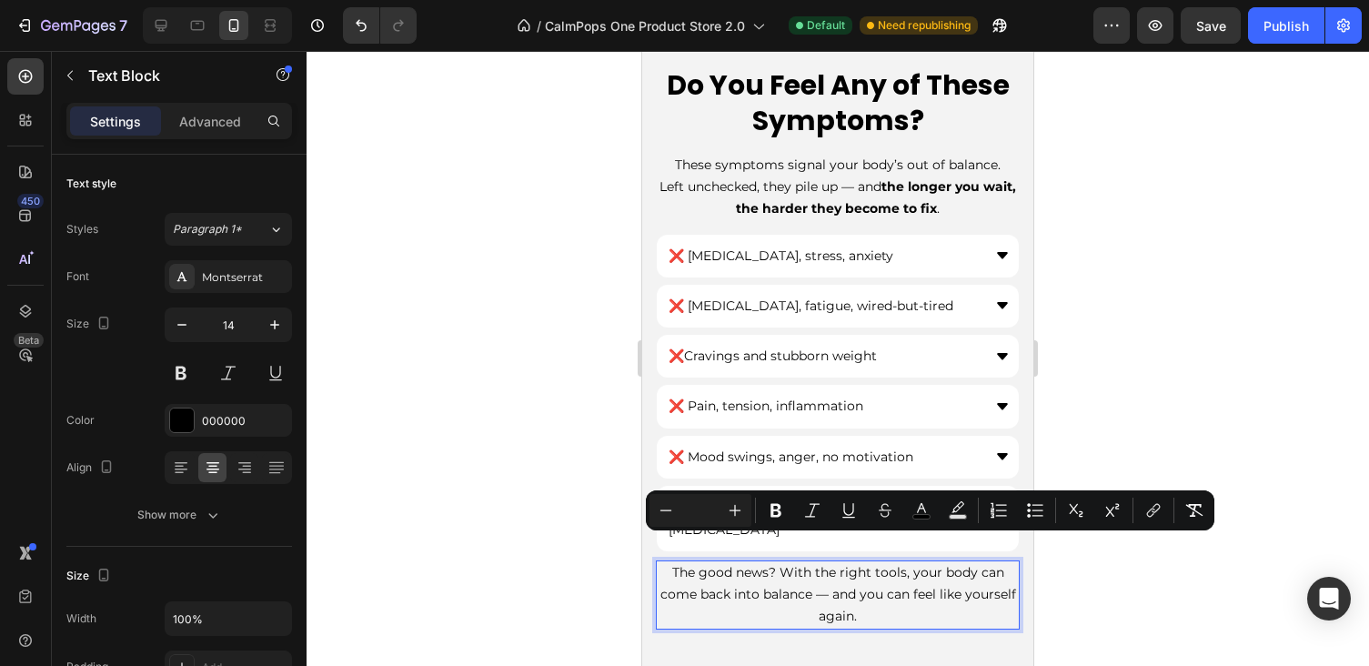
click at [703, 508] on input "Editor contextual toolbar" at bounding box center [700, 510] width 36 height 22
click at [1300, 416] on div at bounding box center [838, 358] width 1062 height 615
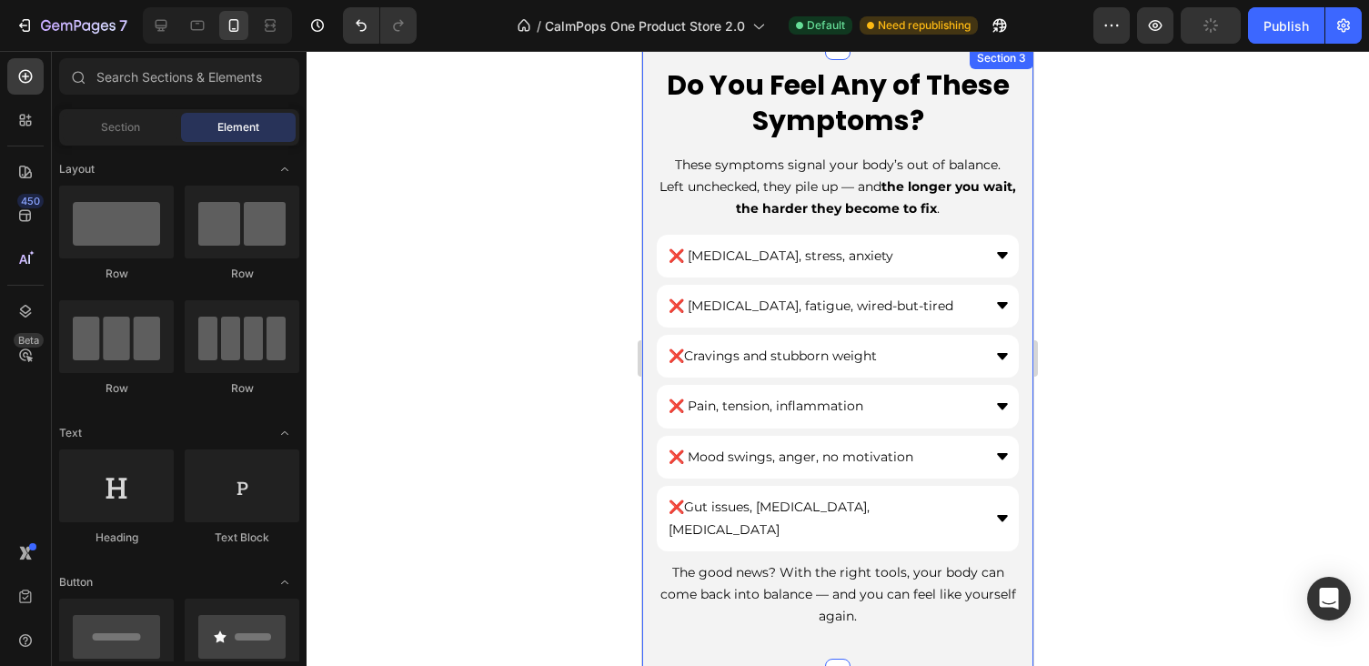
click at [870, 562] on p "The good news? With the right tools, your body can come back into balance — and…" at bounding box center [838, 594] width 360 height 65
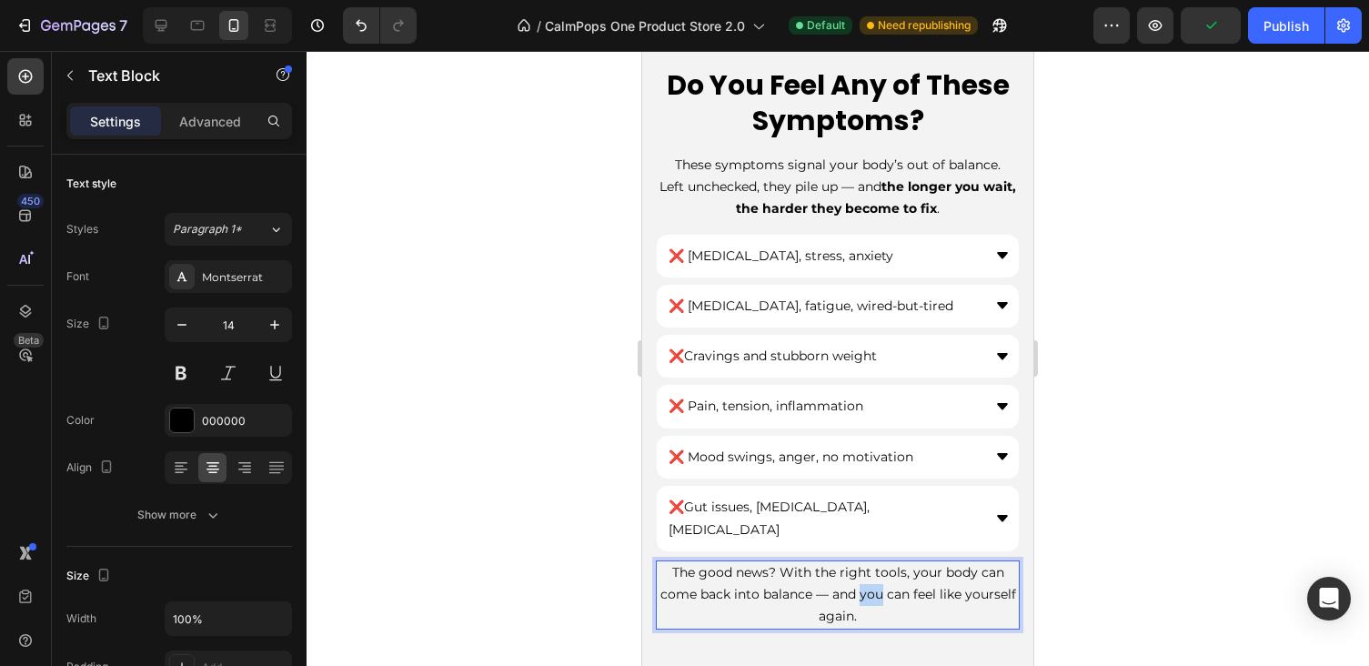
click at [868, 568] on span "The good news? With the right tools, your body can come back into balance — and…" at bounding box center [838, 594] width 356 height 60
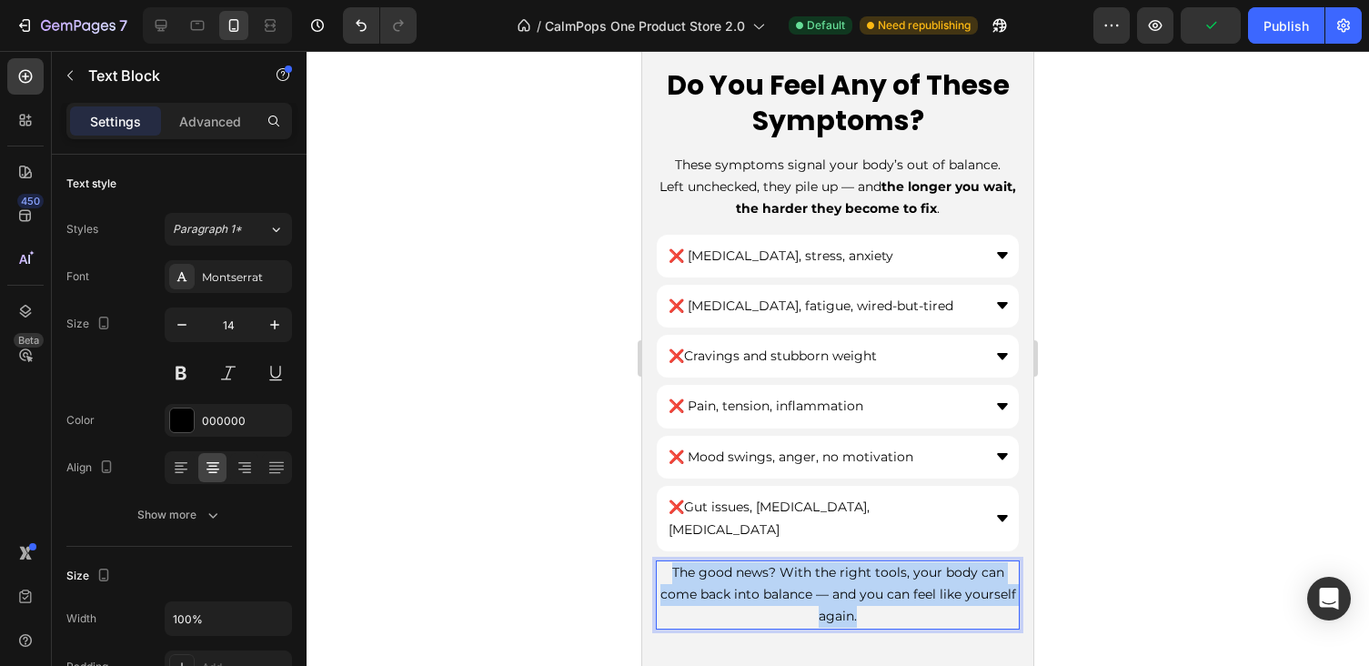
drag, startPoint x: 919, startPoint y: 591, endPoint x: 651, endPoint y: 487, distance: 286.8
click at [651, 487] on div "Do You Feel Any of These Symptoms? Heading These symptoms signal your body’s ou…" at bounding box center [837, 358] width 391 height 623
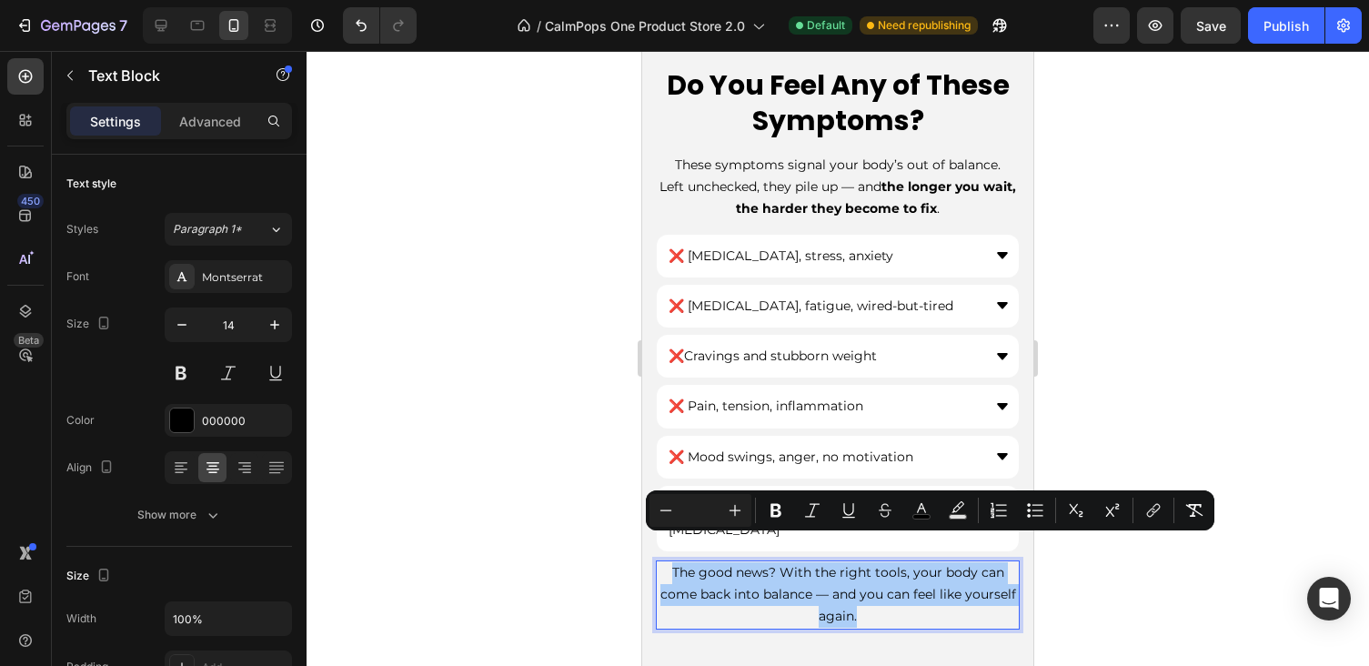
click at [538, 282] on div at bounding box center [838, 358] width 1062 height 615
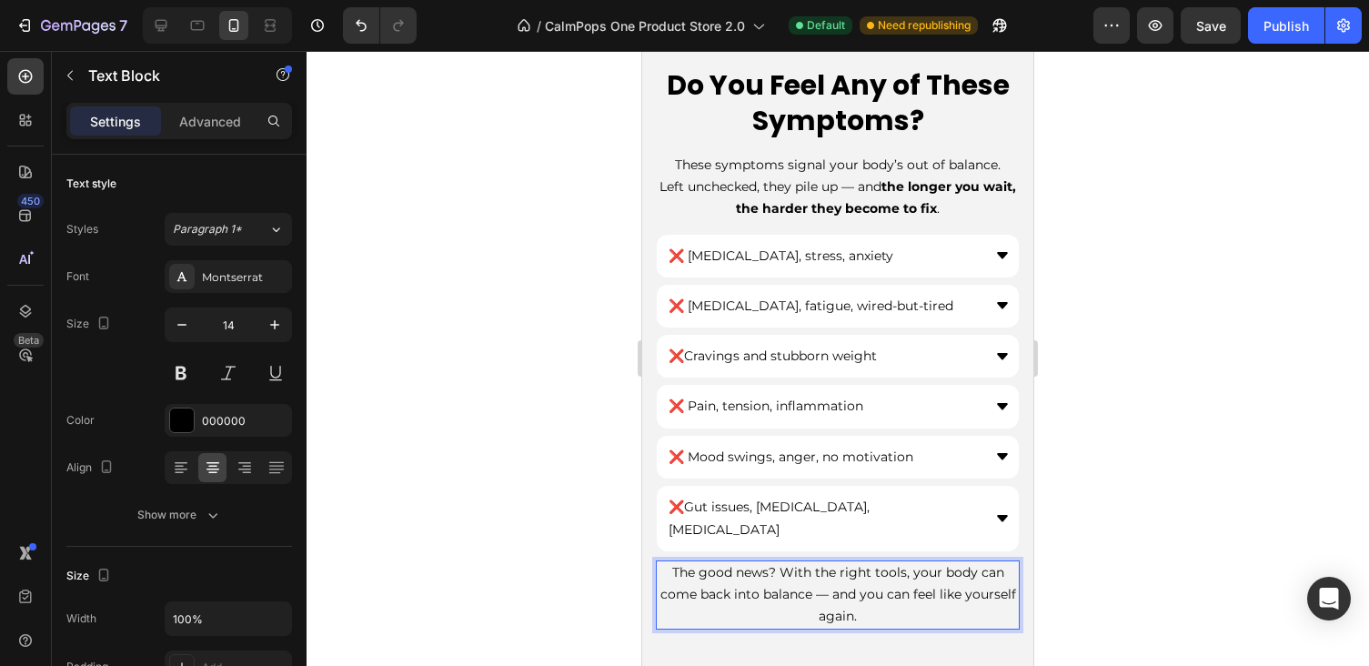
click at [793, 564] on span "The good news? With the right tools, your body can come back into balance — and…" at bounding box center [838, 594] width 356 height 60
click at [805, 564] on span "The good news? With the right tools, your body can come back into balance — and…" at bounding box center [838, 594] width 356 height 60
click at [808, 566] on span "The good news? With the right tools, your body can come back into balance — and…" at bounding box center [838, 594] width 356 height 60
click at [811, 566] on span "The good news? With the right tools, your body can come back into balance — and…" at bounding box center [838, 594] width 356 height 60
click at [888, 579] on p "The good news? With the right tools, your body can come back into balance — and…" at bounding box center [838, 594] width 360 height 65
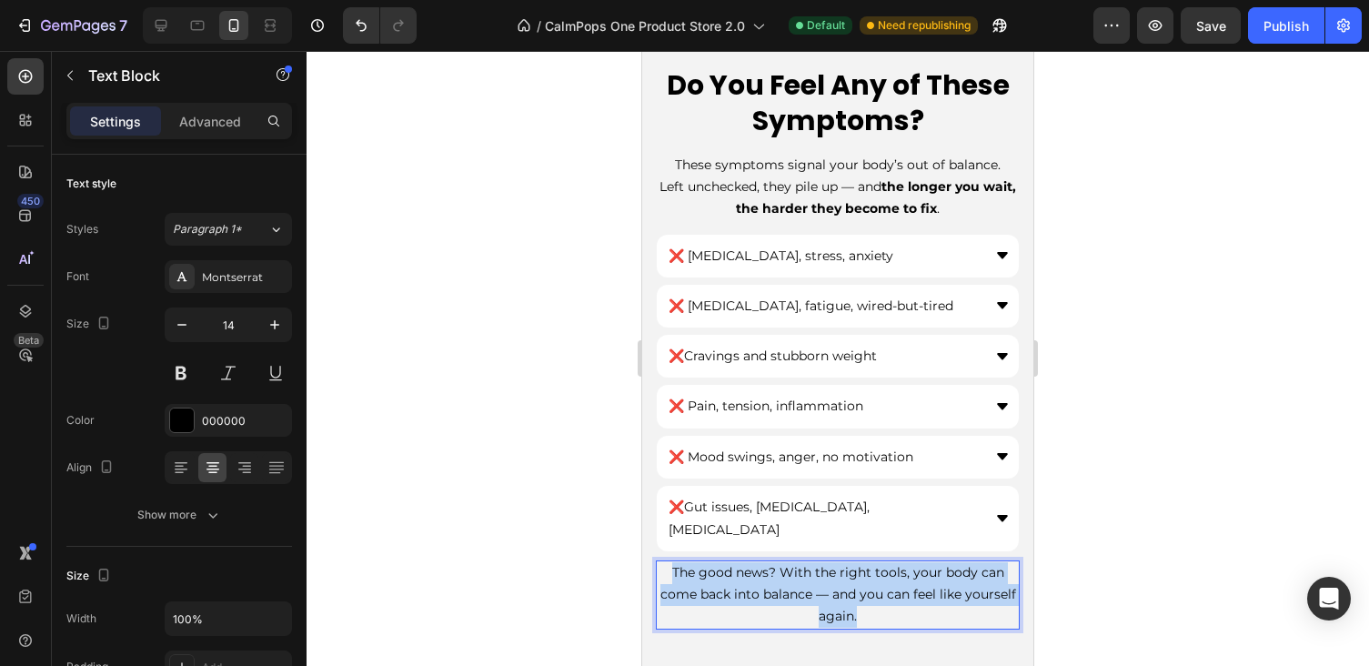
drag, startPoint x: 876, startPoint y: 590, endPoint x: 668, endPoint y: 550, distance: 212.1
click at [668, 562] on p "The good news? With the right tools, your body can come back into balance — and…" at bounding box center [838, 594] width 360 height 65
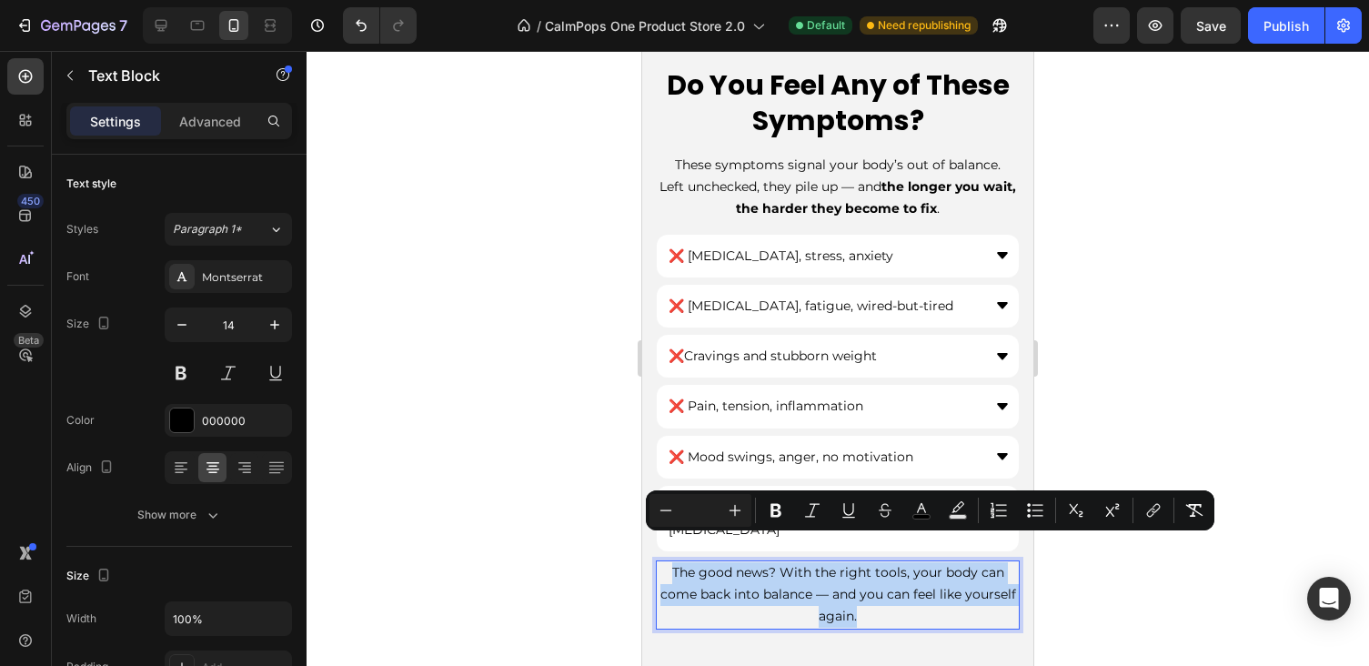
copy span "The good news? With the right tools, your body can come back into balance — and…"
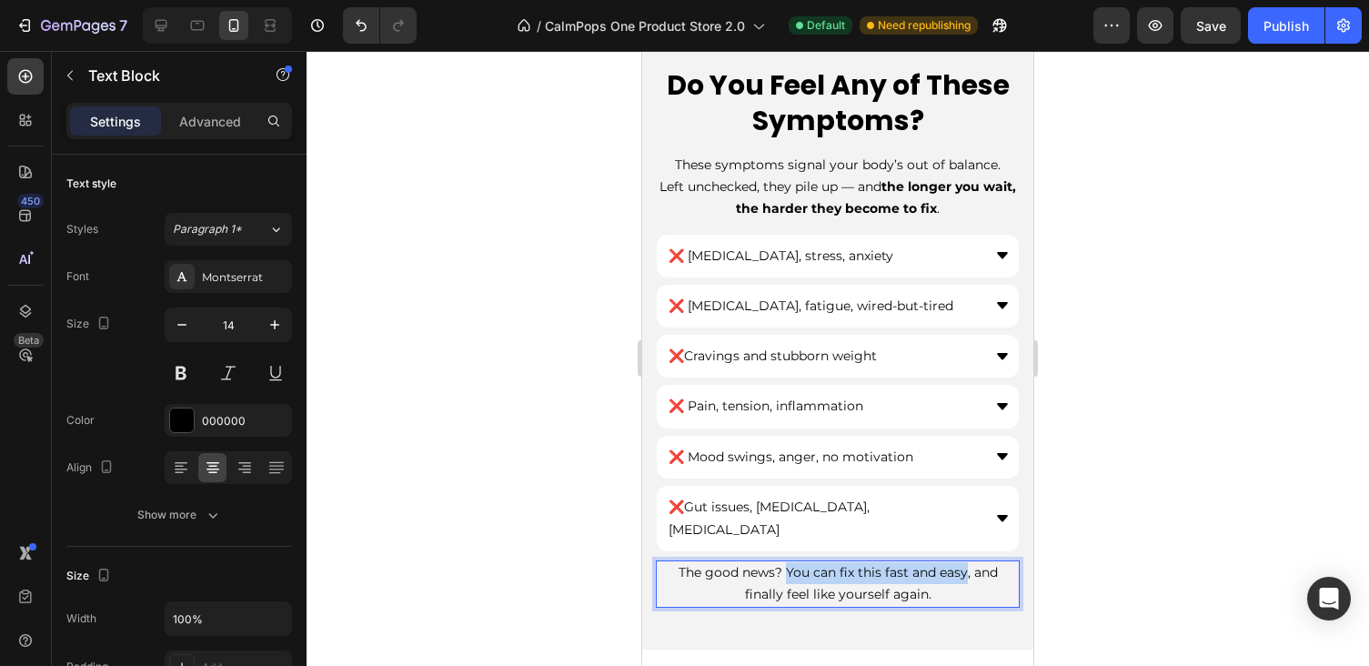
drag, startPoint x: 765, startPoint y: 544, endPoint x: 944, endPoint y: 546, distance: 179.2
click at [944, 564] on span "The good news? You can fix this fast and easy, and finally feel like yourself a…" at bounding box center [837, 583] width 319 height 38
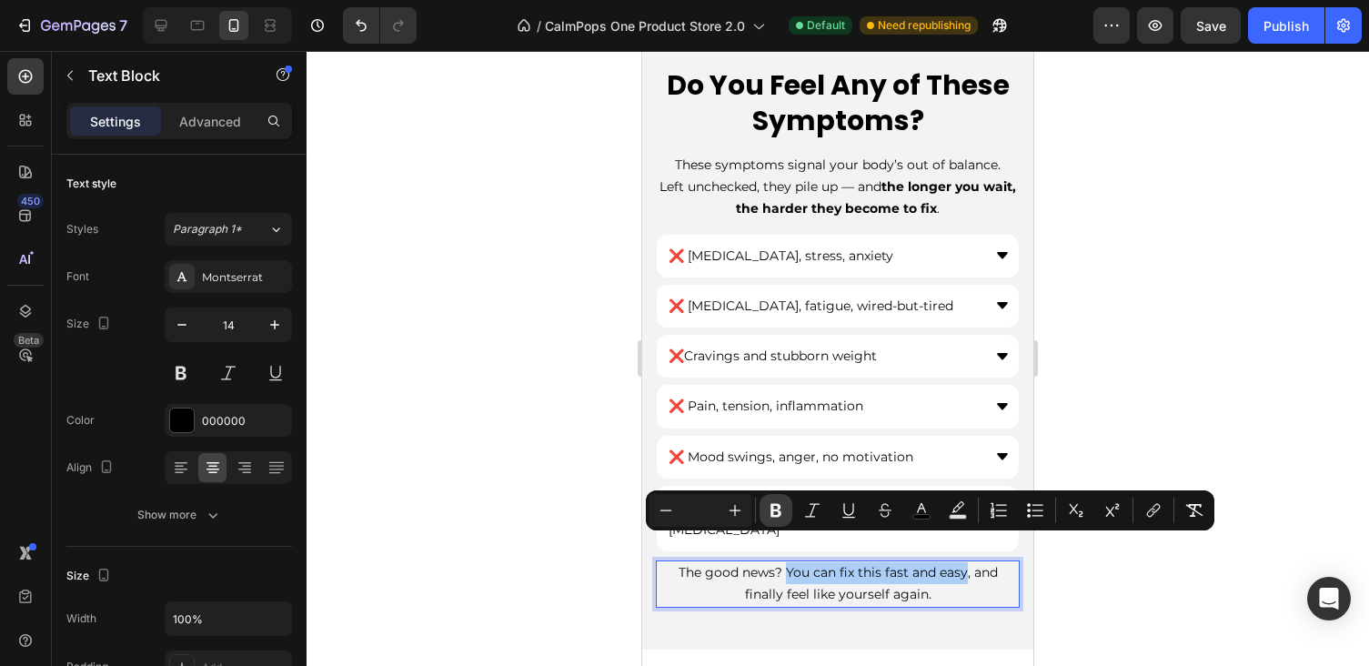
click at [778, 512] on icon "Editor contextual toolbar" at bounding box center [776, 510] width 18 height 18
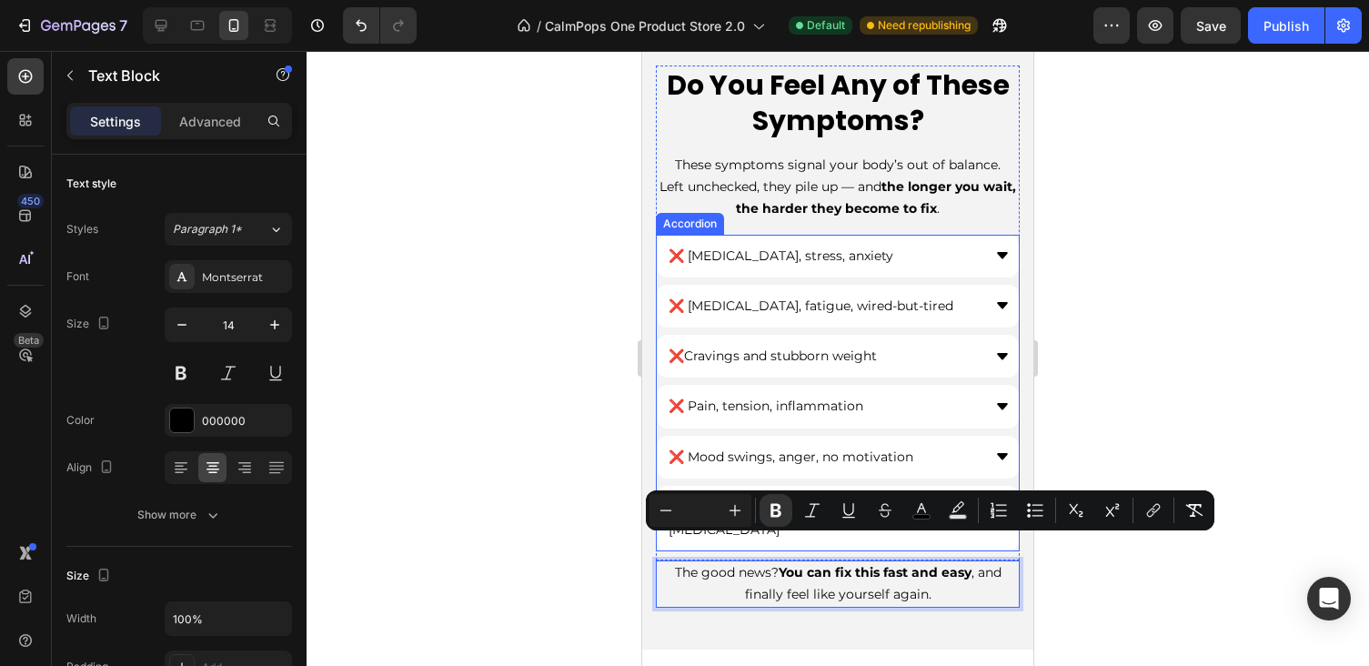
click at [1106, 414] on div at bounding box center [838, 358] width 1062 height 615
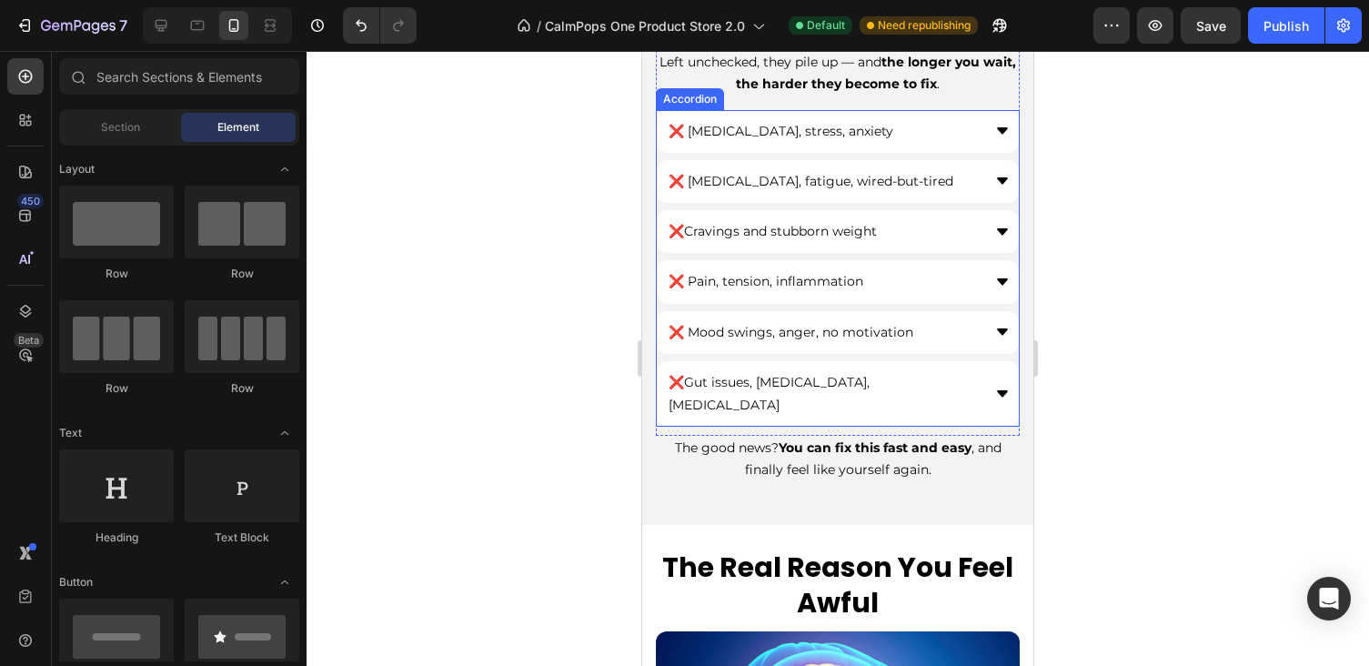
scroll to position [752, 0]
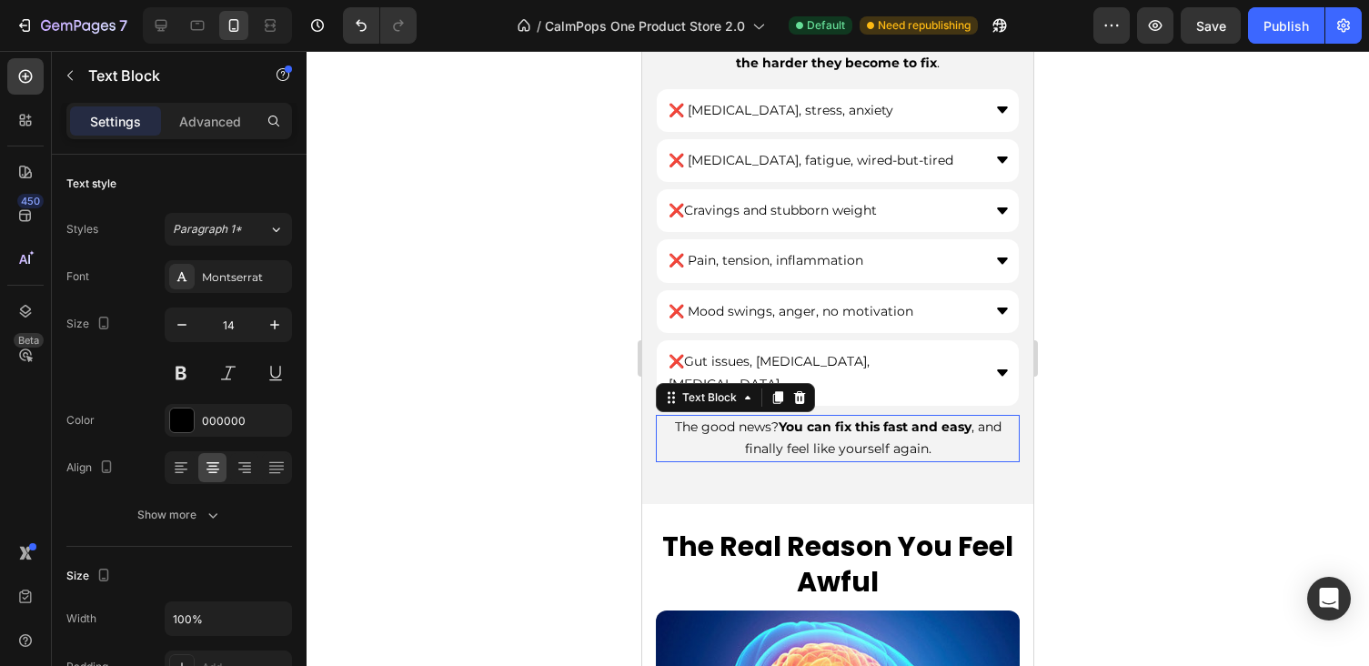
click at [864, 428] on span "The good news? You can fix this fast and easy , and finally feel like yourself …" at bounding box center [838, 437] width 327 height 38
click at [848, 469] on div at bounding box center [837, 471] width 36 height 5
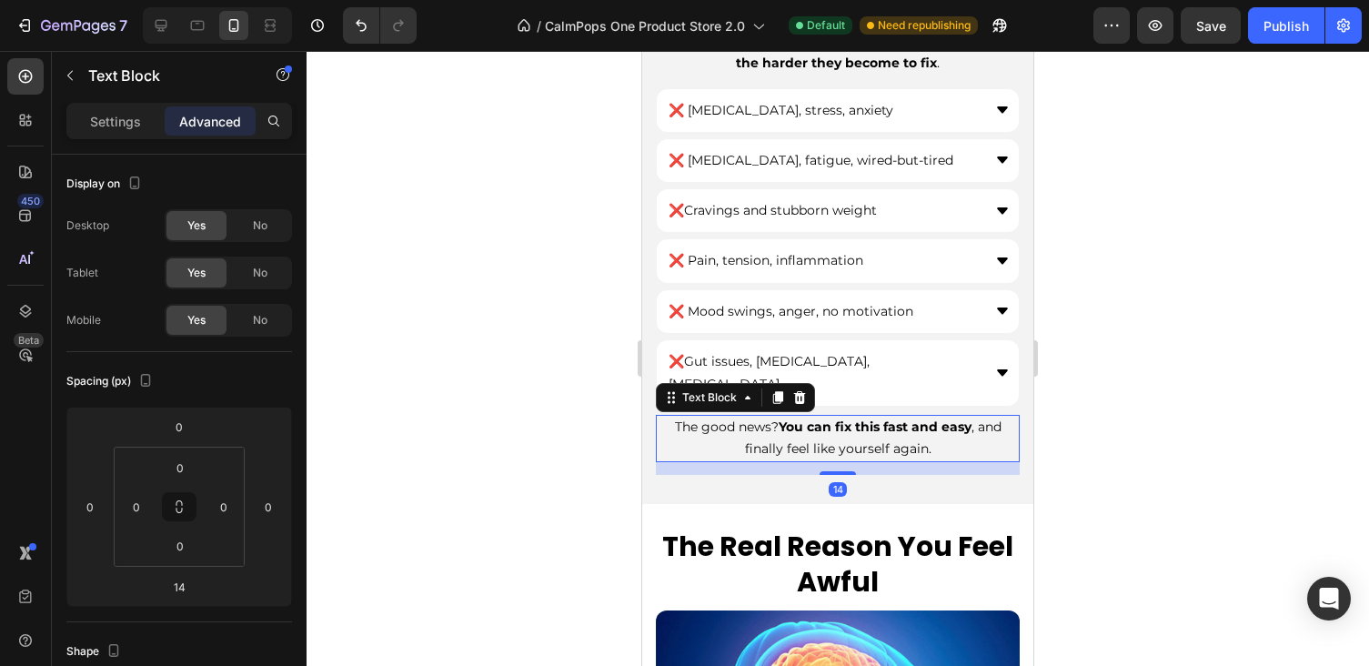
click at [884, 462] on div "14" at bounding box center [838, 468] width 364 height 13
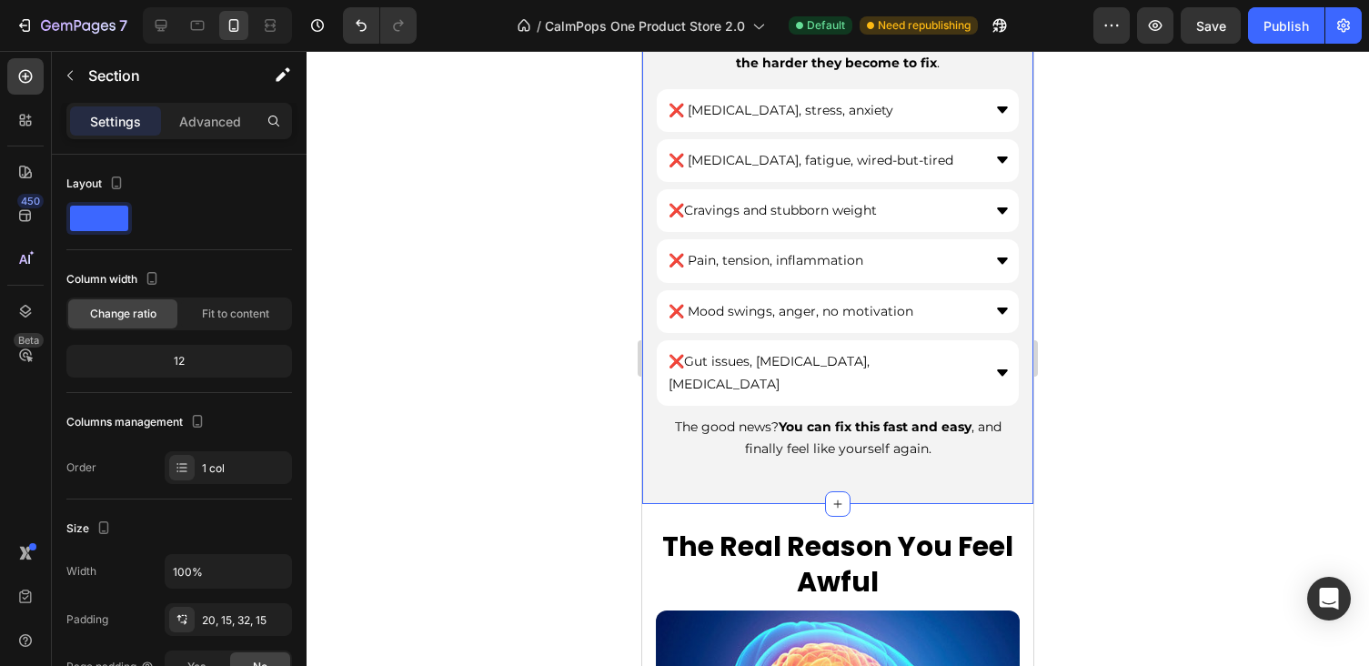
click at [1018, 448] on div "Do You Feel Any of These Symptoms? Heading These symptoms signal your body’s ou…" at bounding box center [837, 202] width 391 height 601
click at [974, 432] on p "The good news? You can fix this fast and easy , and finally feel like yourself …" at bounding box center [838, 439] width 360 height 44
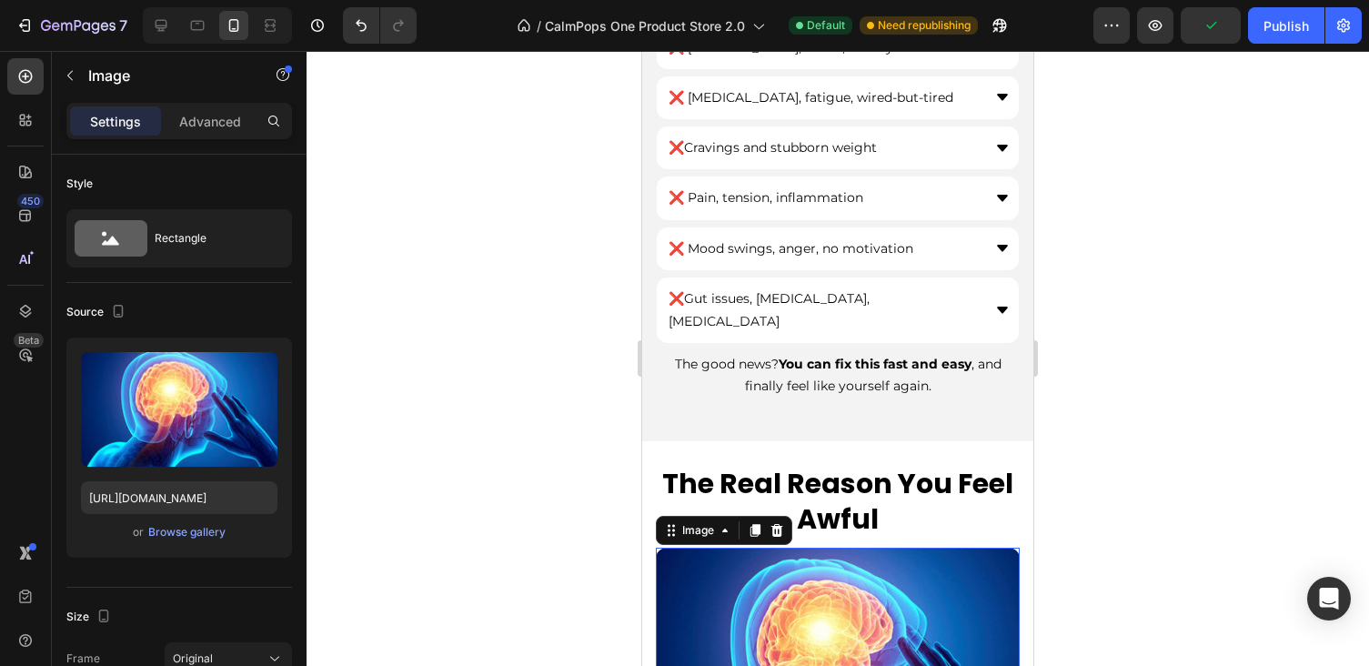
scroll to position [964, 0]
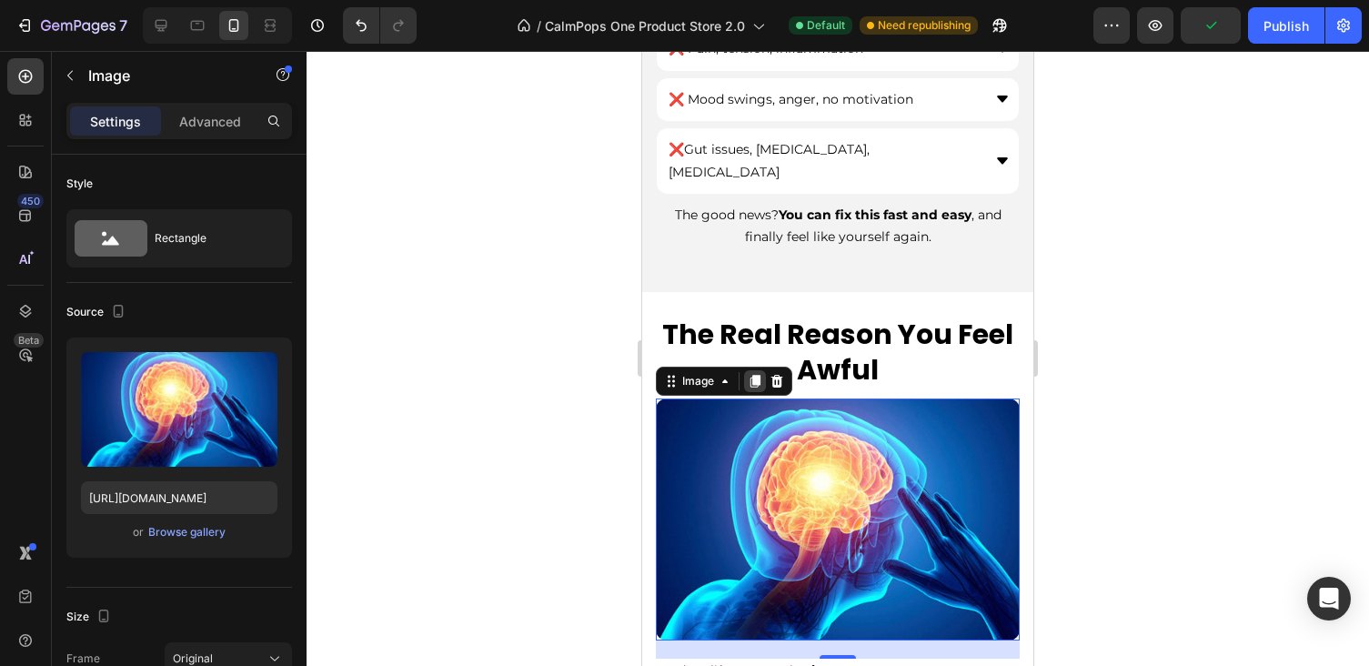
click at [756, 375] on icon at bounding box center [755, 381] width 10 height 13
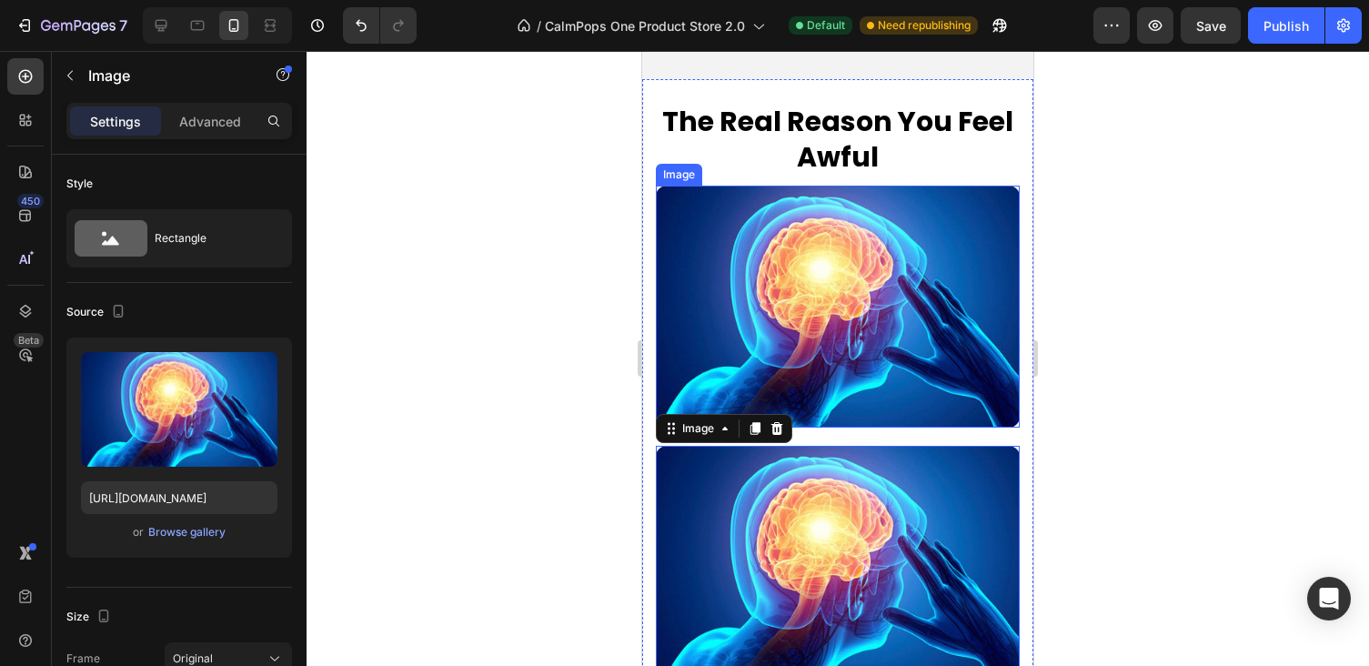
click at [702, 262] on img at bounding box center [838, 307] width 364 height 242
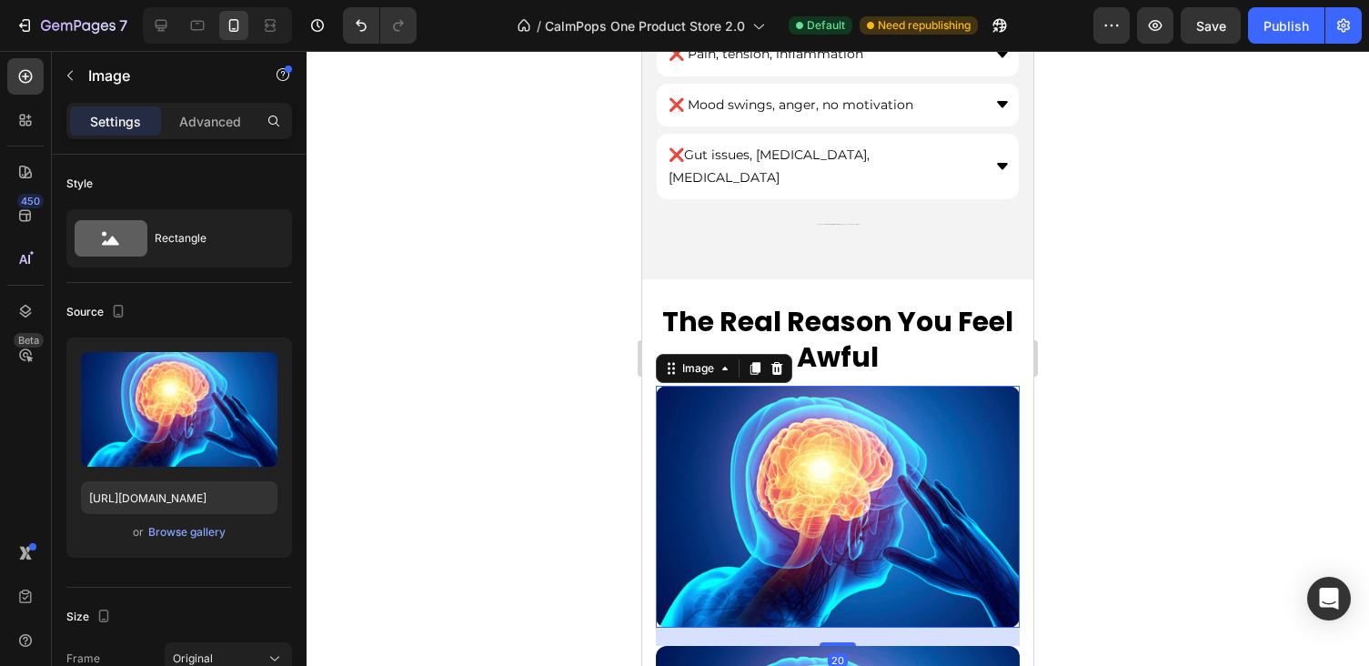
scroll to position [932, 0]
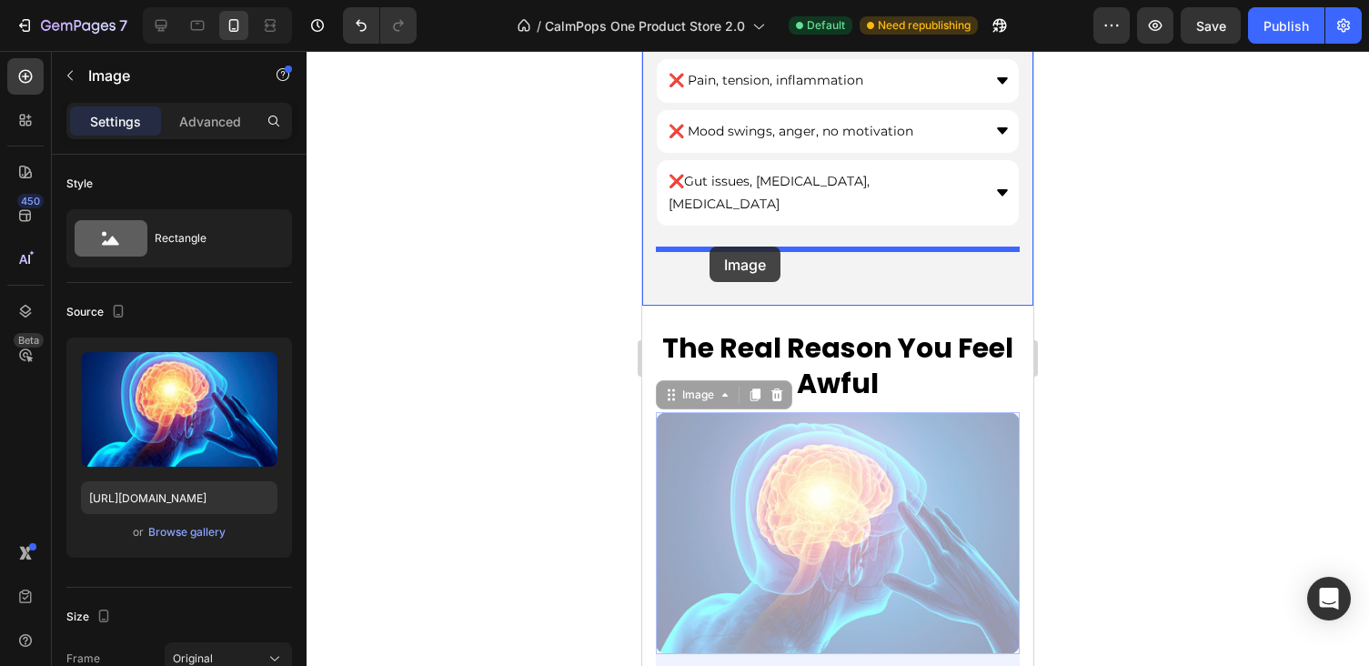
drag, startPoint x: 668, startPoint y: 370, endPoint x: 709, endPoint y: 246, distance: 130.3
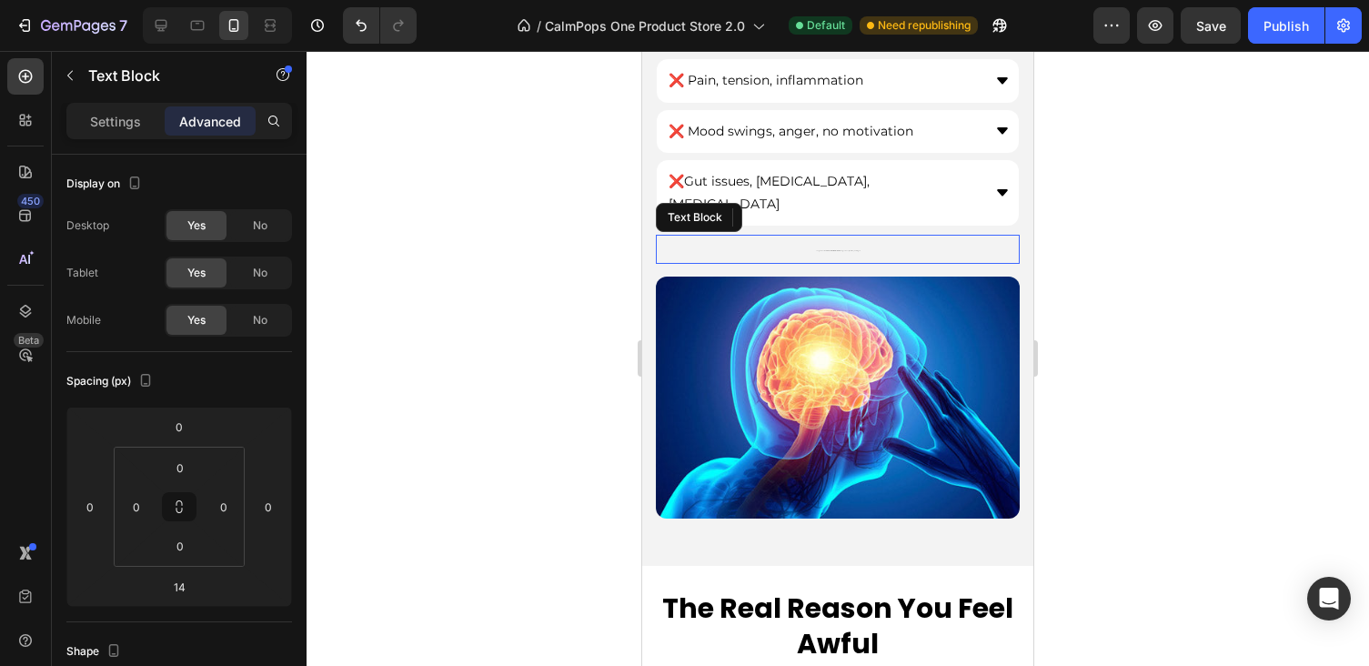
click at [847, 236] on p "The good news? You can fix this fast and easy , and finally feel like yourself …" at bounding box center [838, 248] width 360 height 25
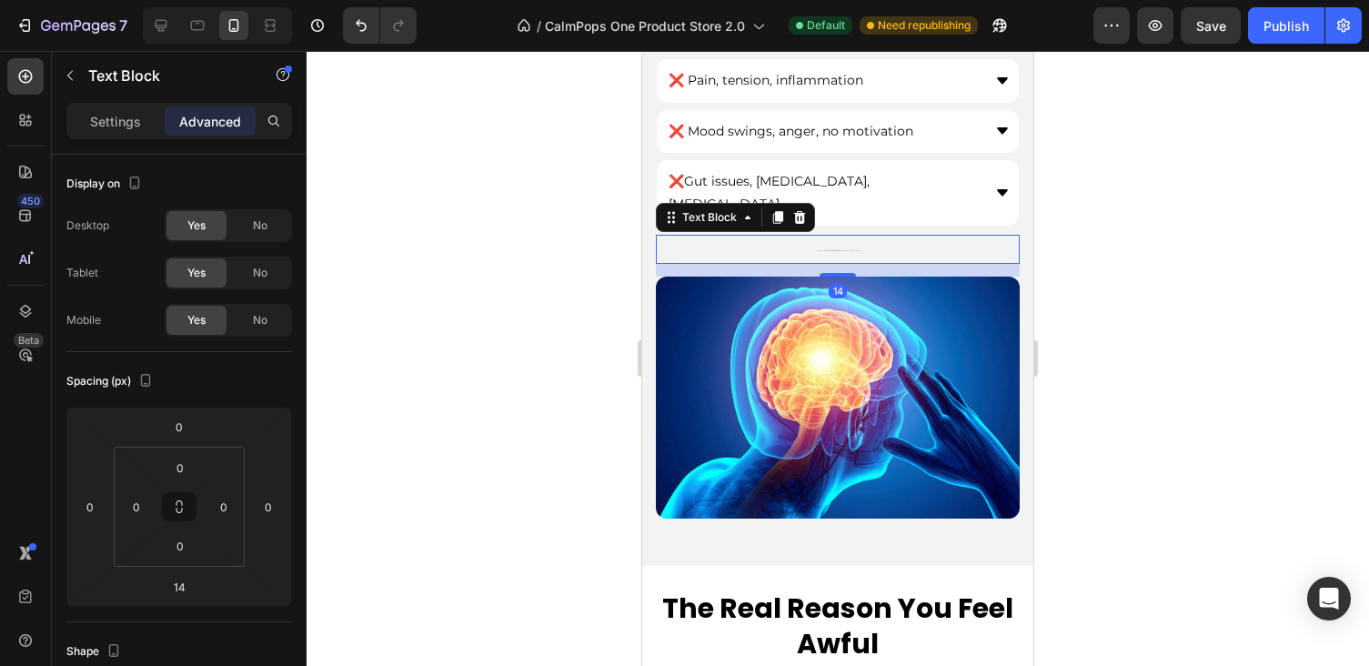
click at [855, 236] on p "The good news? You can fix this fast and easy , and finally feel like yourself …" at bounding box center [838, 248] width 360 height 25
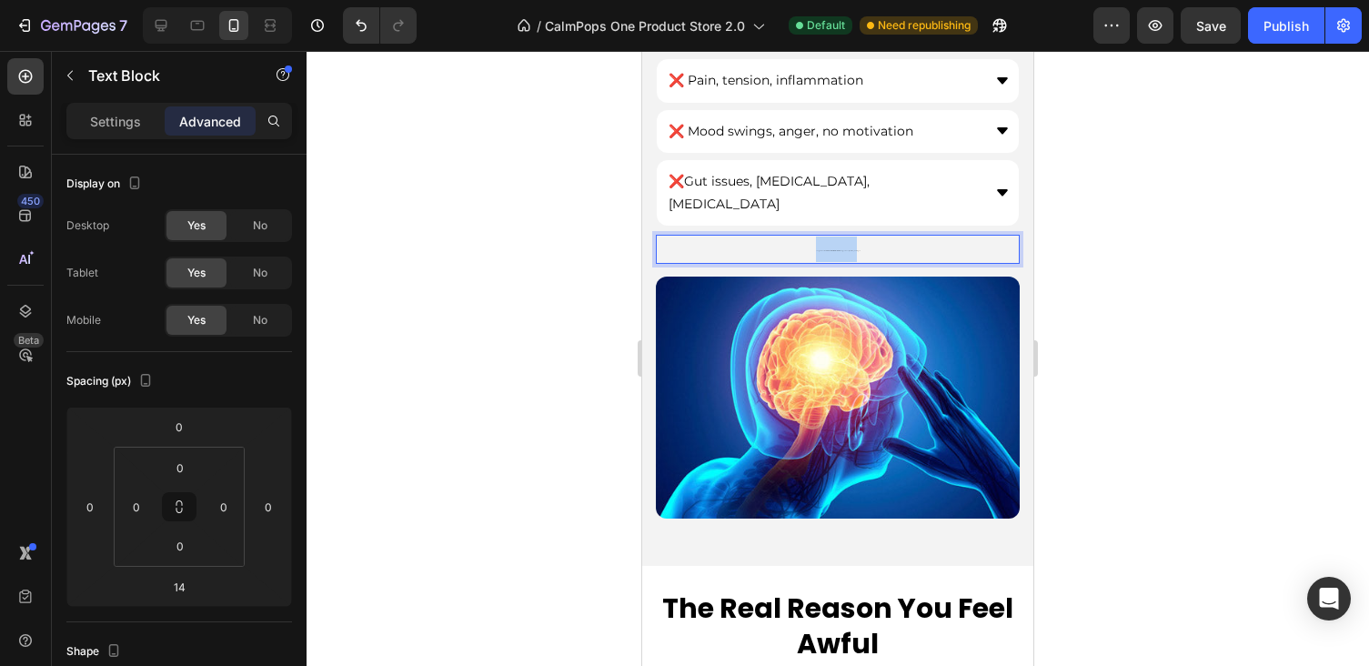
drag, startPoint x: 855, startPoint y: 223, endPoint x: 781, endPoint y: 223, distance: 73.7
click at [781, 236] on p "The good news? You can fix this fast and easy , and finally feel like yourself …" at bounding box center [838, 248] width 360 height 25
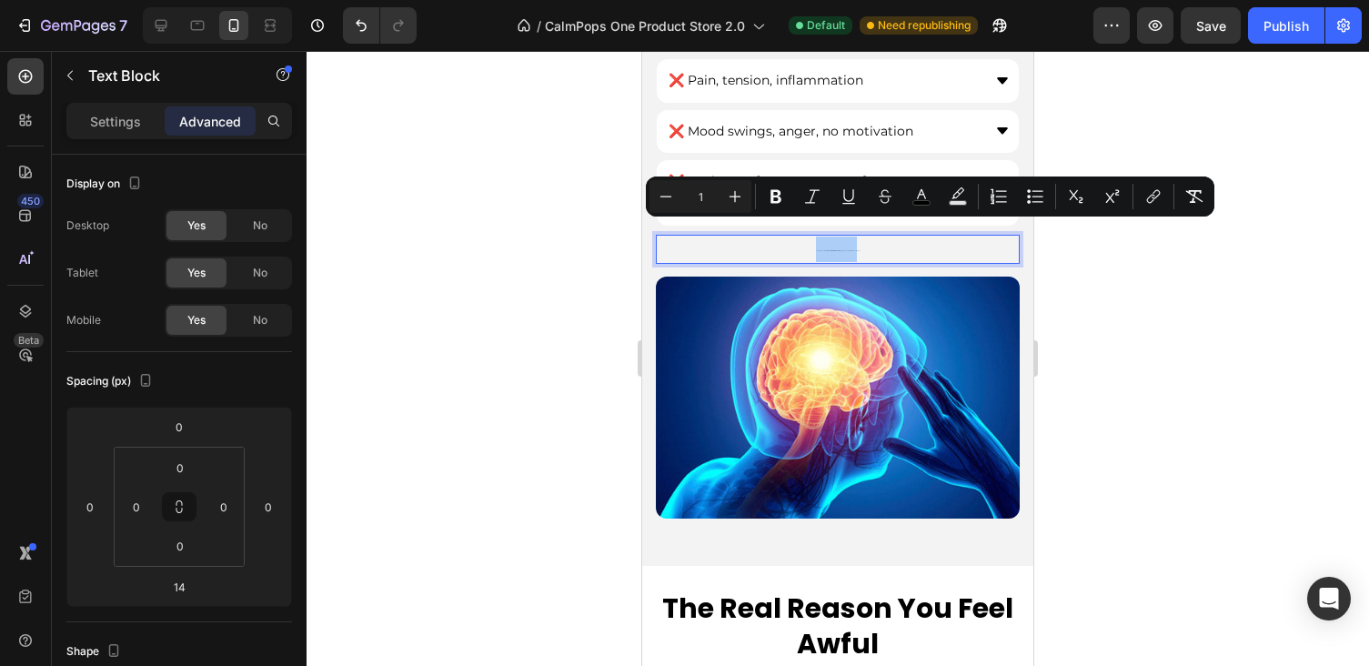
click at [699, 196] on input "1" at bounding box center [700, 197] width 36 height 22
click at [668, 203] on icon "Editor contextual toolbar" at bounding box center [666, 196] width 18 height 18
type input "0"
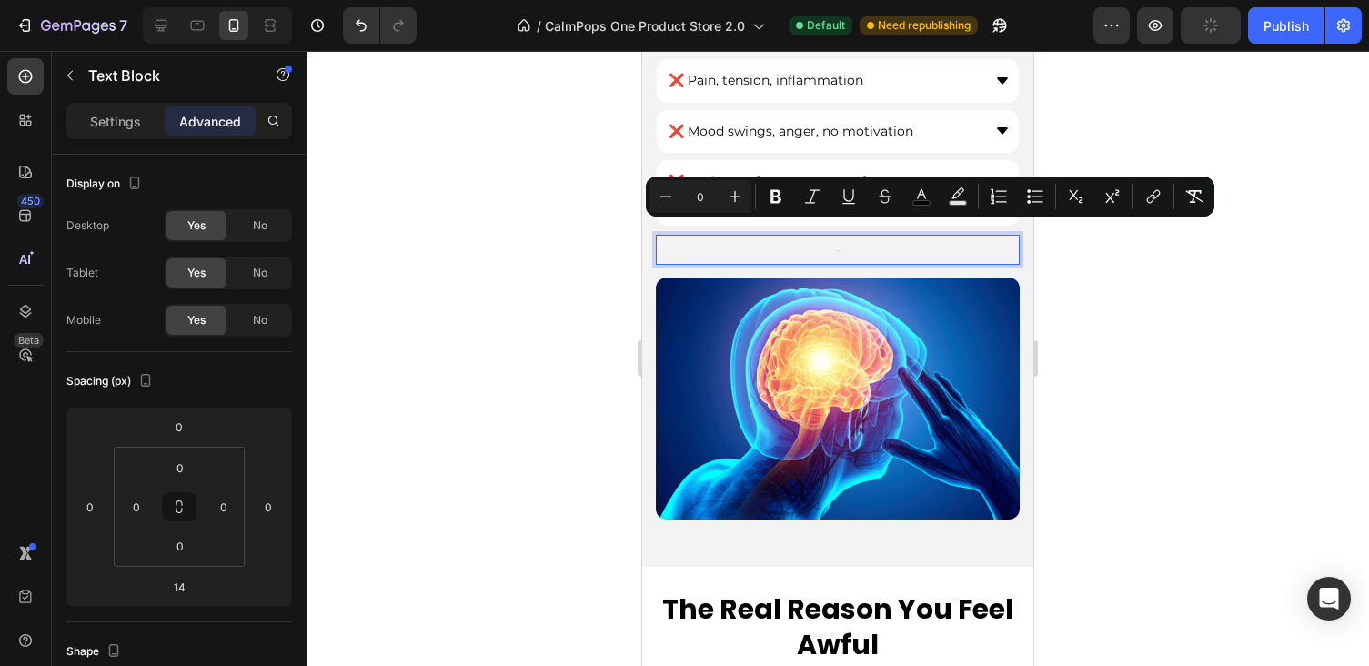
click at [707, 199] on input "0" at bounding box center [700, 197] width 36 height 22
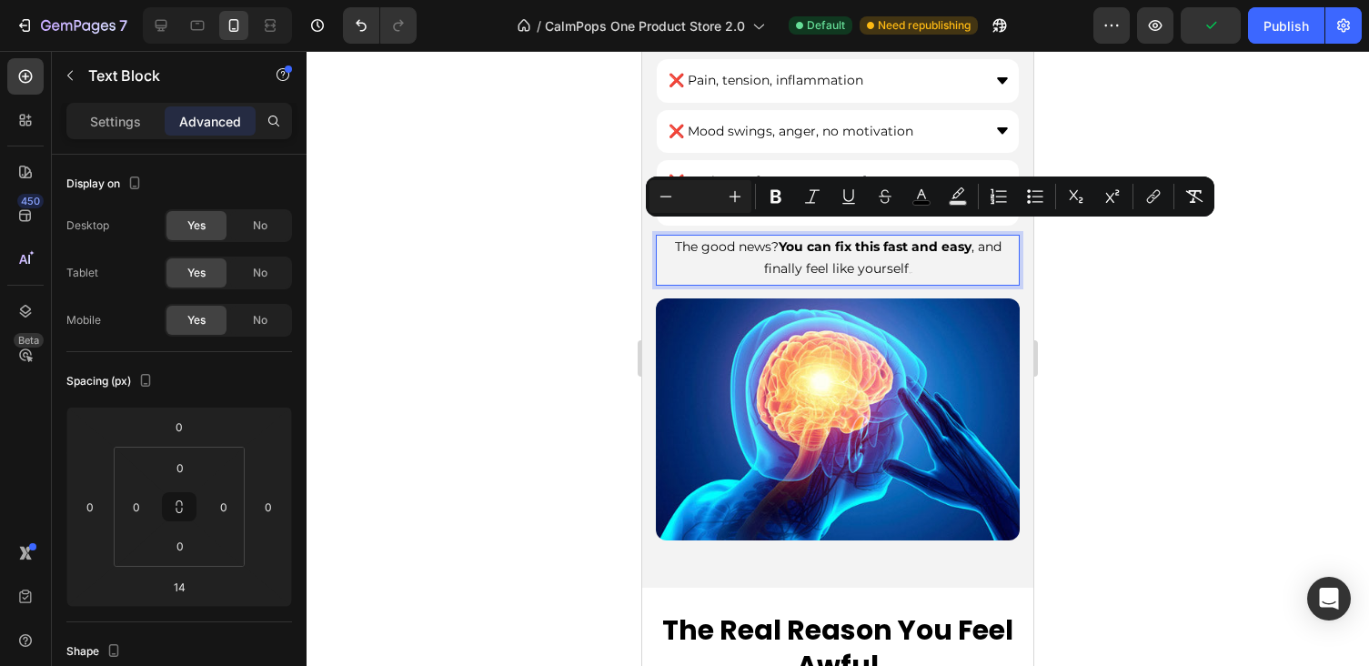
click at [577, 288] on div at bounding box center [838, 358] width 1062 height 615
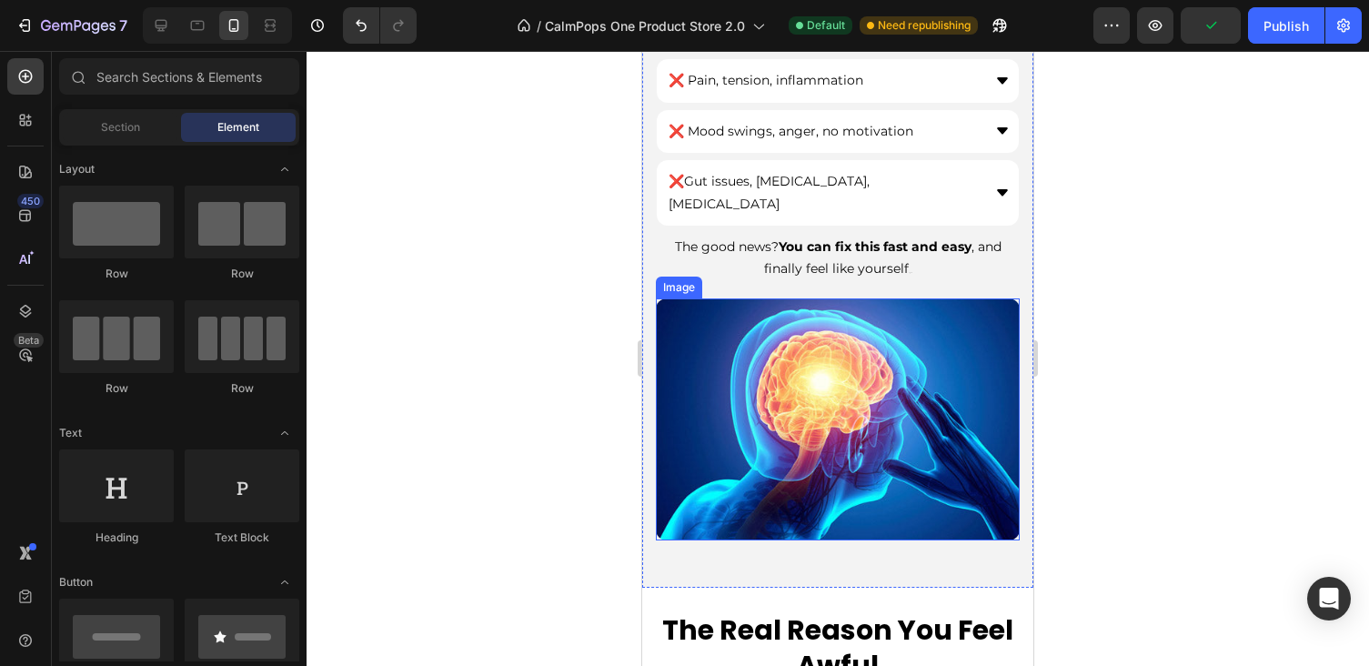
click at [905, 340] on img at bounding box center [838, 419] width 364 height 242
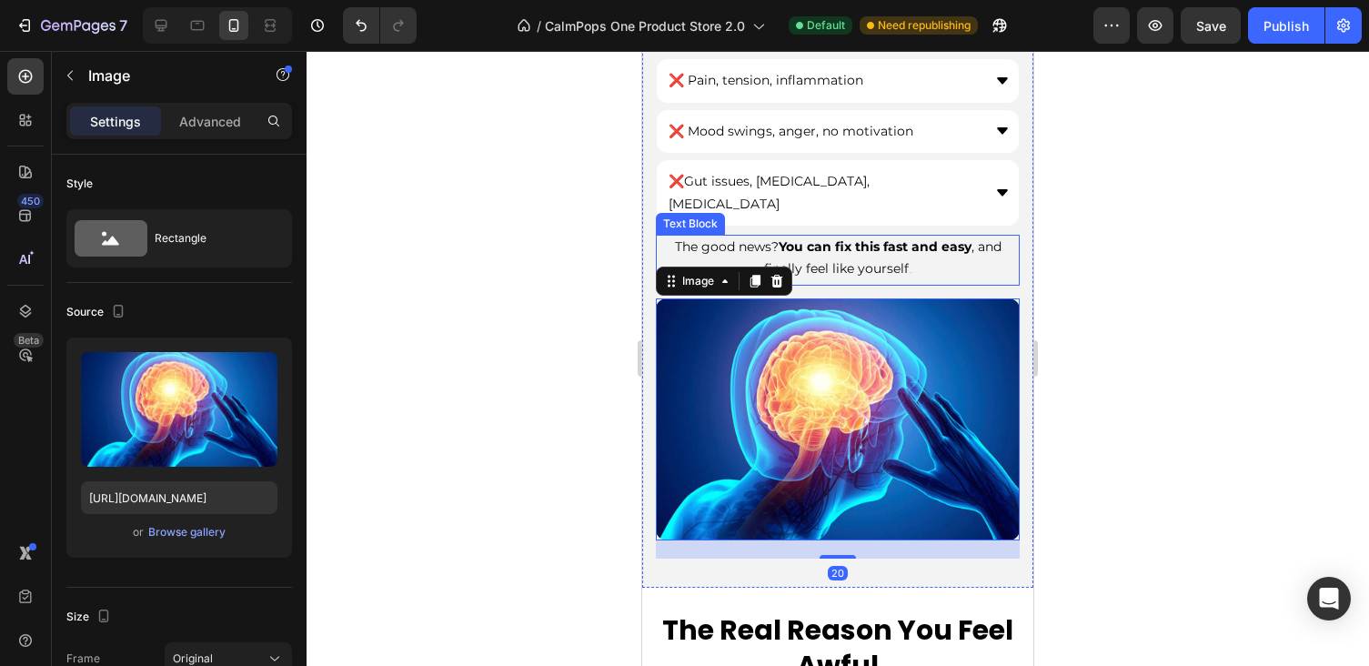
click at [904, 238] on span "The good news? You can fix this fast and easy , and finally feel like yourself" at bounding box center [838, 257] width 327 height 38
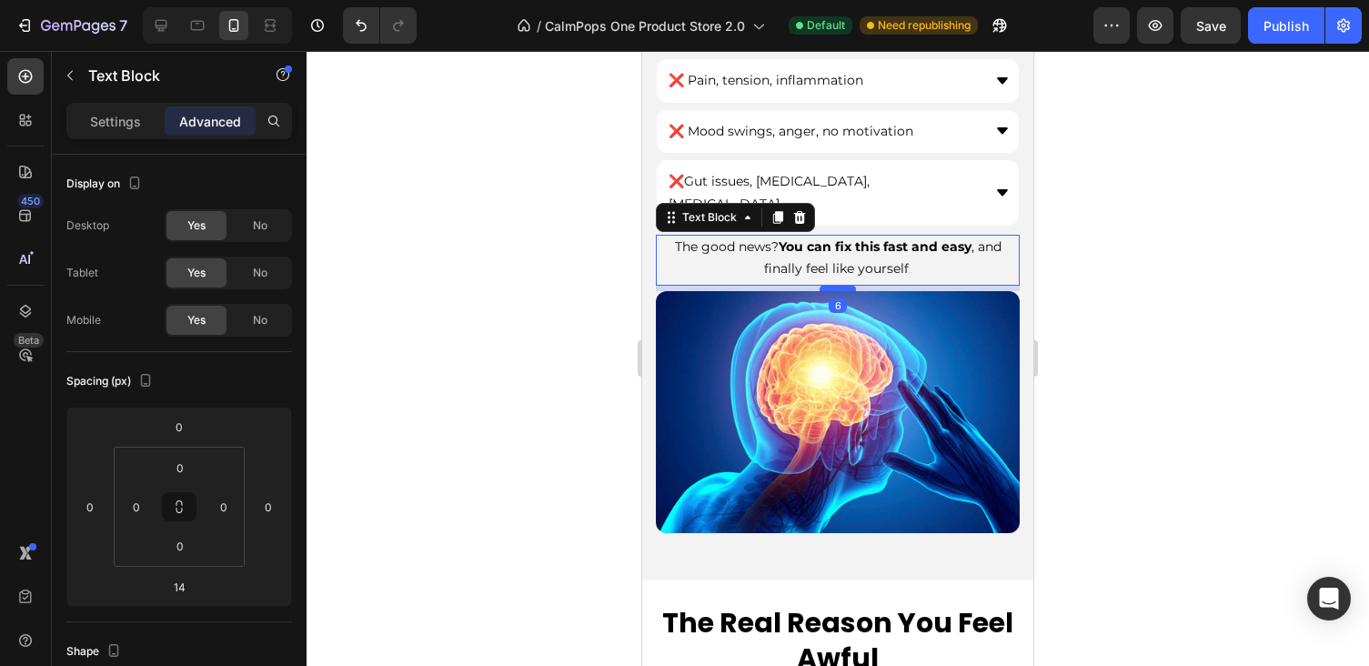
click at [847, 286] on div at bounding box center [837, 288] width 36 height 5
type input "5"
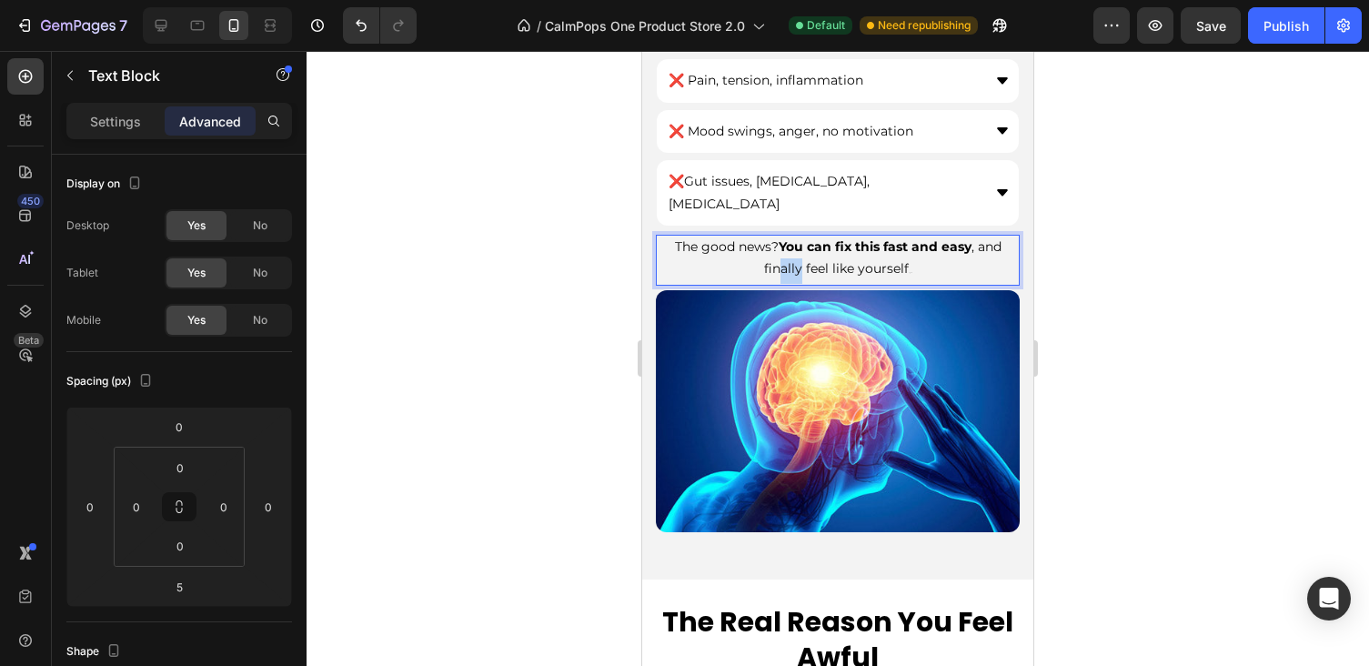
drag, startPoint x: 801, startPoint y: 243, endPoint x: 773, endPoint y: 240, distance: 28.3
click at [774, 240] on span "The good news? You can fix this fast and easy , and finally feel like yourself" at bounding box center [838, 257] width 327 height 38
click at [890, 237] on p "The good news? You can fix this fast and easy , and feel like yourself again." at bounding box center [838, 259] width 360 height 47
drag, startPoint x: 867, startPoint y: 244, endPoint x: 902, endPoint y: 244, distance: 35.5
click at [902, 244] on p "The good news? You can fix this fast and easy , and feel like yourself again.ag…" at bounding box center [838, 259] width 360 height 47
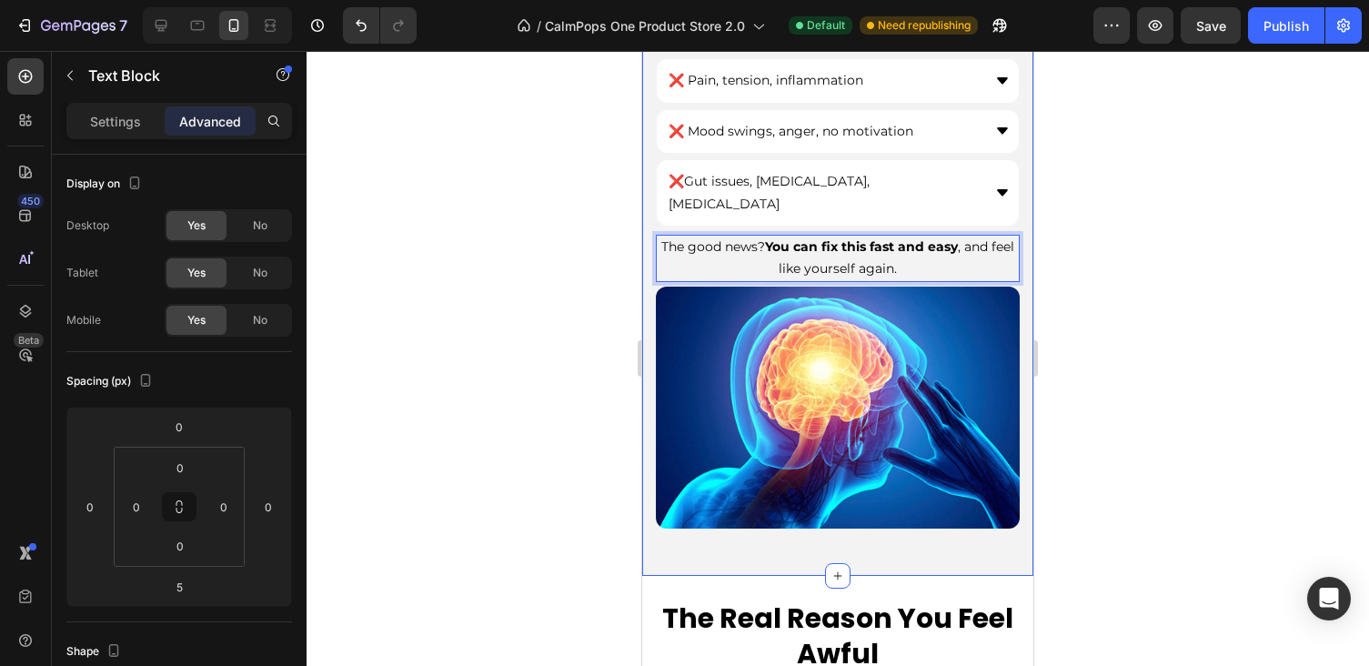
click at [1126, 322] on div at bounding box center [838, 358] width 1062 height 615
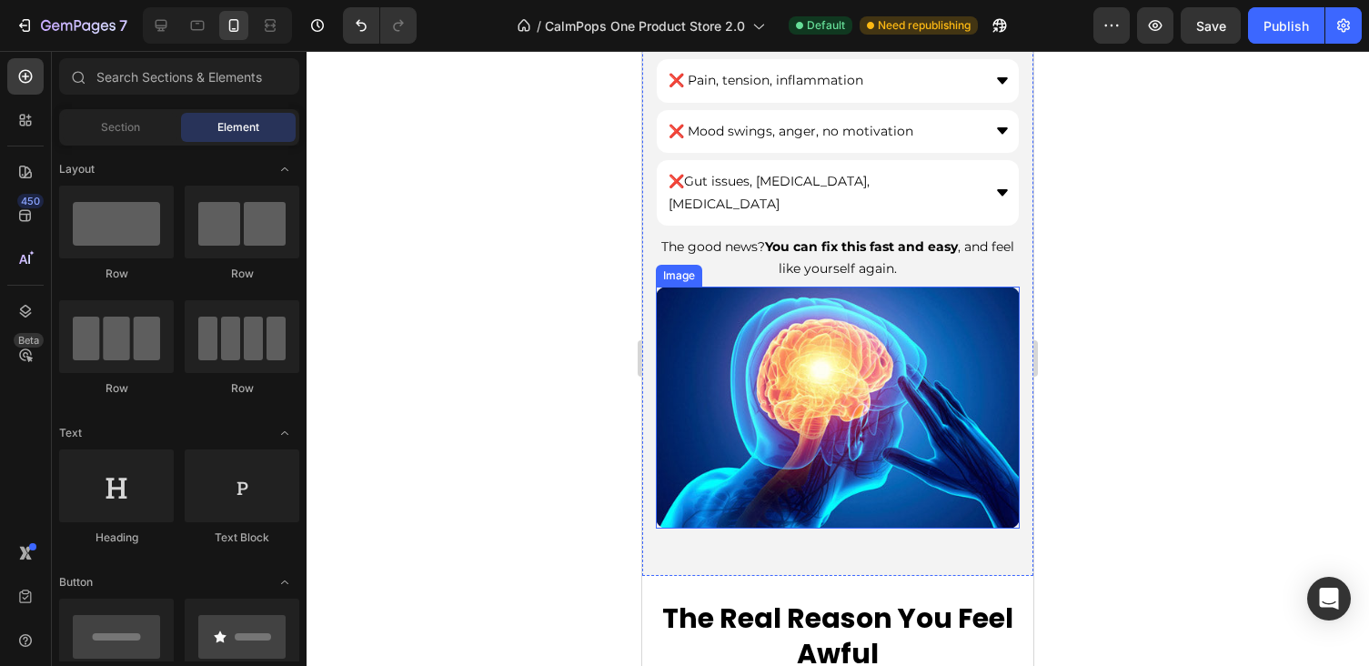
click at [887, 329] on img at bounding box center [838, 407] width 364 height 242
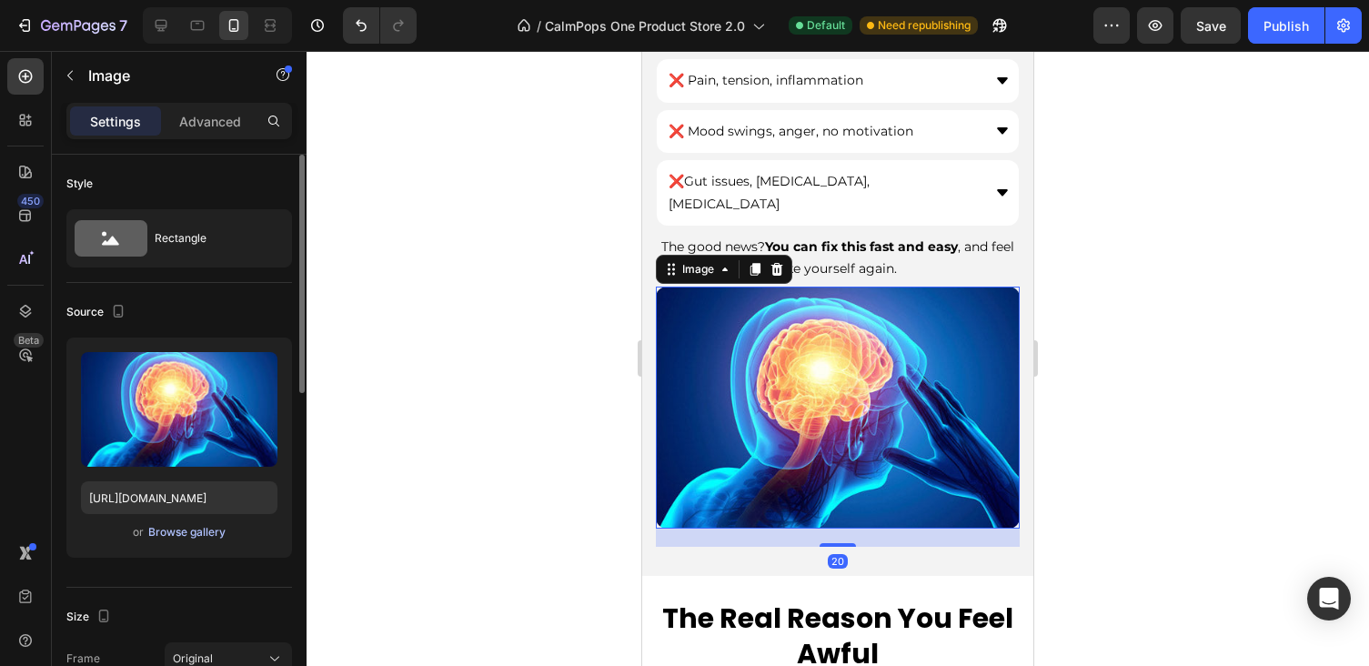
click at [188, 530] on div "Browse gallery" at bounding box center [186, 532] width 77 height 16
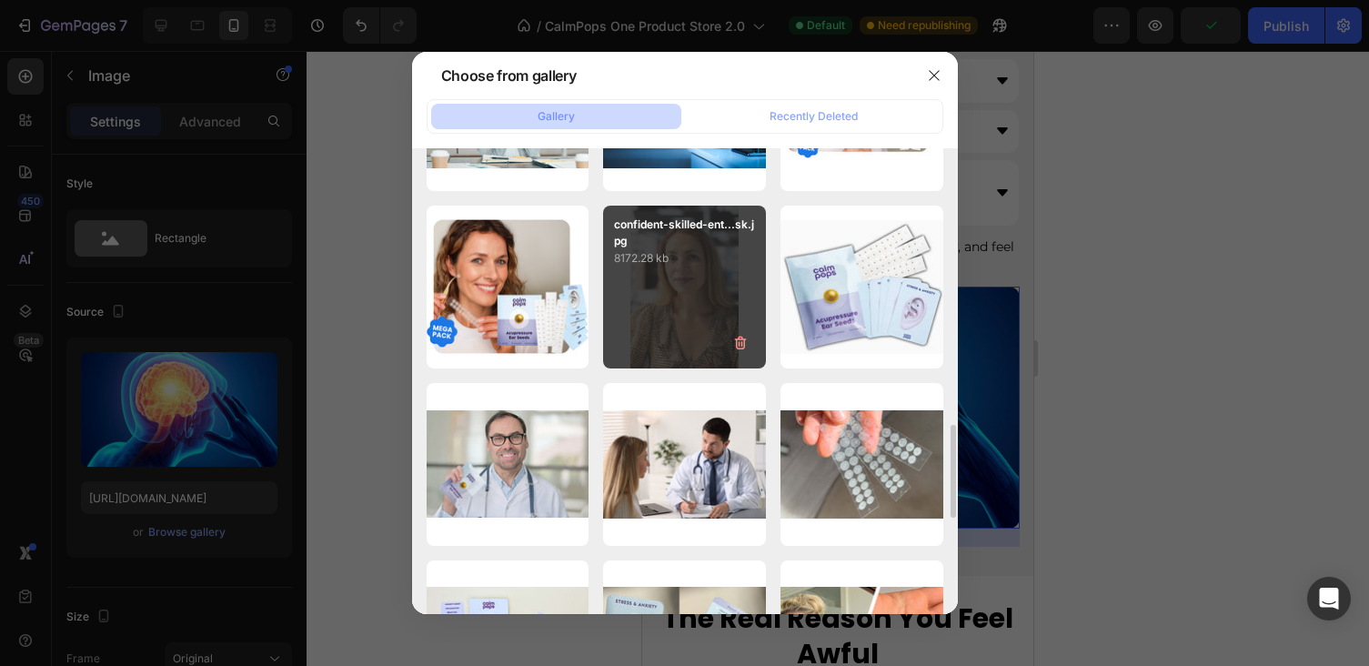
scroll to position [1371, 0]
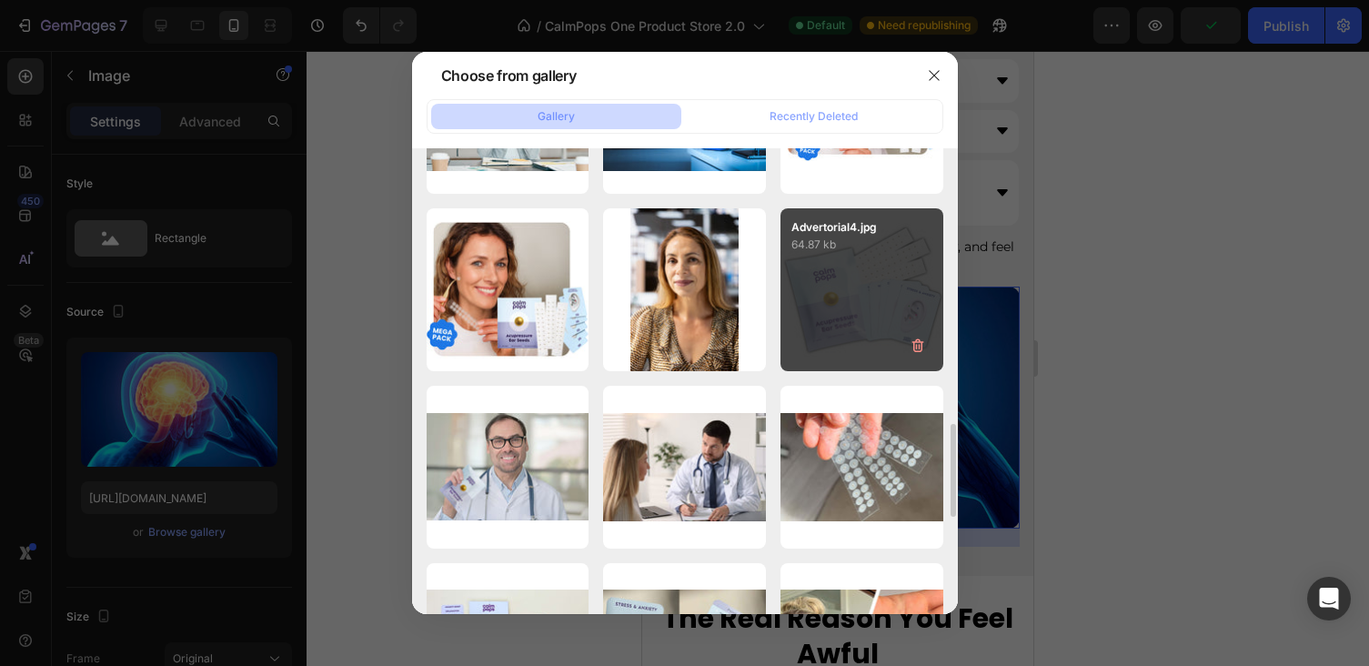
click at [817, 238] on p "64.87 kb" at bounding box center [861, 245] width 141 height 18
type input "https://cdn.shopify.com/s/files/1/0886/6965/1210/files/gempages_572776854180594…"
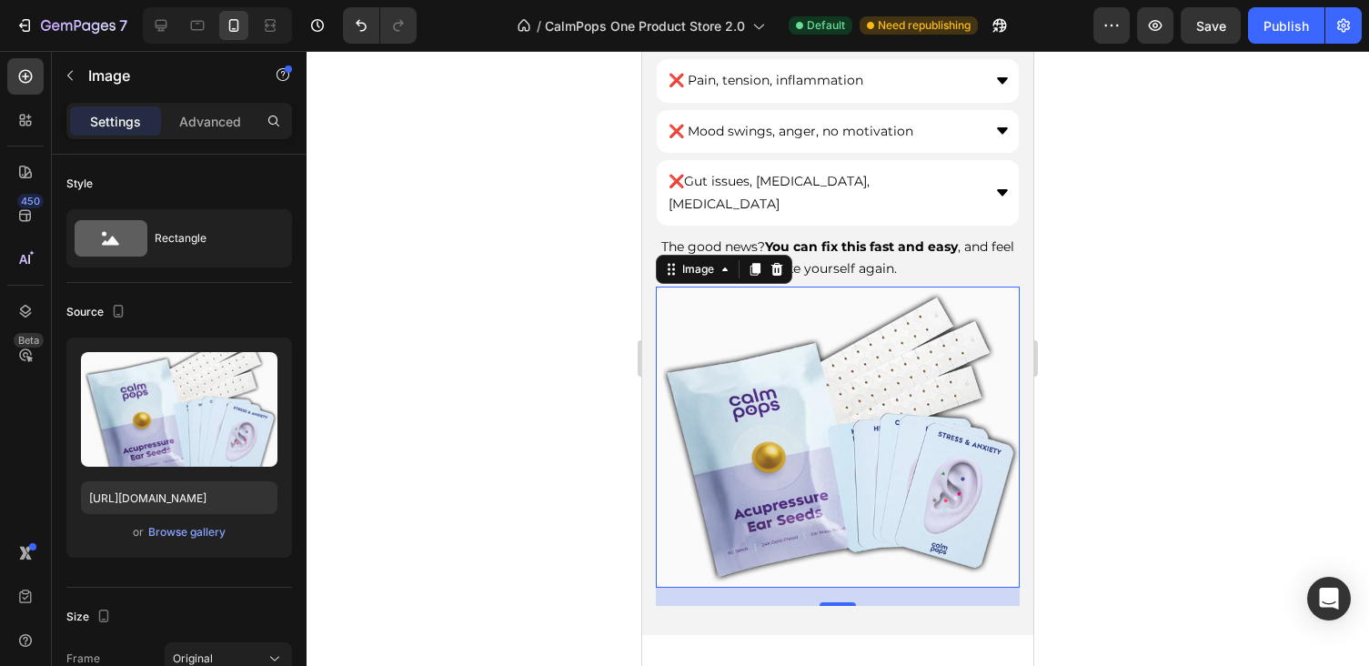
click at [1225, 351] on div at bounding box center [838, 358] width 1062 height 615
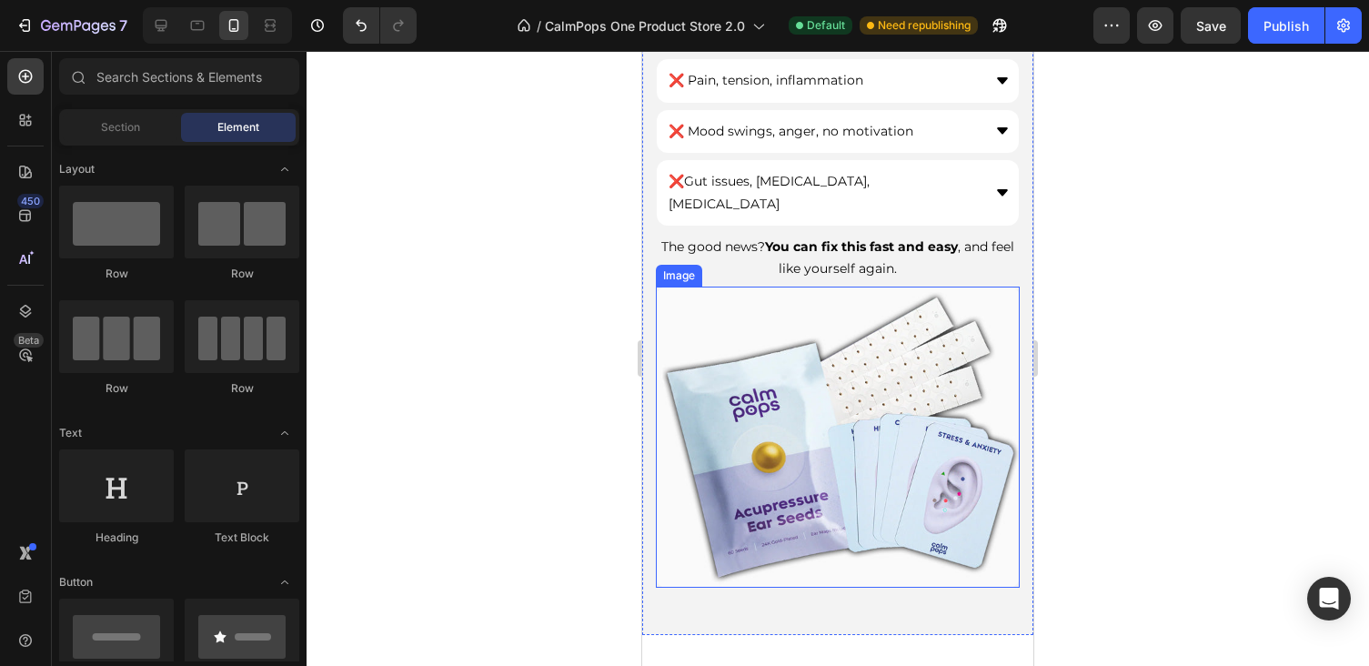
click at [882, 385] on img at bounding box center [838, 436] width 364 height 301
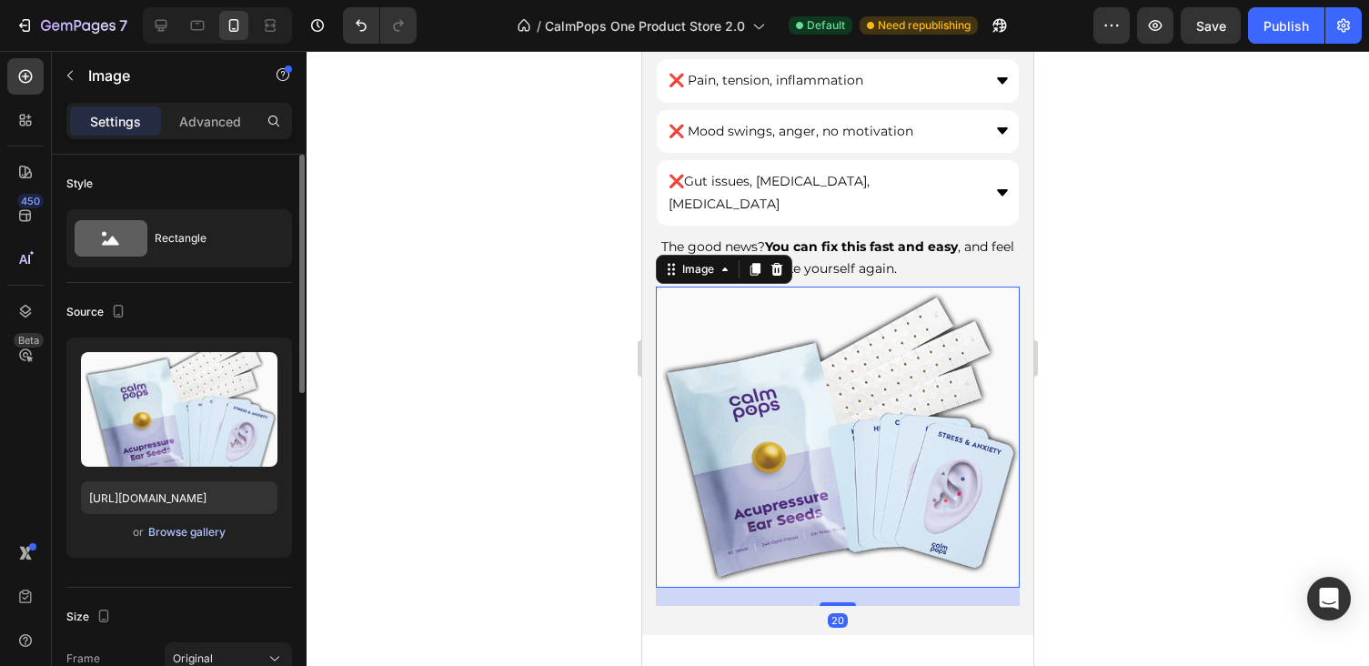
click at [179, 532] on div "Browse gallery" at bounding box center [186, 532] width 77 height 16
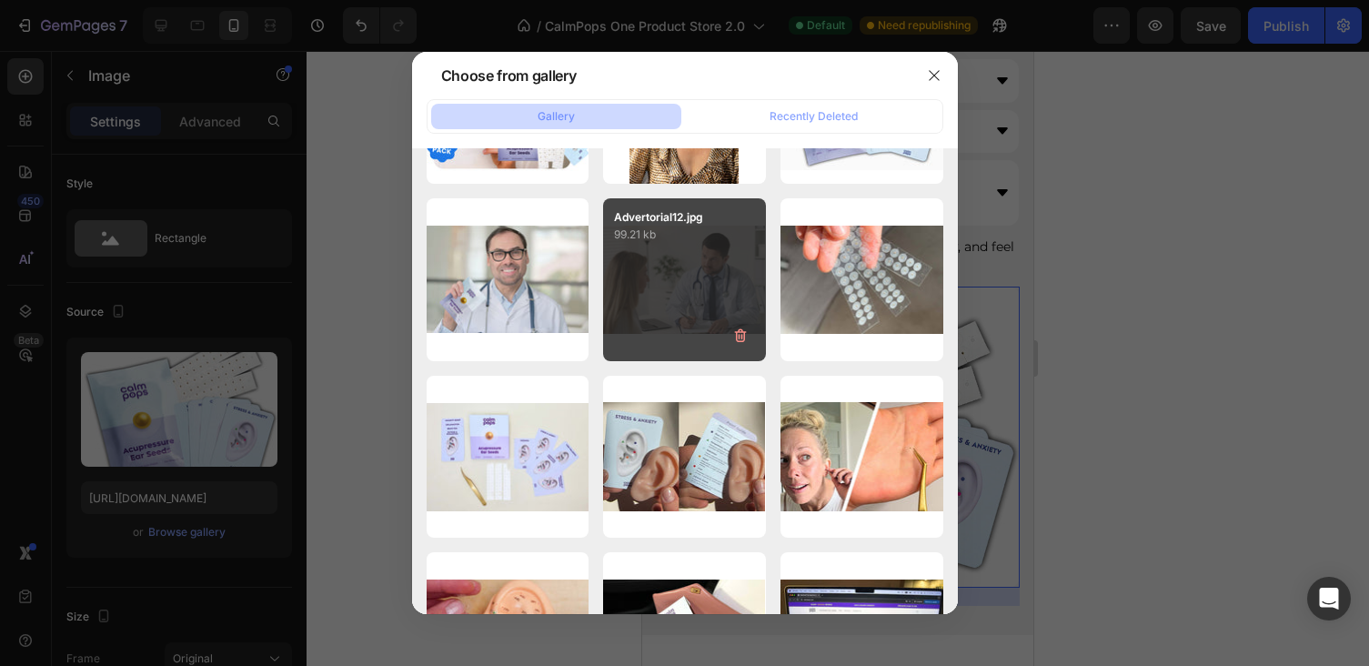
scroll to position [2142, 0]
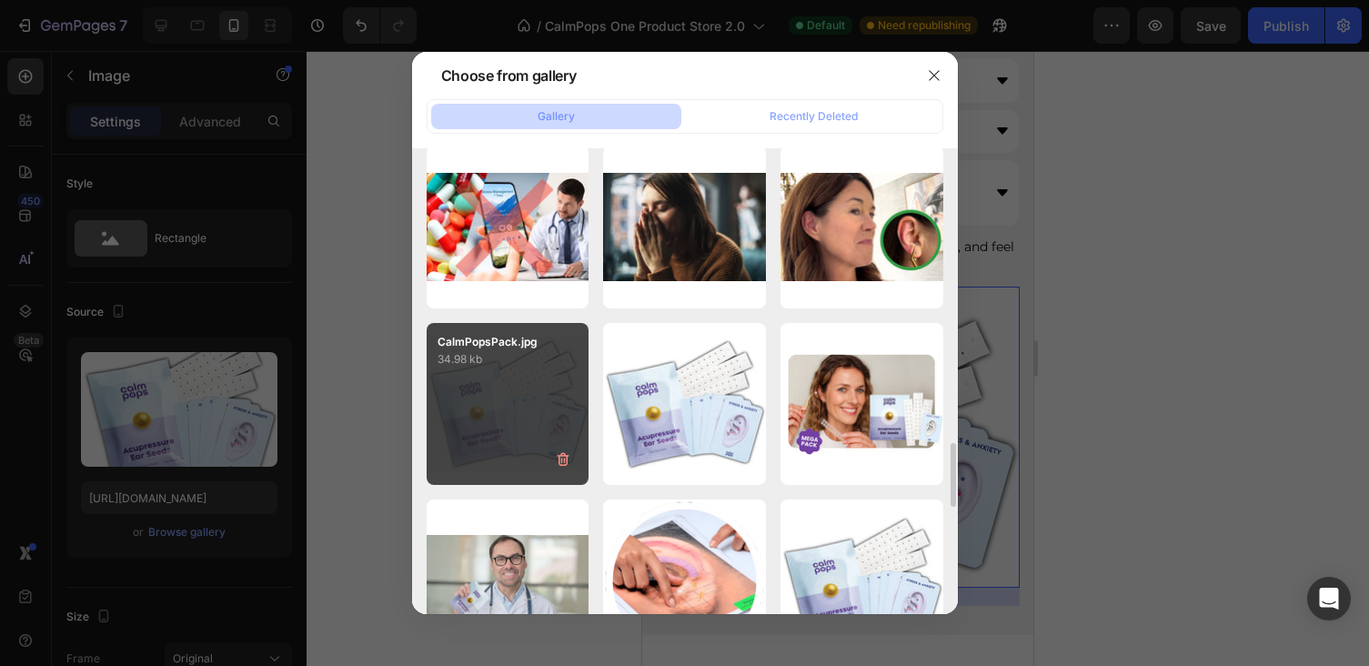
click at [539, 415] on div "CalmPopsPack.jpg 34.98 kb" at bounding box center [508, 404] width 163 height 163
type input "https://cdn.shopify.com/s/files/1/0886/6965/1210/files/gempages_572776854180594…"
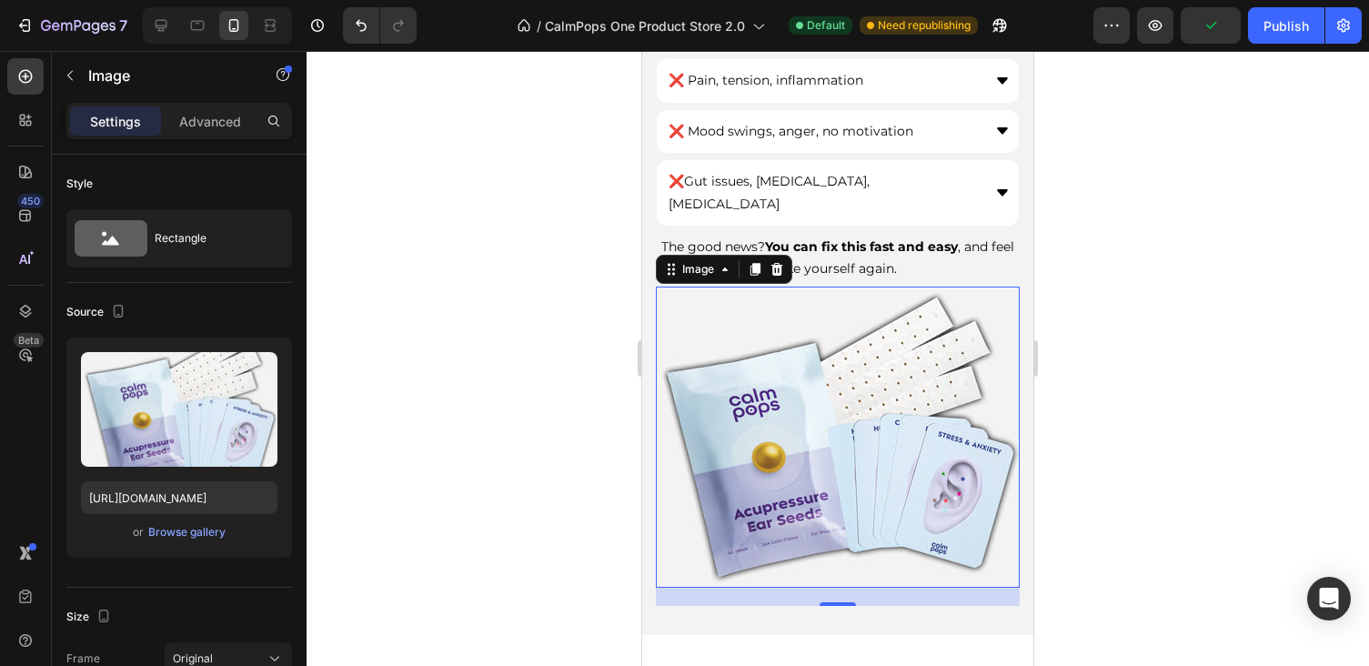
click at [1093, 319] on div at bounding box center [838, 358] width 1062 height 615
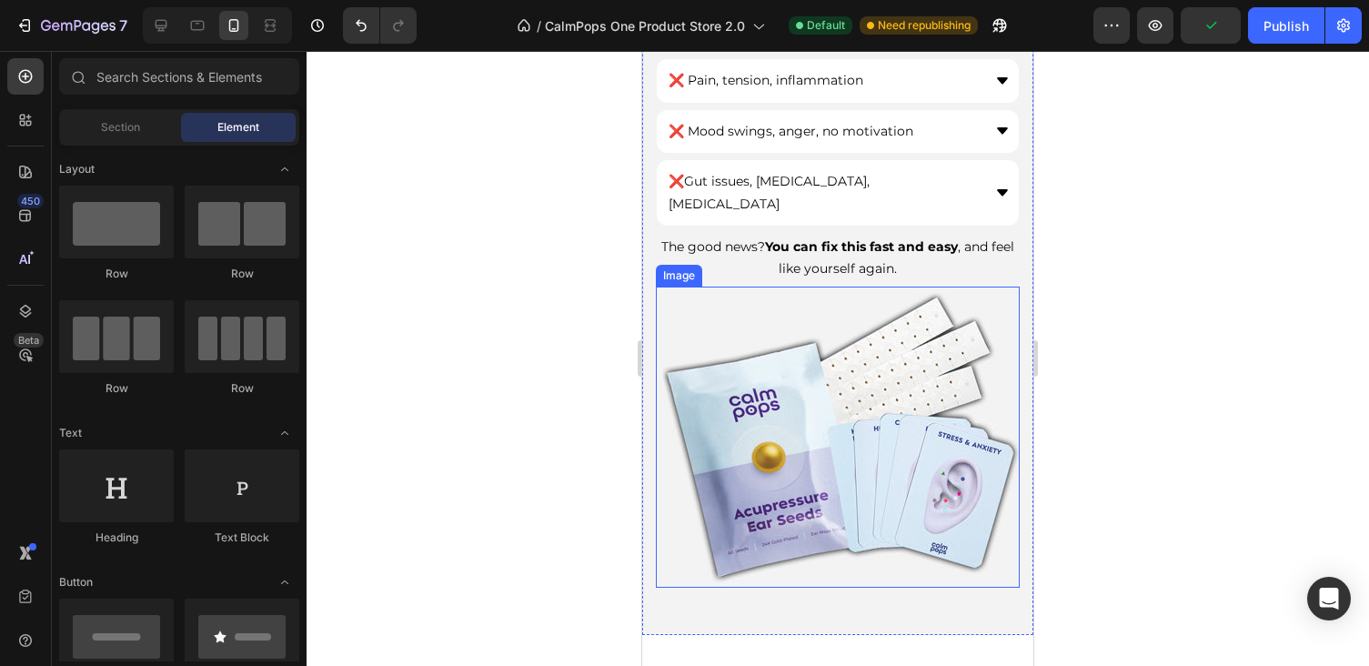
click at [961, 325] on img at bounding box center [838, 436] width 364 height 301
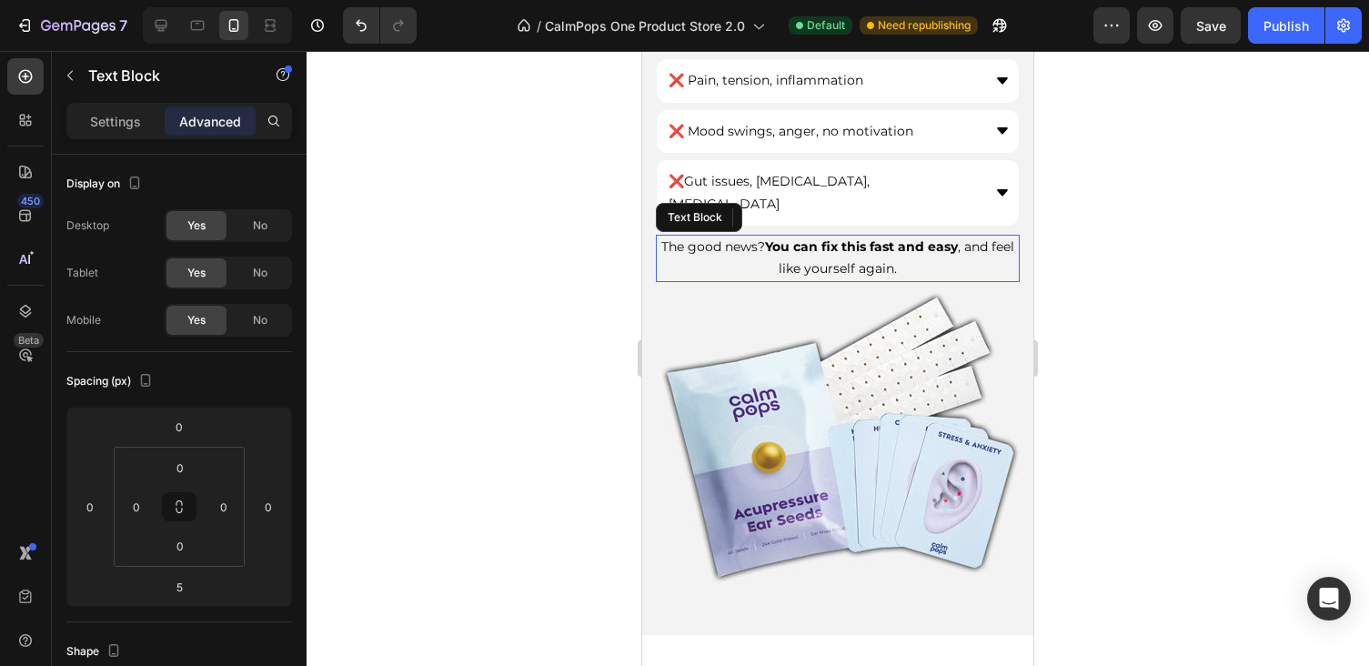
click at [898, 239] on p "The good news? You can fix this fast and easy , and feel like yourself again." at bounding box center [838, 258] width 360 height 44
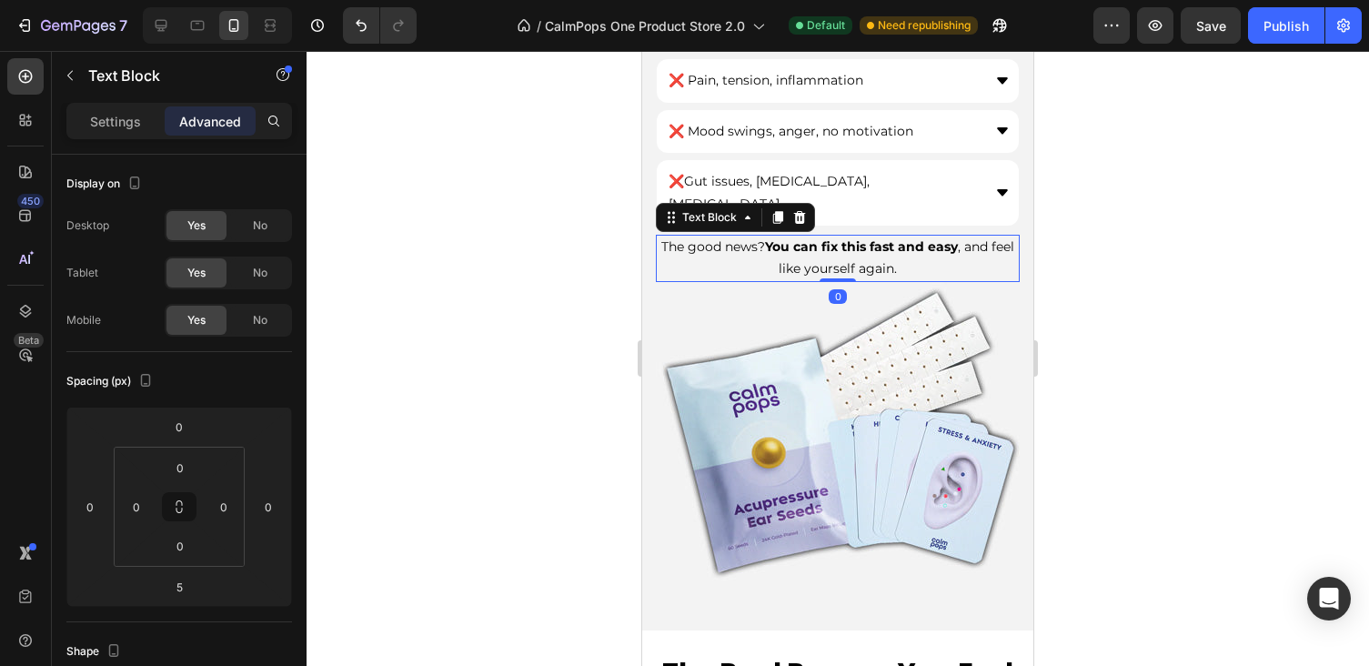
drag, startPoint x: 850, startPoint y: 257, endPoint x: 846, endPoint y: 216, distance: 41.2
click at [846, 235] on div "The good news? You can fix this fast and easy , and feel like yourself again. T…" at bounding box center [838, 258] width 364 height 47
type input "0"
click at [1256, 362] on div at bounding box center [838, 358] width 1062 height 615
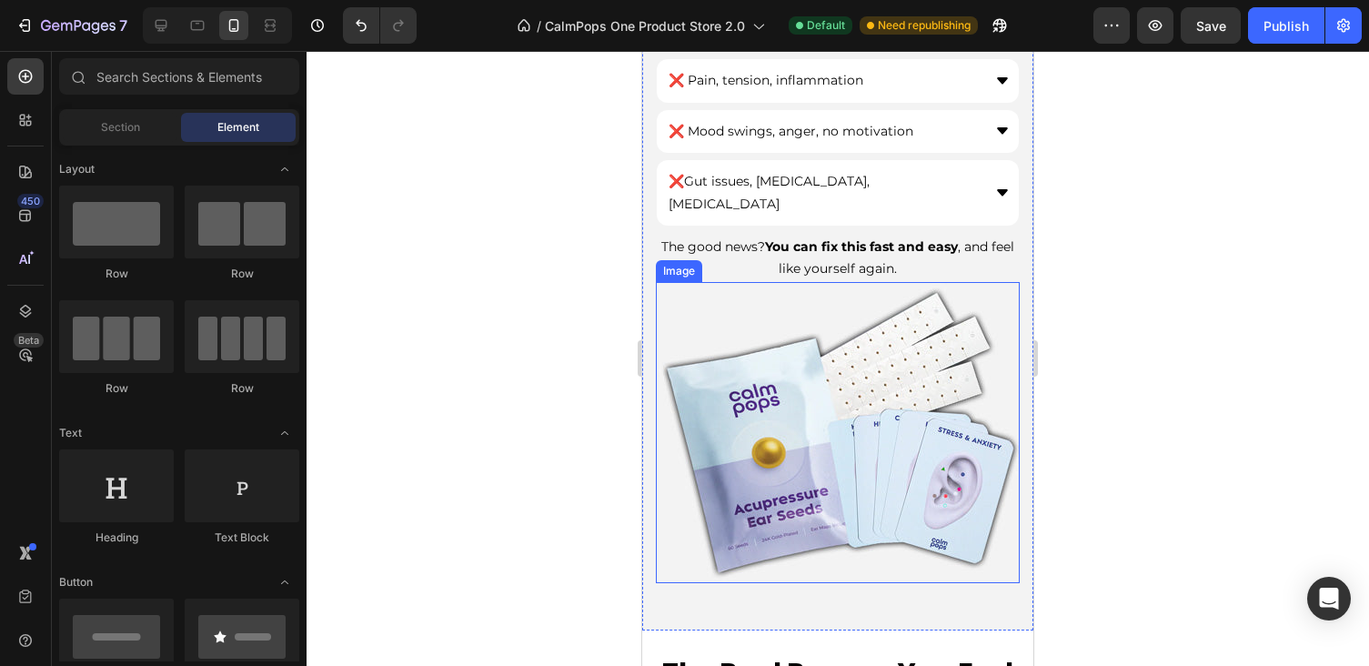
click at [861, 407] on img at bounding box center [838, 432] width 364 height 301
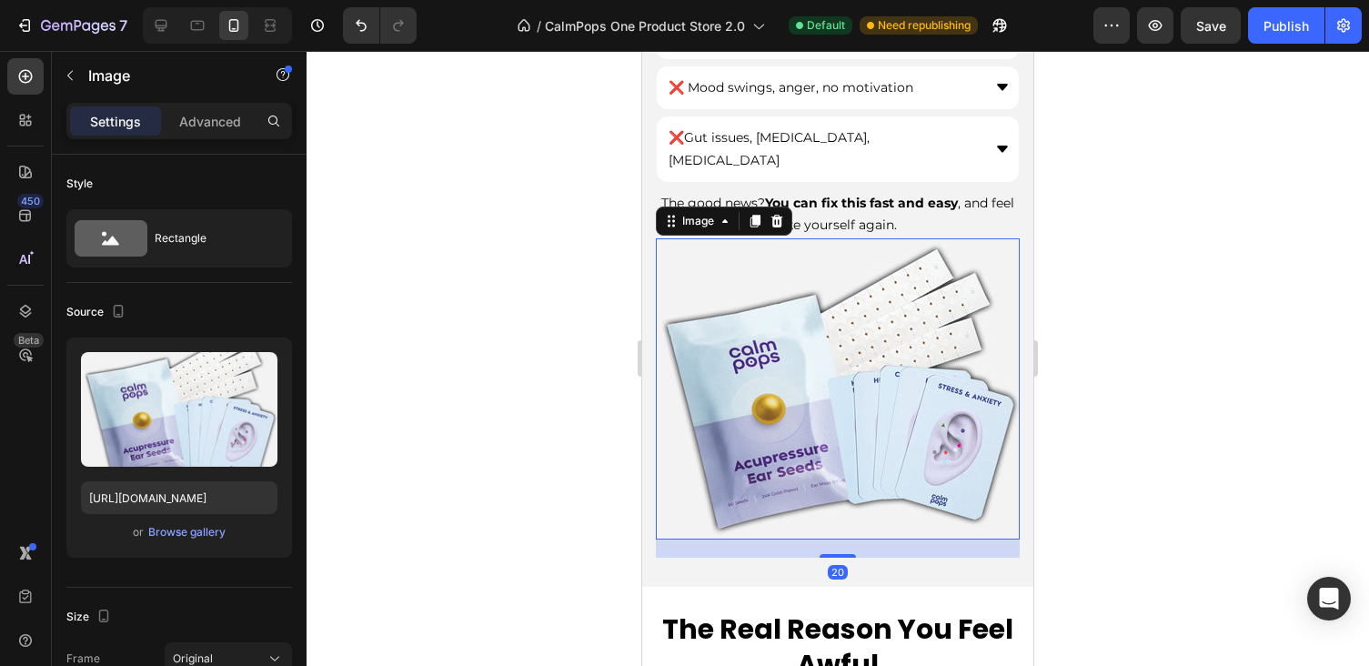
scroll to position [1013, 0]
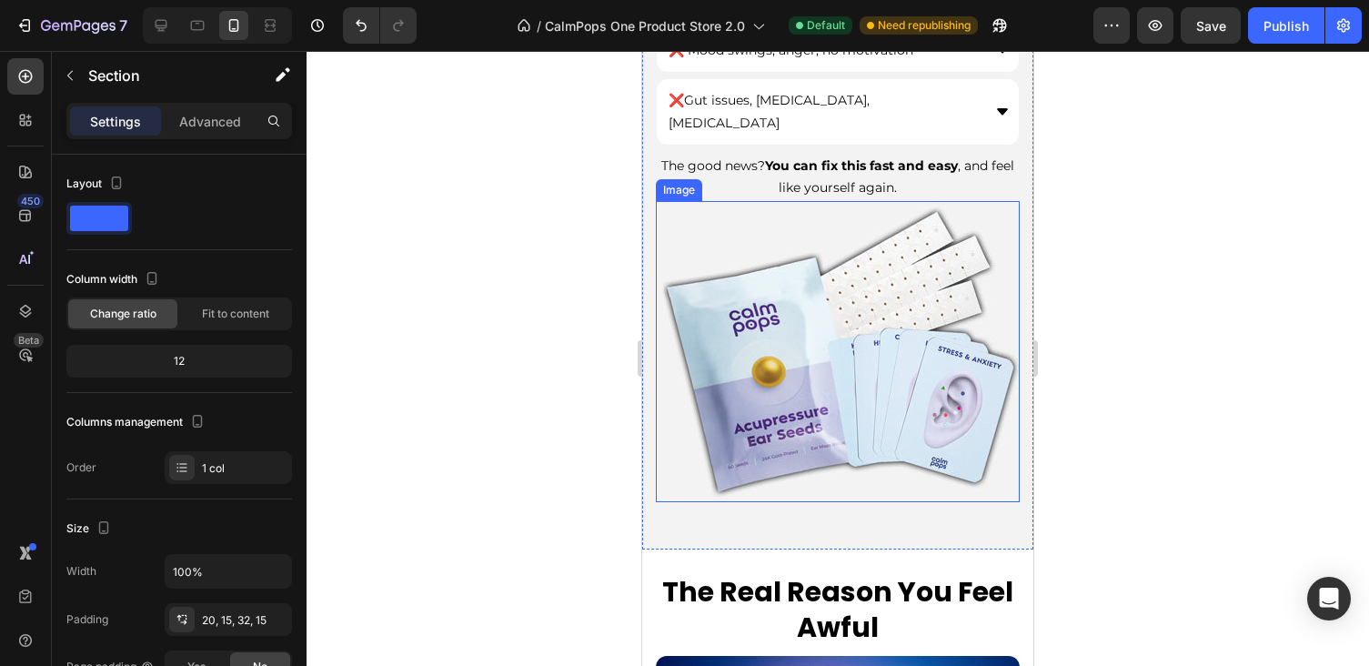
drag, startPoint x: 839, startPoint y: 457, endPoint x: 955, endPoint y: 405, distance: 127.0
click at [840, 415] on img at bounding box center [838, 351] width 364 height 301
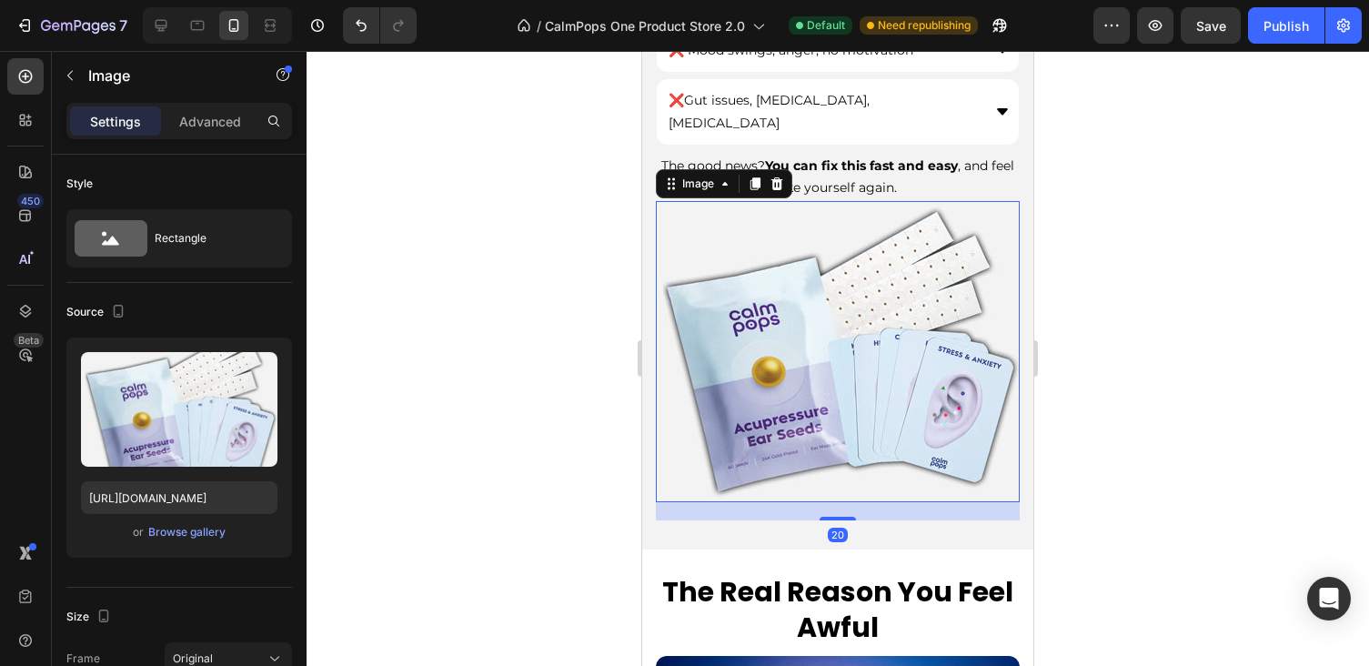
click at [850, 502] on div "20" at bounding box center [838, 511] width 364 height 18
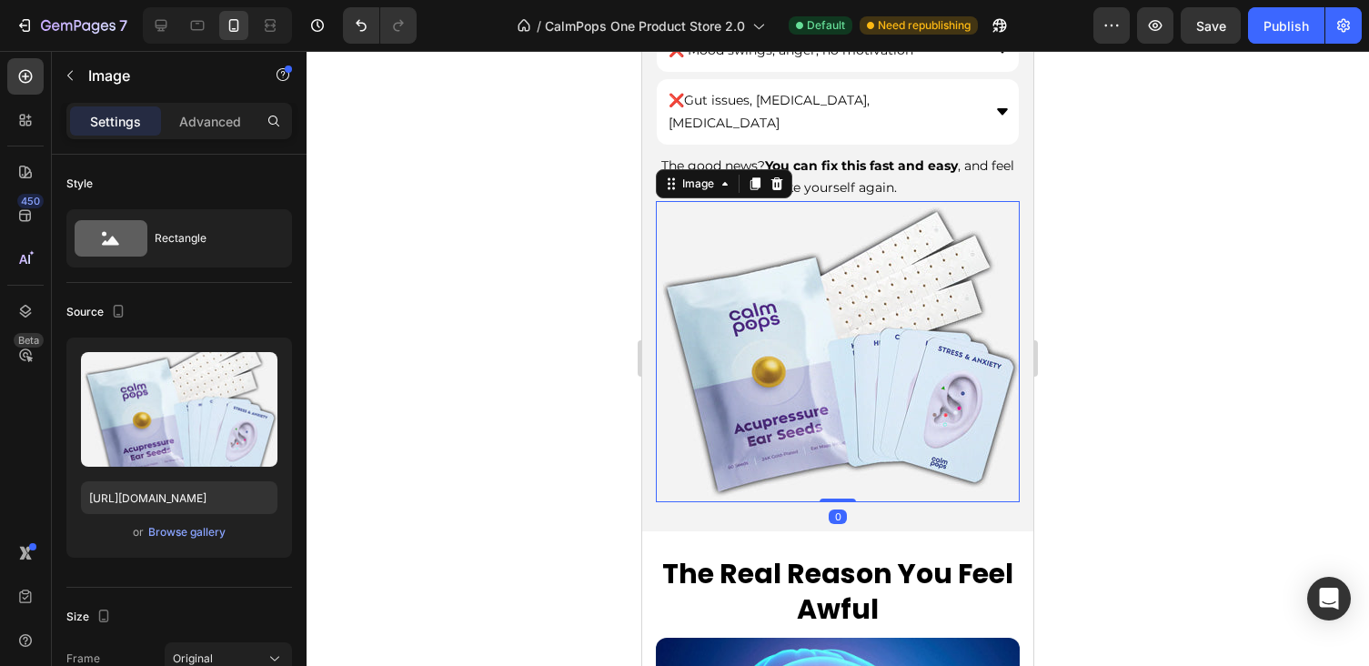
drag, startPoint x: 850, startPoint y: 490, endPoint x: 846, endPoint y: 456, distance: 34.9
click at [846, 456] on div "Image 0" at bounding box center [838, 351] width 364 height 301
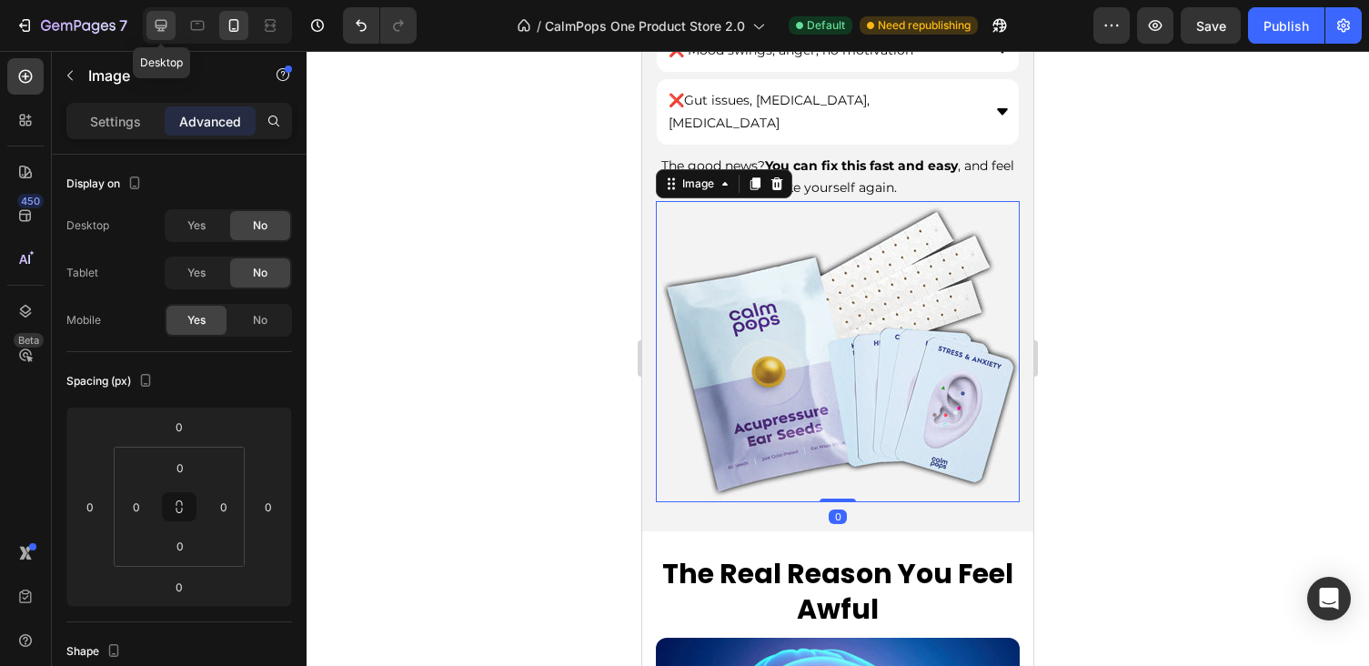
click at [170, 27] on icon at bounding box center [161, 25] width 18 height 18
type input "20"
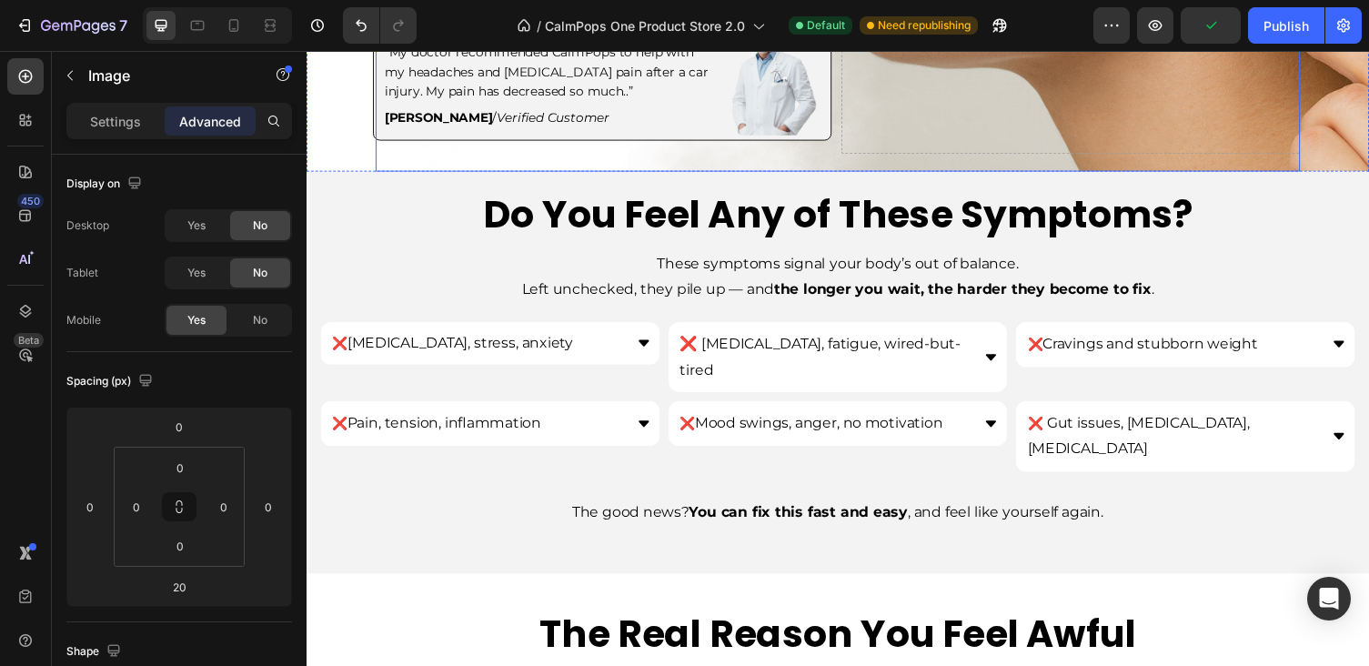
scroll to position [591, 0]
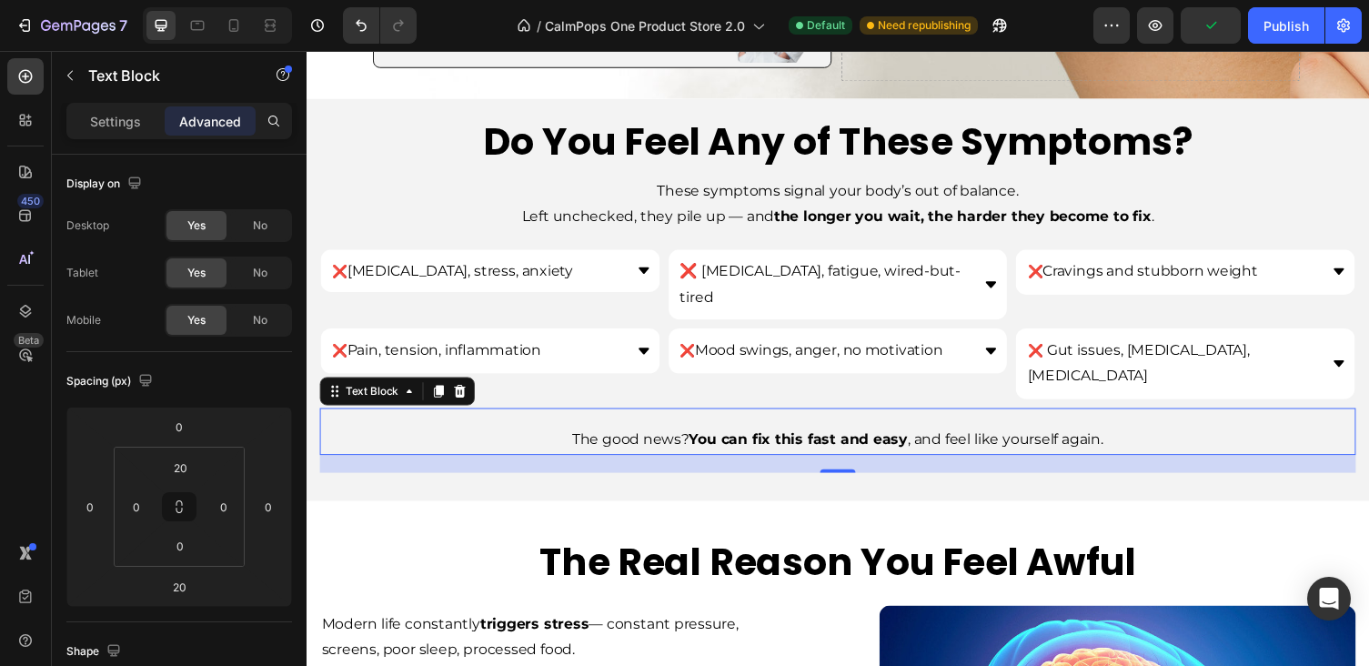
click at [920, 441] on strong "You can fix this fast and easy" at bounding box center [811, 449] width 225 height 17
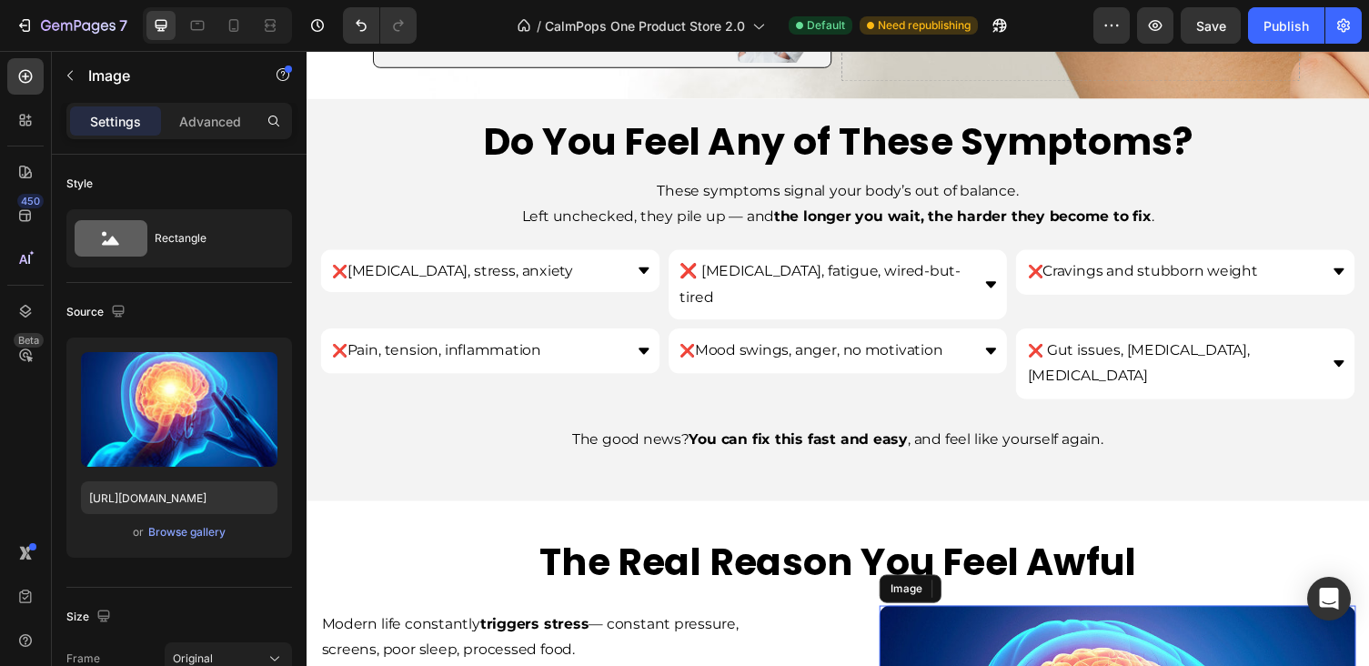
click at [990, 596] on icon at bounding box center [994, 603] width 15 height 15
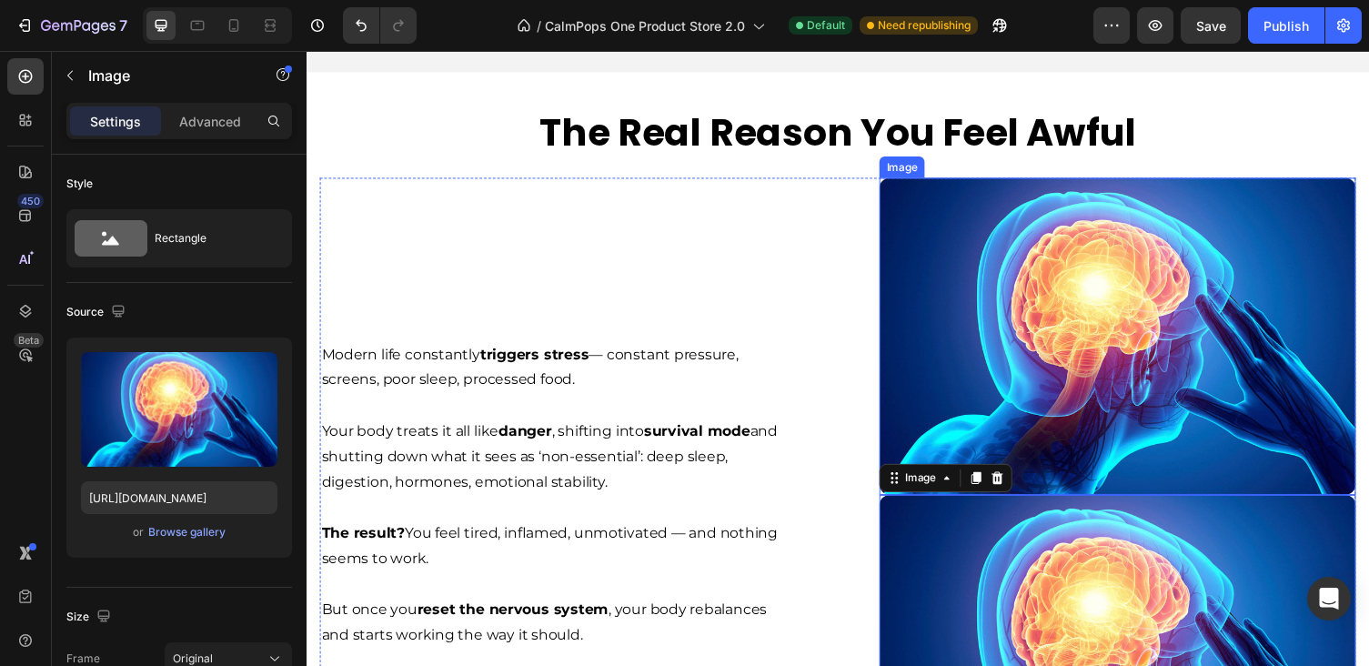
scroll to position [888, 0]
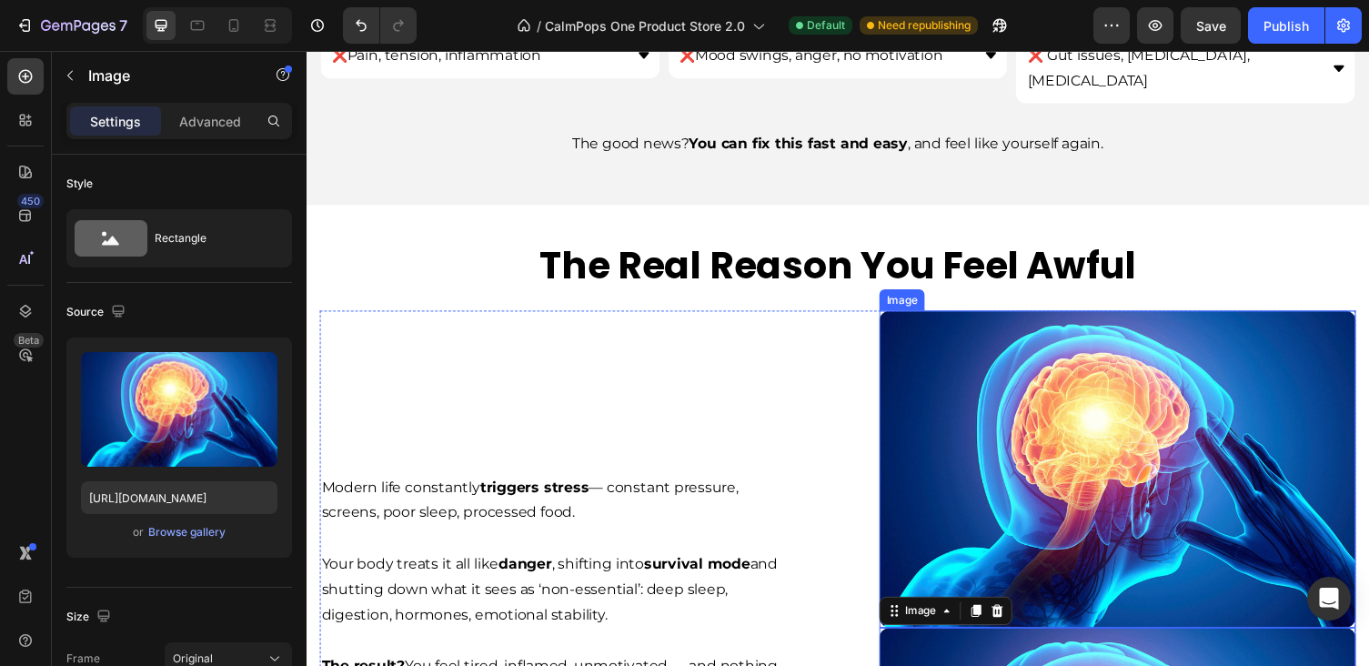
click at [977, 317] on img at bounding box center [1139, 480] width 489 height 327
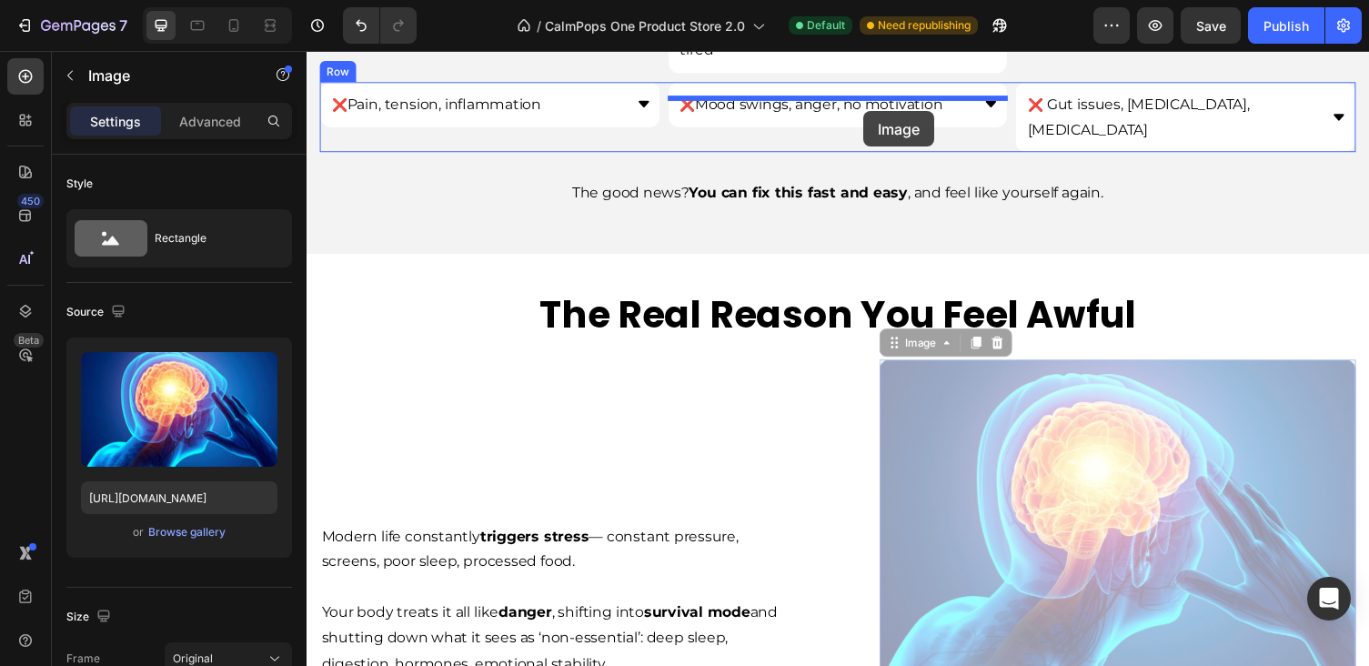
scroll to position [817, 0]
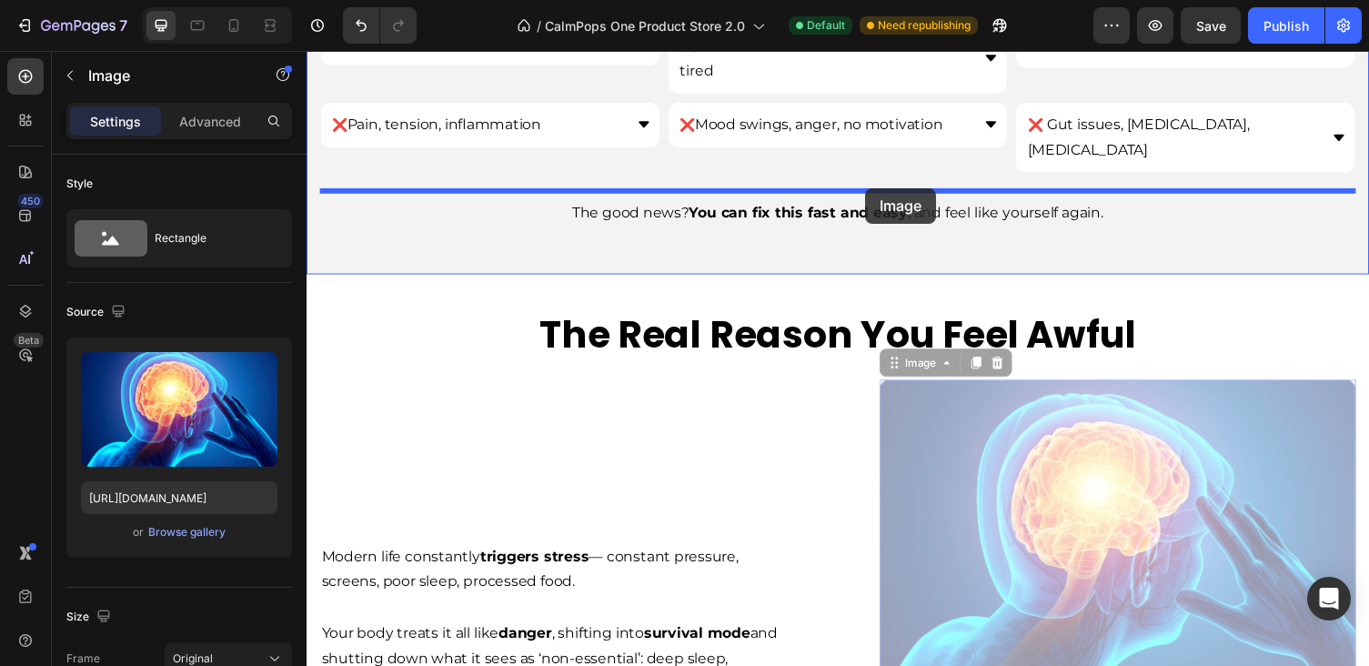
drag, startPoint x: 915, startPoint y: 248, endPoint x: 880, endPoint y: 190, distance: 67.7
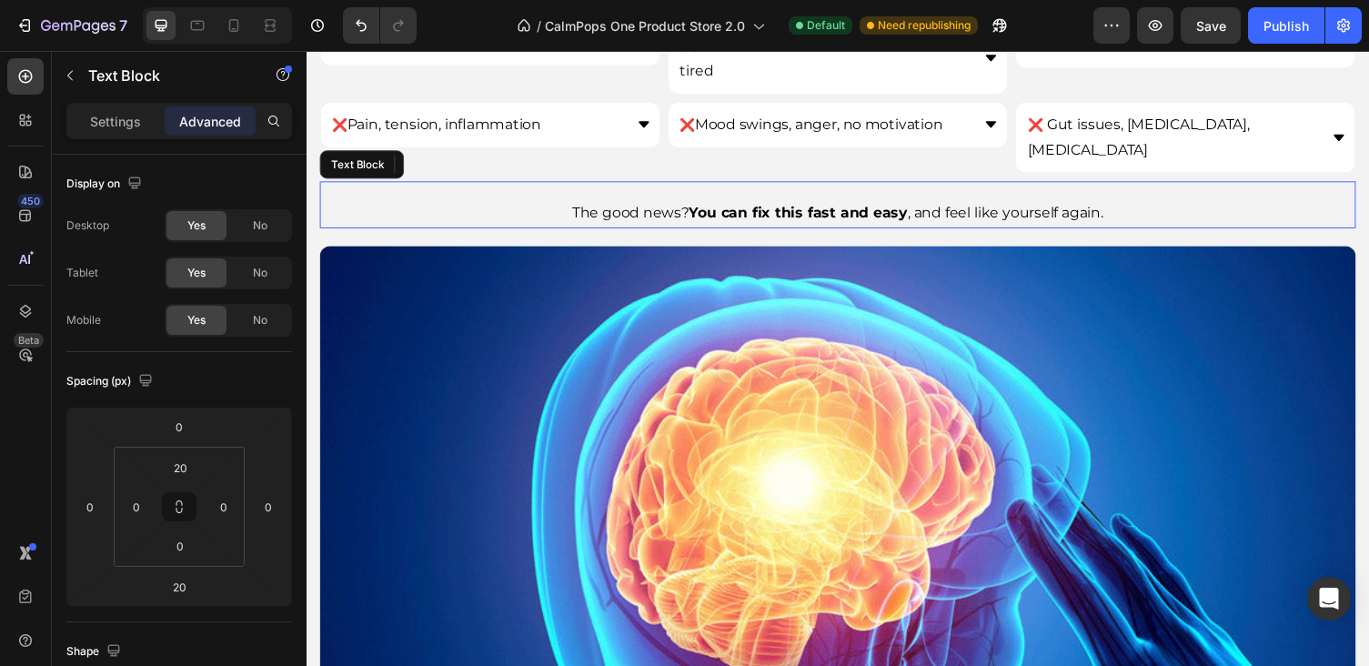
click at [879, 205] on p "The good news? You can fix this fast and easy , and feel like yourself again." at bounding box center [852, 218] width 1060 height 26
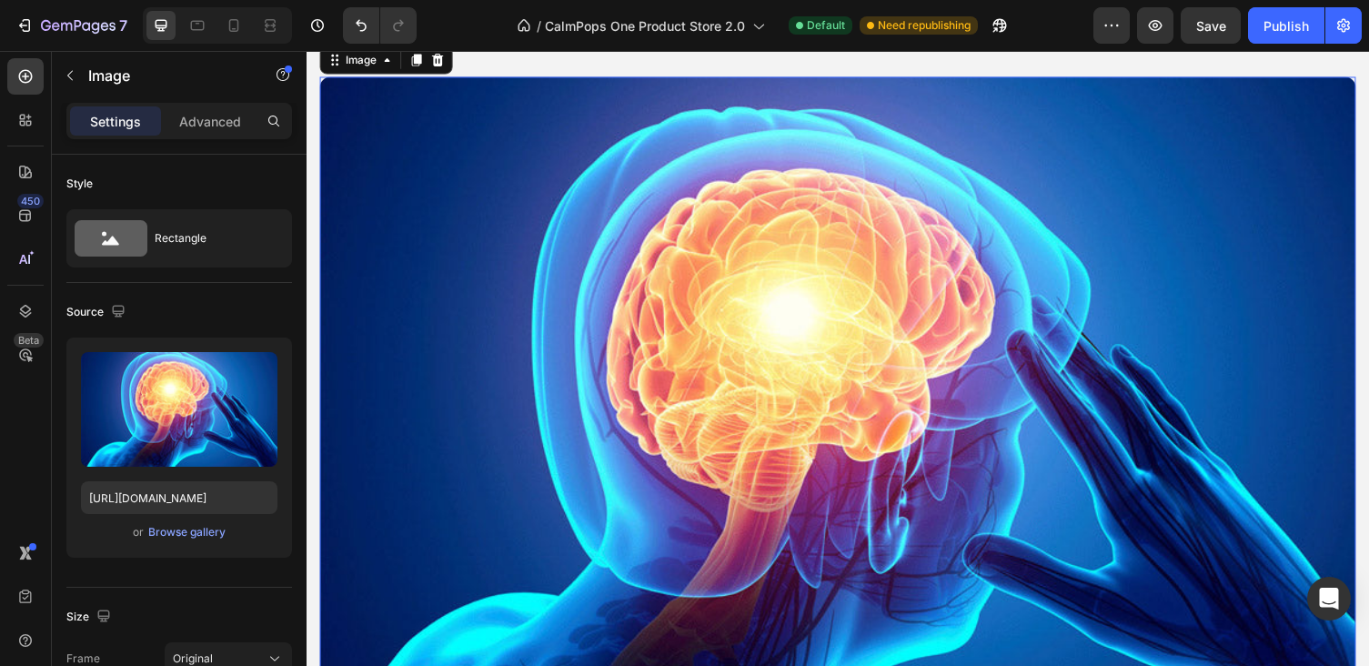
scroll to position [1008, 0]
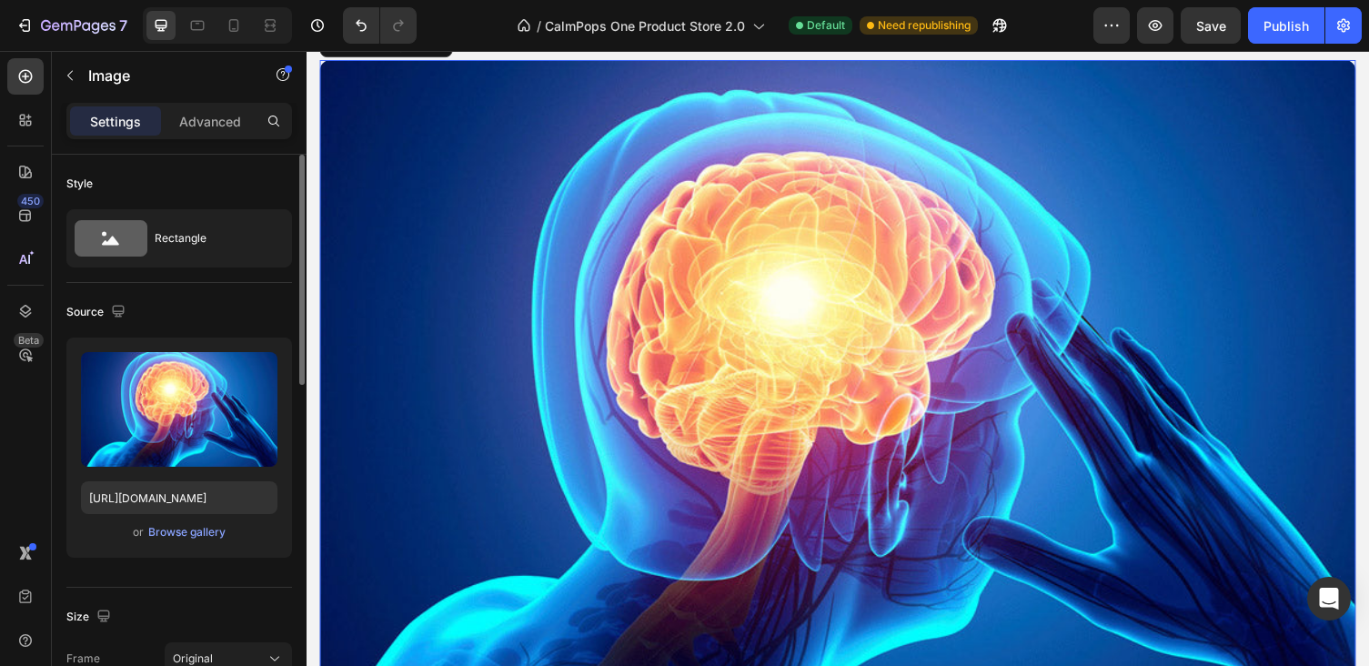
click at [166, 544] on div "Upload Image https://cdn.shopify.com/s/files/1/0886/6965/1210/files/gempages_57…" at bounding box center [179, 447] width 226 height 220
click at [166, 538] on div "Browse gallery" at bounding box center [186, 532] width 77 height 16
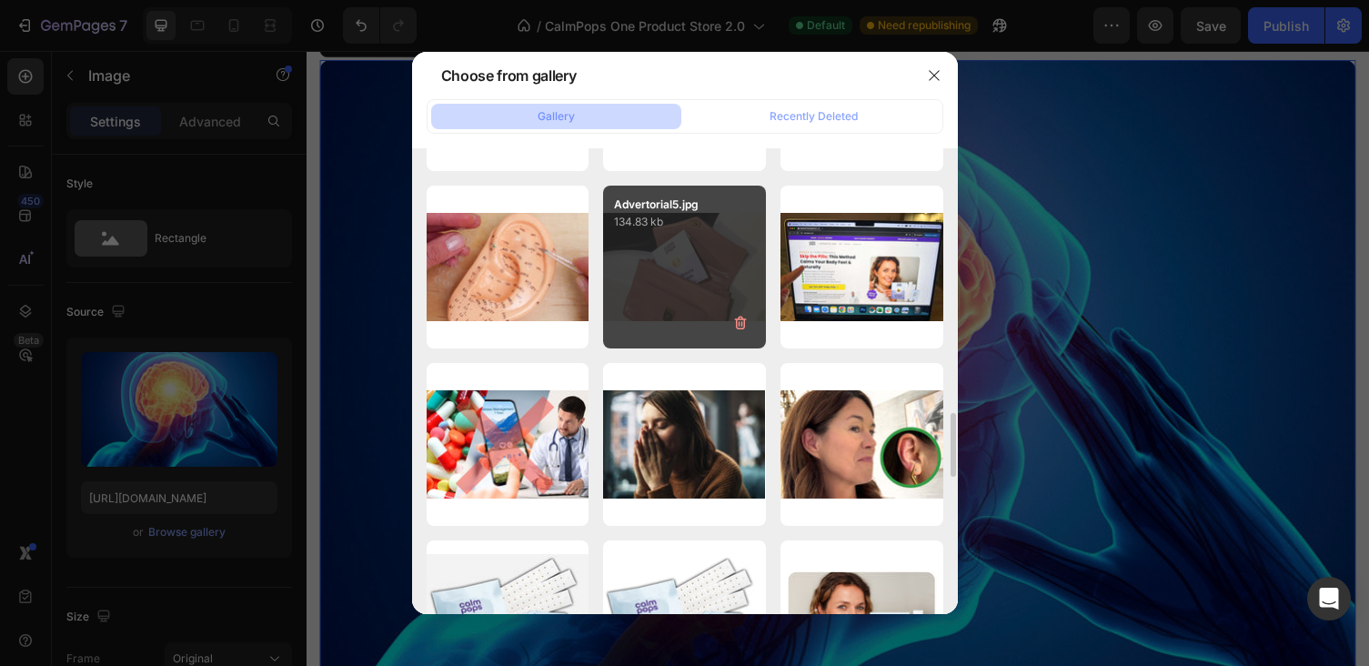
scroll to position [2269, 0]
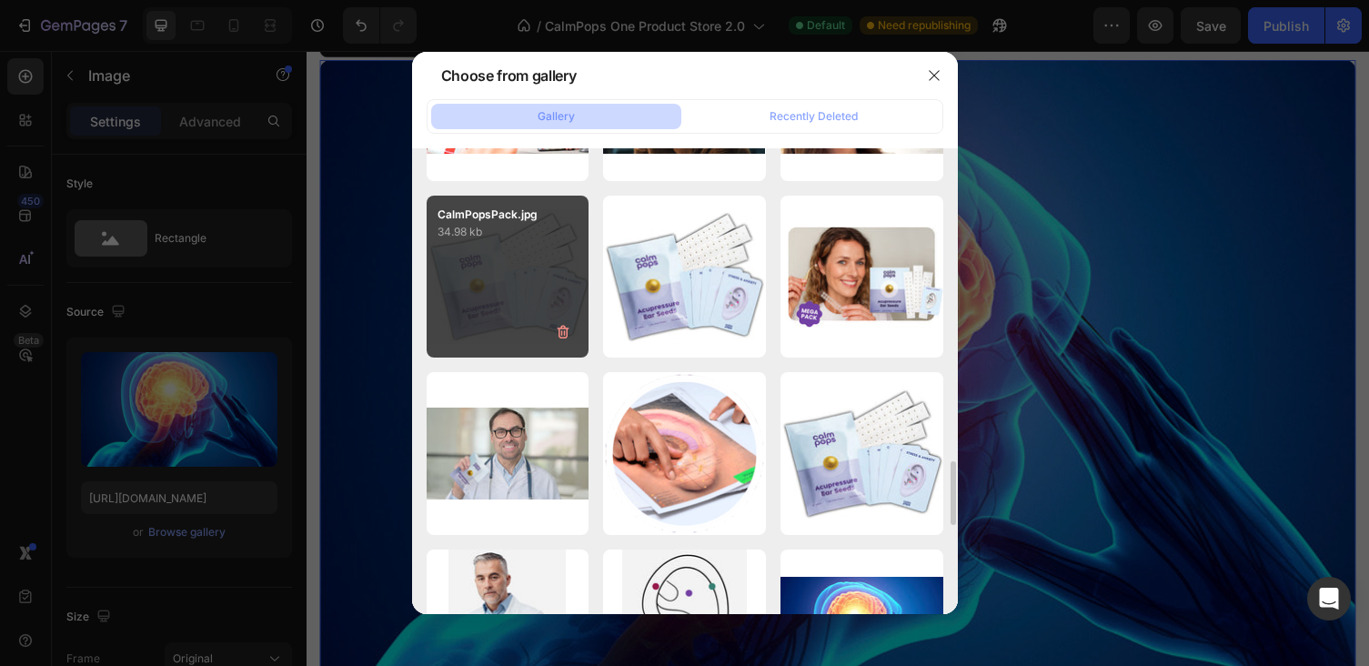
click at [560, 288] on div "CalmPopsPack.jpg 34.98 kb" at bounding box center [508, 277] width 163 height 163
type input "https://cdn.shopify.com/s/files/1/0886/6965/1210/files/gempages_572776854180594…"
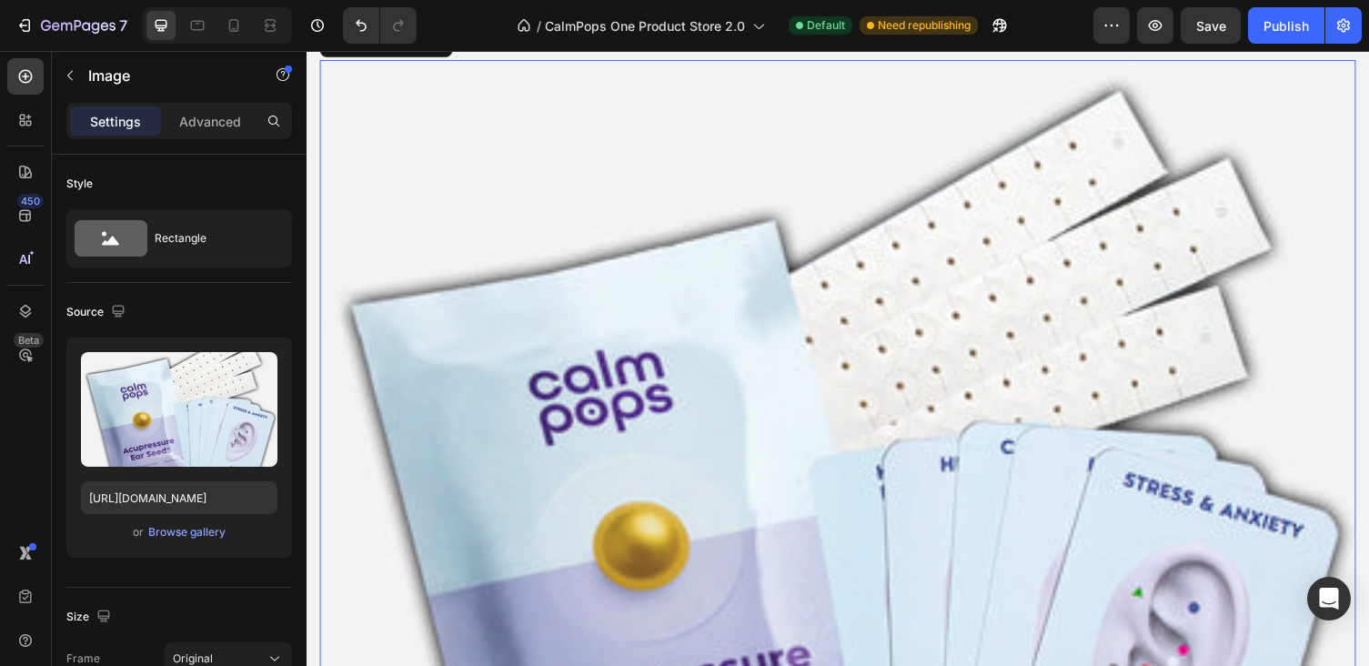
scroll to position [1001, 0]
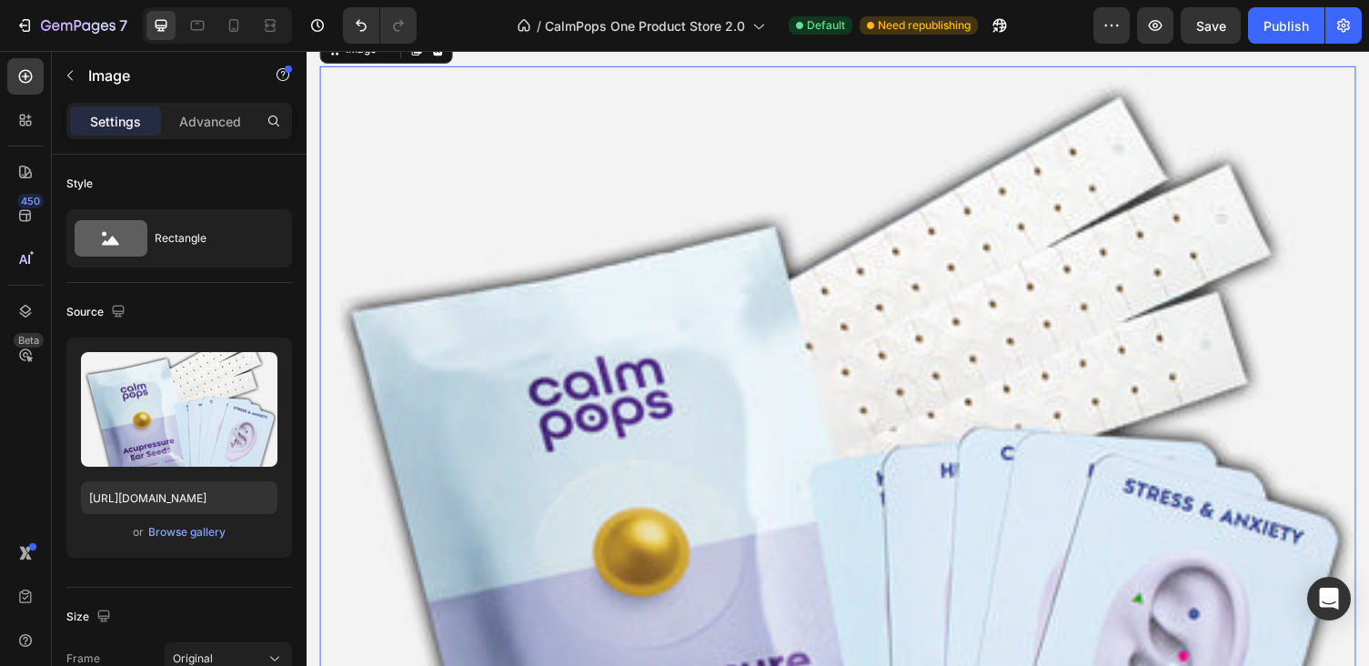
click at [752, 256] on img at bounding box center [852, 506] width 1064 height 880
click at [204, 126] on p "Advanced" at bounding box center [210, 121] width 62 height 19
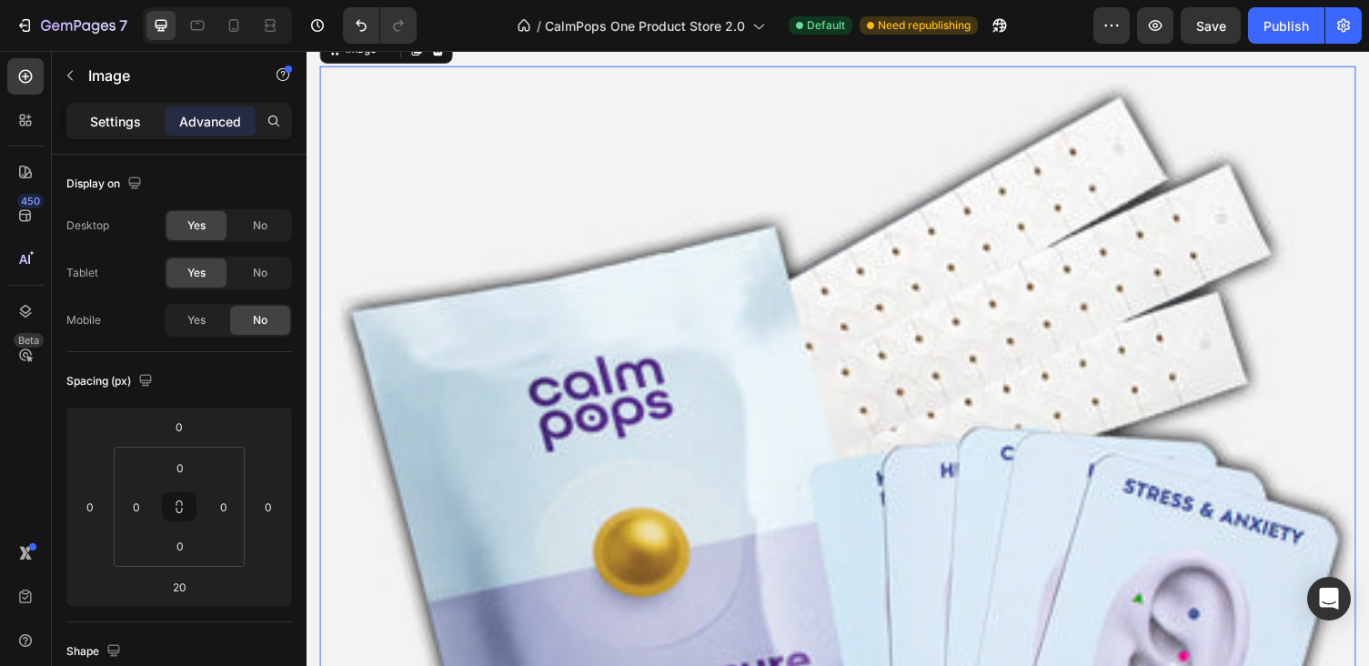
click at [123, 121] on p "Settings" at bounding box center [115, 121] width 51 height 19
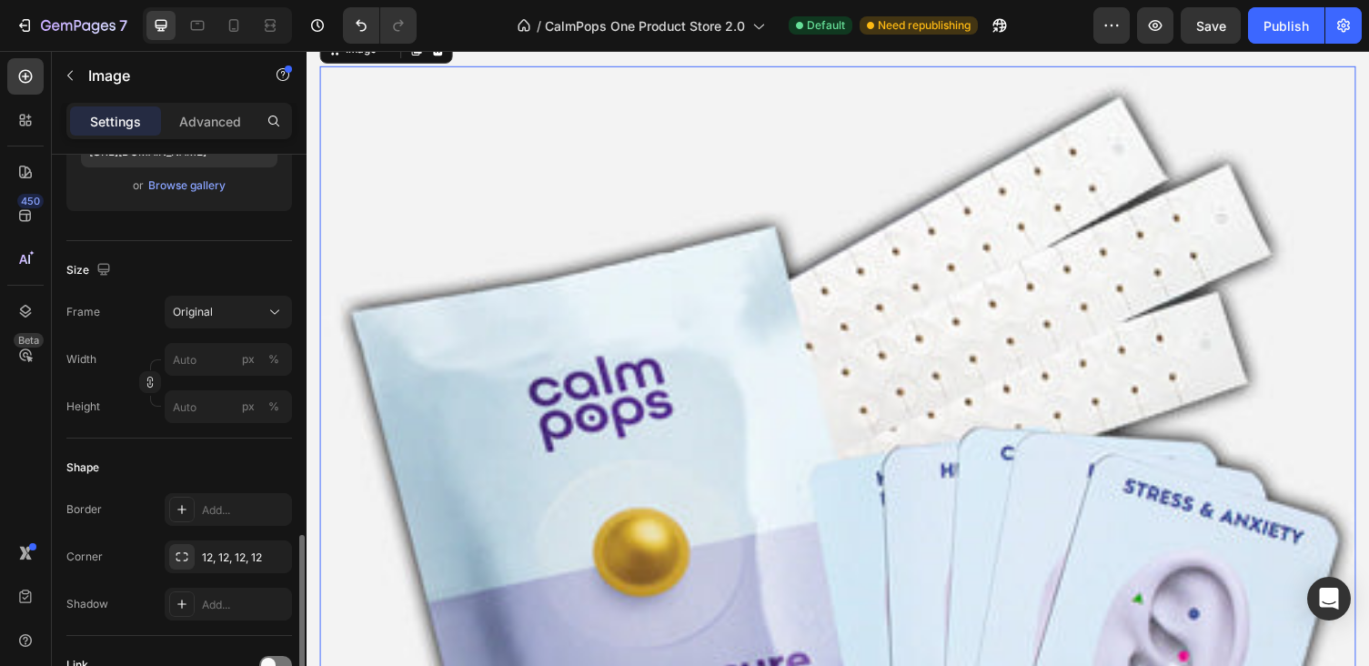
scroll to position [0, 0]
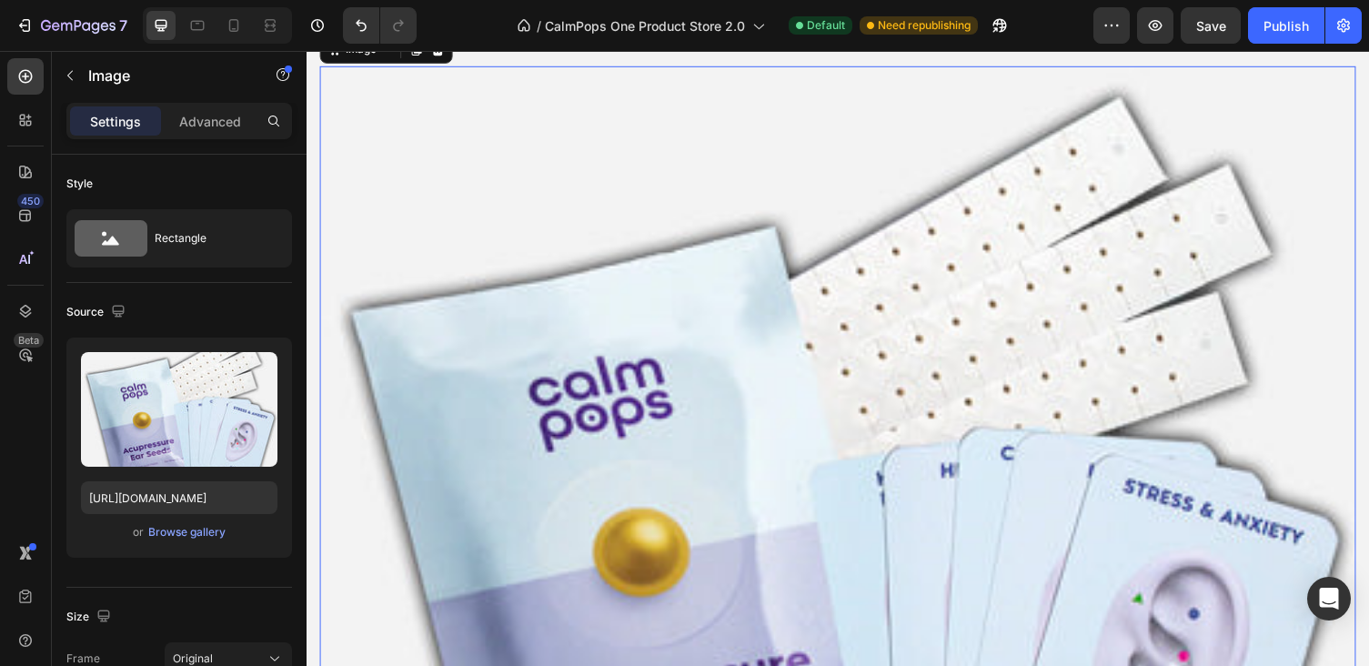
drag, startPoint x: 455, startPoint y: 420, endPoint x: 566, endPoint y: 494, distance: 133.2
click at [455, 420] on img at bounding box center [852, 506] width 1064 height 880
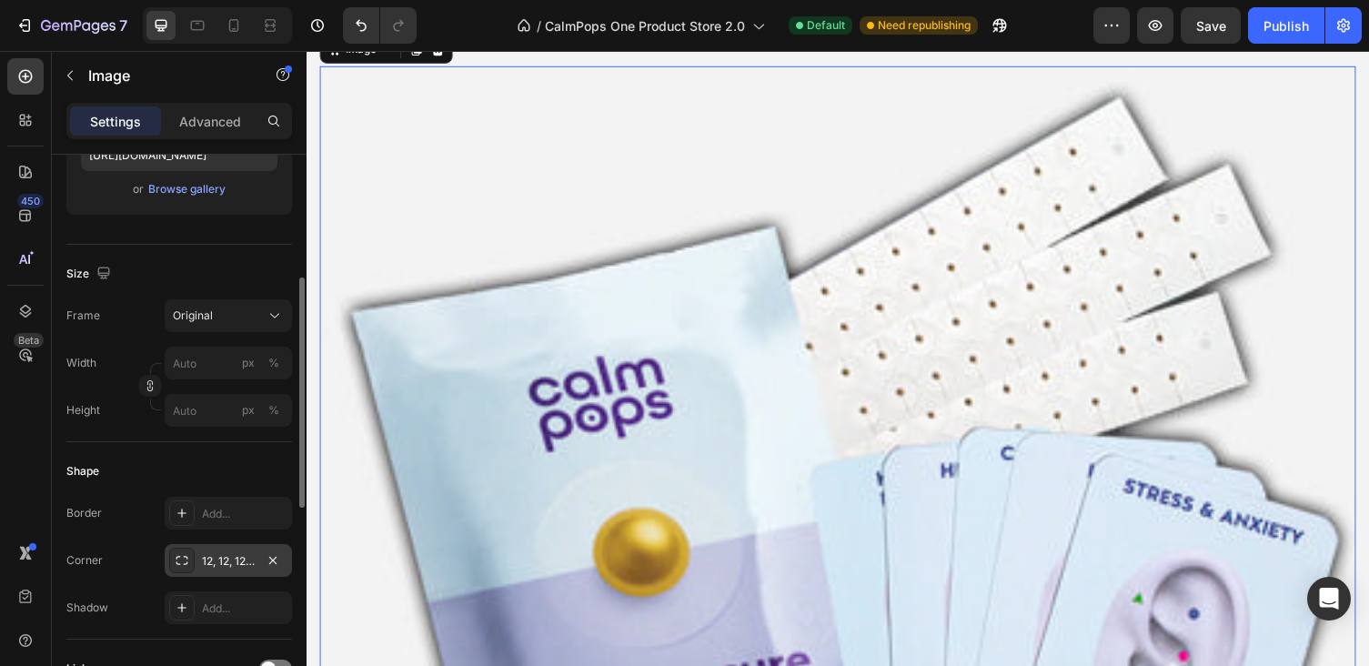
scroll to position [312, 0]
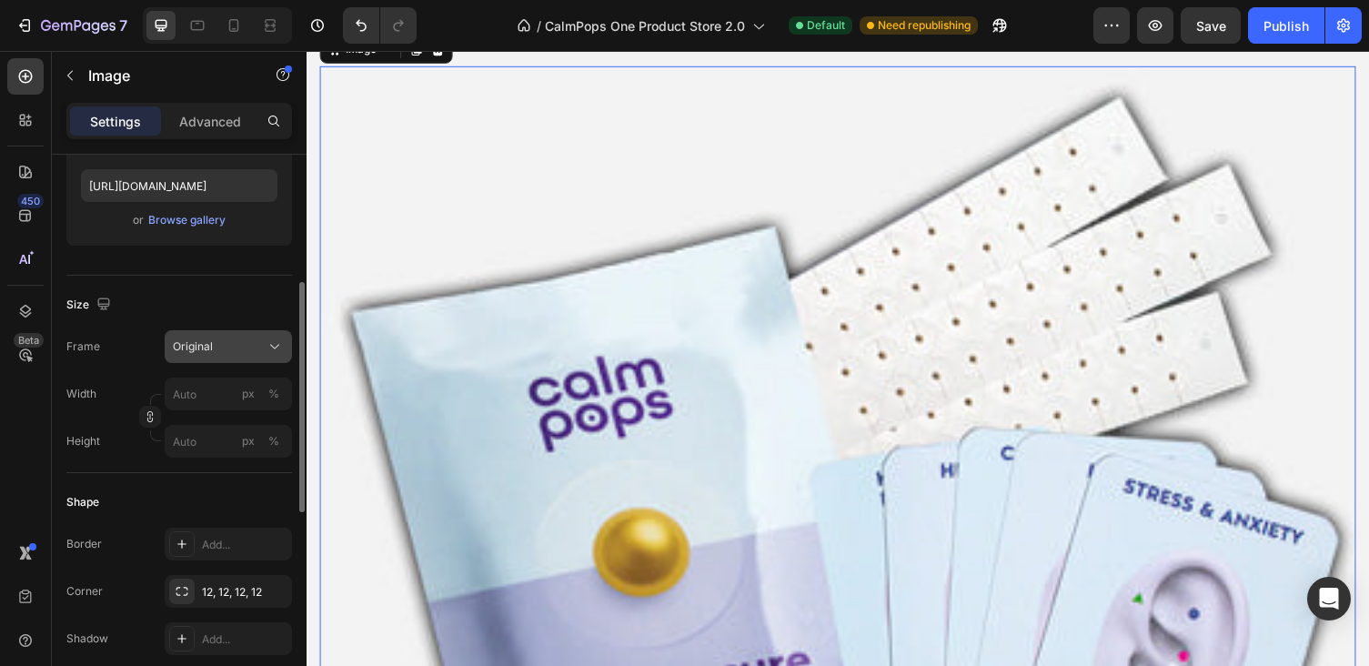
click at [211, 343] on span "Original" at bounding box center [193, 346] width 40 height 16
click at [211, 278] on div "Size Frame Original Width px % Height px %" at bounding box center [179, 374] width 226 height 197
click at [270, 397] on div "%" at bounding box center [273, 394] width 11 height 16
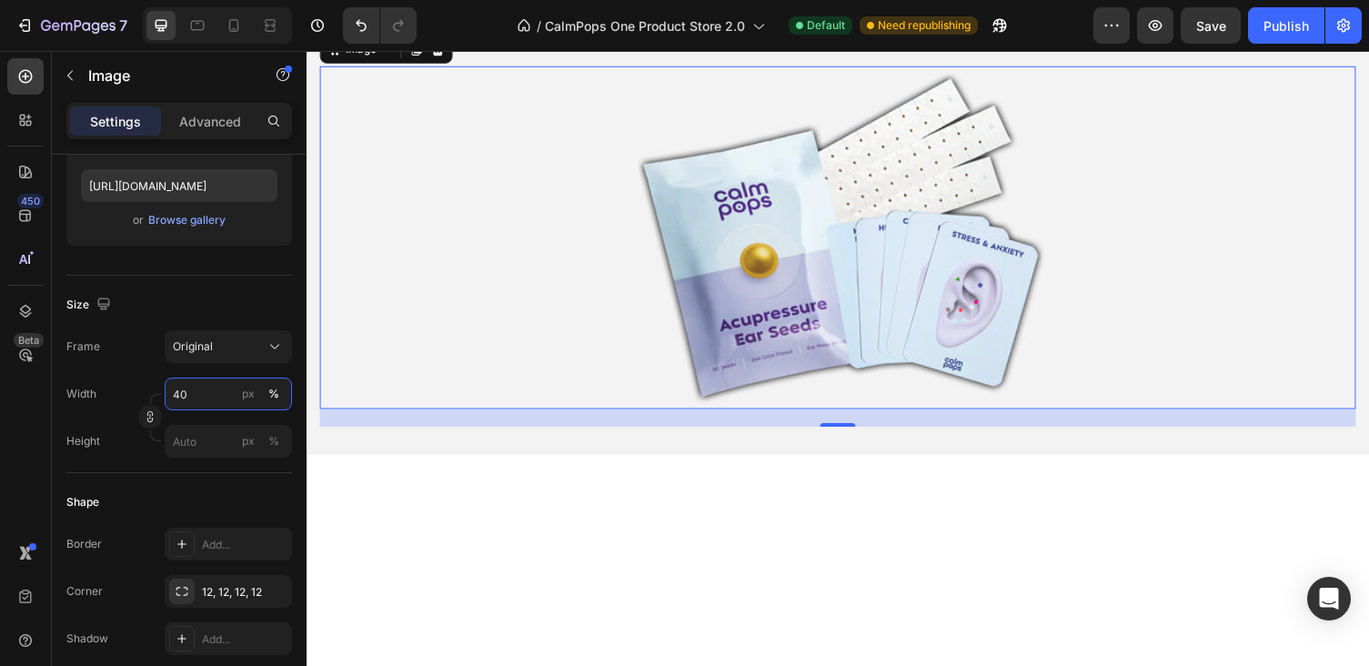
type input "4"
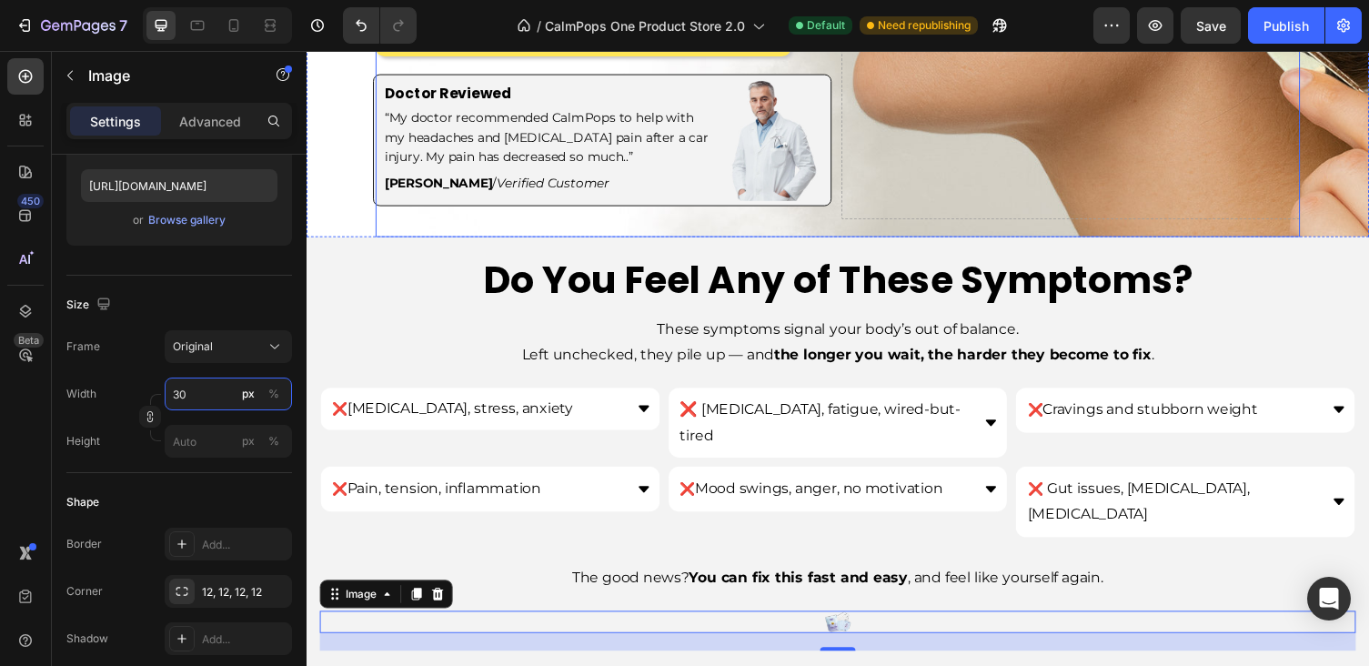
scroll to position [725, 0]
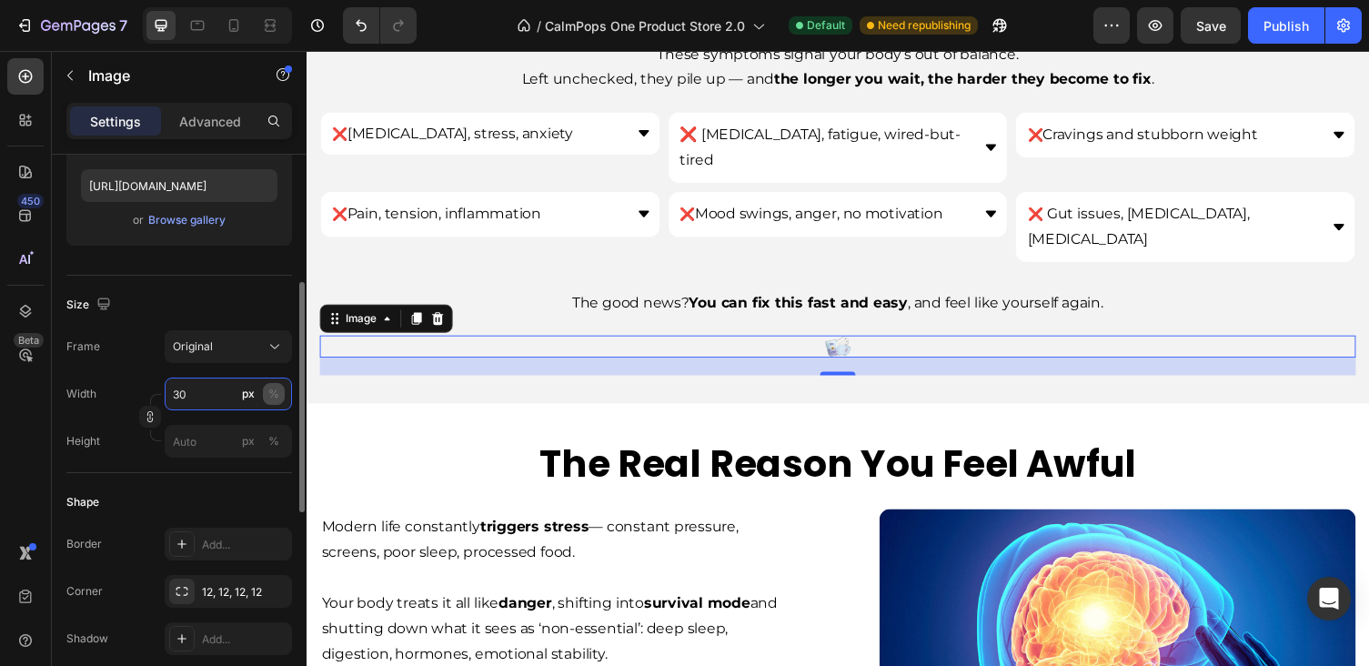
type input "30"
click at [276, 394] on div "%" at bounding box center [273, 394] width 11 height 16
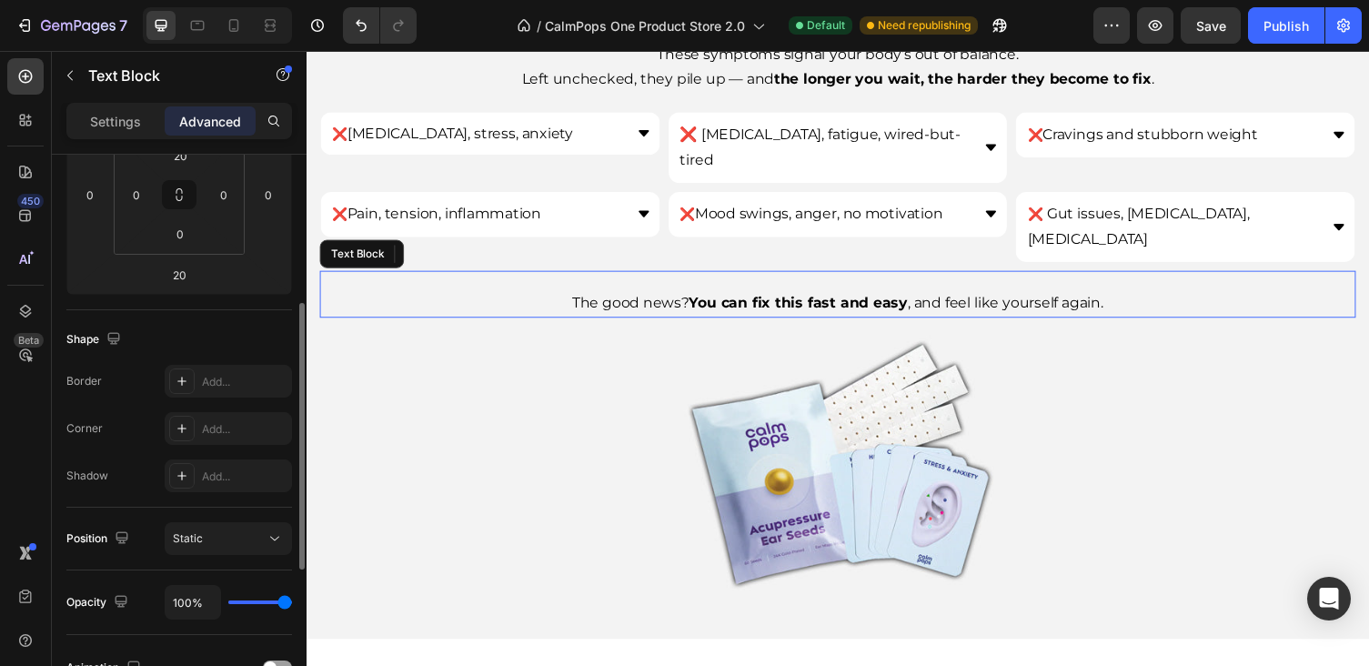
click at [857, 300] on strong "You can fix this fast and easy" at bounding box center [811, 308] width 225 height 17
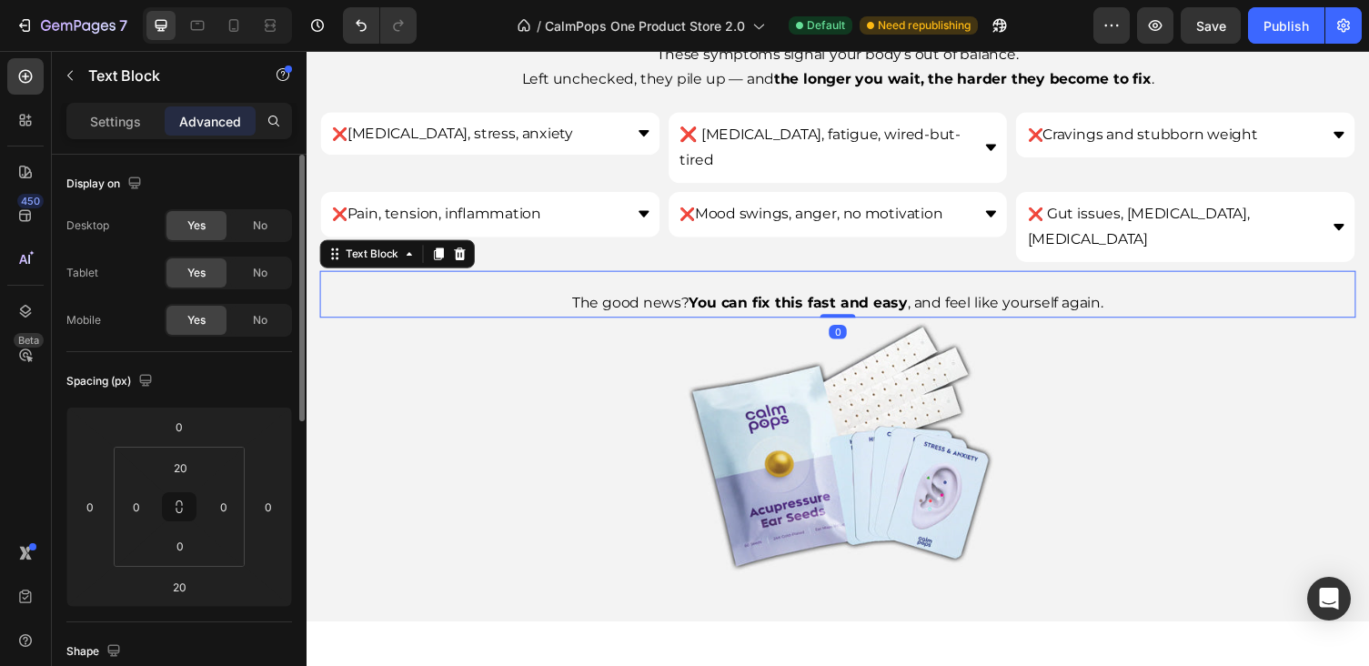
drag, startPoint x: 851, startPoint y: 283, endPoint x: 849, endPoint y: 246, distance: 36.5
click at [849, 276] on div "The good news? You can fix this fast and easy , and feel like yourself again. T…" at bounding box center [852, 300] width 1064 height 48
type input "0"
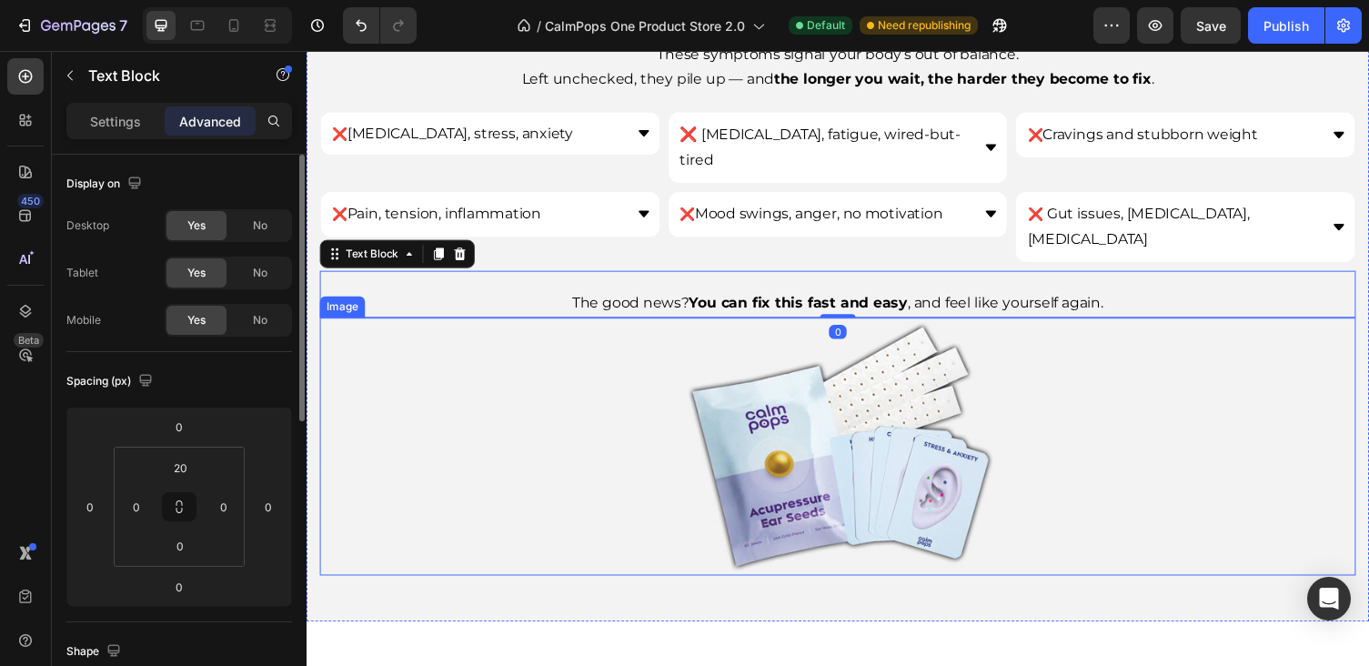
click at [859, 358] on img at bounding box center [852, 457] width 319 height 264
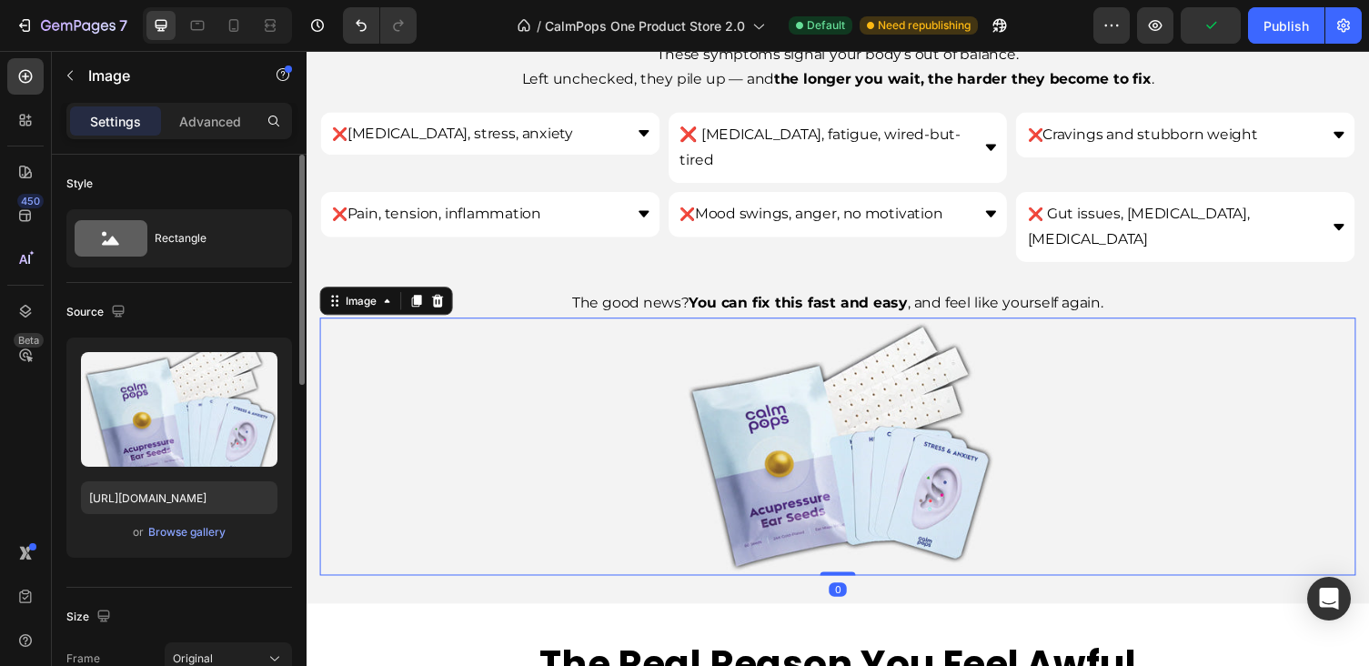
drag, startPoint x: 853, startPoint y: 548, endPoint x: 845, endPoint y: 498, distance: 51.6
click at [845, 498] on div "Image 0" at bounding box center [852, 457] width 1064 height 264
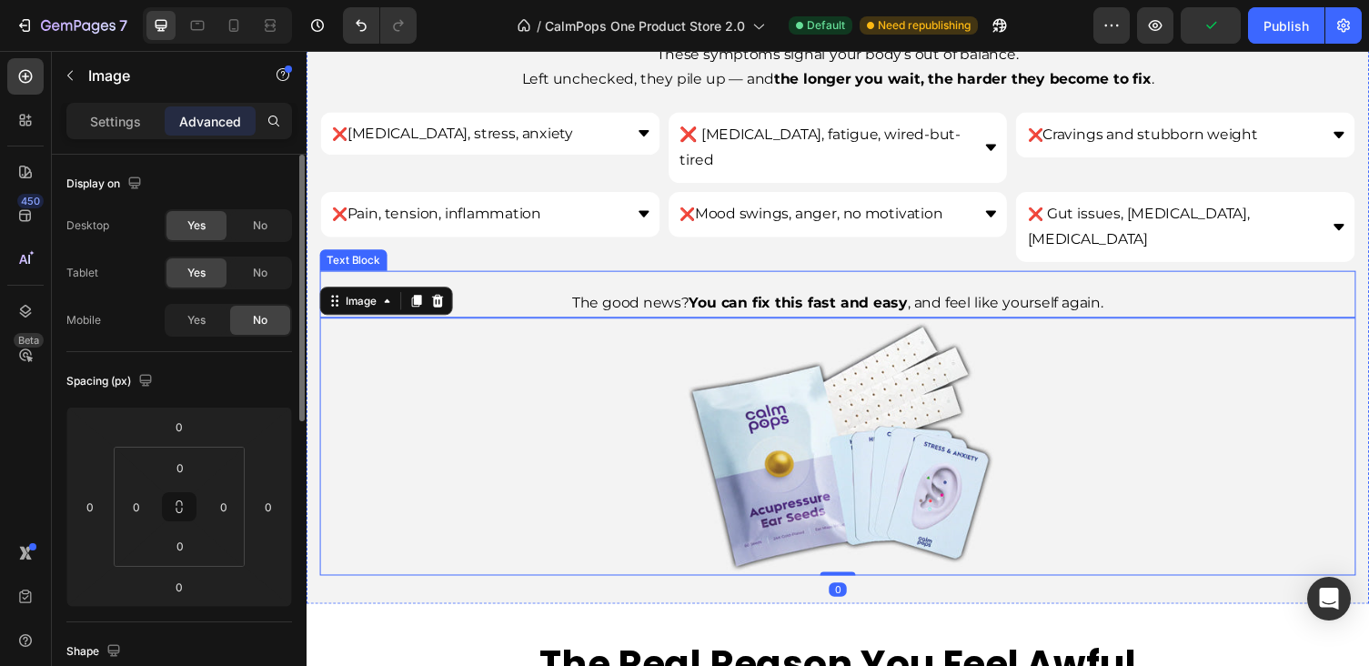
click at [1173, 297] on p "The good news? You can fix this fast and easy , and feel like yourself again." at bounding box center [852, 310] width 1060 height 26
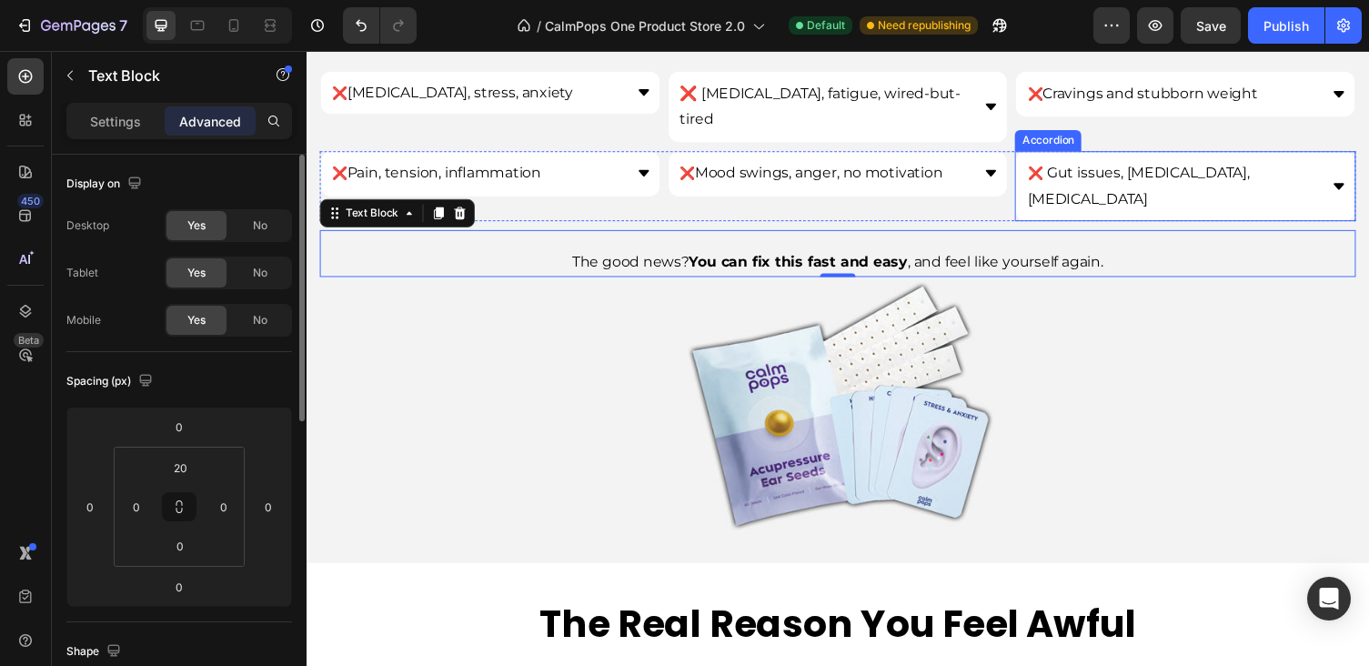
scroll to position [763, 0]
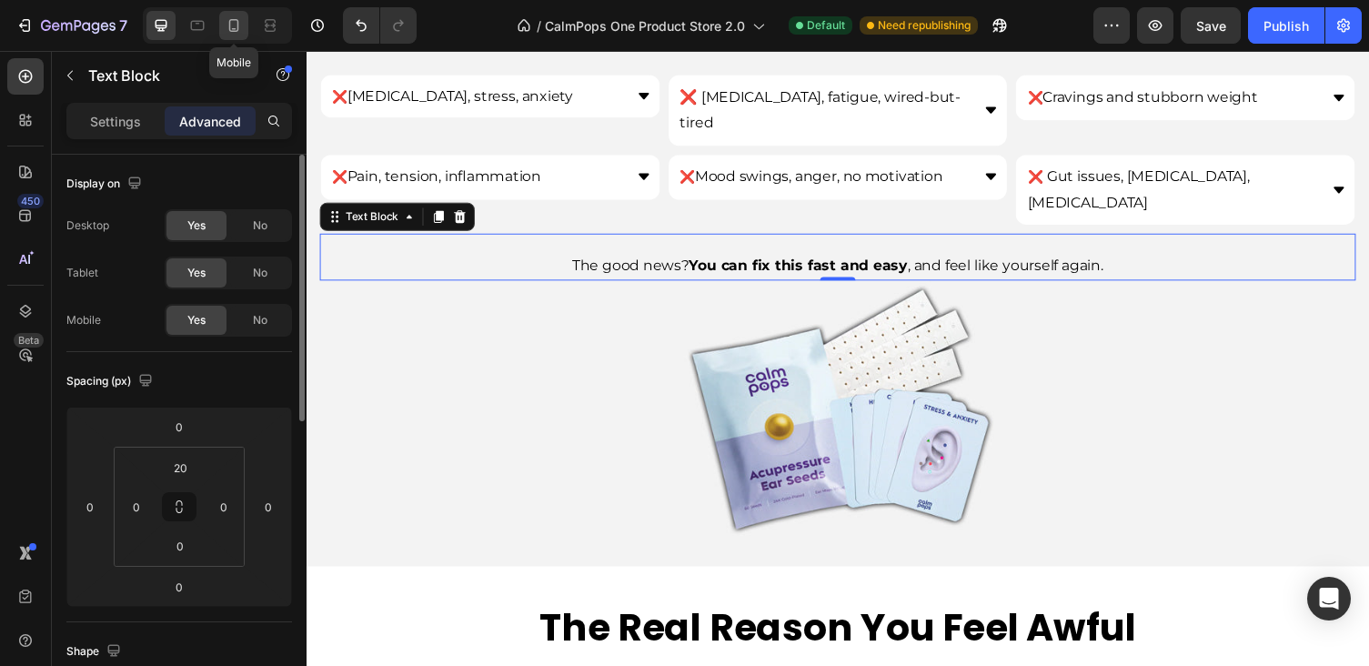
click at [239, 25] on icon at bounding box center [234, 25] width 18 height 18
type input "0"
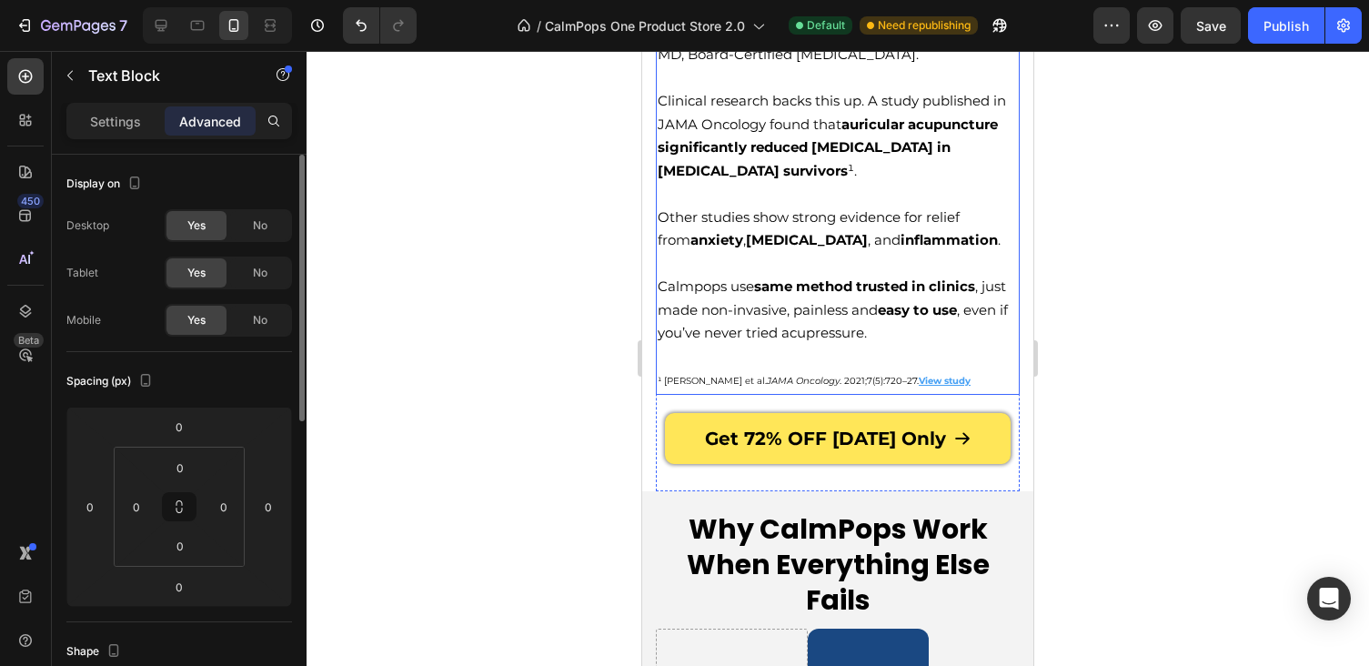
scroll to position [7895, 0]
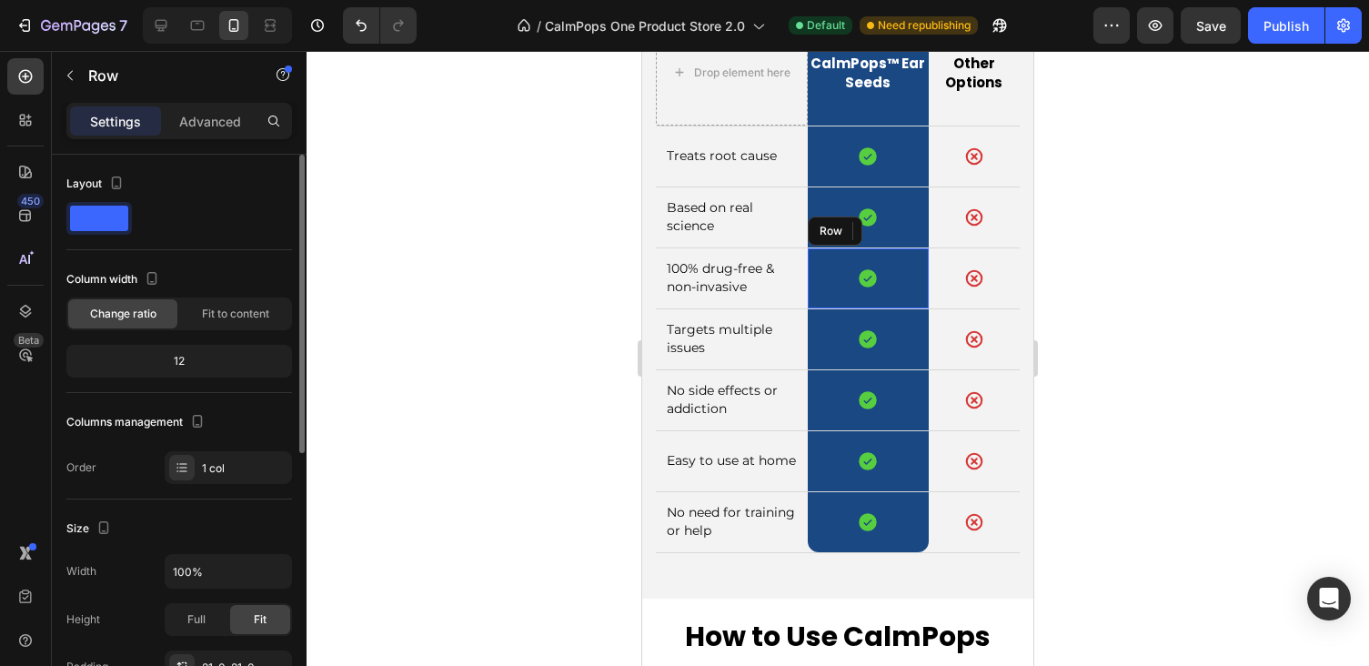
click at [875, 255] on div "Icon Row" at bounding box center [868, 278] width 121 height 60
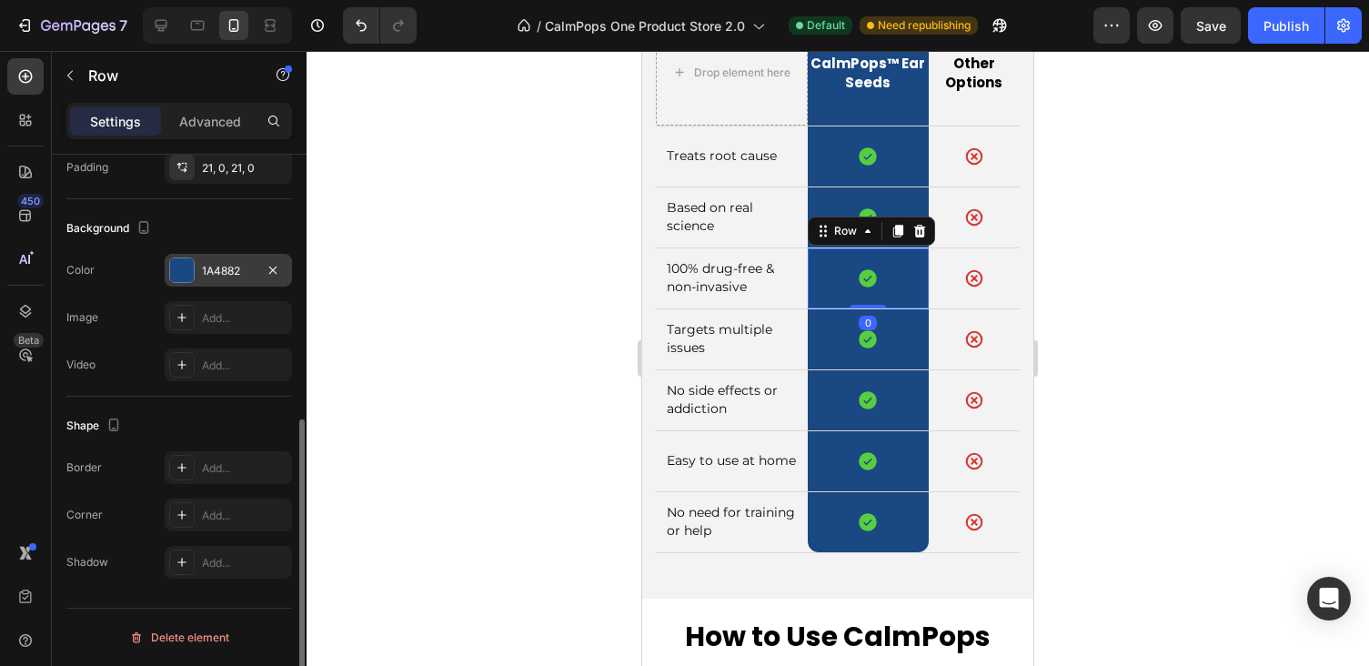
click at [191, 269] on div at bounding box center [182, 270] width 24 height 24
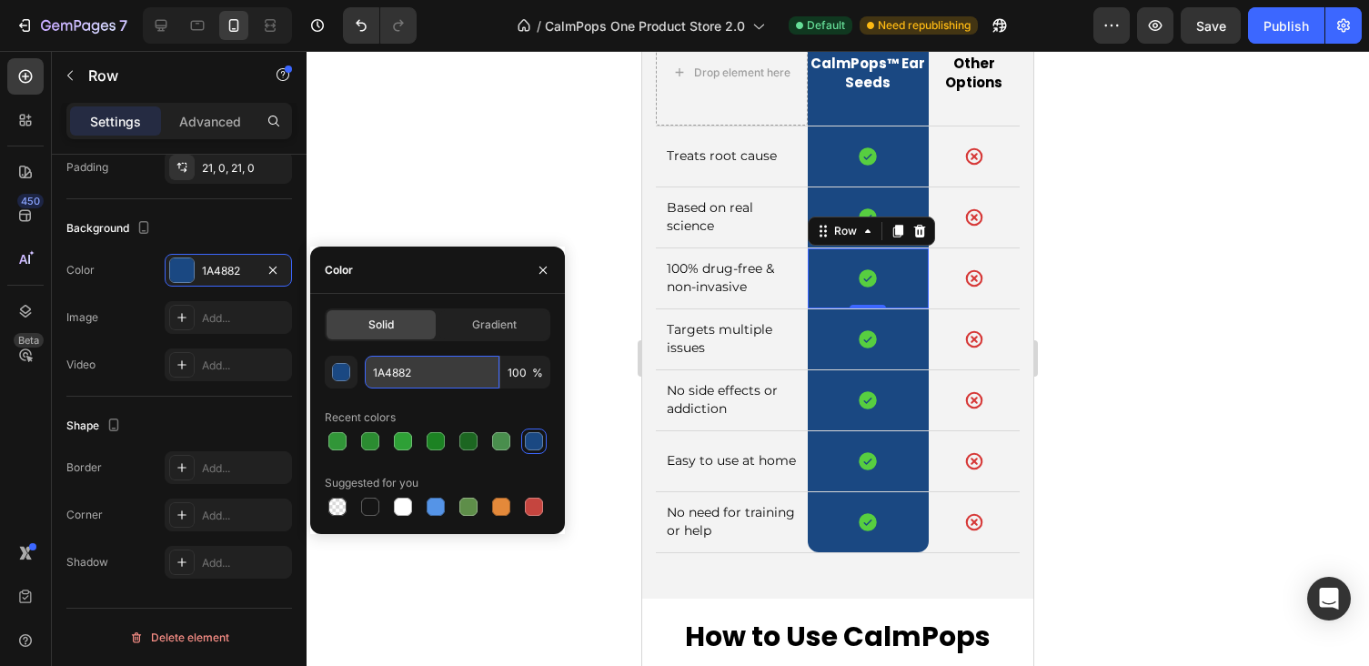
drag, startPoint x: 435, startPoint y: 362, endPoint x: 454, endPoint y: 377, distance: 24.0
click at [454, 377] on input "1A4882" at bounding box center [432, 372] width 135 height 33
click at [1266, 27] on div "Publish" at bounding box center [1285, 25] width 45 height 19
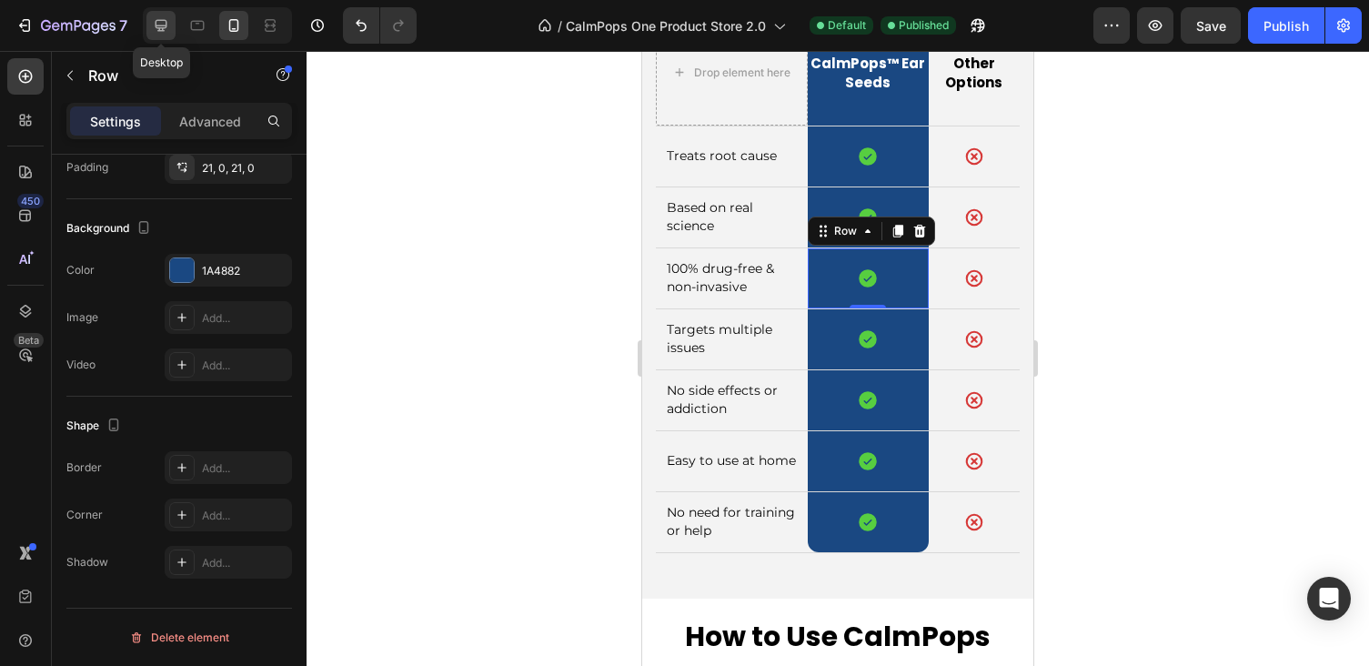
click at [163, 25] on icon at bounding box center [161, 25] width 18 height 18
type input "1200"
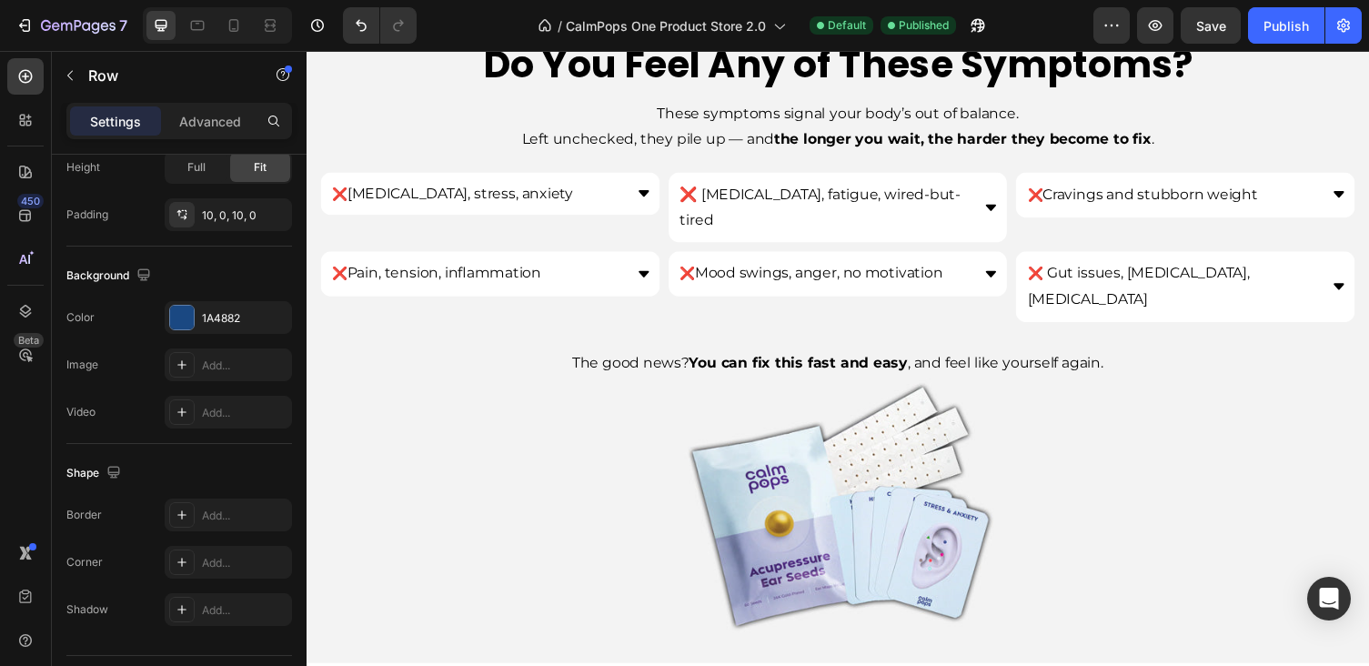
scroll to position [406, 0]
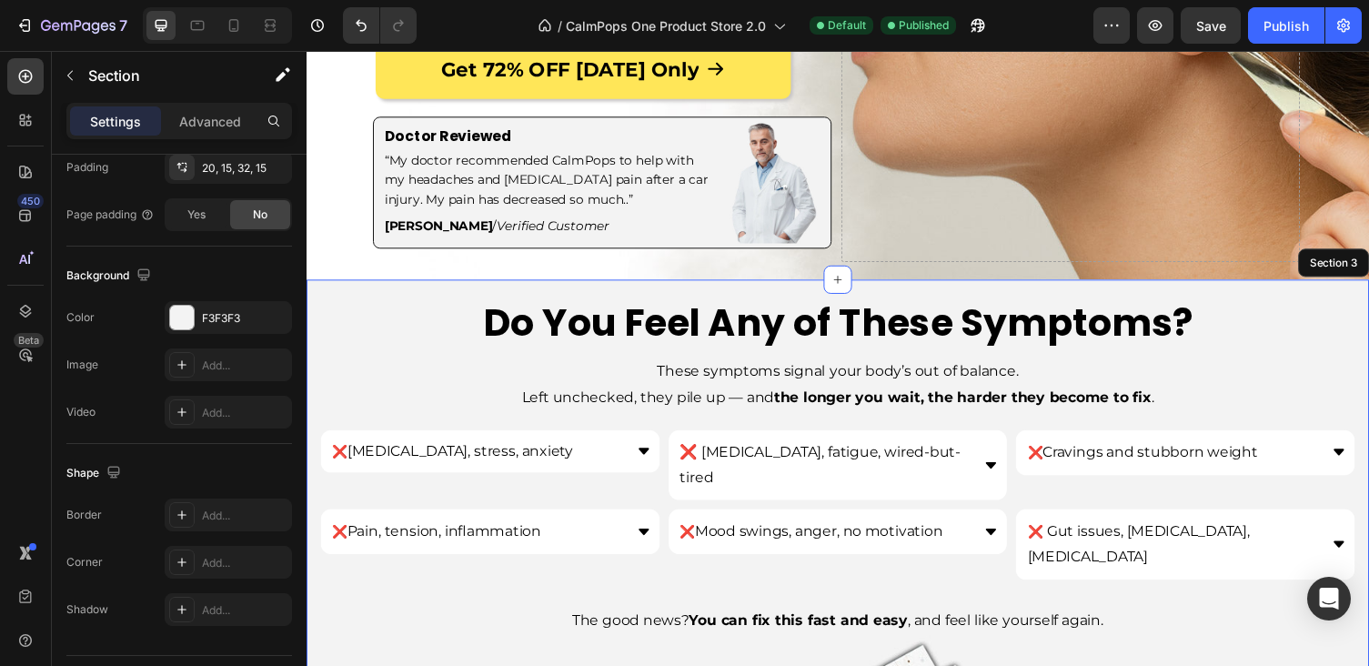
click at [408, 286] on div "Do You Feel Any of These Symptoms? Heading These symptoms signal your body’s ou…" at bounding box center [852, 615] width 1091 height 659
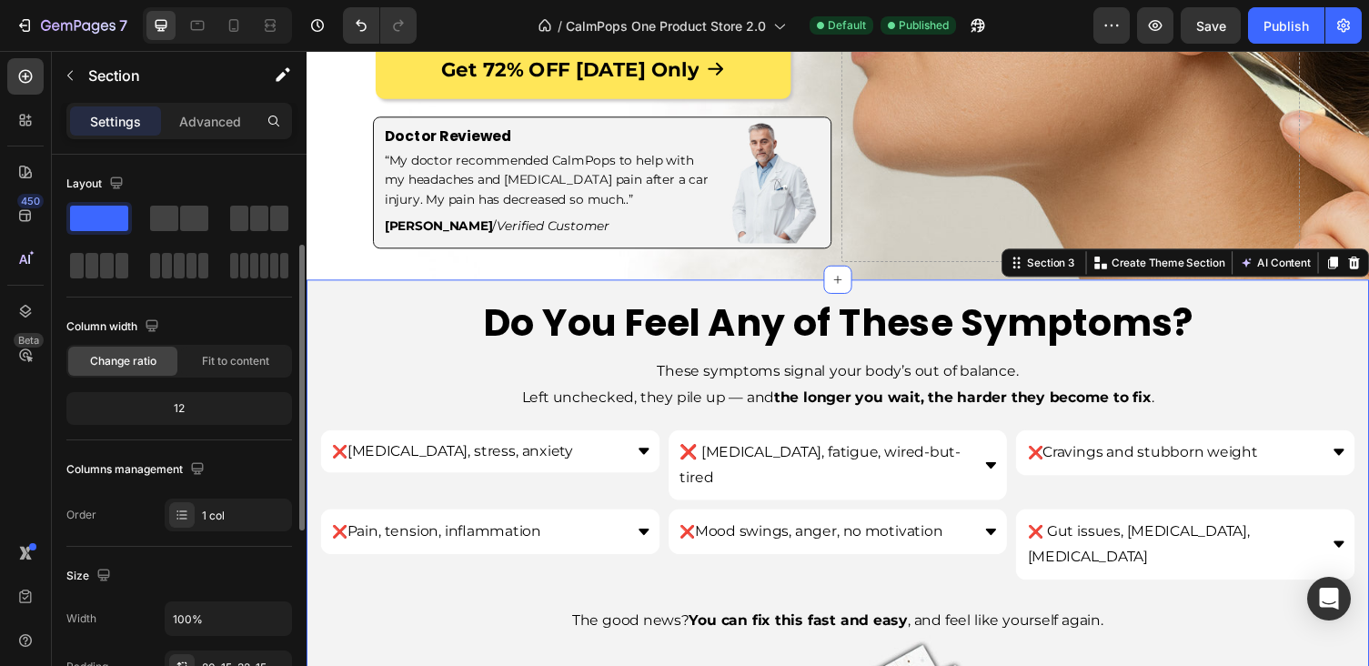
scroll to position [547, 0]
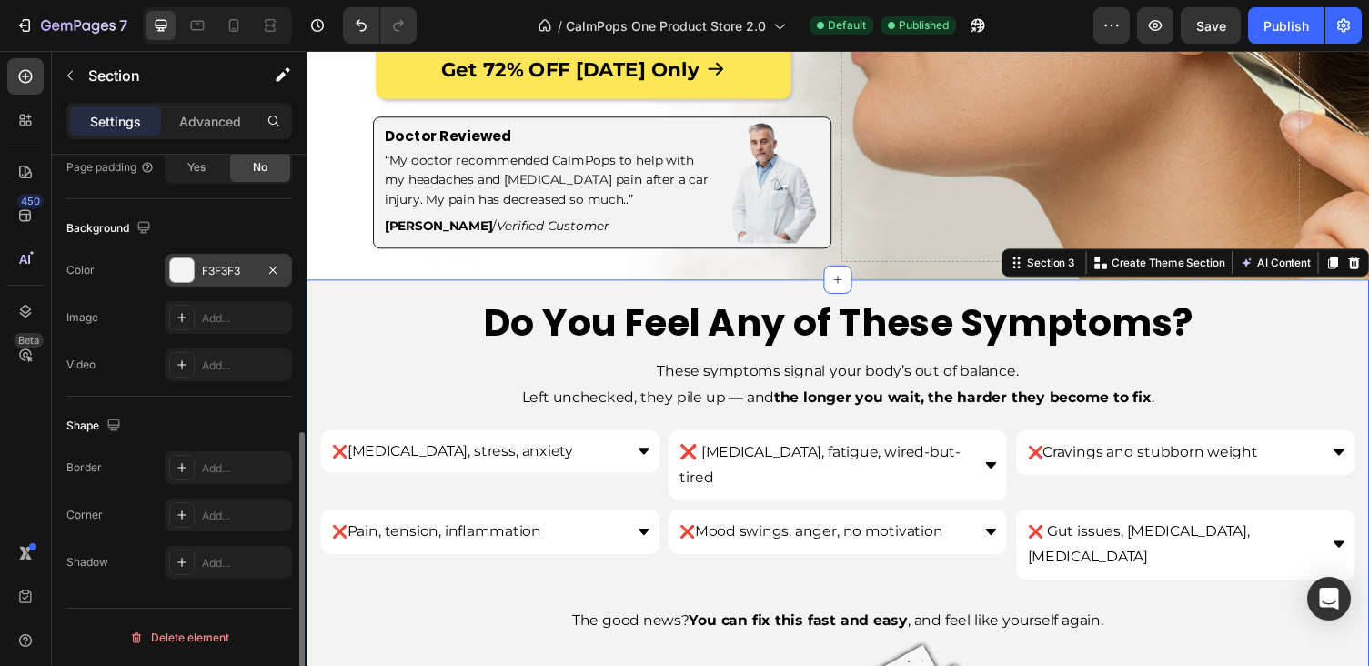
click at [221, 276] on div "F3F3F3" at bounding box center [228, 271] width 53 height 16
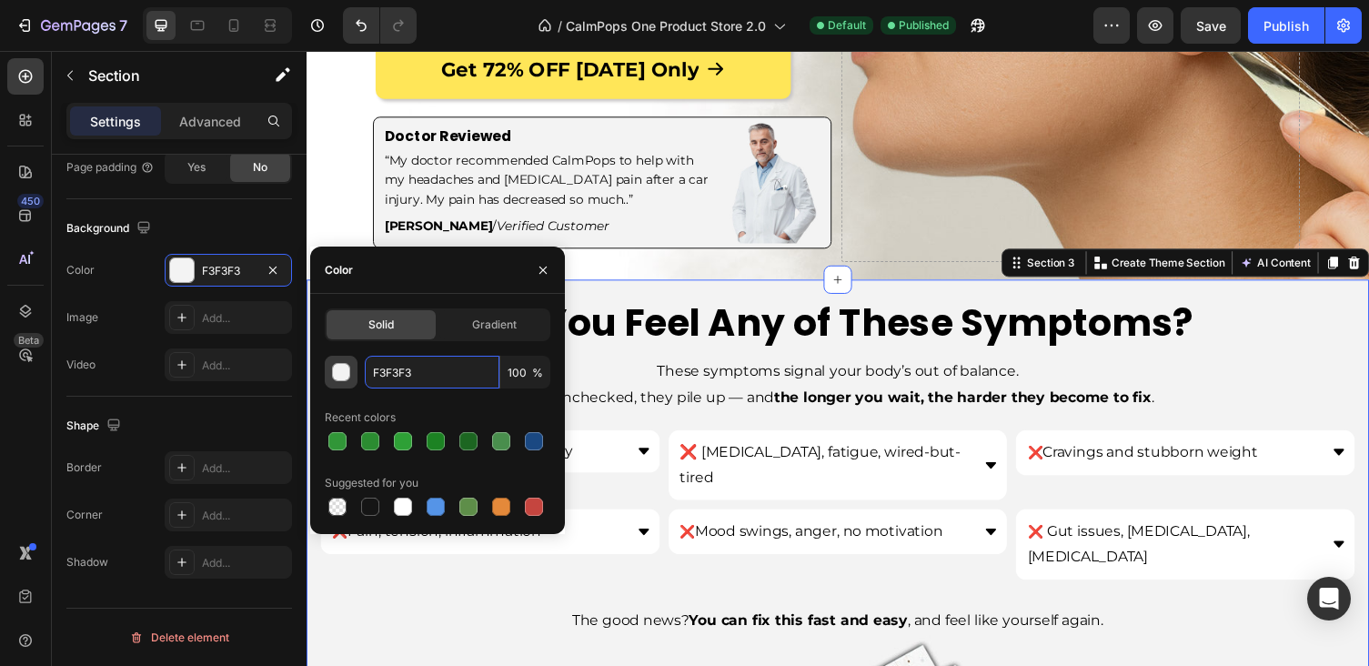
drag, startPoint x: 423, startPoint y: 374, endPoint x: 335, endPoint y: 371, distance: 88.3
click at [335, 371] on div "F3F3F3 100 %" at bounding box center [438, 372] width 226 height 33
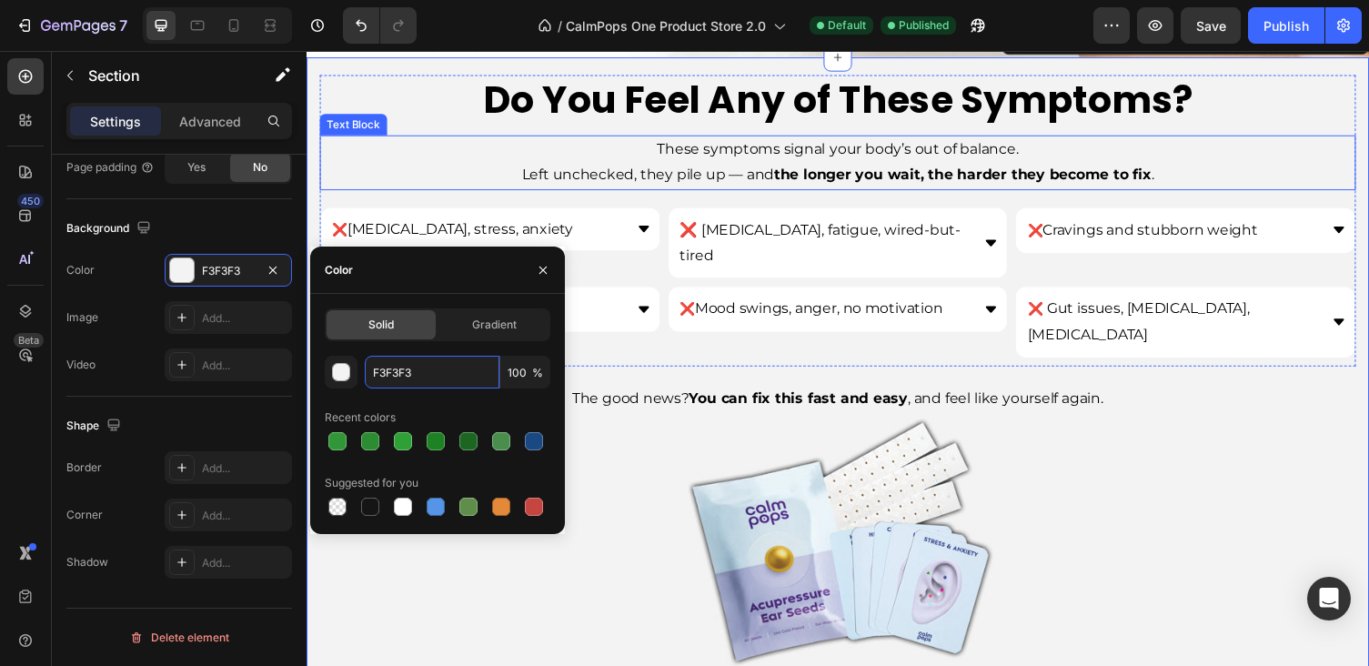
scroll to position [1039, 0]
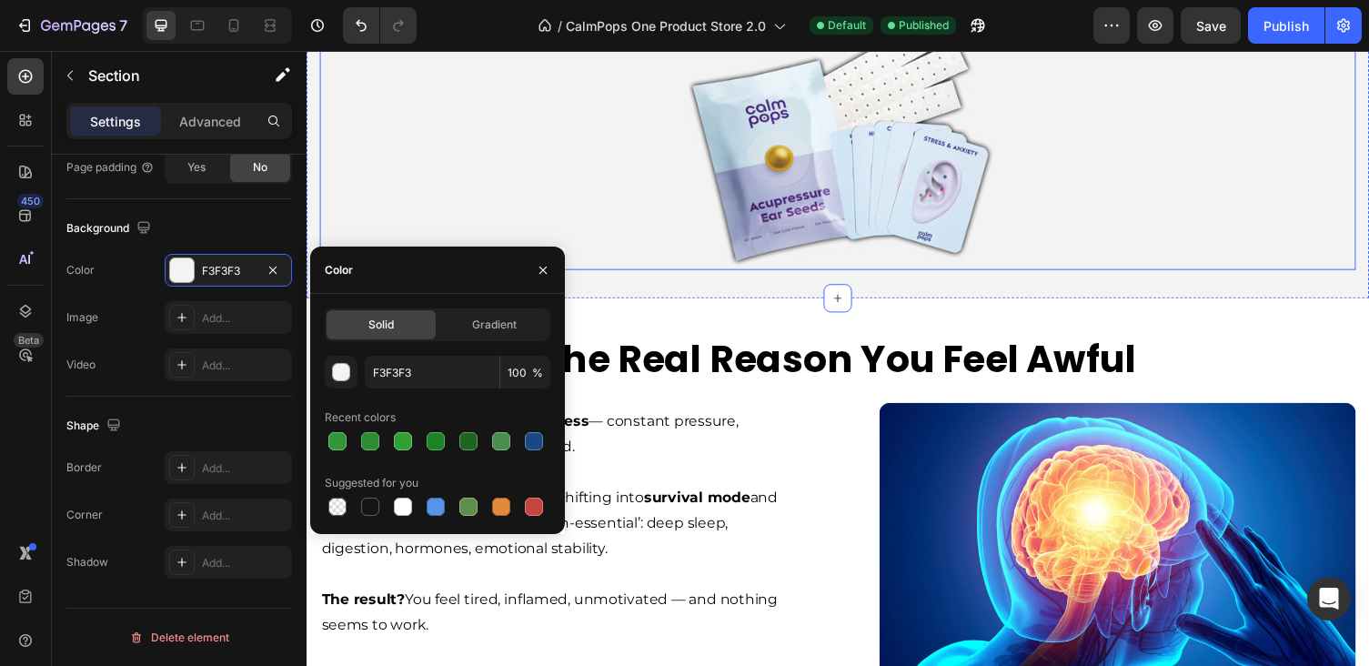
click at [865, 179] on img at bounding box center [852, 143] width 319 height 264
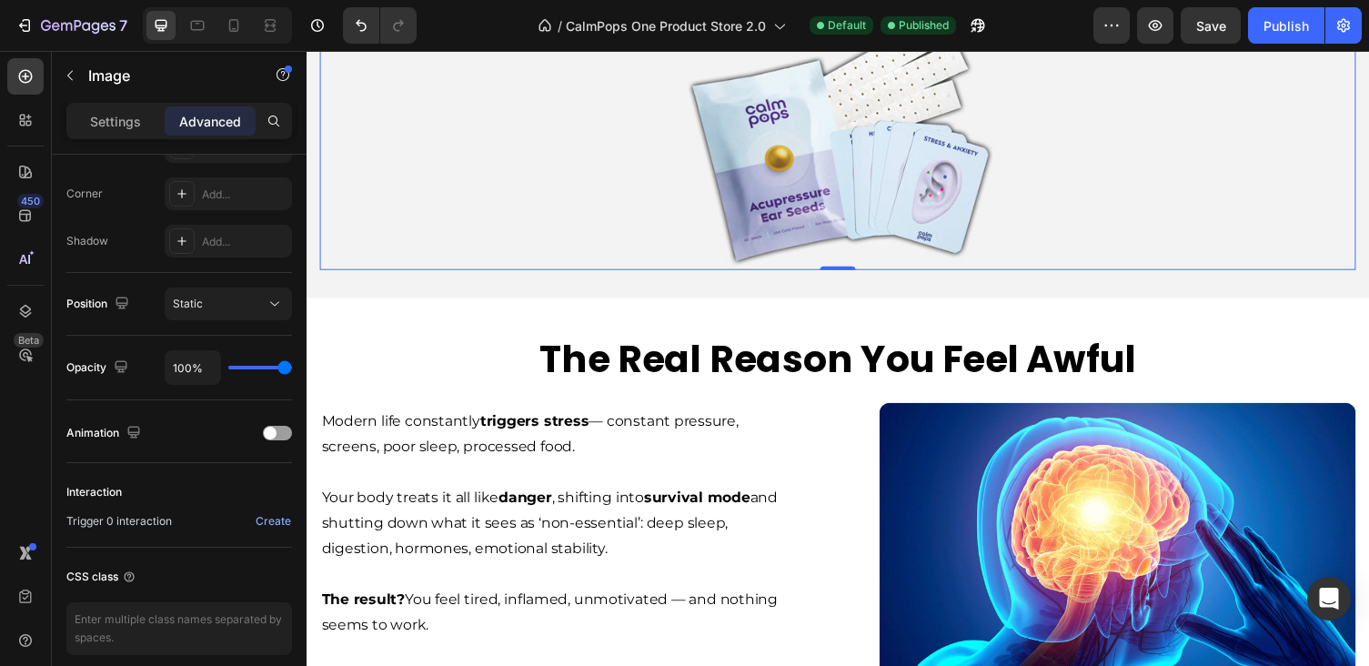
scroll to position [0, 0]
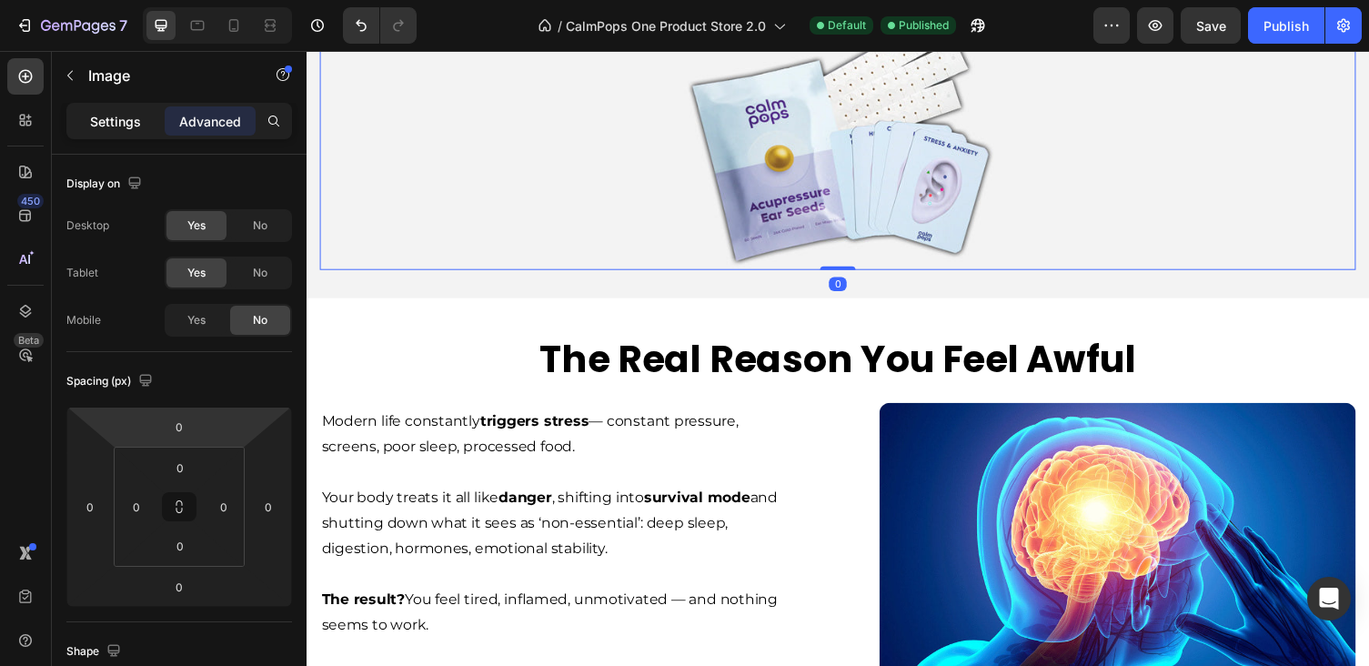
click at [136, 115] on p "Settings" at bounding box center [115, 121] width 51 height 19
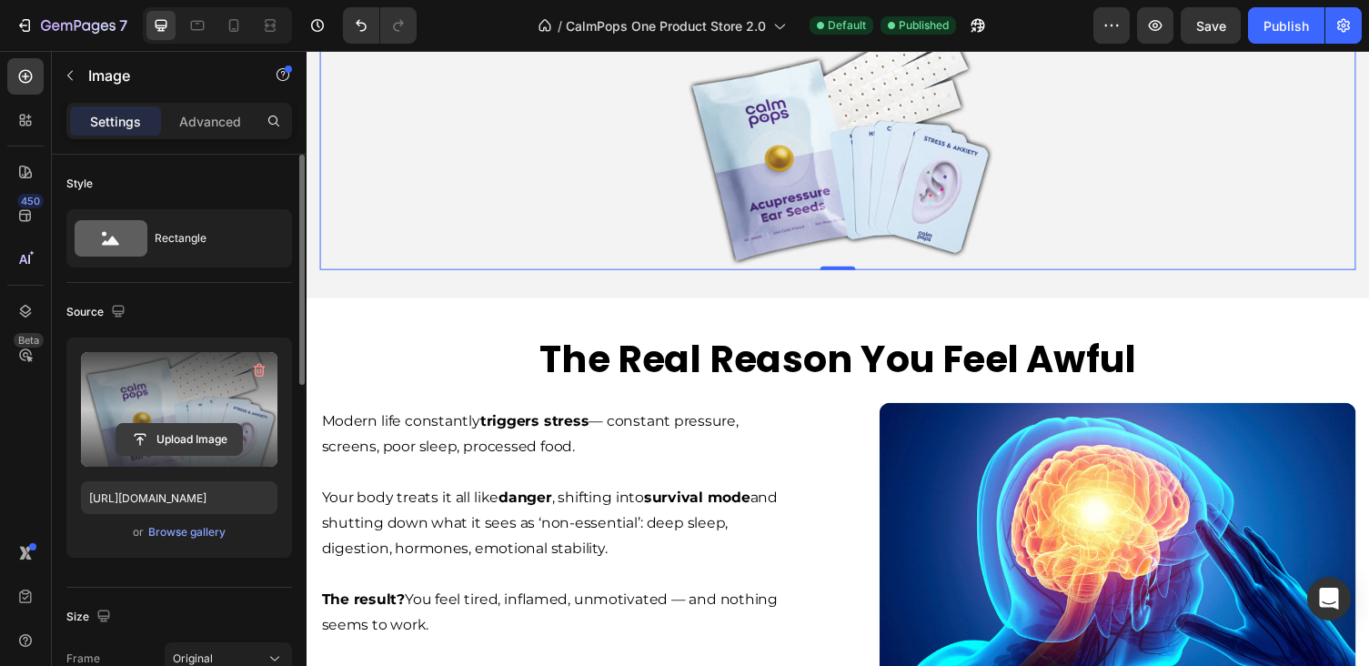
click at [204, 444] on input "file" at bounding box center [179, 439] width 126 height 31
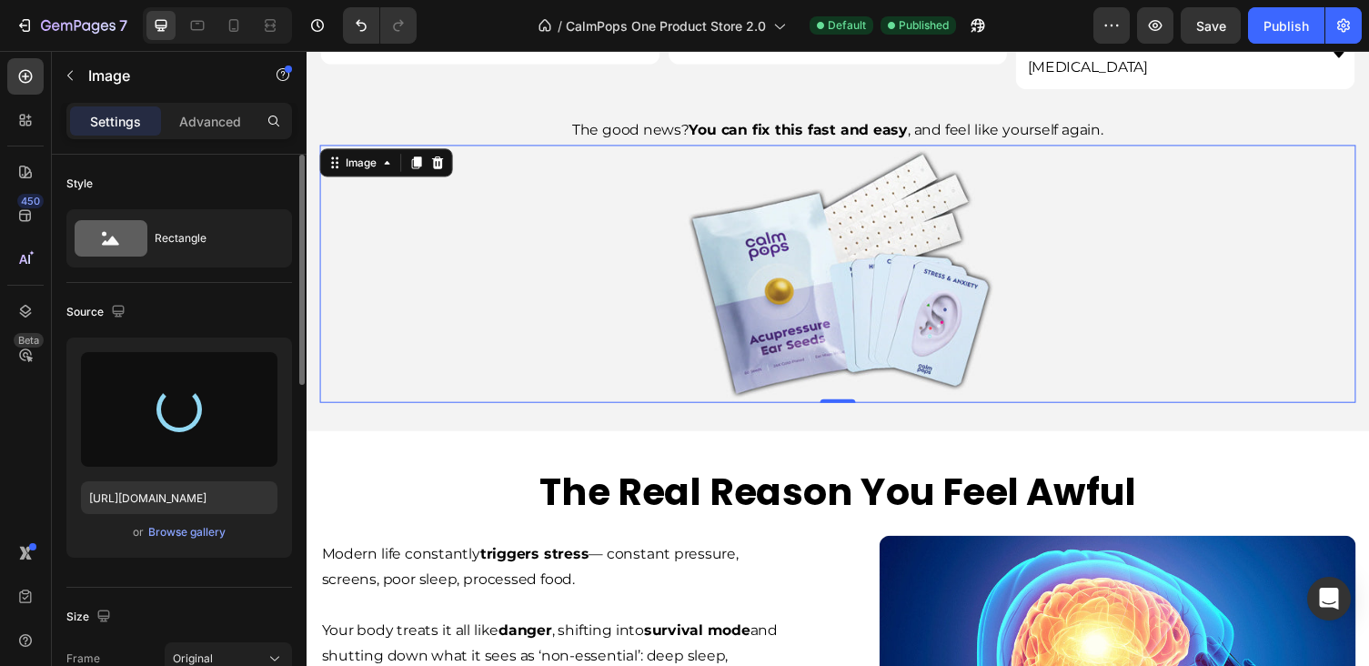
scroll to position [873, 0]
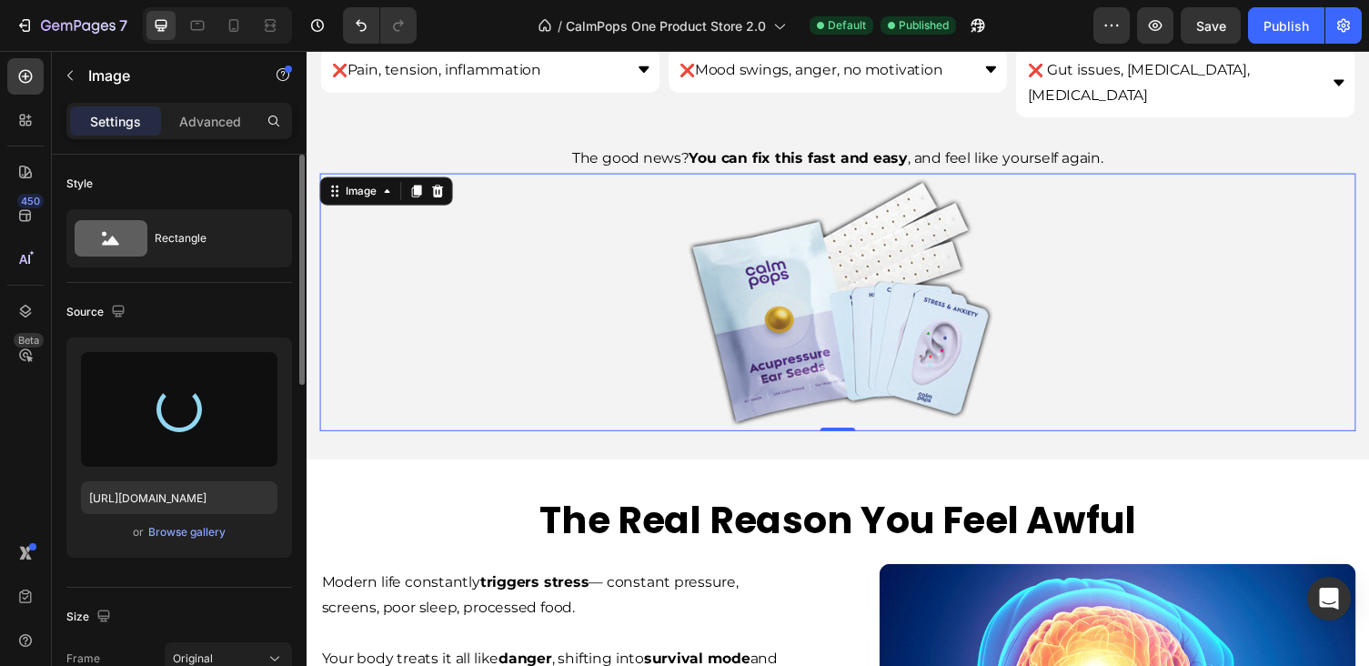
type input "https://cdn.shopify.com/s/files/1/0886/6965/1210/files/gempages_572776854180594…"
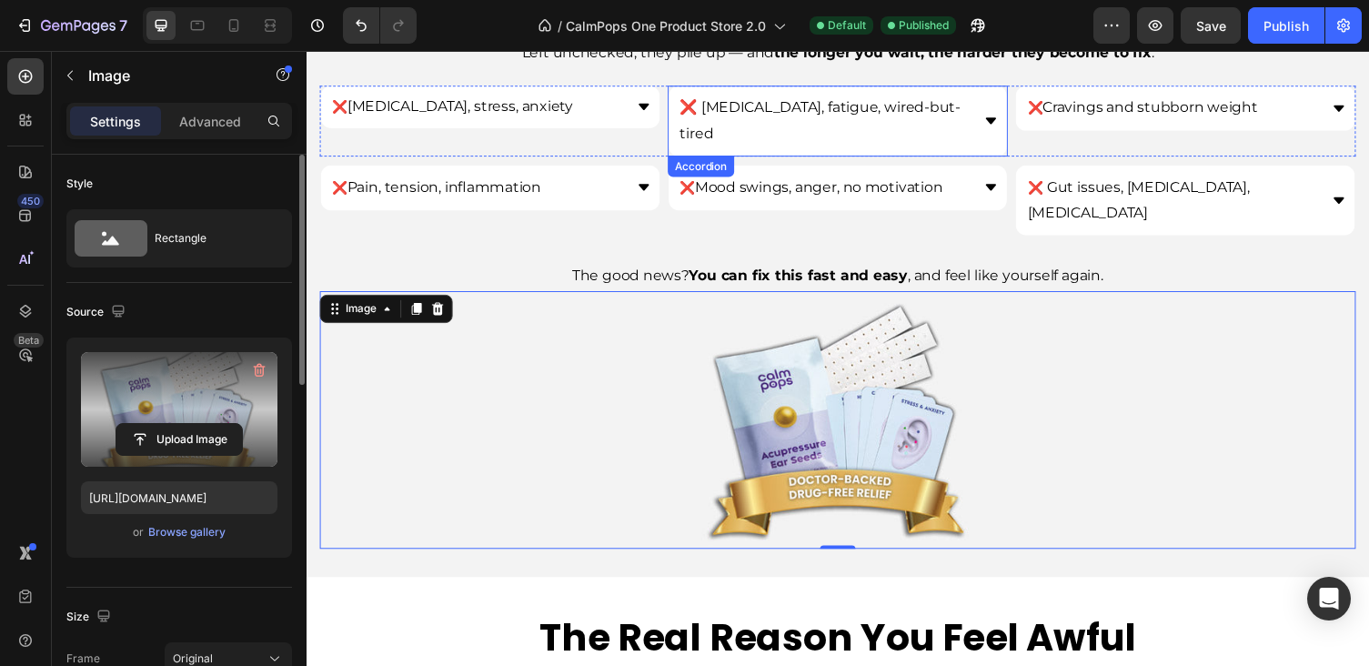
scroll to position [749, 0]
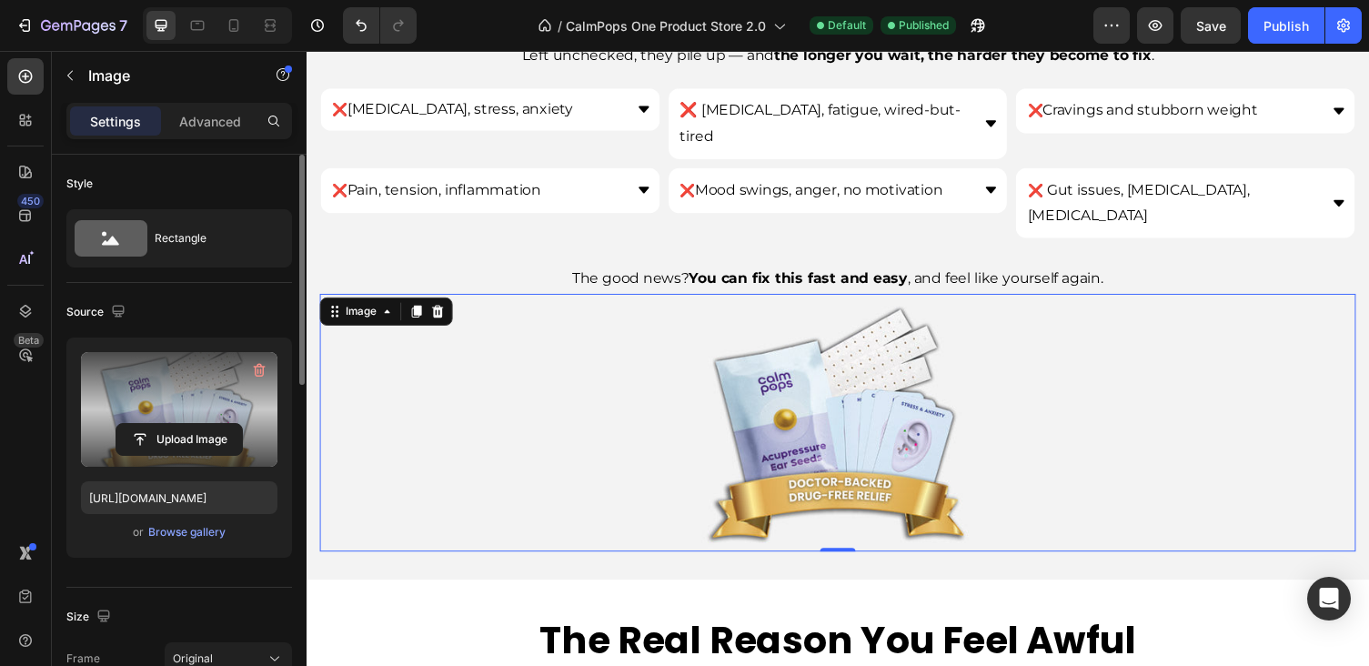
click at [1151, 327] on div at bounding box center [852, 432] width 1064 height 264
click at [1190, 272] on p "The good news? You can fix this fast and easy , and feel like yourself again." at bounding box center [852, 285] width 1060 height 26
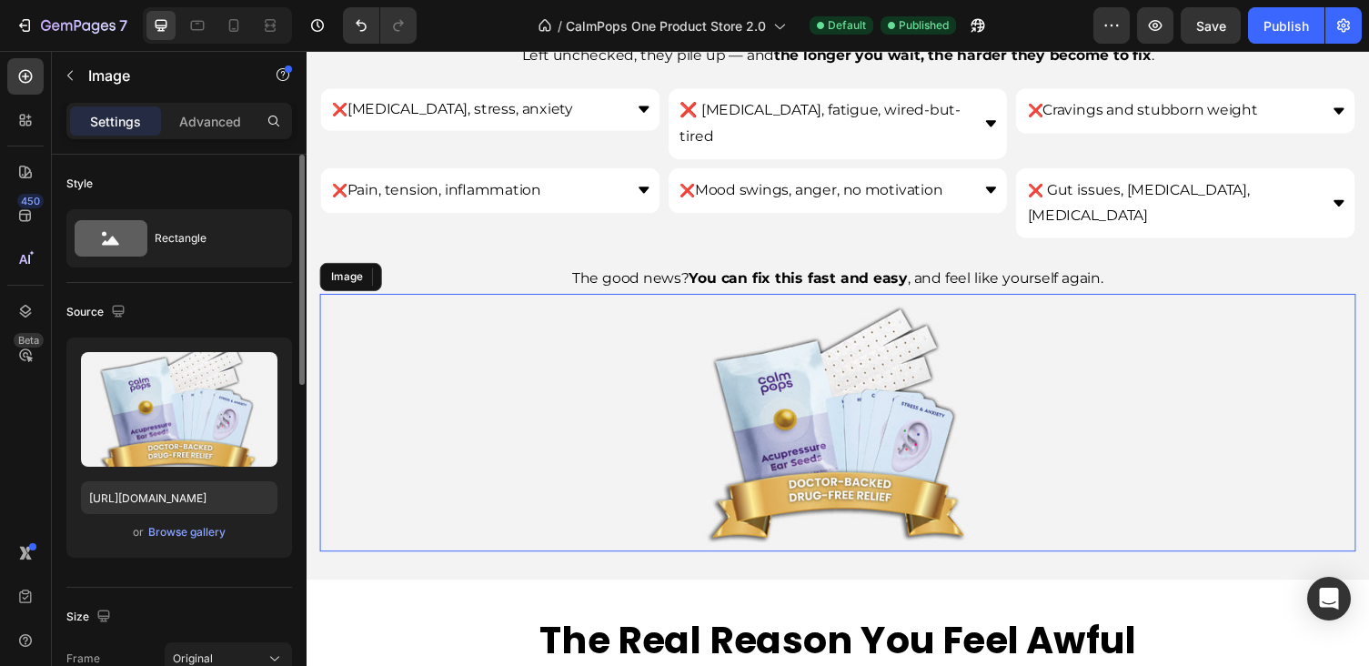
click at [950, 327] on img at bounding box center [852, 432] width 319 height 264
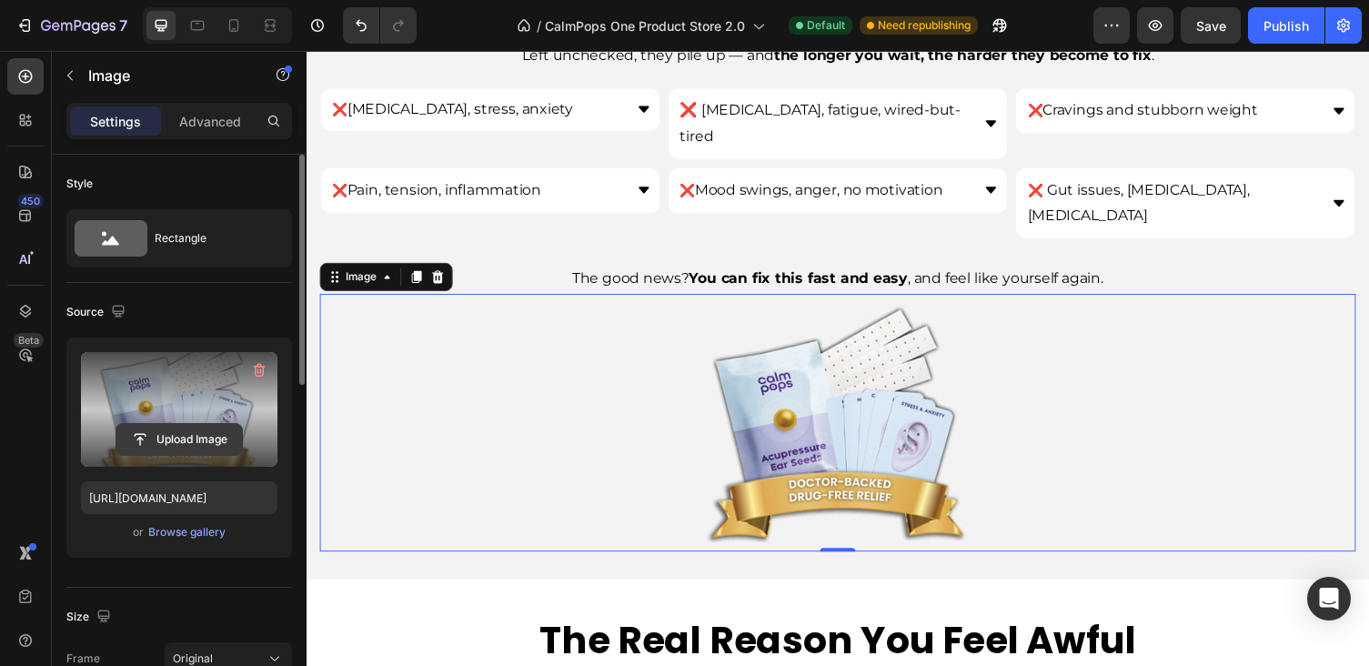
click at [183, 435] on input "file" at bounding box center [179, 439] width 126 height 31
type input "https://cdn.shopify.com/s/files/1/0886/6965/1210/files/gempages_572776854180594…"
click at [237, 21] on icon at bounding box center [234, 25] width 10 height 13
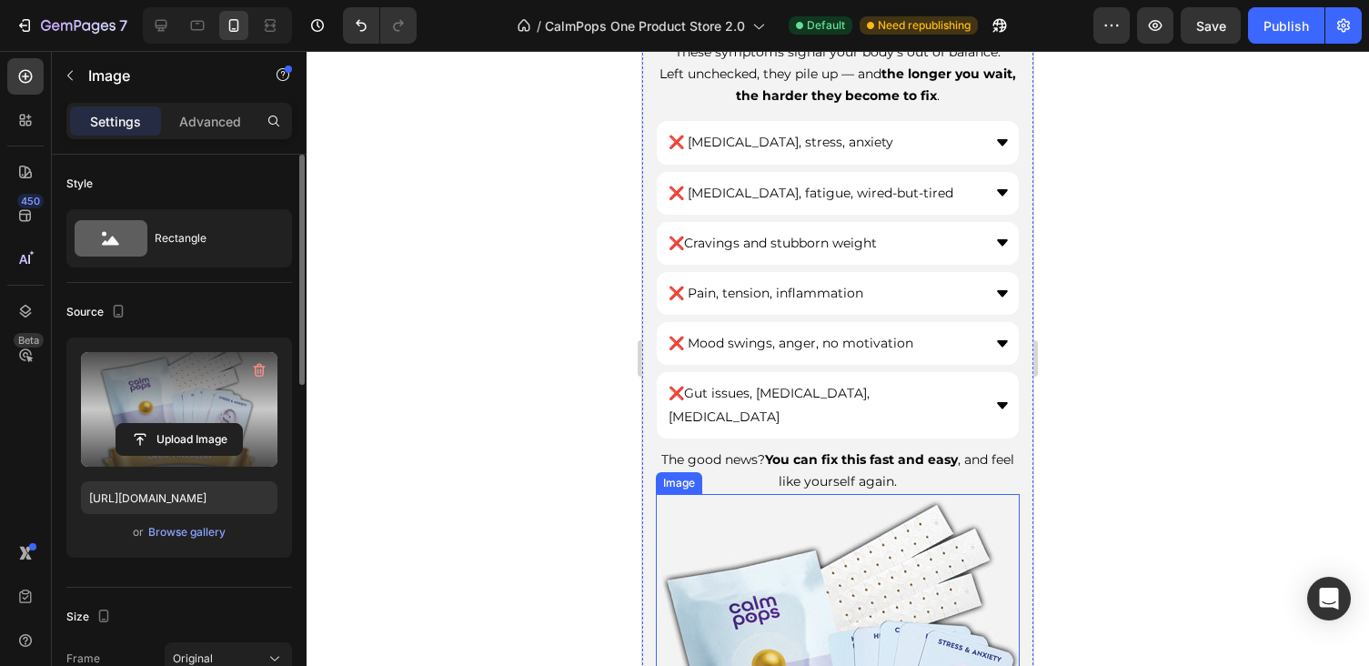
click at [736, 563] on div "Do You Feel Any of These Symptoms? Heading These symptoms signal your body’s ou…" at bounding box center [837, 380] width 391 height 890
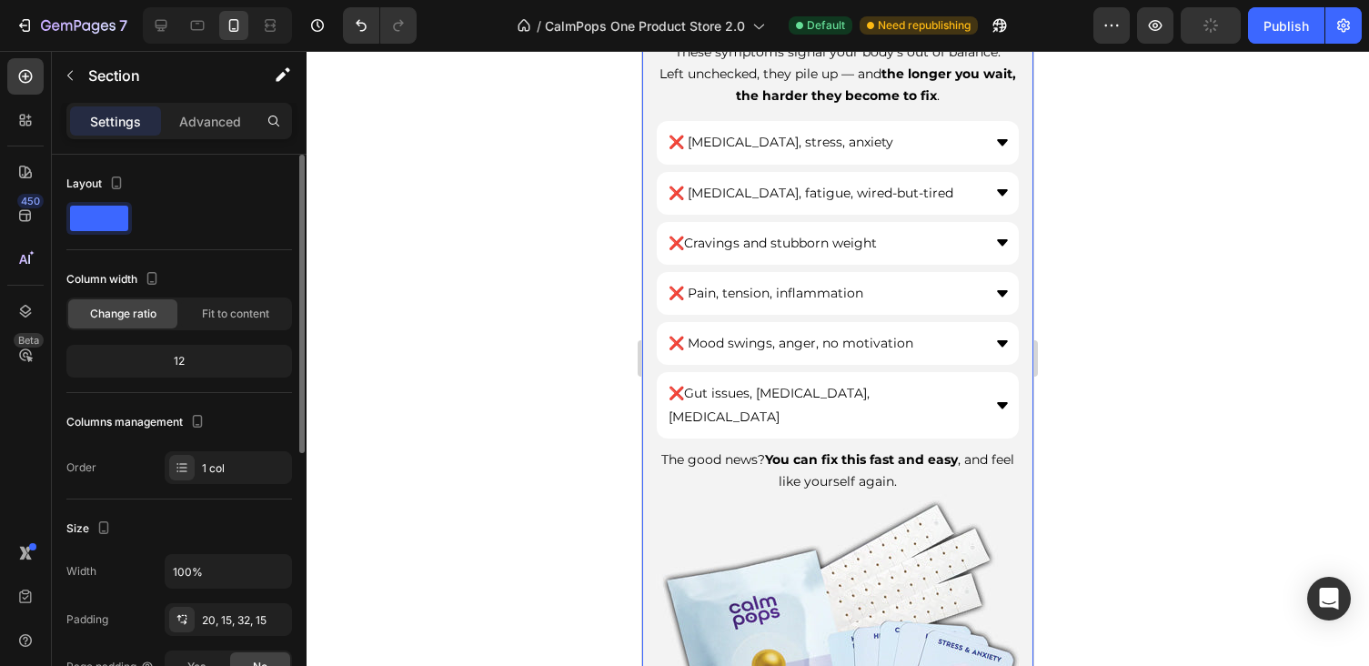
scroll to position [982, 0]
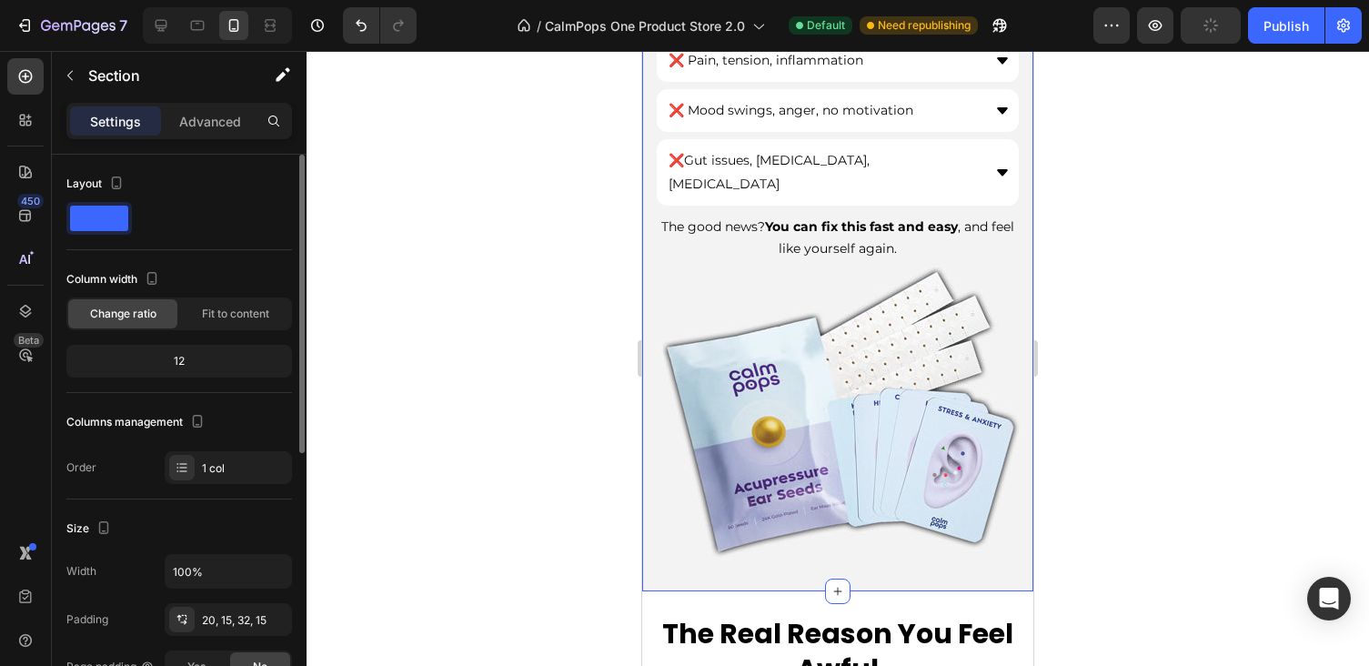
drag, startPoint x: 870, startPoint y: 366, endPoint x: 886, endPoint y: 334, distance: 35.4
click at [870, 366] on div "Do You Feel Any of These Symptoms? Heading These symptoms signal your body’s ou…" at bounding box center [838, 141] width 364 height 842
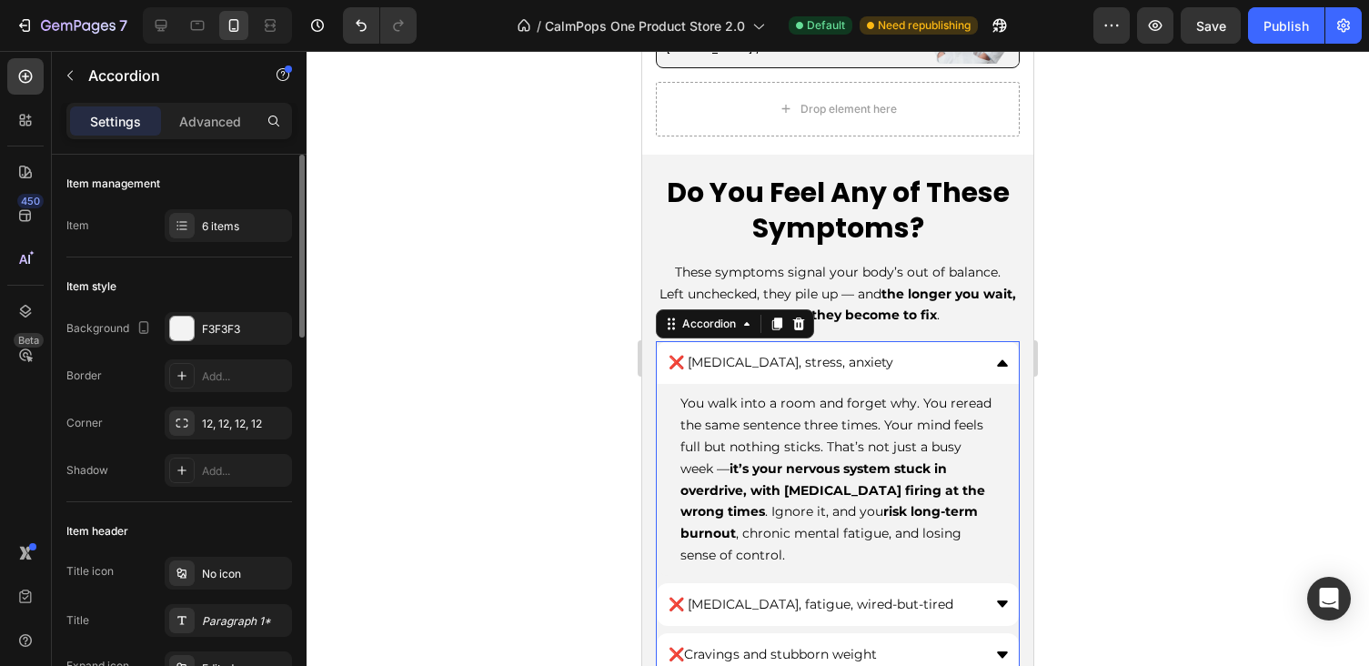
click at [999, 356] on icon at bounding box center [1002, 363] width 15 height 15
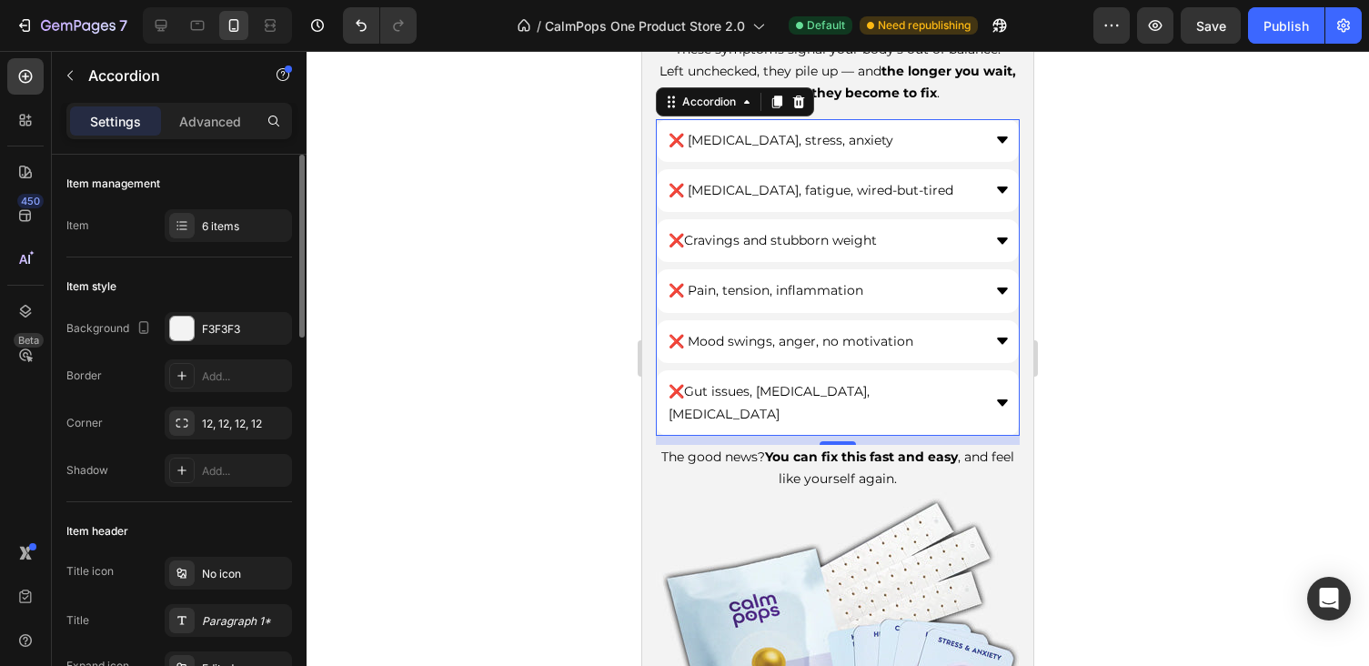
scroll to position [824, 0]
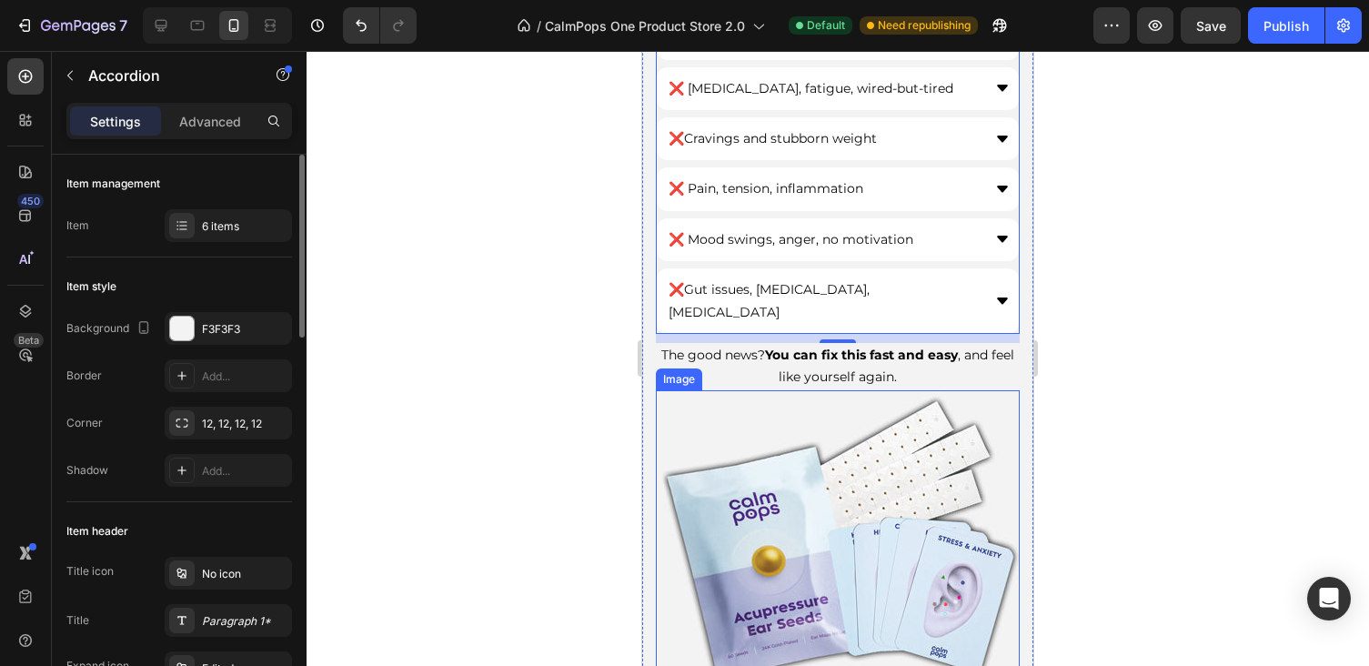
click at [858, 502] on img at bounding box center [838, 540] width 364 height 301
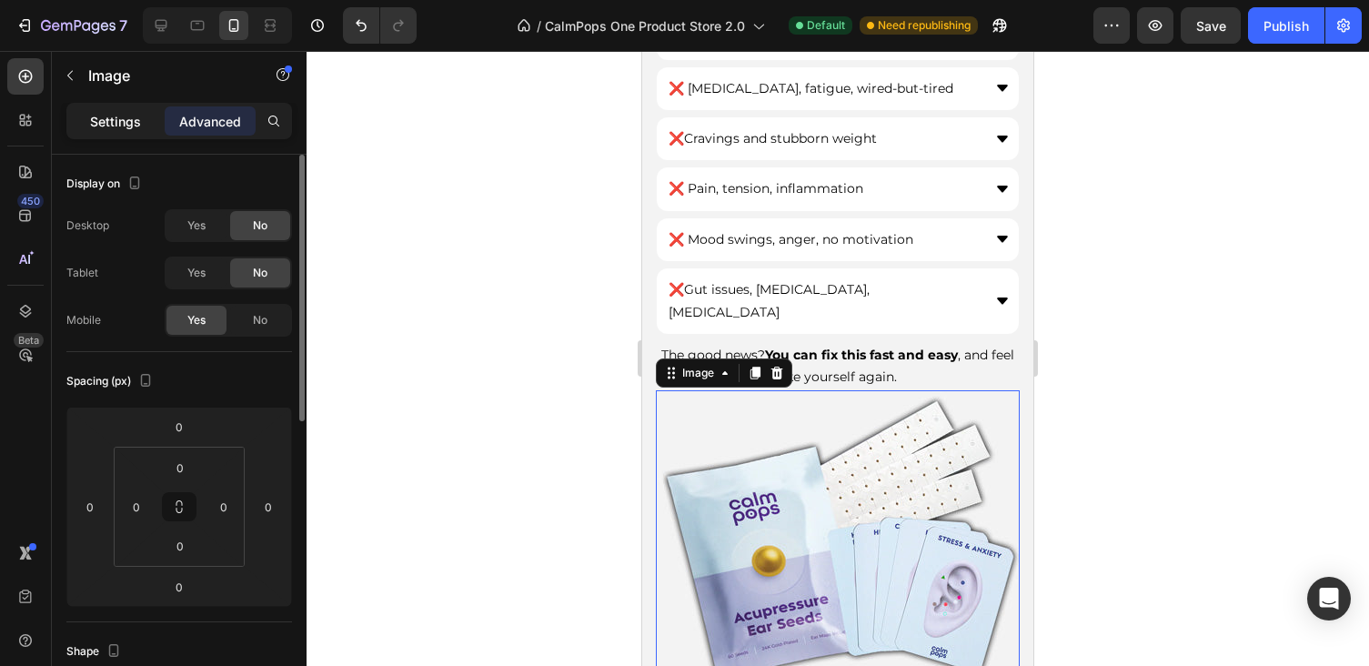
click at [139, 122] on p "Settings" at bounding box center [115, 121] width 51 height 19
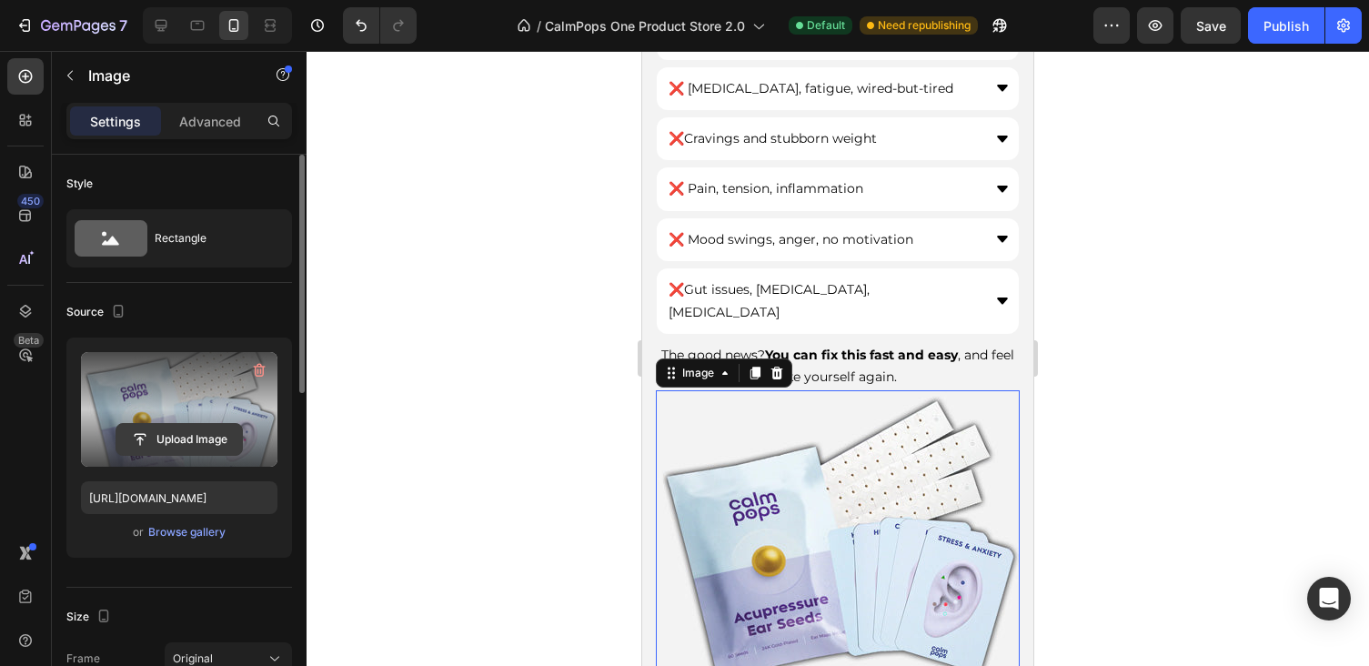
click at [176, 427] on input "file" at bounding box center [179, 439] width 126 height 31
click at [177, 449] on input "file" at bounding box center [179, 439] width 126 height 31
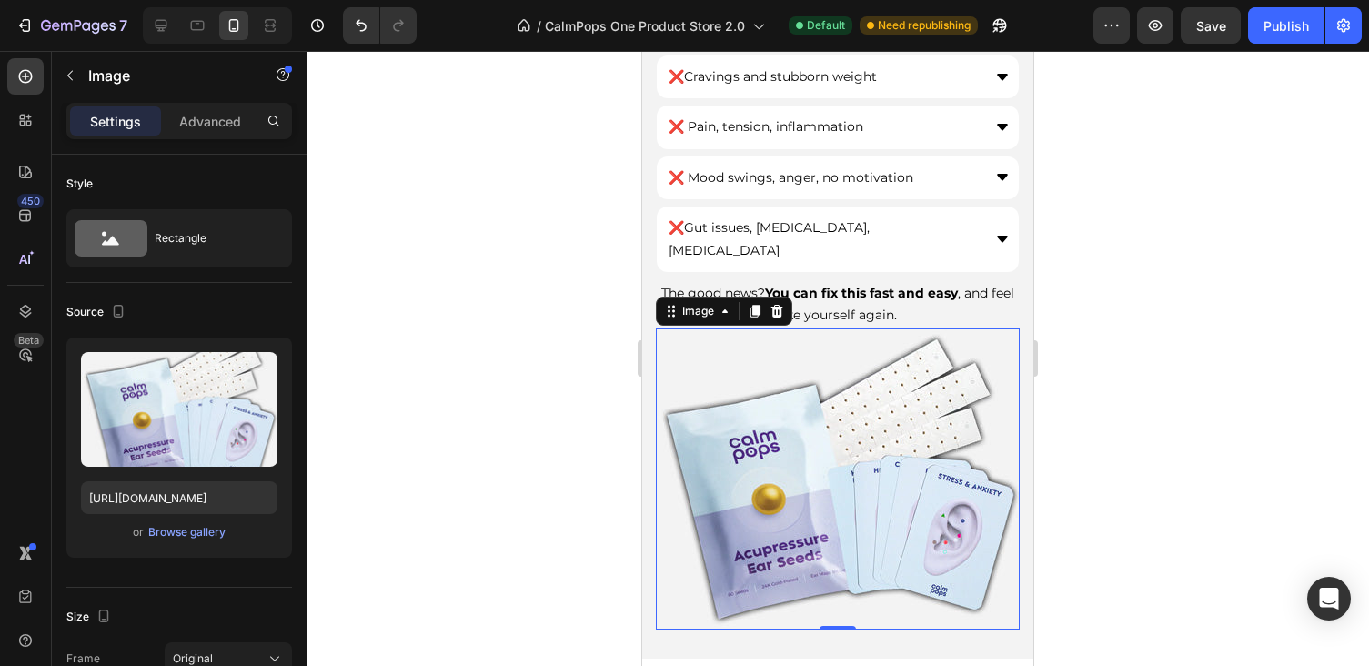
scroll to position [960, 0]
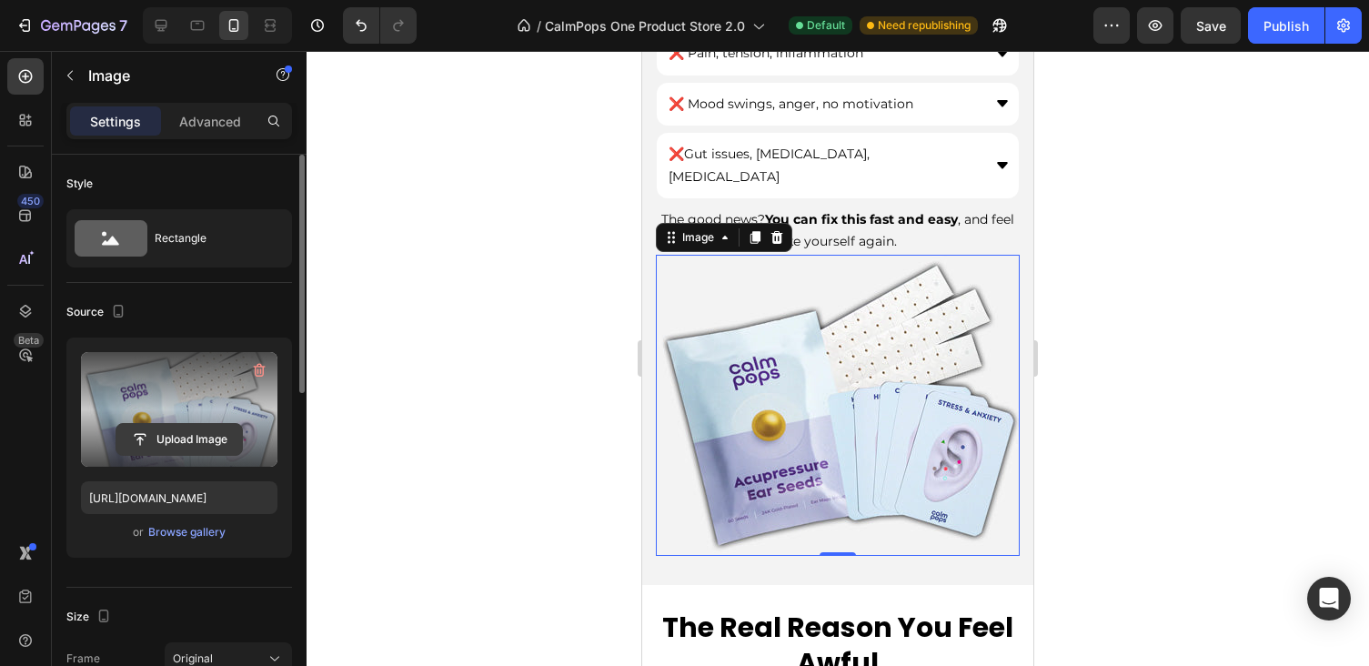
click at [187, 436] on input "file" at bounding box center [179, 439] width 126 height 31
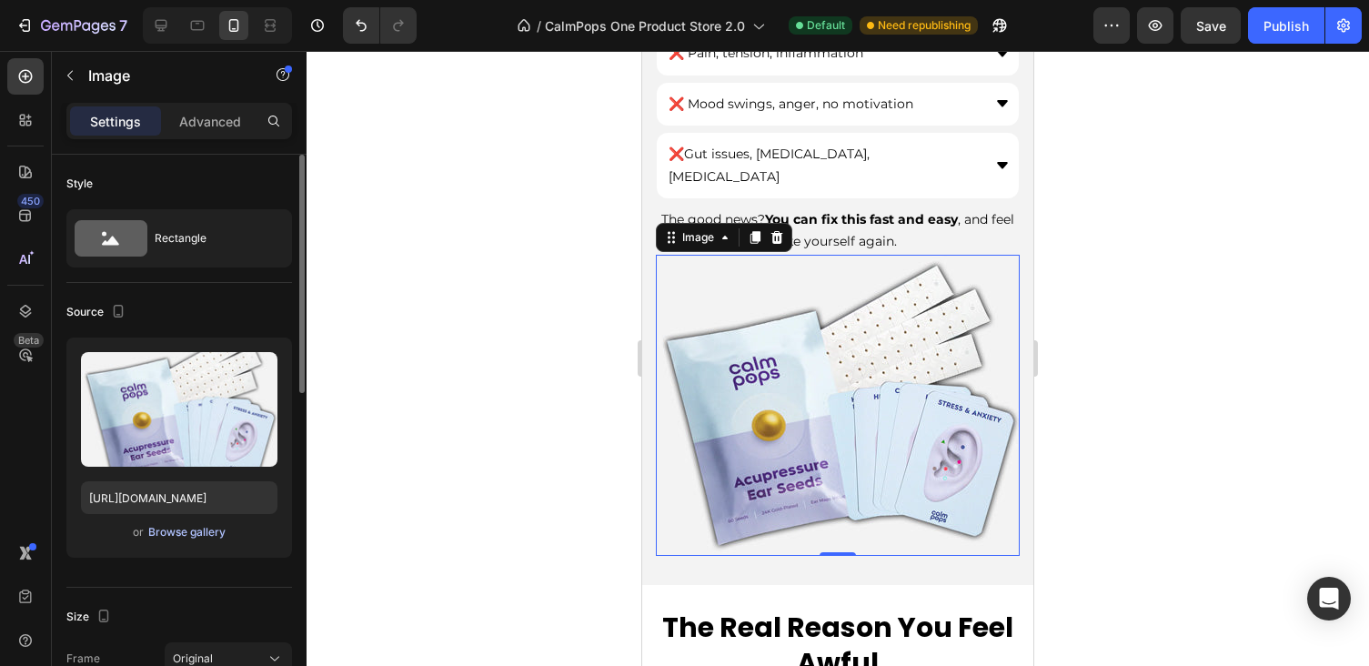
click at [166, 538] on div "Browse gallery" at bounding box center [186, 532] width 77 height 16
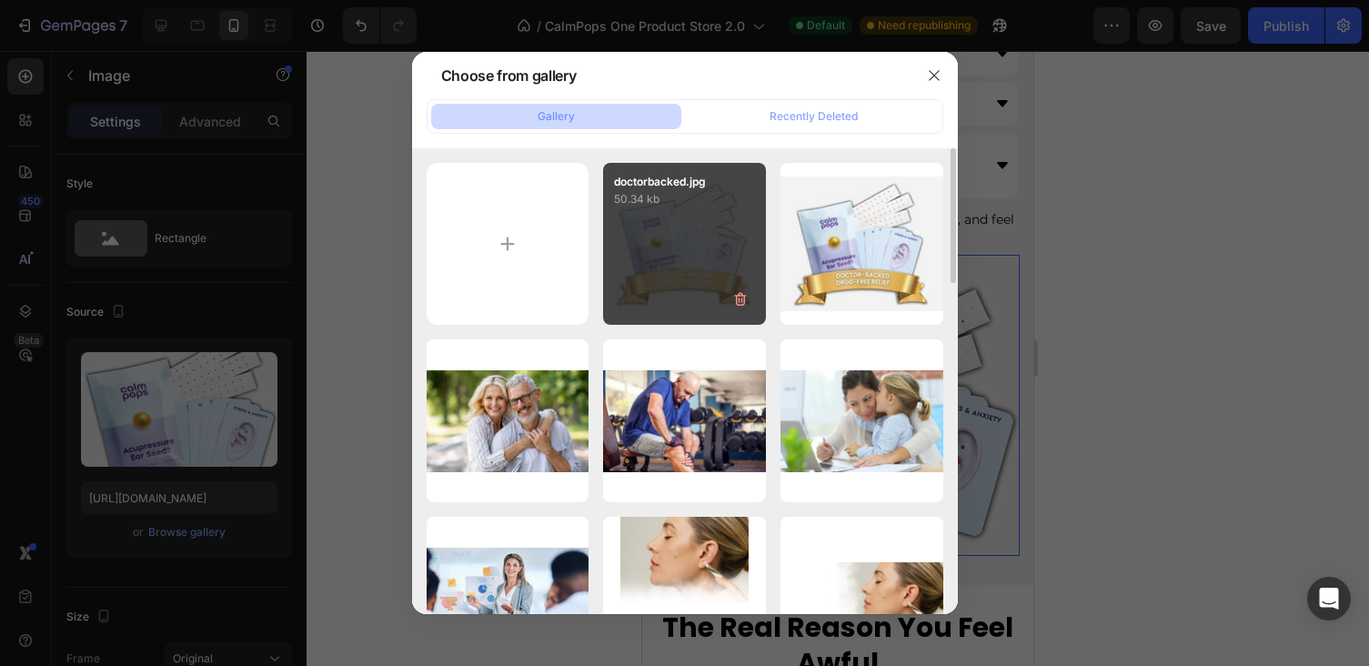
click at [659, 243] on div "doctorbacked.jpg 50.34 kb" at bounding box center [684, 244] width 163 height 163
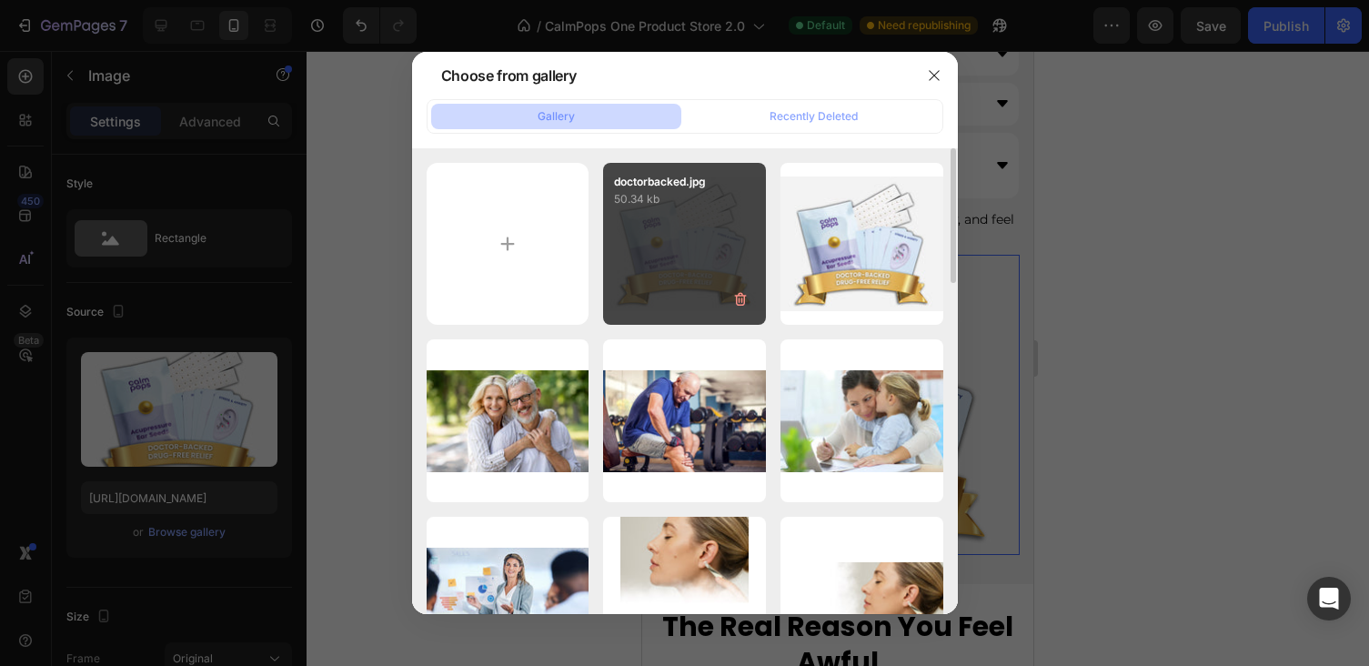
type input "https://cdn.shopify.com/s/files/1/0886/6965/1210/files/gempages_572776854180594…"
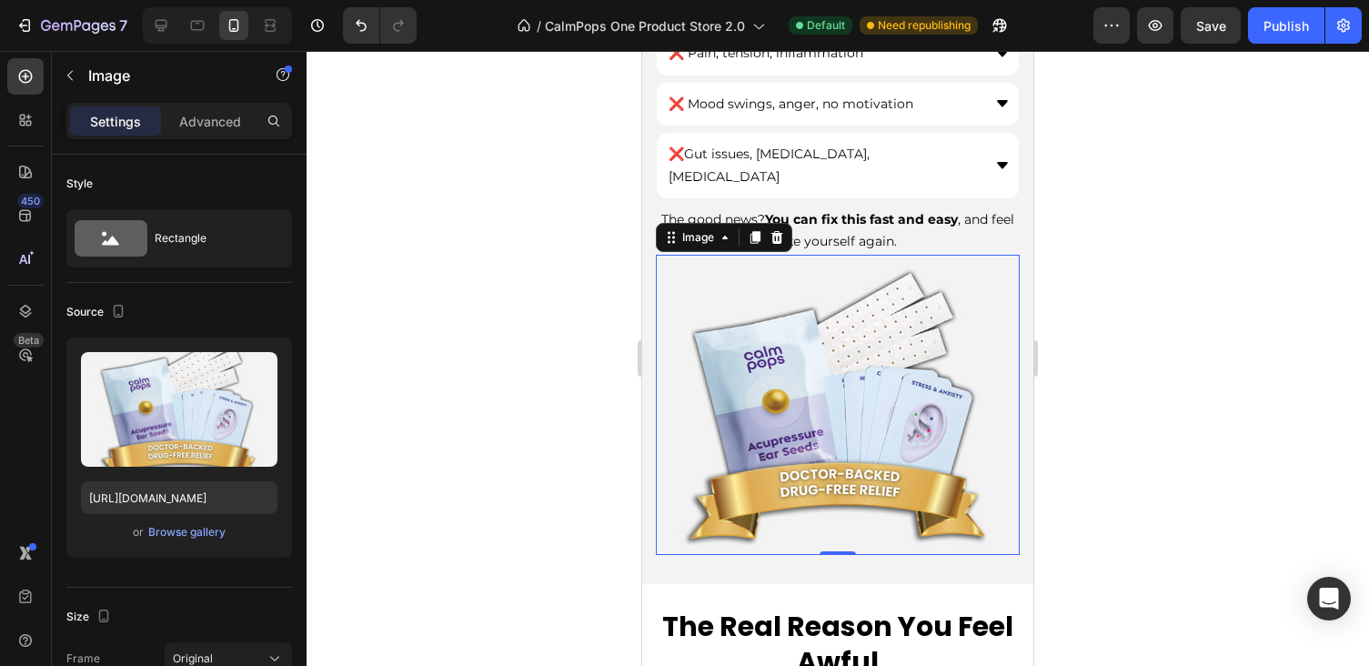
click at [1169, 197] on div at bounding box center [838, 358] width 1062 height 615
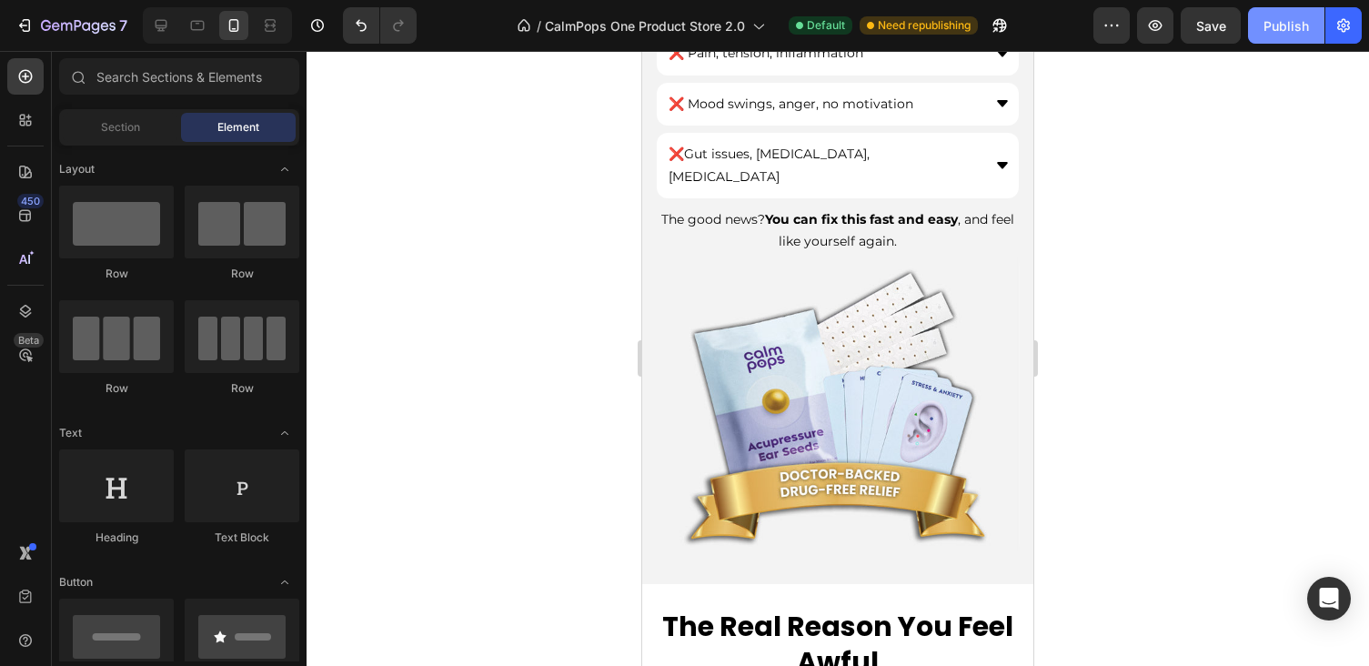
click at [1298, 30] on div "Publish" at bounding box center [1285, 25] width 45 height 19
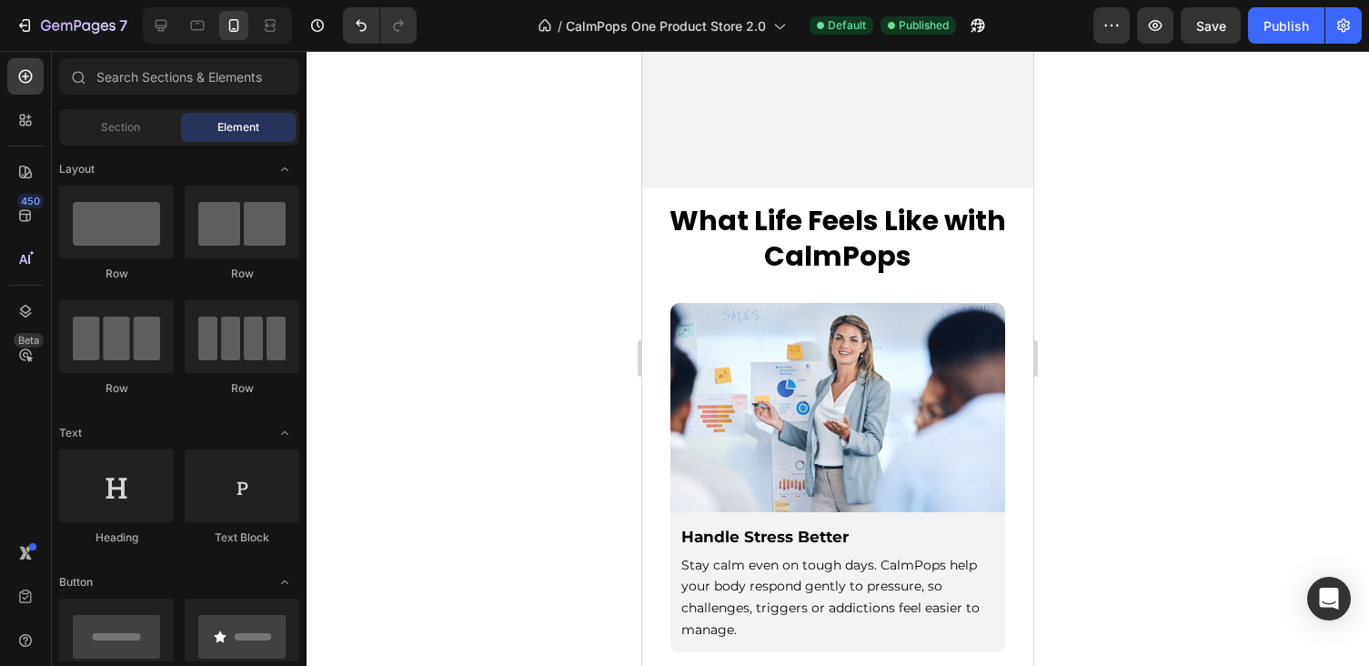
scroll to position [3361, 0]
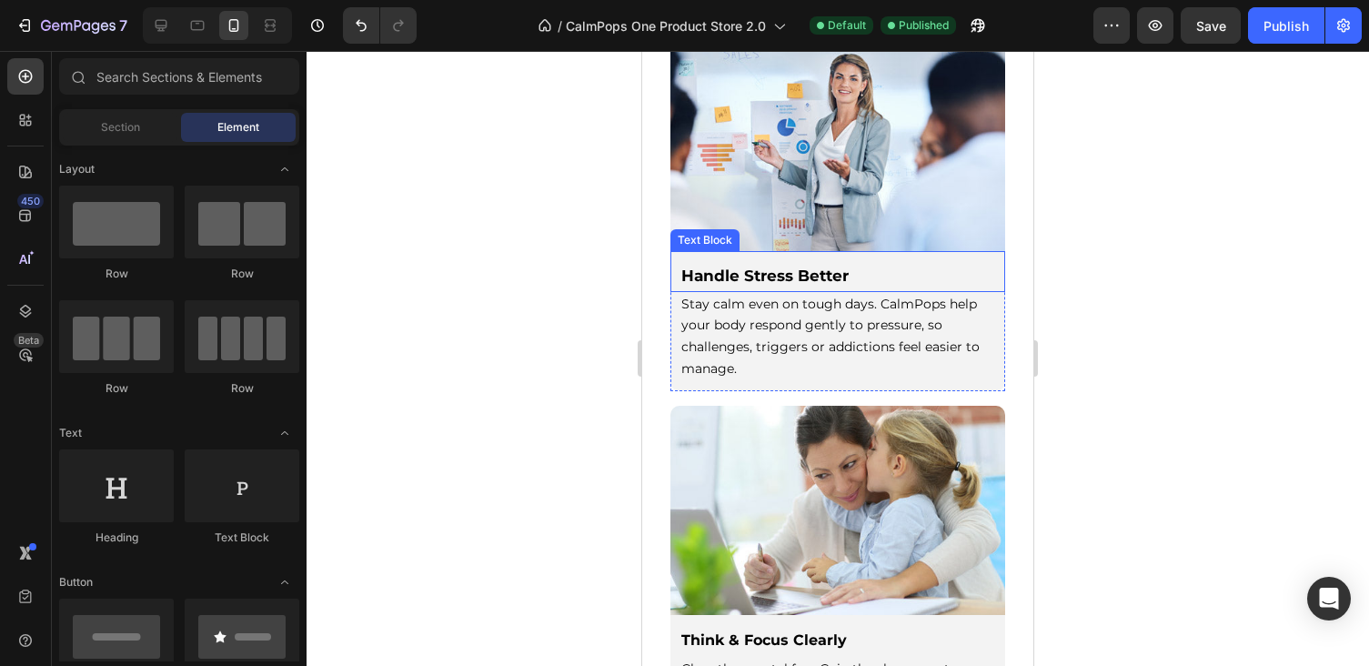
click at [1001, 263] on div "Handle Stress Better Text Block" at bounding box center [837, 271] width 335 height 41
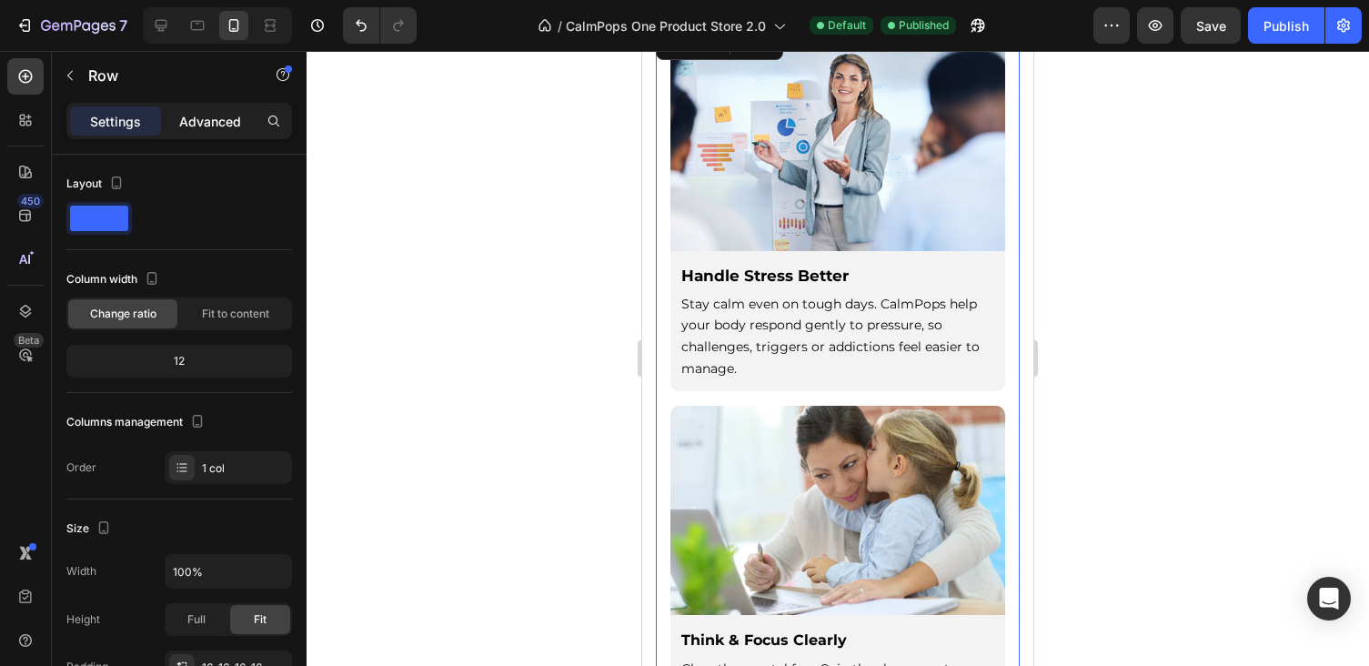
click at [183, 110] on div "Advanced" at bounding box center [210, 120] width 91 height 29
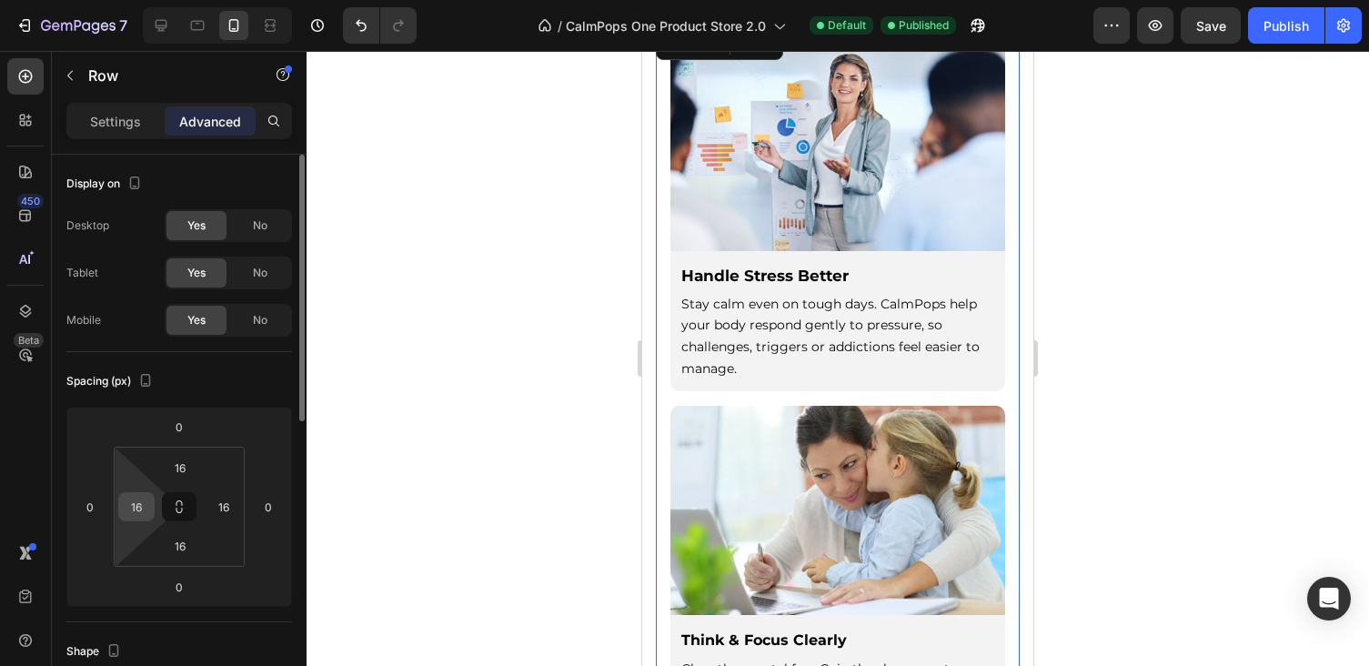
click at [141, 507] on input "16" at bounding box center [136, 506] width 27 height 27
click at [228, 513] on input "16" at bounding box center [223, 506] width 27 height 27
type input "0"
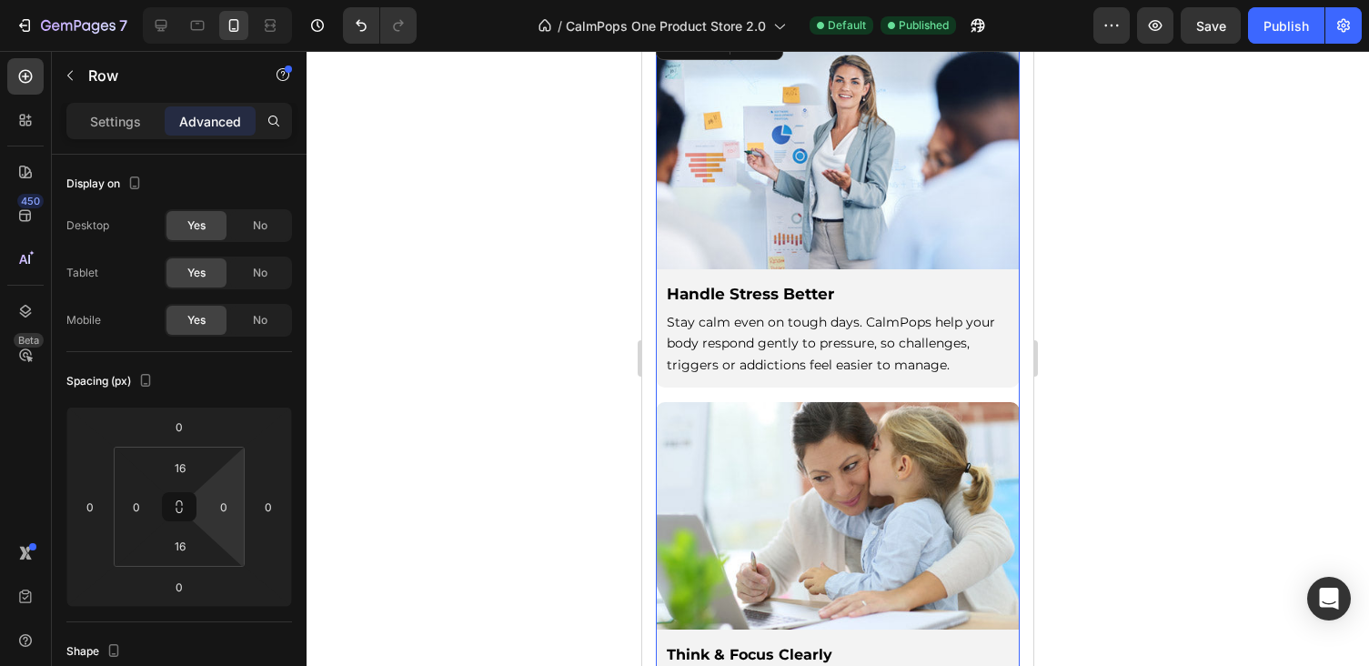
click at [410, 421] on div at bounding box center [838, 358] width 1062 height 615
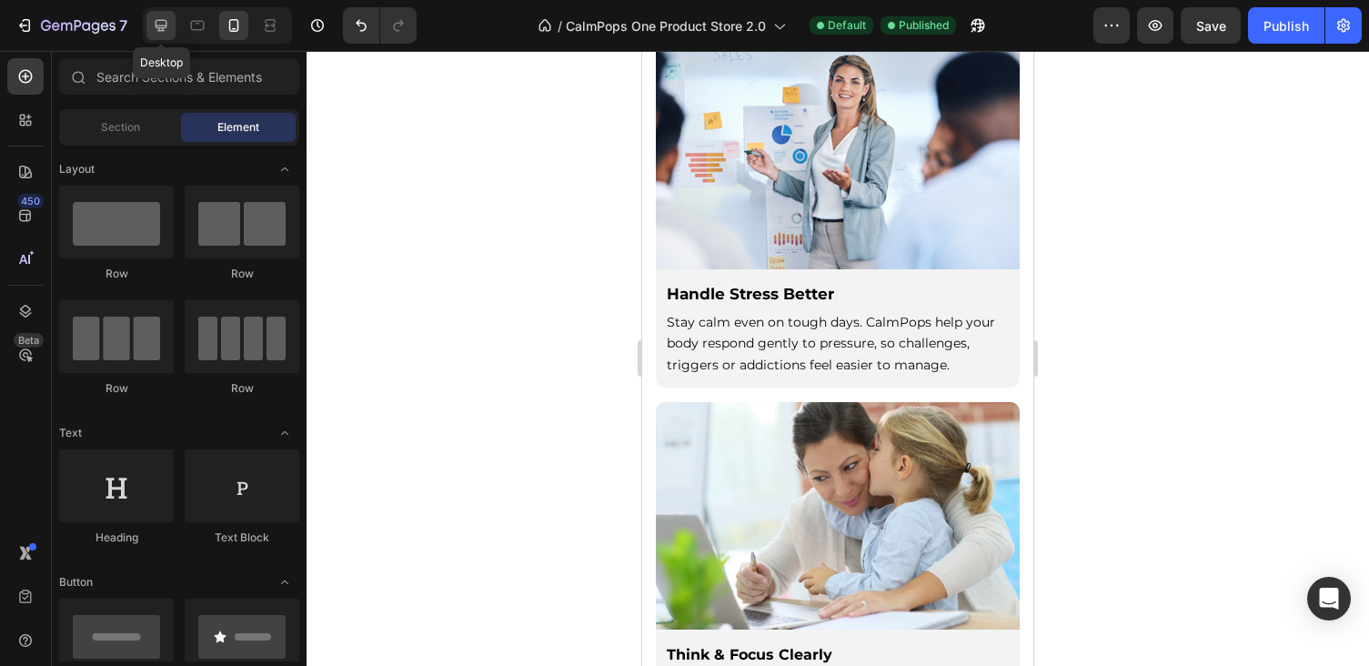
click at [166, 23] on icon at bounding box center [161, 25] width 18 height 18
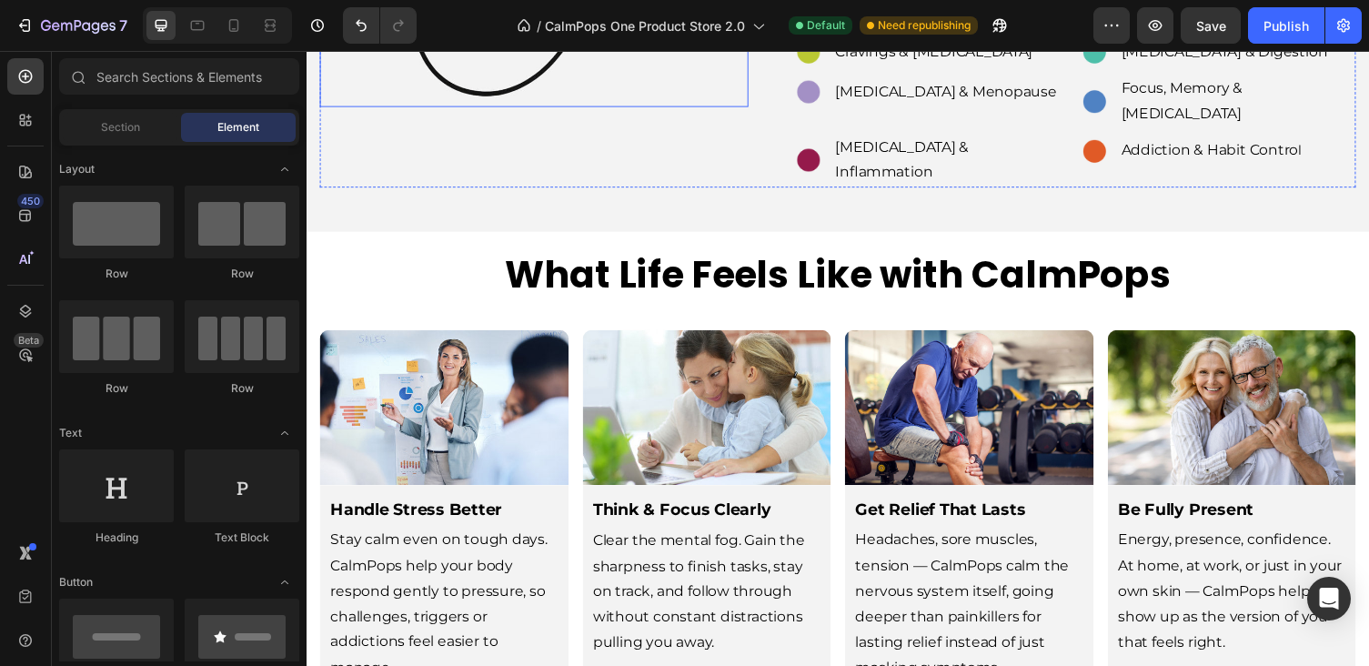
scroll to position [2907, 0]
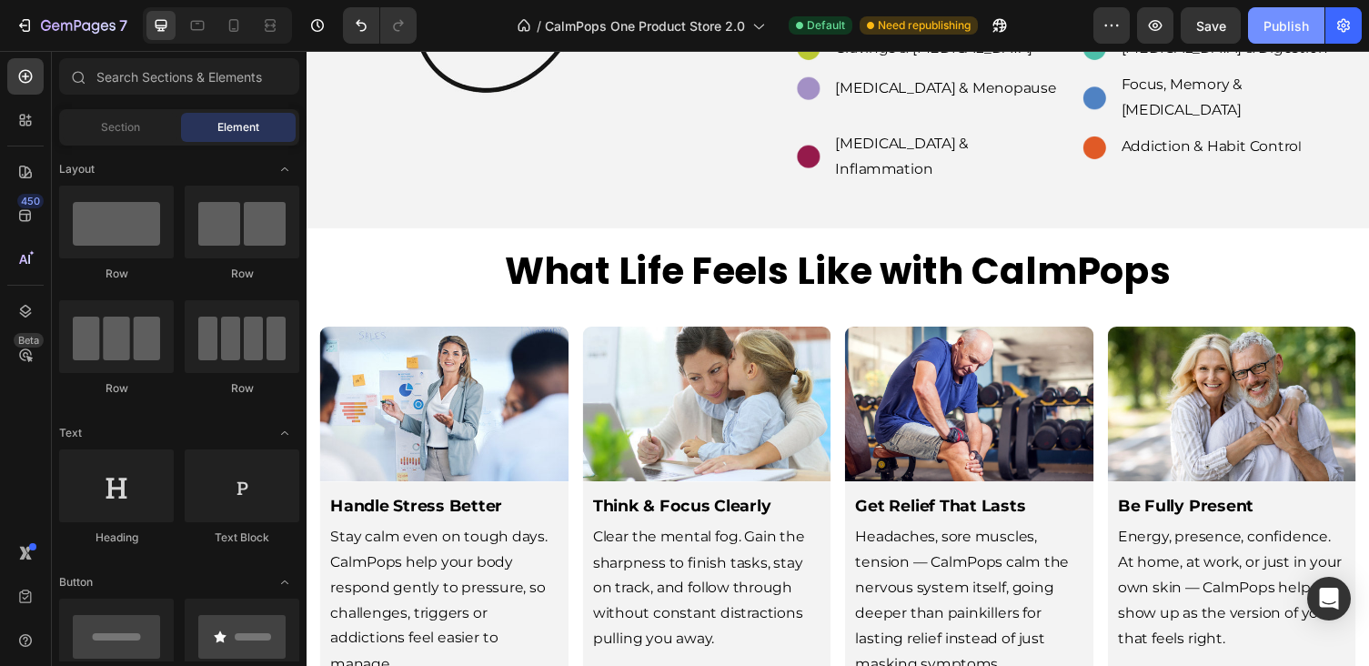
click at [1275, 28] on div "Publish" at bounding box center [1285, 25] width 45 height 19
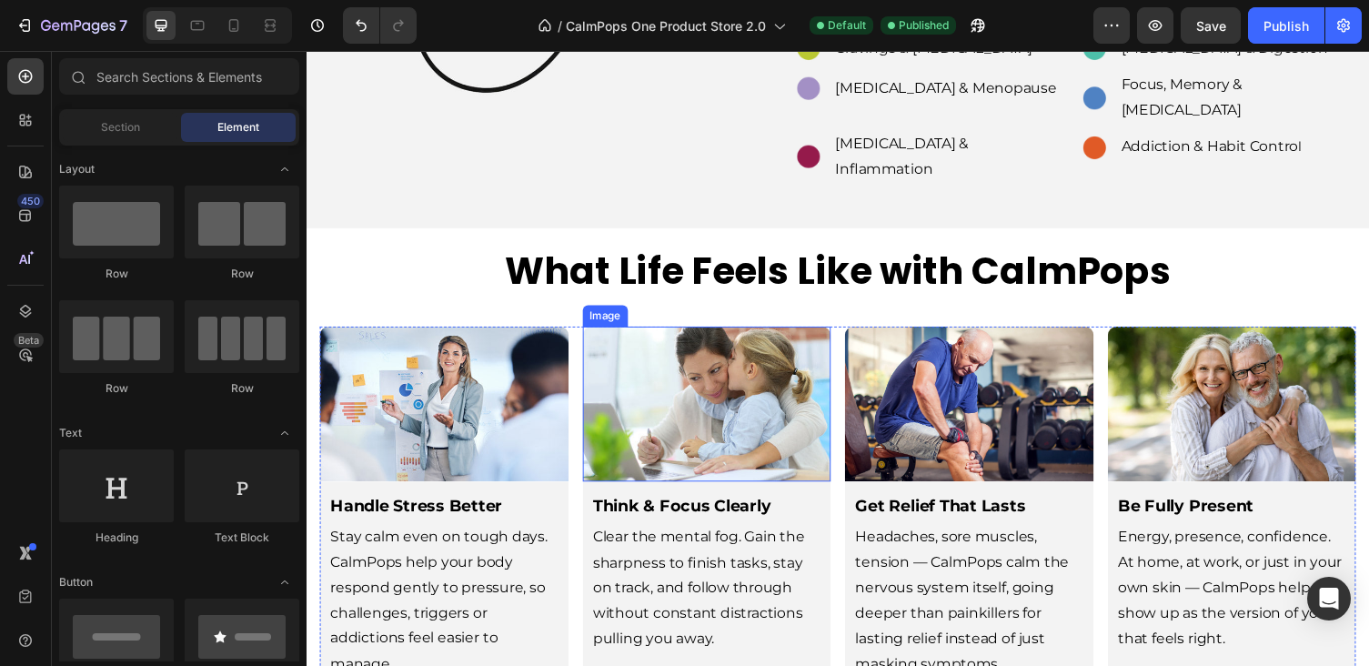
scroll to position [2965, 0]
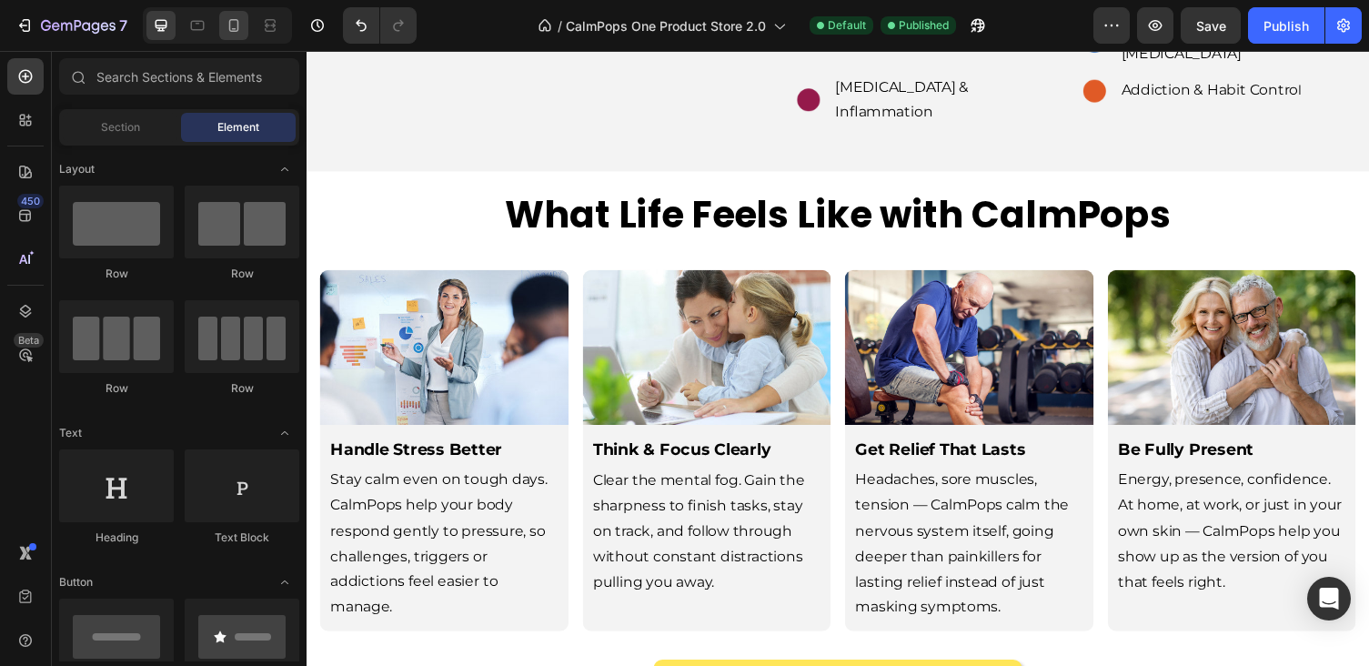
click at [238, 17] on icon at bounding box center [234, 25] width 18 height 18
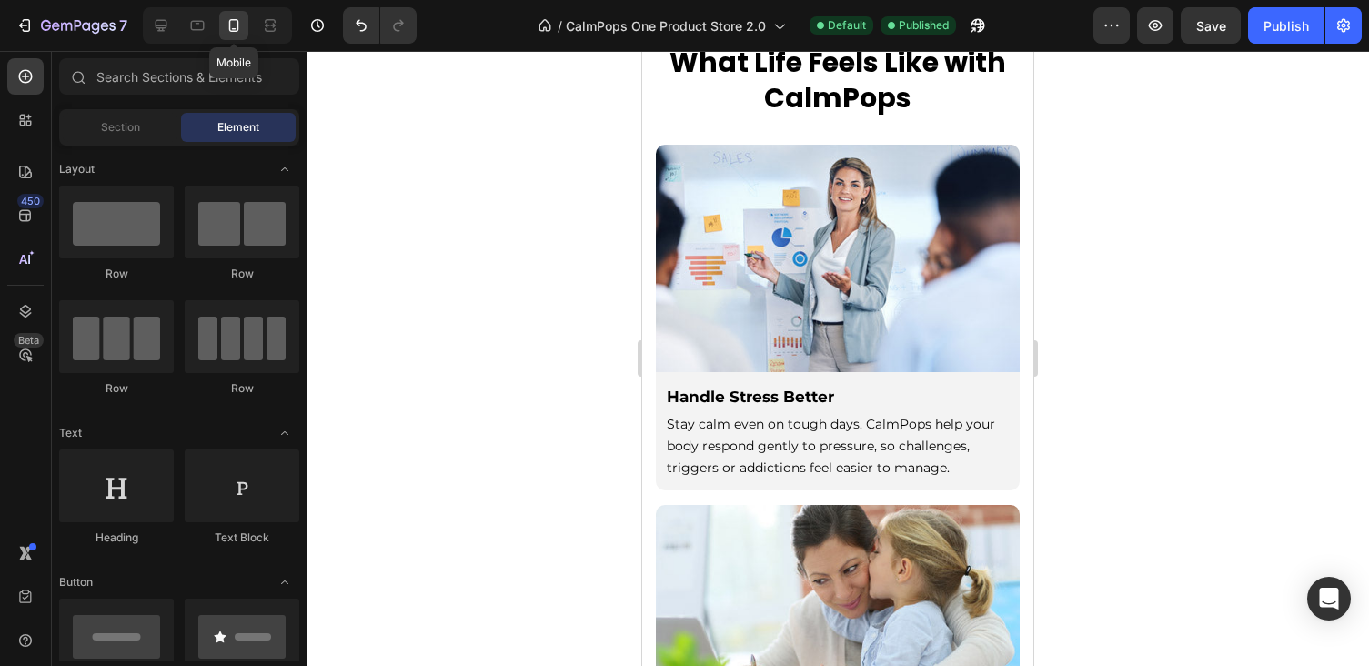
click at [238, 25] on icon at bounding box center [234, 25] width 10 height 13
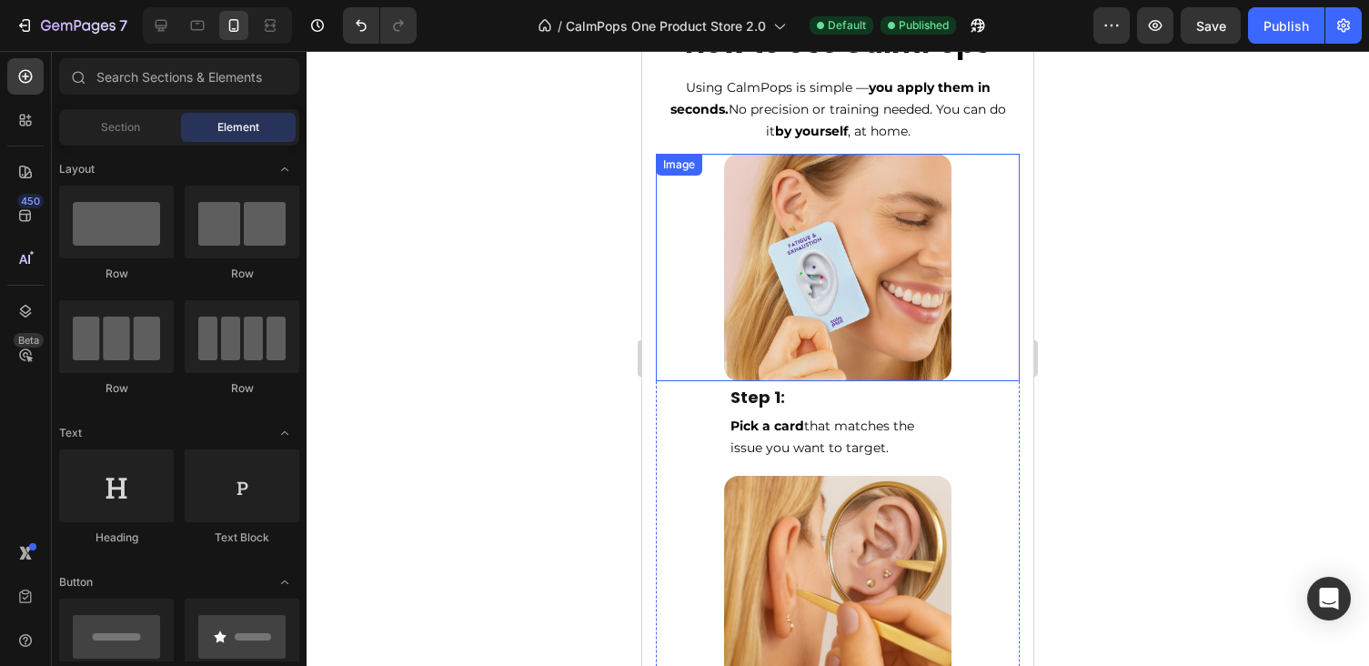
scroll to position [8208, 0]
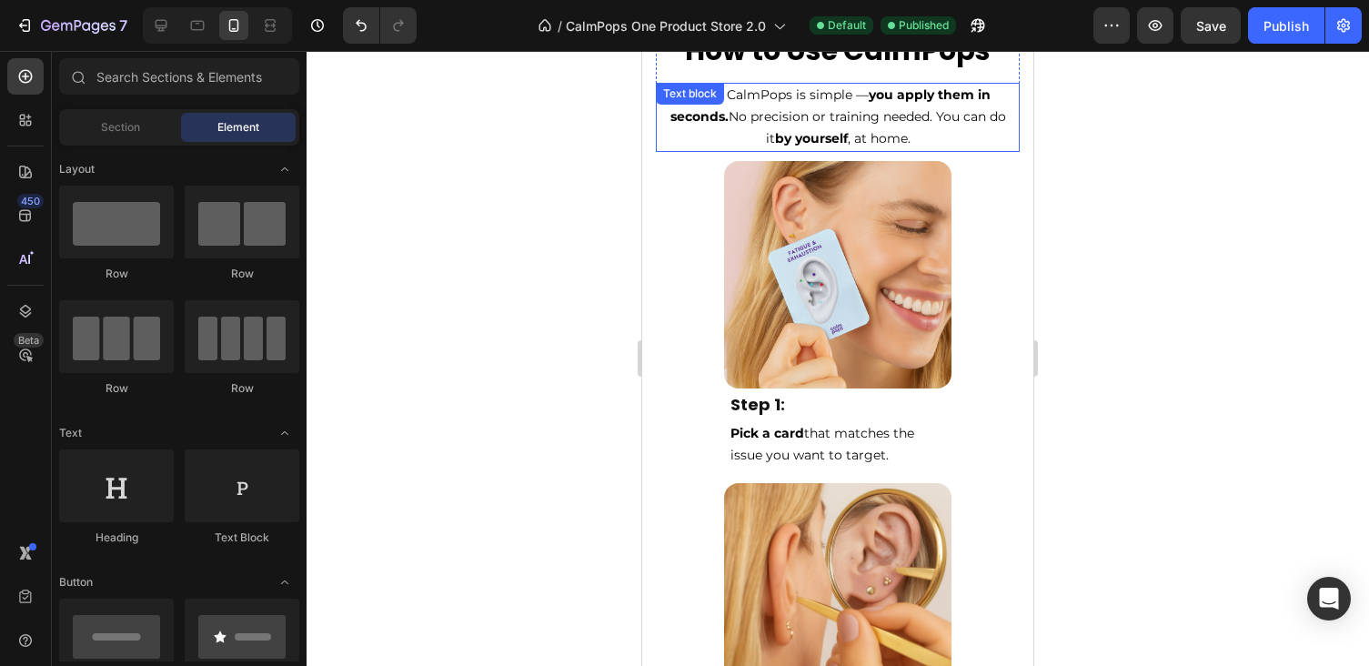
click at [849, 235] on img at bounding box center [837, 274] width 227 height 227
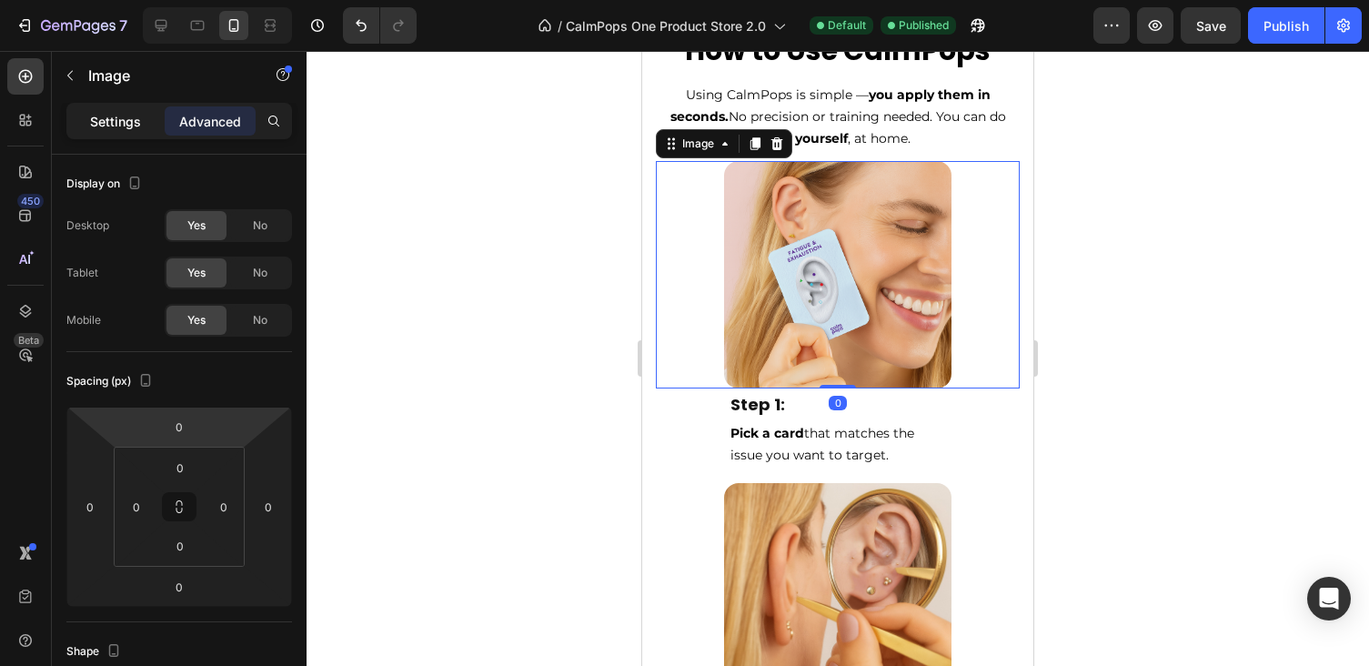
click at [128, 112] on p "Settings" at bounding box center [115, 121] width 51 height 19
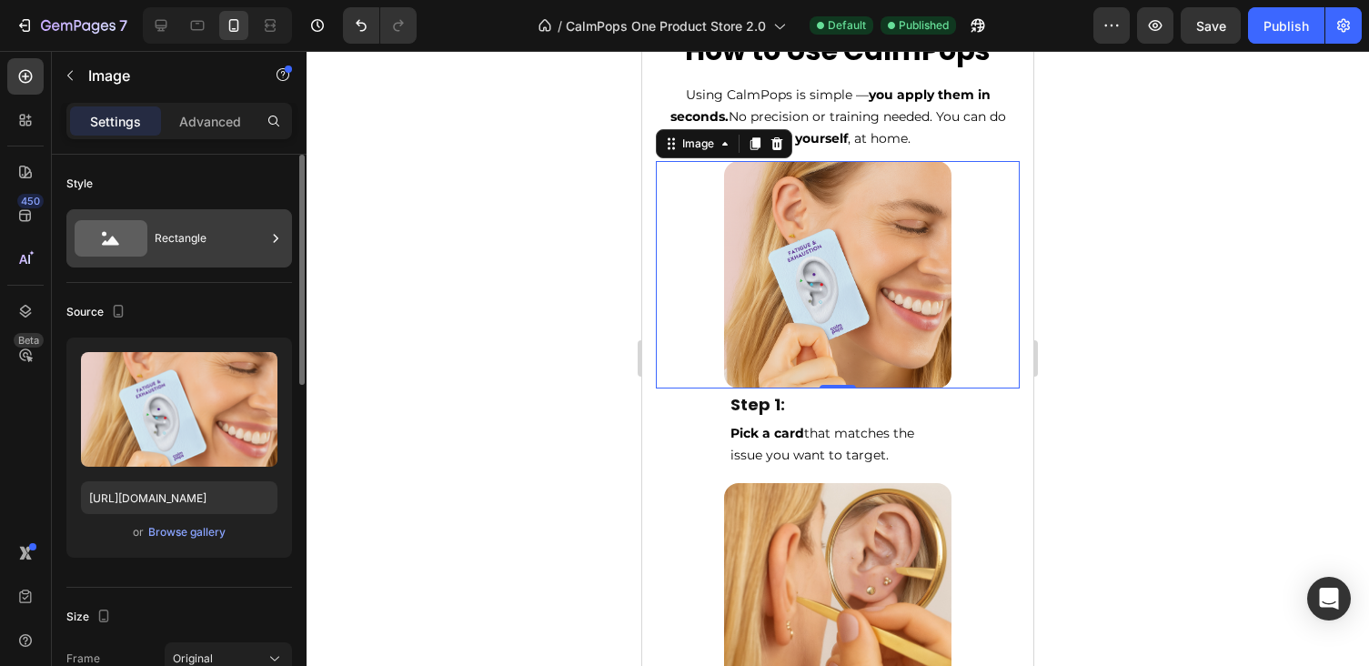
click at [195, 226] on div "Rectangle" at bounding box center [210, 238] width 111 height 42
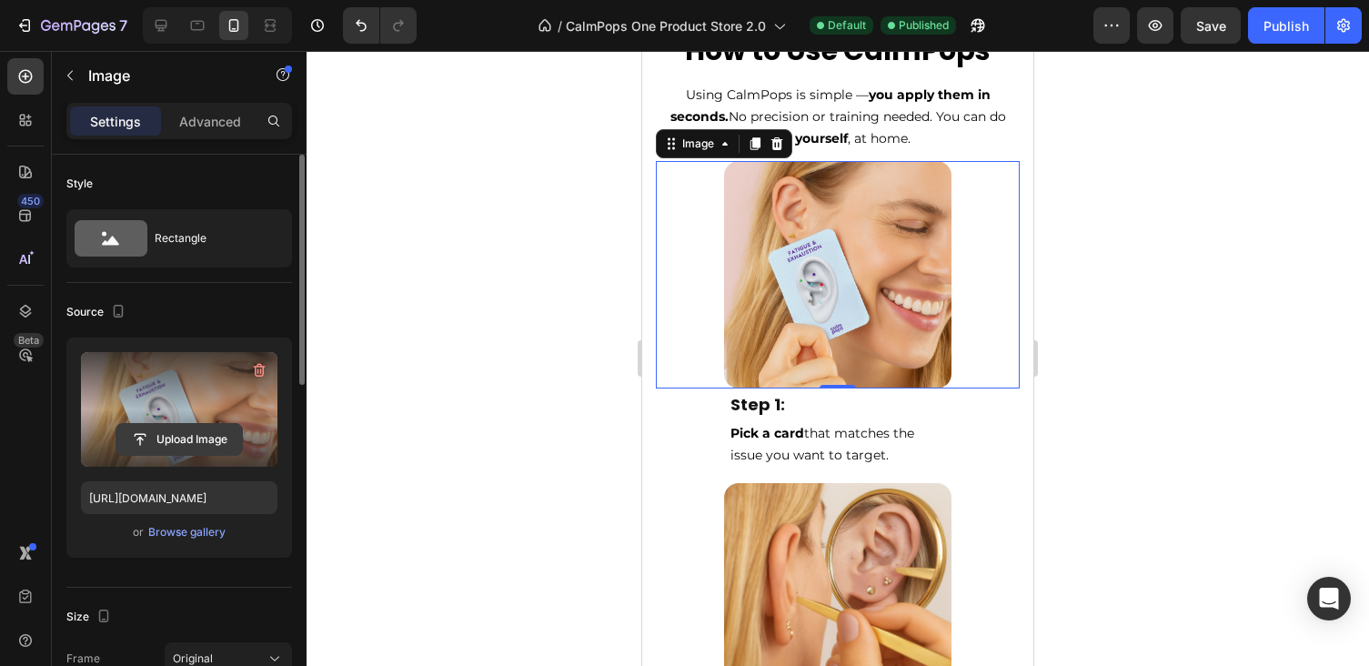
click at [176, 428] on input "file" at bounding box center [179, 439] width 126 height 31
click at [187, 437] on input "file" at bounding box center [179, 439] width 126 height 31
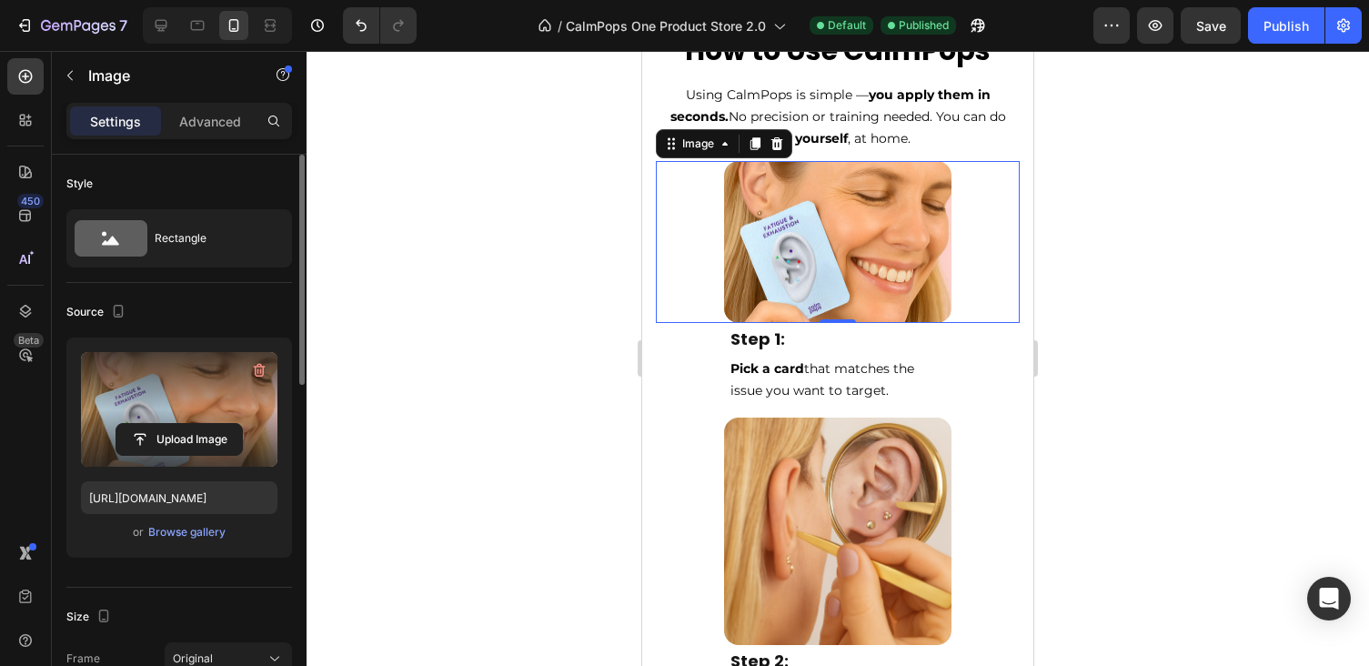
type input "[URL][DOMAIN_NAME]"
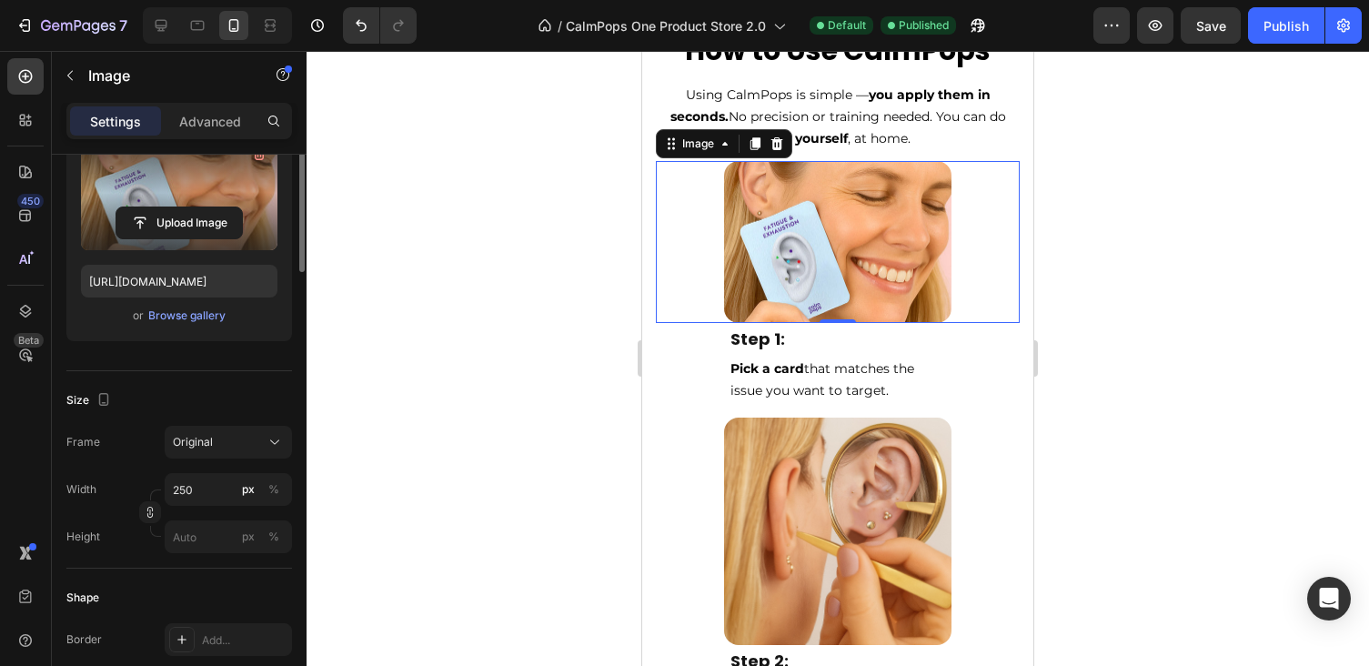
scroll to position [246, 0]
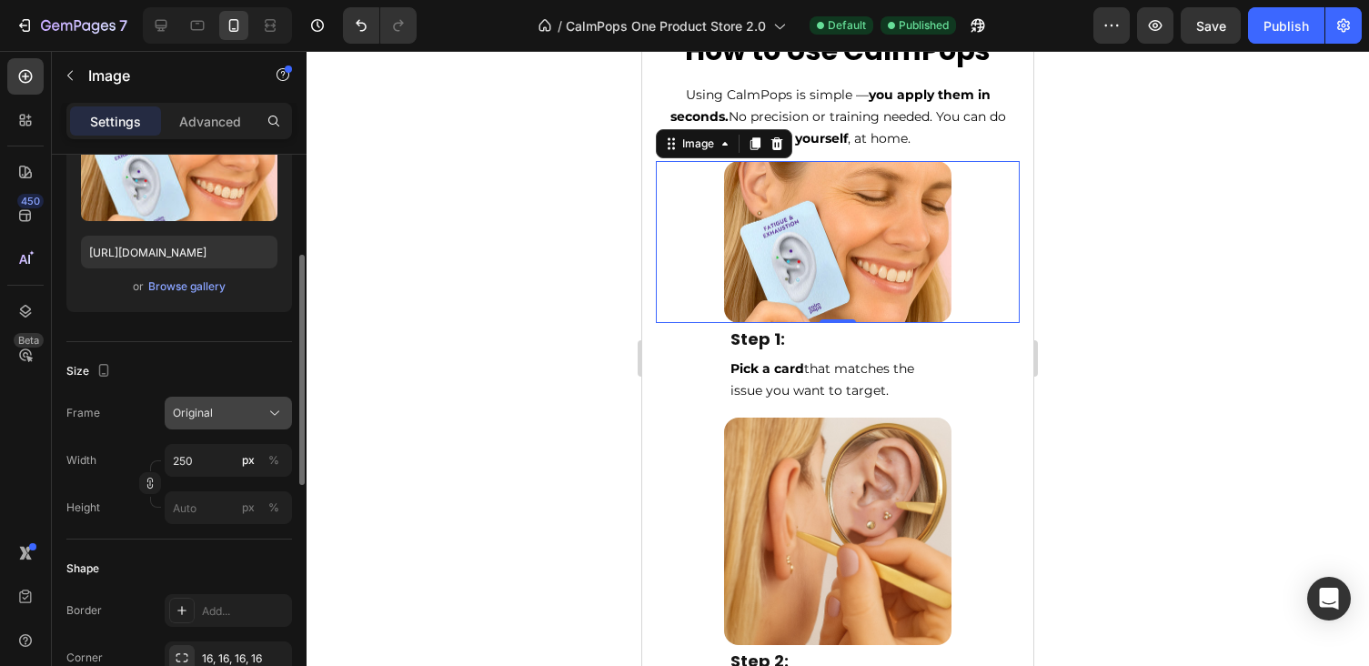
click at [272, 427] on button "Original" at bounding box center [228, 413] width 127 height 33
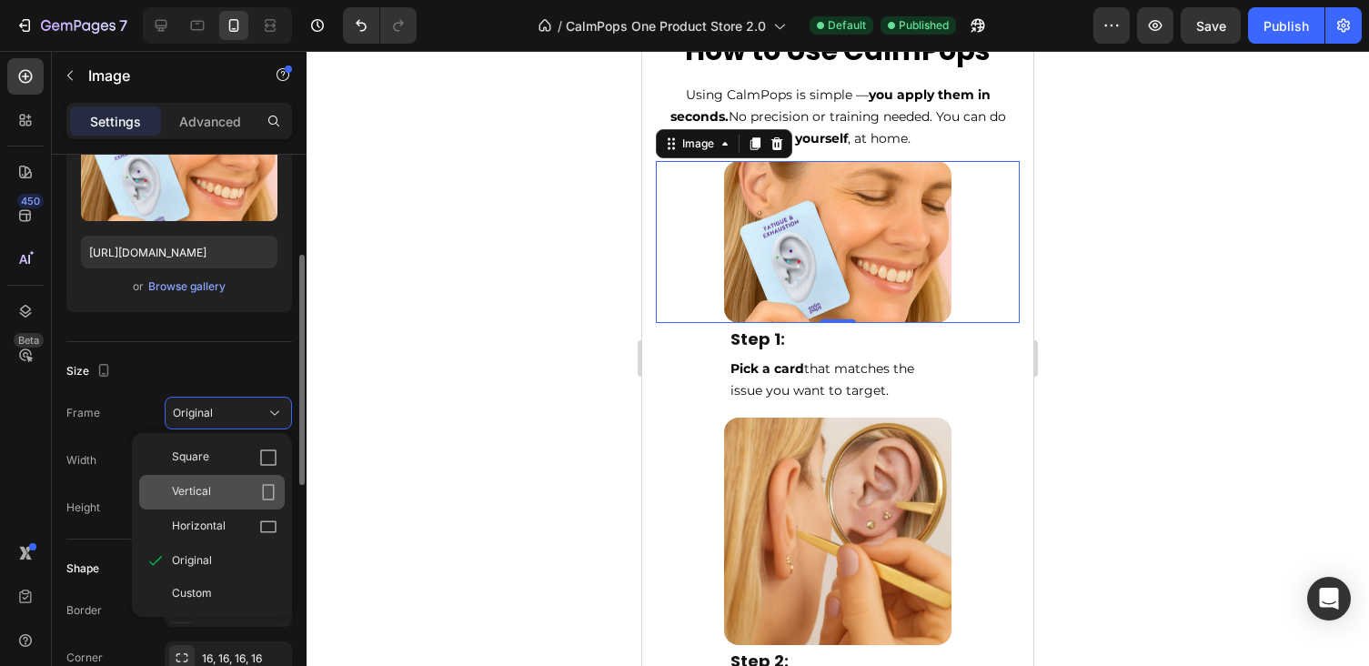
click at [229, 478] on div "Vertical" at bounding box center [212, 492] width 146 height 35
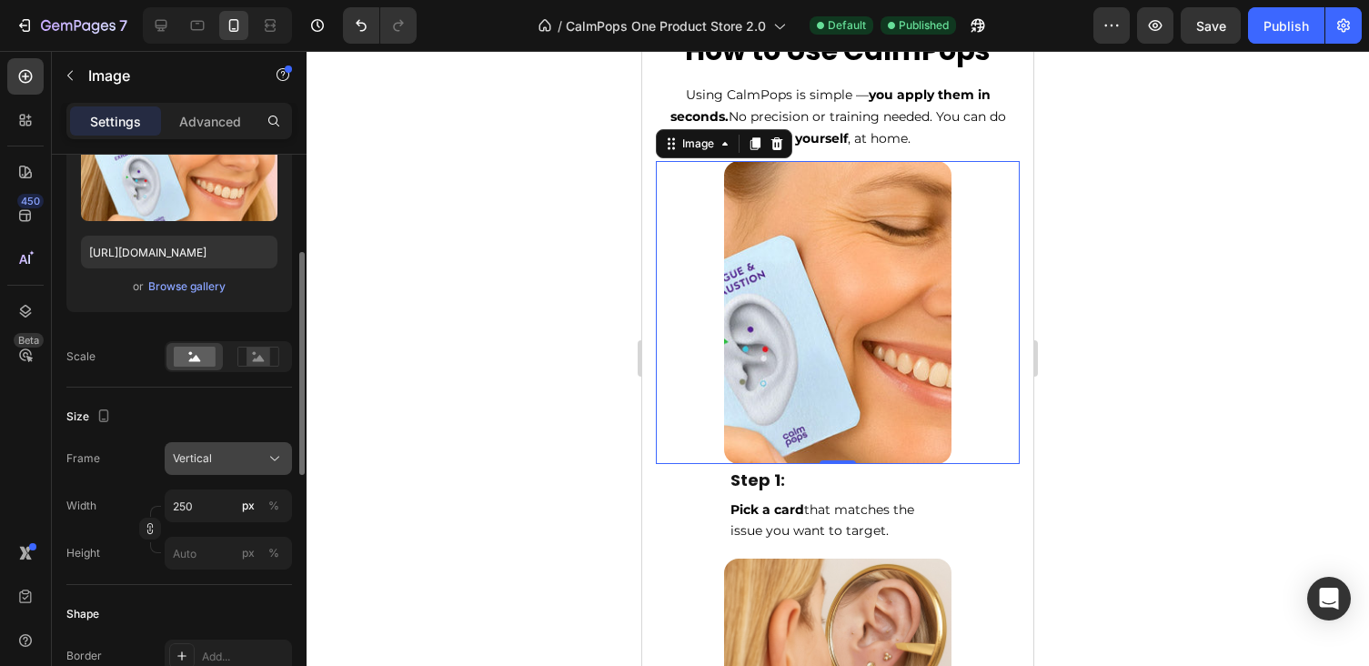
click at [220, 457] on div "Vertical" at bounding box center [217, 458] width 89 height 16
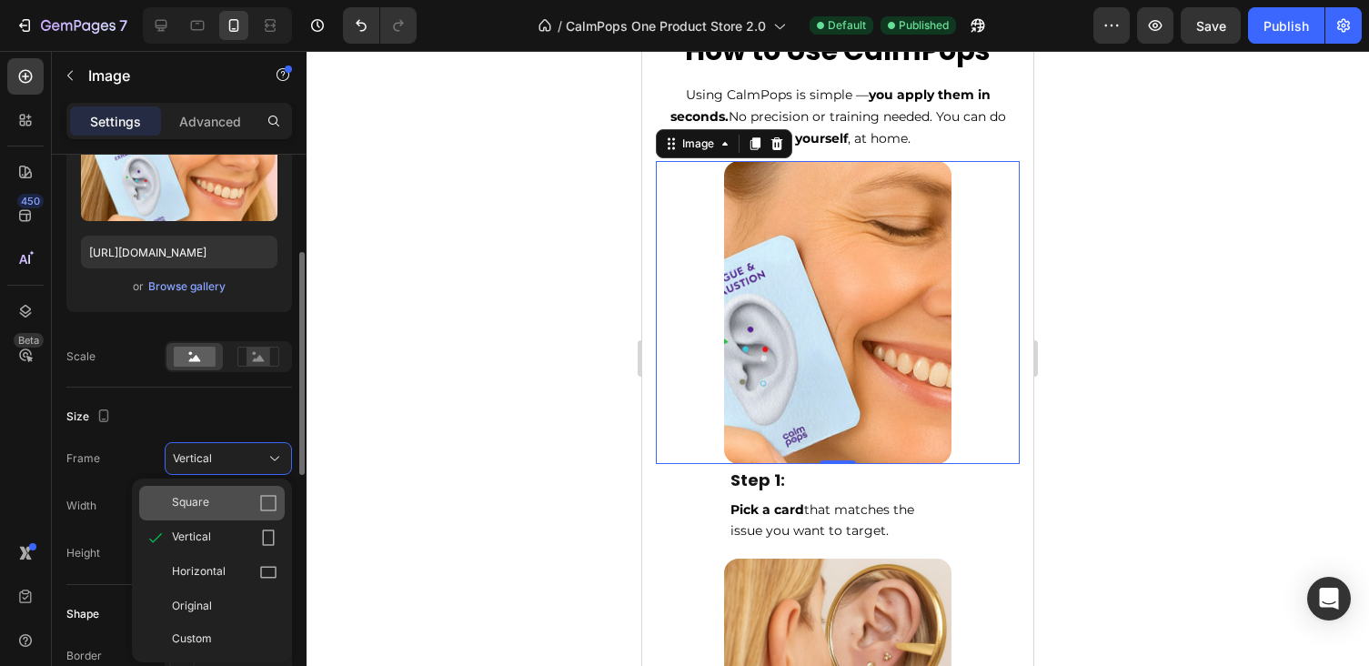
click at [207, 506] on span "Square" at bounding box center [190, 503] width 37 height 18
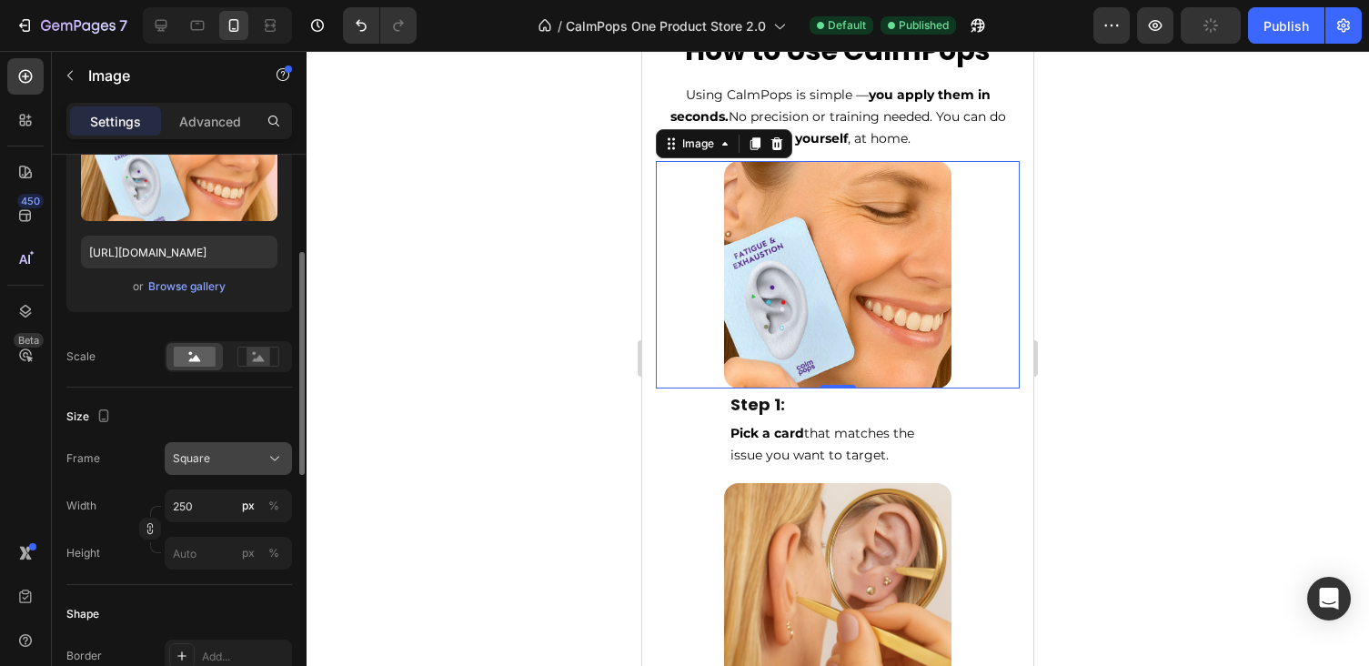
click at [208, 462] on span "Square" at bounding box center [191, 458] width 37 height 16
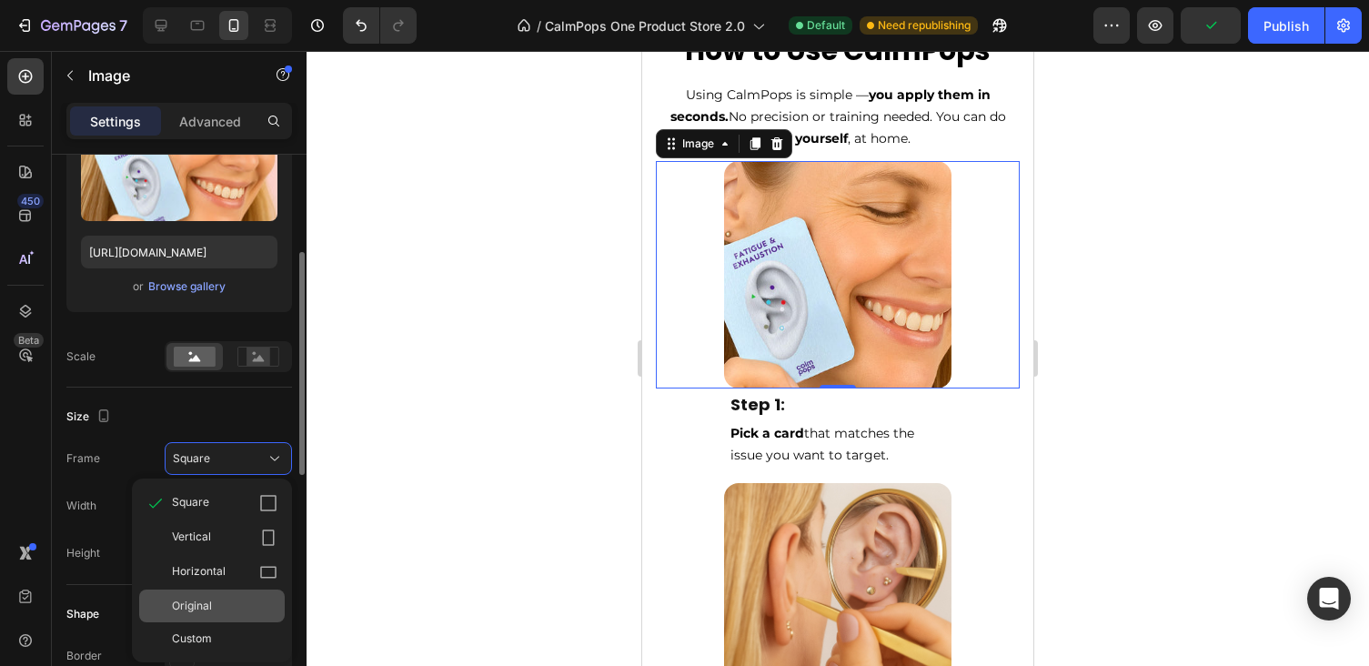
click at [203, 614] on div "Original" at bounding box center [212, 605] width 146 height 33
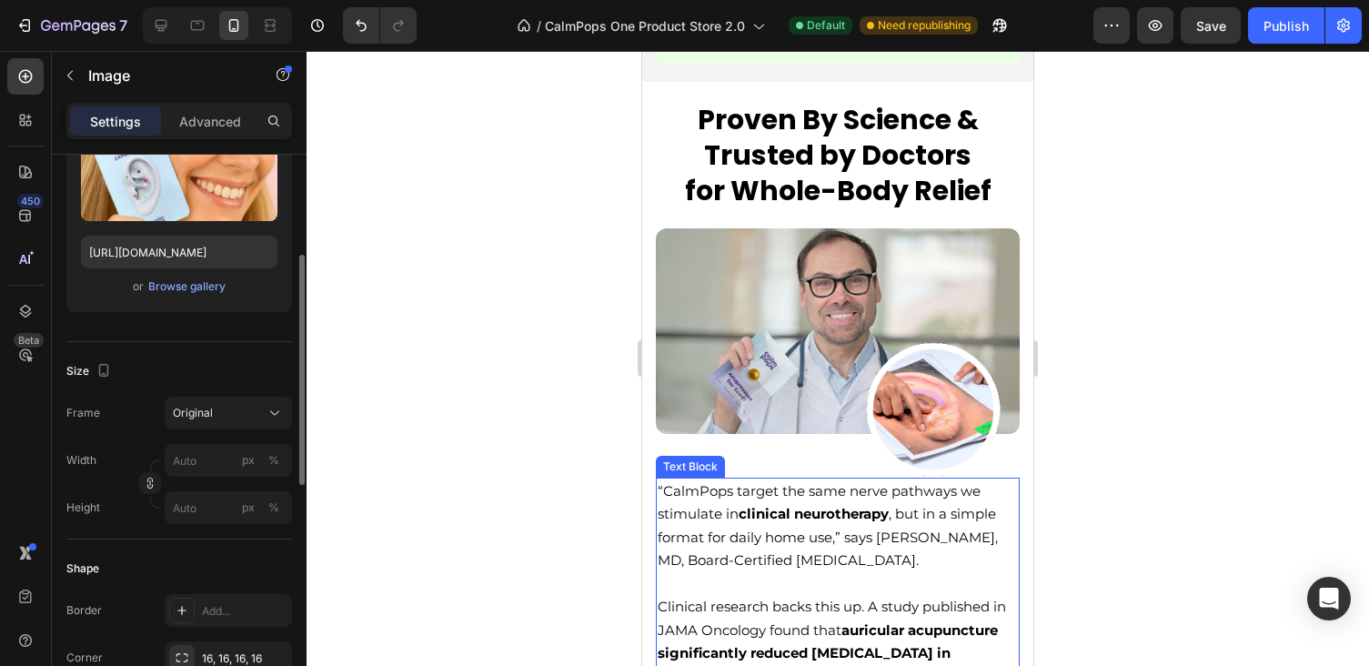
scroll to position [5868, 0]
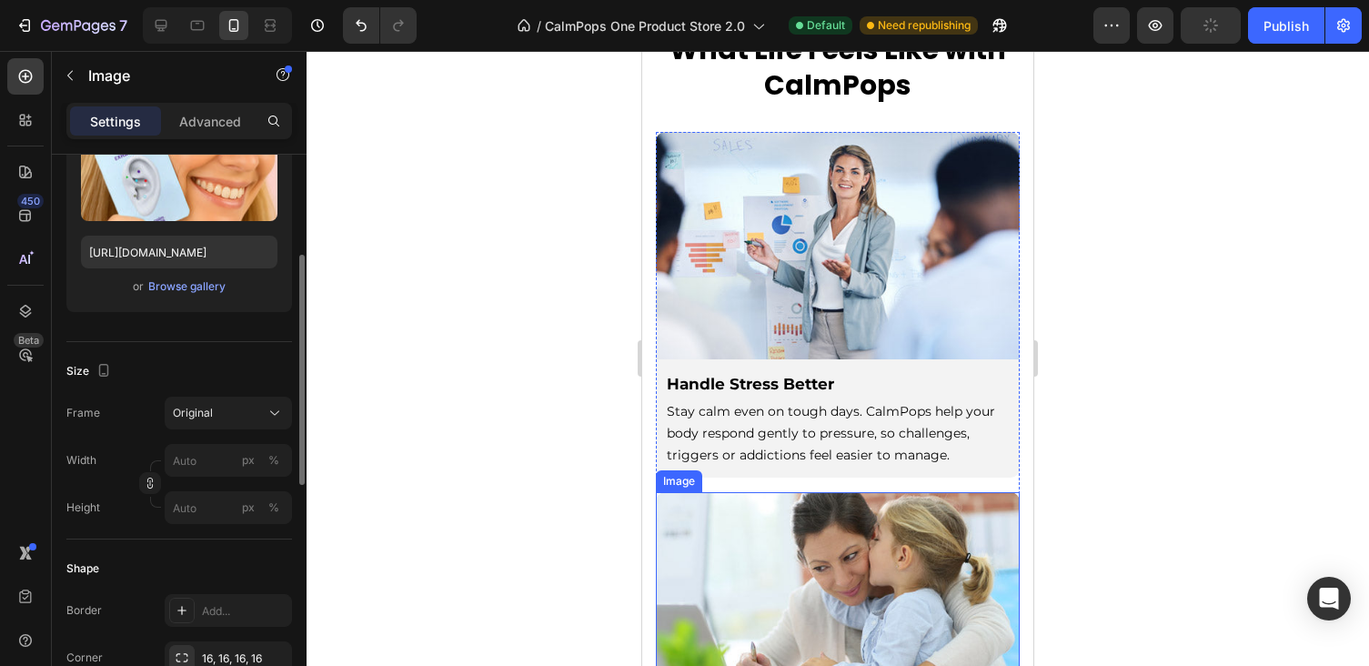
click at [755, 532] on img at bounding box center [838, 605] width 364 height 227
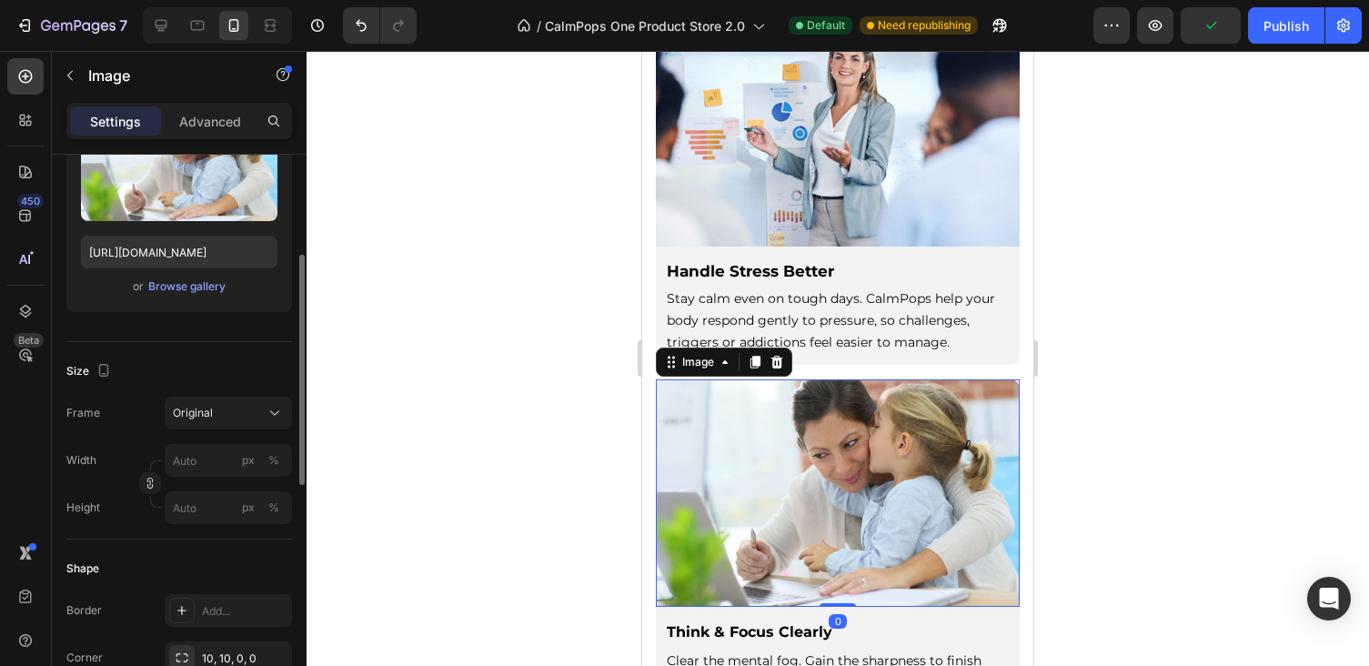
scroll to position [3045, 0]
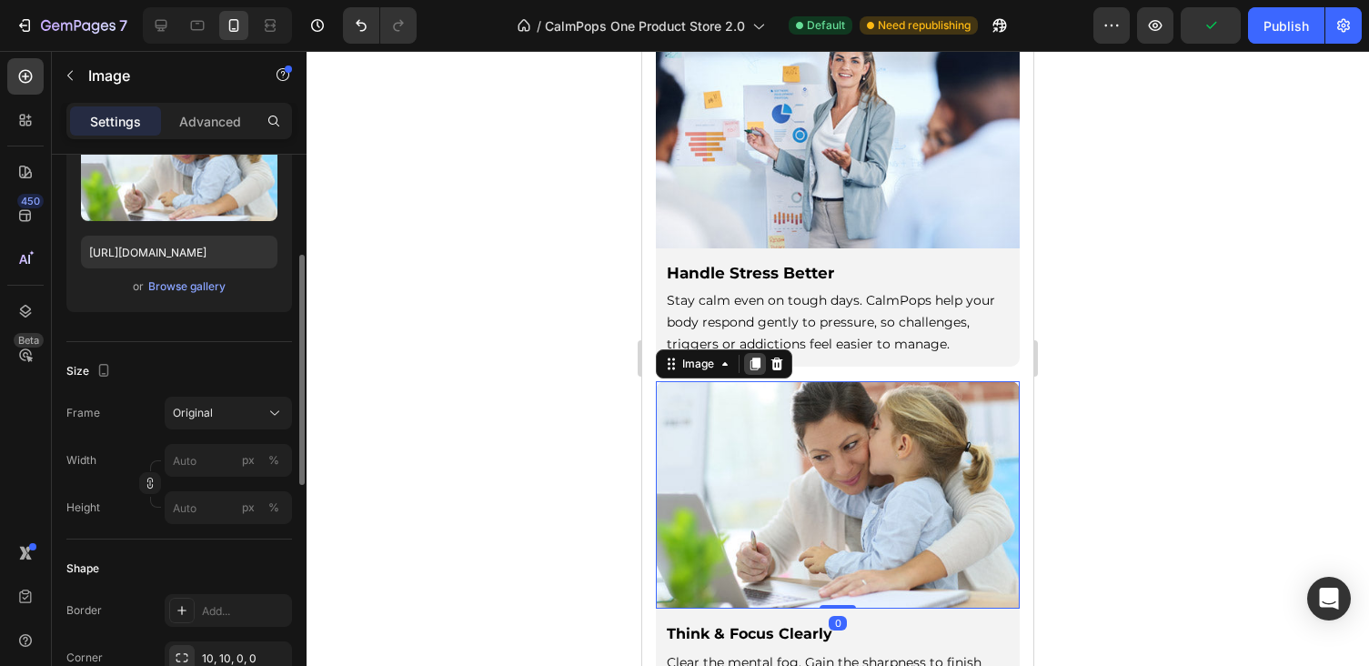
click at [757, 360] on icon at bounding box center [755, 363] width 10 height 13
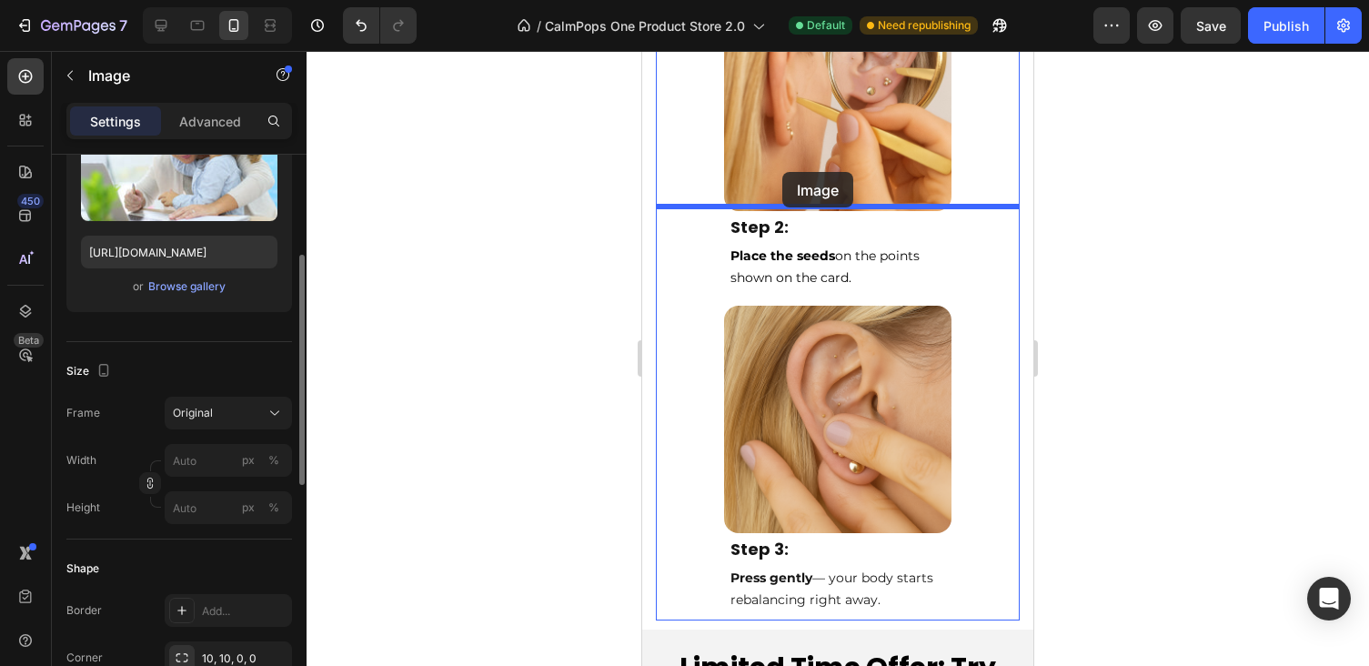
scroll to position [8832, 0]
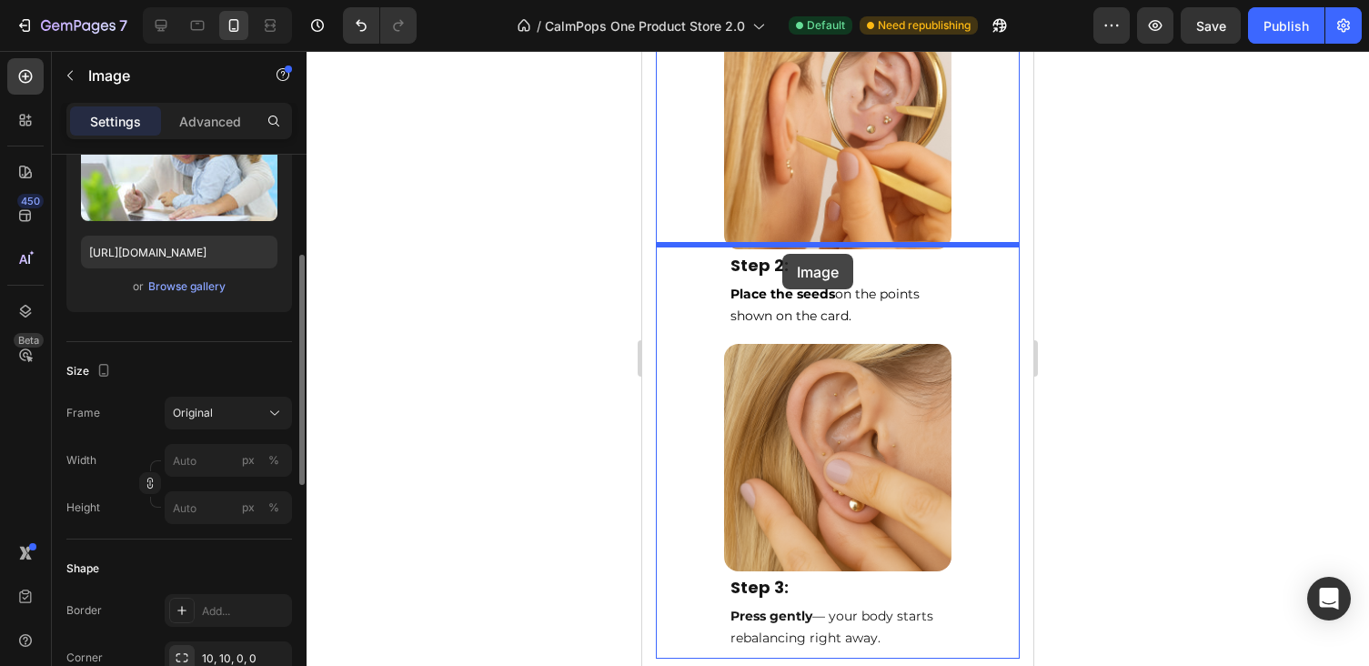
drag, startPoint x: 673, startPoint y: 589, endPoint x: 782, endPoint y: 252, distance: 354.6
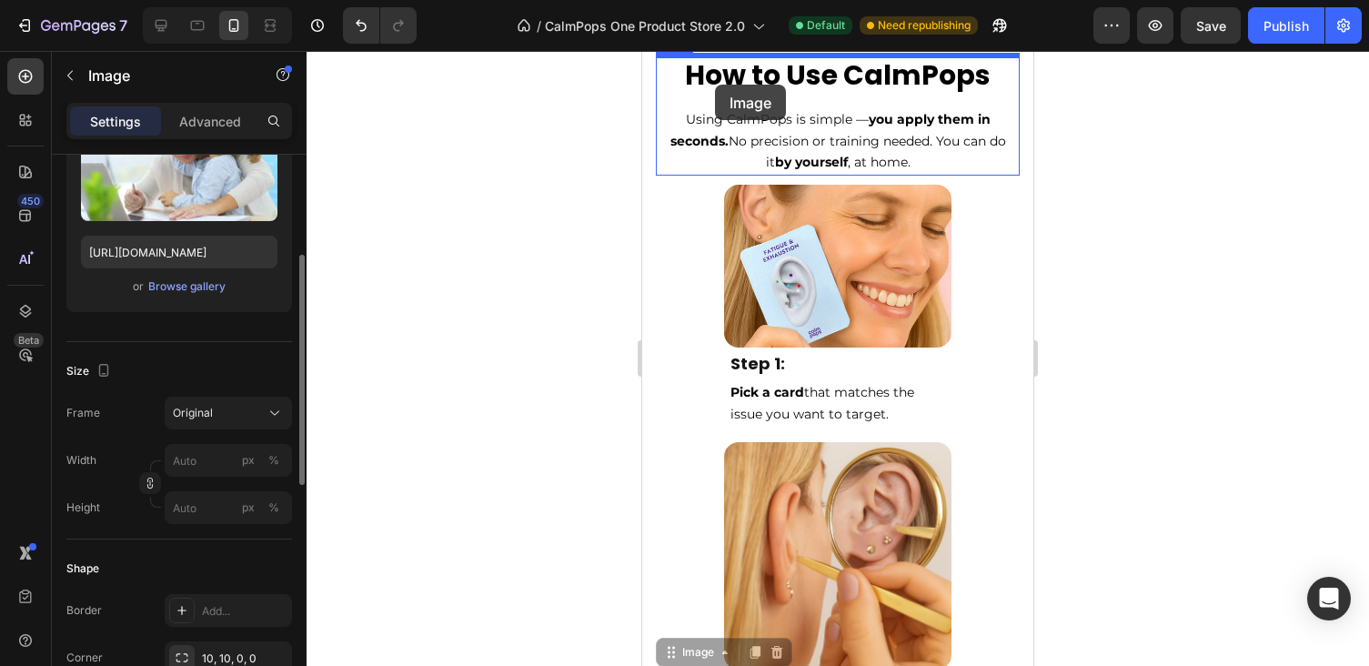
scroll to position [8347, 0]
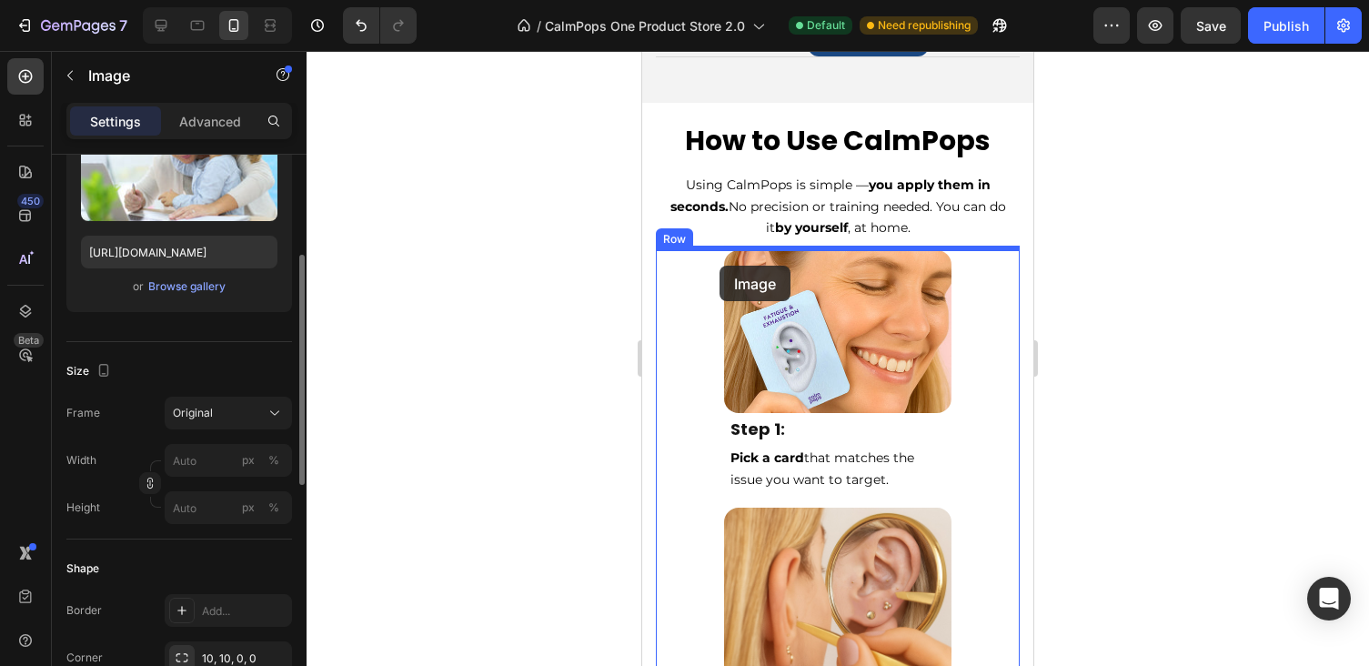
drag, startPoint x: 673, startPoint y: 433, endPoint x: 719, endPoint y: 266, distance: 173.7
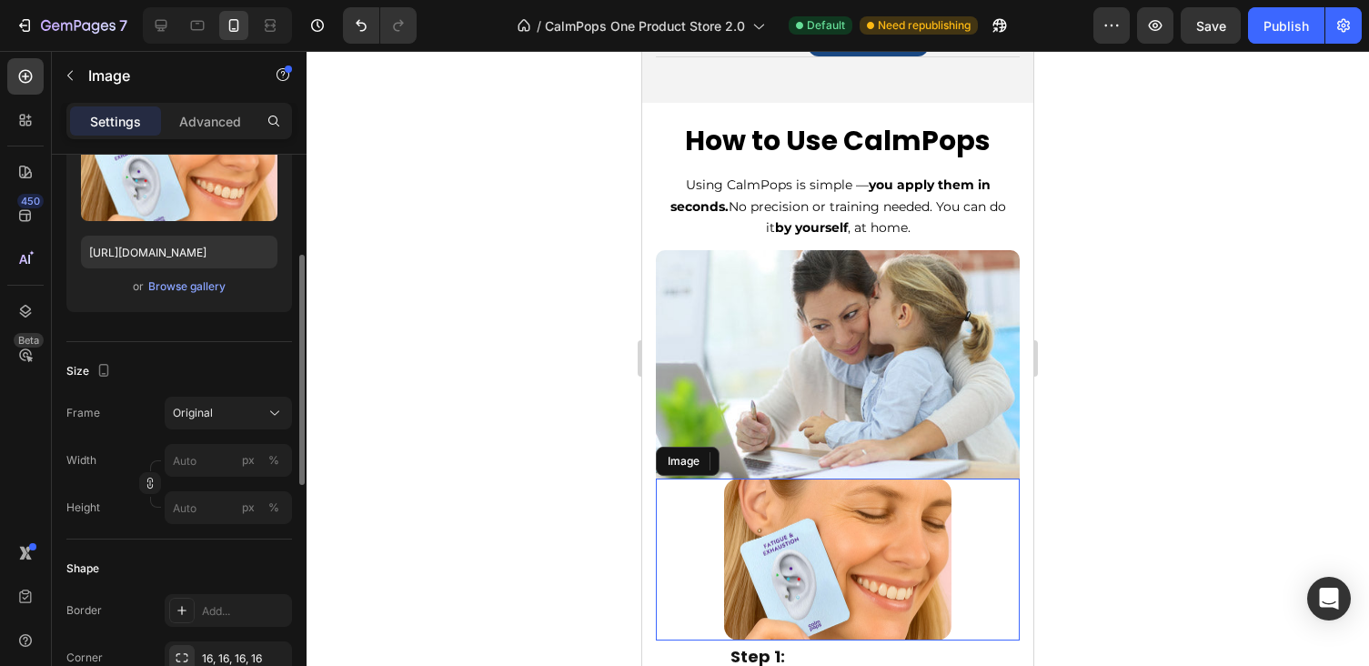
click at [790, 541] on img at bounding box center [837, 559] width 227 height 163
click at [163, 21] on icon at bounding box center [162, 26] width 12 height 12
type input "[URL][DOMAIN_NAME]"
type input "250"
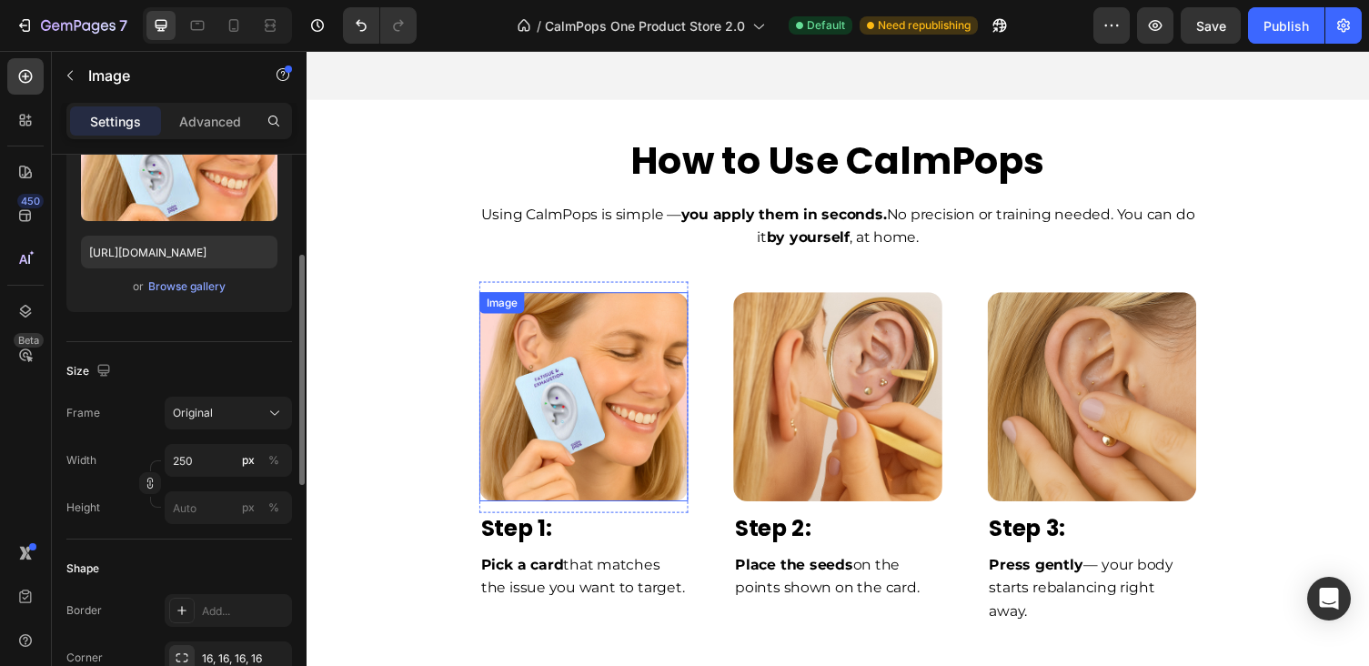
scroll to position [5938, 0]
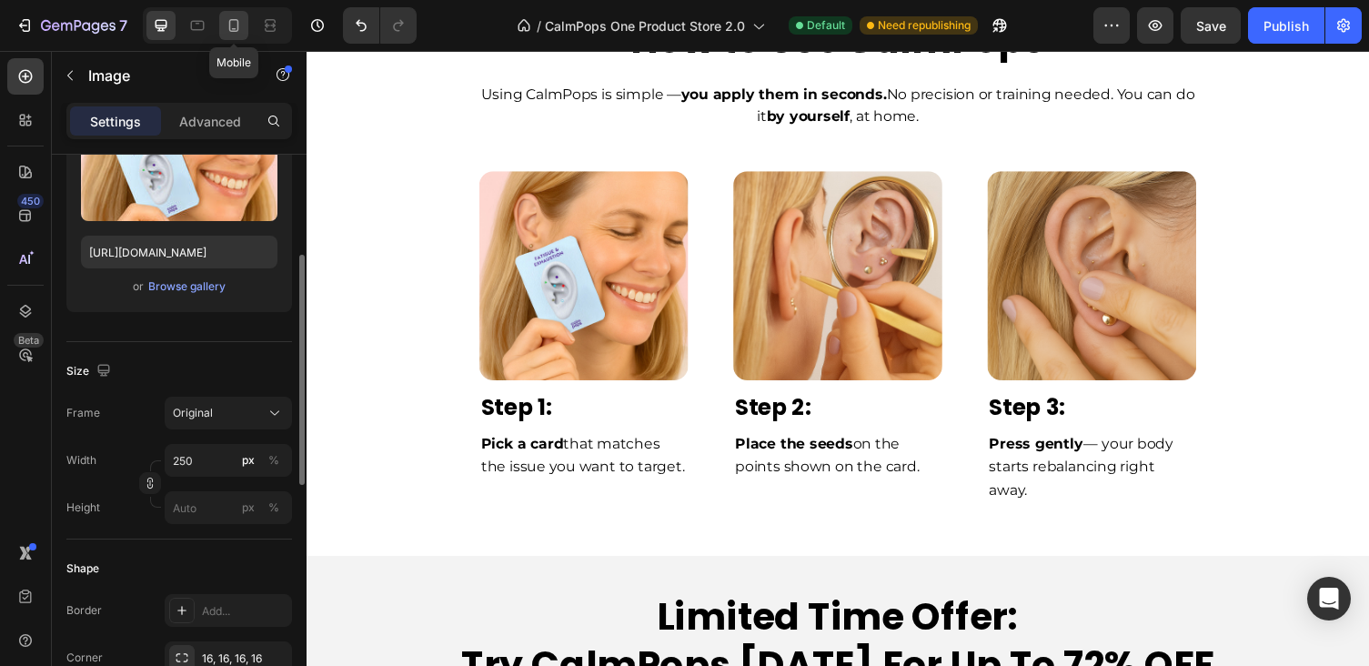
click at [230, 27] on icon at bounding box center [234, 25] width 10 height 13
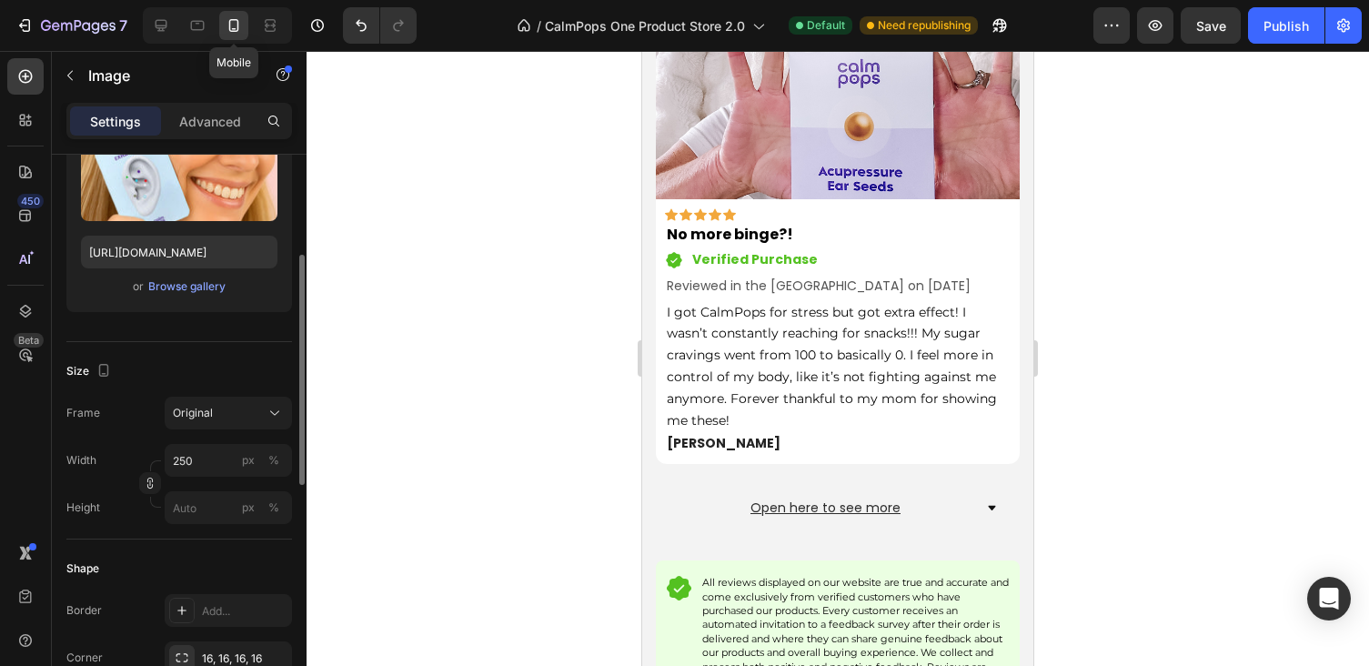
type input "[URL][DOMAIN_NAME]"
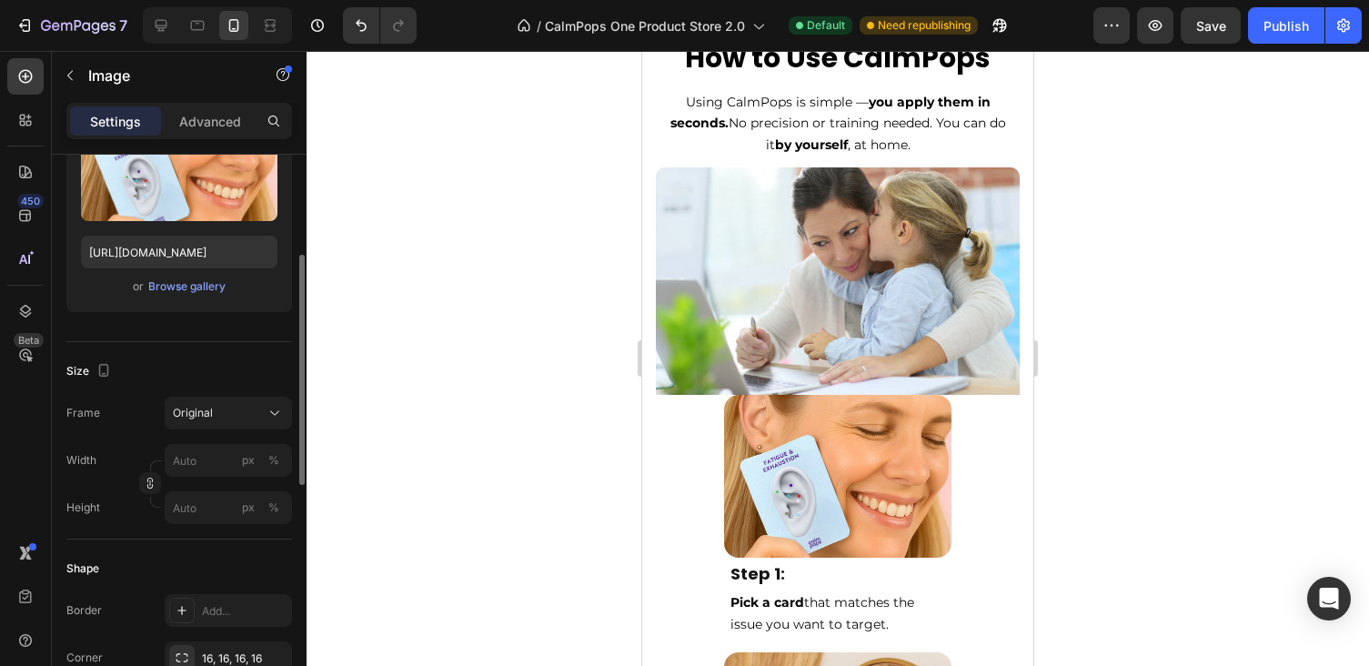
scroll to position [6366, 0]
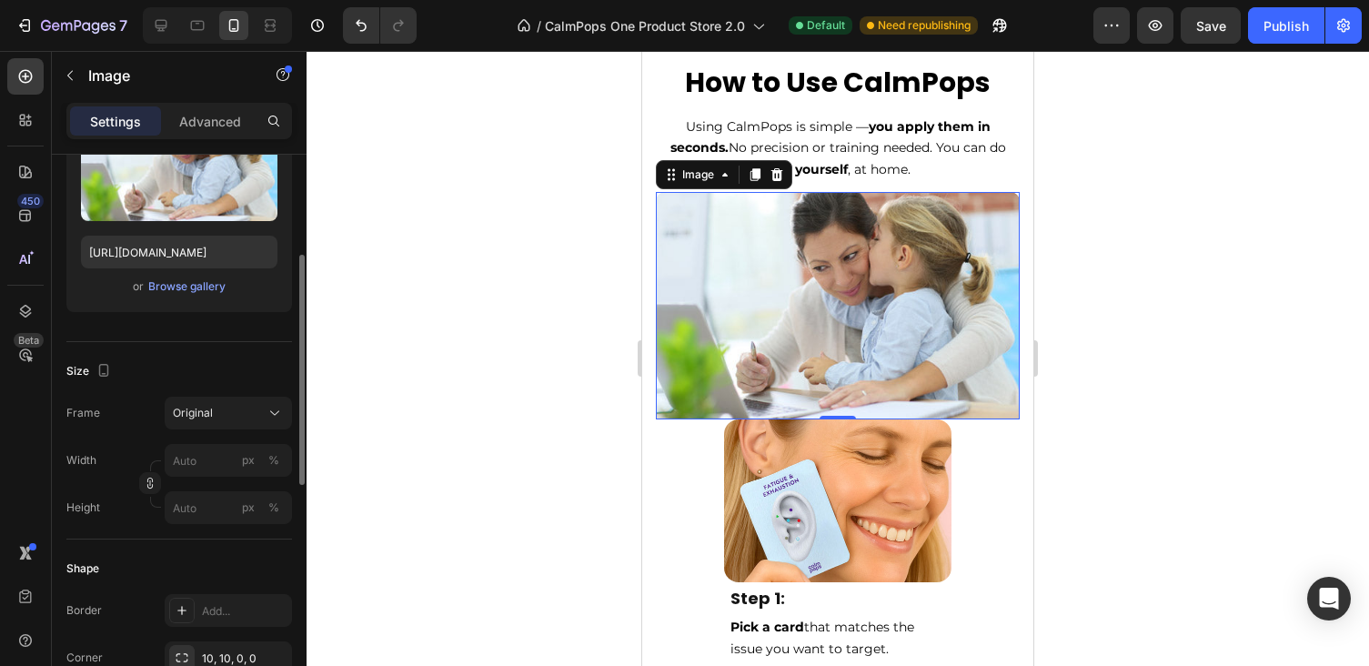
click at [767, 308] on img at bounding box center [838, 305] width 364 height 227
click at [189, 286] on div "Browse gallery" at bounding box center [186, 286] width 77 height 16
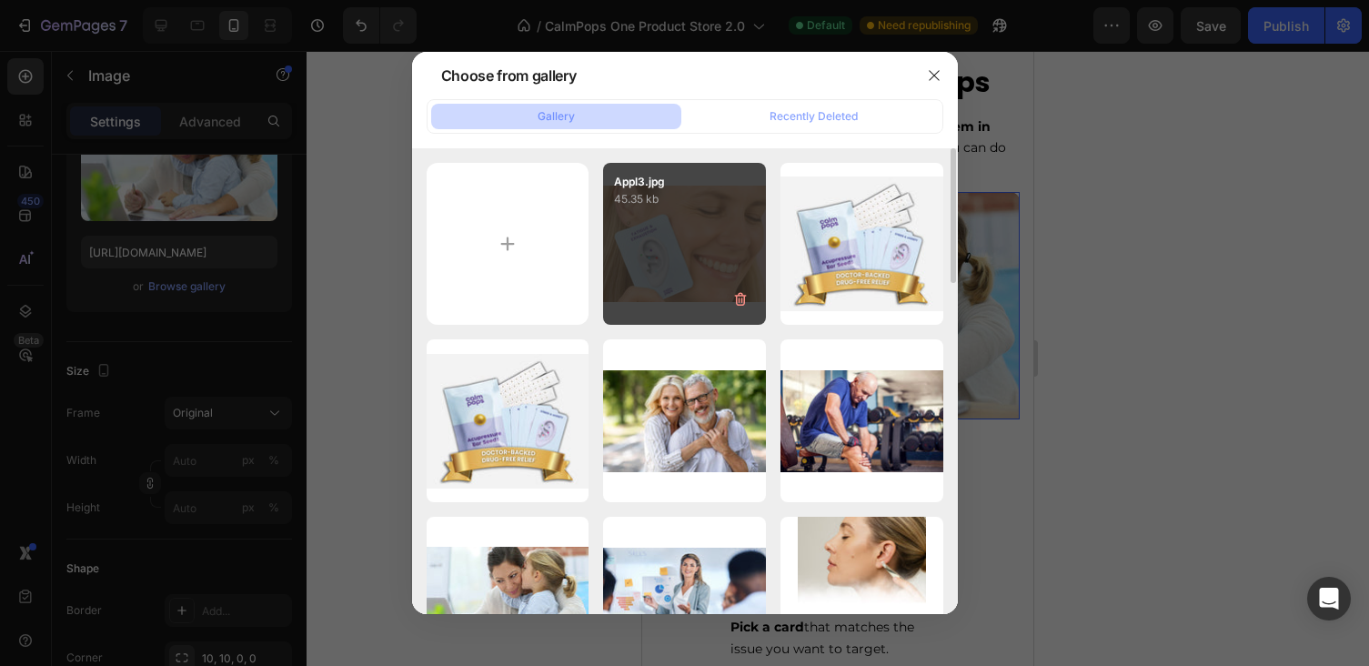
click at [671, 238] on div "Appl3.jpg 45.35 kb" at bounding box center [684, 244] width 163 height 163
type input "[URL][DOMAIN_NAME]"
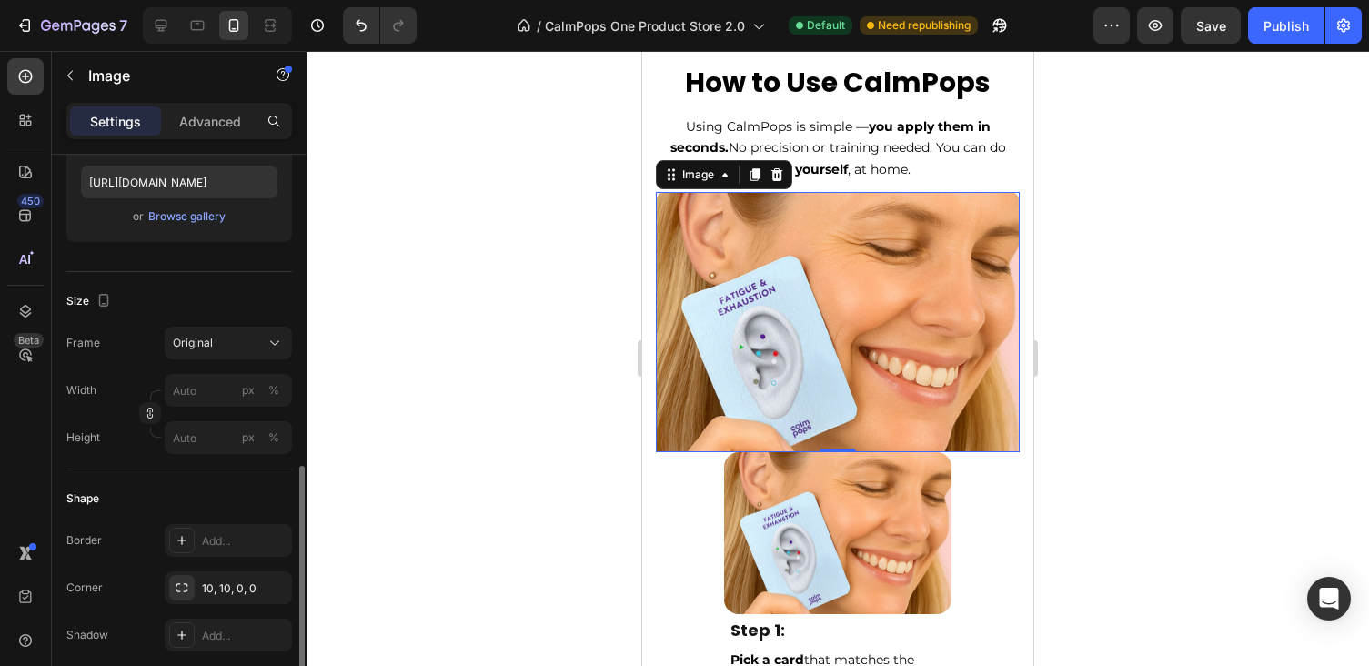
scroll to position [449, 0]
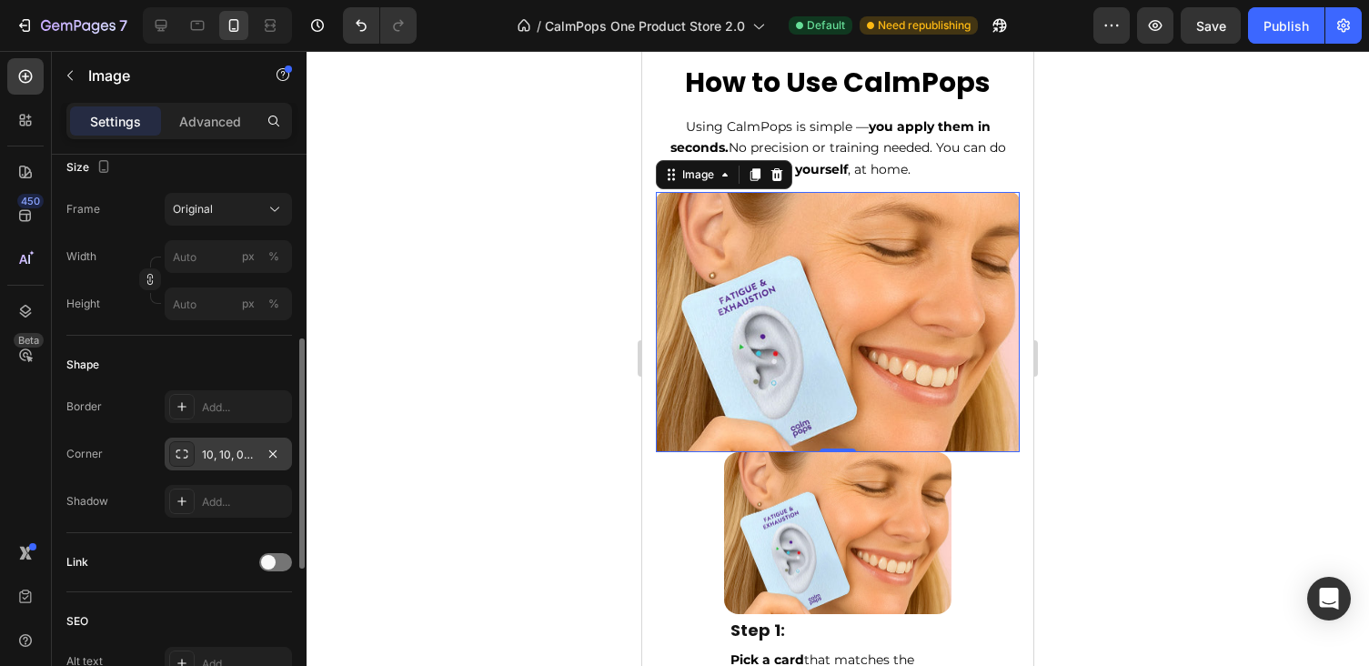
click at [206, 459] on div "10, 10, 0, 0" at bounding box center [228, 455] width 53 height 16
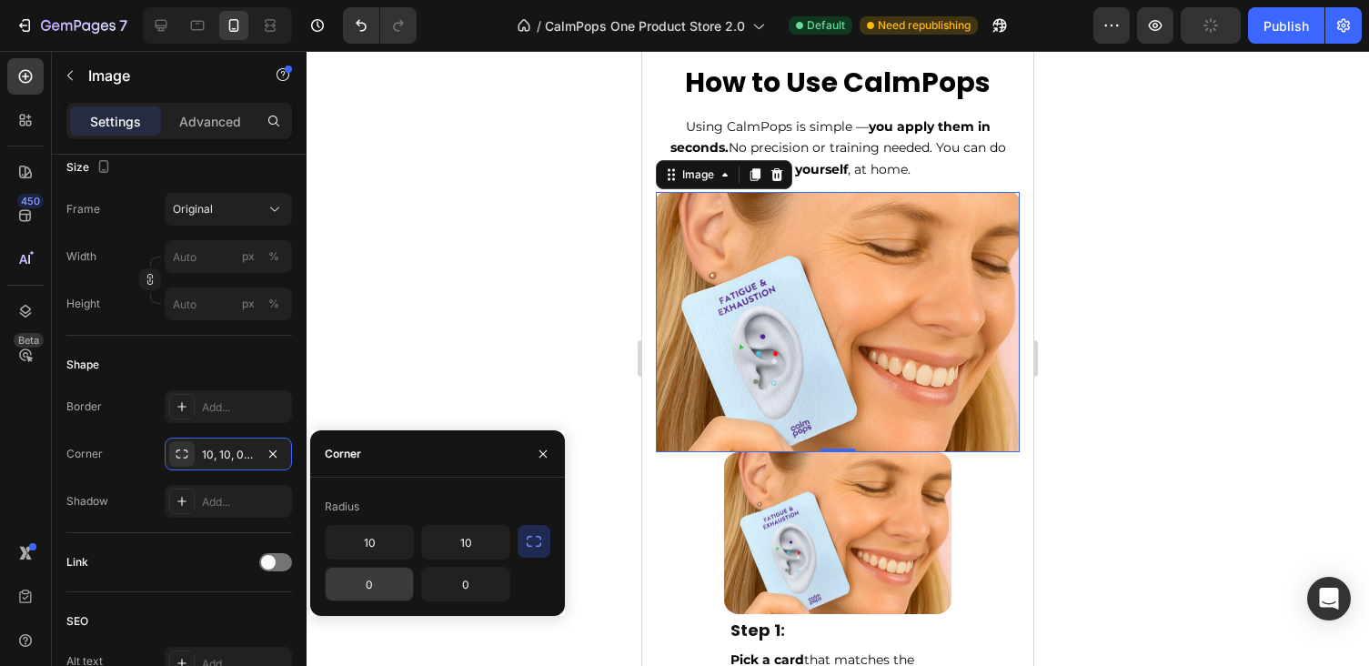
click at [390, 582] on input "0" at bounding box center [369, 584] width 87 height 33
type input "0"
type input "10"
click at [473, 596] on input "0" at bounding box center [465, 584] width 87 height 33
type input "0"
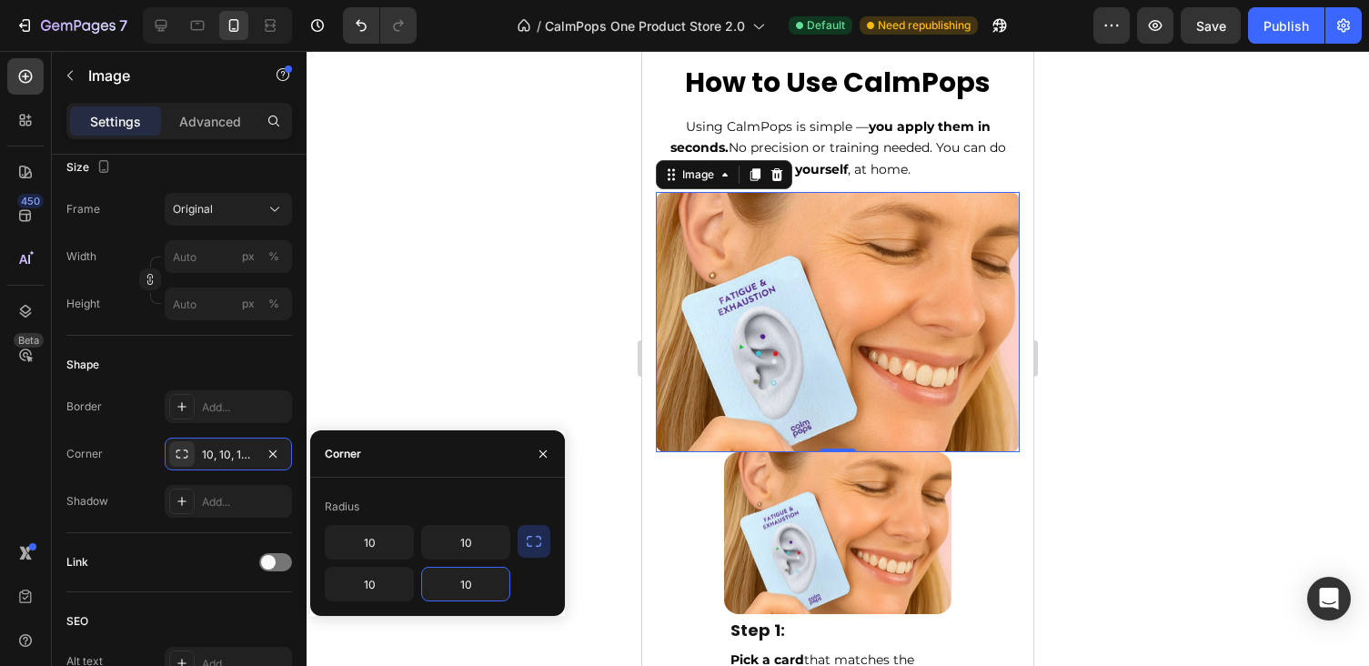
type input "10"
click at [539, 298] on div at bounding box center [838, 358] width 1062 height 615
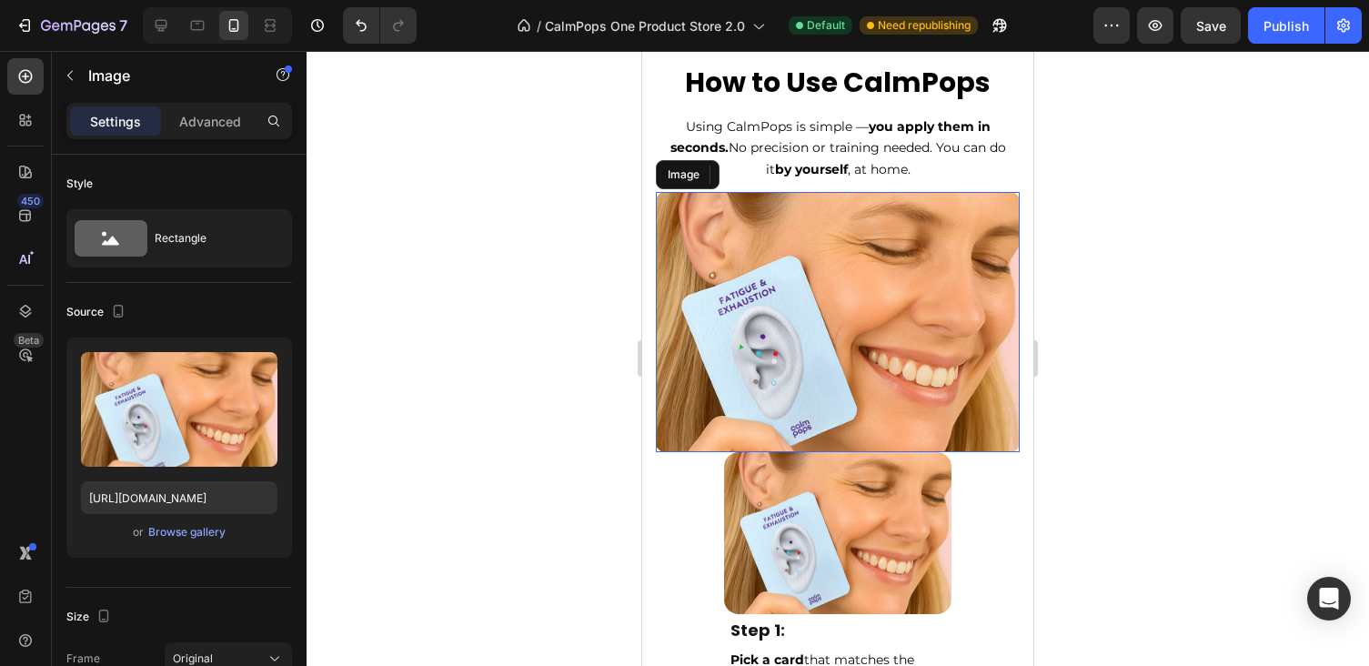
click at [801, 311] on img at bounding box center [838, 322] width 364 height 260
click at [187, 115] on p "Advanced" at bounding box center [210, 121] width 62 height 19
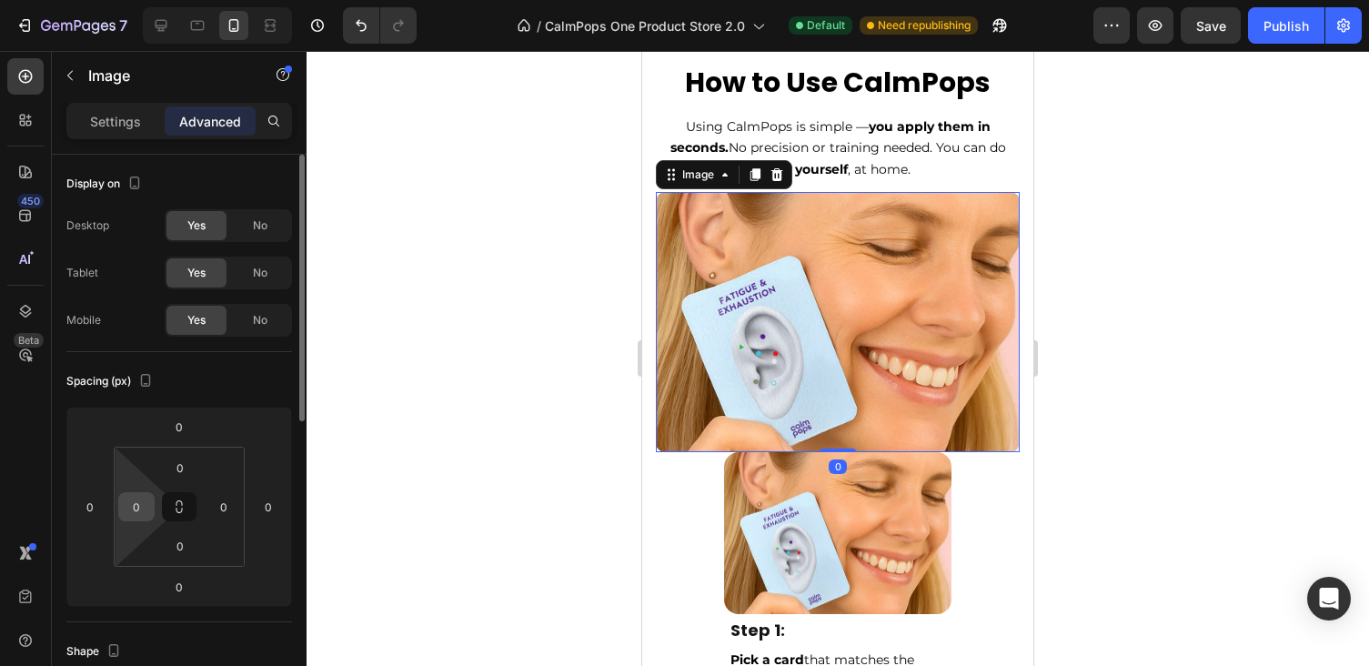
click at [146, 503] on input "0" at bounding box center [136, 506] width 27 height 27
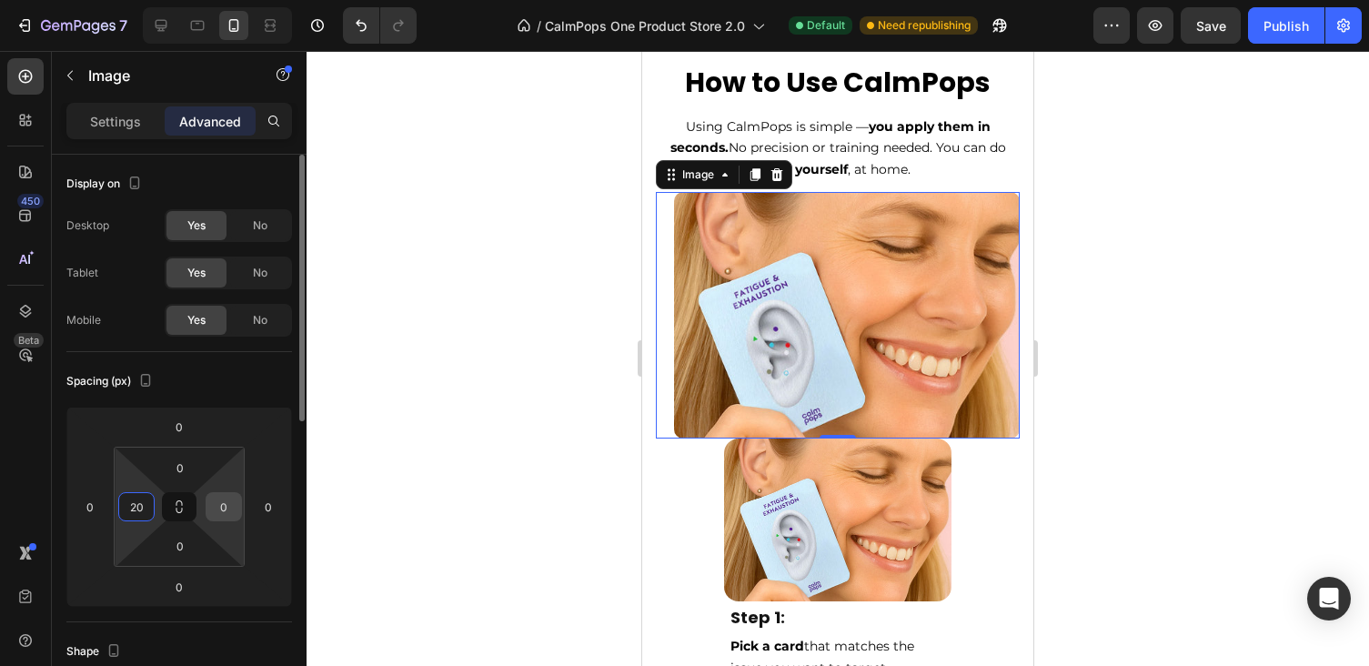
type input "2"
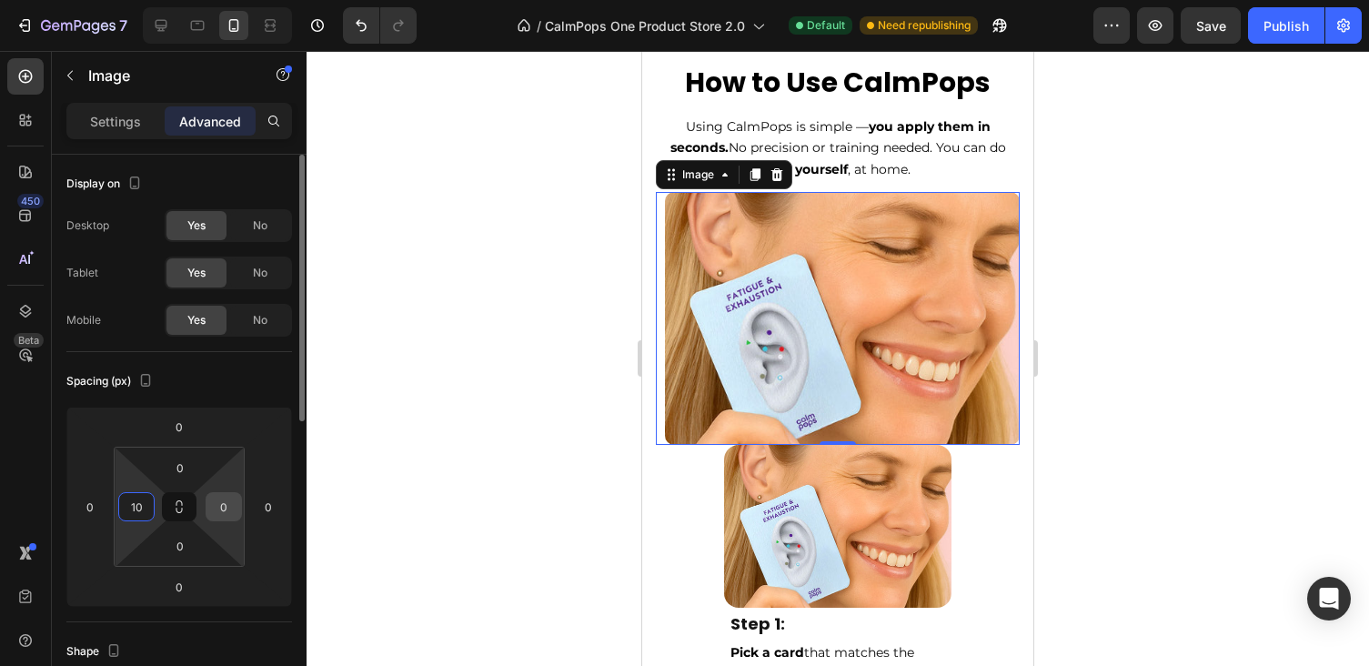
type input "10"
click at [225, 511] on input "0" at bounding box center [223, 506] width 27 height 27
type input "10"
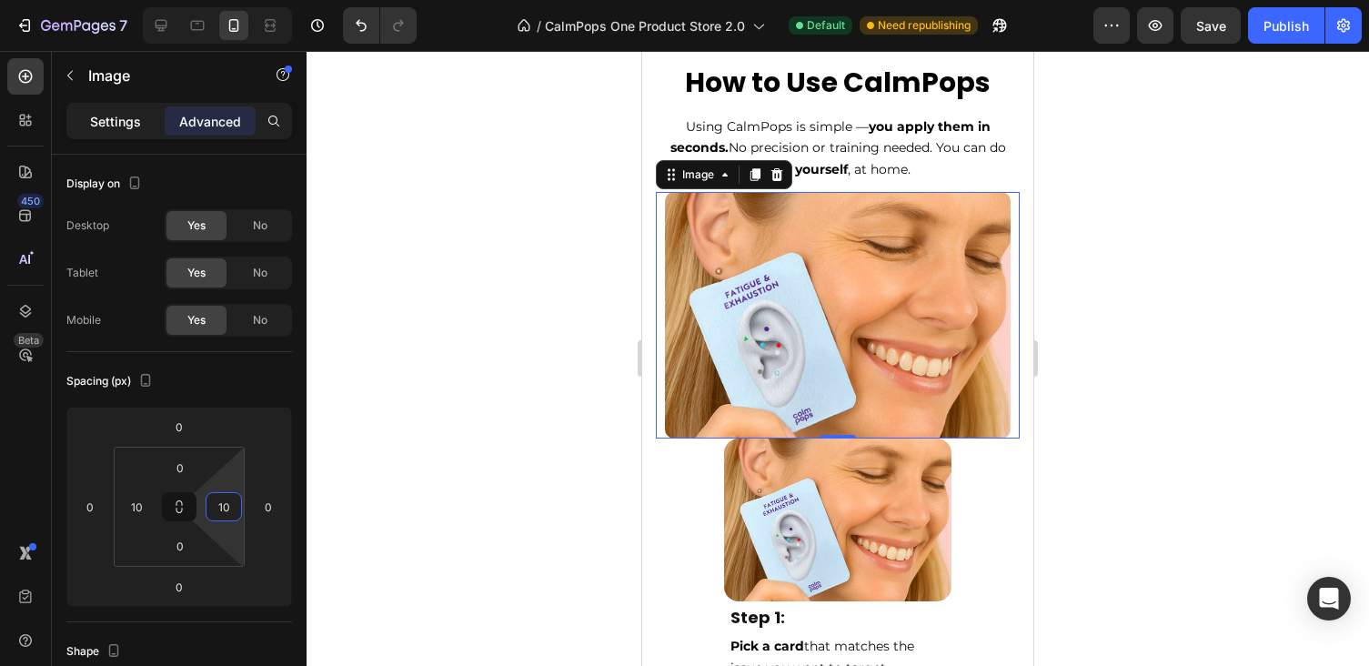
click at [137, 116] on p "Settings" at bounding box center [115, 121] width 51 height 19
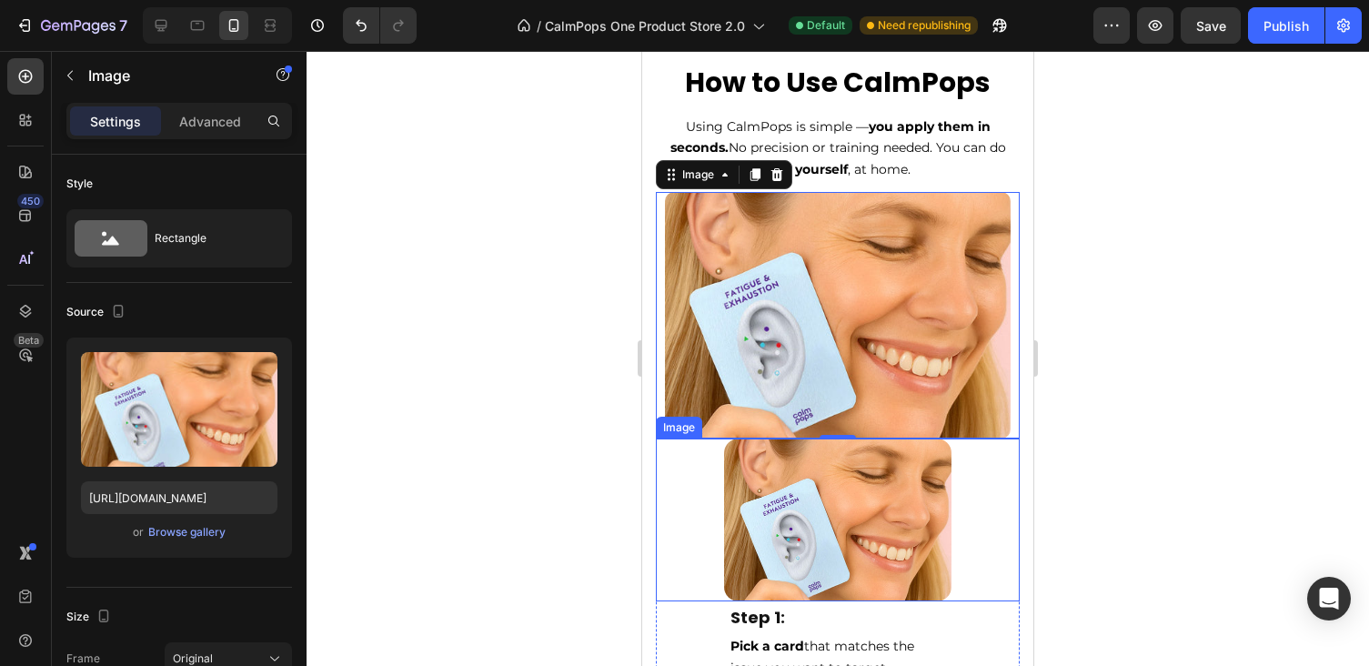
click at [843, 503] on img at bounding box center [837, 519] width 227 height 163
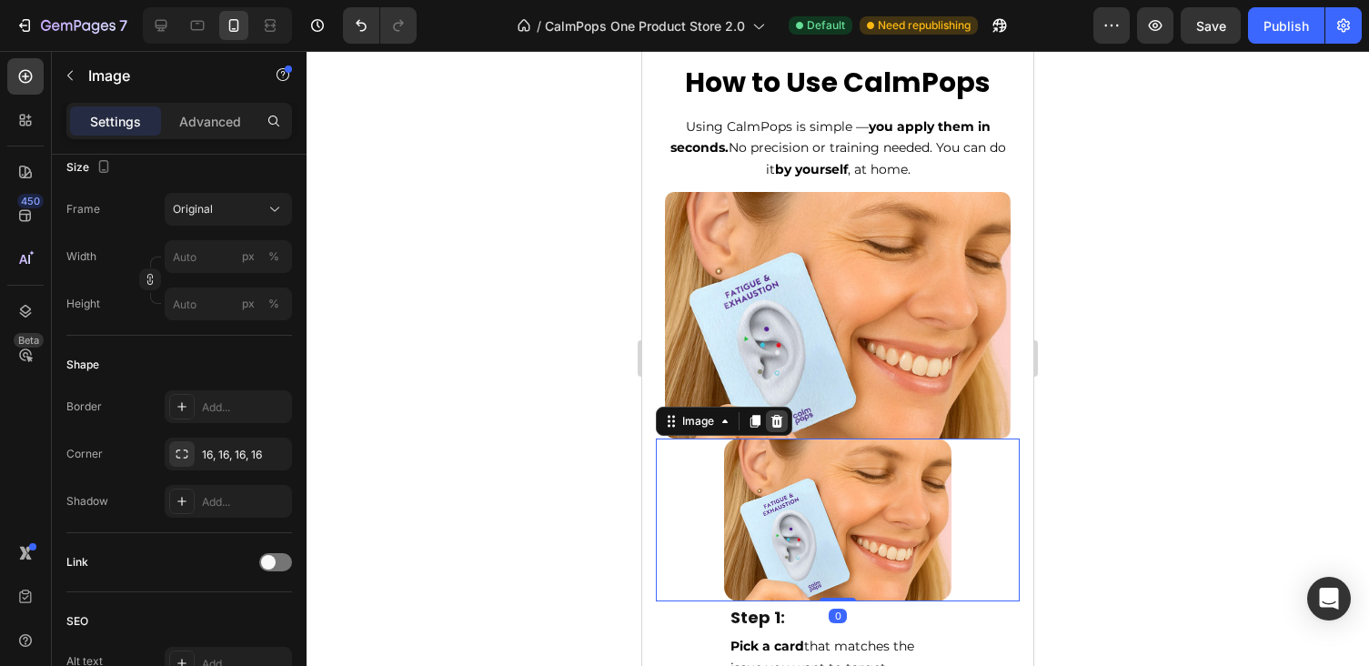
click at [777, 414] on icon at bounding box center [776, 421] width 15 height 15
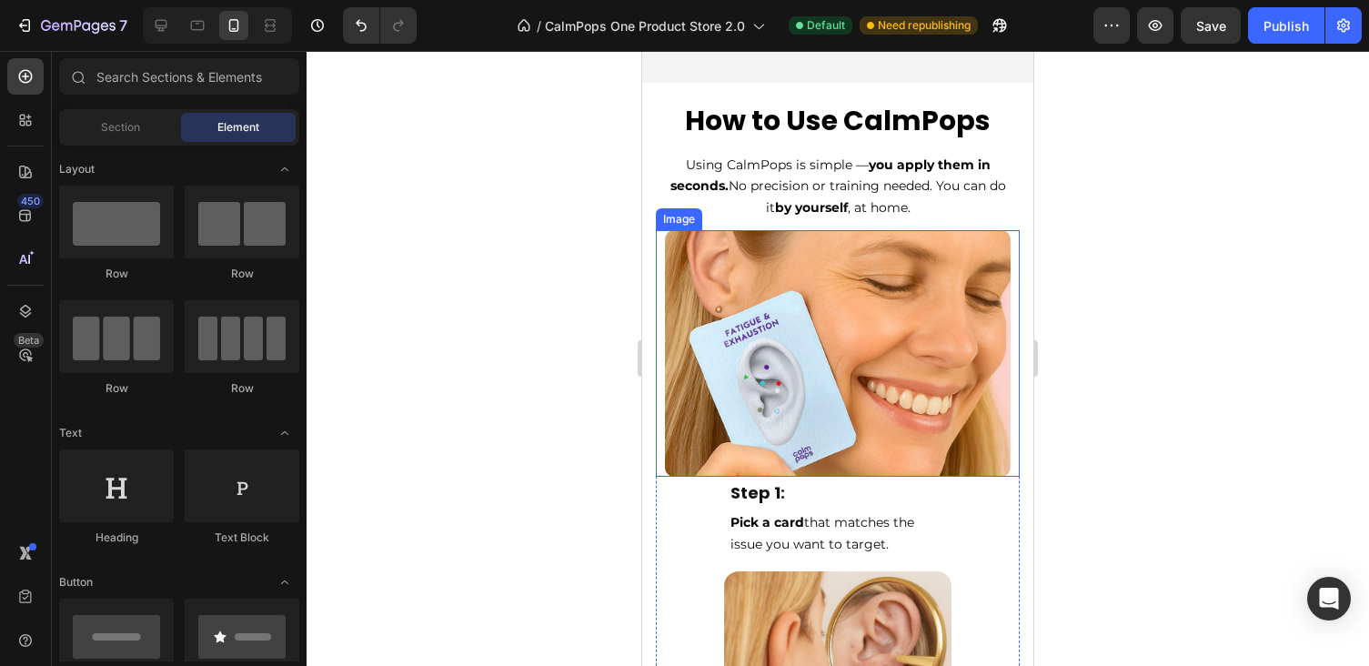
scroll to position [6390, 0]
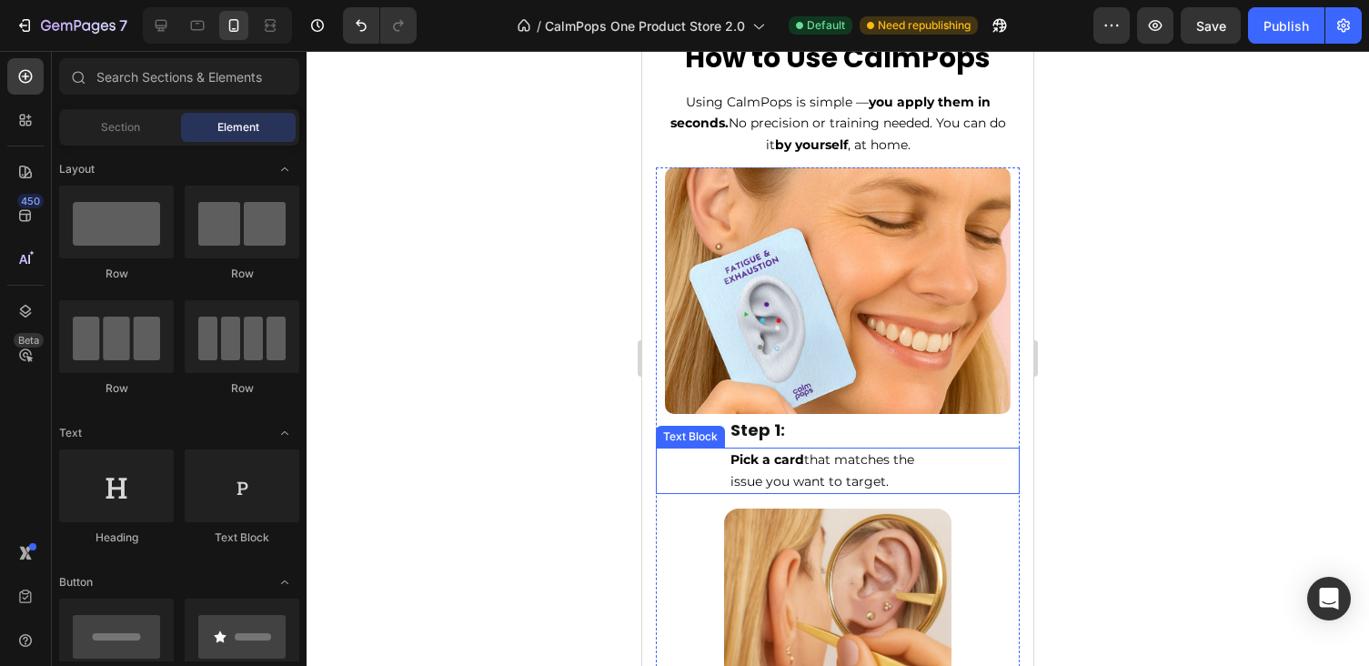
click at [753, 468] on span "Pick a card that matches the issue you want to target." at bounding box center [822, 470] width 184 height 38
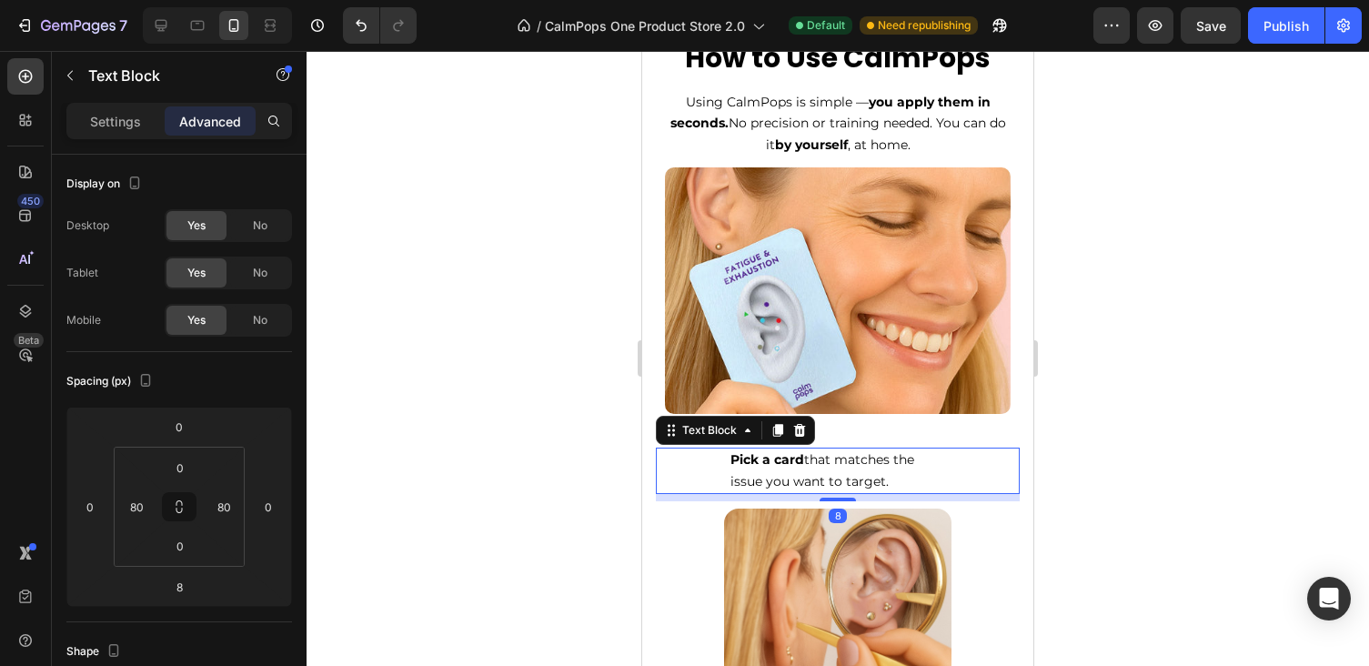
click at [875, 479] on span "Pick a card that matches the issue you want to target." at bounding box center [822, 470] width 184 height 38
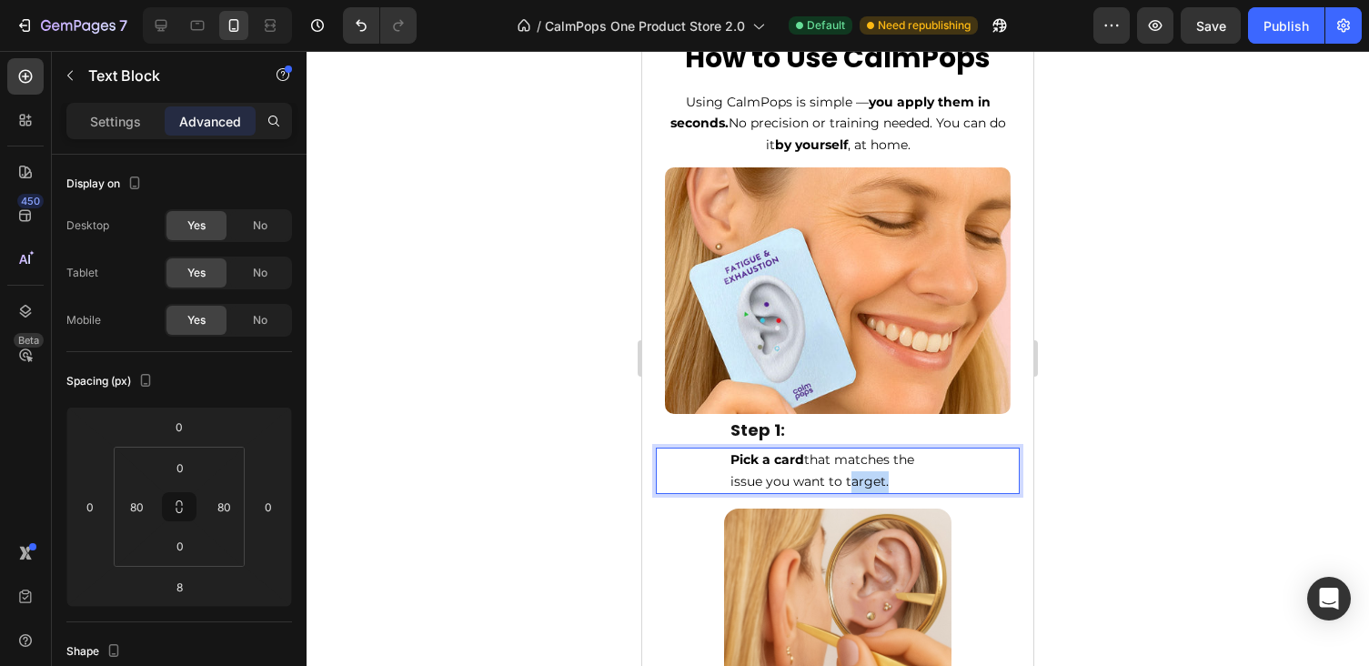
click at [875, 479] on span "Pick a card that matches the issue you want to target." at bounding box center [822, 470] width 184 height 38
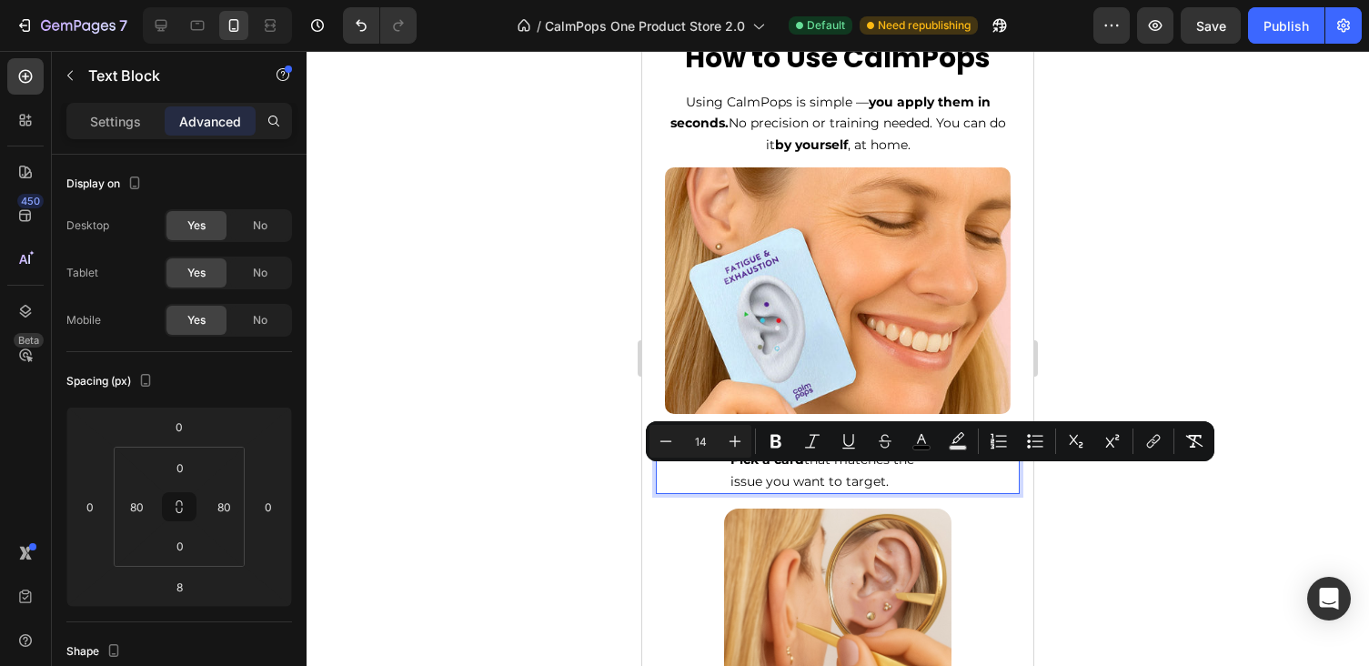
click at [908, 480] on p "Pick a card that matches the issue you want to target." at bounding box center [837, 471] width 215 height 44
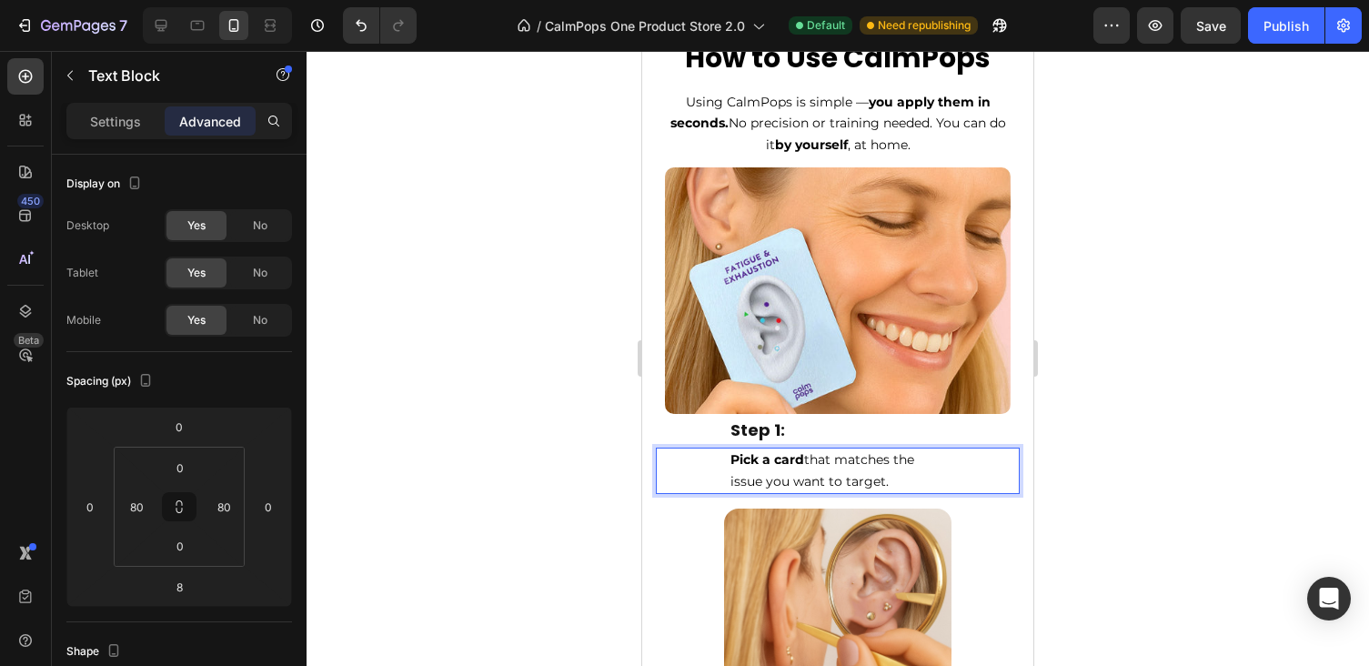
drag, startPoint x: 891, startPoint y: 480, endPoint x: 712, endPoint y: 453, distance: 181.2
click at [712, 452] on div "Pick a card that matches the issue you want to target. Text Block 8" at bounding box center [838, 470] width 364 height 47
copy span "Pick a card that matches the issue you want to target."
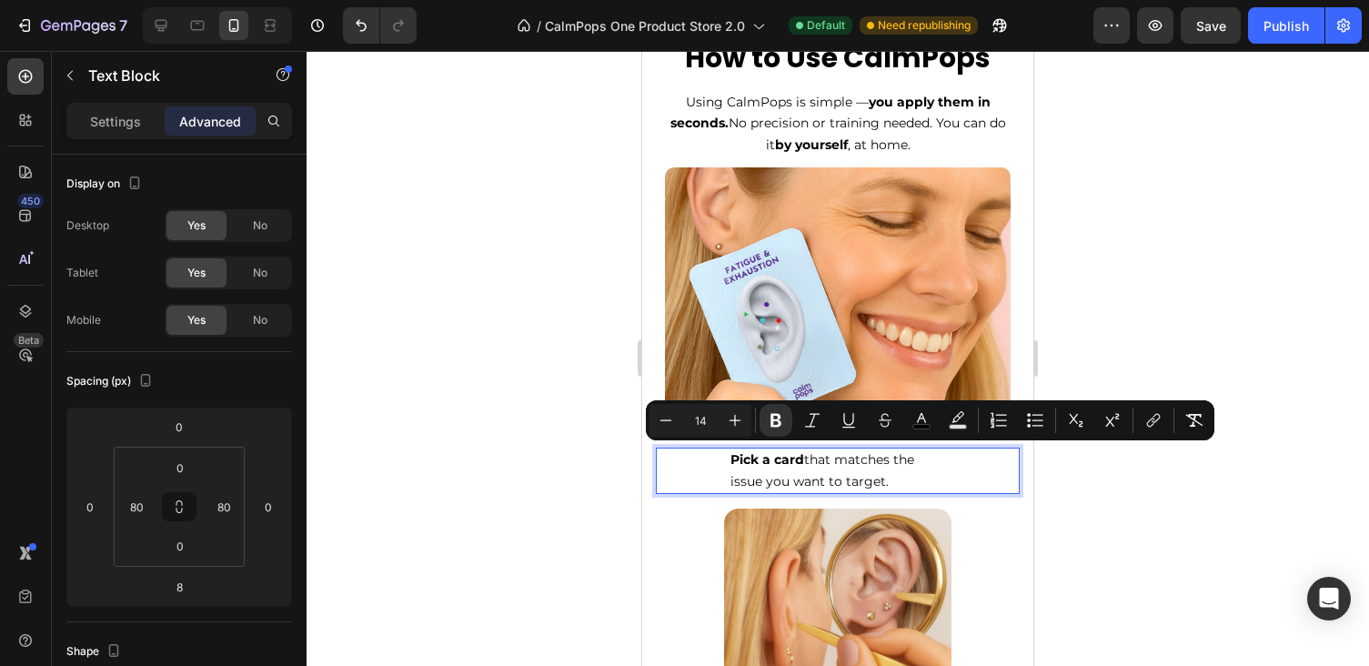
click at [835, 470] on span "Pick a card that matches the issue you want to target." at bounding box center [822, 470] width 184 height 38
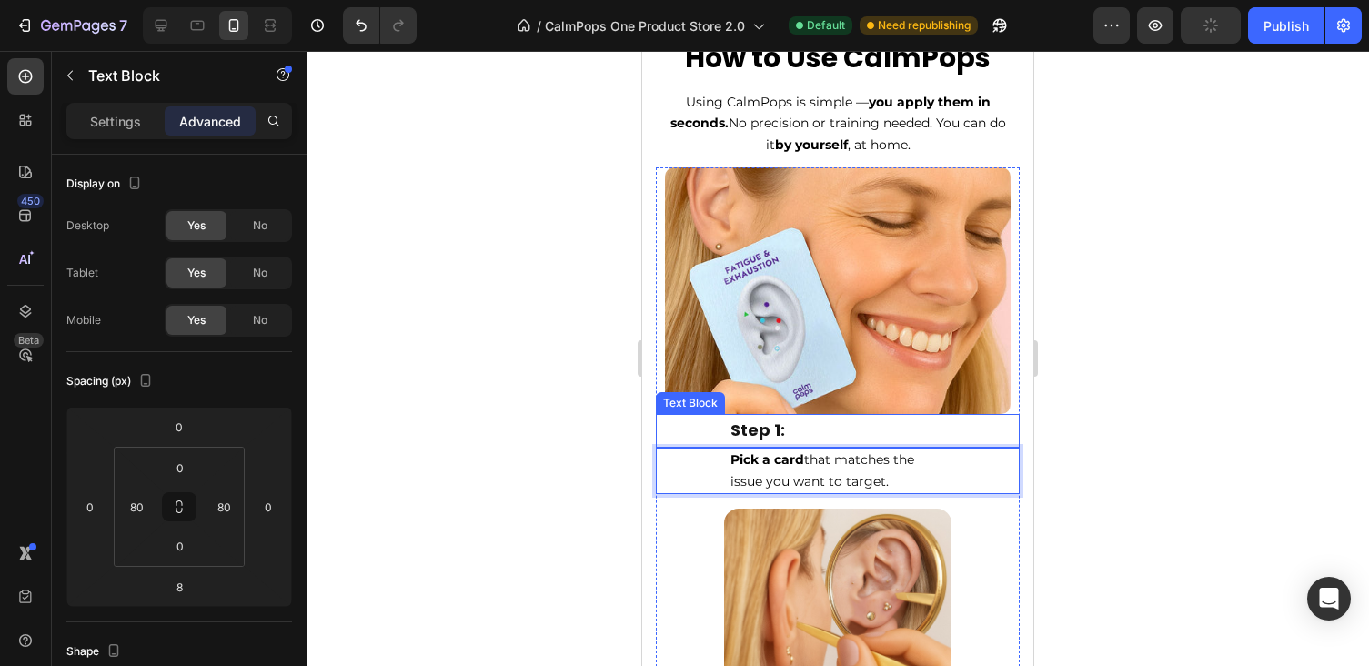
click at [794, 430] on p "Step 1:" at bounding box center [837, 430] width 215 height 29
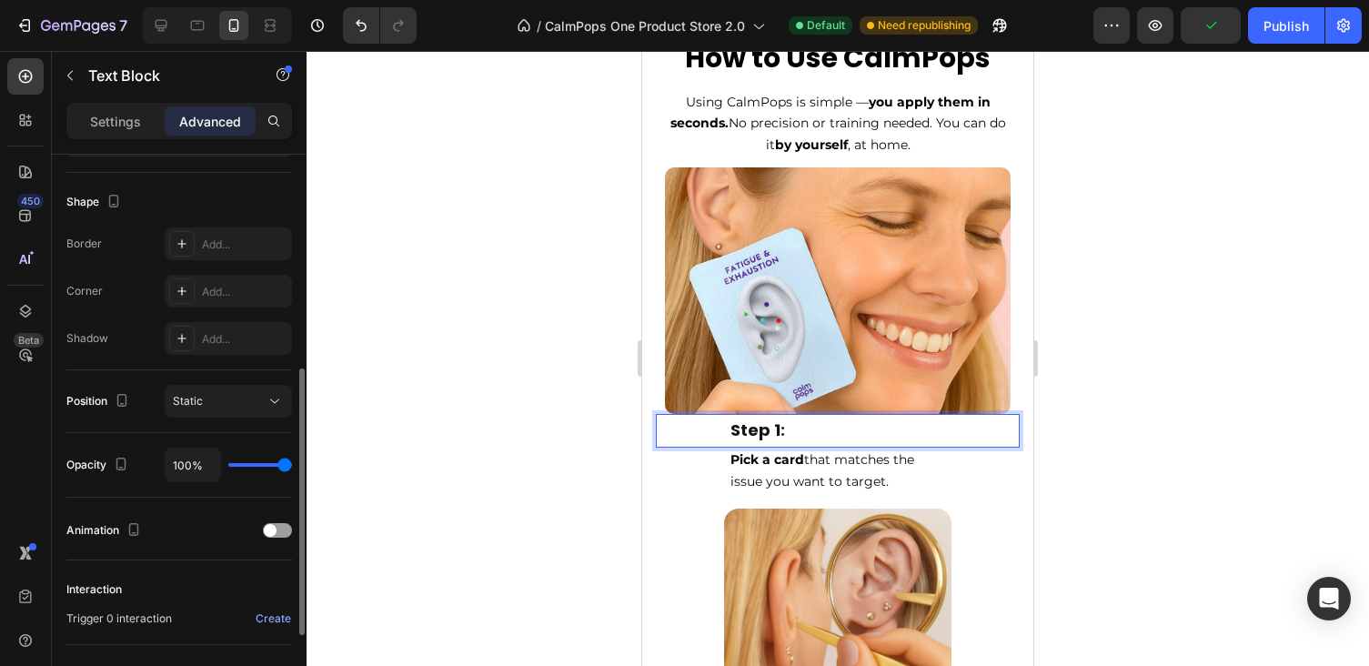
click at [786, 430] on p "Step 1:" at bounding box center [837, 430] width 215 height 29
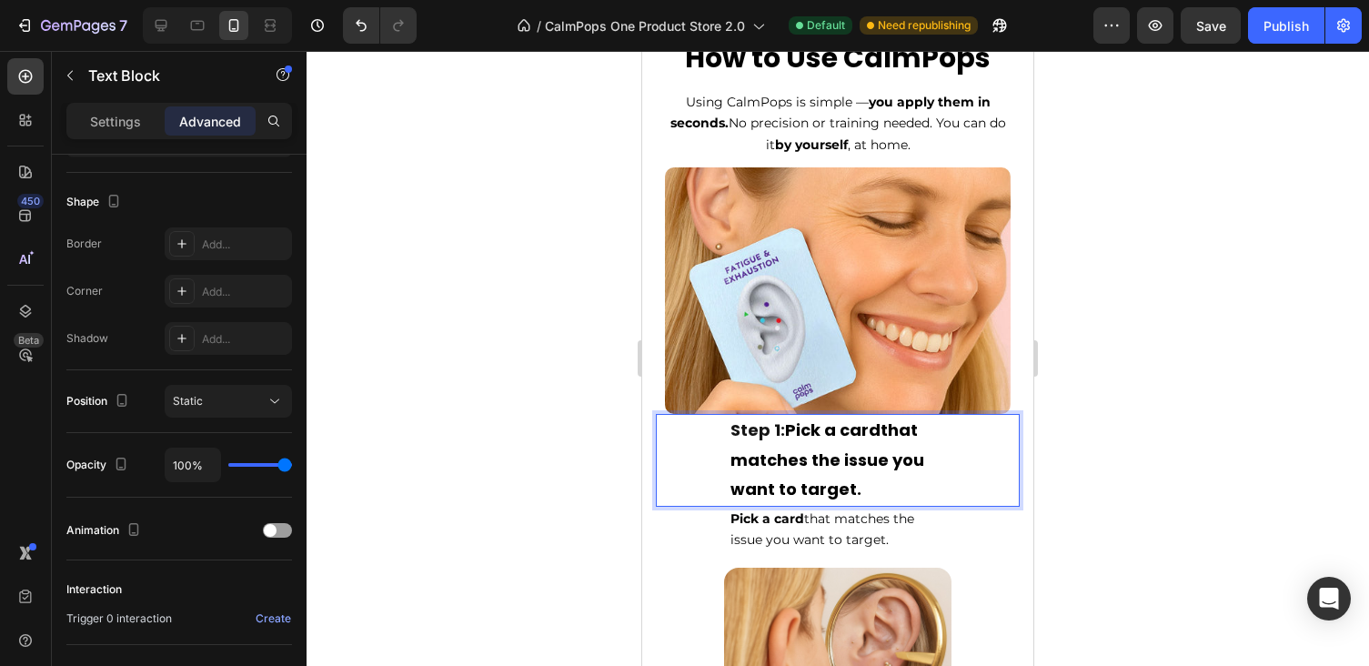
drag, startPoint x: 838, startPoint y: 474, endPoint x: 789, endPoint y: 426, distance: 68.2
click at [789, 426] on p "Step 1: Pick a card that matches the issue you want to target." at bounding box center [837, 460] width 215 height 88
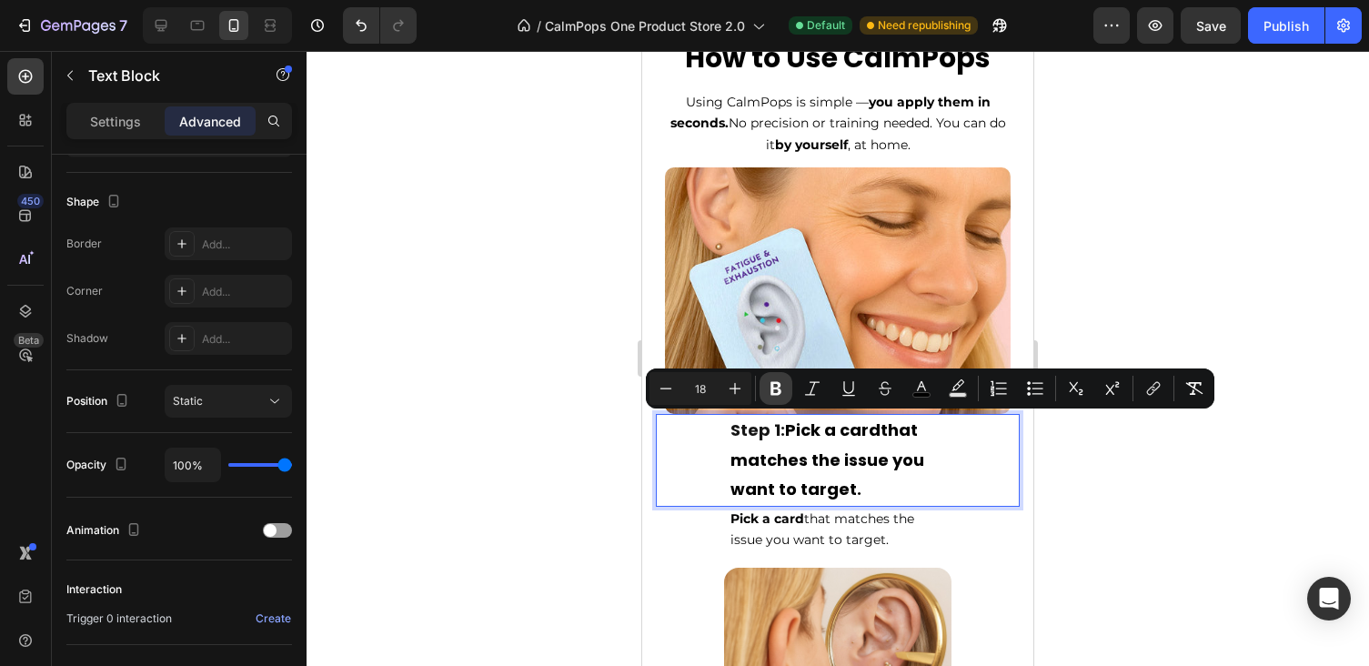
click at [771, 392] on icon "Editor contextual toolbar" at bounding box center [775, 389] width 11 height 14
click at [135, 109] on div "Settings" at bounding box center [115, 120] width 91 height 29
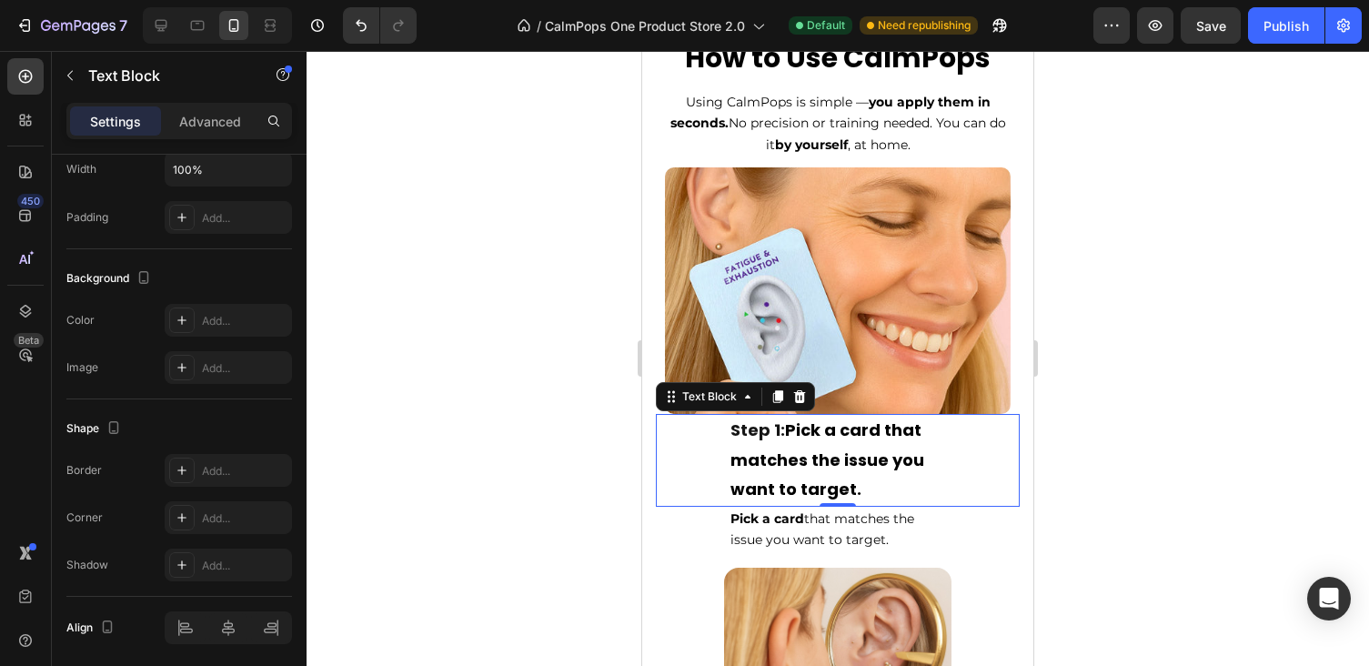
click at [530, 461] on div at bounding box center [838, 358] width 1062 height 615
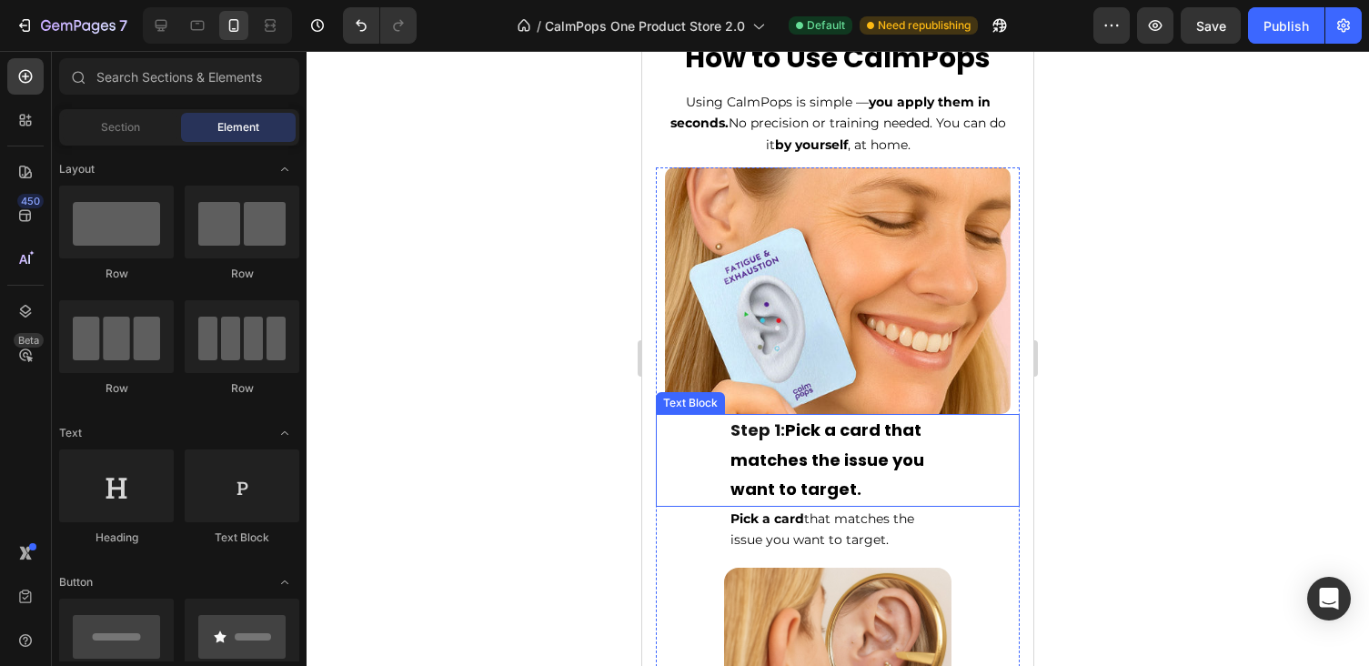
click at [780, 467] on span "Pick a card that matches the issue you want to target." at bounding box center [827, 459] width 194 height 82
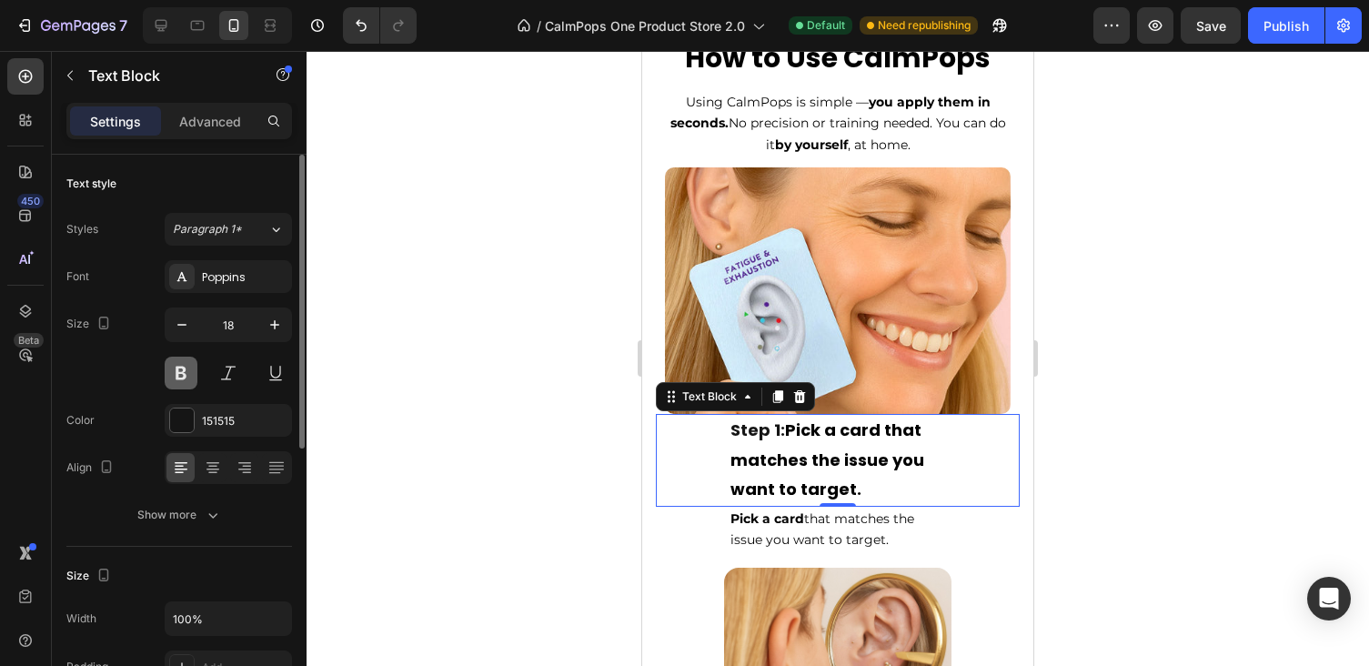
click at [186, 375] on button at bounding box center [181, 373] width 33 height 33
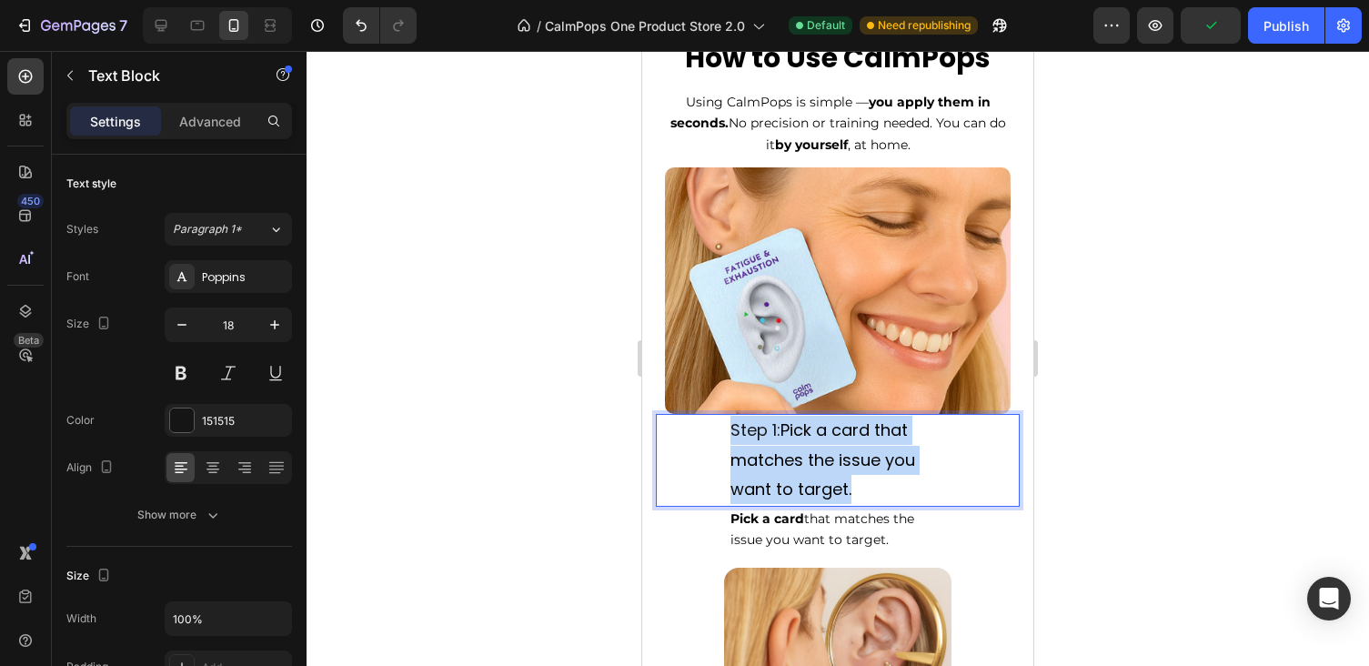
drag, startPoint x: 855, startPoint y: 483, endPoint x: 700, endPoint y: 418, distance: 167.6
click at [700, 419] on div "Step 1: Pick a card that matches the issue you want to target. Text Block 0" at bounding box center [838, 460] width 364 height 92
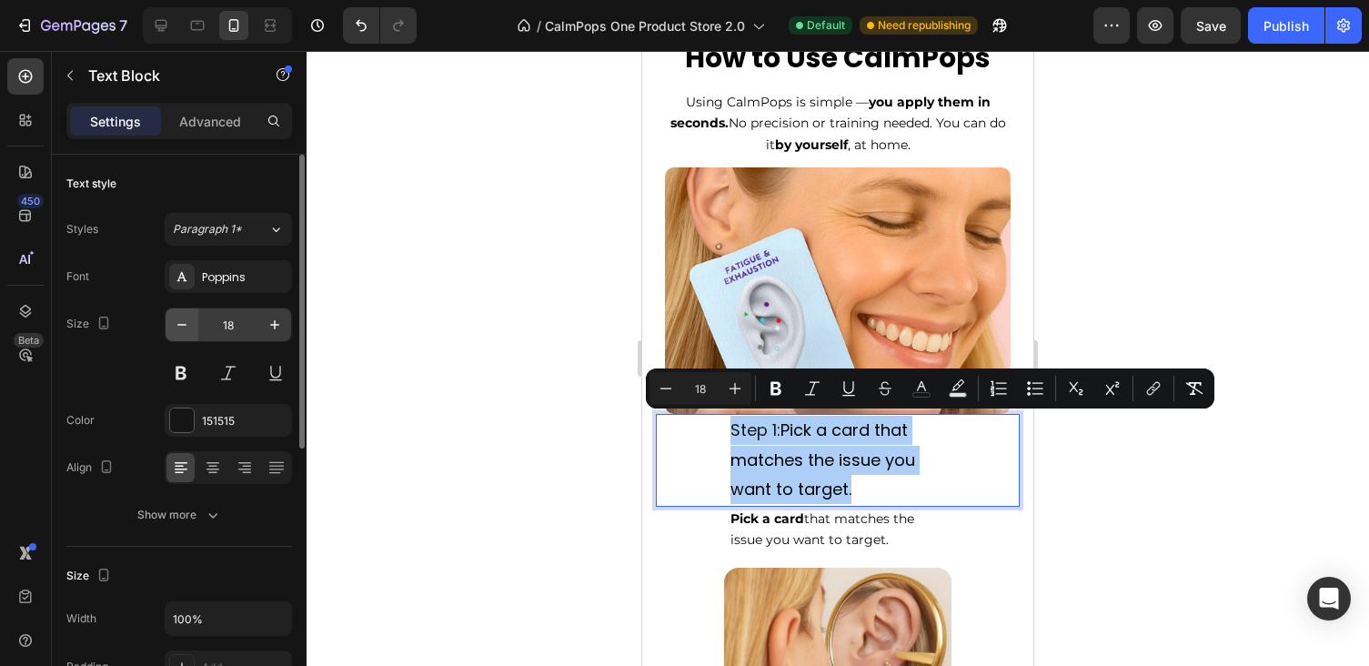
click at [192, 326] on button "button" at bounding box center [182, 324] width 33 height 33
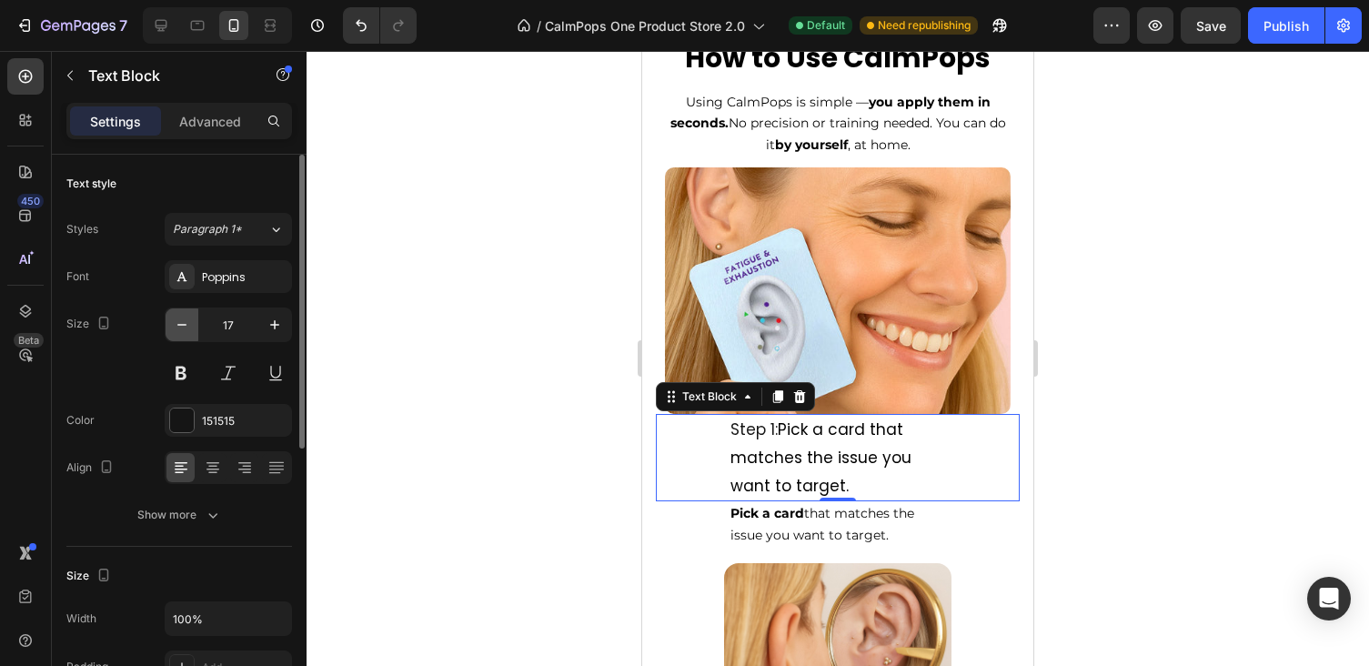
click at [192, 326] on button "button" at bounding box center [182, 324] width 33 height 33
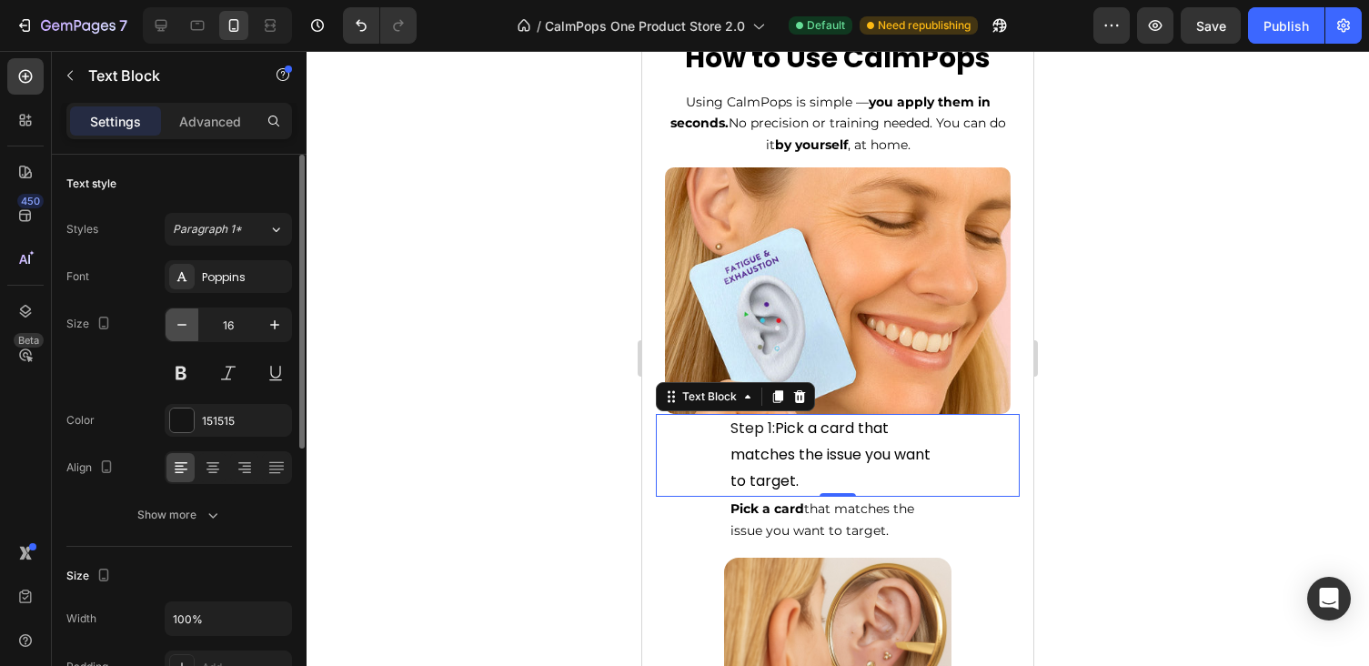
click at [192, 326] on button "button" at bounding box center [182, 324] width 33 height 33
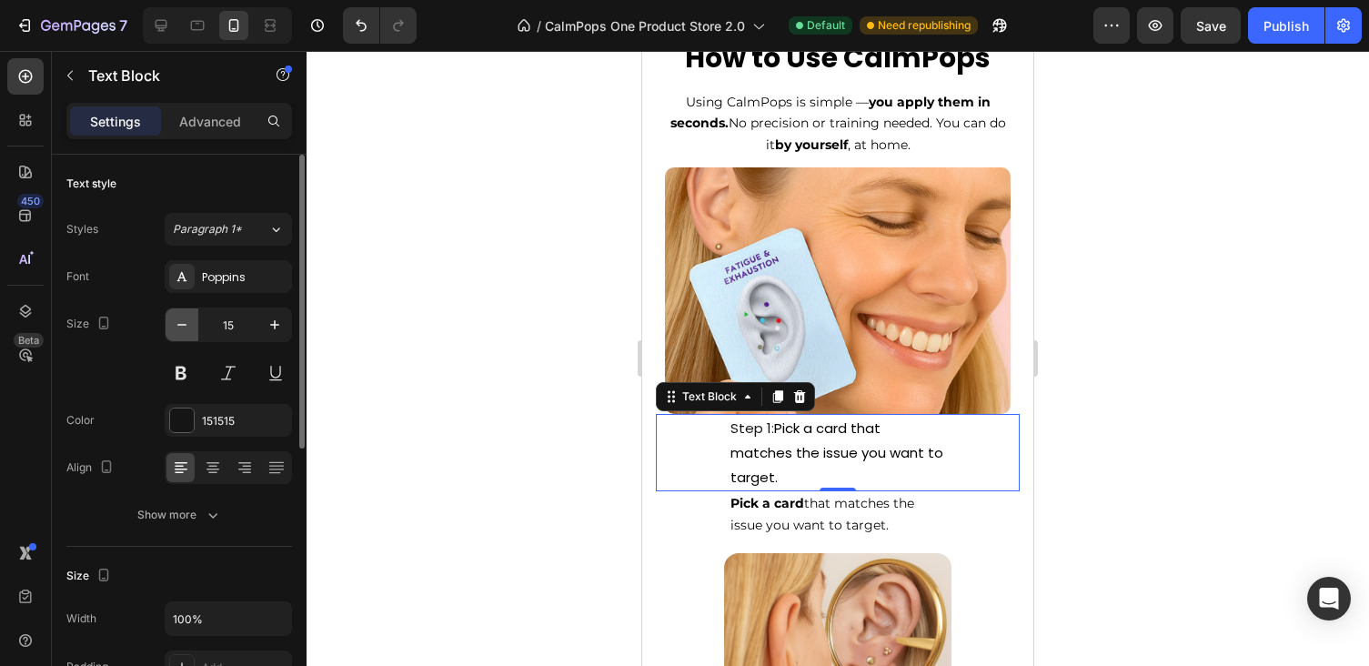
click at [192, 326] on button "button" at bounding box center [182, 324] width 33 height 33
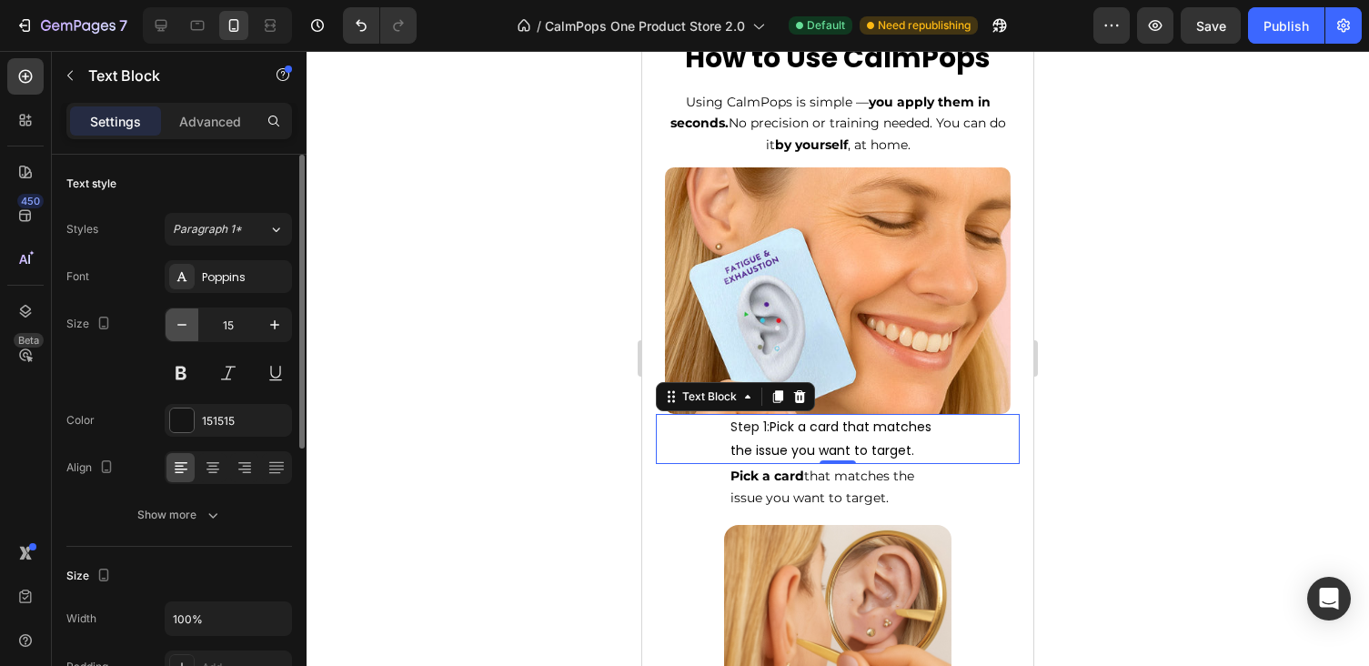
type input "14"
drag, startPoint x: 1215, startPoint y: 358, endPoint x: 372, endPoint y: 282, distance: 846.6
click at [1215, 358] on div at bounding box center [838, 358] width 1062 height 615
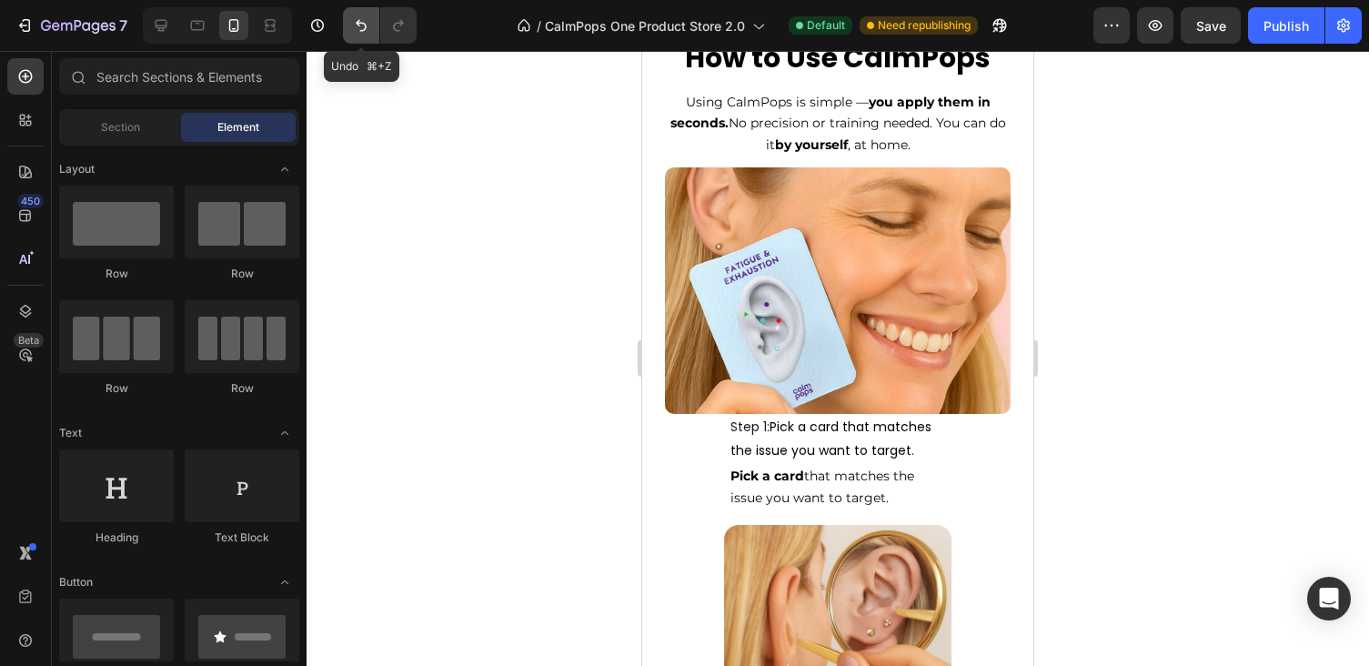
click at [348, 29] on button "Undo/Redo" at bounding box center [361, 25] width 36 height 36
click at [350, 29] on button "Undo/Redo" at bounding box center [361, 25] width 36 height 36
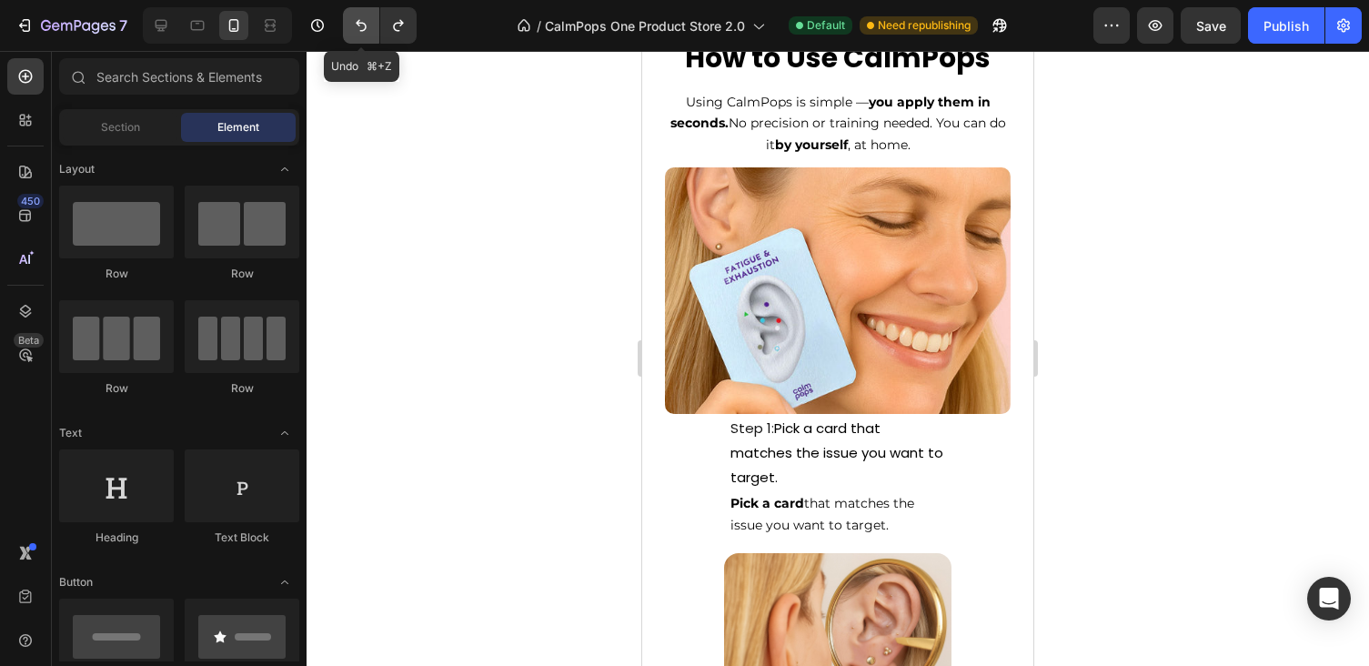
click at [350, 29] on button "Undo/Redo" at bounding box center [361, 25] width 36 height 36
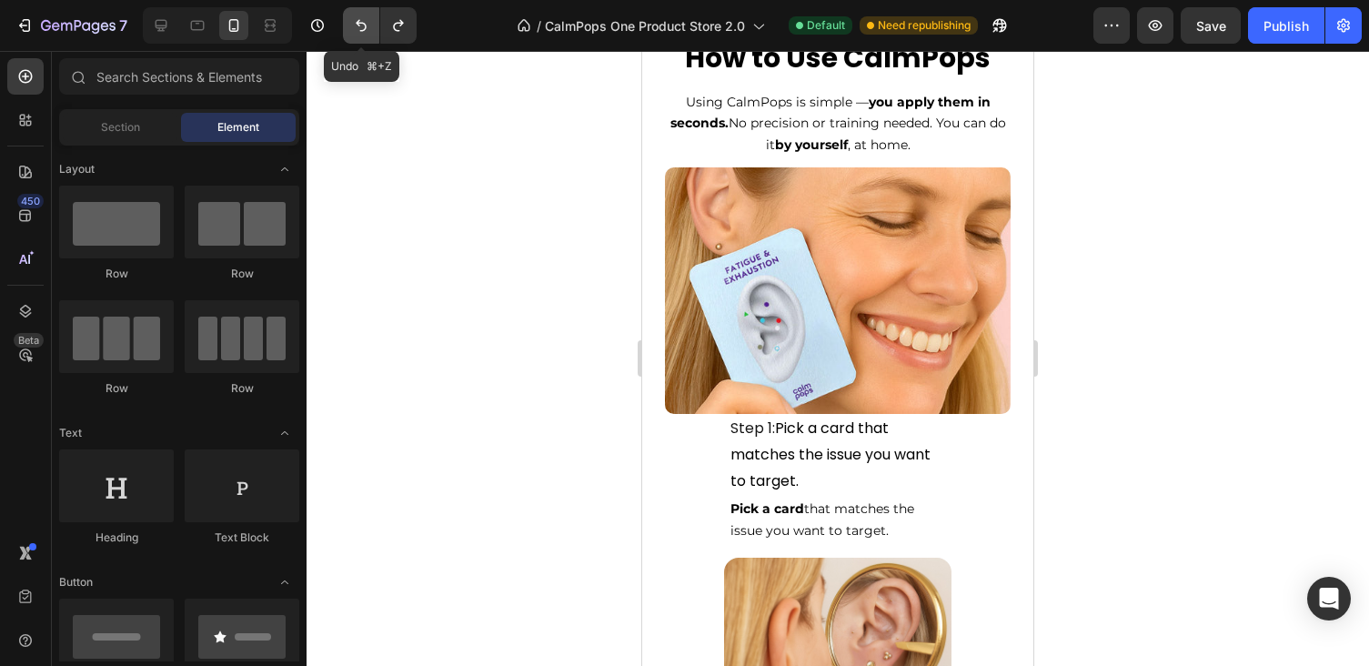
click at [350, 29] on button "Undo/Redo" at bounding box center [361, 25] width 36 height 36
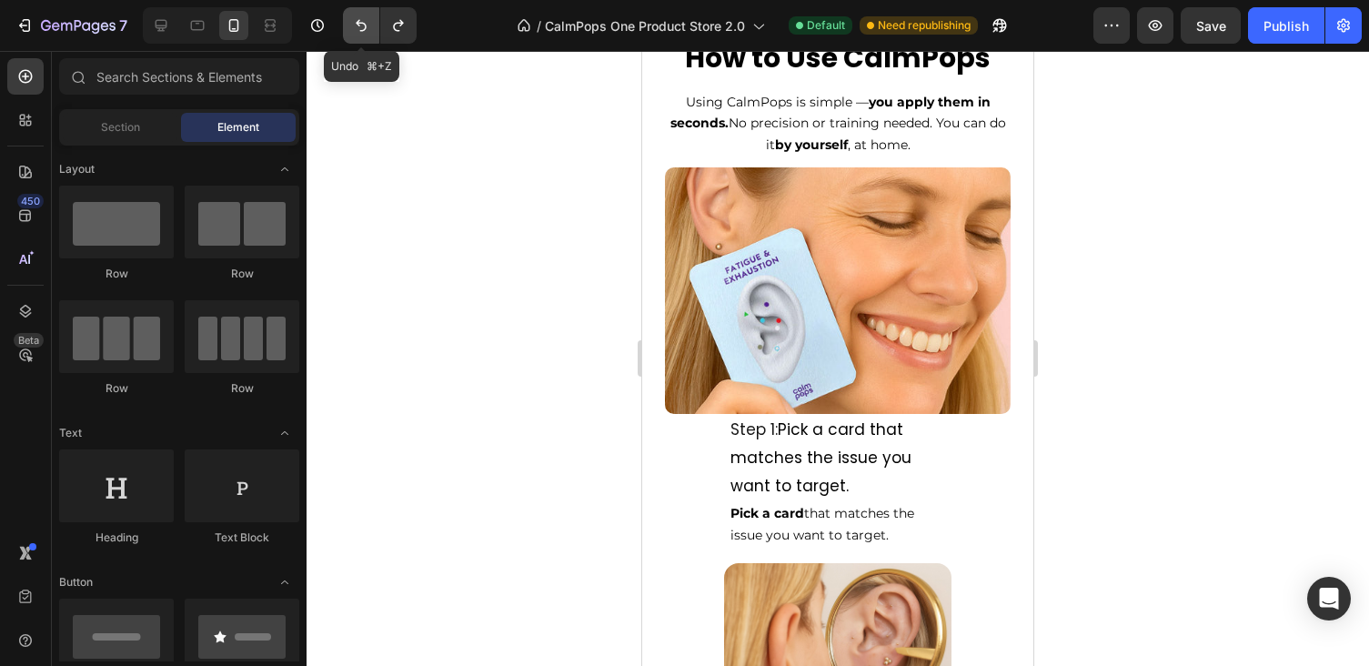
click at [350, 29] on button "Undo/Redo" at bounding box center [361, 25] width 36 height 36
click at [351, 30] on button "Undo/Redo" at bounding box center [361, 25] width 36 height 36
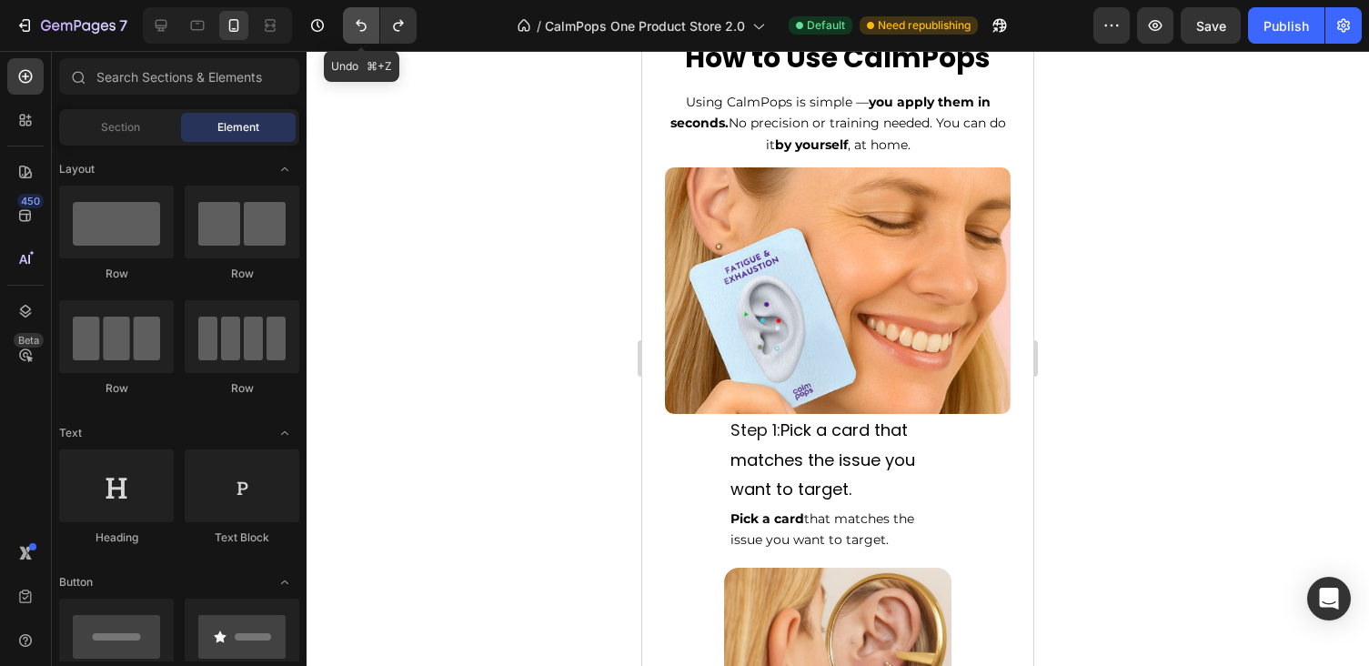
click at [352, 30] on button "Undo/Redo" at bounding box center [361, 25] width 36 height 36
click at [352, 31] on icon "Undo/Redo" at bounding box center [361, 25] width 18 height 18
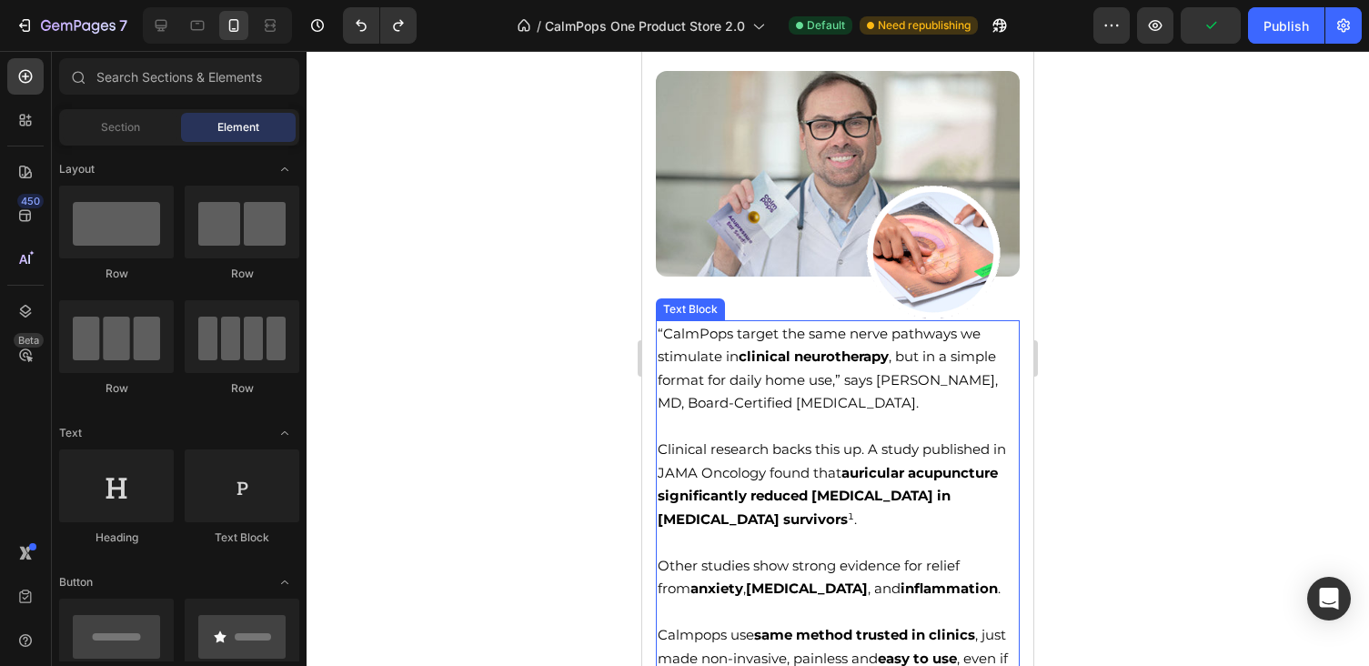
scroll to position [4860, 0]
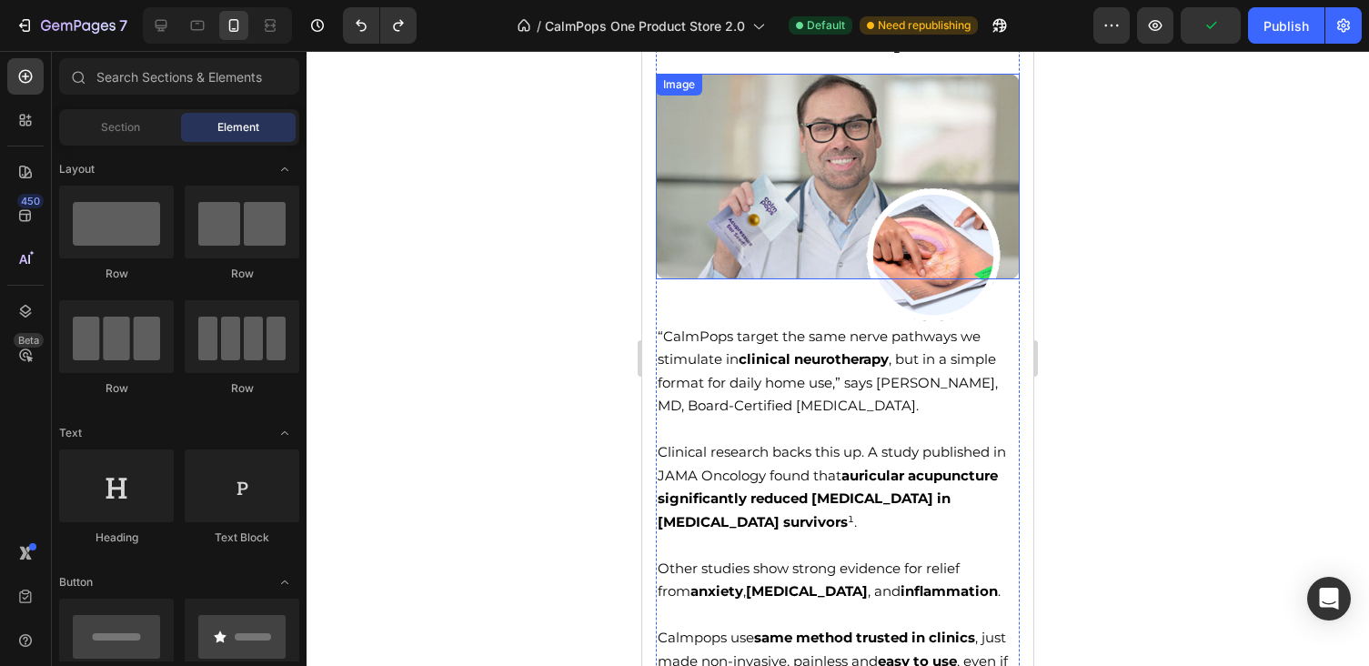
click at [835, 144] on img at bounding box center [838, 177] width 364 height 206
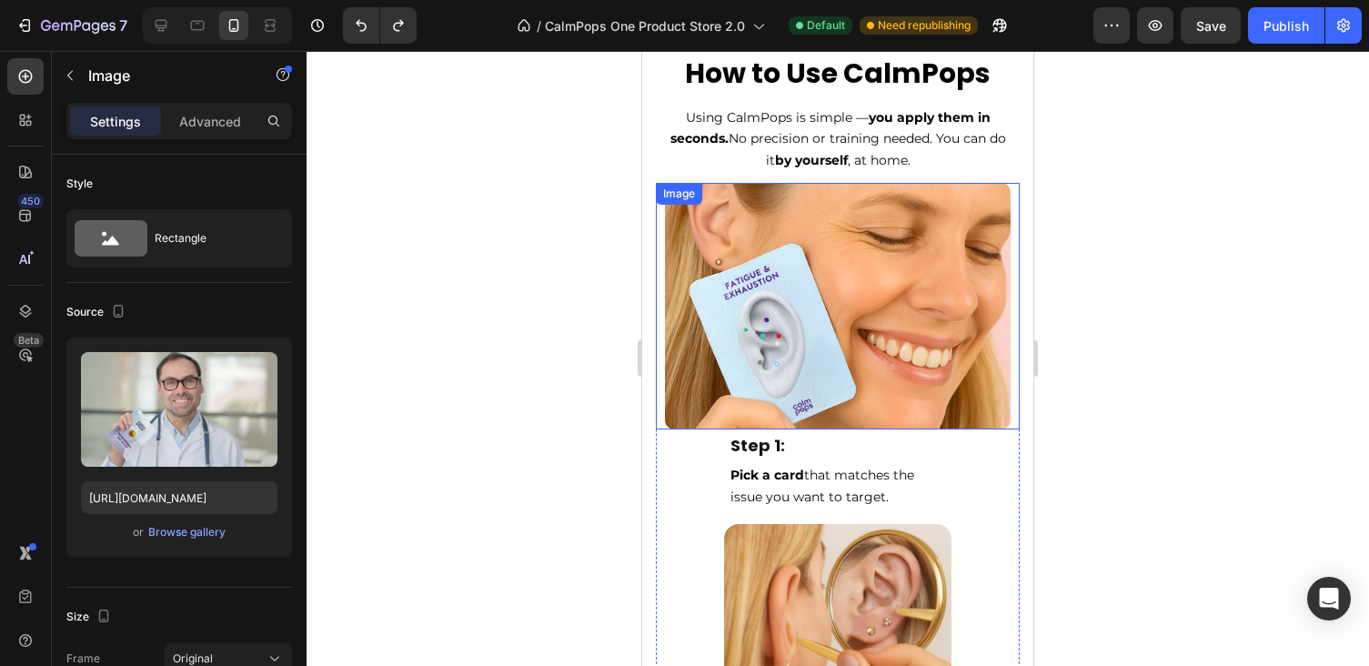
scroll to position [6362, 0]
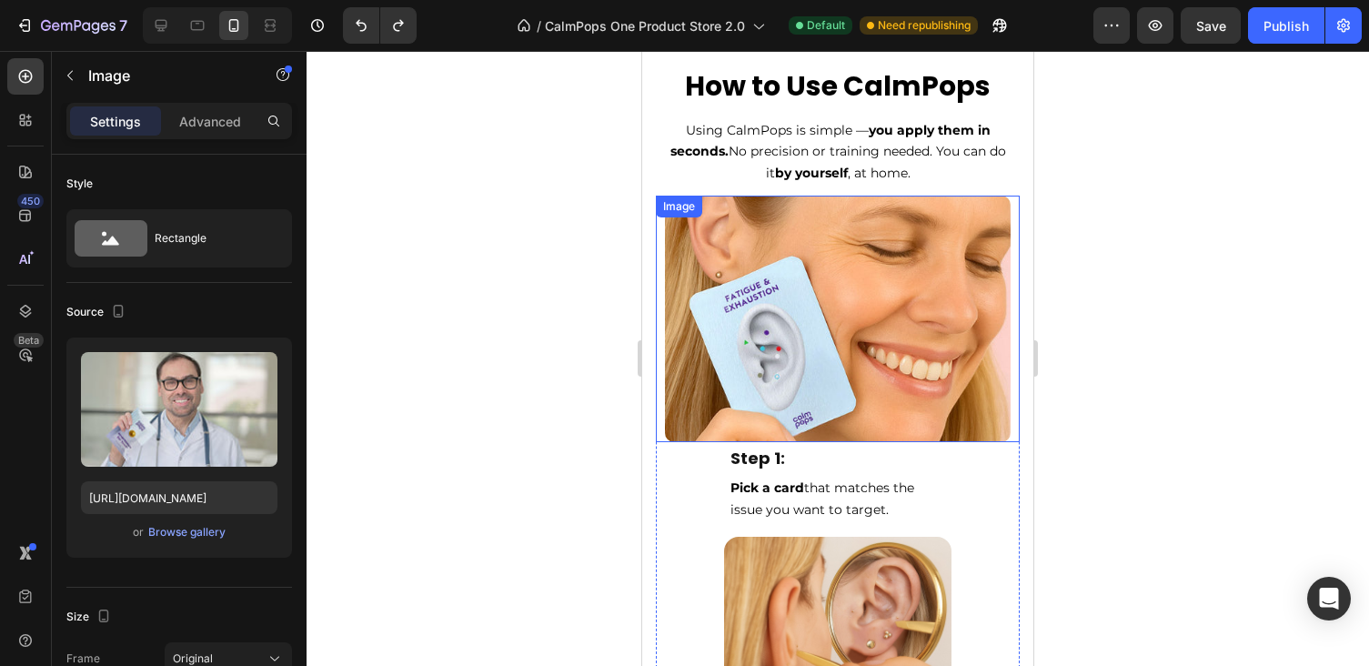
click at [744, 267] on img at bounding box center [838, 319] width 346 height 246
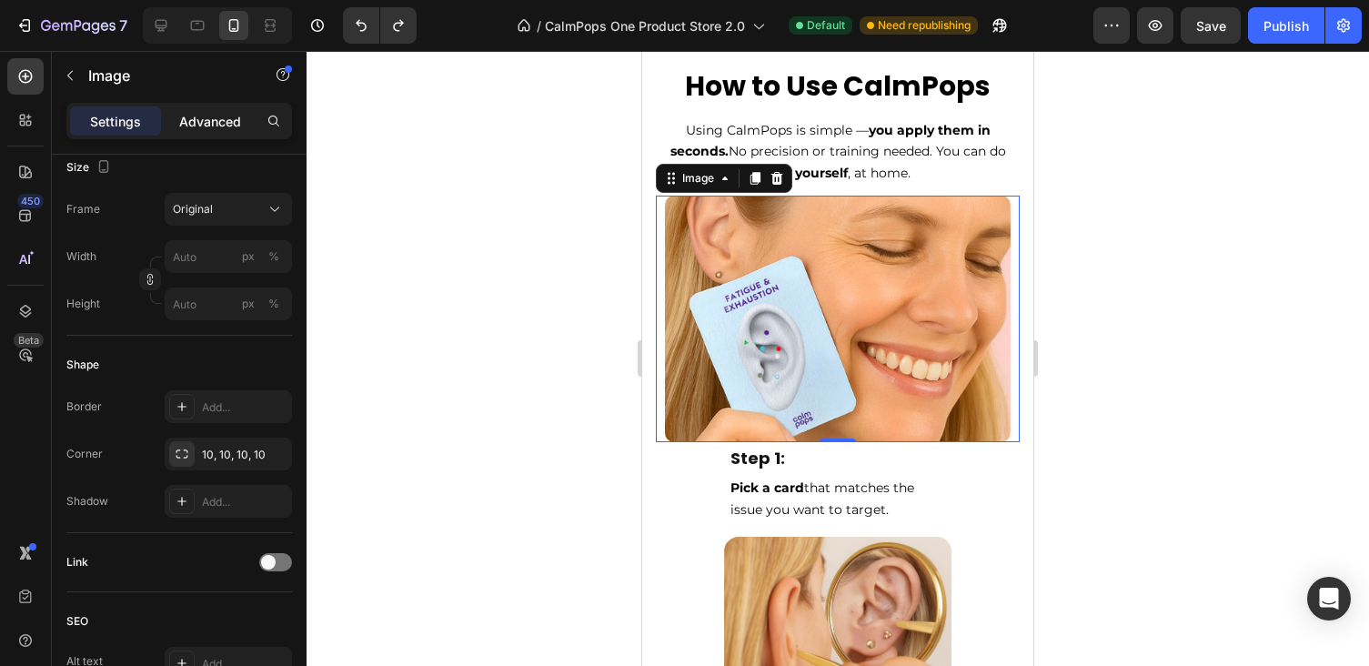
click at [203, 116] on p "Advanced" at bounding box center [210, 121] width 62 height 19
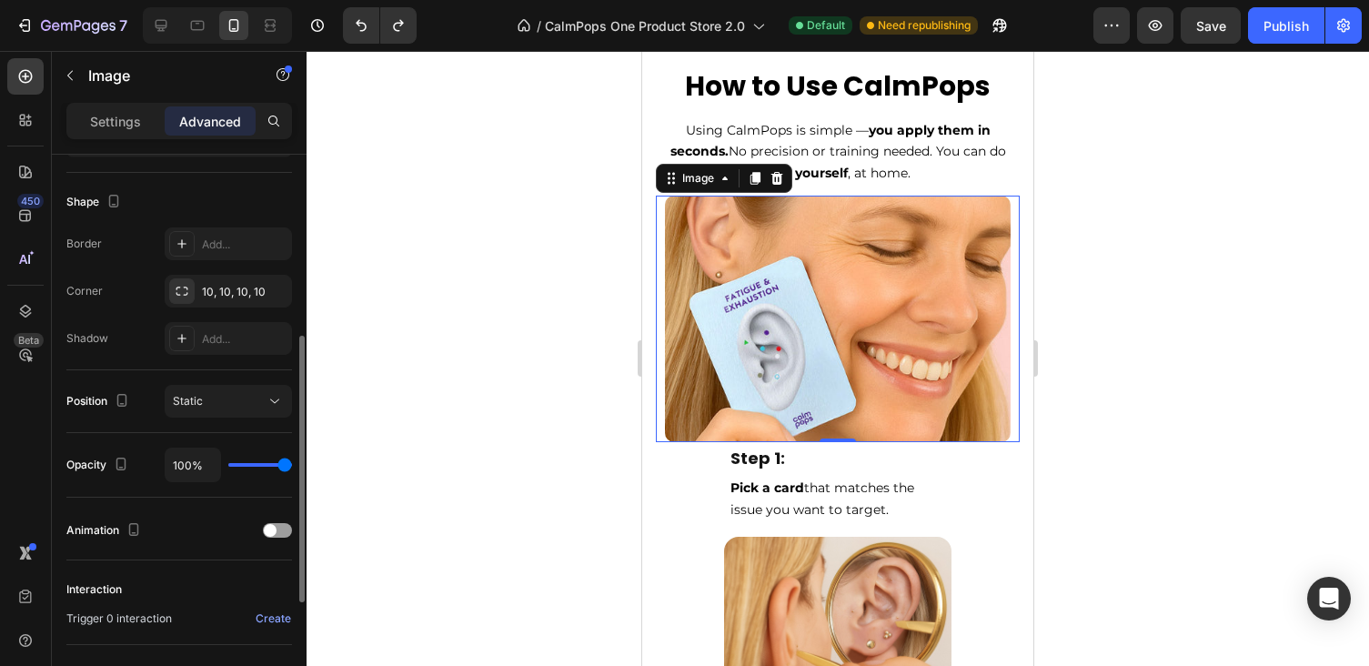
scroll to position [0, 0]
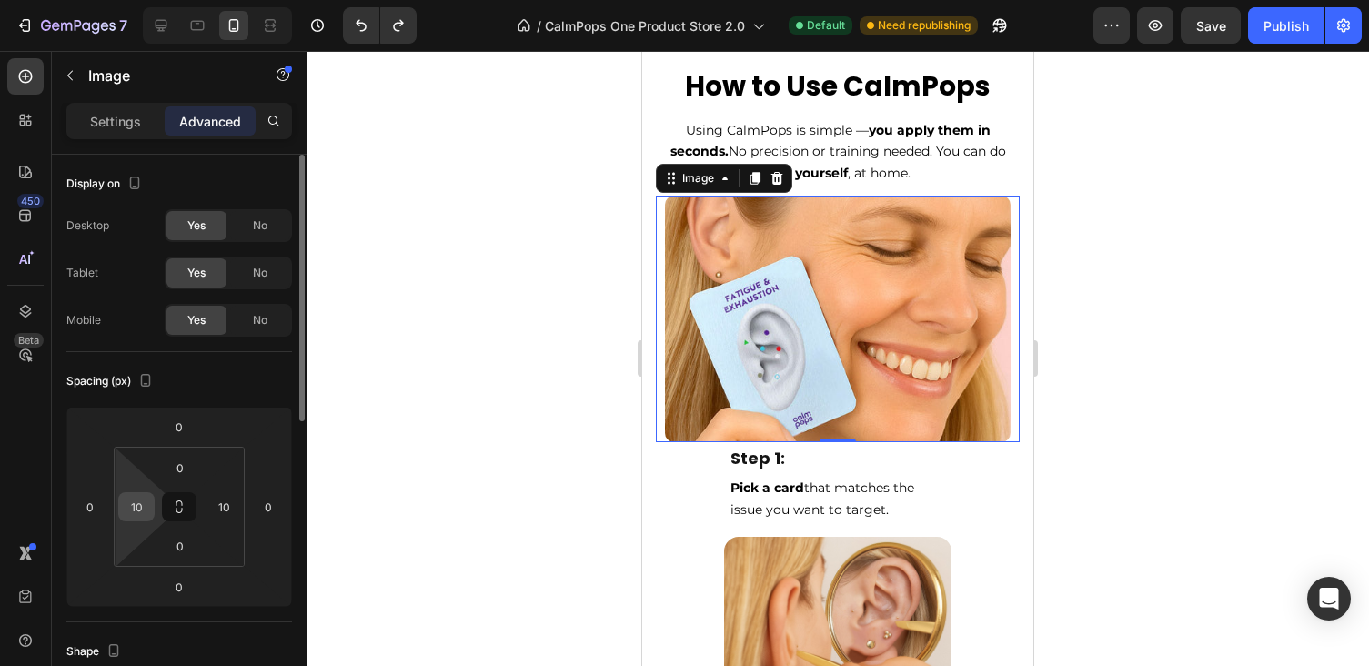
click at [146, 511] on input "10" at bounding box center [136, 506] width 27 height 27
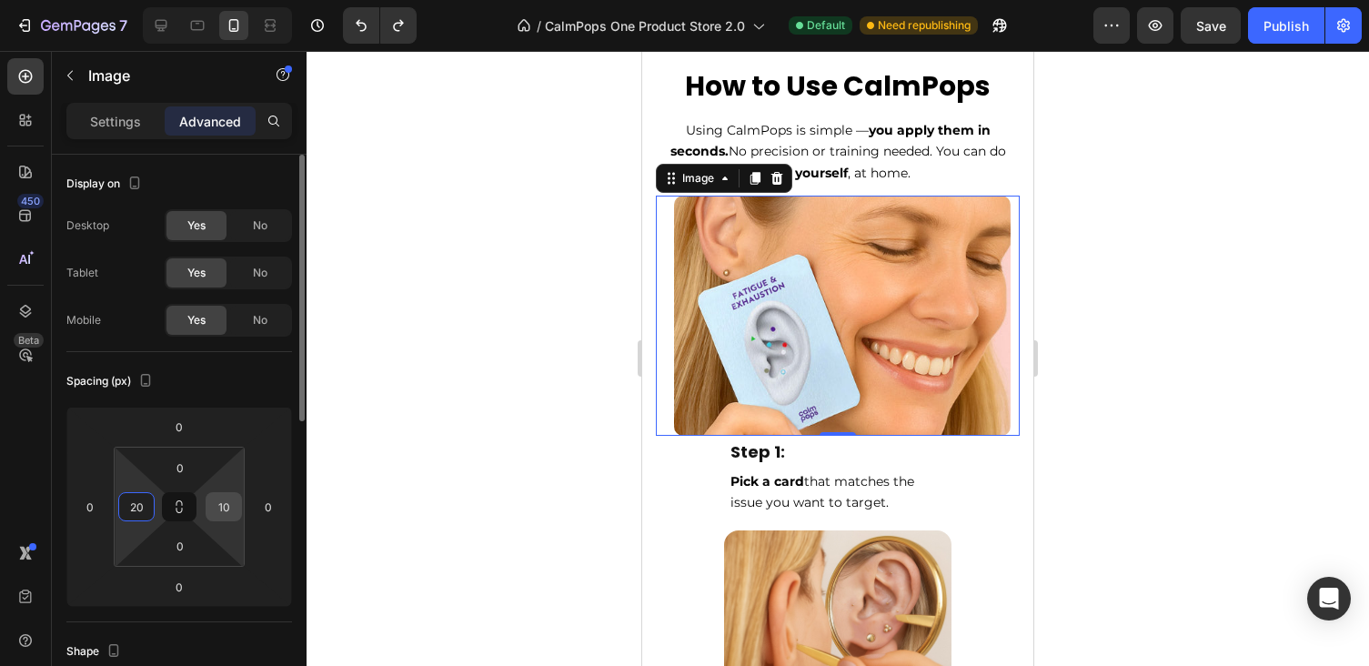
type input "20"
click at [223, 515] on input "10" at bounding box center [223, 506] width 27 height 27
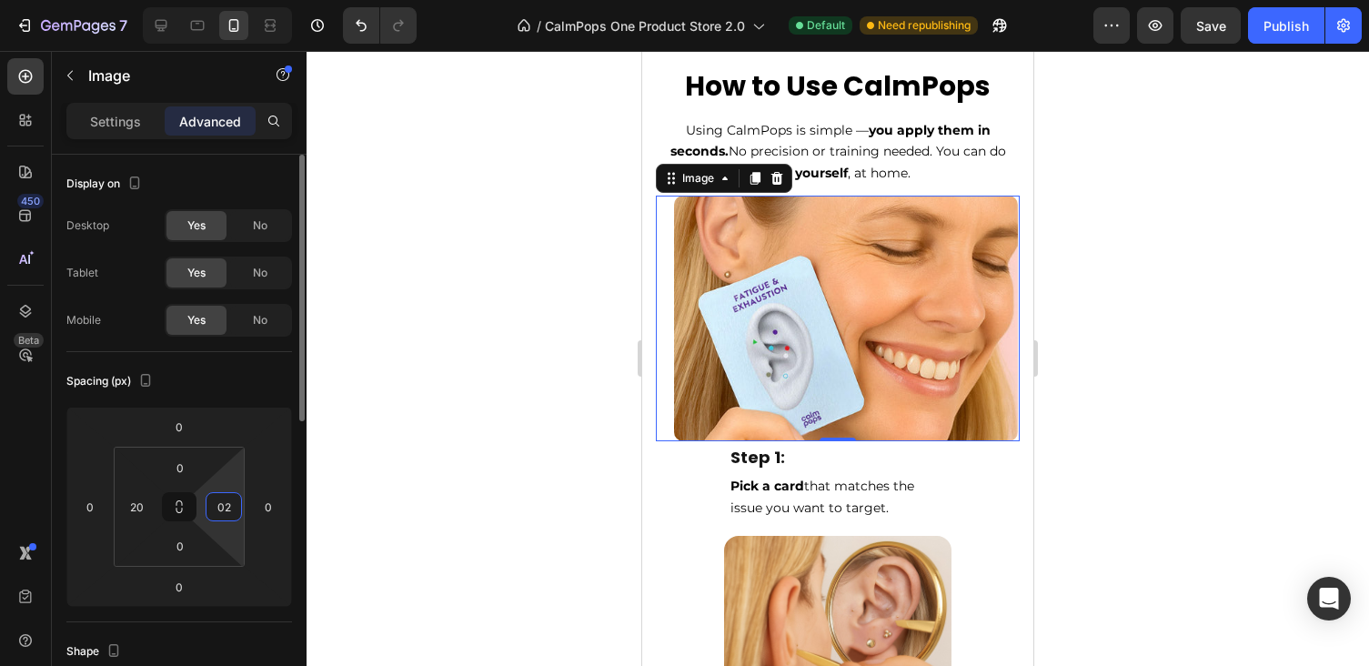
type input "0"
type input "20"
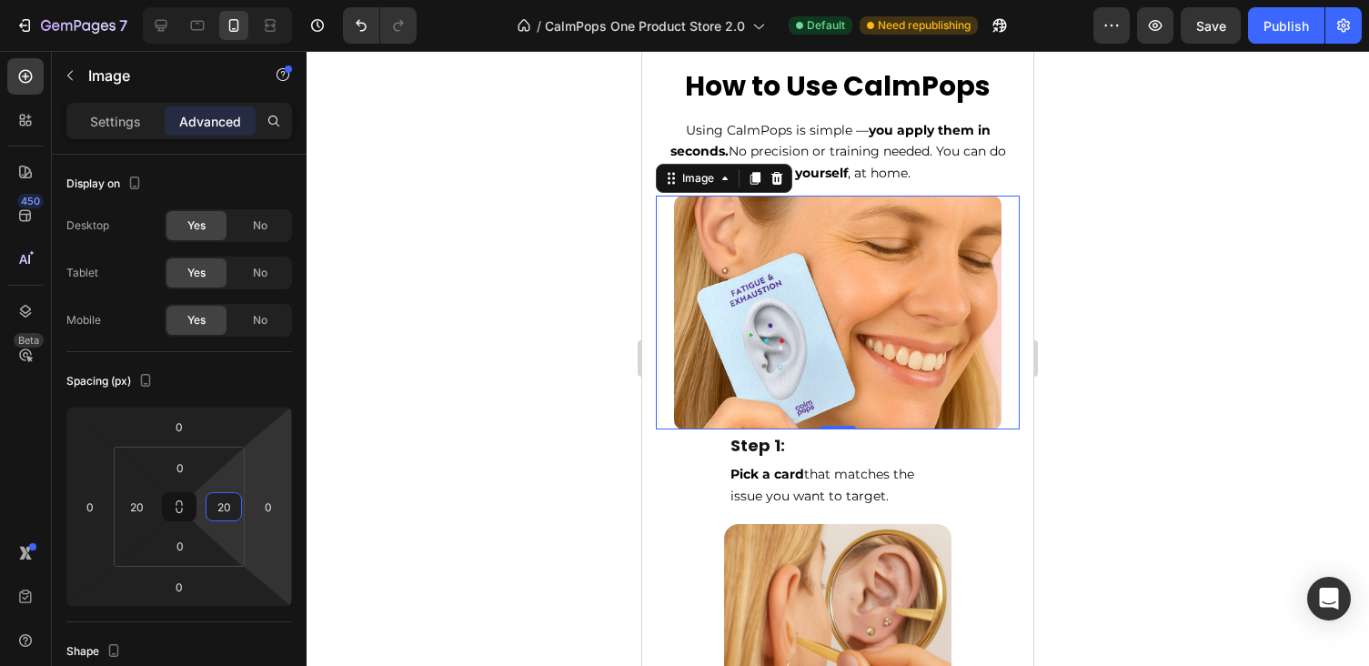
click at [1172, 377] on div at bounding box center [838, 358] width 1062 height 615
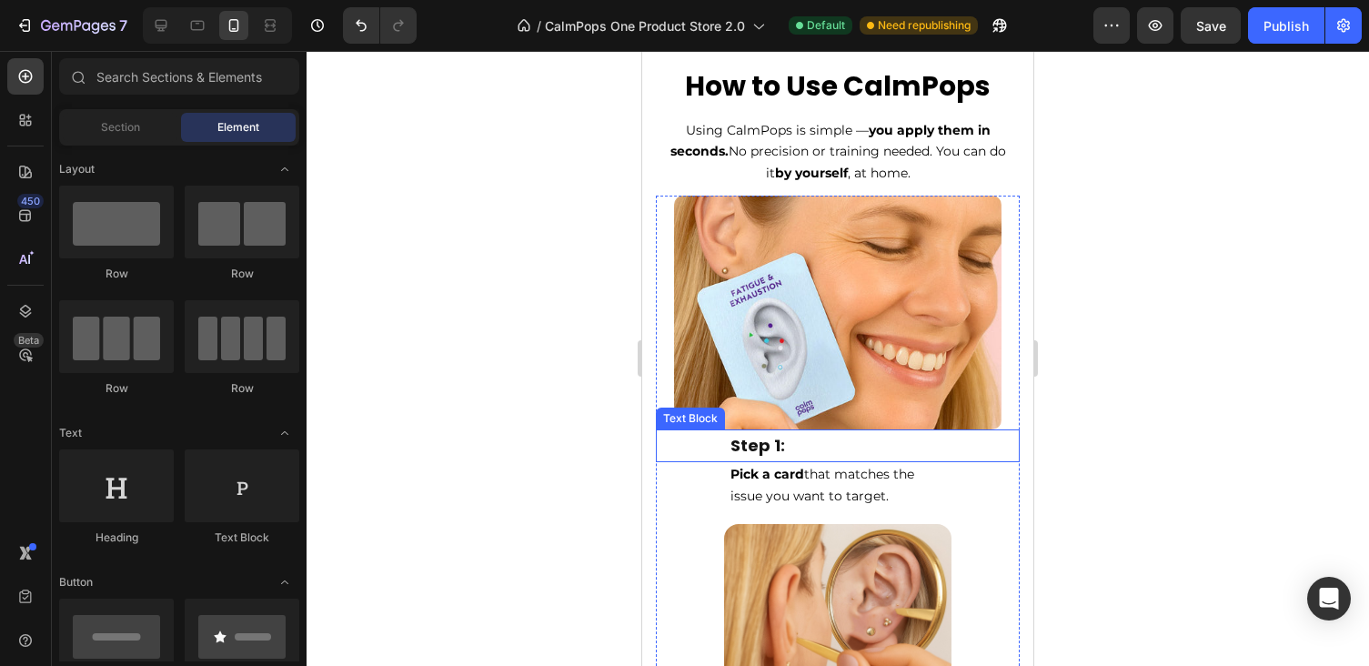
click at [774, 450] on p "Step 1:" at bounding box center [837, 445] width 215 height 29
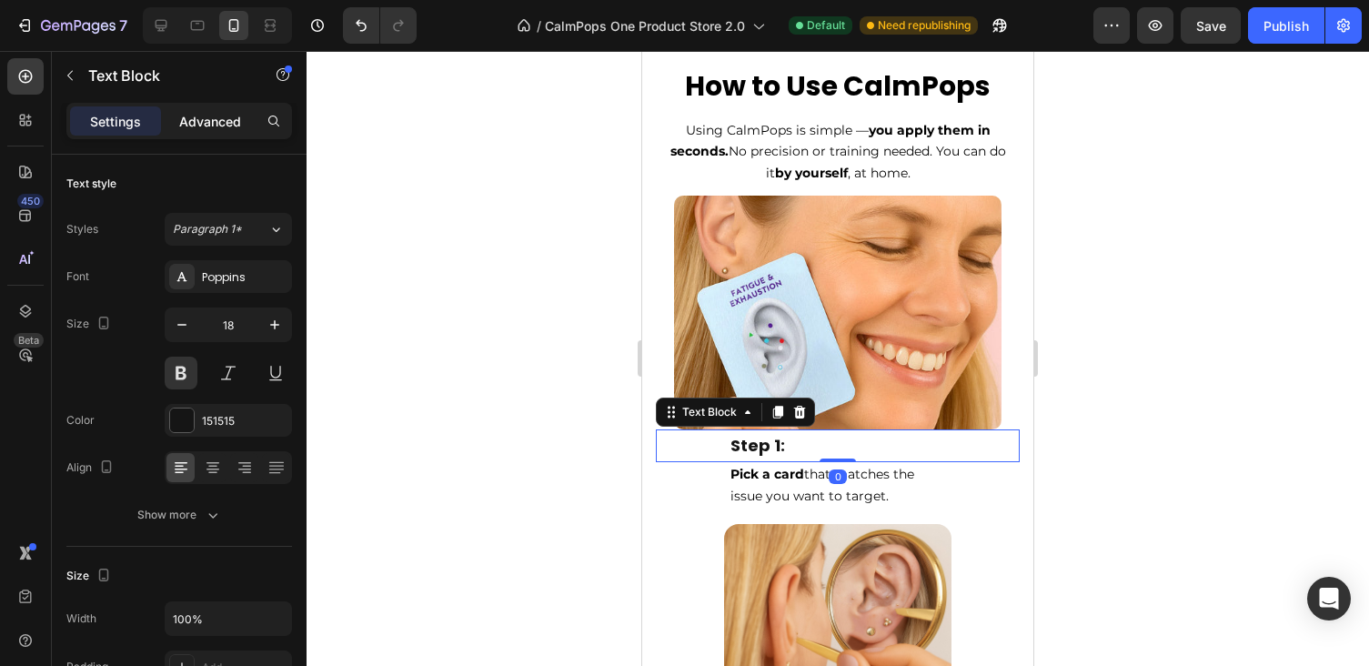
click at [218, 125] on p "Advanced" at bounding box center [210, 121] width 62 height 19
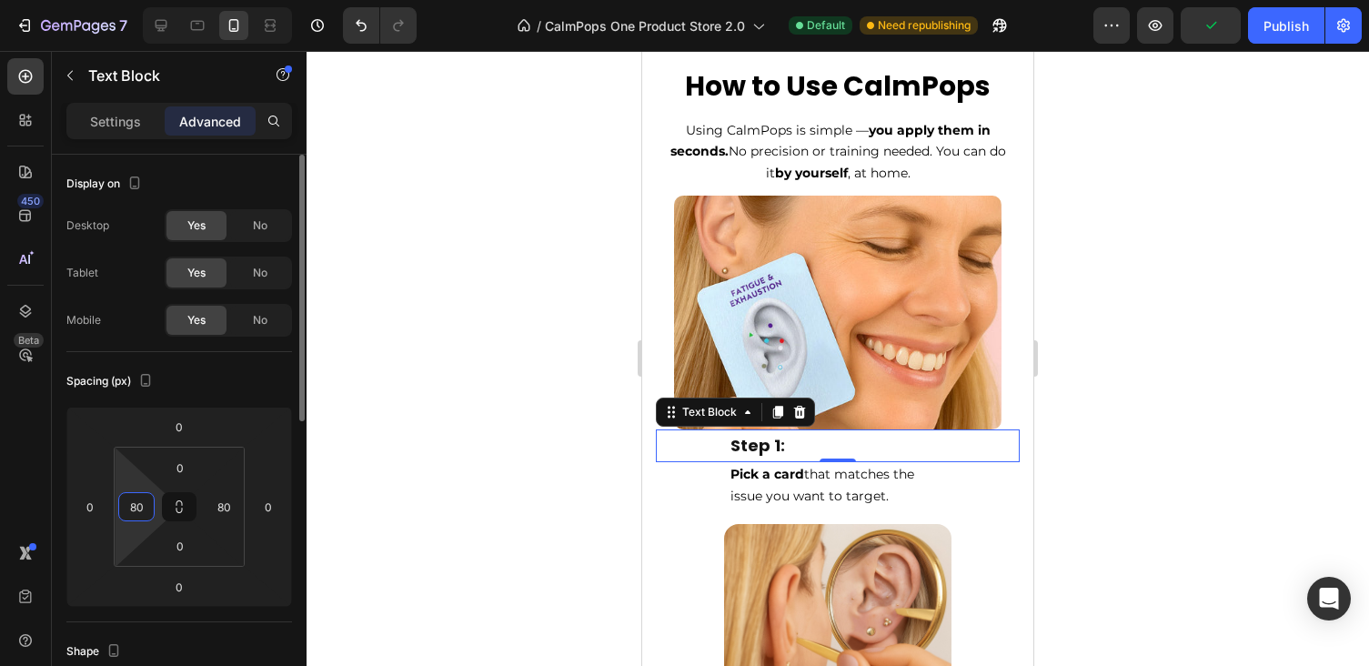
click at [136, 508] on input "80" at bounding box center [136, 506] width 27 height 27
type input "20"
click at [230, 503] on input "80" at bounding box center [223, 506] width 27 height 27
type input "20"
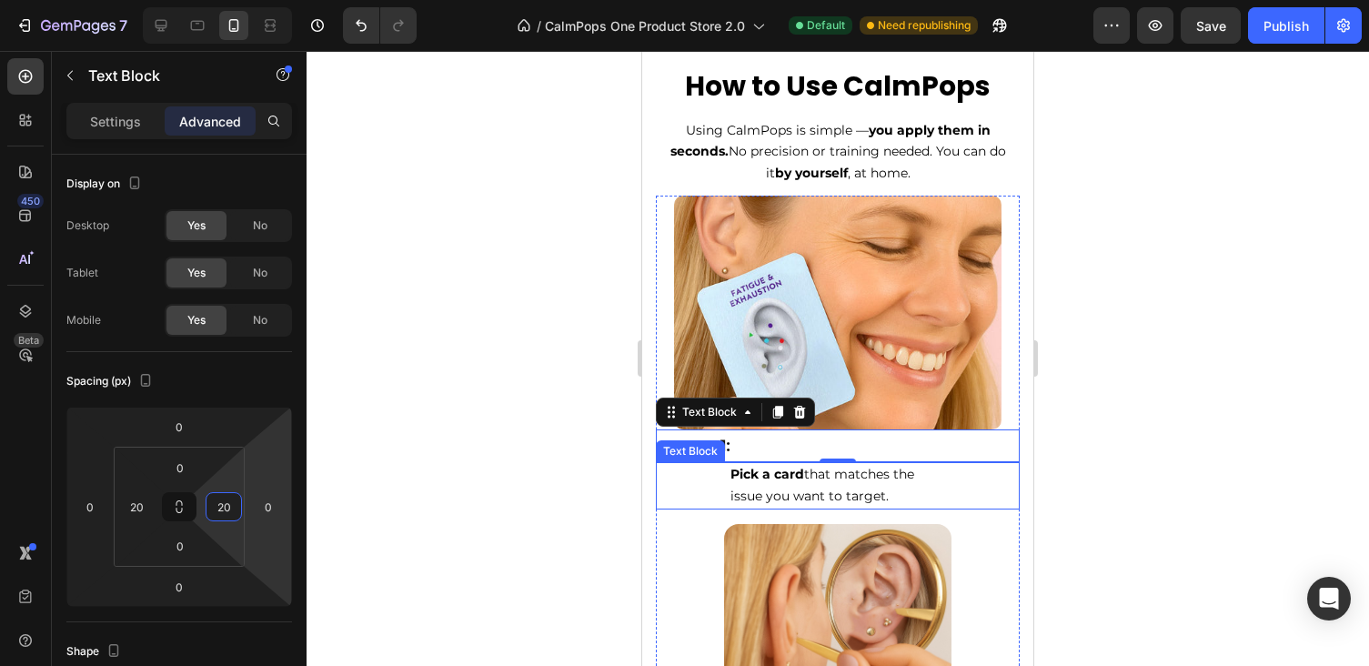
click at [754, 477] on strong "Pick a card" at bounding box center [767, 474] width 74 height 16
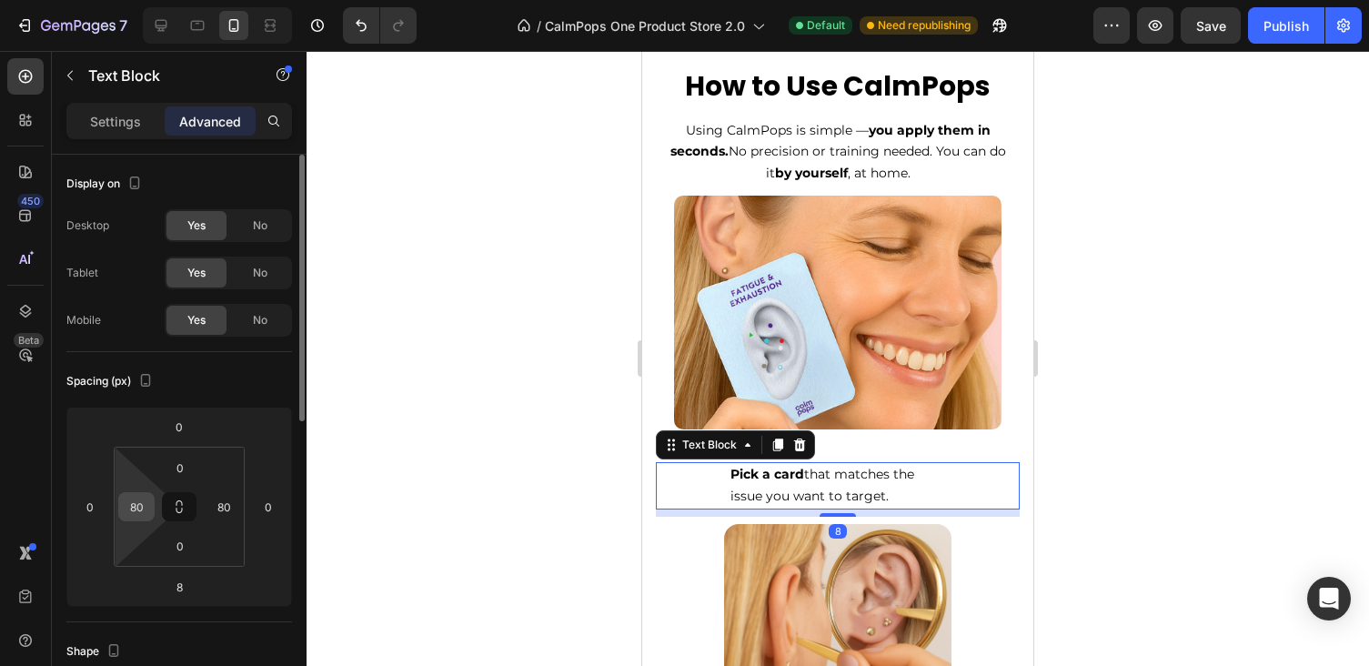
click at [147, 509] on input "80" at bounding box center [136, 506] width 27 height 27
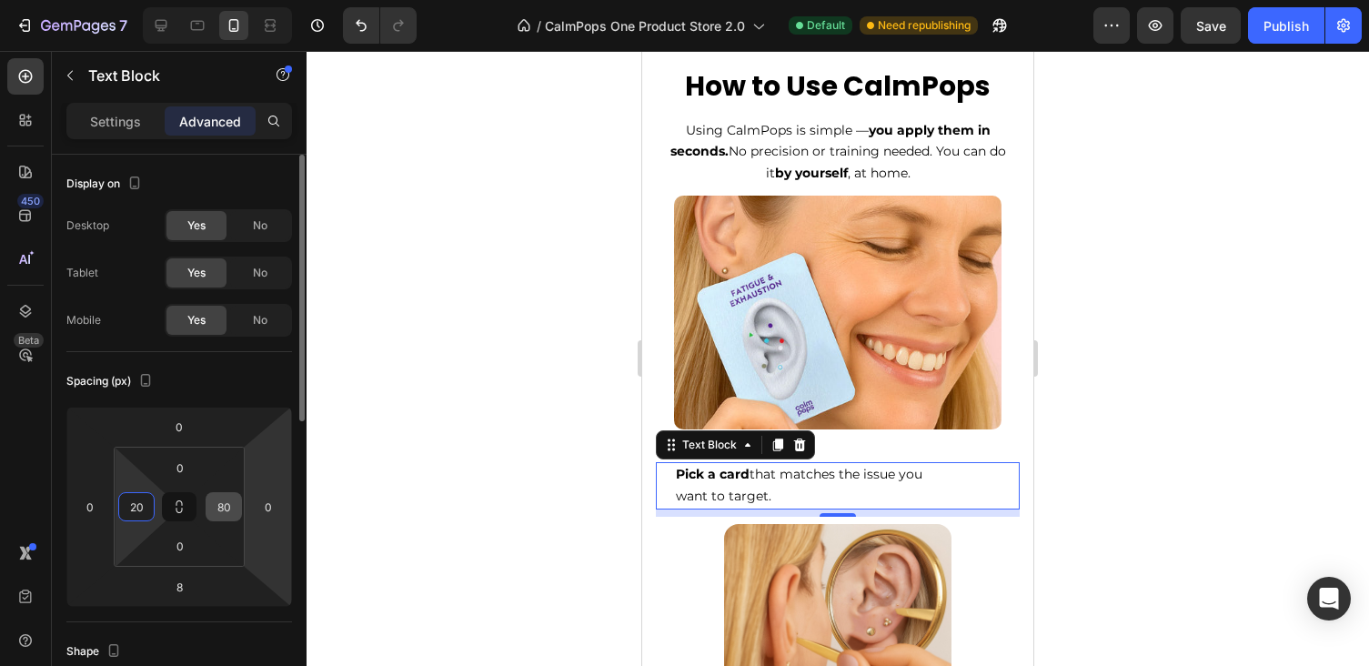
type input "20"
click at [220, 515] on input "80" at bounding box center [223, 506] width 27 height 27
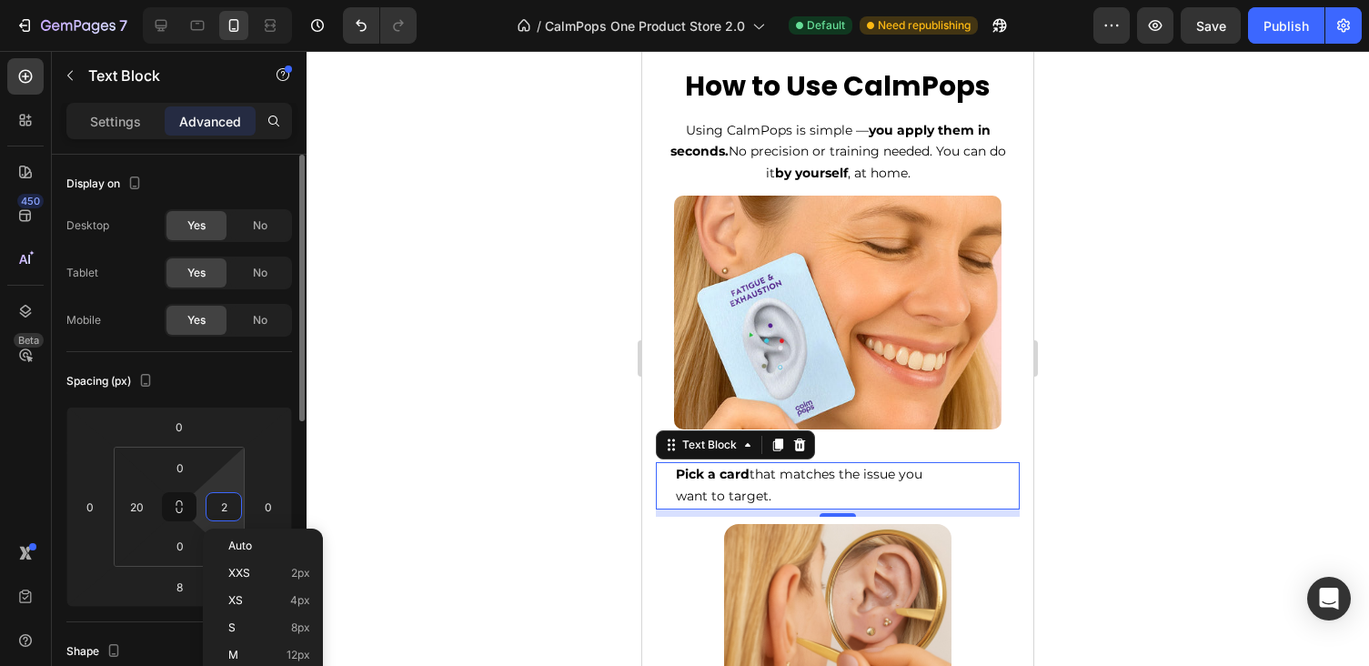
type input "20"
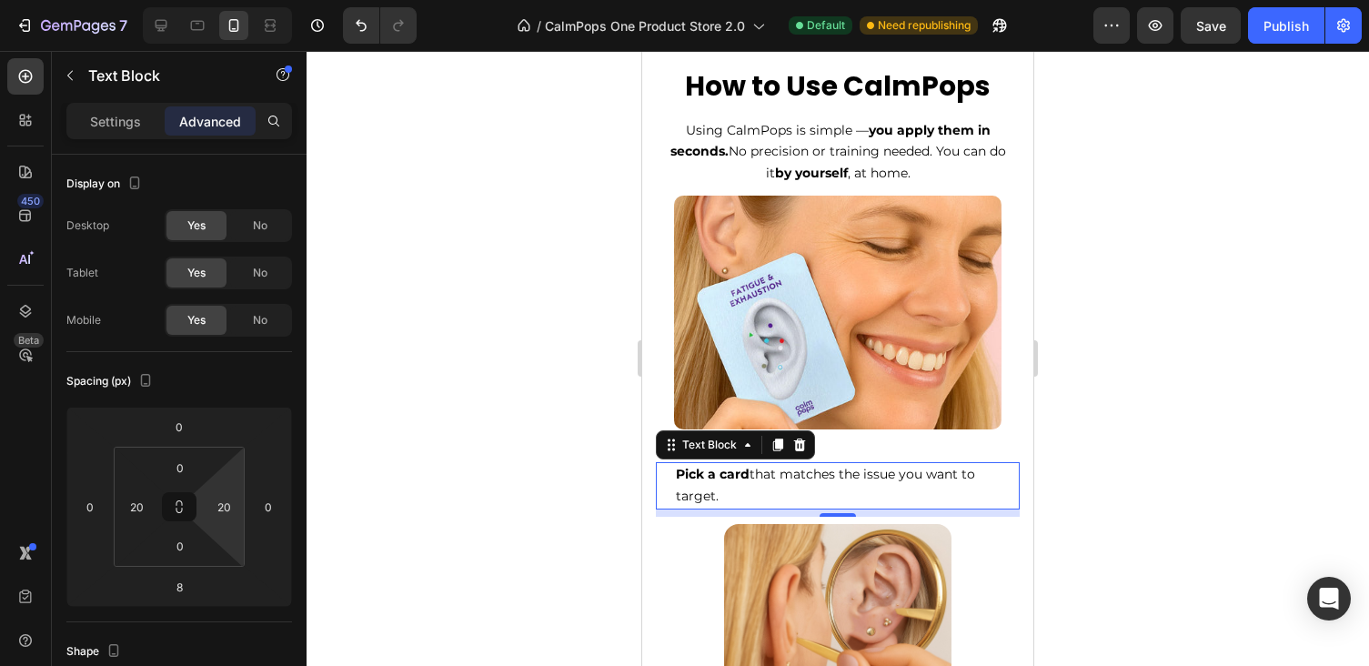
click at [1139, 397] on div at bounding box center [838, 358] width 1062 height 615
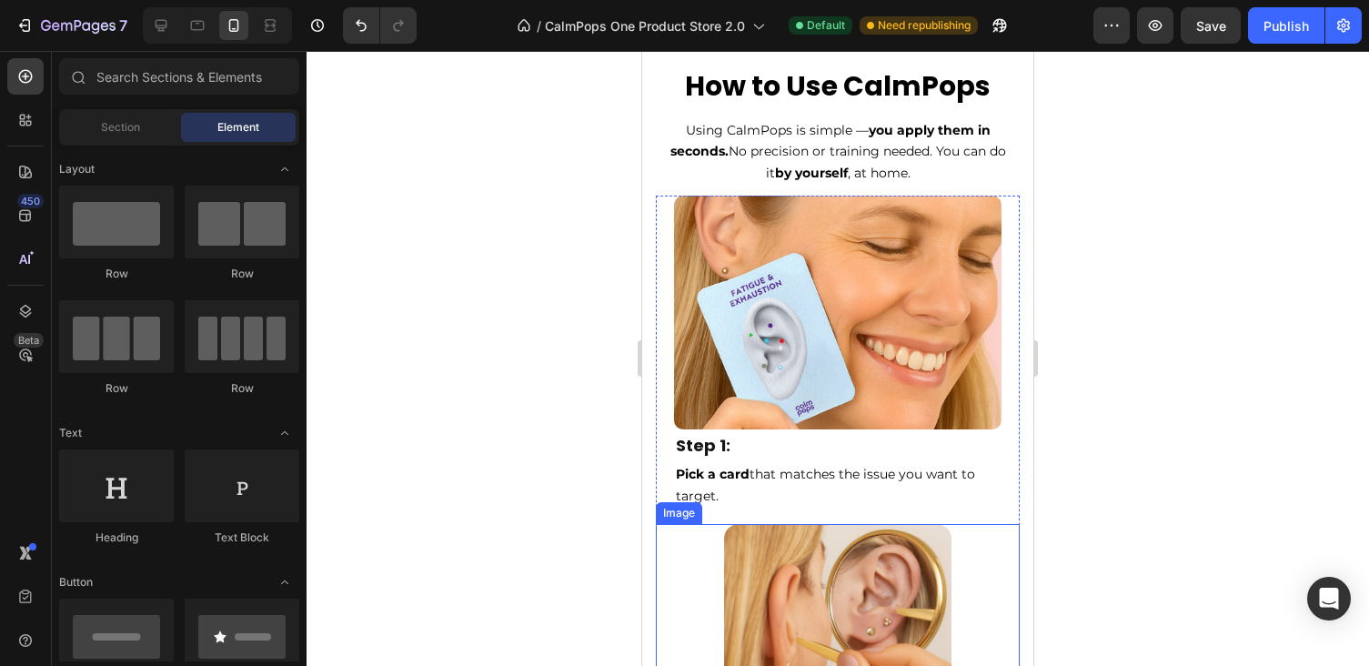
click at [809, 585] on img at bounding box center [837, 637] width 227 height 227
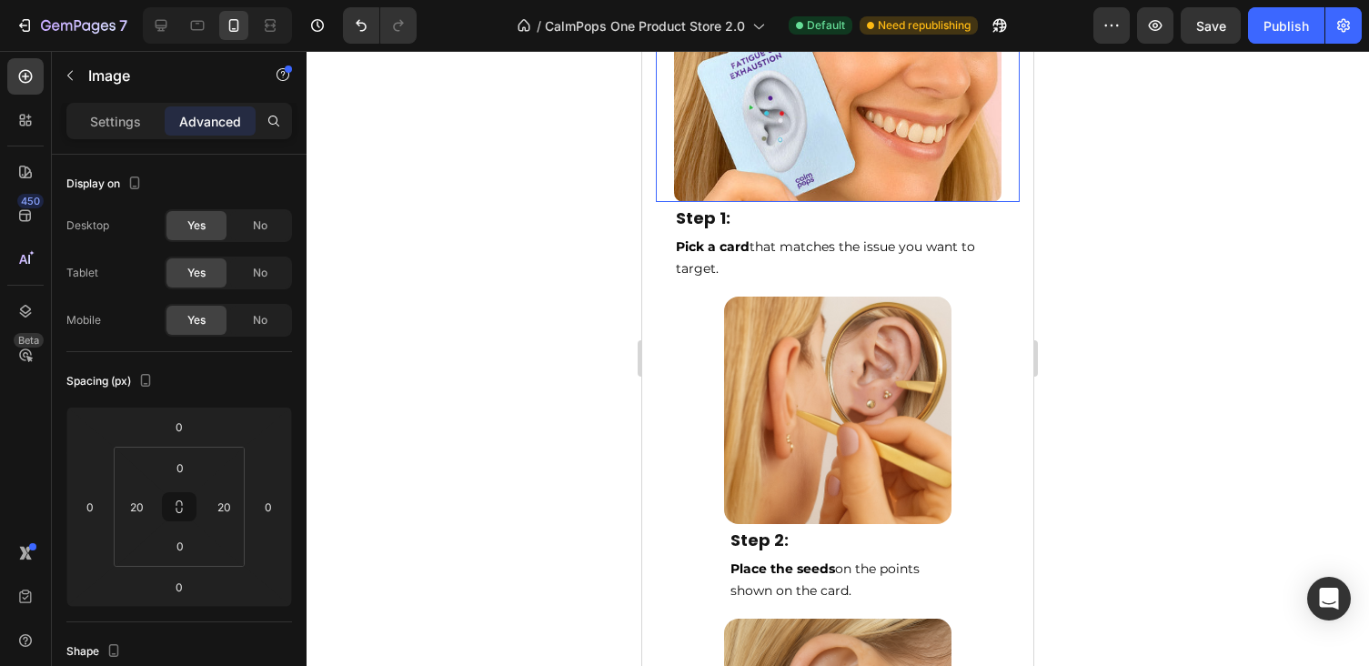
click at [882, 159] on img at bounding box center [837, 85] width 327 height 234
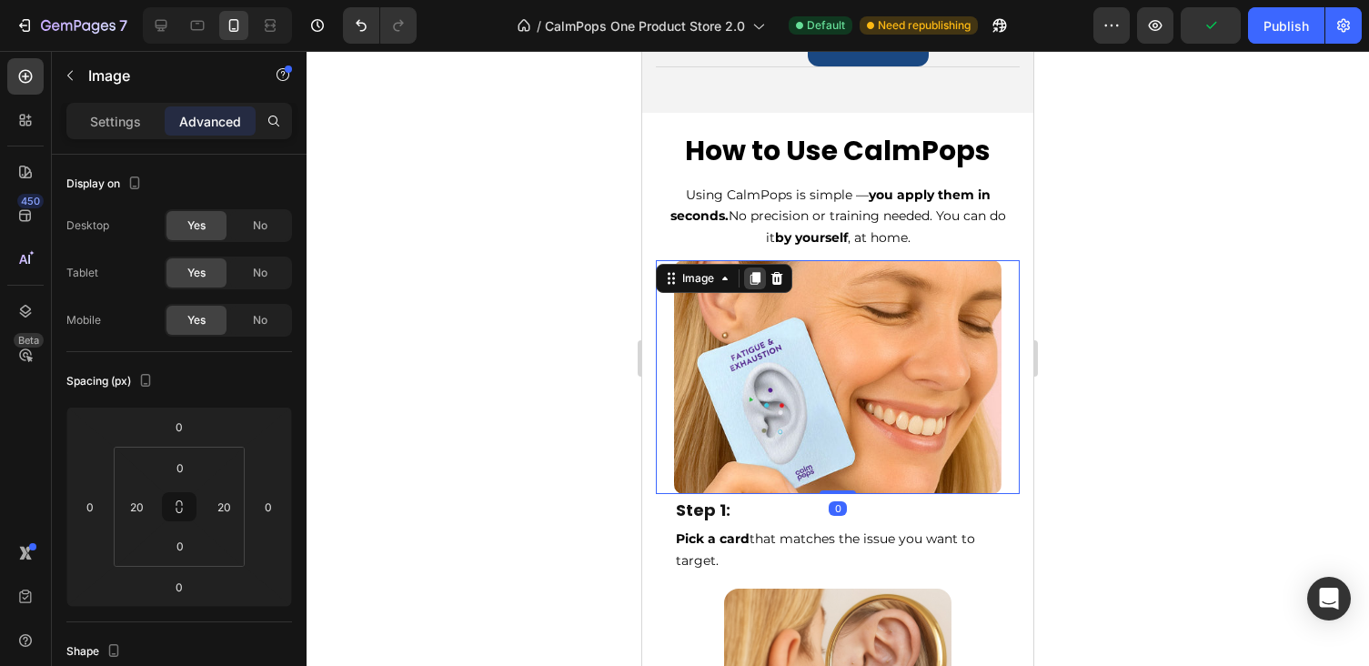
click at [757, 277] on icon at bounding box center [755, 278] width 10 height 13
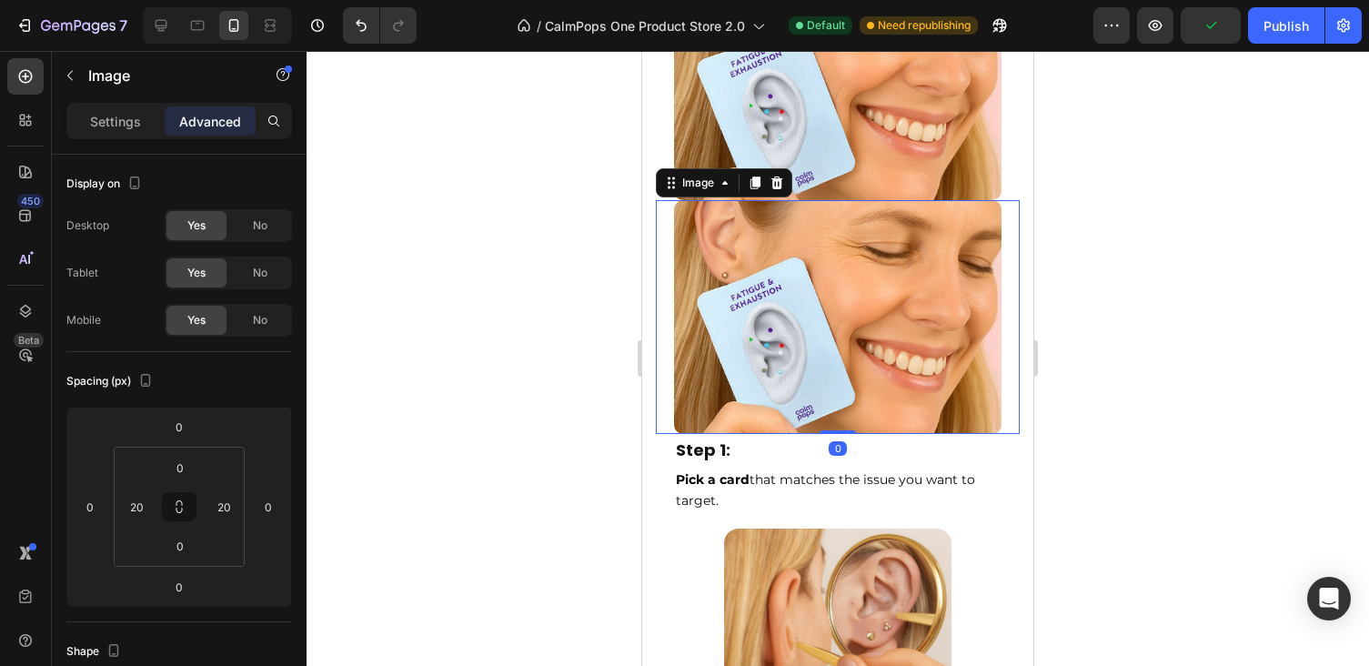
scroll to position [6594, 0]
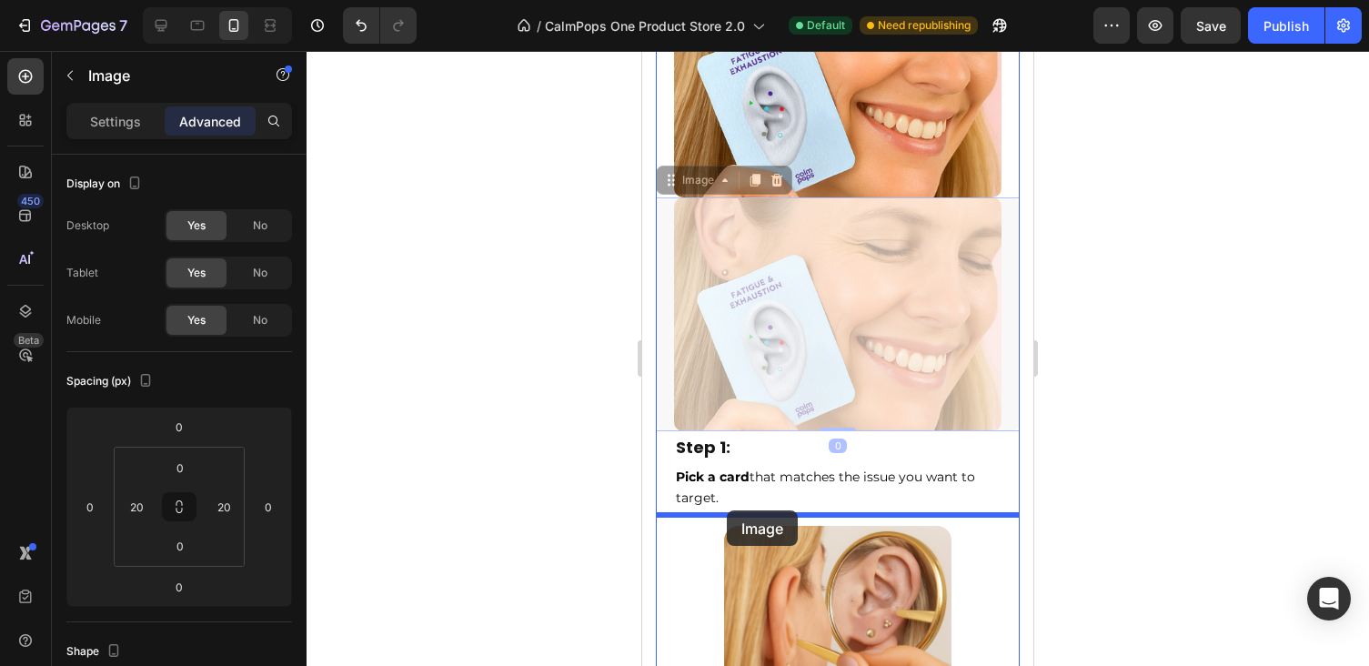
drag, startPoint x: 672, startPoint y: 186, endPoint x: 727, endPoint y: 510, distance: 329.3
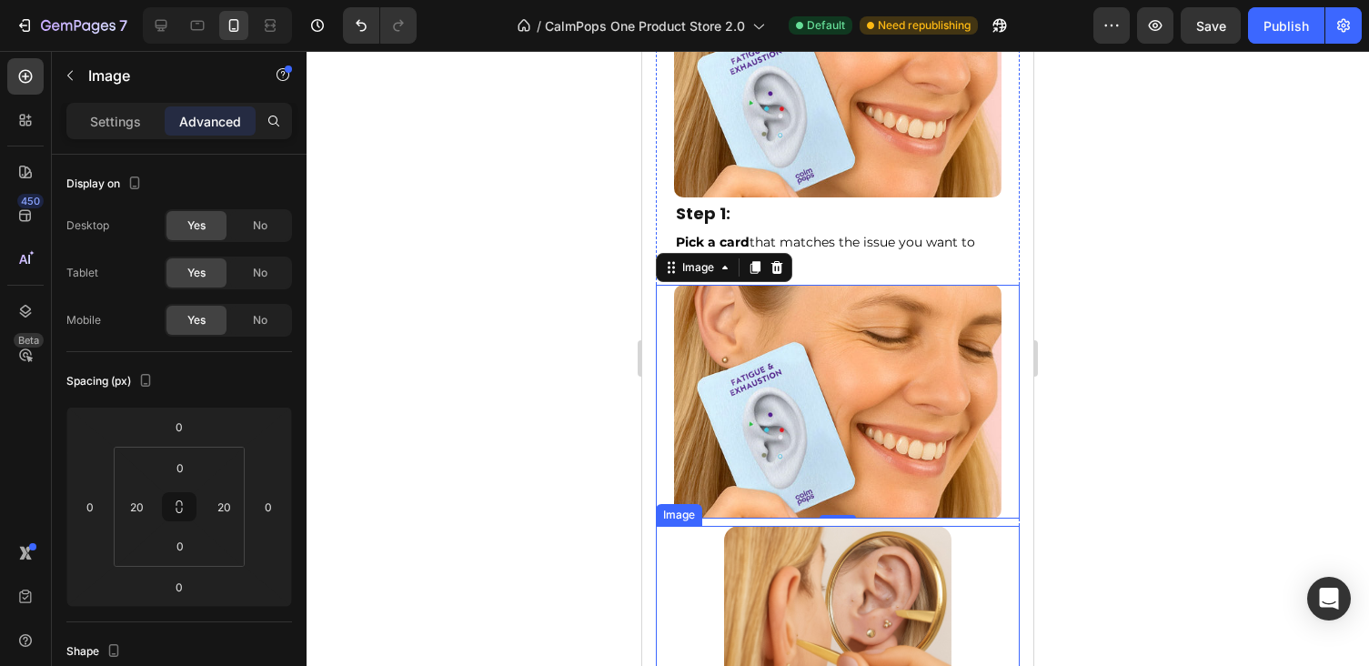
click at [831, 588] on img at bounding box center [837, 639] width 227 height 227
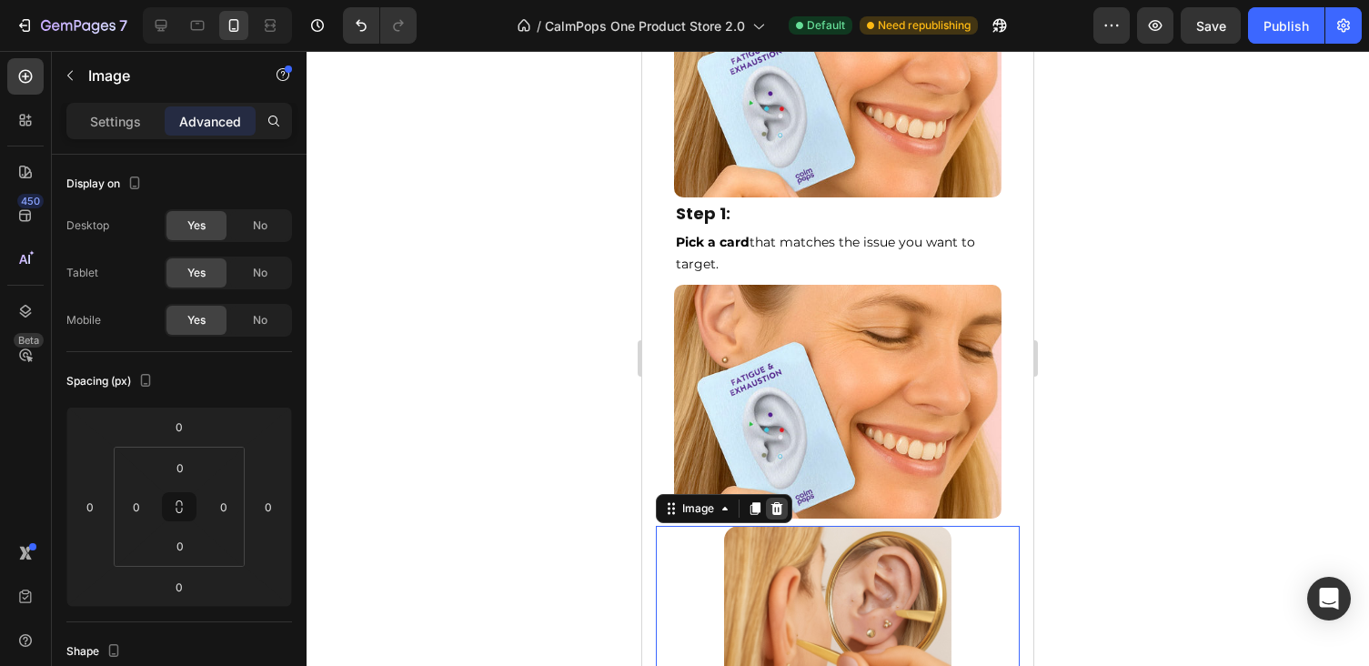
click at [777, 502] on icon at bounding box center [777, 508] width 12 height 13
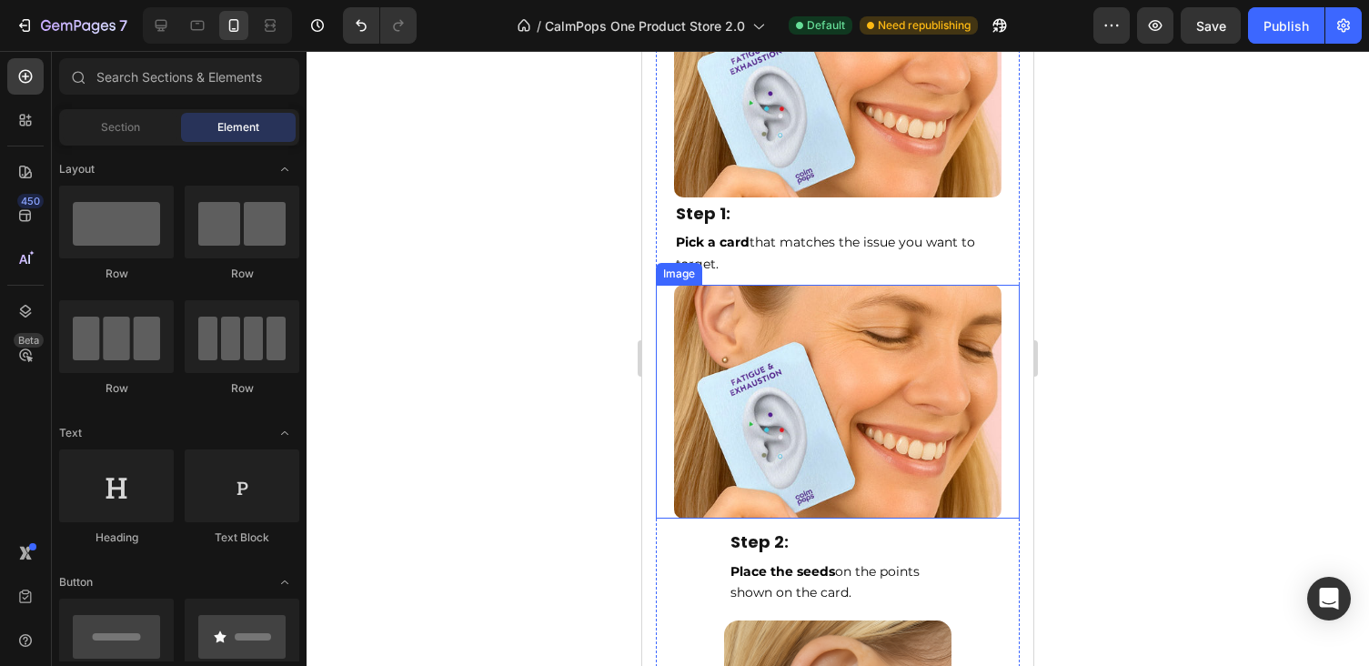
click at [779, 528] on p "Step 2:" at bounding box center [837, 542] width 215 height 29
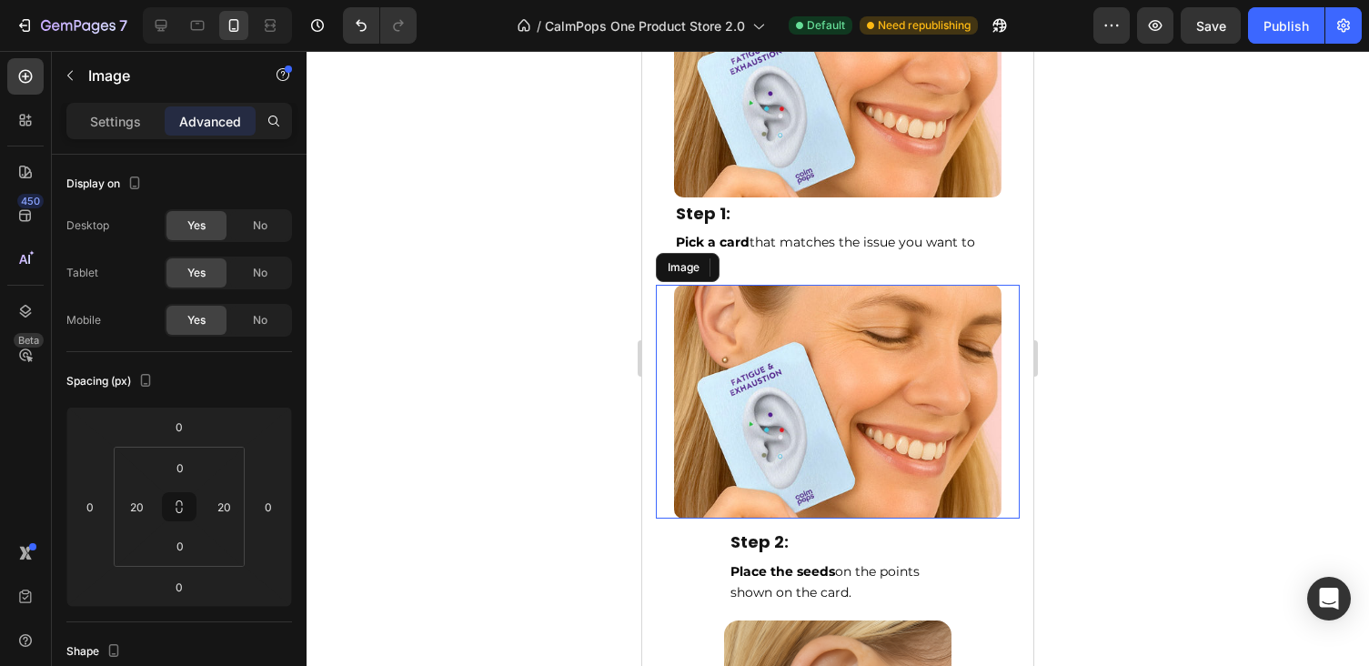
click at [828, 512] on img at bounding box center [837, 402] width 327 height 234
click at [760, 539] on p "Step 2:" at bounding box center [837, 542] width 215 height 29
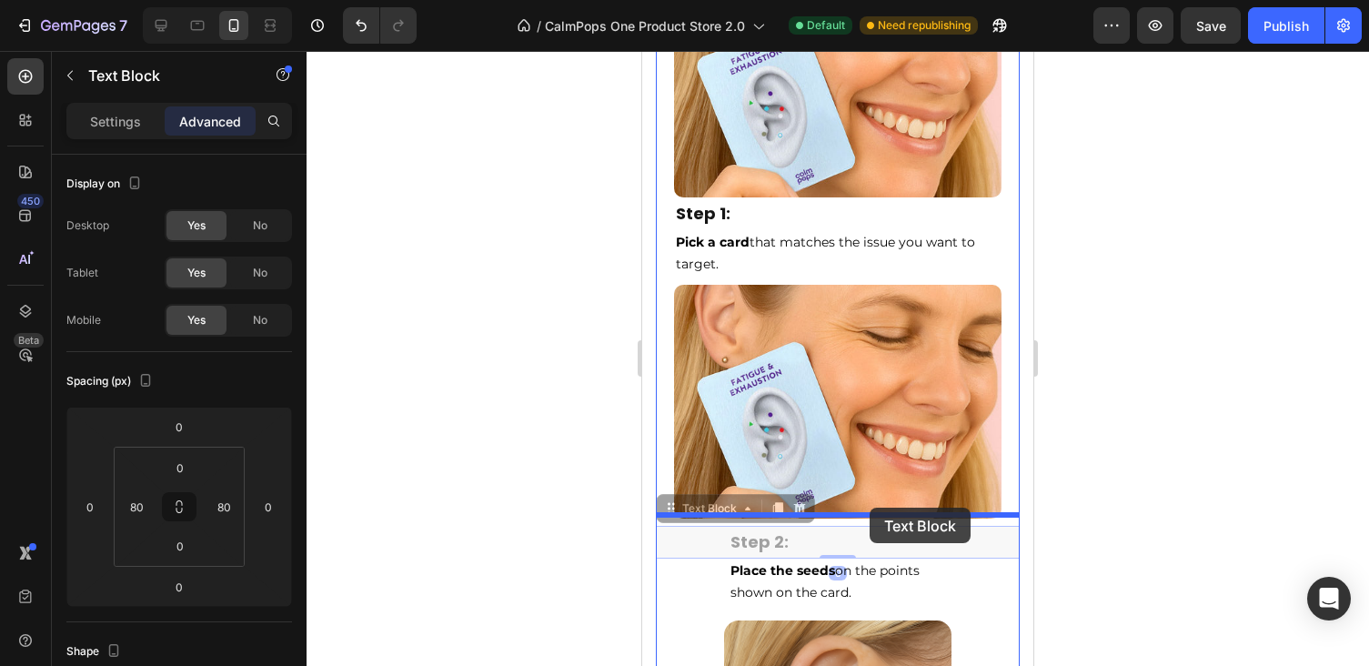
drag, startPoint x: 672, startPoint y: 508, endPoint x: 869, endPoint y: 508, distance: 197.4
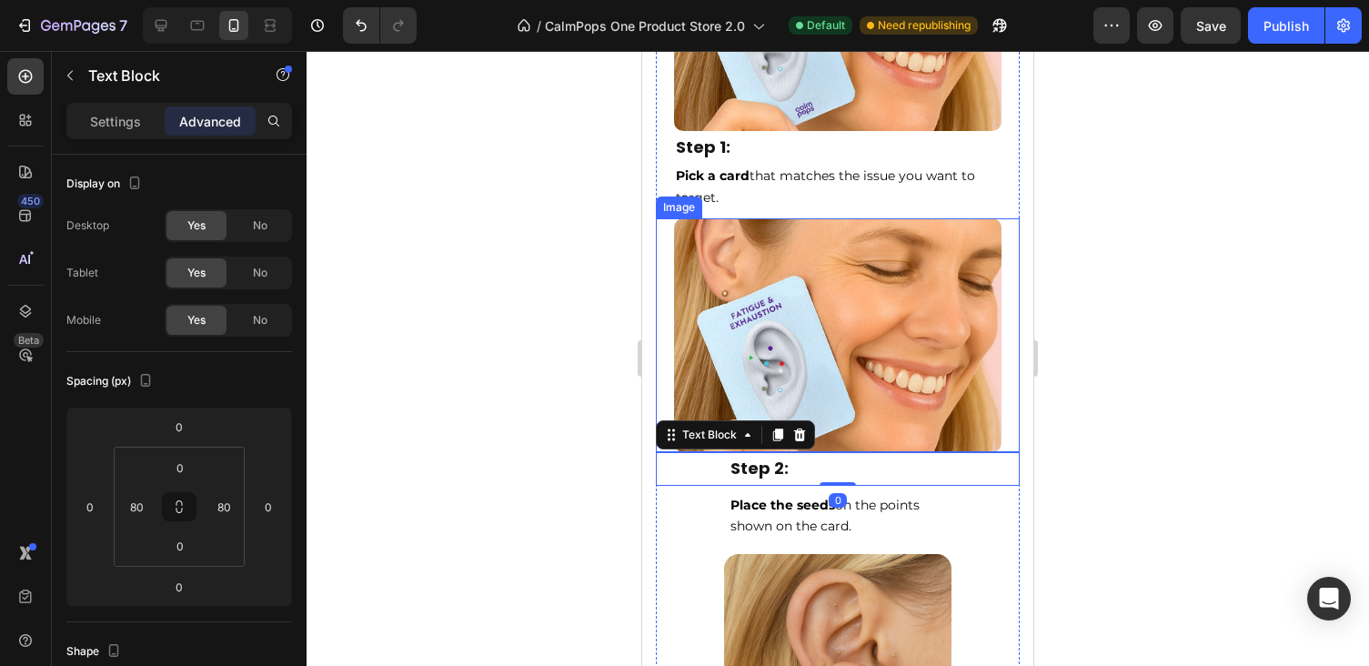
scroll to position [6670, 0]
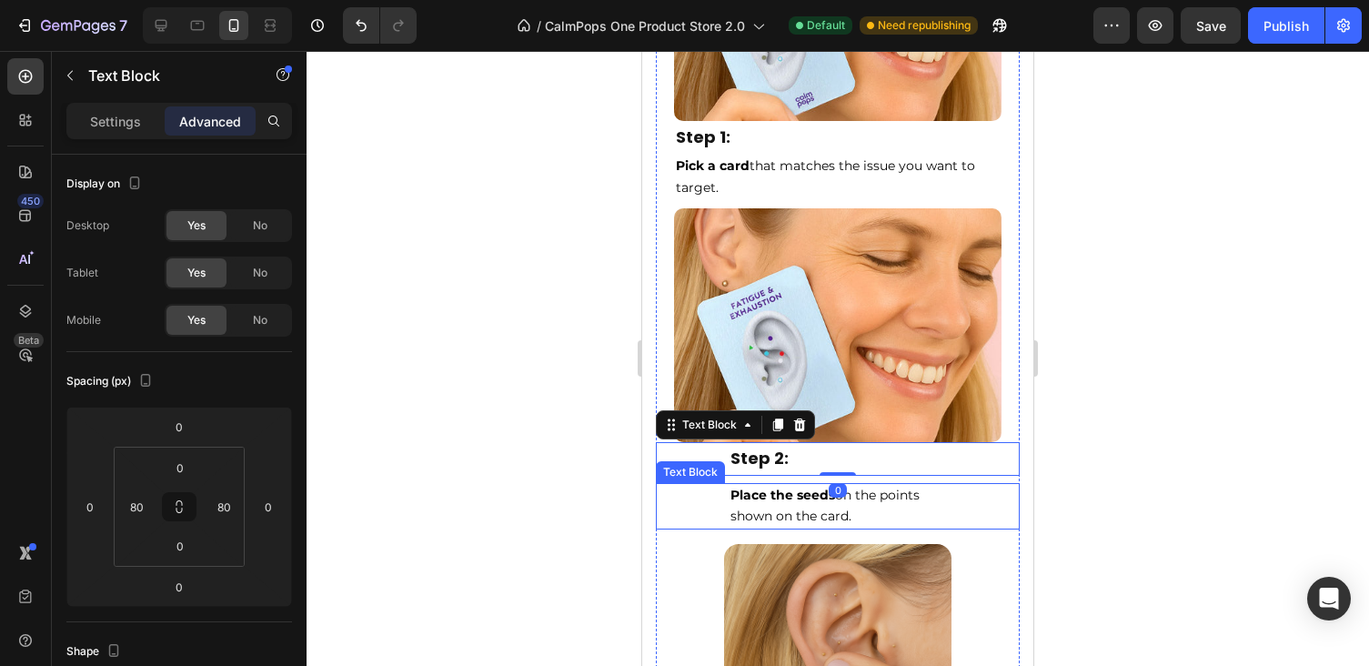
click at [801, 502] on span "Place the seeds on the points shown on the card." at bounding box center [824, 506] width 189 height 38
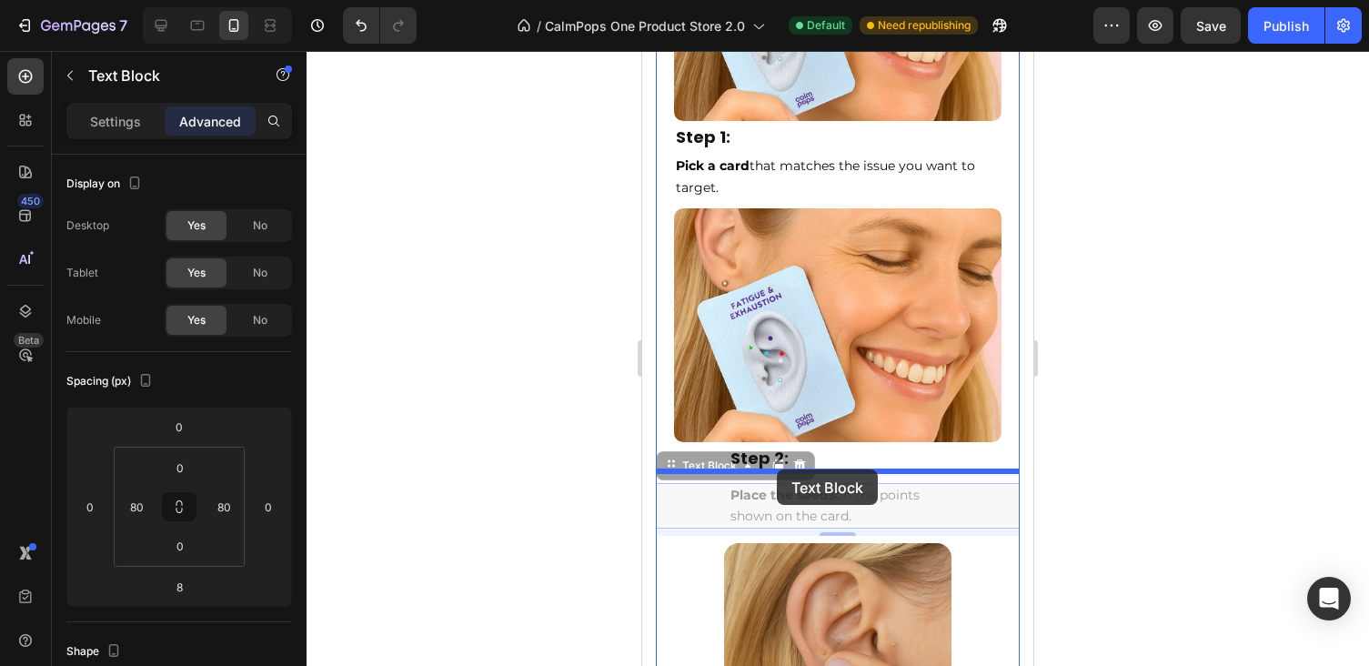
drag, startPoint x: 677, startPoint y: 459, endPoint x: 777, endPoint y: 469, distance: 100.5
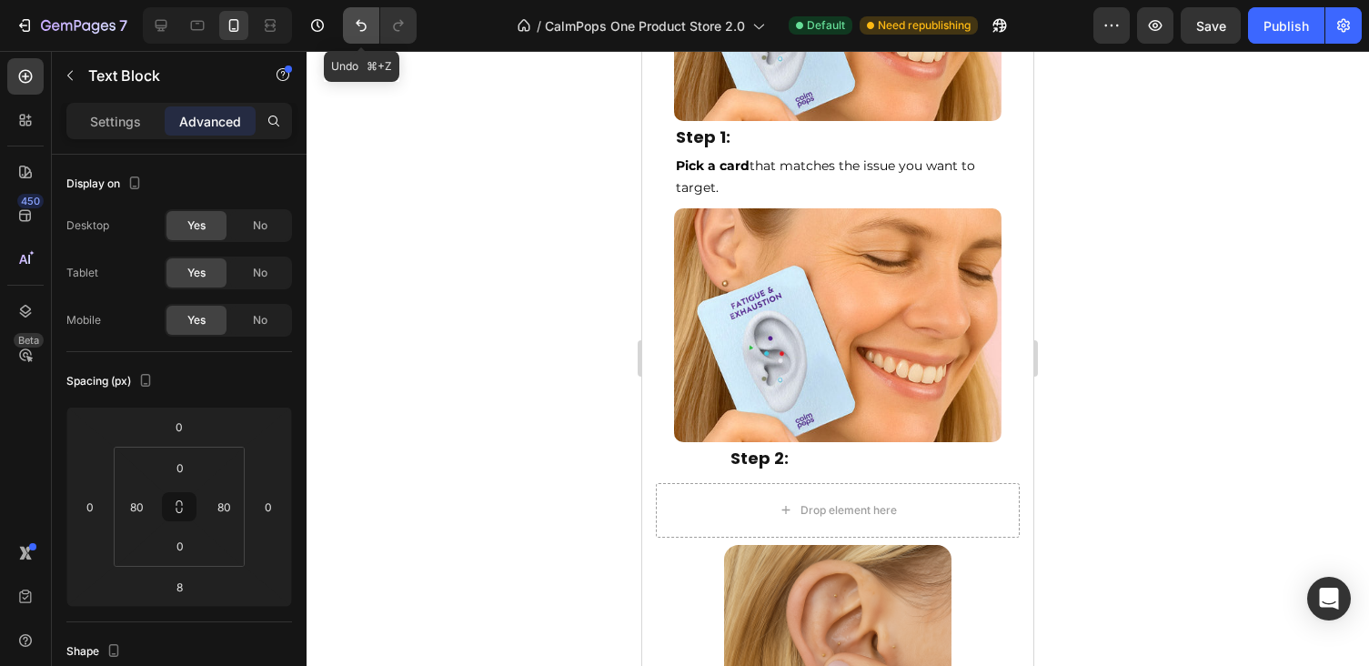
click at [356, 25] on icon "Undo/Redo" at bounding box center [361, 25] width 18 height 18
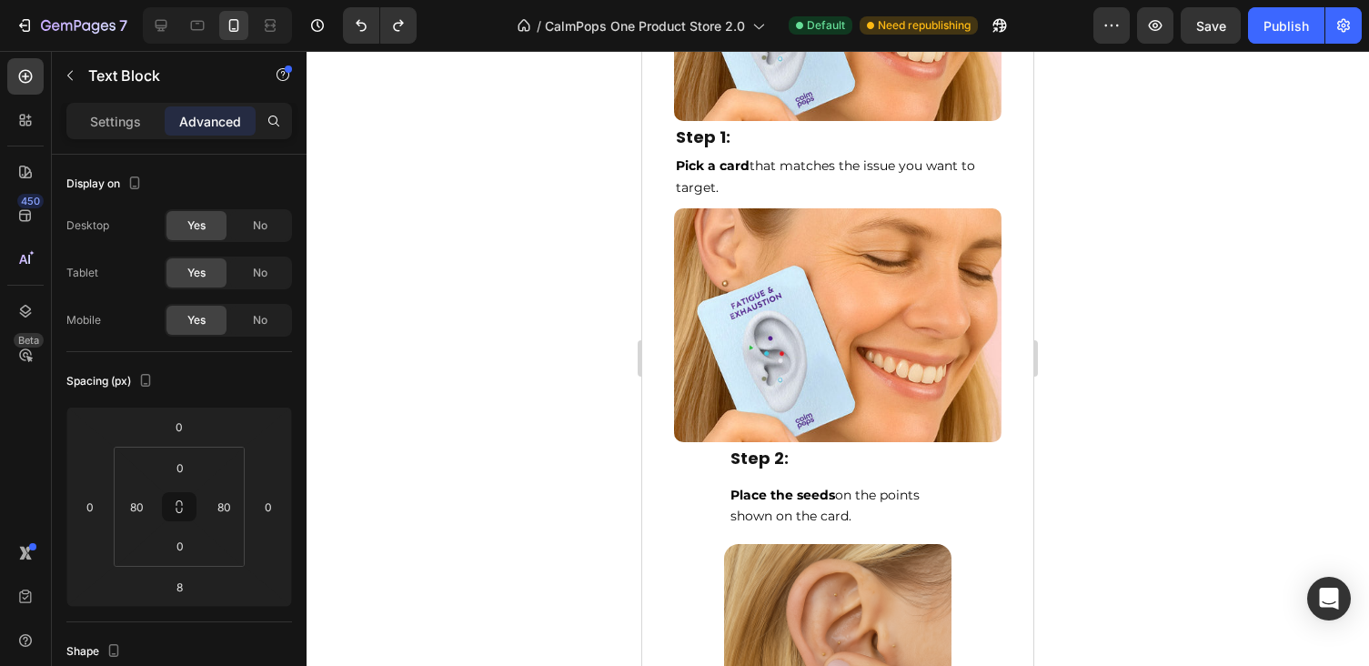
click at [787, 498] on p "Place the seeds on the points shown on the card." at bounding box center [837, 507] width 215 height 44
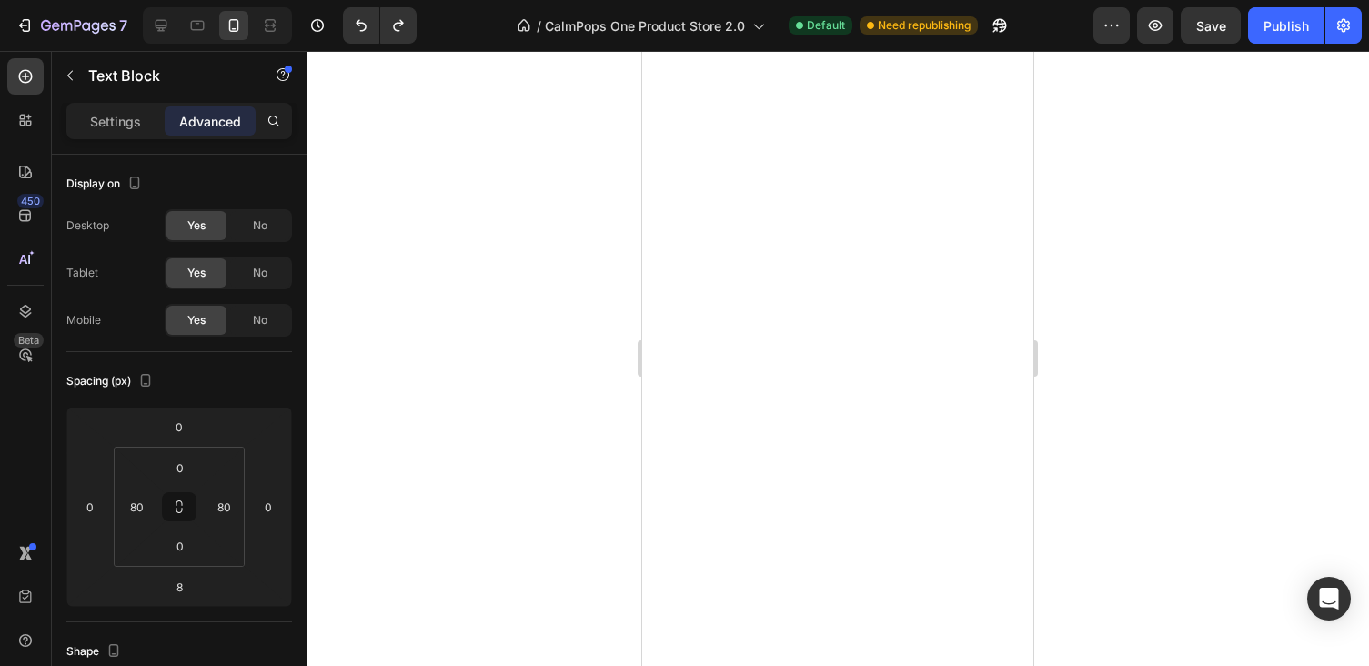
click at [1126, 492] on div at bounding box center [838, 358] width 1062 height 615
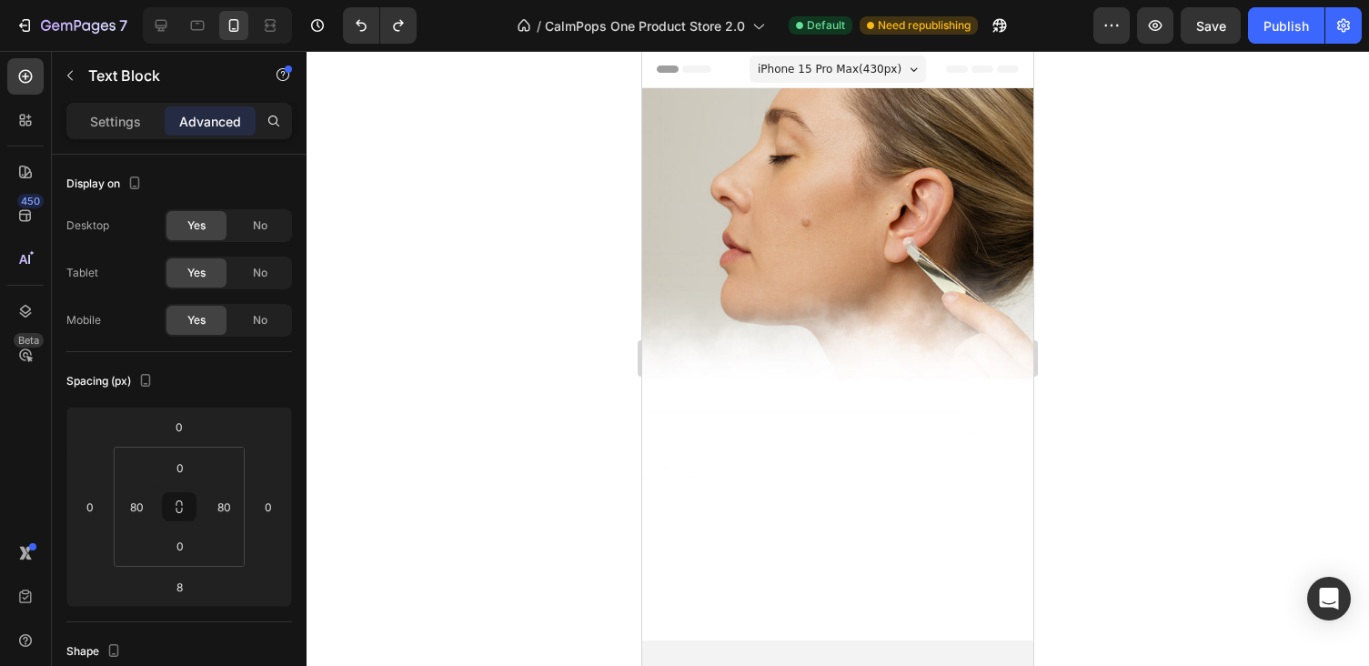
scroll to position [6670, 0]
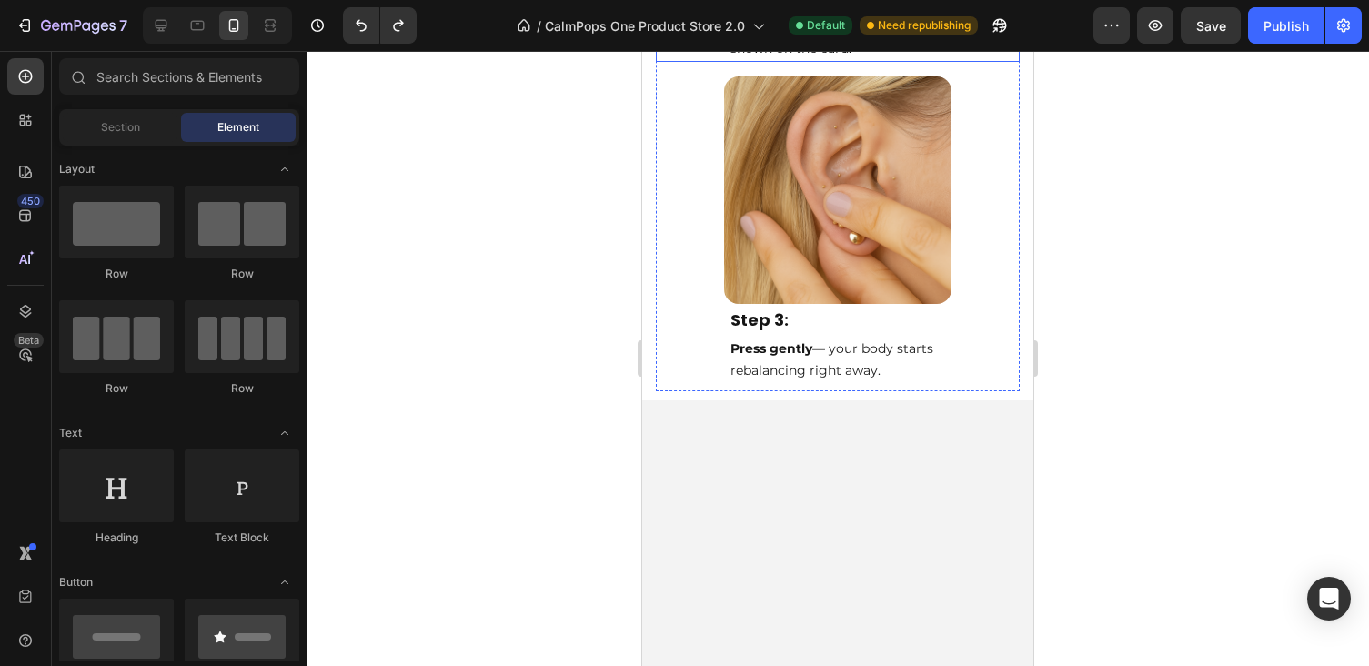
click at [794, 56] on span "Place the seeds on the points shown on the card." at bounding box center [824, 37] width 189 height 38
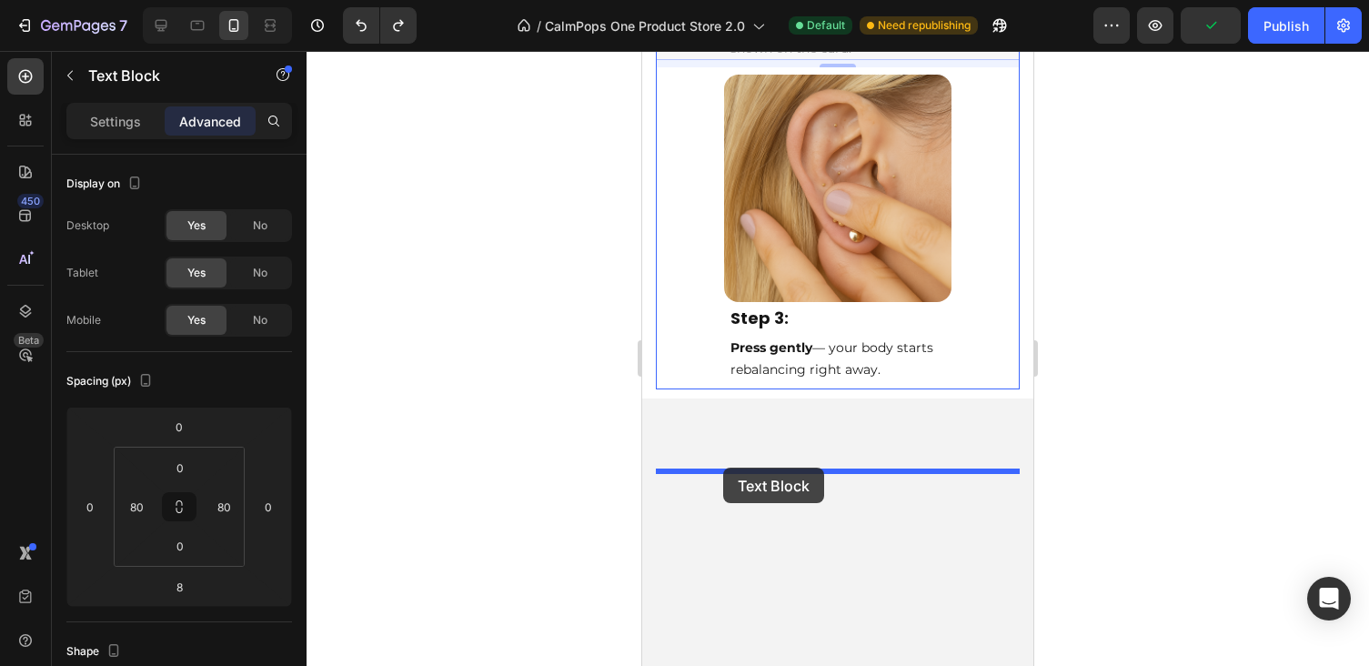
drag, startPoint x: 673, startPoint y: 460, endPoint x: 723, endPoint y: 466, distance: 50.3
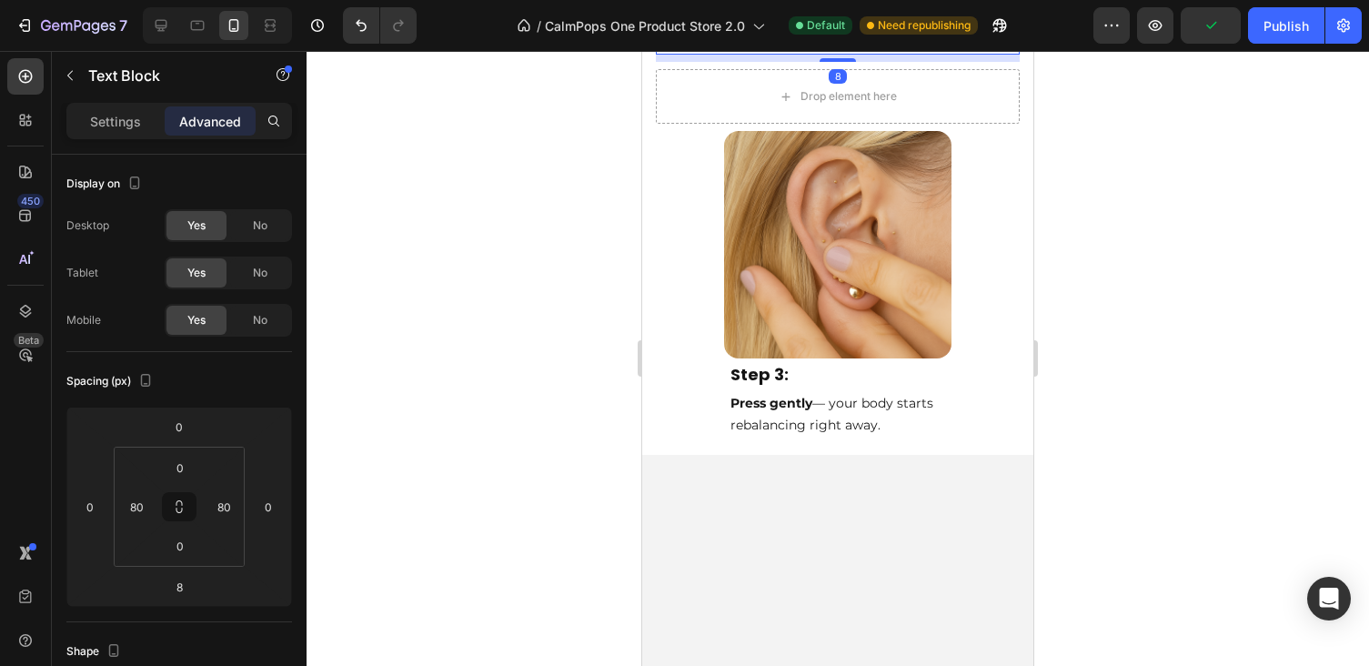
click at [1253, 427] on div at bounding box center [838, 358] width 1062 height 615
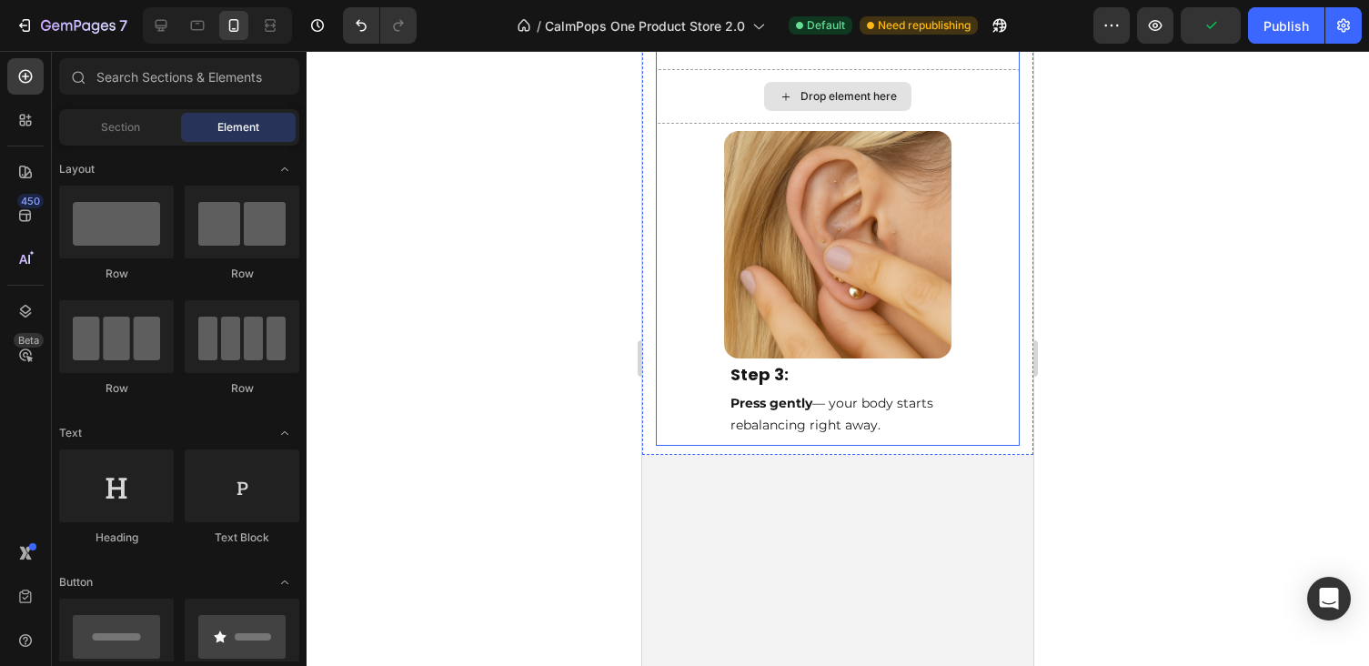
click at [926, 124] on div "Drop element here" at bounding box center [838, 96] width 364 height 55
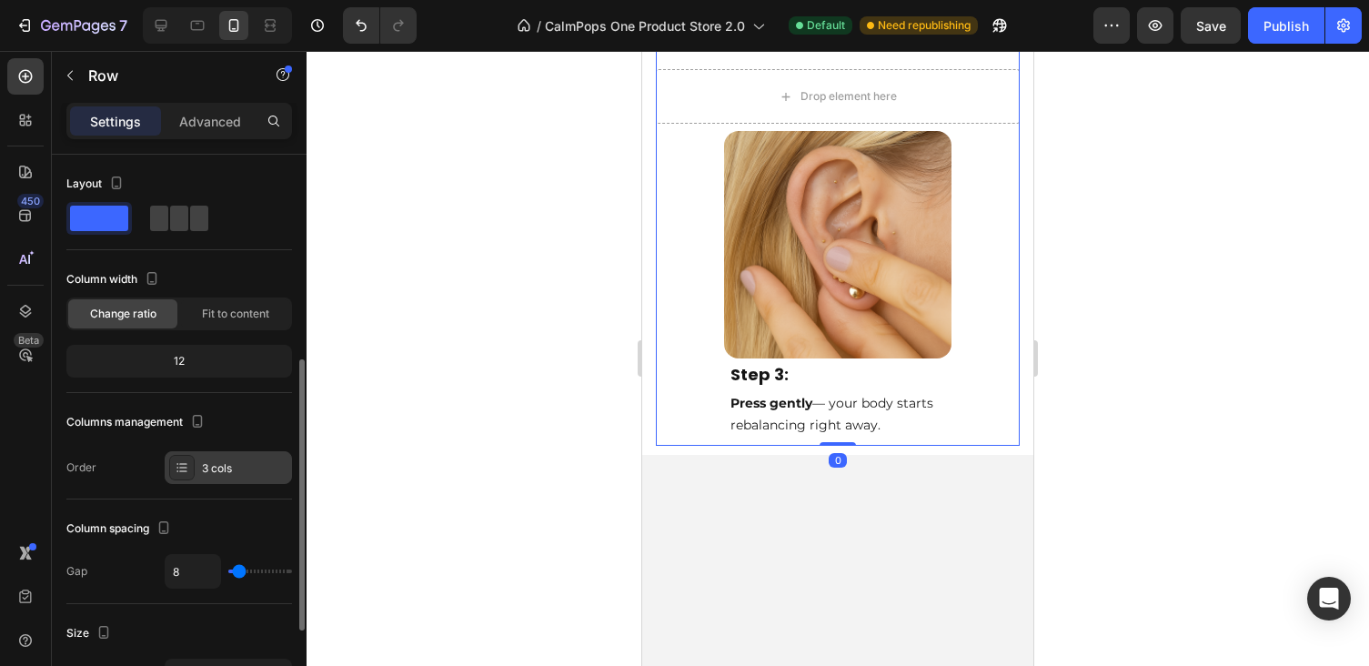
scroll to position [604, 0]
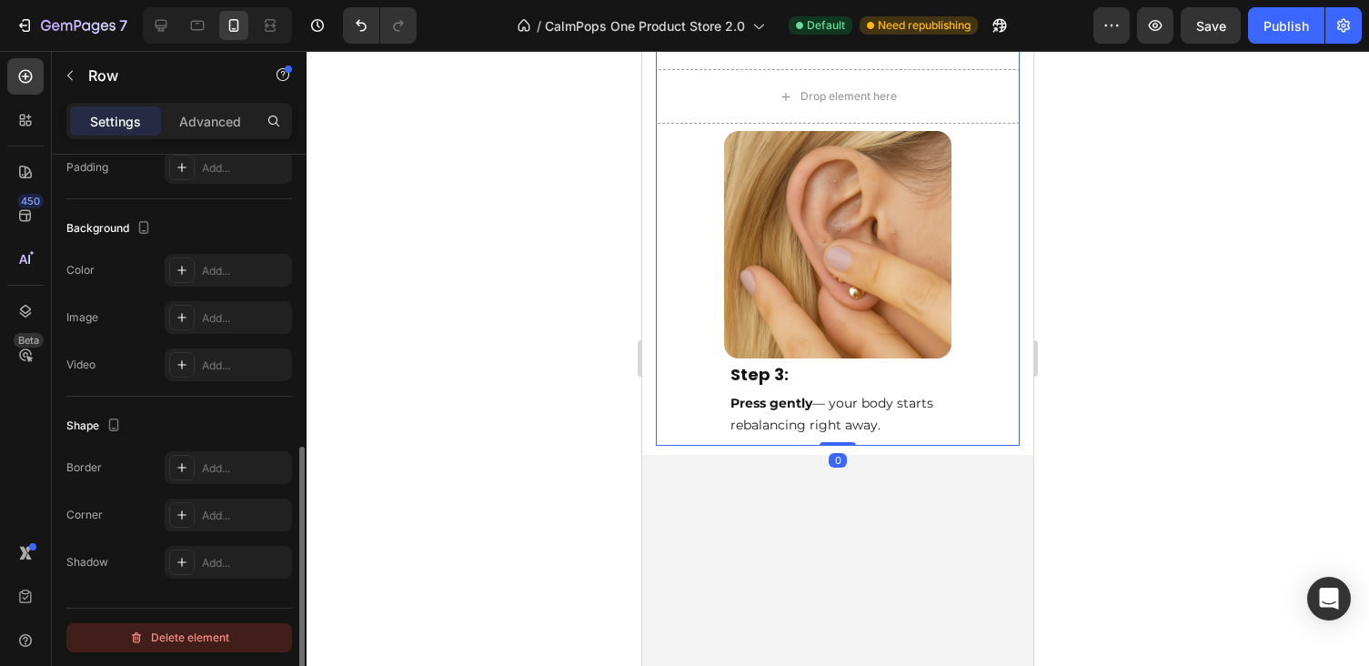
click at [174, 638] on div "Delete element" at bounding box center [179, 638] width 100 height 22
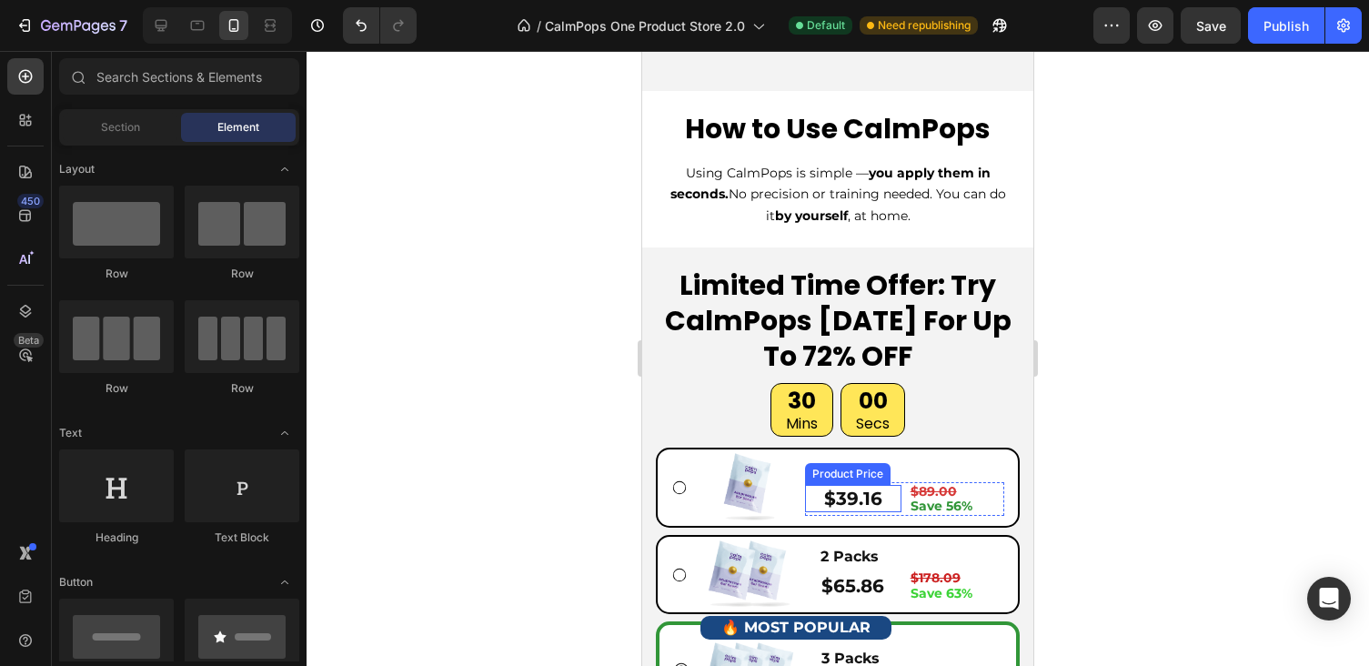
scroll to position [6357, 0]
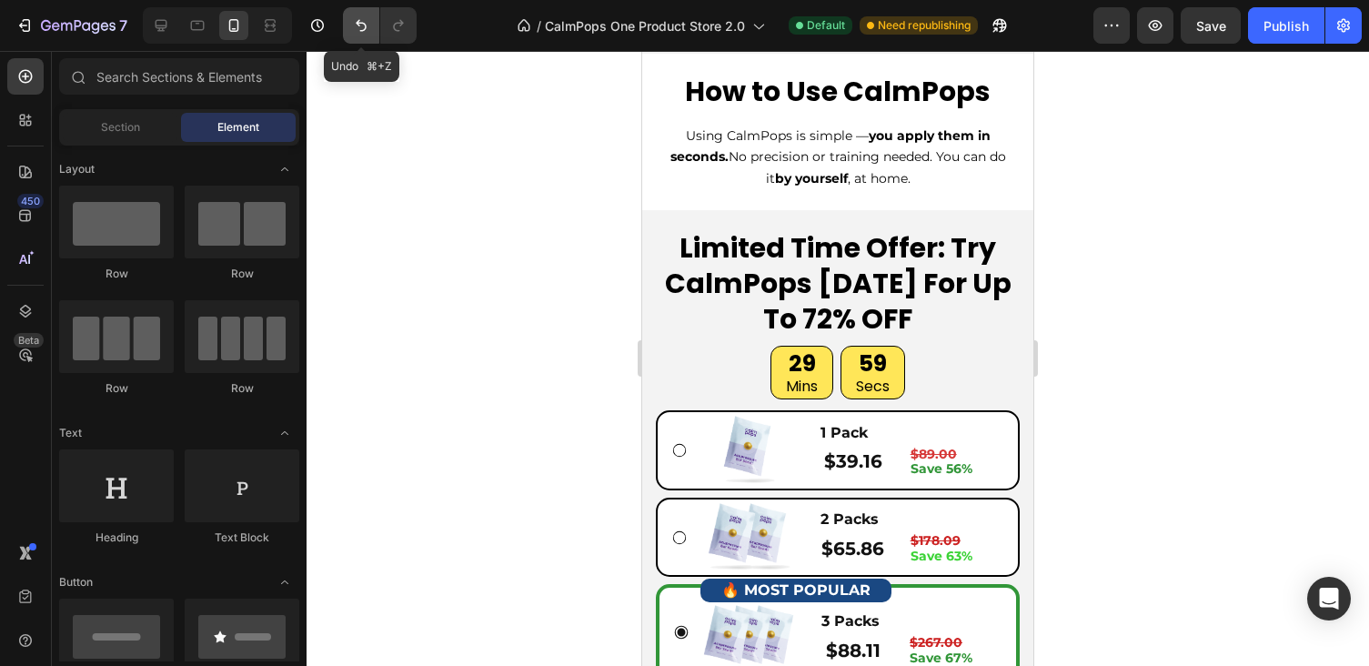
click at [361, 21] on icon "Undo/Redo" at bounding box center [361, 25] width 18 height 18
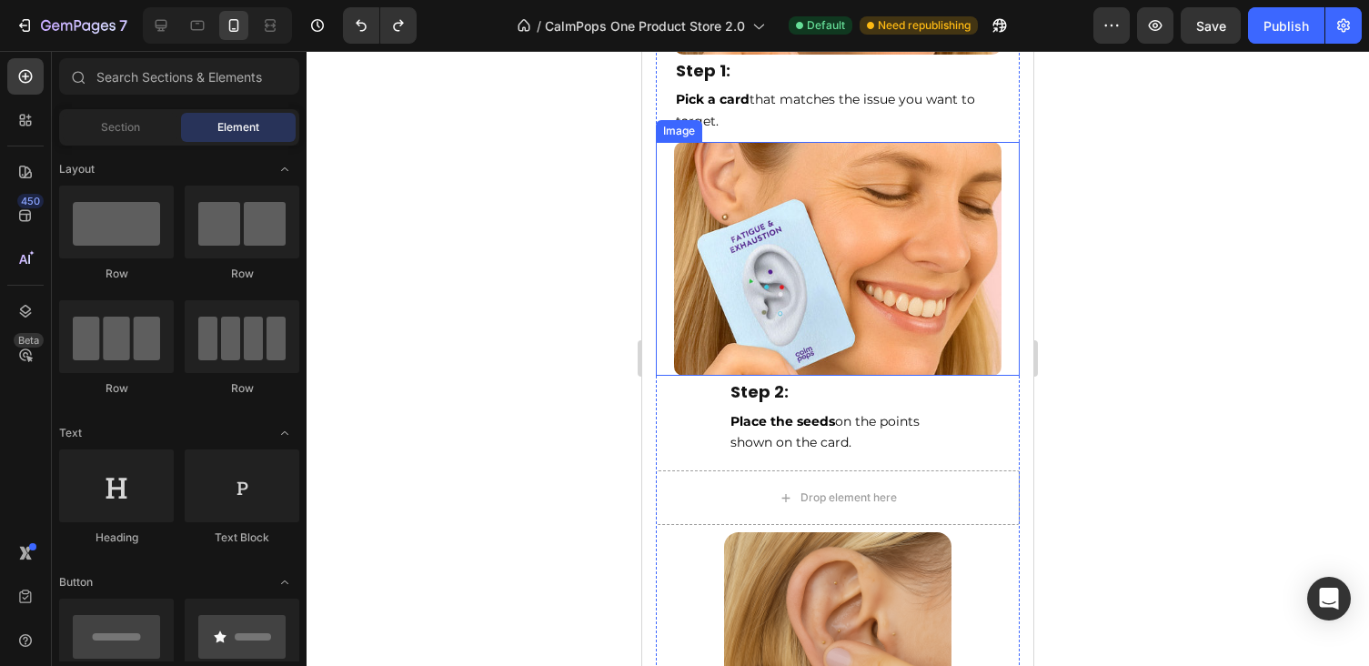
scroll to position [6752, 0]
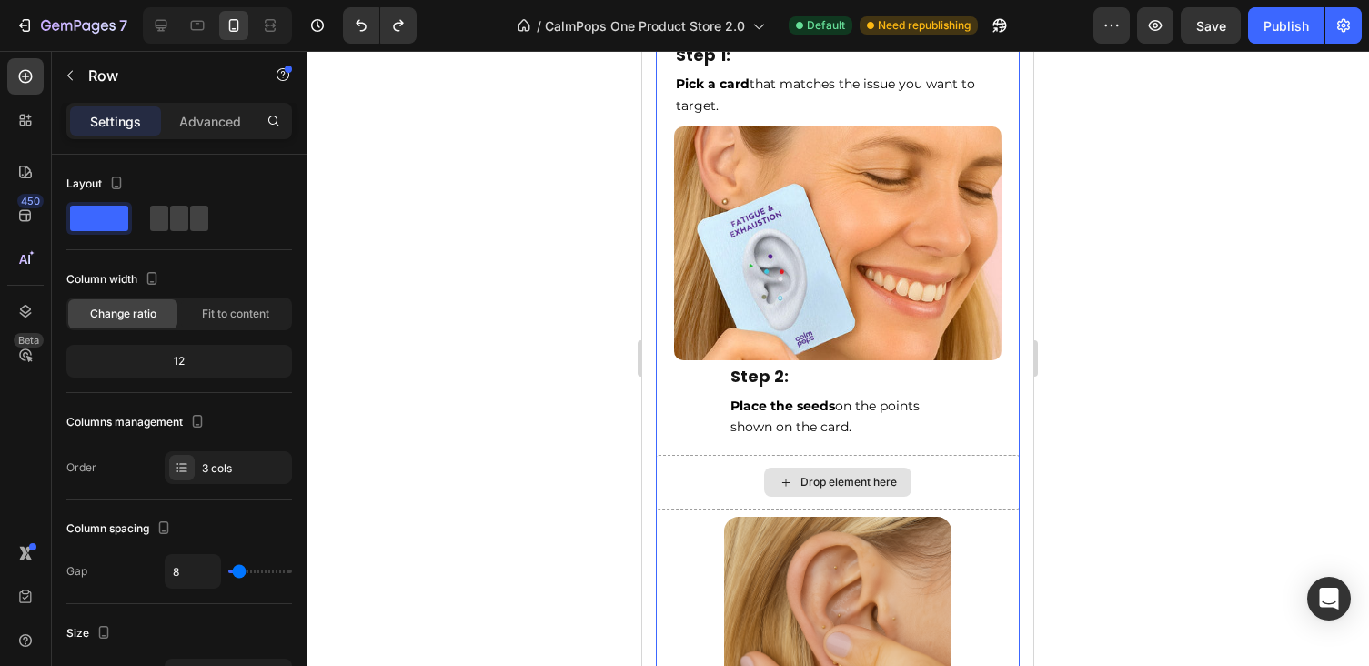
click at [735, 459] on div "Drop element here" at bounding box center [838, 482] width 364 height 55
click at [969, 469] on div "Drop element here" at bounding box center [838, 482] width 364 height 55
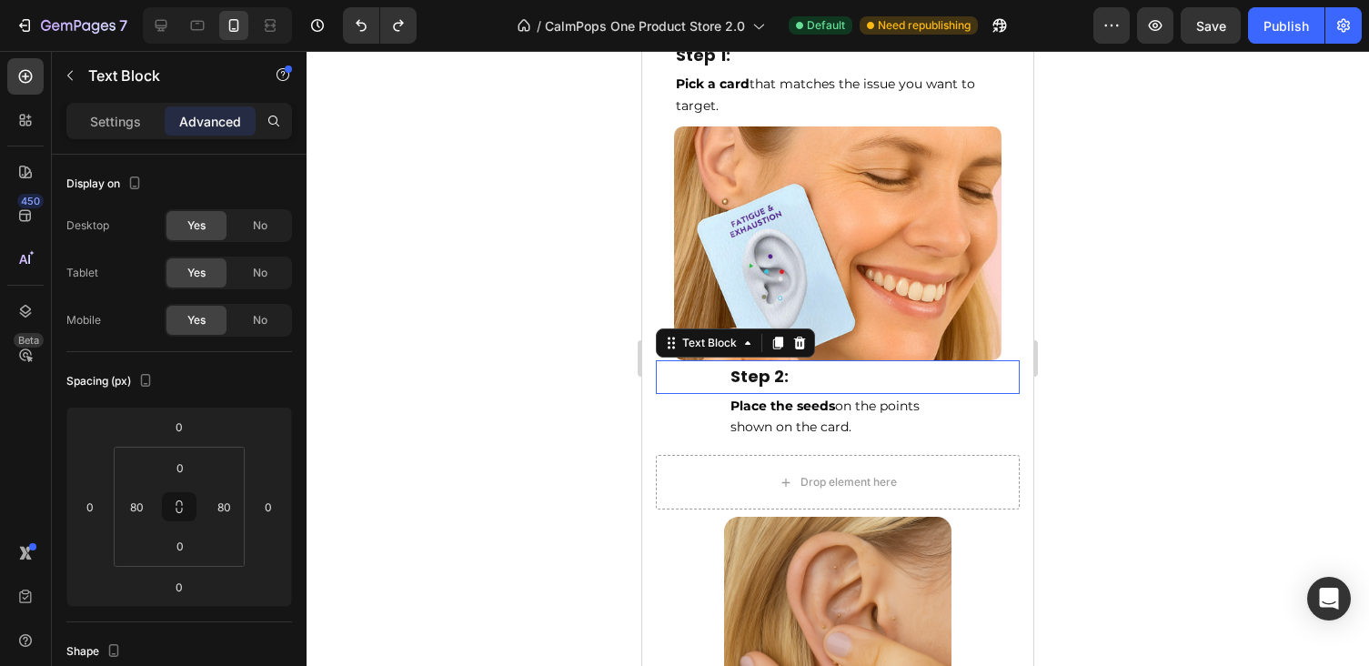
drag, startPoint x: 744, startPoint y: 379, endPoint x: 985, endPoint y: 269, distance: 265.0
click at [744, 379] on p "Step 2:" at bounding box center [837, 376] width 215 height 29
click at [140, 0] on html "7 Version history / CalmPops One Product Store 2.0 Default Need republishing Pr…" at bounding box center [684, 0] width 1369 height 0
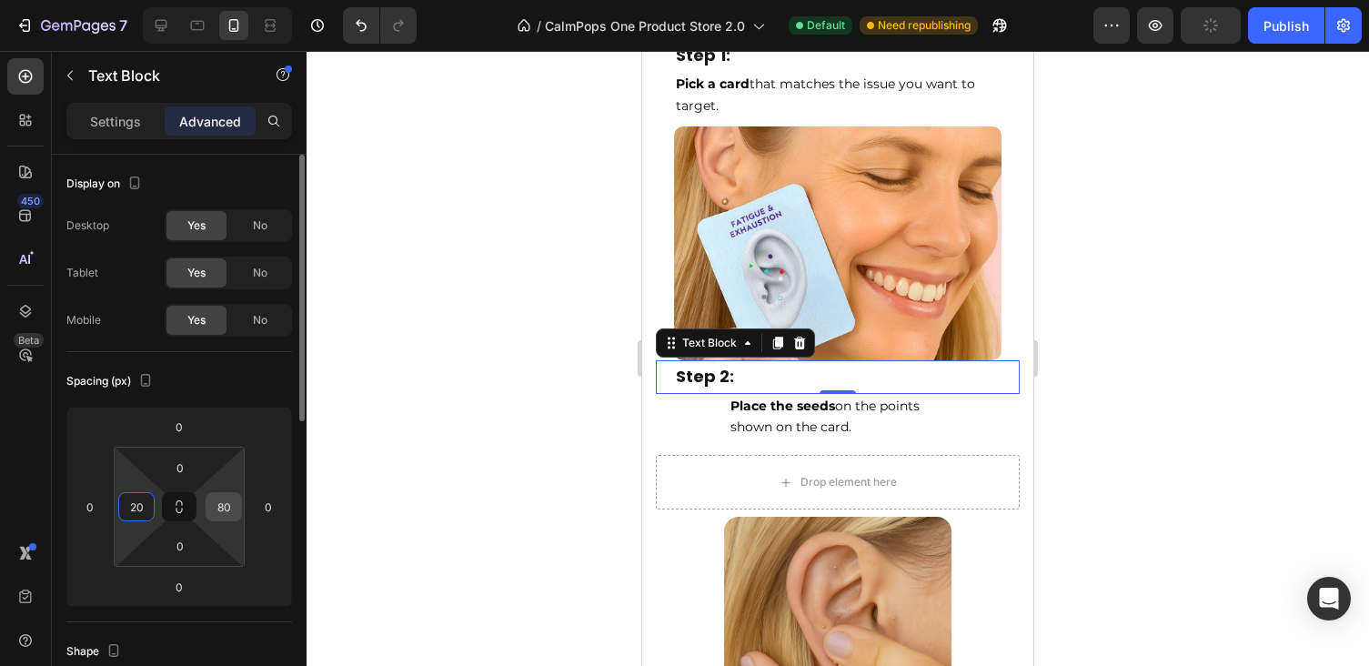
type input "20"
click at [217, 508] on input "80" at bounding box center [223, 506] width 27 height 27
type input "20"
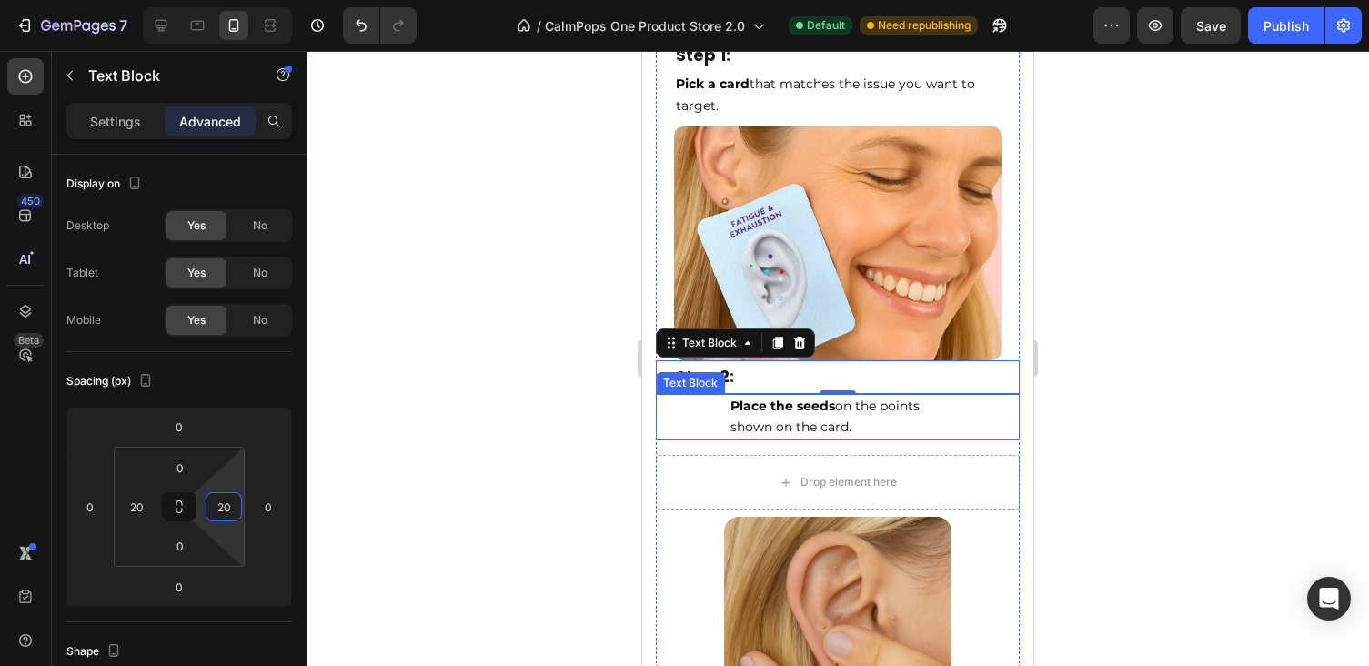
click at [809, 419] on span "Place the seeds on the points shown on the card." at bounding box center [824, 416] width 189 height 38
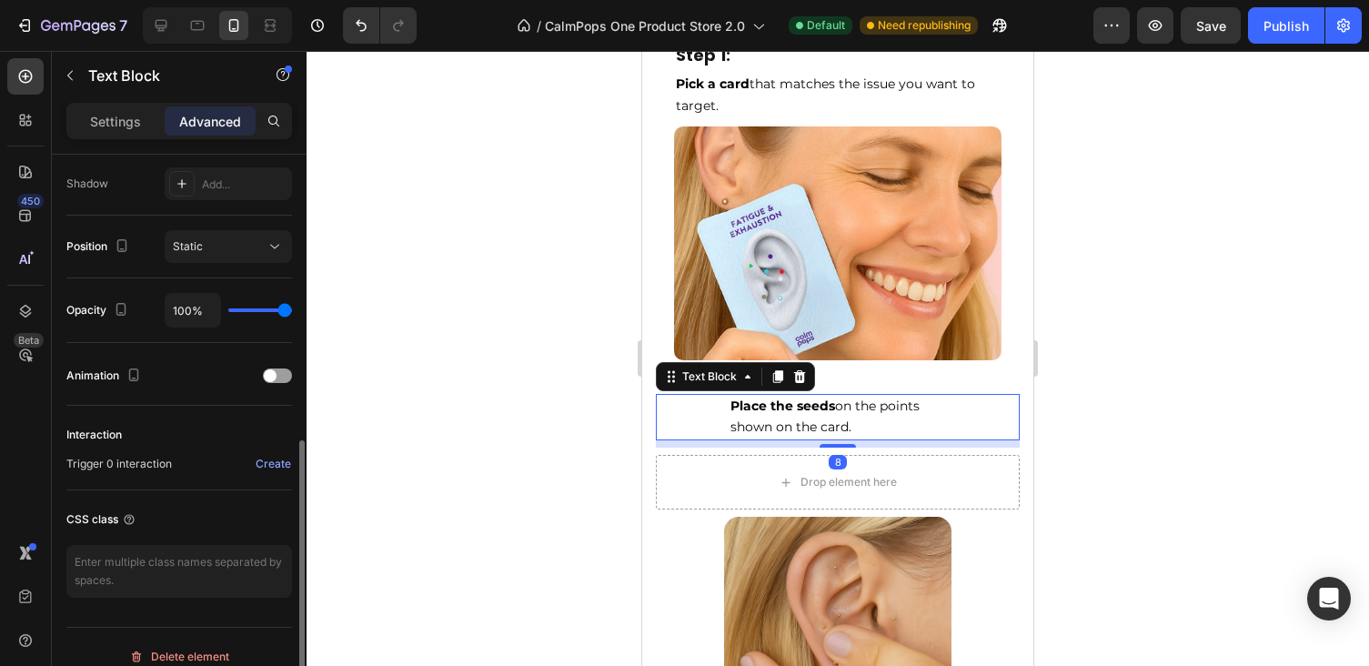
scroll to position [0, 0]
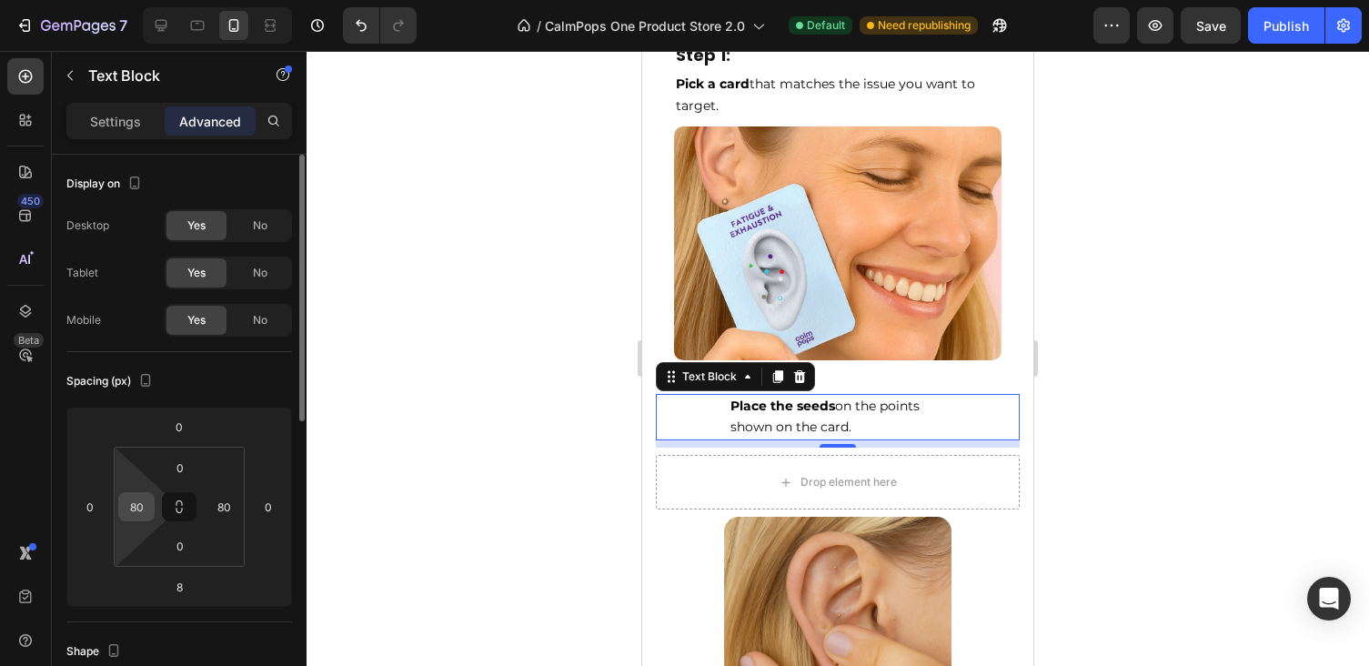
click at [146, 501] on input "80" at bounding box center [136, 506] width 27 height 27
type input "20"
click at [217, 499] on input "80" at bounding box center [223, 506] width 27 height 27
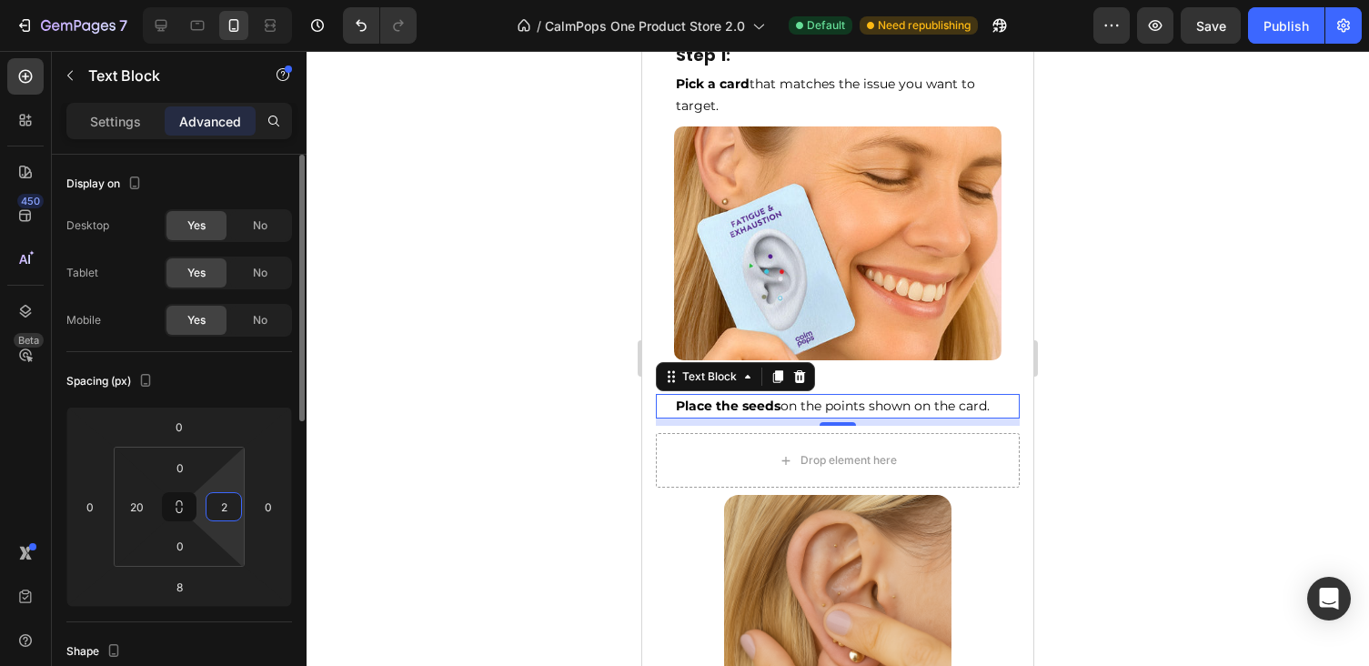
type input "20"
click at [1060, 314] on div at bounding box center [838, 358] width 1062 height 615
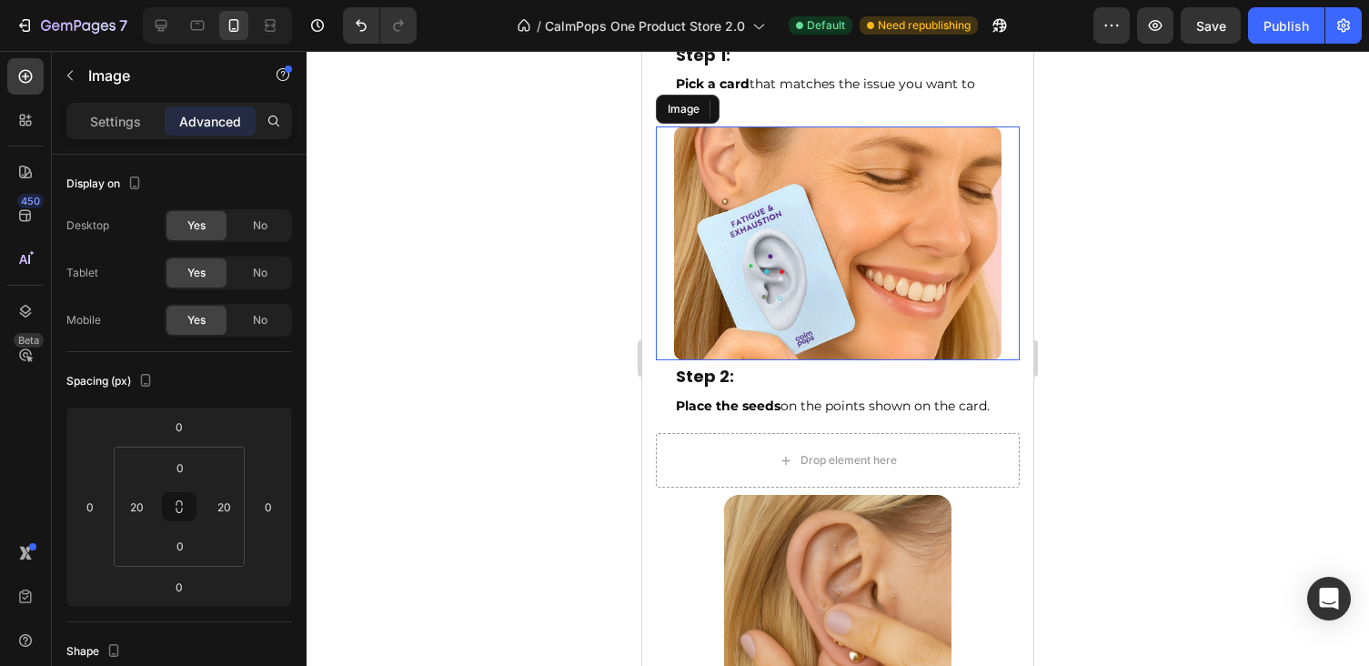
click at [807, 256] on img at bounding box center [837, 243] width 327 height 234
click at [136, 118] on p "Settings" at bounding box center [115, 121] width 51 height 19
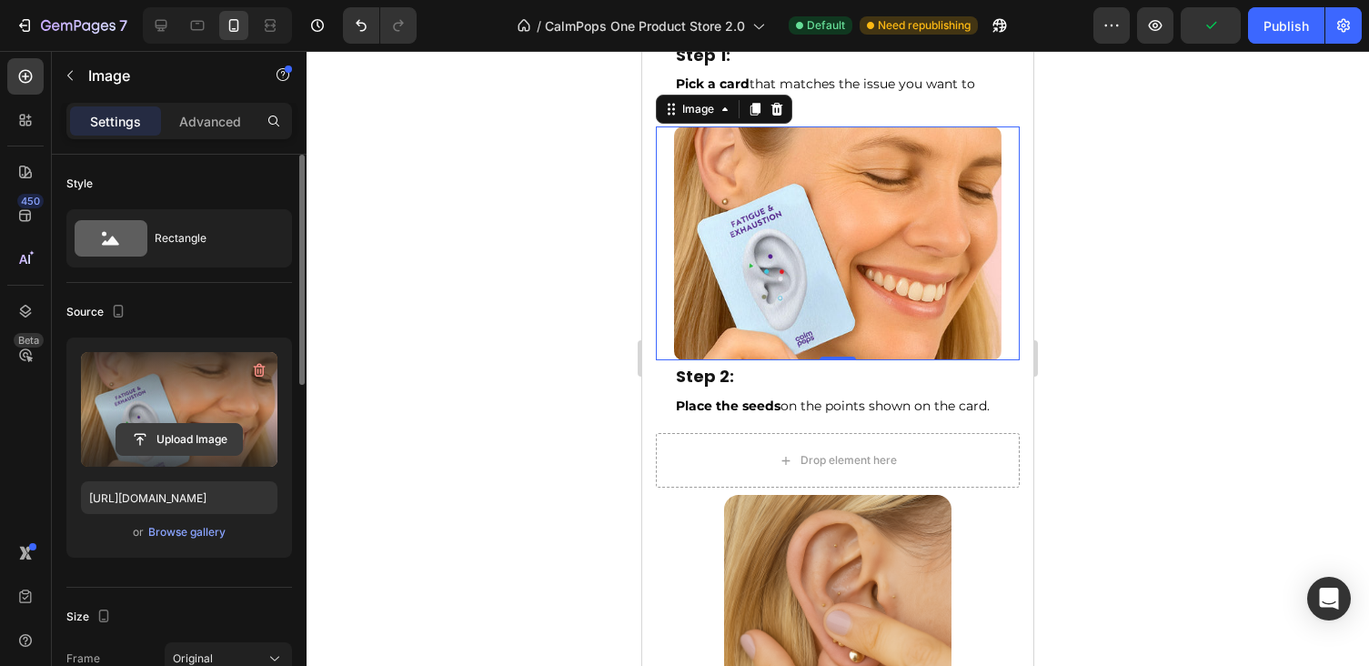
click at [181, 441] on input "file" at bounding box center [179, 439] width 126 height 31
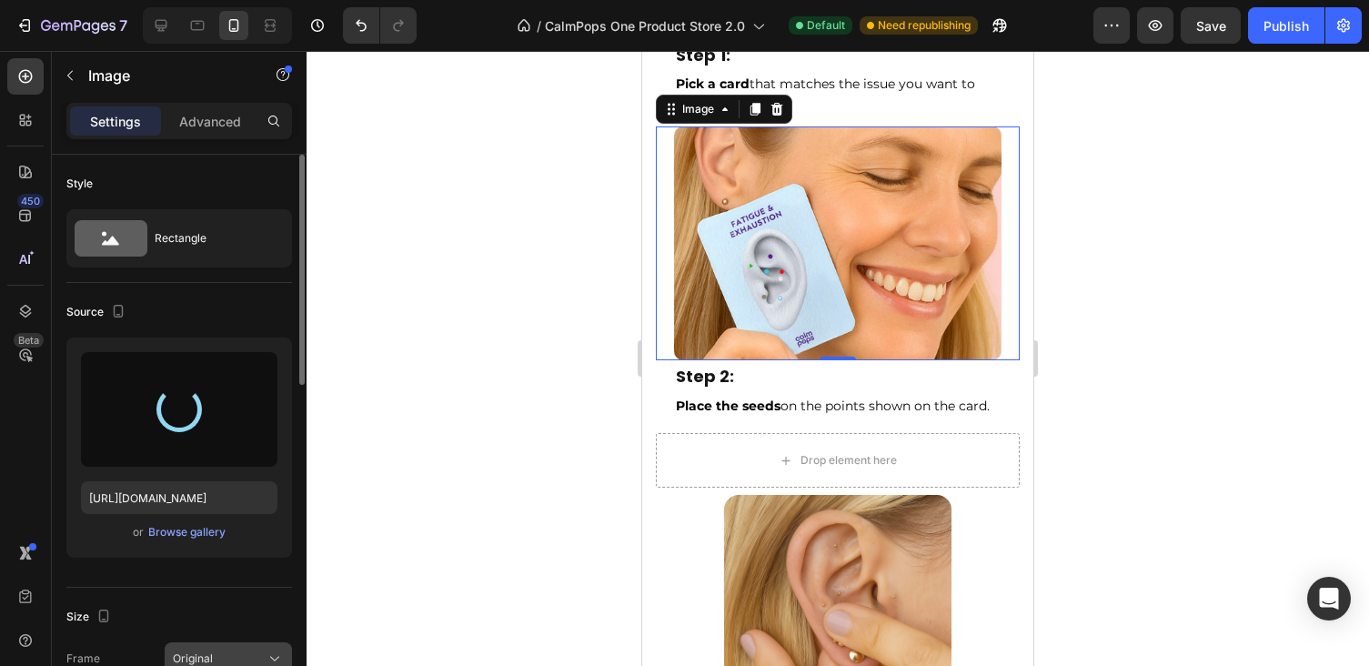
type input "[URL][DOMAIN_NAME]"
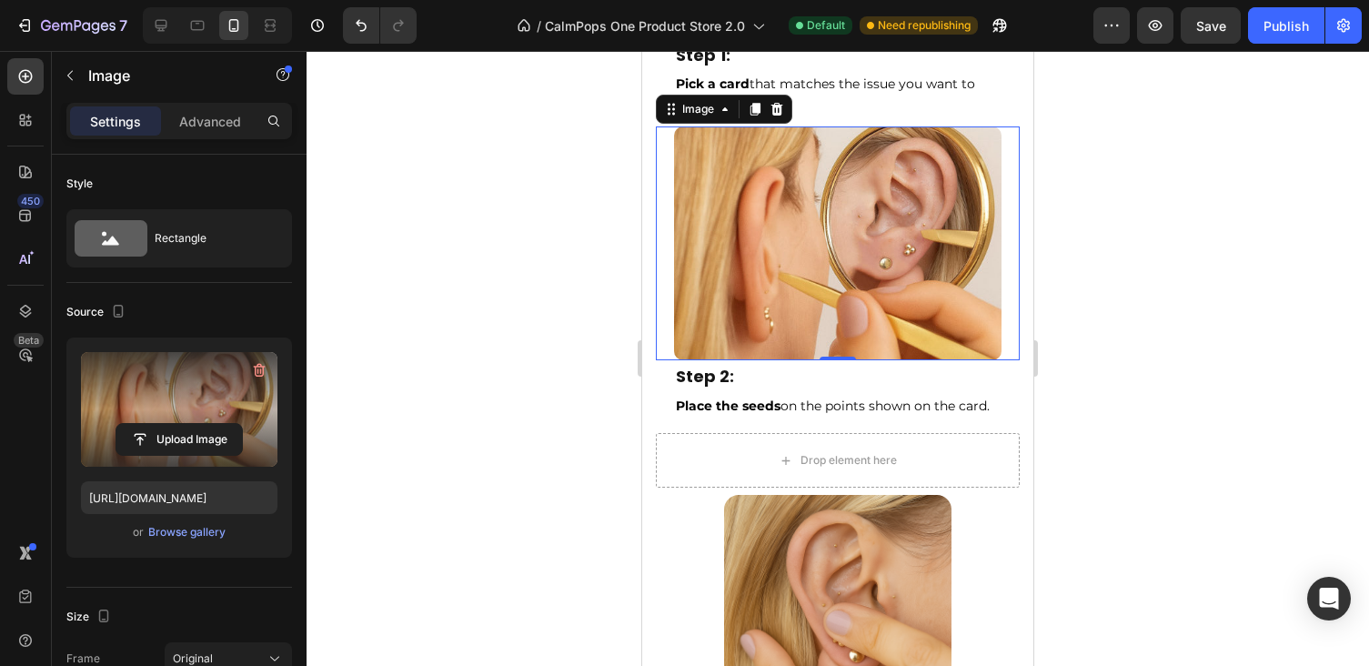
click at [1177, 342] on div at bounding box center [838, 358] width 1062 height 615
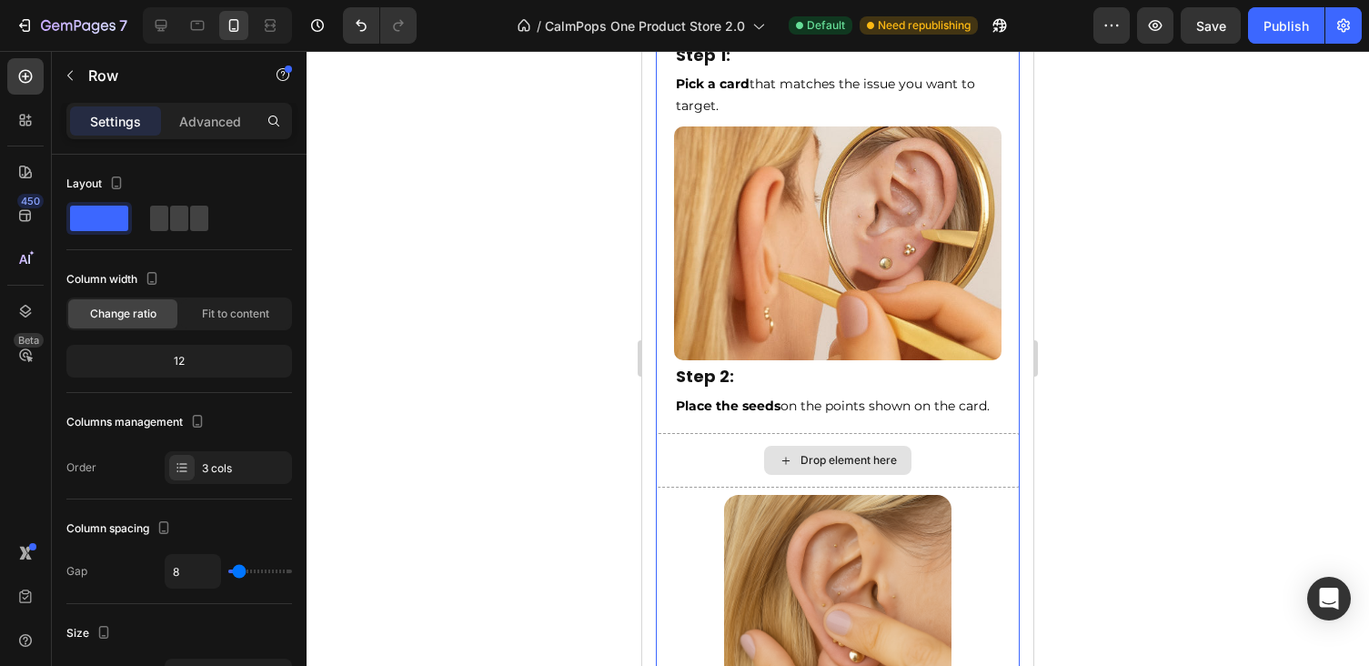
click at [1005, 440] on div "Drop element here" at bounding box center [838, 460] width 364 height 55
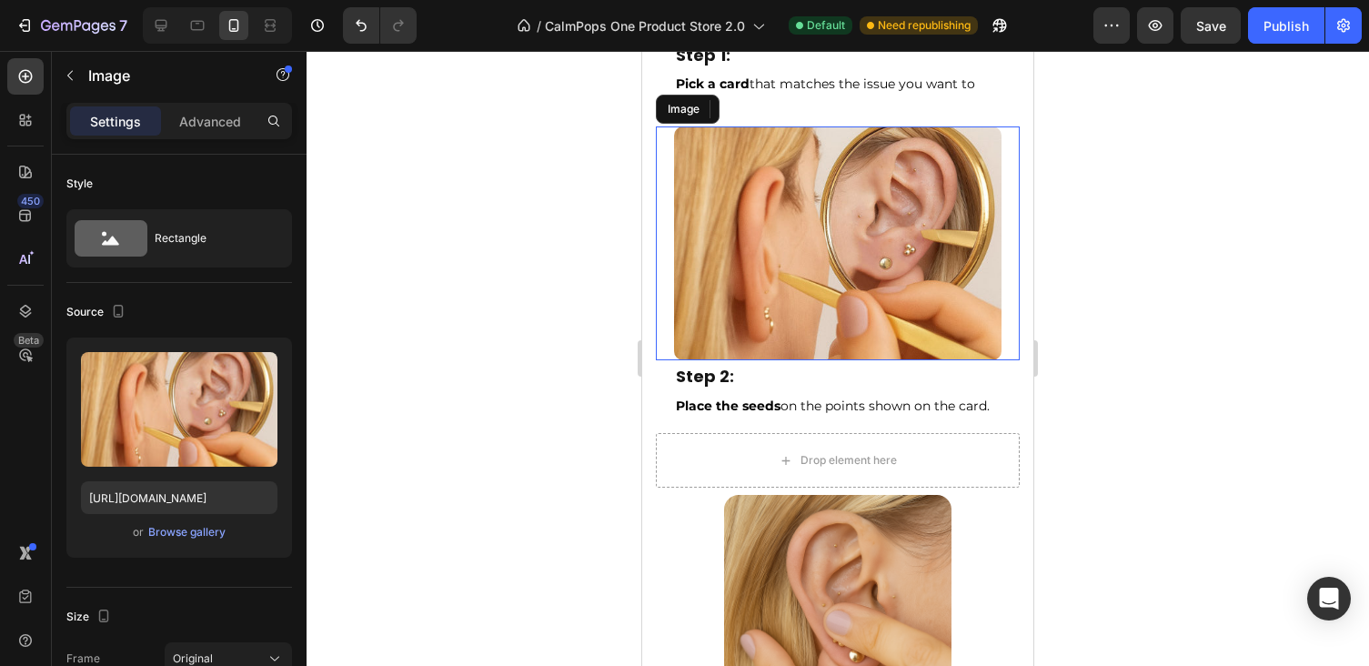
click at [715, 291] on img at bounding box center [837, 243] width 327 height 234
click at [753, 102] on icon at bounding box center [755, 109] width 15 height 15
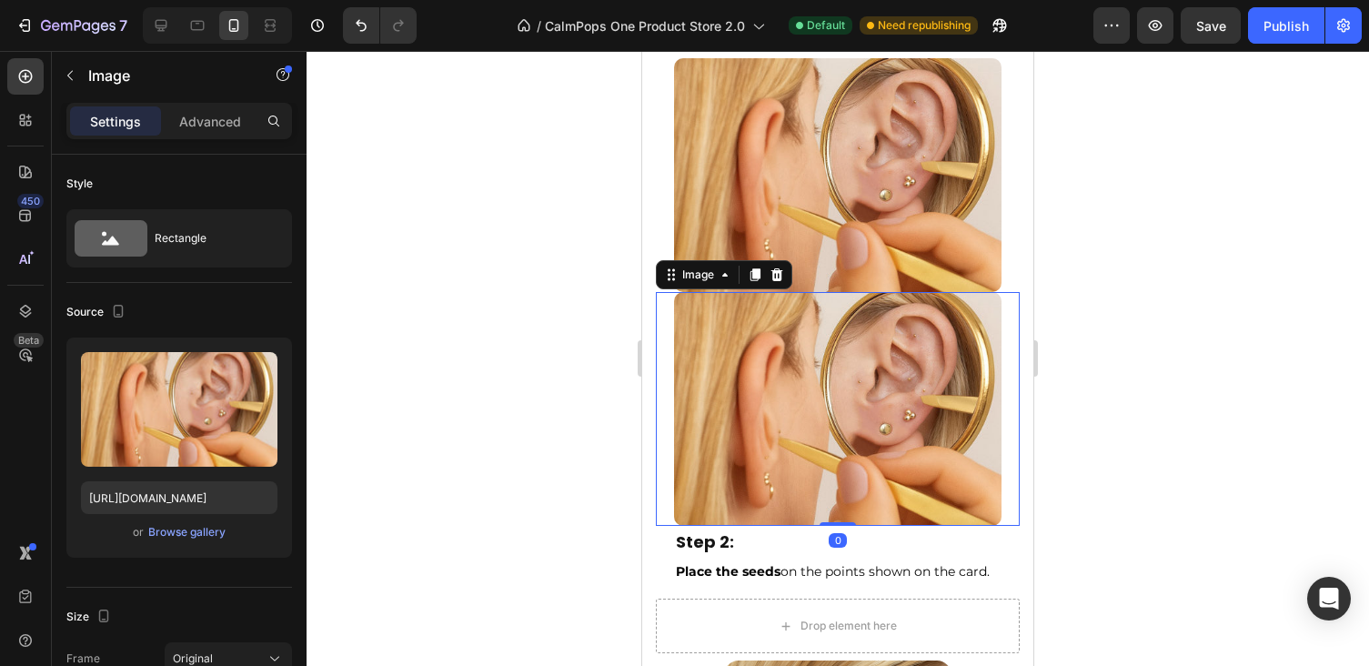
scroll to position [6890, 0]
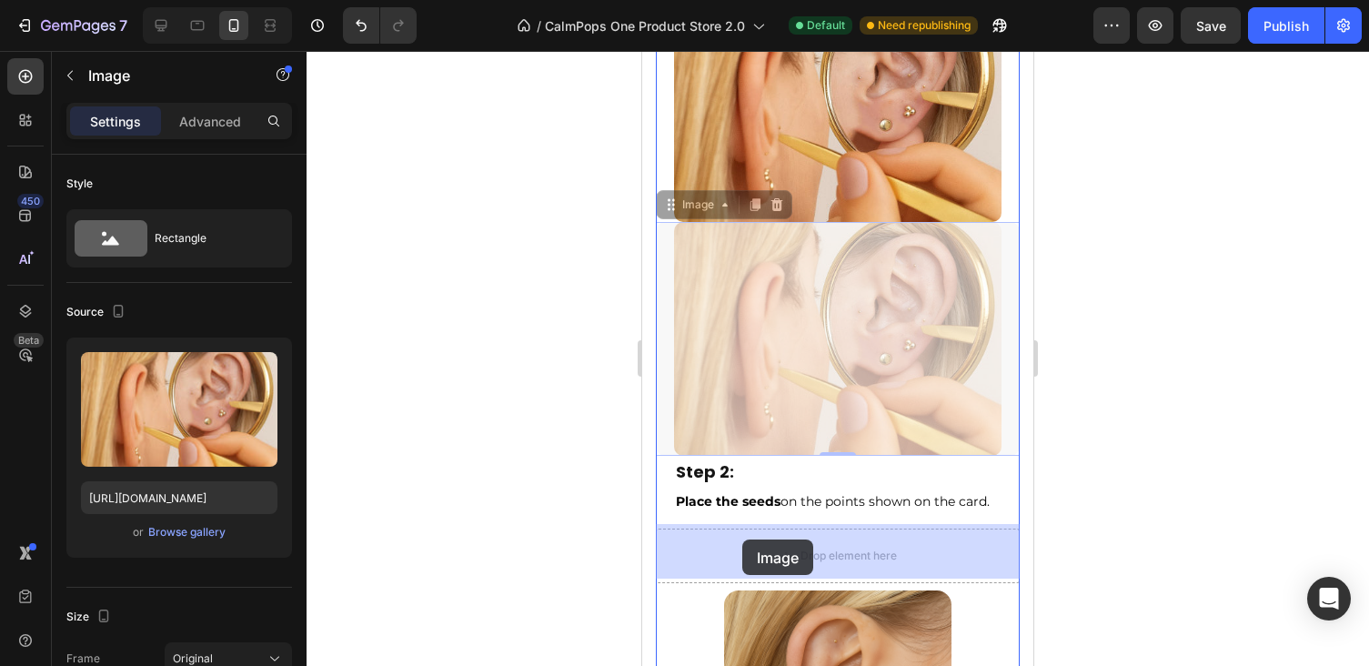
drag, startPoint x: 677, startPoint y: 201, endPoint x: 742, endPoint y: 539, distance: 344.6
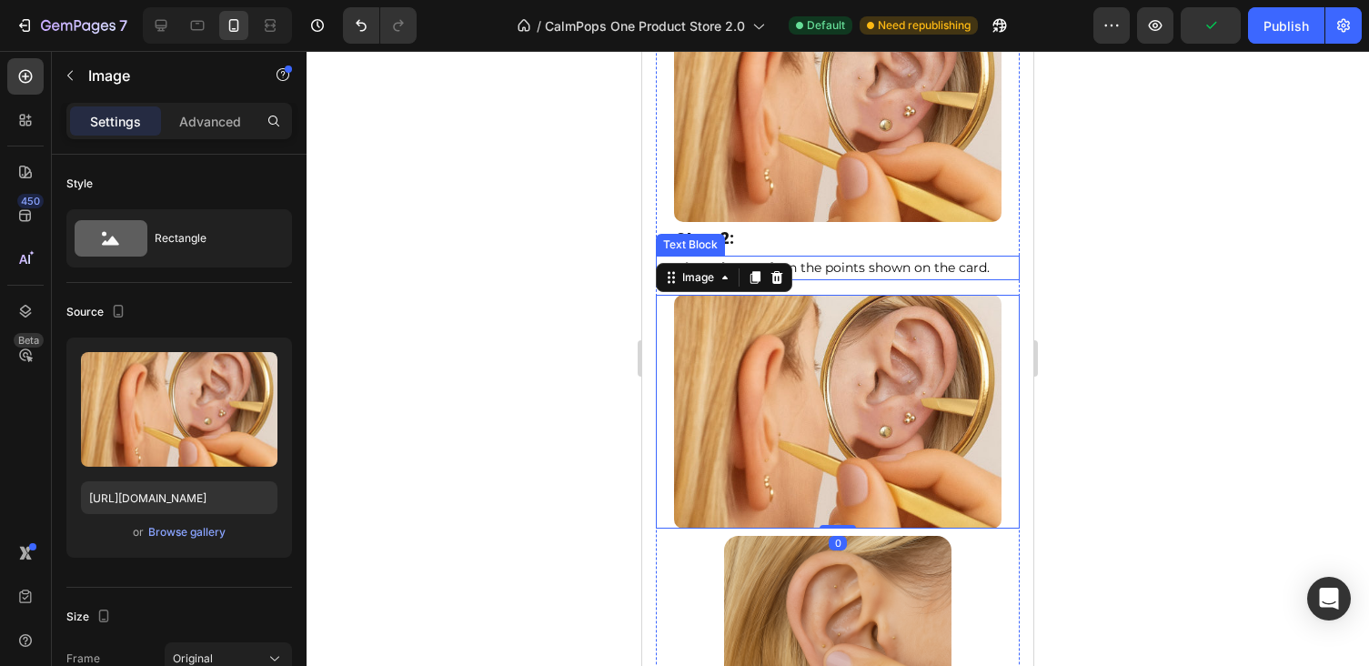
click at [1108, 281] on div at bounding box center [838, 358] width 1062 height 615
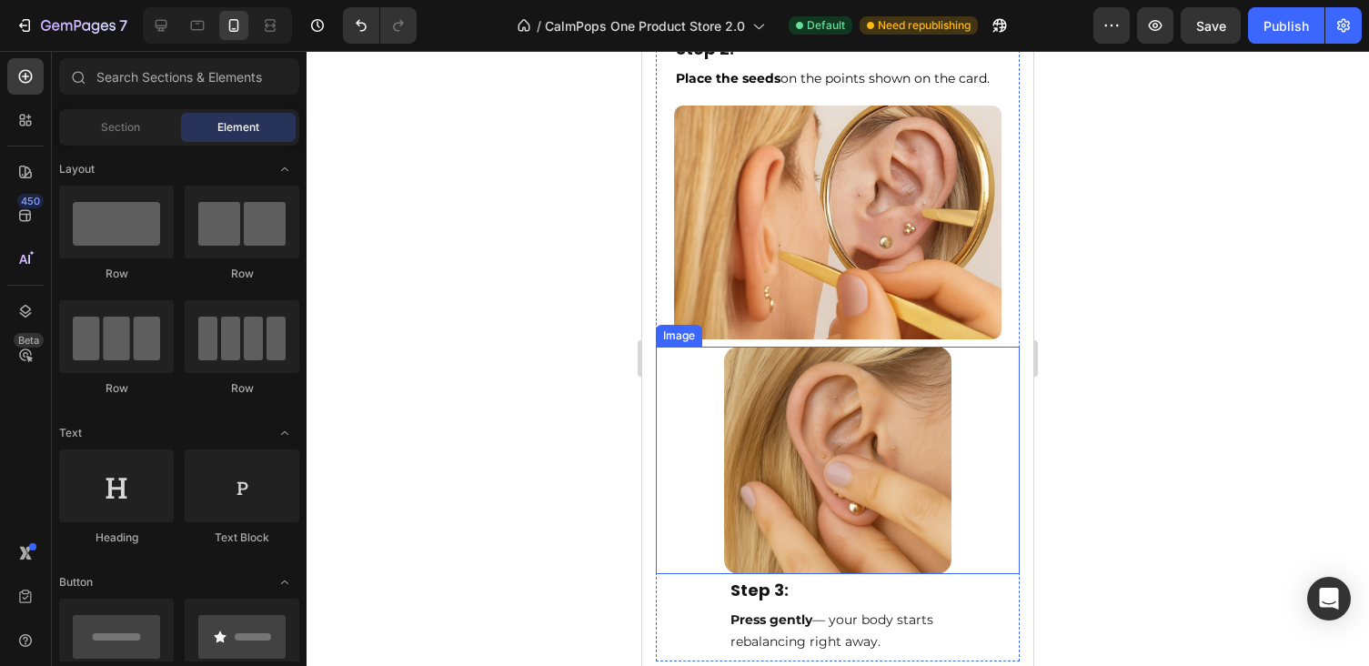
click at [881, 155] on img at bounding box center [837, 223] width 327 height 234
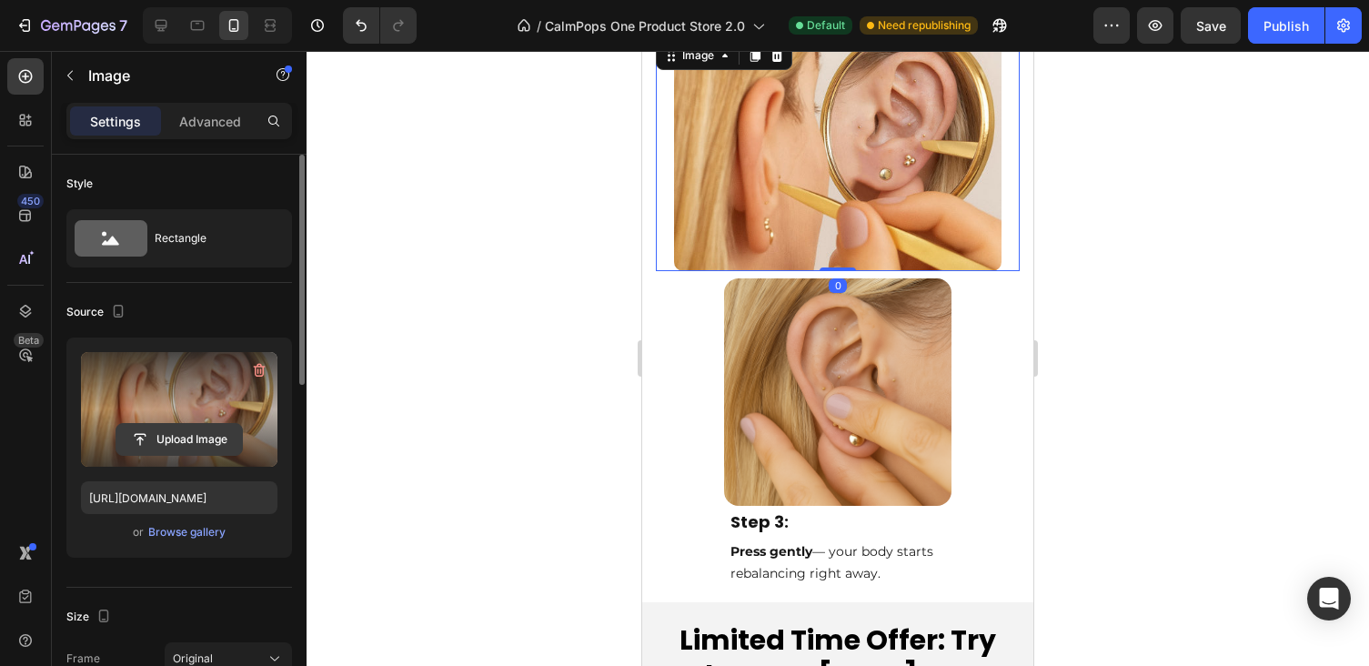
click at [177, 436] on input "file" at bounding box center [179, 439] width 126 height 31
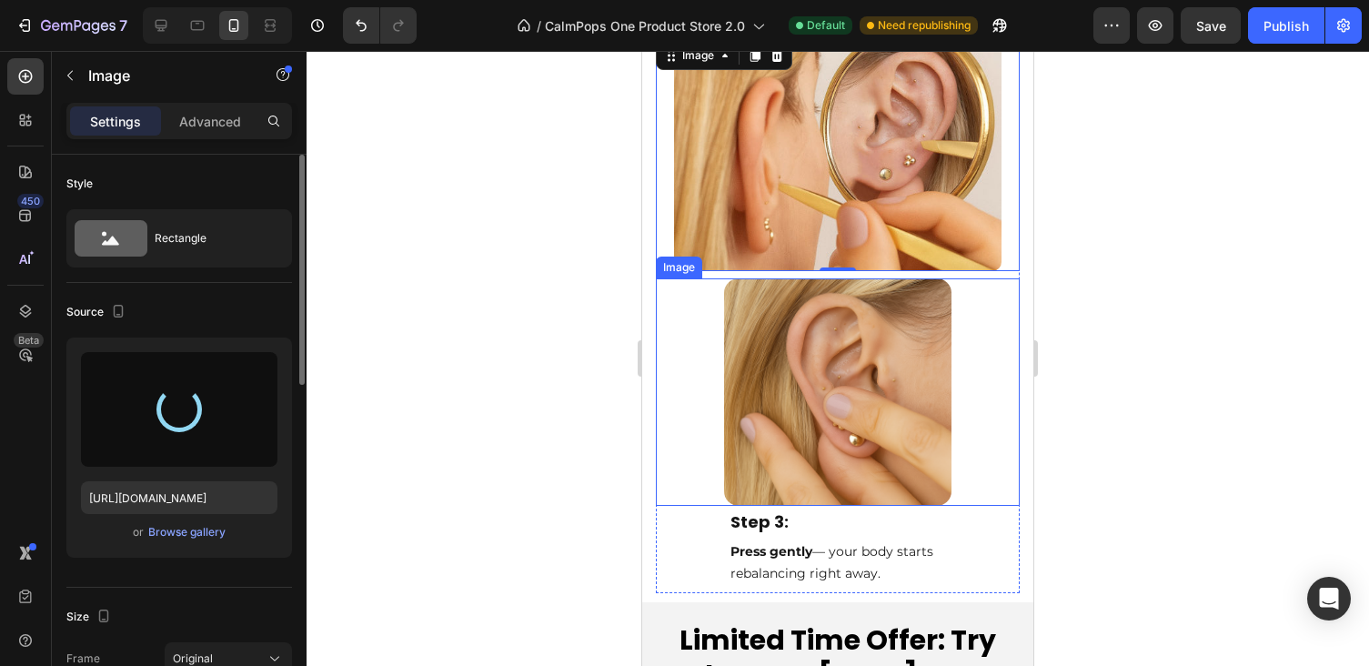
click at [924, 351] on img at bounding box center [837, 391] width 227 height 227
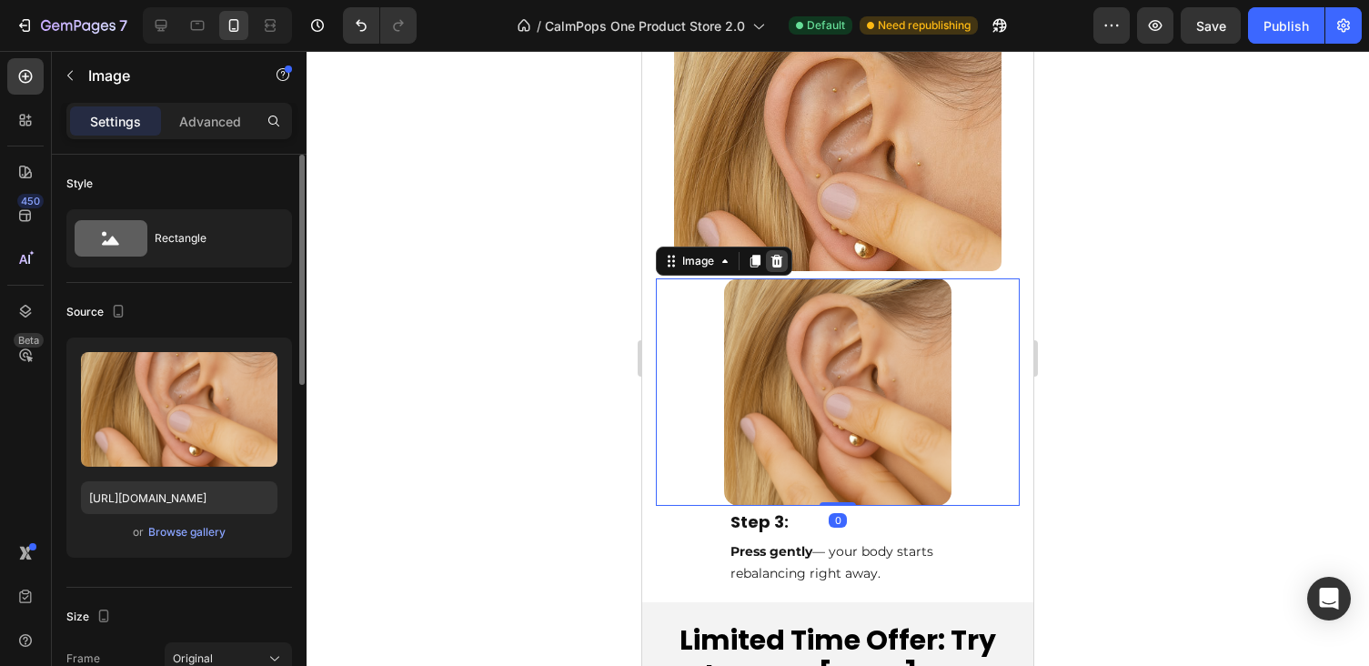
click at [776, 256] on icon at bounding box center [776, 261] width 15 height 15
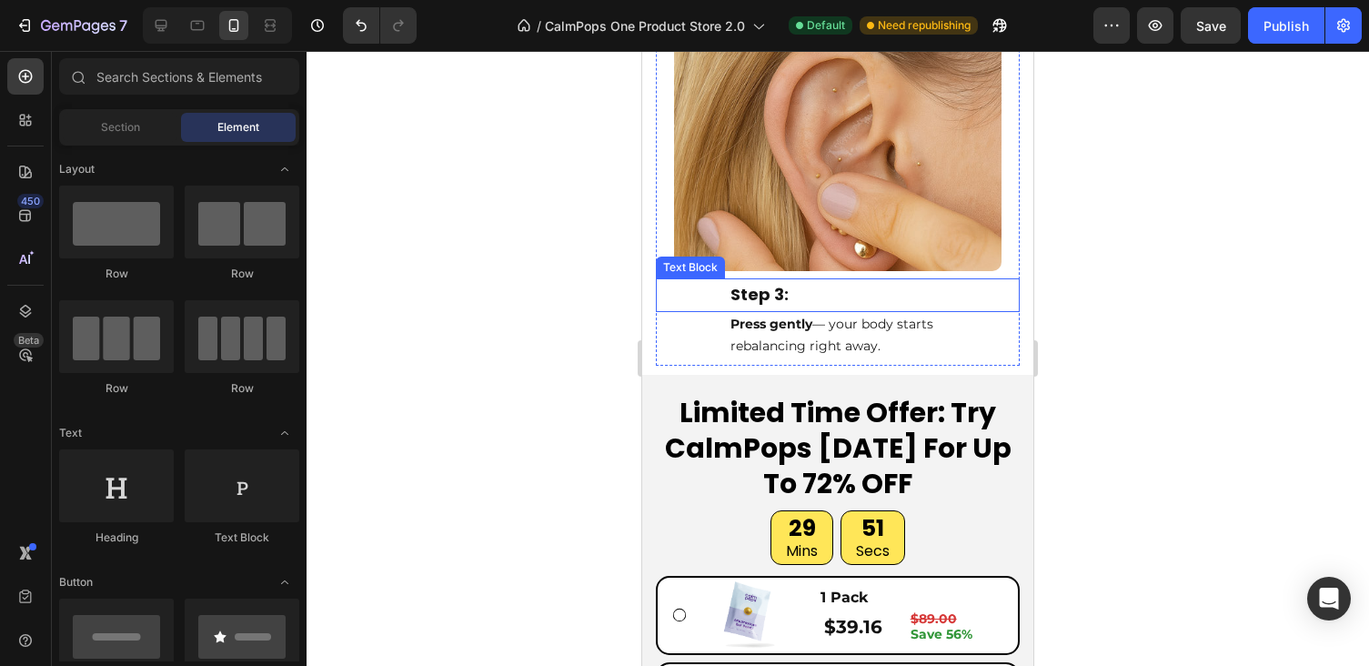
click at [772, 291] on p "Step 3:" at bounding box center [837, 294] width 215 height 29
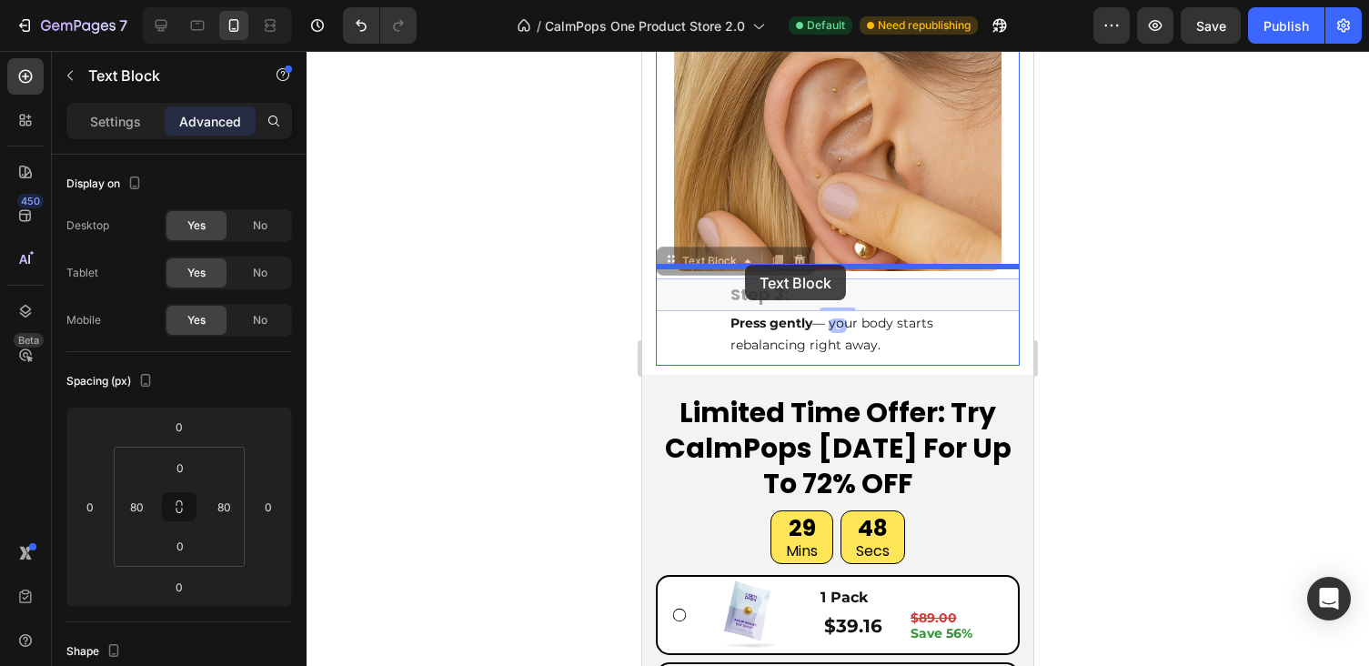
drag, startPoint x: 670, startPoint y: 256, endPoint x: 745, endPoint y: 265, distance: 75.1
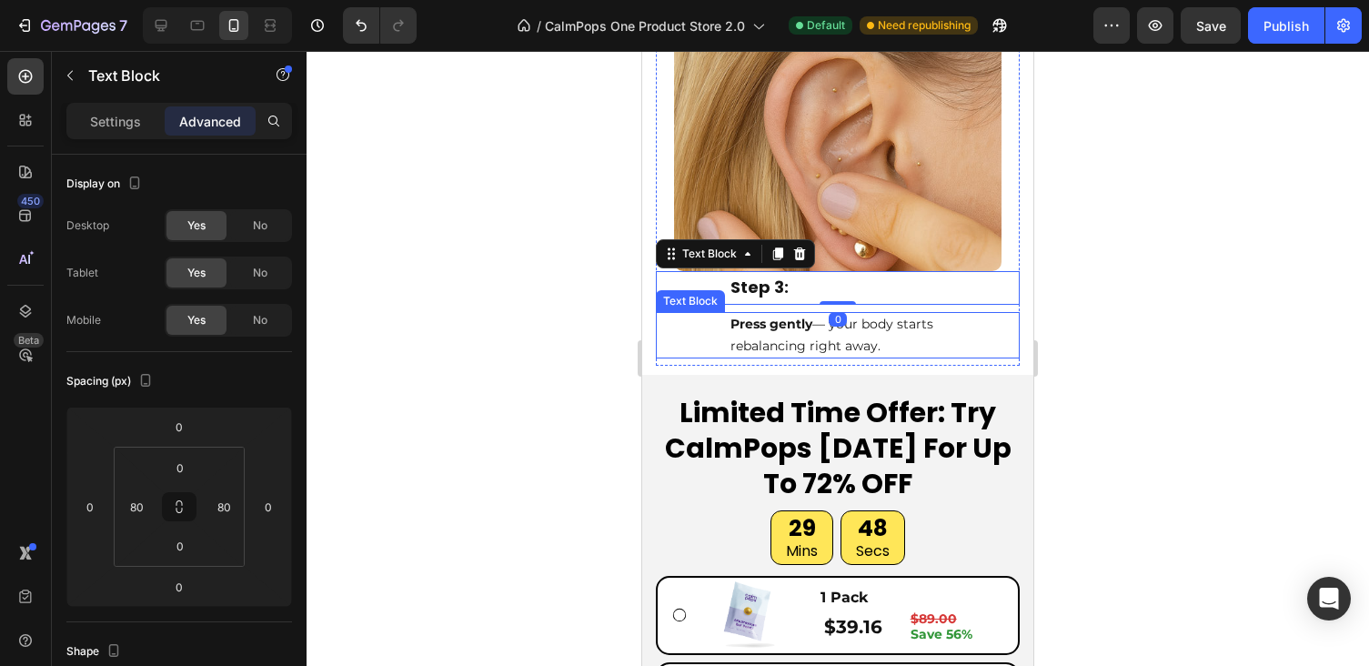
click at [781, 336] on p "Press gently — your body starts rebalancing right away." at bounding box center [837, 336] width 215 height 44
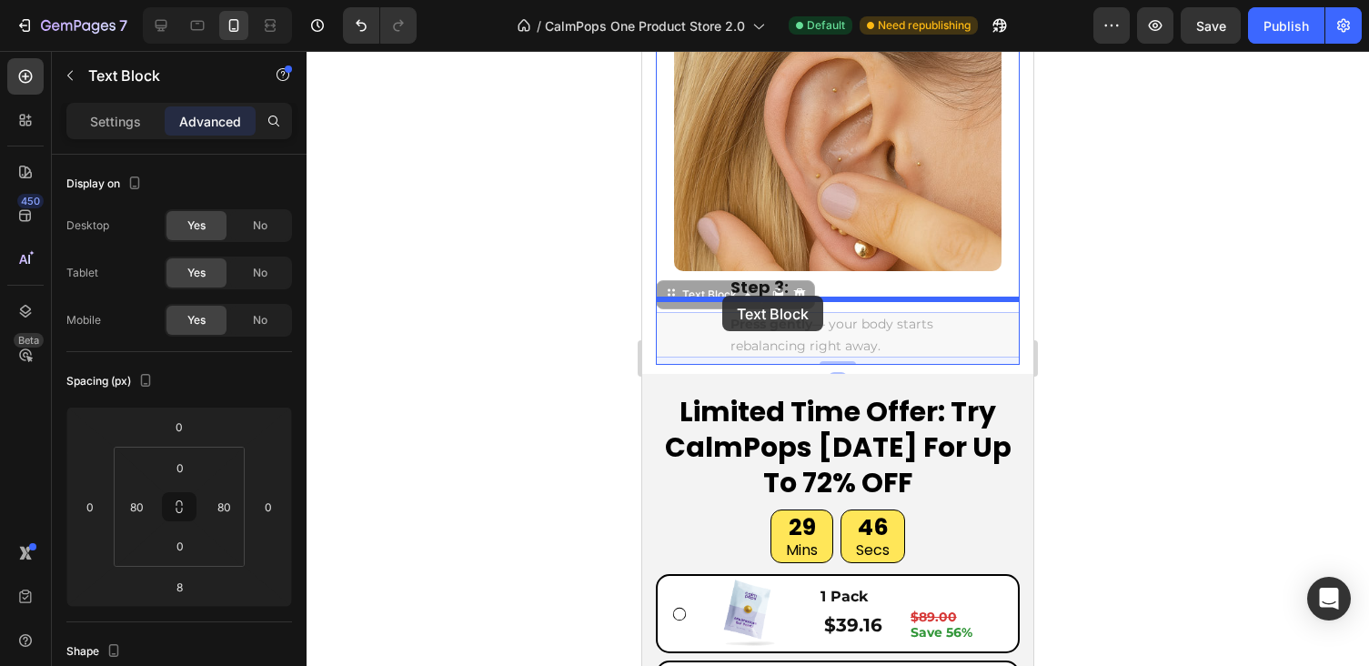
drag, startPoint x: 672, startPoint y: 290, endPoint x: 722, endPoint y: 296, distance: 50.3
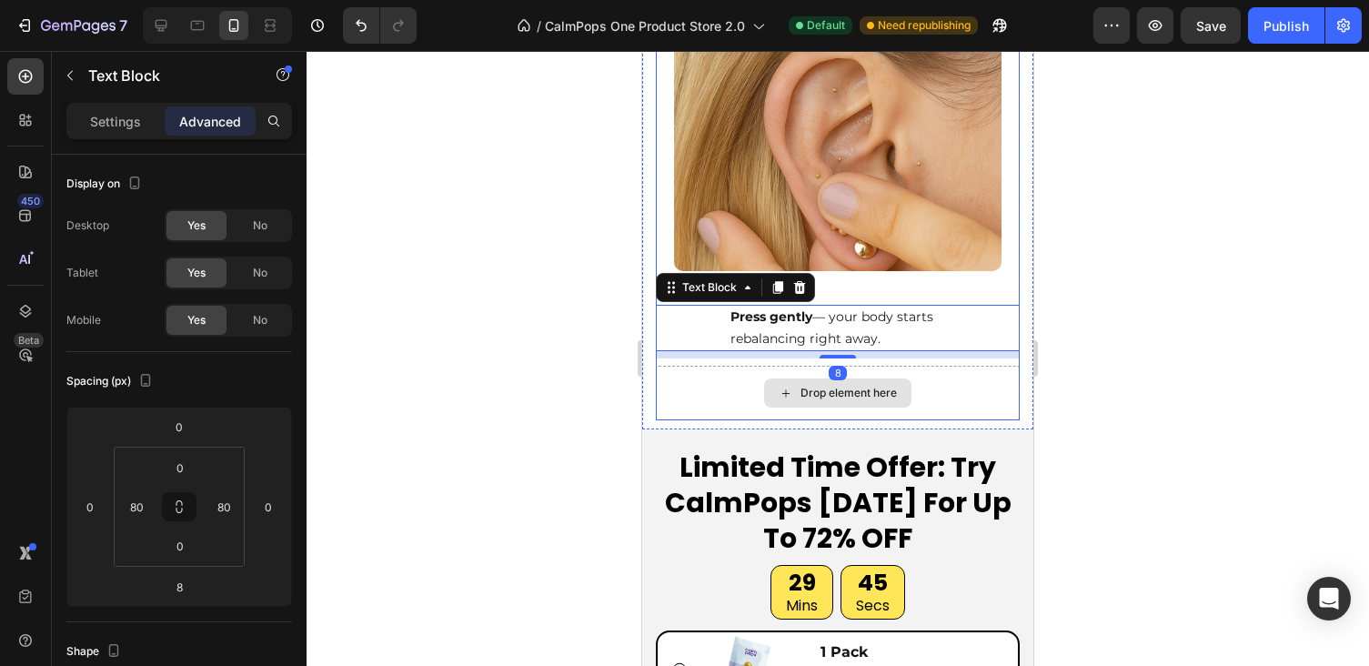
click at [936, 377] on div "Drop element here" at bounding box center [838, 393] width 364 height 55
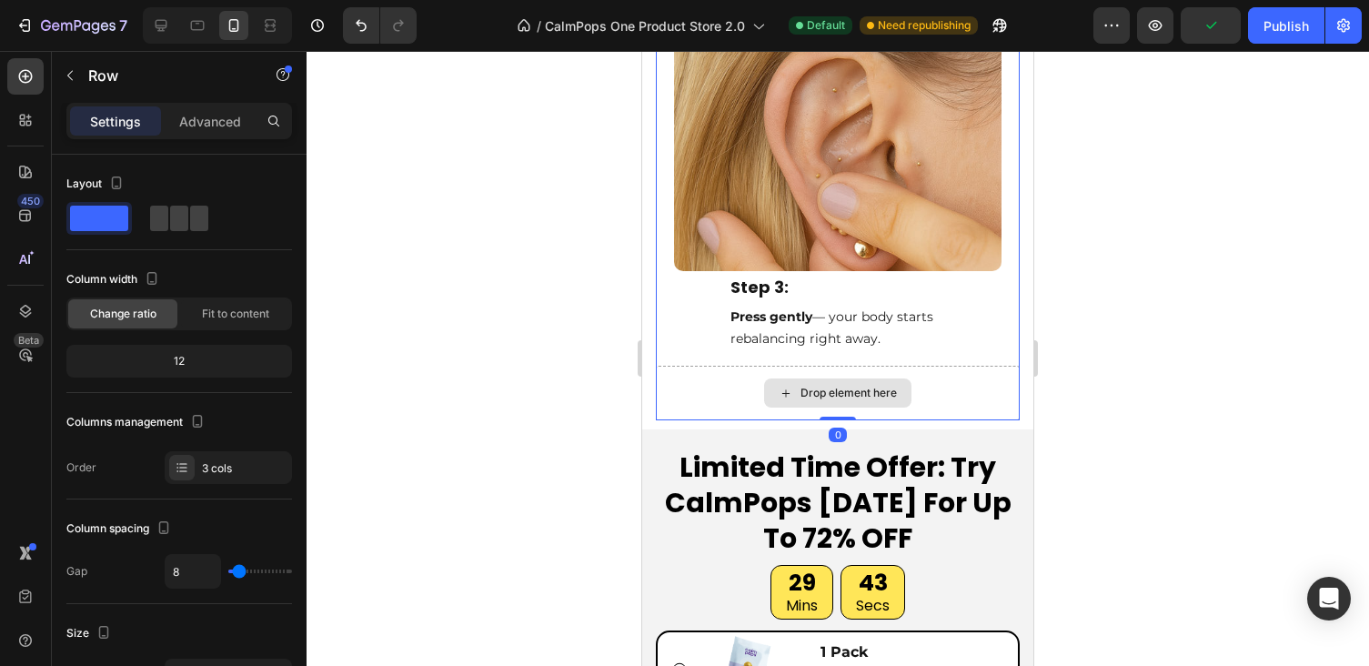
click at [887, 386] on div "Drop element here" at bounding box center [848, 393] width 96 height 15
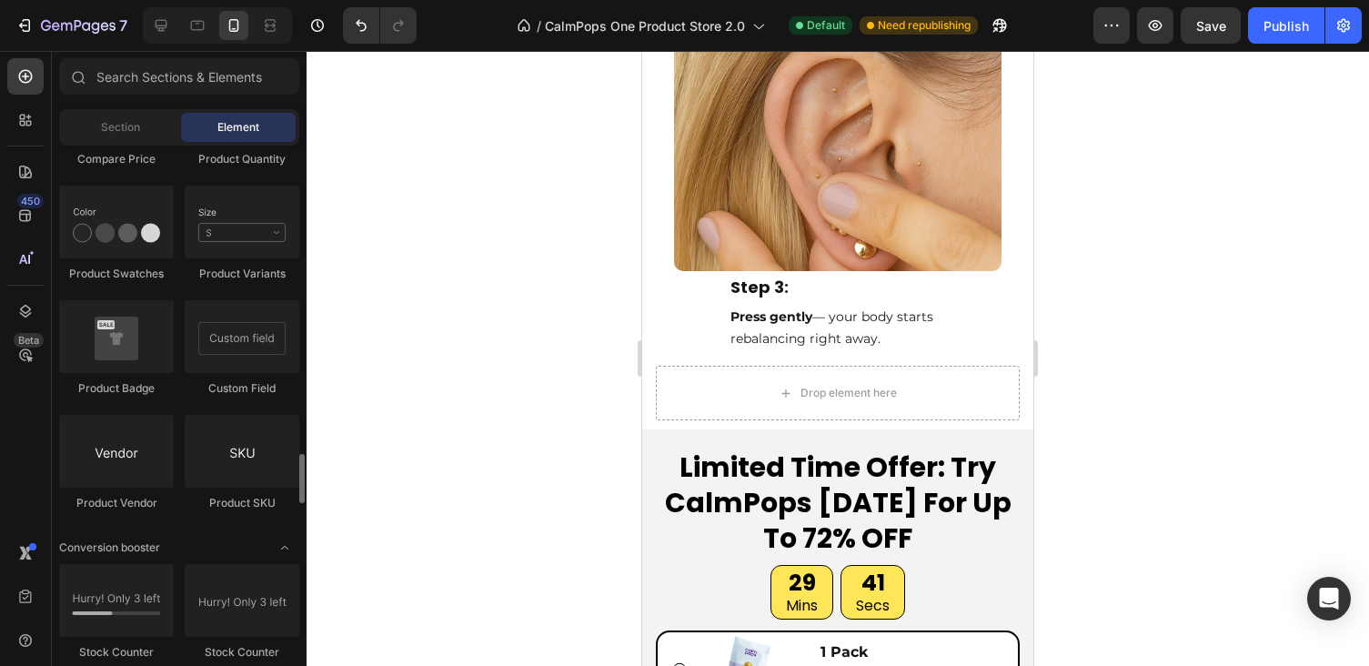
scroll to position [3253, 0]
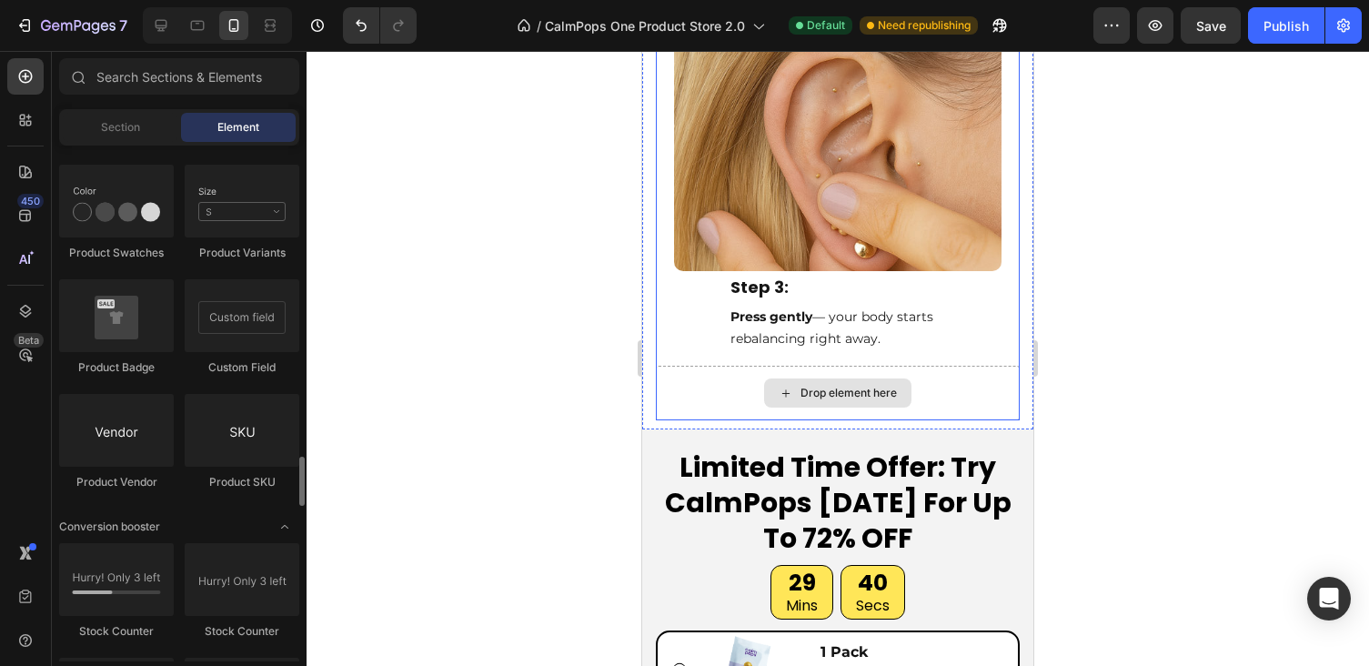
click at [943, 377] on div "Drop element here" at bounding box center [838, 393] width 364 height 55
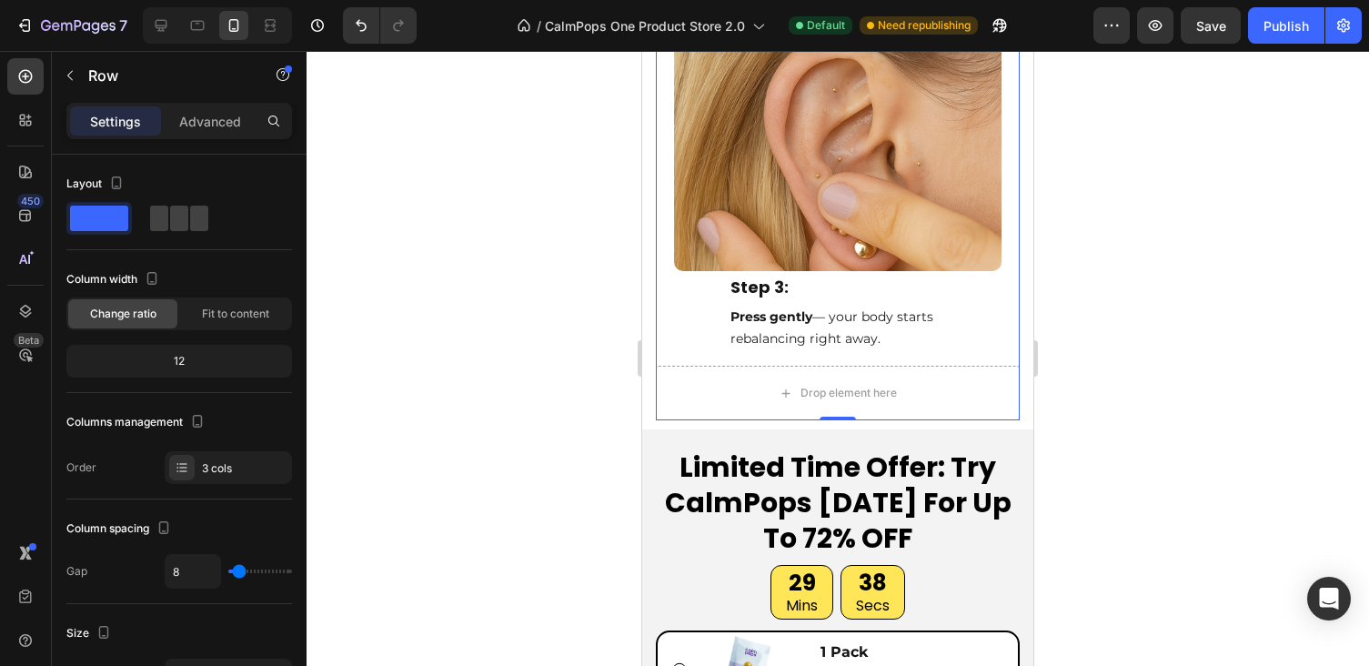
click at [746, 366] on div "Drop element here" at bounding box center [838, 393] width 364 height 55
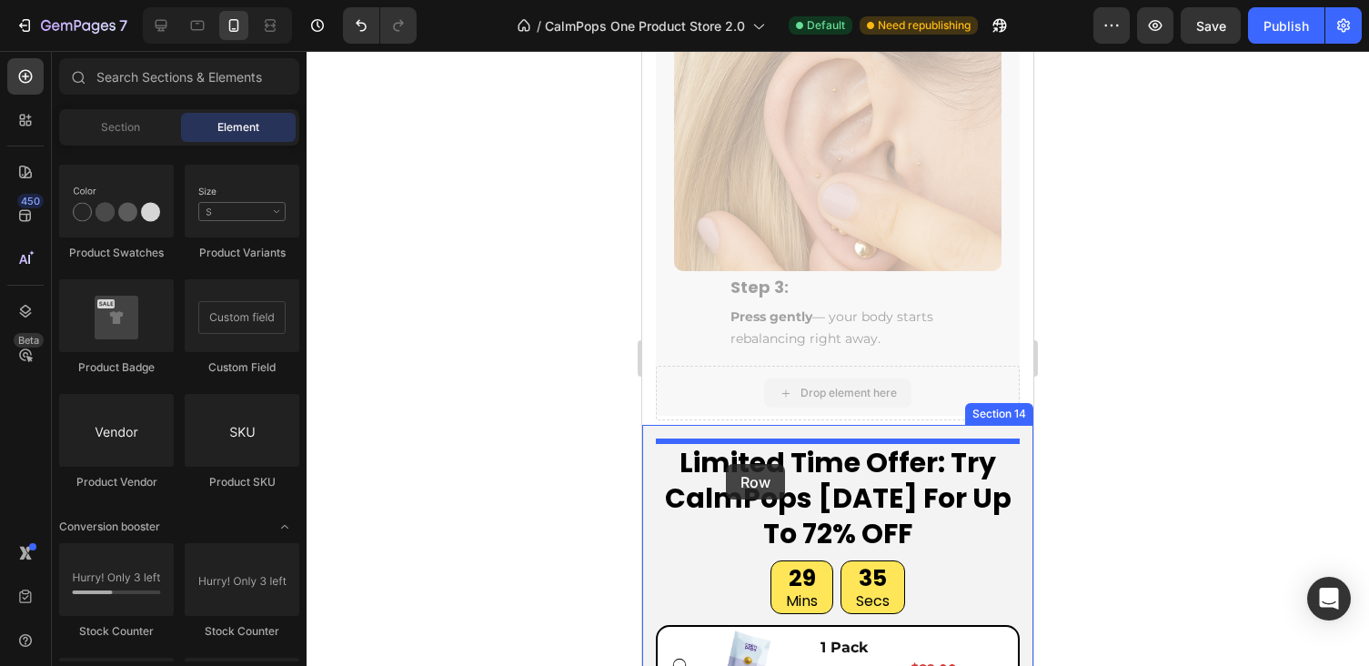
drag, startPoint x: 804, startPoint y: 389, endPoint x: 726, endPoint y: 464, distance: 108.1
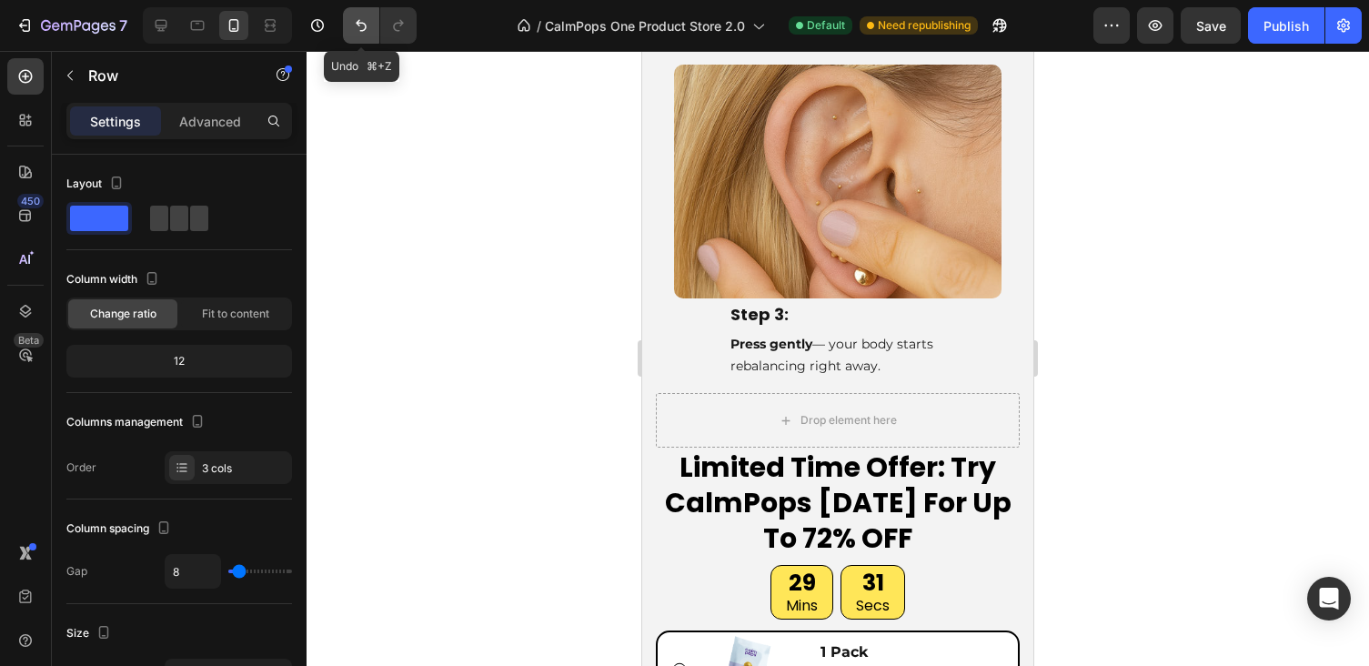
click at [365, 28] on icon "Undo/Redo" at bounding box center [361, 25] width 18 height 18
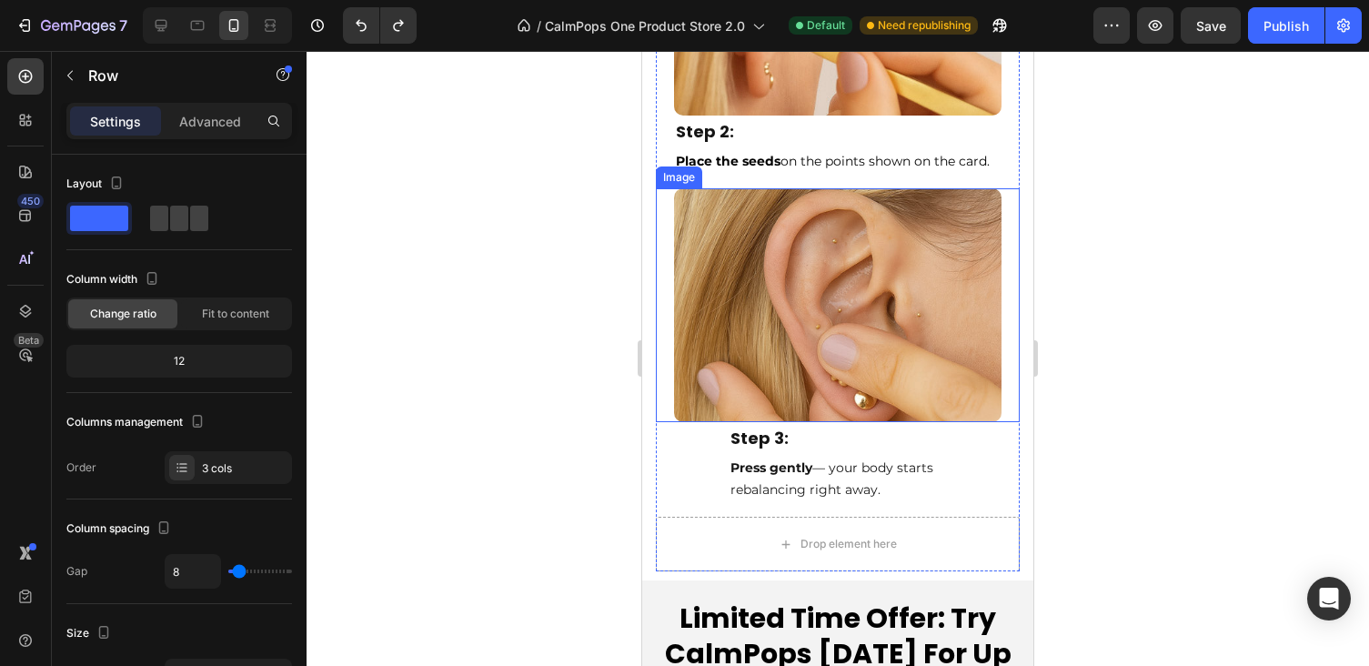
scroll to position [7047, 0]
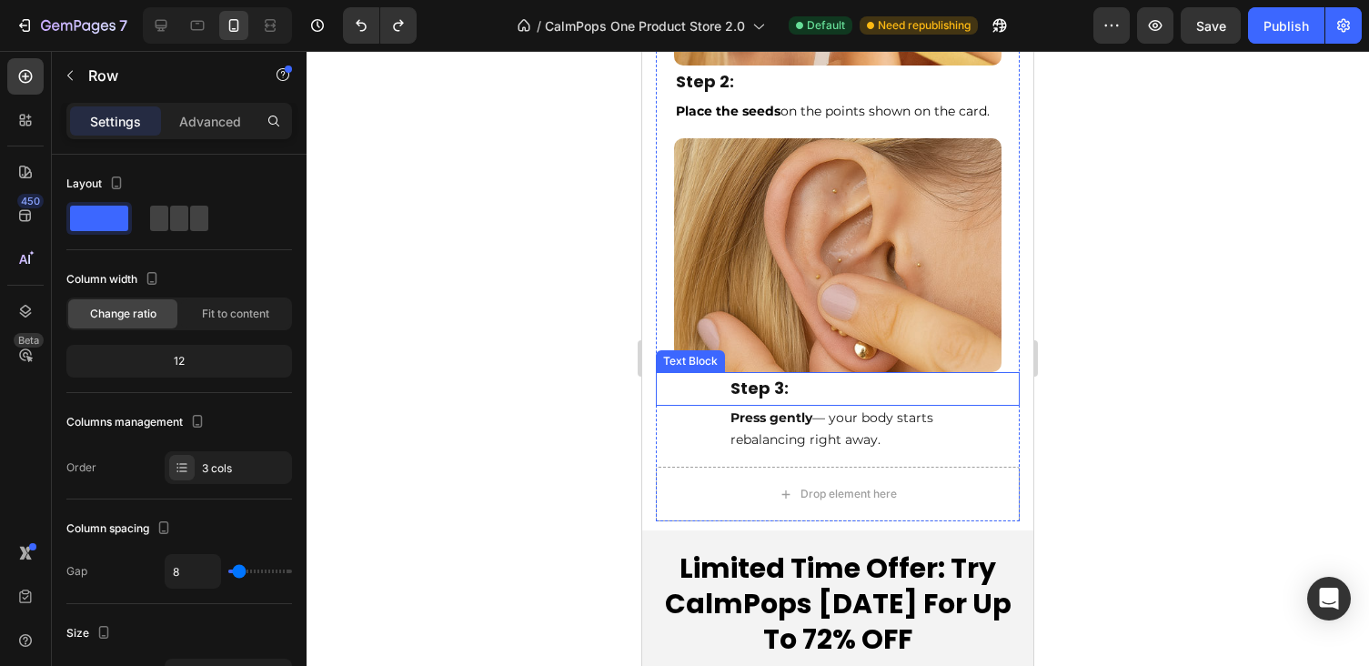
click at [776, 385] on p "Step 3:" at bounding box center [837, 388] width 215 height 29
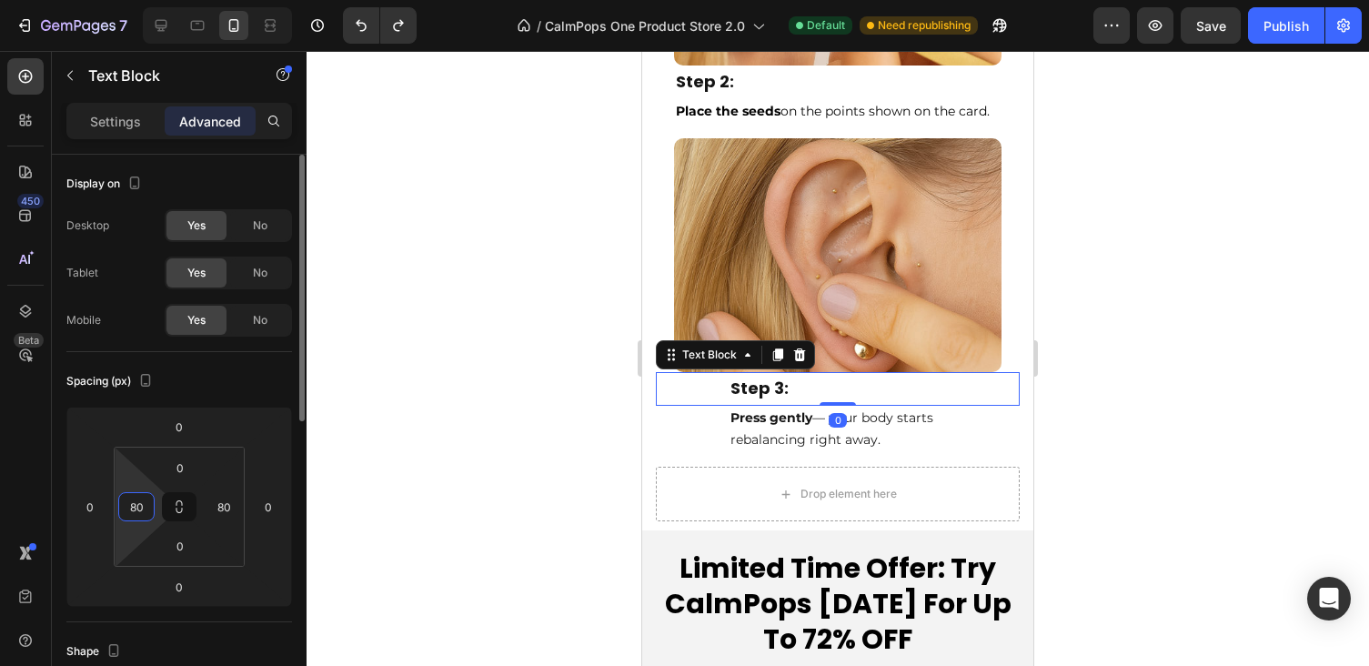
click at [149, 507] on input "80" at bounding box center [136, 506] width 27 height 27
type input "20"
click at [224, 501] on input "80" at bounding box center [223, 506] width 27 height 27
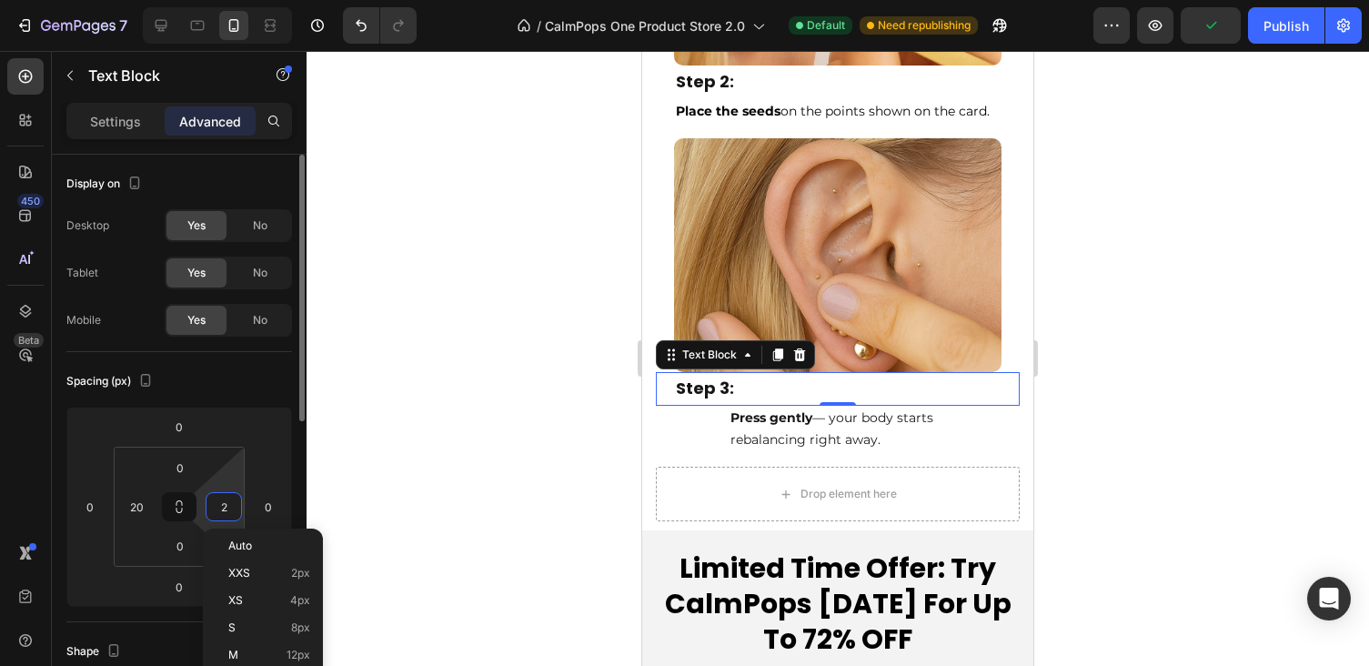
type input "20"
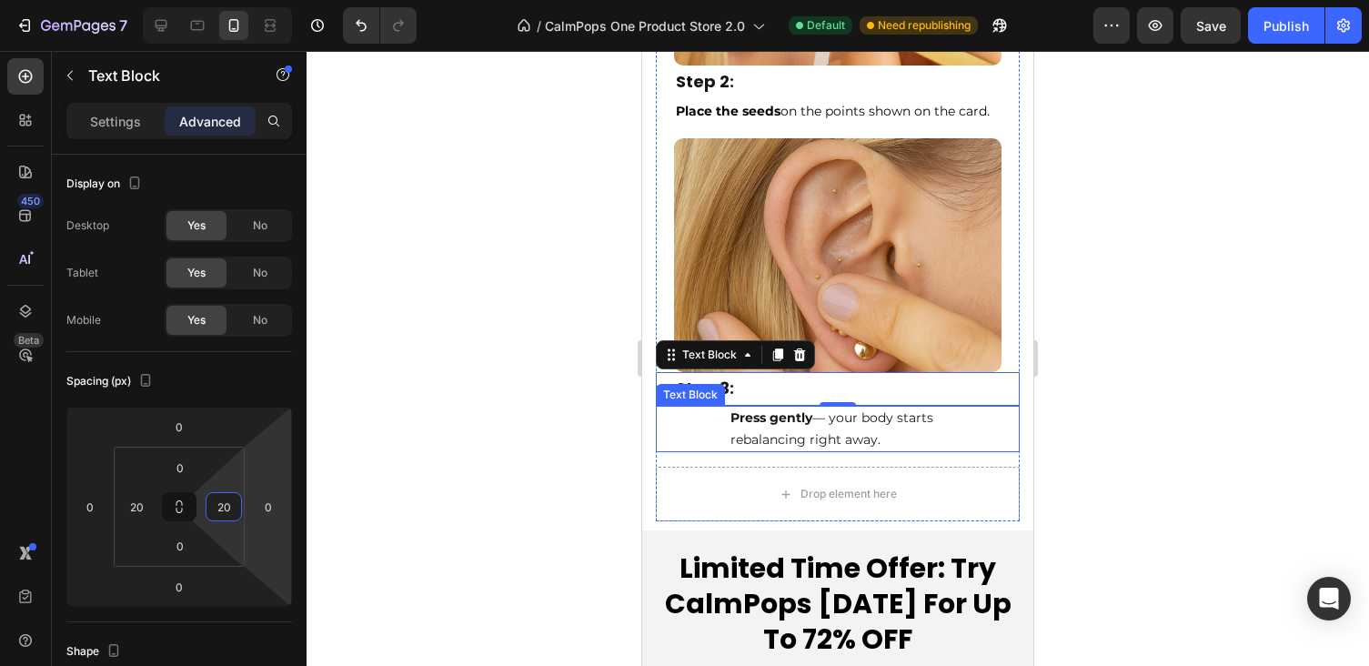
click at [770, 419] on strong "Press gently" at bounding box center [771, 417] width 82 height 16
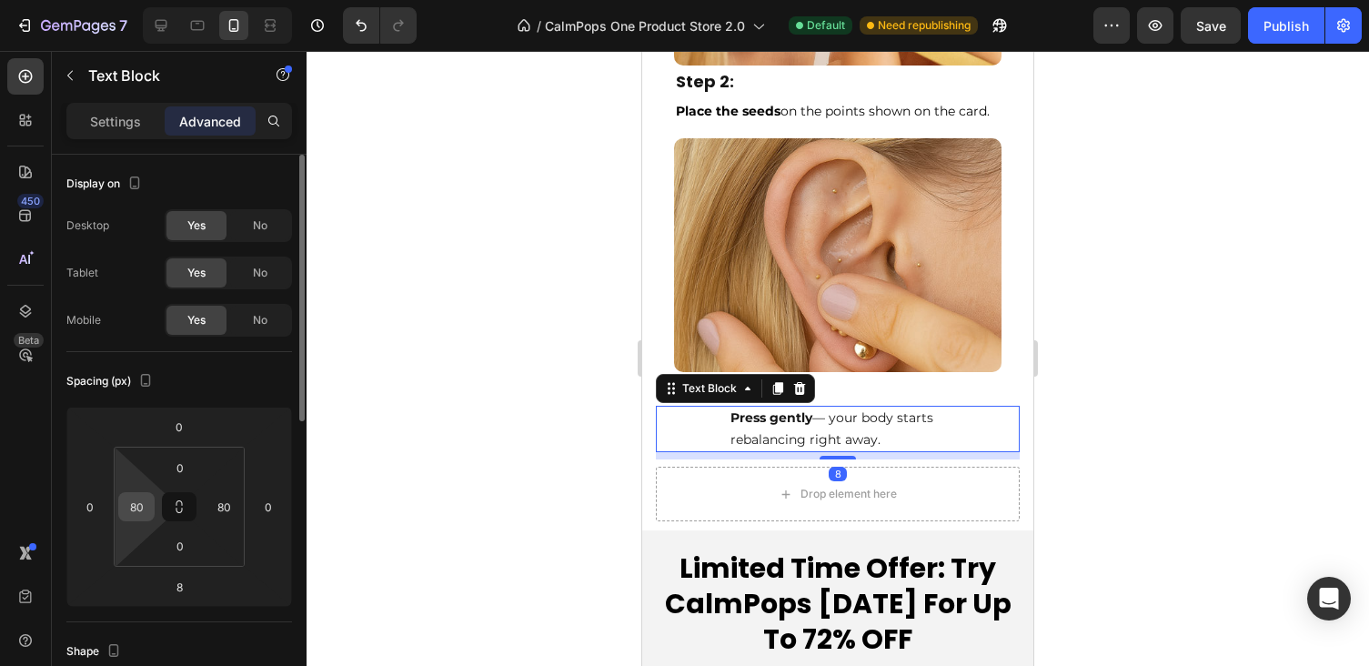
click at [133, 504] on input "80" at bounding box center [136, 506] width 27 height 27
type input "20"
click at [231, 515] on input "80" at bounding box center [223, 506] width 27 height 27
type input "20"
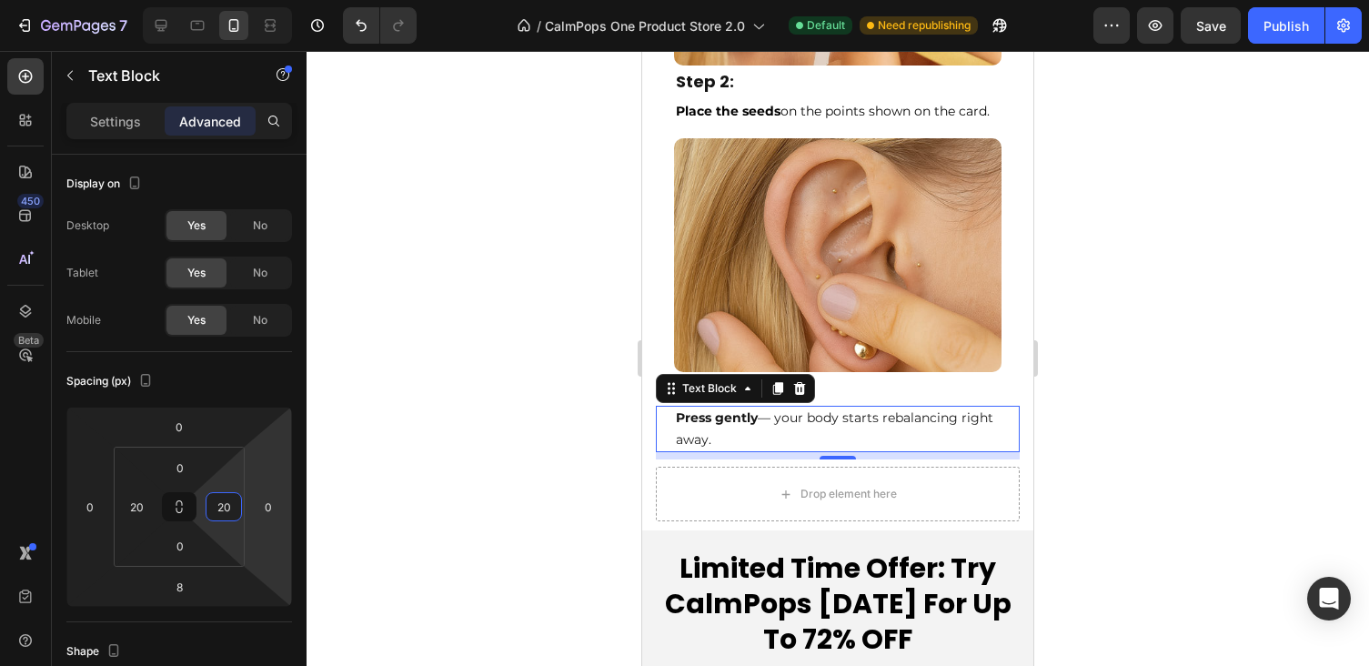
click at [1101, 378] on div at bounding box center [838, 358] width 1062 height 615
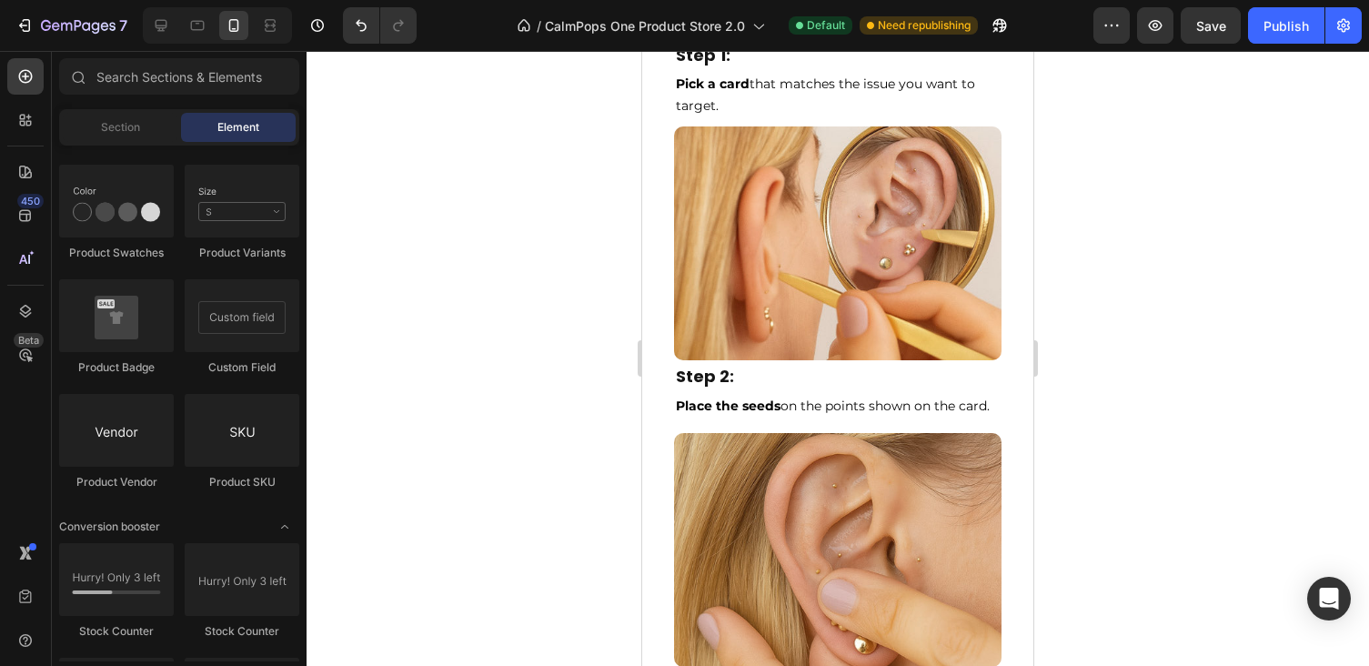
scroll to position [6751, 0]
click at [1282, 28] on div "Publish" at bounding box center [1285, 25] width 45 height 19
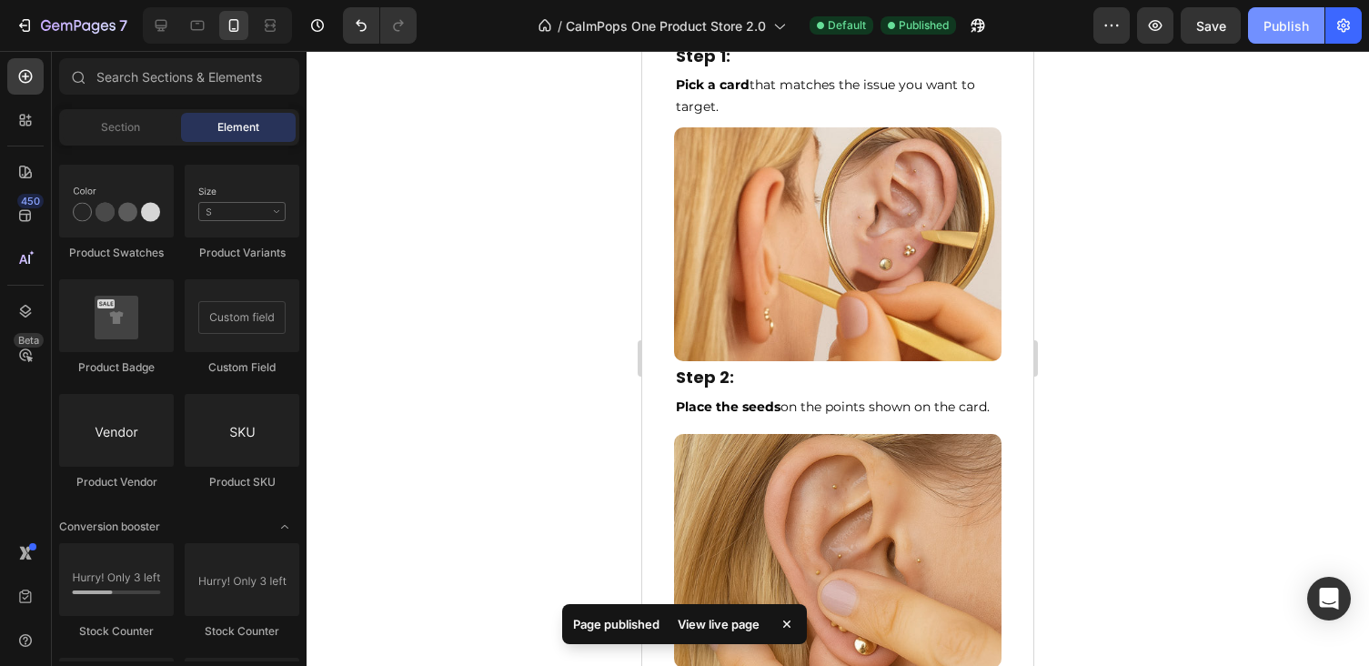
click at [1282, 26] on div "Publish" at bounding box center [1285, 25] width 45 height 19
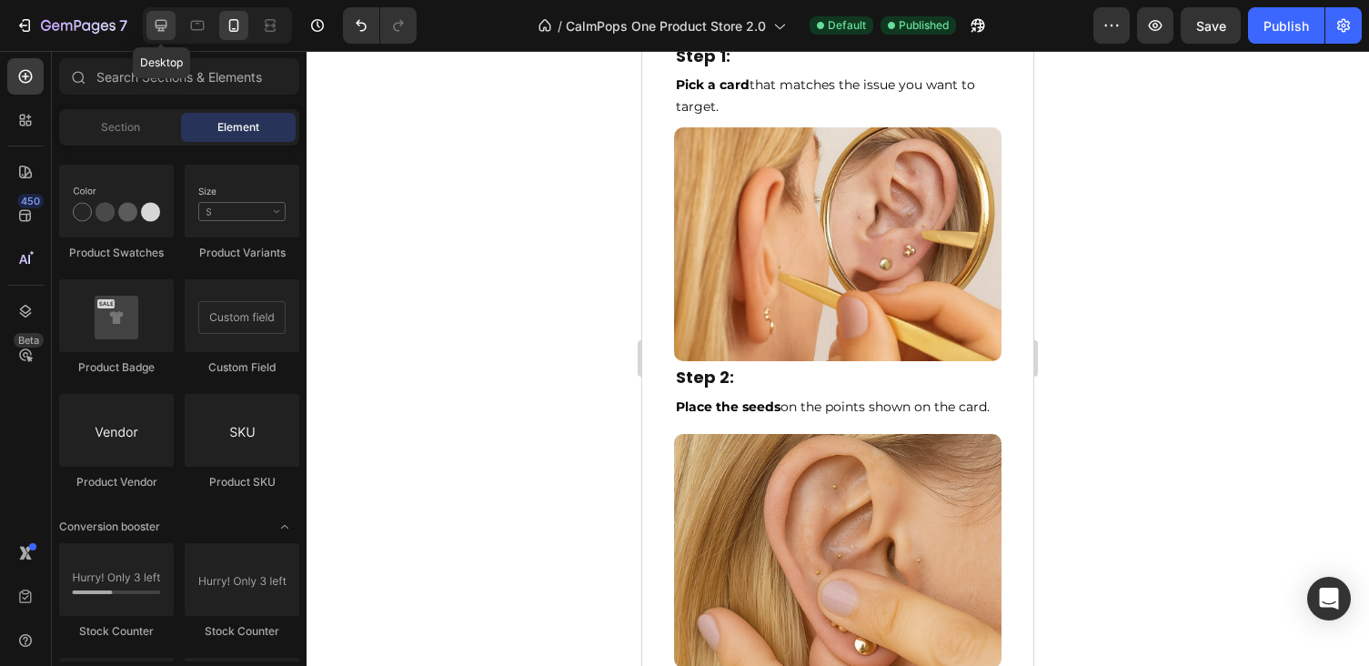
click at [159, 19] on icon at bounding box center [161, 25] width 18 height 18
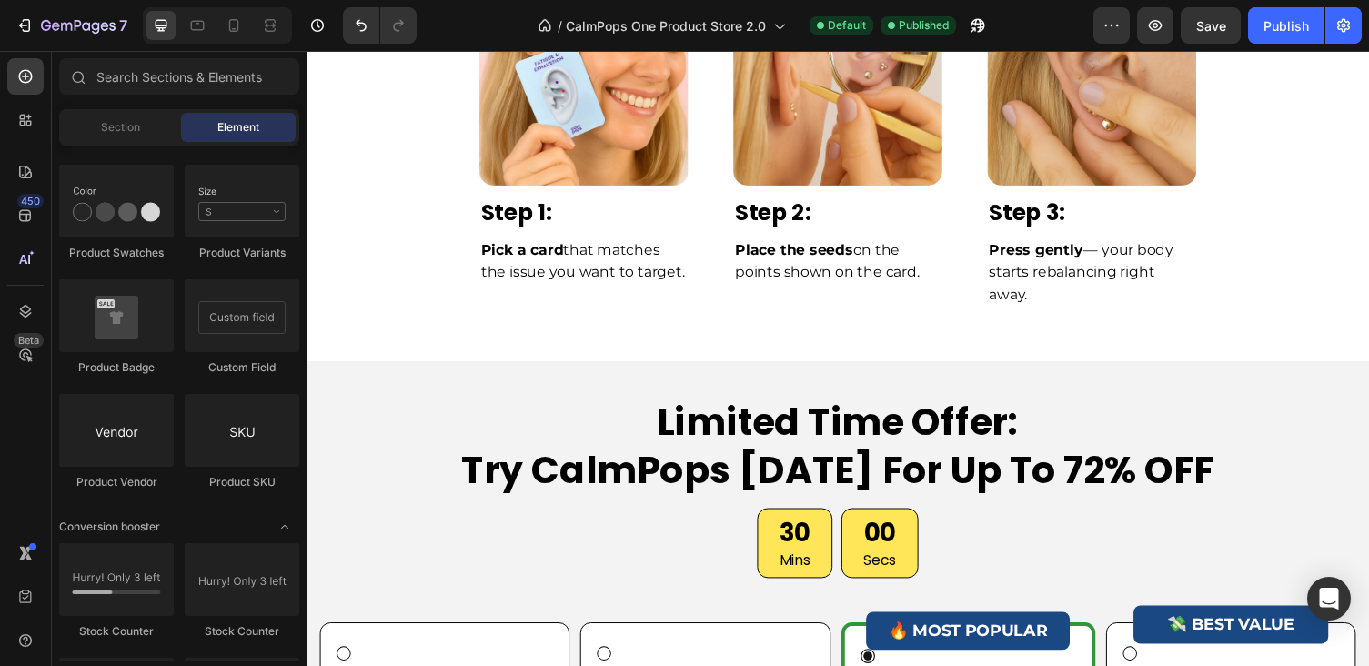
scroll to position [6227, 0]
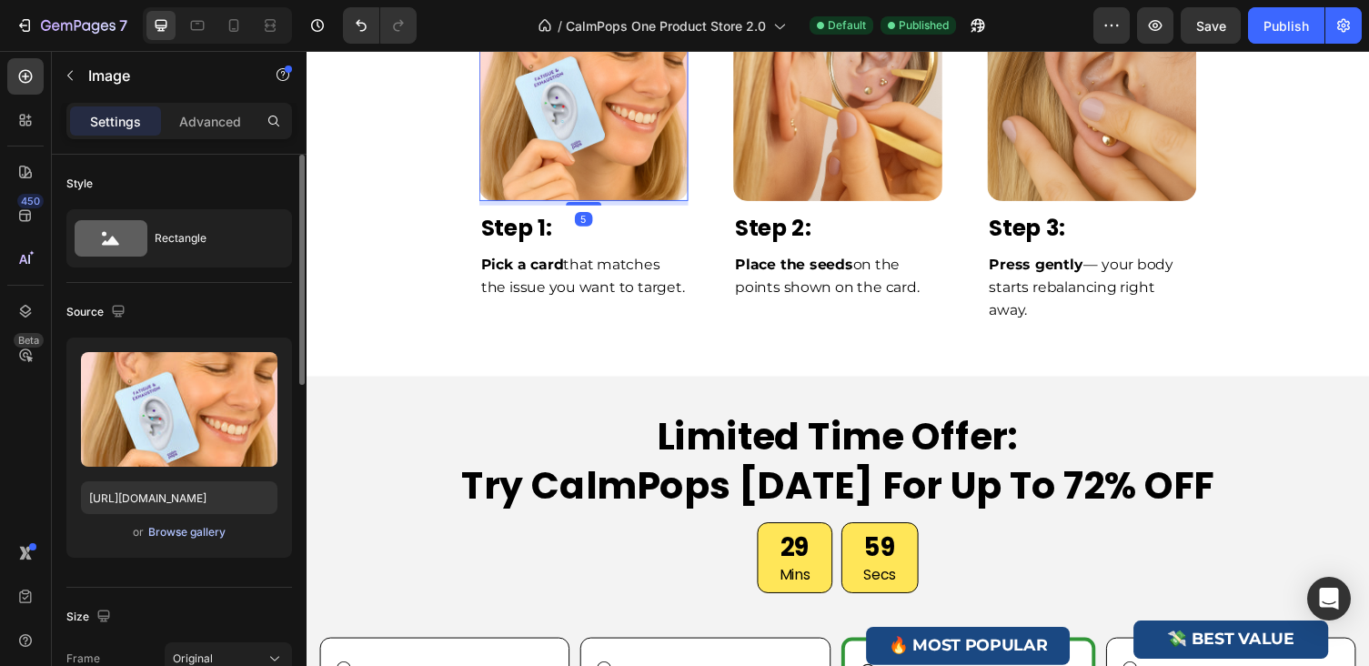
click at [204, 534] on div "Browse gallery" at bounding box center [186, 532] width 77 height 16
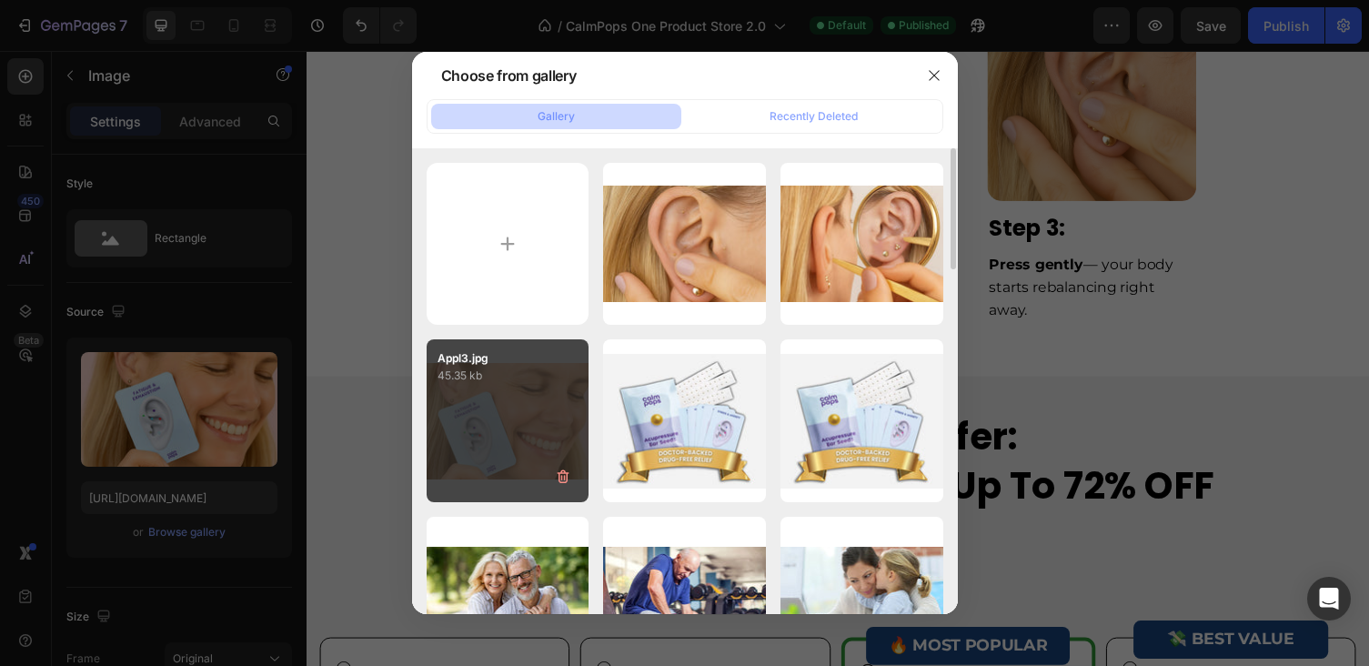
click at [538, 396] on div "Appl3.jpg 45.35 kb" at bounding box center [508, 420] width 163 height 163
type input "[URL][DOMAIN_NAME]"
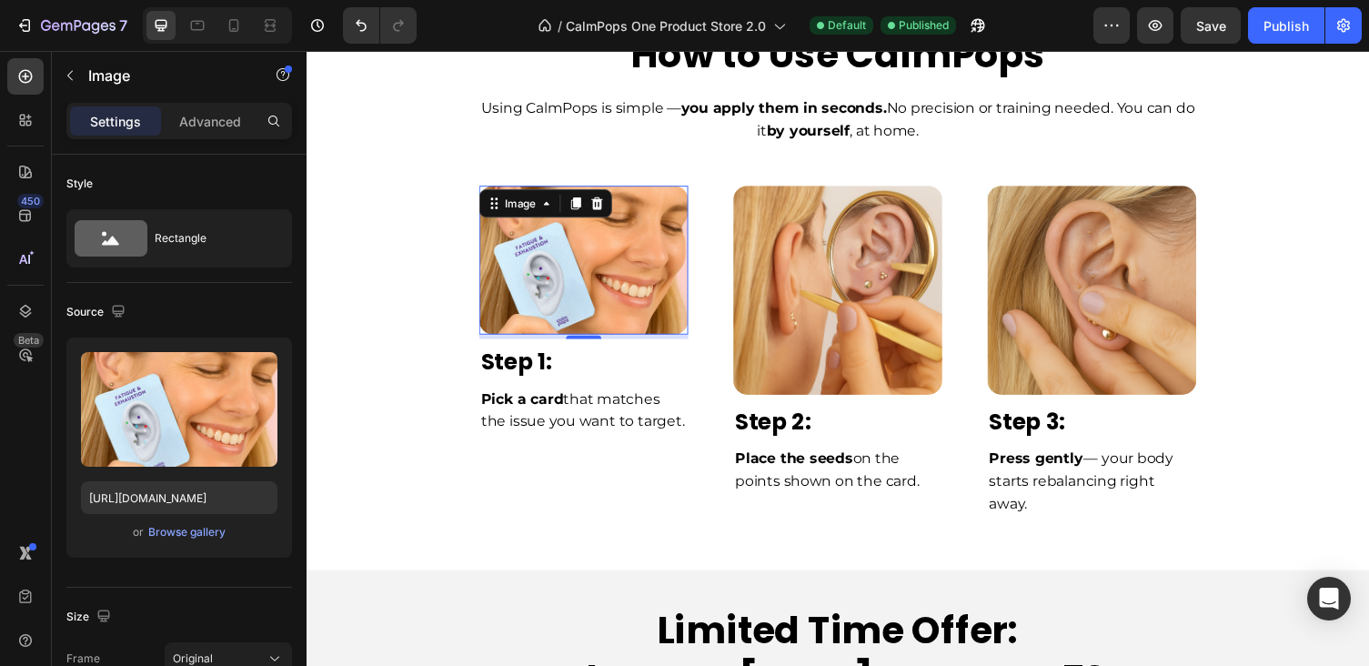
scroll to position [6026, 0]
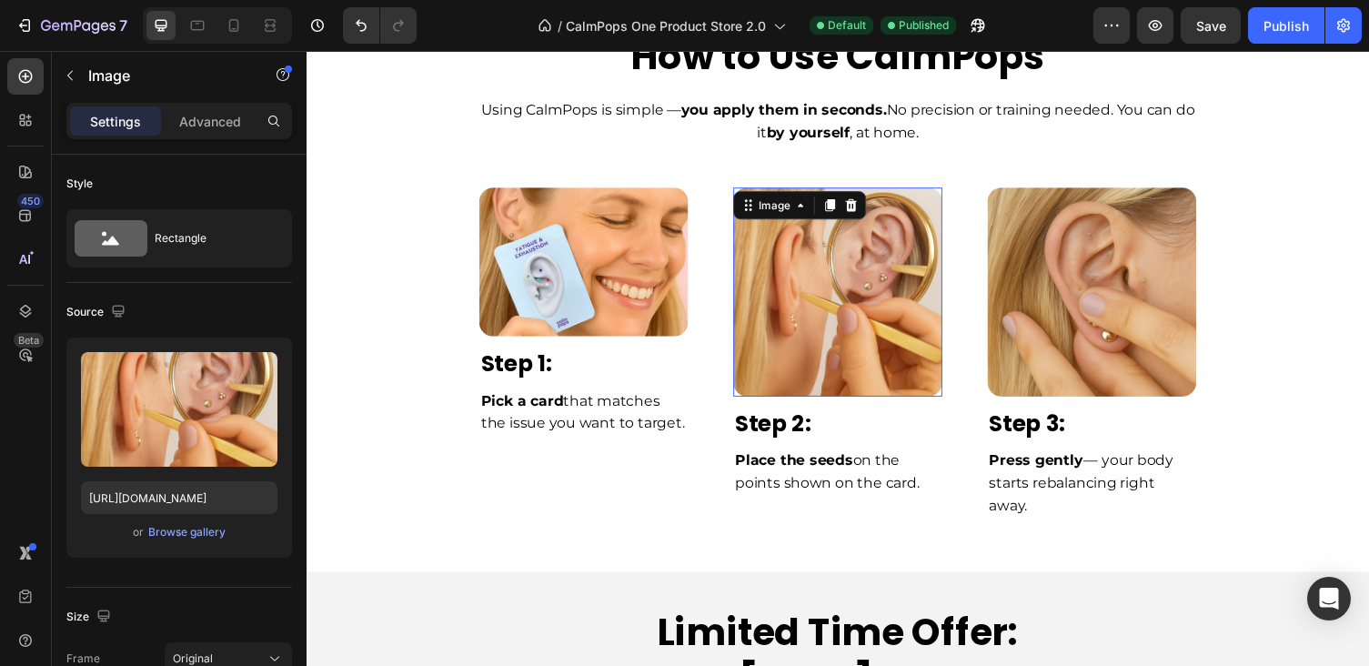
click at [825, 333] on img at bounding box center [852, 298] width 215 height 215
click at [207, 534] on div "Browse gallery" at bounding box center [186, 532] width 77 height 16
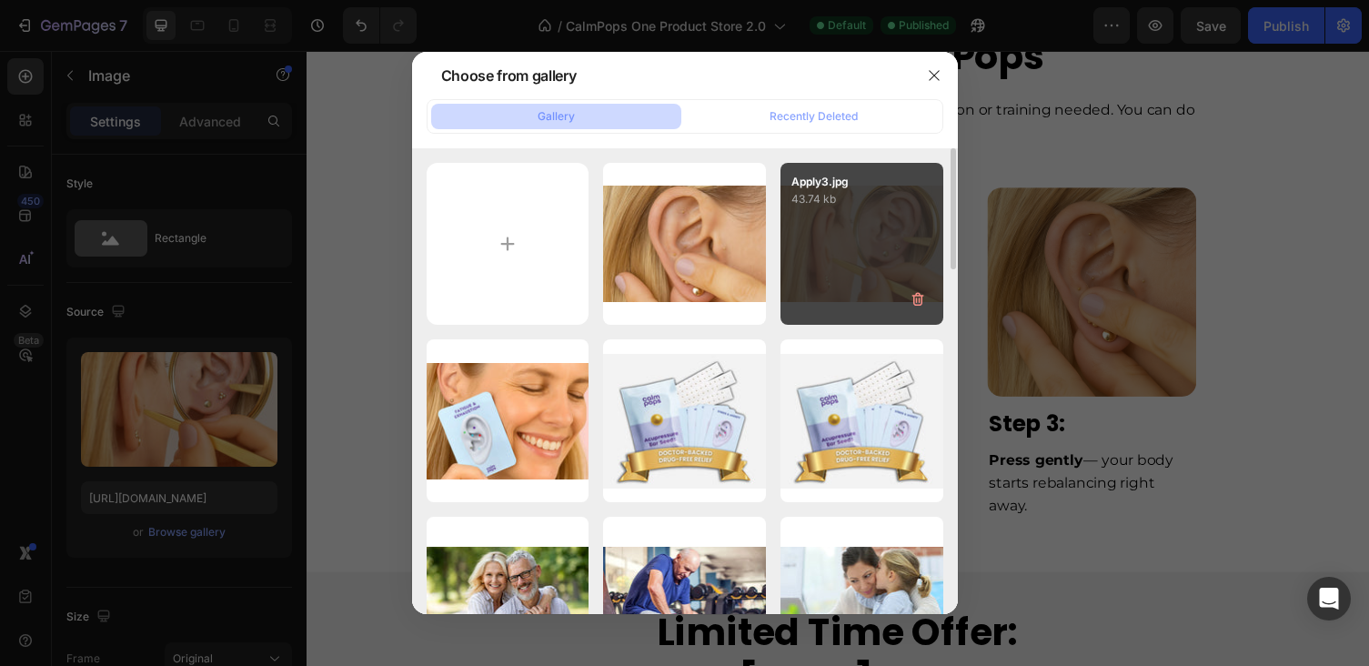
click at [812, 236] on div "Apply3.jpg 43.74 kb" at bounding box center [861, 244] width 163 height 163
type input "[URL][DOMAIN_NAME]"
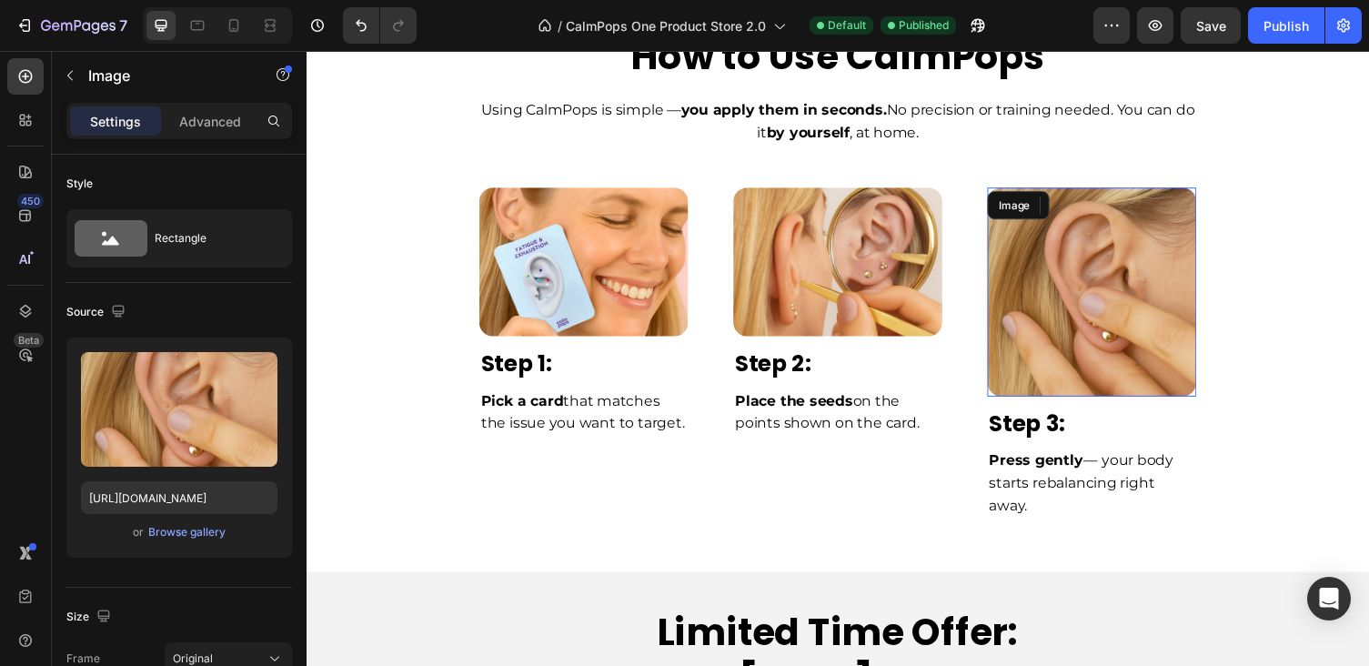
click at [1127, 277] on img at bounding box center [1113, 298] width 215 height 215
click at [209, 537] on div "Browse gallery" at bounding box center [186, 532] width 77 height 16
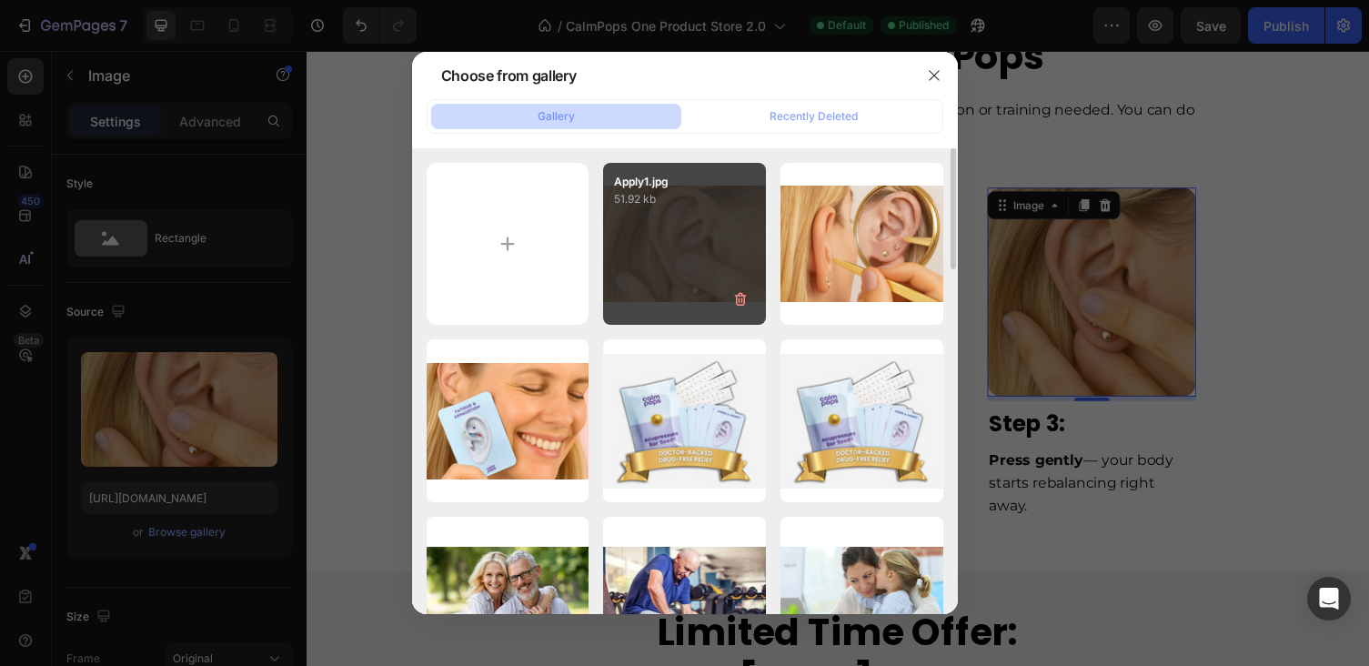
click at [652, 273] on div "Apply1.jpg 51.92 kb" at bounding box center [684, 244] width 163 height 163
type input "[URL][DOMAIN_NAME]"
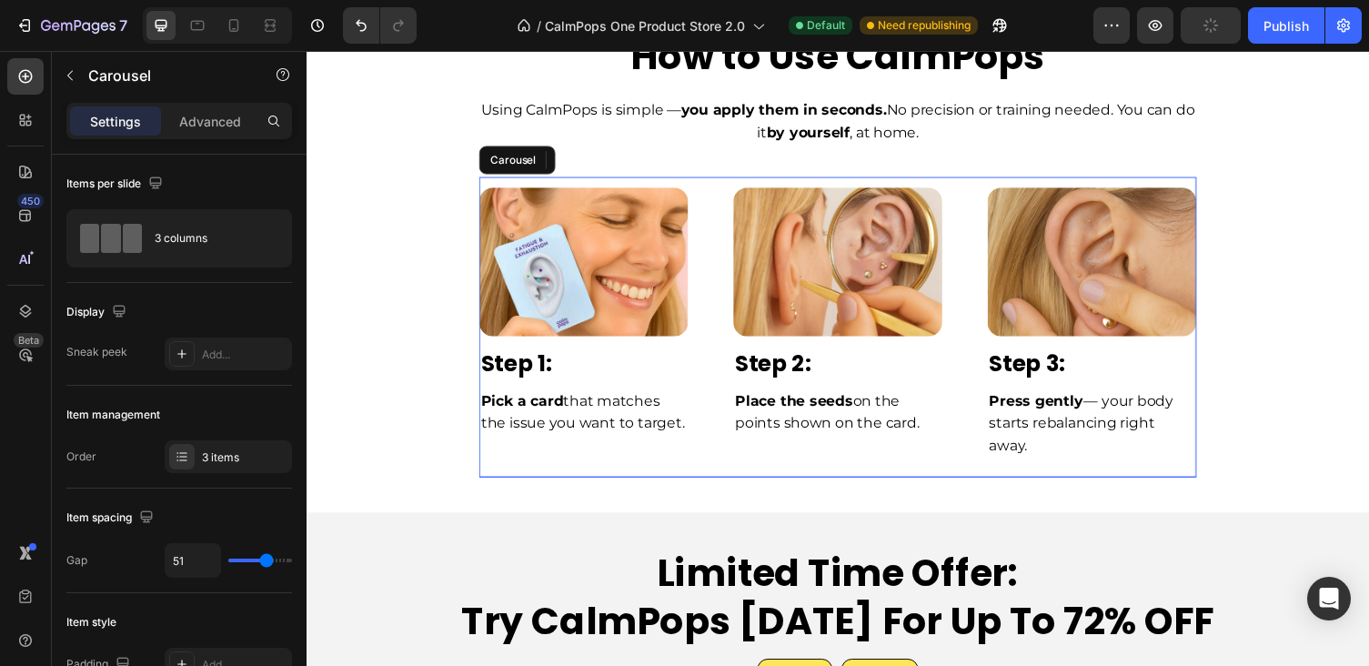
click at [756, 480] on div "Image Row Step 2: Text Block Place the seeds on the points shown on the card. T…" at bounding box center [852, 334] width 215 height 308
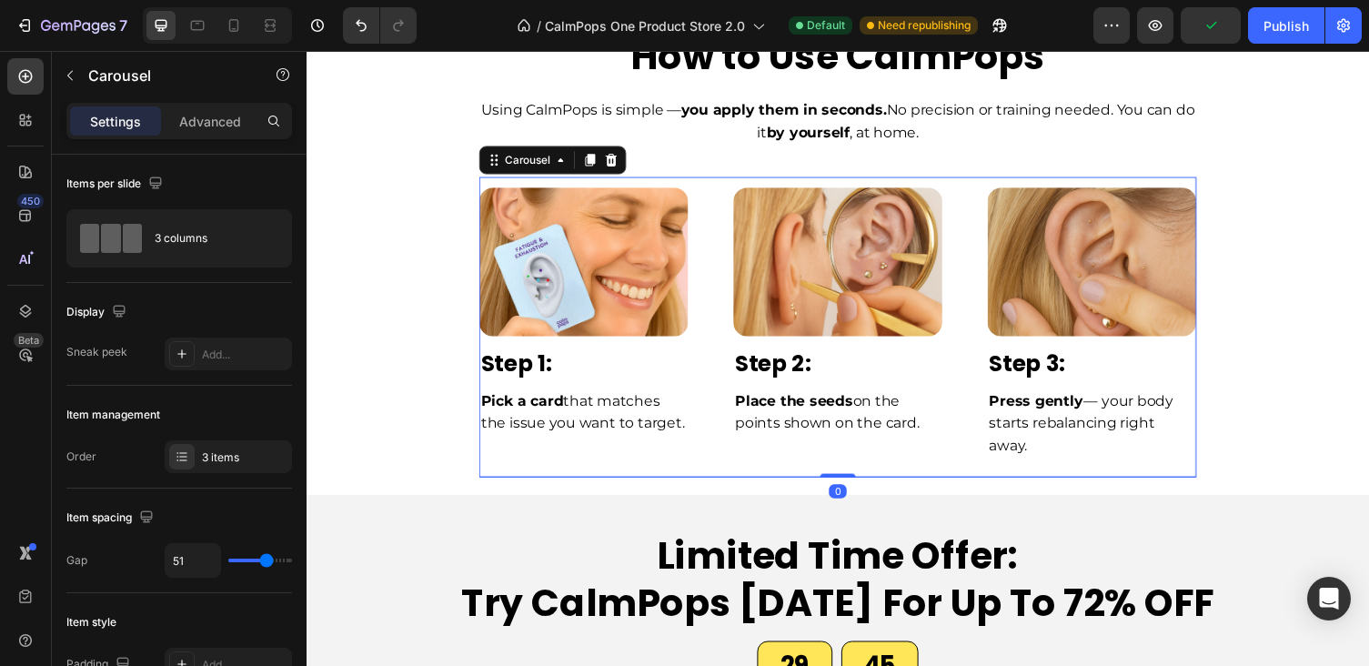
drag, startPoint x: 855, startPoint y: 501, endPoint x: 1350, endPoint y: 333, distance: 522.6
click at [861, 452] on div "Image Row Step 1: Text Block Pick a card that matches the issue you want to tar…" at bounding box center [852, 334] width 737 height 308
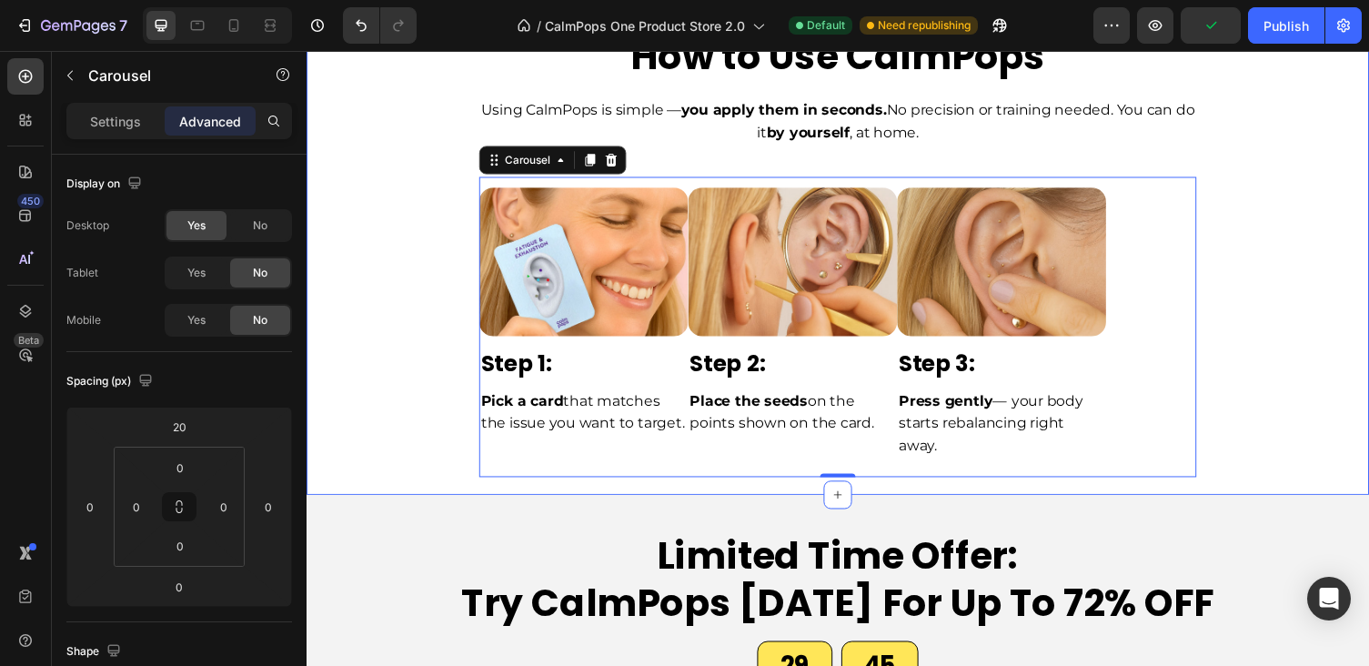
click at [1350, 333] on div "Image Row Step 1: Text Block Pick a card that matches the issue you want to tar…" at bounding box center [852, 325] width 1064 height 327
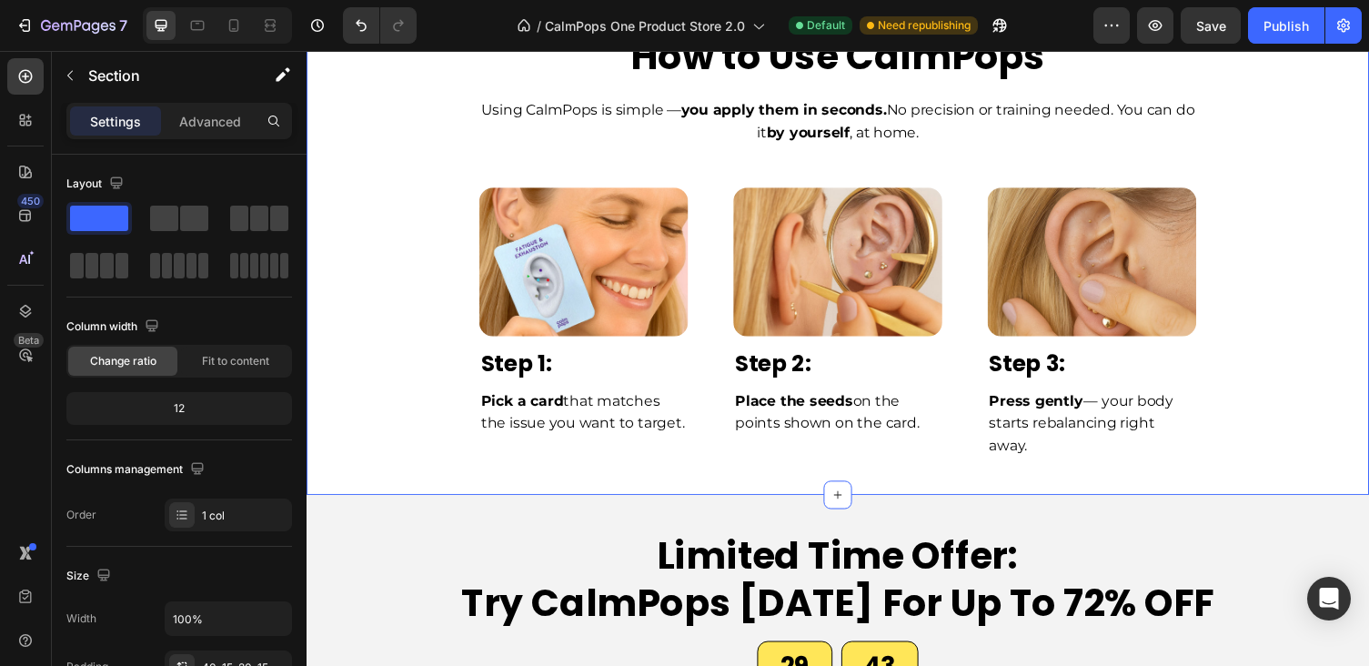
scroll to position [5979, 0]
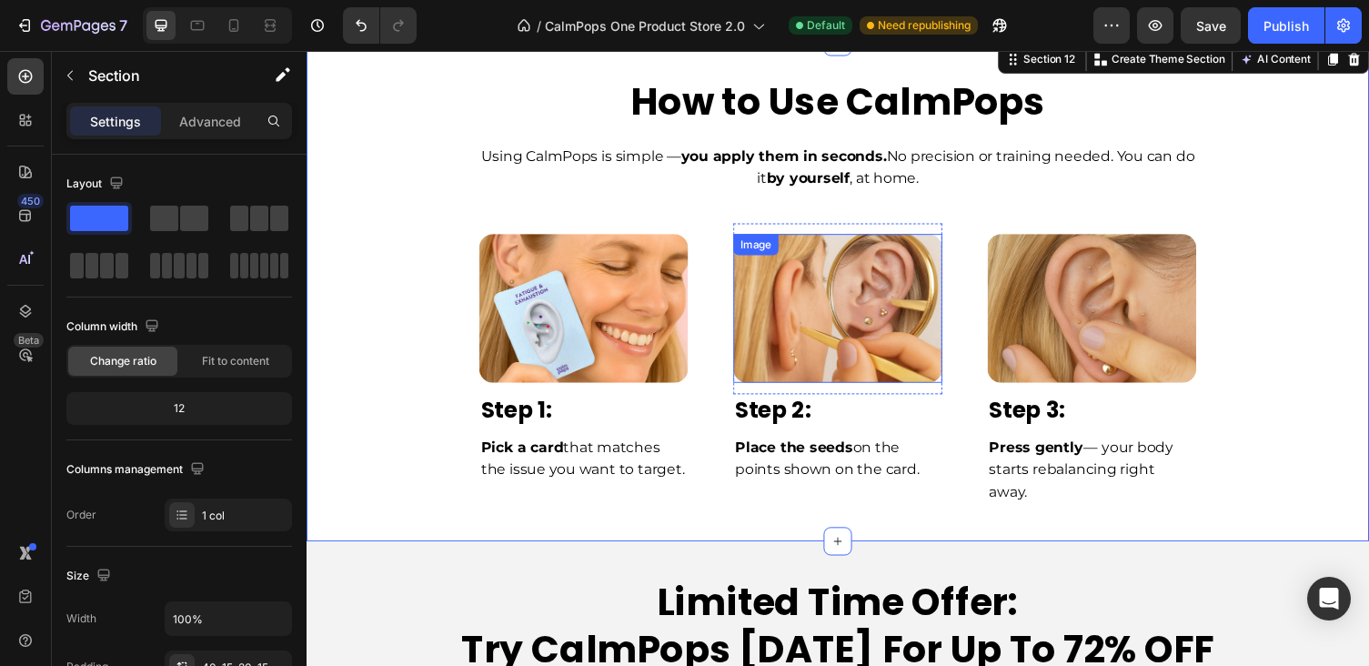
click at [906, 241] on img at bounding box center [852, 315] width 215 height 154
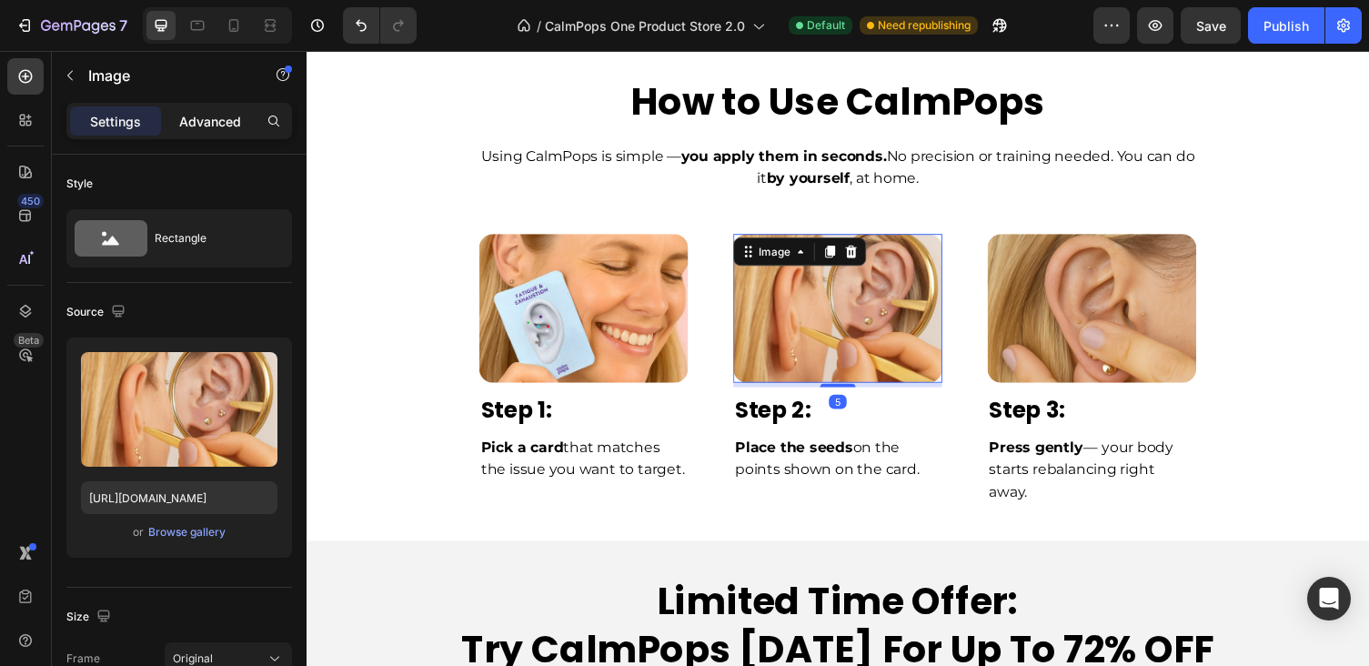
click at [205, 128] on p "Advanced" at bounding box center [210, 121] width 62 height 19
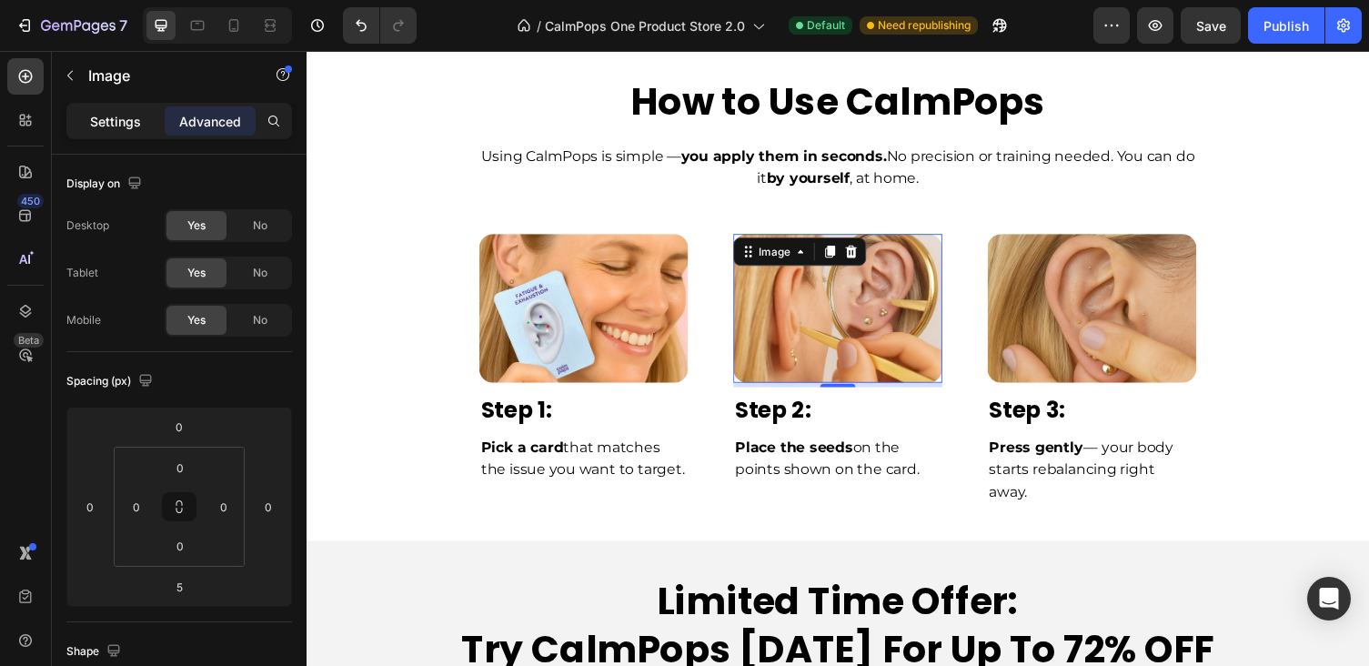
click at [116, 117] on p "Settings" at bounding box center [115, 121] width 51 height 19
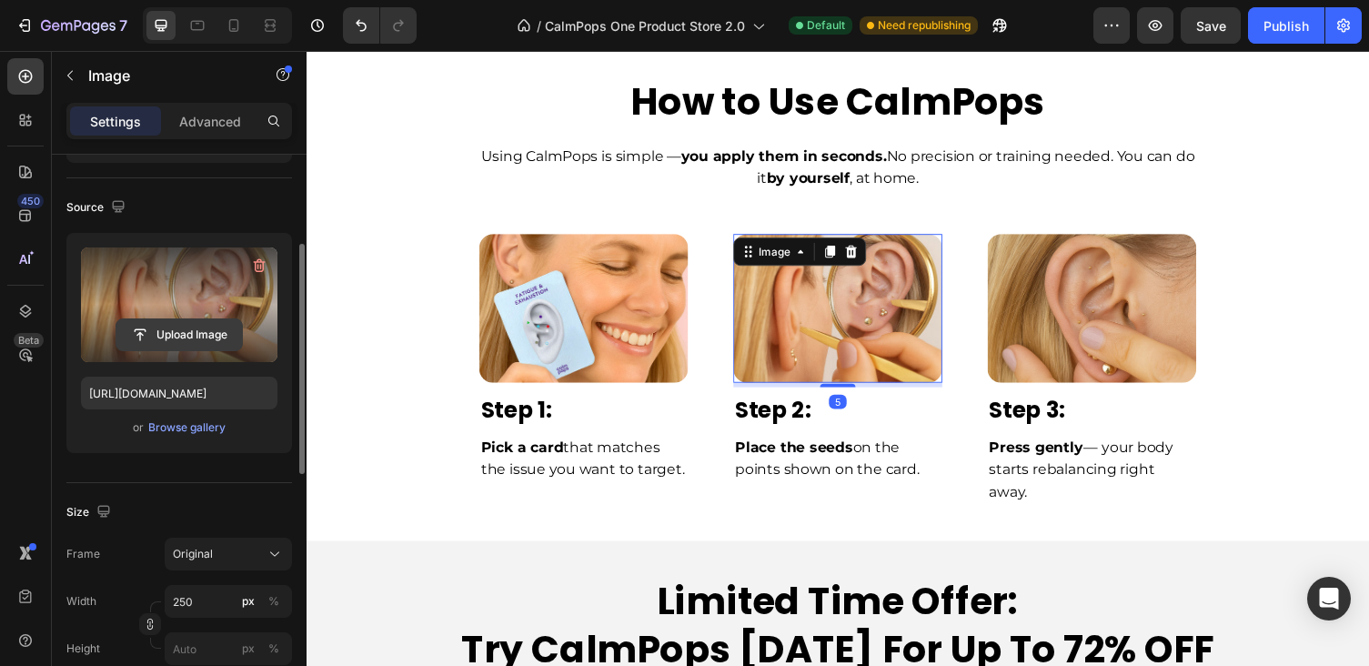
scroll to position [267, 0]
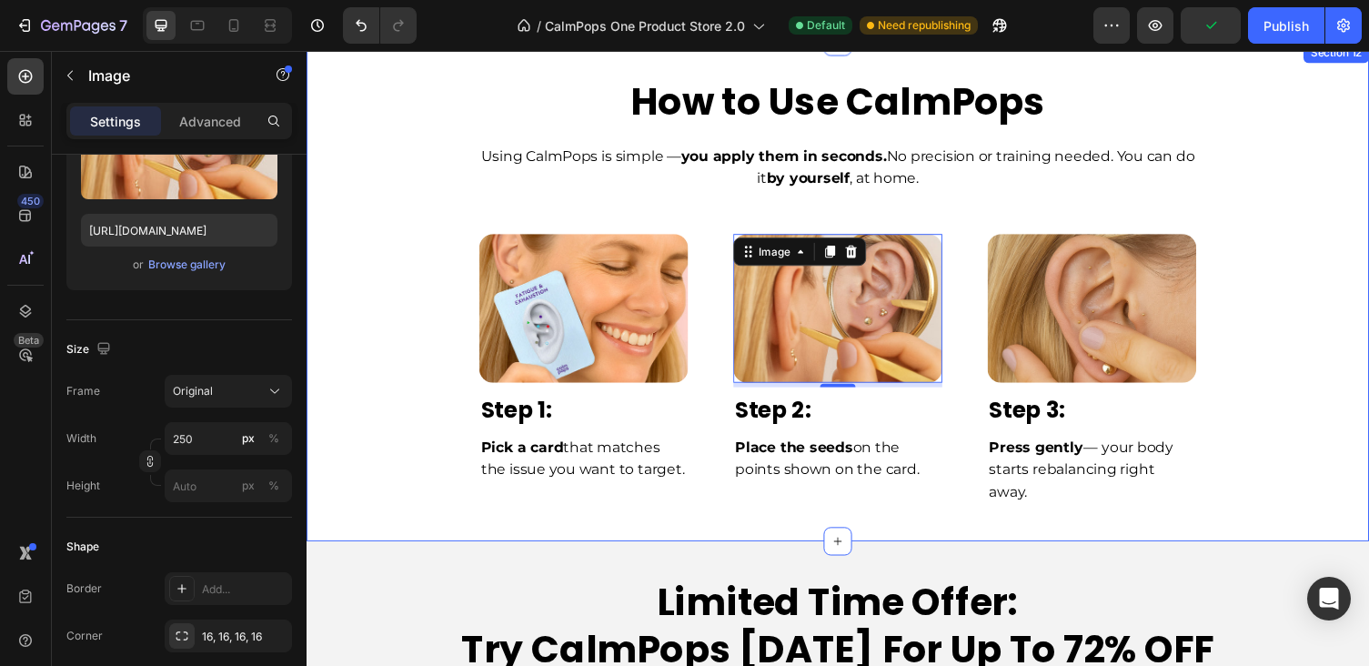
click at [709, 216] on div "Image Row Step 1: Text Block Pick a card that matches the issue you want to tar…" at bounding box center [852, 372] width 1064 height 327
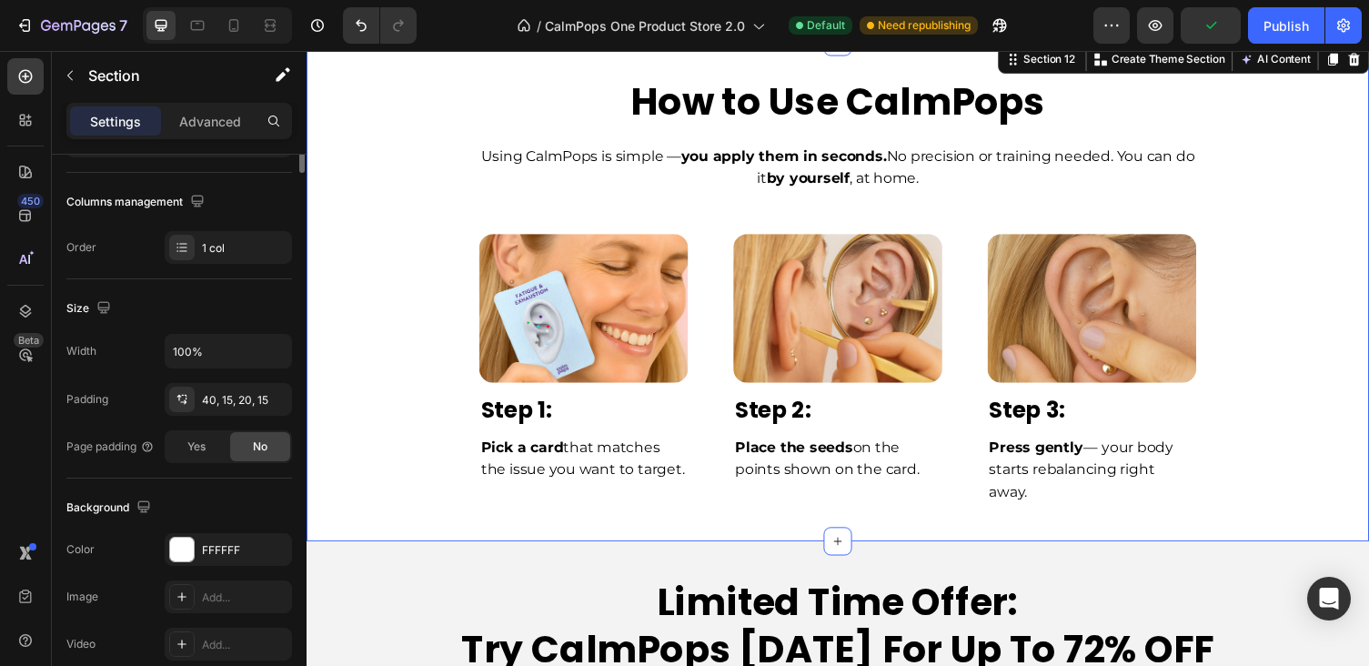
scroll to position [0, 0]
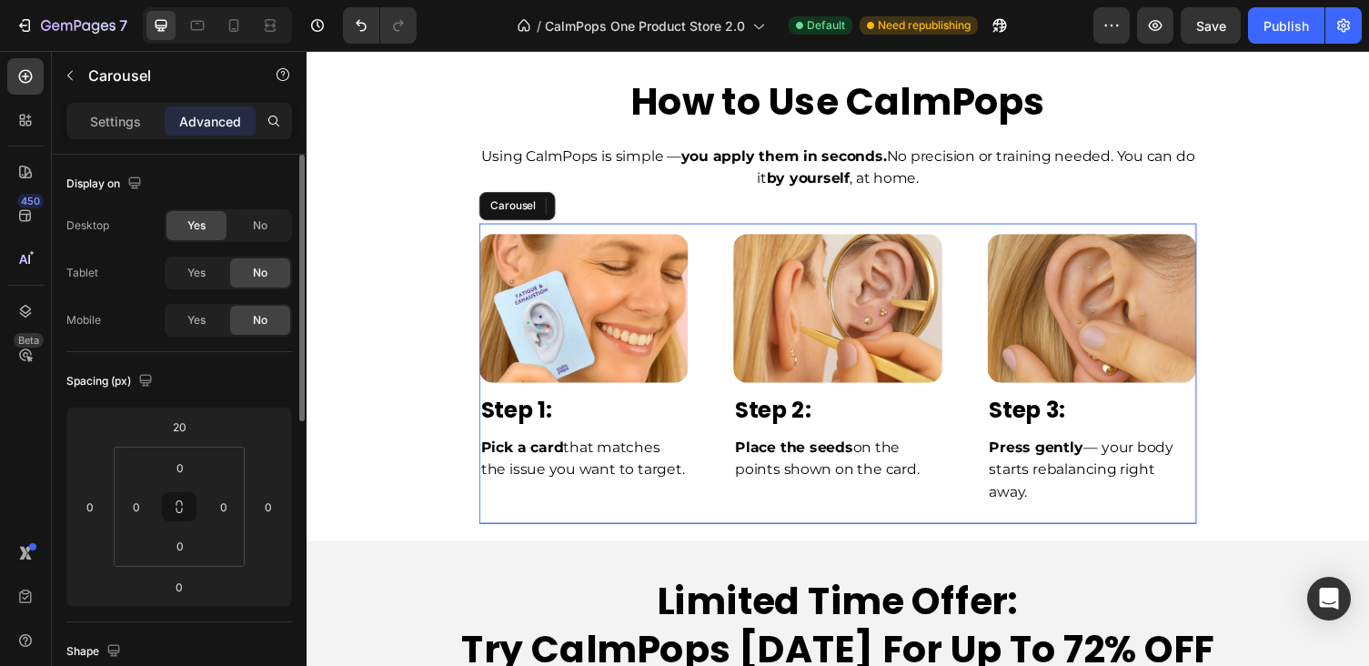
click at [718, 254] on div "Image Row Step 1: Text Block Pick a card that matches the issue you want to tar…" at bounding box center [852, 381] width 737 height 308
click at [125, 123] on p "Settings" at bounding box center [115, 121] width 51 height 19
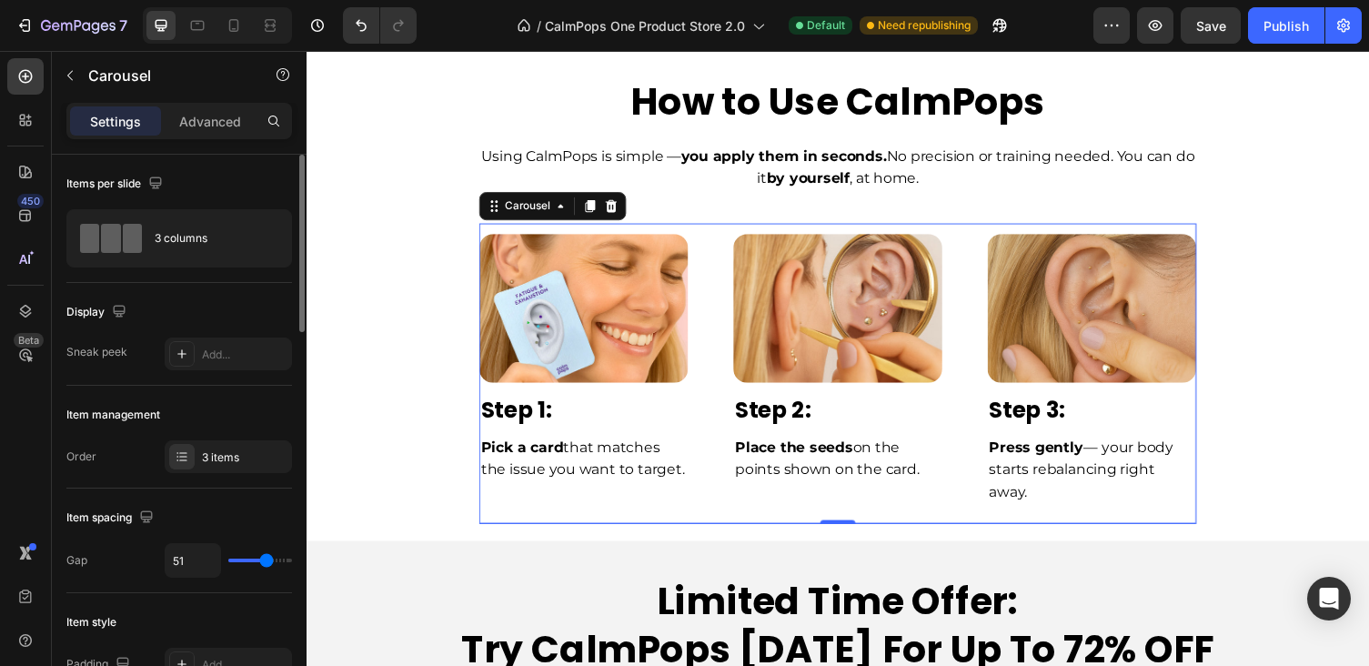
scroll to position [251, 0]
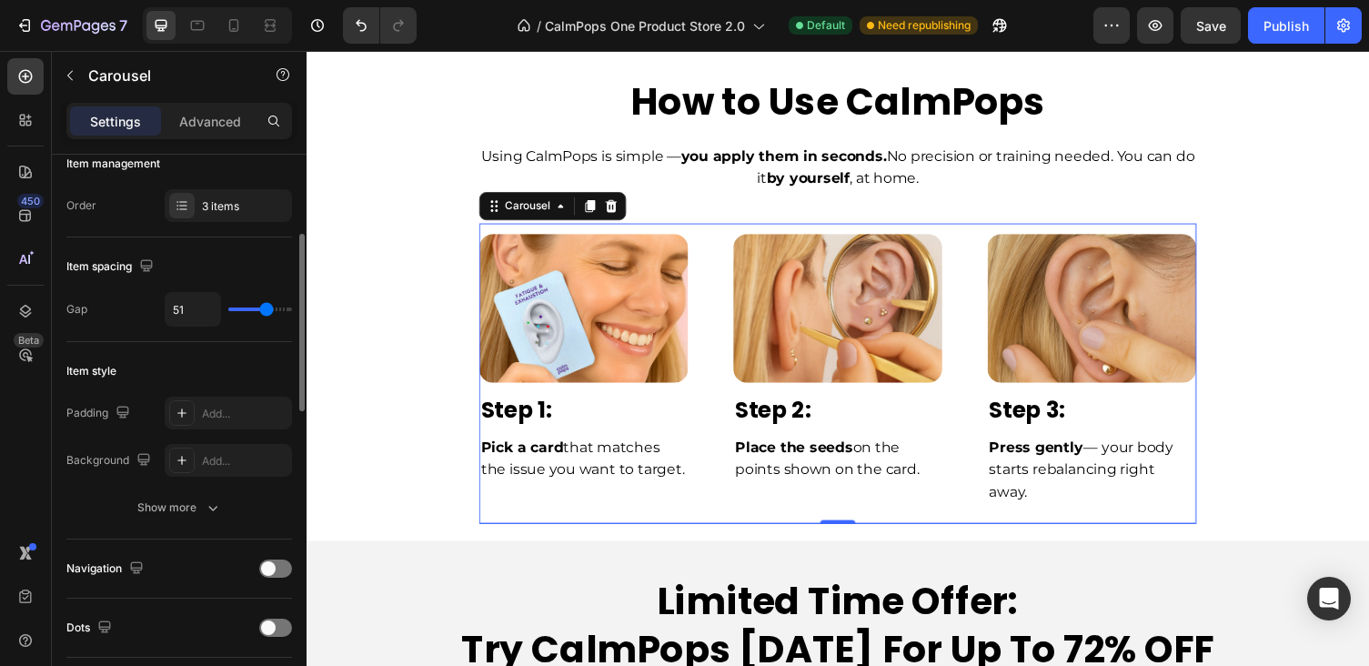
type input "55"
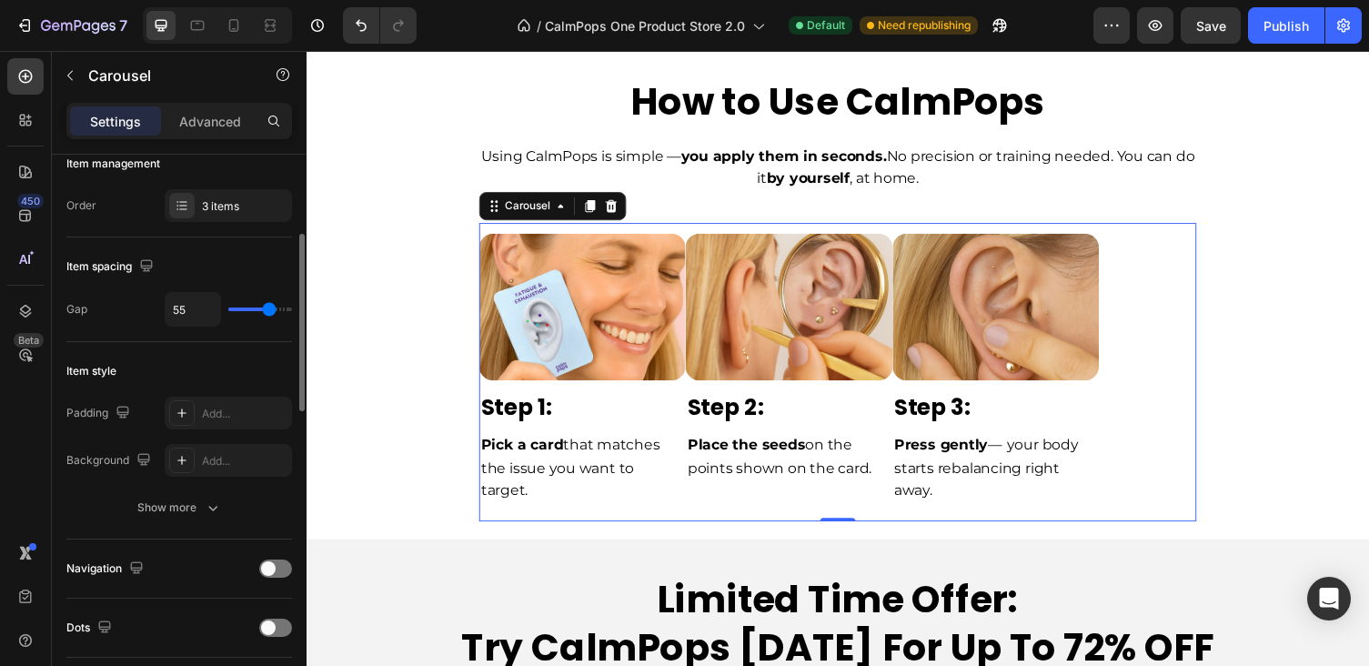
type input "54"
type input "34"
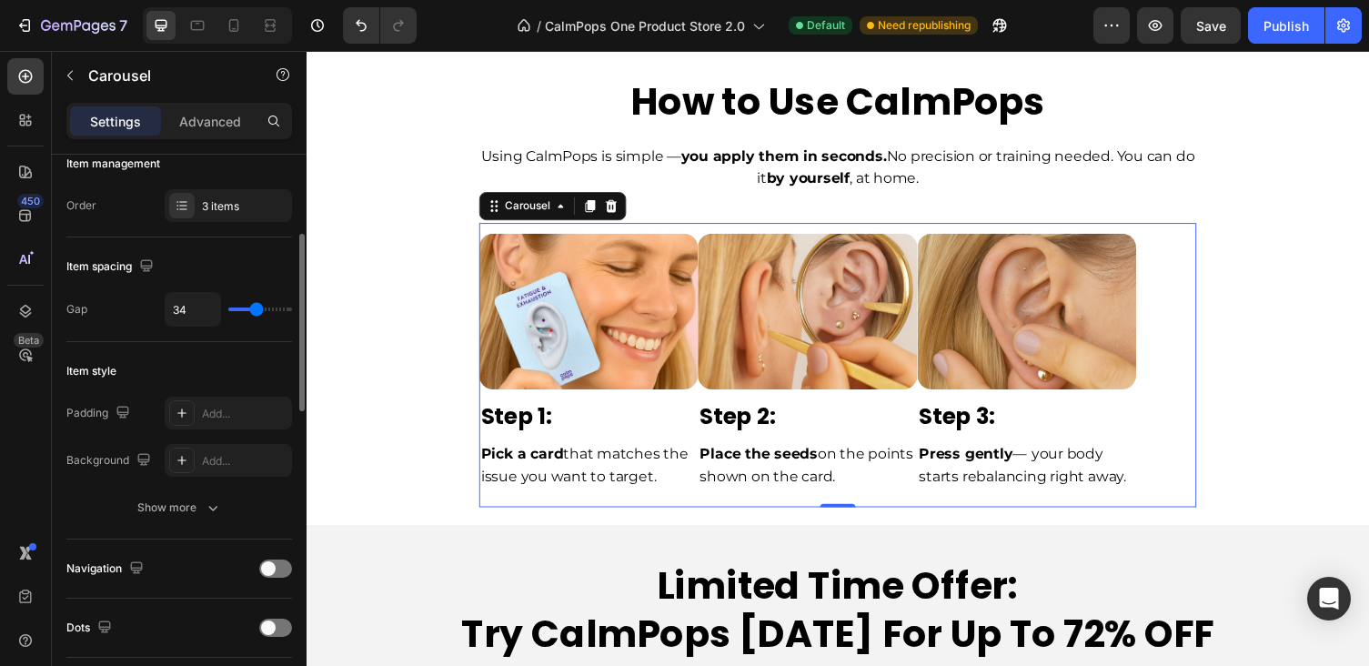
type input "30"
type input "20"
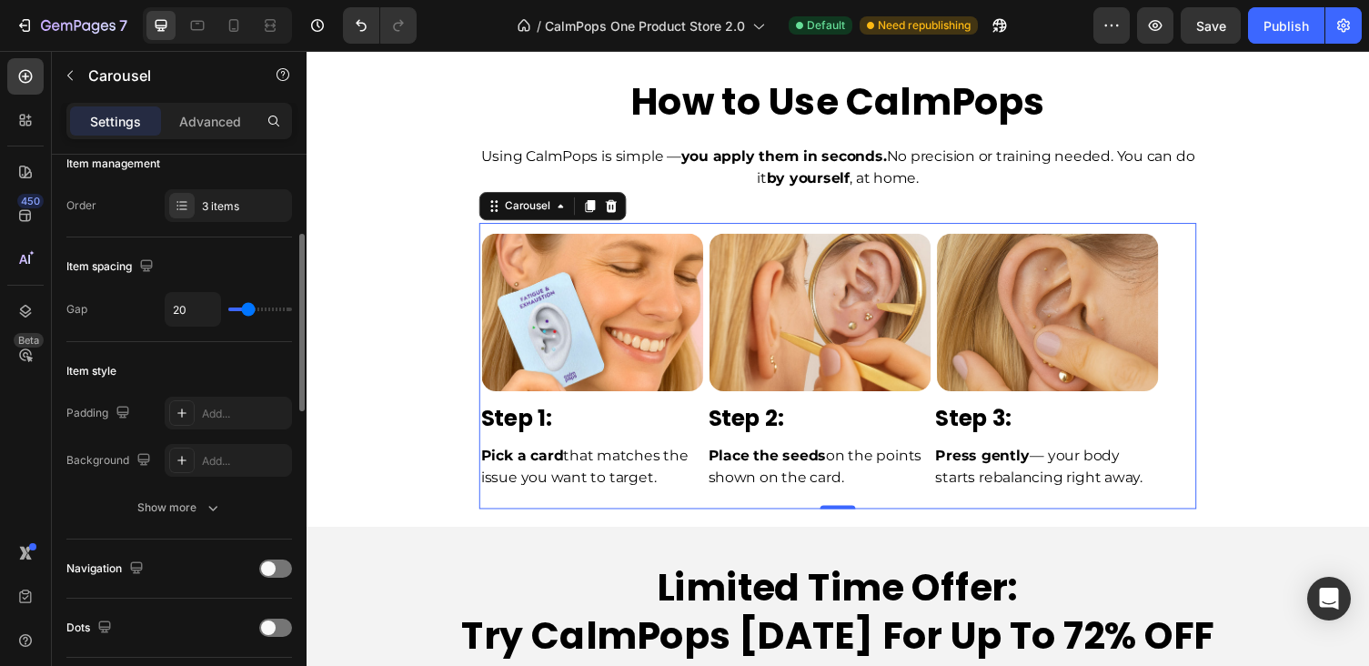
type input "1"
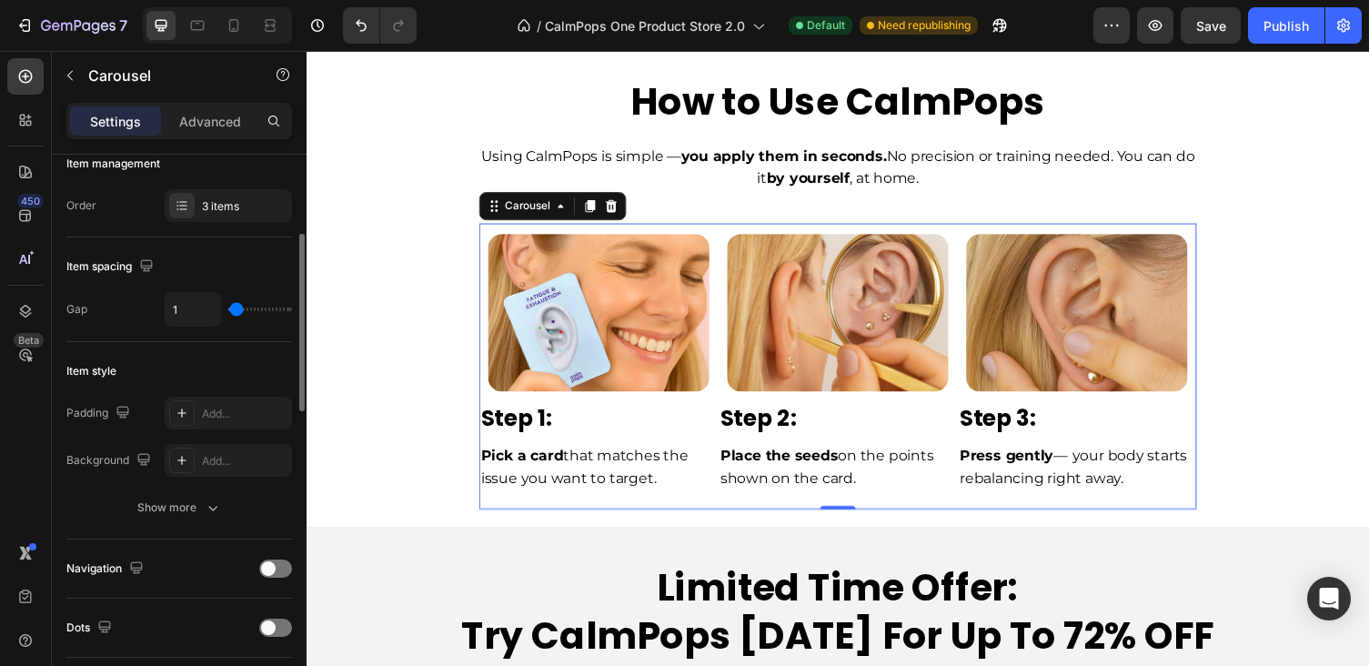
type input "2"
type input "4"
type input "5"
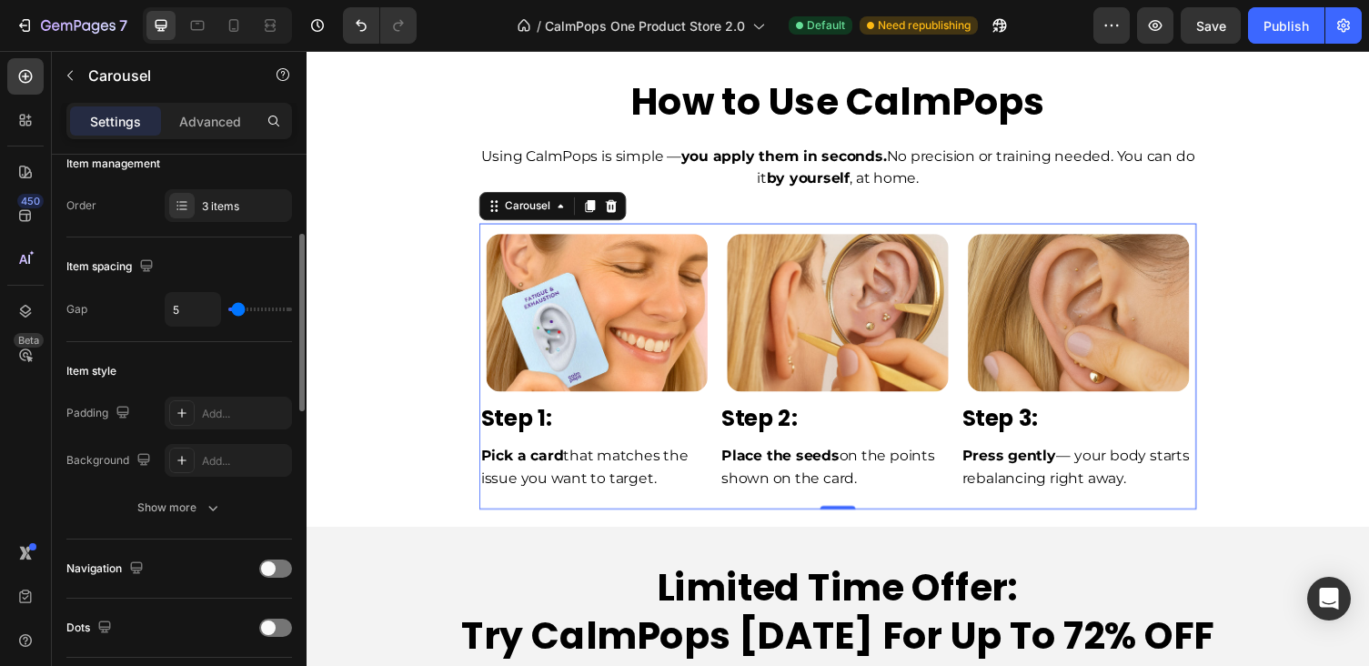
drag, startPoint x: 268, startPoint y: 310, endPoint x: 236, endPoint y: 317, distance: 33.4
type input "5"
click at [236, 311] on input "range" at bounding box center [260, 309] width 64 height 4
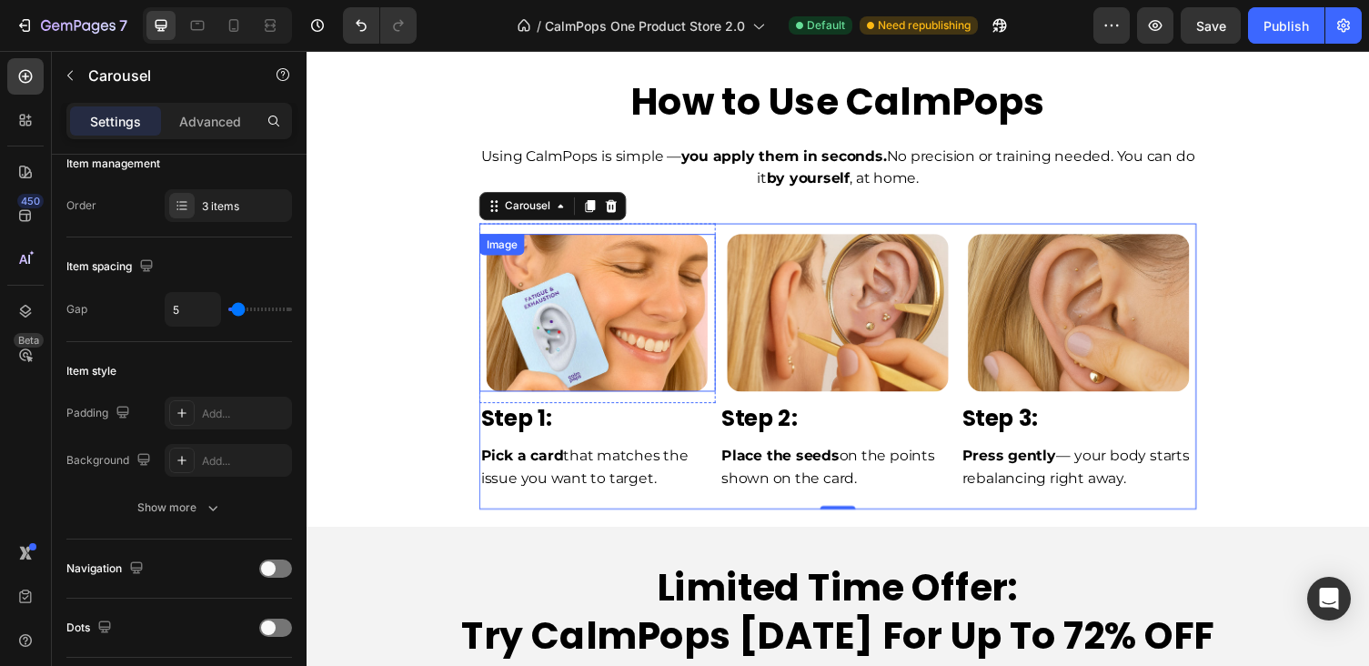
click at [592, 346] on img at bounding box center [604, 319] width 227 height 163
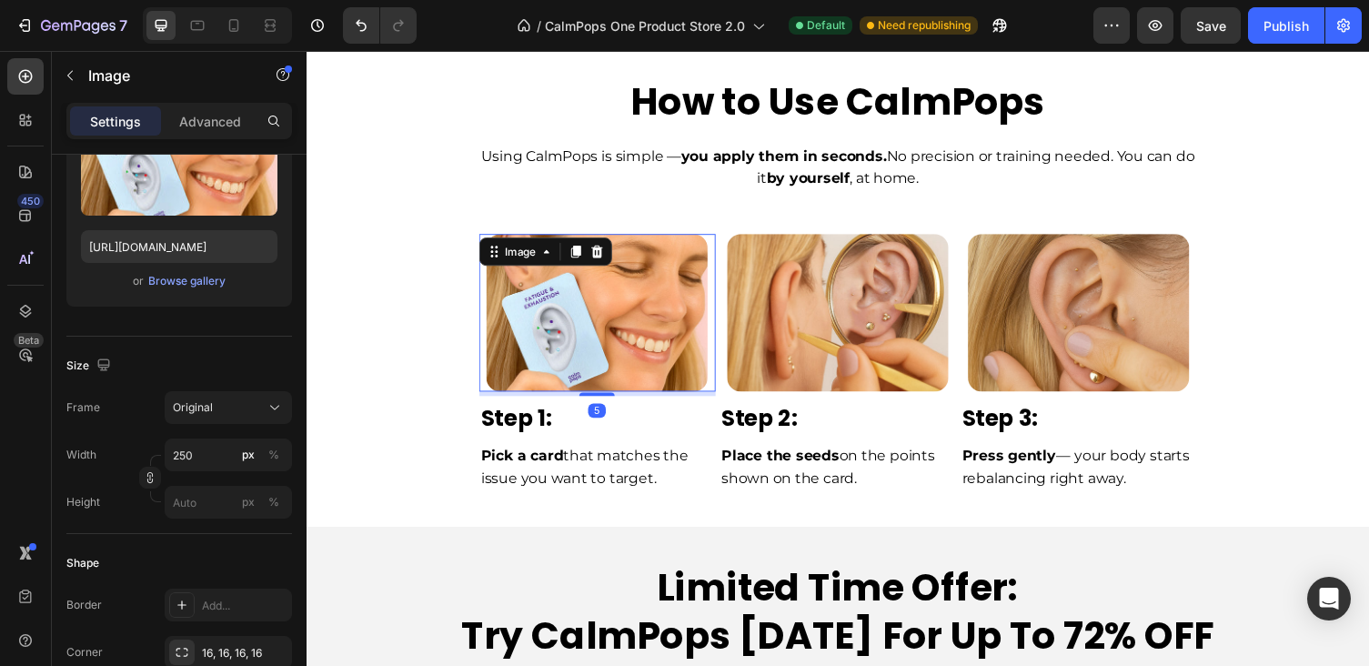
scroll to position [0, 0]
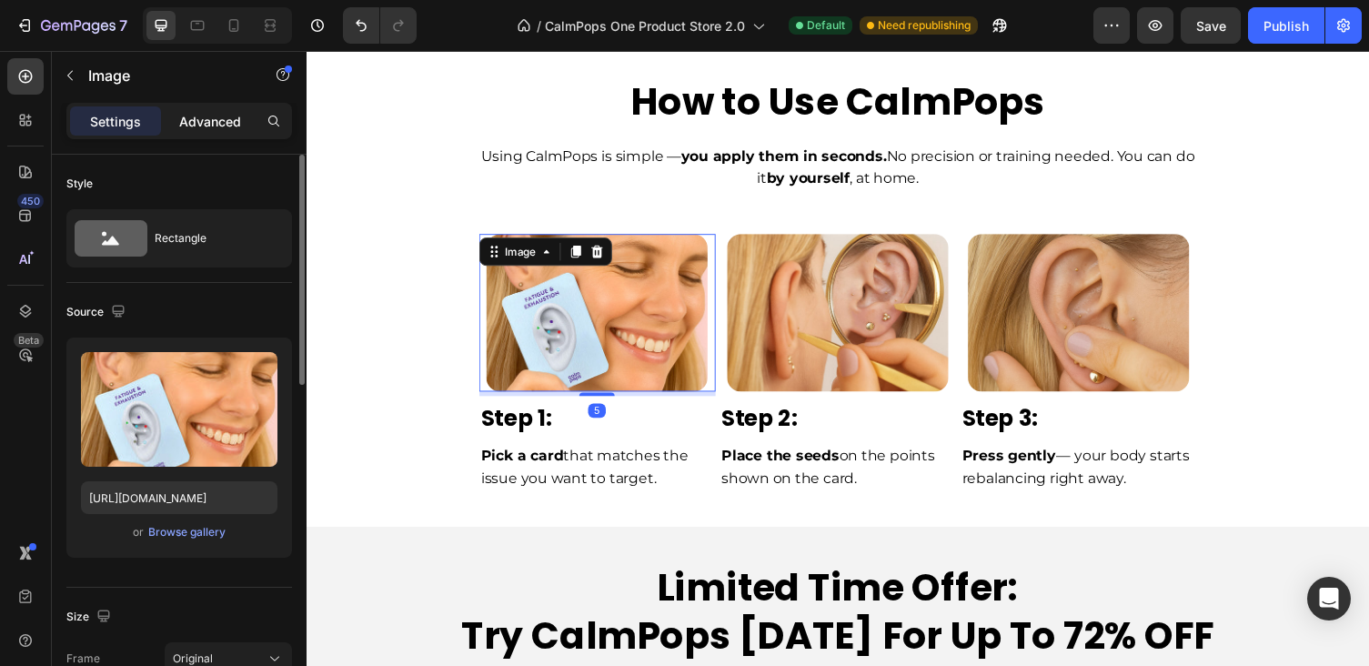
click at [222, 135] on div "Advanced" at bounding box center [210, 120] width 91 height 29
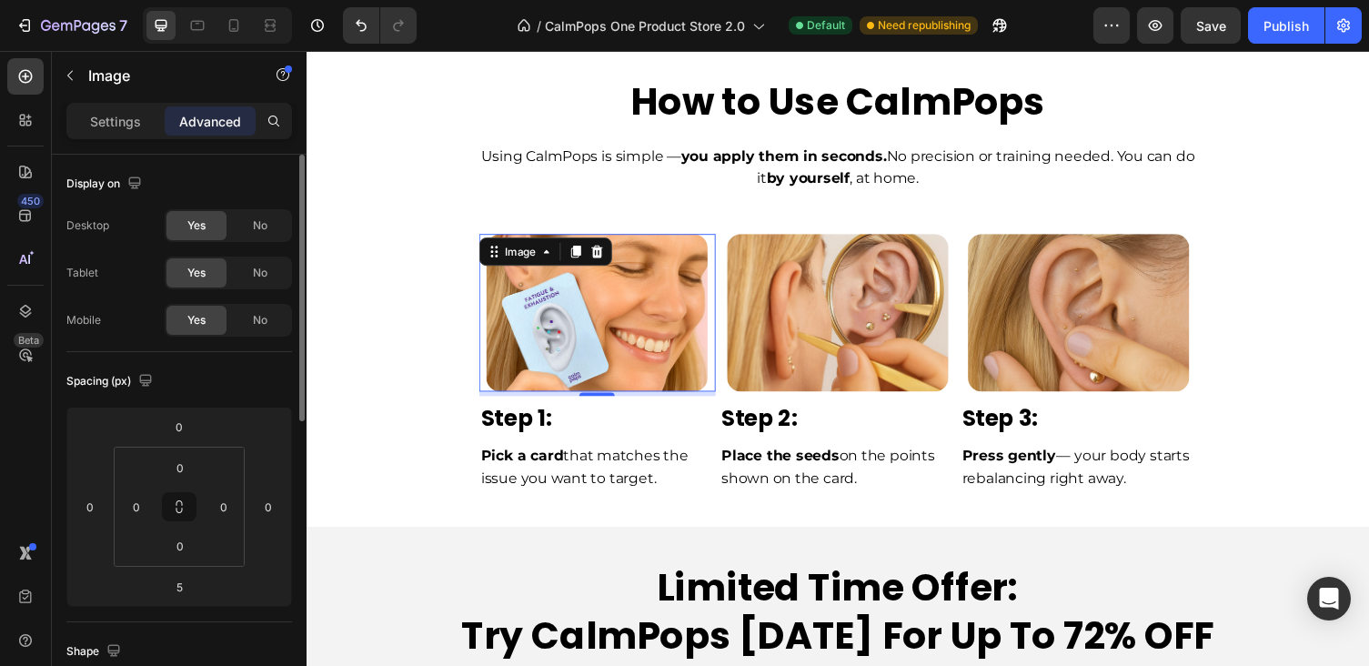
drag, startPoint x: 146, startPoint y: 121, endPoint x: 153, endPoint y: 170, distance: 49.6
click at [146, 121] on div "Settings" at bounding box center [115, 120] width 91 height 29
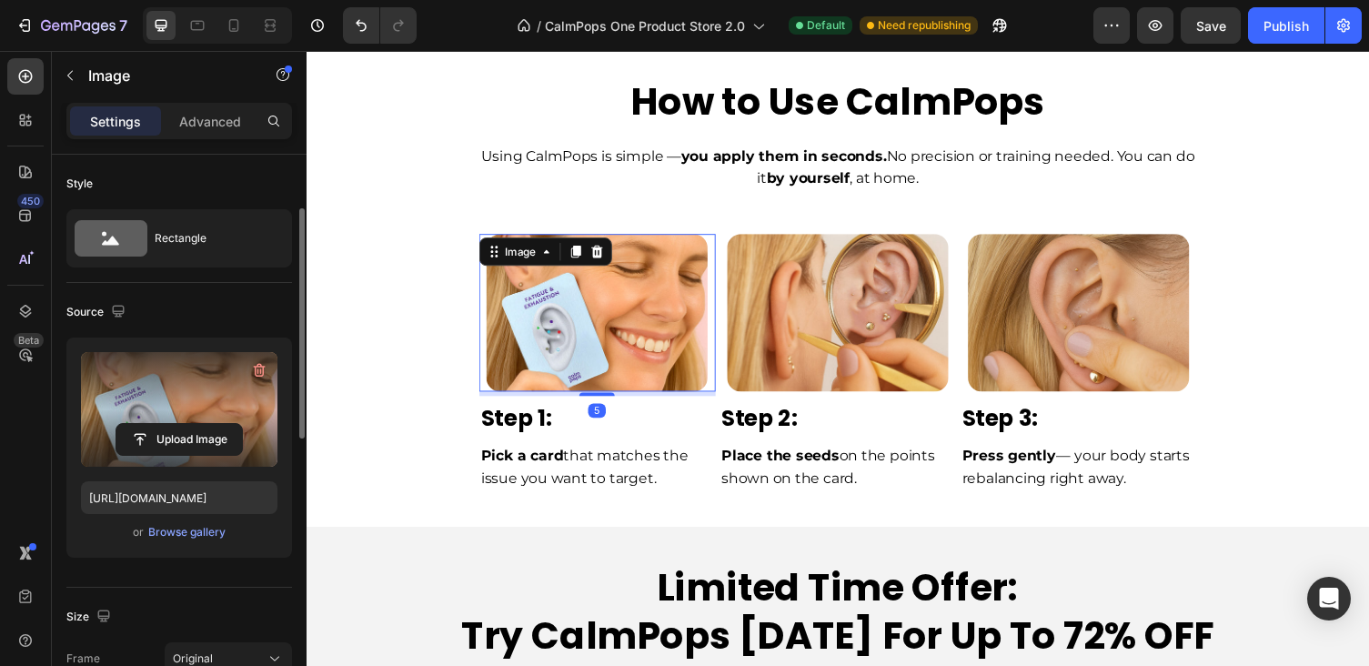
scroll to position [397, 0]
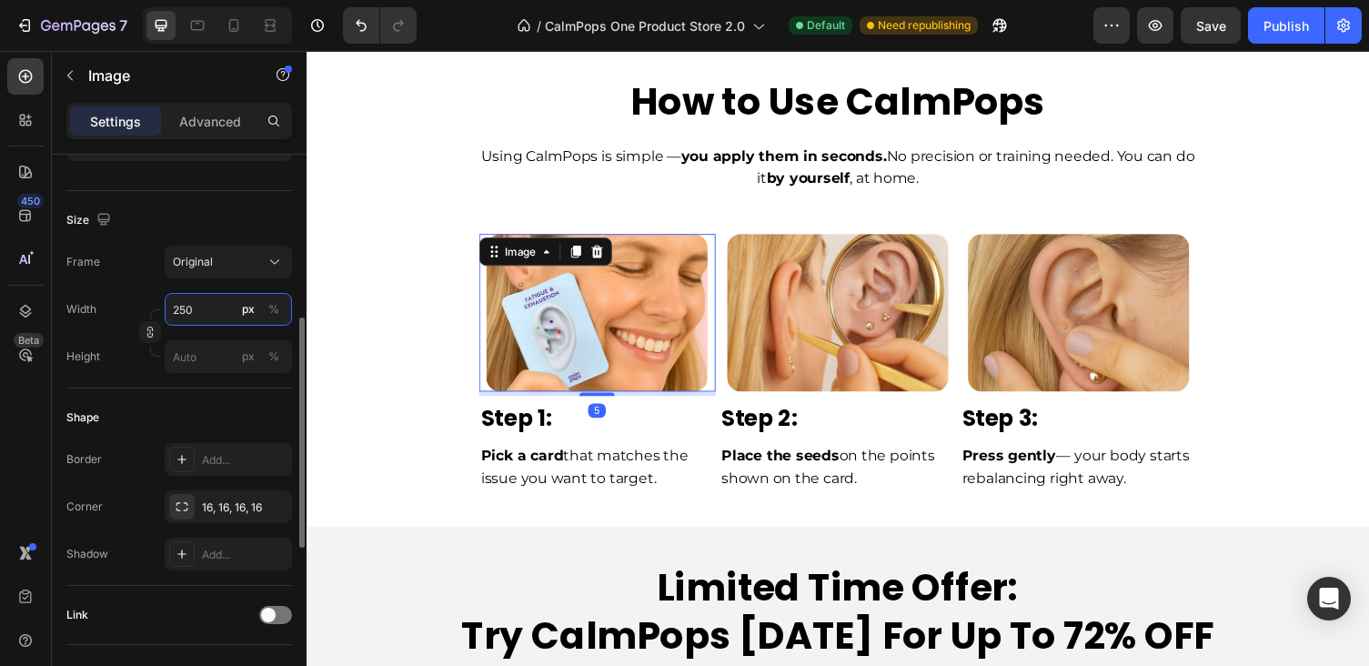
click at [200, 306] on input "250" at bounding box center [228, 309] width 127 height 33
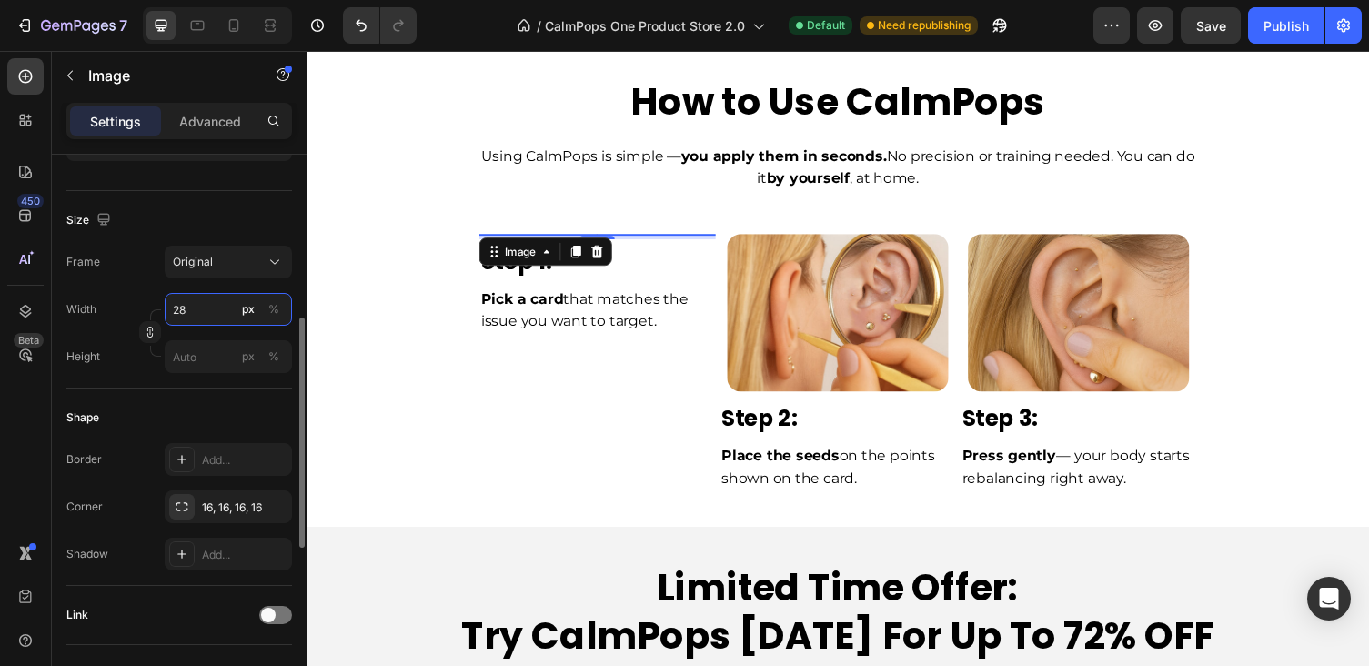
type input "280"
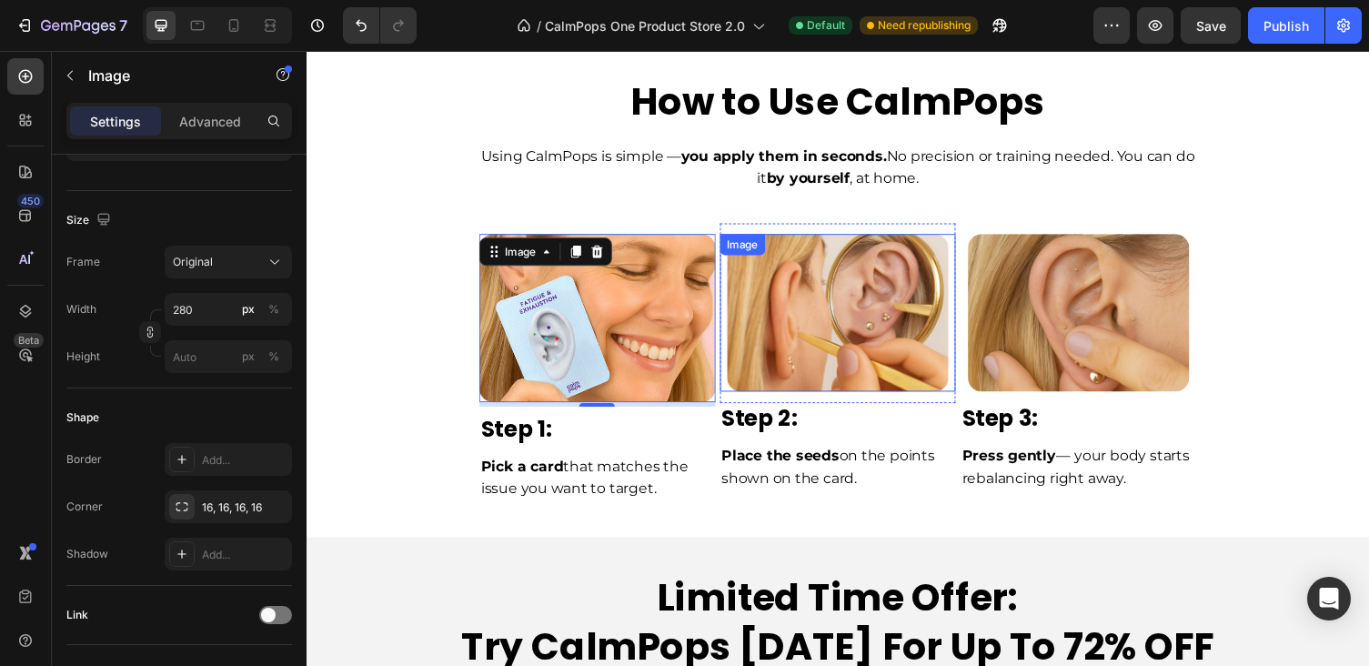
click at [796, 331] on img at bounding box center [852, 319] width 227 height 163
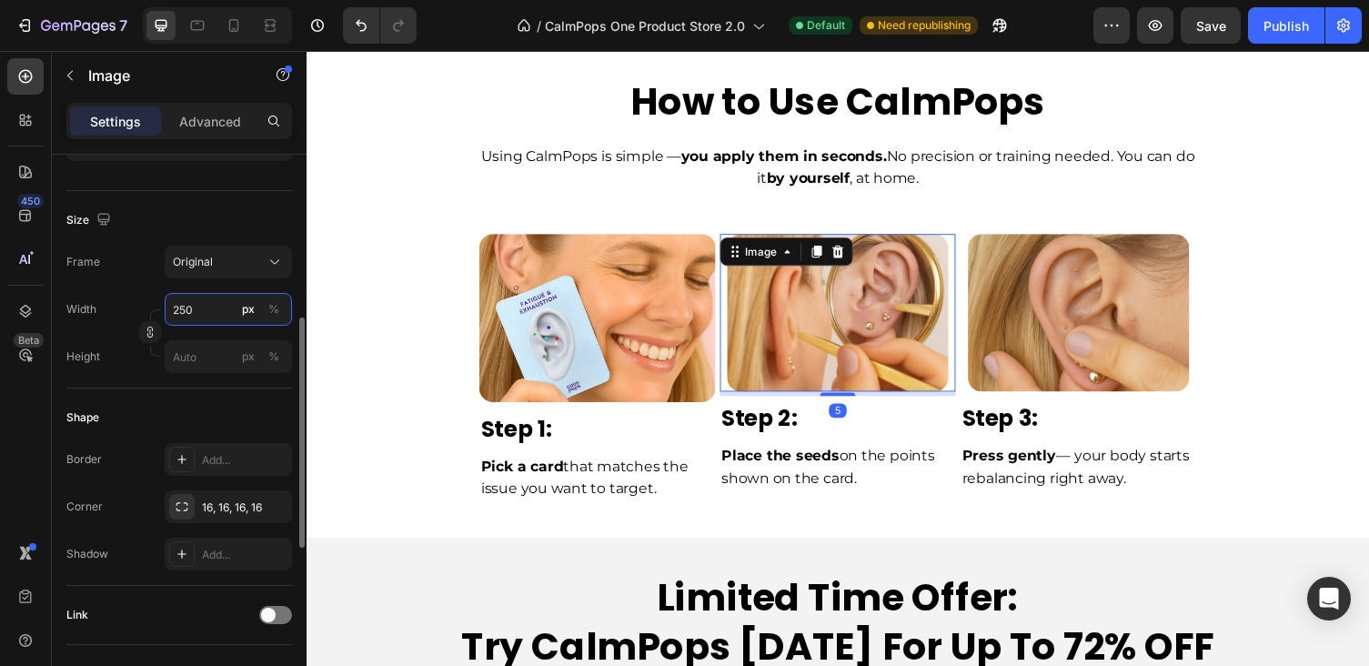
click at [210, 307] on input "250" at bounding box center [228, 309] width 127 height 33
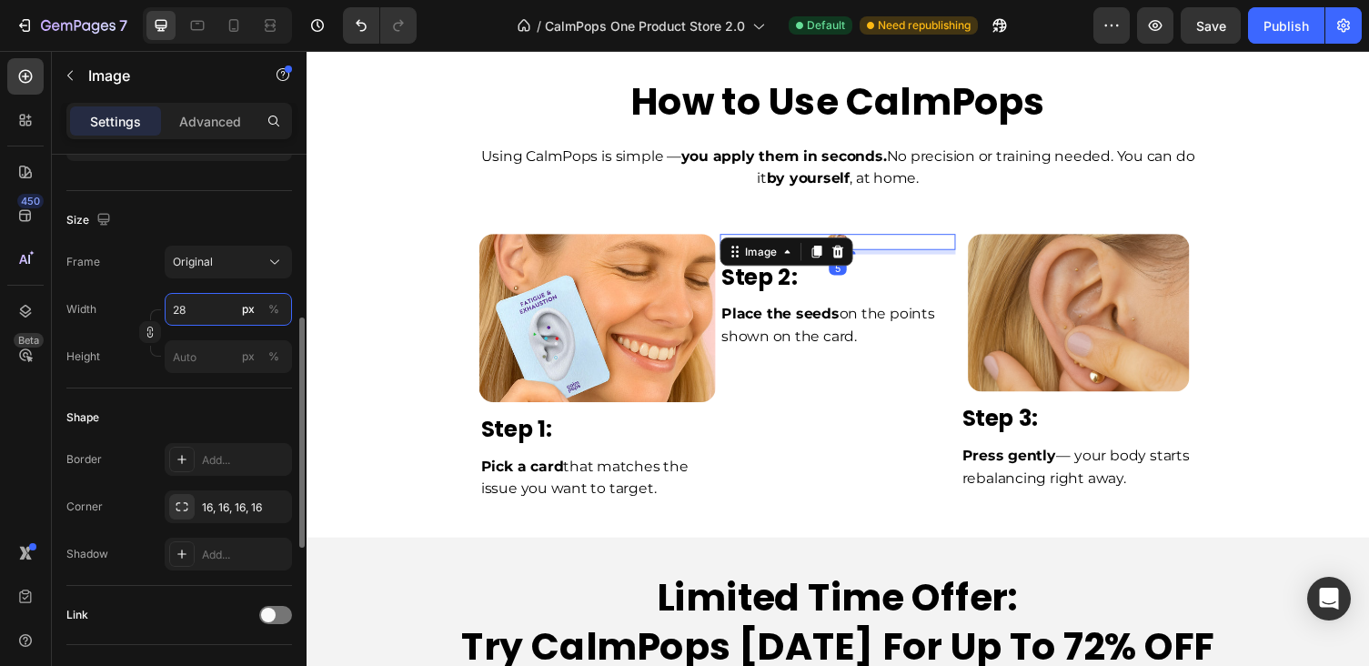
type input "280"
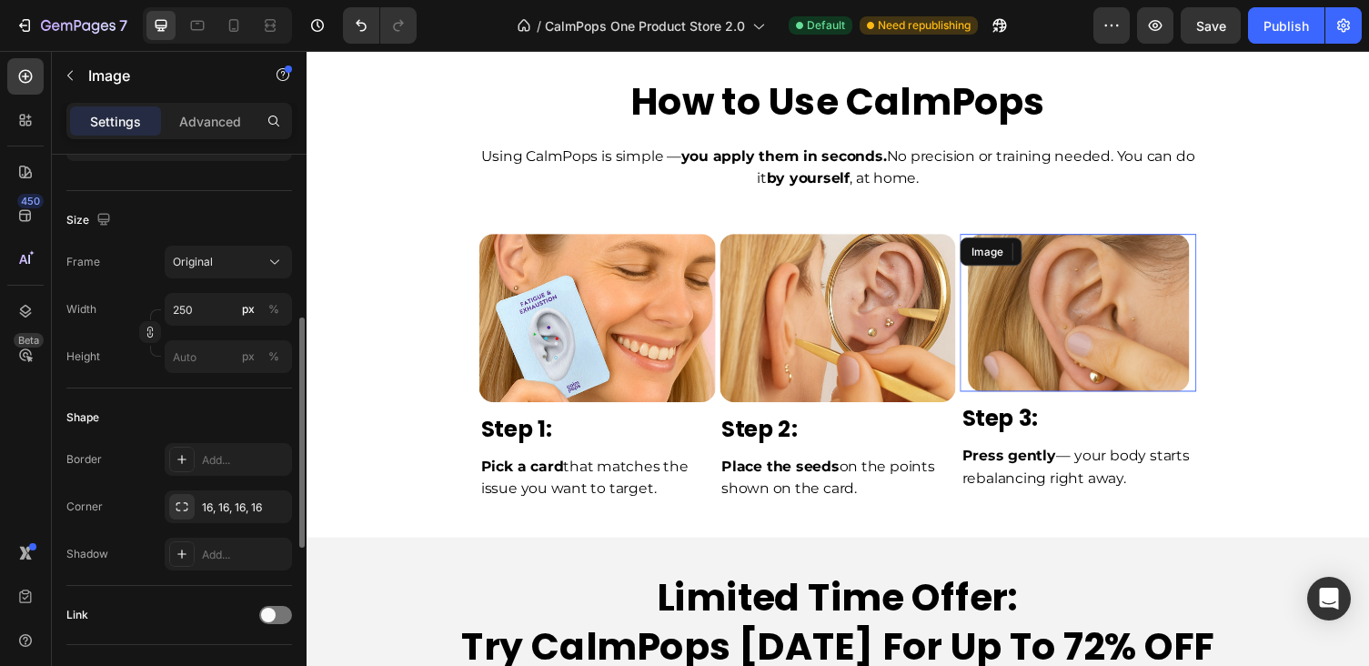
click at [1143, 317] on img at bounding box center [1099, 319] width 227 height 163
click at [221, 319] on input "250" at bounding box center [228, 309] width 127 height 33
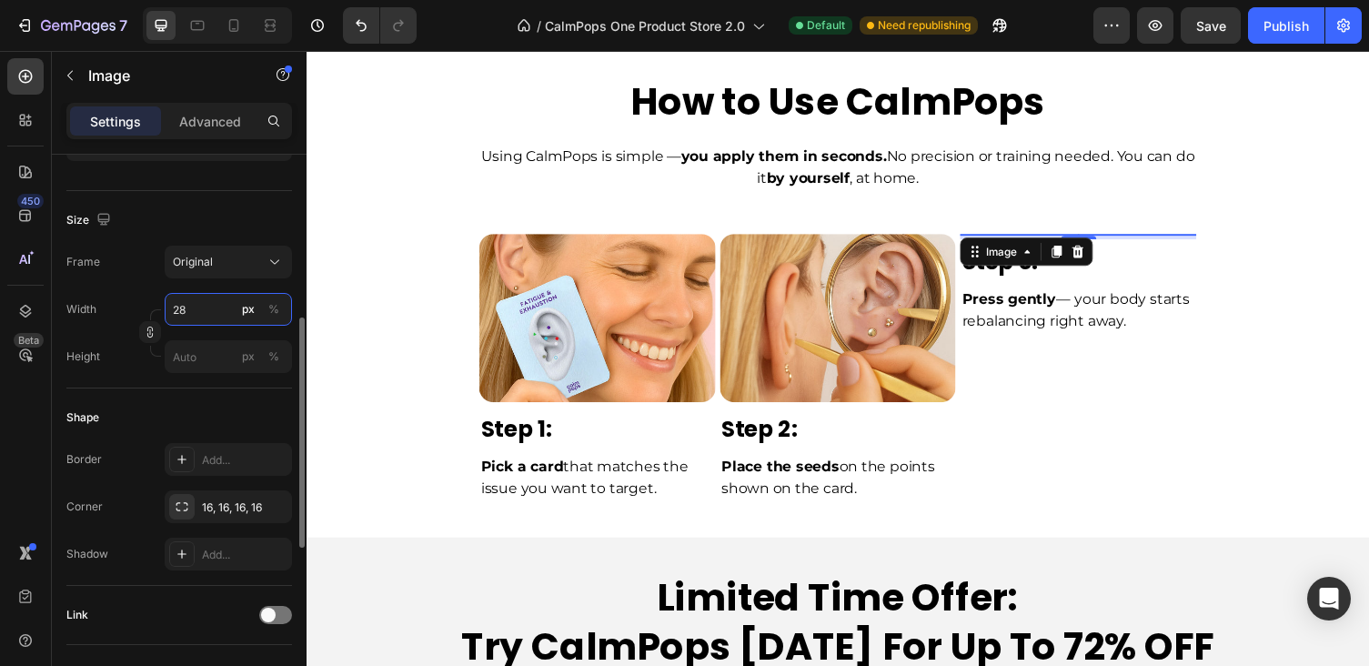
type input "280"
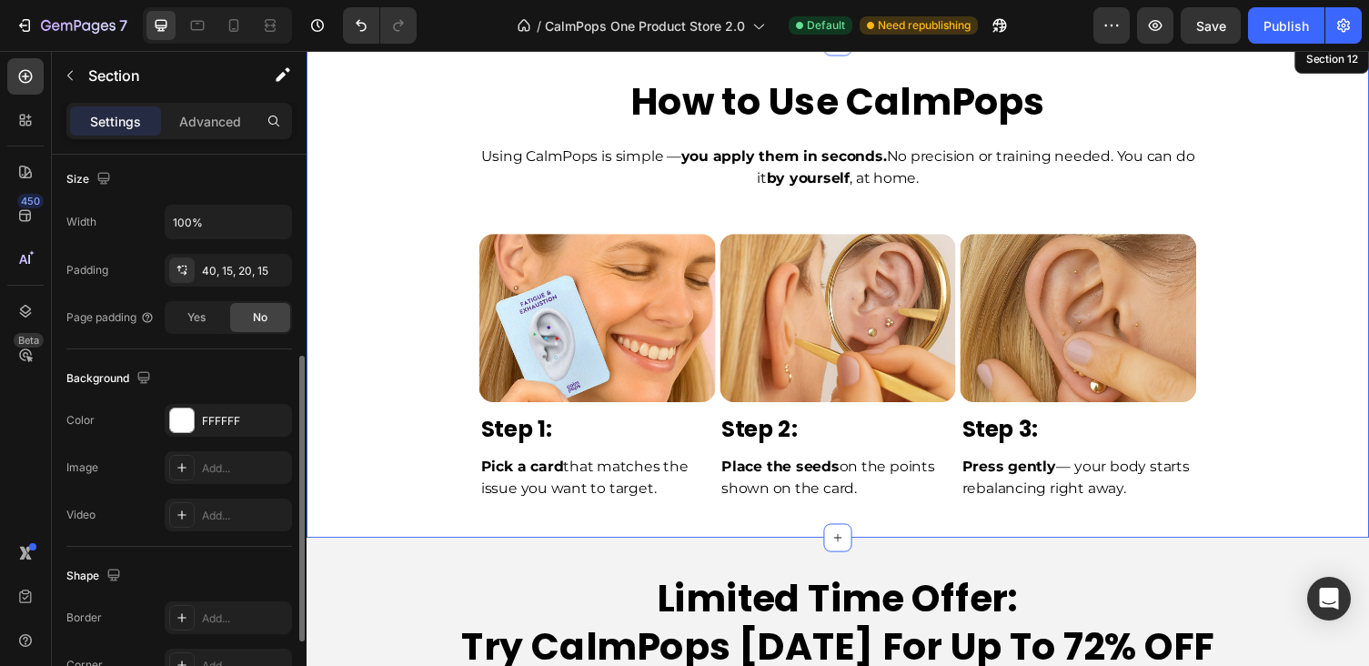
click at [1366, 312] on div "Image Row Step 1: Text Block Pick a card that matches the issue you want to tar…" at bounding box center [852, 370] width 1064 height 323
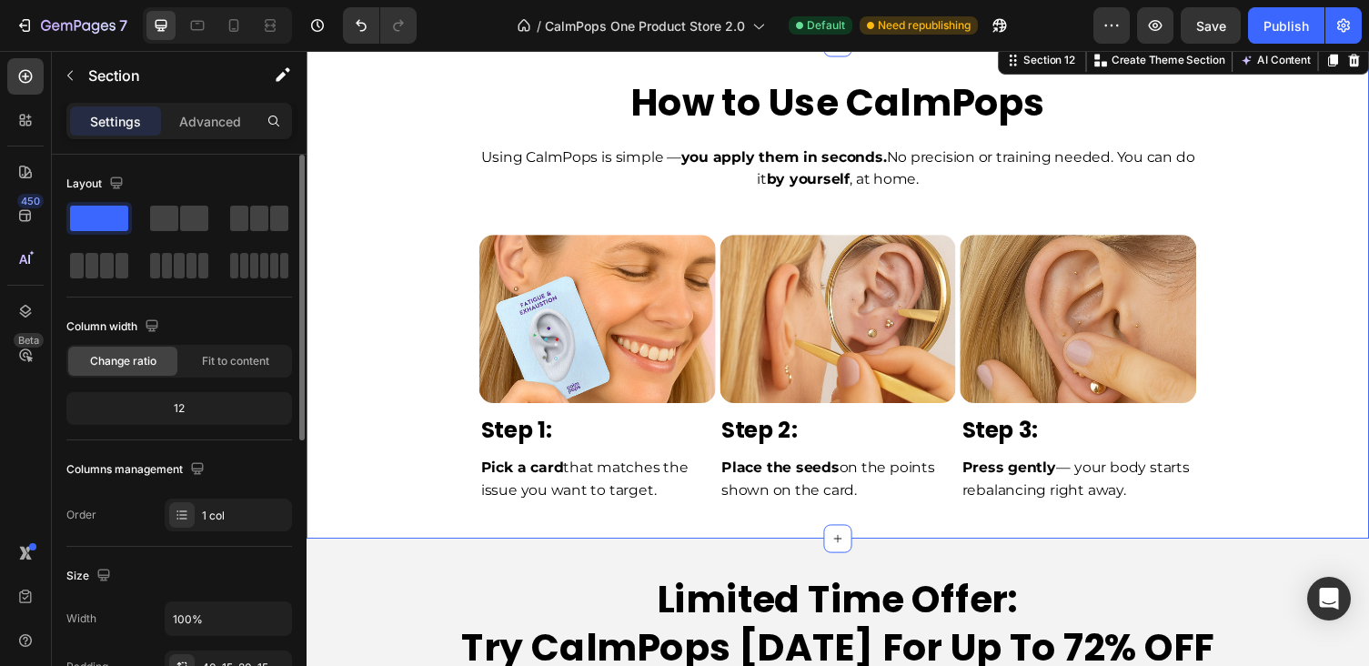
scroll to position [5735, 0]
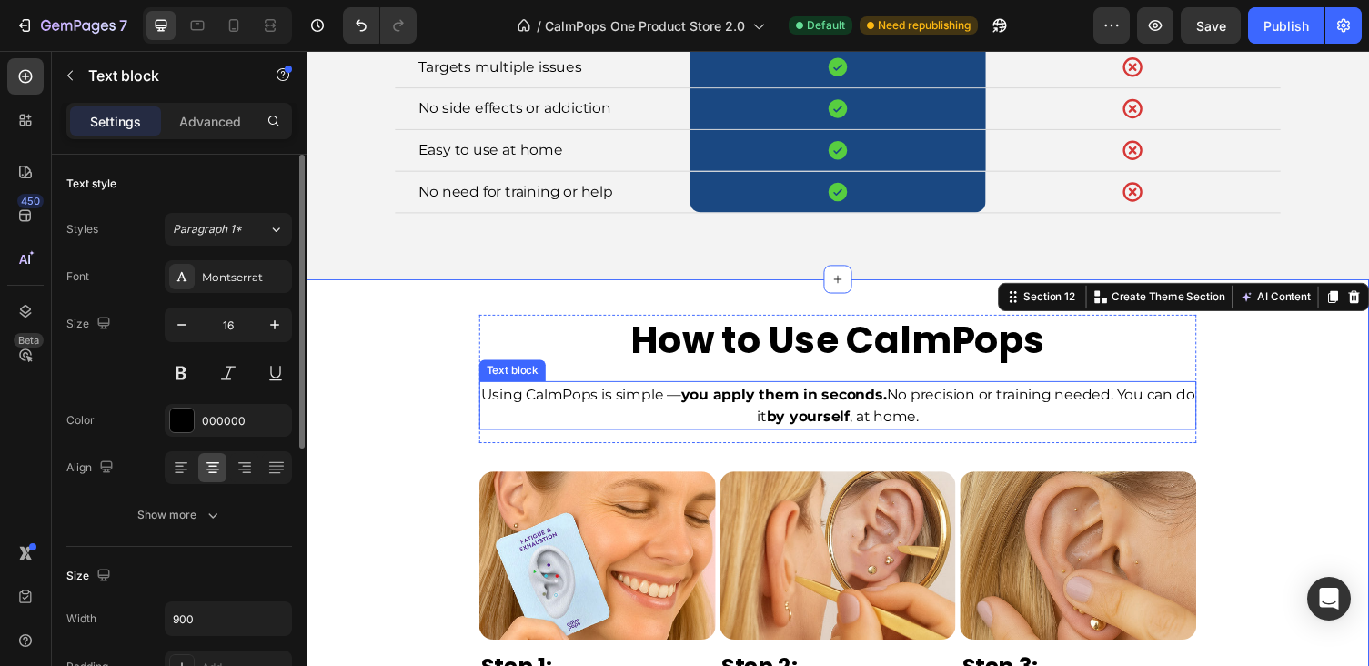
click at [1019, 432] on p "Using CalmPops is simple — you apply them in seconds. No precision or training …" at bounding box center [852, 415] width 733 height 46
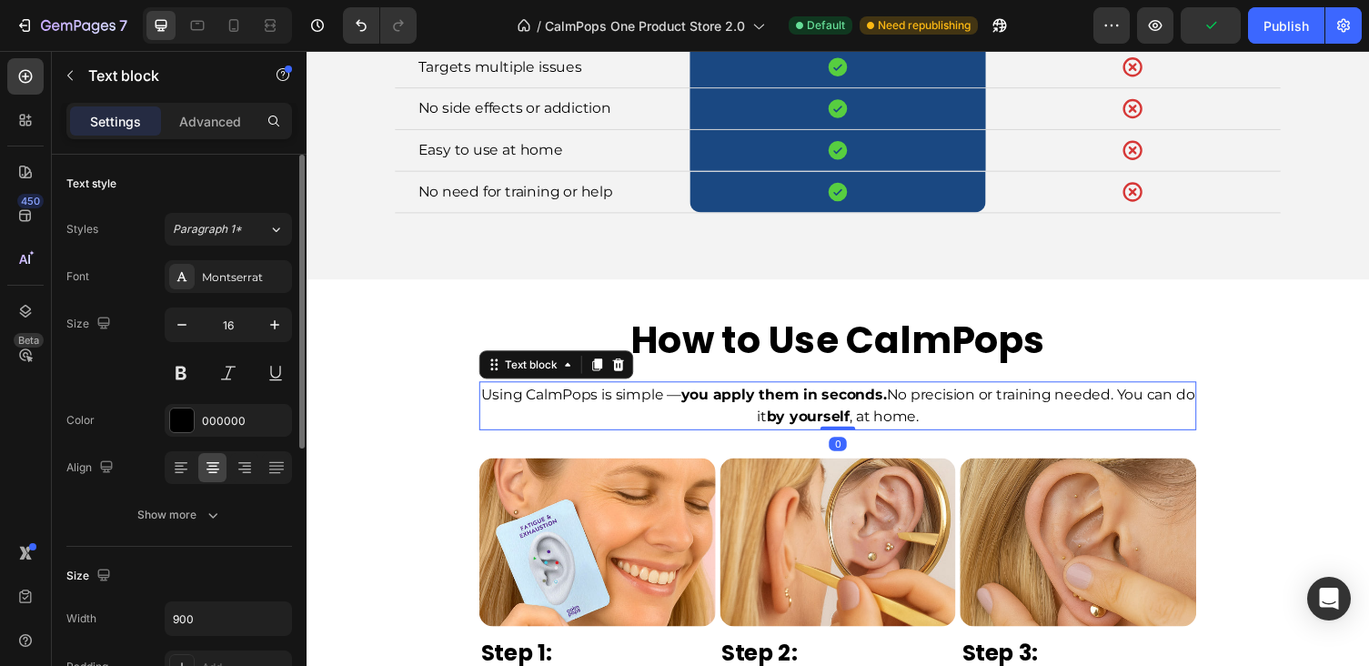
drag, startPoint x: 859, startPoint y: 448, endPoint x: 858, endPoint y: 402, distance: 46.4
click at [858, 402] on div "Using CalmPops is simple — you apply them in seconds. No precision or training …" at bounding box center [852, 415] width 737 height 50
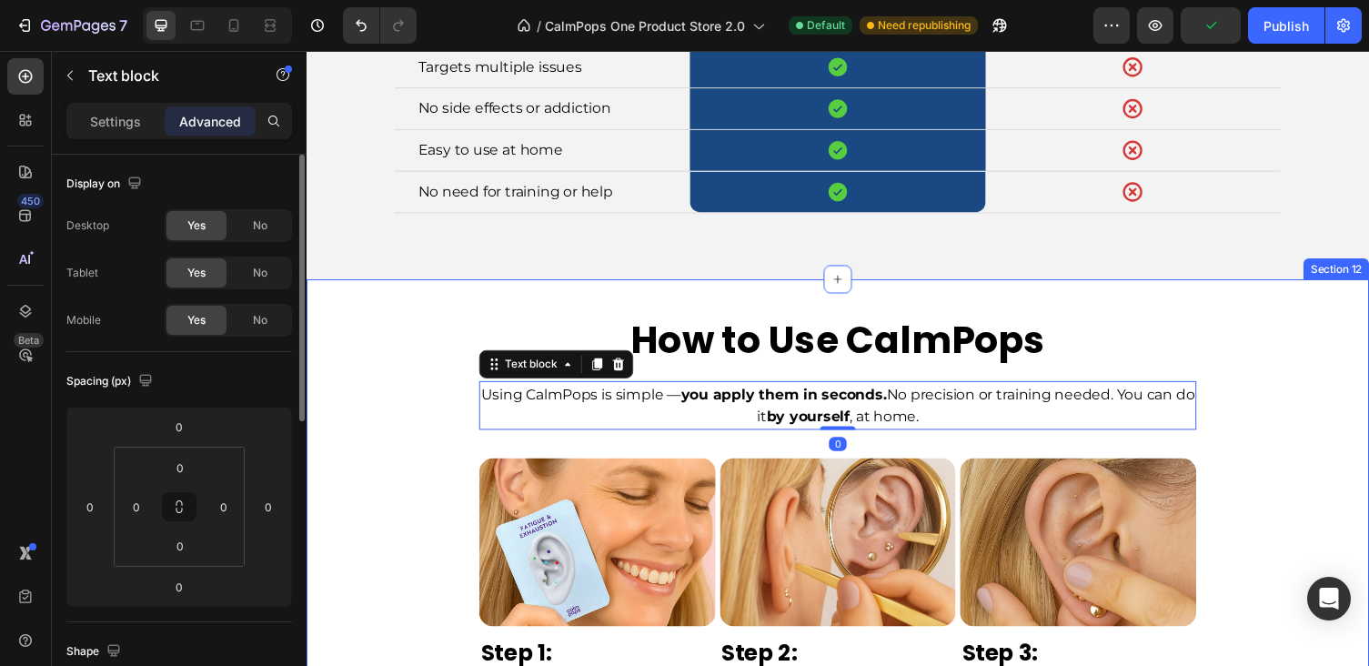
click at [876, 447] on div "Image Row Step 1: Text Block Pick a card that matches the issue you want to tar…" at bounding box center [852, 601] width 1064 height 323
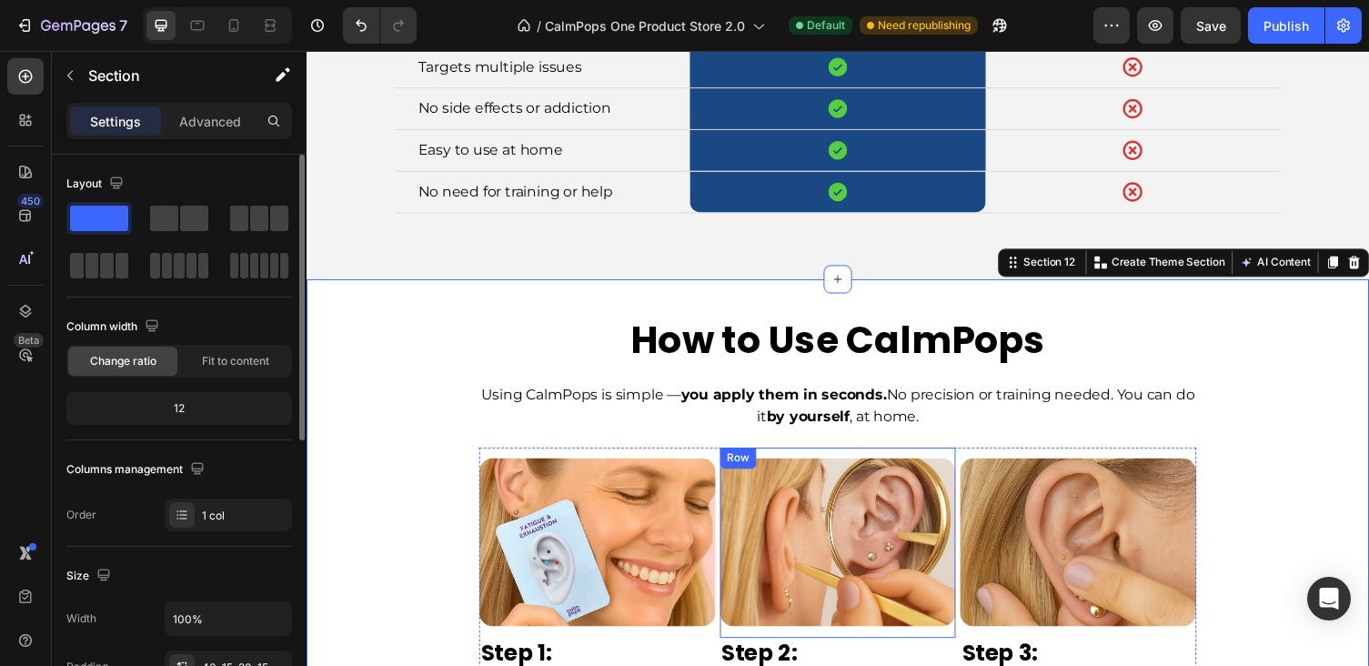
click at [872, 464] on div "Image Row" at bounding box center [852, 556] width 243 height 196
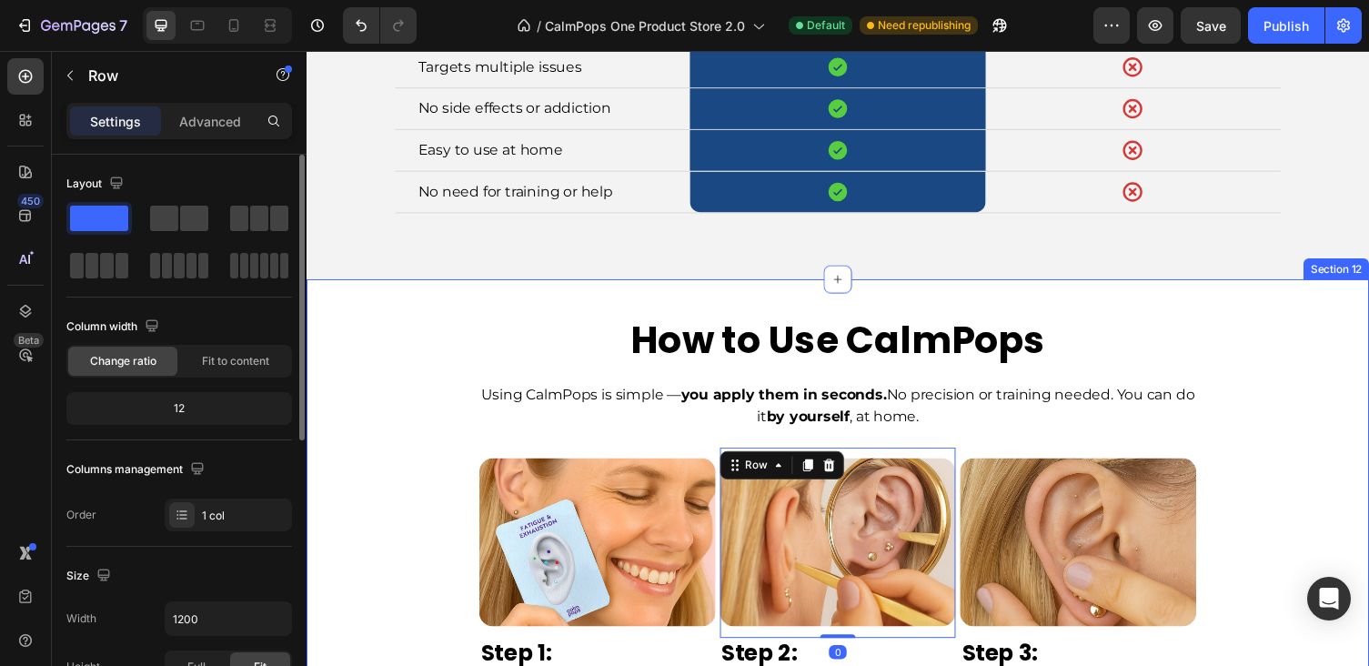
click at [918, 445] on div "Image Row Step 1: Text Block Pick a card that matches the issue you want to tar…" at bounding box center [852, 601] width 1064 height 323
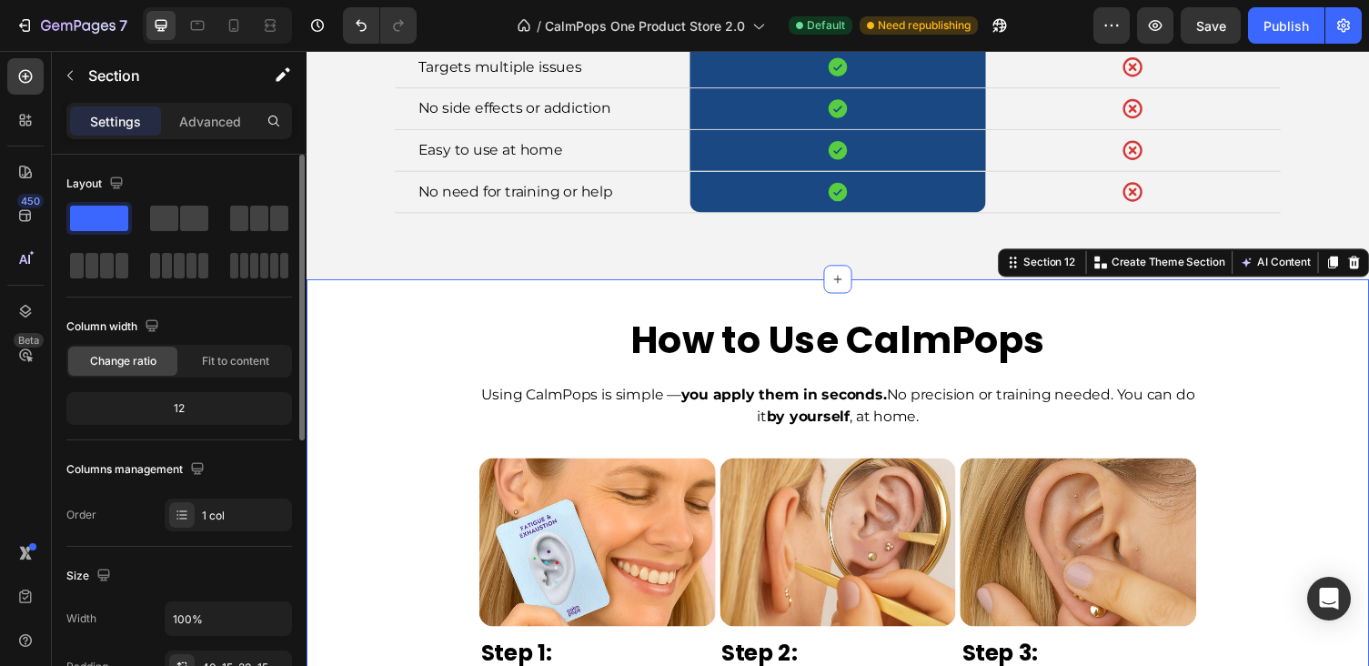
click at [1048, 445] on div "Image Row Step 1: Text Block Pick a card that matches the issue you want to tar…" at bounding box center [852, 601] width 1064 height 323
click at [1050, 458] on div "Image Row" at bounding box center [1099, 556] width 243 height 196
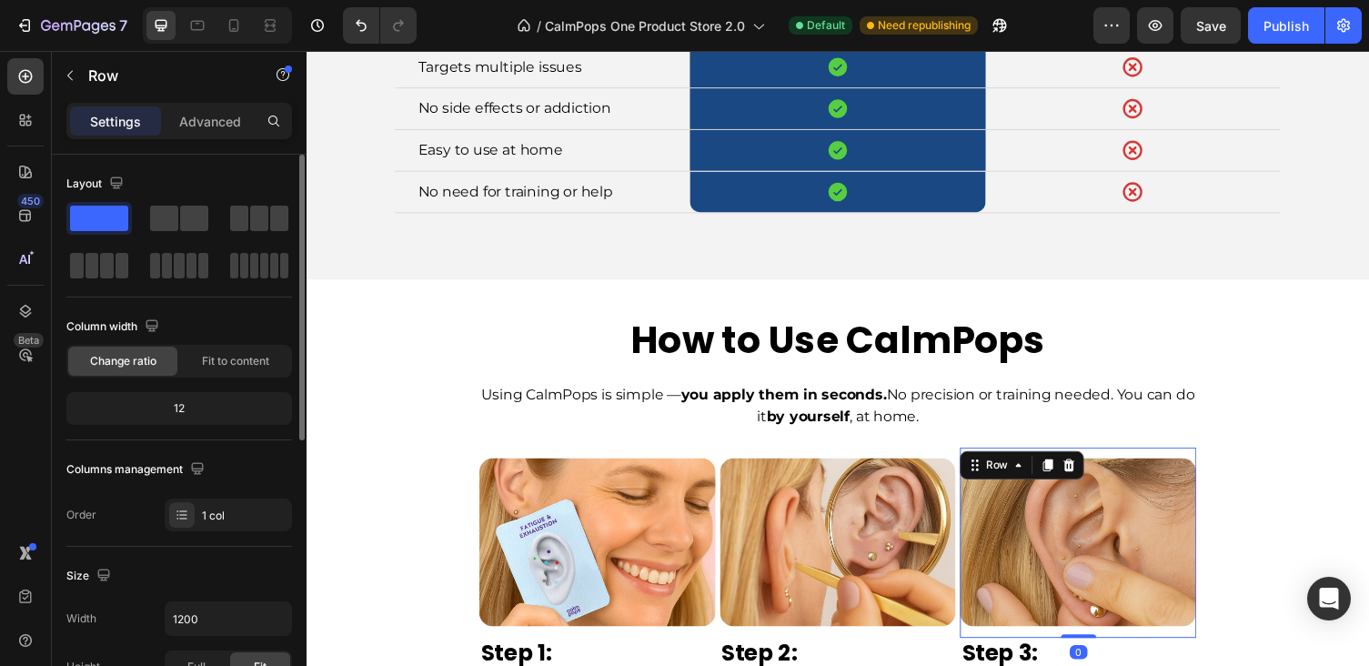
click at [1050, 464] on div "Row" at bounding box center [1041, 476] width 127 height 29
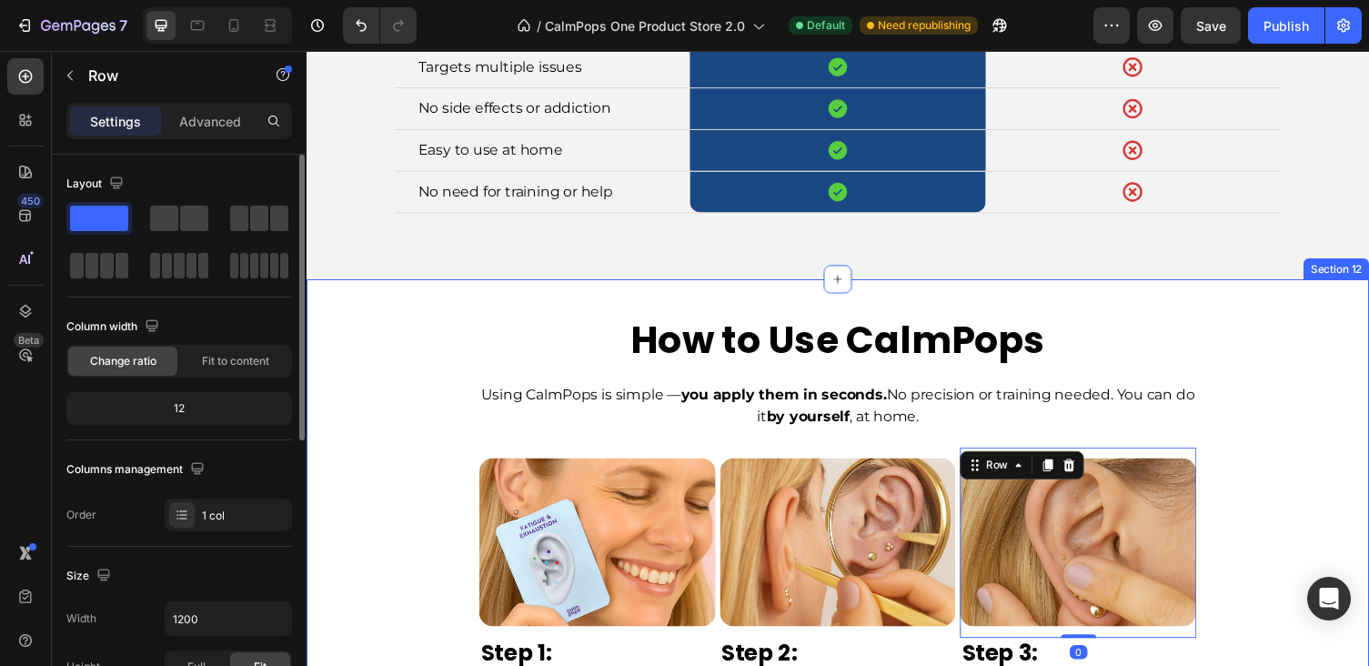
click at [1232, 483] on div "Image Row Step 1: Text Block Pick a card that matches the issue you want to tar…" at bounding box center [852, 601] width 1064 height 323
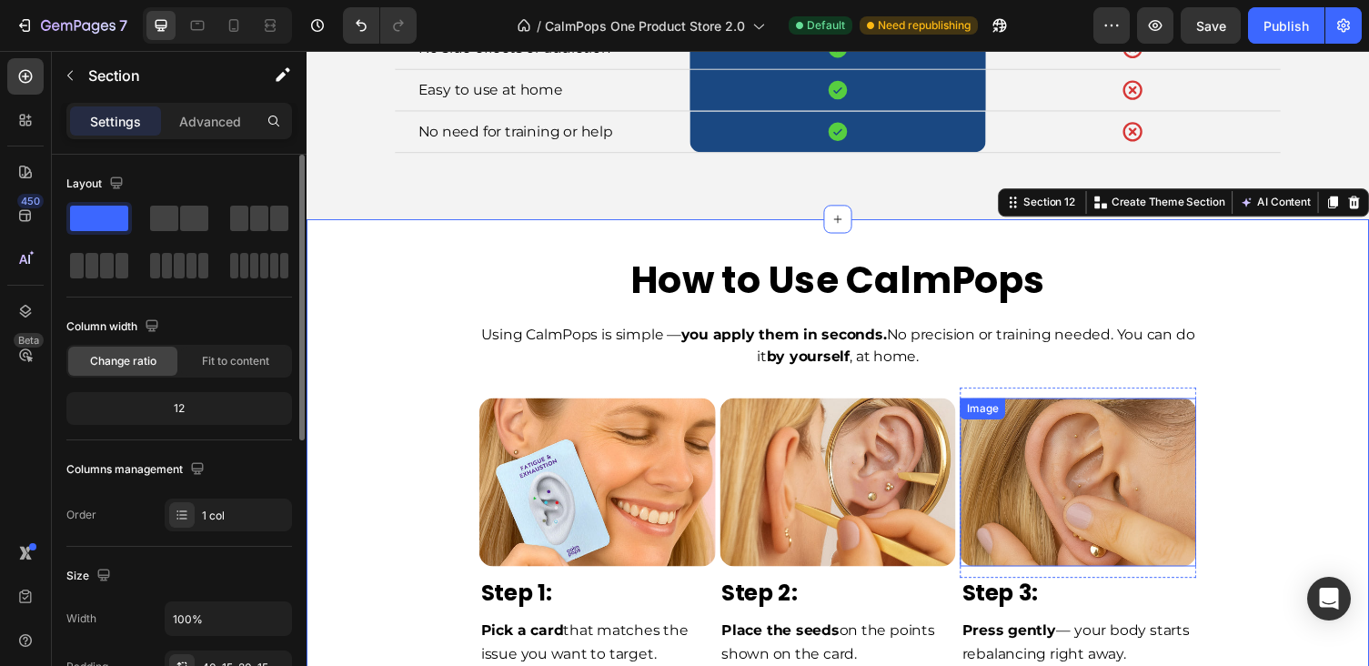
scroll to position [5919, 0]
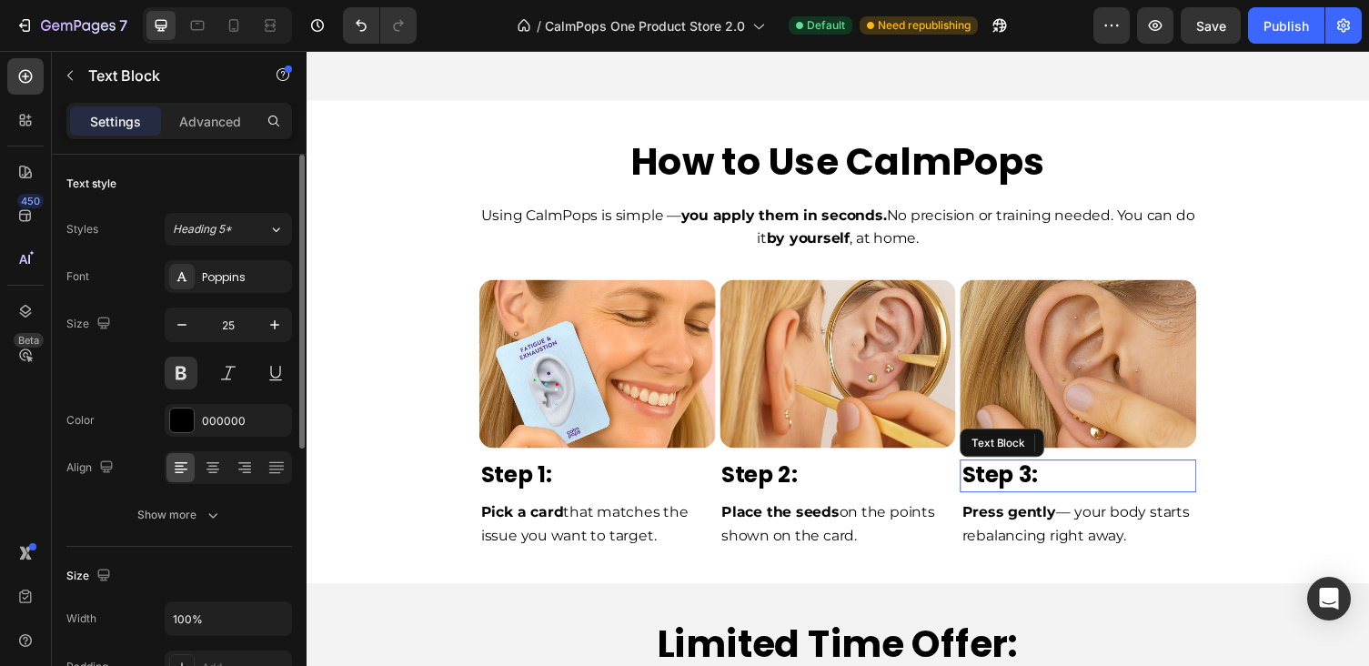
click at [1219, 491] on p "Step 3:" at bounding box center [1099, 487] width 239 height 30
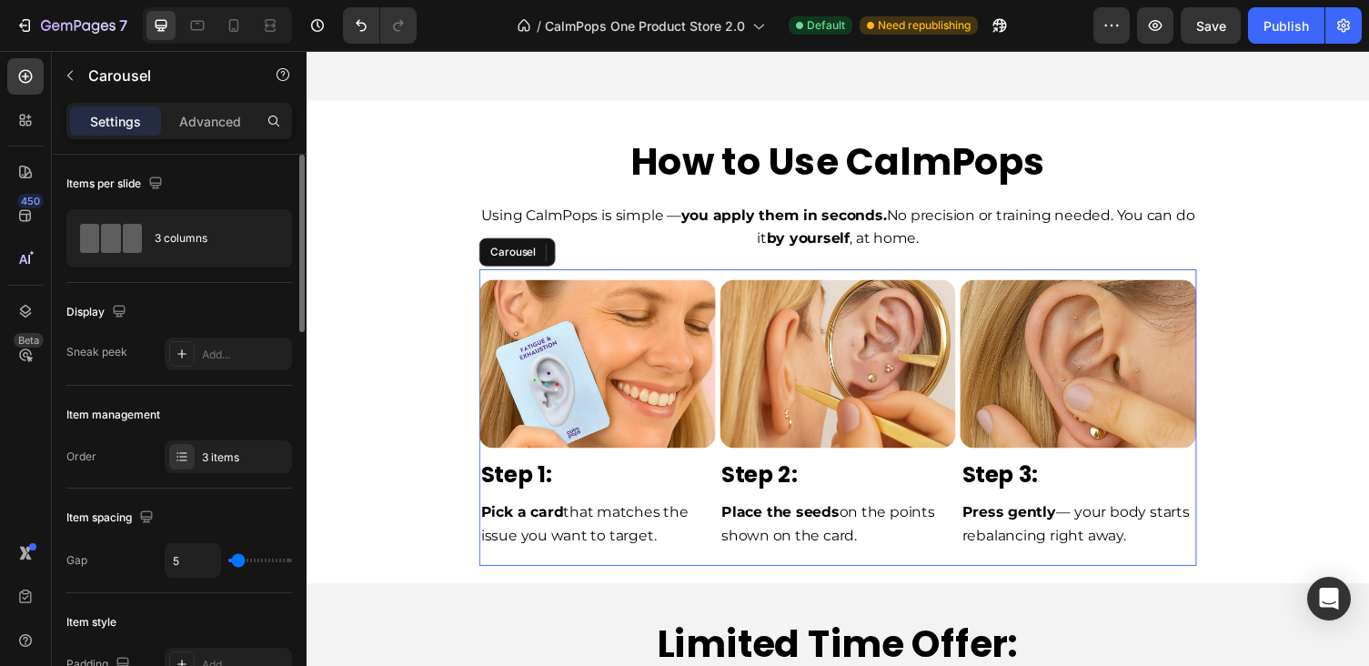
click at [1201, 564] on div "Image Row Step 3: Text Block 8 Press gently — your body starts rebalancing righ…" at bounding box center [1099, 427] width 243 height 305
click at [221, 100] on div "Carousel" at bounding box center [155, 77] width 207 height 52
click at [221, 114] on p "Advanced" at bounding box center [210, 121] width 62 height 19
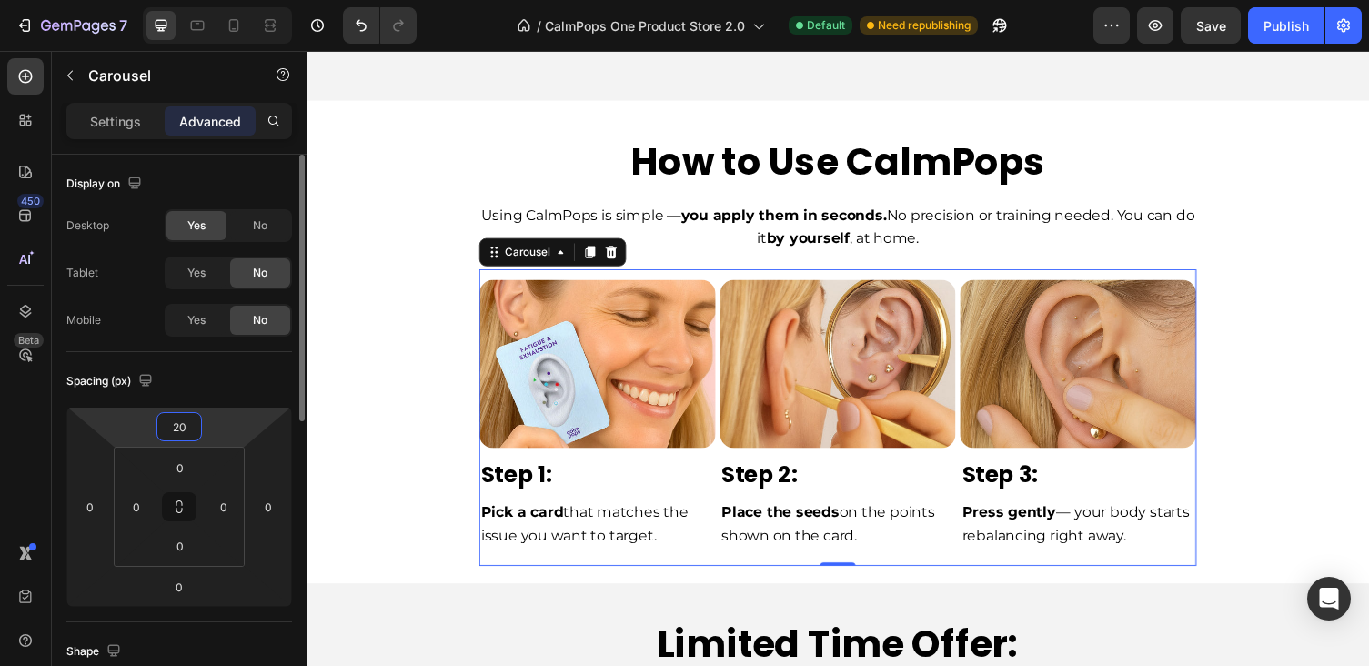
click at [182, 436] on input "20" at bounding box center [179, 426] width 36 height 27
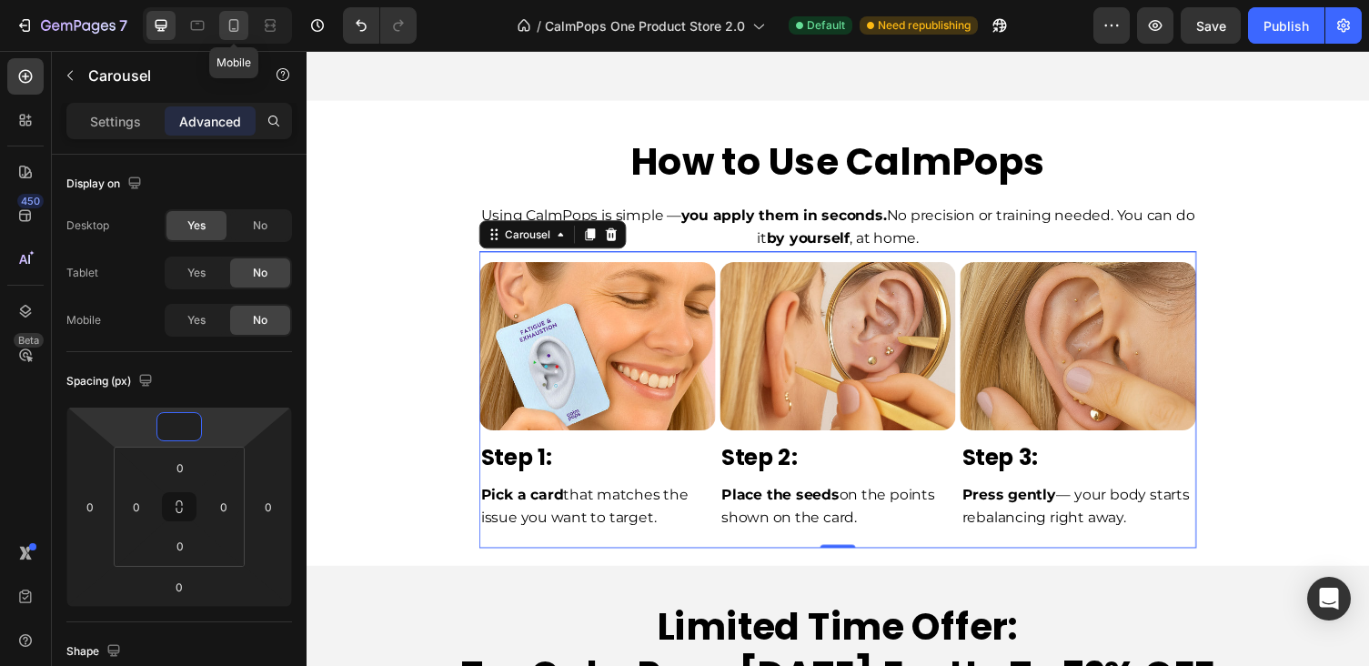
click at [226, 33] on icon at bounding box center [234, 25] width 18 height 18
type input "0"
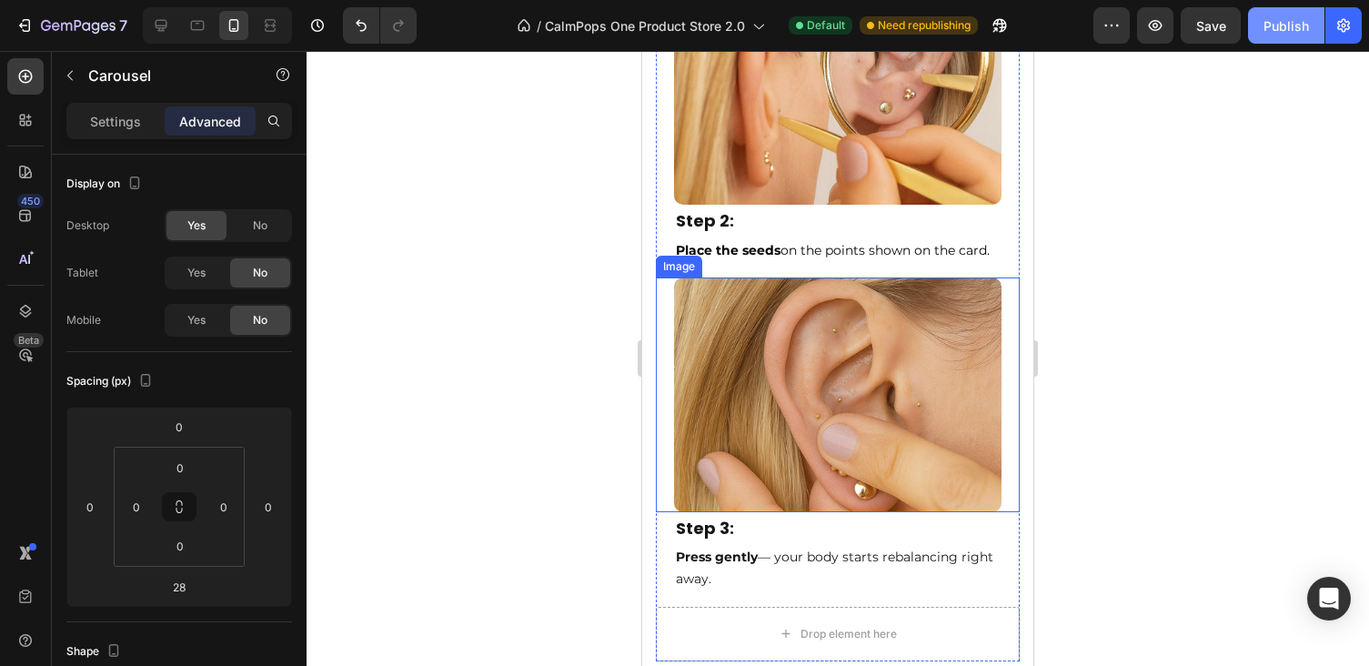
scroll to position [8671, 0]
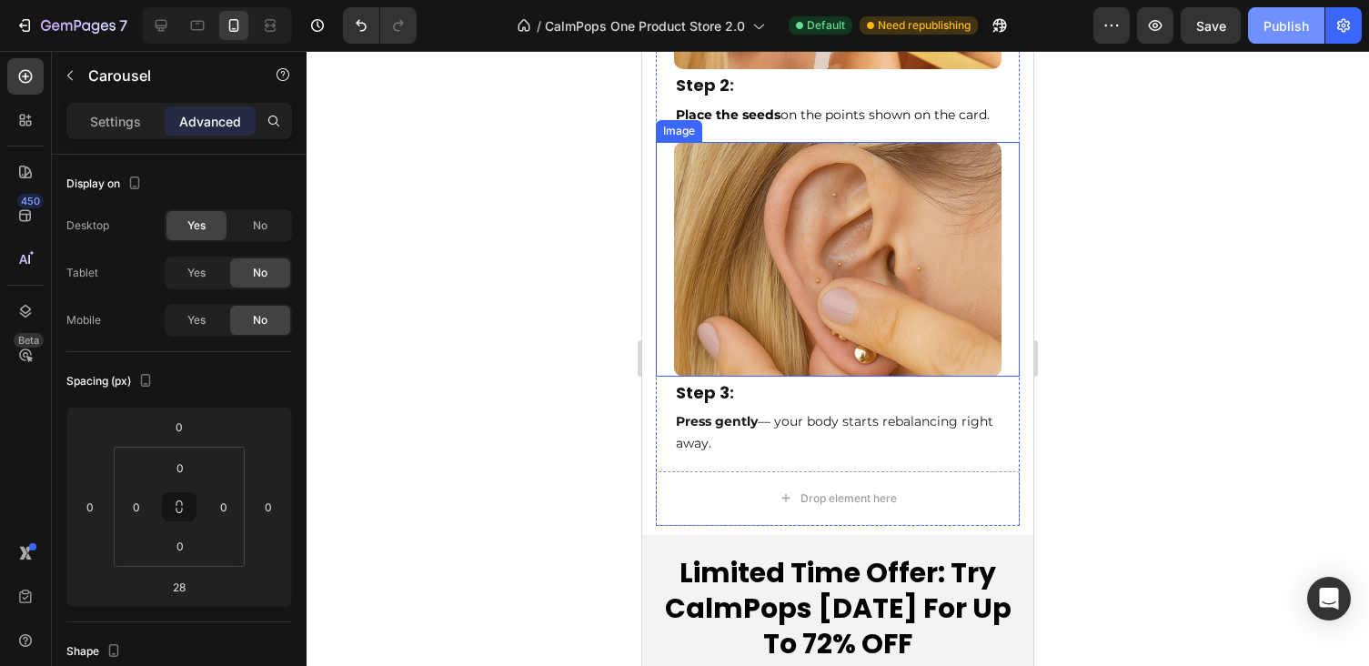
click at [1298, 39] on button "Publish" at bounding box center [1286, 25] width 76 height 36
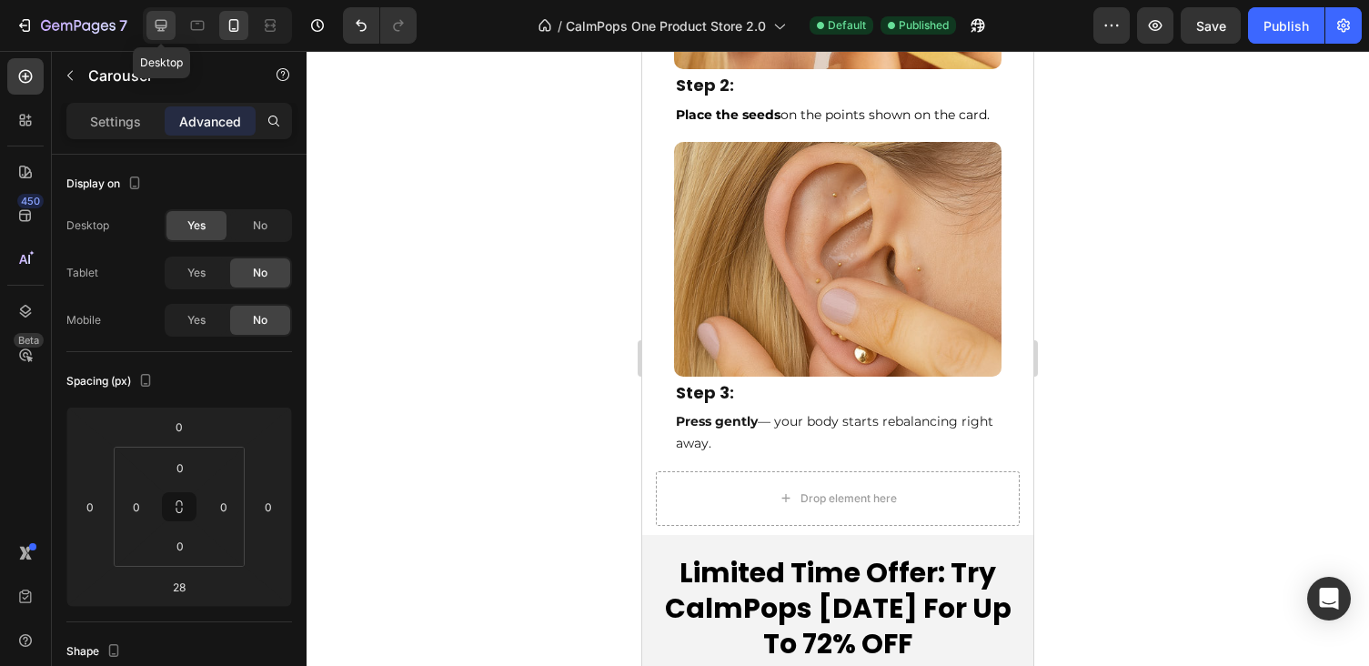
click at [174, 31] on div at bounding box center [160, 25] width 29 height 29
type input "0"
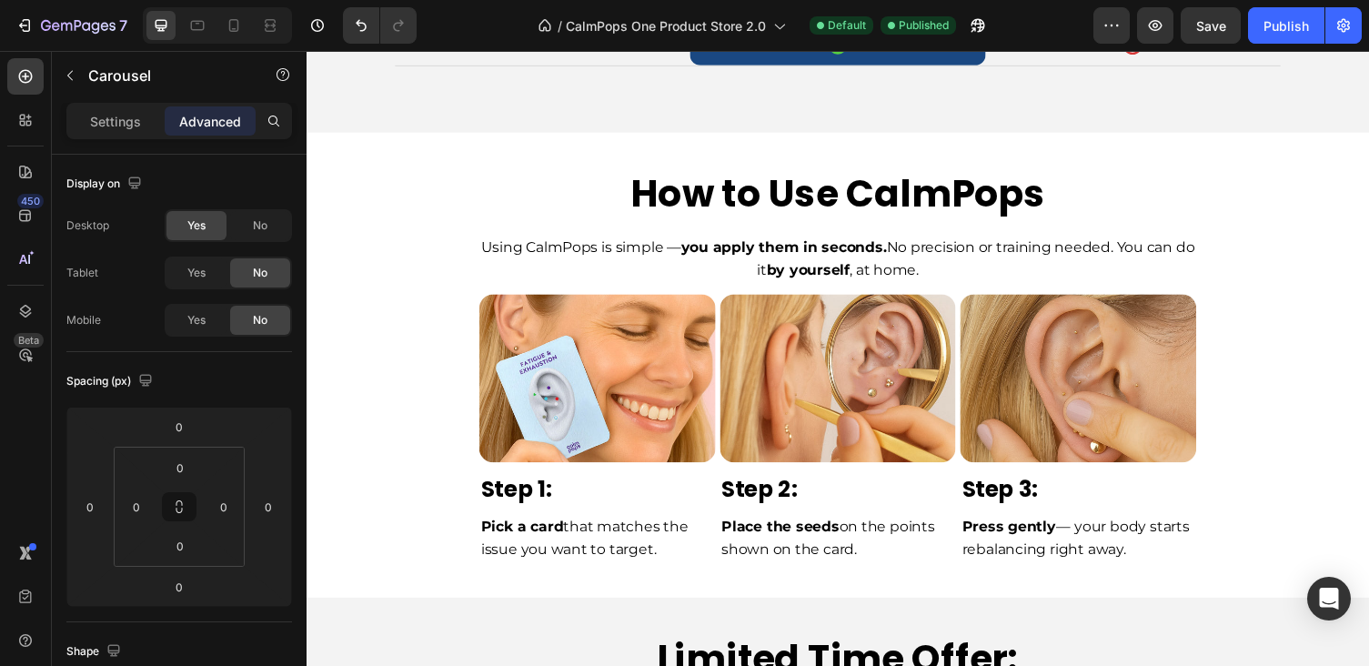
scroll to position [5706, 0]
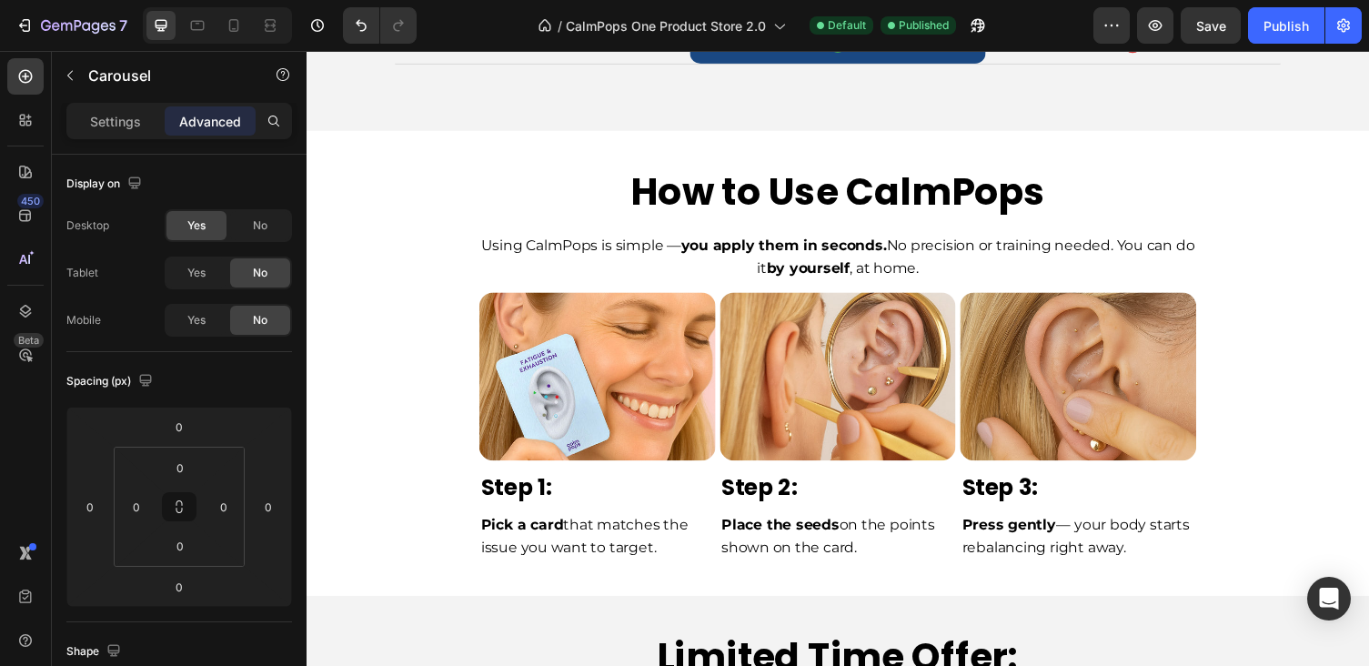
click at [558, 287] on div "Image Row Step 1: Text Block Pick a card that matches the issue you want to tar…" at bounding box center [852, 439] width 737 height 305
click at [898, 583] on div "Image Row Step 2: Text Block Place the seeds on the points shown on the card. T…" at bounding box center [852, 439] width 243 height 305
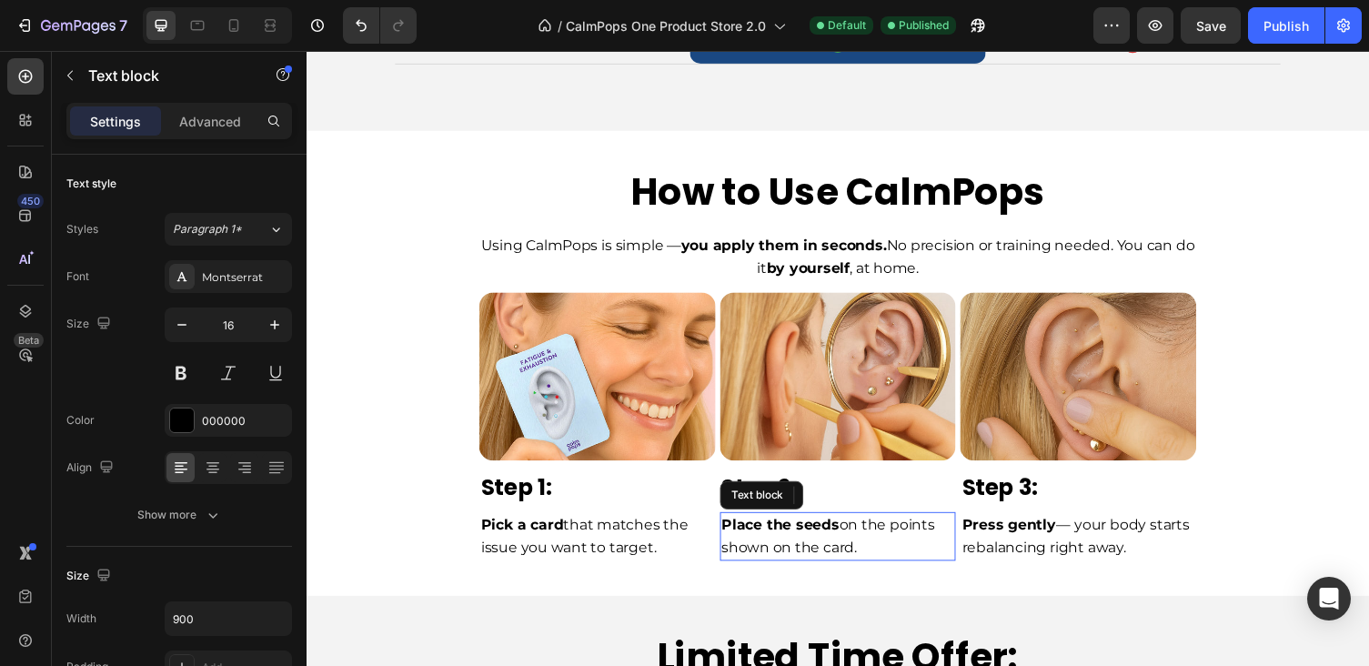
click at [949, 558] on p "Place the seeds on the points shown on the card." at bounding box center [852, 549] width 239 height 46
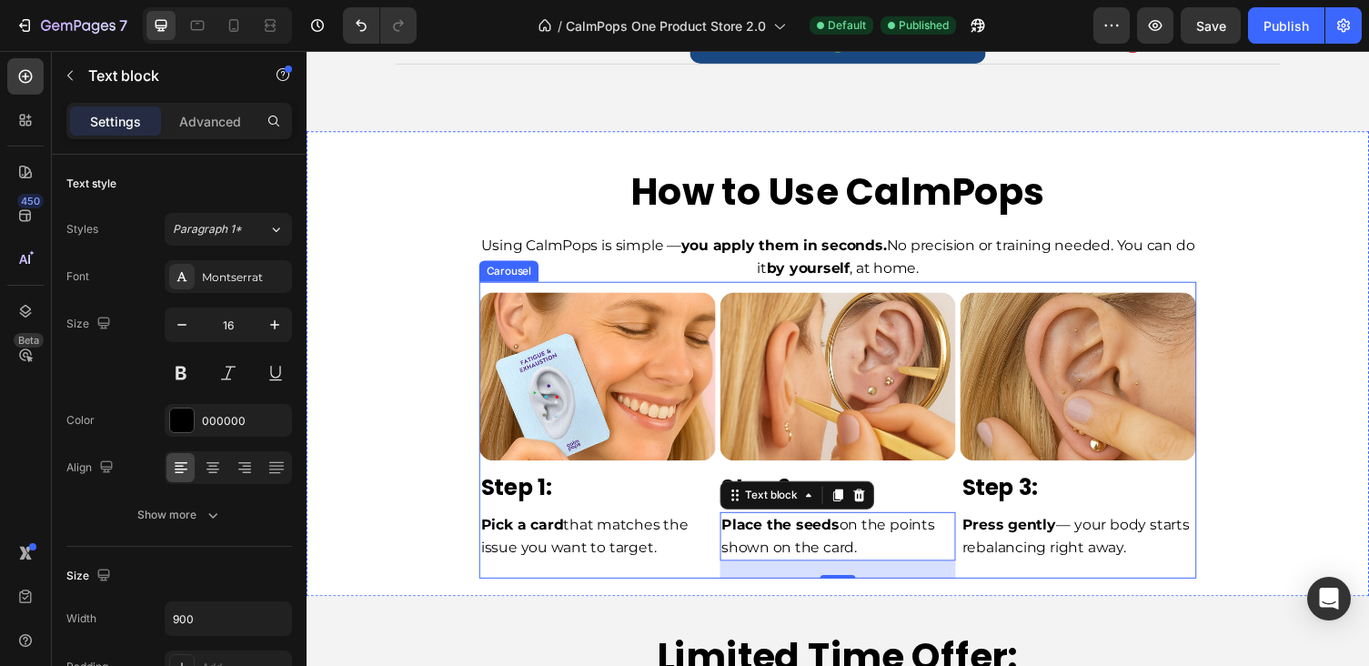
click at [978, 588] on div "How to Use CalmPops Heading Using CalmPops is simple — you apply them in second…" at bounding box center [852, 371] width 1091 height 477
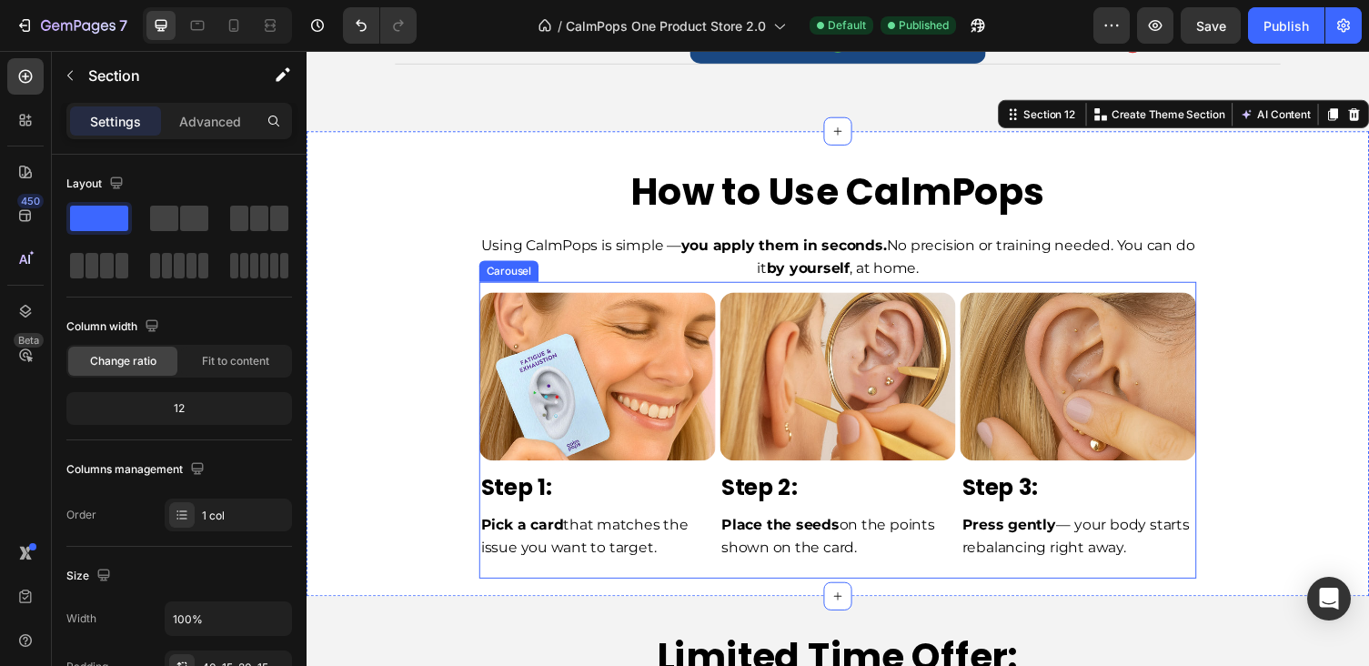
click at [980, 579] on div "Image Row Step 3: Text Block Press gently — your body starts rebalancing right …" at bounding box center [1099, 439] width 243 height 305
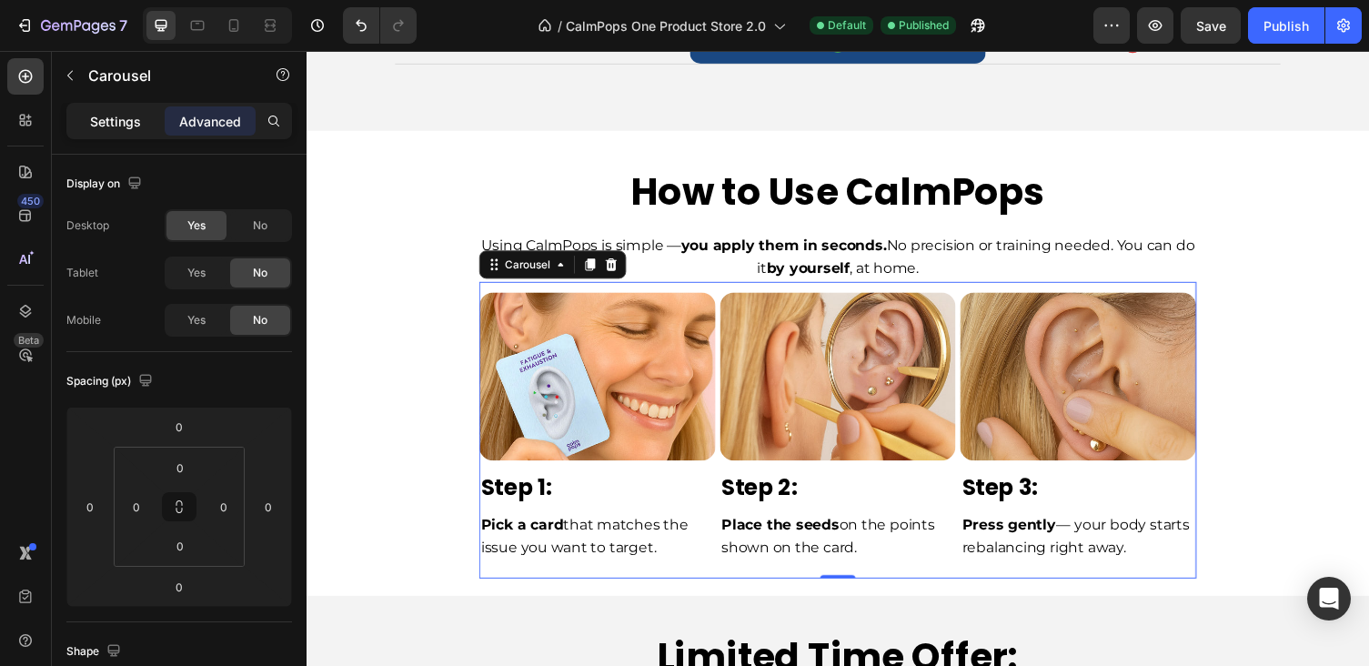
click at [134, 120] on p "Settings" at bounding box center [115, 121] width 51 height 19
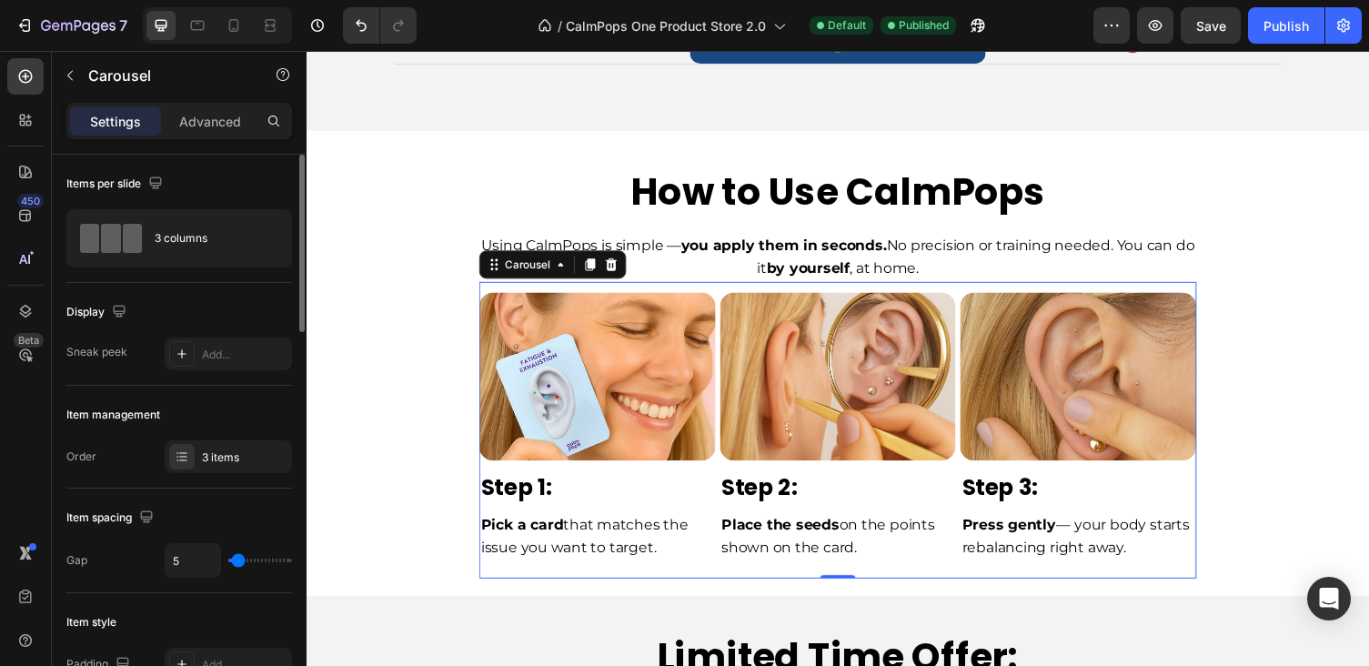
type input "8"
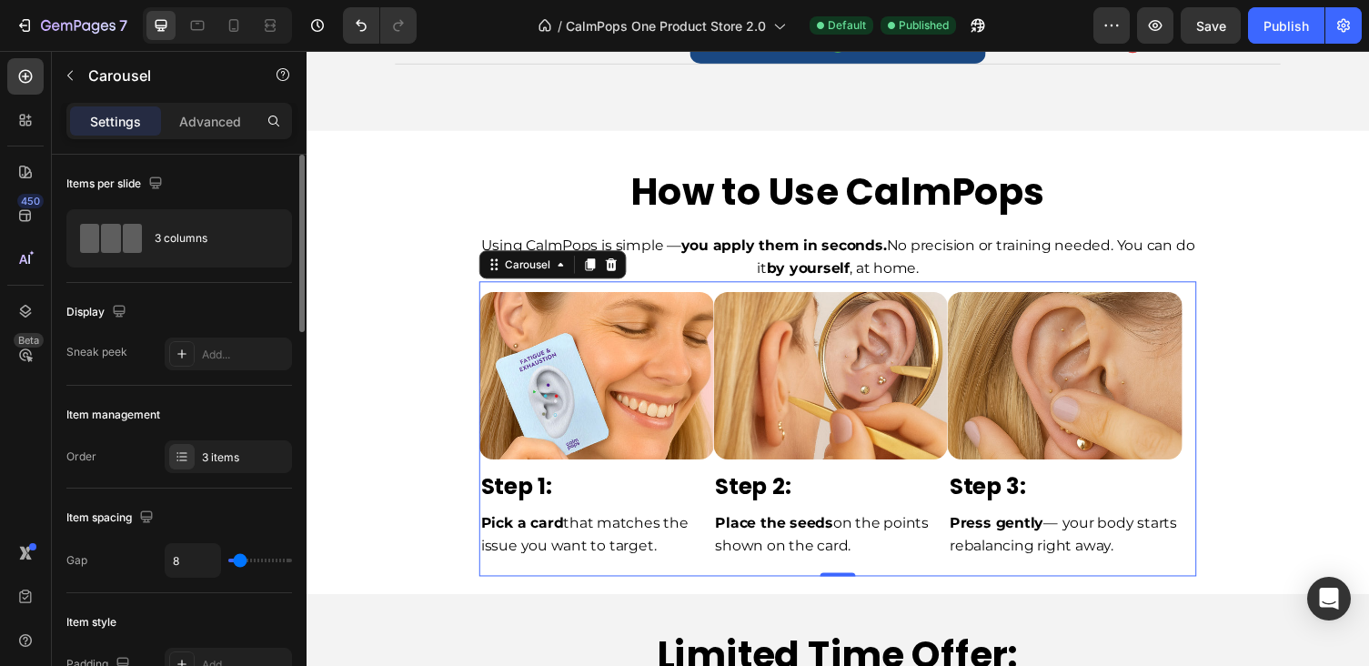
type input "9"
type input "22"
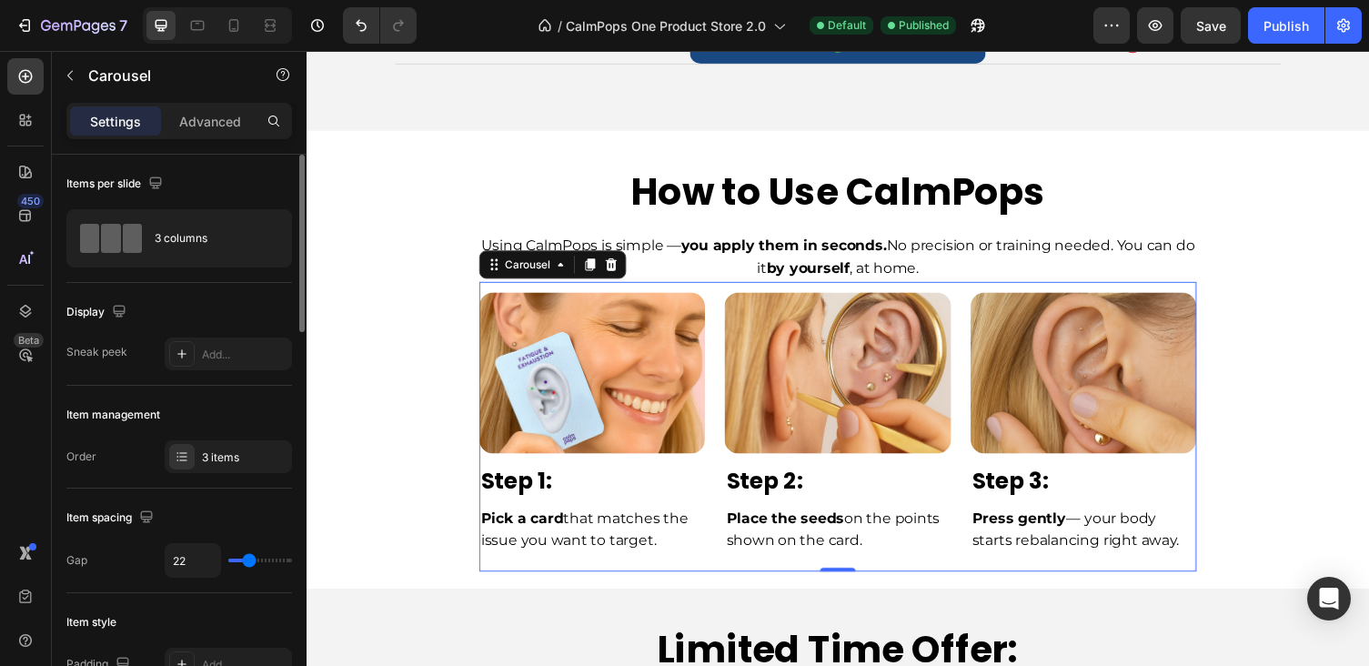
type input "29"
type input "34"
type input "47"
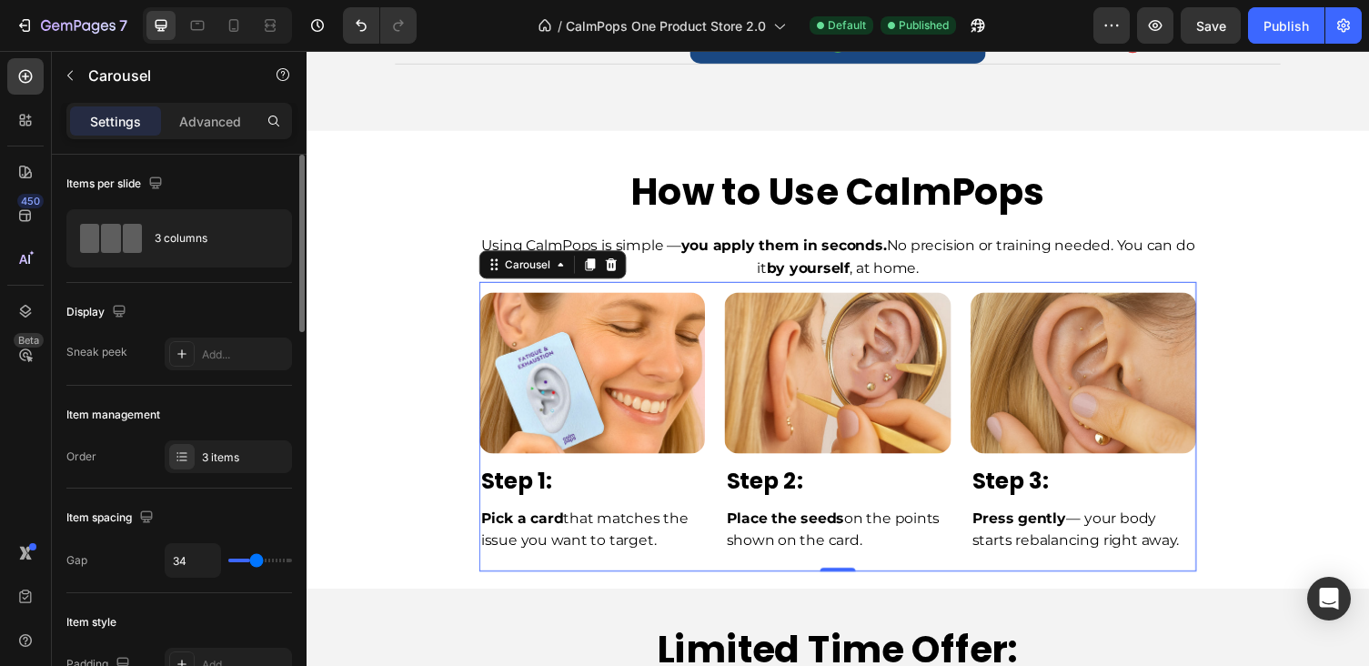
type input "47"
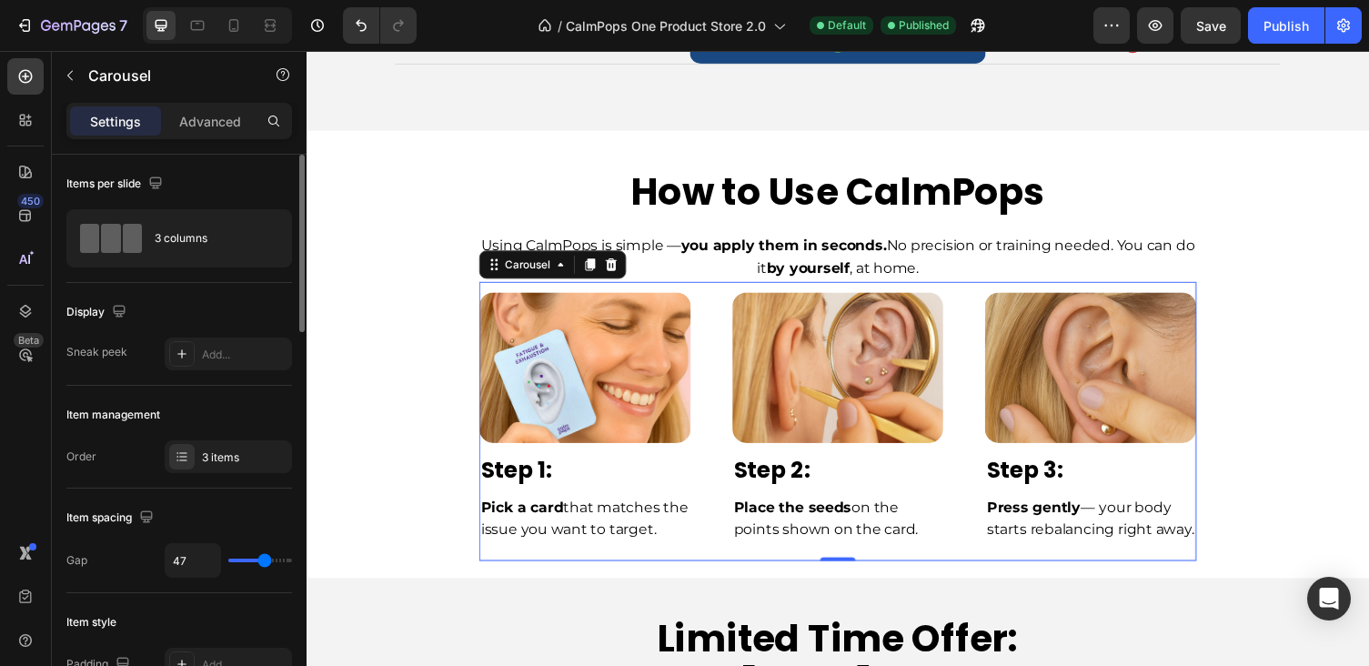
type input "46"
type input "43"
type input "39"
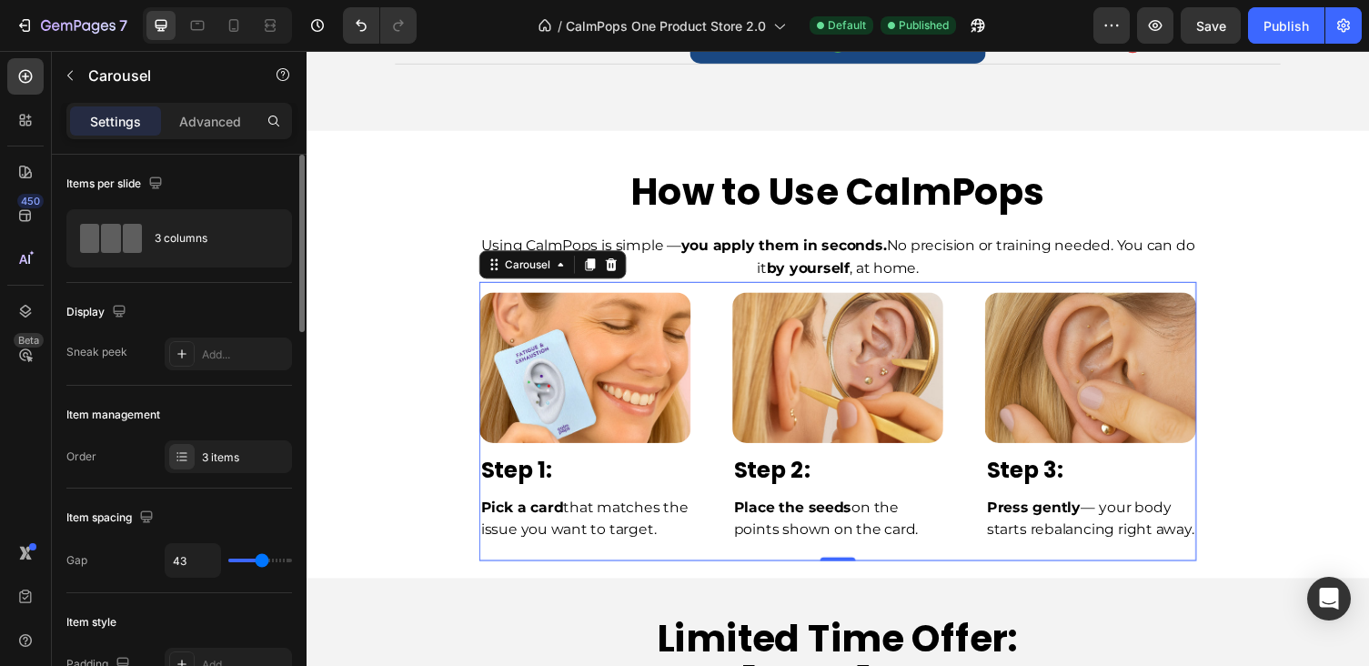
type input "39"
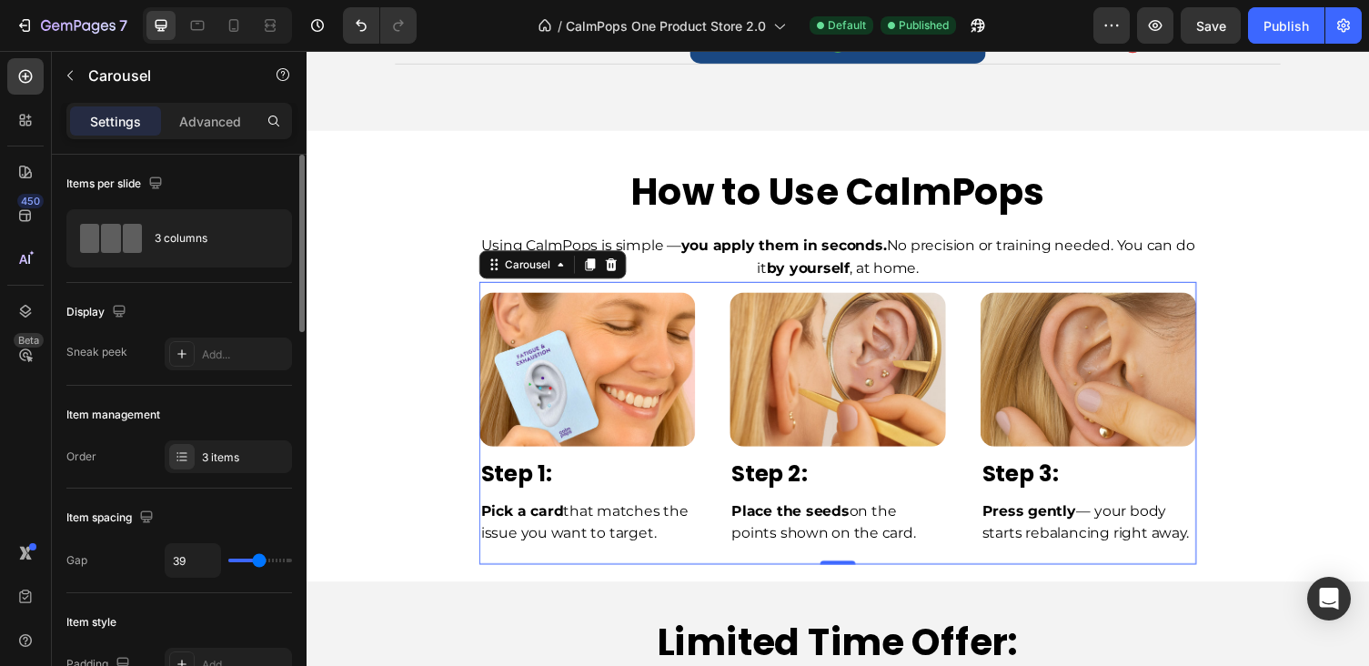
type input "33"
type input "30"
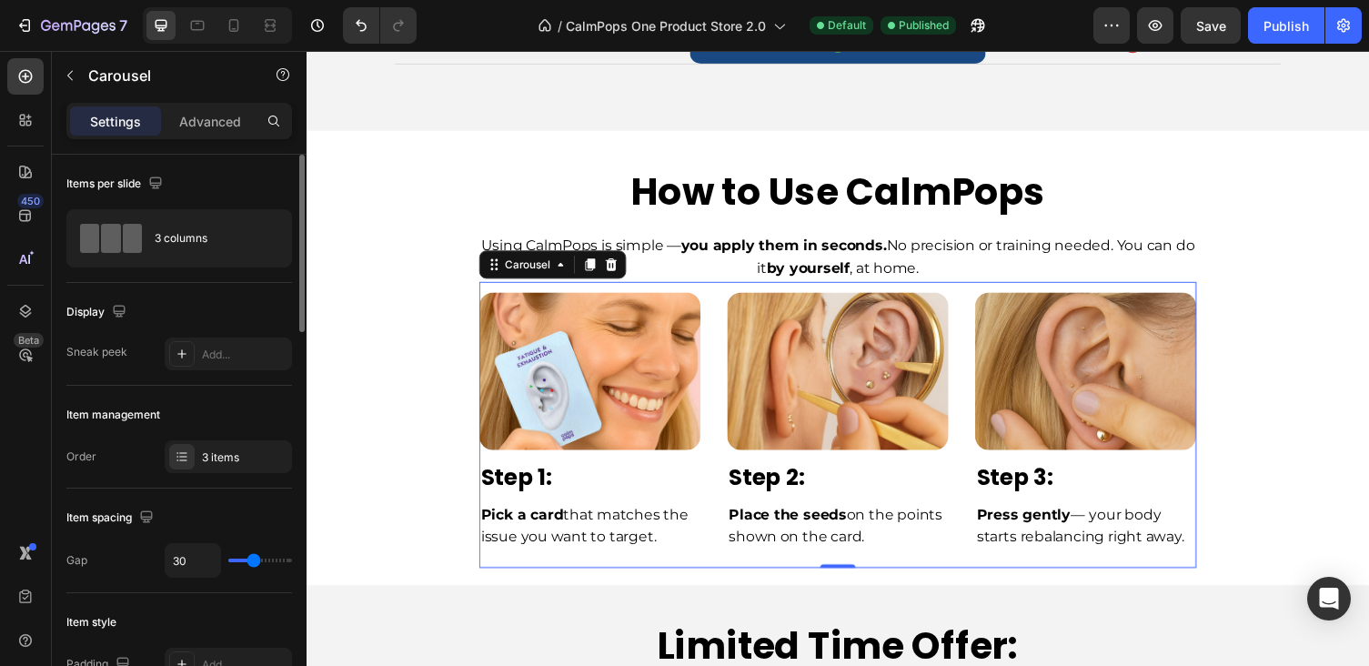
type input "27"
type input "26"
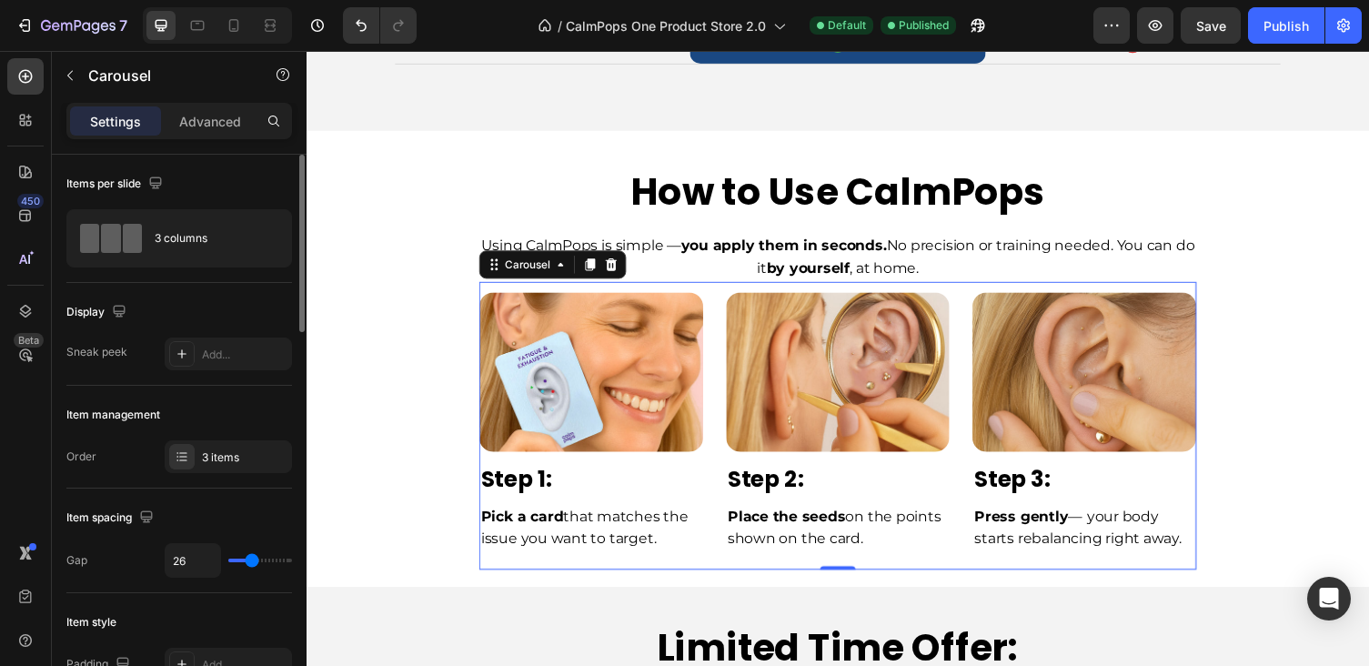
type input "25"
type input "23"
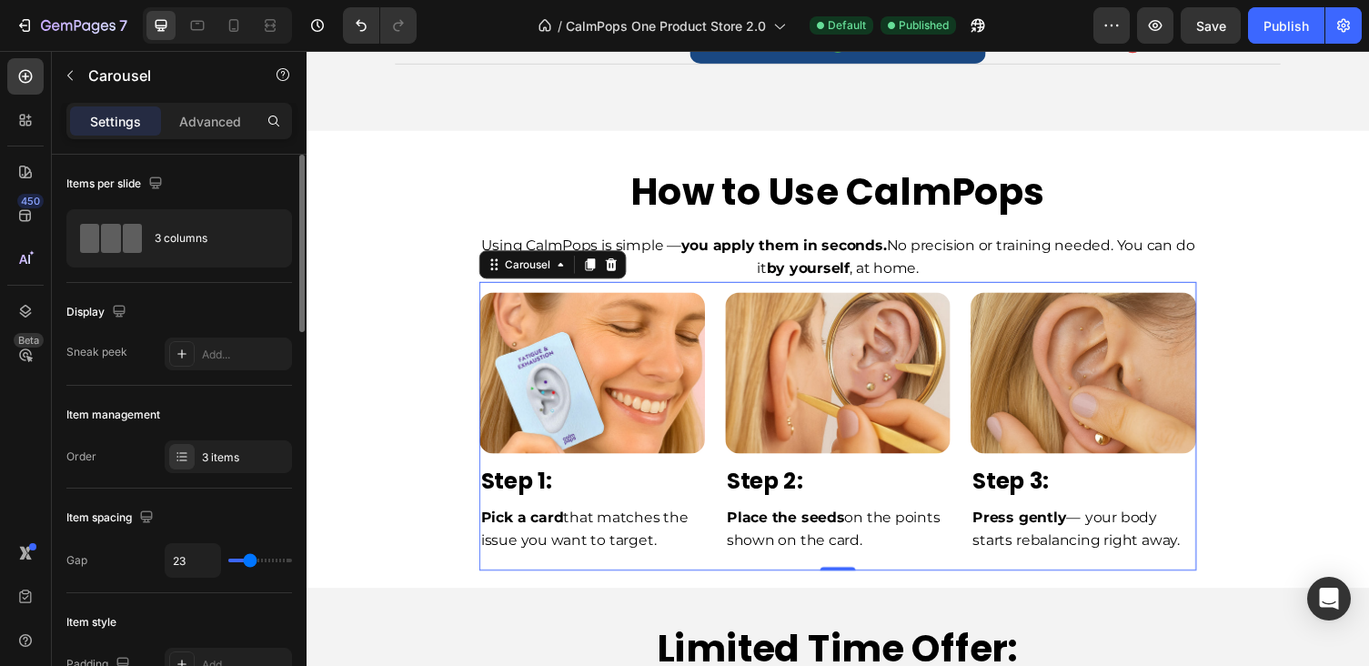
type input "22"
drag, startPoint x: 237, startPoint y: 564, endPoint x: 246, endPoint y: 563, distance: 9.1
type input "22"
click at [246, 562] on input "range" at bounding box center [260, 560] width 64 height 4
click at [1292, 33] on div "Publish" at bounding box center [1285, 25] width 45 height 19
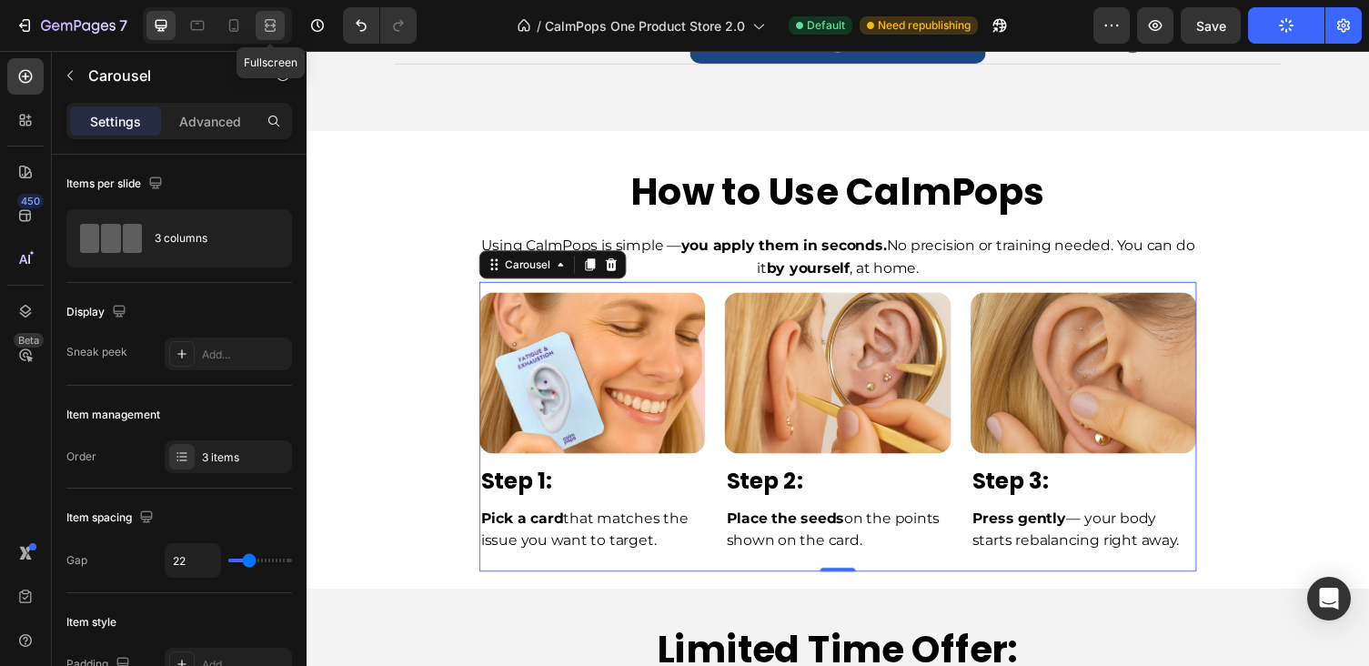
click at [274, 26] on icon at bounding box center [272, 25] width 5 height 5
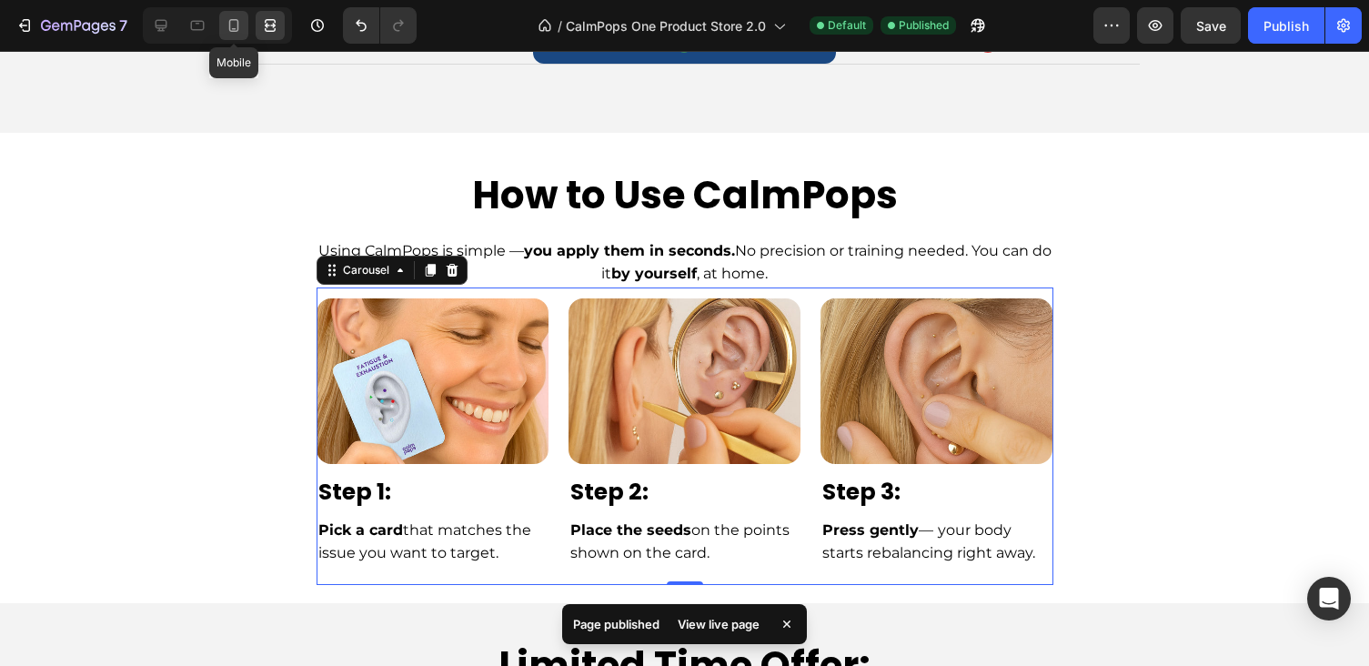
click at [233, 28] on icon at bounding box center [234, 25] width 10 height 13
type input "21"
type input "90%"
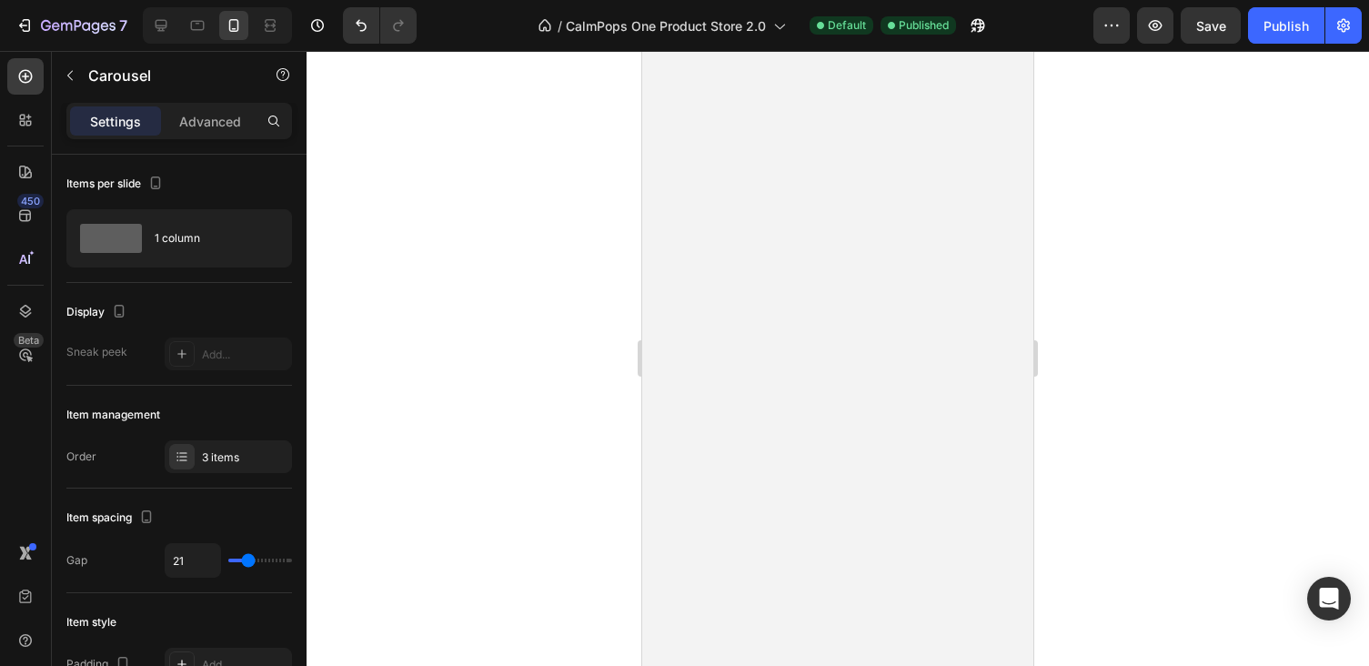
scroll to position [1643, 0]
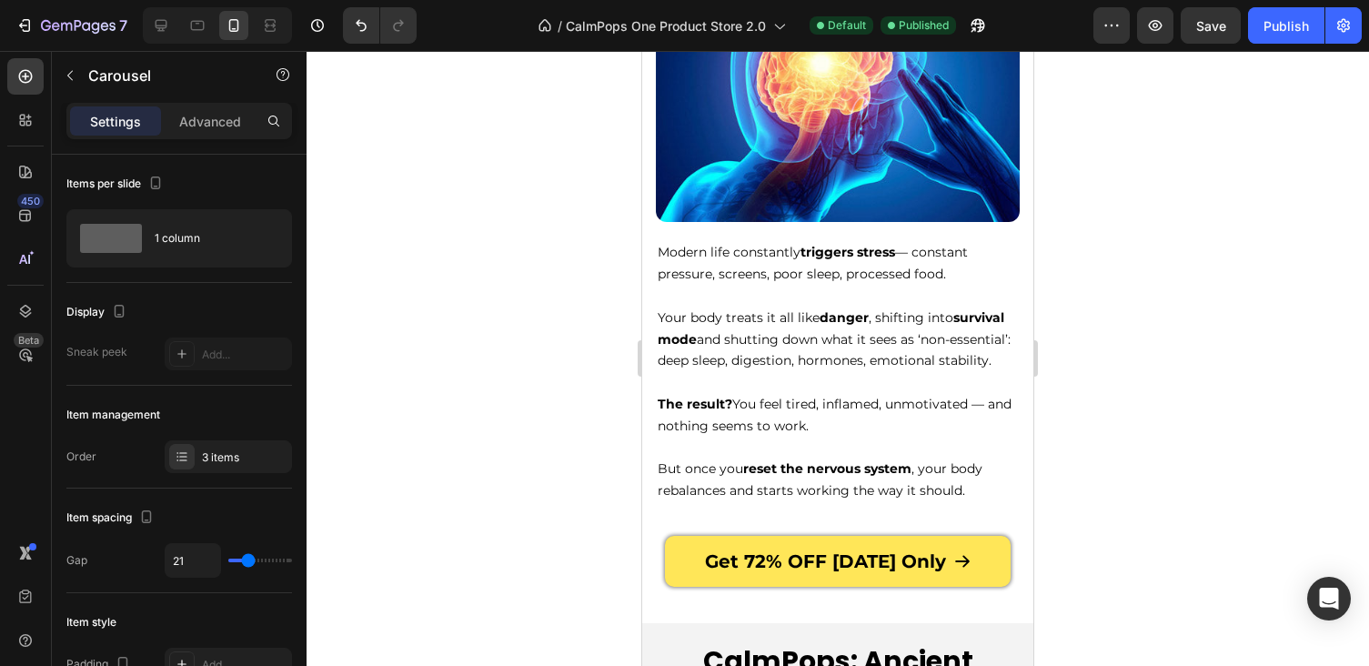
click at [177, 23] on div at bounding box center [217, 25] width 149 height 36
click at [170, 23] on icon at bounding box center [161, 25] width 18 height 18
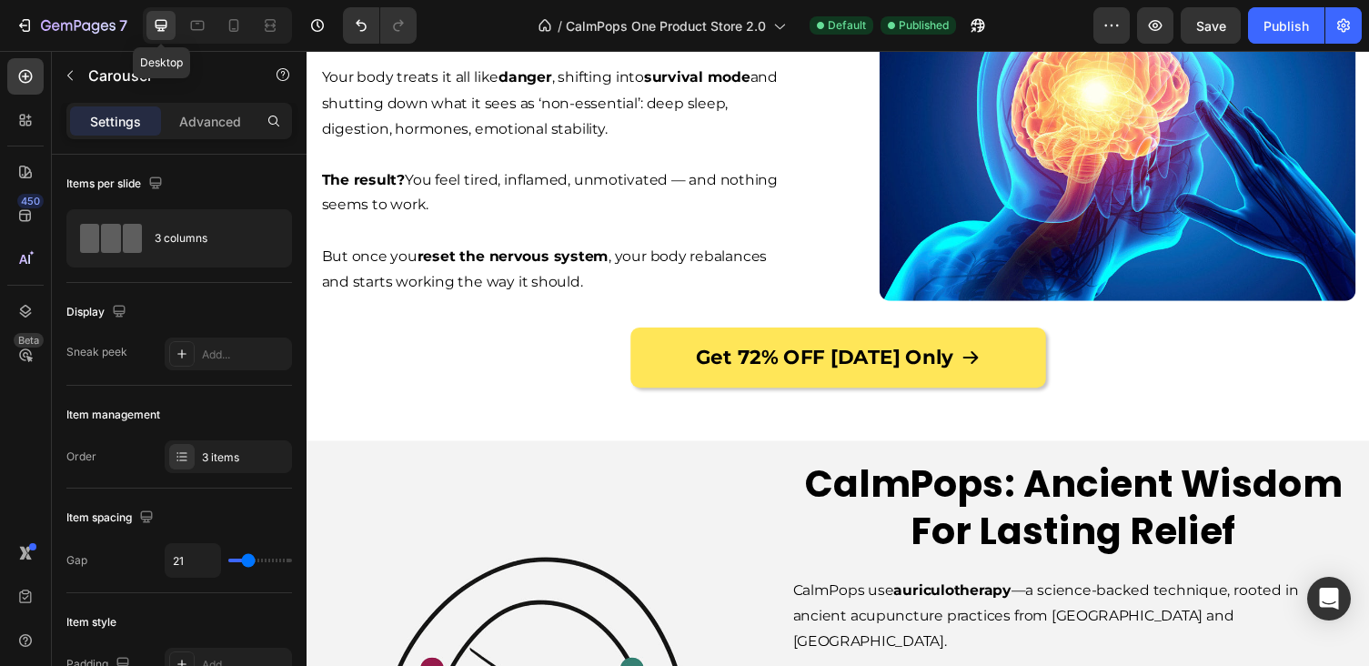
type input "22"
type input "810"
